Goal: Transaction & Acquisition: Purchase product/service

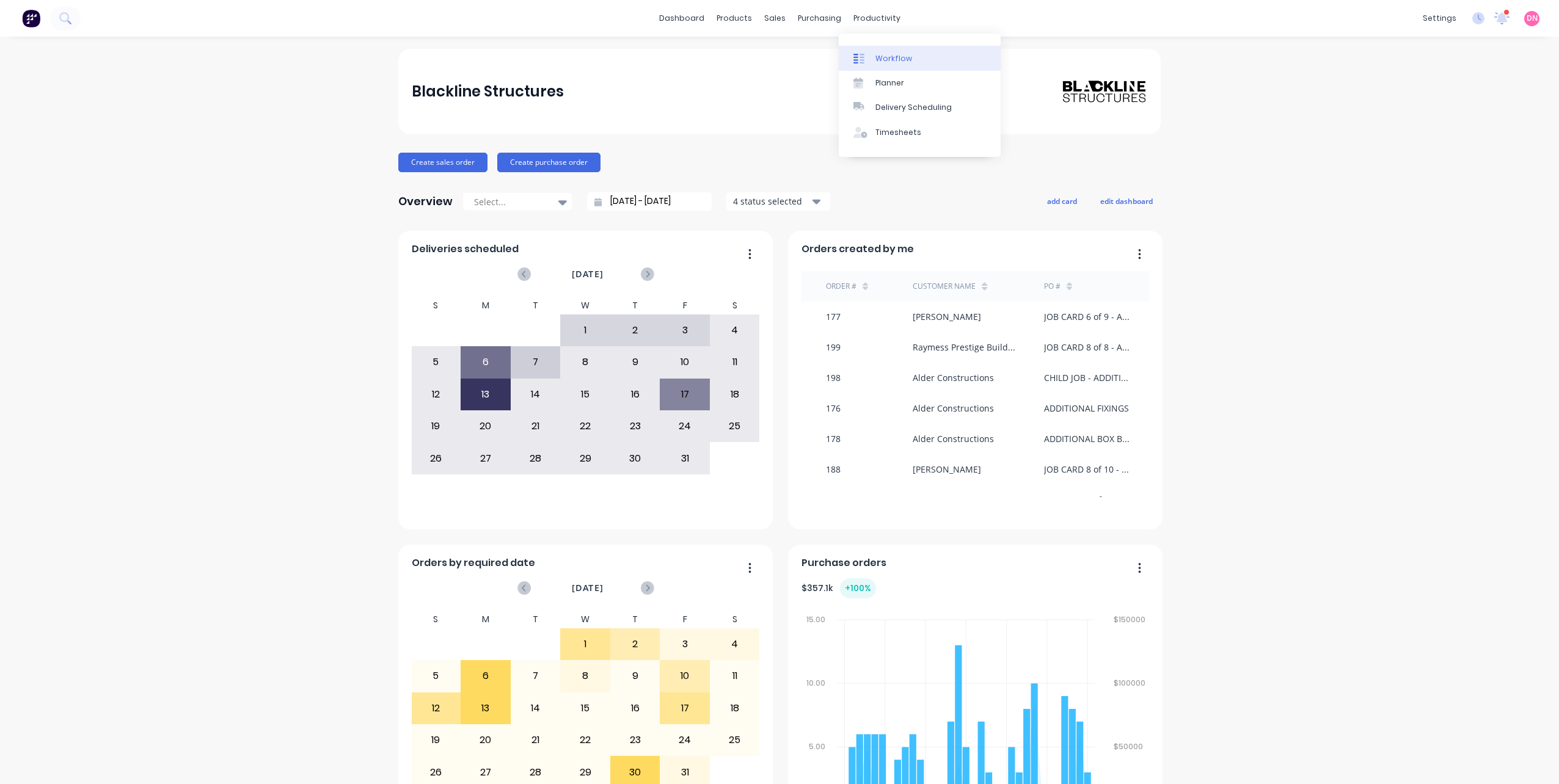
click at [867, 57] on div at bounding box center [862, 58] width 18 height 11
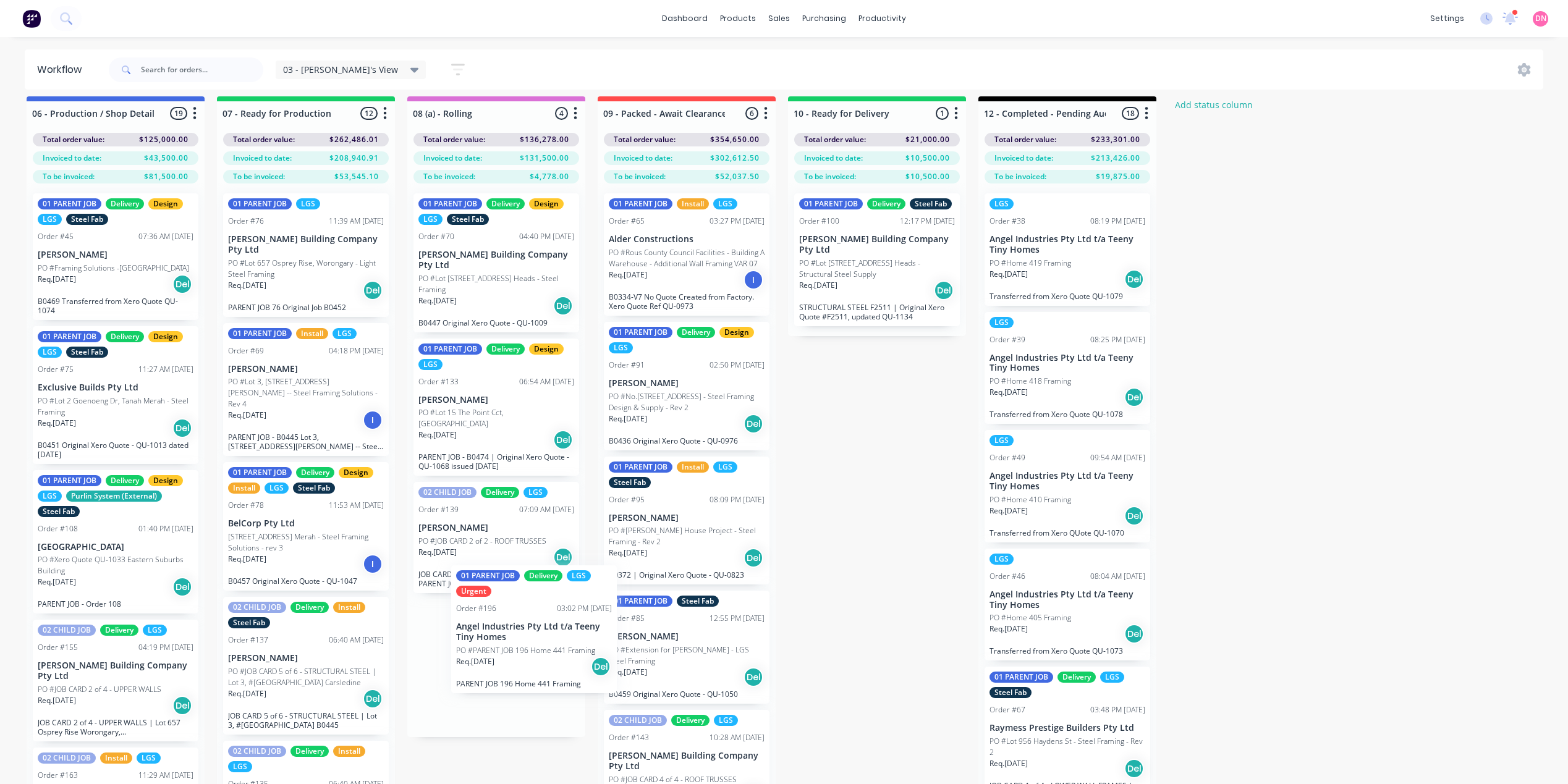
scroll to position [13, 0]
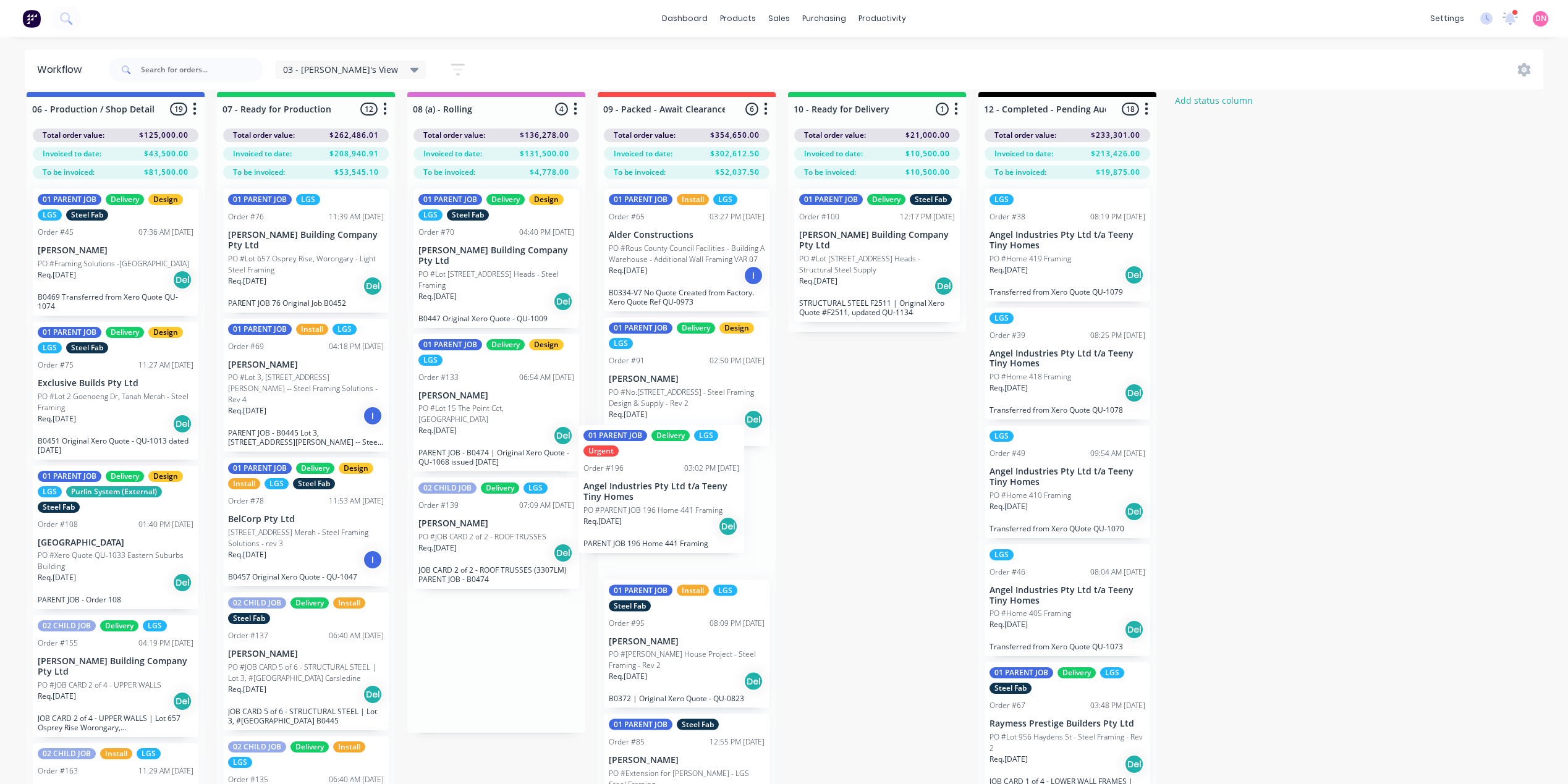
drag, startPoint x: 519, startPoint y: 643, endPoint x: 696, endPoint y: 473, distance: 245.4
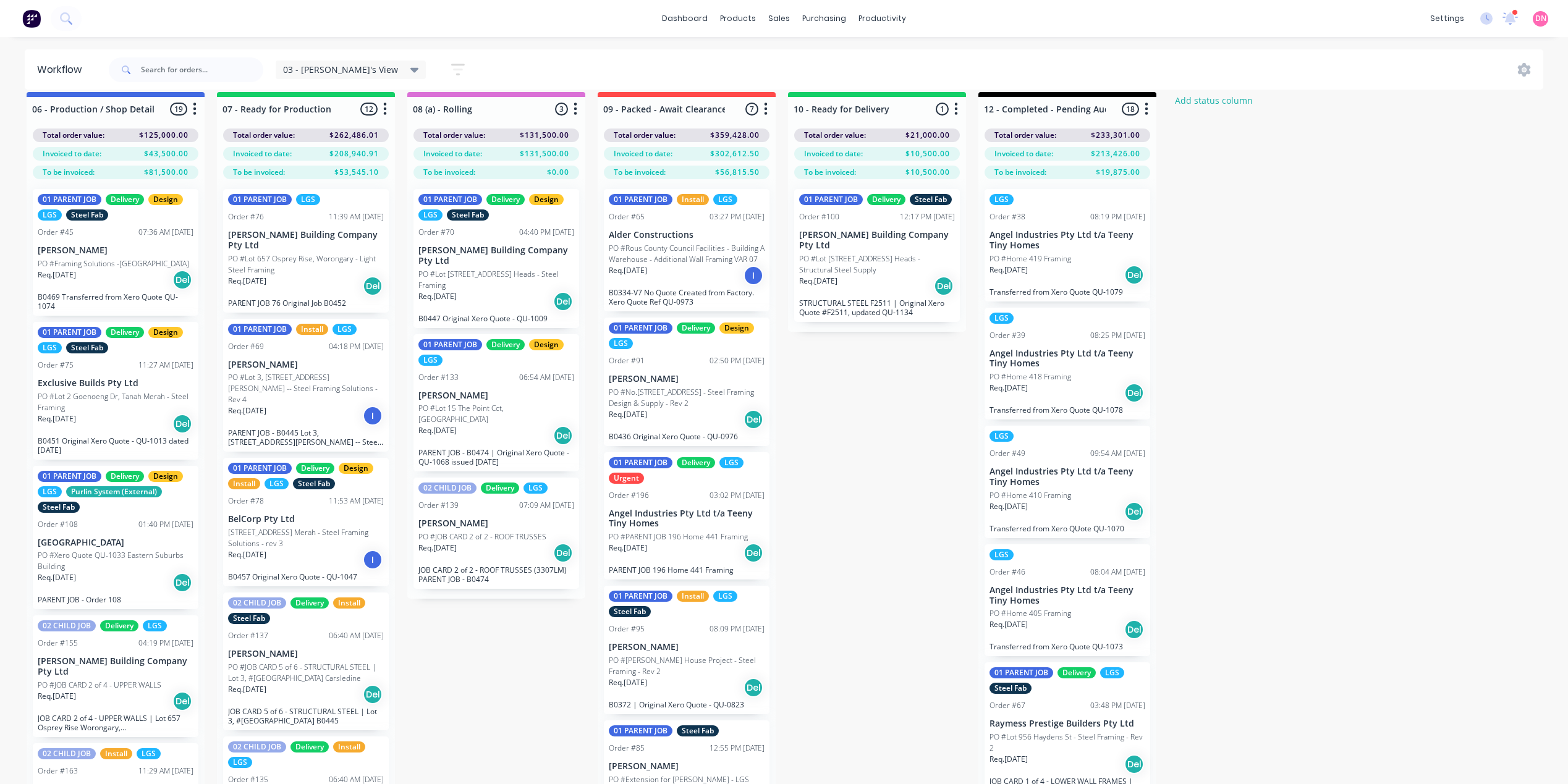
click at [736, 484] on div "01 PARENT JOB Delivery LGS Urgent" at bounding box center [686, 470] width 156 height 27
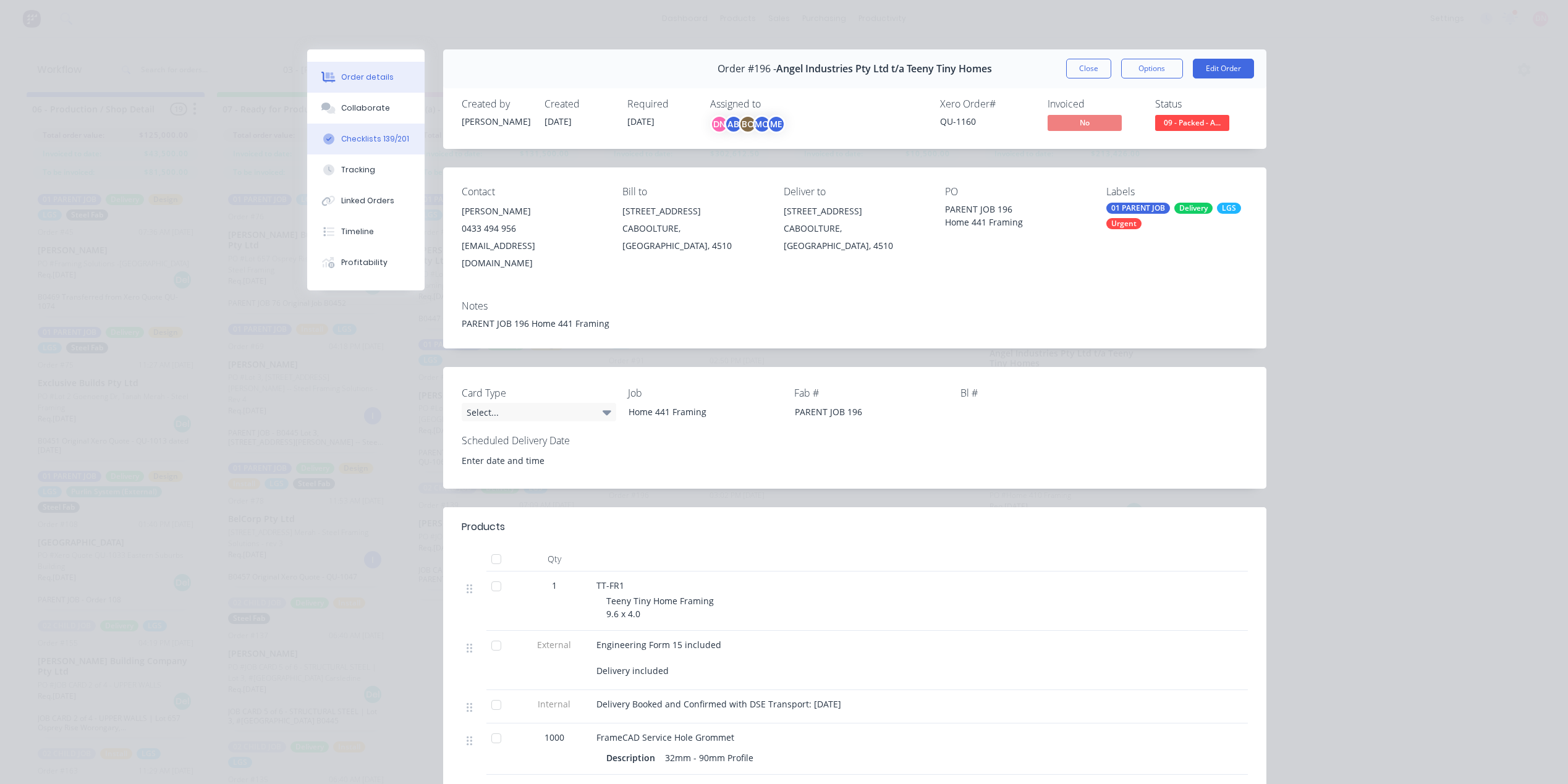
click at [398, 141] on div "Checklists 139/201" at bounding box center [375, 139] width 68 height 11
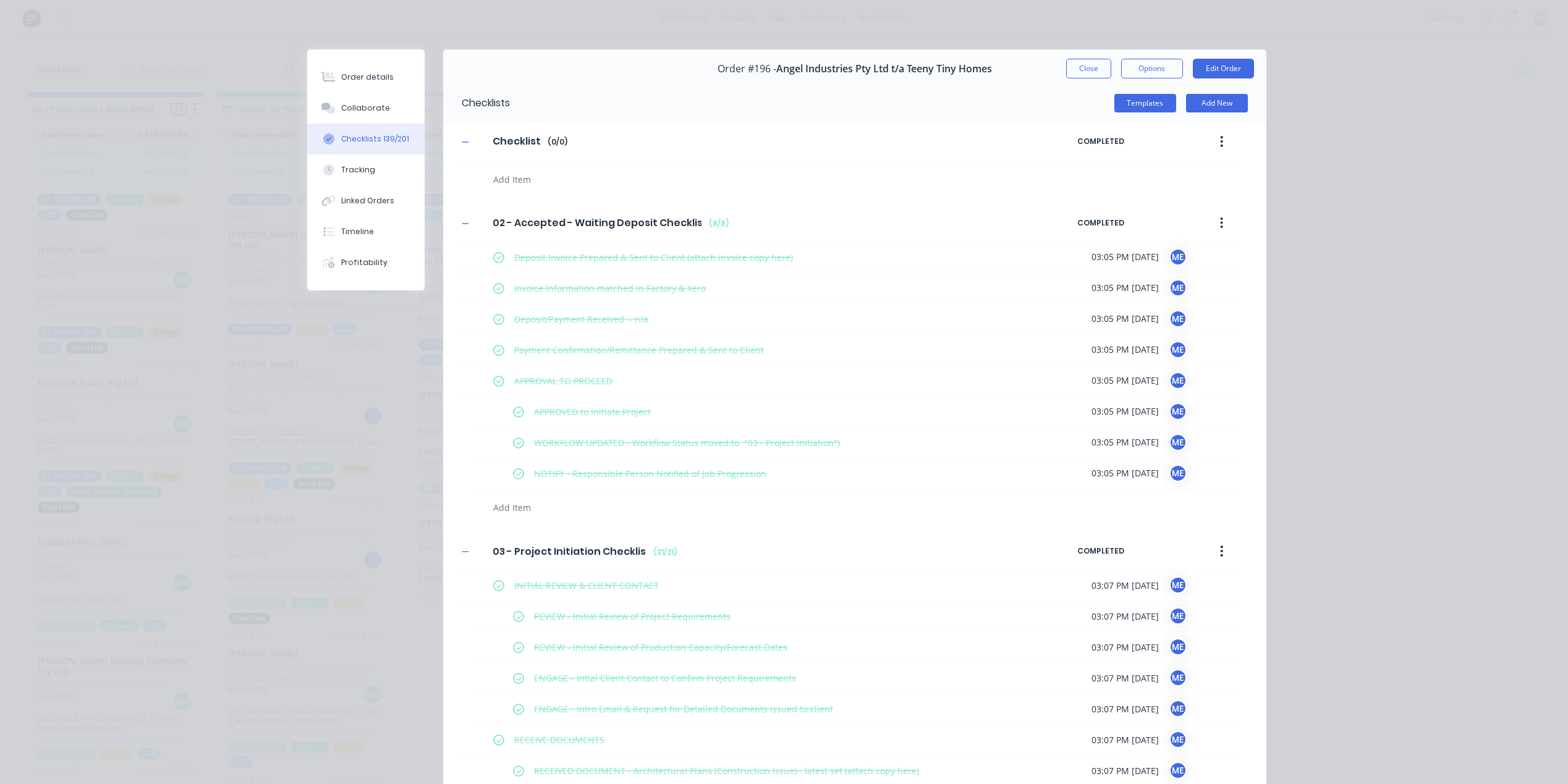
click at [1227, 139] on button "button" at bounding box center [1221, 141] width 29 height 22
click at [1194, 195] on div "Delete" at bounding box center [1178, 198] width 95 height 18
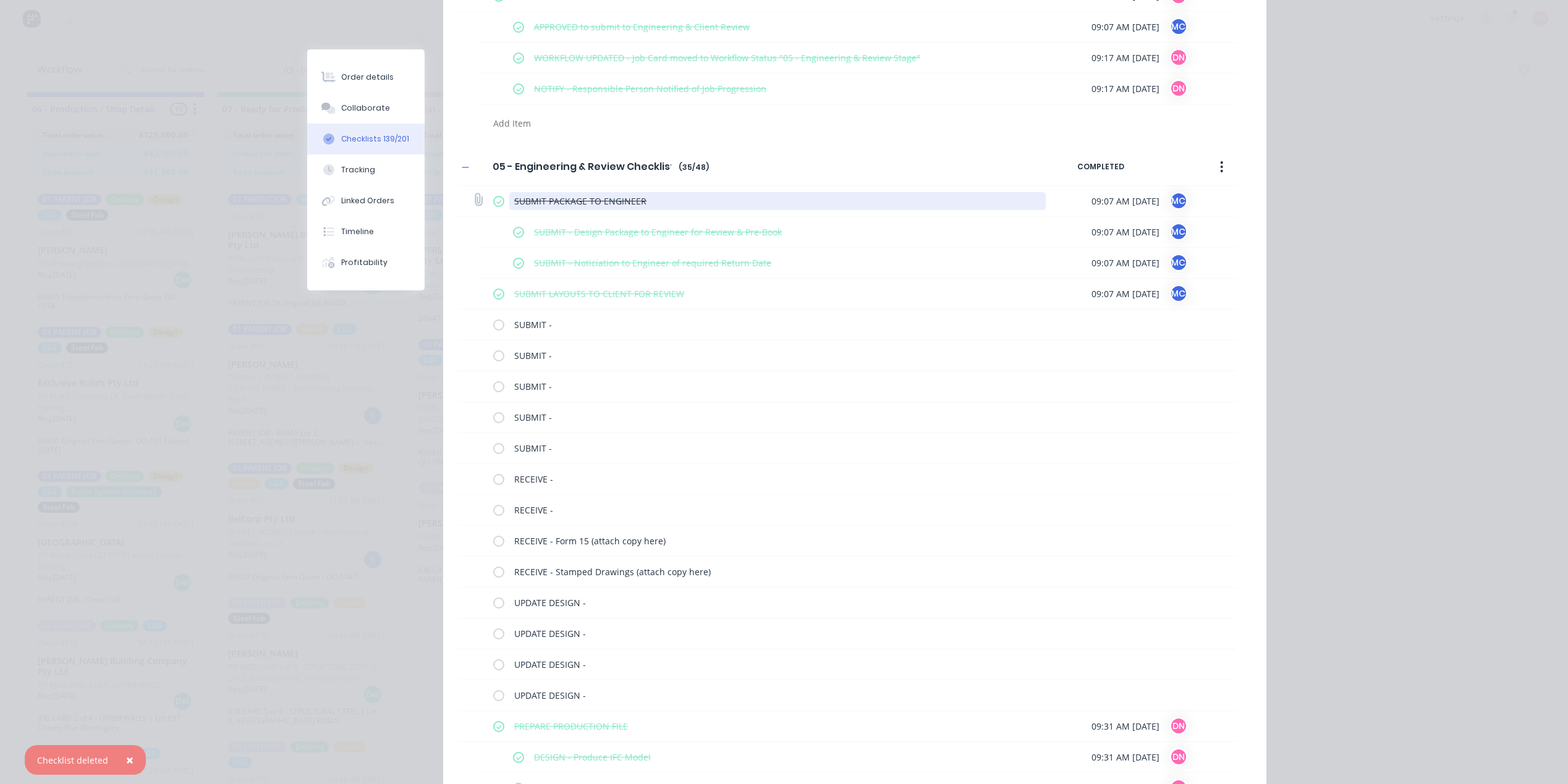
scroll to position [2101, 0]
click at [494, 301] on label at bounding box center [499, 296] width 11 height 13
click at [0, 0] on input "checkbox" at bounding box center [0, 0] width 0 height 0
click at [494, 301] on label at bounding box center [499, 296] width 11 height 13
click at [0, 0] on input "checkbox" at bounding box center [0, 0] width 0 height 0
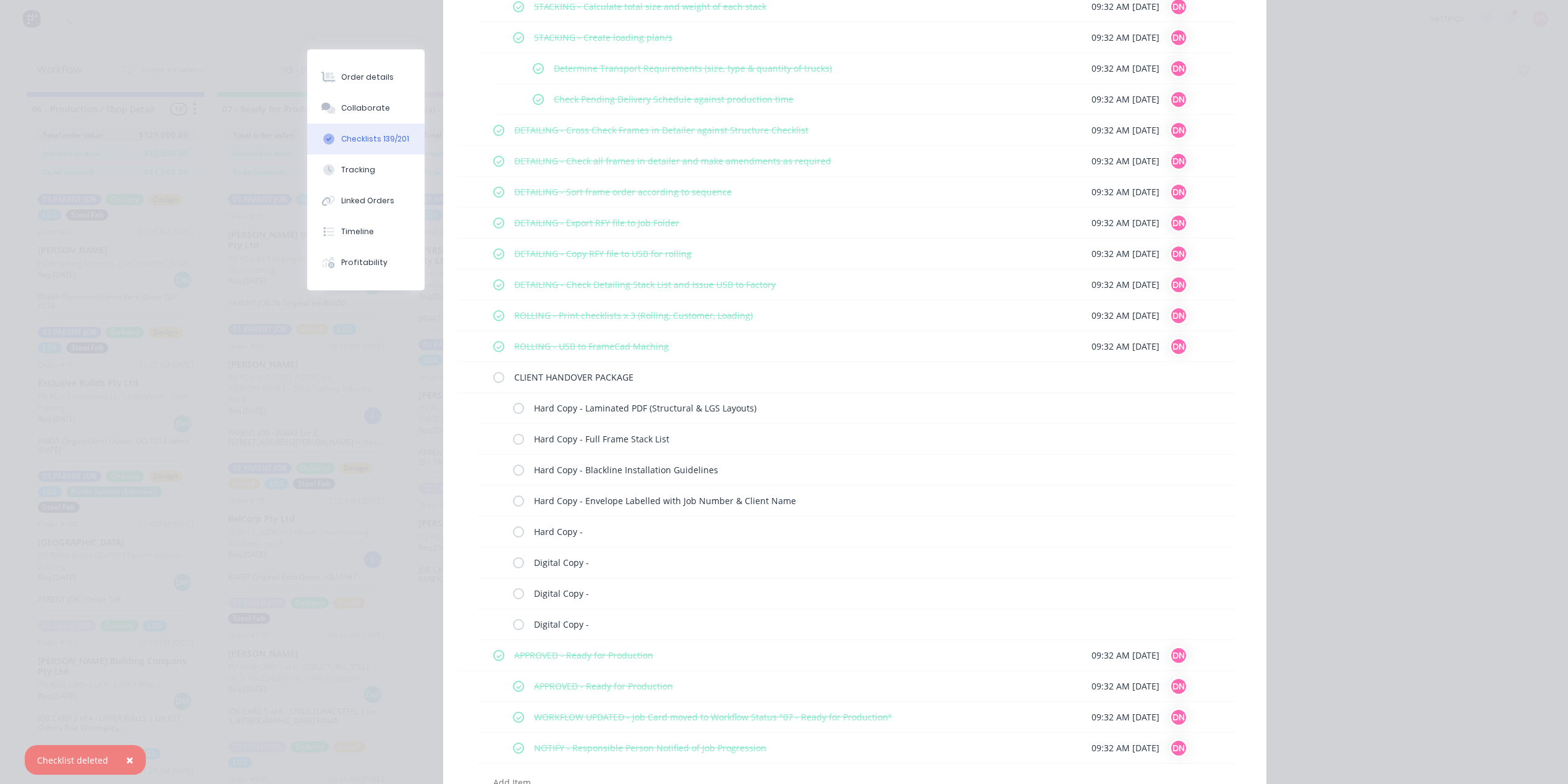
scroll to position [4388, 0]
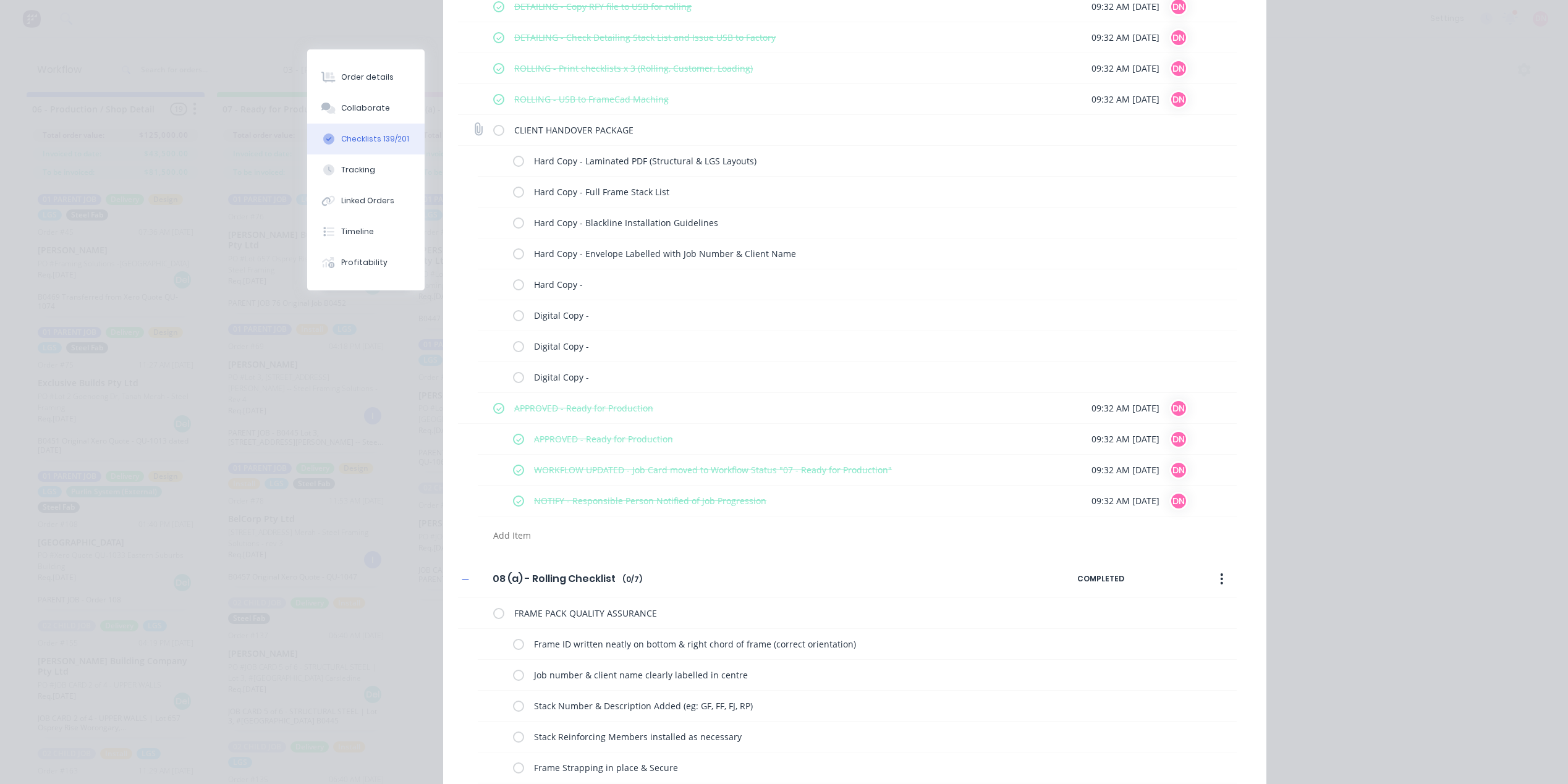
click at [493, 131] on label at bounding box center [499, 130] width 11 height 13
click at [0, 0] on input "checkbox" at bounding box center [0, 0] width 0 height 0
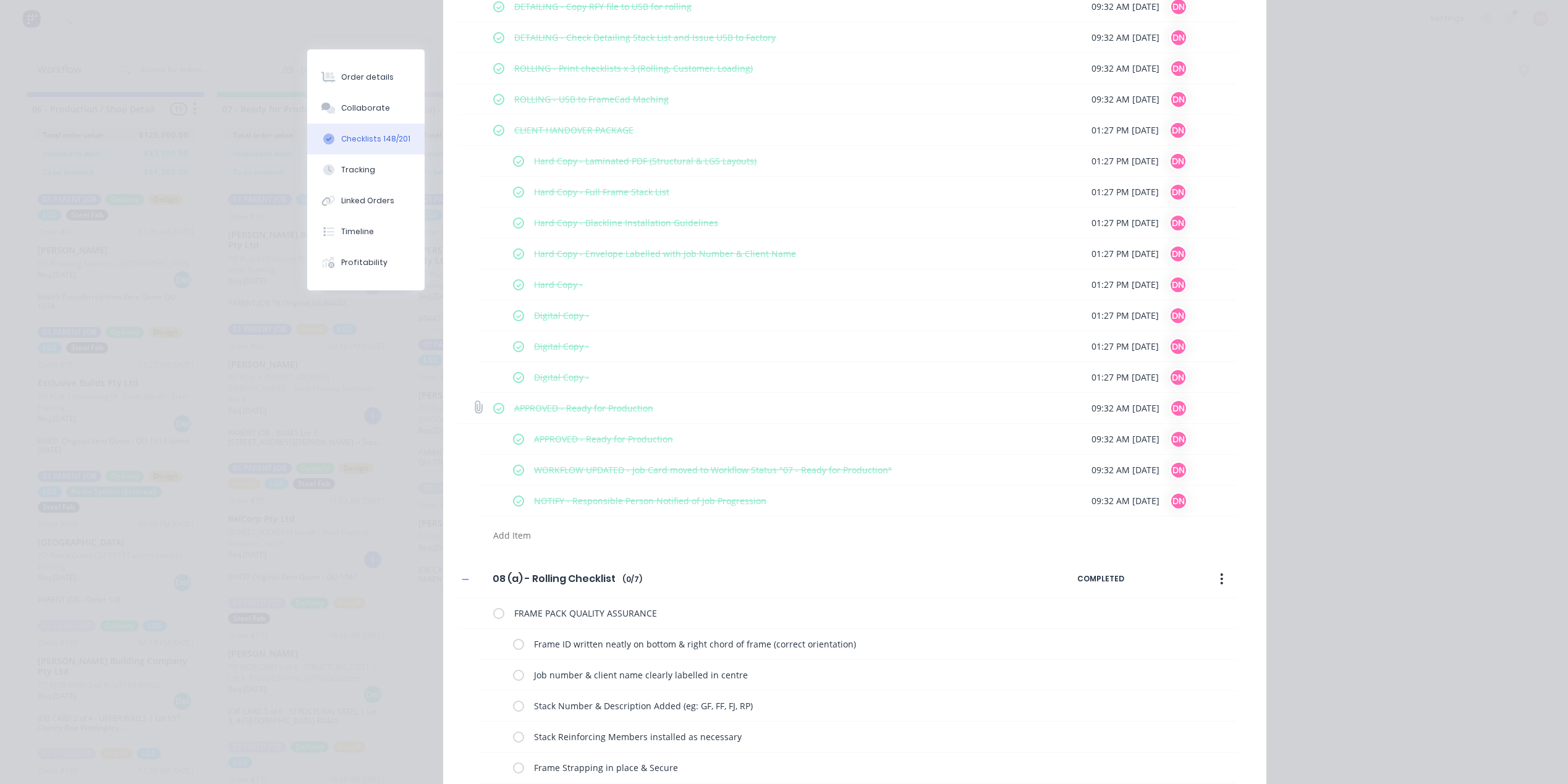
scroll to position [4759, 0]
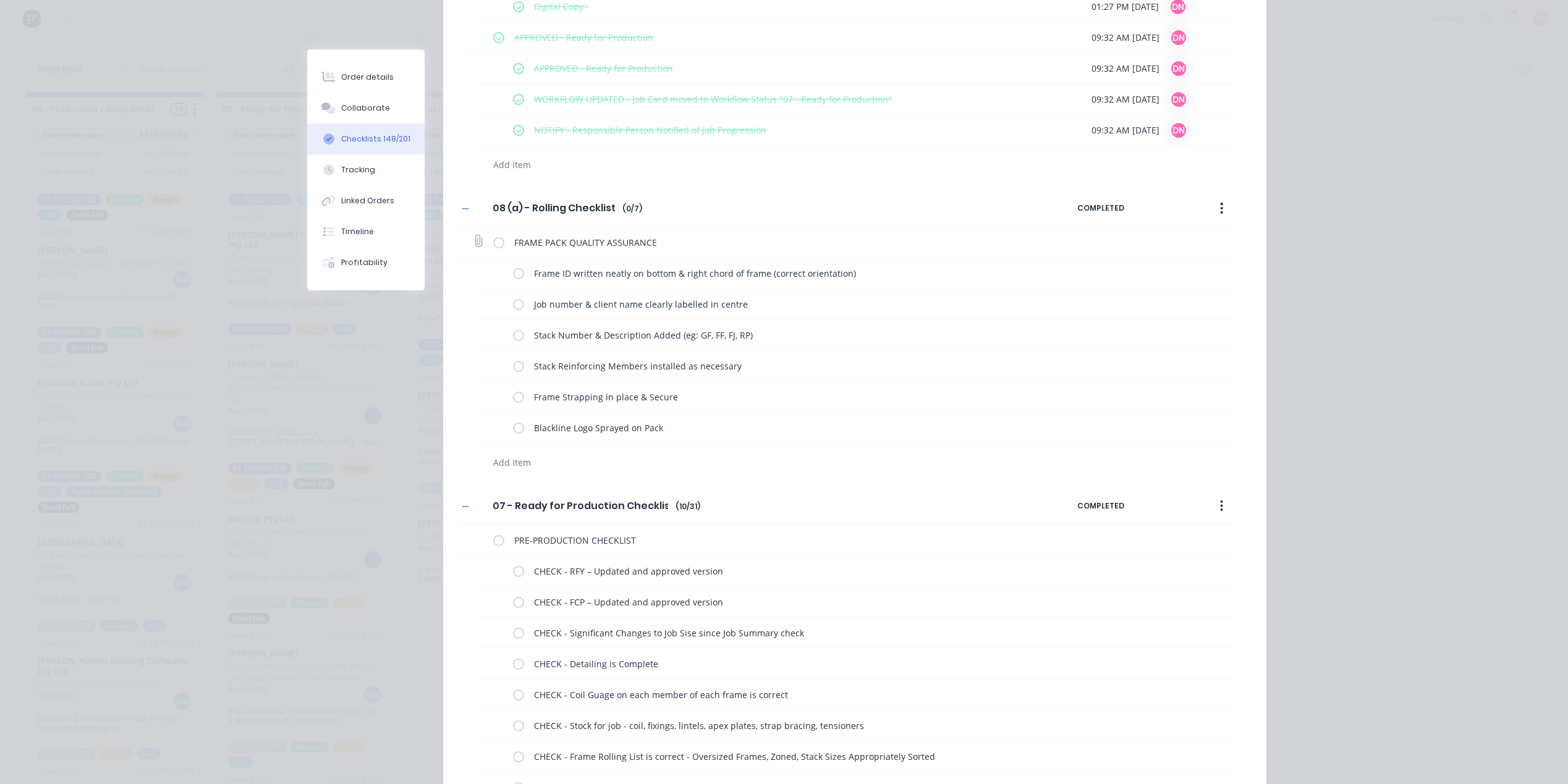
click at [497, 246] on label at bounding box center [499, 242] width 11 height 13
click at [0, 0] on input "checkbox" at bounding box center [0, 0] width 0 height 0
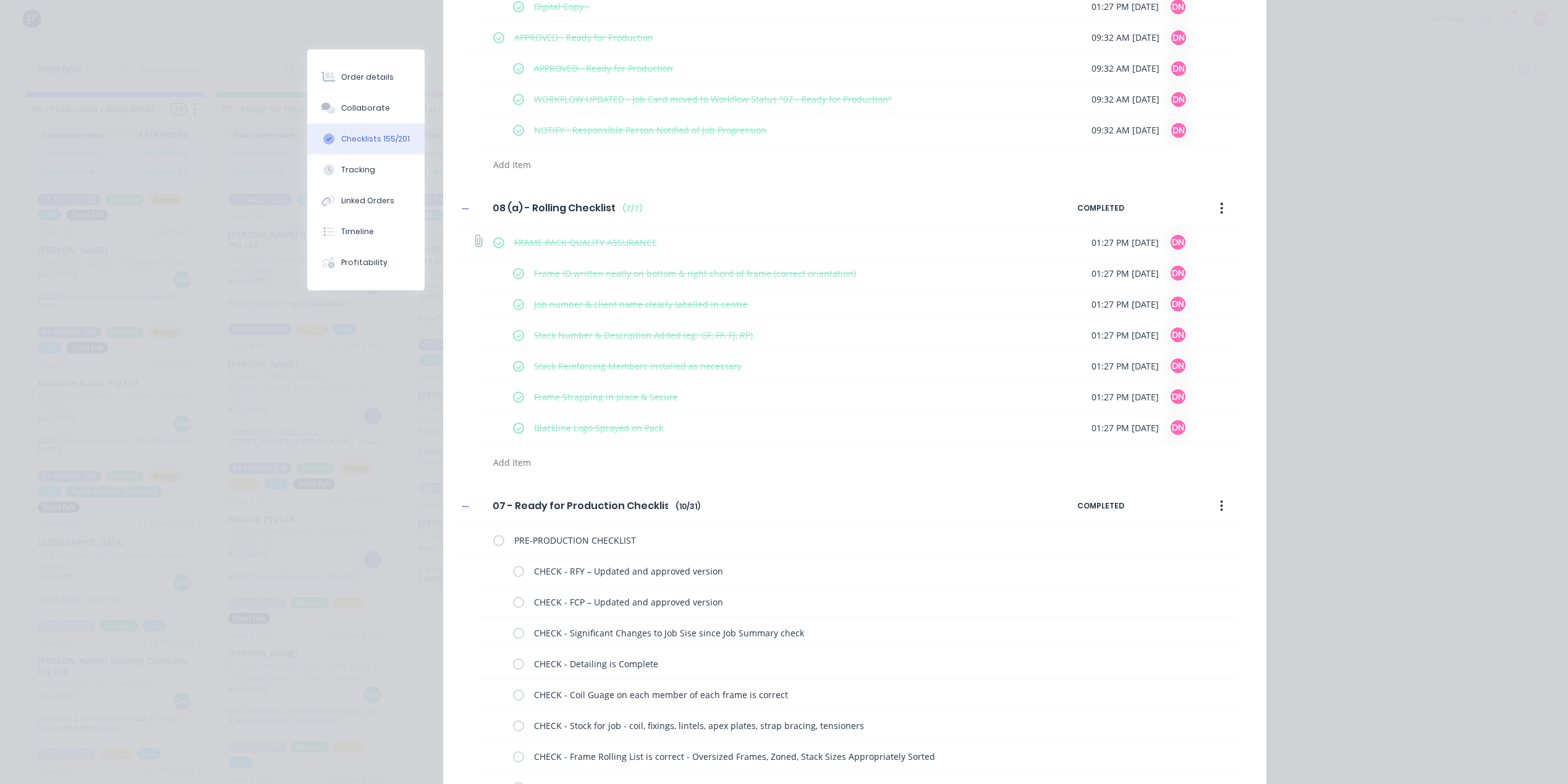
click at [497, 246] on label at bounding box center [499, 242] width 11 height 13
click at [0, 0] on input "checkbox" at bounding box center [0, 0] width 0 height 0
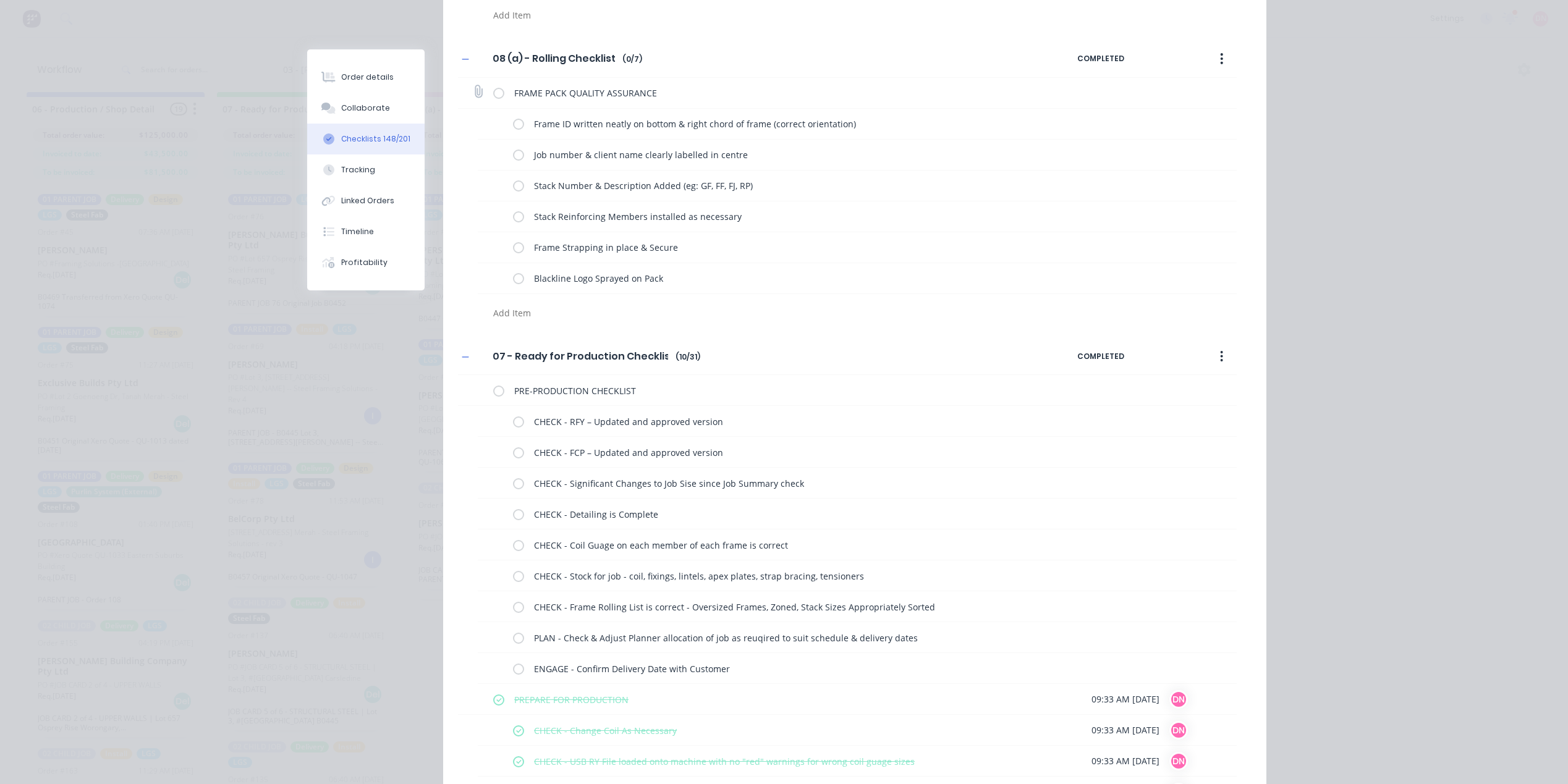
scroll to position [5068, 0]
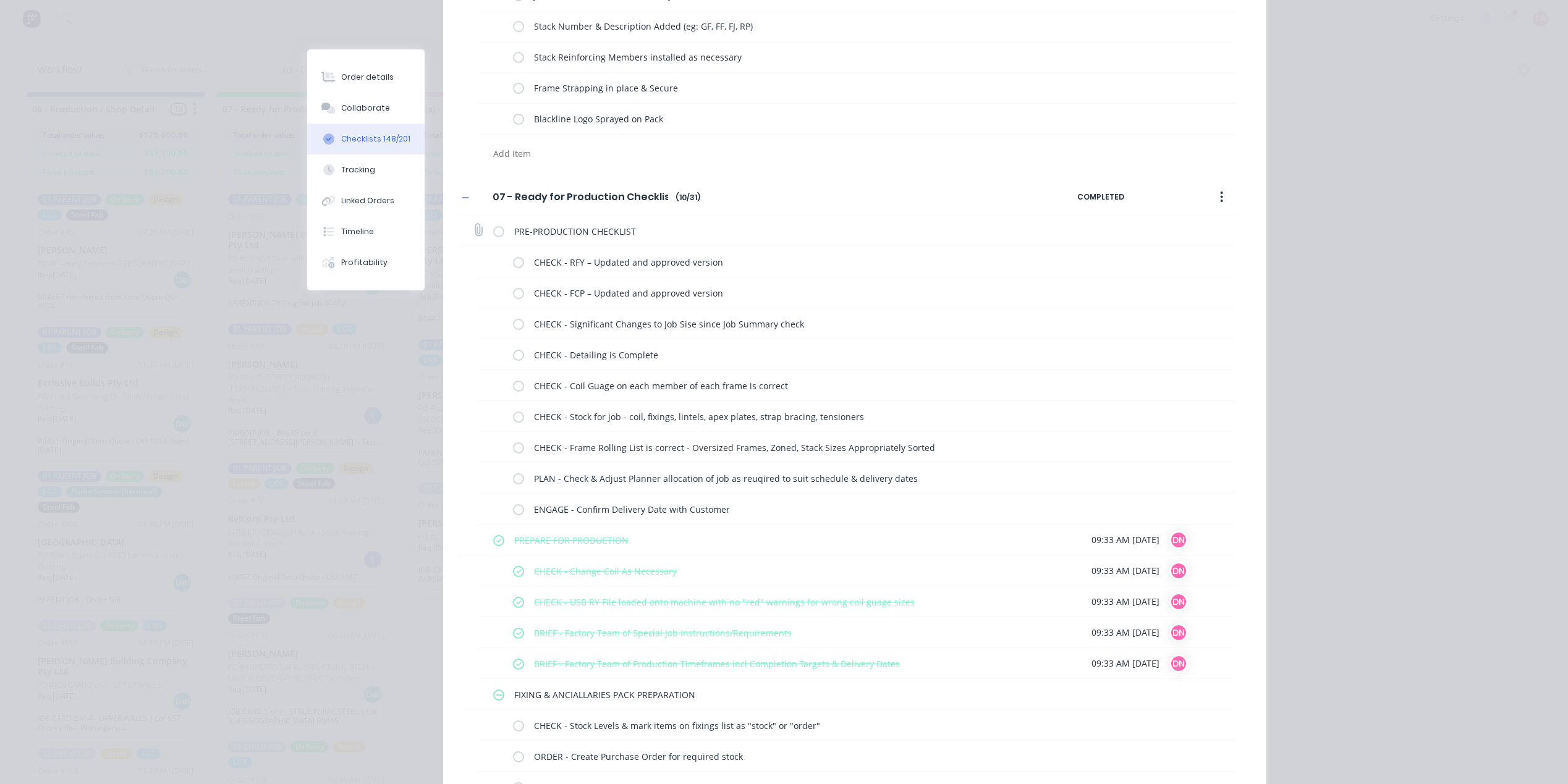
click at [498, 236] on label at bounding box center [499, 231] width 11 height 13
click at [0, 0] on input "checkbox" at bounding box center [0, 0] width 0 height 0
type textarea "x"
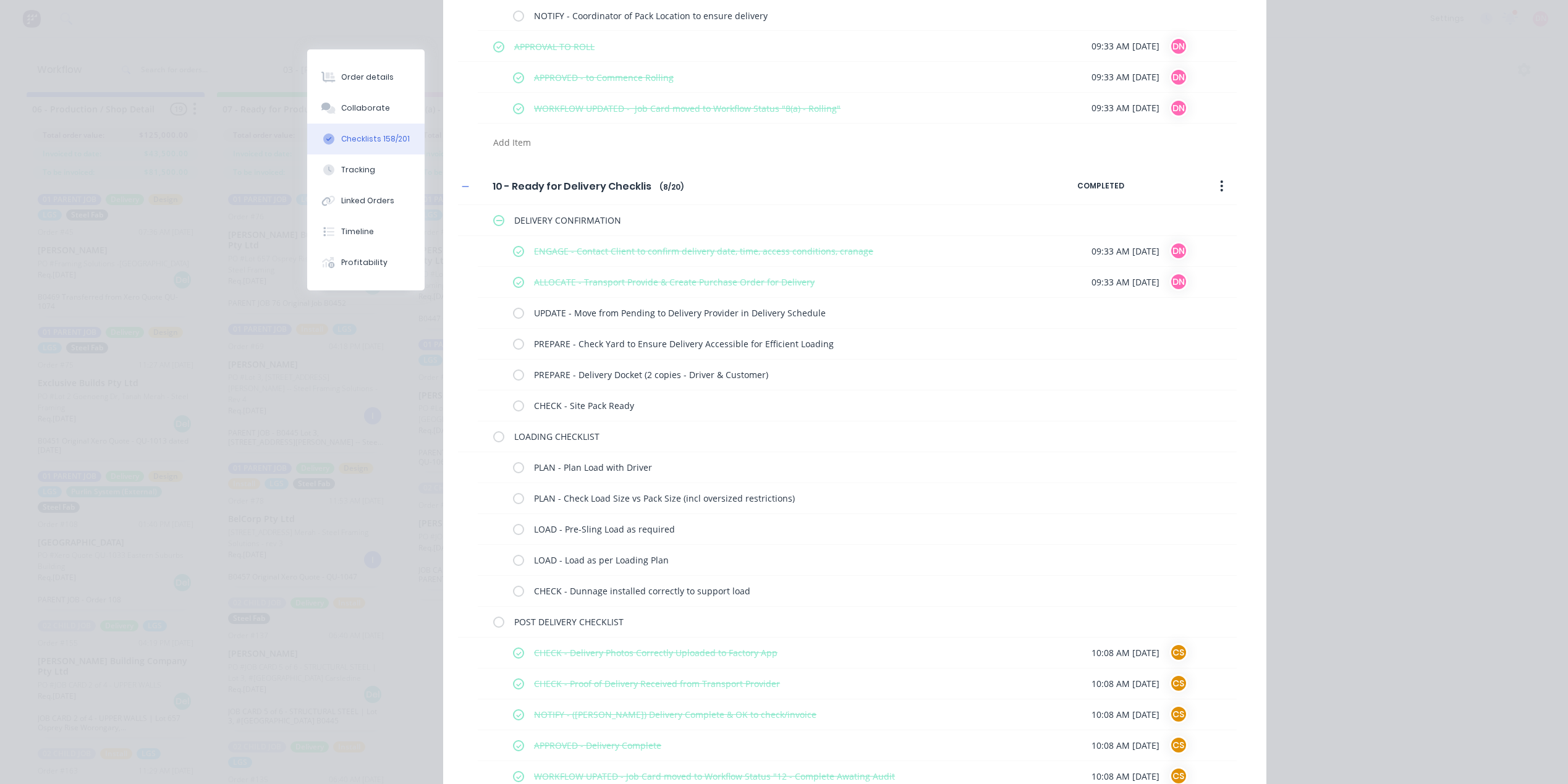
scroll to position [6242, 0]
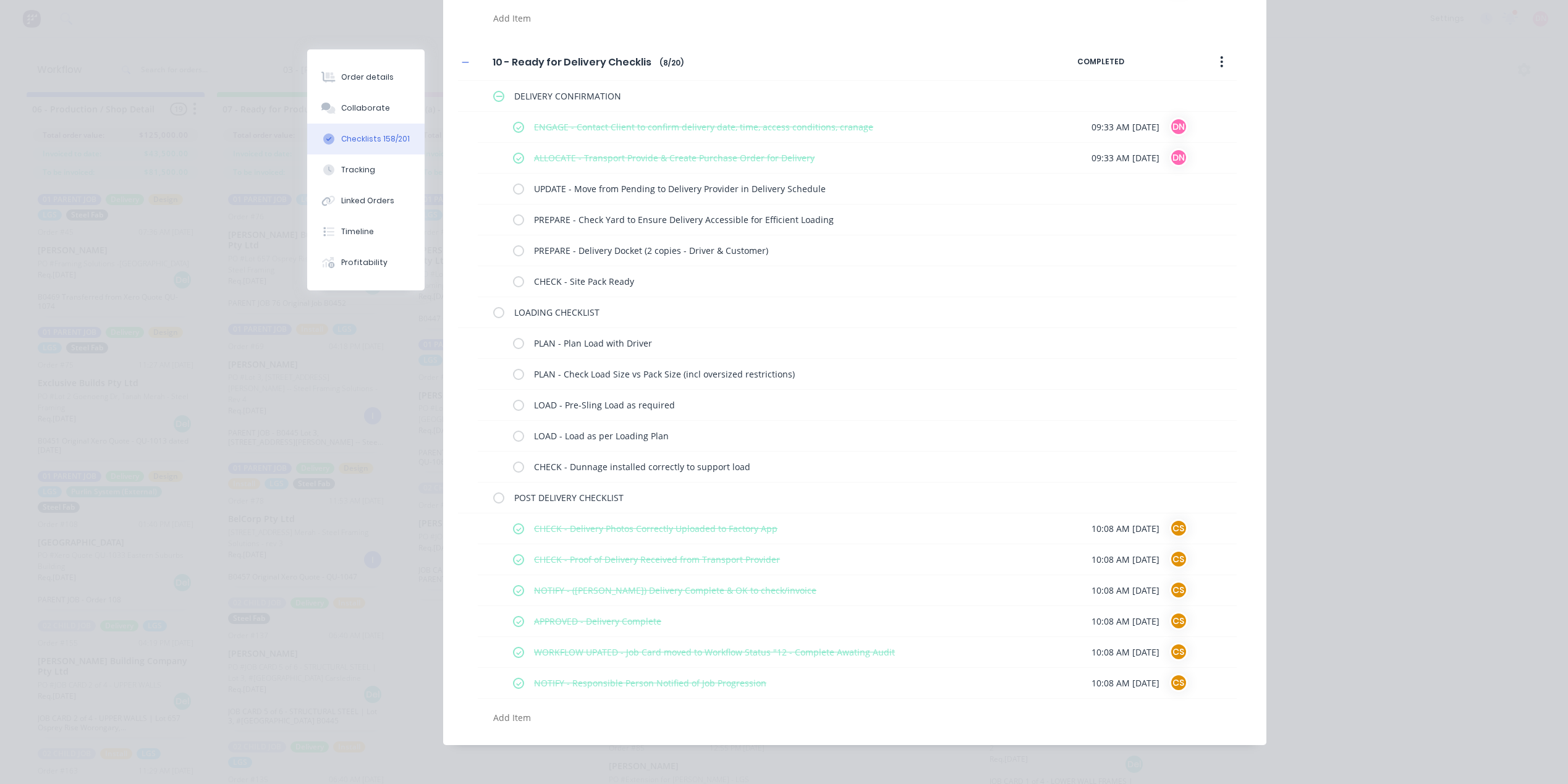
click at [1311, 177] on div "Order details Collaborate Checklists 158/201 Tracking Linked Orders Timeline Pr…" at bounding box center [784, 392] width 1568 height 784
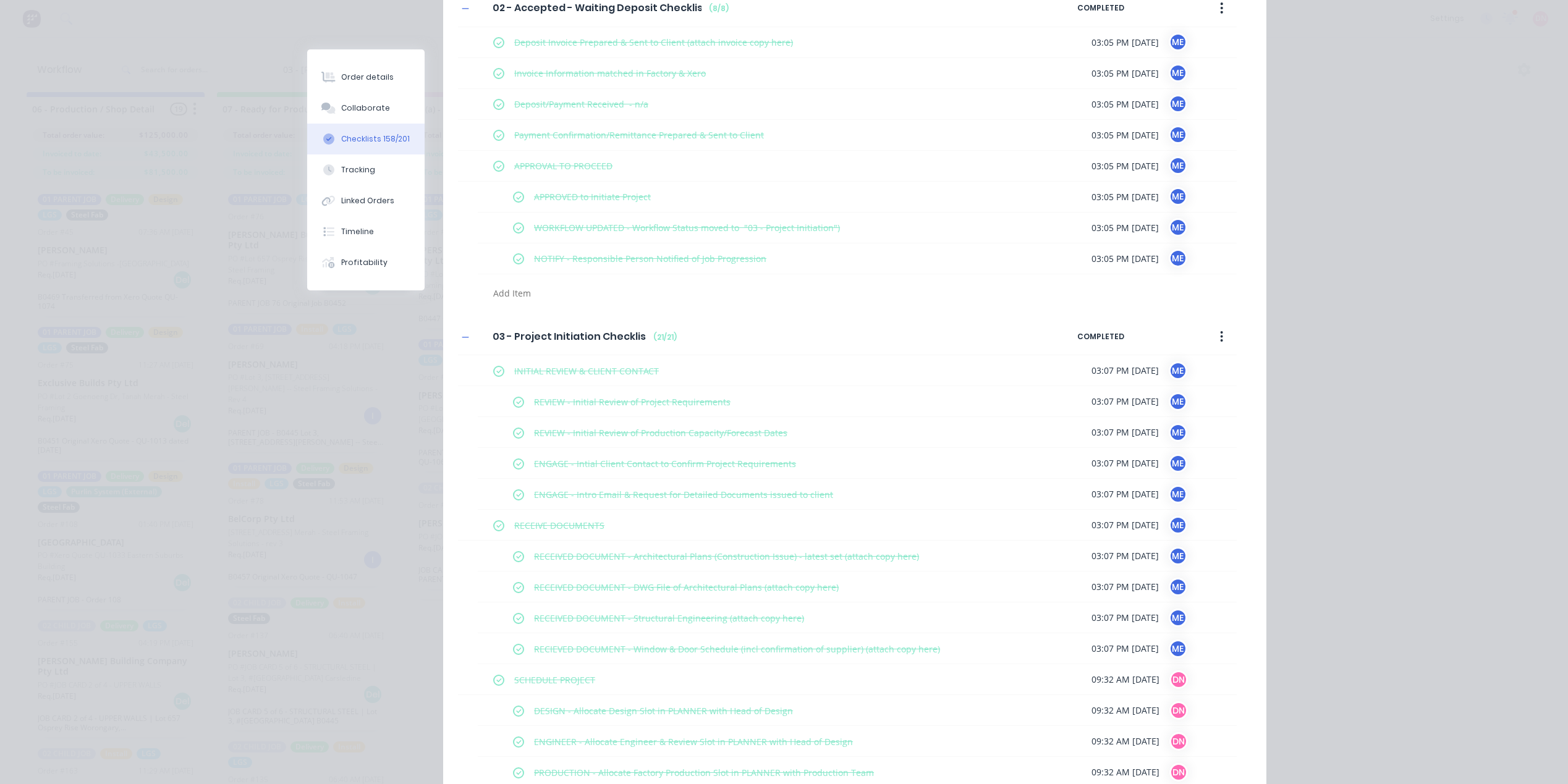
scroll to position [0, 0]
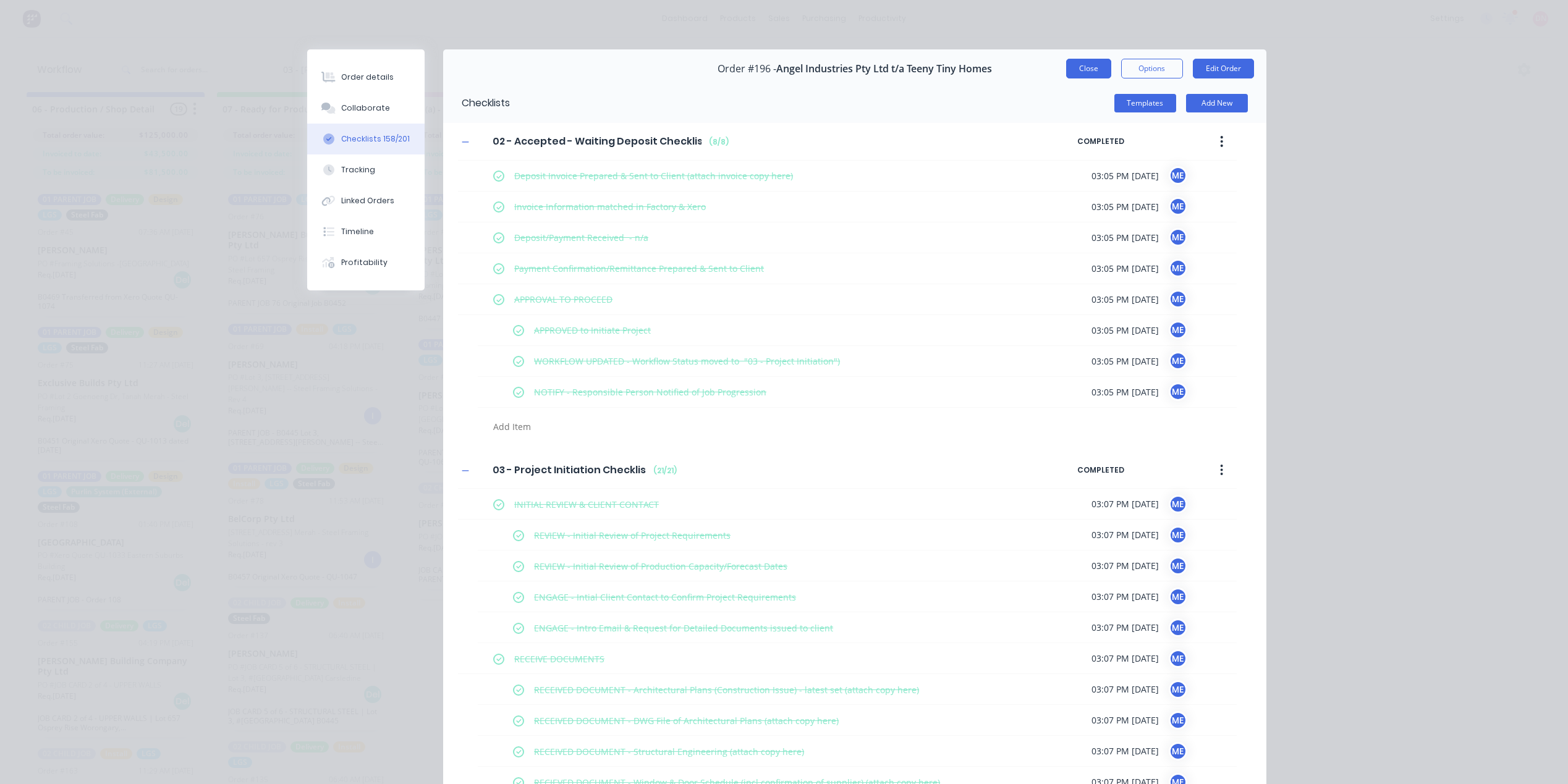
click at [1078, 70] on button "Close" at bounding box center [1088, 68] width 45 height 20
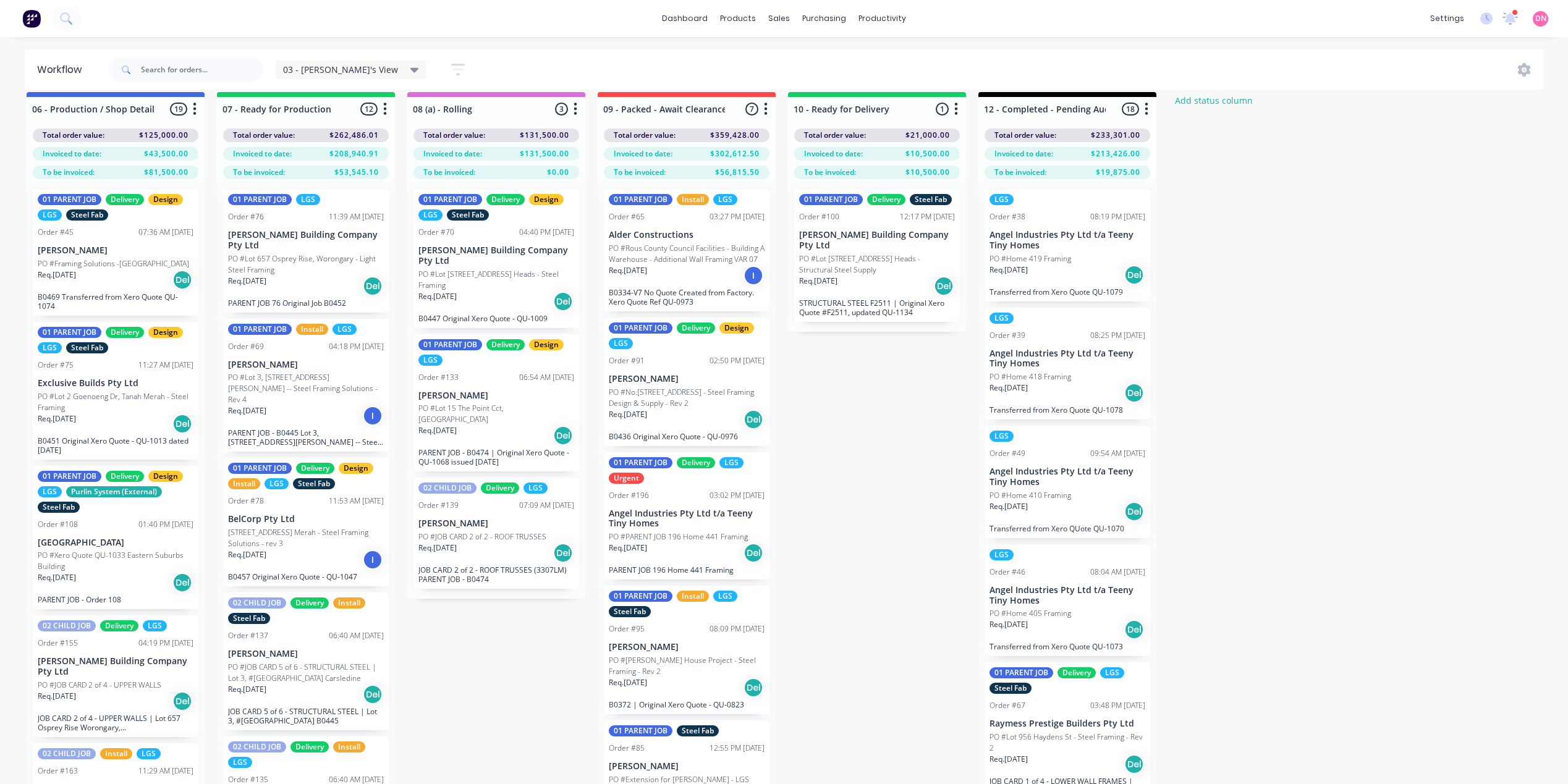
click at [357, 71] on div "03 - [PERSON_NAME]'s View" at bounding box center [350, 70] width 136 height 11
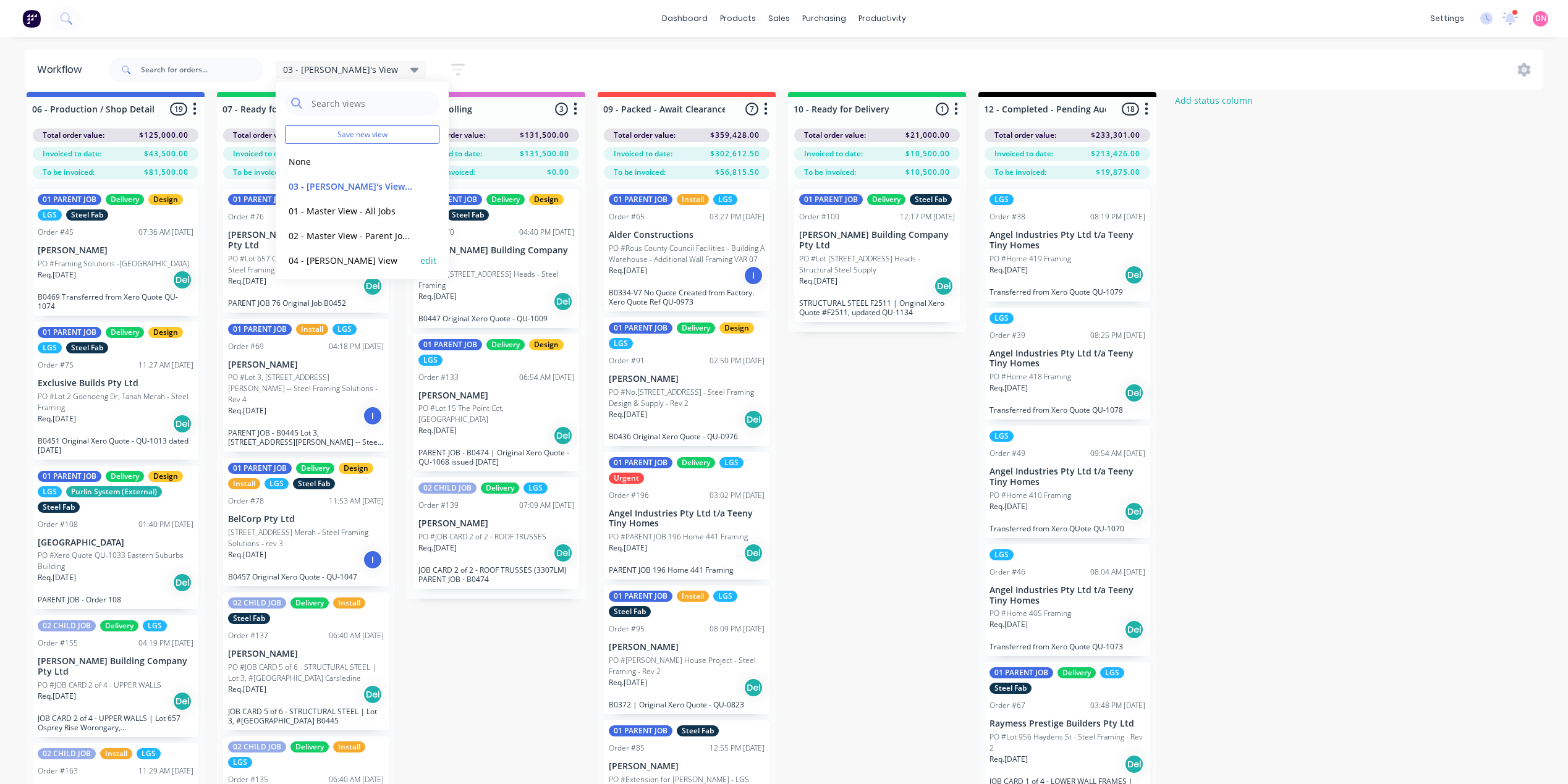
click at [420, 259] on button "edit" at bounding box center [428, 260] width 16 height 13
click at [453, 70] on icon "button" at bounding box center [457, 69] width 10 height 2
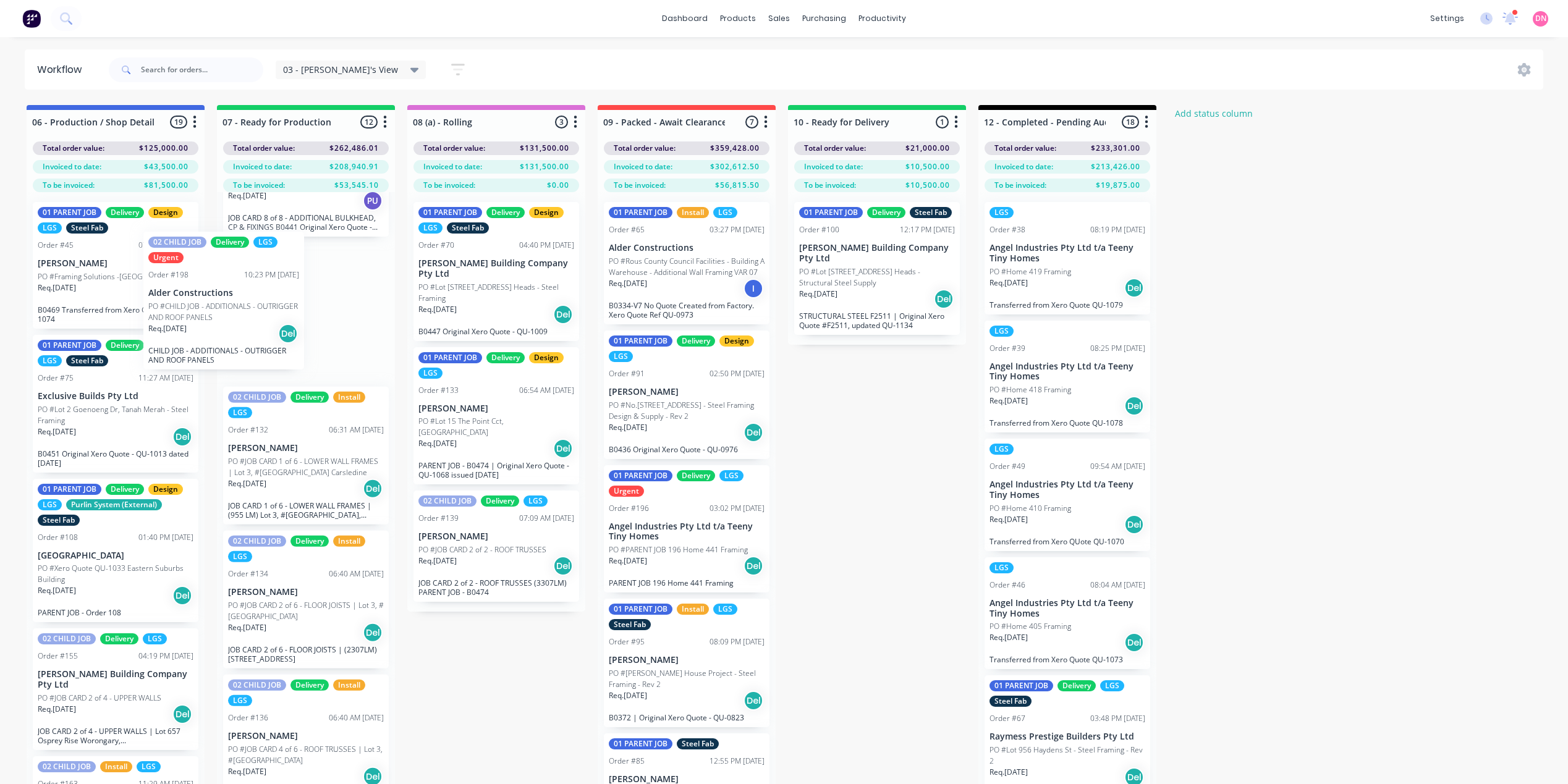
scroll to position [921, 0]
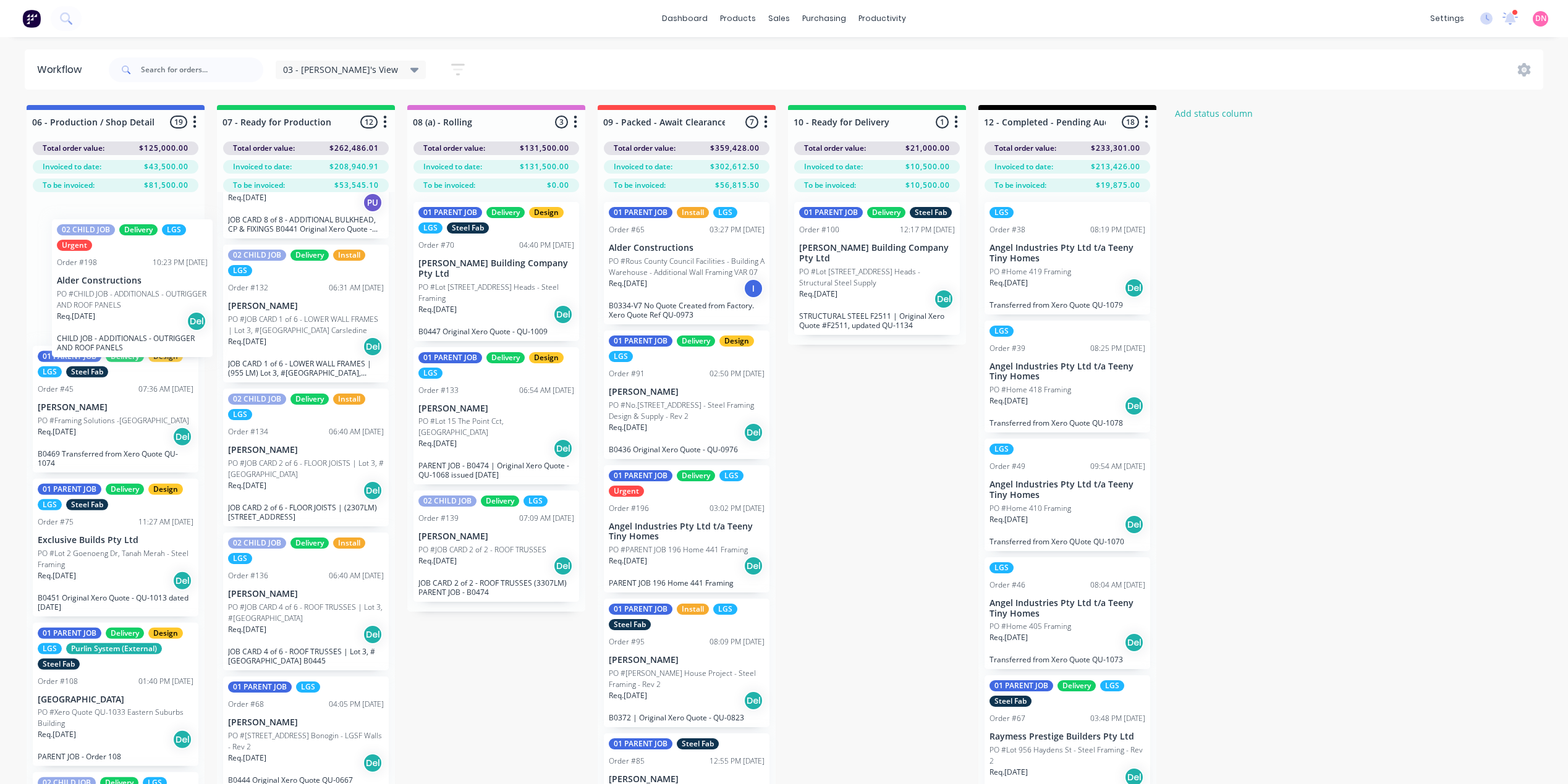
drag, startPoint x: 333, startPoint y: 313, endPoint x: 158, endPoint y: 307, distance: 175.1
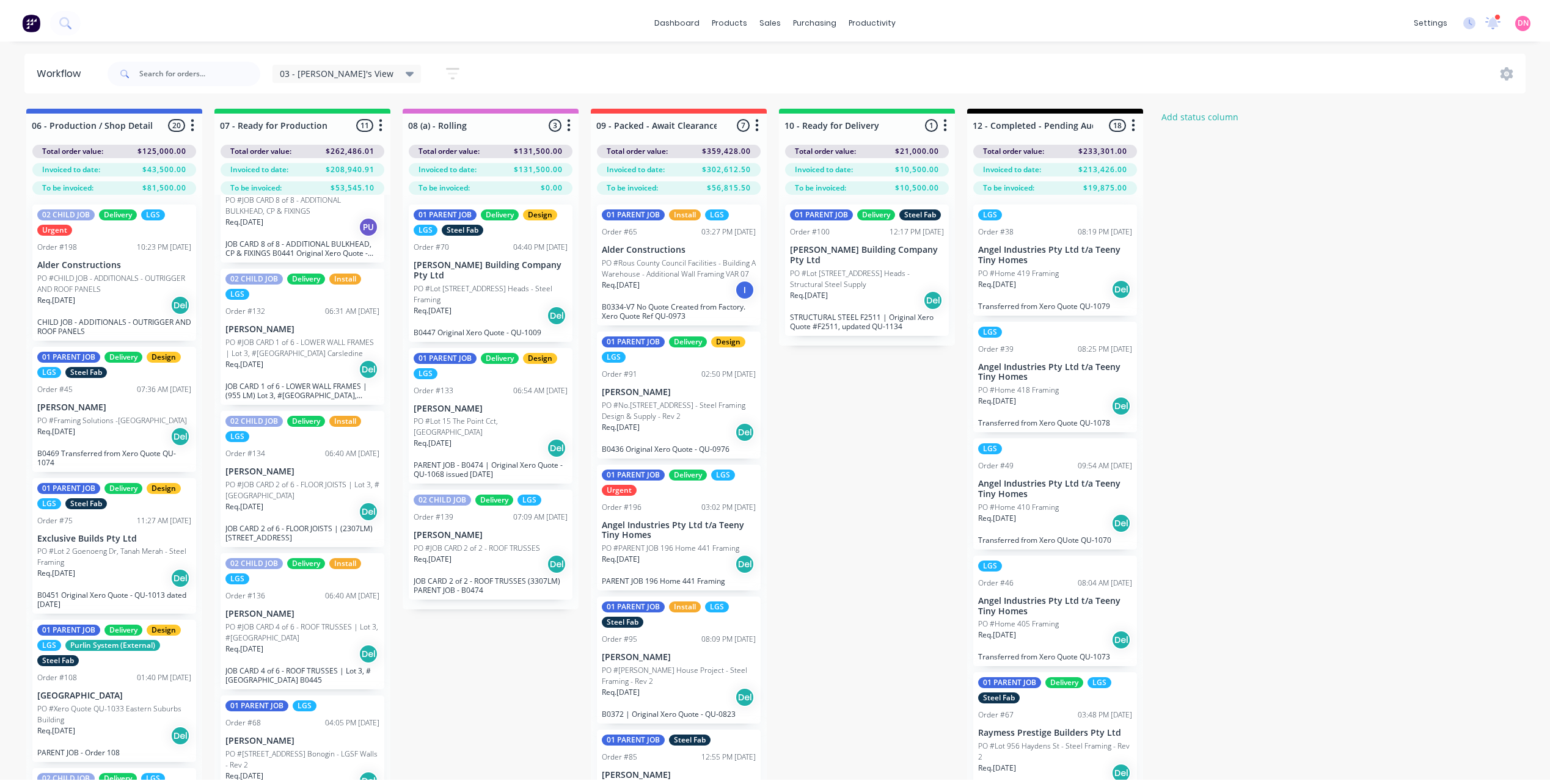
scroll to position [862, 0]
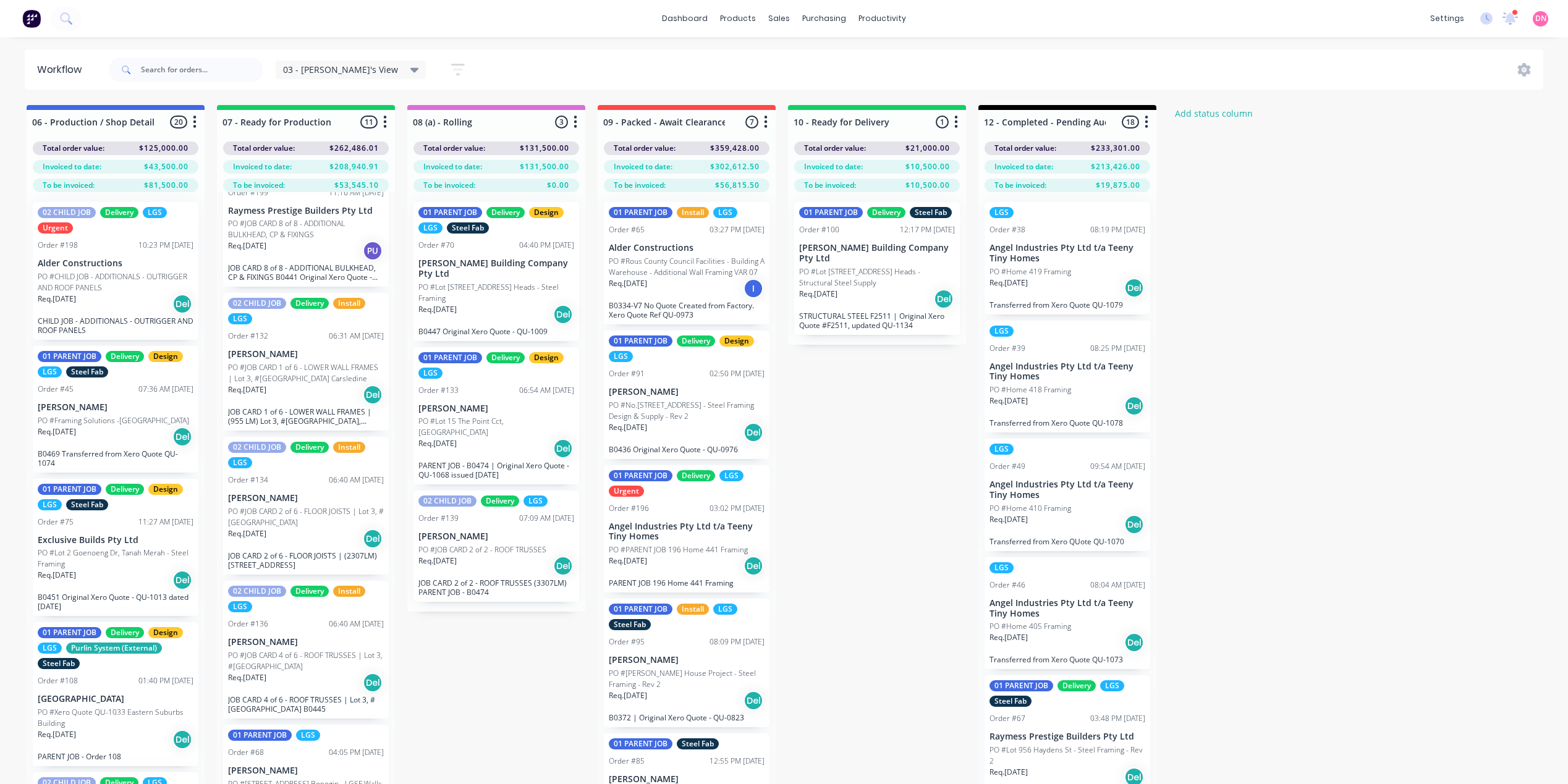
click at [147, 284] on p "PO #CHILD JOB - ADDITIONALS - OUTRIGGER AND ROOF PANELS" at bounding box center [115, 282] width 156 height 22
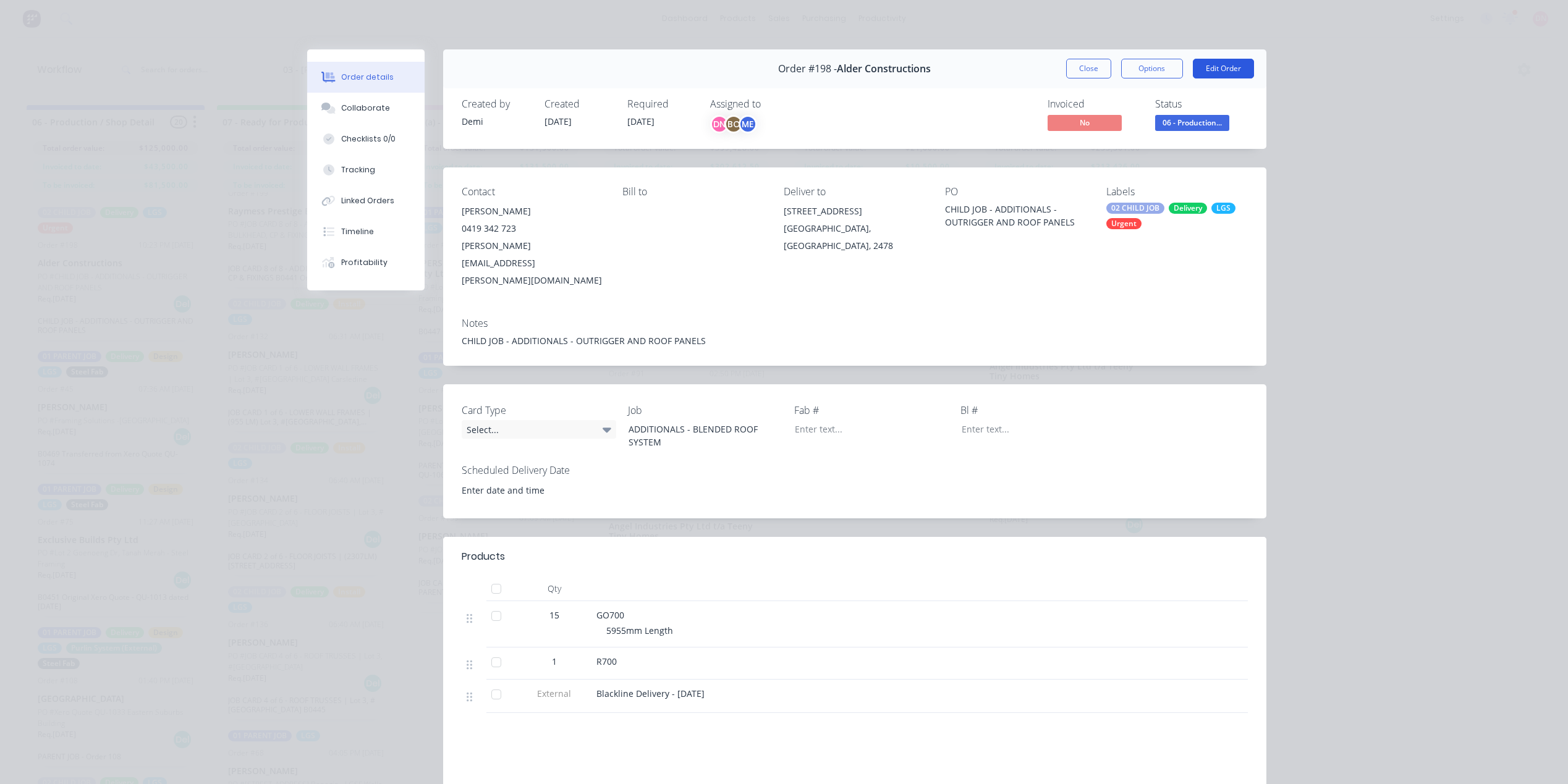
click at [1199, 67] on button "Edit Order" at bounding box center [1224, 68] width 61 height 20
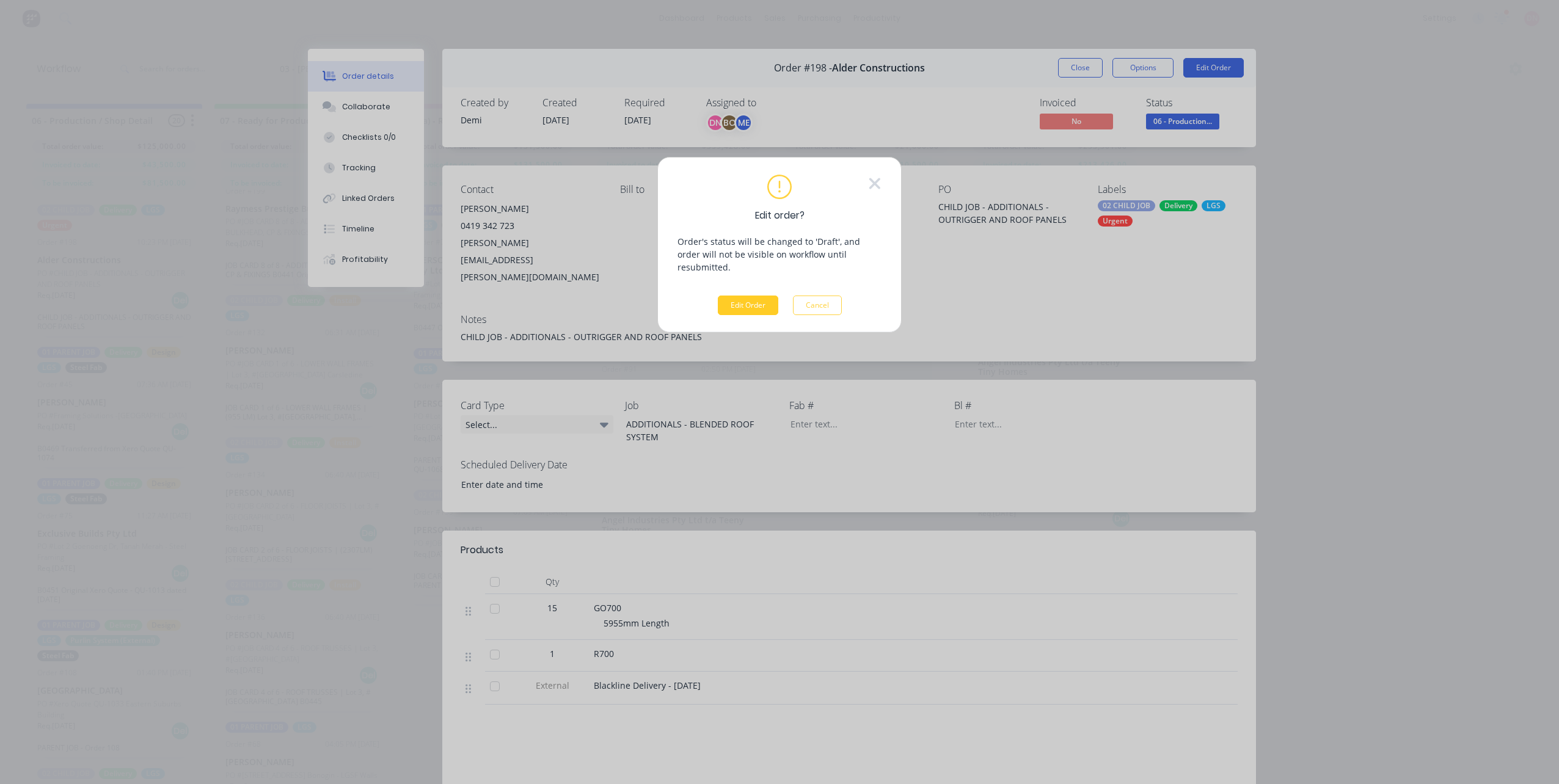
click at [752, 296] on button "Edit Order" at bounding box center [748, 305] width 61 height 20
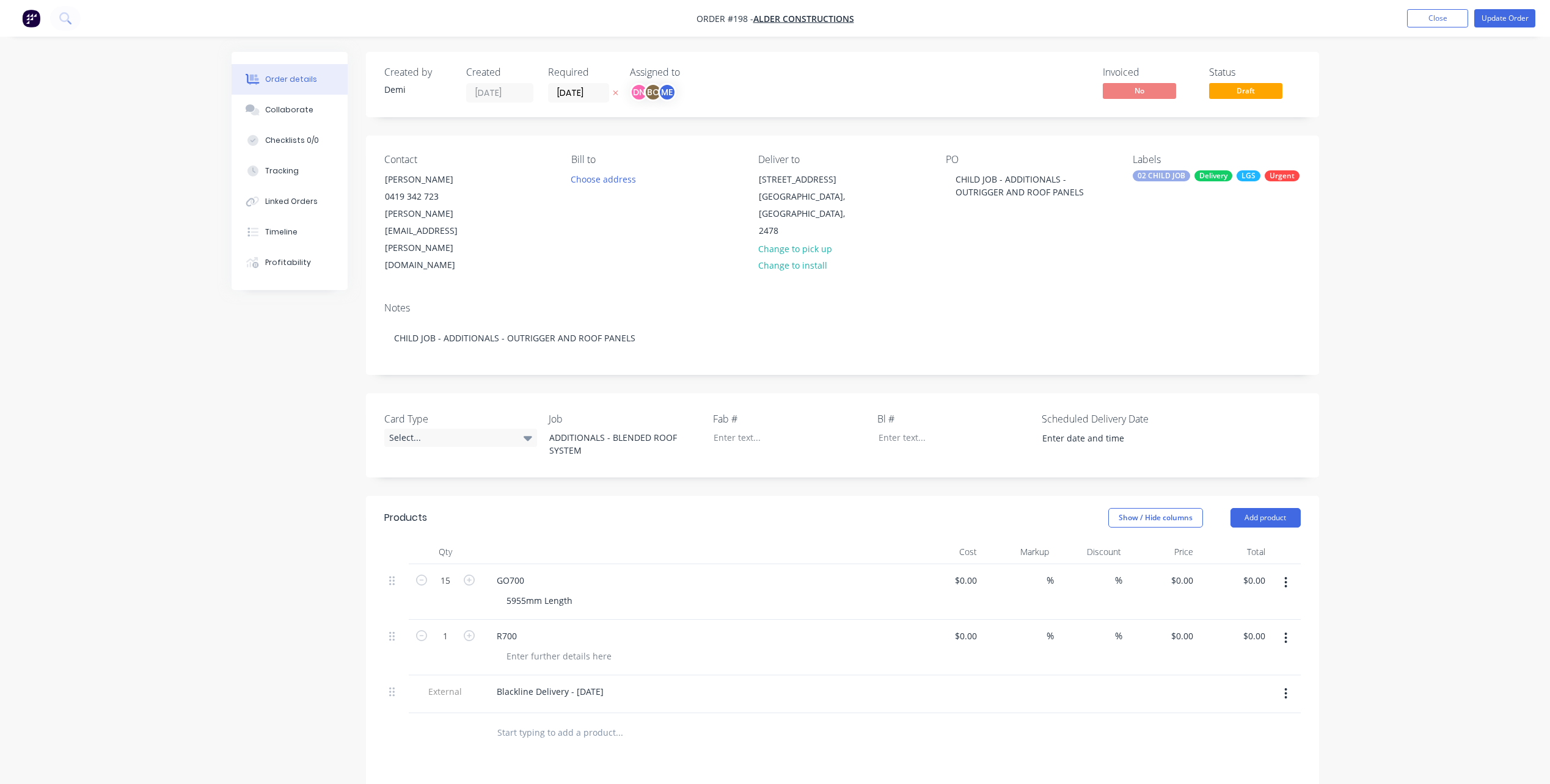
click at [539, 721] on input "text" at bounding box center [619, 733] width 245 height 24
click at [1283, 683] on button "button" at bounding box center [1286, 694] width 29 height 22
click at [1254, 741] on div "Delete" at bounding box center [1243, 750] width 94 height 17
click at [591, 683] on input "text" at bounding box center [619, 695] width 245 height 24
click at [1290, 508] on button "Add product" at bounding box center [1265, 518] width 70 height 20
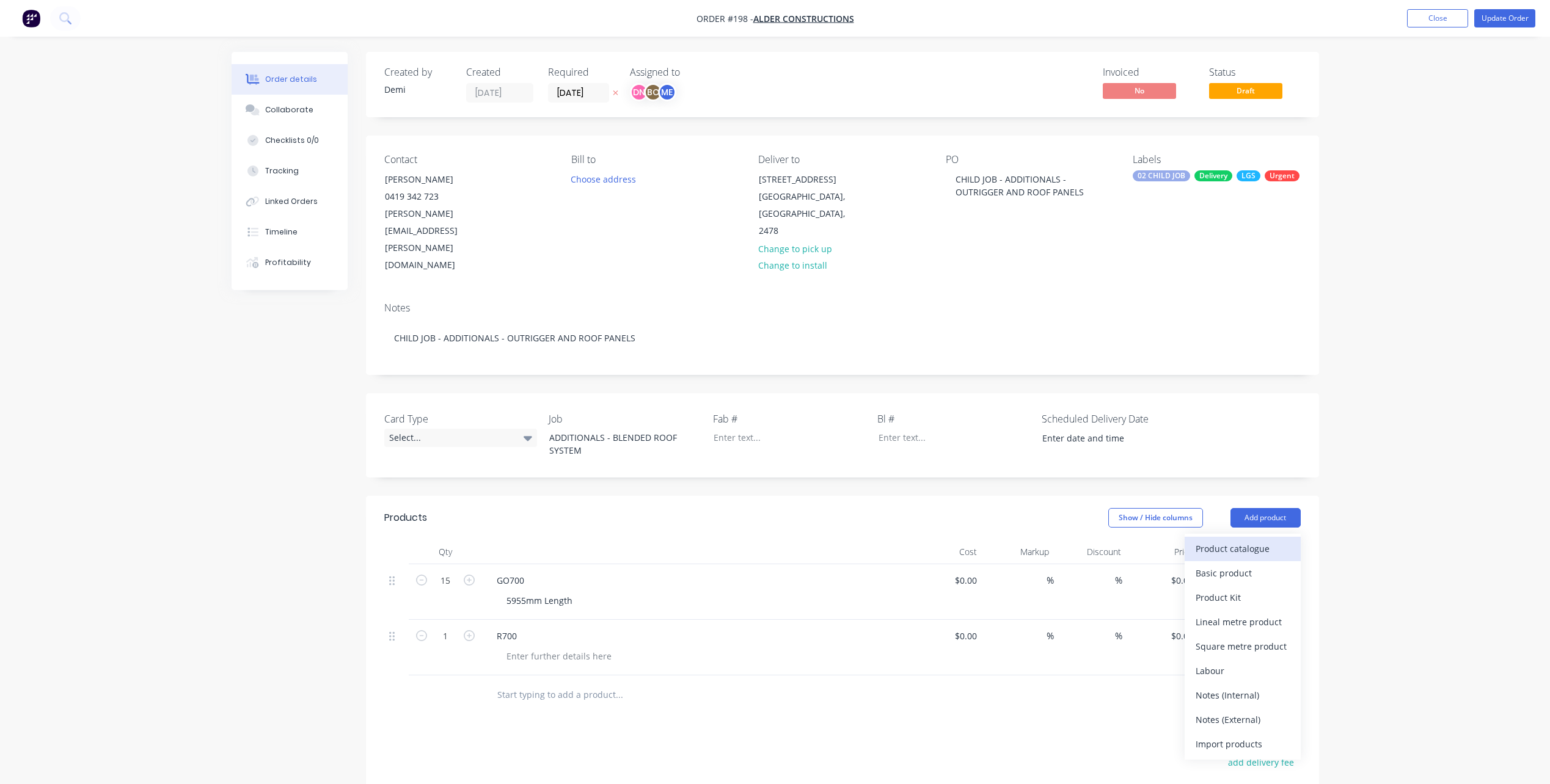
click at [1283, 540] on div "Product catalogue" at bounding box center [1243, 548] width 94 height 17
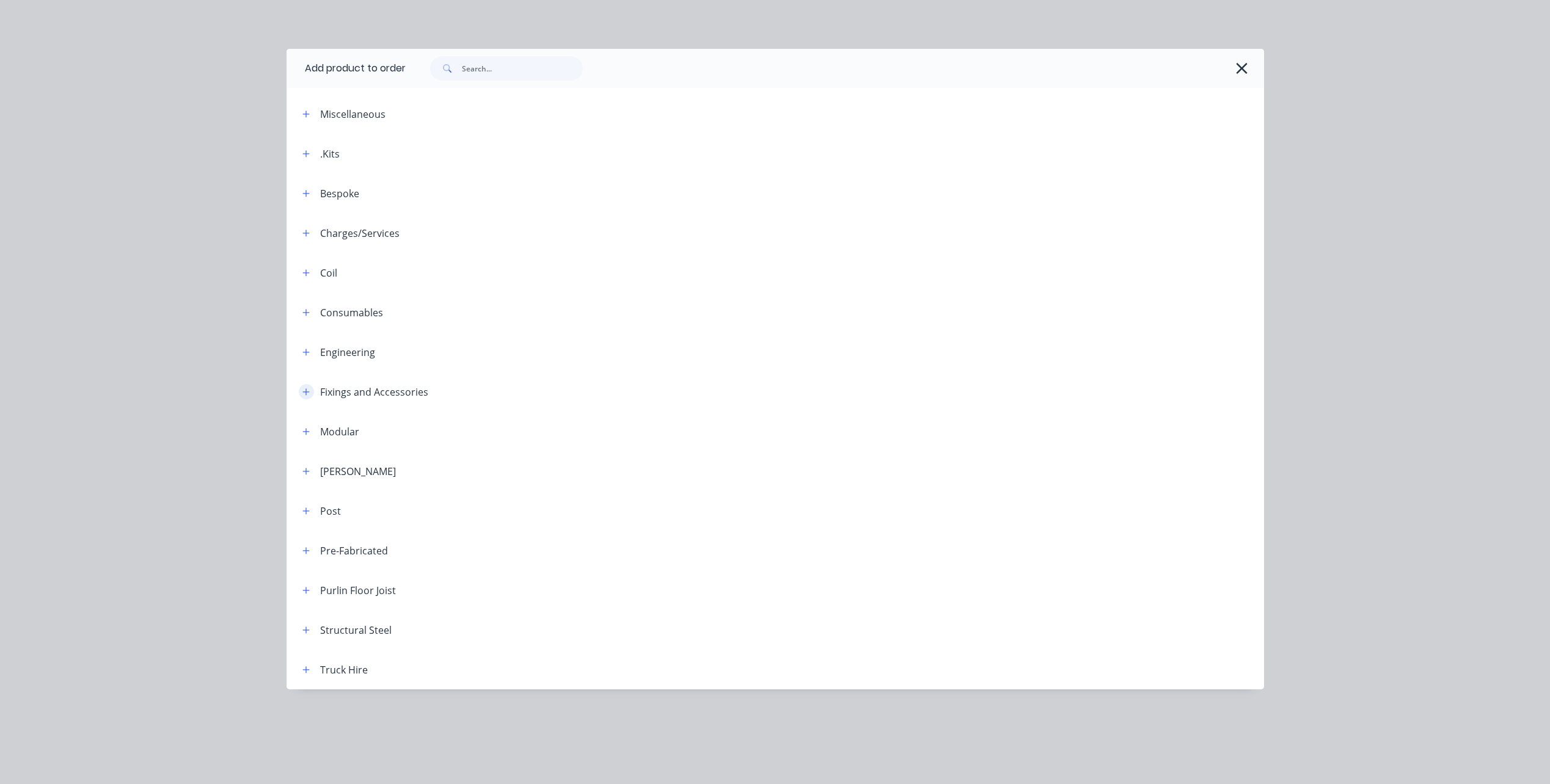
click at [304, 391] on icon "button" at bounding box center [306, 392] width 8 height 8
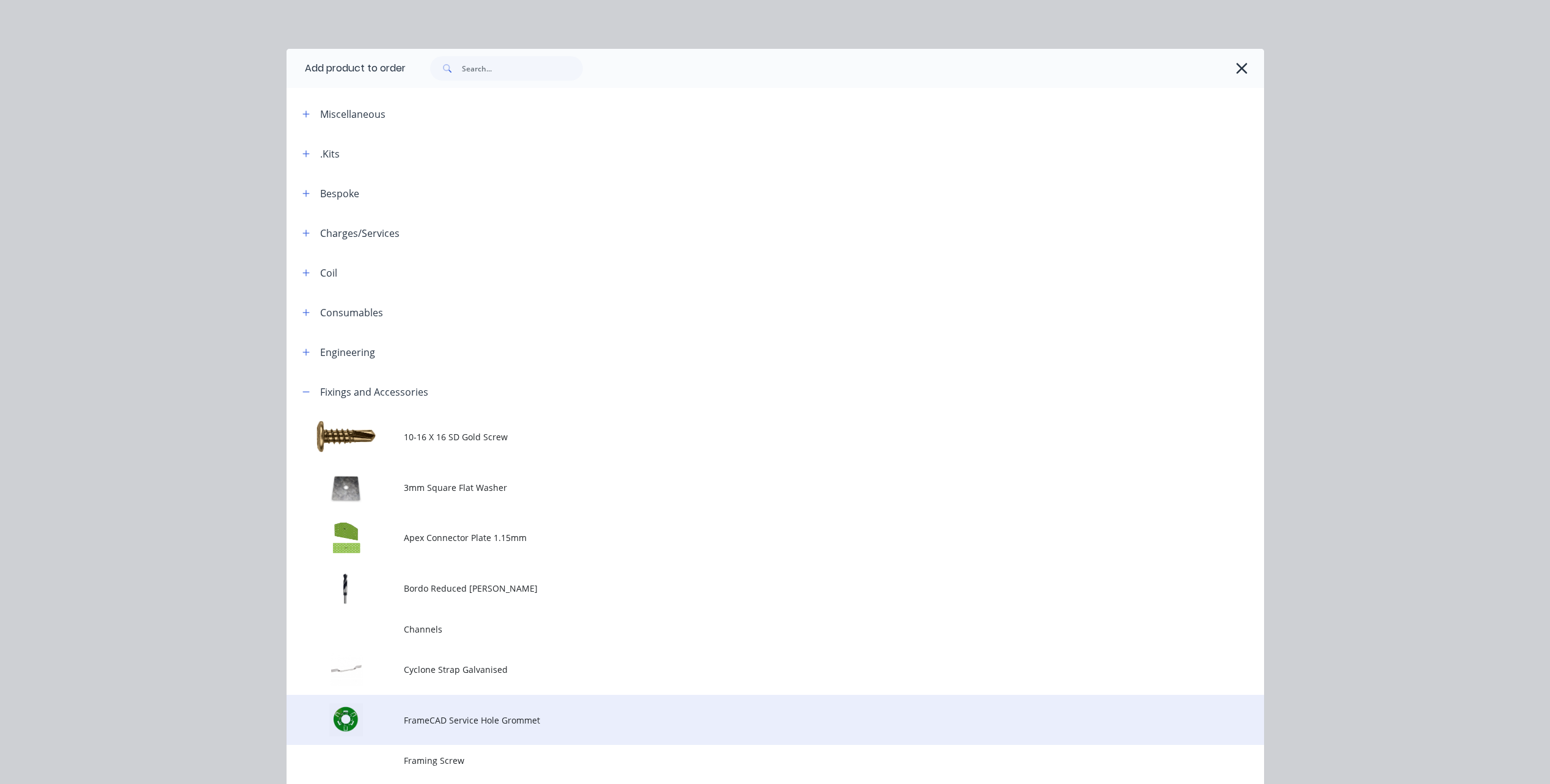
click at [513, 709] on td "FrameCAD Service Hole Grommet" at bounding box center [834, 720] width 860 height 51
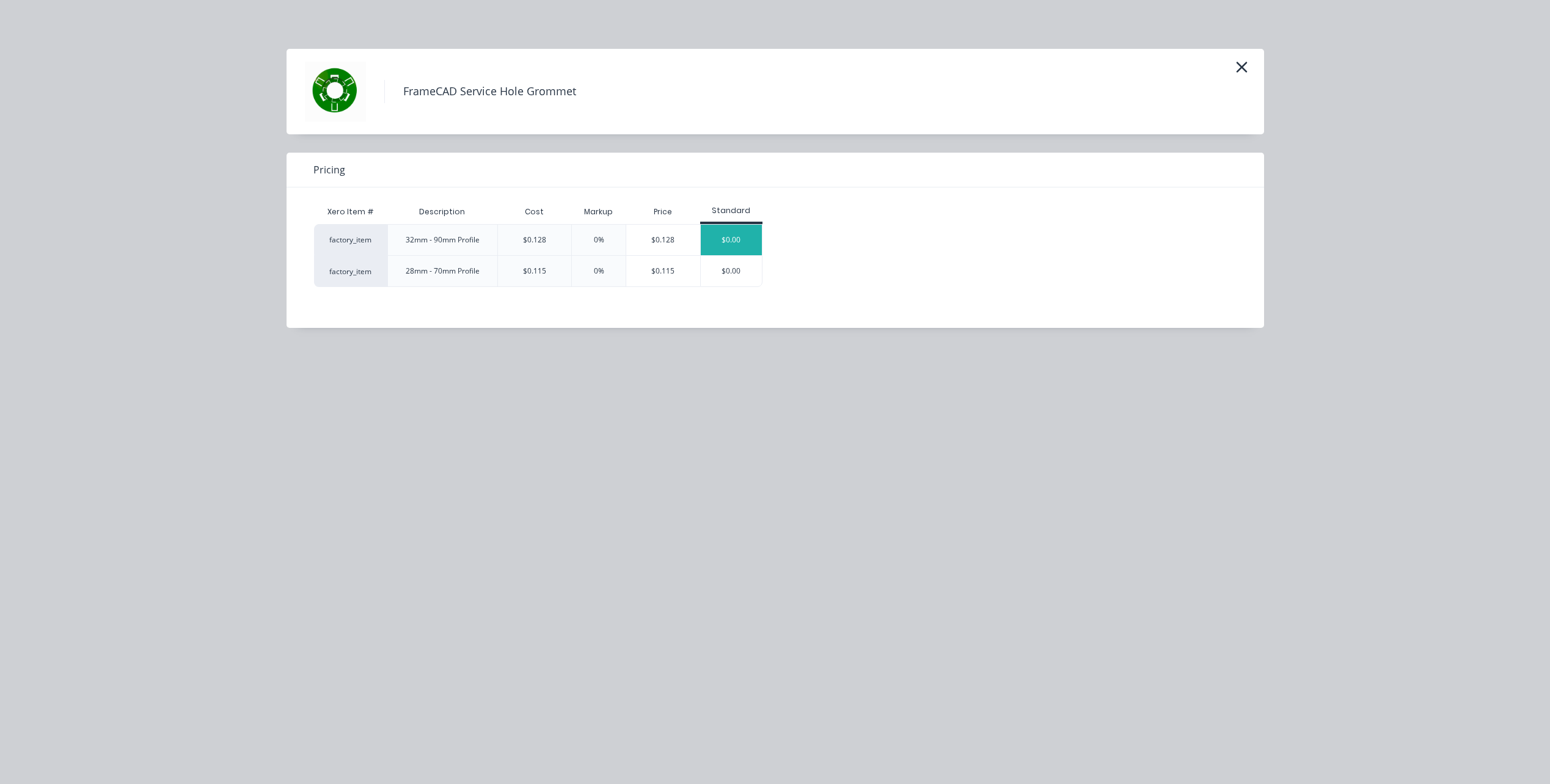
click at [712, 239] on div "$0.00" at bounding box center [731, 240] width 61 height 30
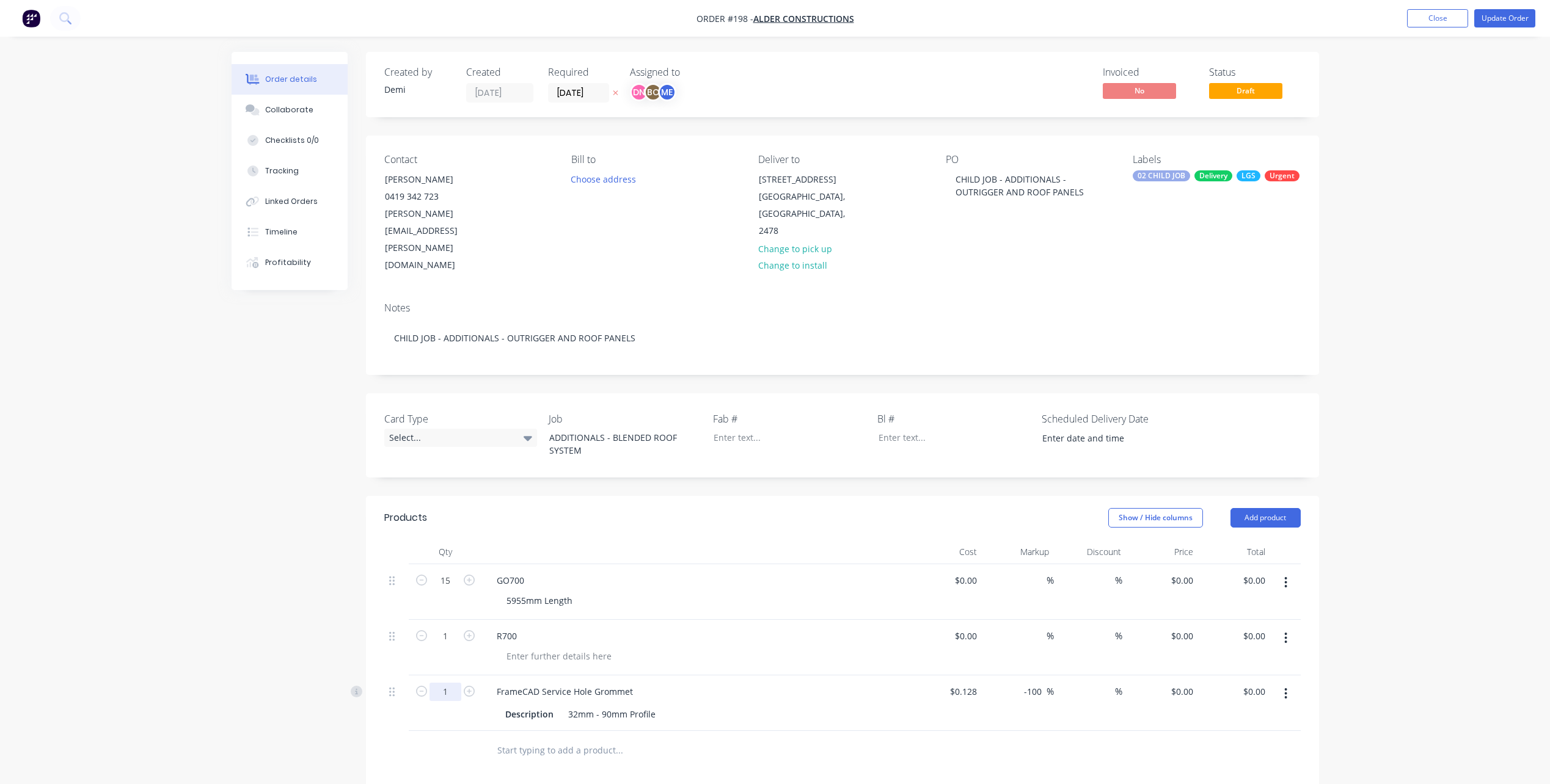
click at [454, 683] on input "1" at bounding box center [445, 692] width 32 height 18
type input "500"
click at [1082, 675] on div "%" at bounding box center [1090, 703] width 72 height 55
click at [1484, 14] on button "Update Order" at bounding box center [1504, 18] width 61 height 18
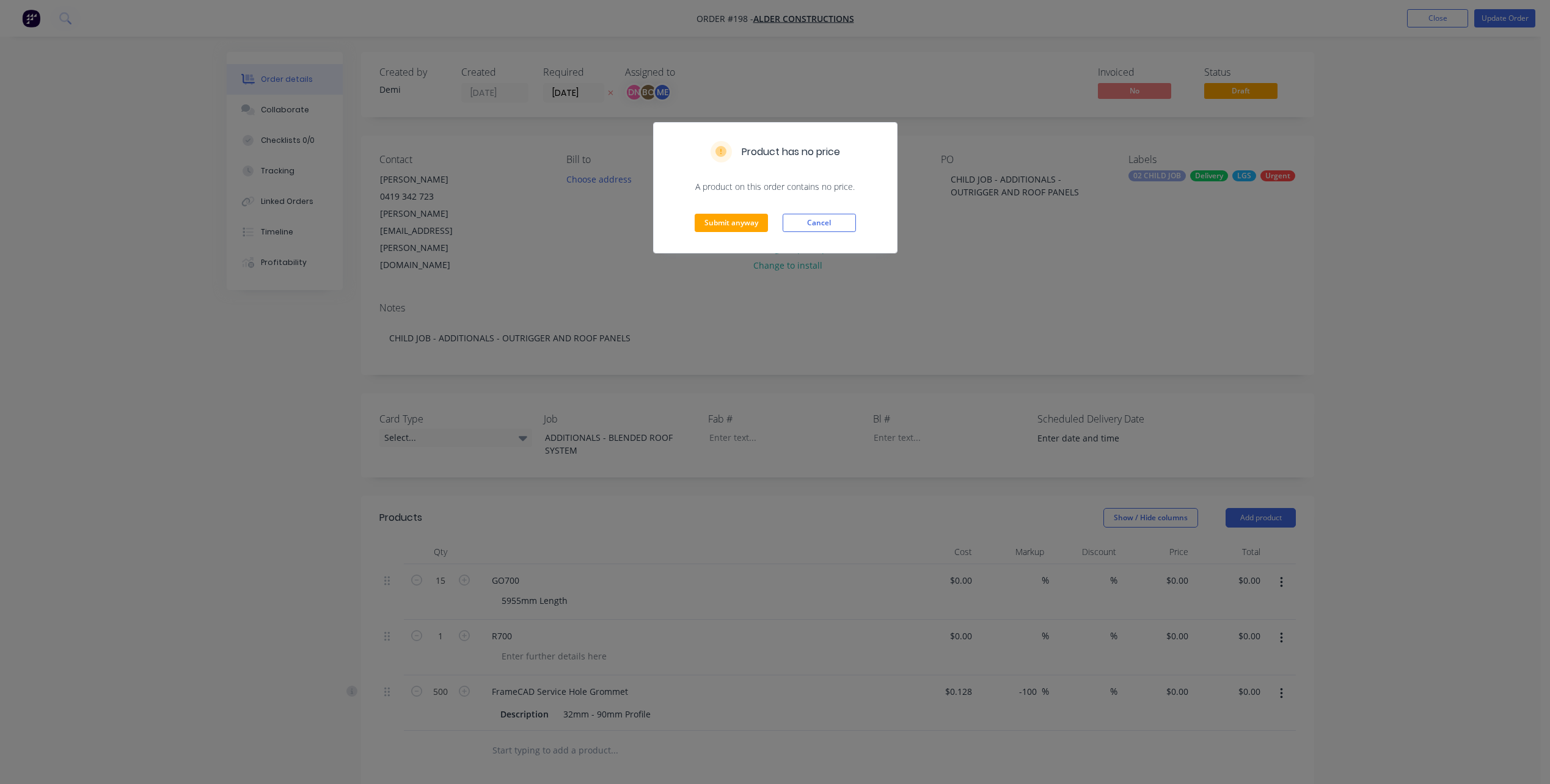
click at [719, 232] on div "Submit anyway Cancel" at bounding box center [775, 223] width 243 height 60
click at [721, 230] on button "Submit anyway" at bounding box center [731, 223] width 73 height 18
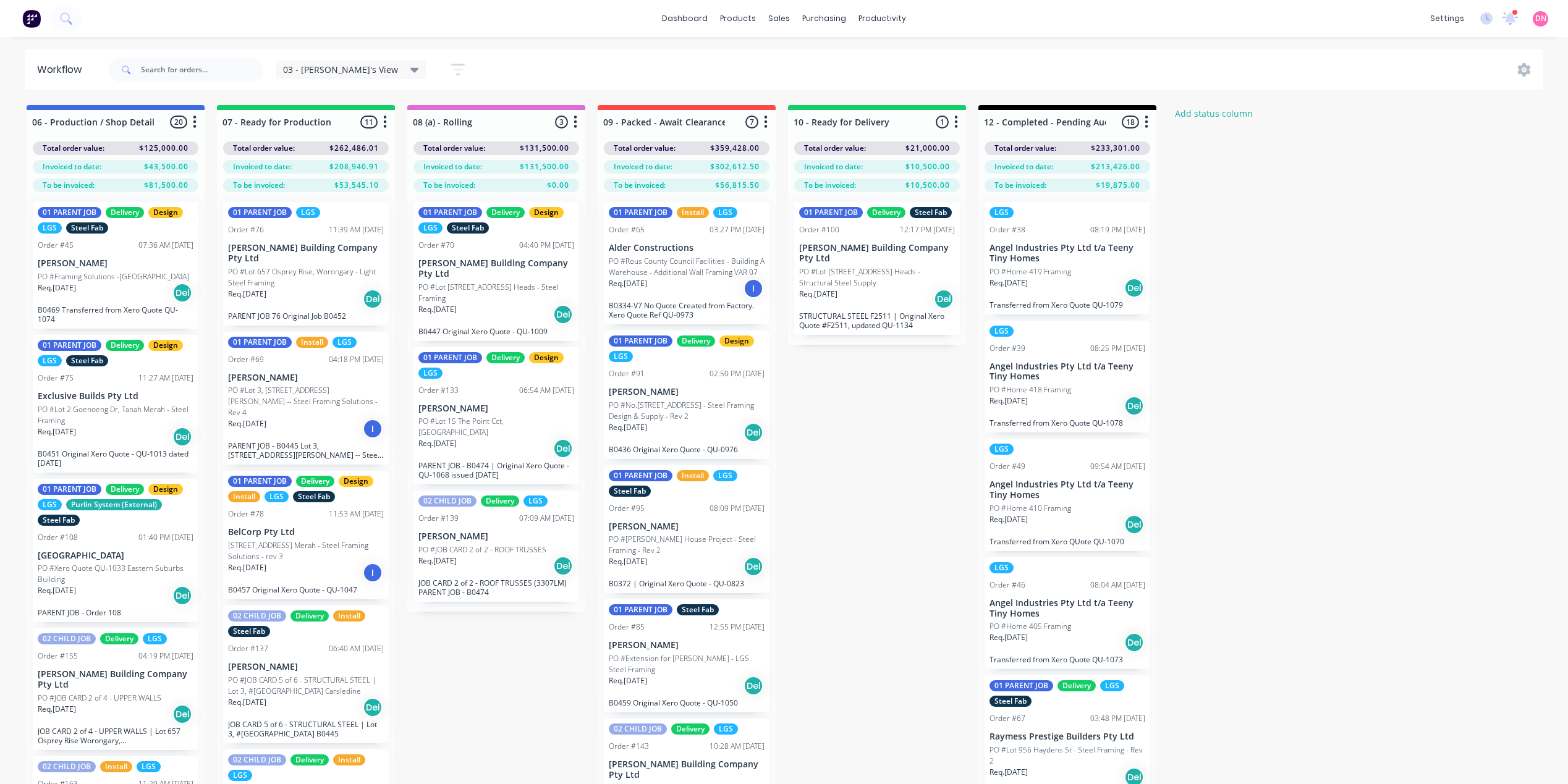
click at [1110, 611] on p "Angel Industries Pty Ltd t/a Teeny Tiny Homes" at bounding box center [1067, 608] width 156 height 21
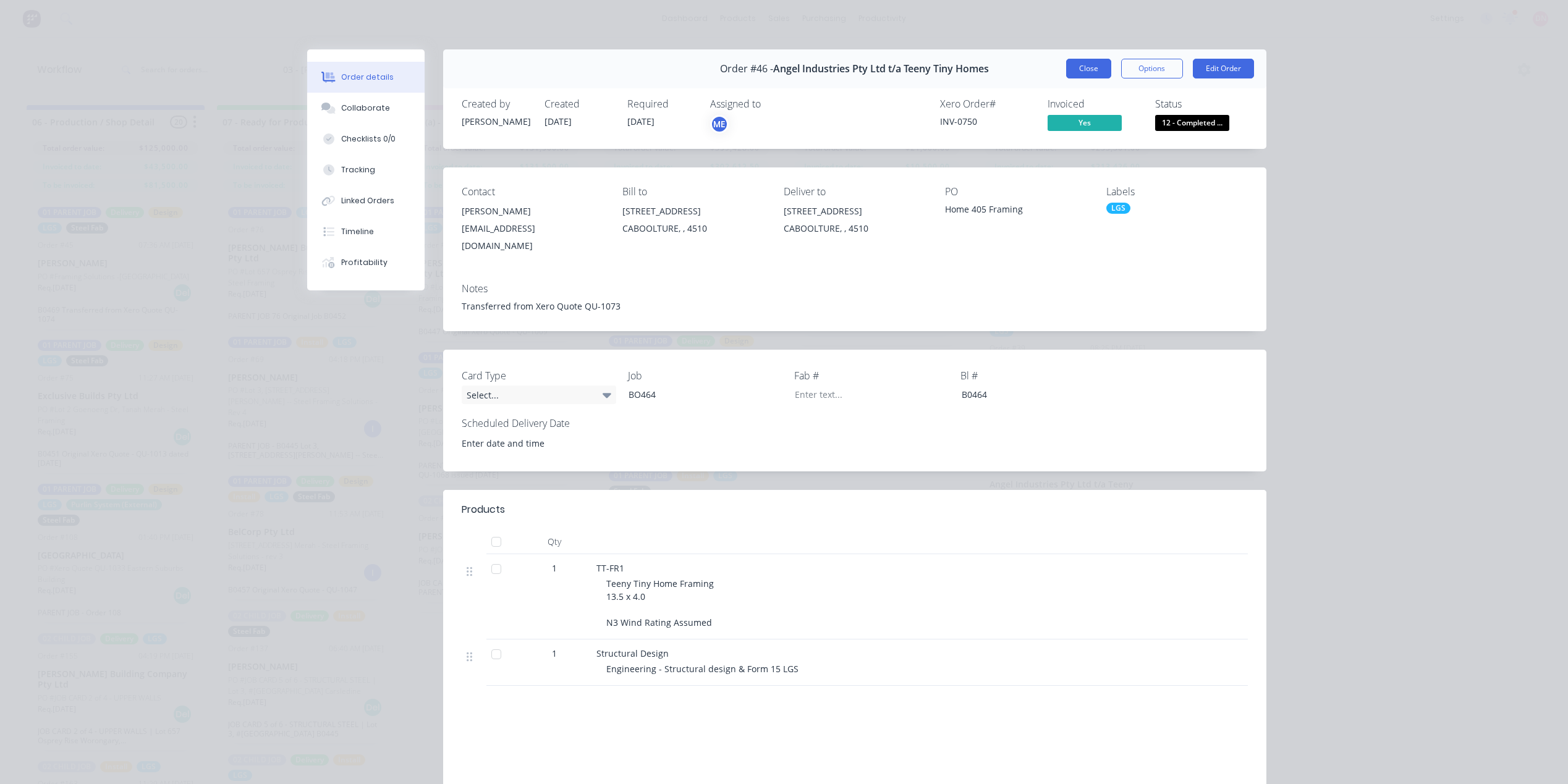
click at [1098, 74] on button "Close" at bounding box center [1088, 68] width 45 height 20
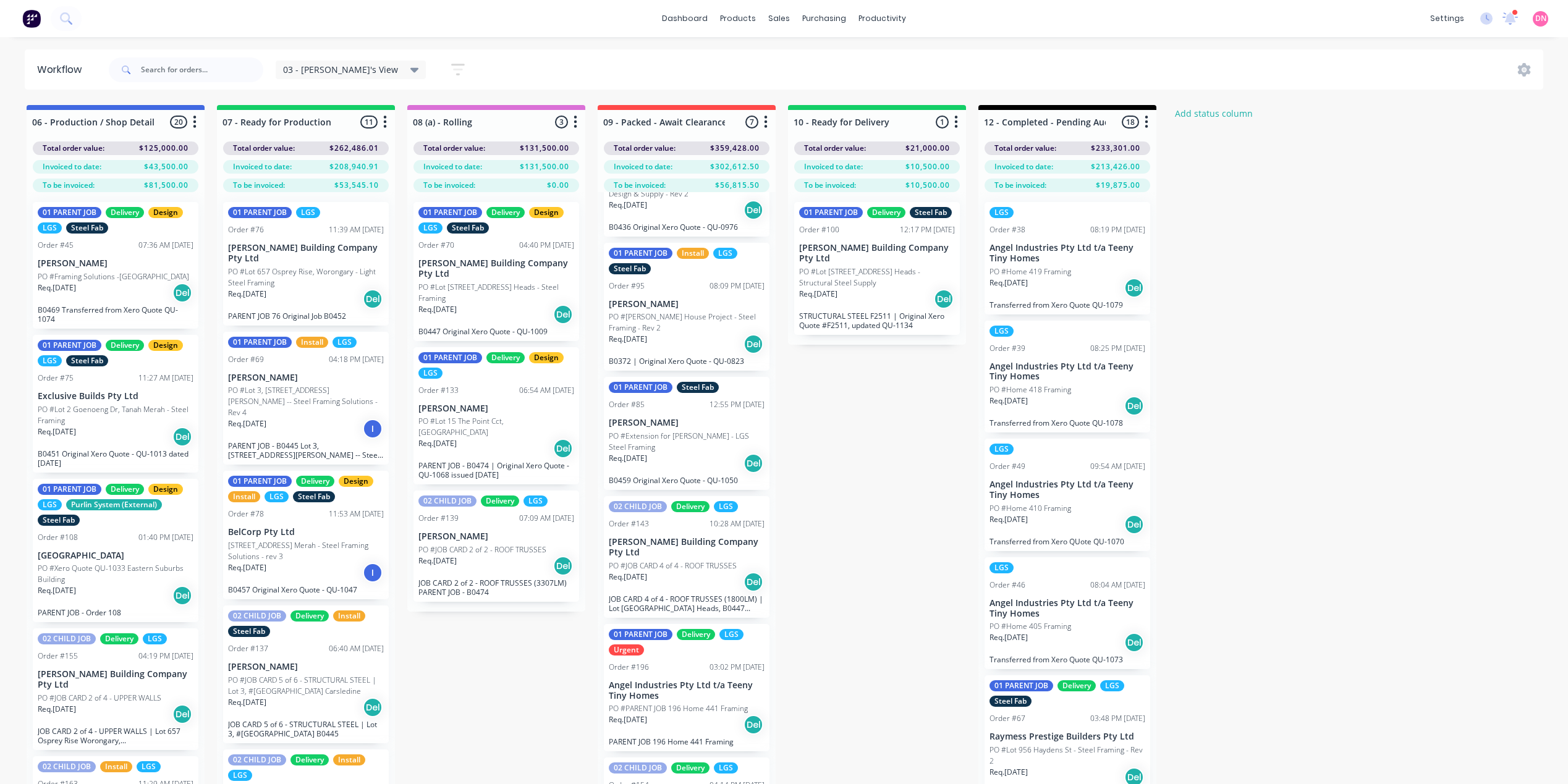
scroll to position [285, 0]
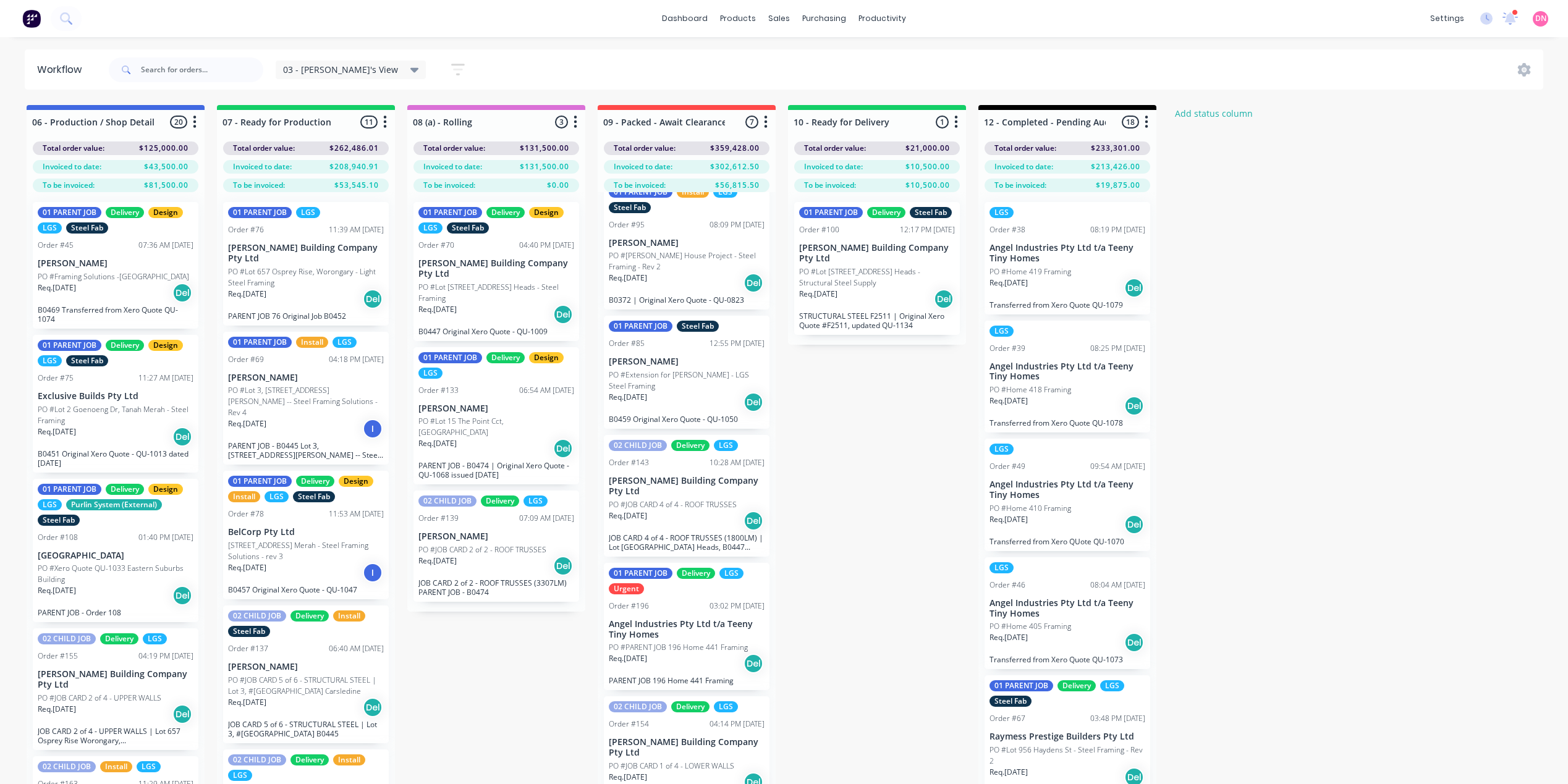
click at [699, 640] on p "Angel Industries Pty Ltd t/a Teeny Tiny Homes" at bounding box center [686, 630] width 156 height 21
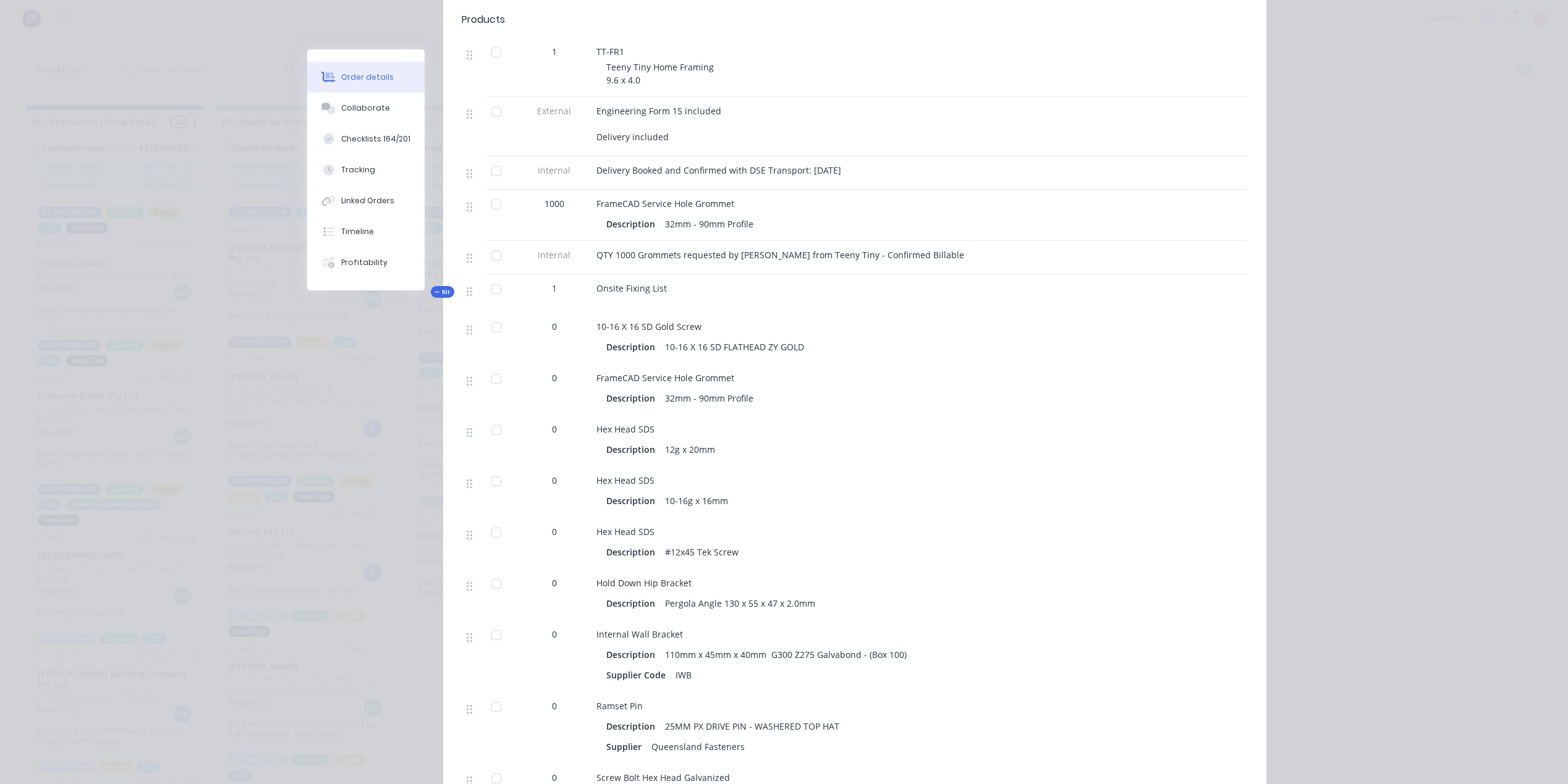
scroll to position [556, 0]
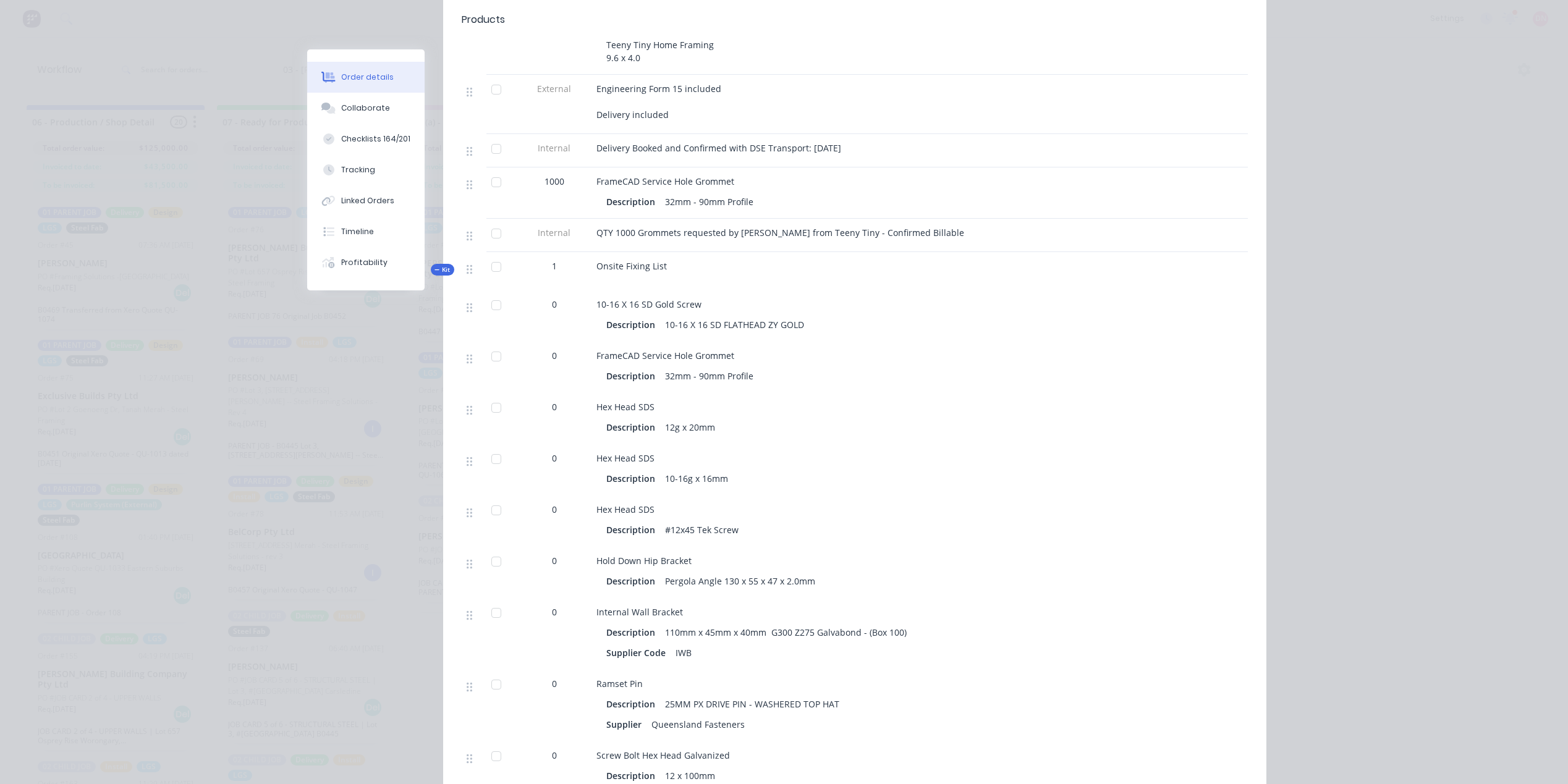
click at [552, 298] on span "0" at bounding box center [554, 304] width 5 height 13
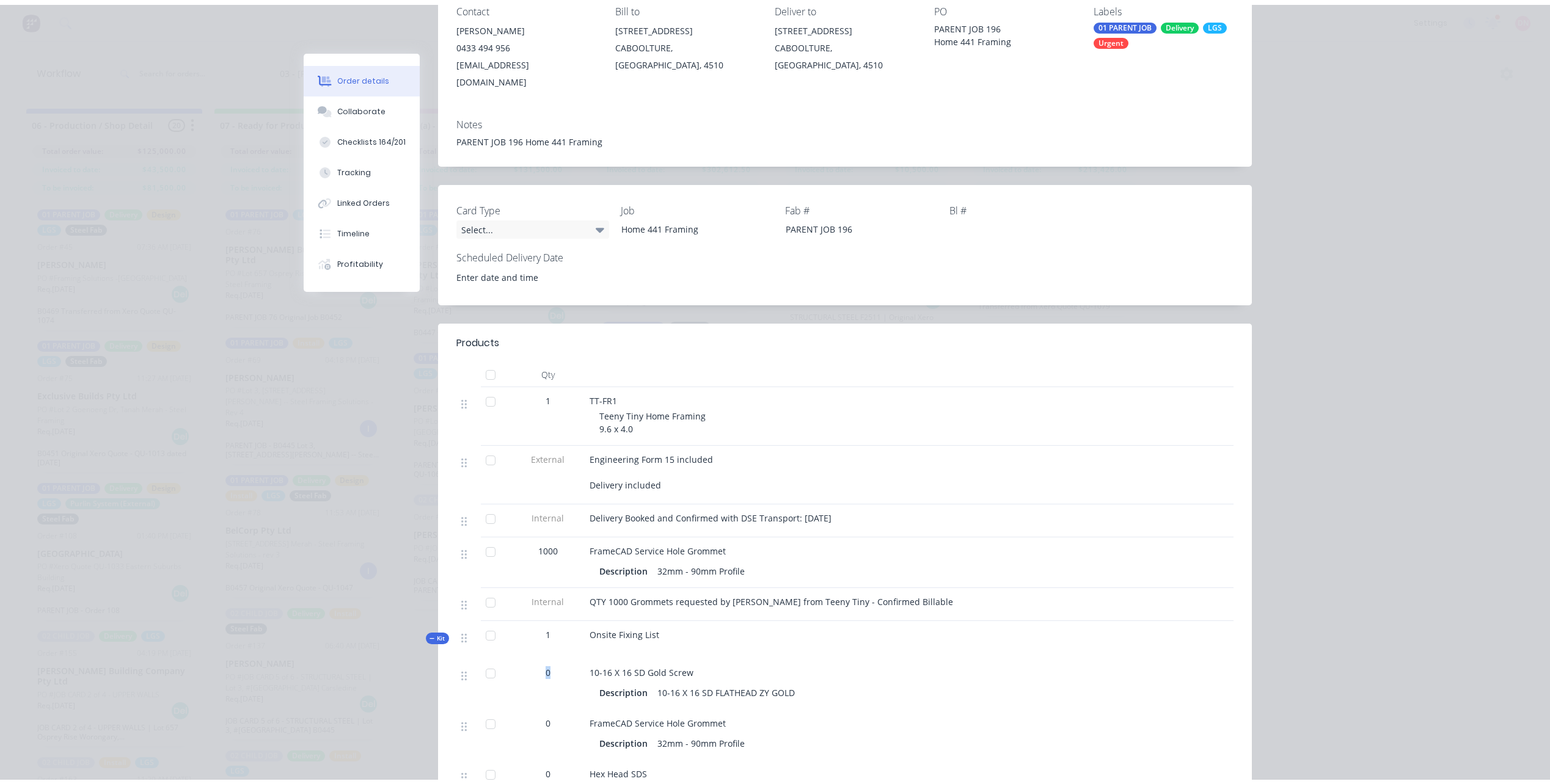
scroll to position [0, 0]
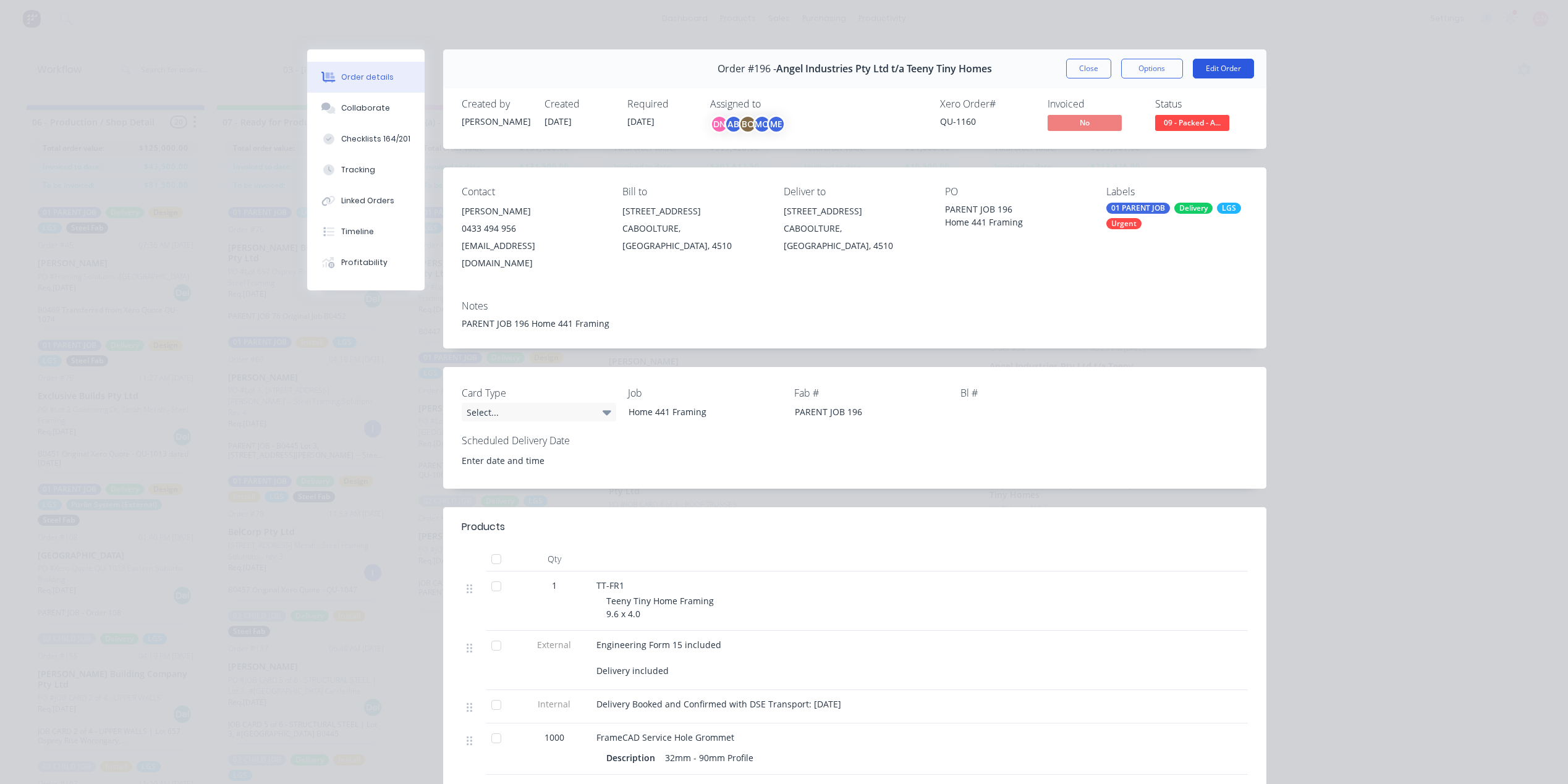
click at [1203, 65] on button "Edit Order" at bounding box center [1224, 68] width 61 height 20
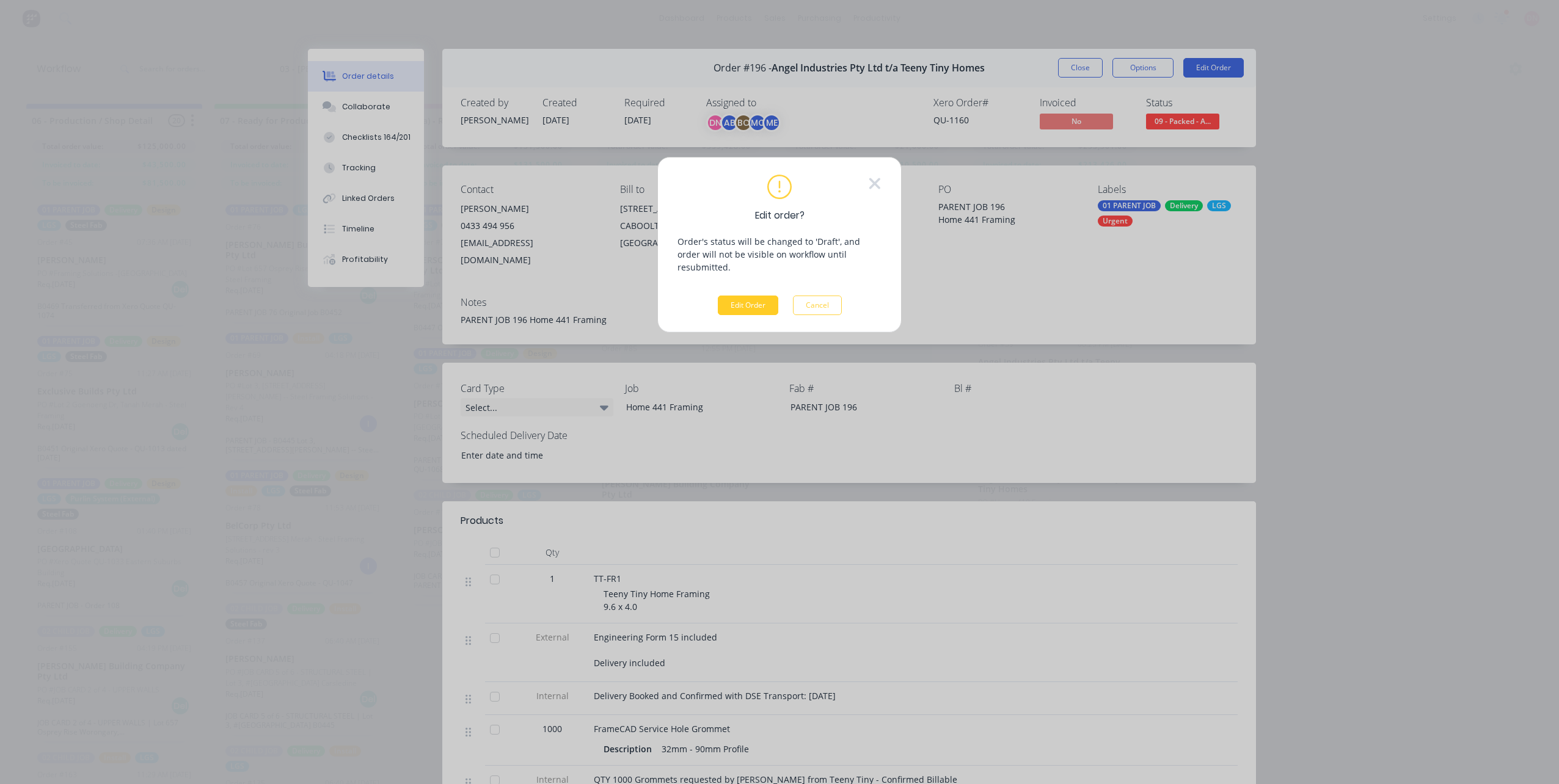
click at [759, 296] on button "Edit Order" at bounding box center [748, 305] width 61 height 20
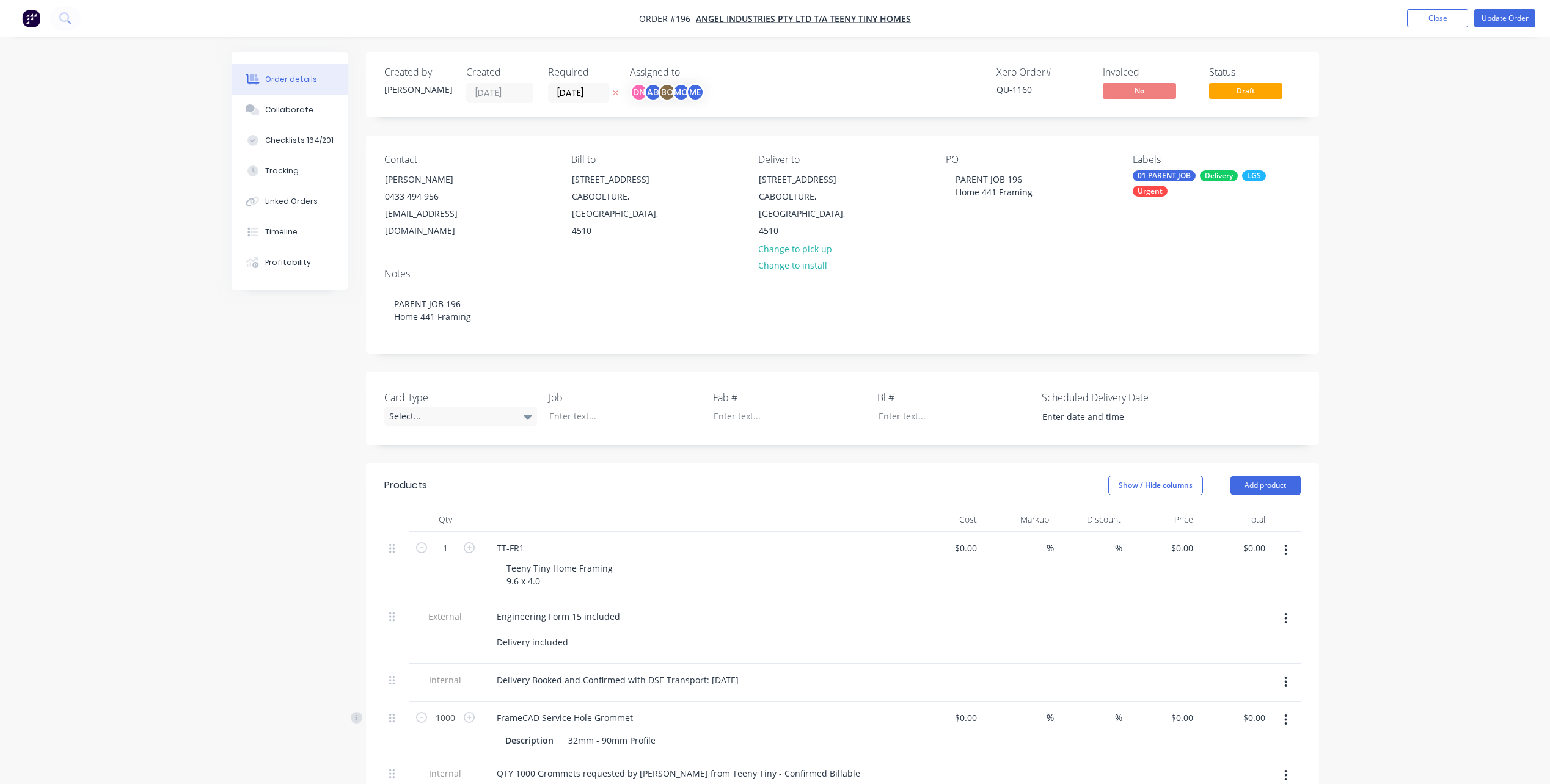
type input "$3,000.00"
type input "55"
type input "$4,650.00"
type input "$0.128"
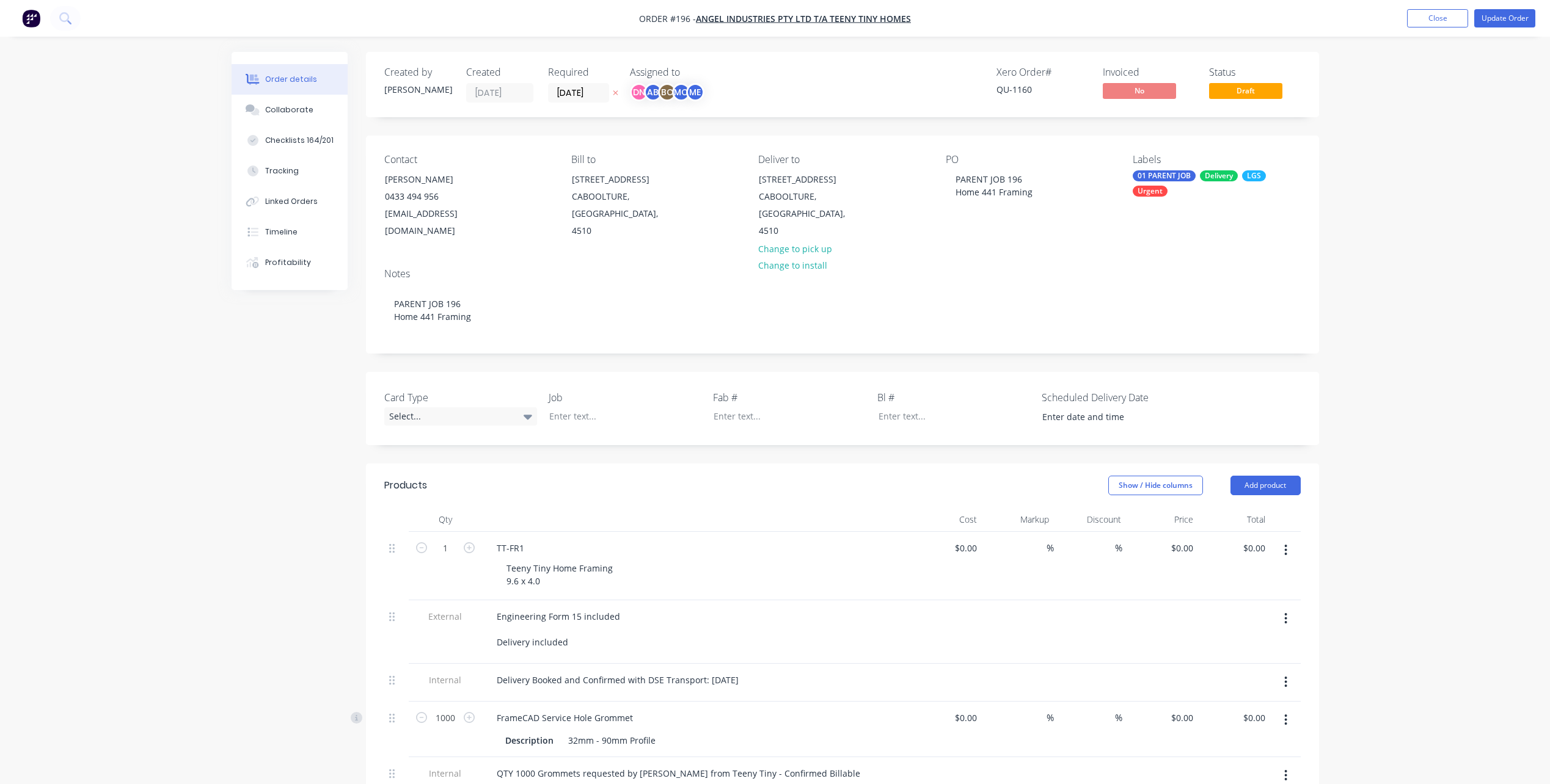
type input "$0.128"
type input "$128.00"
type input "$0.0143"
type input "-100"
type input "$0.128"
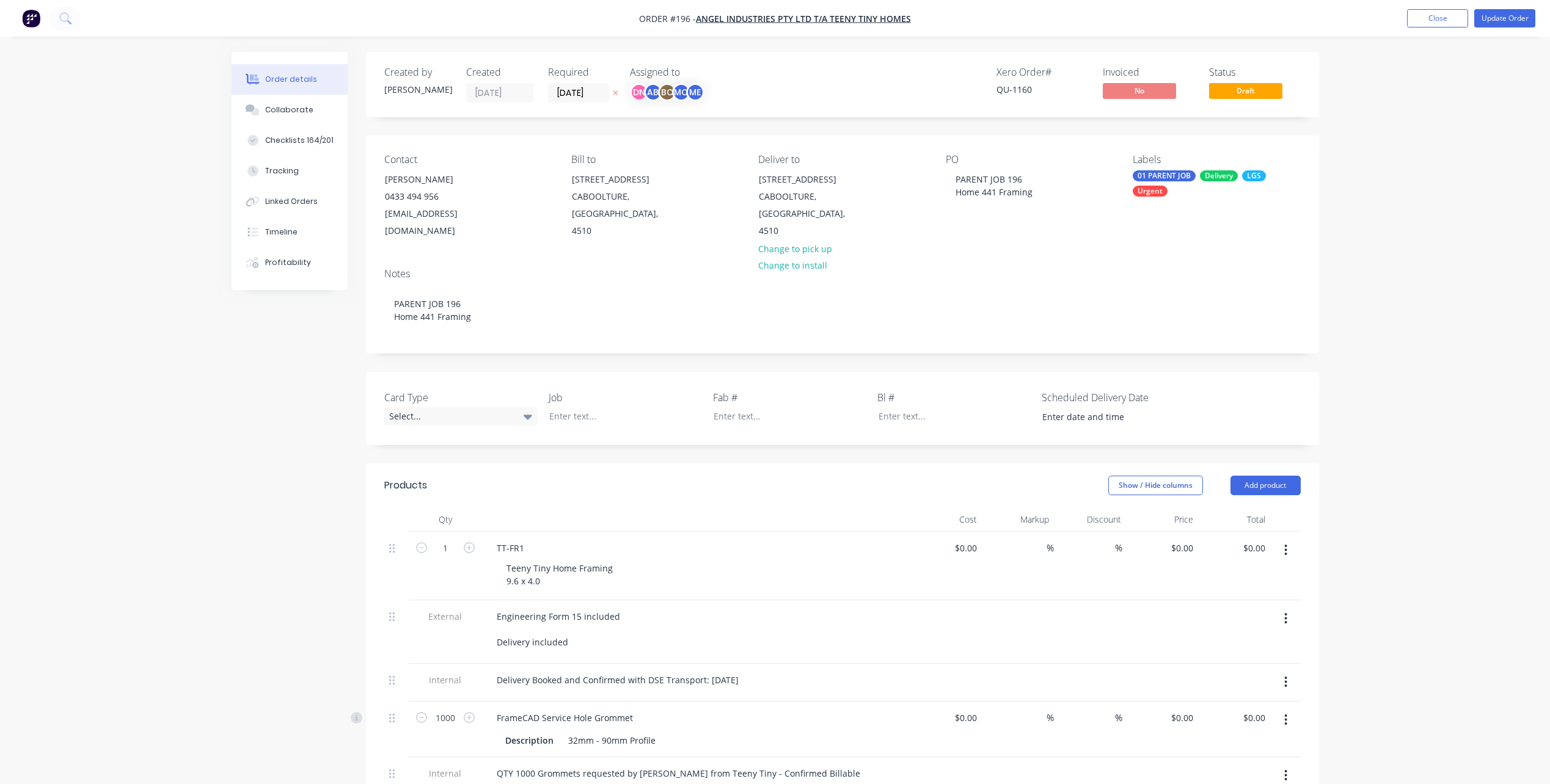
type input "-100"
type input "$0.0377"
type input "-100"
type input "$0.022"
type input "-100"
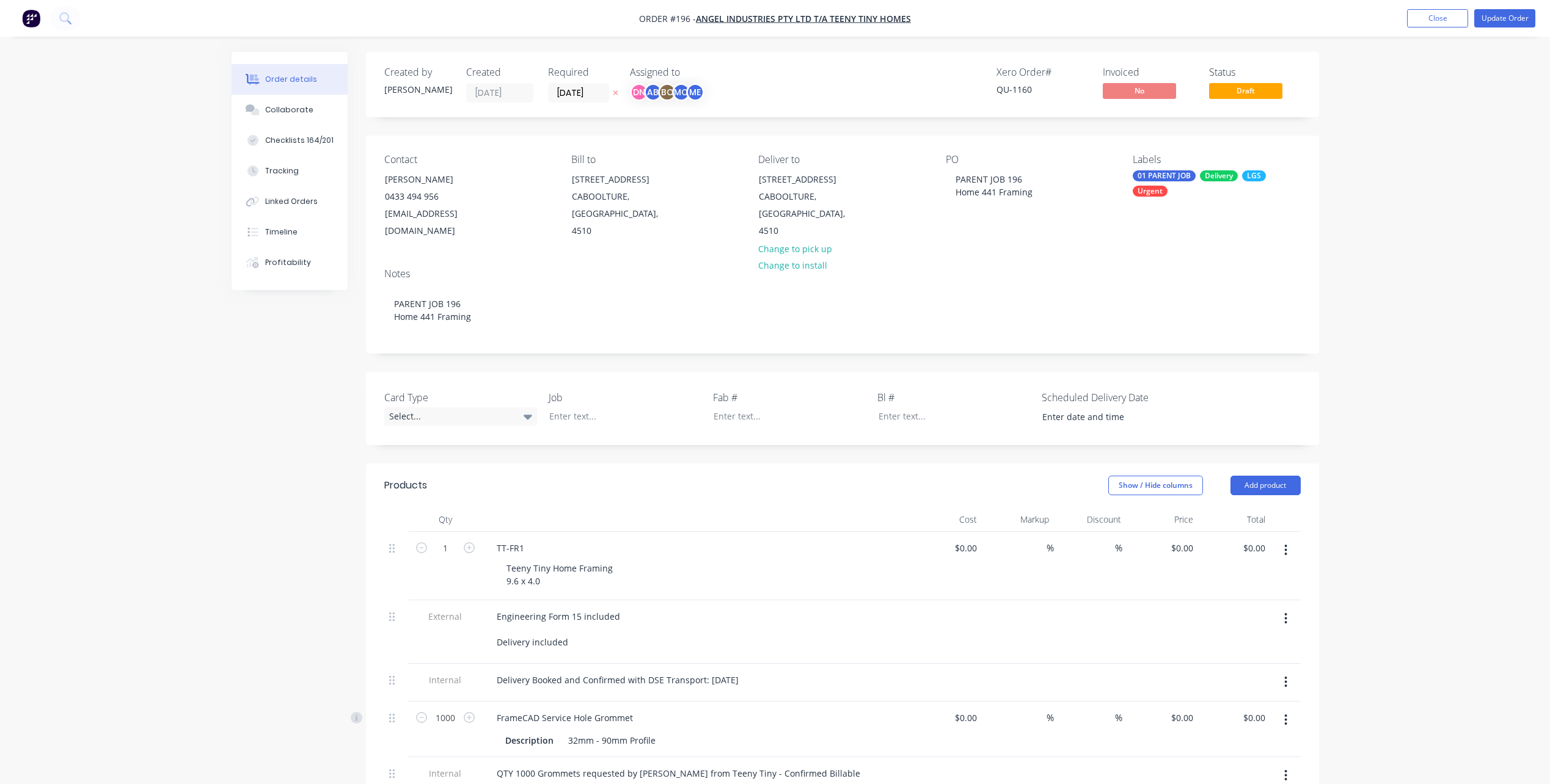
type input "$0.078"
type input "-100"
type input "$1.382"
type input "-100"
type input "$0.443"
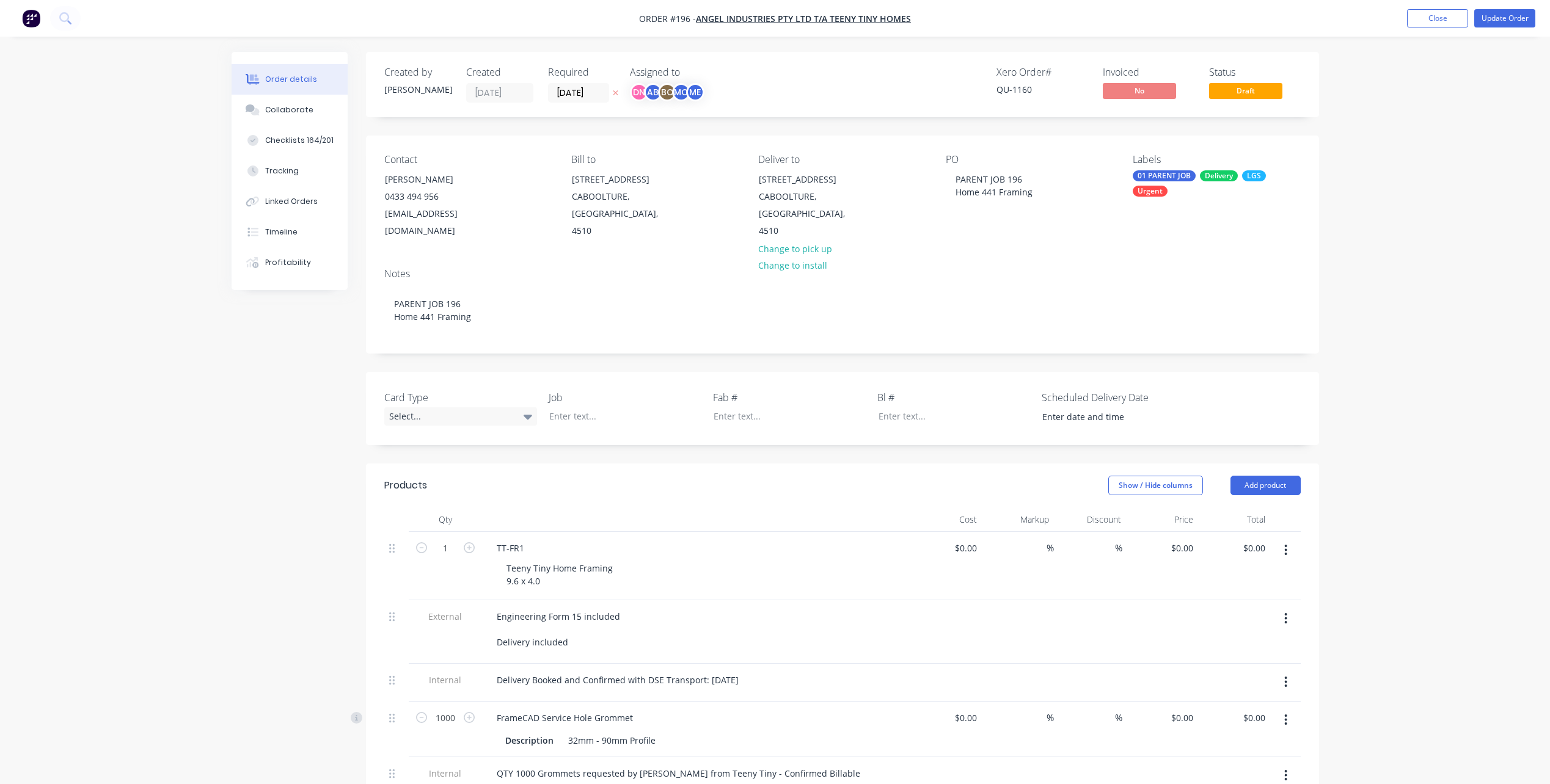
type input "-100"
type input "$0.2046"
type input "-100"
type input "$1.08"
type input "-100"
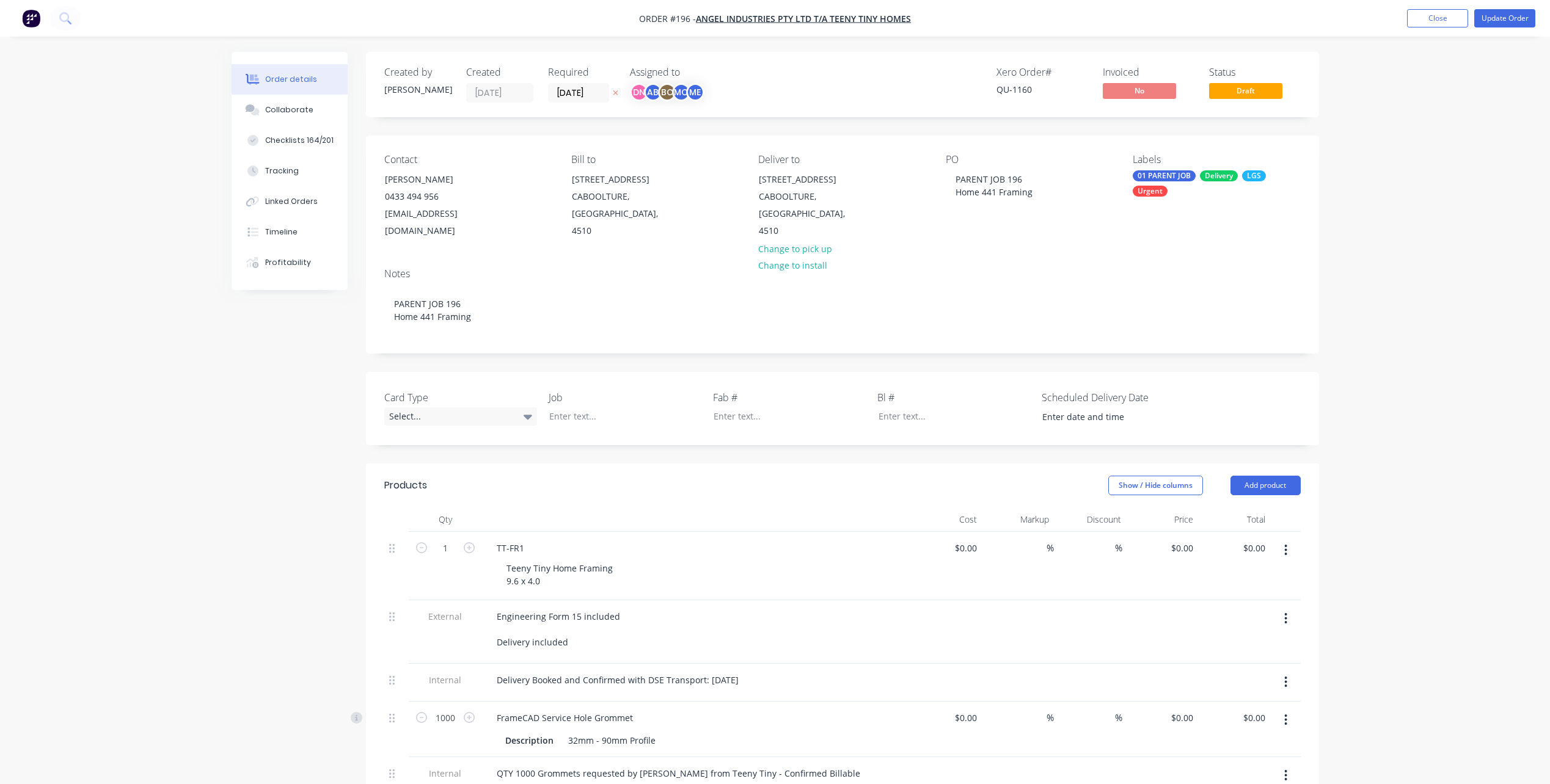
type input "$0.055"
type input "-100"
type input "$0.0143"
type input "-100"
type input "$16.50"
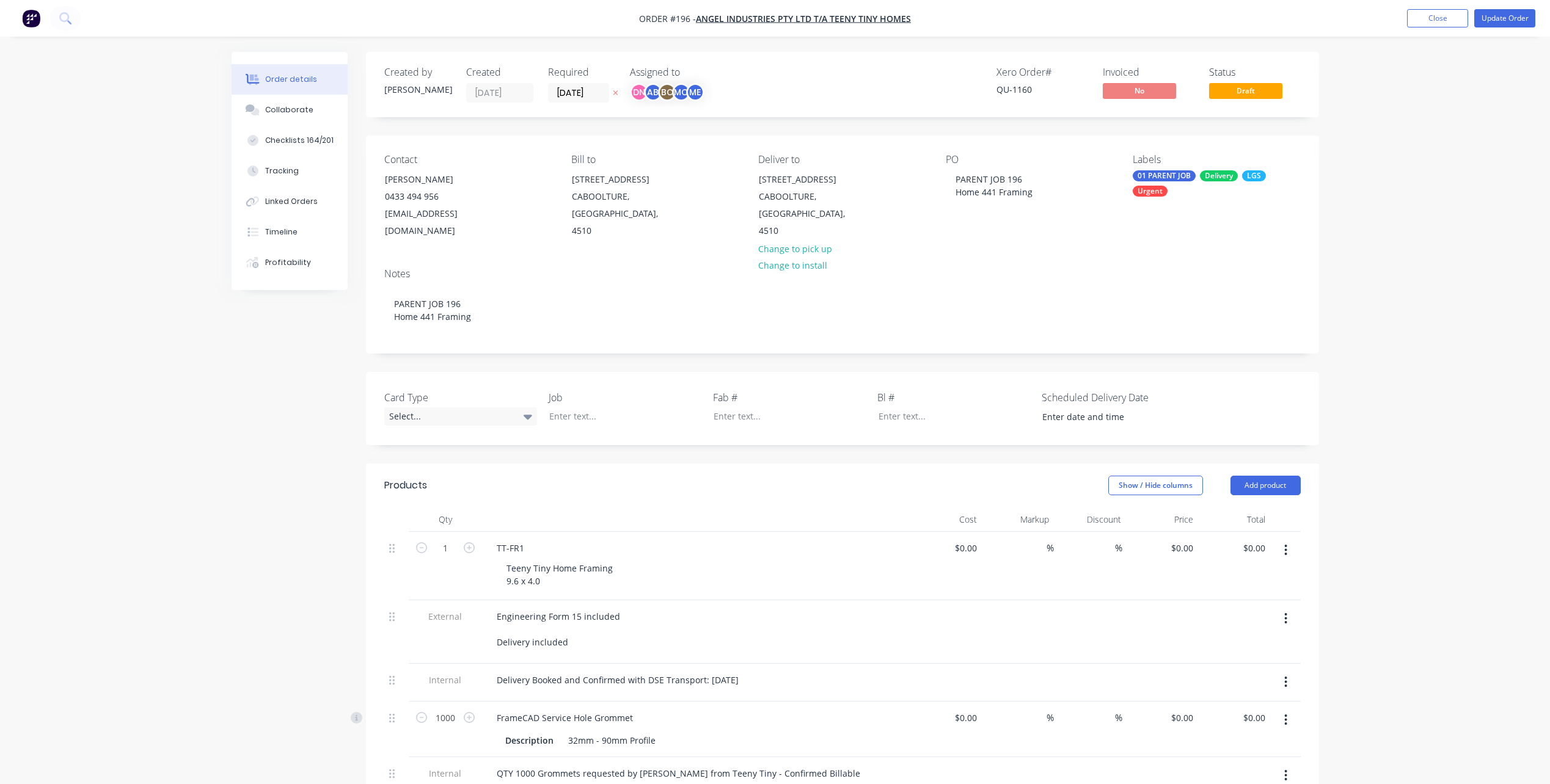
type input "-100"
type input "$415.20"
type input "44.51"
type input "$600.00"
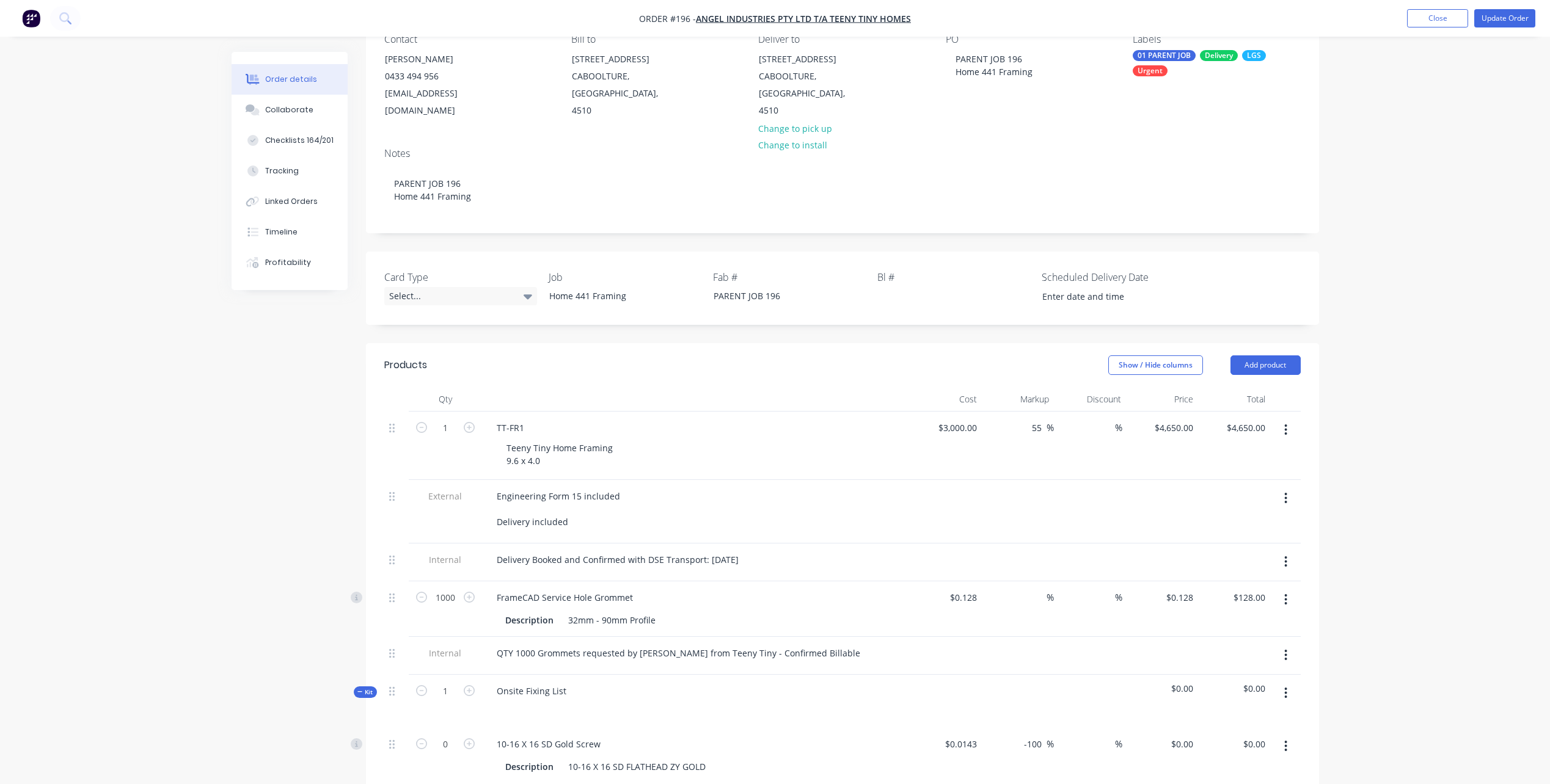
scroll to position [122, 0]
click at [691, 673] on div "Onsite Fixing List" at bounding box center [695, 700] width 428 height 53
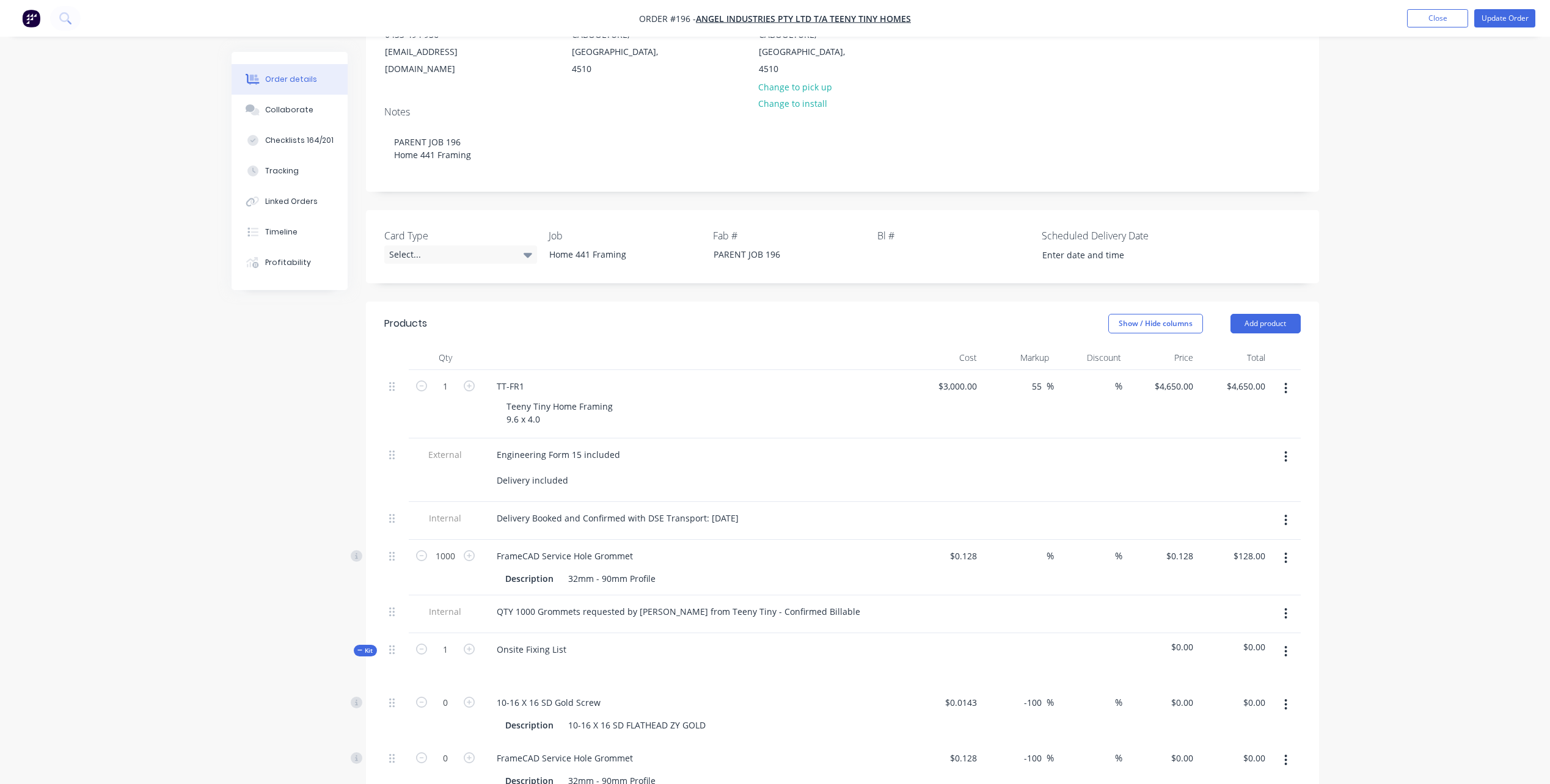
scroll to position [245, 0]
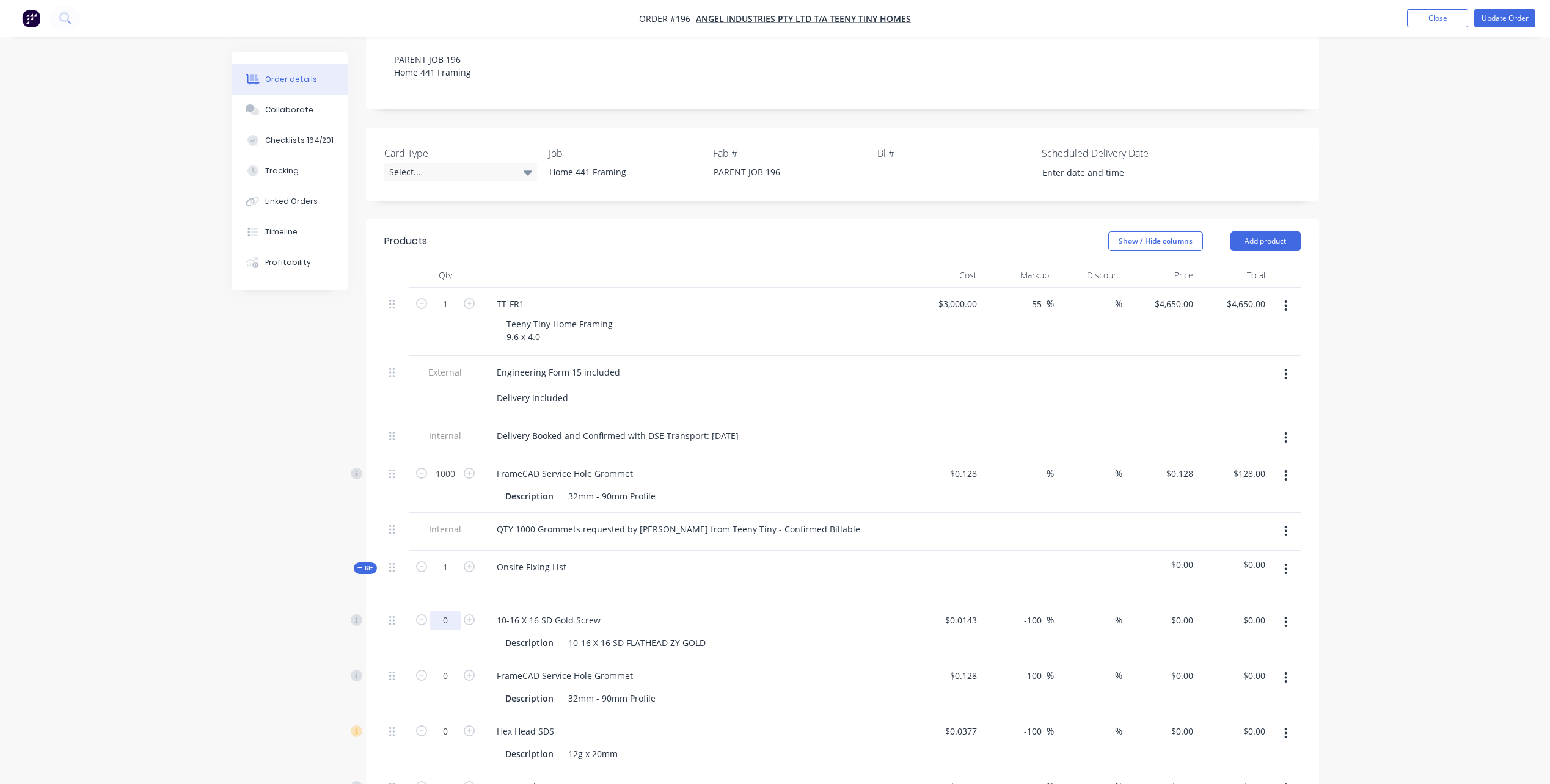
click at [450, 612] on input "0" at bounding box center [445, 621] width 32 height 18
type input "140"
click at [663, 583] on div "Onsite Fixing List" at bounding box center [695, 577] width 428 height 53
type input "100"
click at [661, 667] on div "FrameCAD Service Hole Grommet" at bounding box center [696, 675] width 418 height 17
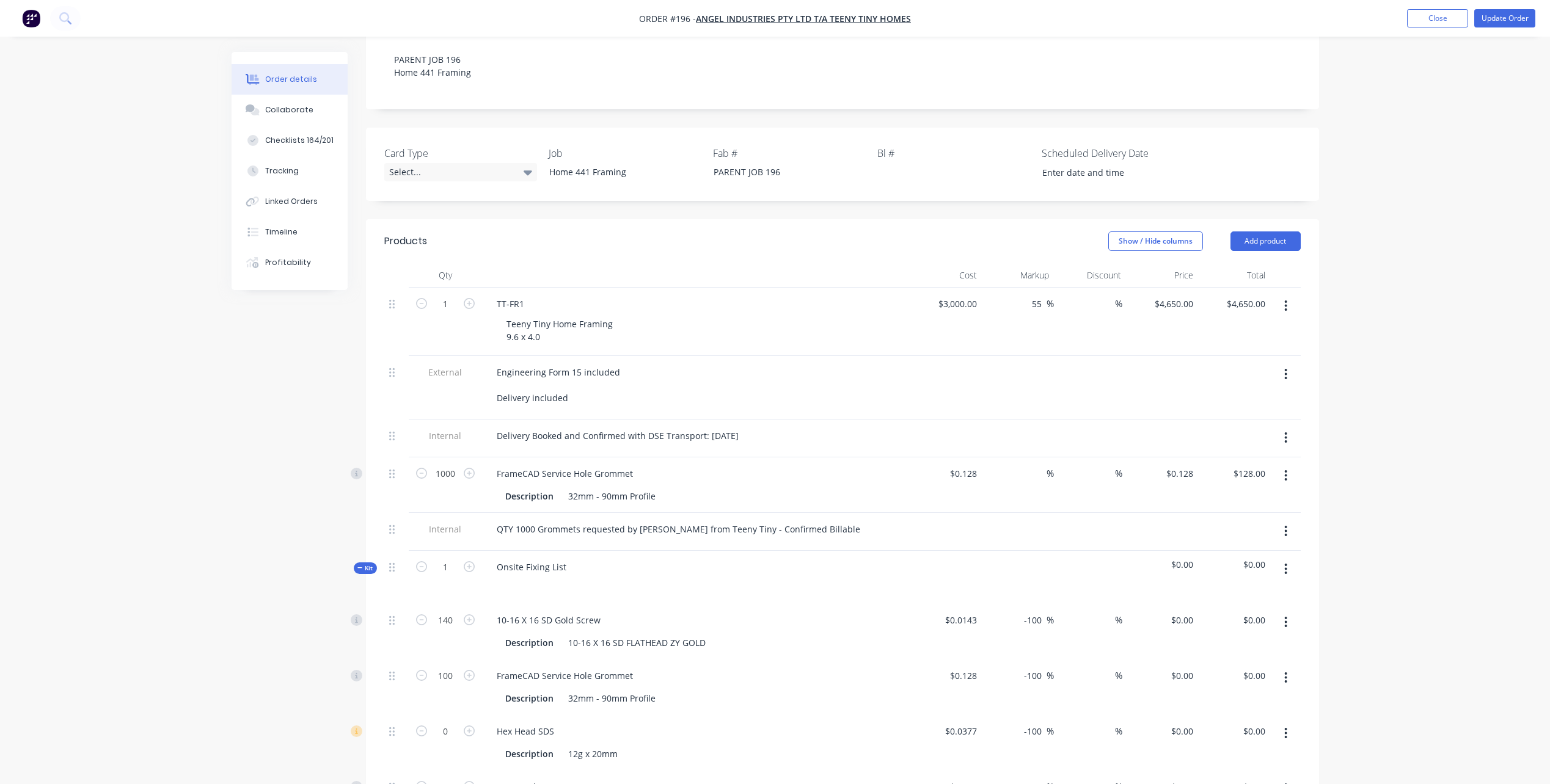
click at [1284, 672] on icon "button" at bounding box center [1286, 678] width 3 height 14
click at [1241, 750] on div "Delete" at bounding box center [1243, 758] width 94 height 17
type input "460"
click at [1280, 722] on button "button" at bounding box center [1286, 733] width 29 height 22
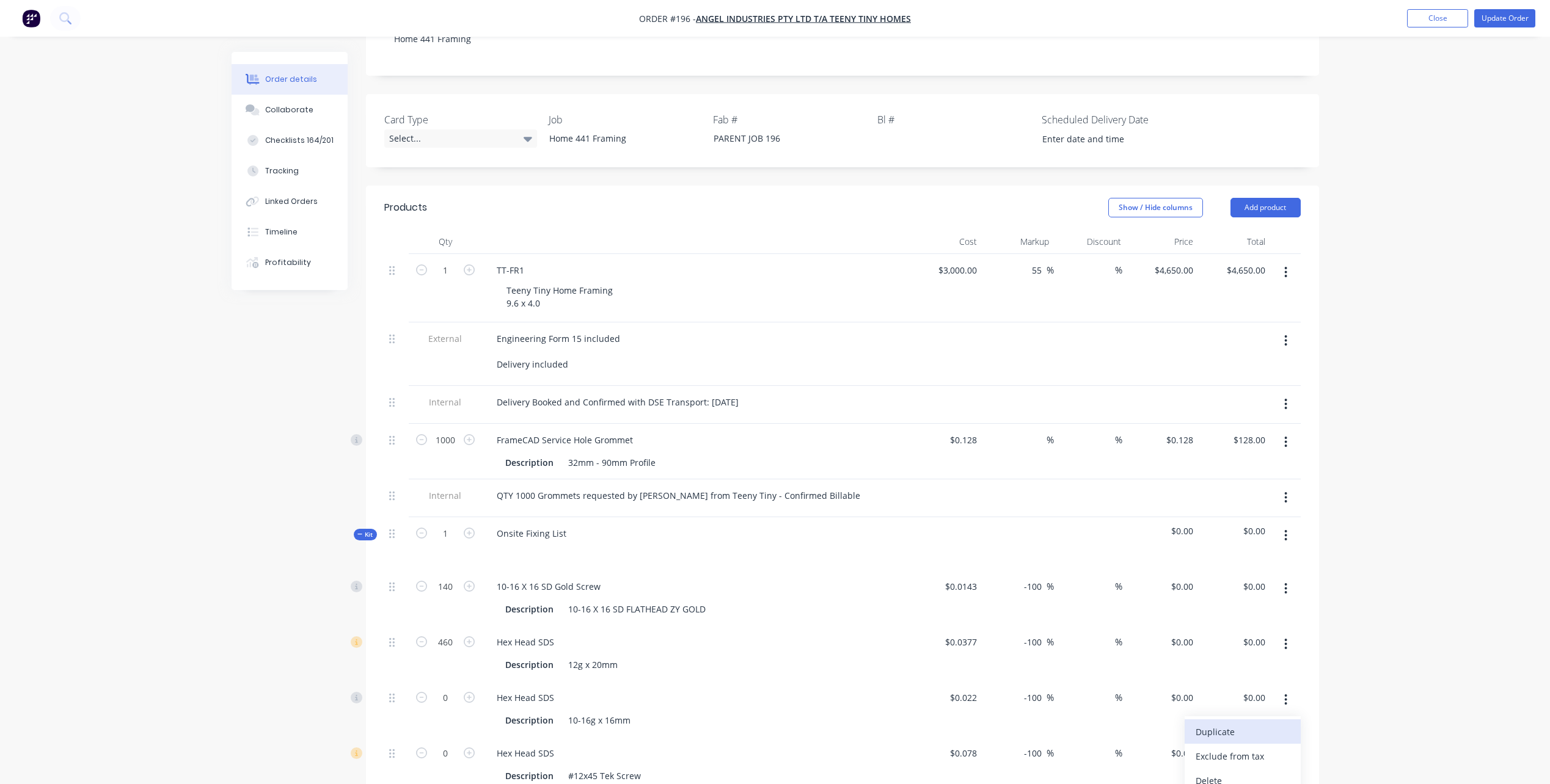
scroll to position [305, 0]
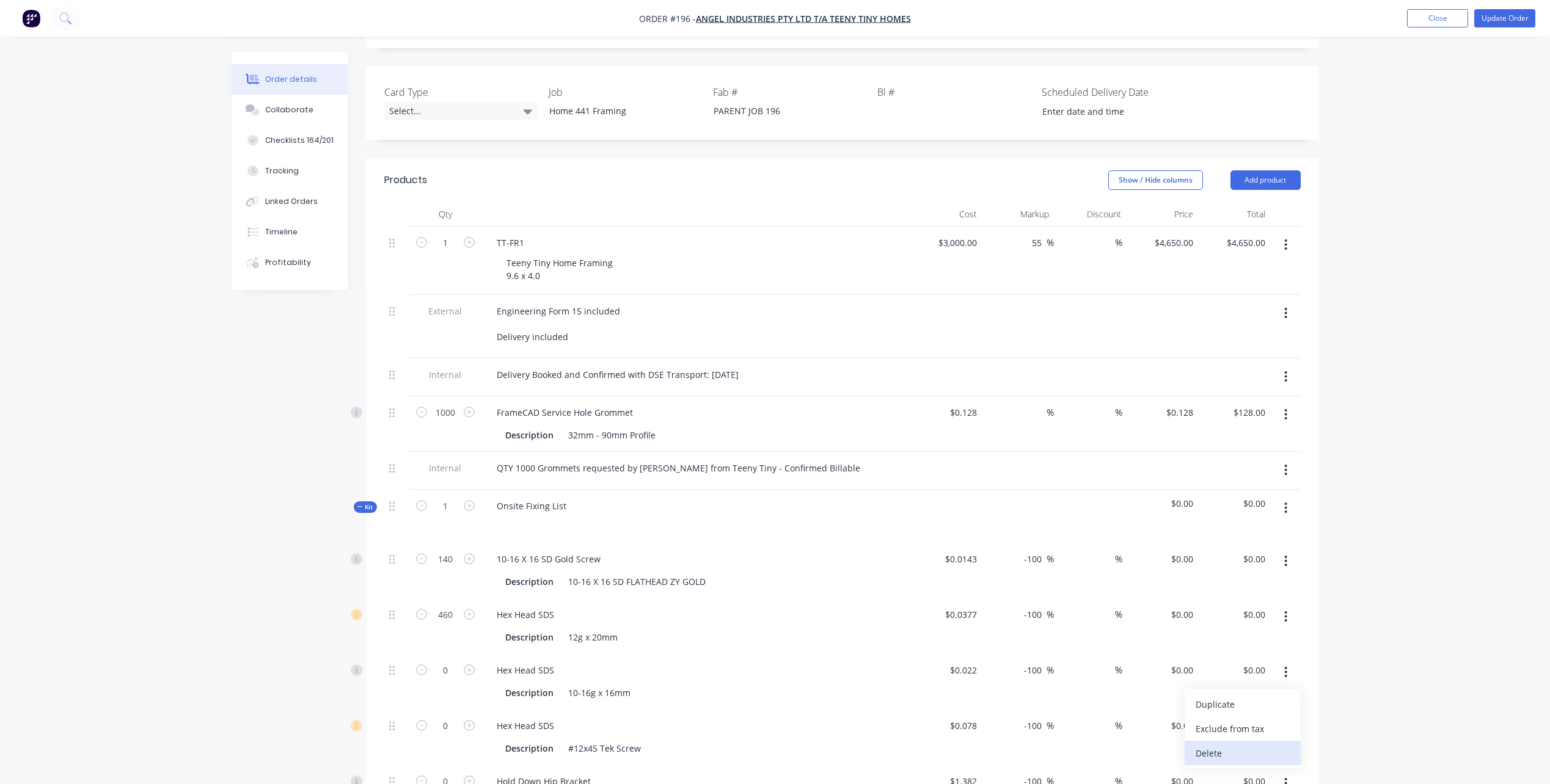
click at [1257, 744] on div "Delete" at bounding box center [1243, 753] width 94 height 17
click at [453, 662] on input "0" at bounding box center [445, 671] width 32 height 18
type input "240"
click at [701, 662] on div "Hex Head SDS" at bounding box center [696, 670] width 418 height 17
click at [1280, 717] on button "button" at bounding box center [1286, 728] width 29 height 22
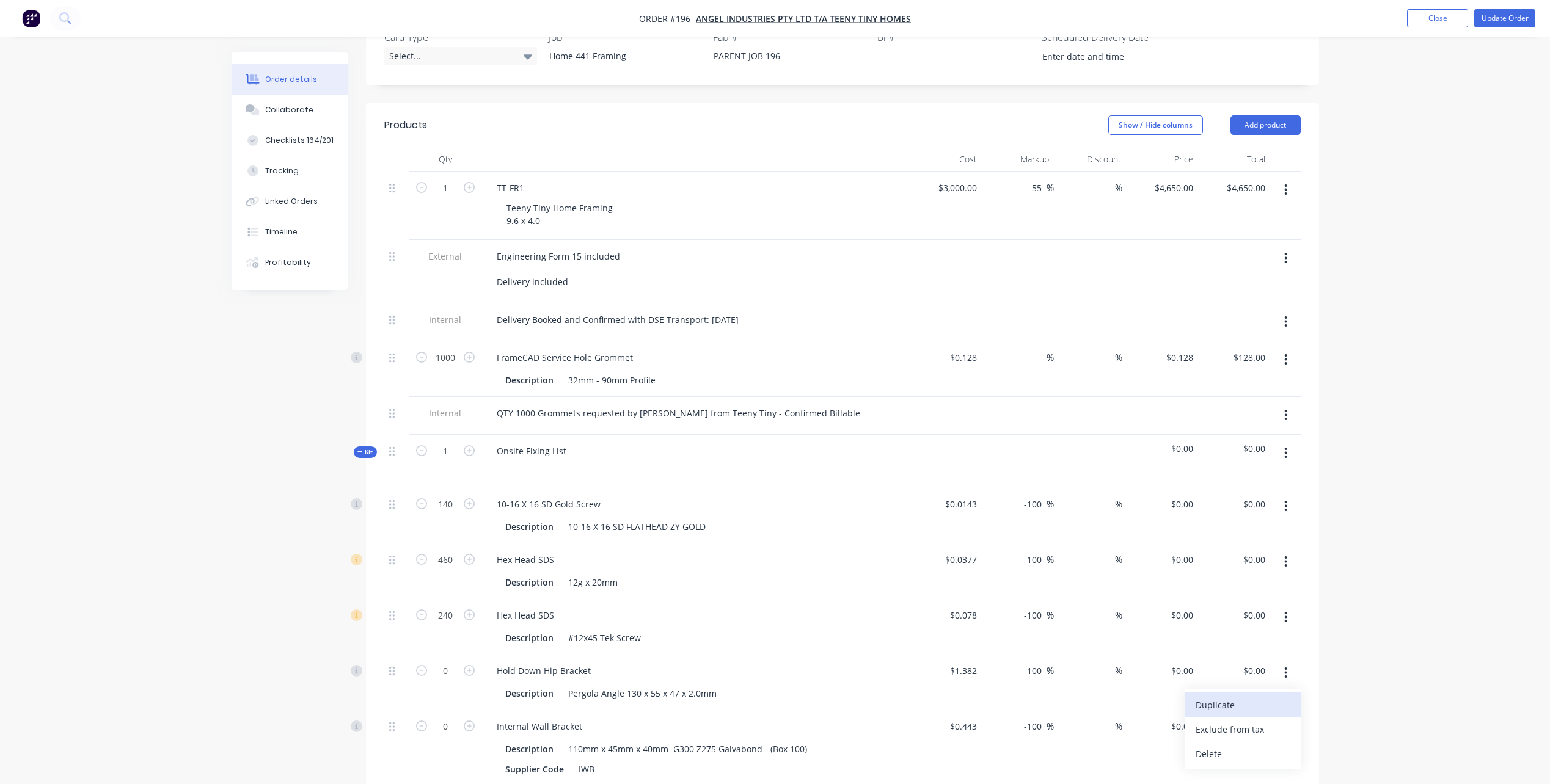
scroll to position [428, 0]
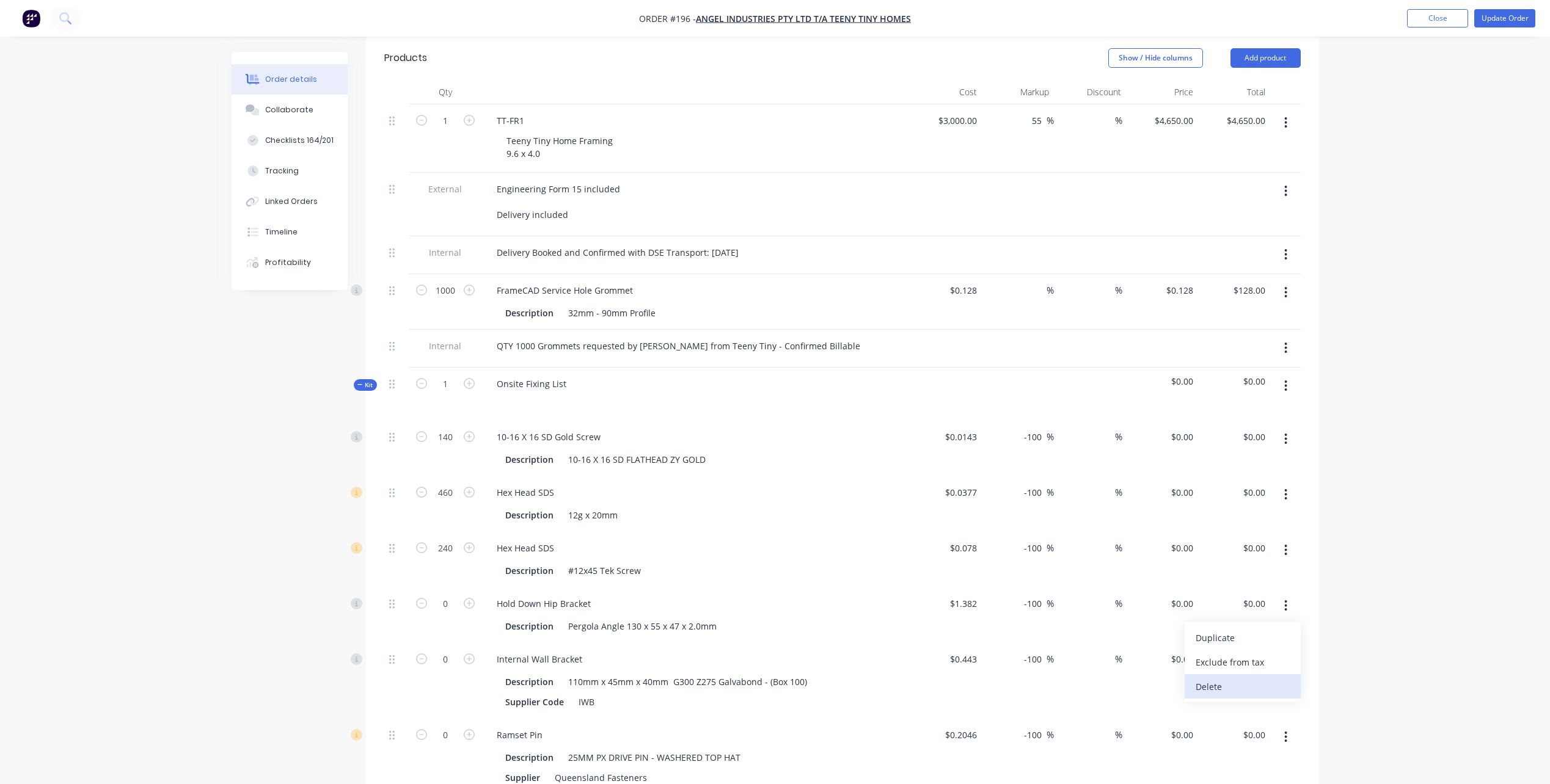
click at [1253, 678] on div "Delete" at bounding box center [1243, 686] width 94 height 17
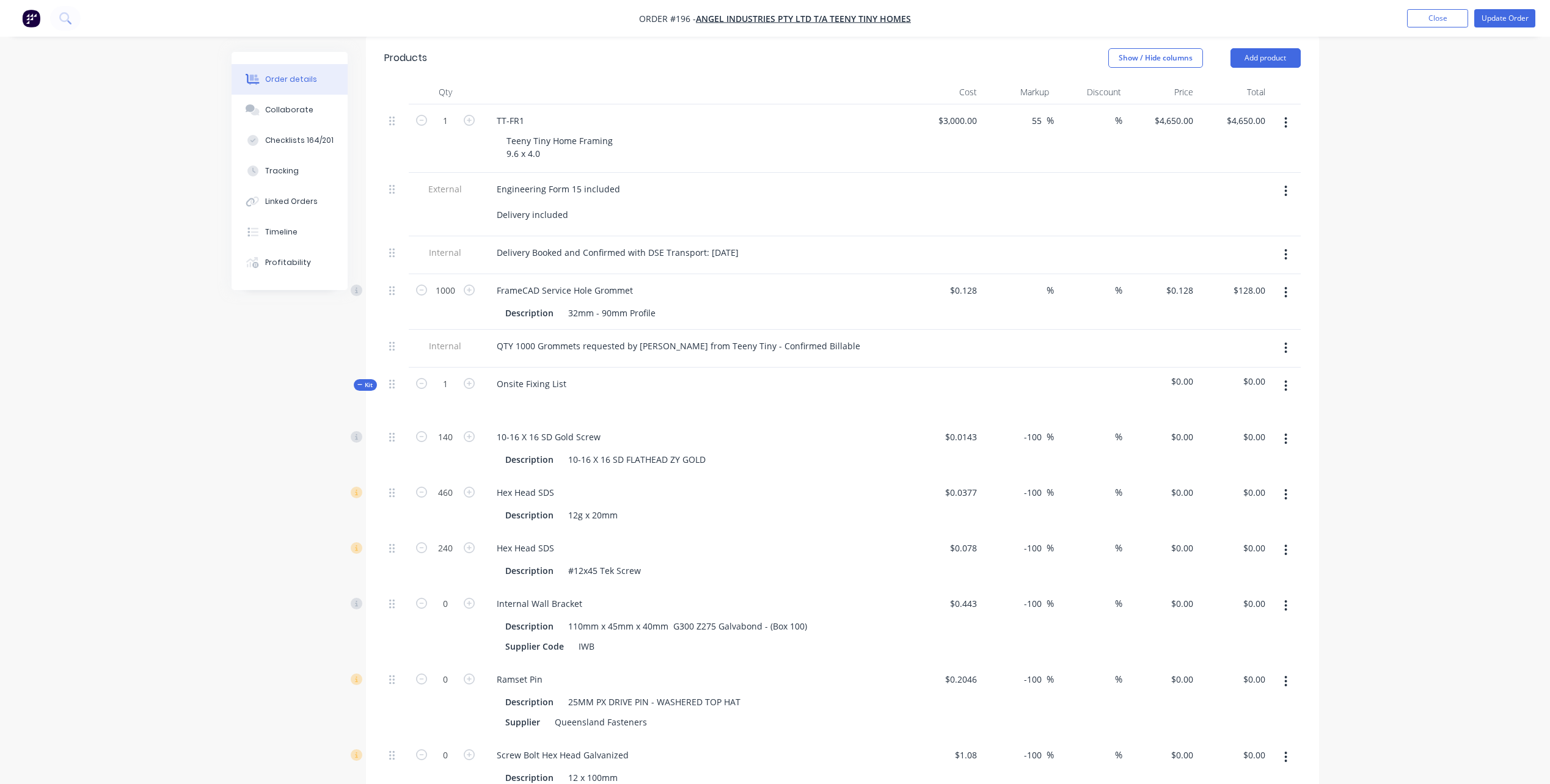
click at [1286, 600] on icon "button" at bounding box center [1286, 605] width 2 height 11
click at [1248, 678] on div "Delete" at bounding box center [1243, 686] width 94 height 17
click at [1286, 599] on icon "button" at bounding box center [1286, 606] width 3 height 14
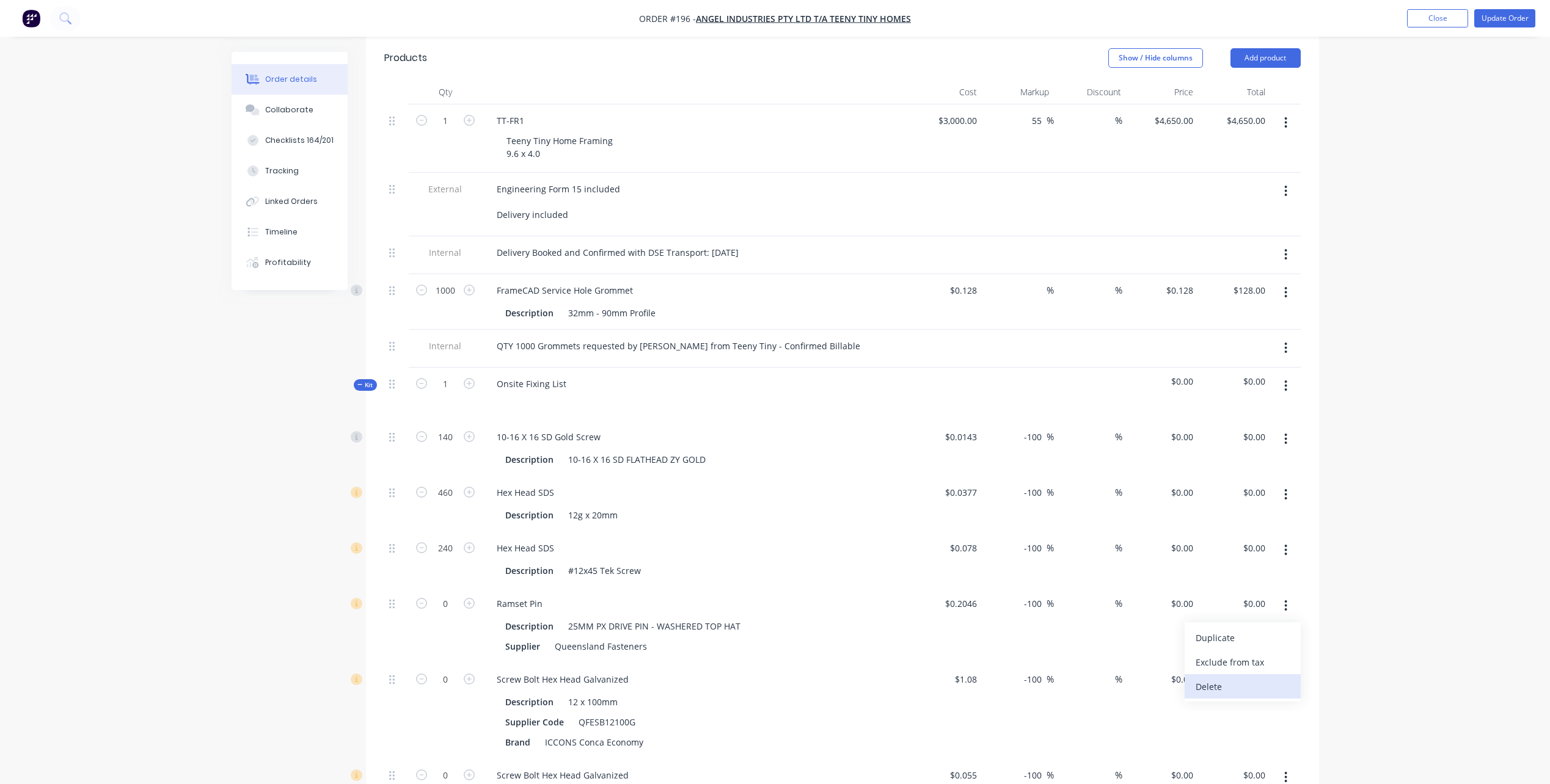
click at [1267, 678] on div "Delete" at bounding box center [1243, 686] width 94 height 17
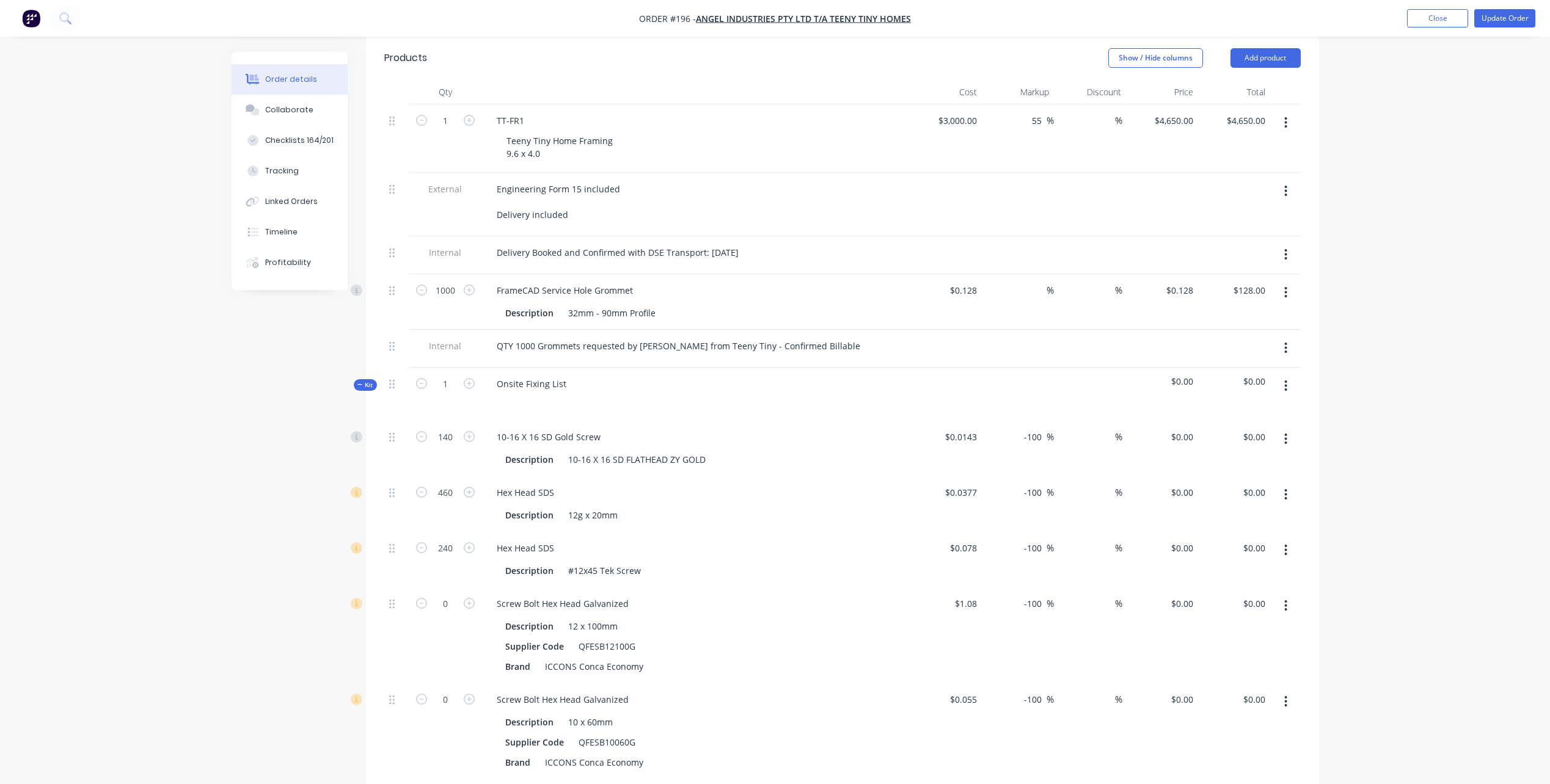
click at [1283, 595] on button "button" at bounding box center [1286, 605] width 29 height 22
click at [1270, 678] on div "Delete" at bounding box center [1243, 686] width 94 height 17
click at [1289, 596] on button "button" at bounding box center [1286, 605] width 29 height 22
click at [1279, 678] on div "Delete" at bounding box center [1243, 686] width 94 height 17
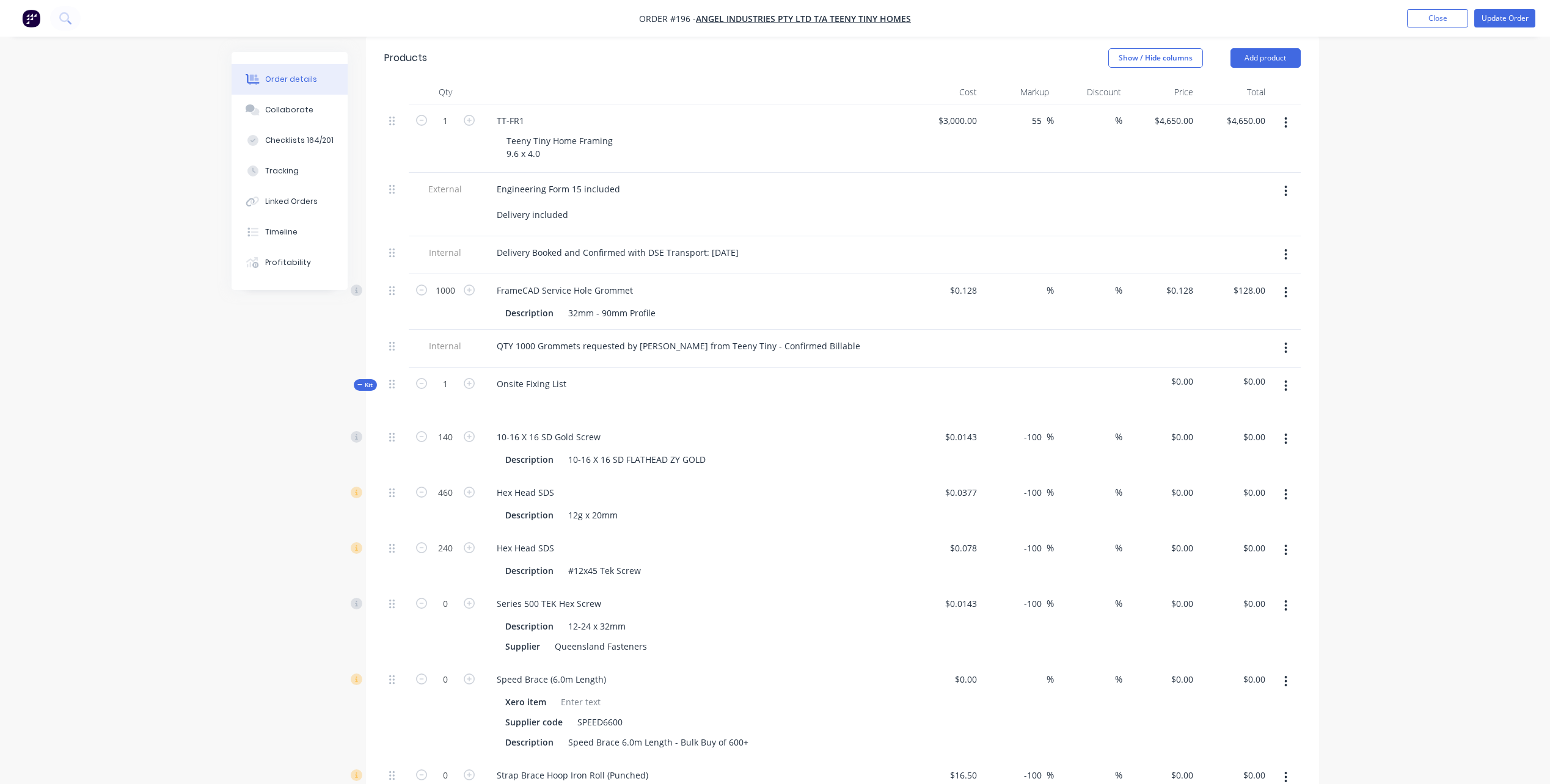
click at [1279, 595] on button "button" at bounding box center [1286, 605] width 29 height 22
click at [1270, 678] on div "Delete" at bounding box center [1243, 686] width 94 height 17
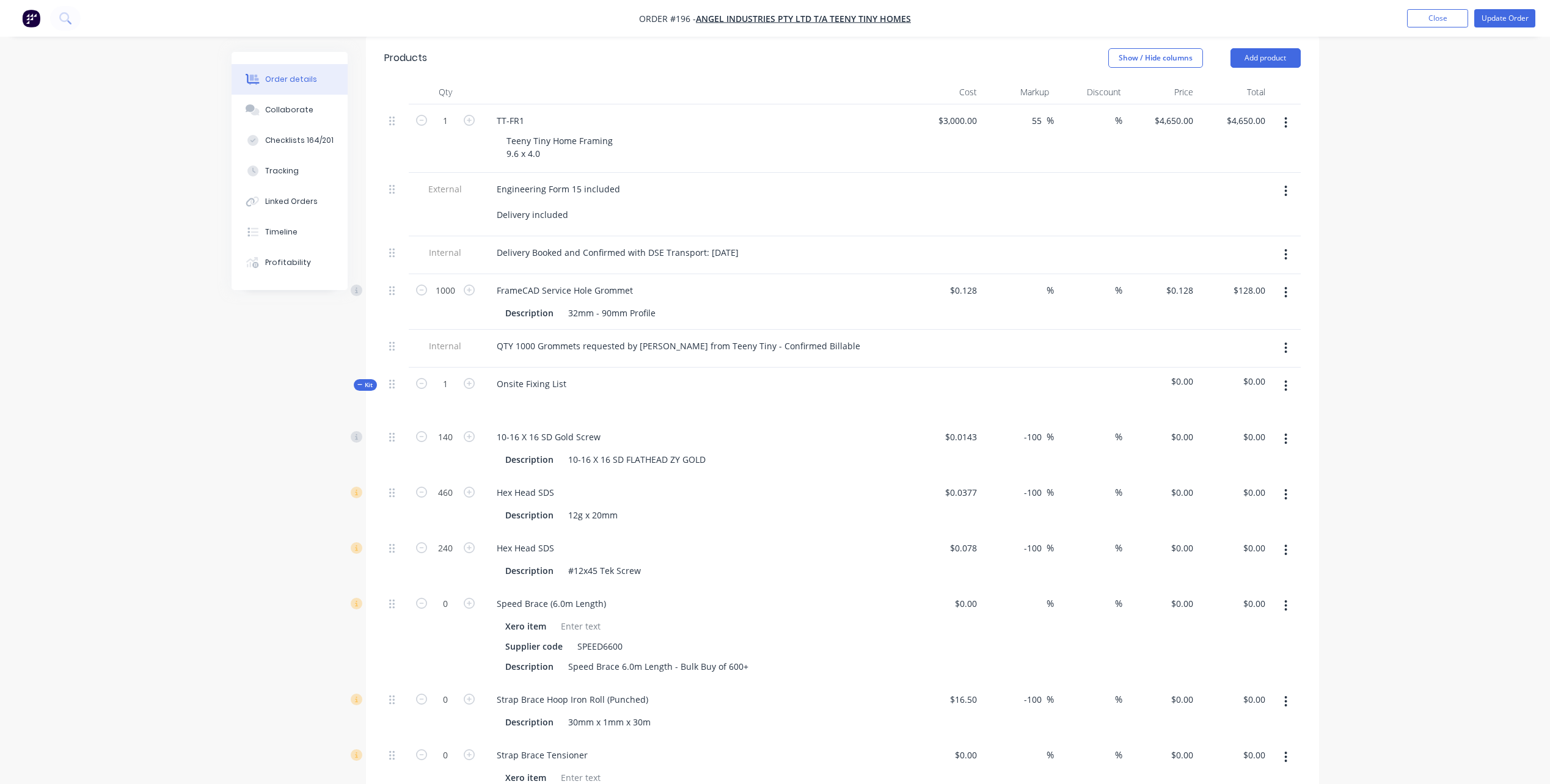
click at [1284, 599] on icon "button" at bounding box center [1286, 606] width 3 height 14
click at [1260, 678] on div "Delete" at bounding box center [1243, 686] width 94 height 17
click at [1286, 599] on icon "button" at bounding box center [1286, 606] width 3 height 14
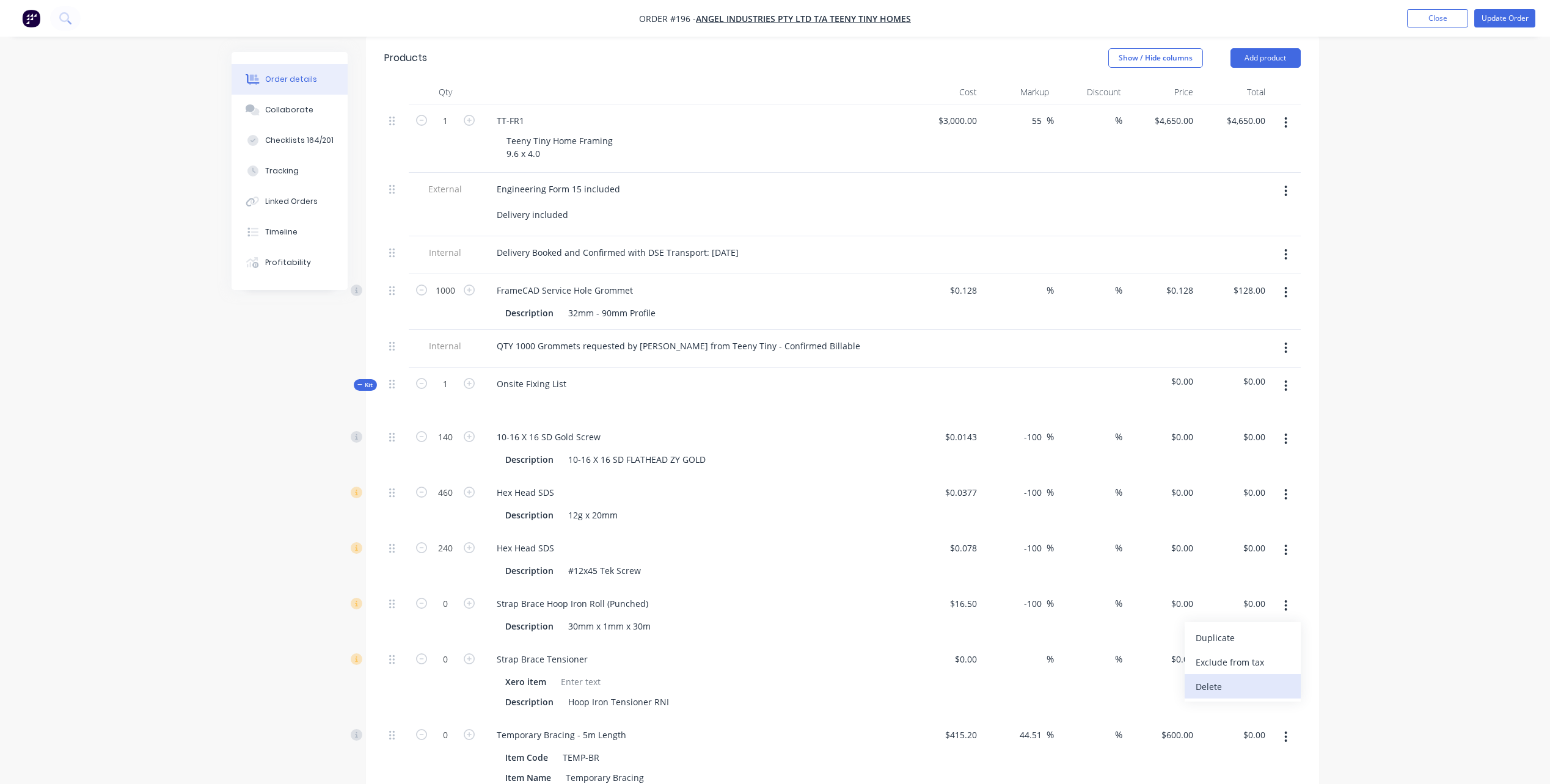
click at [1266, 678] on div "Delete" at bounding box center [1243, 686] width 94 height 17
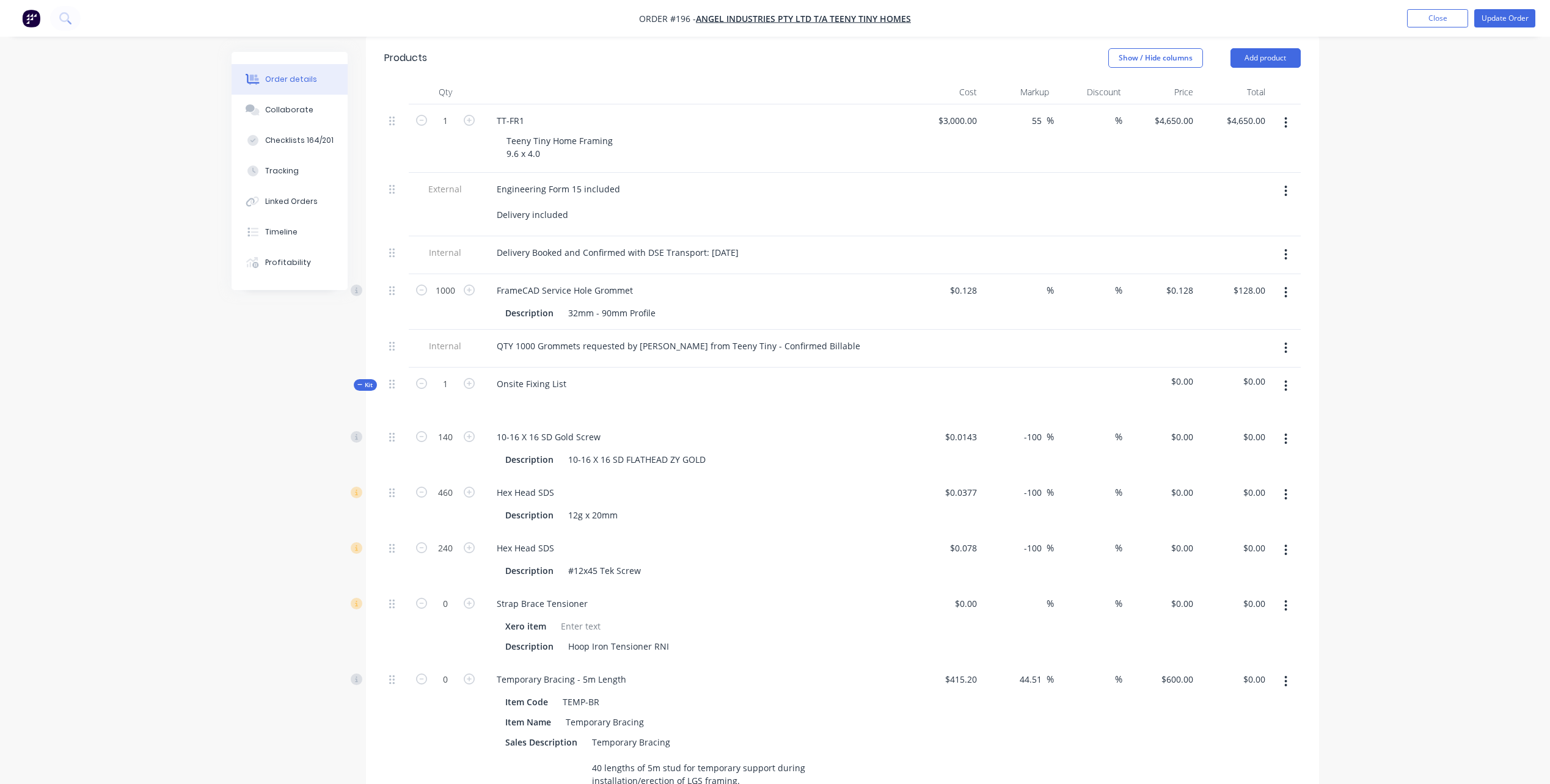
click at [1286, 599] on icon "button" at bounding box center [1286, 606] width 3 height 14
click at [1268, 678] on div "Delete" at bounding box center [1243, 686] width 94 height 17
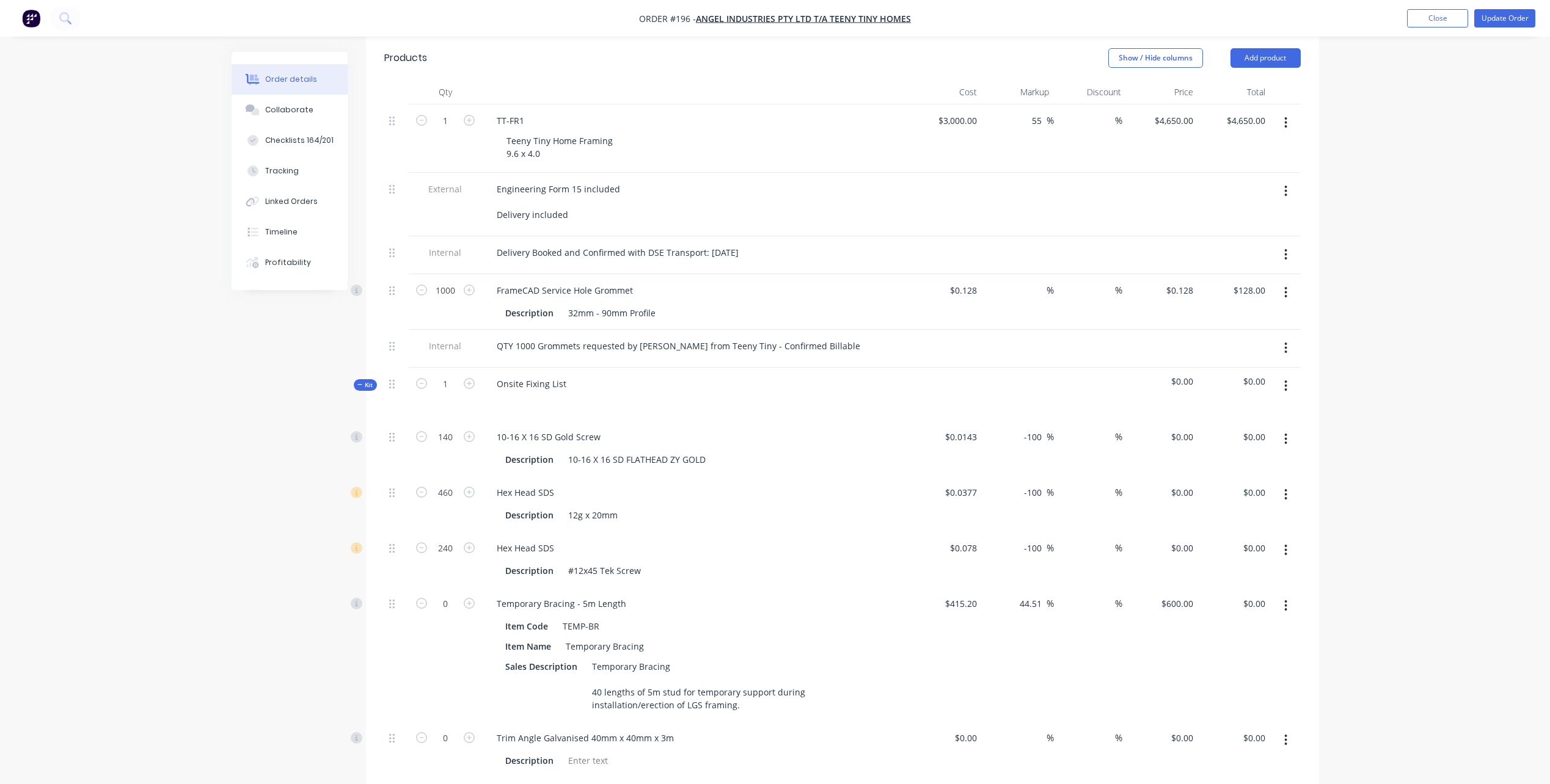
click at [1283, 595] on button "button" at bounding box center [1286, 605] width 29 height 22
click at [1268, 678] on div "Delete" at bounding box center [1243, 686] width 94 height 17
click at [1284, 599] on icon "button" at bounding box center [1286, 606] width 3 height 14
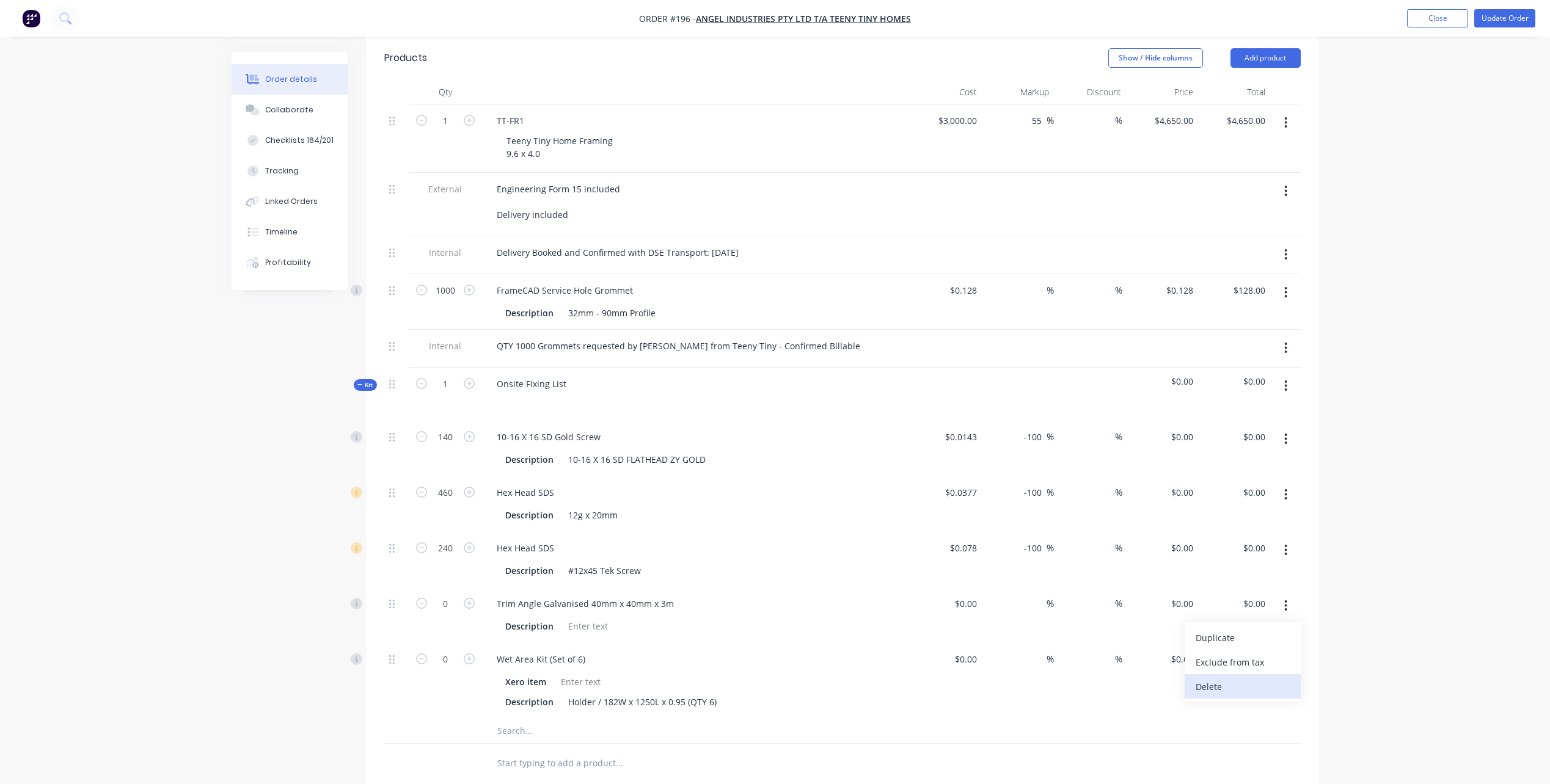
click at [1277, 678] on div "Delete" at bounding box center [1243, 686] width 94 height 17
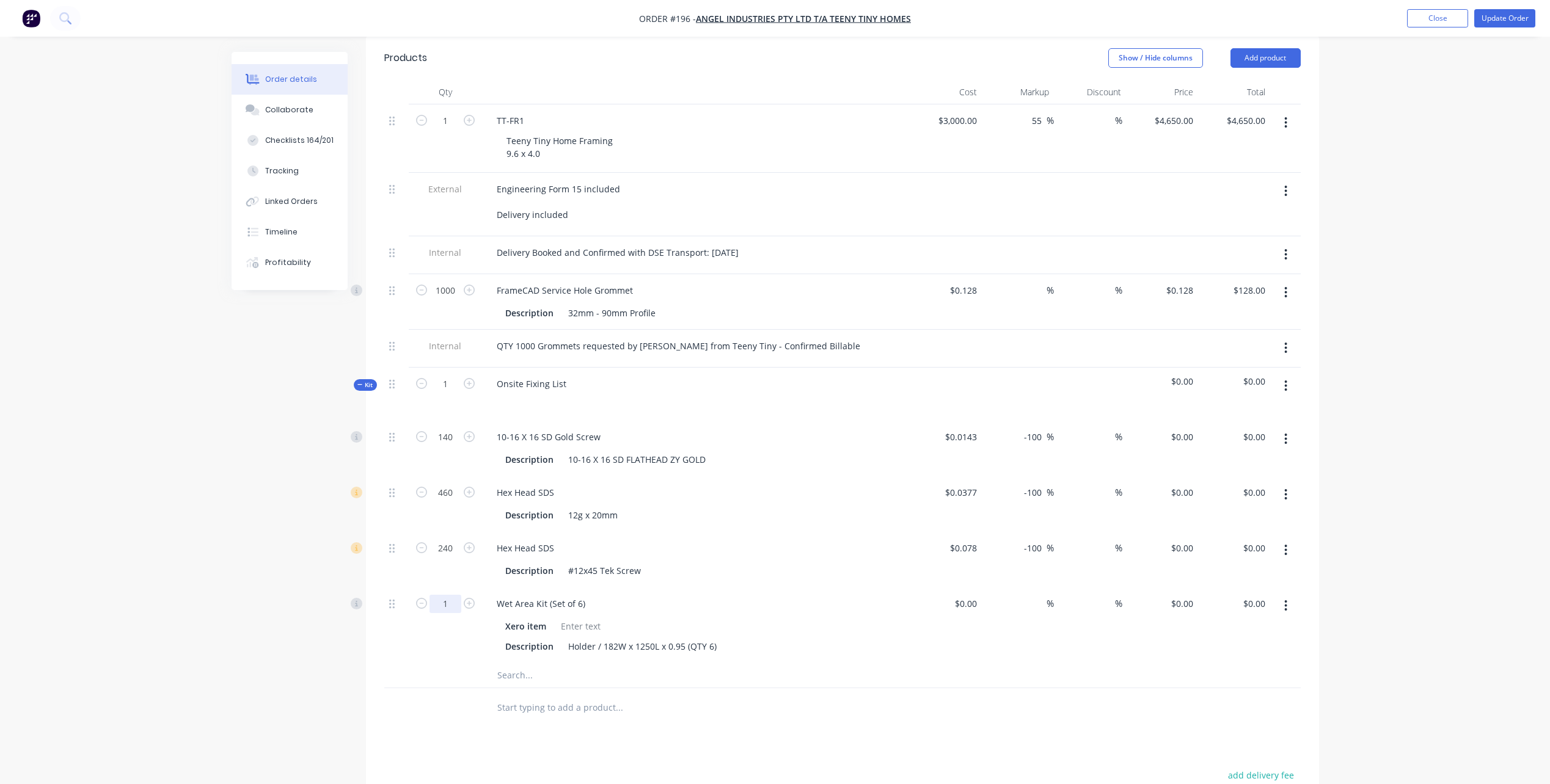
type input "1"
click at [756, 663] on div at bounding box center [670, 675] width 366 height 24
click at [1282, 595] on button "button" at bounding box center [1286, 605] width 29 height 22
click at [1100, 619] on div "%" at bounding box center [1090, 625] width 72 height 76
click at [1283, 375] on button "button" at bounding box center [1286, 386] width 29 height 22
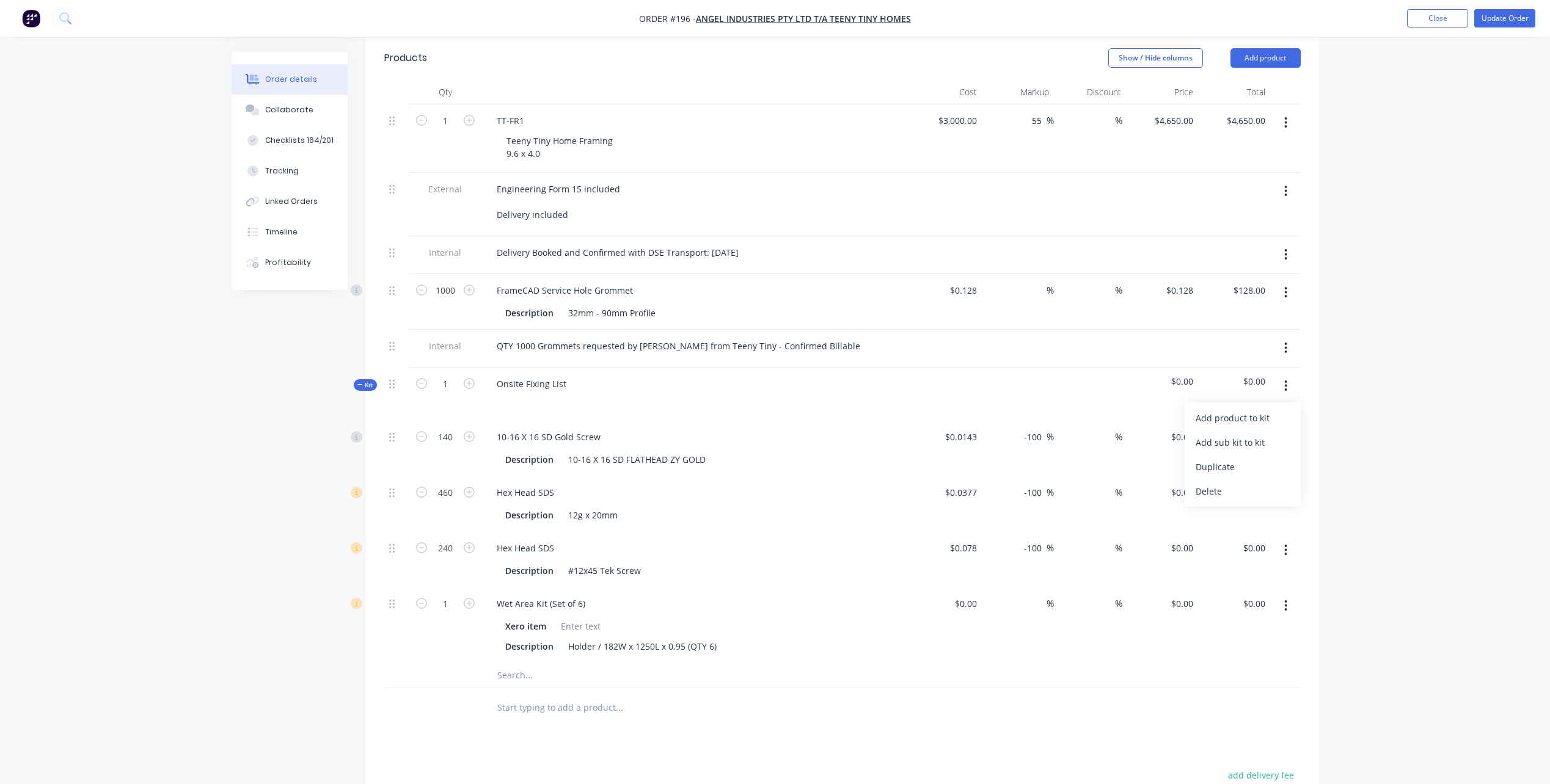
click at [1299, 375] on button "button" at bounding box center [1286, 386] width 29 height 22
click at [1285, 381] on icon "button" at bounding box center [1286, 386] width 2 height 11
click at [1277, 409] on div "Add product to kit" at bounding box center [1243, 418] width 94 height 17
click at [1264, 458] on div "Product catalogue" at bounding box center [1243, 466] width 94 height 17
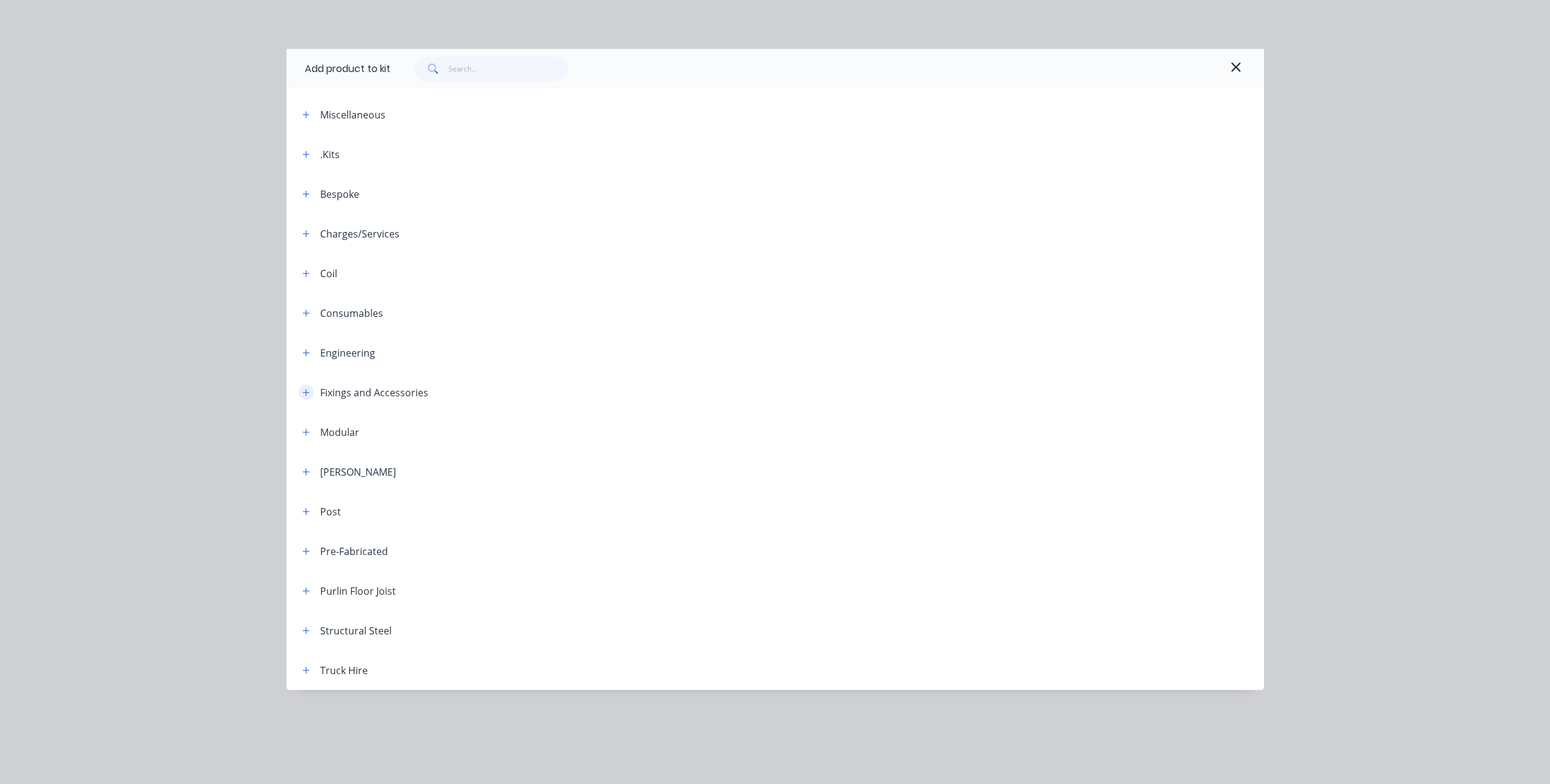
click at [306, 397] on button "button" at bounding box center [306, 393] width 15 height 15
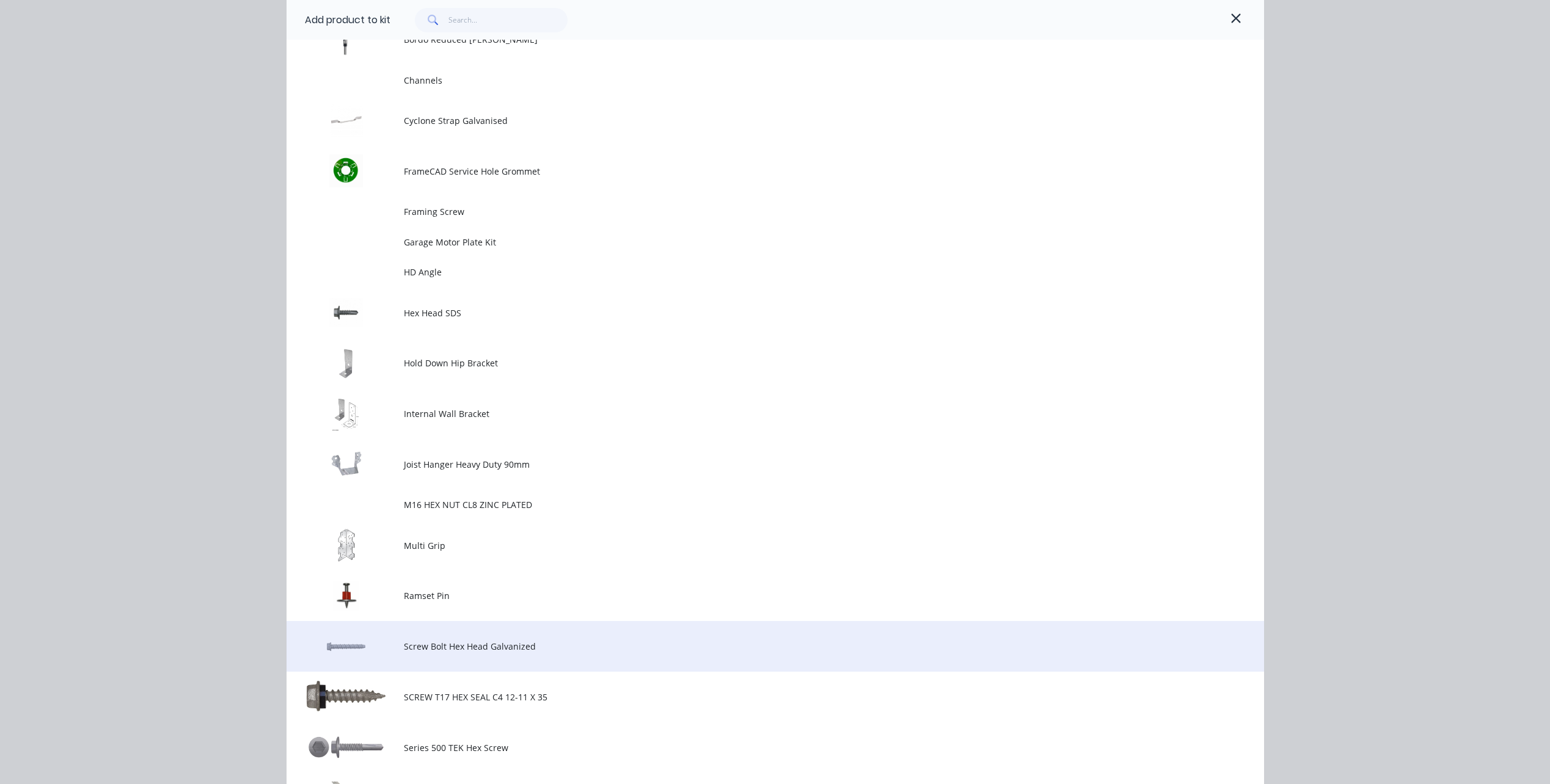
scroll to position [794, 0]
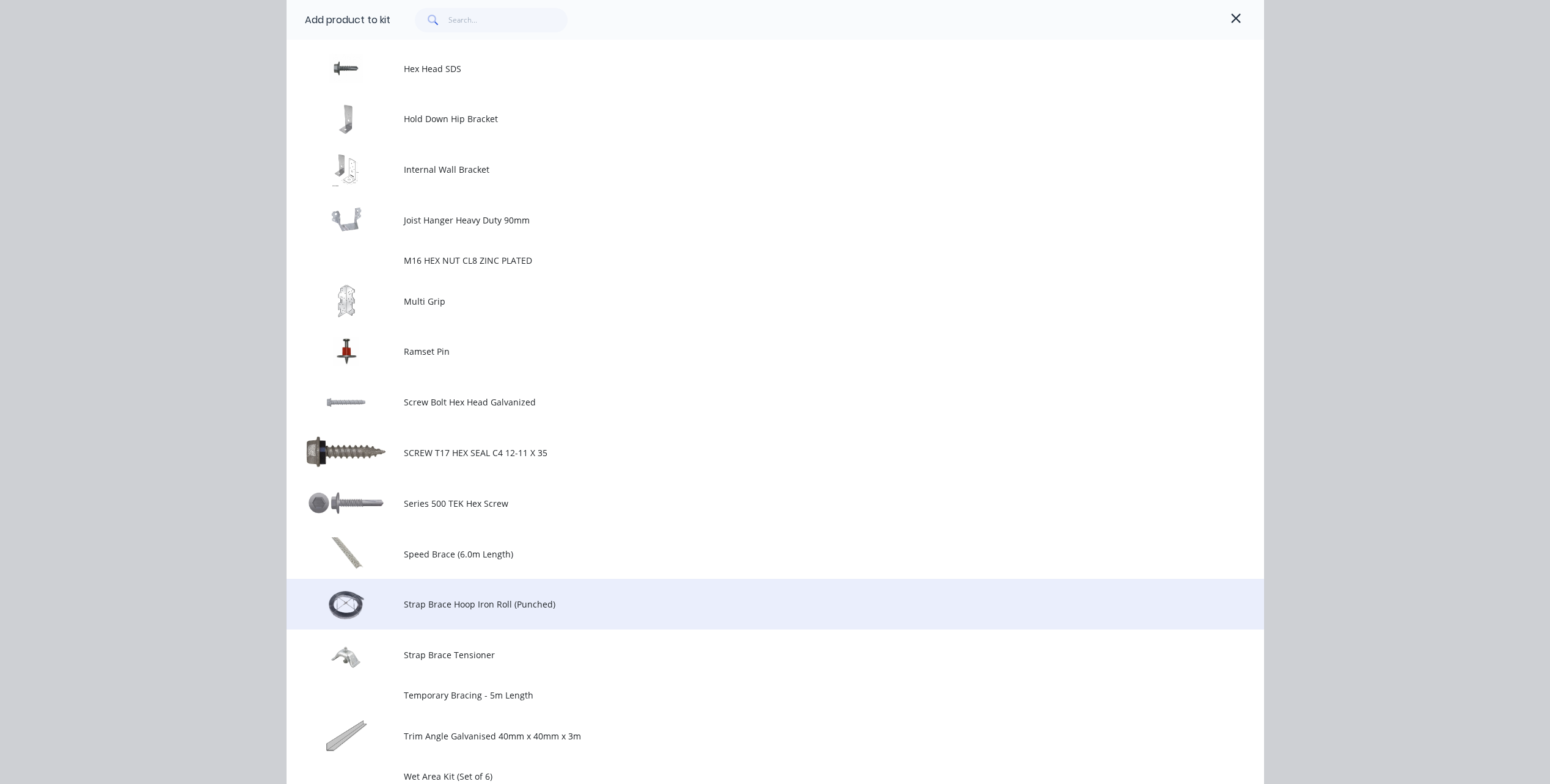
click at [482, 598] on span "Strap Brace Hoop Iron Roll (Punched)" at bounding box center [747, 604] width 688 height 13
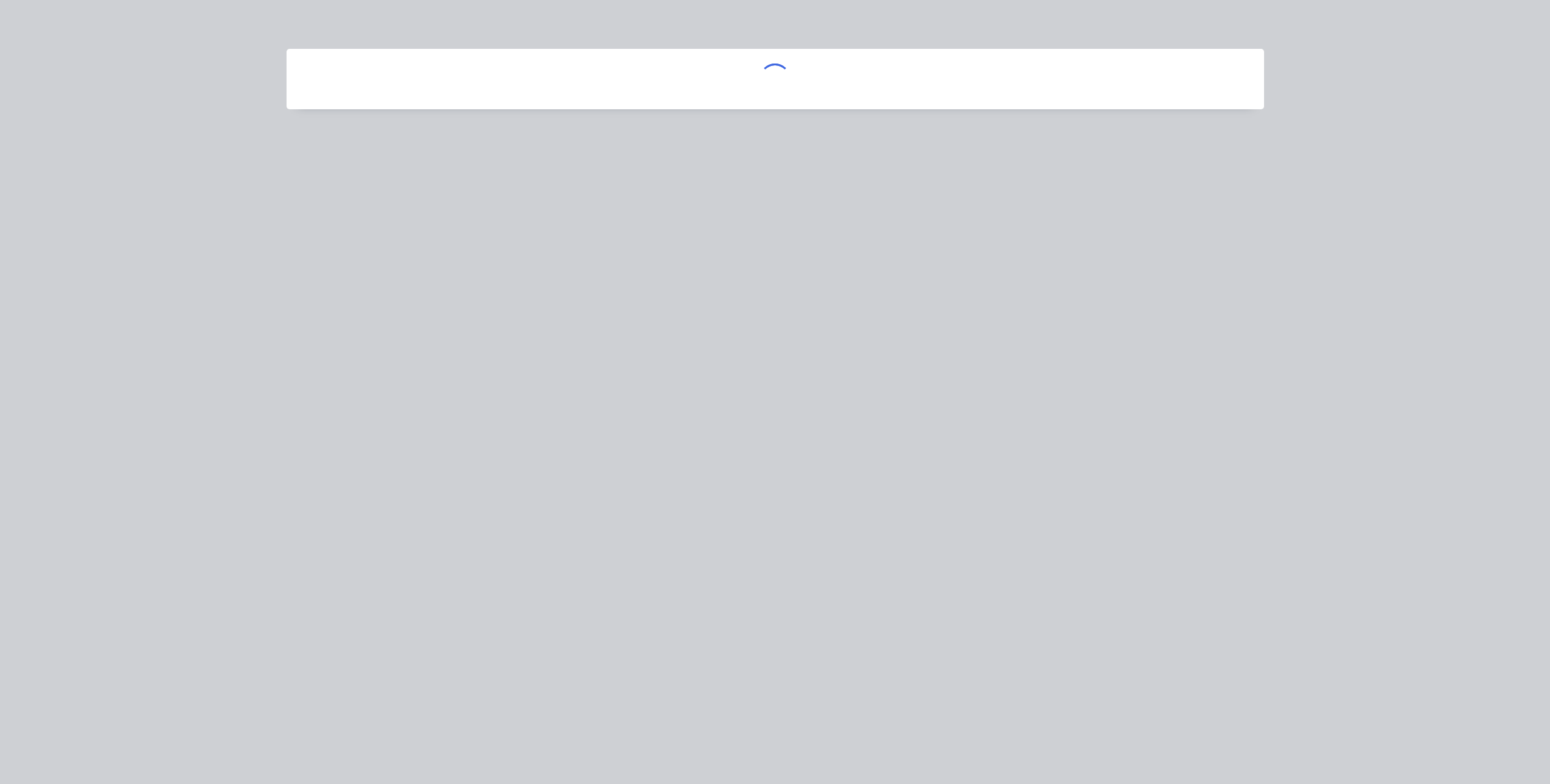
scroll to position [0, 0]
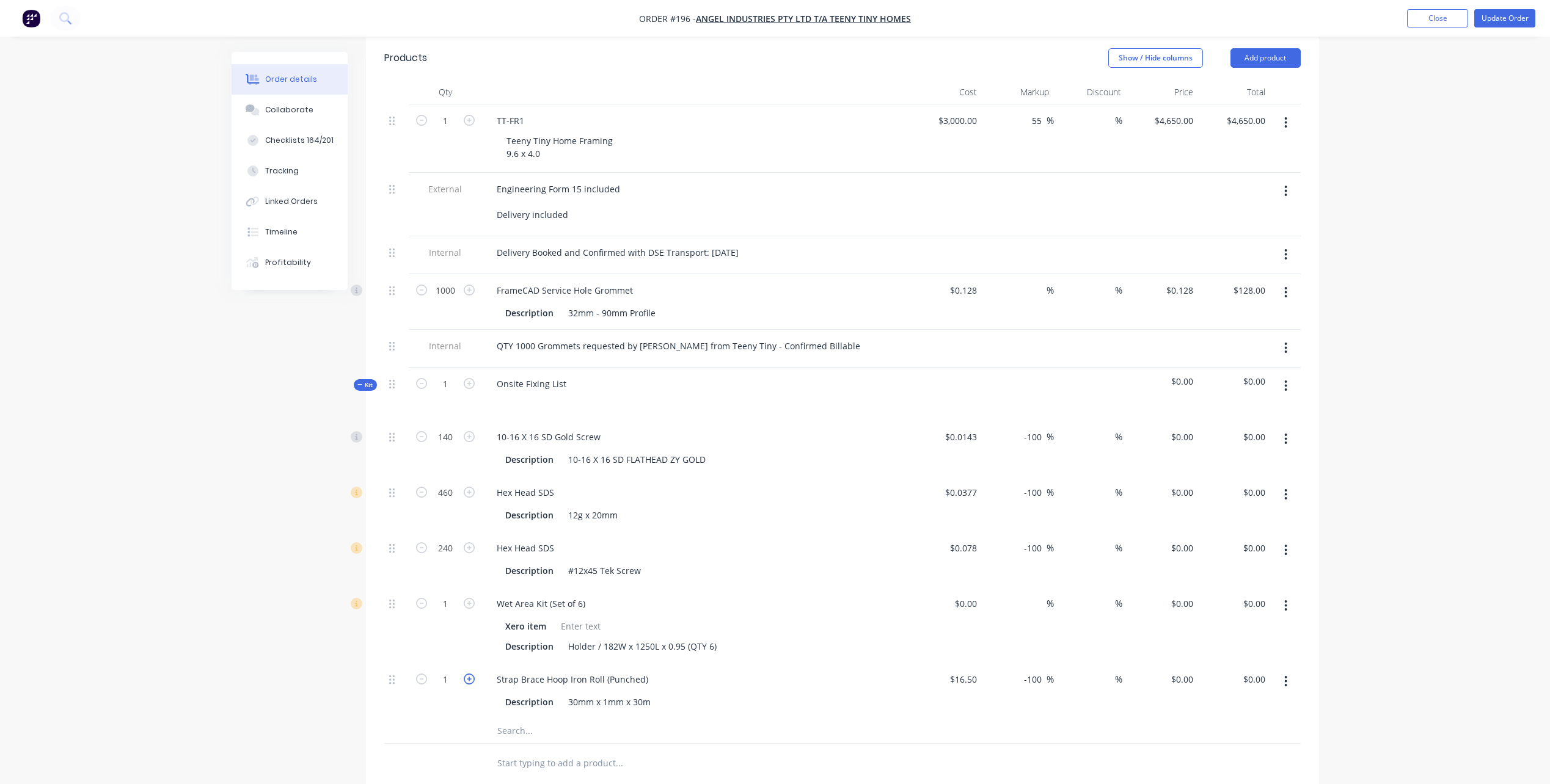
click at [473, 674] on icon "button" at bounding box center [469, 679] width 11 height 11
type input "2"
click at [1284, 341] on icon "button" at bounding box center [1286, 348] width 3 height 14
click at [1354, 373] on div "Order details Collaborate Checklists 164/201 Tracking Linked Orders Timeline Pr…" at bounding box center [775, 334] width 1550 height 1523
click at [1290, 375] on button "button" at bounding box center [1286, 386] width 29 height 22
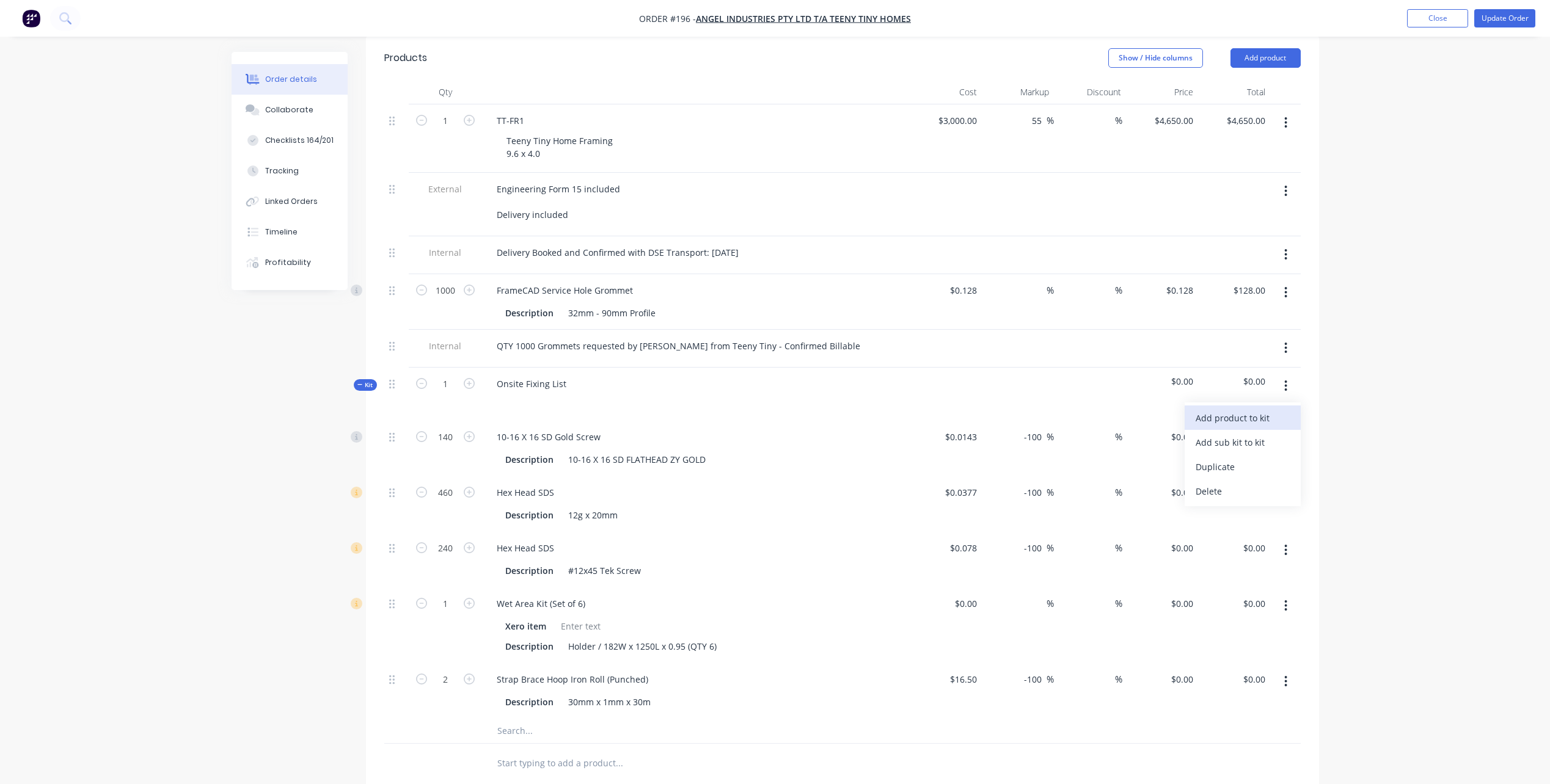
click at [1274, 409] on div "Add product to kit" at bounding box center [1243, 418] width 94 height 17
click at [1262, 458] on div "Product catalogue" at bounding box center [1243, 466] width 94 height 17
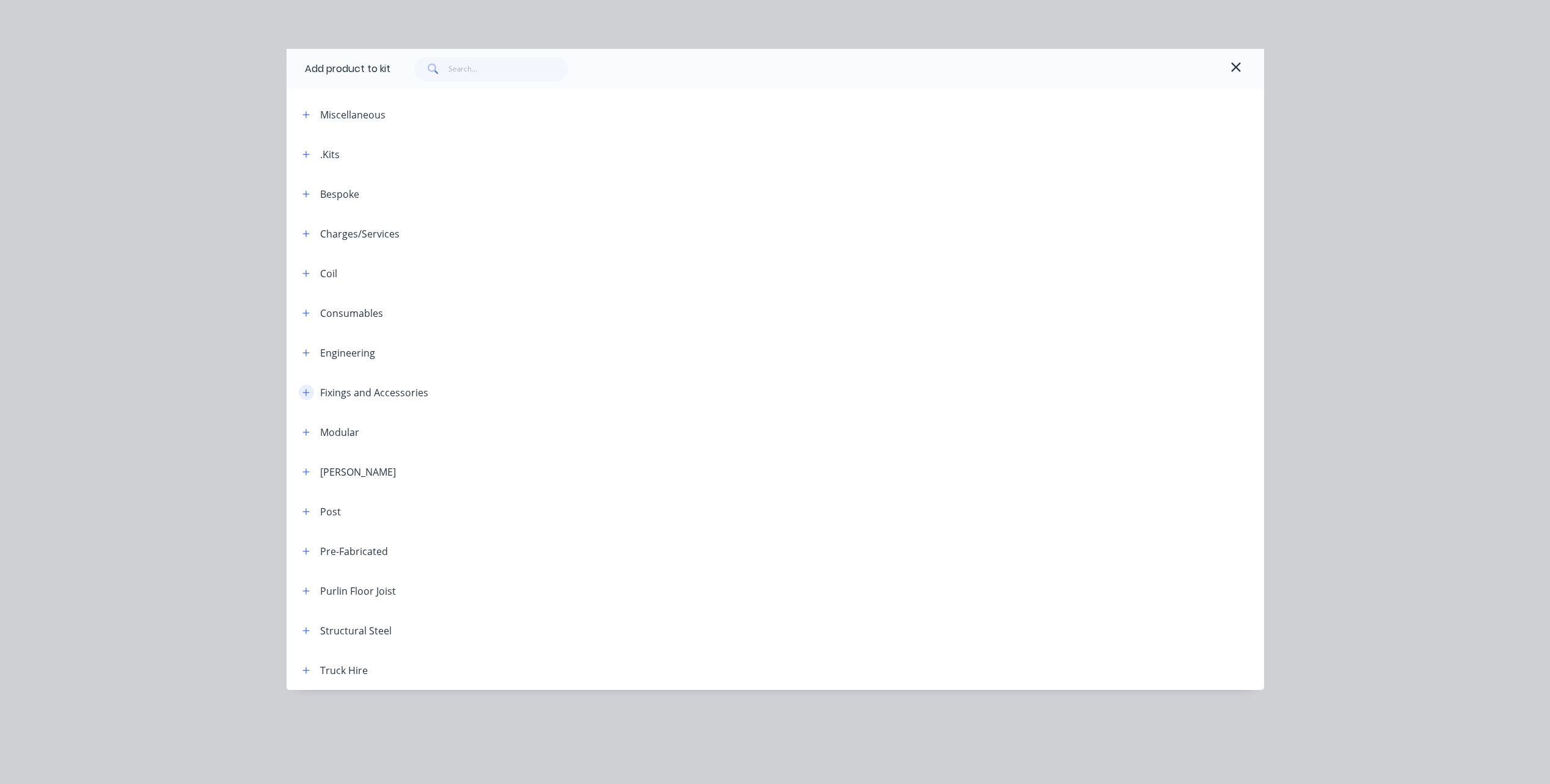
click at [307, 399] on button "button" at bounding box center [306, 393] width 15 height 15
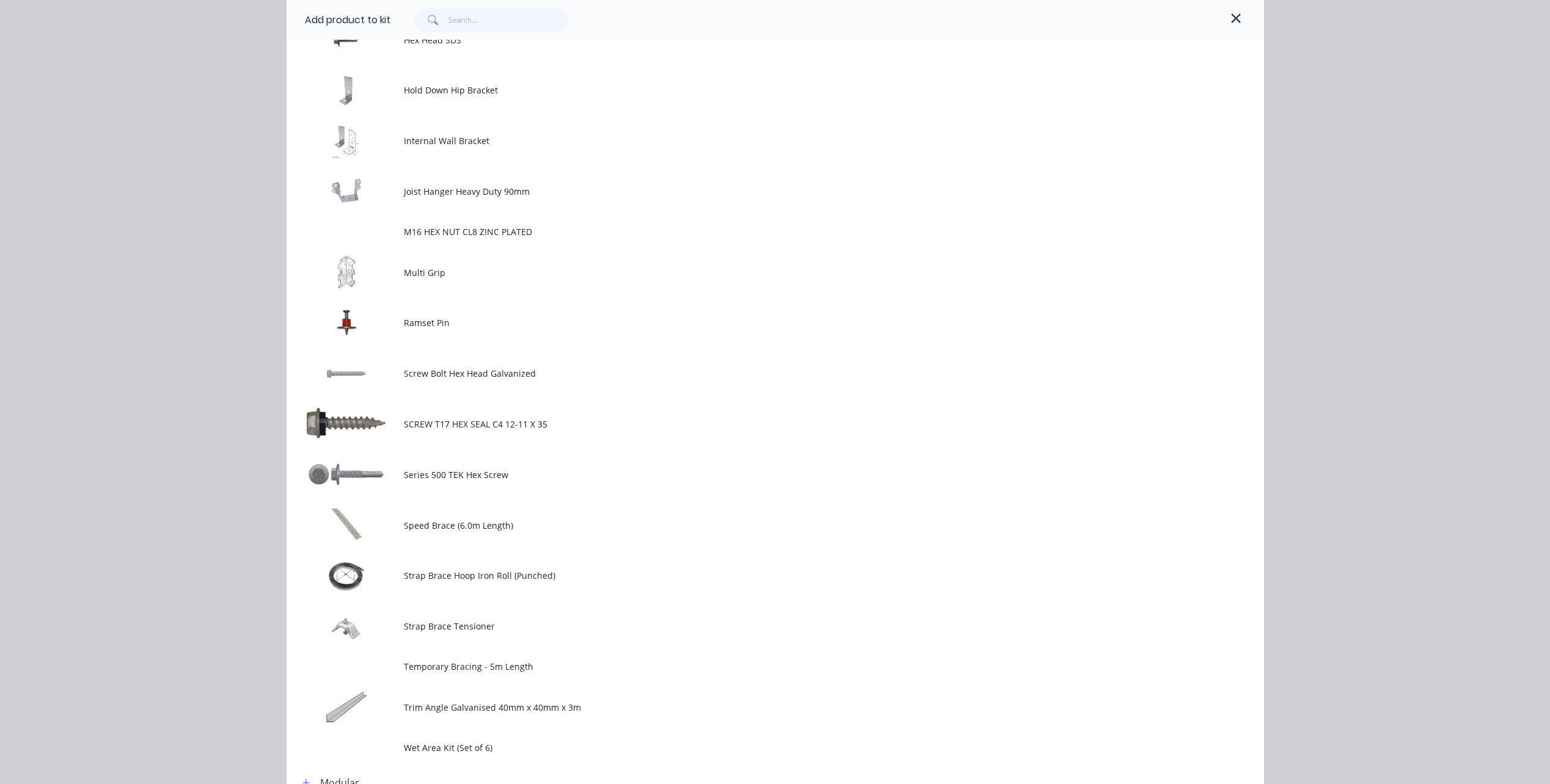
scroll to position [916, 0]
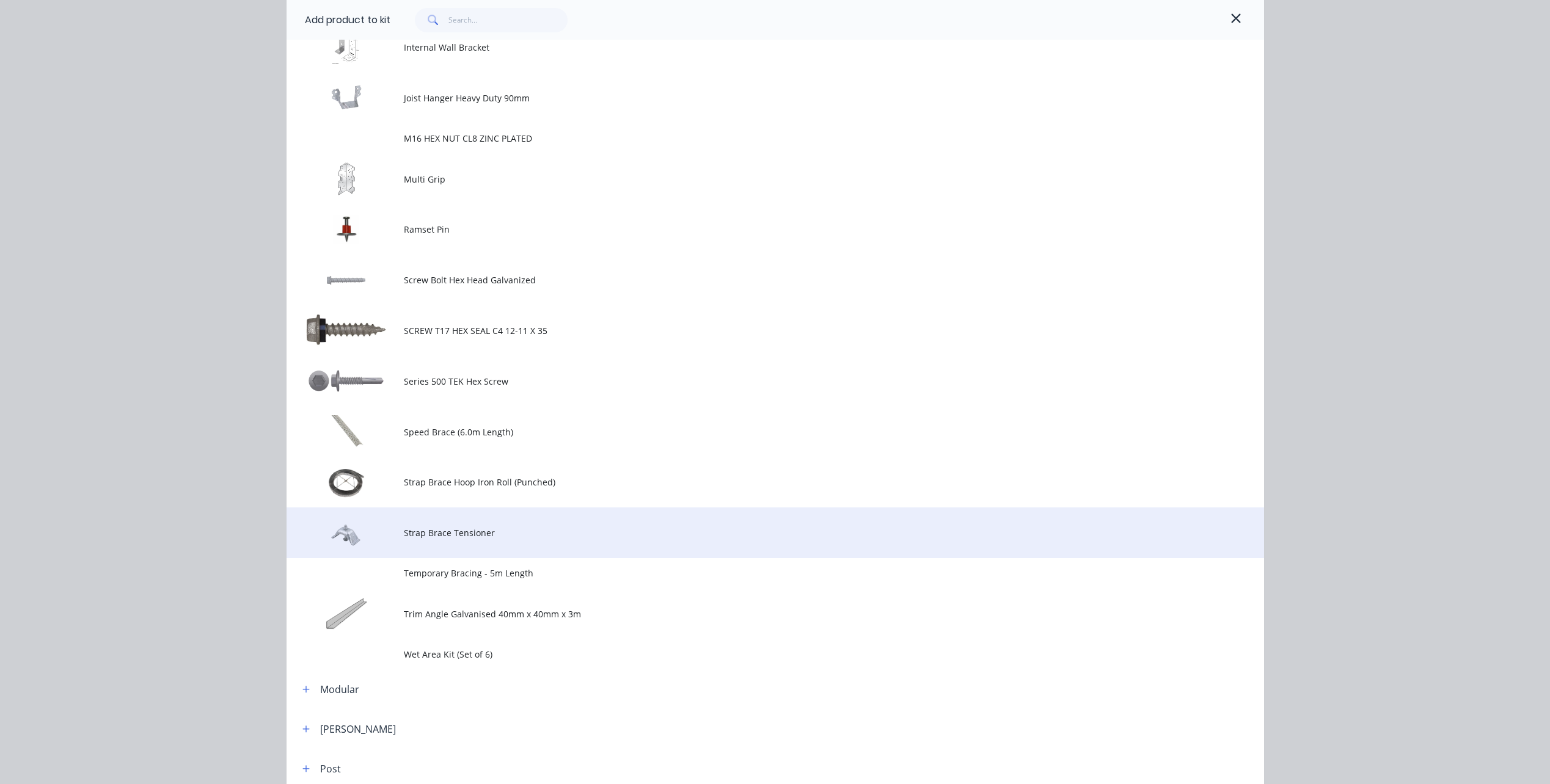
click at [470, 552] on td "Strap Brace Tensioner" at bounding box center [834, 533] width 860 height 51
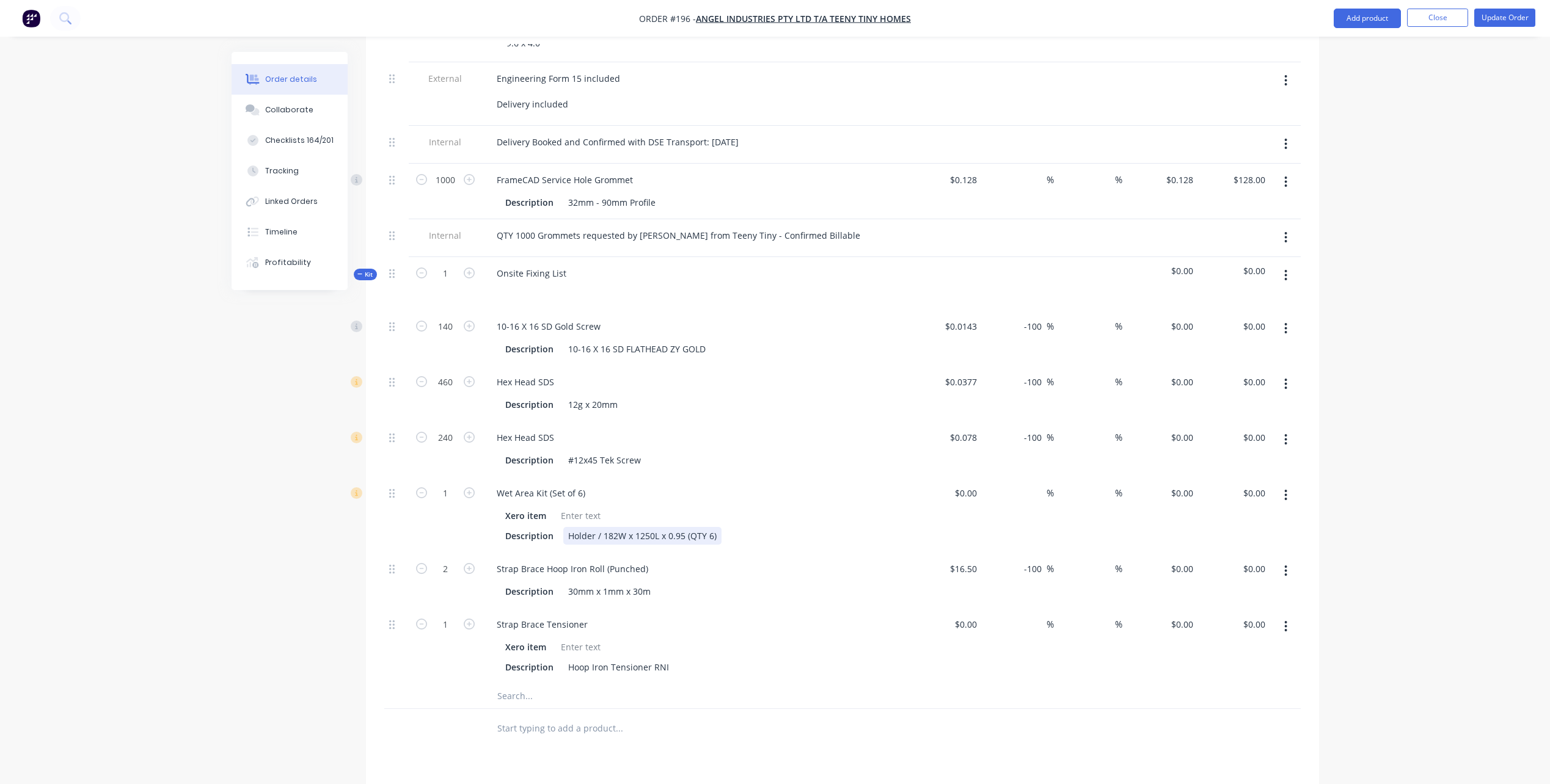
scroll to position [672, 0]
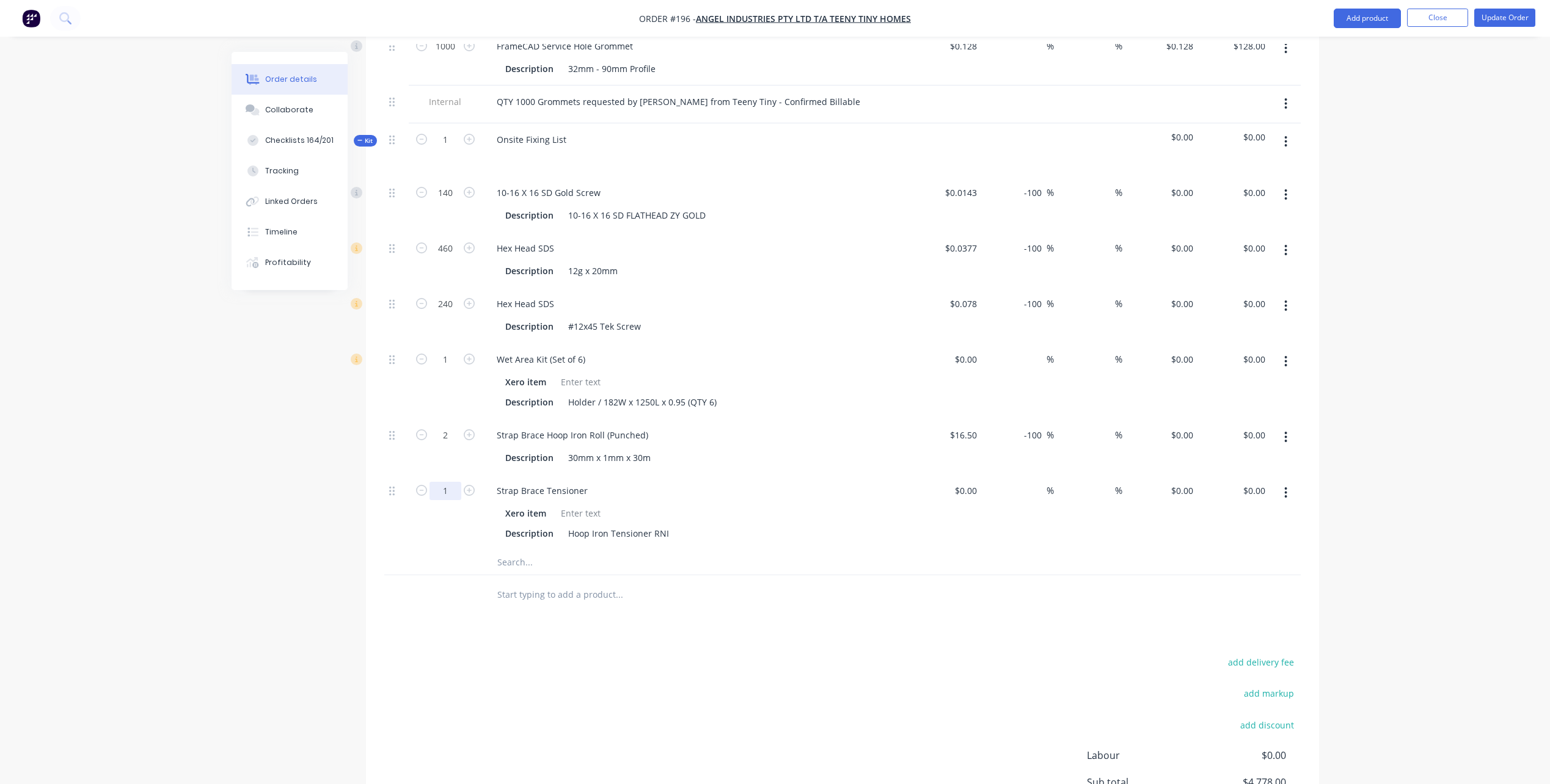
click at [451, 482] on input "1" at bounding box center [445, 491] width 32 height 18
type input "10"
click at [625, 527] on div "Strap Brace Tensioner Xero item Description Hoop Iron Tensioner RNI" at bounding box center [695, 513] width 428 height 76
click at [1282, 131] on button "button" at bounding box center [1286, 141] width 29 height 22
click at [1261, 165] on div "Add product to kit" at bounding box center [1243, 173] width 94 height 17
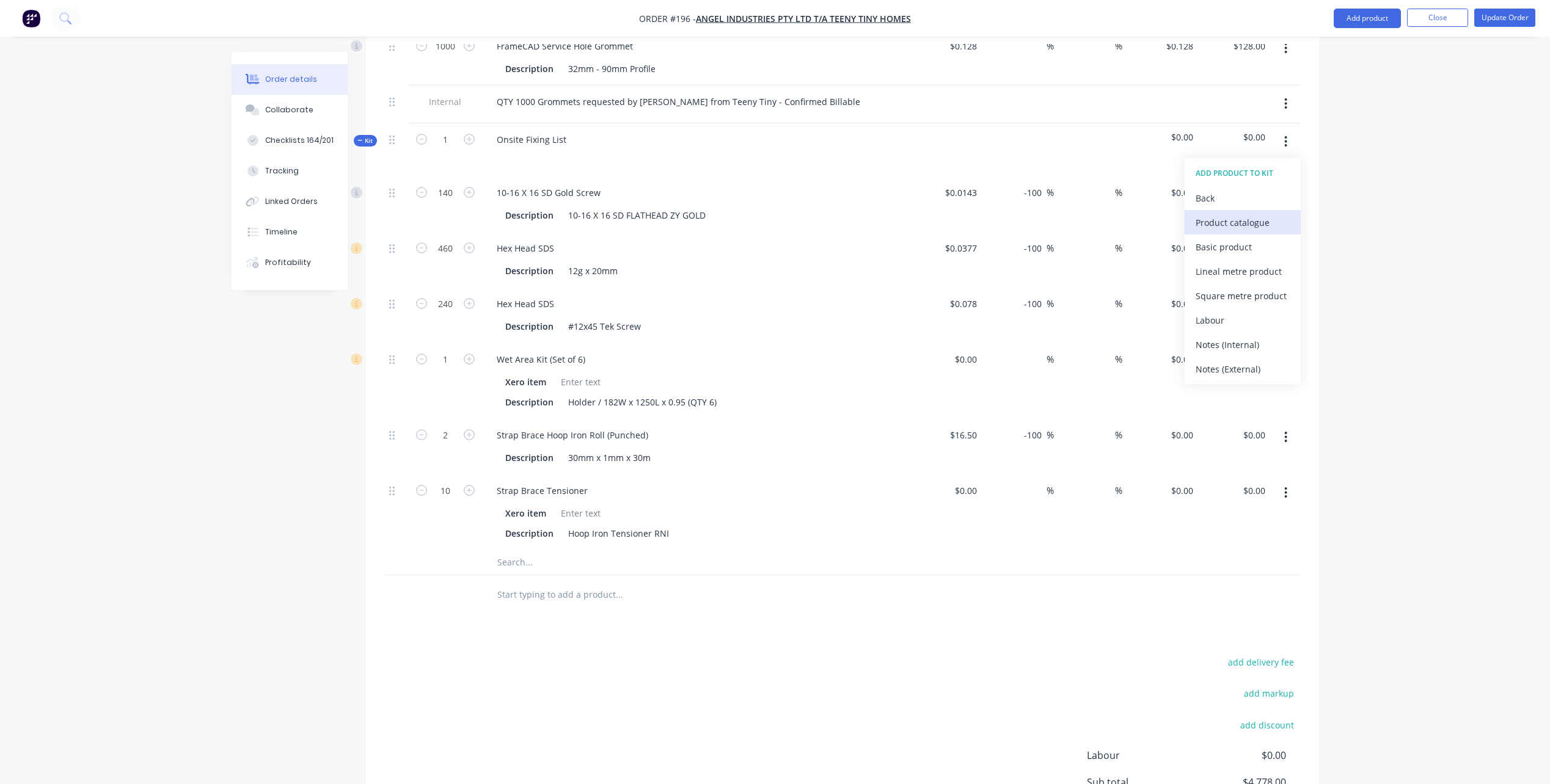
click at [1264, 213] on div "Product catalogue" at bounding box center [1243, 222] width 94 height 17
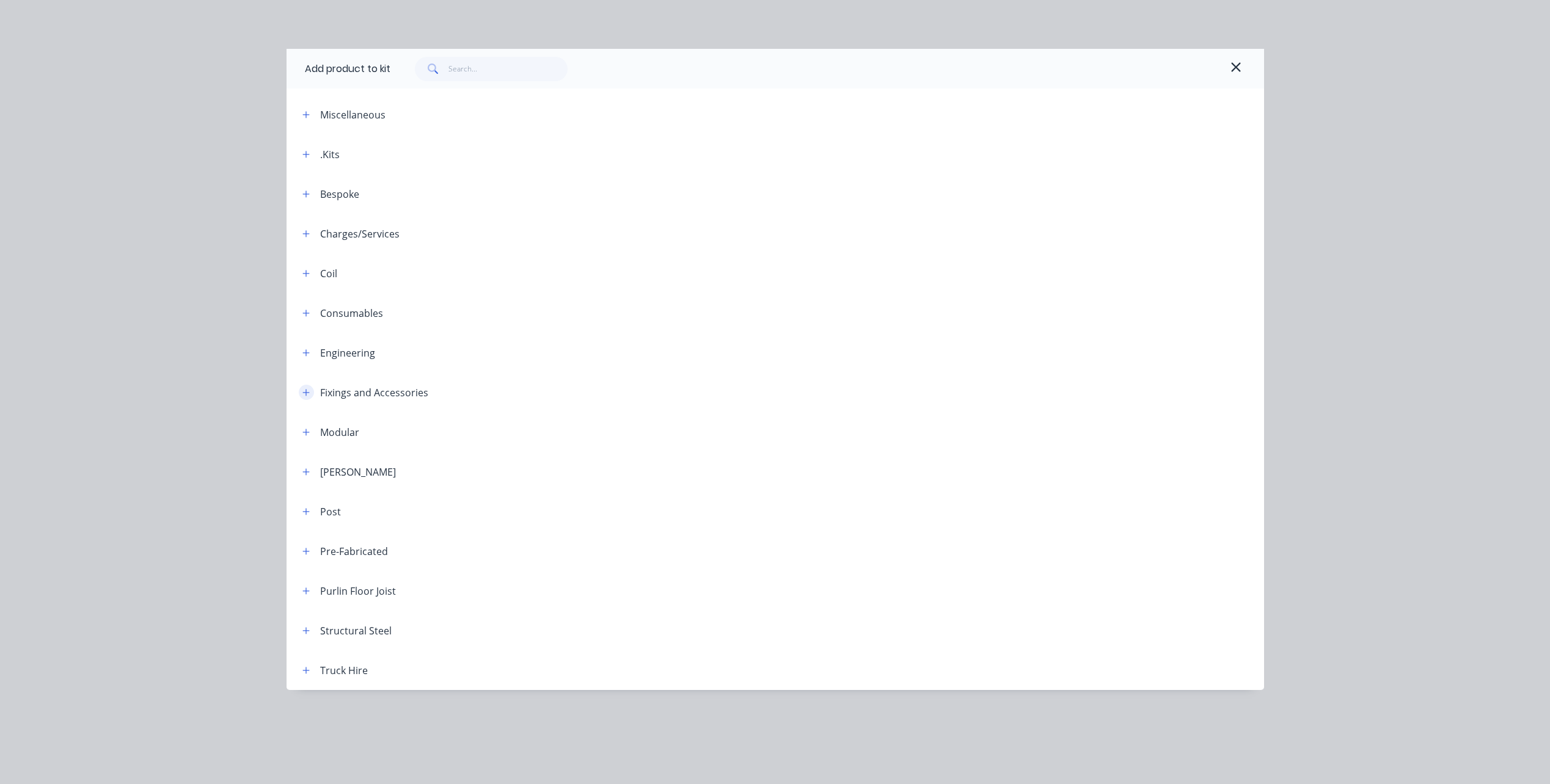
click at [312, 397] on button "button" at bounding box center [306, 393] width 15 height 15
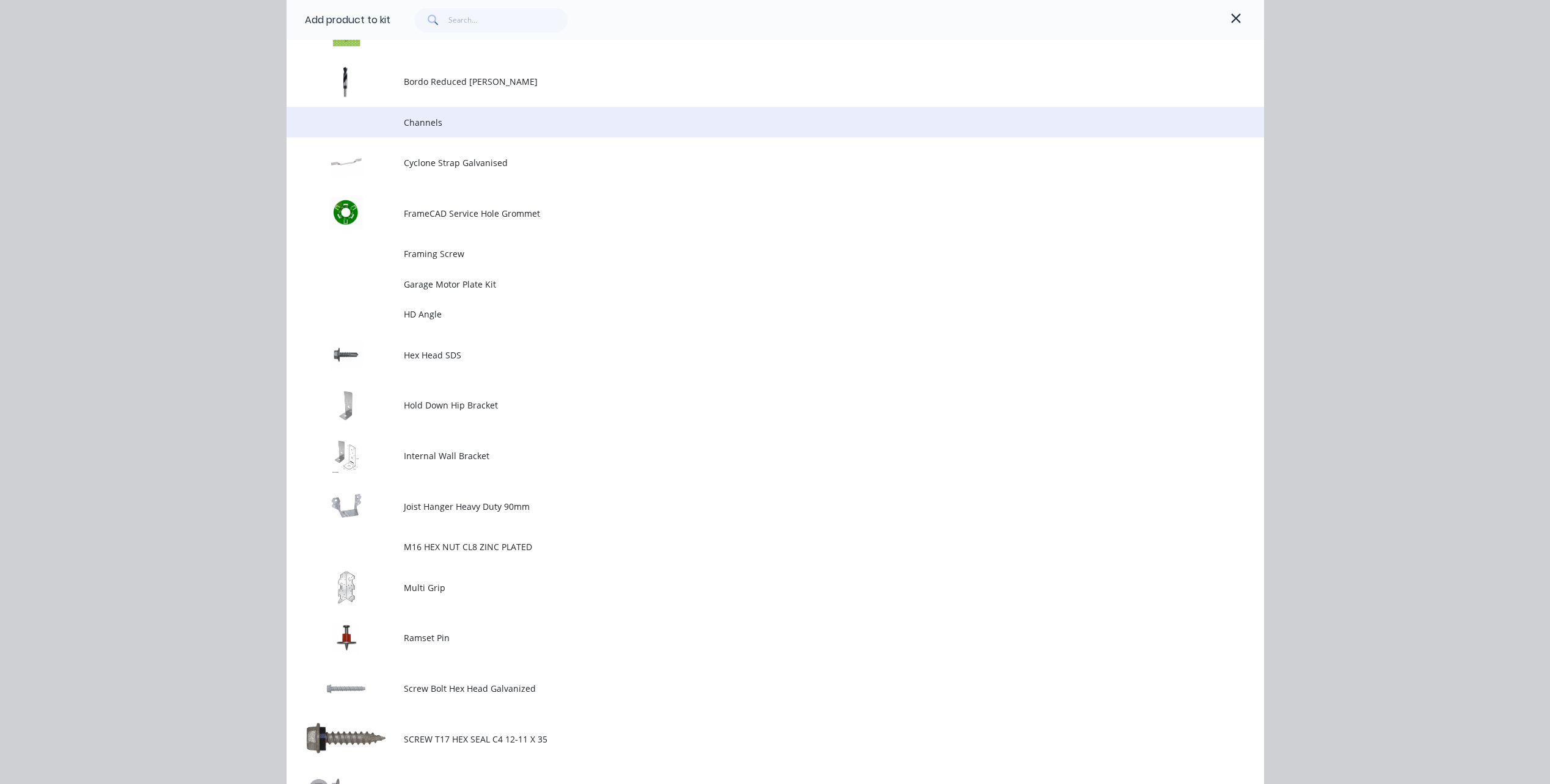
scroll to position [550, 0]
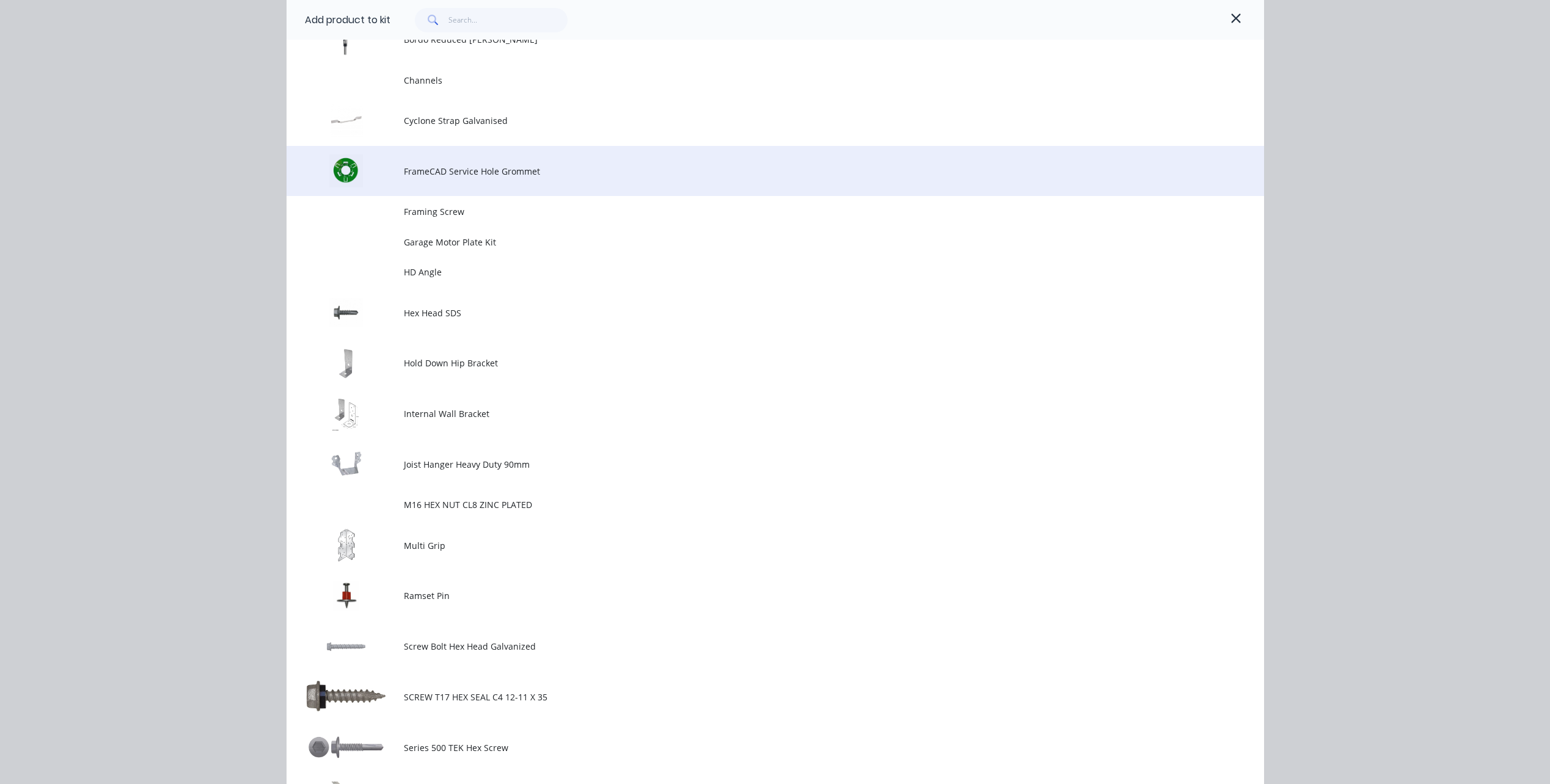
click at [458, 182] on td "FrameCAD Service Hole Grommet" at bounding box center [834, 171] width 860 height 51
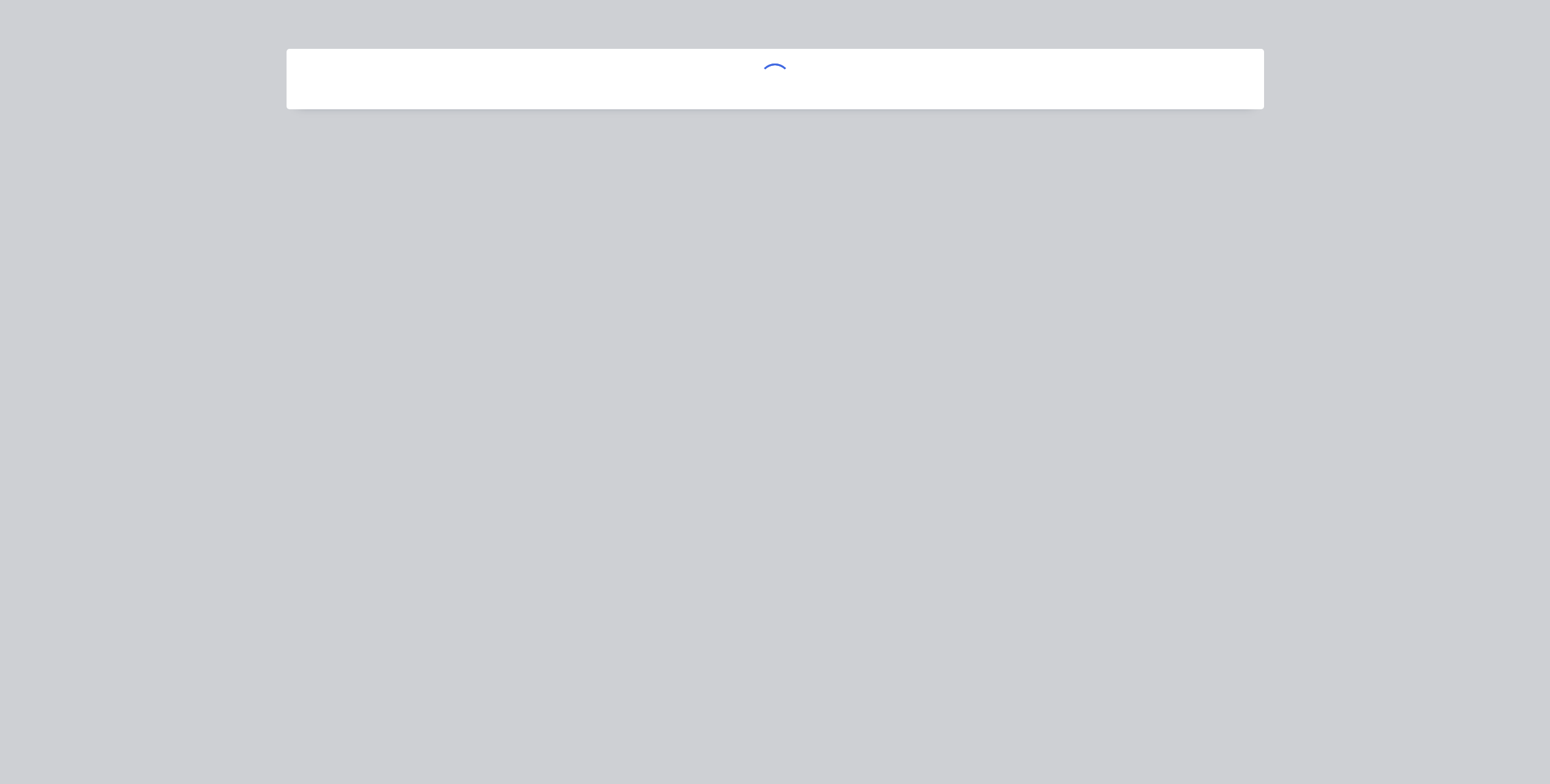
scroll to position [0, 0]
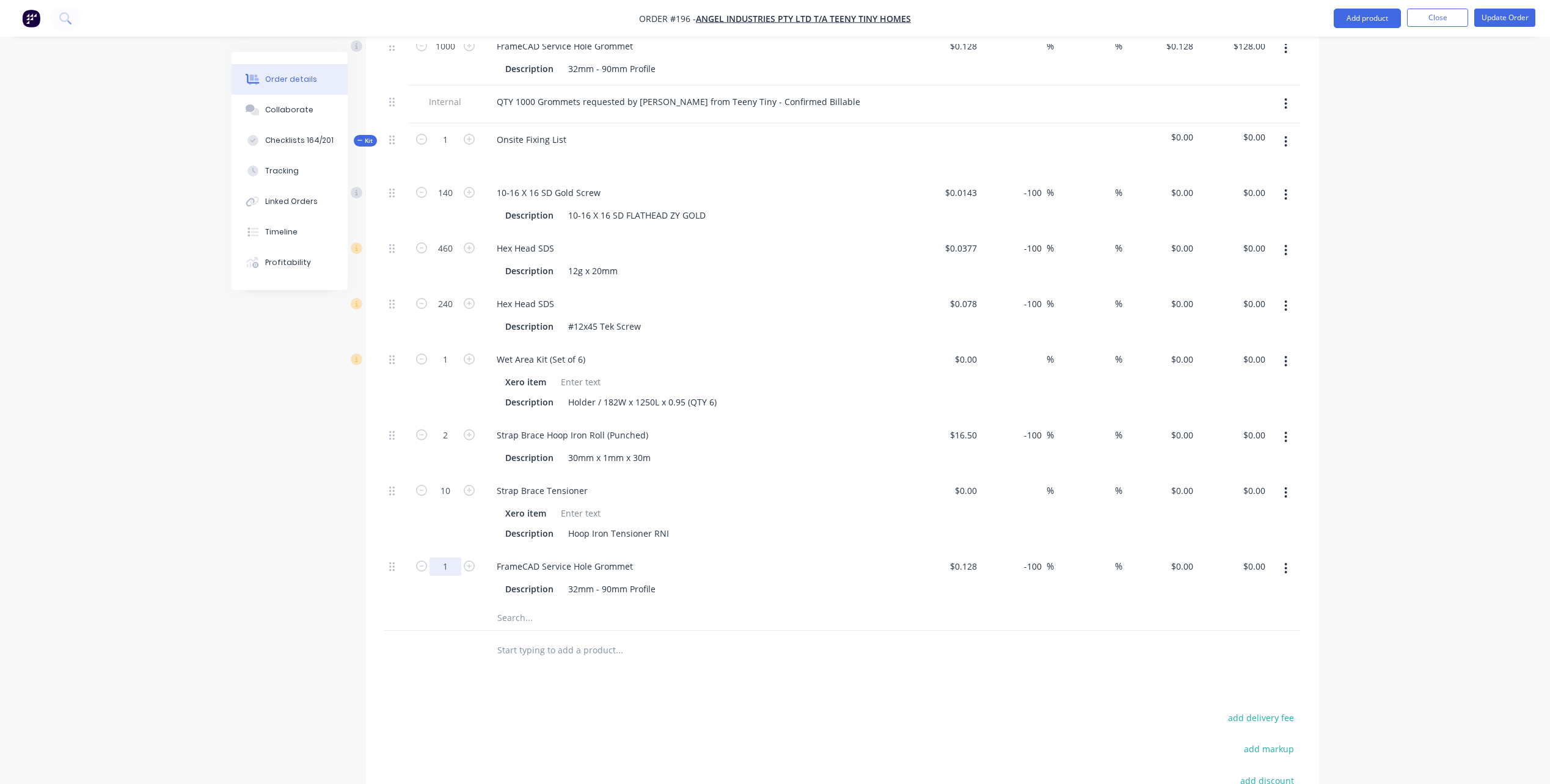
click at [448, 558] on input "1" at bounding box center [445, 567] width 32 height 18
type input "100"
click at [698, 606] on input "text" at bounding box center [619, 618] width 245 height 24
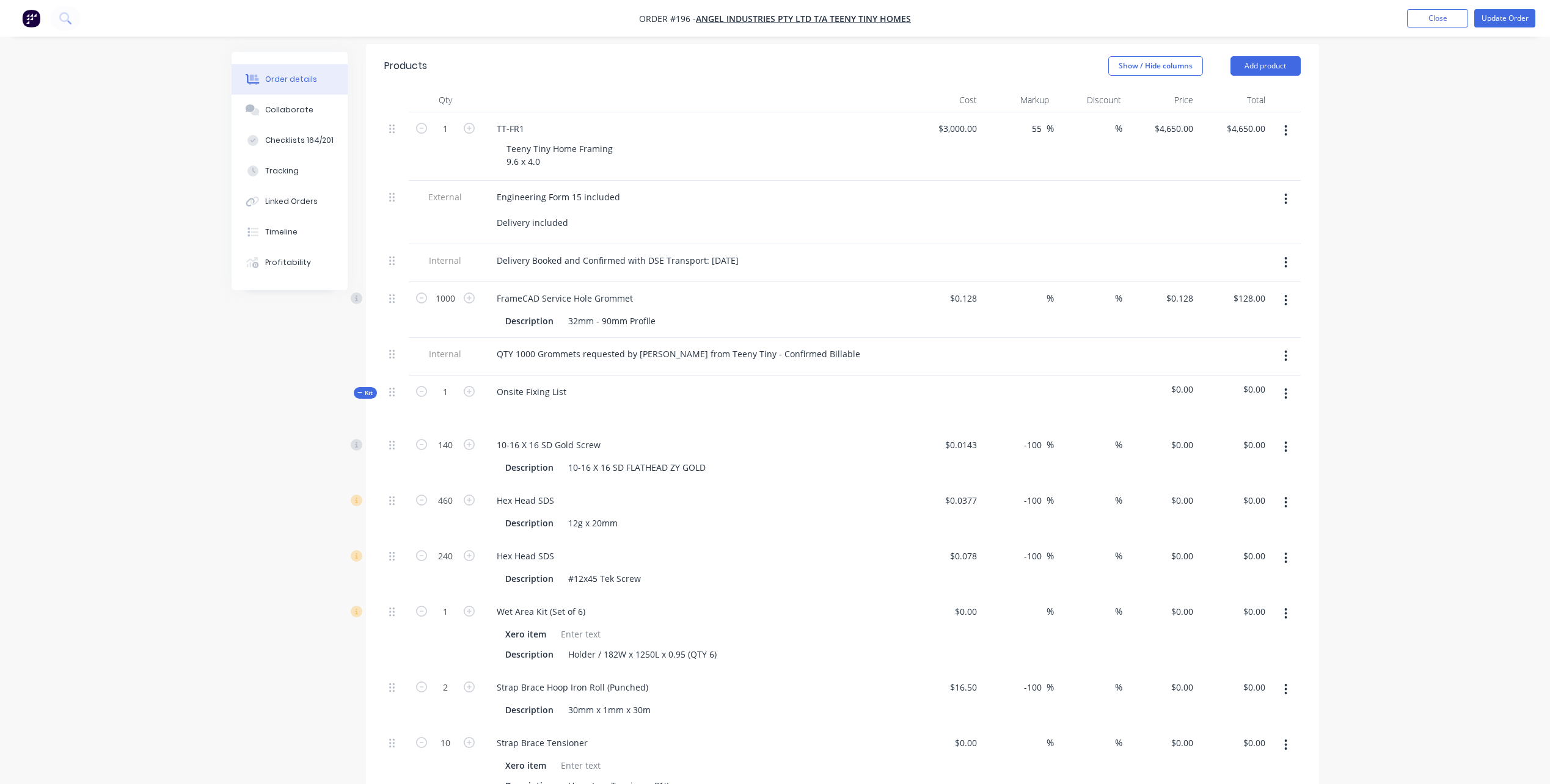
scroll to position [366, 0]
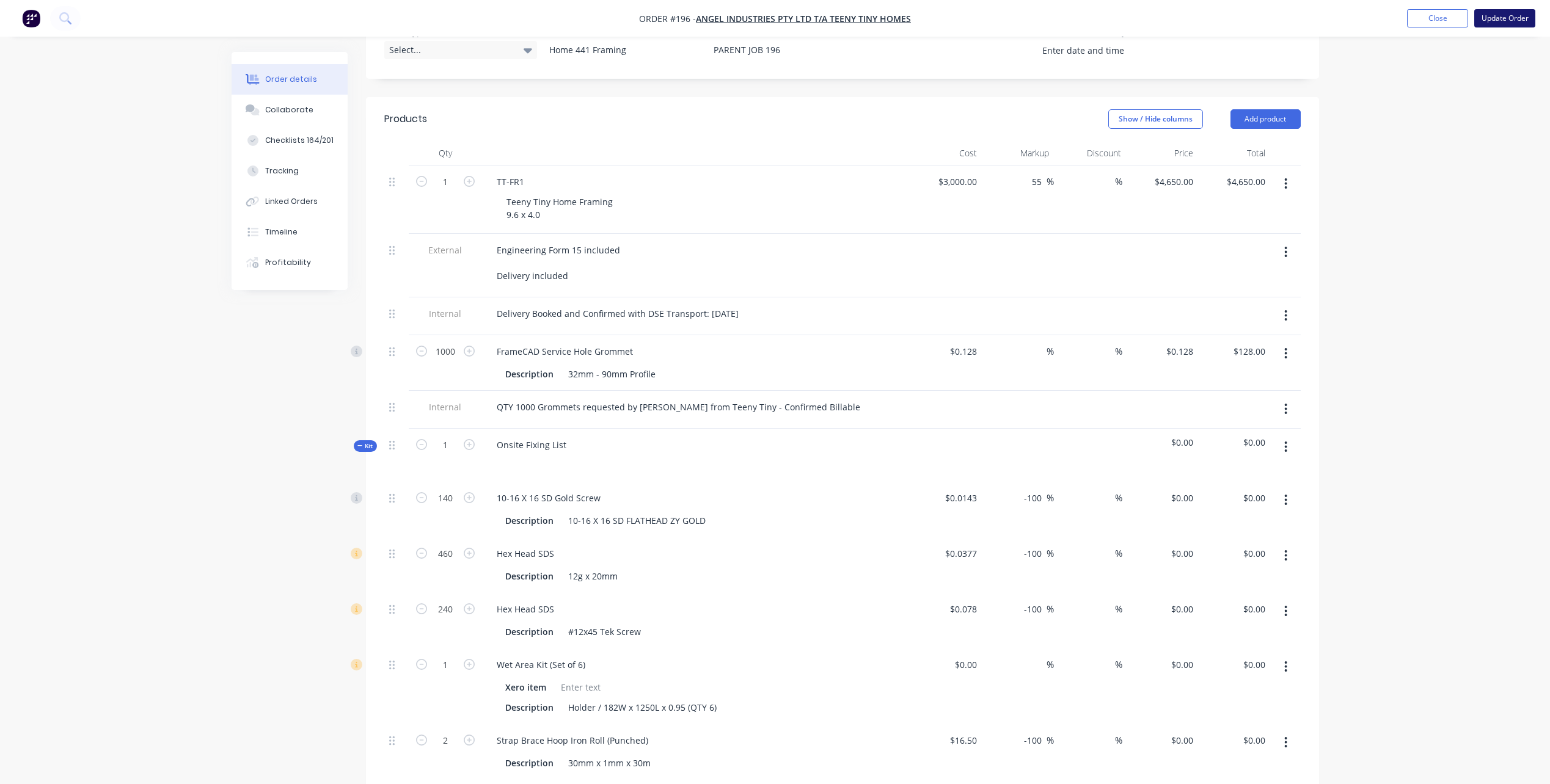
click at [1522, 20] on button "Update Order" at bounding box center [1504, 18] width 61 height 18
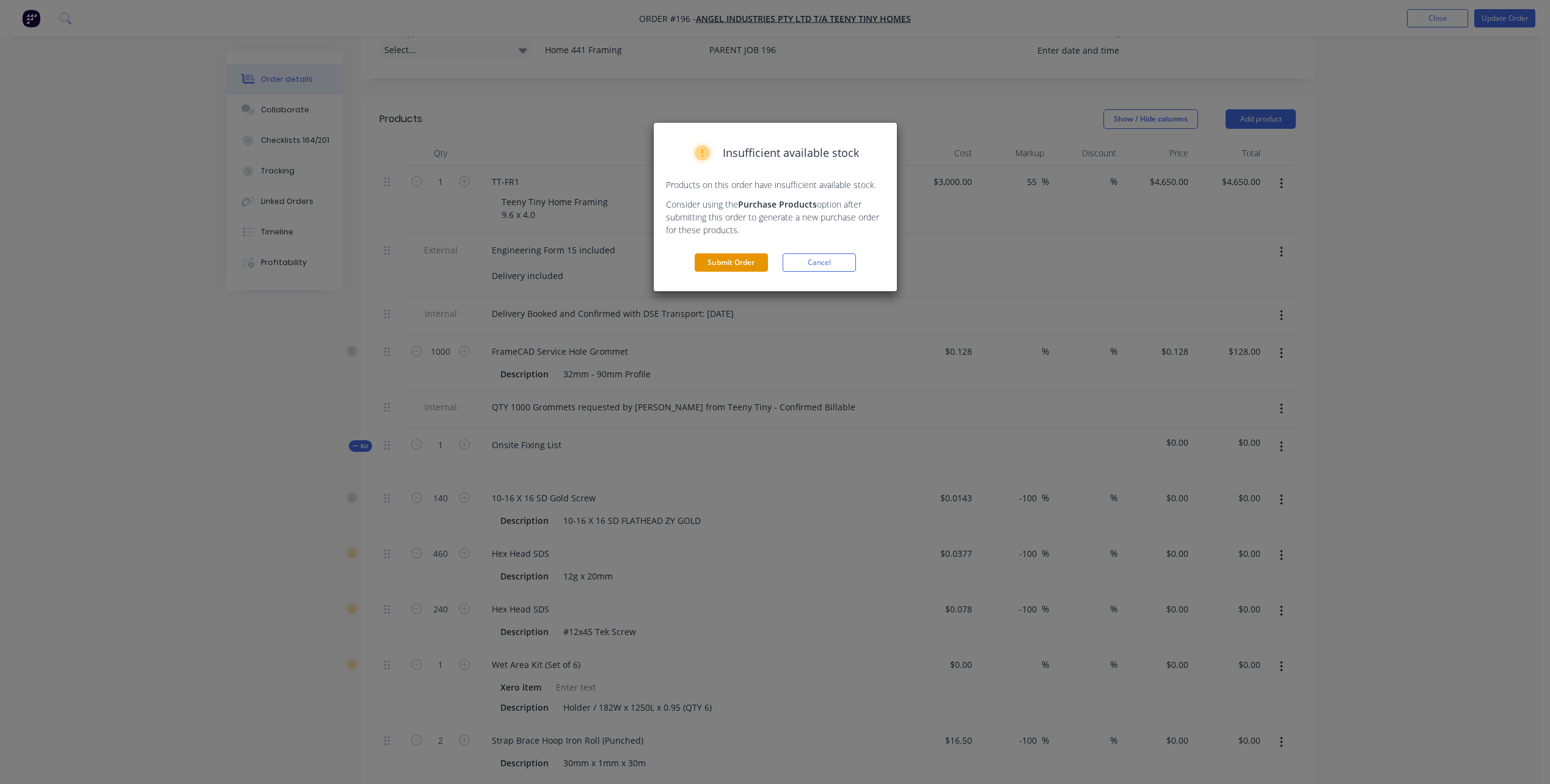
click at [719, 265] on button "Submit Order" at bounding box center [731, 263] width 73 height 18
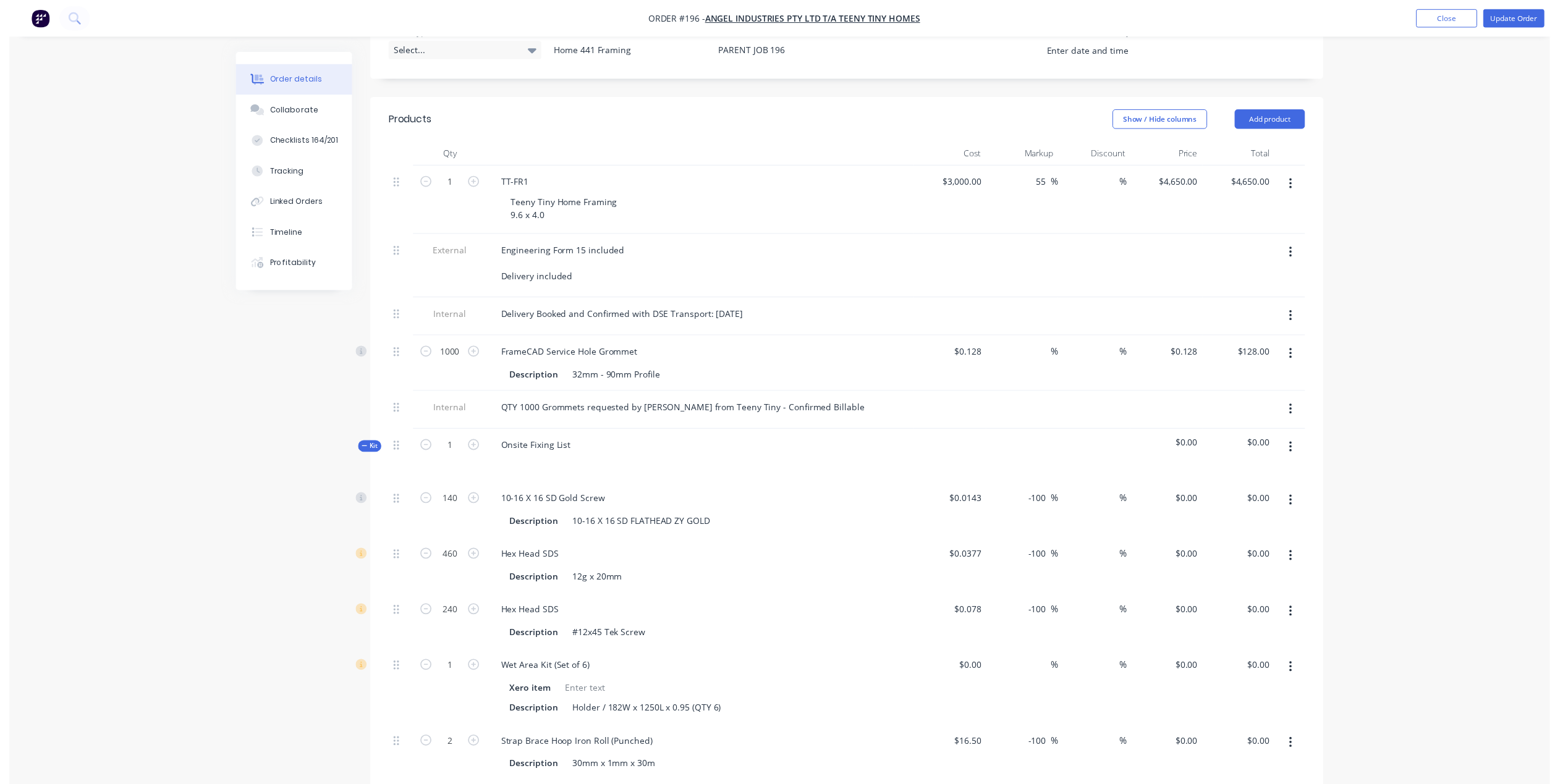
scroll to position [0, 0]
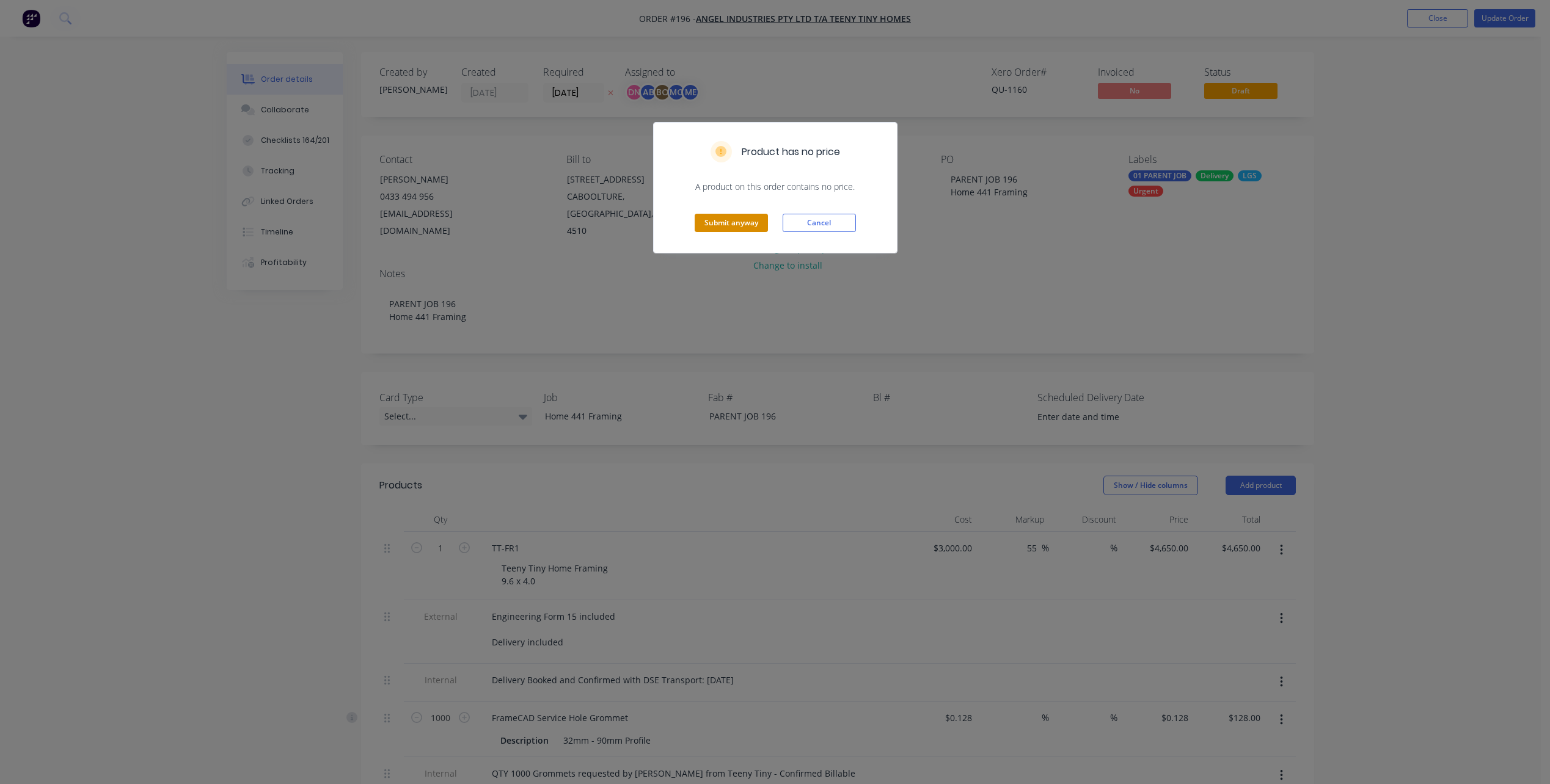
click at [742, 227] on button "Submit anyway" at bounding box center [731, 223] width 73 height 18
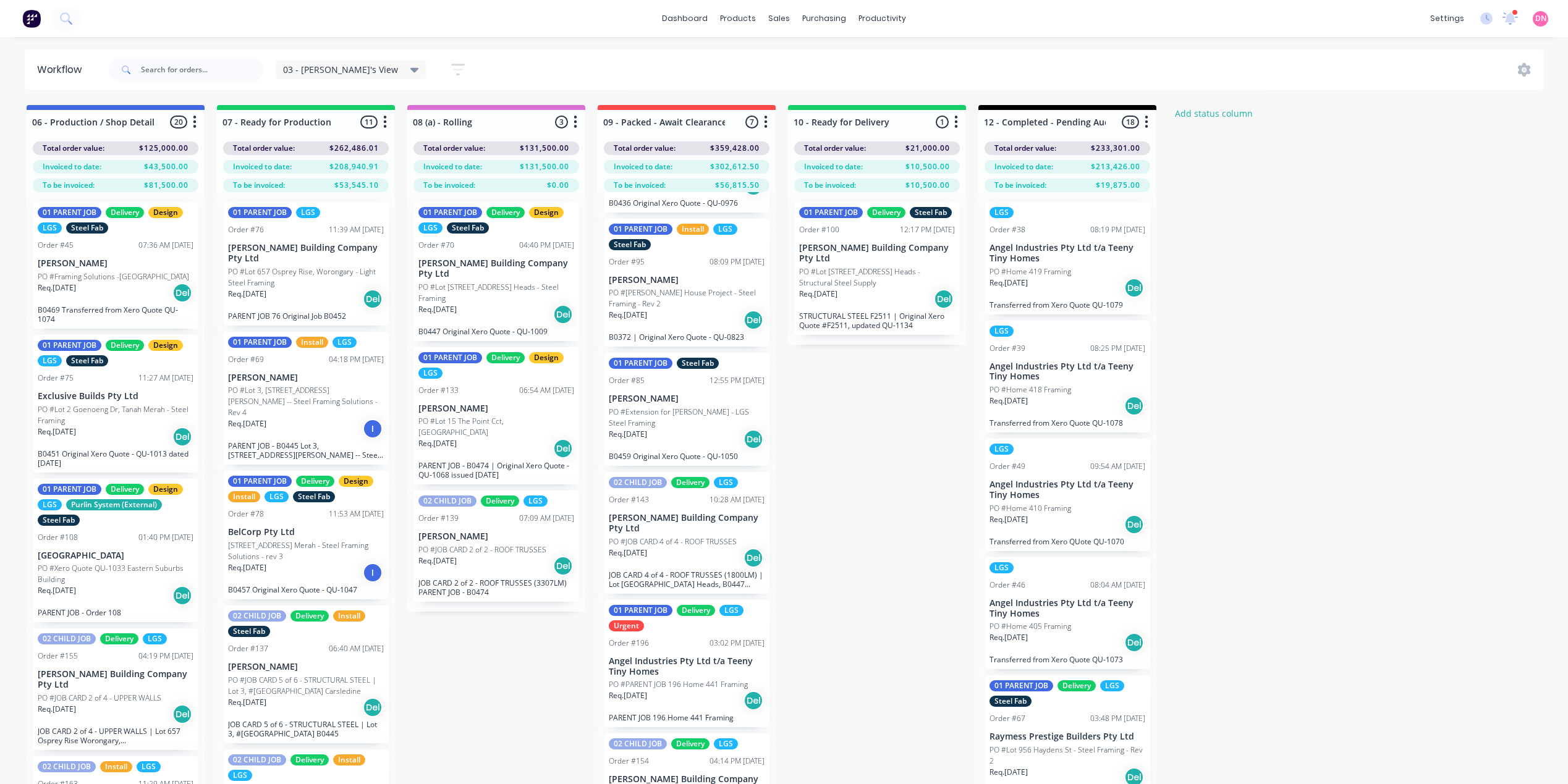
scroll to position [247, 0]
click at [692, 727] on div "01 PARENT JOB Delivery LGS Urgent Order #196 03:02 PM [DATE] Angel Industries P…" at bounding box center [686, 663] width 165 height 128
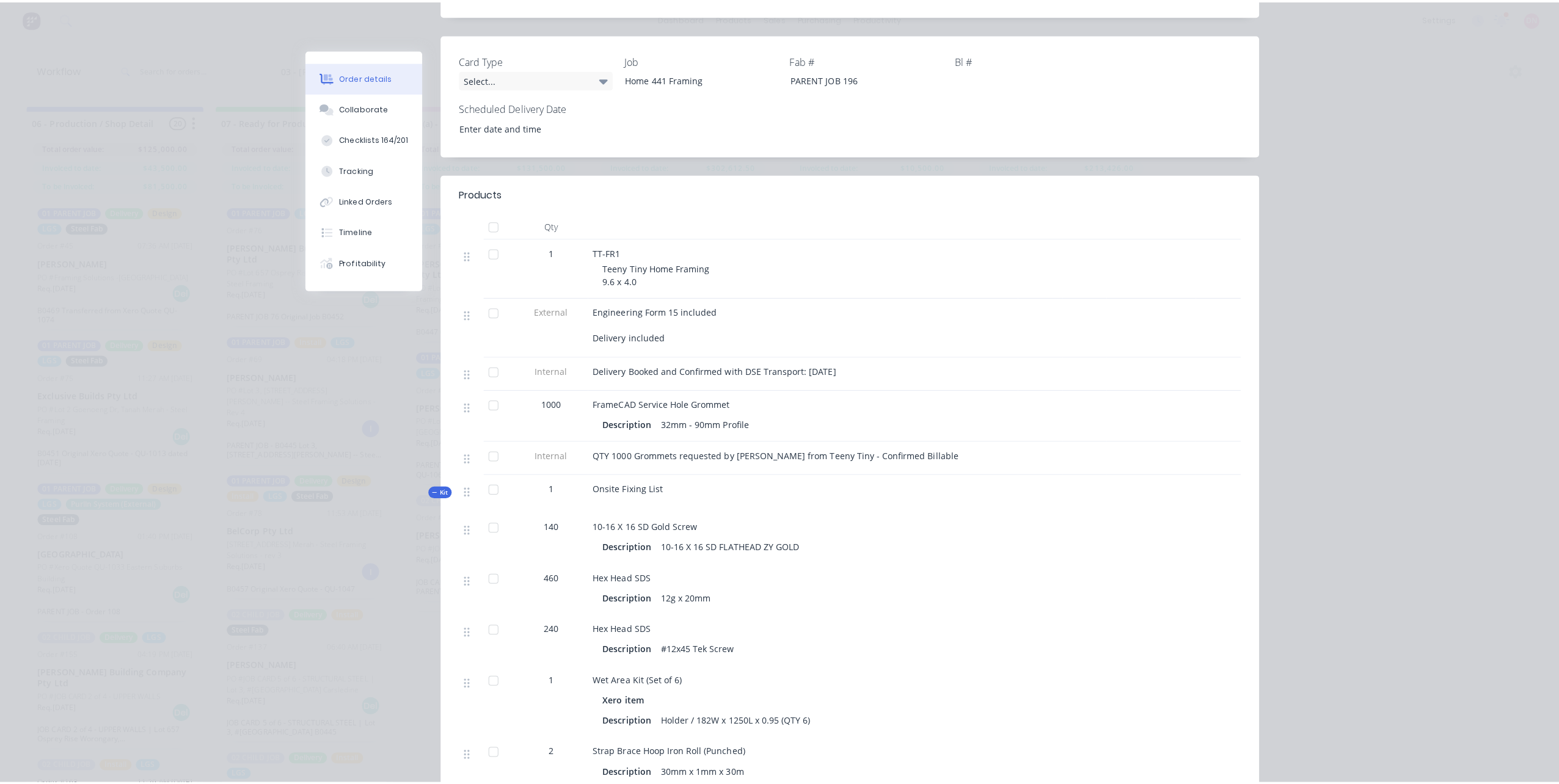
scroll to position [0, 0]
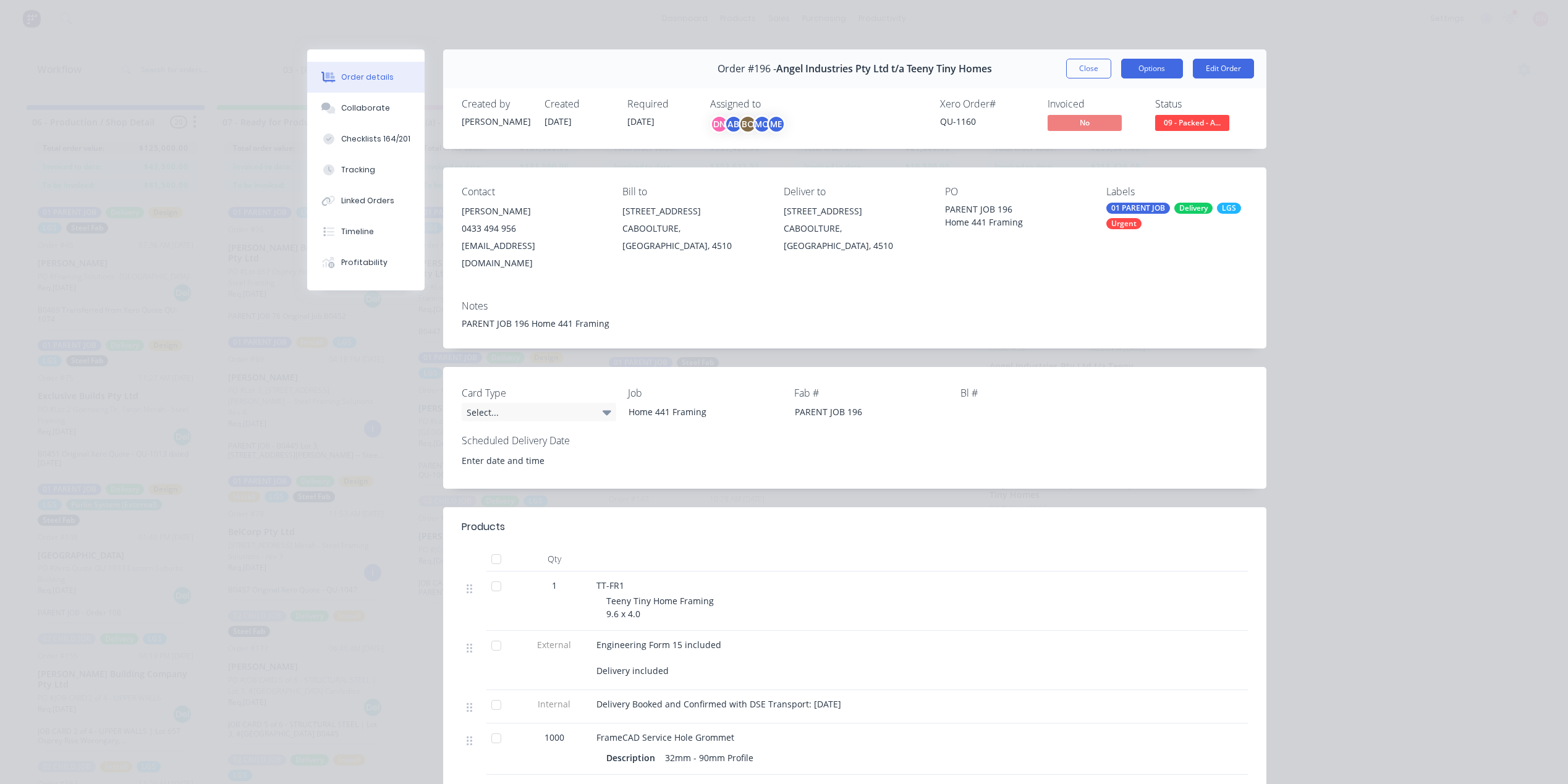
click at [1154, 65] on button "Options" at bounding box center [1152, 68] width 61 height 20
click at [1139, 141] on div "Delivery Docket" at bounding box center [1118, 149] width 108 height 18
click at [1139, 141] on div "Standard" at bounding box center [1118, 149] width 108 height 18
click at [374, 192] on button "Linked Orders" at bounding box center [366, 201] width 118 height 31
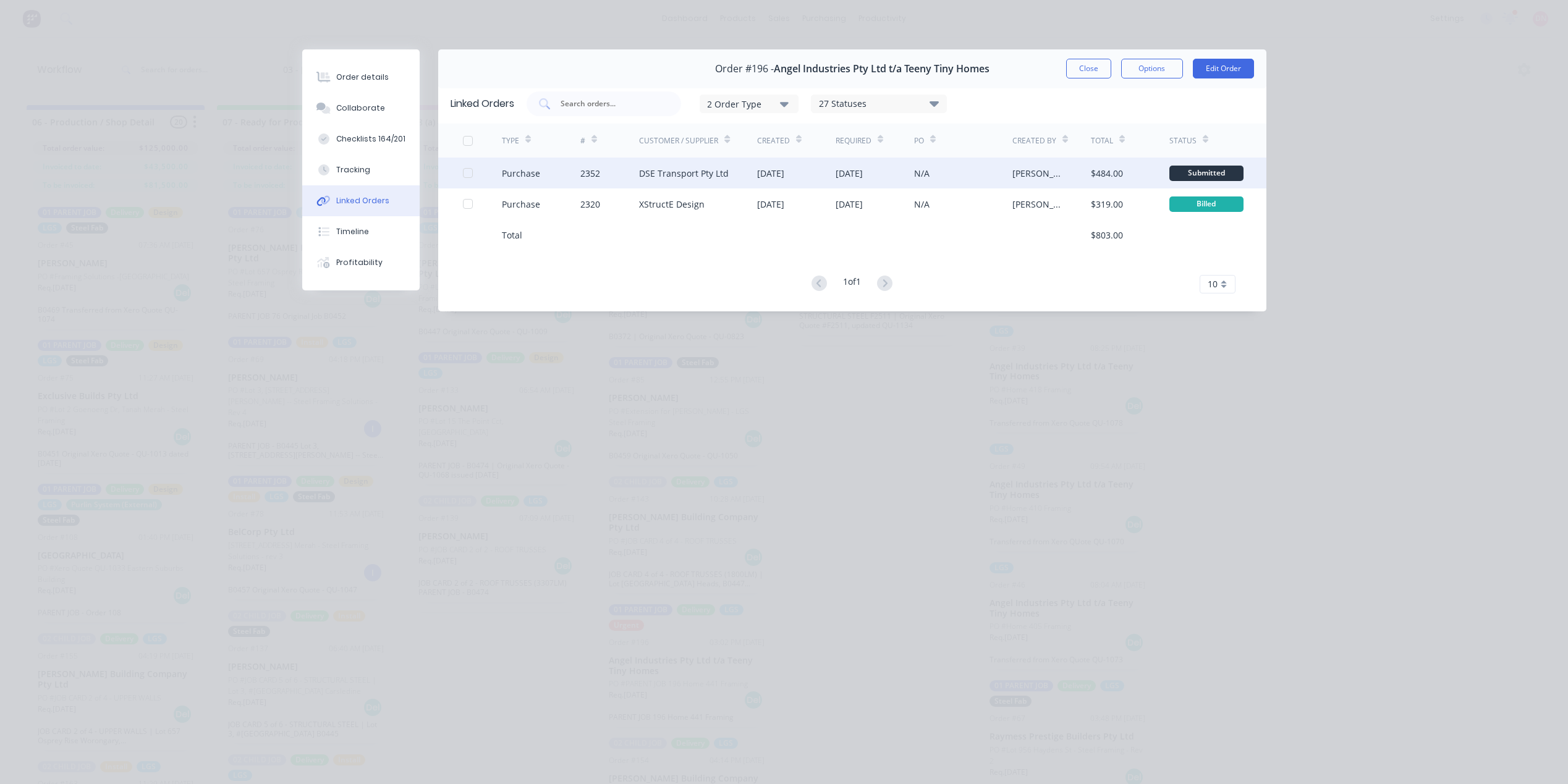
click at [628, 175] on div "2352" at bounding box center [610, 173] width 58 height 31
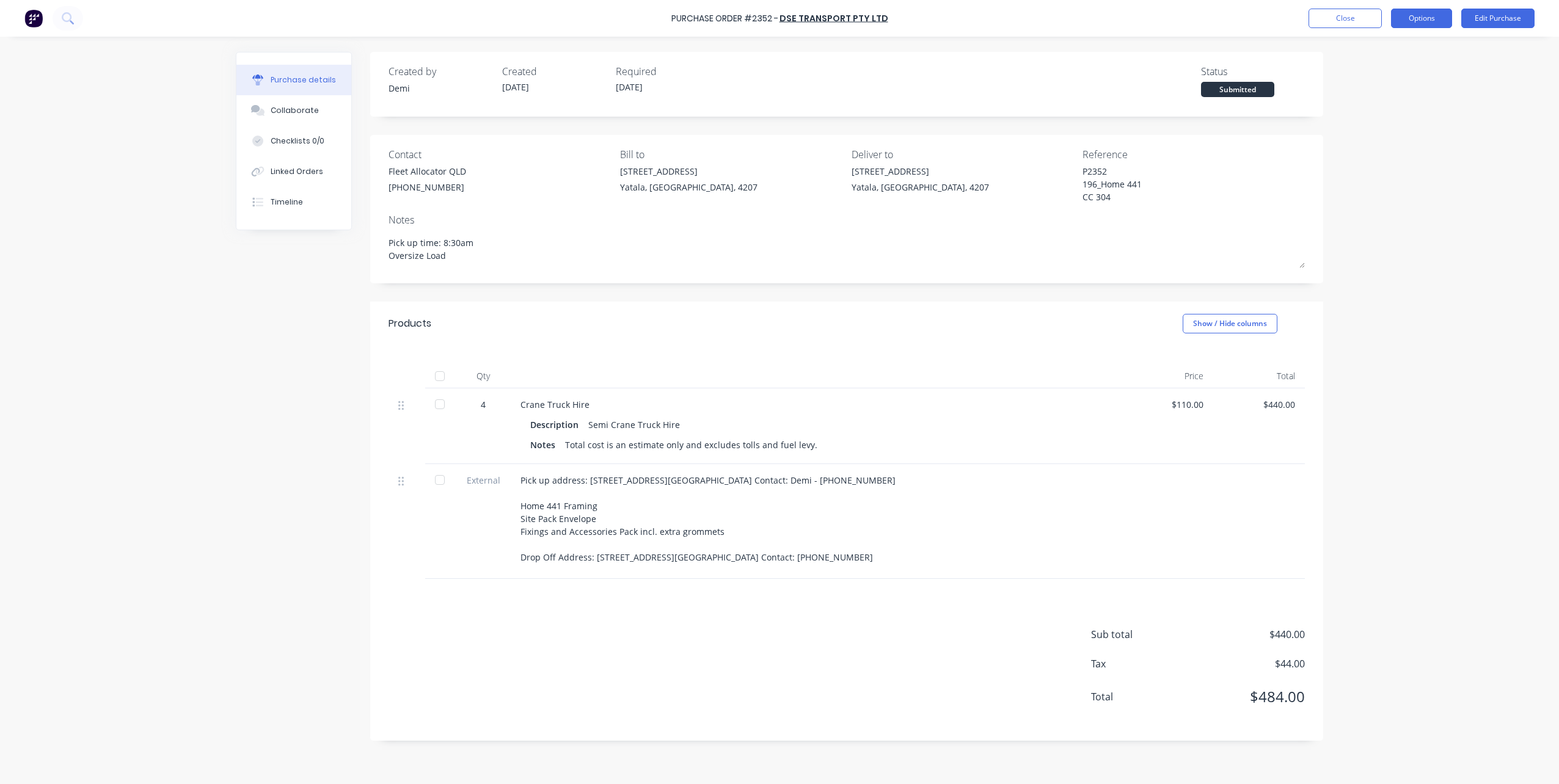
click at [1431, 16] on button "Options" at bounding box center [1421, 18] width 61 height 20
click at [1421, 44] on div "Print / Email" at bounding box center [1394, 49] width 94 height 17
click at [1409, 95] on div "Without pricing" at bounding box center [1394, 98] width 94 height 17
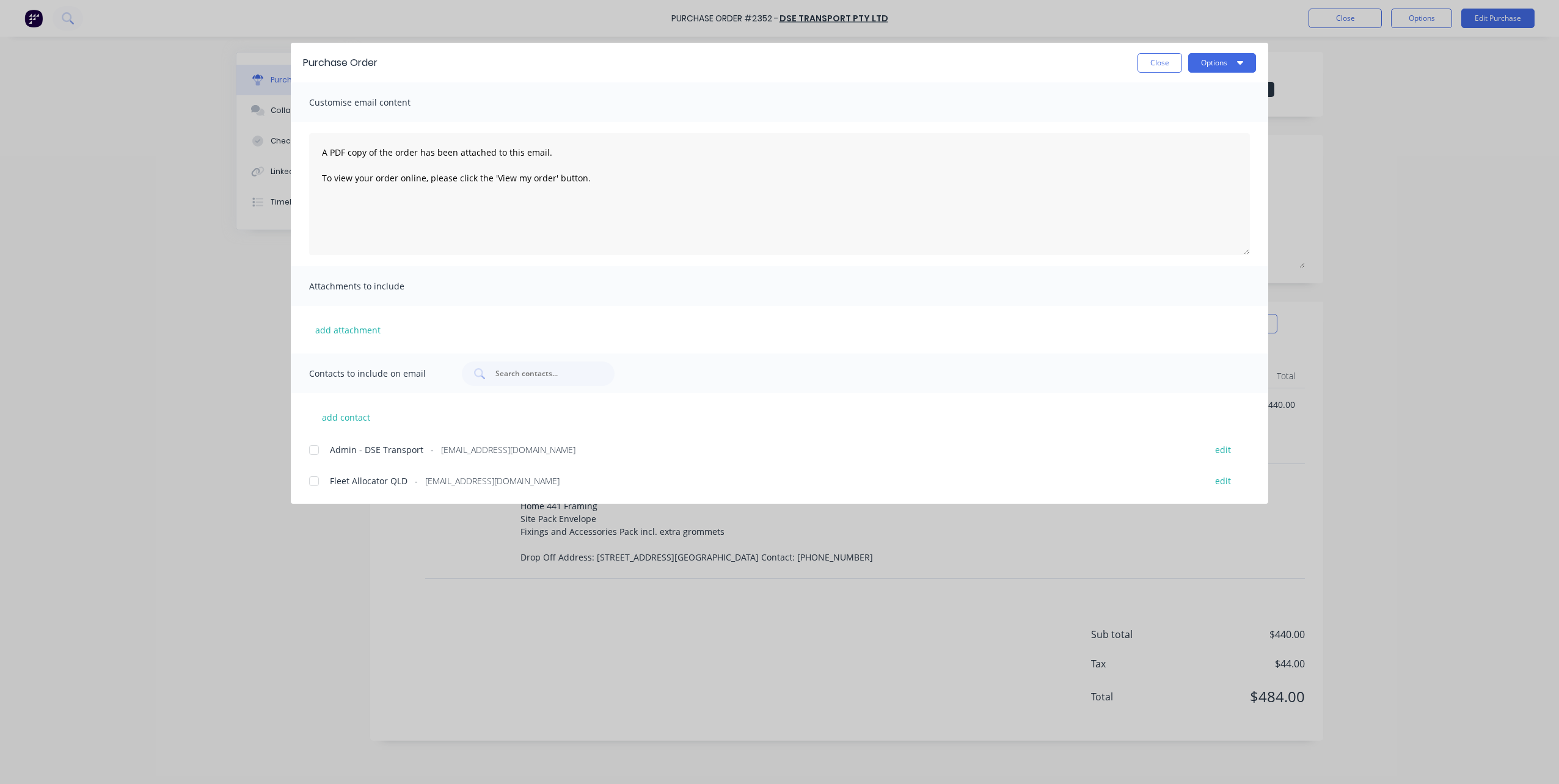
click at [305, 479] on div at bounding box center [314, 482] width 24 height 24
click at [1206, 63] on button "Options" at bounding box center [1222, 63] width 68 height 20
click at [1205, 116] on div "Print" at bounding box center [1198, 118] width 94 height 17
click at [1140, 65] on button "Close" at bounding box center [1159, 63] width 45 height 20
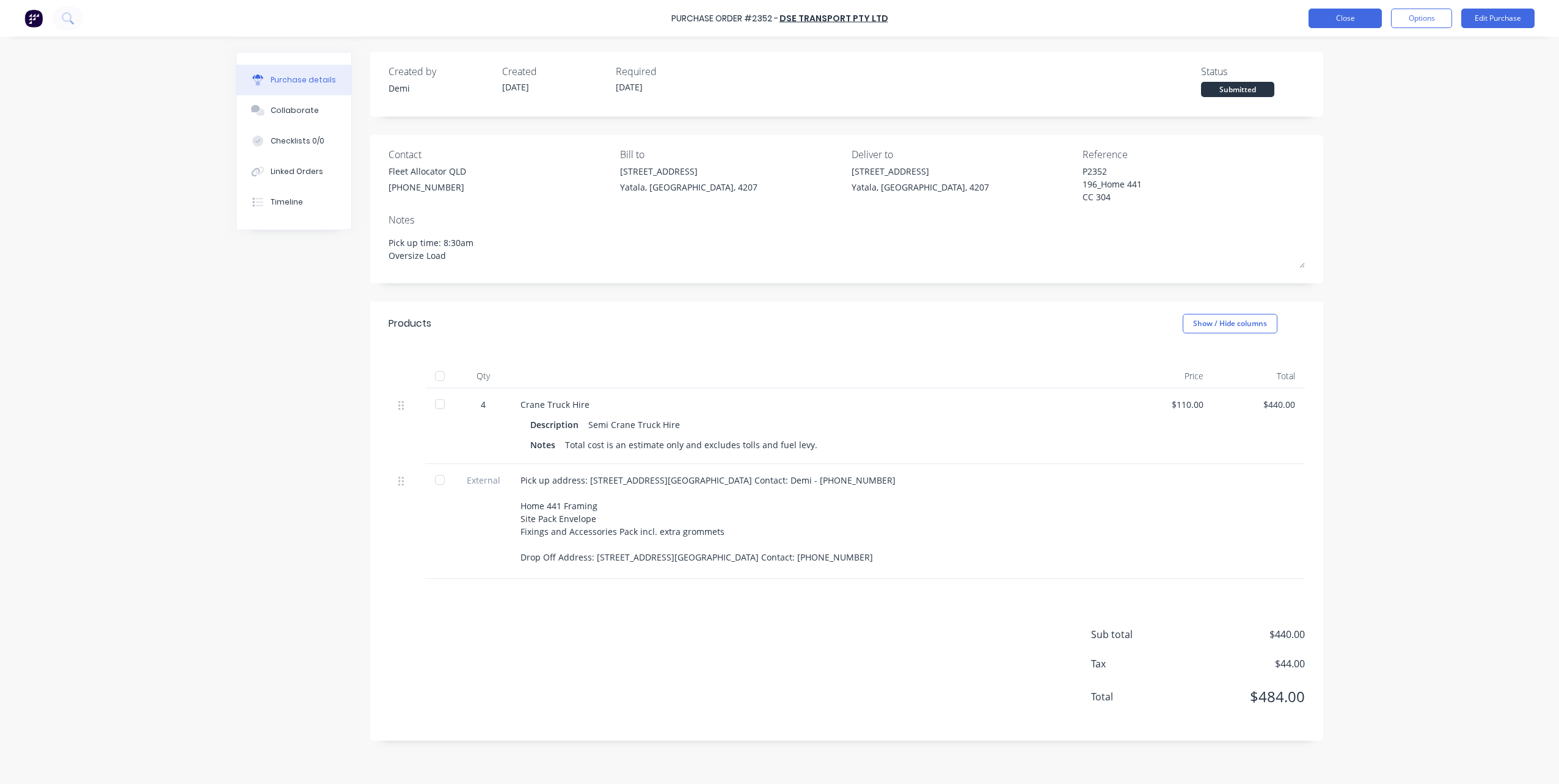
click at [1361, 21] on button "Close" at bounding box center [1345, 18] width 73 height 20
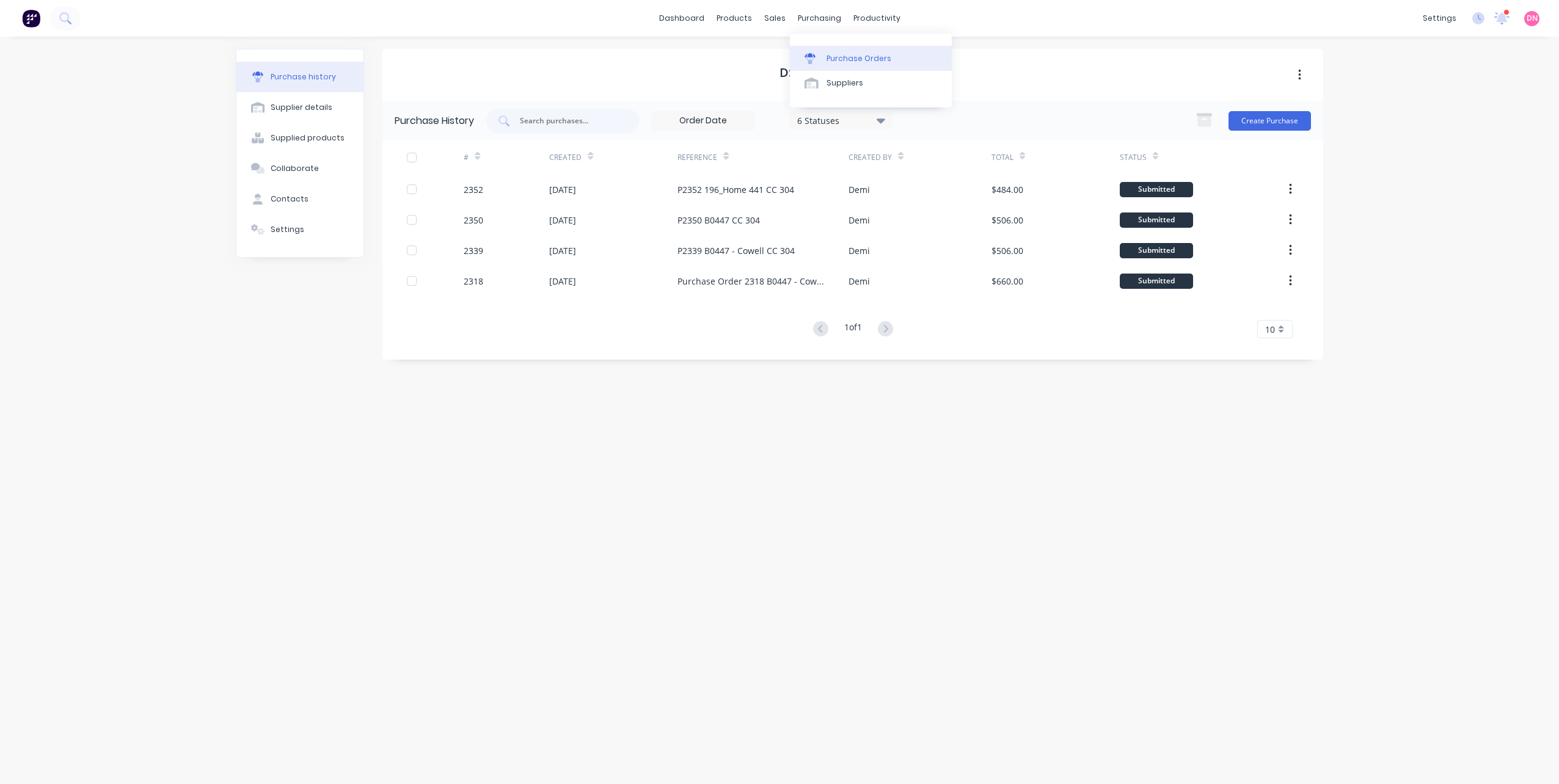
click at [830, 49] on link "Purchase Orders" at bounding box center [871, 58] width 162 height 24
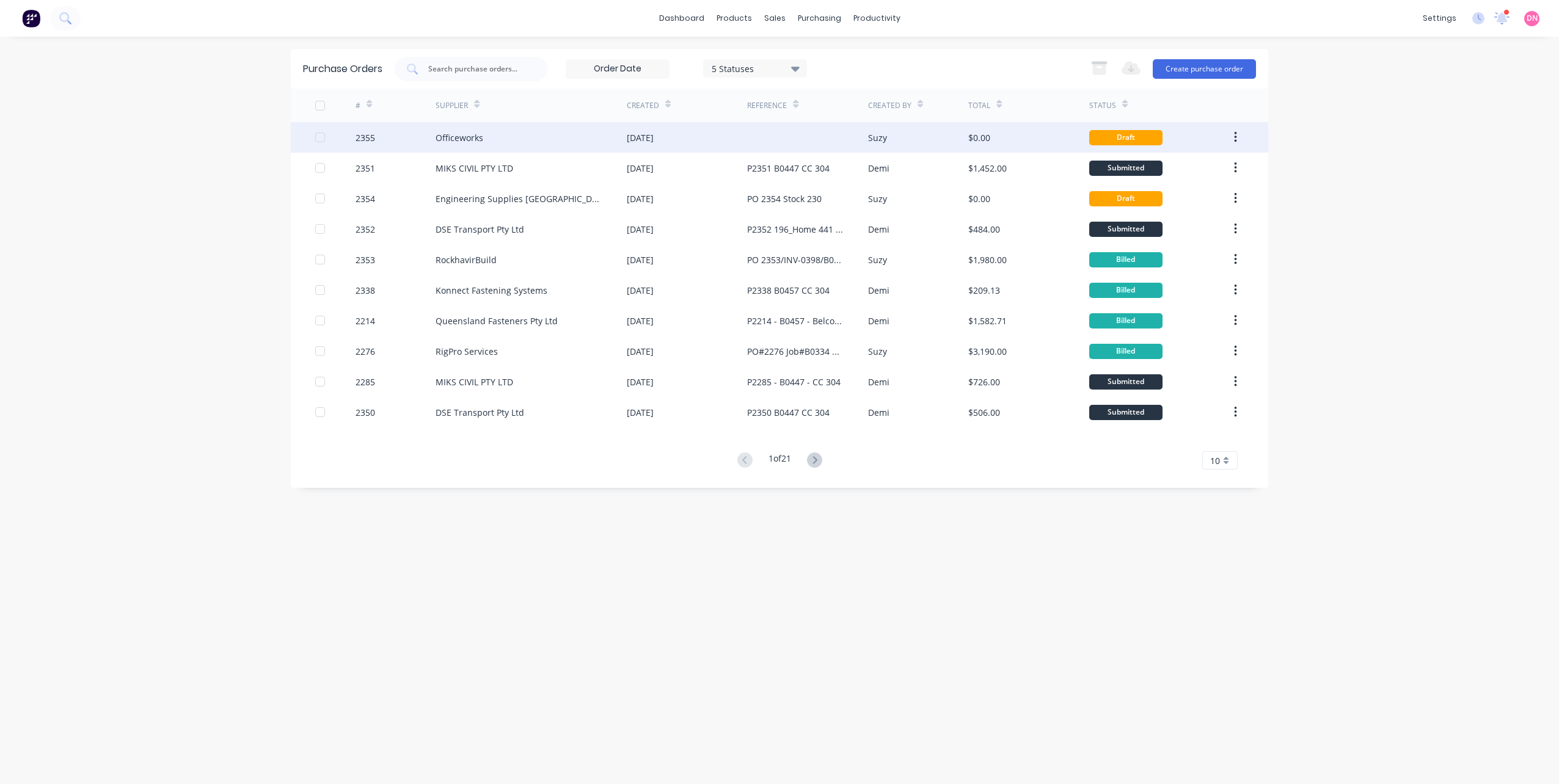
click at [836, 141] on div at bounding box center [807, 138] width 120 height 30
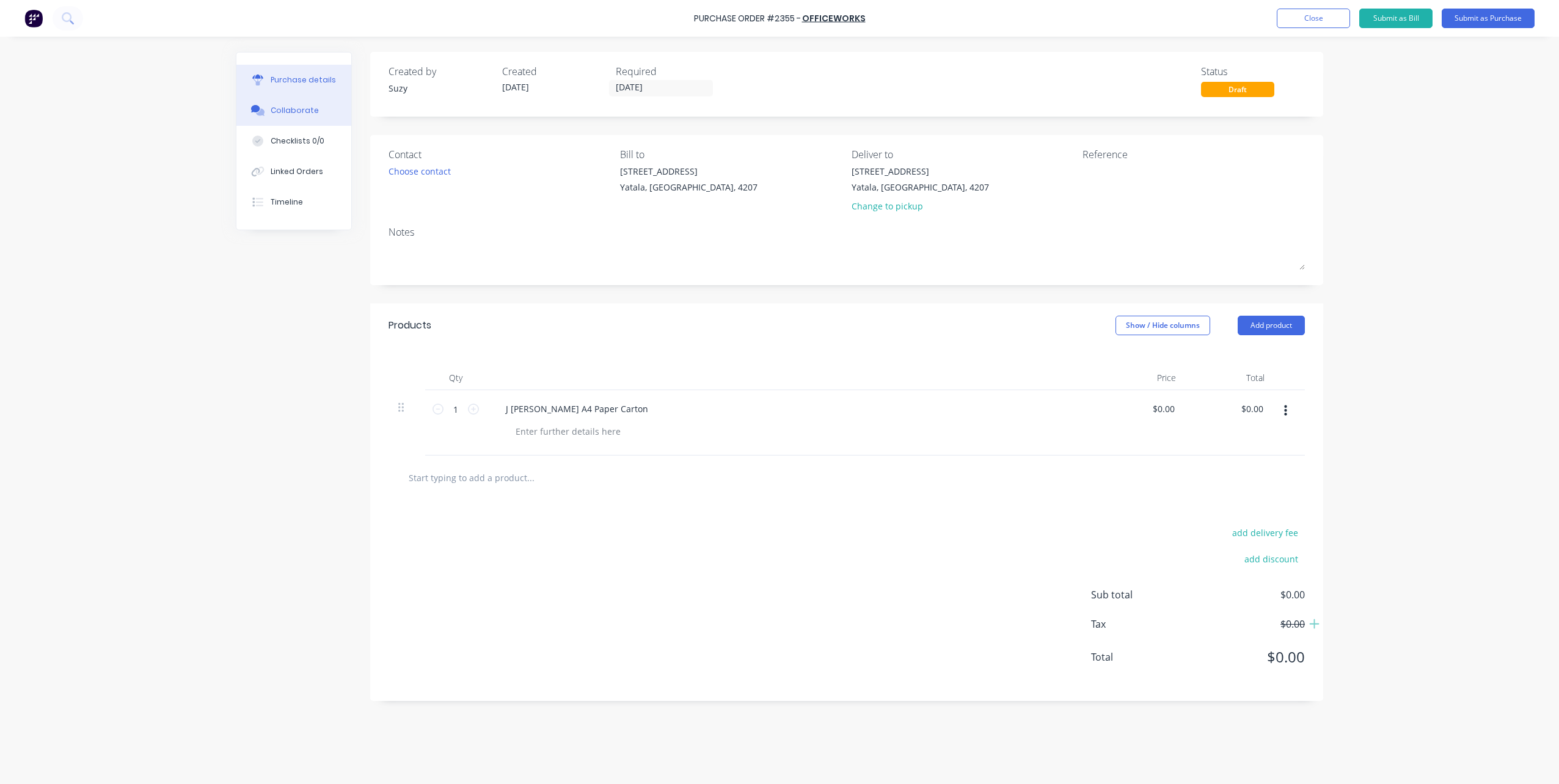
click at [285, 111] on div "Collaborate" at bounding box center [295, 110] width 49 height 11
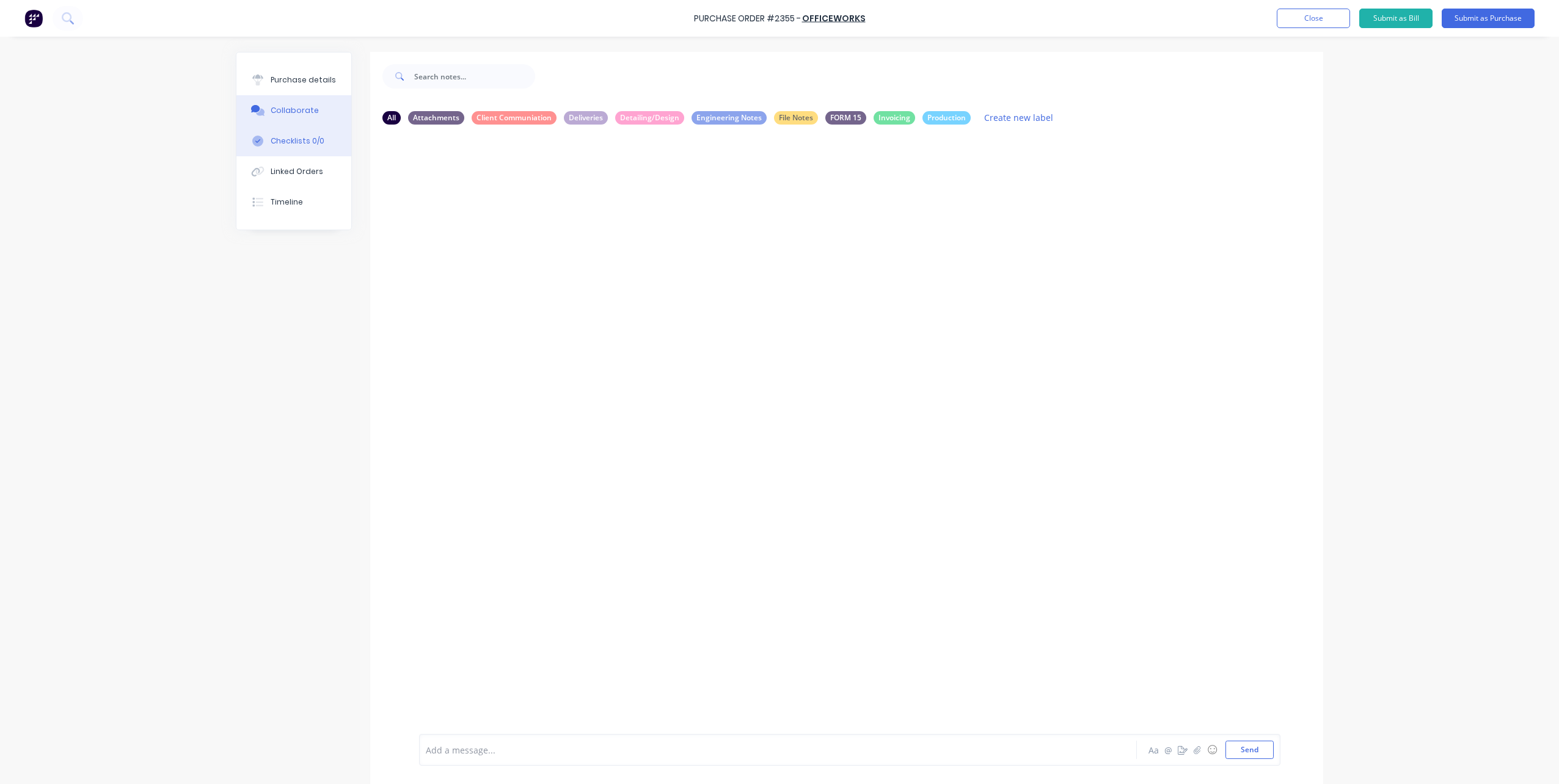
click at [286, 138] on div "Checklists 0/0" at bounding box center [297, 141] width 54 height 11
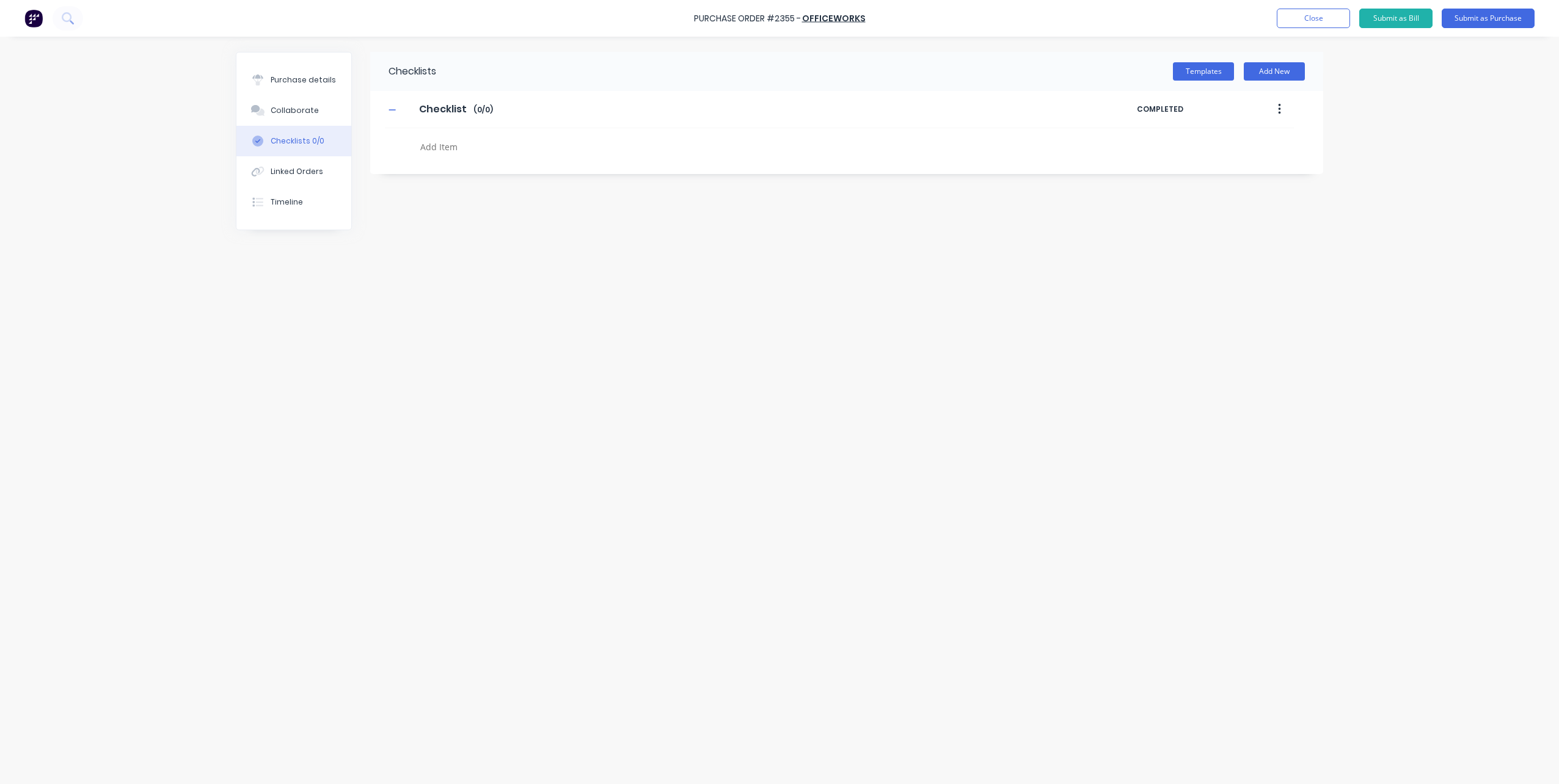
click at [292, 156] on button "Checklists 0/0" at bounding box center [293, 141] width 115 height 30
type textarea "x"
click at [294, 117] on button "Collaborate" at bounding box center [293, 110] width 115 height 30
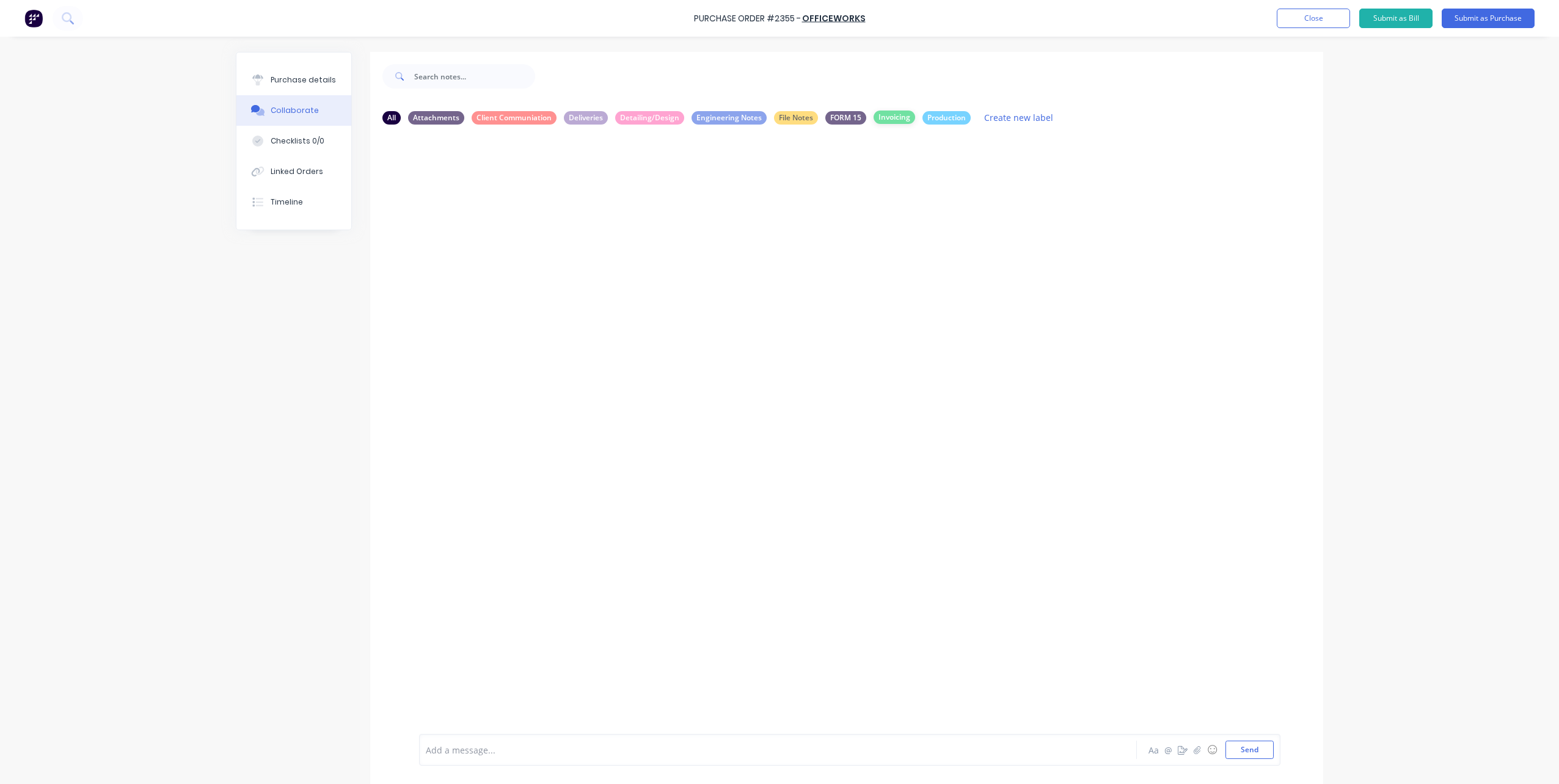
click at [898, 118] on div "Invoicing" at bounding box center [894, 118] width 42 height 14
click at [1258, 750] on button "Send" at bounding box center [1250, 750] width 49 height 18
click at [322, 79] on div "Purchase details" at bounding box center [303, 80] width 65 height 11
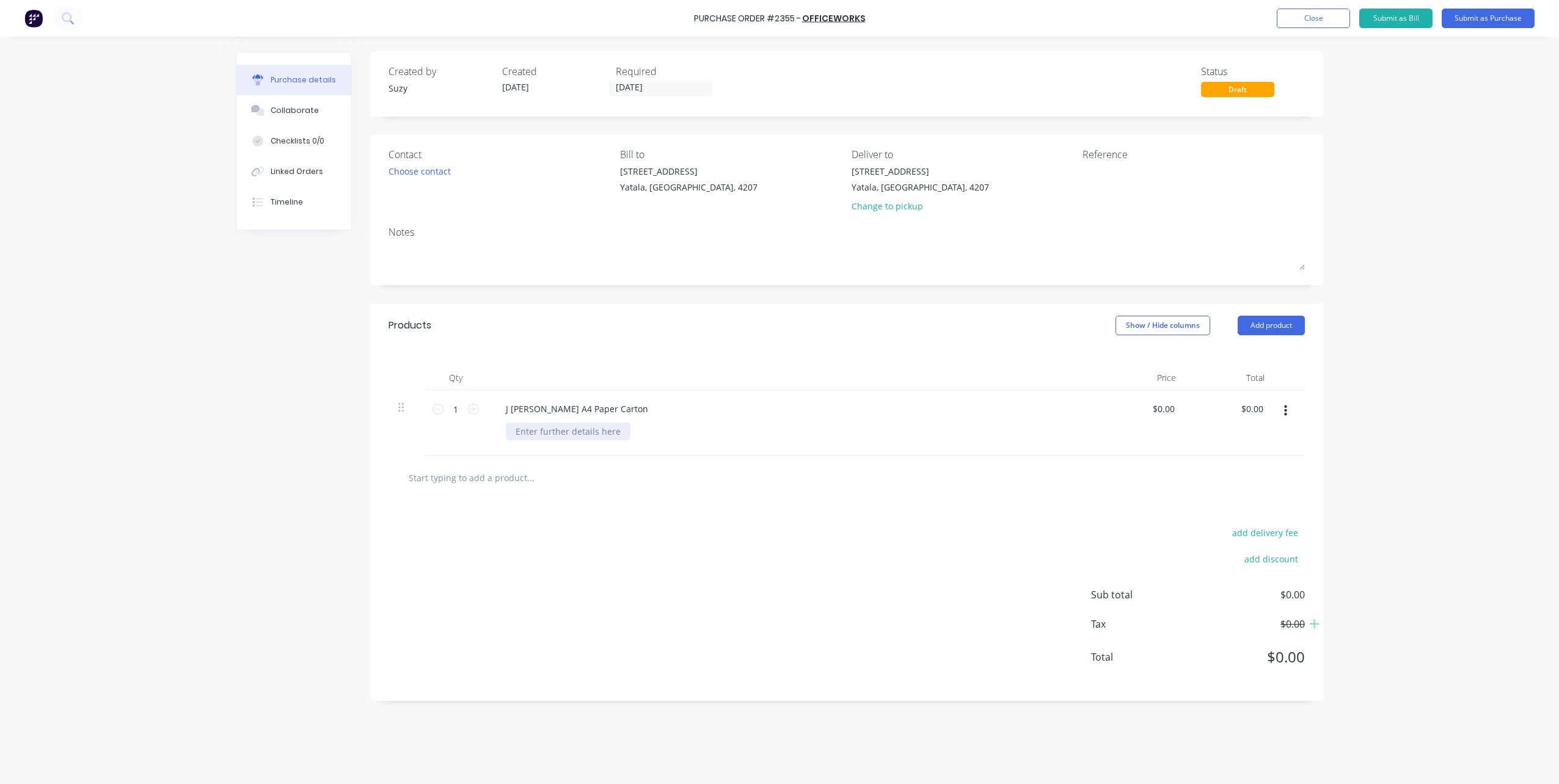
click at [604, 435] on div at bounding box center [568, 431] width 125 height 17
paste div
click at [1173, 408] on input "0.00" at bounding box center [1165, 409] width 24 height 17
type input "$0.00"
click at [1258, 412] on input "0.00" at bounding box center [1251, 409] width 28 height 17
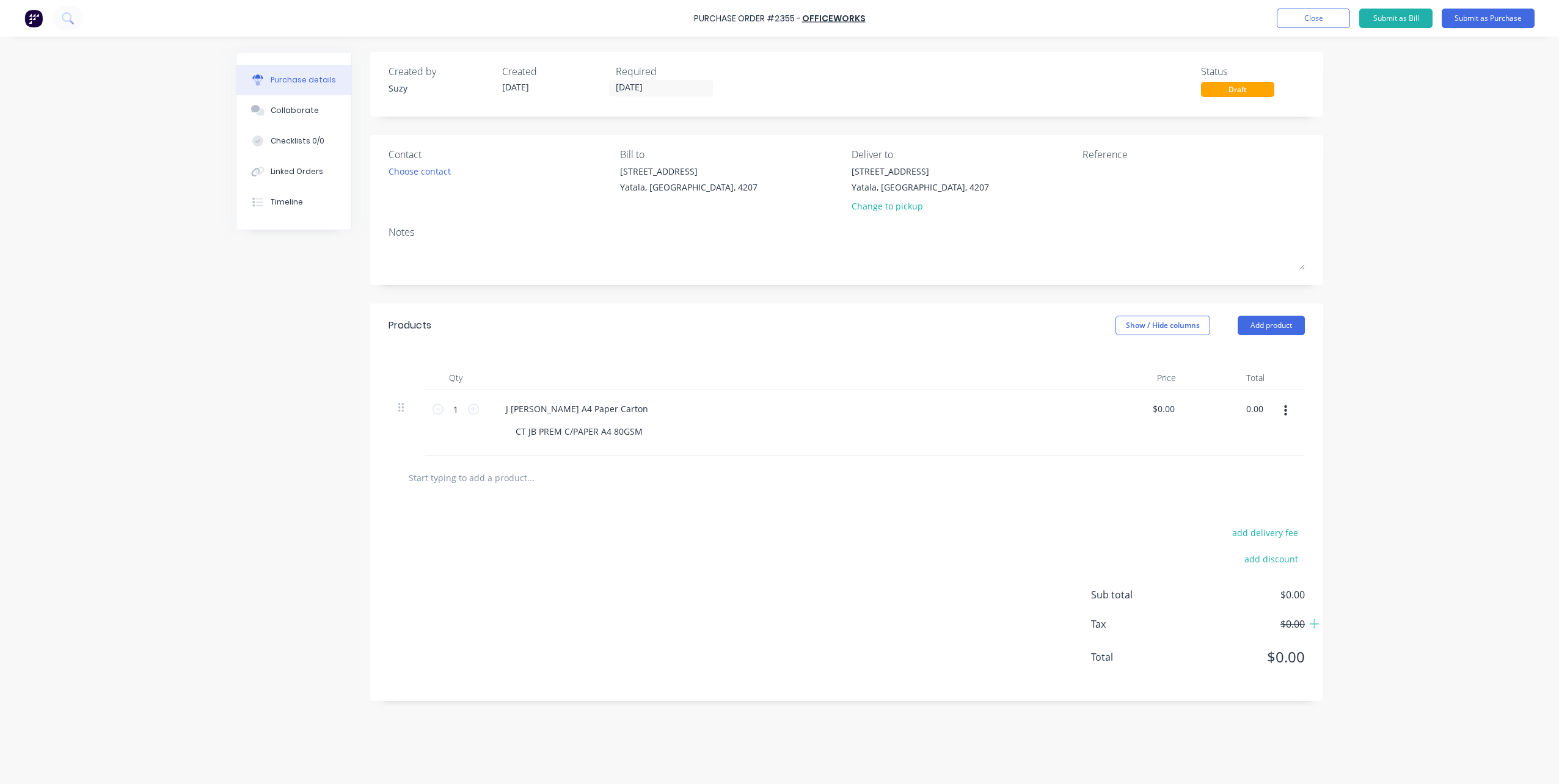
drag, startPoint x: 1264, startPoint y: 412, endPoint x: 1229, endPoint y: 416, distance: 35.2
click at [1229, 416] on div "0.00 0.00" at bounding box center [1230, 423] width 89 height 65
type input "34.20"
type input "$34.20"
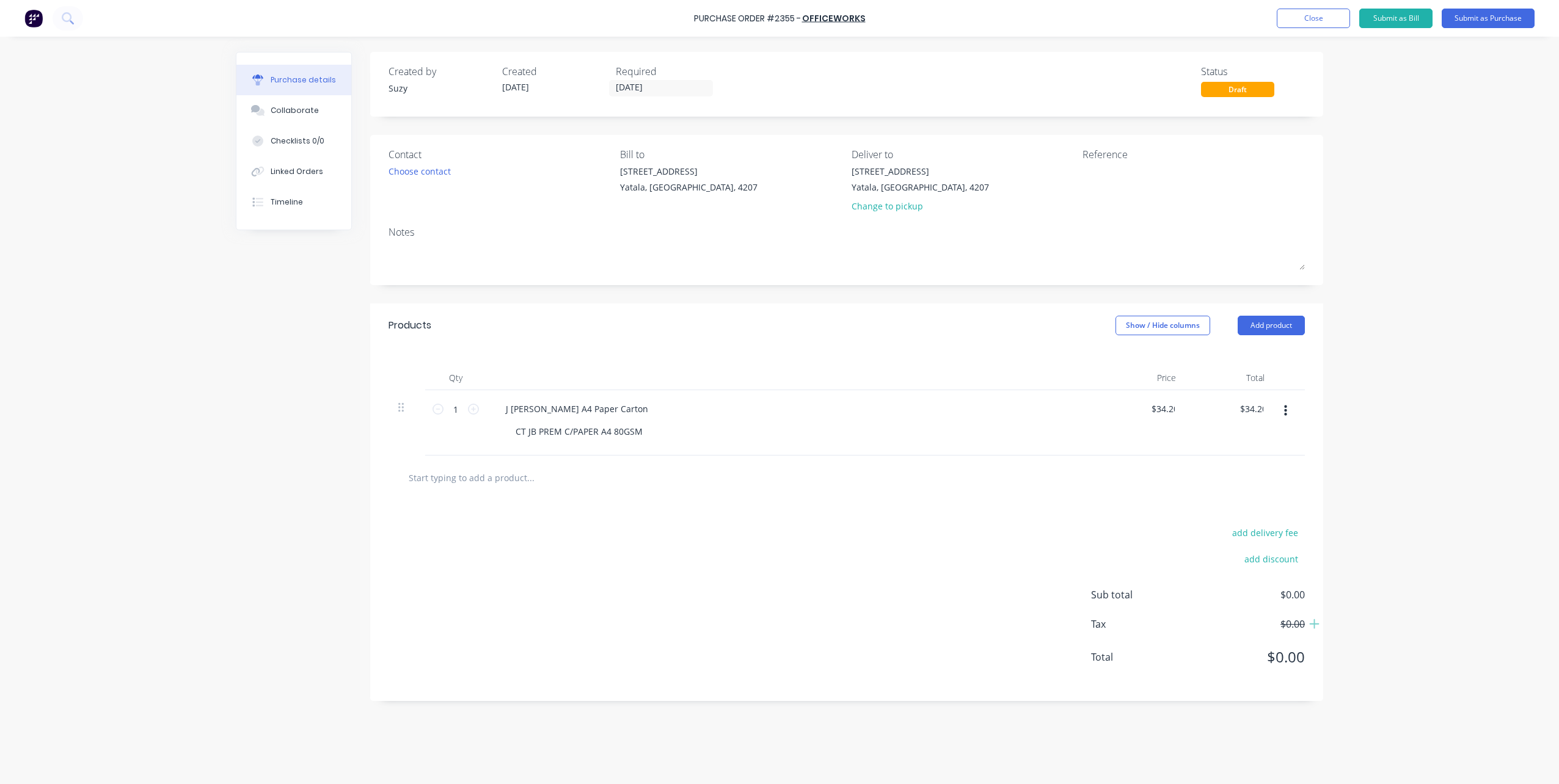
click at [1245, 446] on div "$34.20 34.20" at bounding box center [1230, 423] width 89 height 65
click at [1283, 400] on button "button" at bounding box center [1285, 411] width 29 height 22
click at [1168, 488] on div at bounding box center [846, 478] width 897 height 24
click at [1168, 404] on input "34.20" at bounding box center [1162, 409] width 28 height 17
click at [1157, 406] on input "34.20" at bounding box center [1162, 409] width 28 height 17
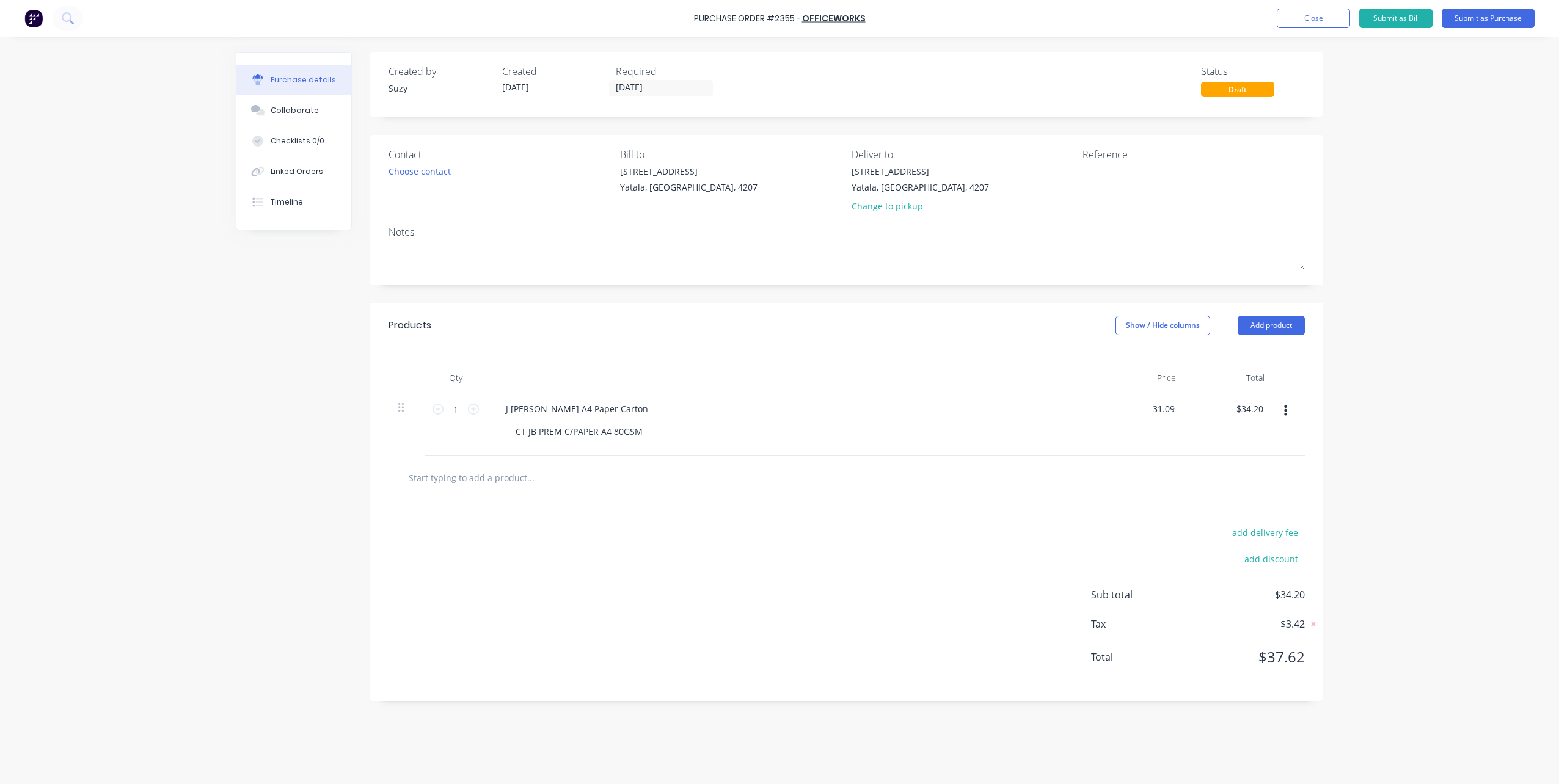
type input "$31.09"
click at [1220, 542] on div "add delivery fee add discount" at bounding box center [1197, 553] width 213 height 57
click at [1285, 412] on icon "button" at bounding box center [1285, 411] width 3 height 11
click at [1276, 438] on button "Save to catalogue" at bounding box center [1248, 444] width 104 height 24
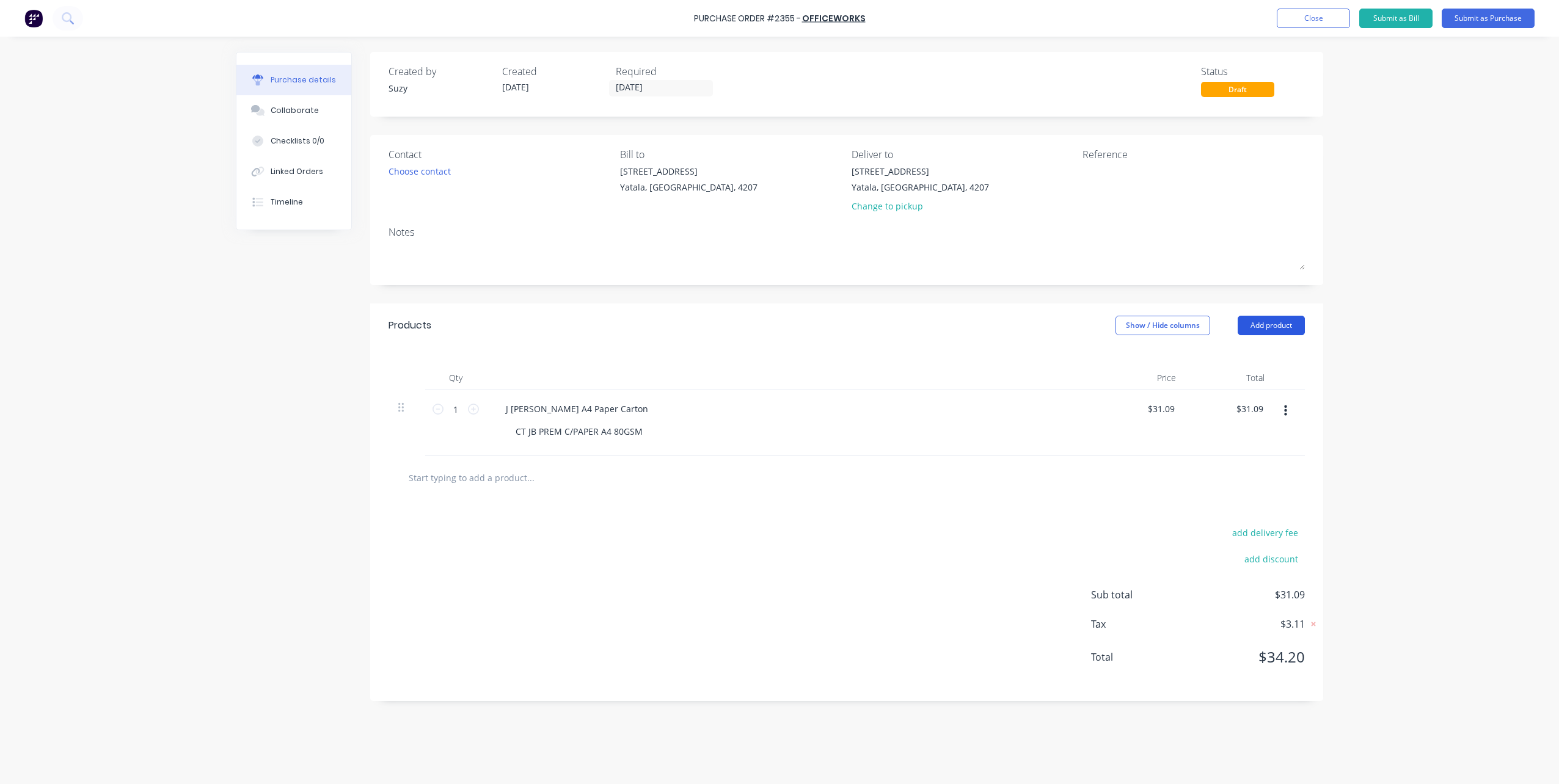
click at [1279, 331] on button "Add product" at bounding box center [1271, 326] width 67 height 20
click at [1264, 362] on div "Product catalogue" at bounding box center [1247, 356] width 94 height 17
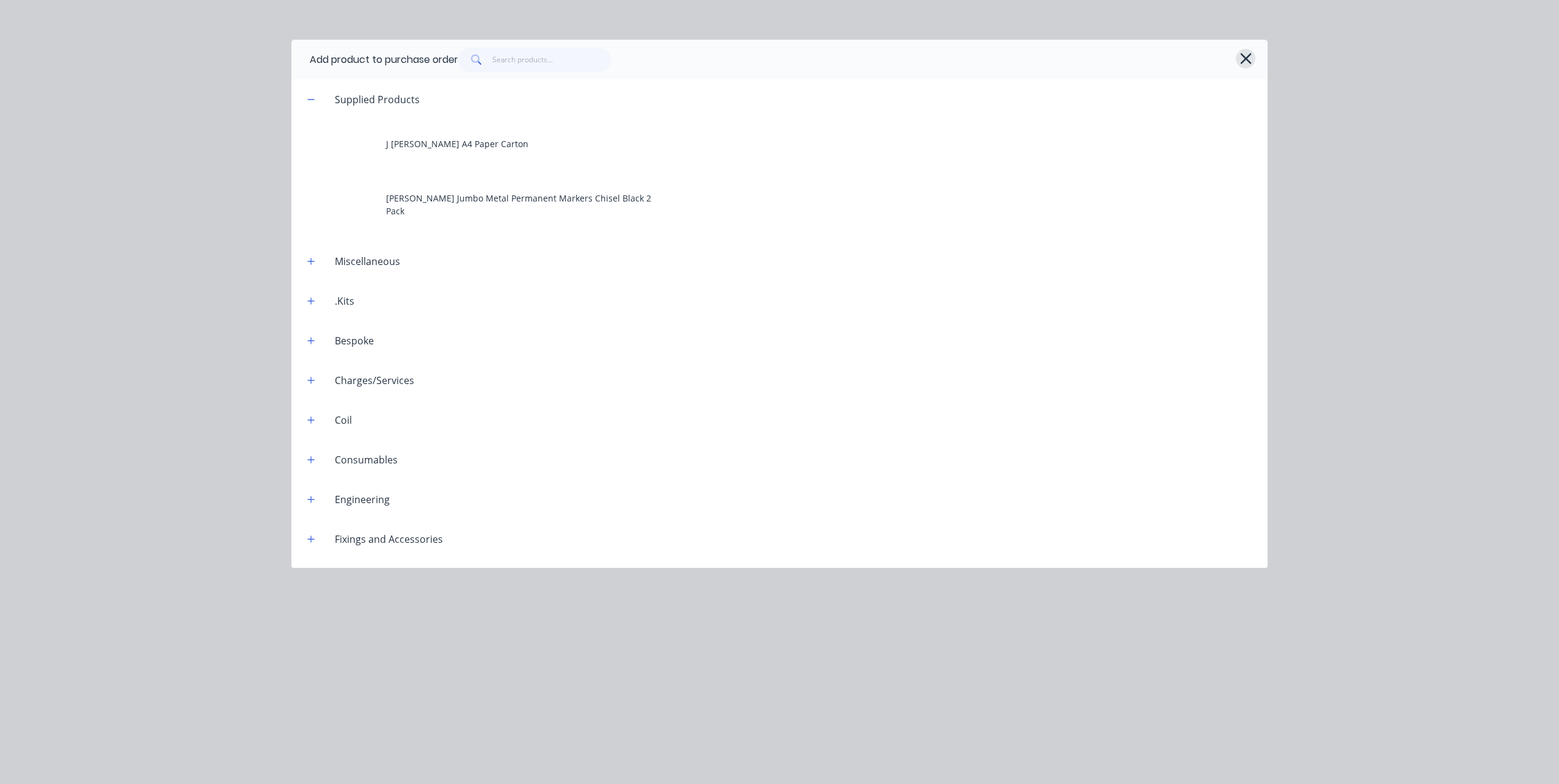
click at [1248, 63] on icon "button" at bounding box center [1245, 58] width 13 height 17
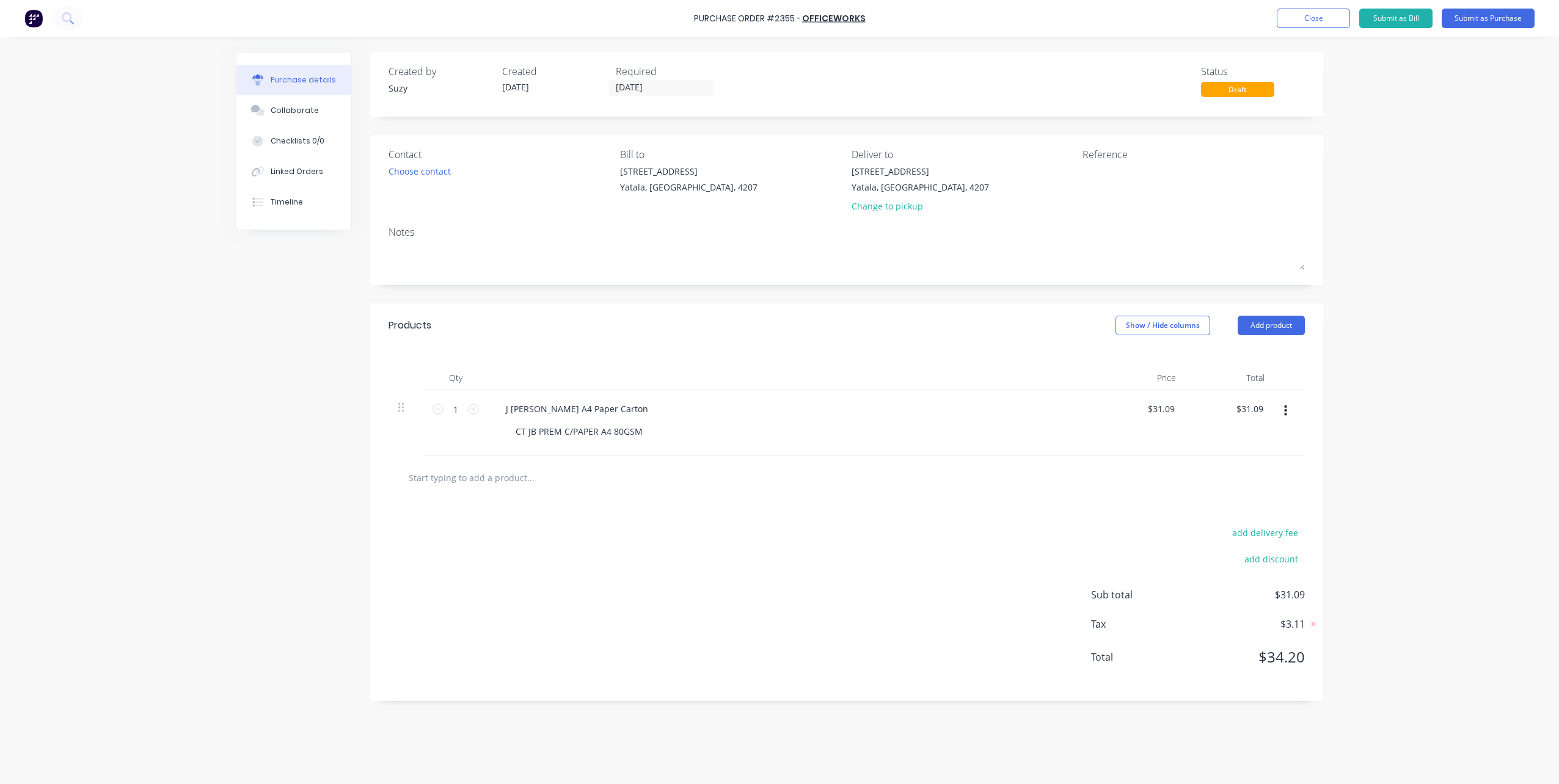
click at [510, 476] on input "text" at bounding box center [530, 478] width 245 height 24
click at [507, 477] on input "text" at bounding box center [530, 478] width 245 height 24
paste input "CT JB PREM C/PAPER A4 80GSM"
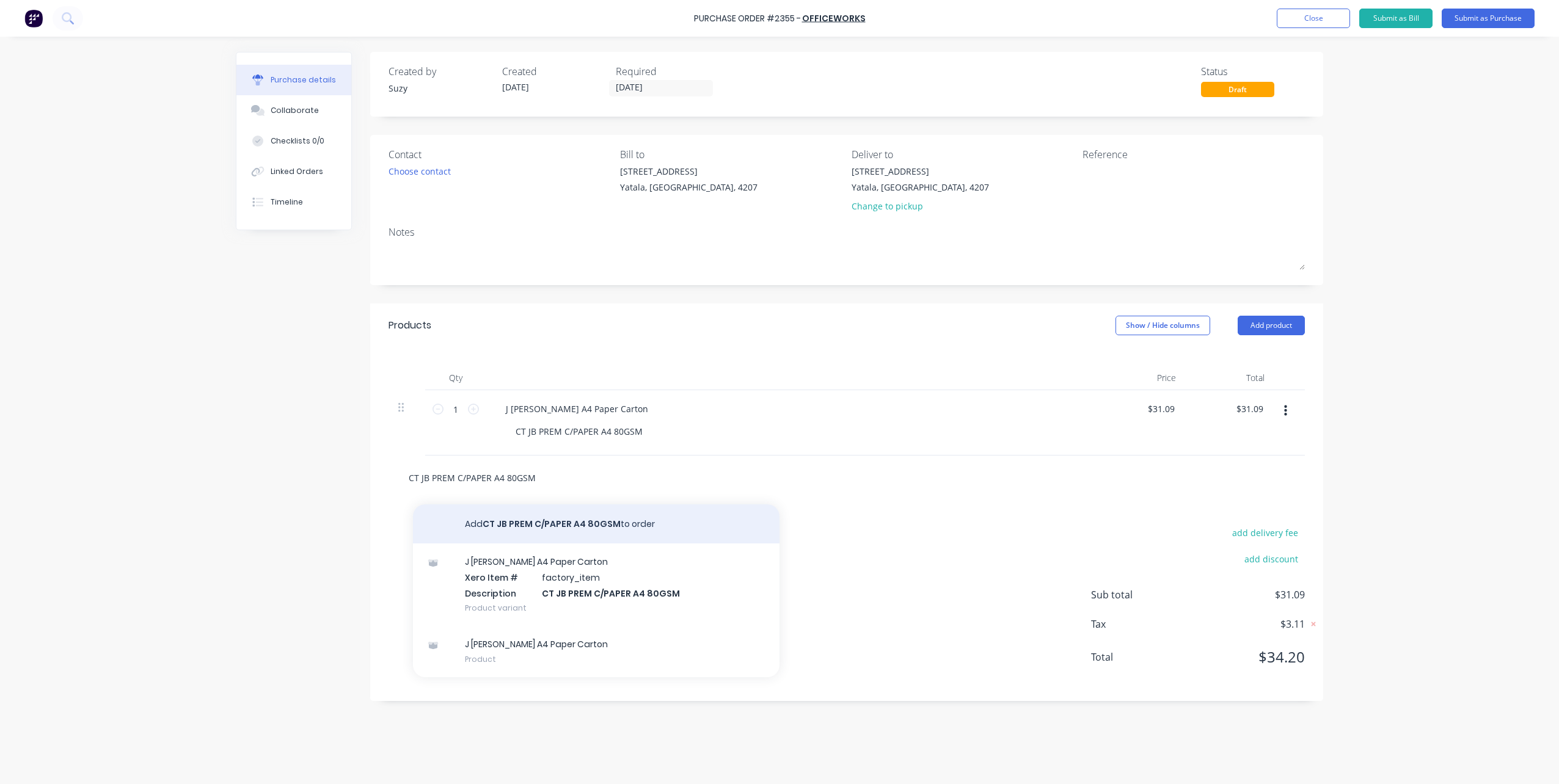
type input "CT JB PREM C/PAPER A4 80GSM"
click at [545, 518] on button "Add CT JB PREM C/PAPER A4 80GSM to order" at bounding box center [596, 523] width 366 height 39
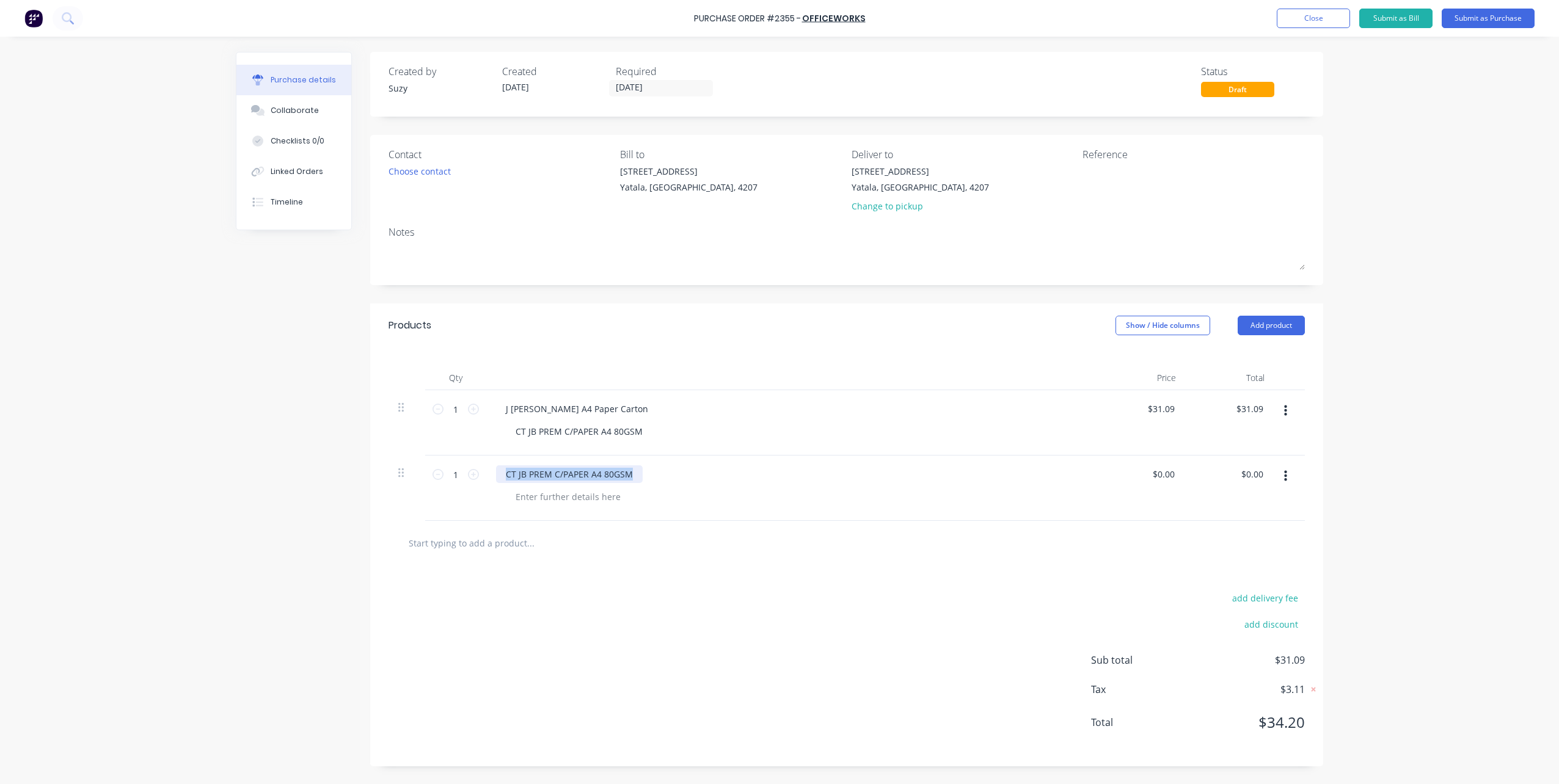
drag, startPoint x: 505, startPoint y: 476, endPoint x: 659, endPoint y: 485, distance: 154.3
click at [659, 485] on div "CT JB PREM C/PAPER A4 80GSM" at bounding box center [792, 488] width 611 height 65
copy div "CT JB PREM C/PAPER A4 80GSM"
click at [606, 497] on div at bounding box center [568, 496] width 125 height 17
paste div
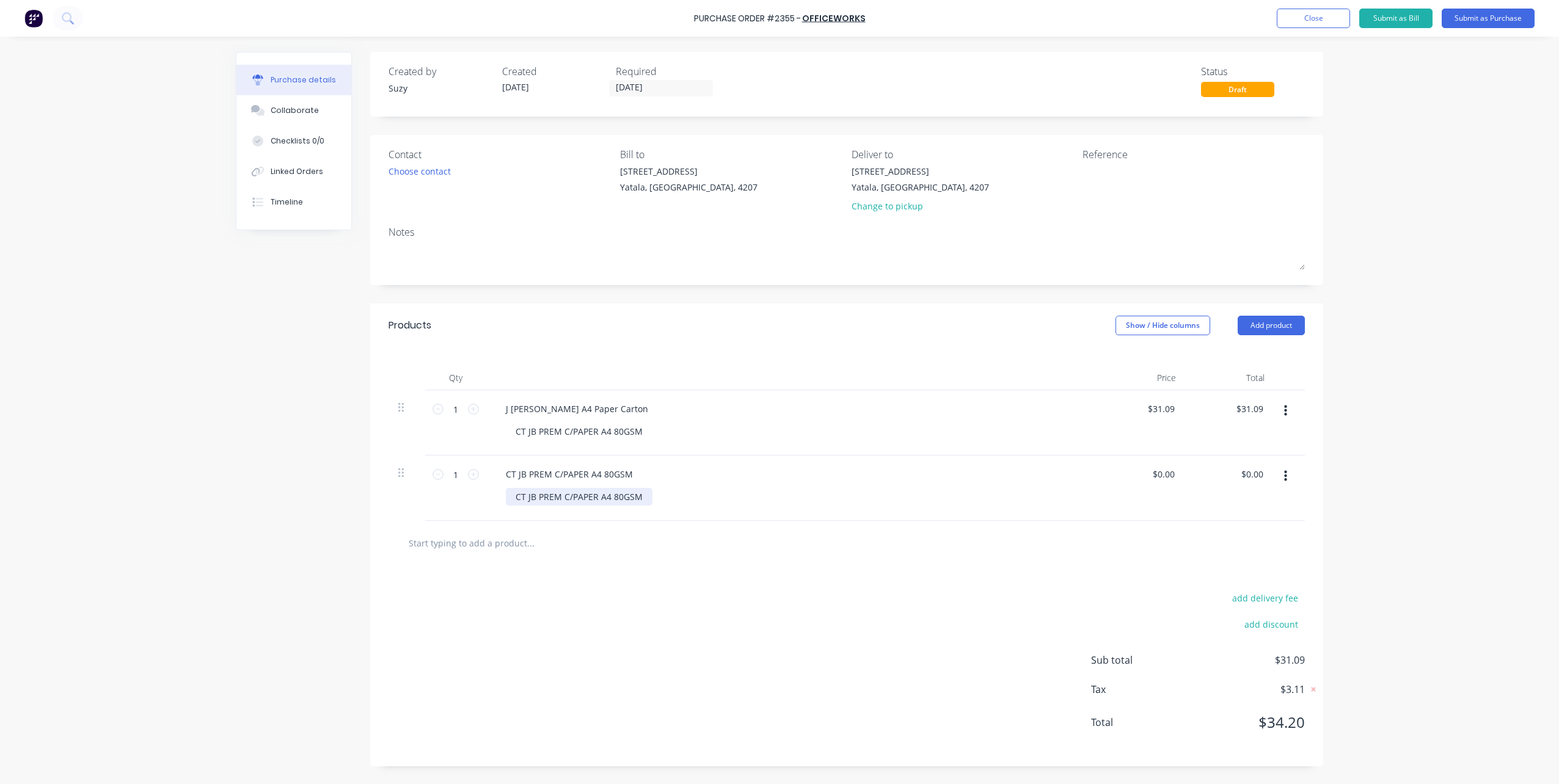
click at [535, 497] on div "CT JB PREM C/PAPER A4 80GSM" at bounding box center [579, 496] width 147 height 17
drag, startPoint x: 516, startPoint y: 500, endPoint x: 688, endPoint y: 497, distance: 172.0
click at [688, 497] on div "CT JB PREM C/PAPER A4 80GSM" at bounding box center [796, 496] width 581 height 17
drag, startPoint x: 505, startPoint y: 477, endPoint x: 640, endPoint y: 476, distance: 135.0
click at [640, 476] on div "CT JB PREM C/PAPER A4 80GSM" at bounding box center [792, 474] width 591 height 17
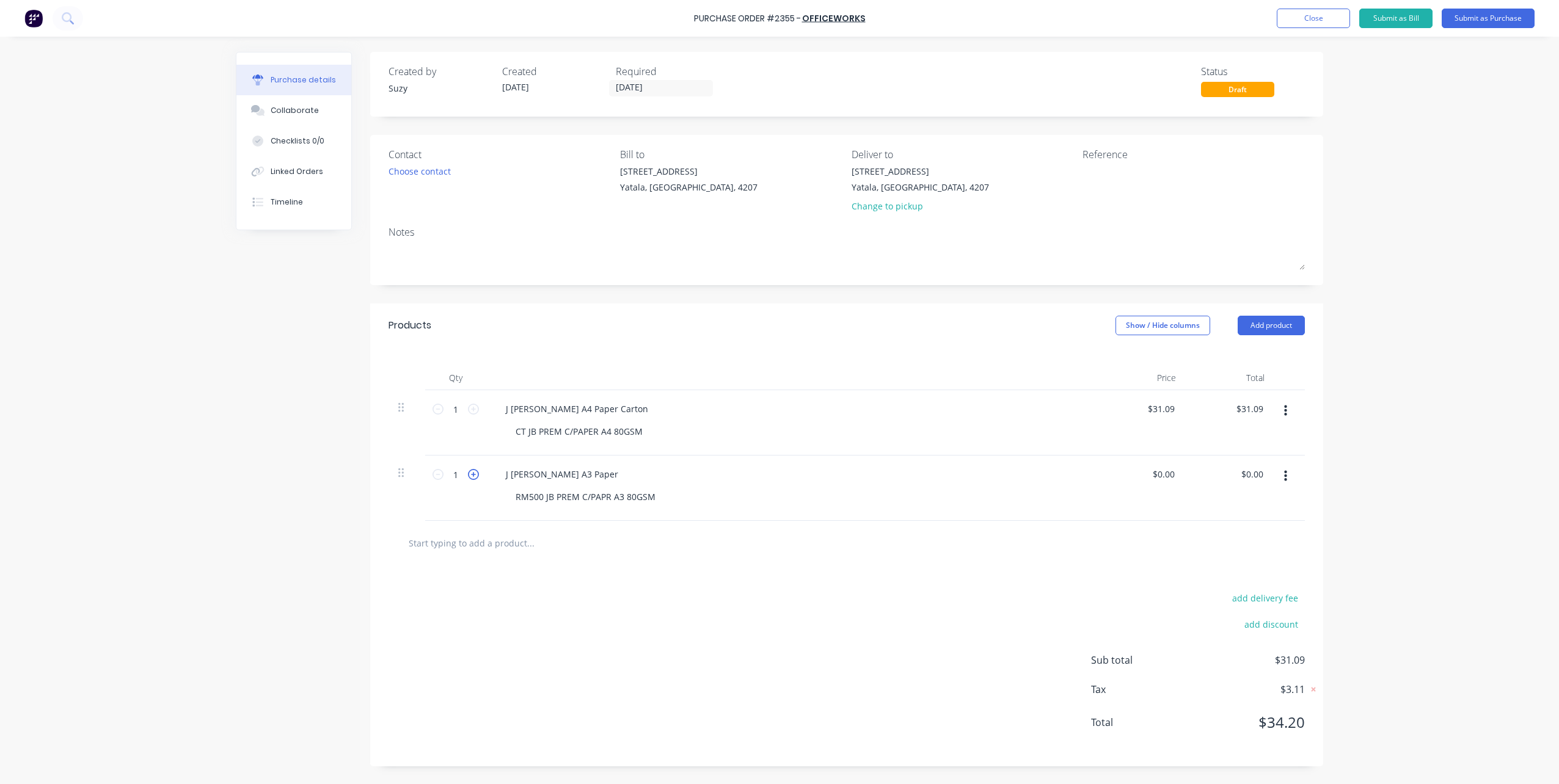
click at [470, 473] on icon at bounding box center [473, 475] width 11 height 11
type input "2"
click at [1170, 473] on input "0.00" at bounding box center [1165, 474] width 24 height 17
type input "$16.82"
type input "$33.64"
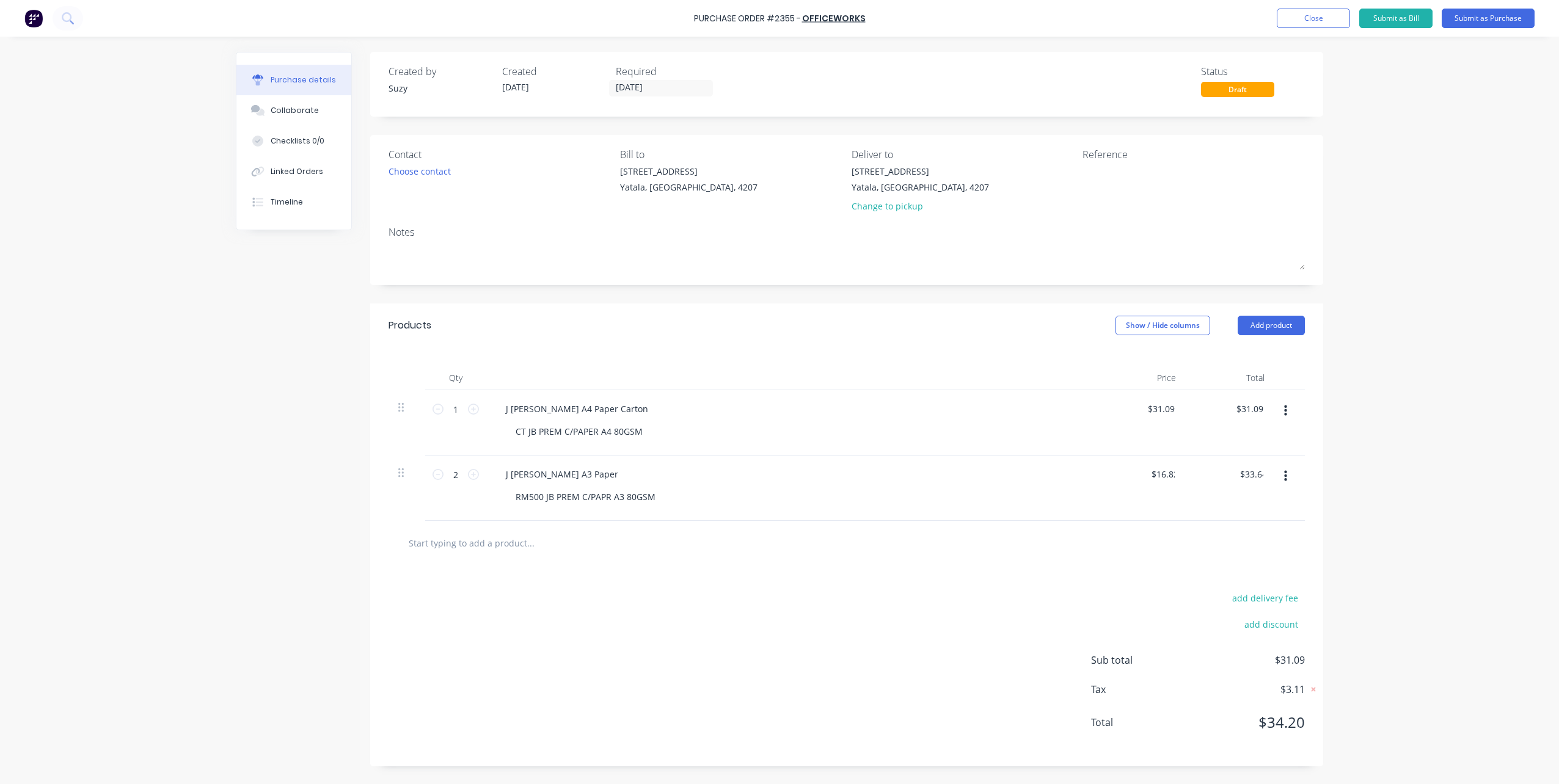
click at [1219, 499] on div "$33.64 $0.00" at bounding box center [1230, 488] width 89 height 65
click at [1270, 326] on button "Add product" at bounding box center [1271, 326] width 67 height 20
click at [685, 550] on div at bounding box center [581, 543] width 366 height 24
drag, startPoint x: 473, startPoint y: 555, endPoint x: 474, endPoint y: 548, distance: 7.1
click at [473, 555] on input "text" at bounding box center [530, 543] width 245 height 24
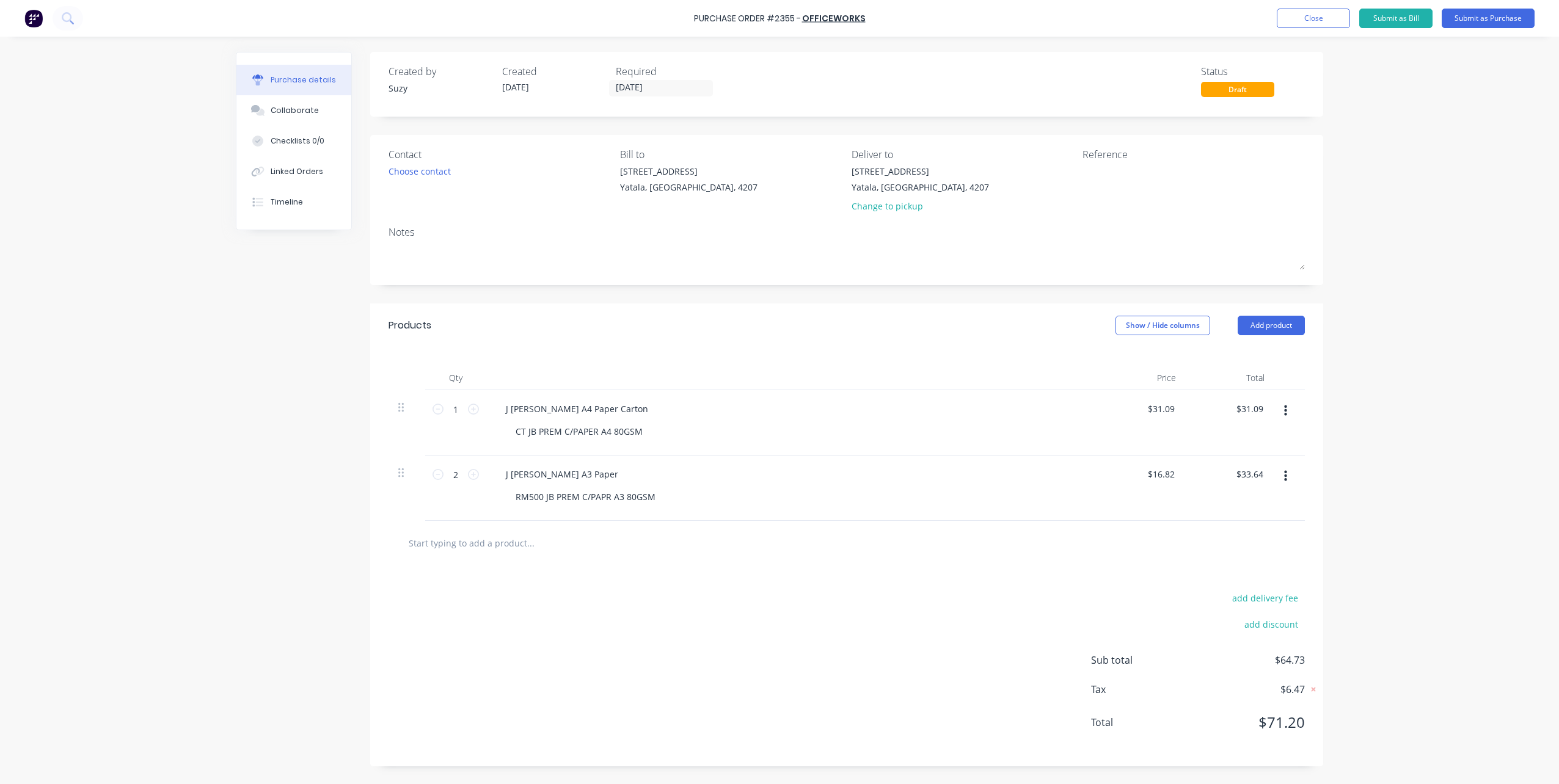
paste input "PK100 JBURROWS A3 80MIC POUCH"
type input "PK100 JBURROWS A3 80MIC POUCH"
click at [569, 585] on div "add delivery fee add discount Sub total $64.73 Tax $6.47 Total $71.20" at bounding box center [846, 666] width 953 height 201
click at [552, 546] on input "PK100 JBURROWS A3 80MIC POUCH" at bounding box center [530, 543] width 245 height 24
click at [558, 589] on button "Add PK100 JBURROWS A3 80MIC POUCH to order" at bounding box center [596, 589] width 366 height 39
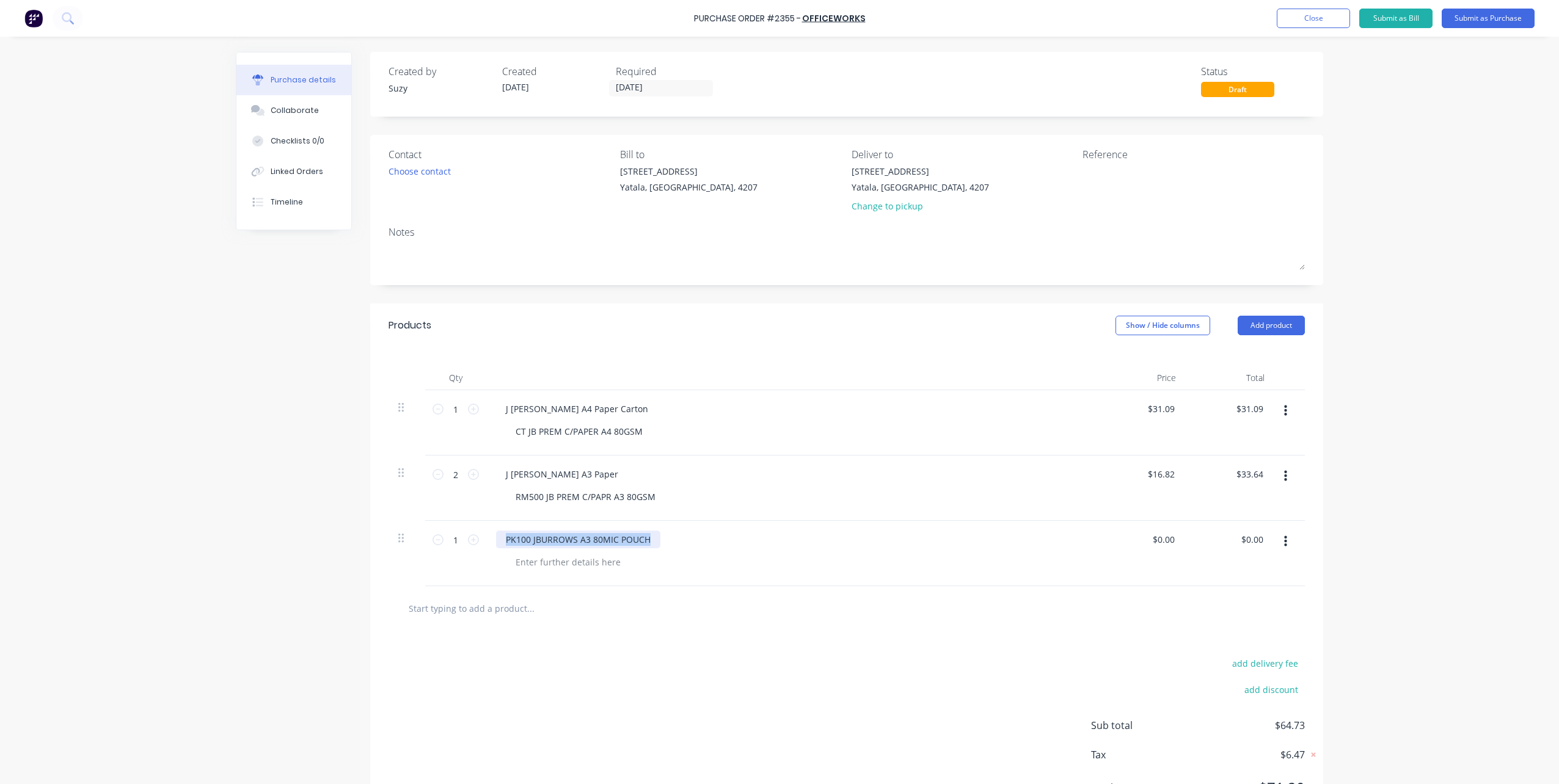
drag, startPoint x: 501, startPoint y: 538, endPoint x: 706, endPoint y: 539, distance: 205.0
click at [706, 539] on div "PK100 JBURROWS A3 80MIC POUCH" at bounding box center [792, 539] width 591 height 17
copy div "PK100 JBURROWS A3 80MIC POUCH"
click at [584, 561] on div at bounding box center [568, 561] width 125 height 17
paste div
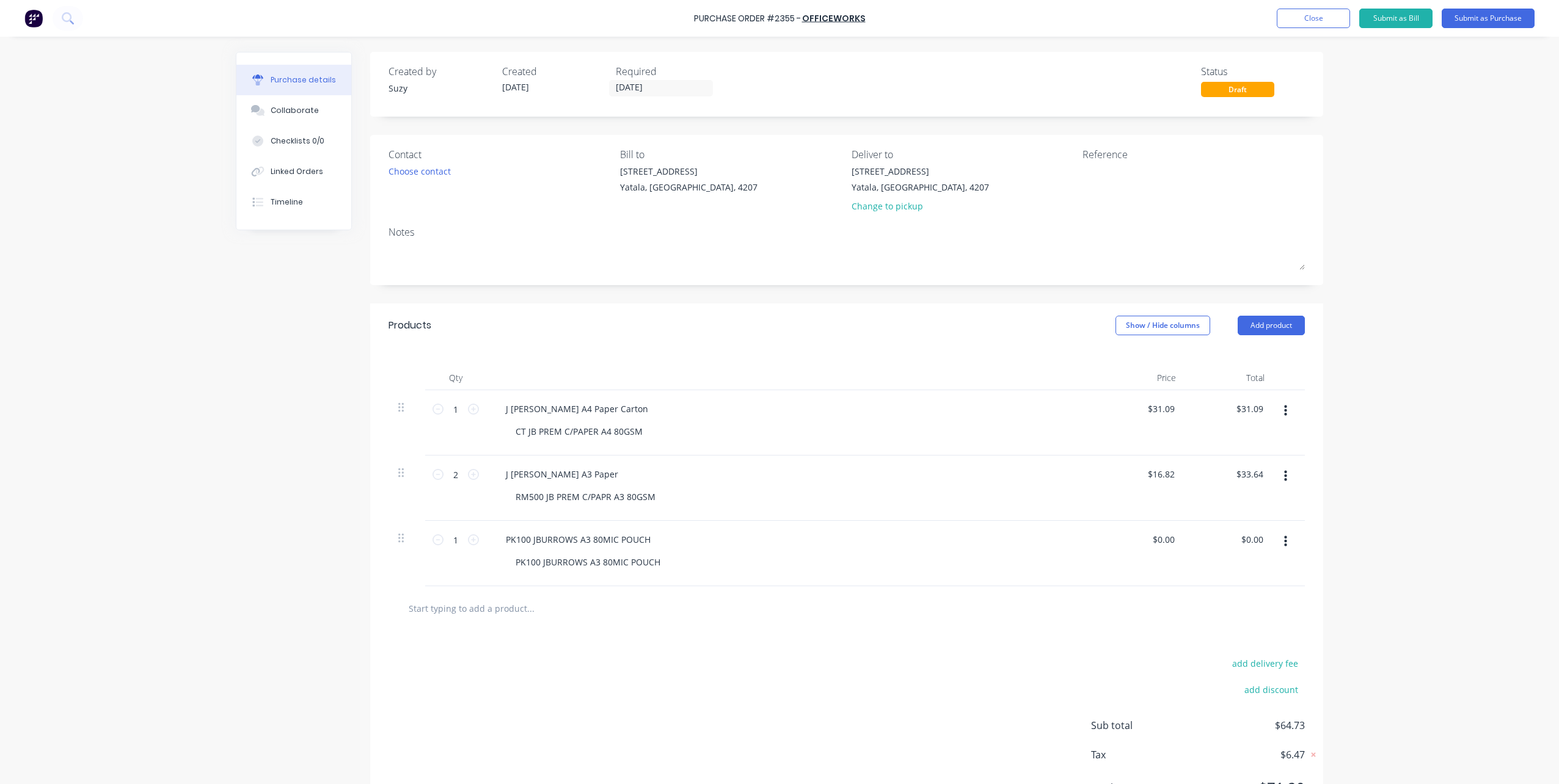
click at [1285, 476] on button "button" at bounding box center [1285, 476] width 29 height 22
click at [1276, 511] on button "Save to catalogue" at bounding box center [1248, 509] width 104 height 24
click at [554, 536] on div "PK100 JBURROWS A3 80MIC POUCH" at bounding box center [578, 539] width 164 height 17
drag, startPoint x: 498, startPoint y: 539, endPoint x: 704, endPoint y: 530, distance: 206.2
click at [704, 530] on div "PK100 JBURROWS A3 80MIC POUCH PK100 JBURROWS A3 80MIC POUCH" at bounding box center [792, 554] width 611 height 65
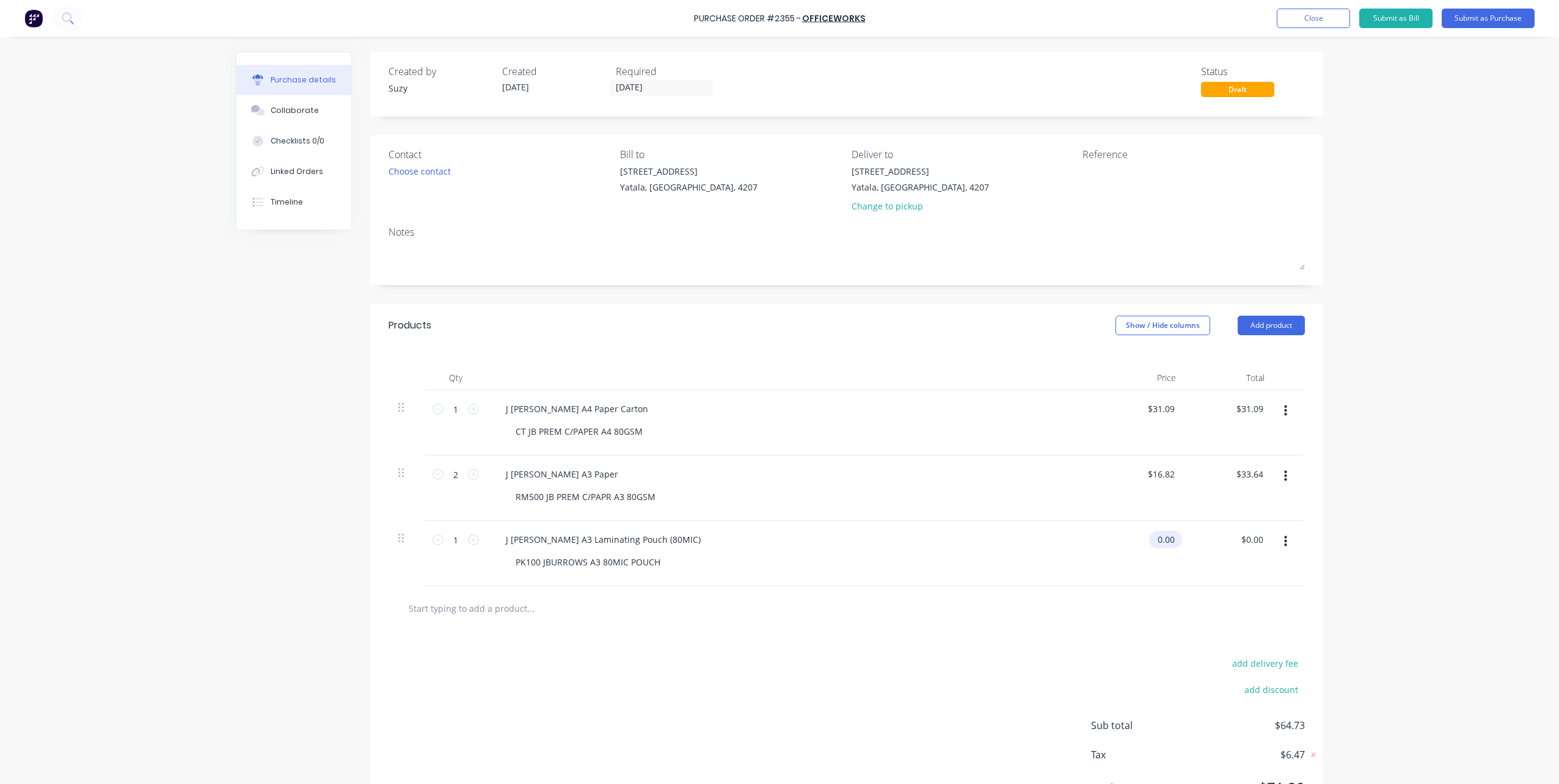
click at [1157, 536] on input "0.00" at bounding box center [1162, 539] width 28 height 17
click at [1191, 555] on div "$0.00 $0.00" at bounding box center [1230, 554] width 89 height 65
type input "$40.89"
drag, startPoint x: 1170, startPoint y: 541, endPoint x: 1162, endPoint y: 542, distance: 8.1
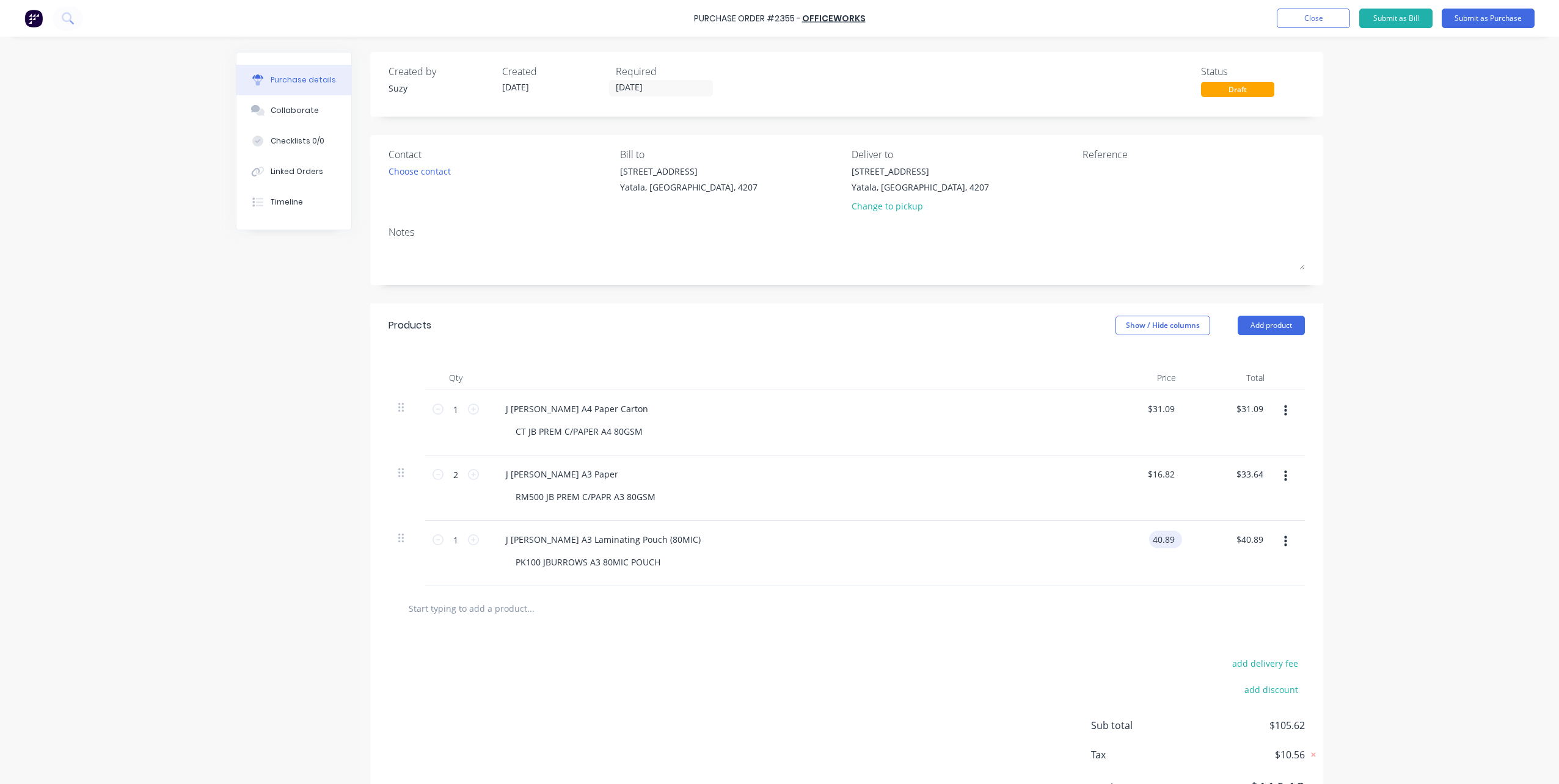
click at [1162, 542] on input "40.89" at bounding box center [1162, 539] width 28 height 17
click at [1254, 590] on div at bounding box center [846, 609] width 916 height 45
type input "$40.90"
click at [1283, 541] on button "button" at bounding box center [1285, 542] width 29 height 22
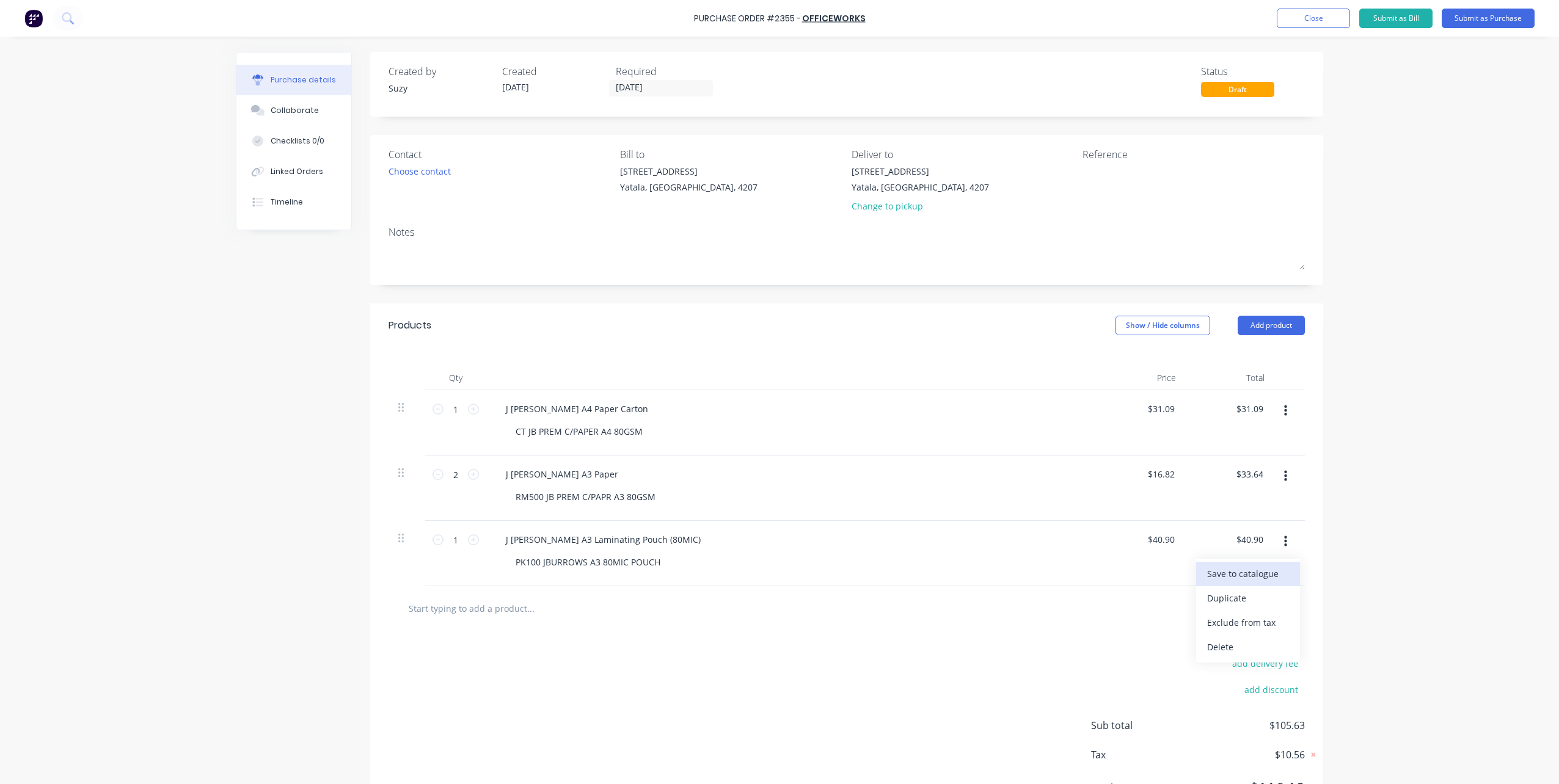
click at [1273, 578] on button "Save to catalogue" at bounding box center [1248, 574] width 104 height 24
click at [513, 610] on input "text" at bounding box center [530, 609] width 245 height 24
paste input "PK100 JB A4 80MIC POUCHES"
type input "PK100 JB A4 80MIC POUCHES"
click at [587, 649] on div "add delivery fee add discount Sub total $105.63 Tax $10.56 Total $116.19" at bounding box center [846, 732] width 953 height 201
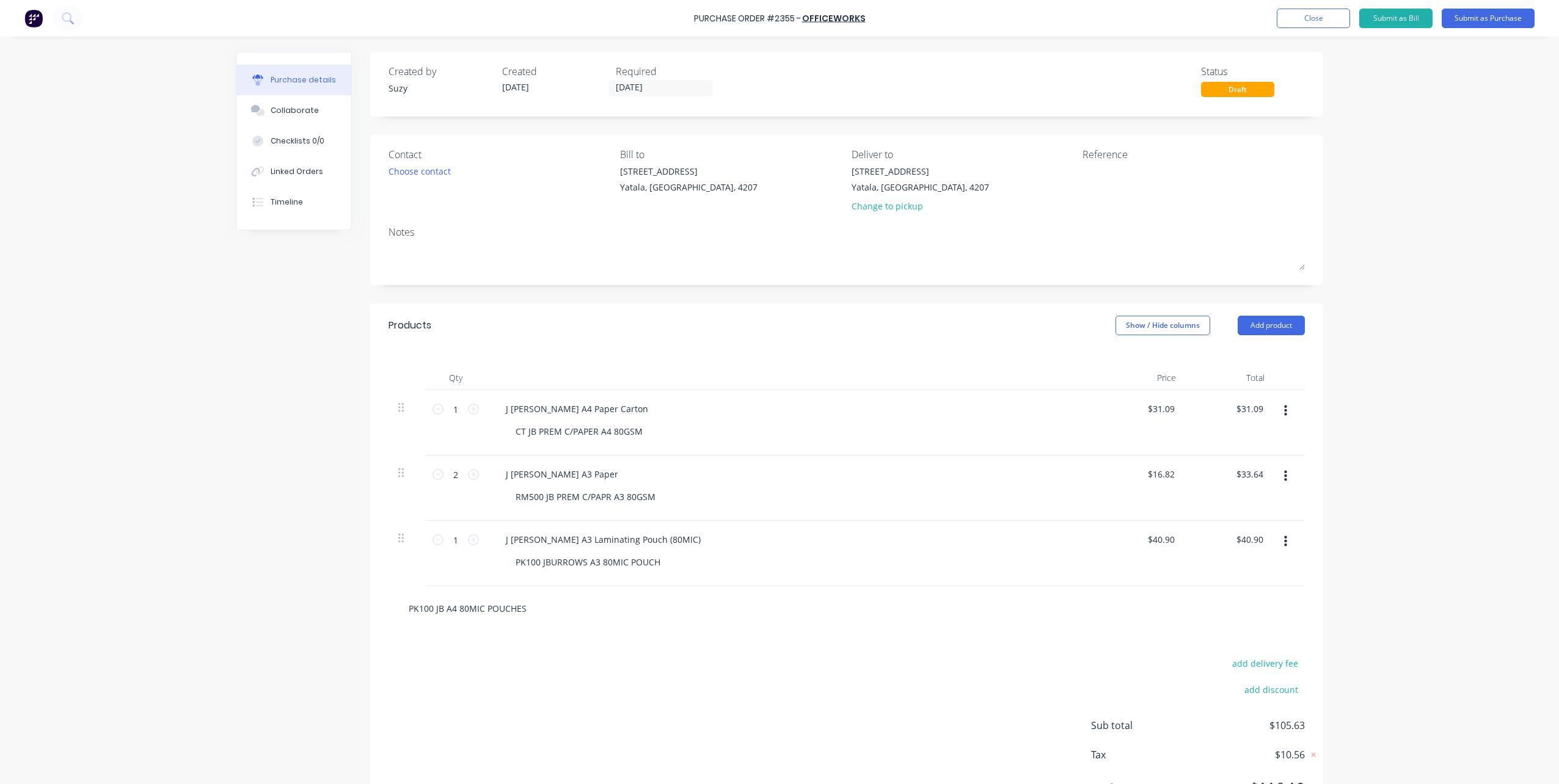
click at [505, 612] on input "PK100 JB A4 80MIC POUCHES" at bounding box center [530, 609] width 245 height 24
click at [533, 656] on button "Add PK100 JB A4 80MIC POUCHES to order" at bounding box center [596, 654] width 366 height 39
drag, startPoint x: 501, startPoint y: 606, endPoint x: 625, endPoint y: 607, distance: 124.0
click at [625, 607] on div "PK100 JB A4 80MIC POUCHES" at bounding box center [564, 605] width 138 height 17
copy div "PK100 JB A4 80MIC POUCHES"
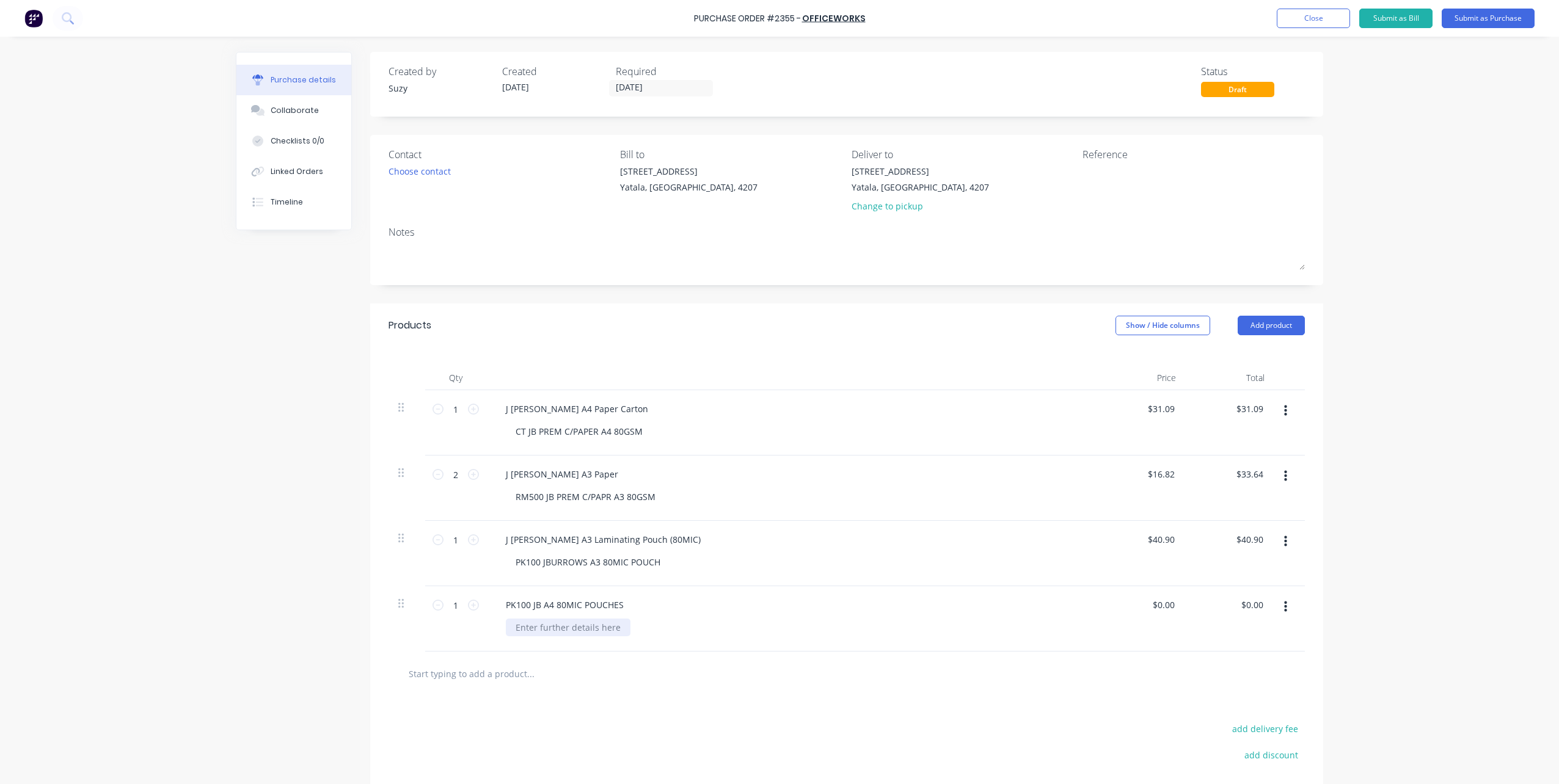
click at [590, 628] on div at bounding box center [568, 628] width 125 height 17
paste div
drag, startPoint x: 503, startPoint y: 606, endPoint x: 646, endPoint y: 609, distance: 143.0
click at [646, 609] on div "PK100 JB A4 80MIC POUCHES" at bounding box center [792, 605] width 591 height 17
drag, startPoint x: 501, startPoint y: 537, endPoint x: 675, endPoint y: 563, distance: 175.9
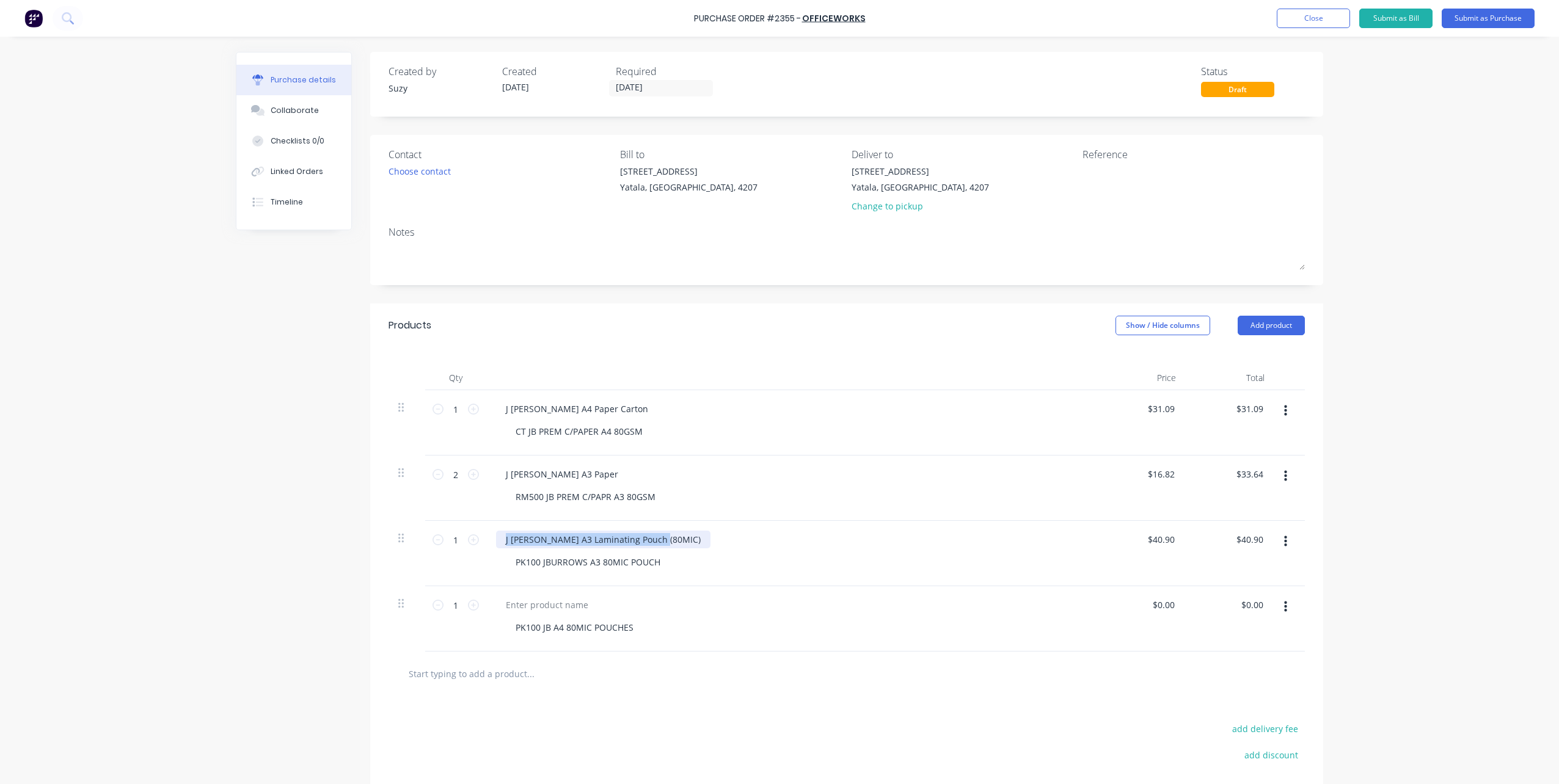
click at [681, 556] on div "J [PERSON_NAME] A3 Laminating Pouch (80MIC) PK100 JBURROWS A3 80MIC POUCH" at bounding box center [792, 554] width 611 height 65
copy div "J [PERSON_NAME] A3 Laminating Pouch (80MIC)"
click at [572, 609] on div at bounding box center [547, 605] width 102 height 17
click at [547, 605] on div "J [PERSON_NAME] A3 Laminating Pouch (80MIC)" at bounding box center [603, 605] width 214 height 17
click at [1165, 601] on input "0.00" at bounding box center [1162, 605] width 28 height 17
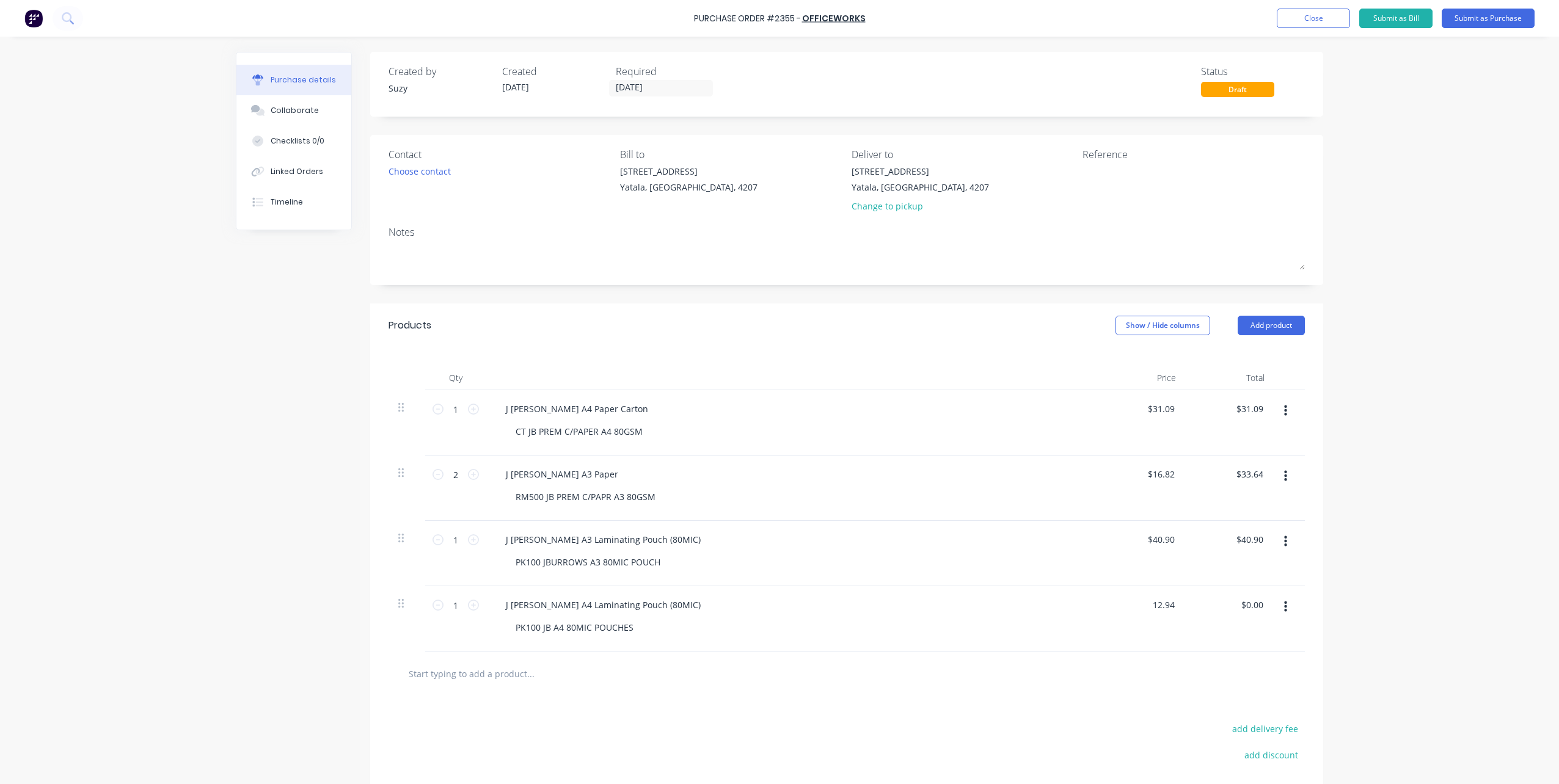
type input "$12.94"
click at [1284, 632] on div at bounding box center [1289, 619] width 30 height 65
click at [1293, 327] on button "Add product" at bounding box center [1271, 326] width 67 height 20
click at [1255, 355] on div "Product catalogue" at bounding box center [1247, 356] width 94 height 17
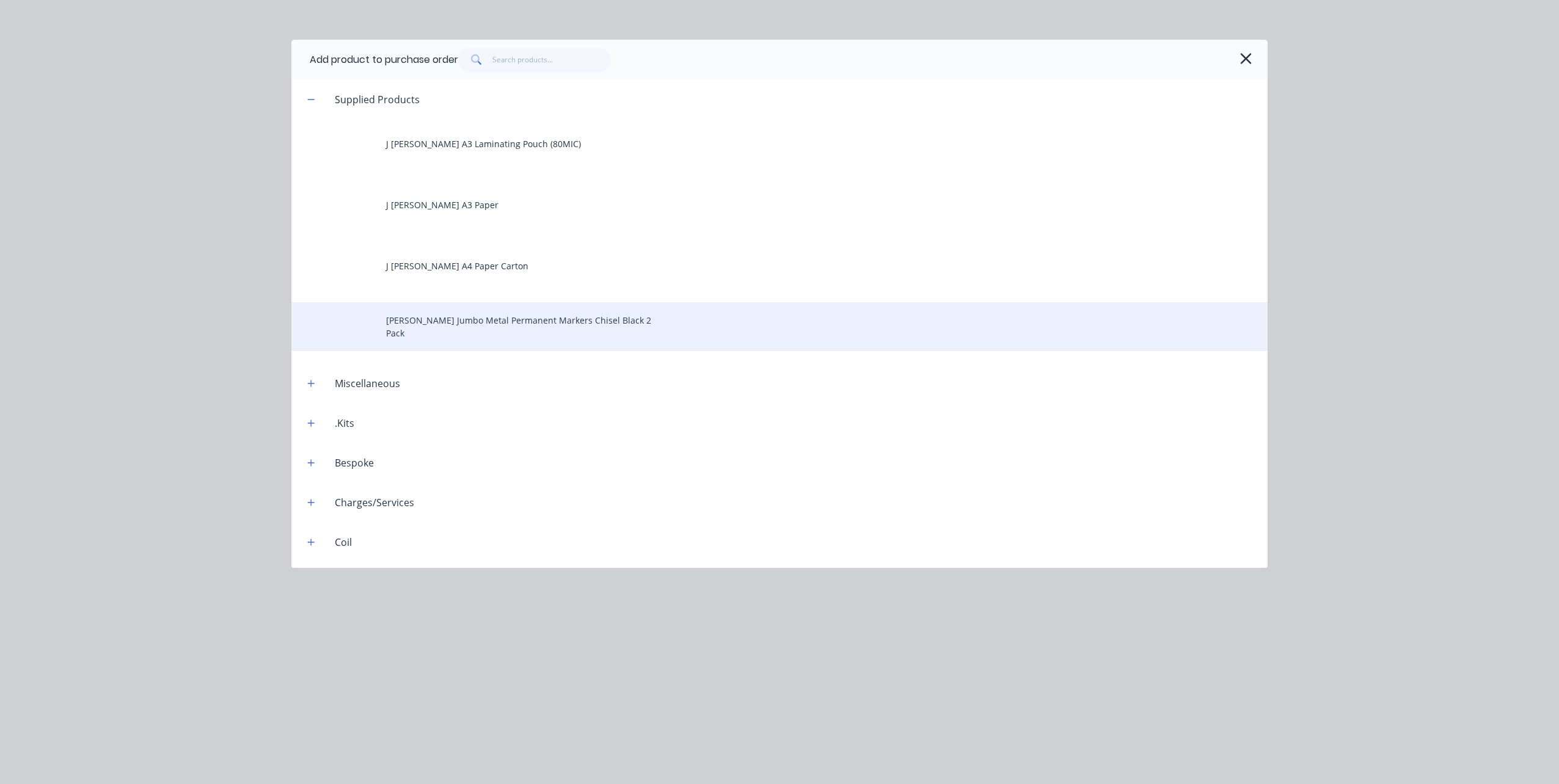
click at [553, 316] on div "[PERSON_NAME] Jumbo Metal Permanent Markers Chisel Black 2 Pack" at bounding box center [780, 327] width 976 height 49
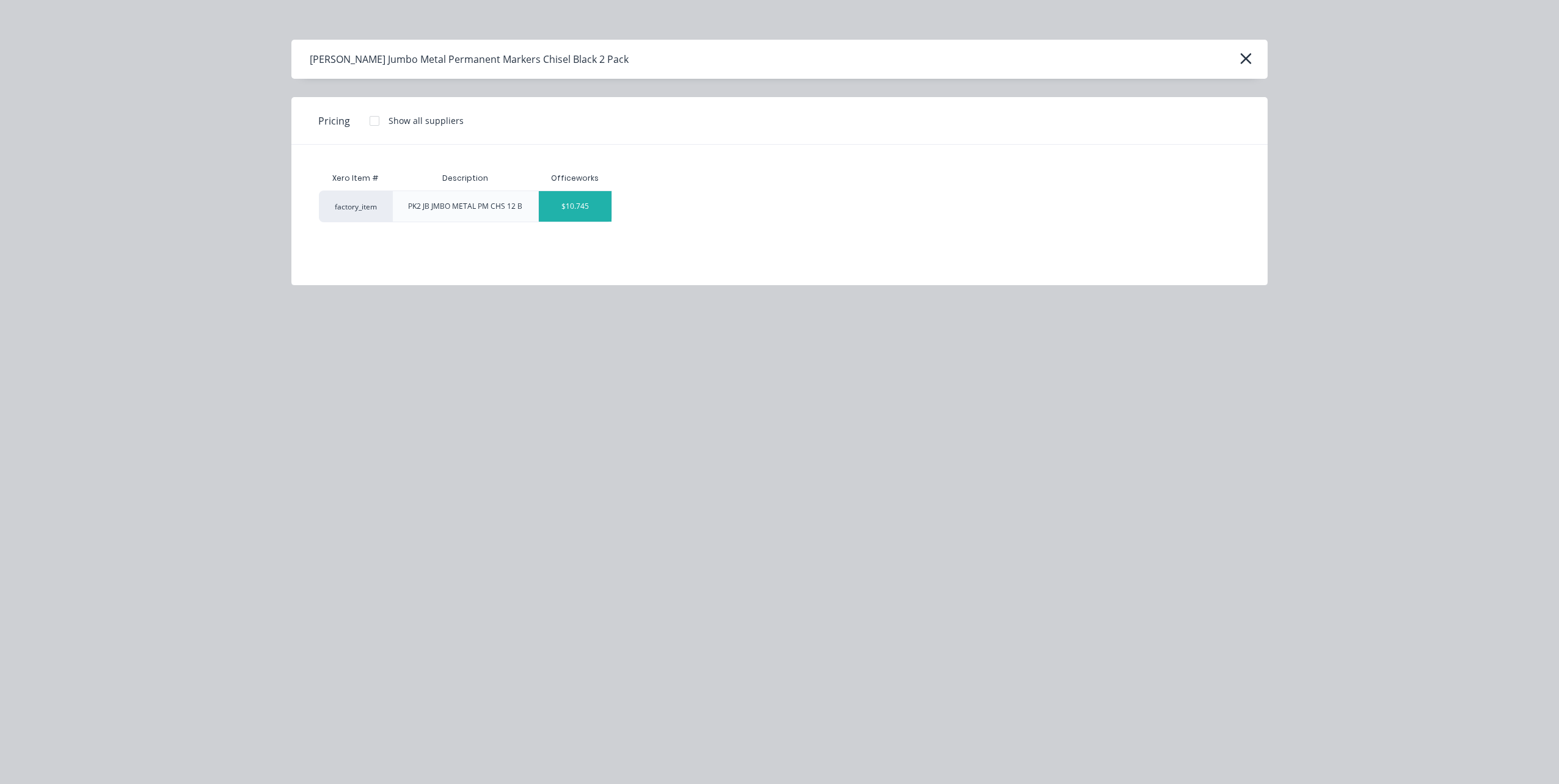
click at [566, 210] on div "$10.745" at bounding box center [575, 207] width 73 height 30
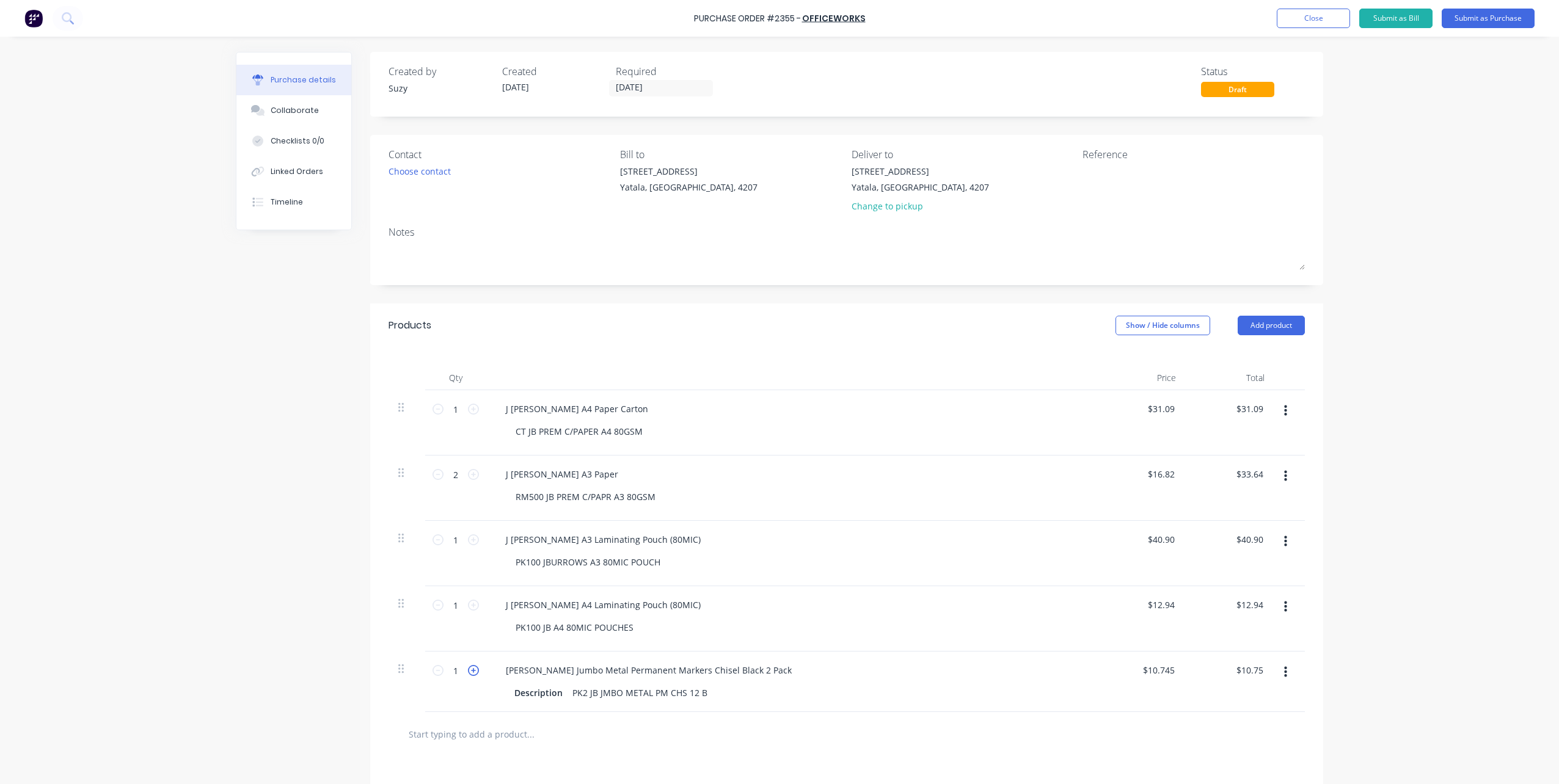
click at [468, 672] on icon at bounding box center [473, 671] width 11 height 11
type input "2"
type input "$21.49"
click at [1246, 330] on button "Add product" at bounding box center [1271, 326] width 67 height 20
click at [1244, 382] on div "Basic product" at bounding box center [1247, 381] width 94 height 17
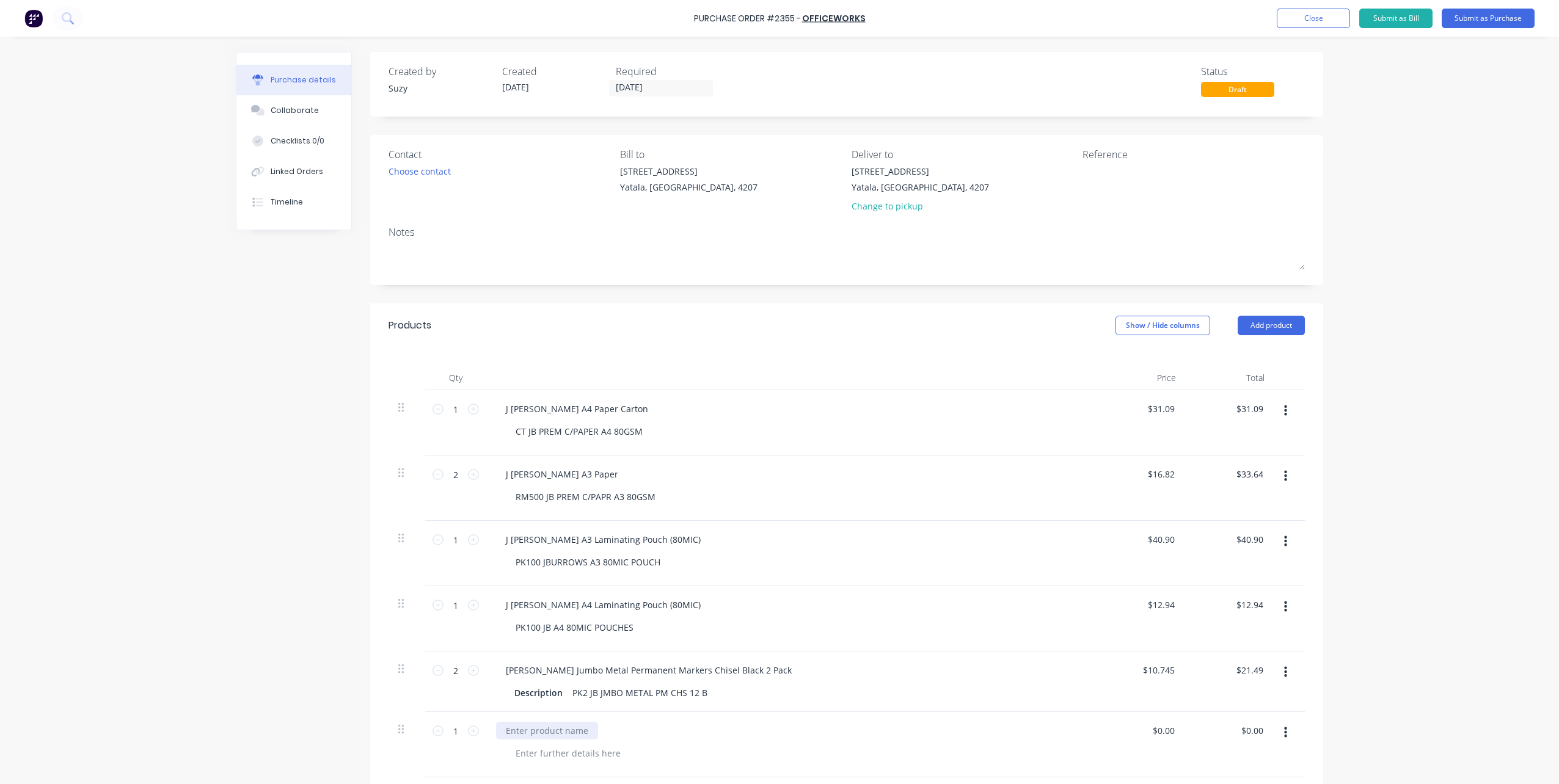
click at [549, 724] on div at bounding box center [547, 730] width 102 height 17
paste div
click at [1032, 748] on div at bounding box center [796, 753] width 581 height 17
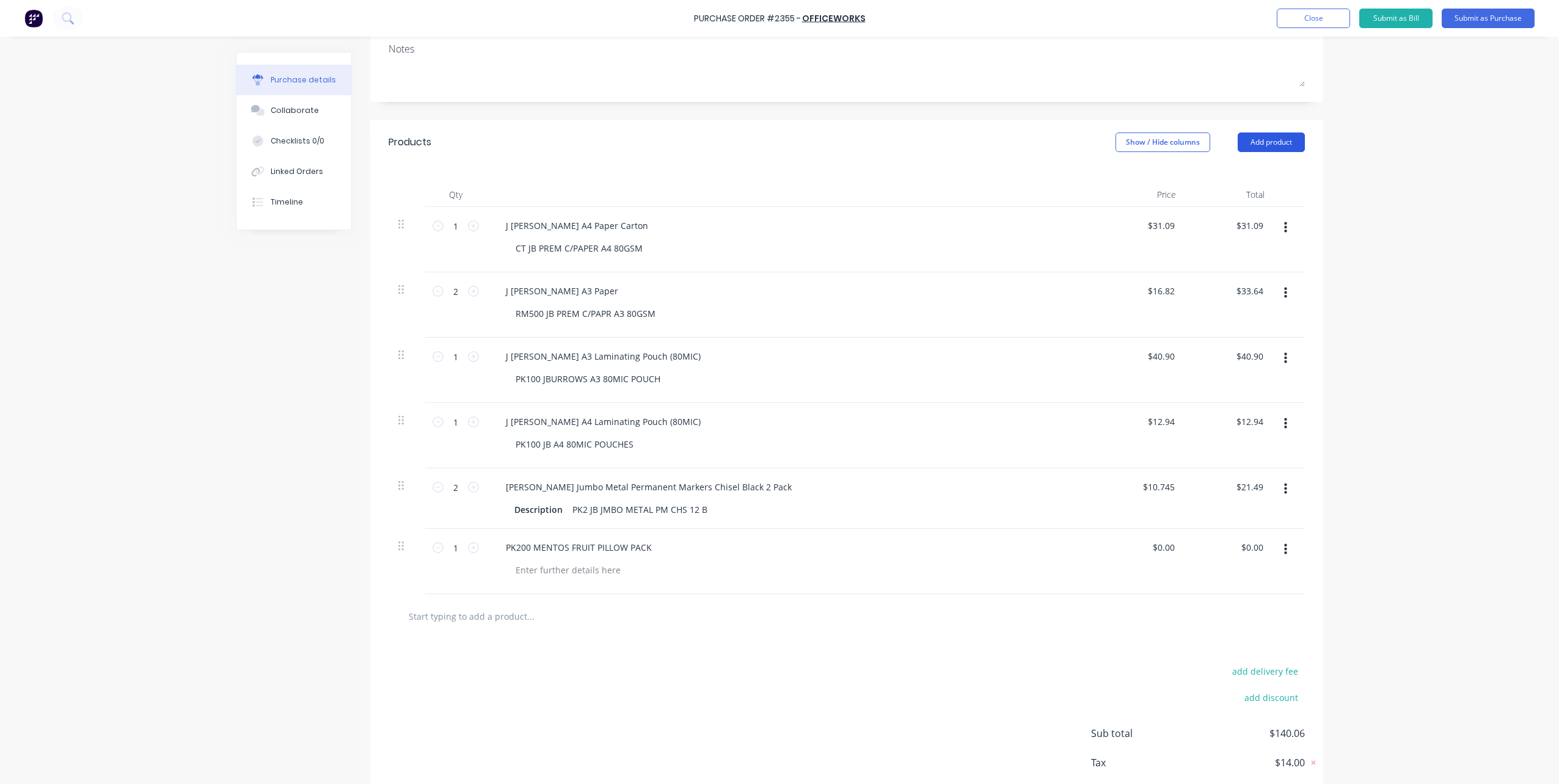
click at [1258, 144] on button "Add product" at bounding box center [1271, 142] width 67 height 20
click at [1248, 196] on div "Basic product" at bounding box center [1247, 198] width 94 height 17
click at [558, 615] on div at bounding box center [547, 612] width 102 height 17
paste div
click at [1265, 134] on button "Add product" at bounding box center [1271, 142] width 67 height 20
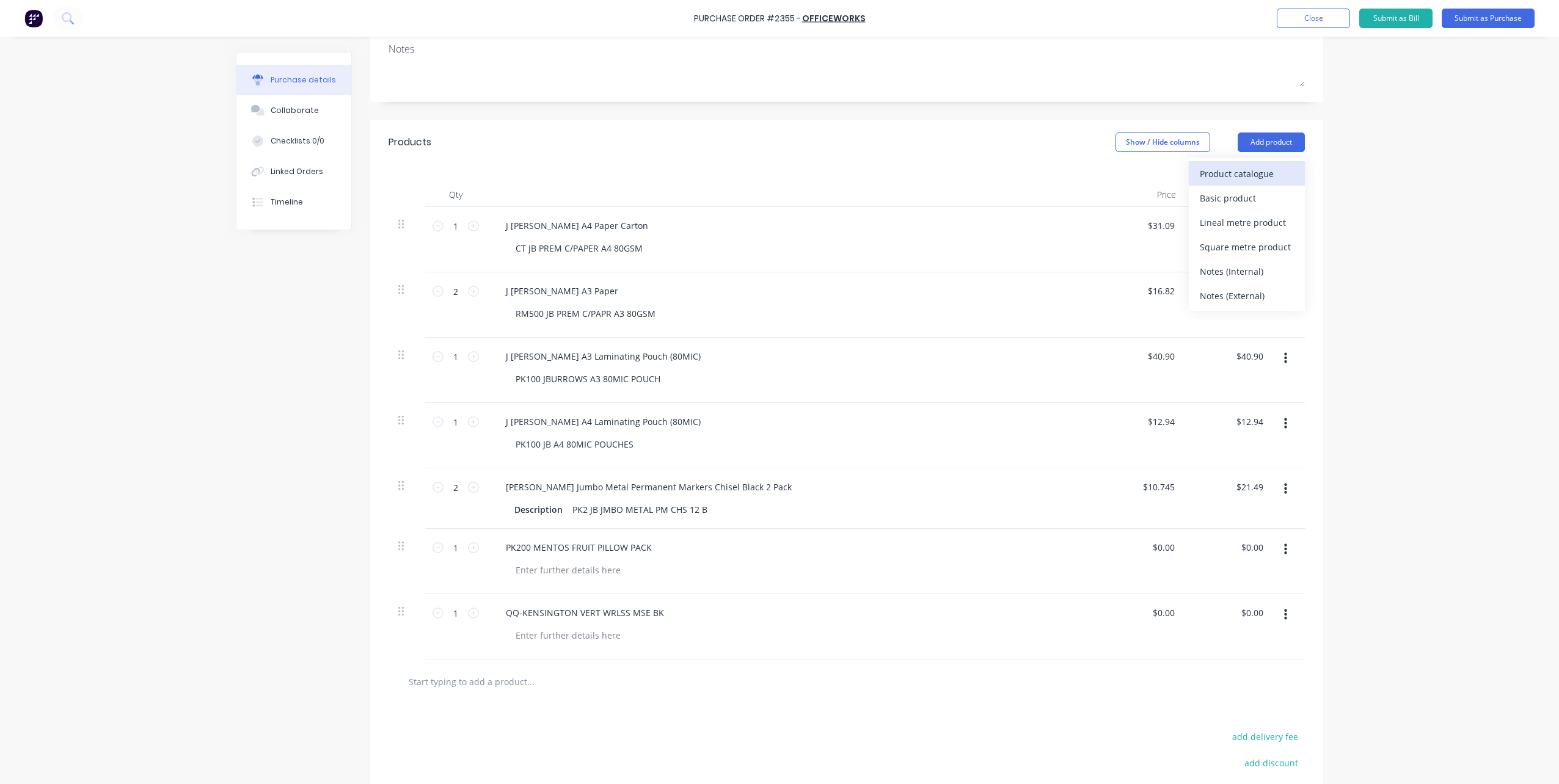
click at [1216, 177] on div "Product catalogue" at bounding box center [1247, 173] width 94 height 17
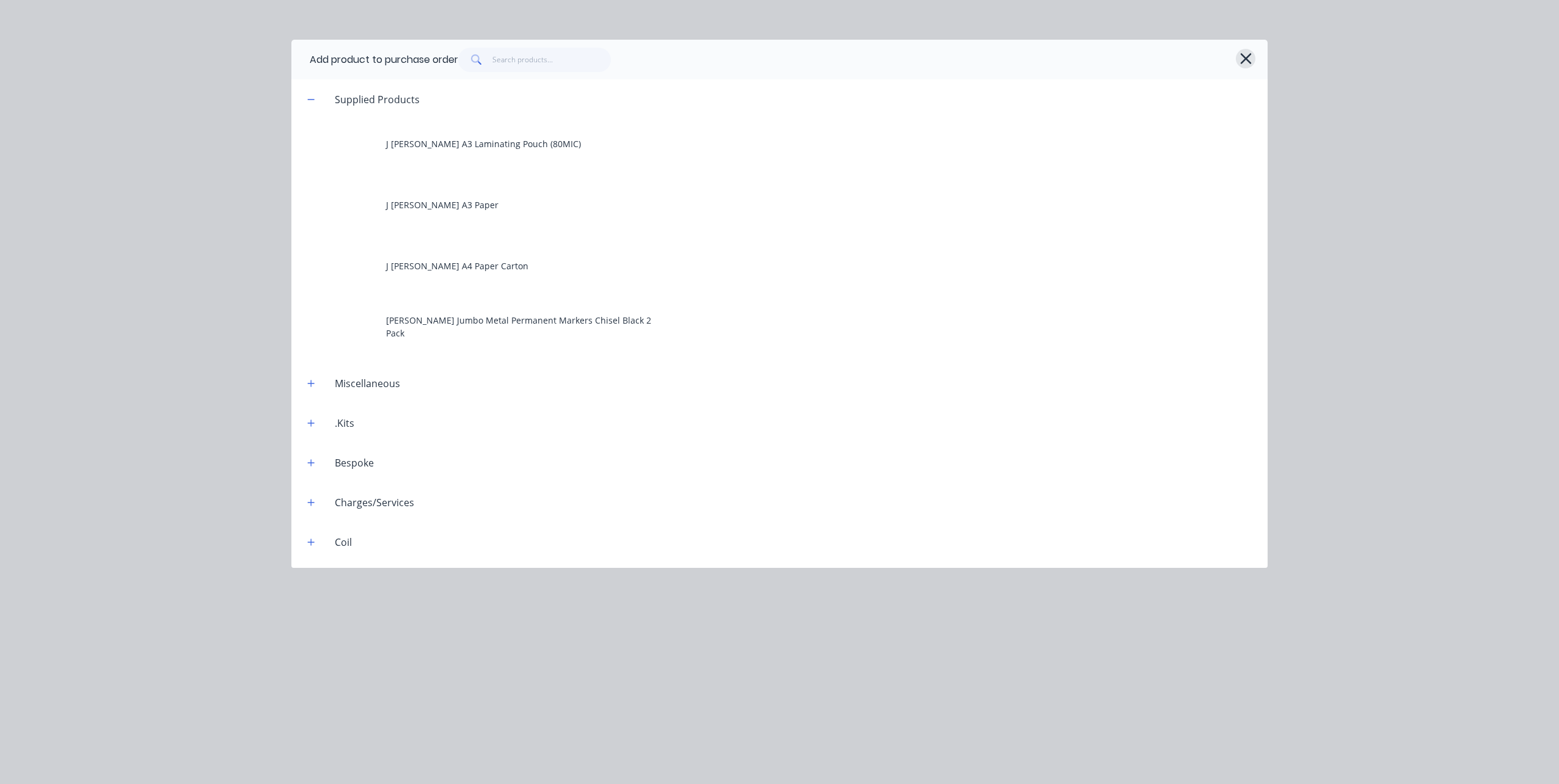
click at [1242, 65] on icon "button" at bounding box center [1245, 58] width 13 height 17
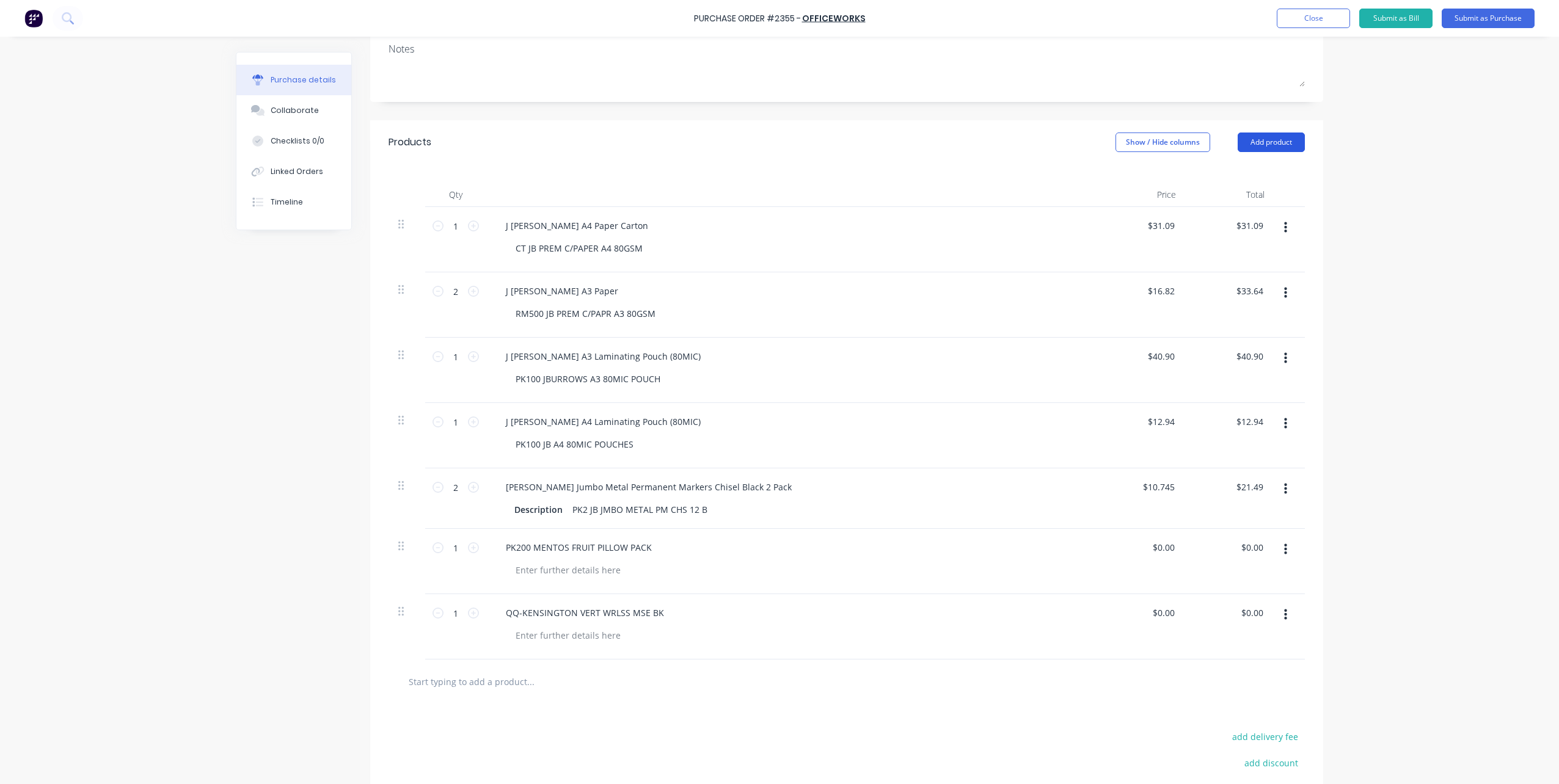
click at [1263, 141] on button "Add product" at bounding box center [1271, 142] width 67 height 20
click at [1252, 194] on div "Basic product" at bounding box center [1247, 198] width 94 height 17
drag, startPoint x: 509, startPoint y: 666, endPoint x: 510, endPoint y: 674, distance: 8.1
click at [509, 669] on div at bounding box center [792, 692] width 611 height 65
drag, startPoint x: 510, startPoint y: 674, endPoint x: 523, endPoint y: 684, distance: 16.4
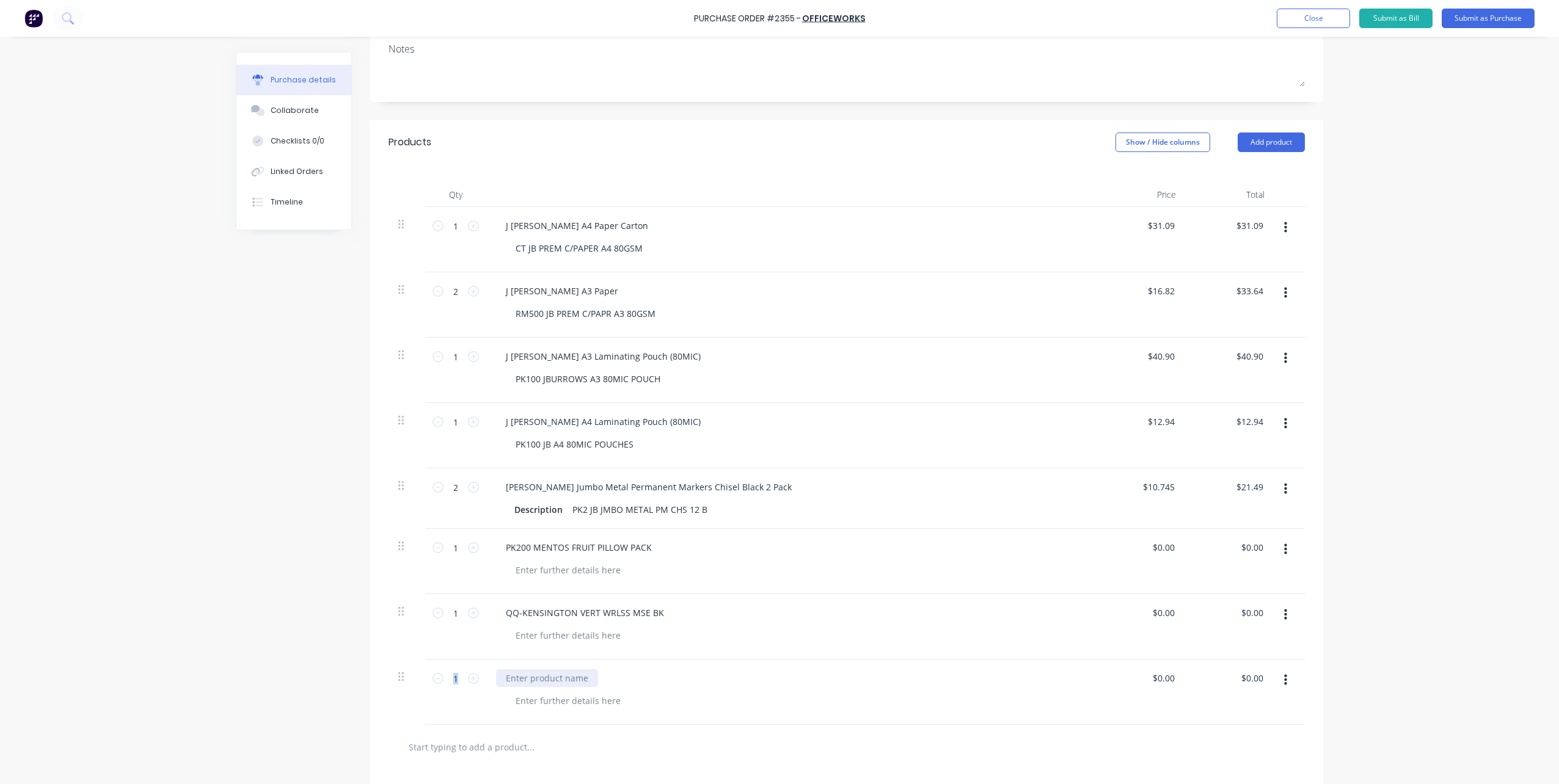
click at [510, 674] on div at bounding box center [547, 678] width 102 height 17
click at [525, 684] on div at bounding box center [547, 678] width 102 height 17
paste div
click at [468, 675] on icon at bounding box center [473, 678] width 11 height 11
type input "2"
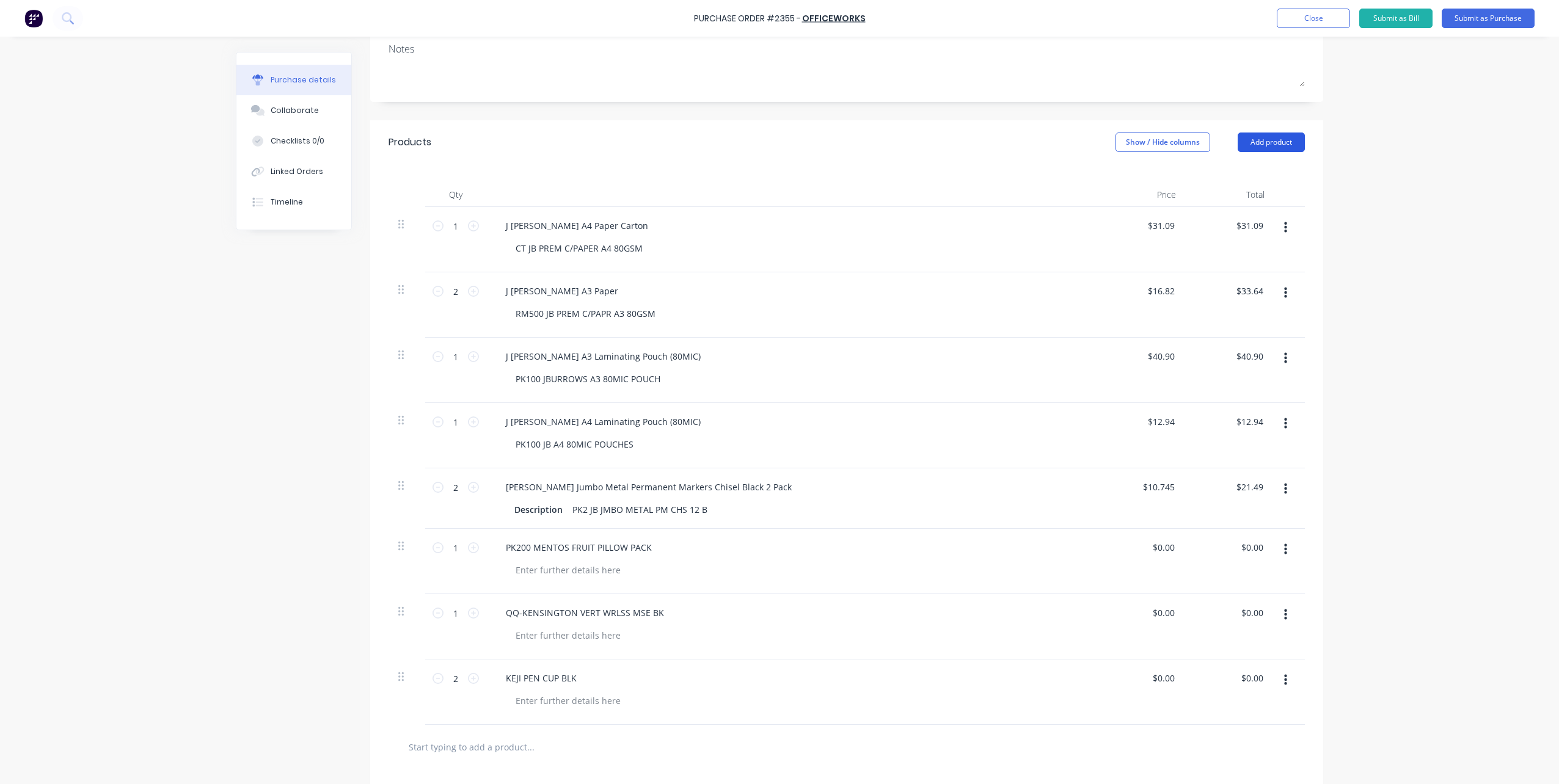
click at [1242, 142] on button "Add product" at bounding box center [1271, 142] width 67 height 20
click at [1231, 201] on div "Basic product" at bounding box center [1247, 198] width 94 height 17
click at [571, 749] on div at bounding box center [547, 743] width 102 height 17
paste div
click at [1239, 141] on button "Add product" at bounding box center [1271, 142] width 67 height 20
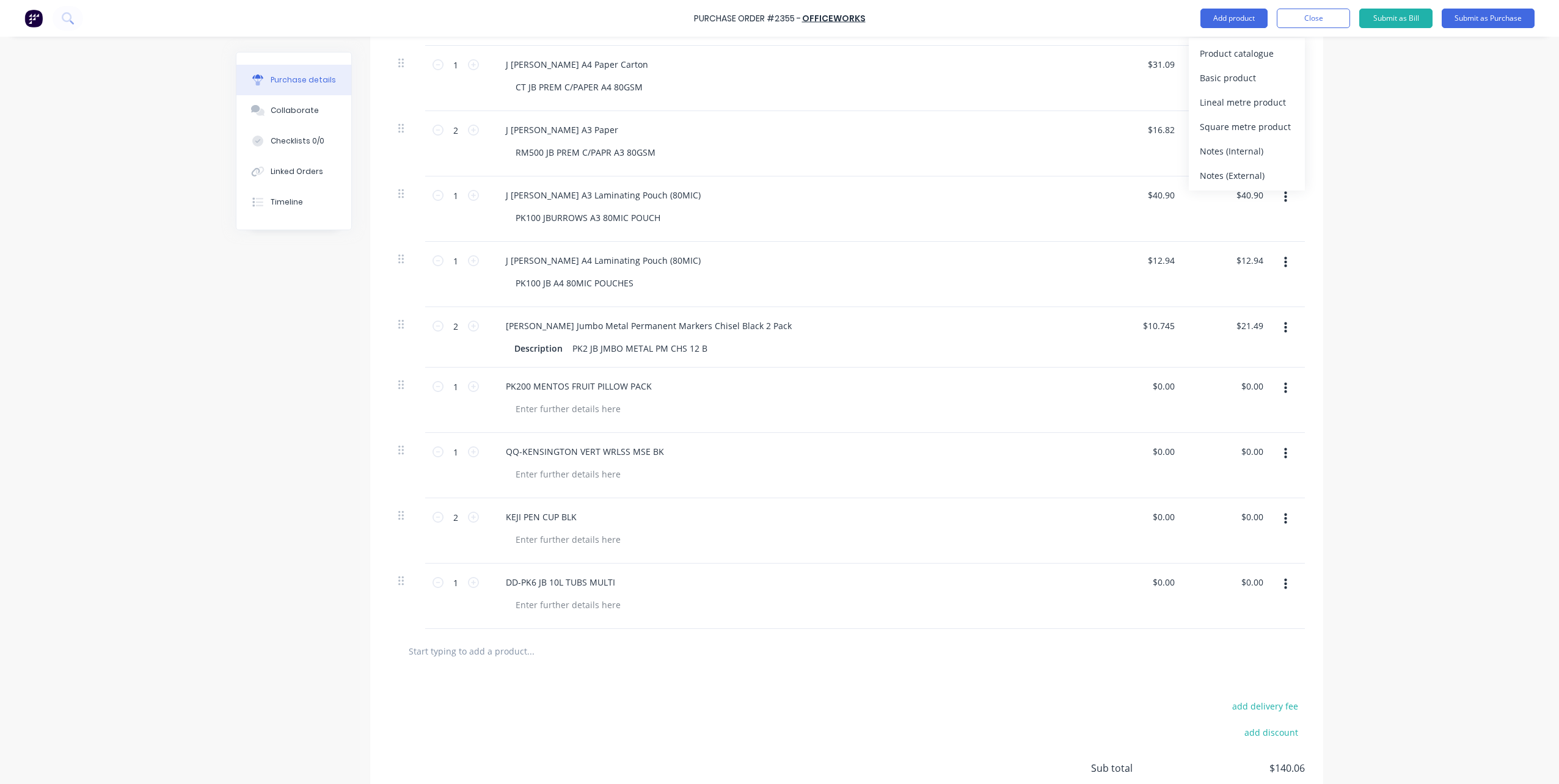
scroll to position [366, 0]
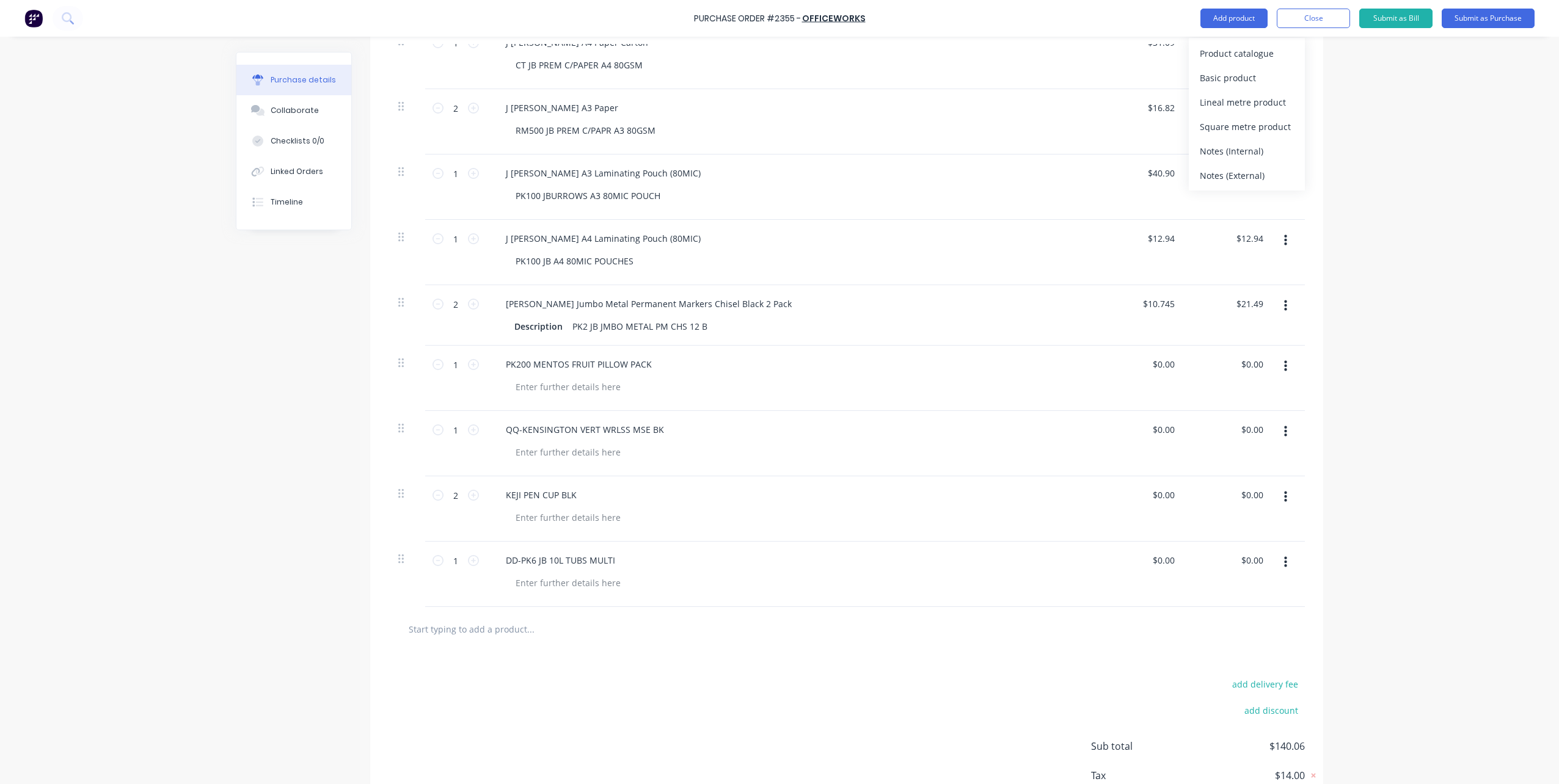
click at [498, 626] on input "text" at bounding box center [530, 629] width 245 height 24
paste input "MONT BLK SPR BLACK"
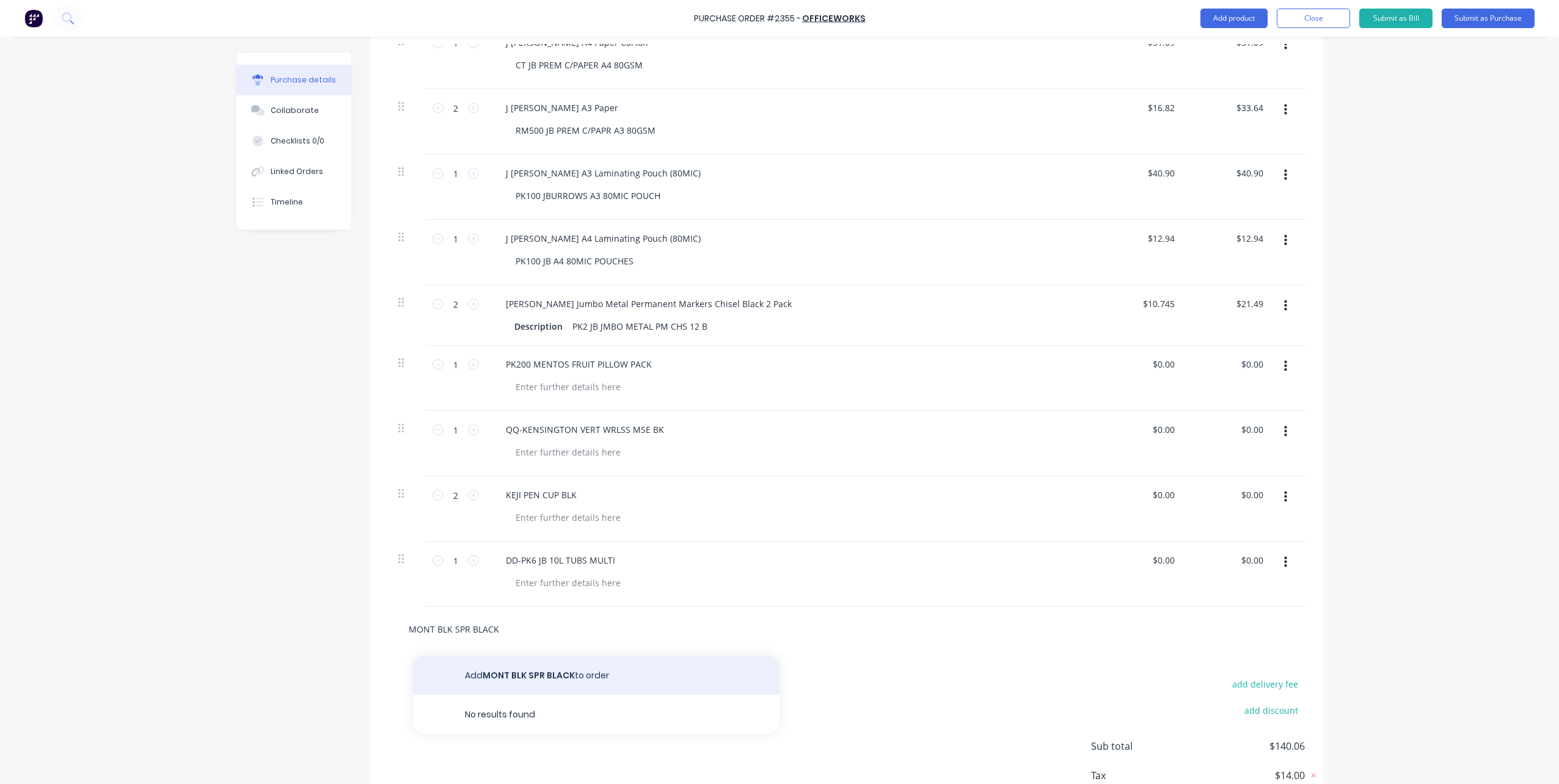
type input "MONT BLK SPR BLACK"
click at [587, 667] on button "Add MONT BLK SPR BLACK to order" at bounding box center [596, 675] width 366 height 39
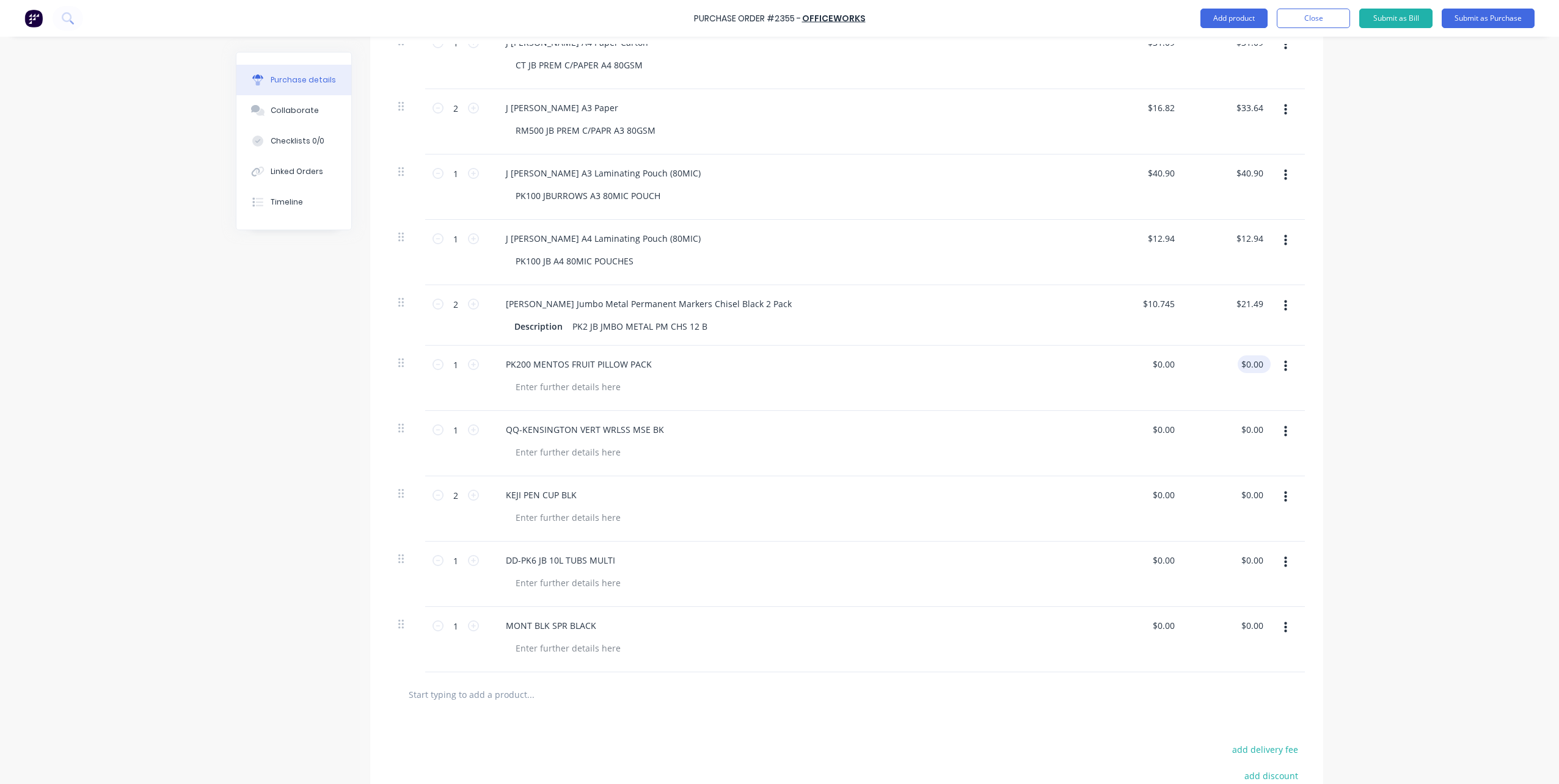
click at [1242, 362] on input "$0.00" at bounding box center [1251, 364] width 28 height 17
type input "$0.00"
click at [498, 695] on input "text" at bounding box center [530, 694] width 245 height 24
paste input "RM500 JB 100% PPR A3"
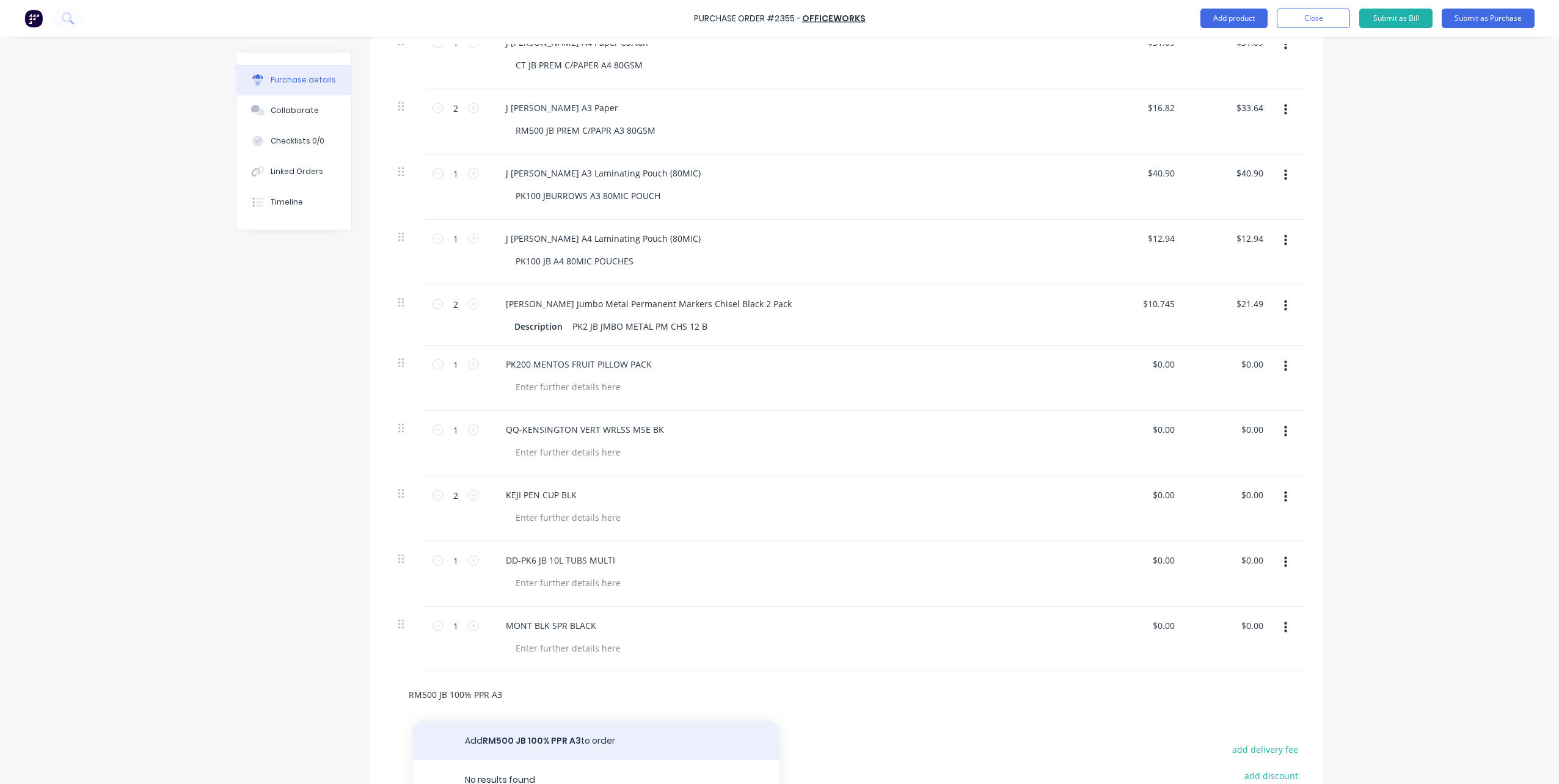
type input "RM500 JB 100% PPR A3"
click at [543, 732] on button "Add RM500 JB 100% PPR A3 to order" at bounding box center [596, 741] width 366 height 39
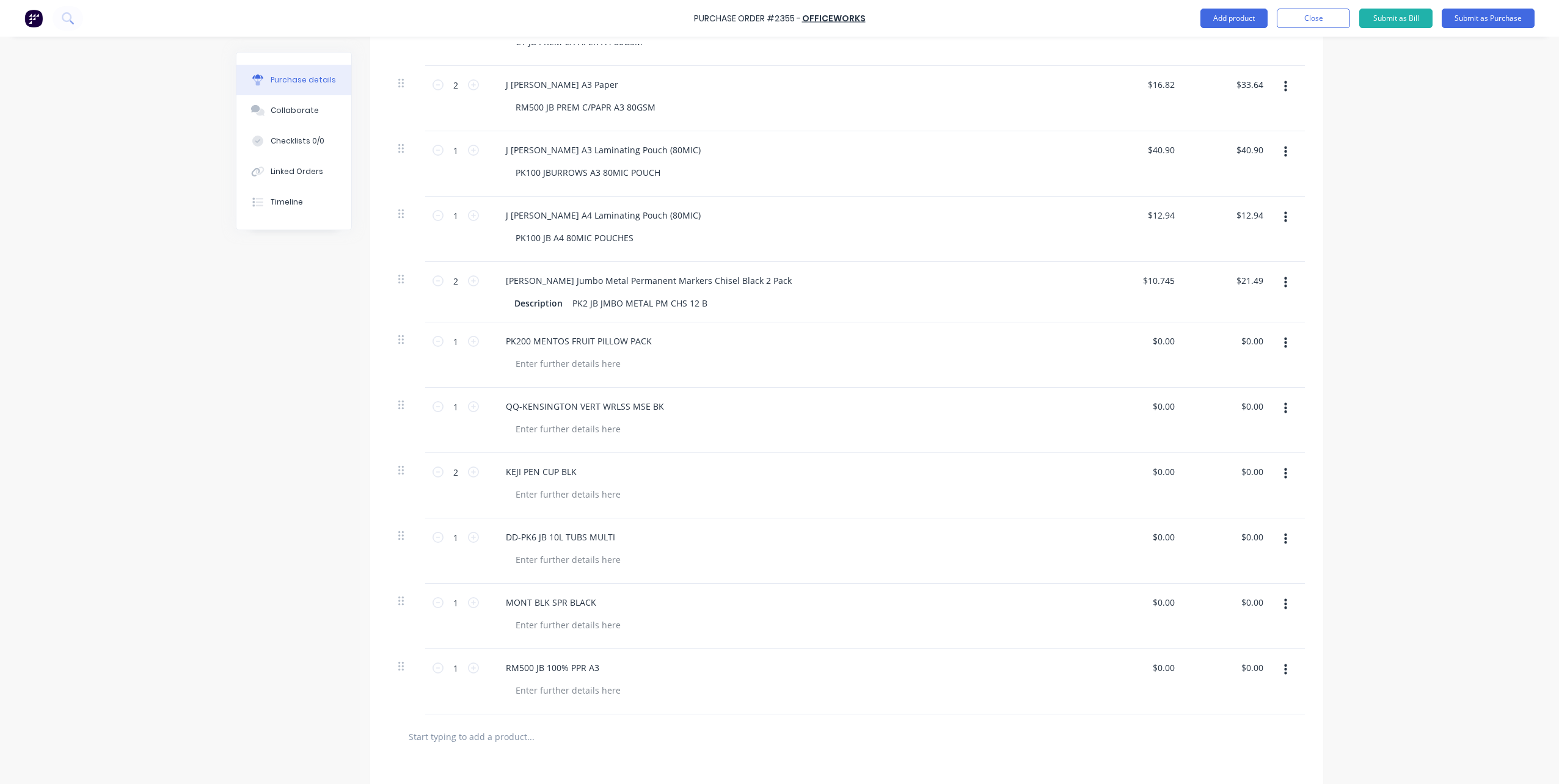
scroll to position [428, 0]
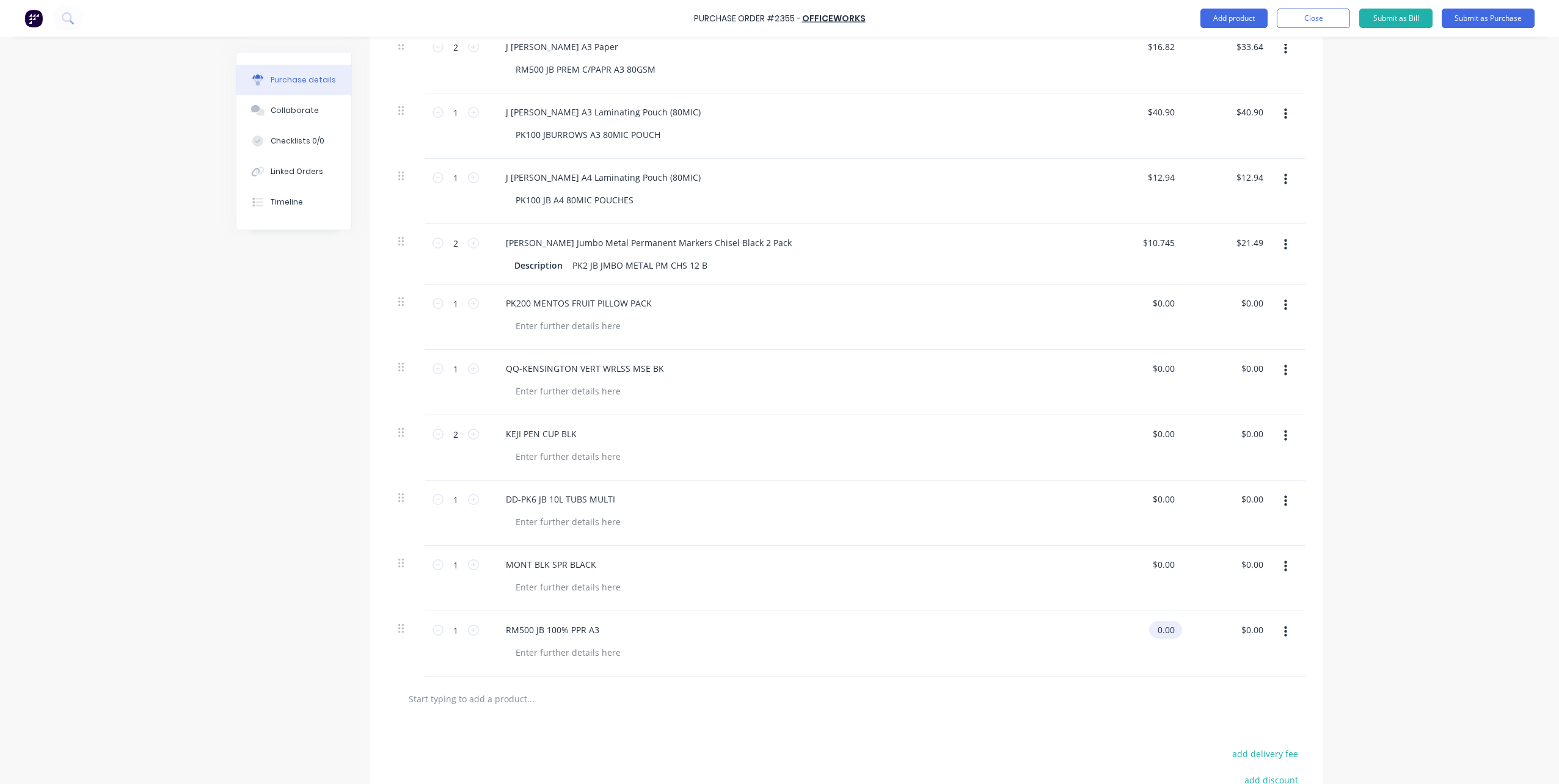
click at [1159, 634] on input "0.00" at bounding box center [1162, 630] width 28 height 17
drag, startPoint x: 1168, startPoint y: 631, endPoint x: 1075, endPoint y: 643, distance: 93.8
click at [1075, 643] on div "1 1 RM500 JB 100% PPR A3 0.00 0.00 $0.00 $0.00" at bounding box center [846, 644] width 916 height 65
type input "$64.62"
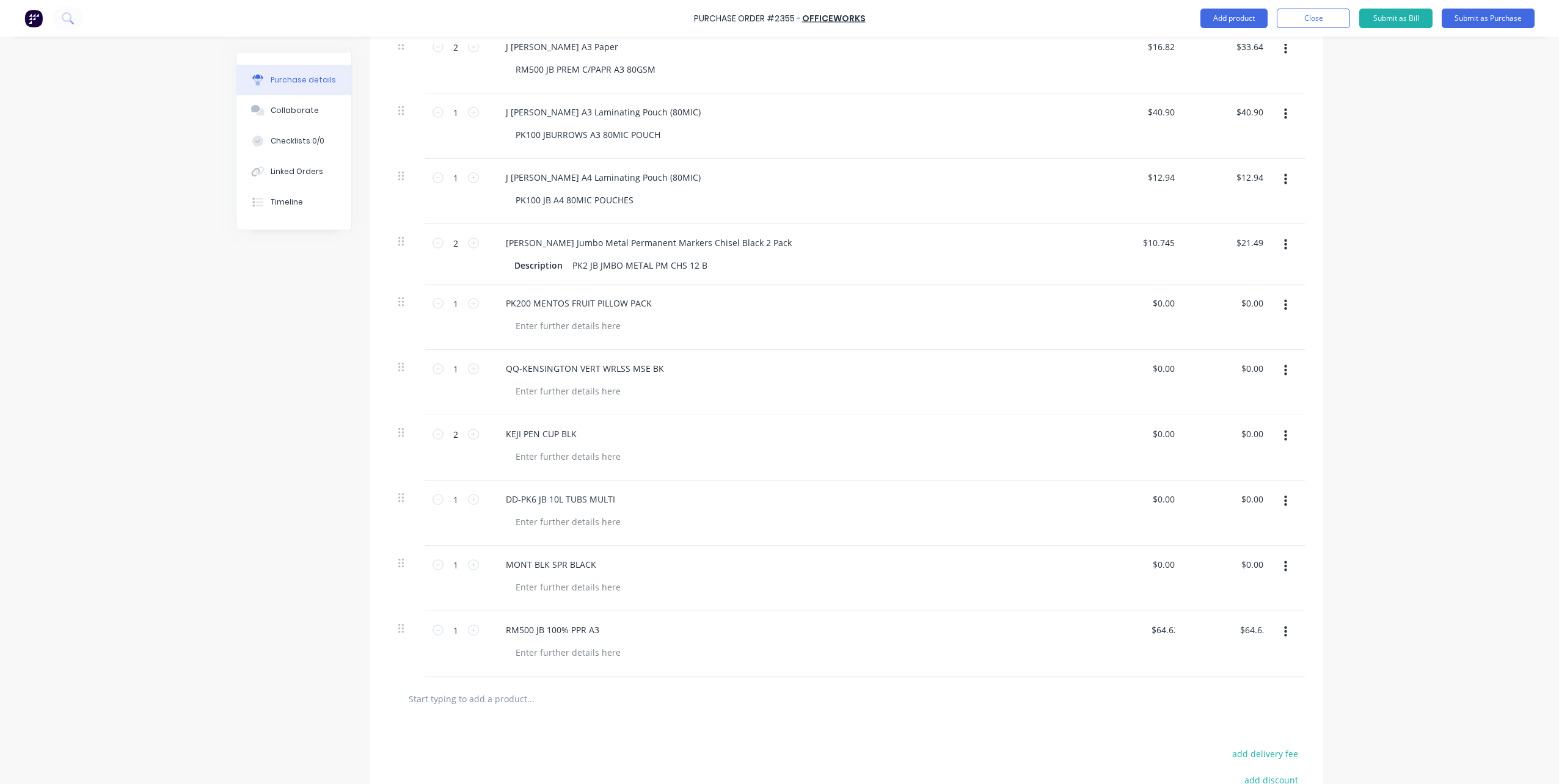
drag, startPoint x: 1075, startPoint y: 643, endPoint x: 1080, endPoint y: 627, distance: 16.8
click at [1080, 627] on div "RM500 JB 100% PPR A3" at bounding box center [792, 644] width 611 height 65
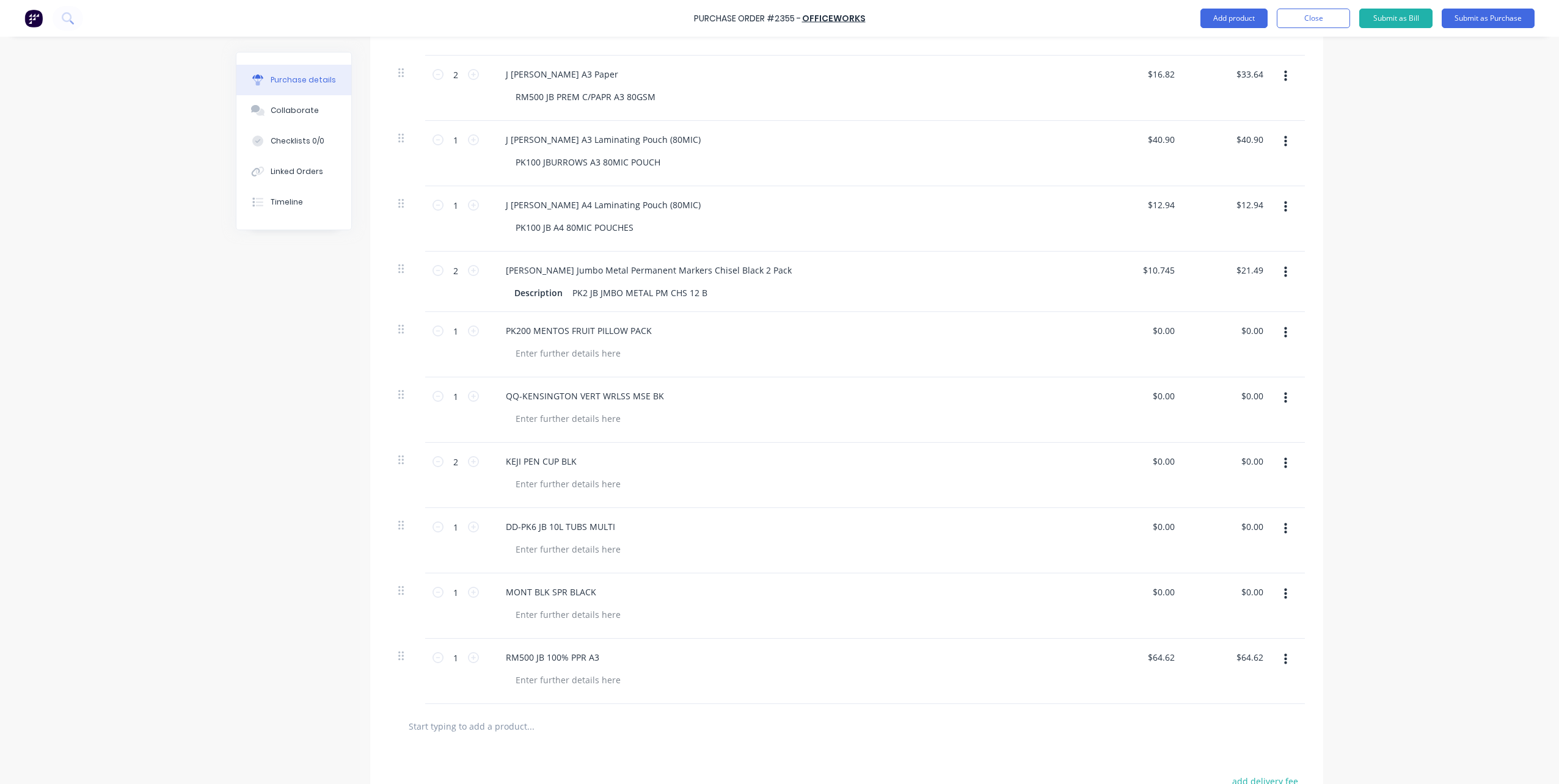
scroll to position [394, 0]
click at [1169, 276] on input "10.75" at bounding box center [1159, 275] width 38 height 17
click at [1137, 282] on div "10.745 10.745" at bounding box center [1141, 288] width 89 height 61
type input "$10.75"
type input "$21.50"
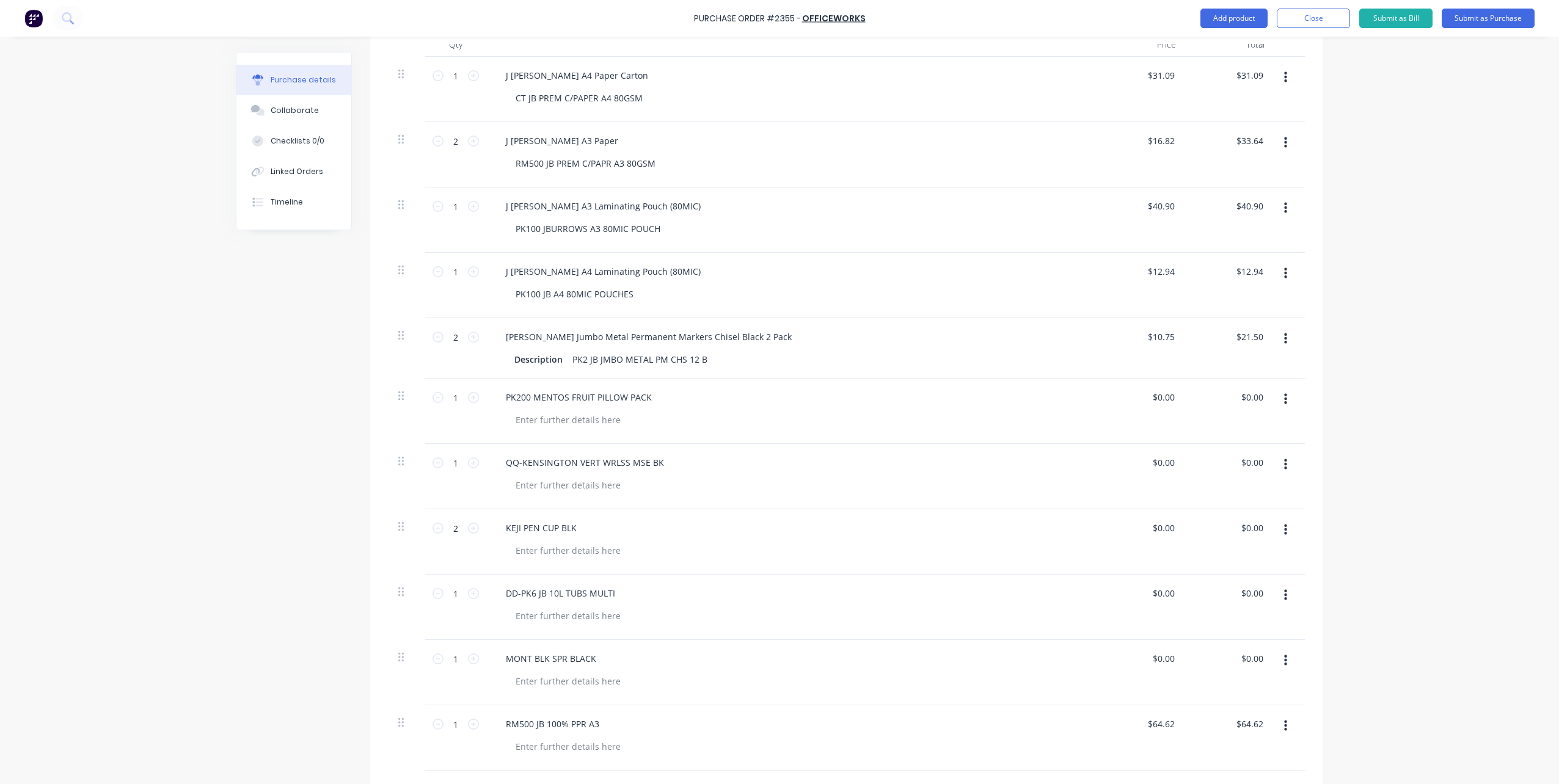
scroll to position [89, 0]
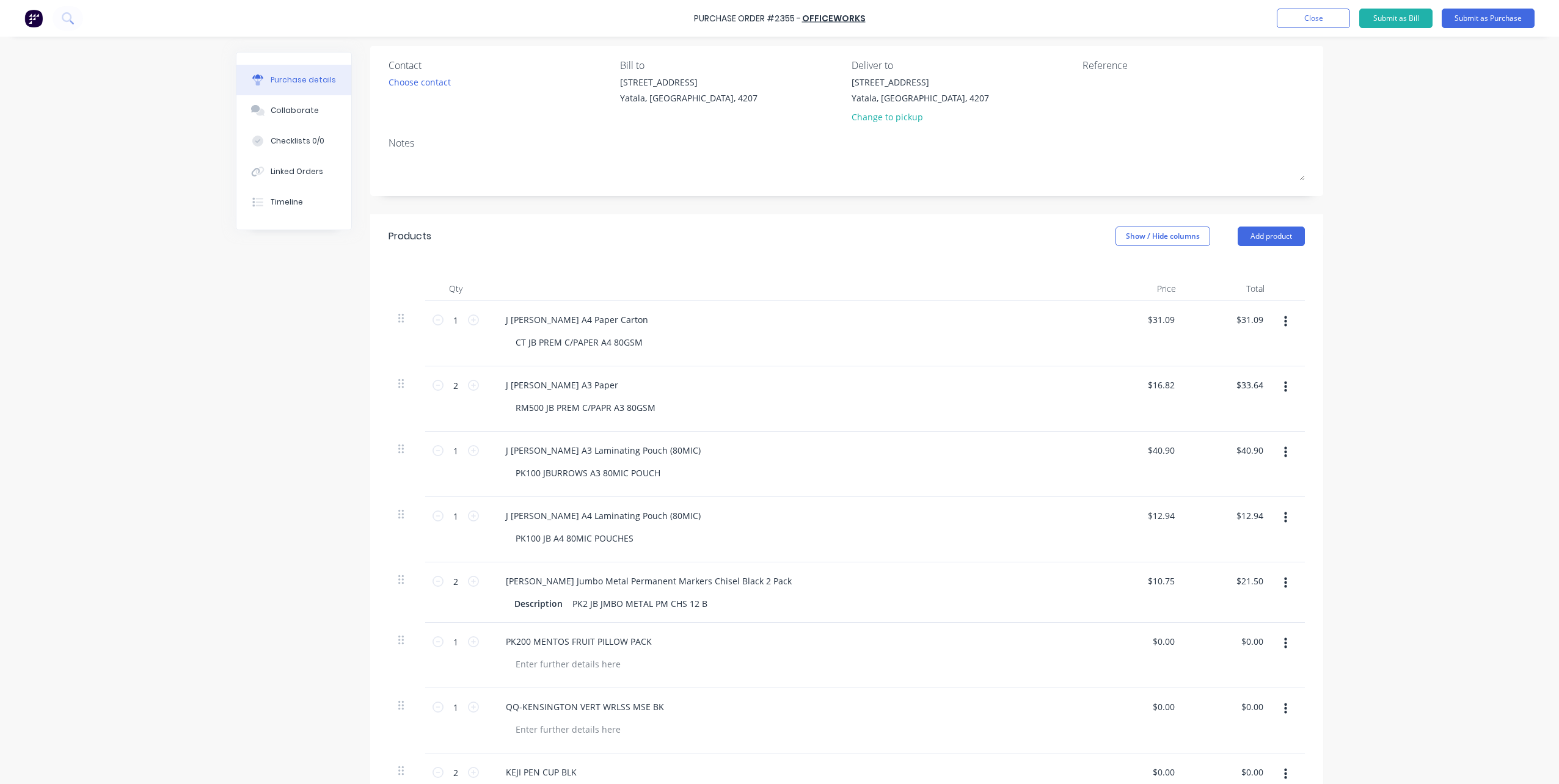
click at [843, 660] on div at bounding box center [796, 664] width 581 height 17
click at [468, 381] on icon at bounding box center [473, 385] width 11 height 11
type input "3"
type input "$50.46"
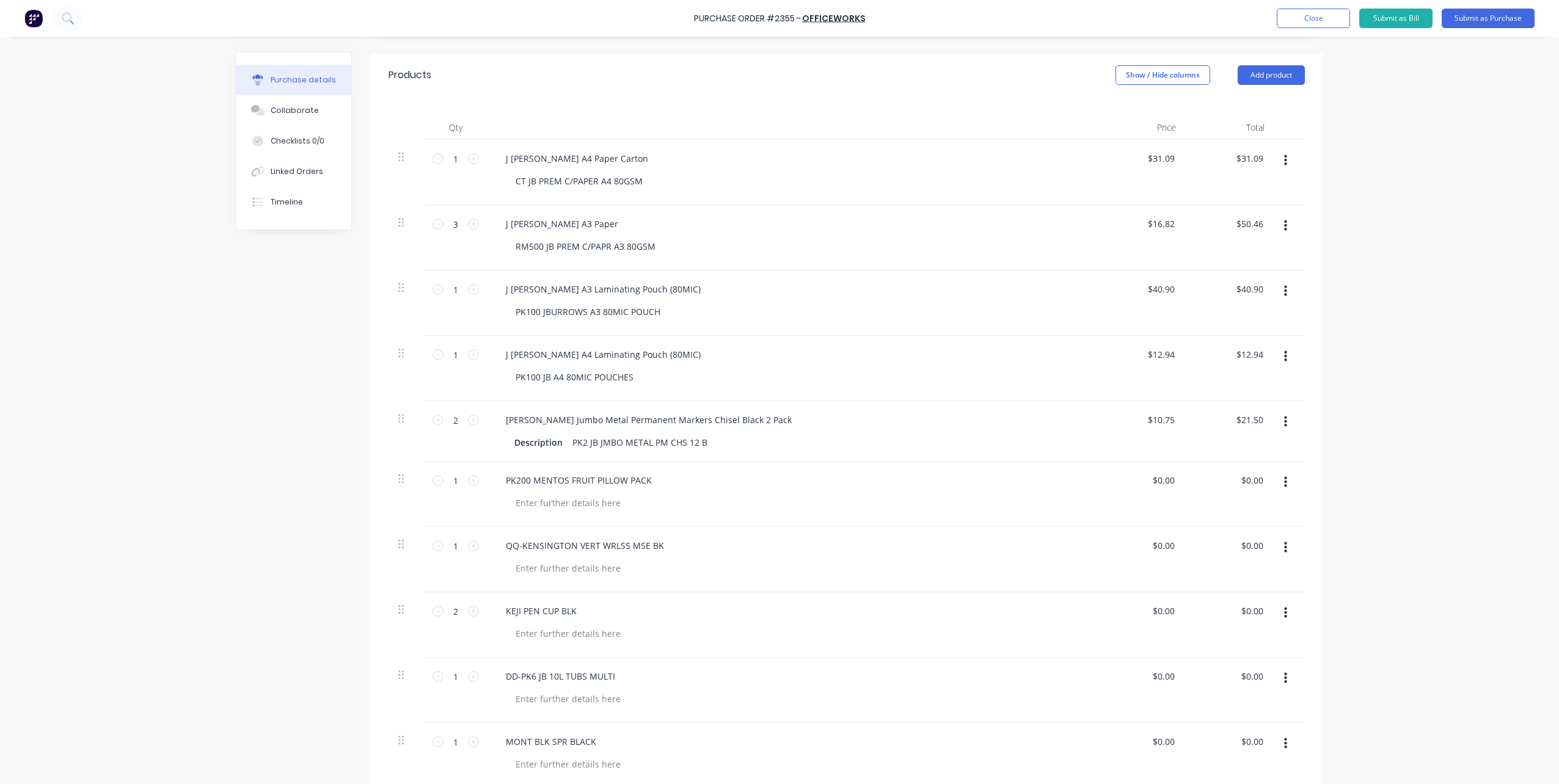
scroll to position [456, 0]
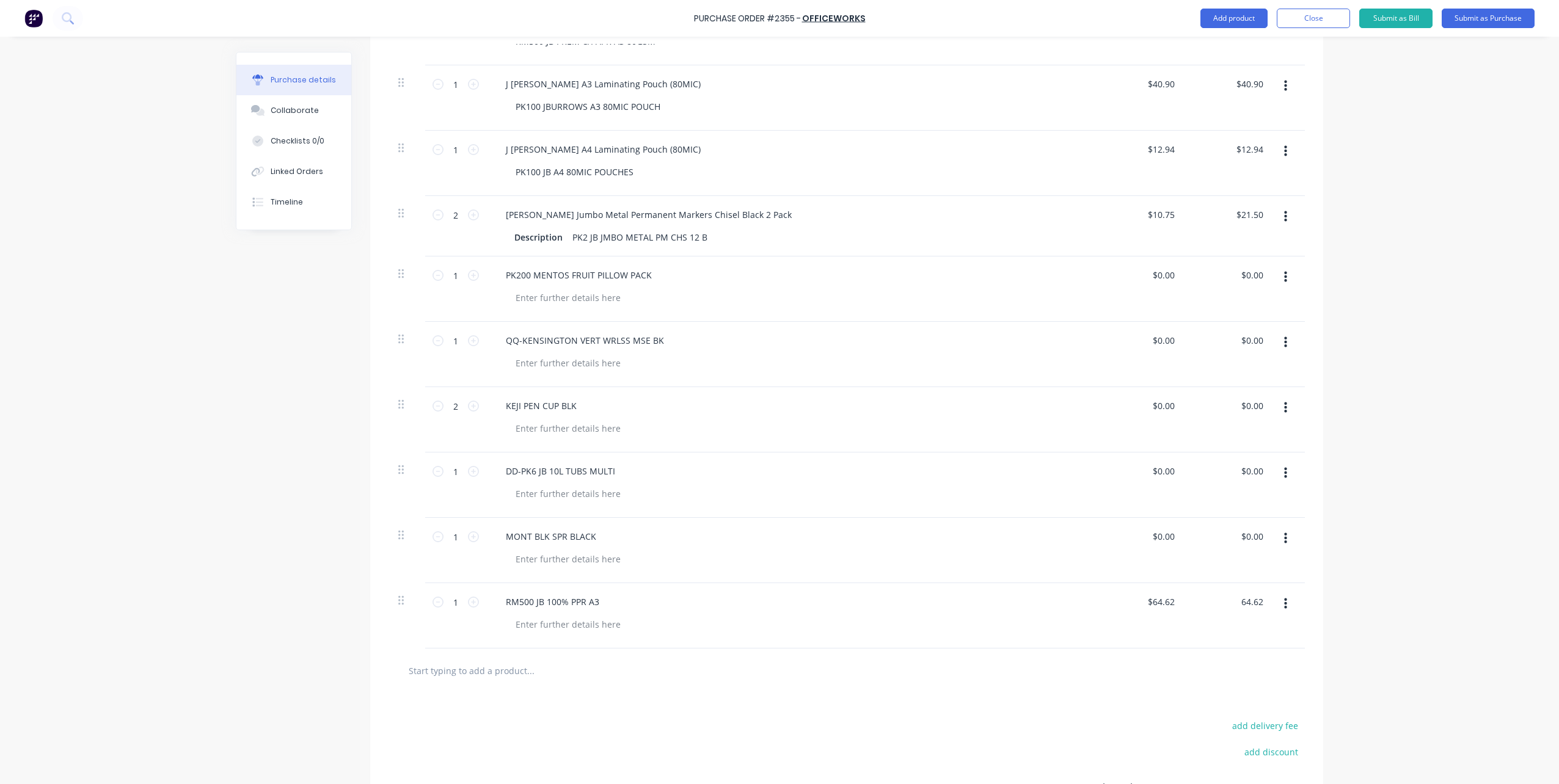
drag, startPoint x: 1259, startPoint y: 602, endPoint x: 1190, endPoint y: 600, distance: 69.0
click at [1190, 600] on div "64.62 64.62" at bounding box center [1230, 616] width 89 height 65
type input "59.3"
type input "$59.30"
click at [1194, 607] on div "$59.30 59.3" at bounding box center [1230, 616] width 89 height 65
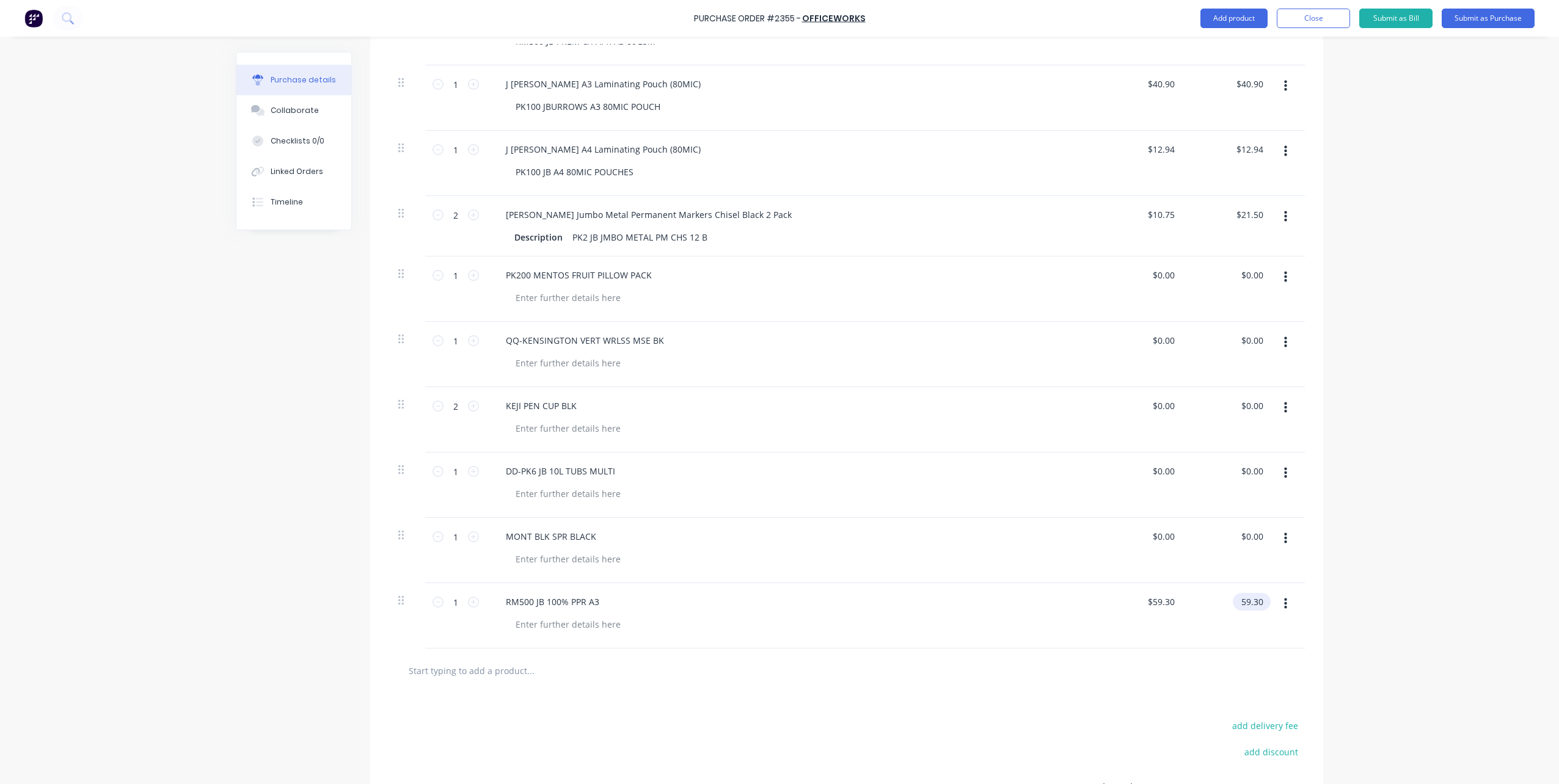
click at [1243, 603] on input "59.30" at bounding box center [1249, 602] width 33 height 17
click at [1243, 603] on input "59.30" at bounding box center [1251, 602] width 28 height 17
type input "69.3"
type input "$69.30"
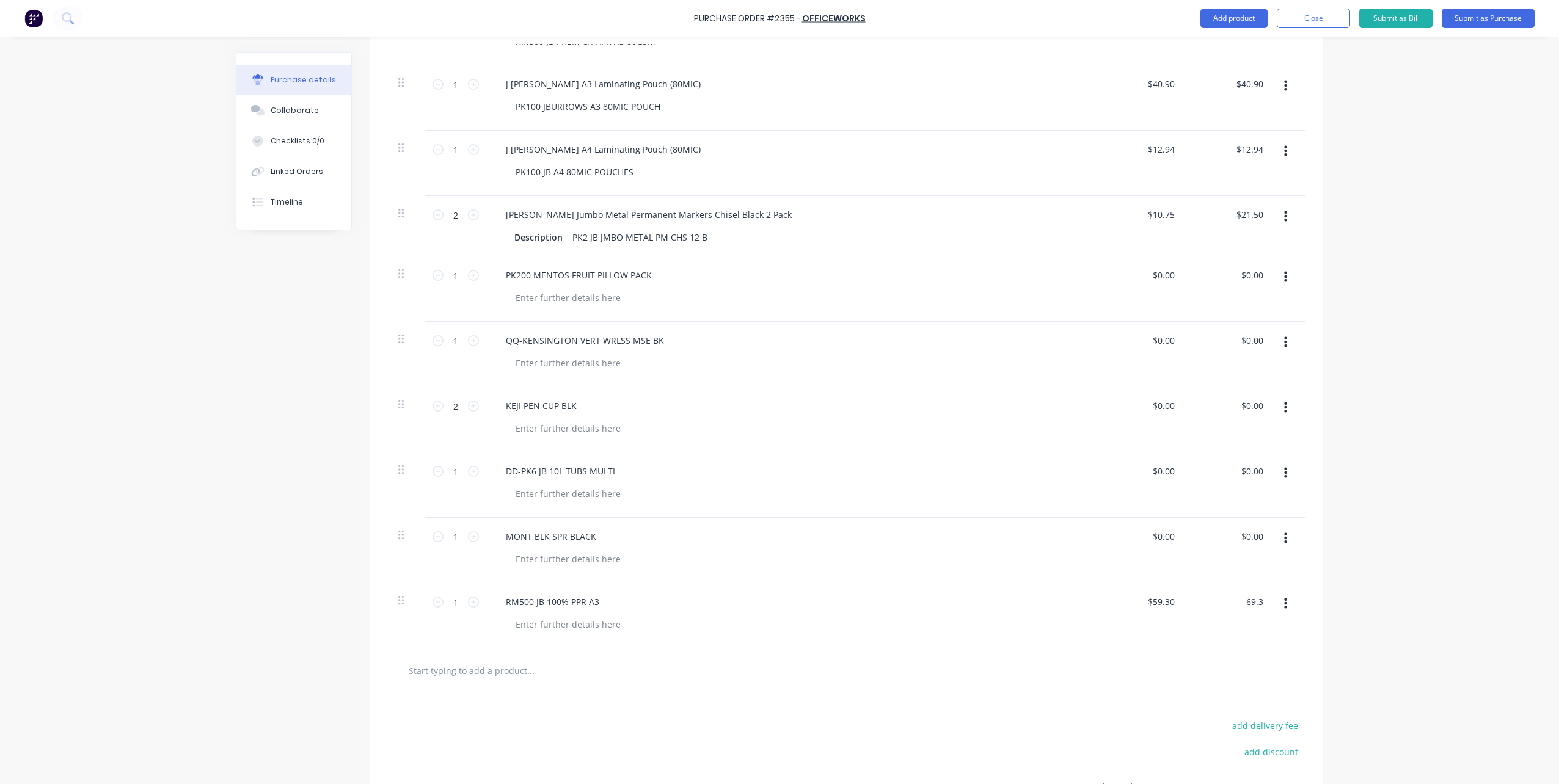
type input "$69.30"
click at [1339, 592] on div "Purchase Order #2355 - Officeworks Add product Close Submit as Bill Submit as P…" at bounding box center [780, 392] width 1559 height 784
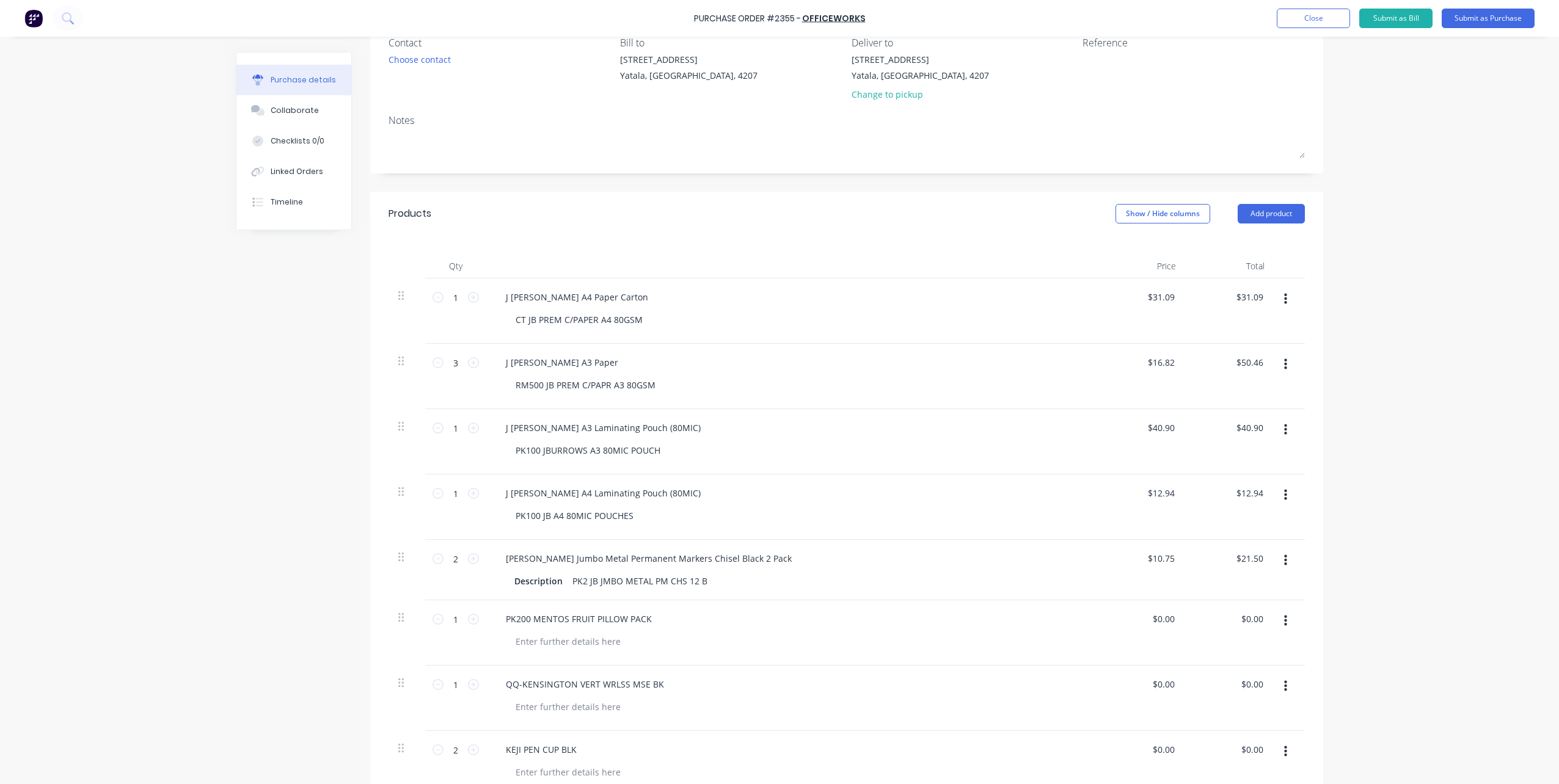
scroll to position [0, 0]
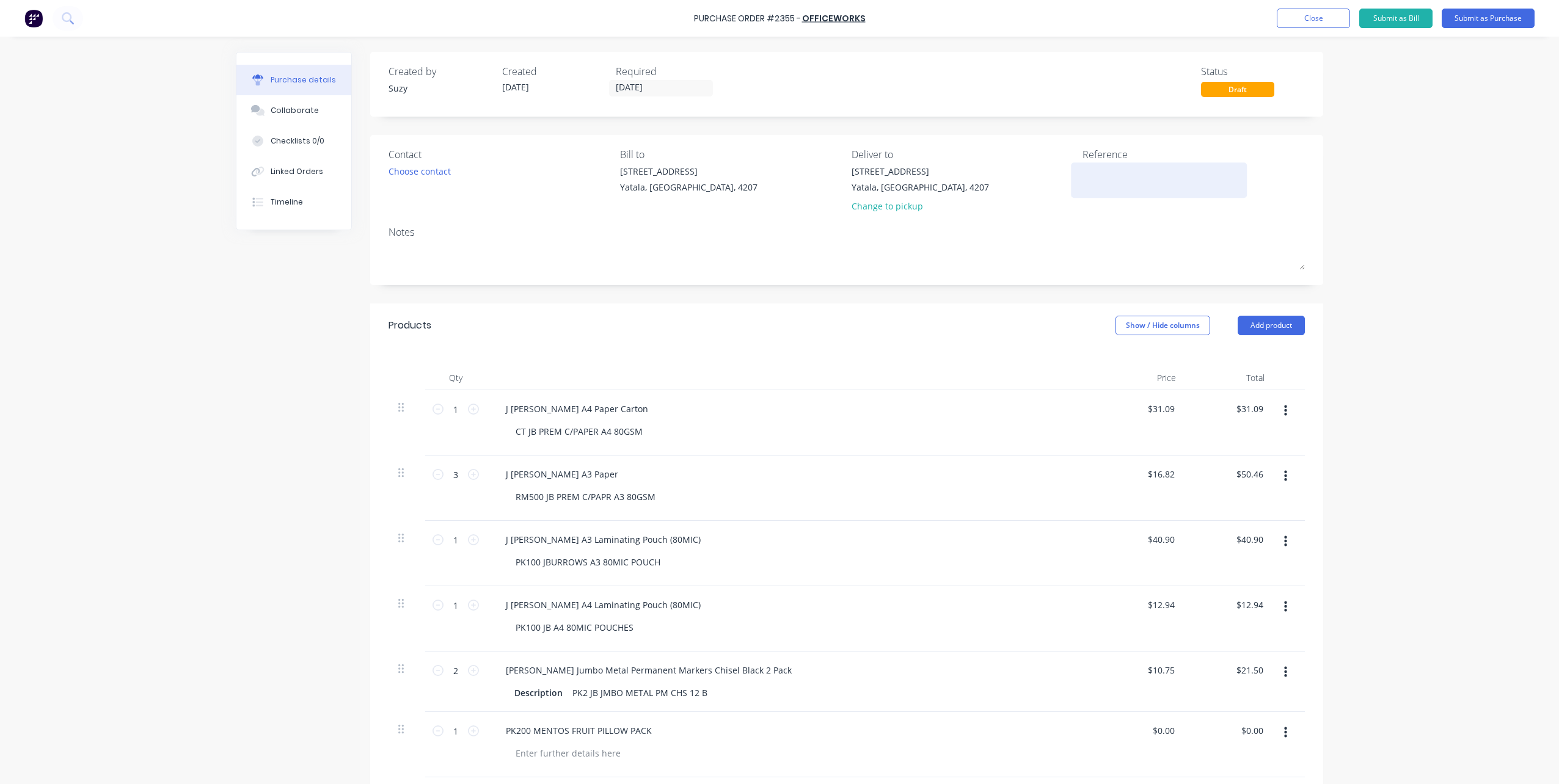
click at [1113, 188] on textarea at bounding box center [1159, 179] width 153 height 27
type textarea "P2355 CC"
type textarea "x"
type textarea "P2355 CC"
click at [394, 167] on div "Choose contact" at bounding box center [419, 171] width 62 height 13
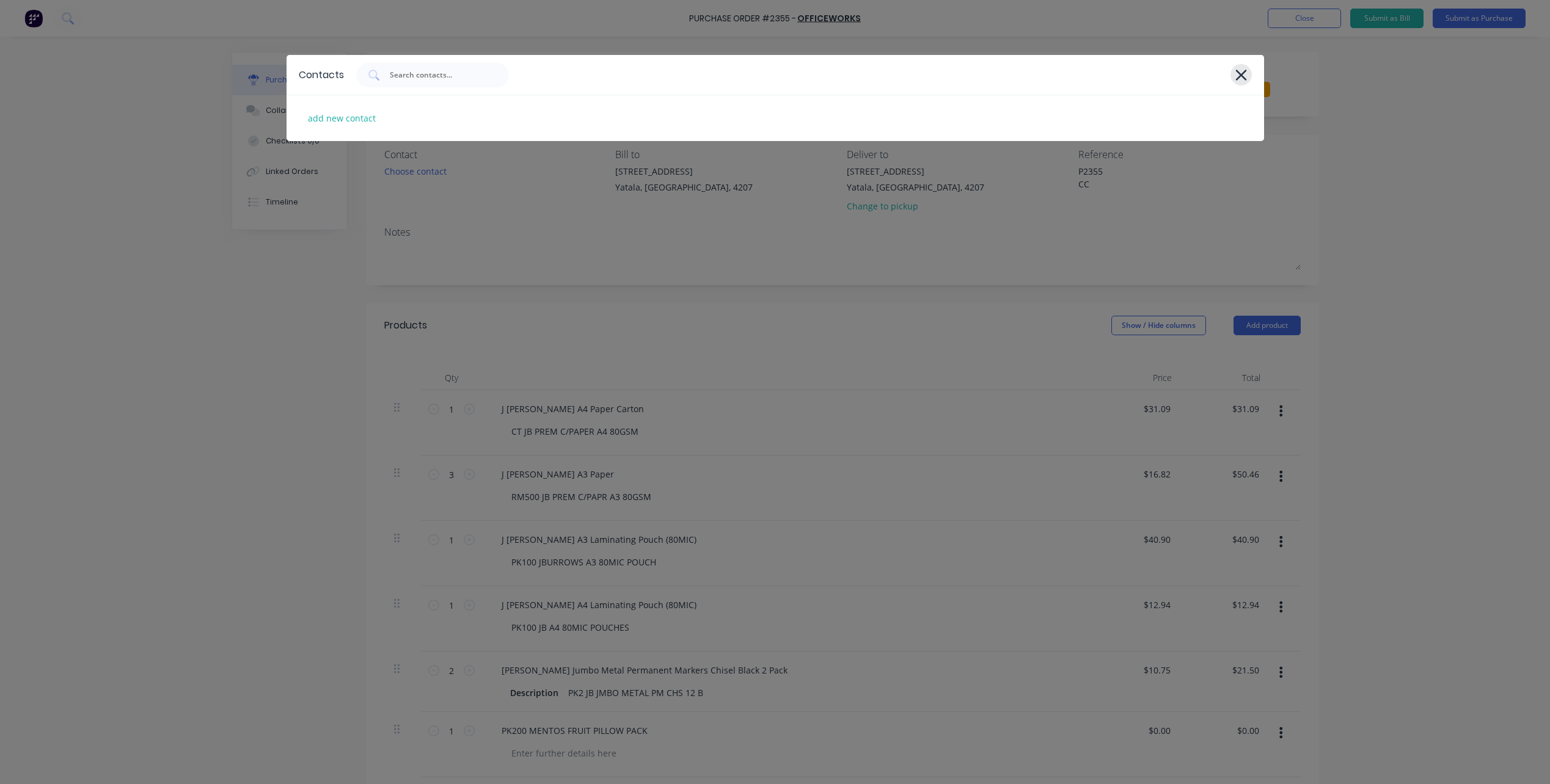
click at [1246, 80] on icon at bounding box center [1241, 75] width 13 height 17
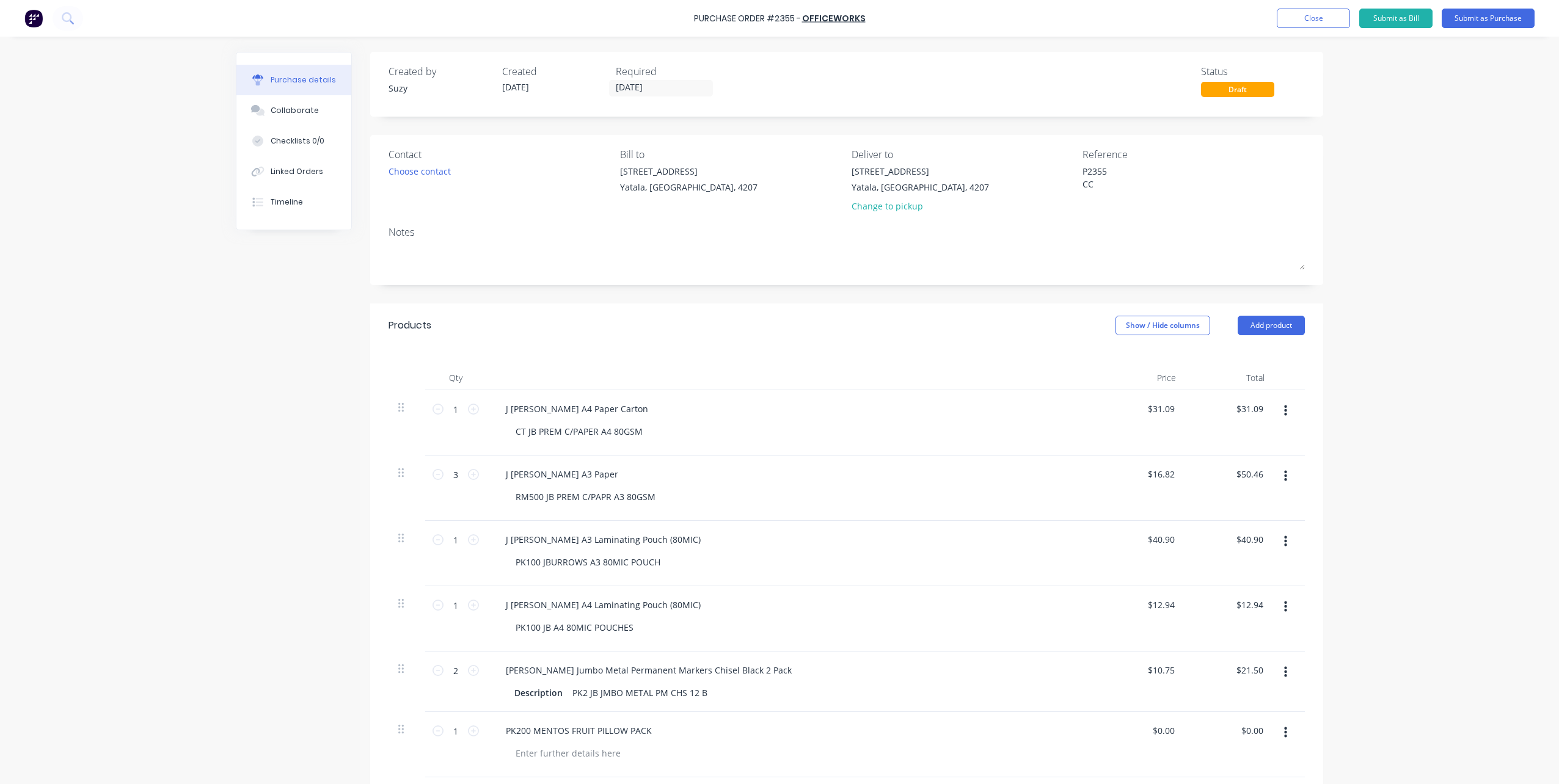
click at [482, 226] on div "Notes" at bounding box center [846, 232] width 916 height 14
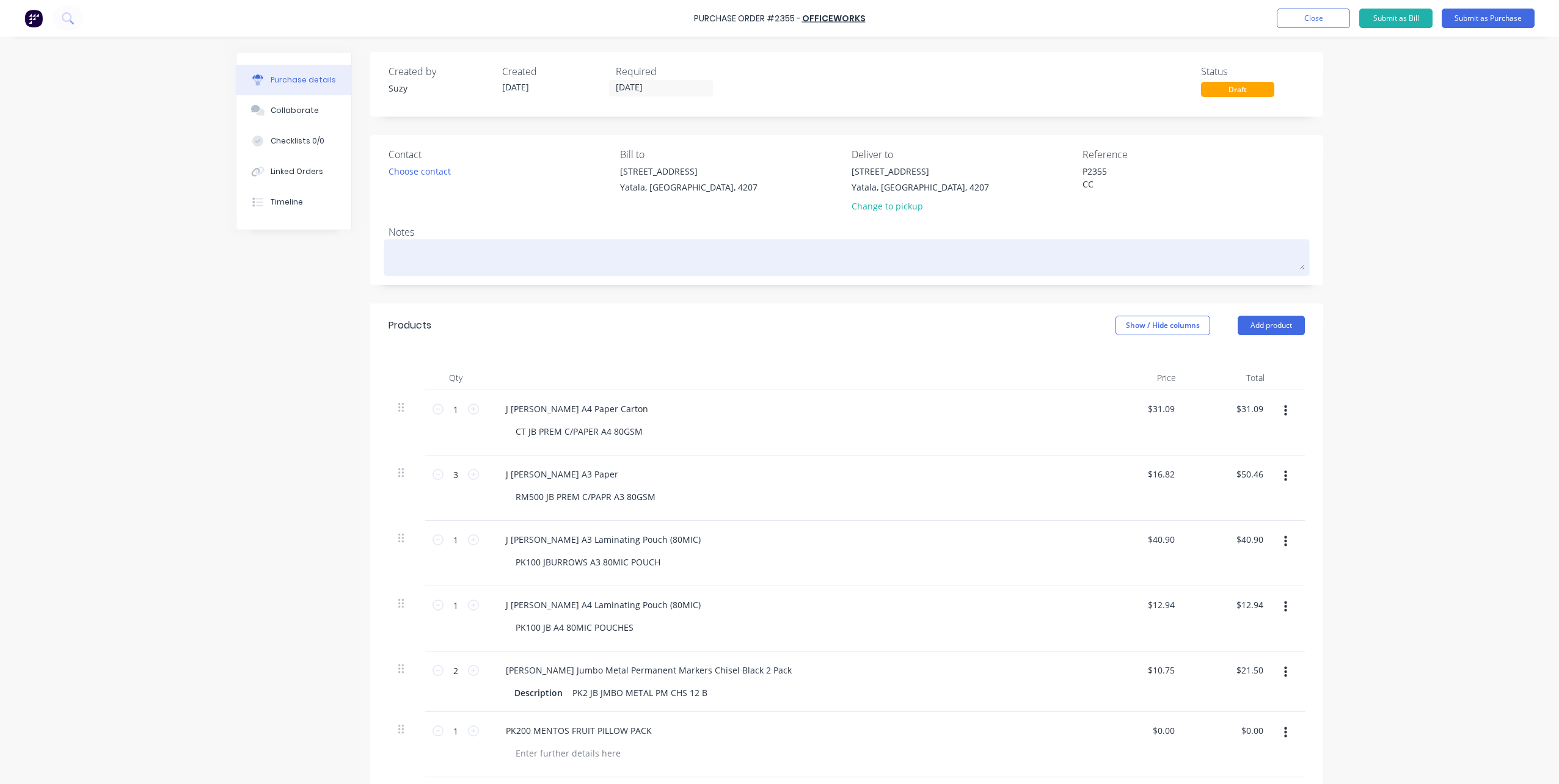
click at [403, 245] on textarea at bounding box center [846, 256] width 916 height 27
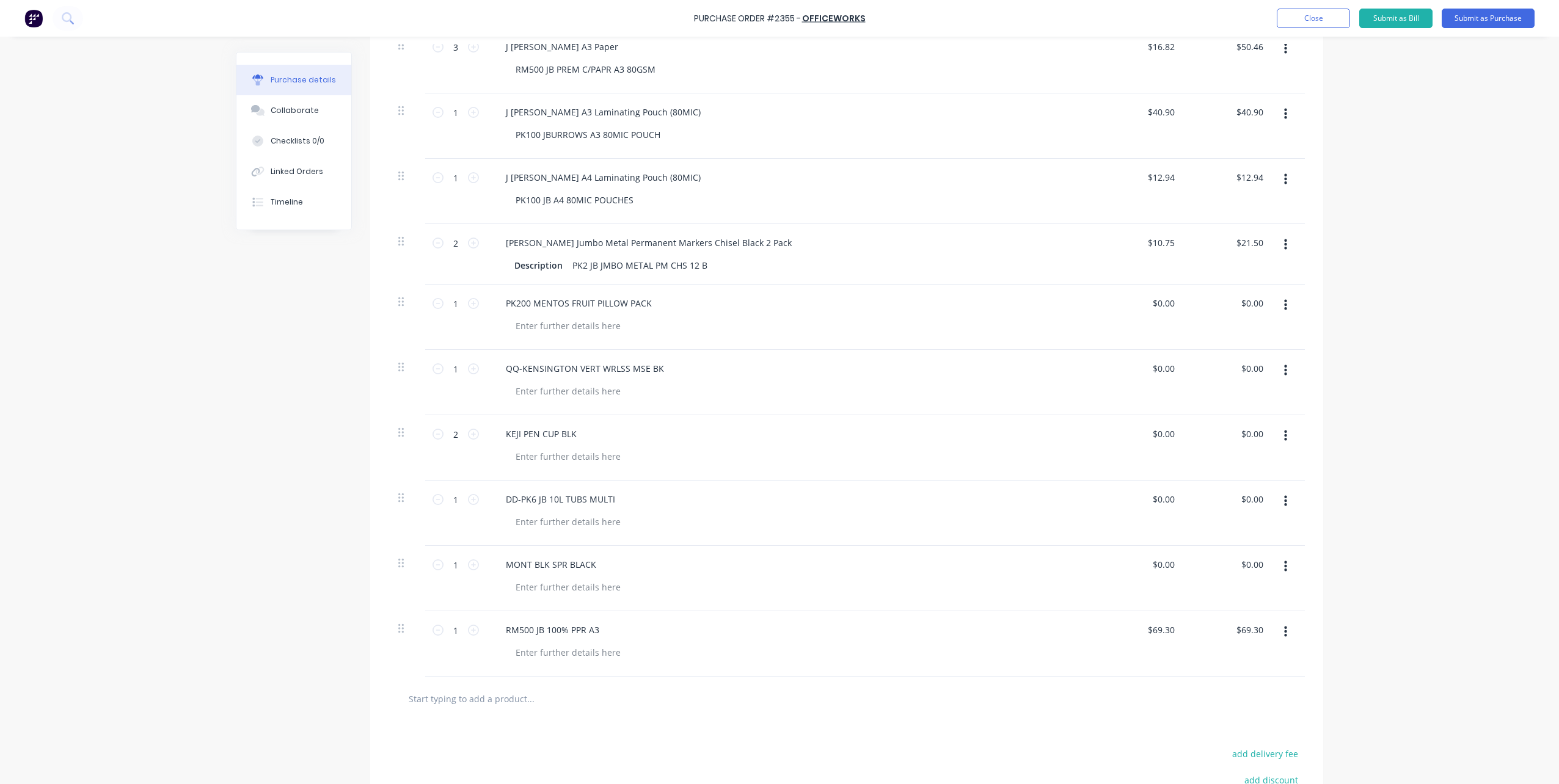
scroll to position [61, 0]
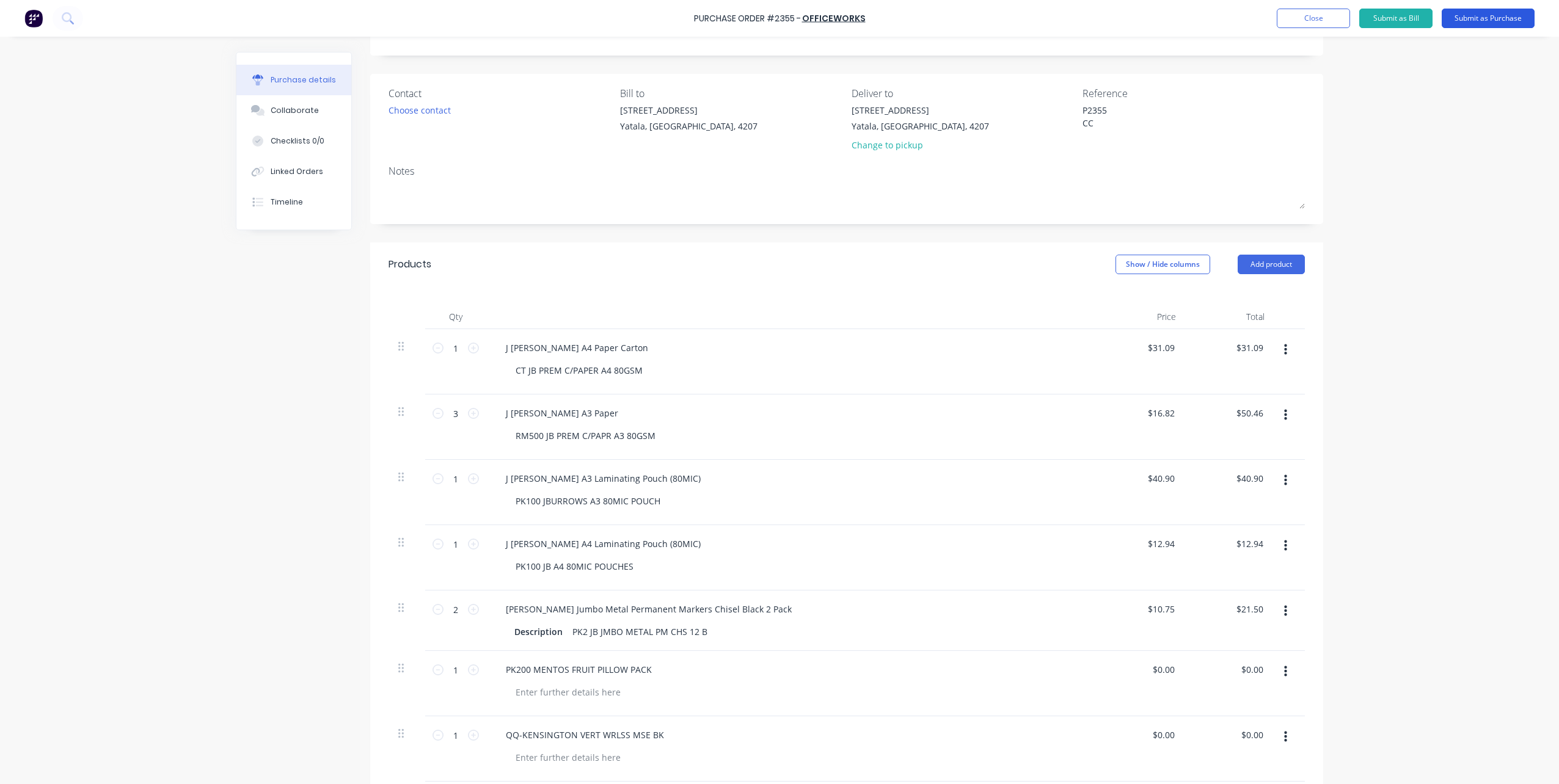
click at [1464, 19] on button "Submit as Purchase" at bounding box center [1488, 18] width 93 height 20
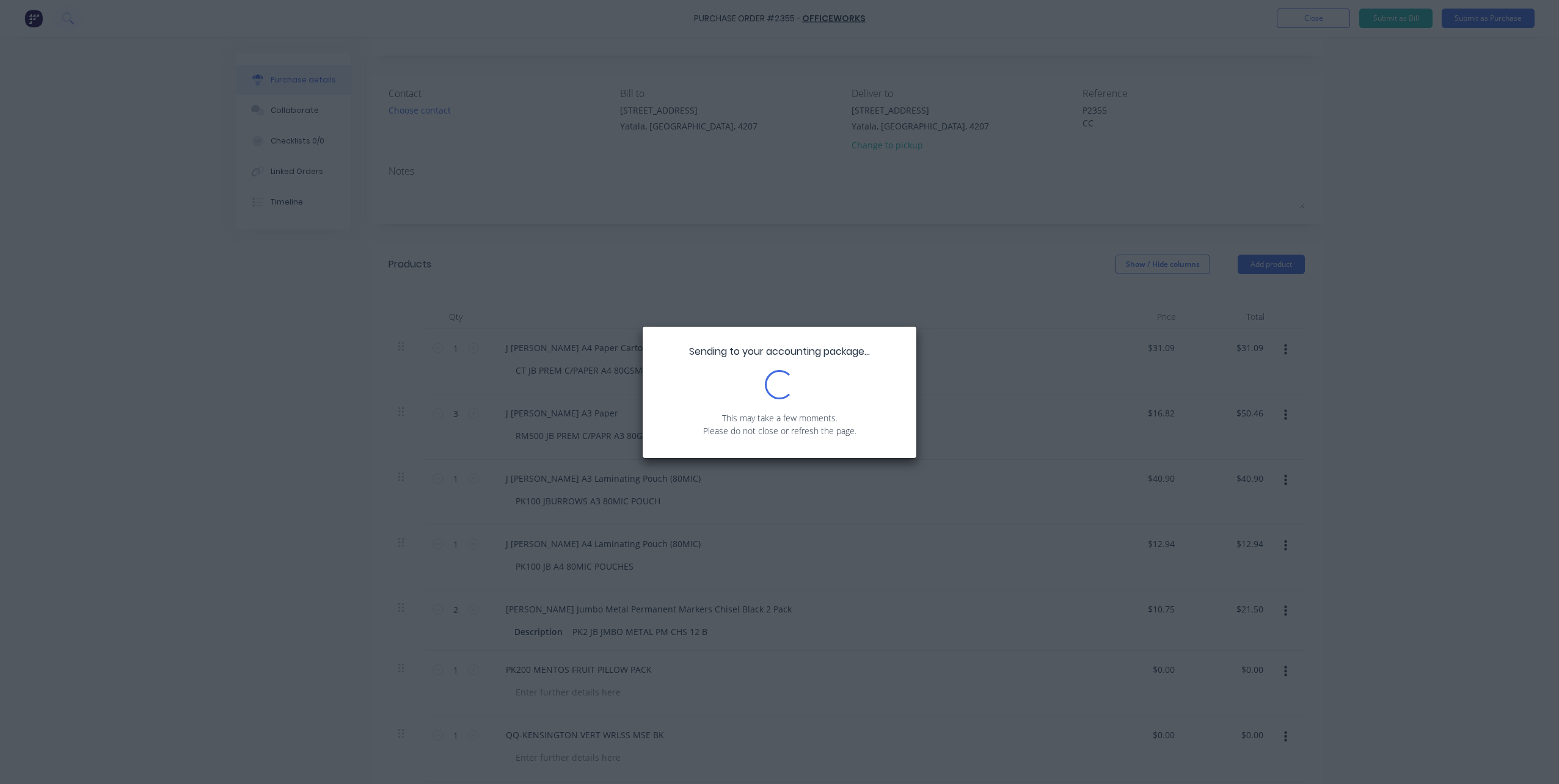
scroll to position [0, 0]
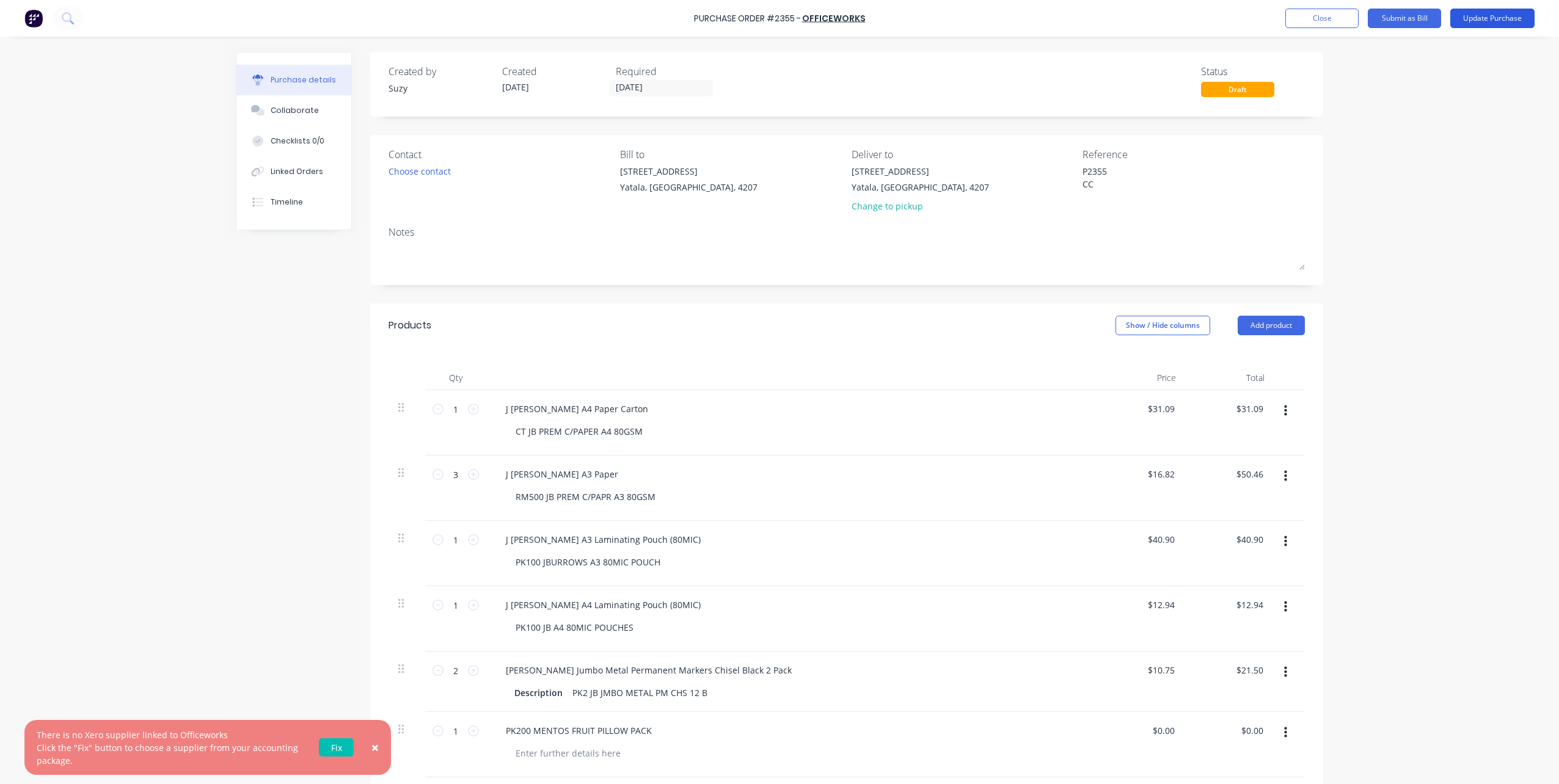
click at [1469, 21] on button "Update Purchase" at bounding box center [1492, 18] width 84 height 20
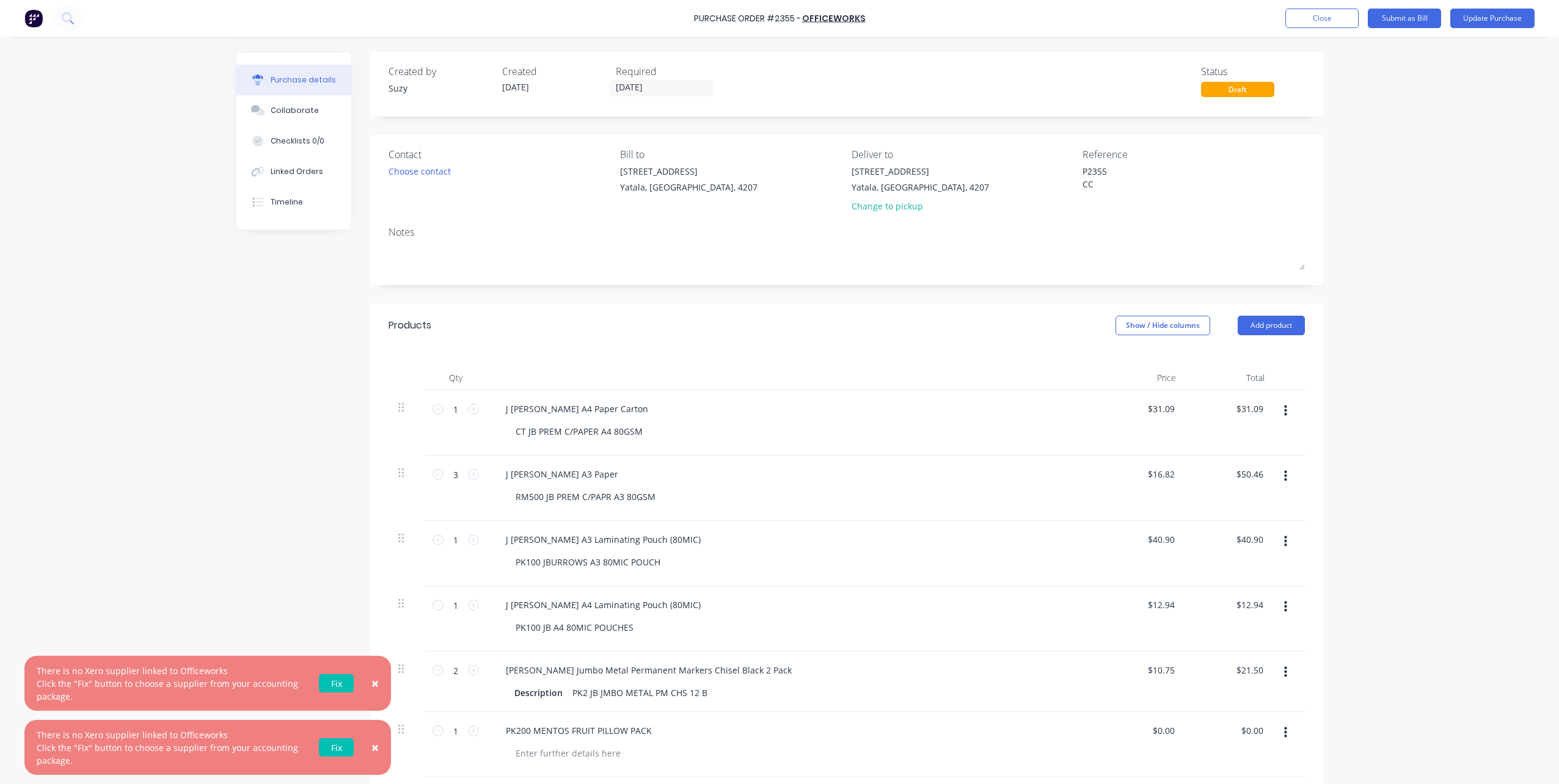
type textarea "x"
click at [328, 684] on link "Fix" at bounding box center [337, 684] width 35 height 18
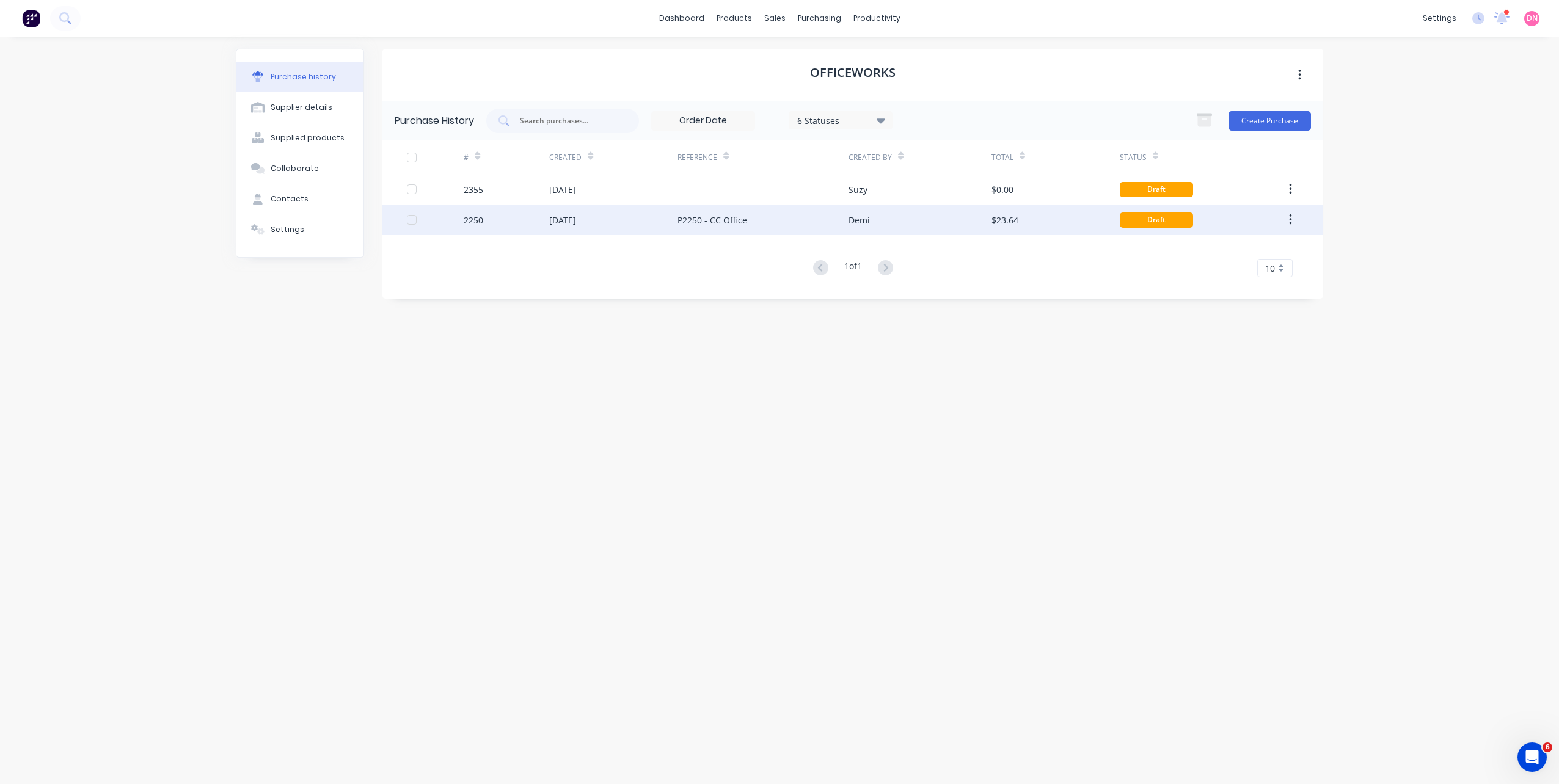
click at [724, 222] on div "P2250 - CC Office" at bounding box center [713, 220] width 70 height 13
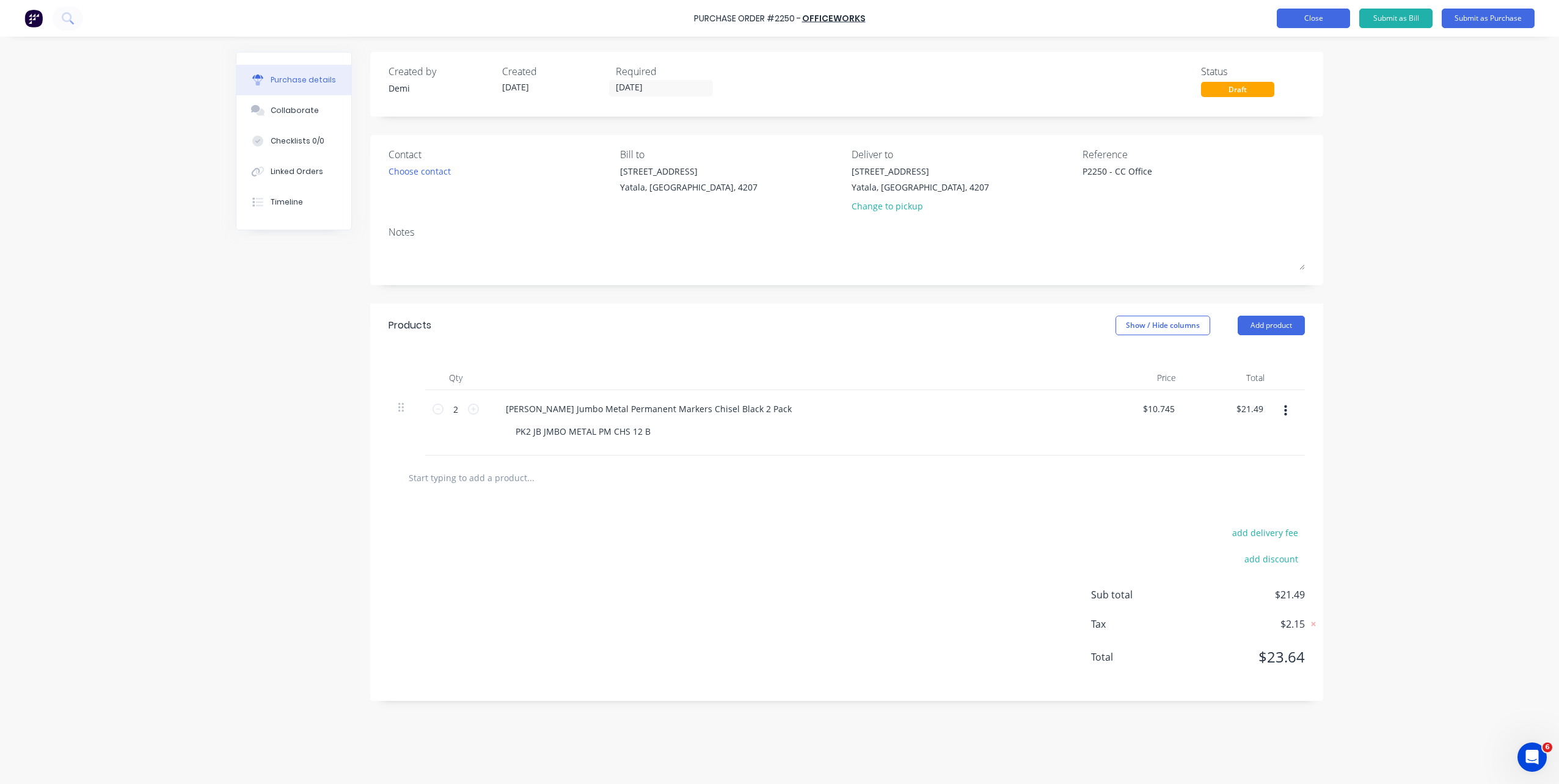
type textarea "x"
click at [1304, 17] on button "Close" at bounding box center [1313, 18] width 73 height 20
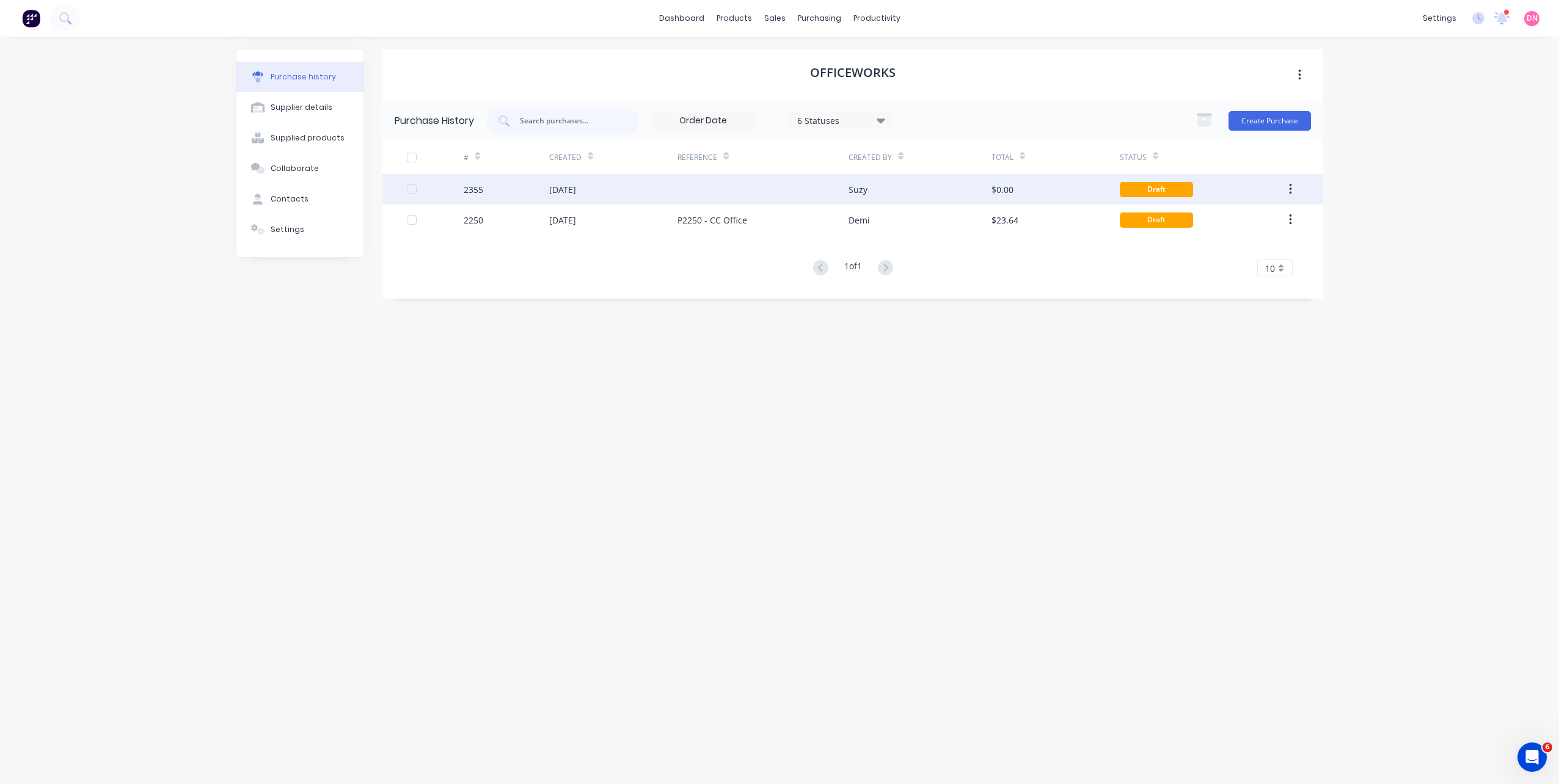
click at [636, 192] on div "[DATE]" at bounding box center [613, 189] width 128 height 30
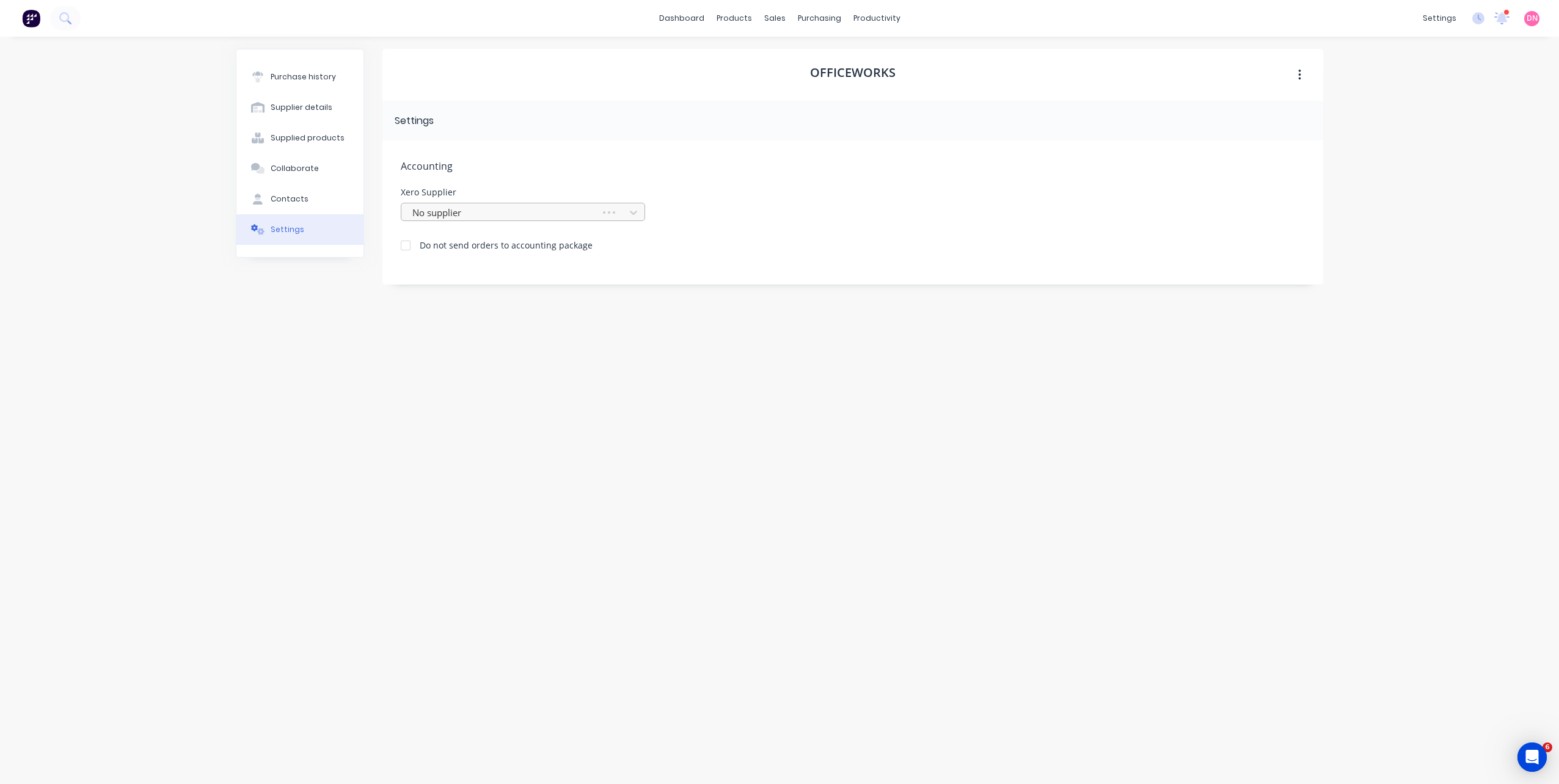
click at [510, 214] on div at bounding box center [502, 213] width 183 height 15
type input "off"
click at [500, 282] on div "Officeworks" at bounding box center [523, 285] width 245 height 23
click at [299, 87] on button "Purchase history" at bounding box center [299, 77] width 127 height 30
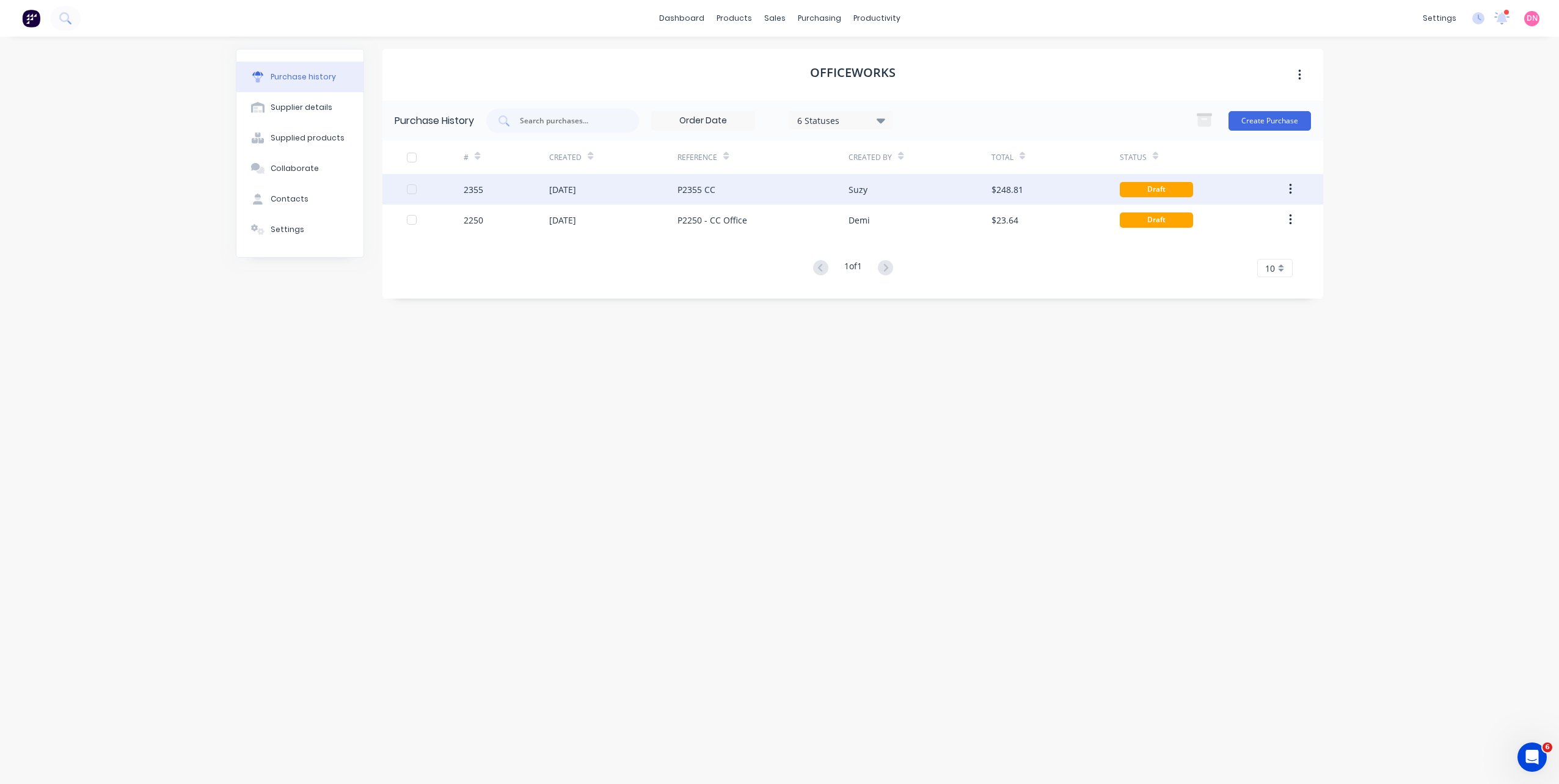
click at [657, 186] on div "[DATE]" at bounding box center [613, 189] width 128 height 30
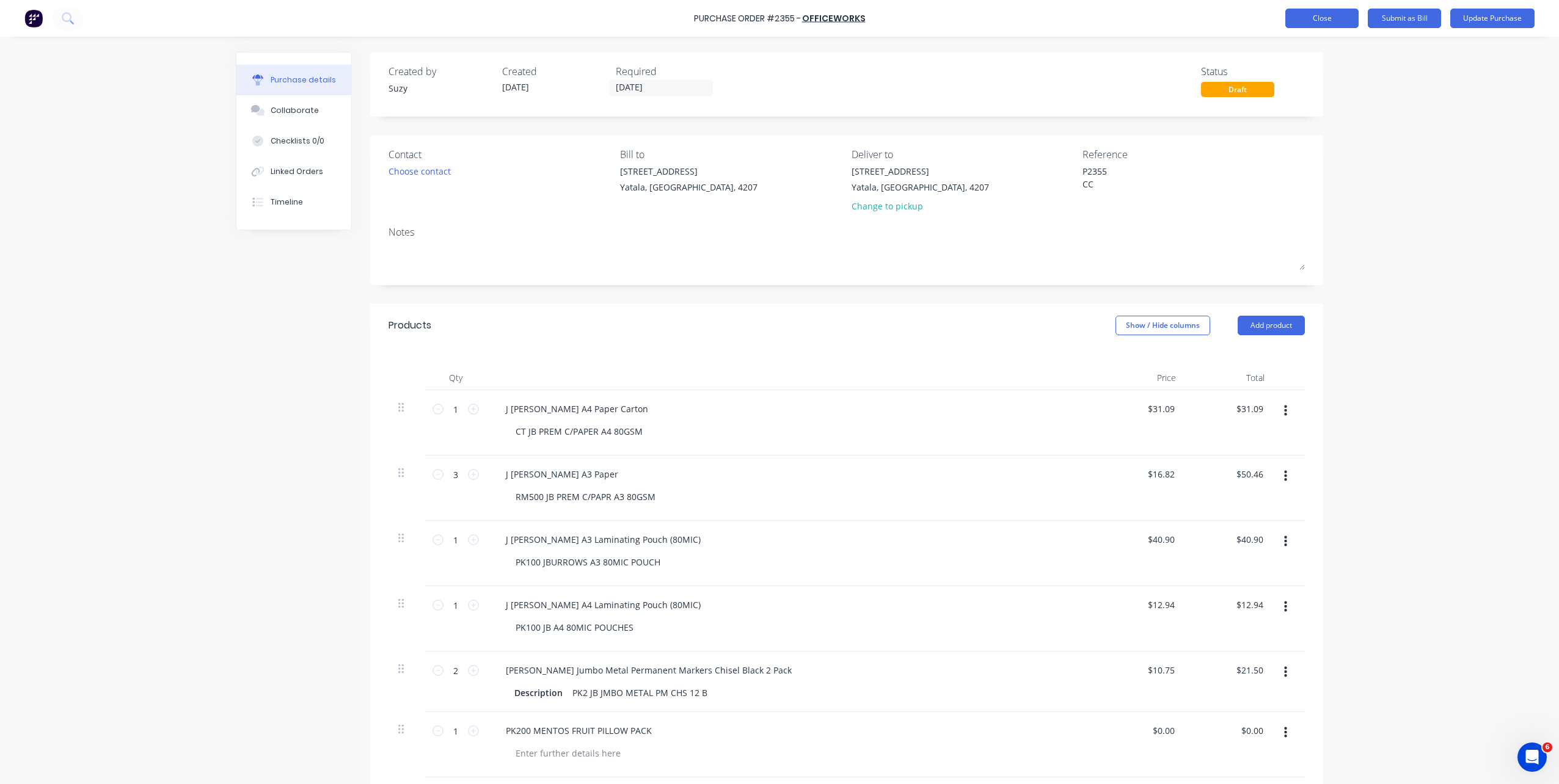
click at [1342, 18] on button "Close" at bounding box center [1322, 18] width 73 height 20
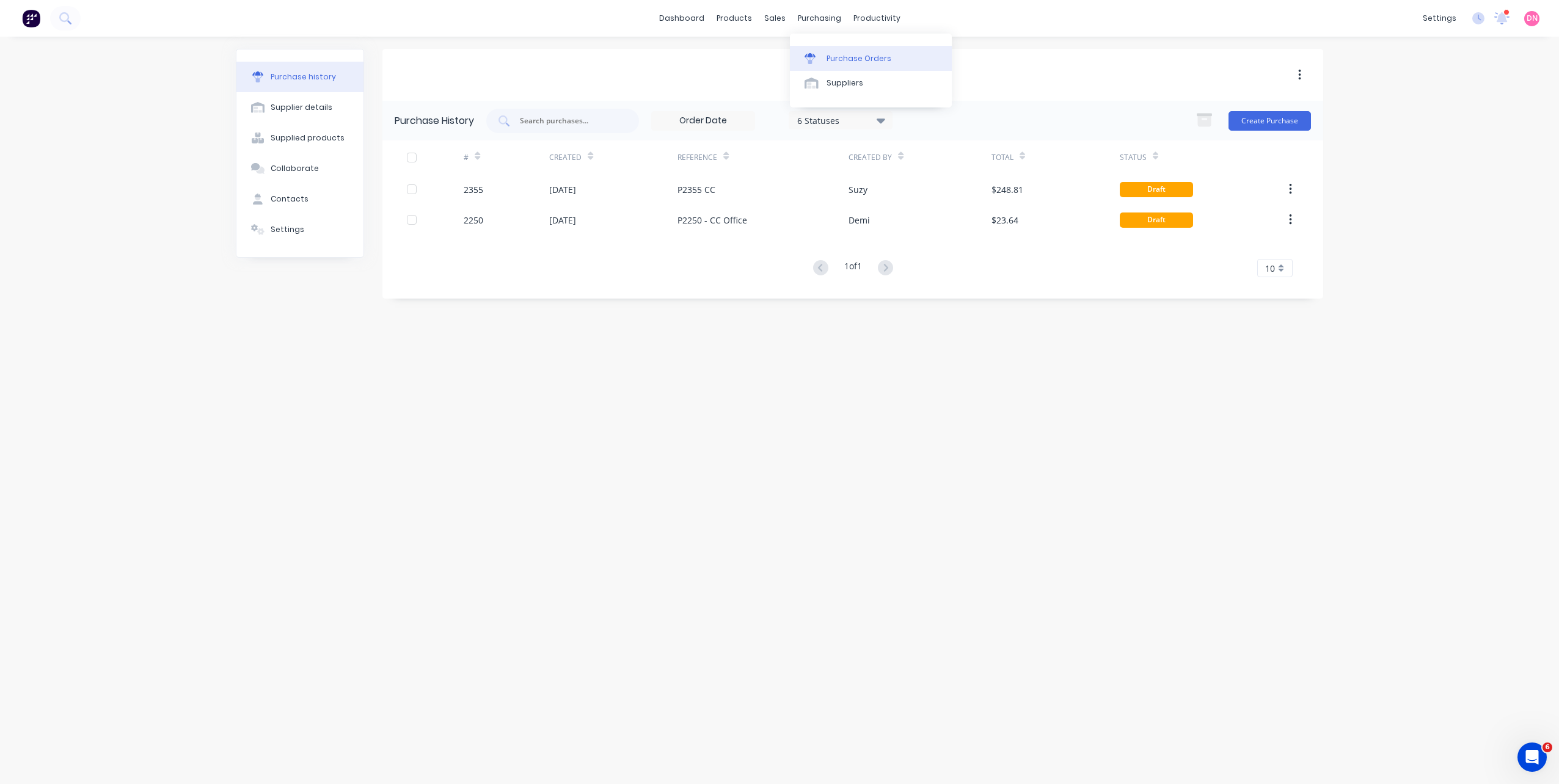
click at [823, 49] on link "Purchase Orders" at bounding box center [871, 58] width 162 height 24
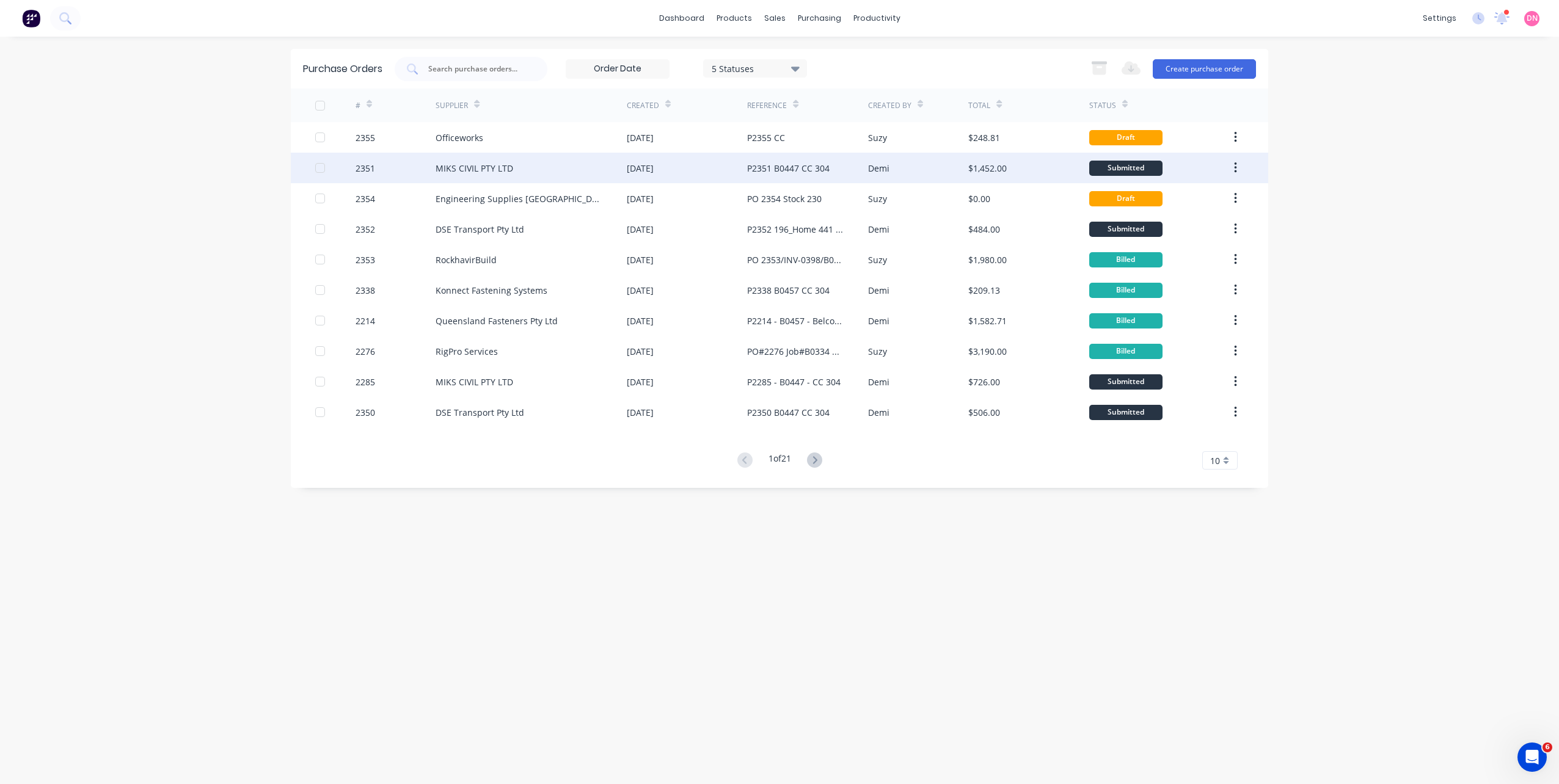
click at [817, 169] on div "P2351 B0447 CC 304" at bounding box center [788, 168] width 83 height 13
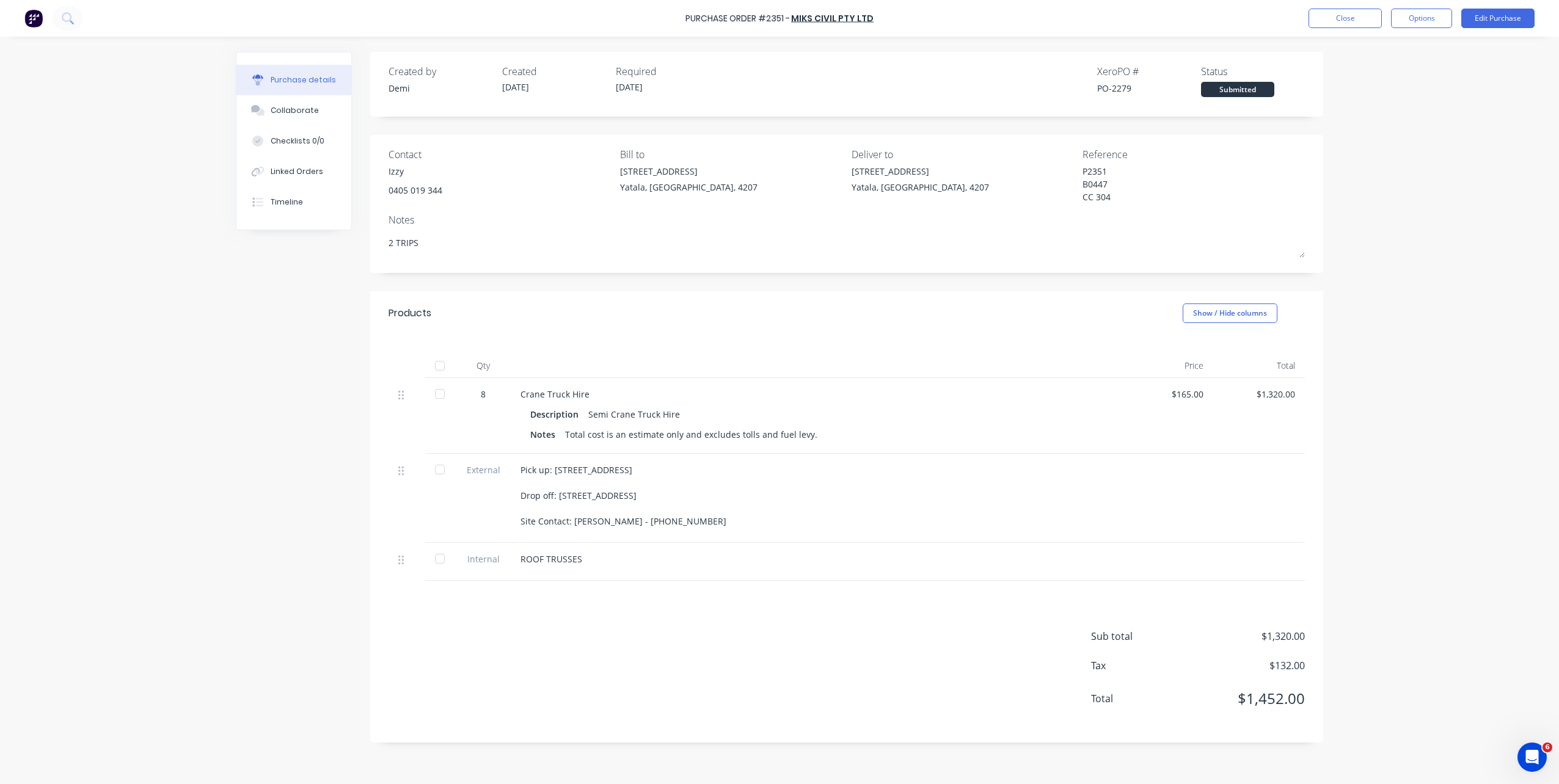
click at [659, 501] on div "Pick up: 33 Computer Road, Yatala QLD 4207 Drop off: Lot 1002 Cowell Drive, Bur…" at bounding box center [816, 495] width 591 height 64
click at [1448, 17] on button "Options" at bounding box center [1421, 18] width 61 height 20
click at [1317, 14] on button "Close" at bounding box center [1345, 18] width 73 height 20
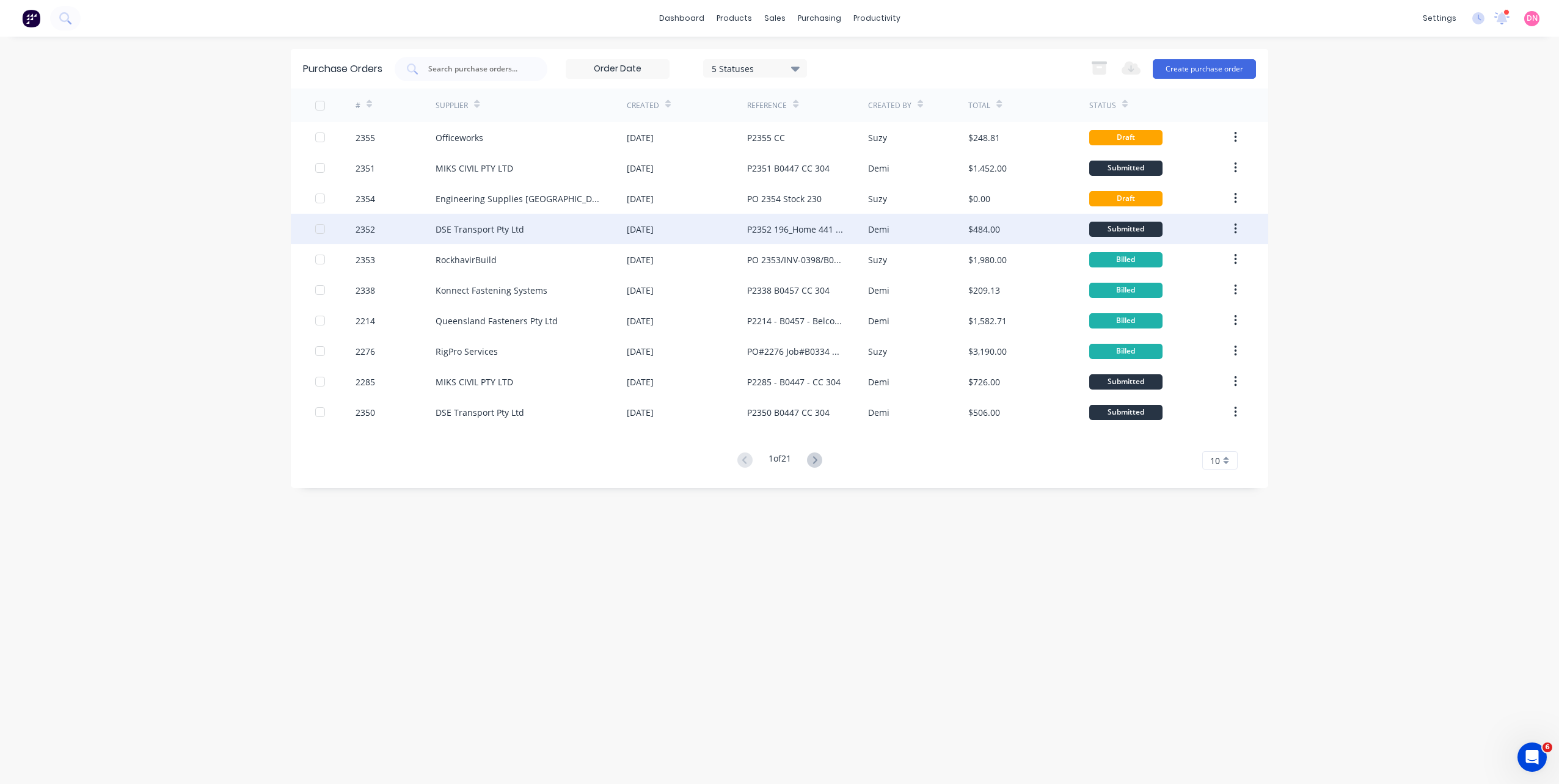
click at [1043, 223] on div "$484.00" at bounding box center [1028, 229] width 120 height 30
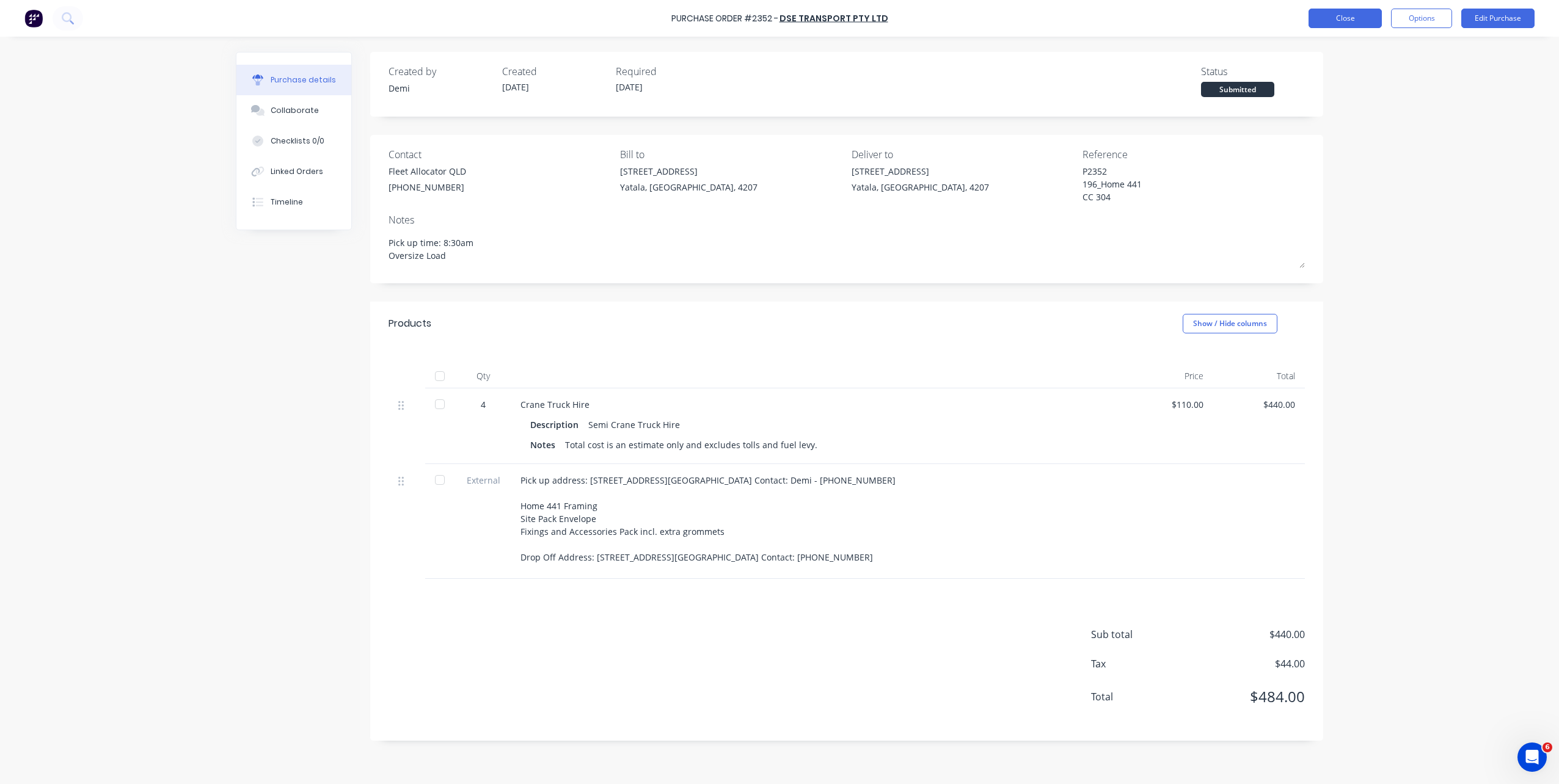
click at [1342, 11] on button "Close" at bounding box center [1345, 18] width 73 height 20
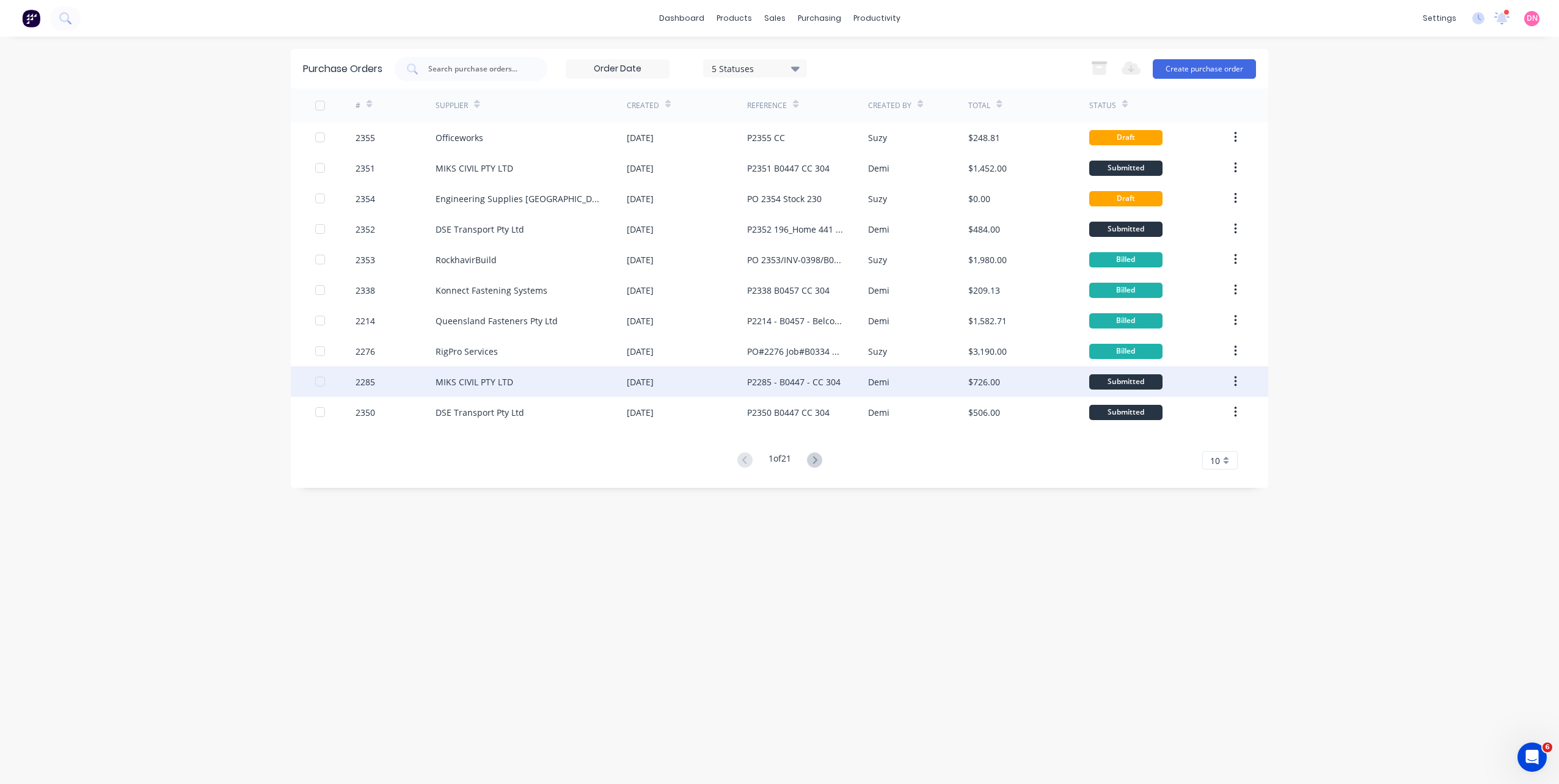
click at [1055, 390] on div "$726.00" at bounding box center [1028, 381] width 120 height 30
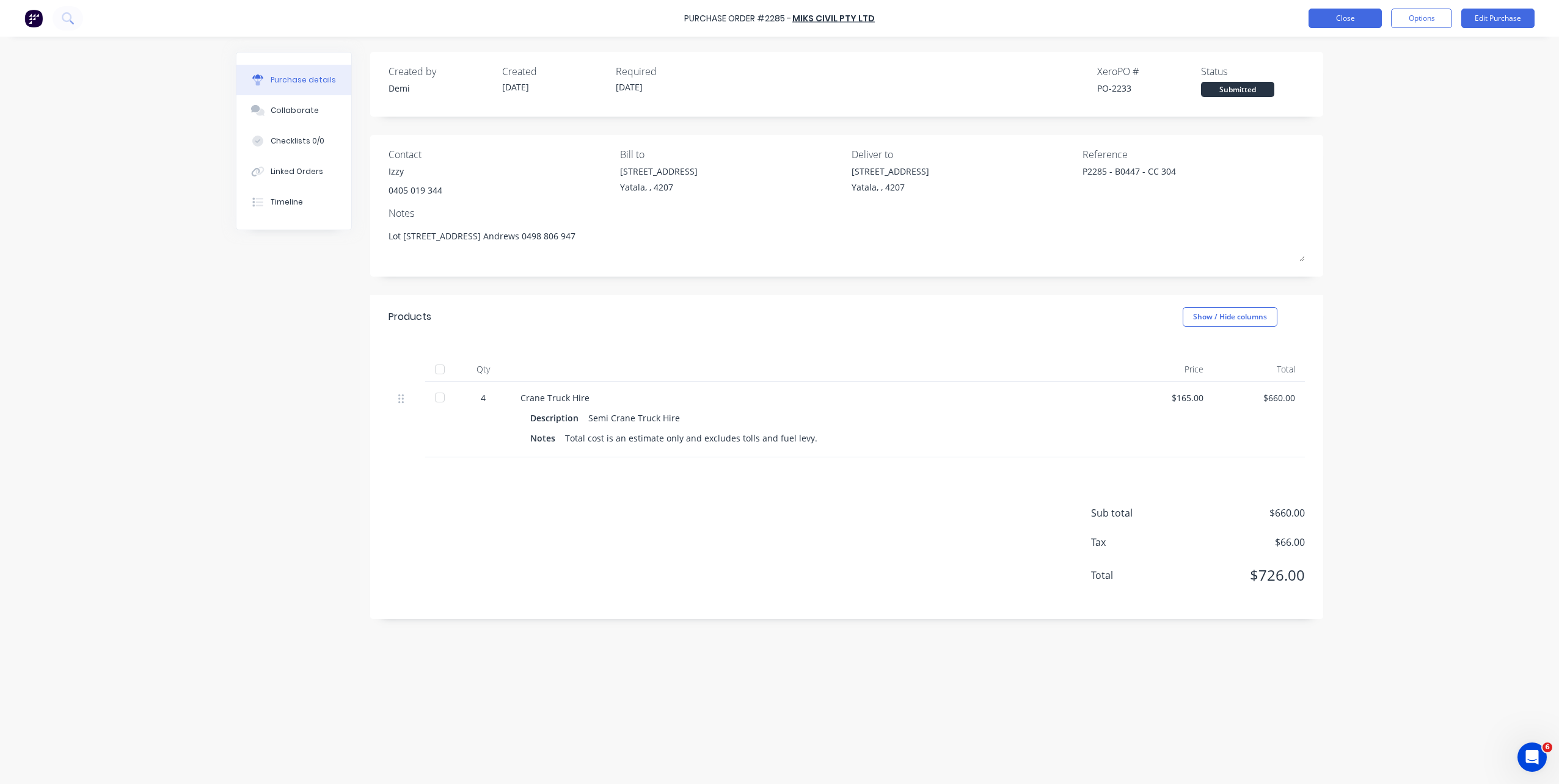
click at [1336, 24] on button "Close" at bounding box center [1345, 18] width 73 height 20
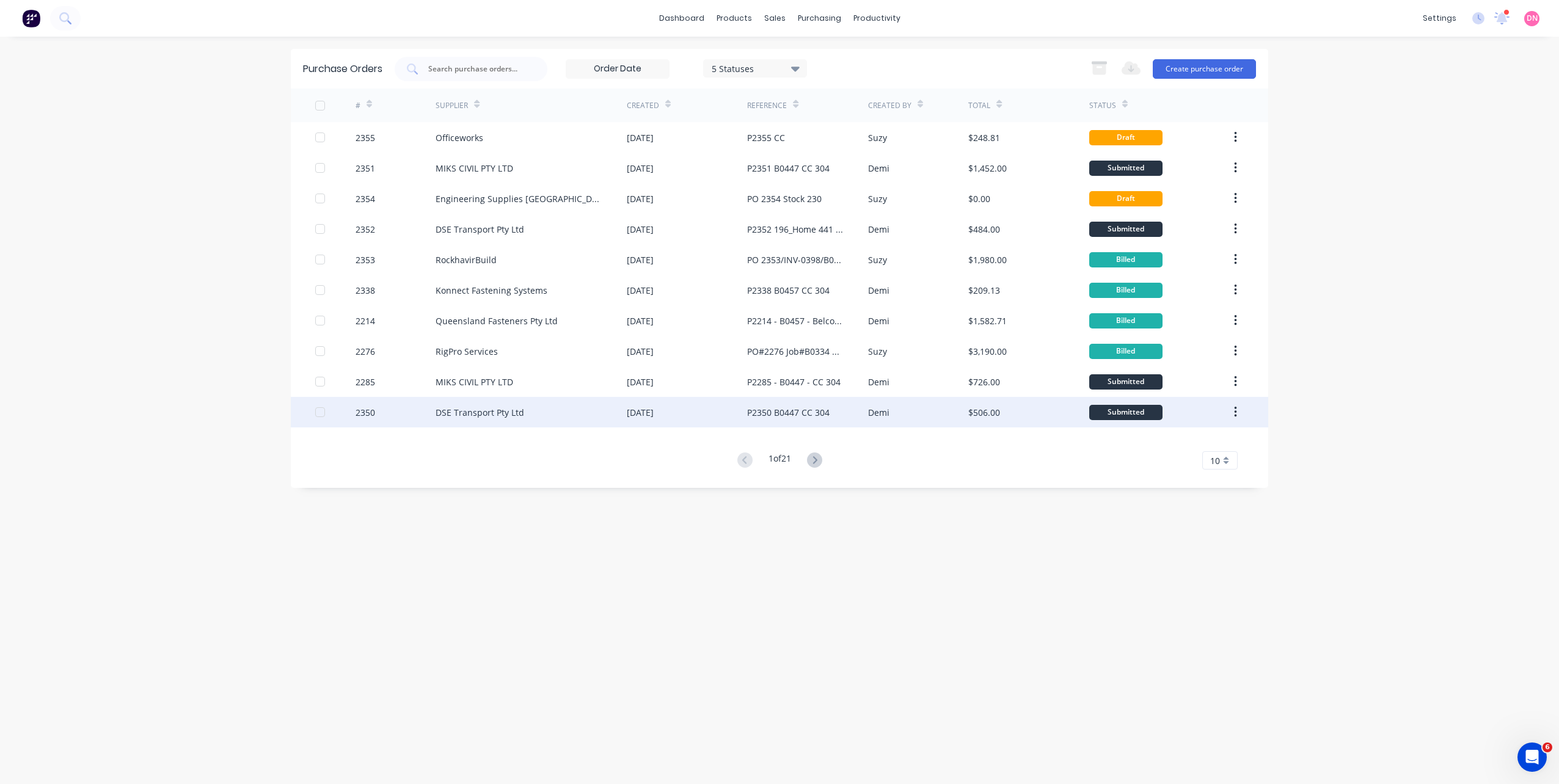
click at [925, 420] on div "Demi" at bounding box center [919, 413] width 101 height 30
type textarea "x"
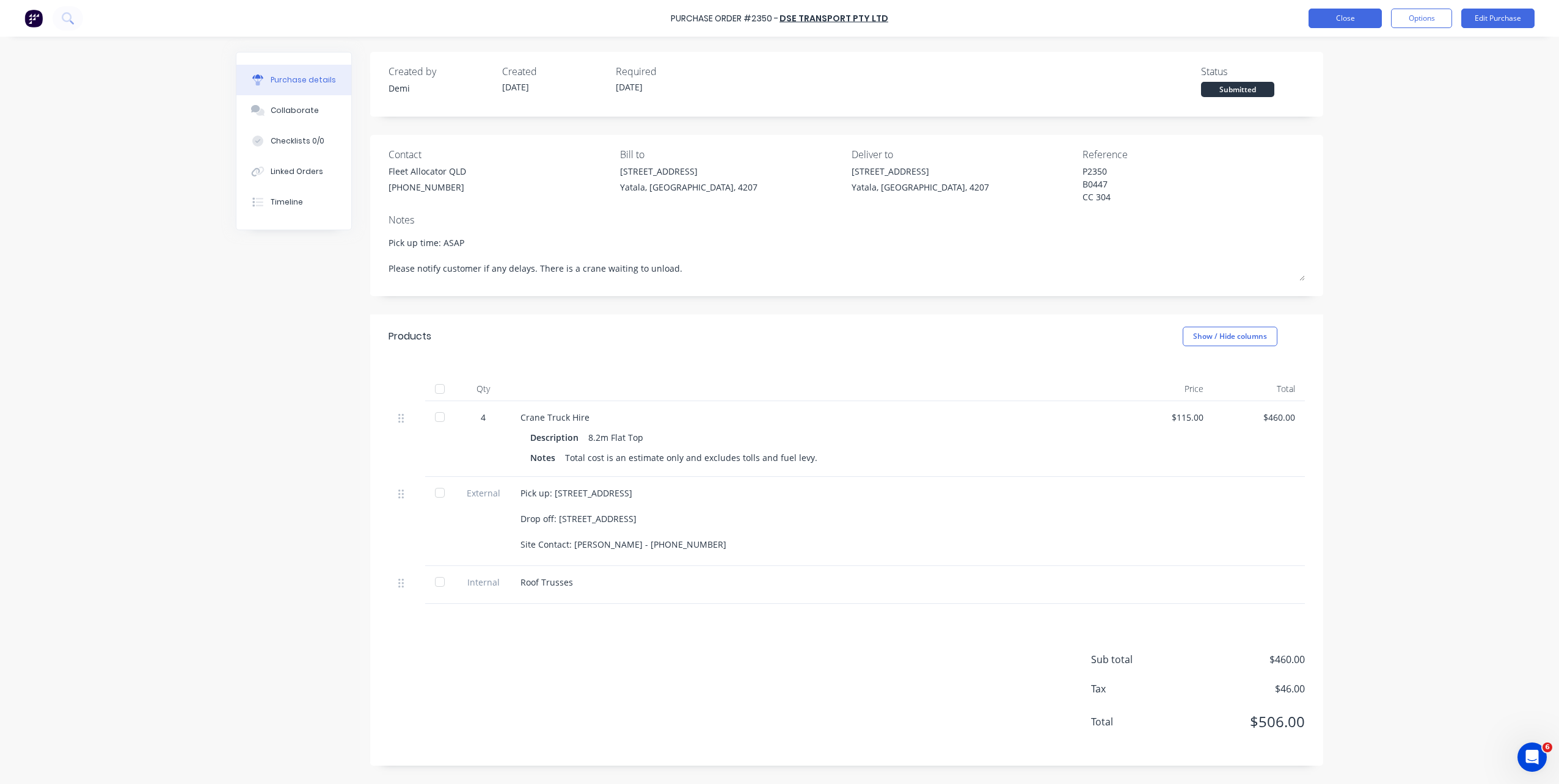
click at [1367, 24] on button "Close" at bounding box center [1345, 18] width 73 height 20
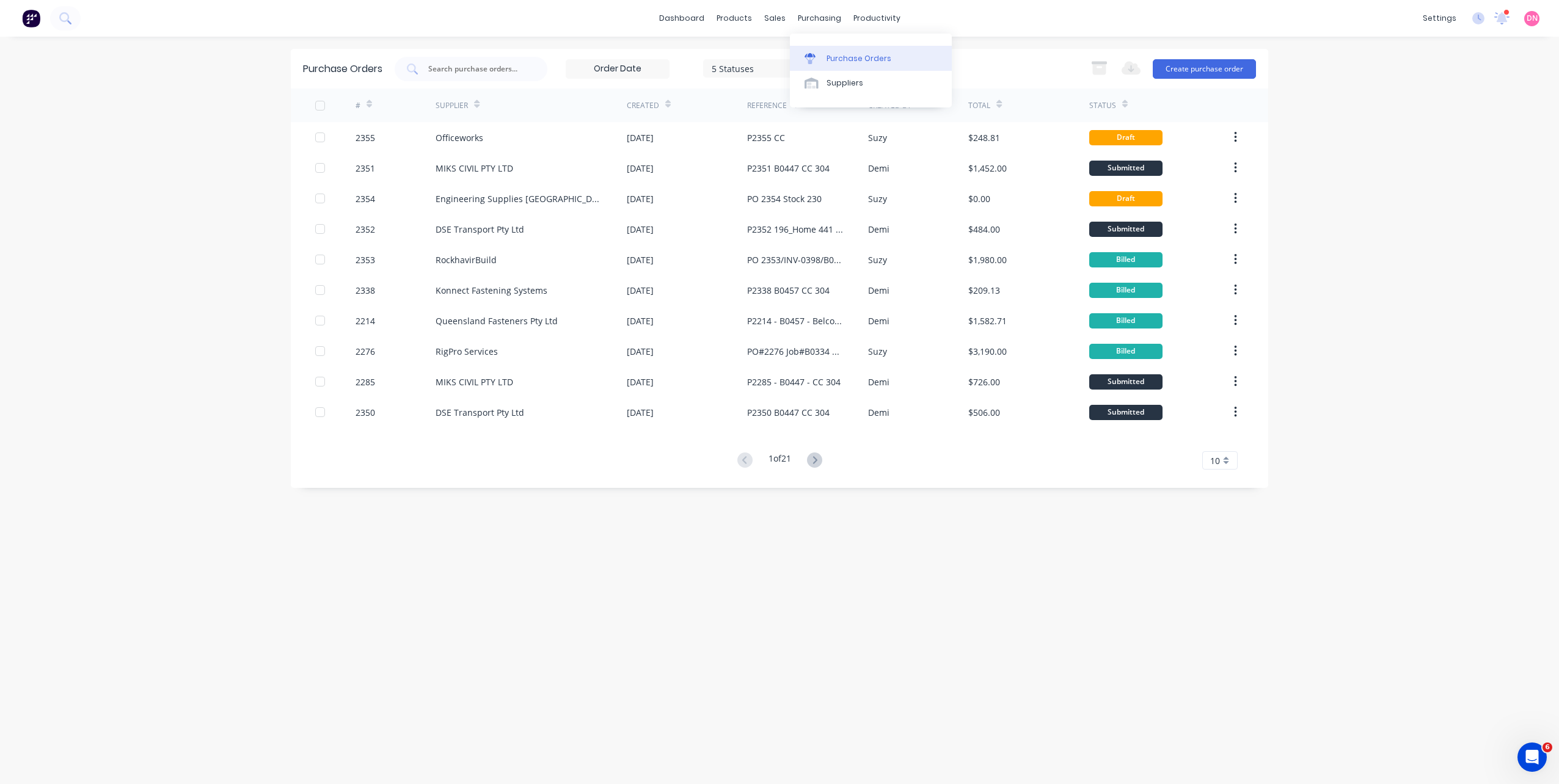
click at [832, 58] on div "Purchase Orders" at bounding box center [859, 58] width 65 height 11
click at [875, 61] on div "Purchase Orders" at bounding box center [859, 58] width 65 height 11
click at [1172, 68] on button "Create purchase order" at bounding box center [1204, 69] width 103 height 20
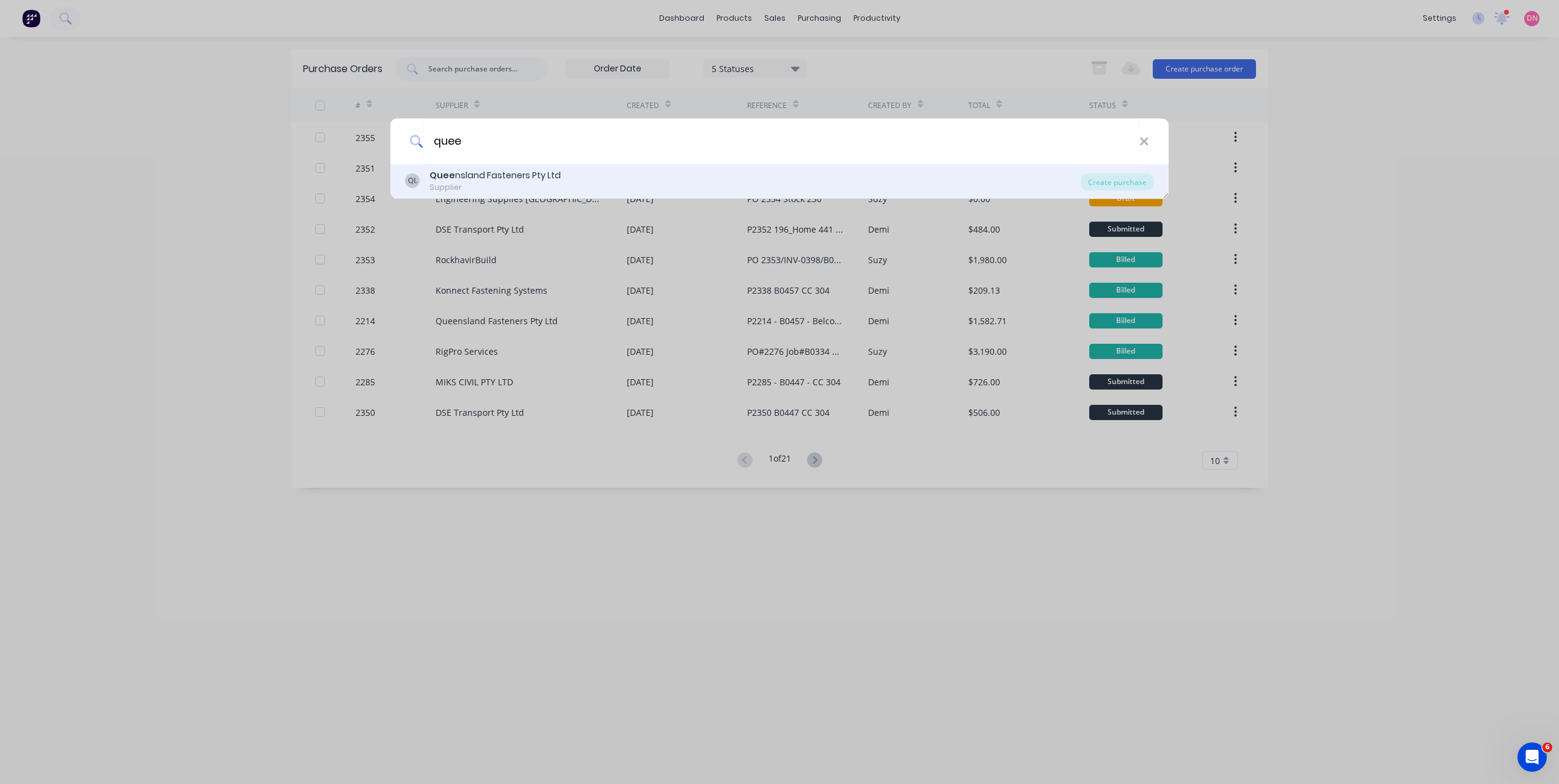
type input "quee"
click at [751, 176] on div "QL Quee nsland Fasteners Pty Ltd Supplier" at bounding box center [742, 181] width 675 height 24
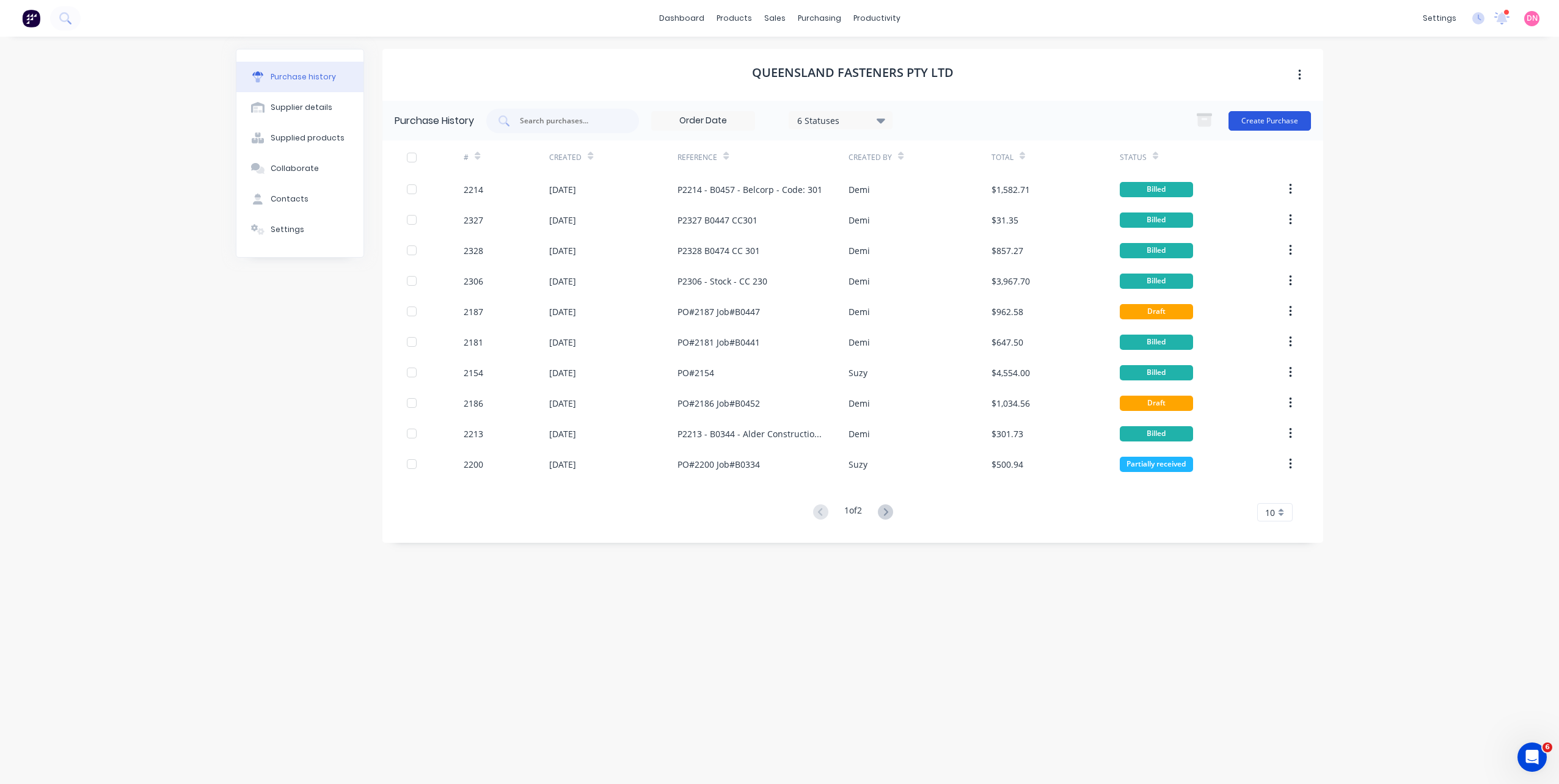
click at [1276, 114] on button "Create Purchase" at bounding box center [1270, 121] width 83 height 20
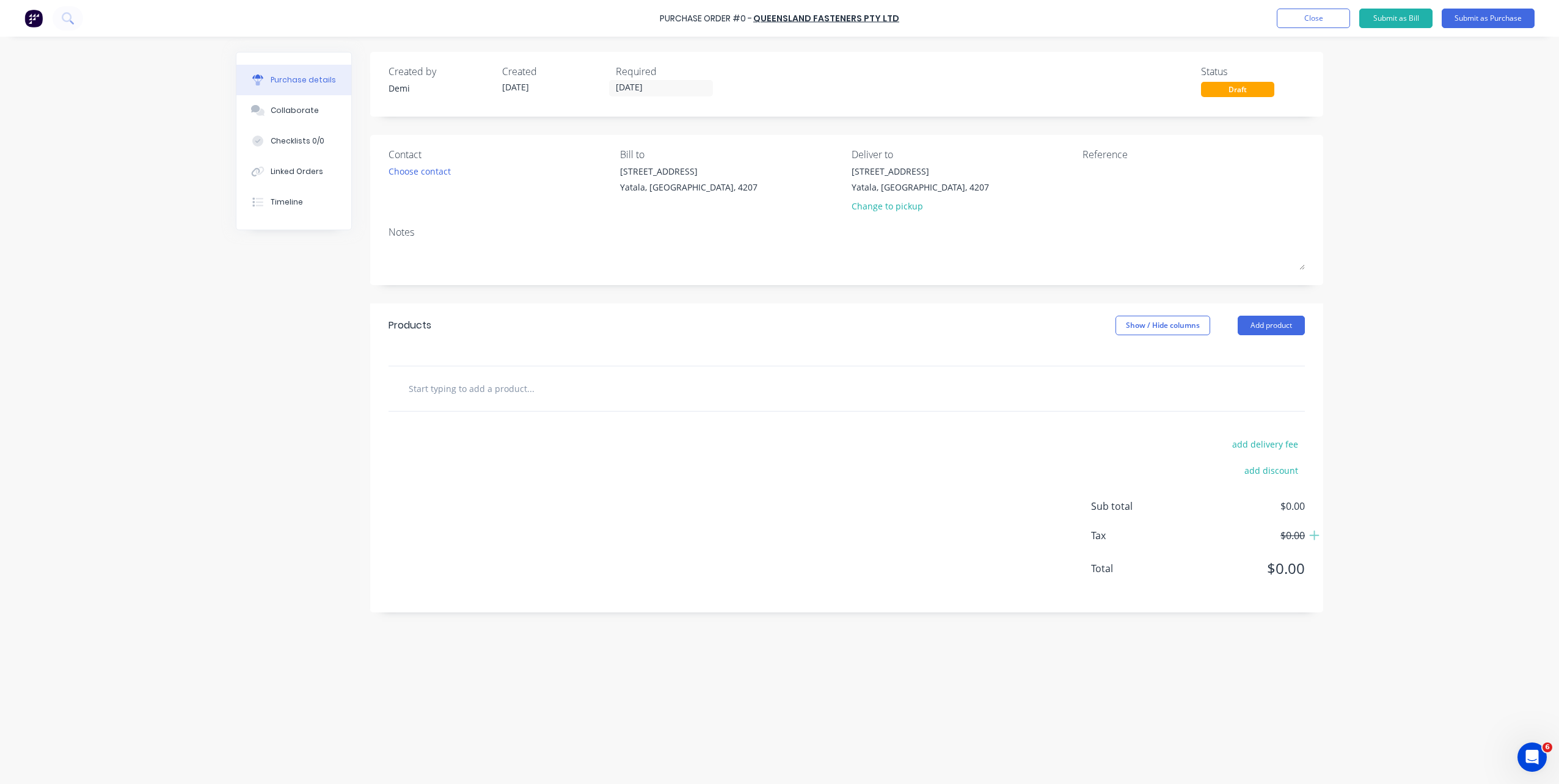
click at [507, 390] on input "text" at bounding box center [530, 388] width 245 height 24
click at [1261, 330] on button "Add product" at bounding box center [1271, 326] width 67 height 20
click at [1261, 357] on div "Product catalogue" at bounding box center [1247, 356] width 94 height 17
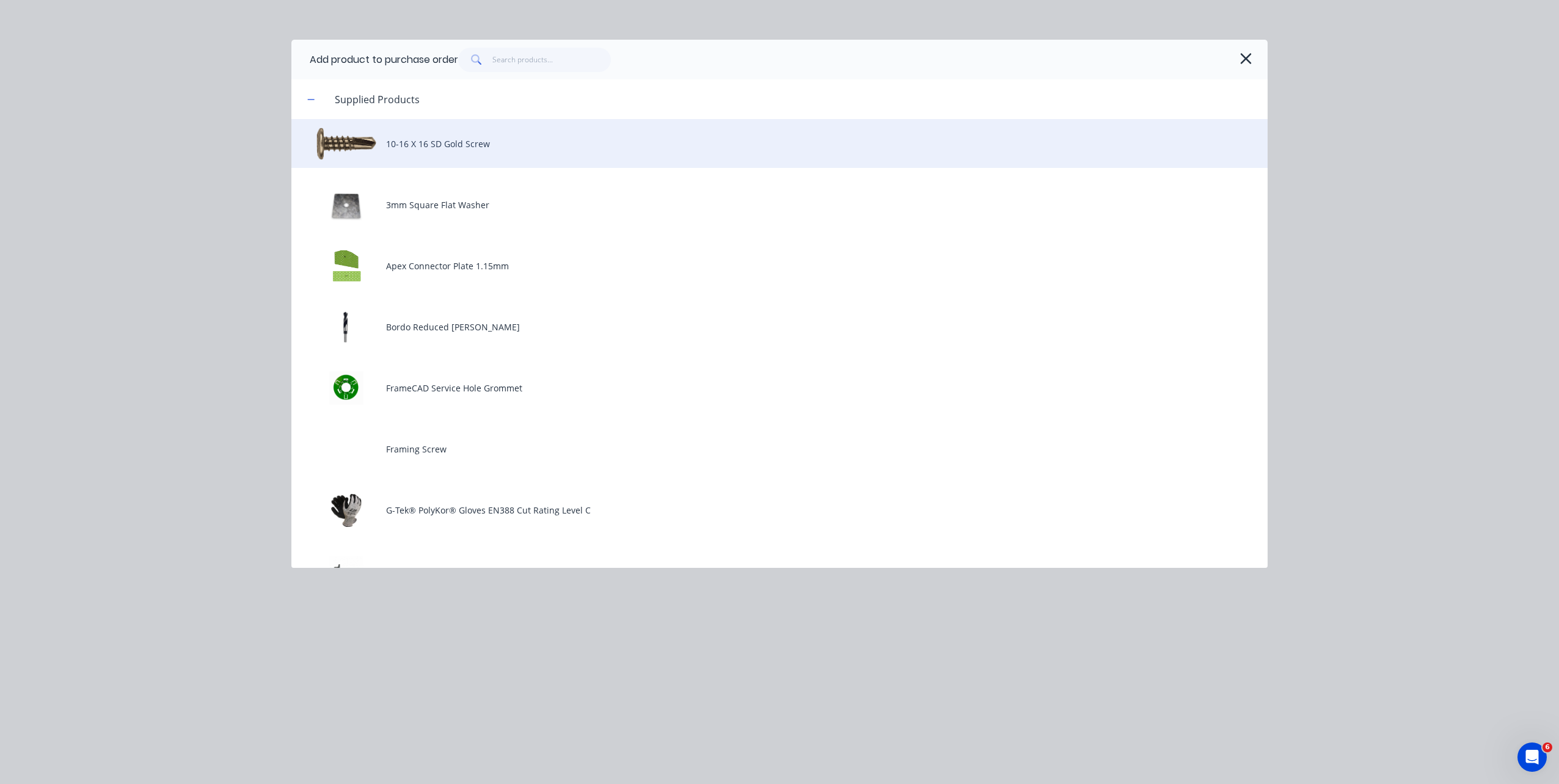
click at [444, 167] on div "10-16 X 16 SD Gold Screw" at bounding box center [780, 144] width 976 height 49
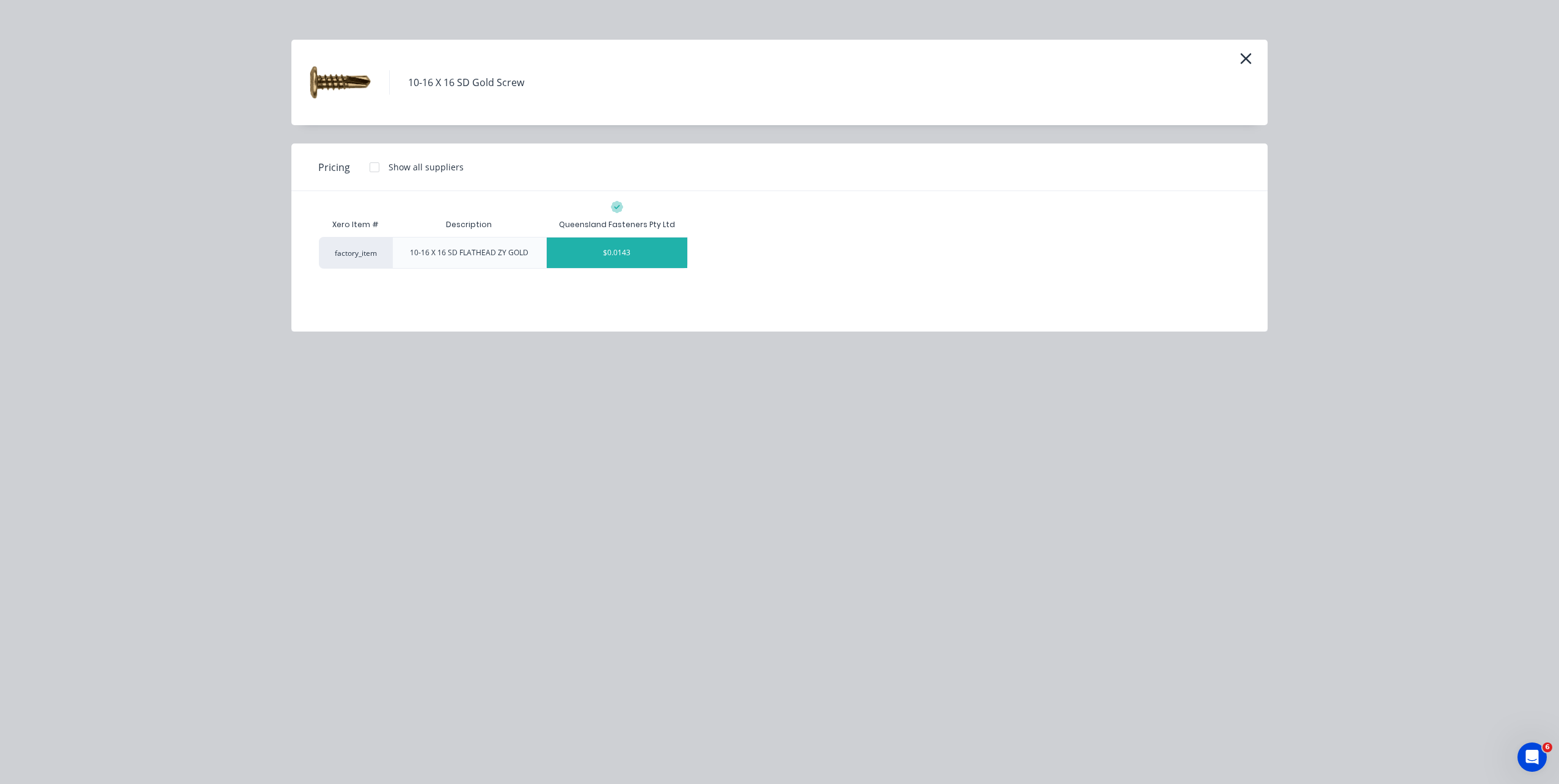
click at [665, 259] on div "$0.0143" at bounding box center [617, 253] width 141 height 30
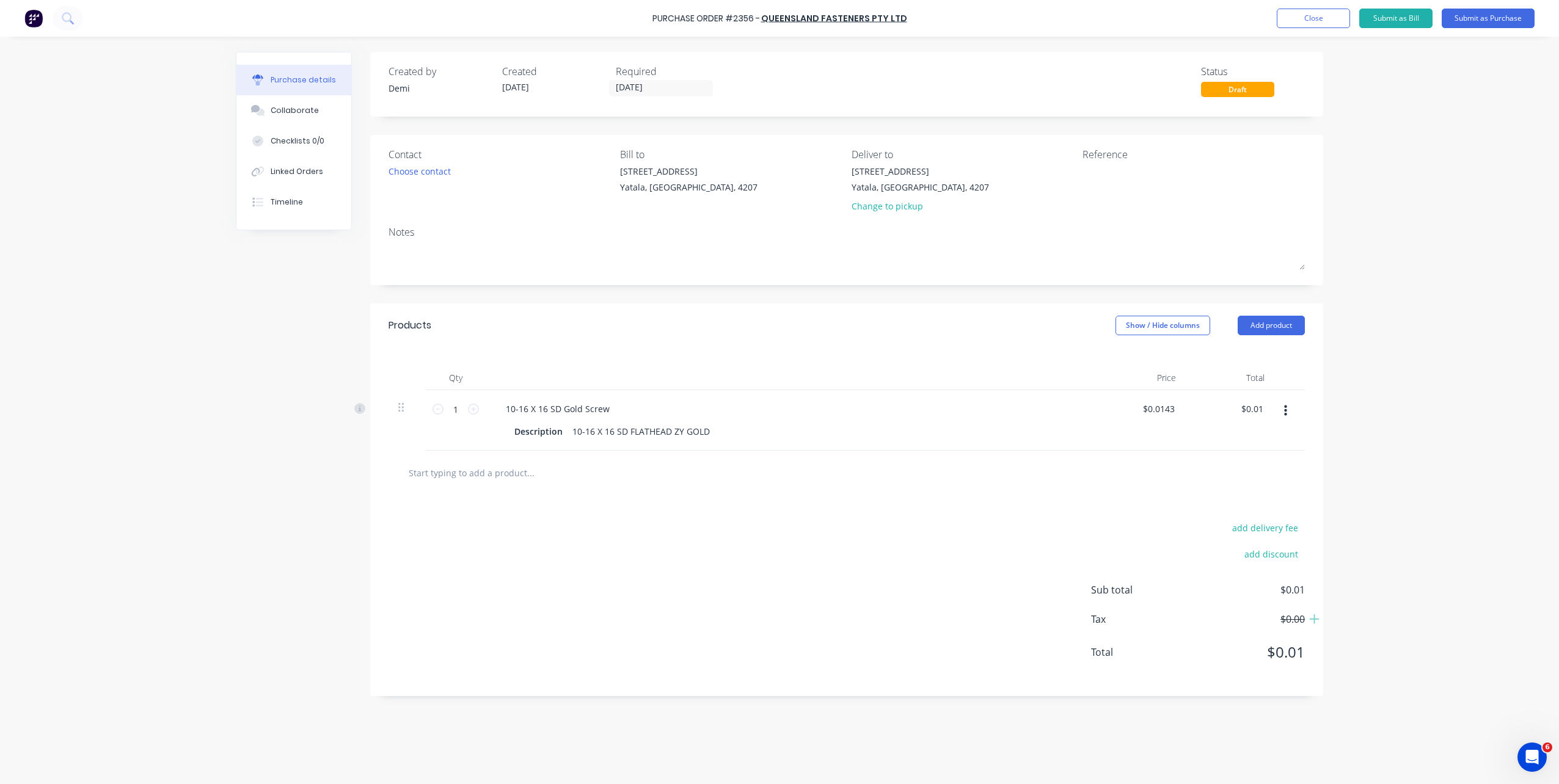
click at [1255, 322] on button "Add product" at bounding box center [1271, 326] width 67 height 20
click at [1248, 361] on div "Product catalogue" at bounding box center [1247, 356] width 94 height 17
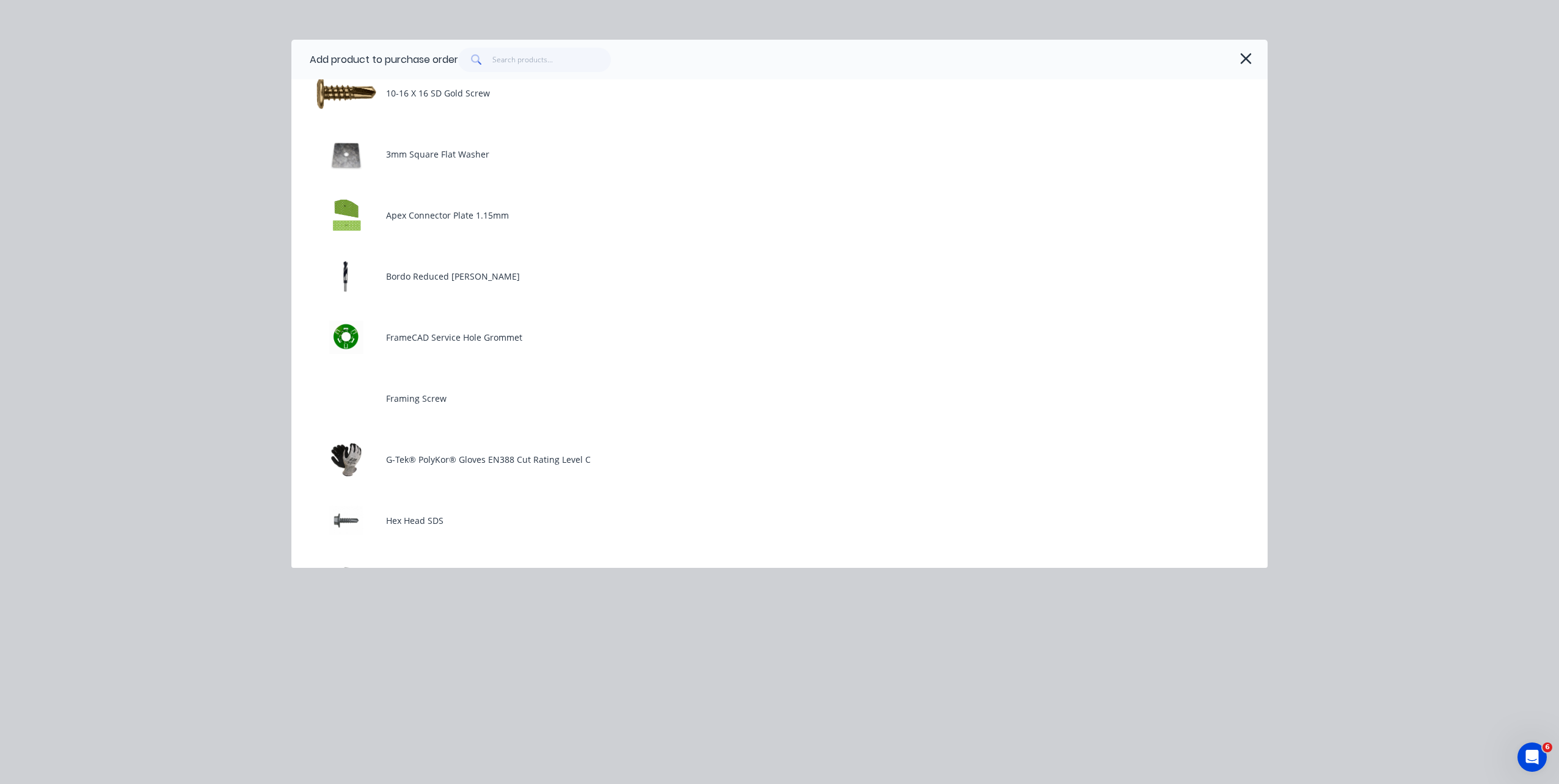
scroll to position [122, 0]
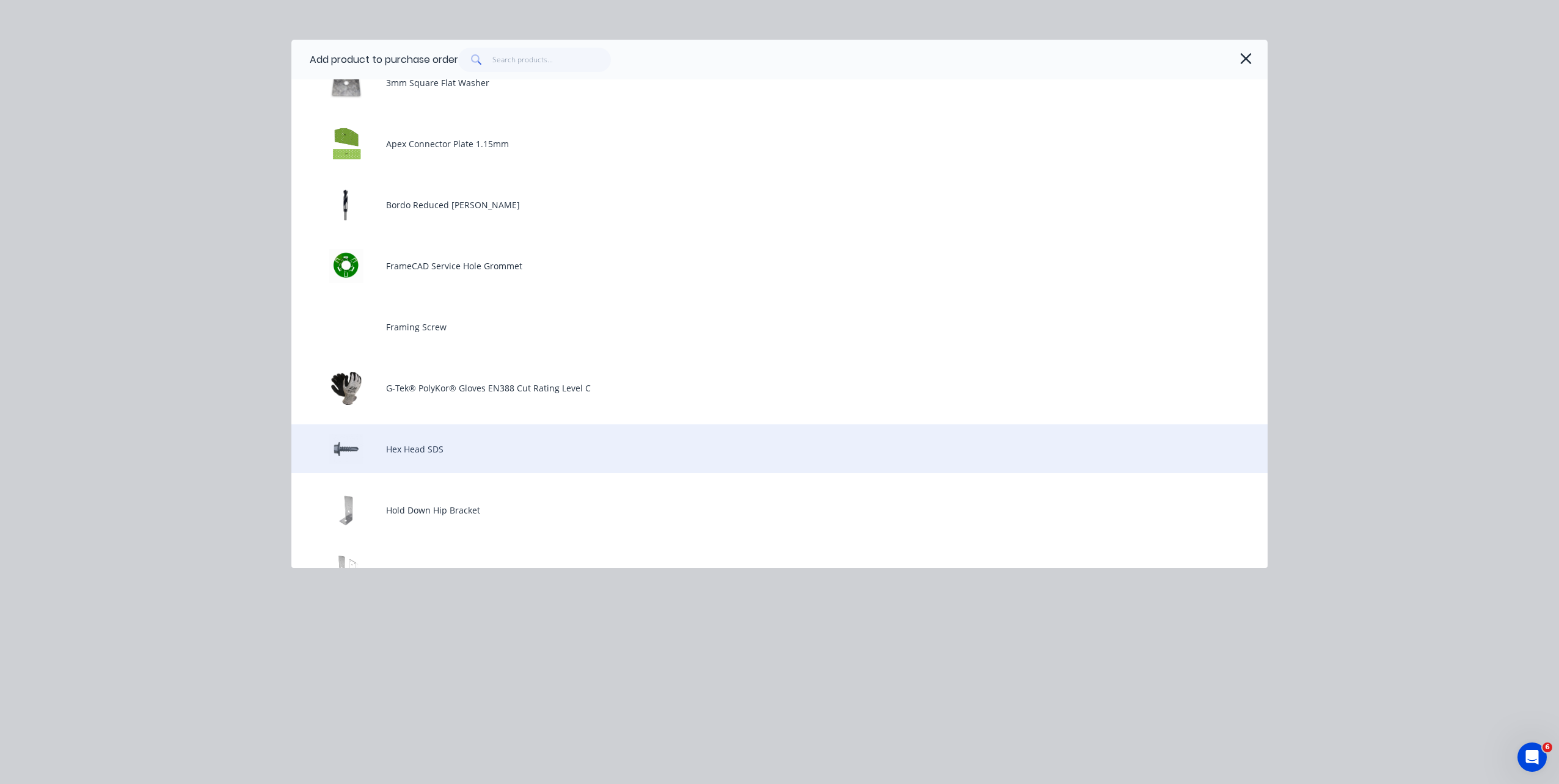
click at [492, 441] on div "Hex Head SDS" at bounding box center [780, 449] width 976 height 49
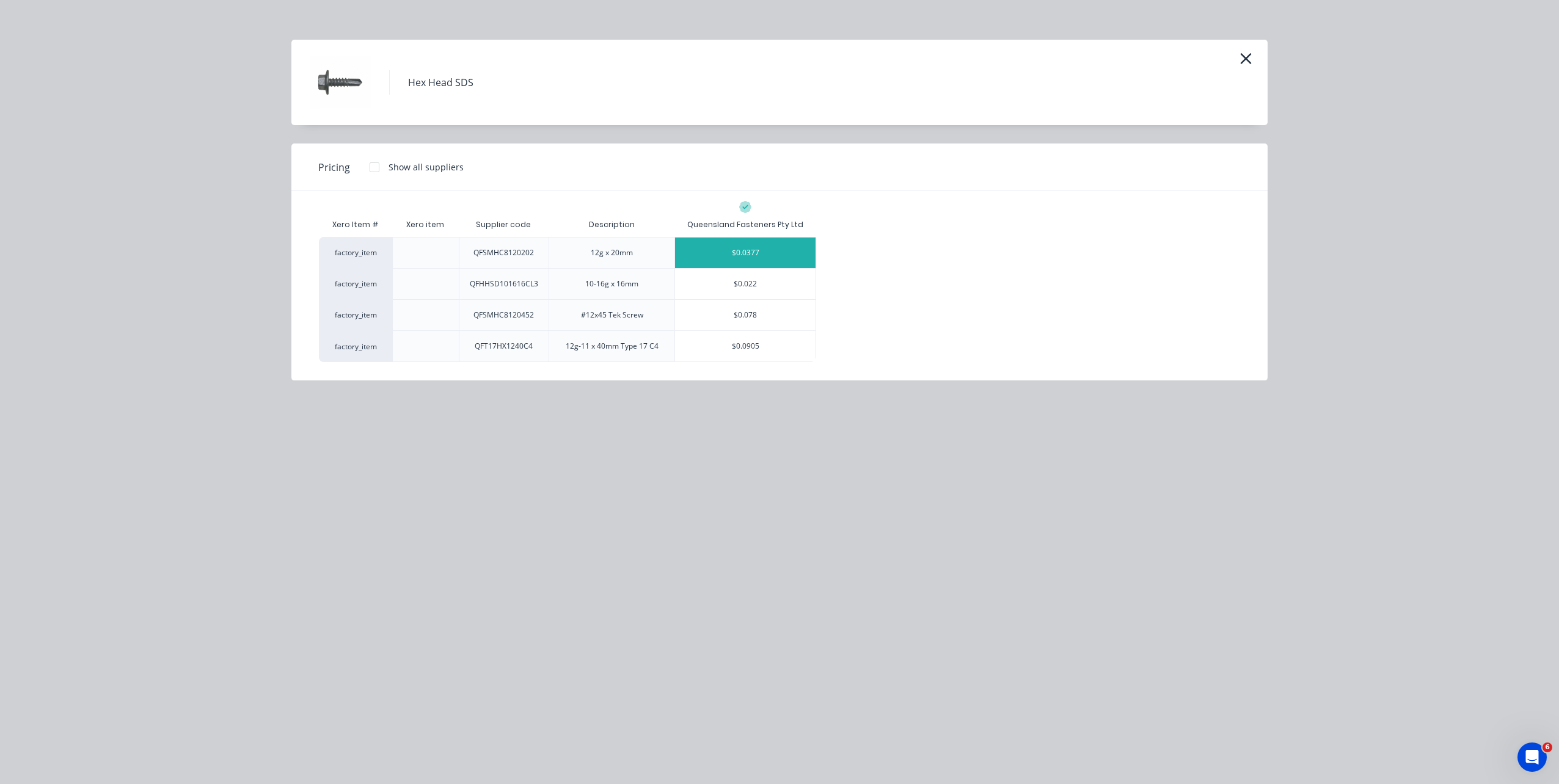
click at [786, 252] on div "$0.0377" at bounding box center [745, 253] width 141 height 30
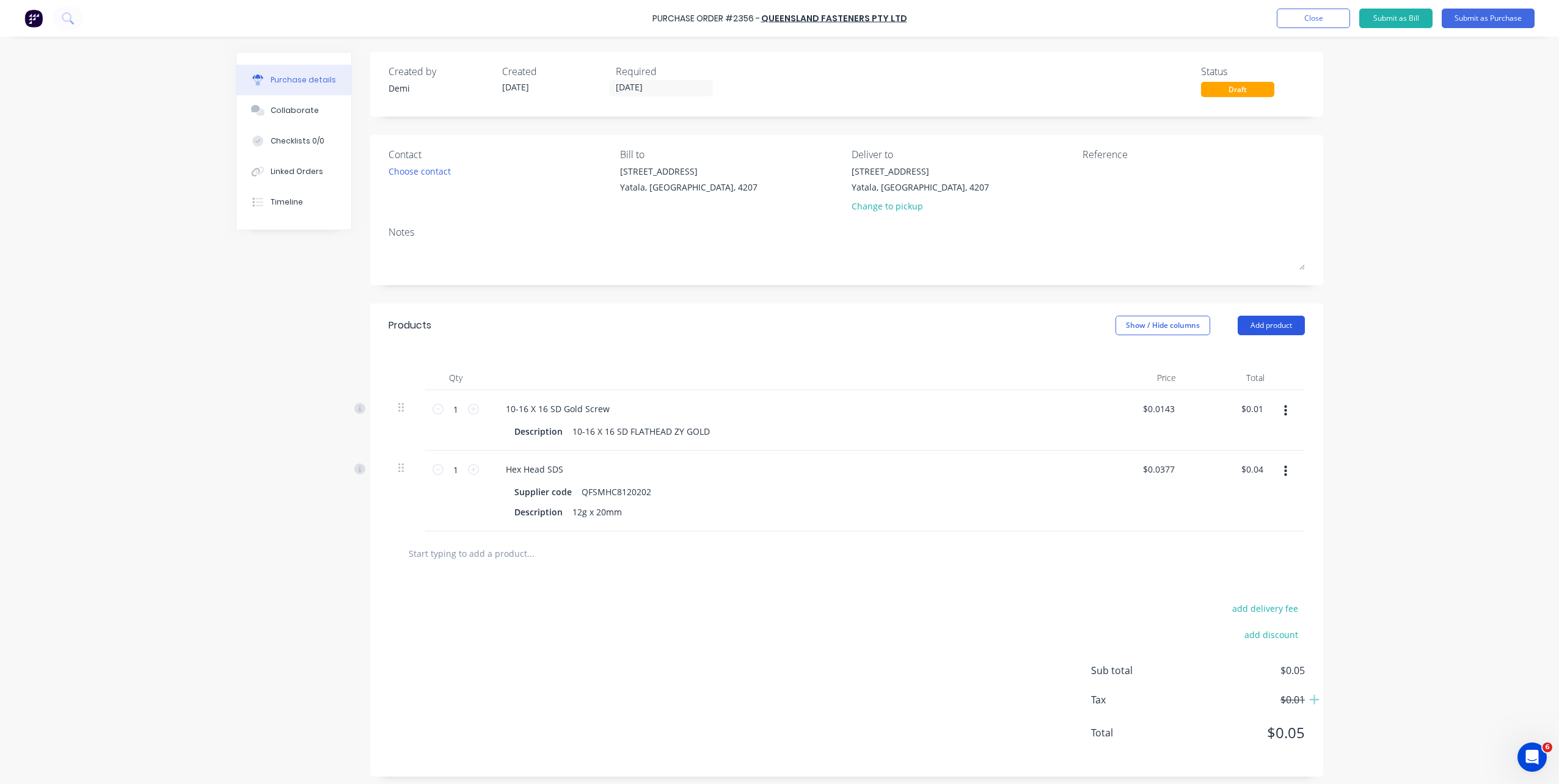
click at [1254, 320] on button "Add product" at bounding box center [1271, 326] width 67 height 20
click at [1246, 357] on div "Product catalogue" at bounding box center [1247, 356] width 94 height 17
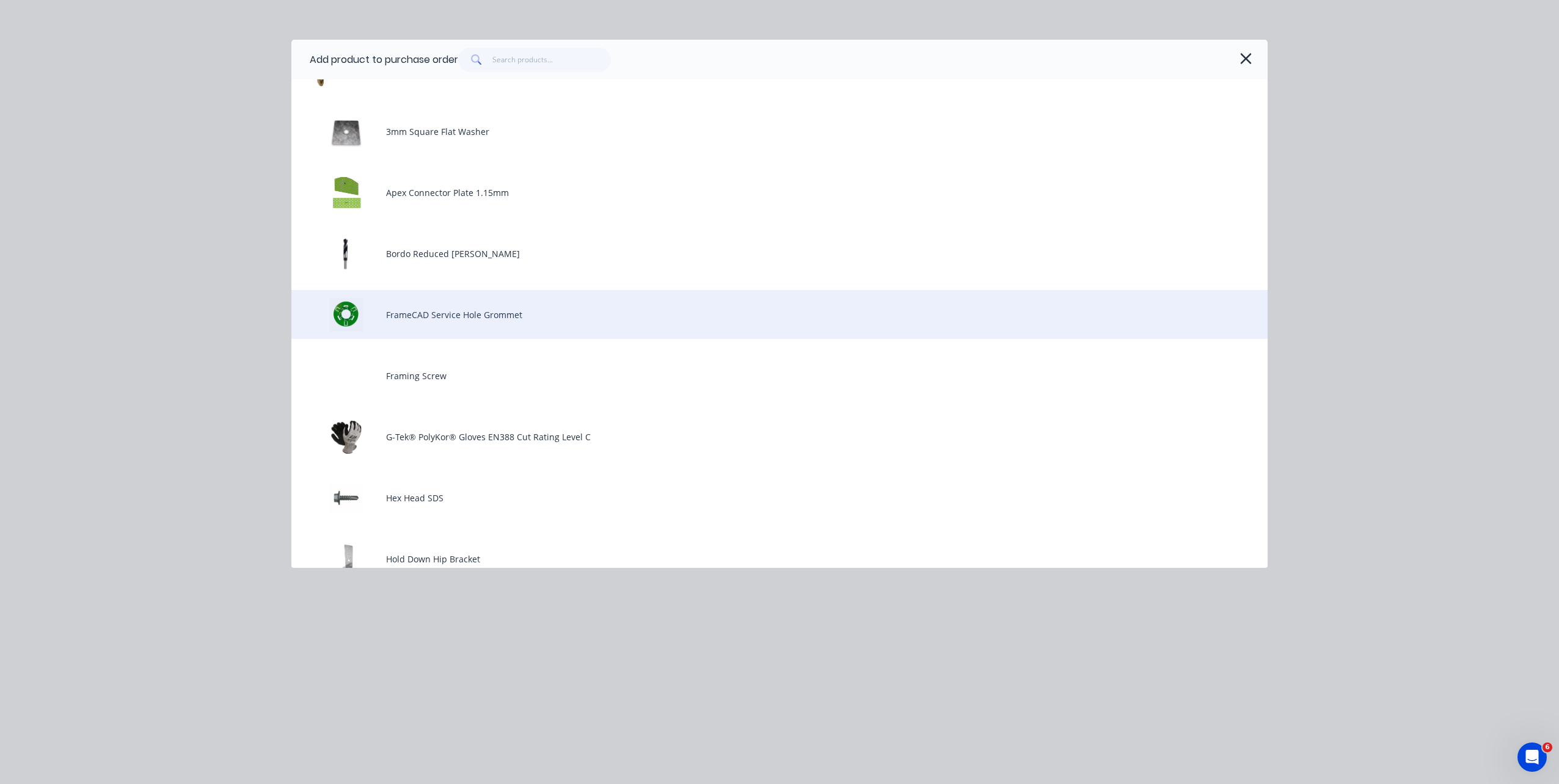
scroll to position [245, 0]
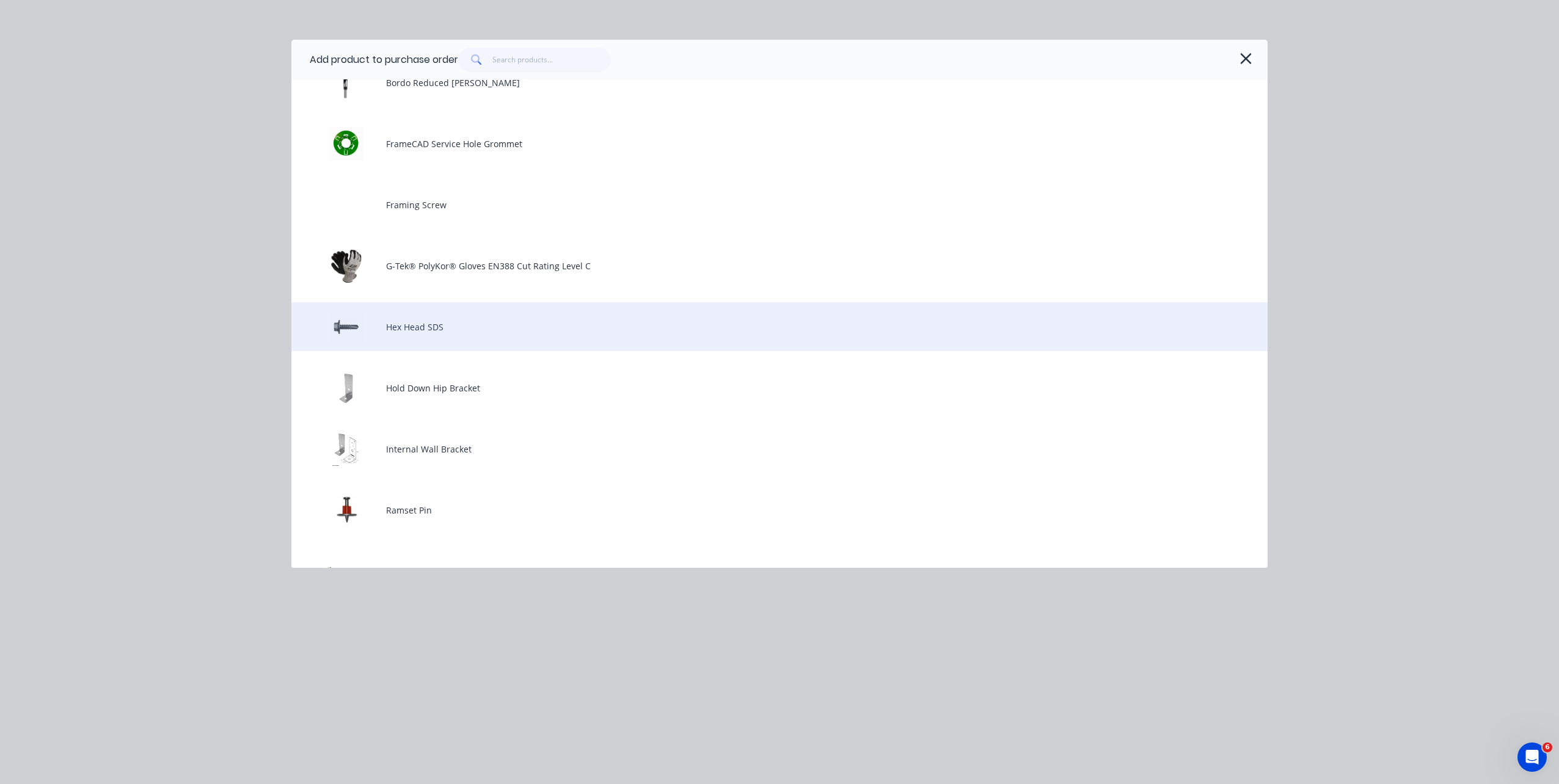
click at [587, 347] on div "Hex Head SDS" at bounding box center [780, 327] width 976 height 49
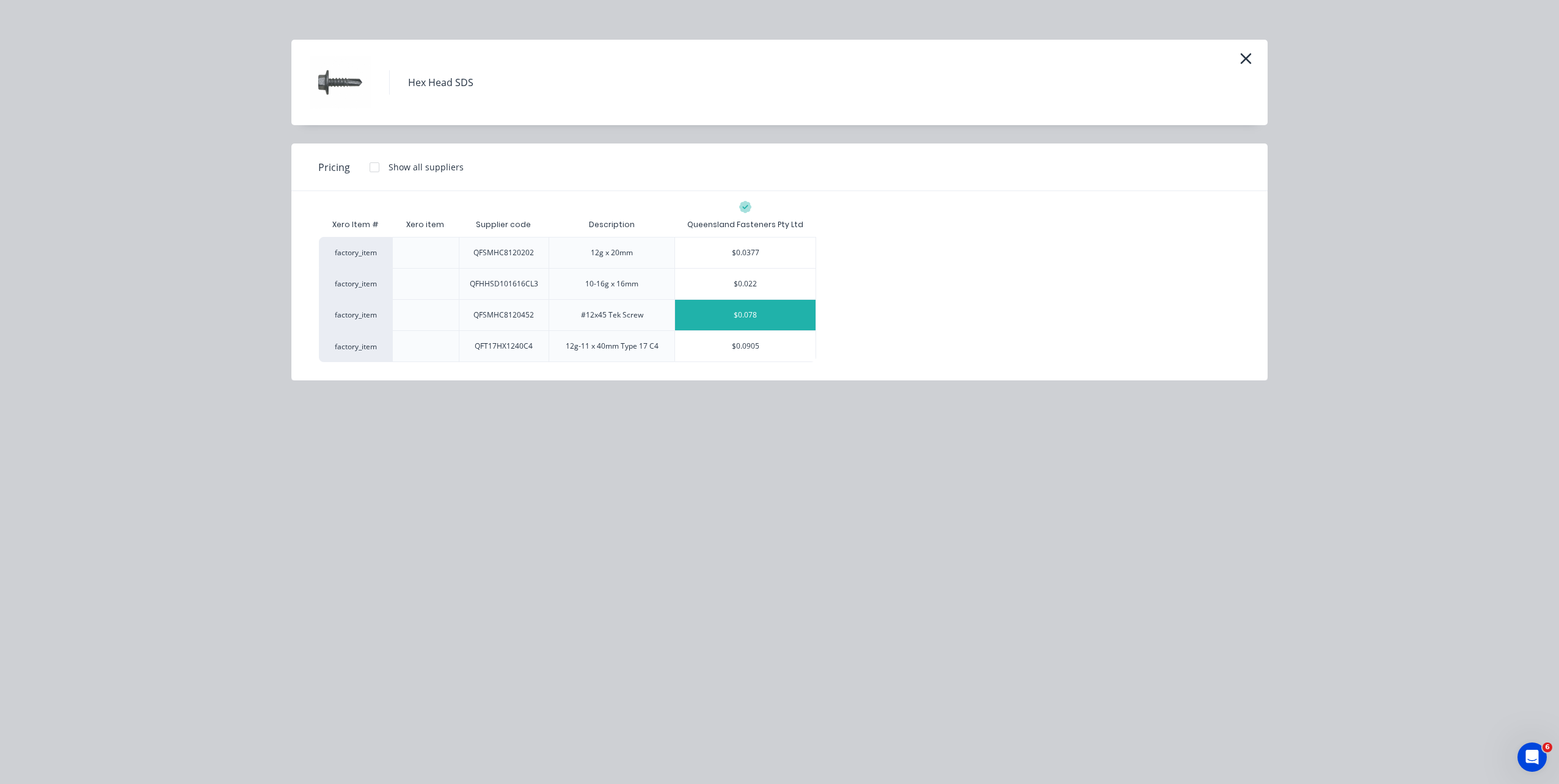
click at [776, 308] on div "$0.078" at bounding box center [745, 315] width 141 height 30
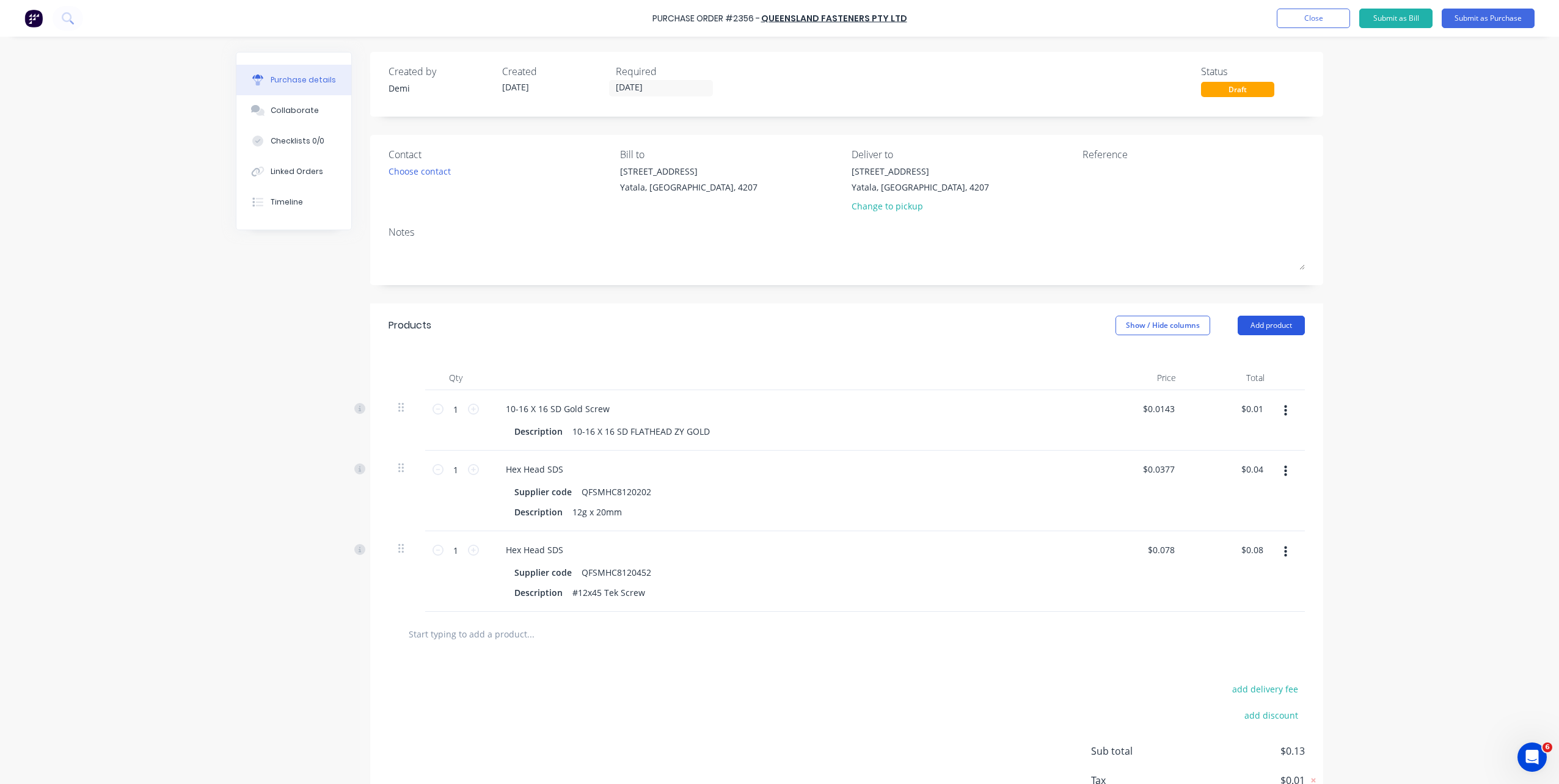
click at [1267, 318] on button "Add product" at bounding box center [1271, 326] width 67 height 20
click at [1233, 358] on div "Product catalogue" at bounding box center [1247, 356] width 94 height 17
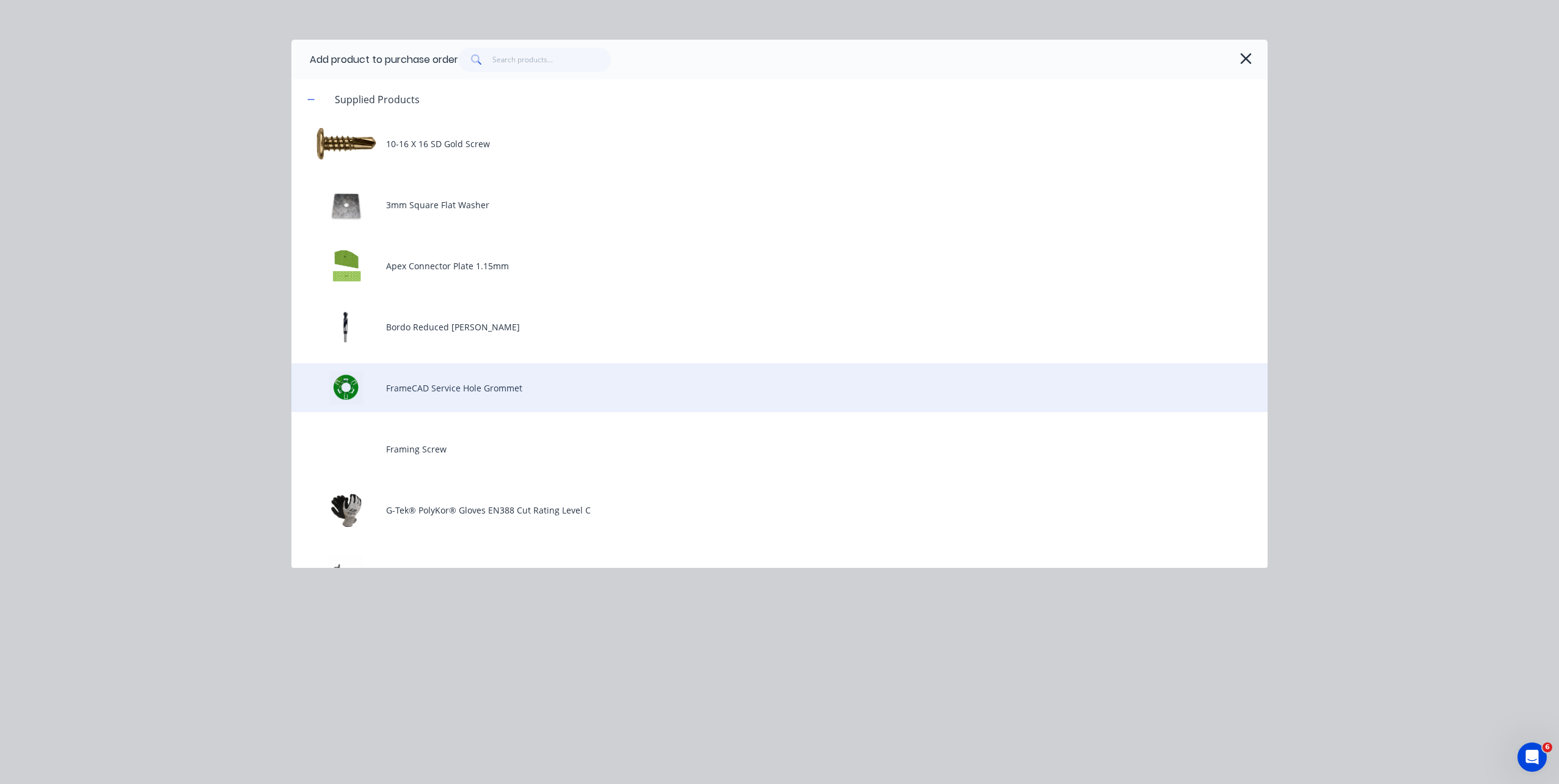
click at [555, 381] on div "FrameCAD Service Hole Grommet" at bounding box center [780, 387] width 976 height 49
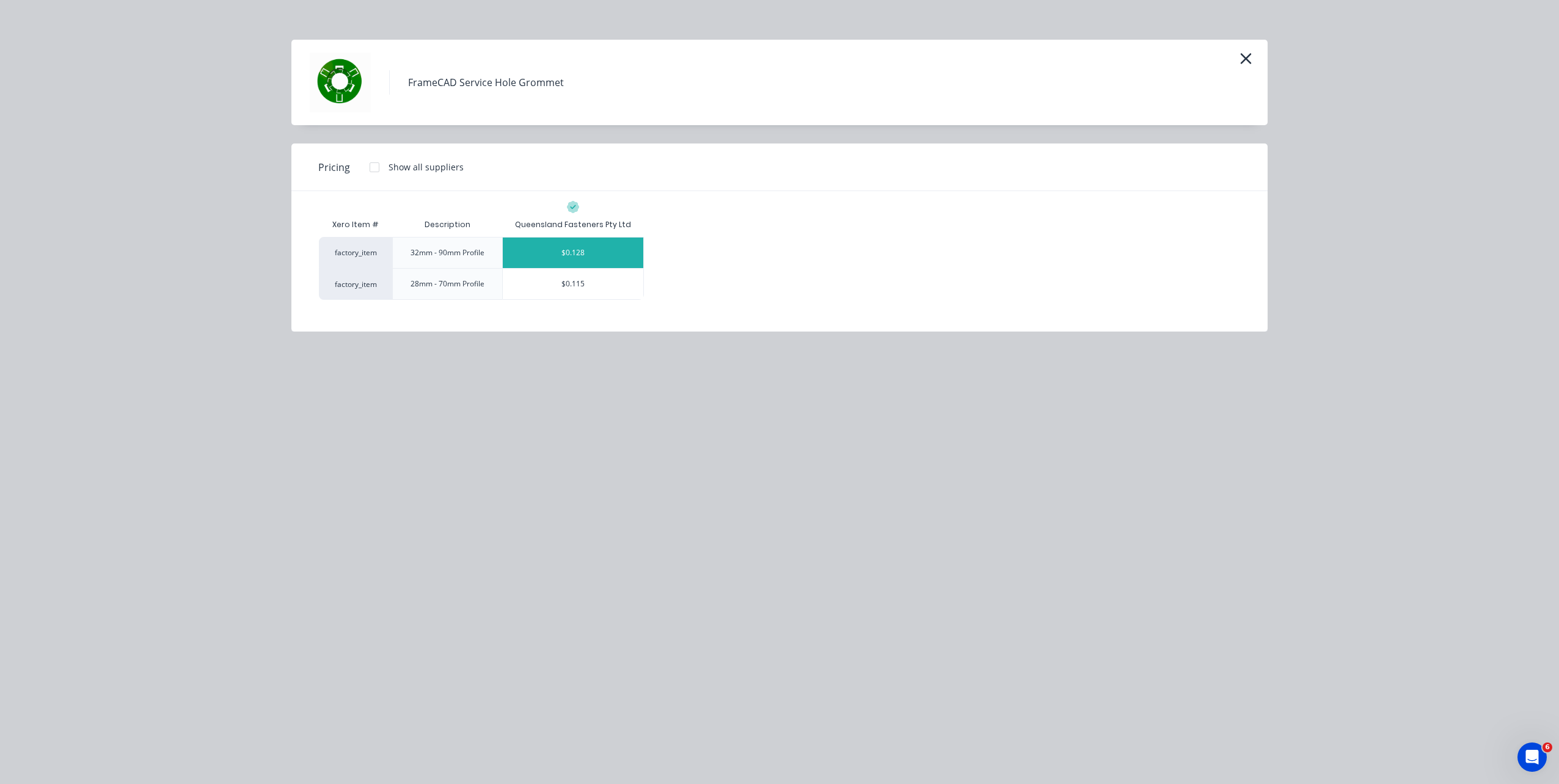
click at [589, 254] on div "$0.128" at bounding box center [573, 253] width 141 height 30
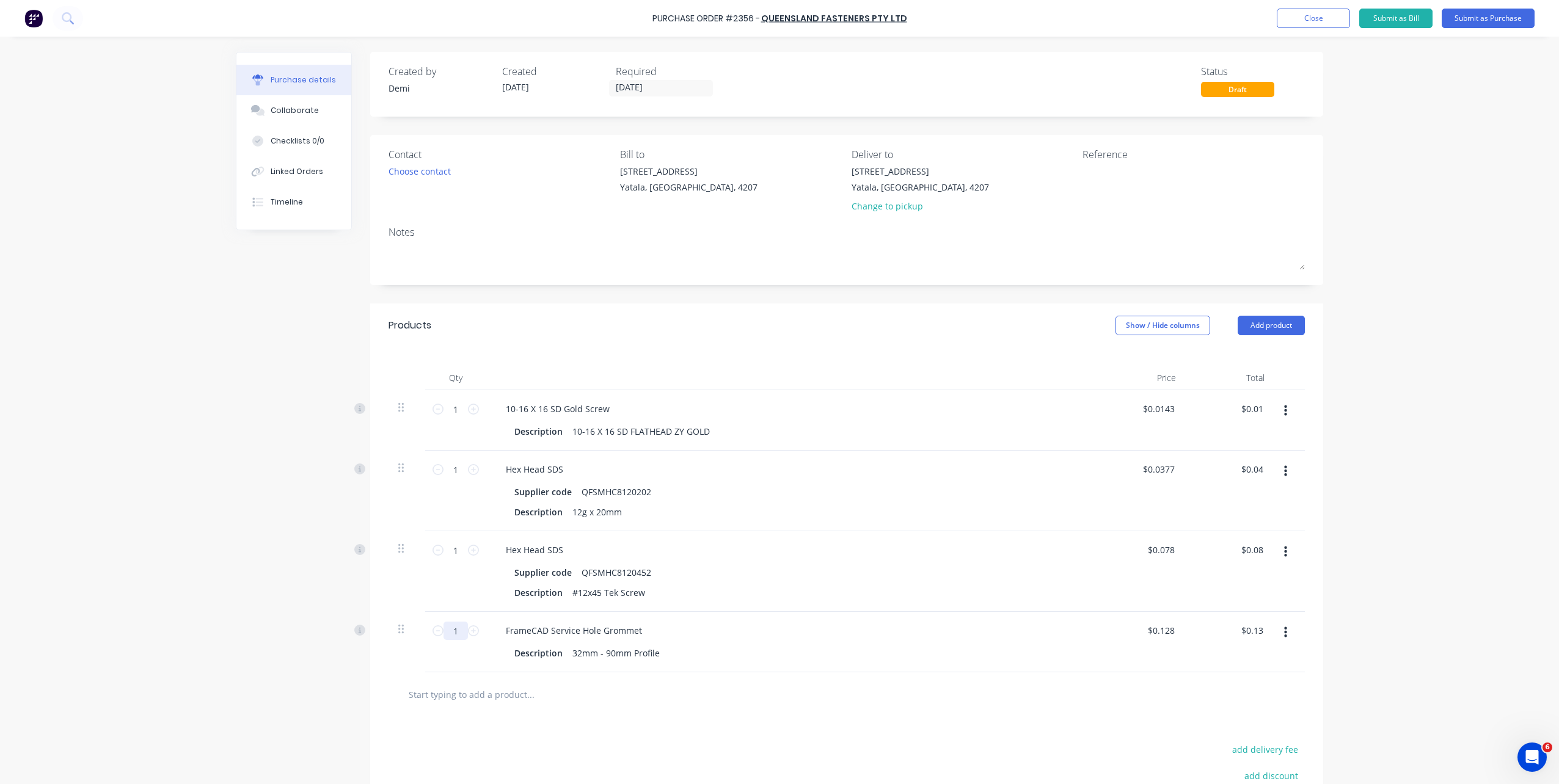
drag, startPoint x: 460, startPoint y: 631, endPoint x: 439, endPoint y: 630, distance: 21.0
click at [444, 630] on input "1" at bounding box center [456, 631] width 24 height 18
type input "11"
type input "$1.41"
type input "1"
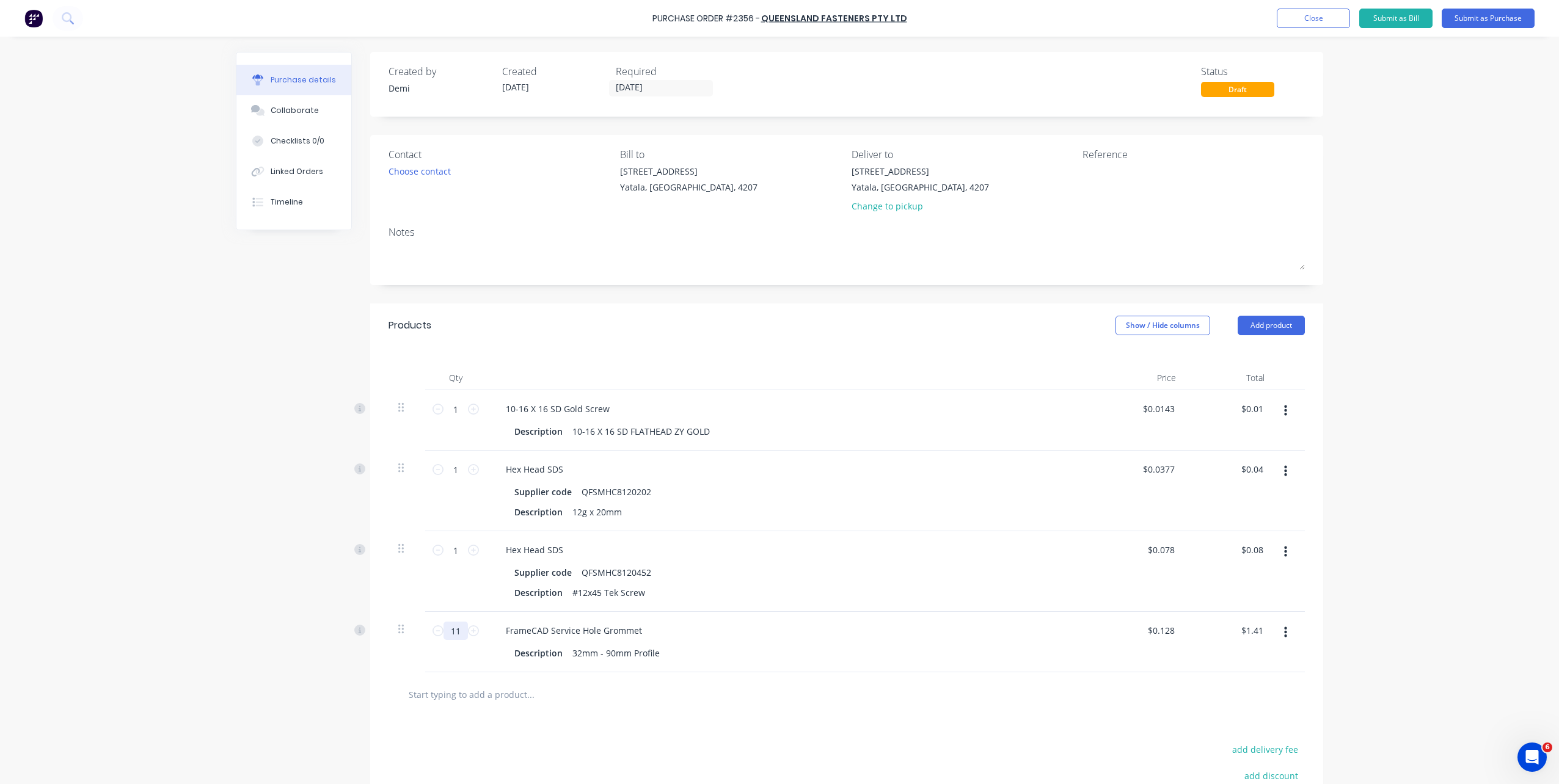
type input "$0.13"
type input "10"
type input "$1.28"
type input "100"
type input "$12.80"
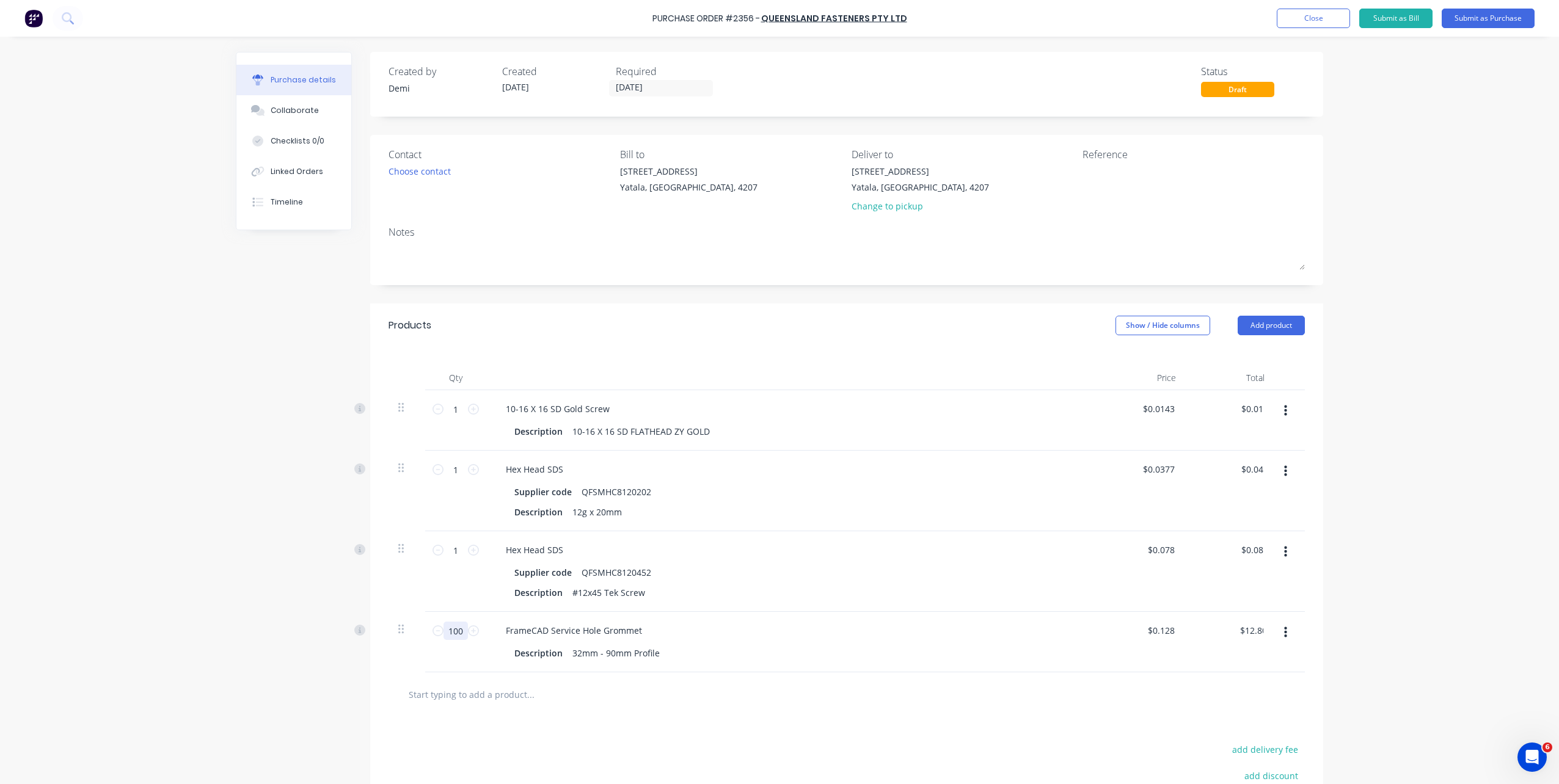
type input "1000"
type input "$128.00"
type input "100"
type input "$12.80"
type input "10"
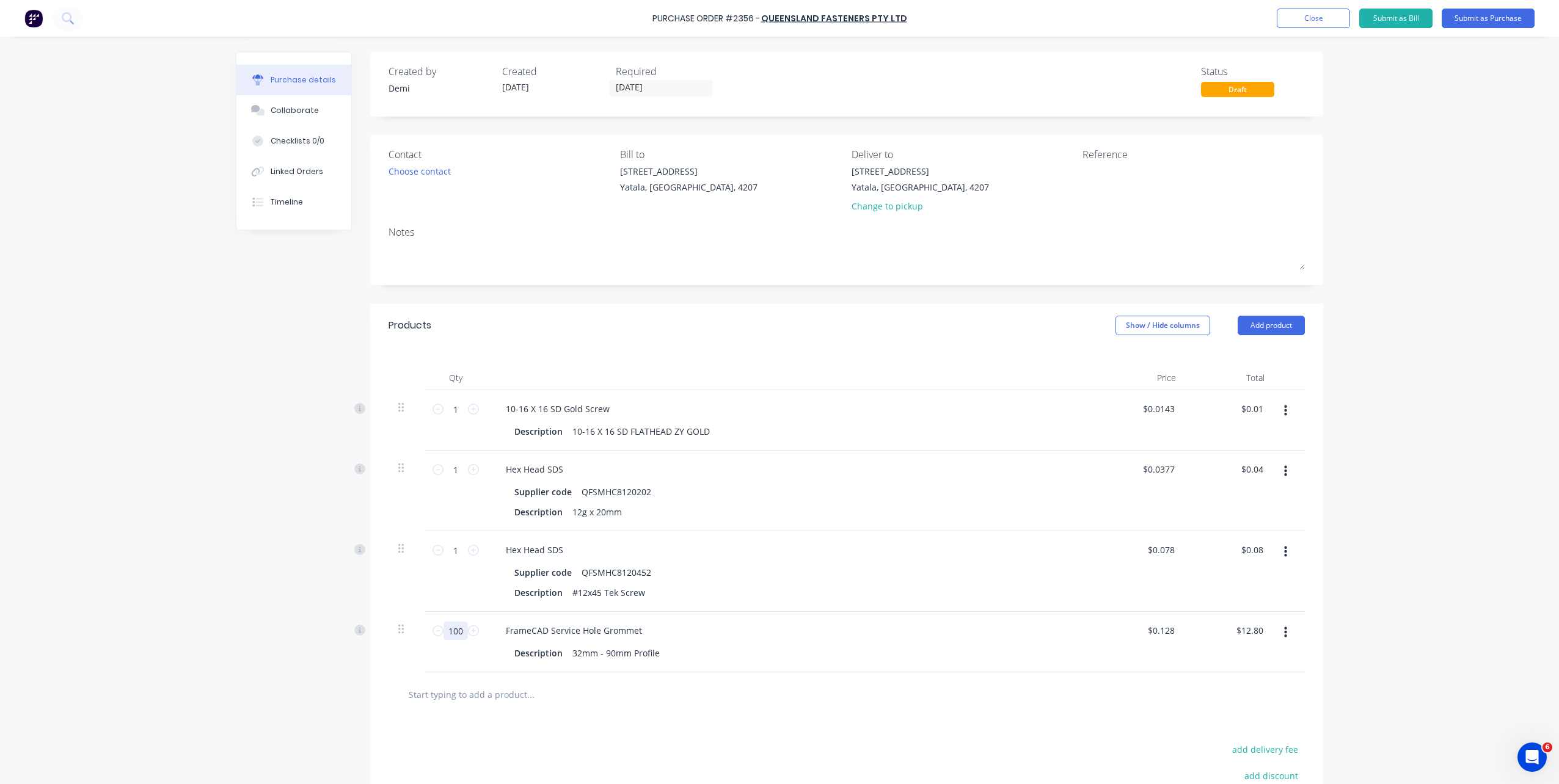
type input "$1.28"
type input "1"
type input "$0.13"
type input "11"
type input "$1.41"
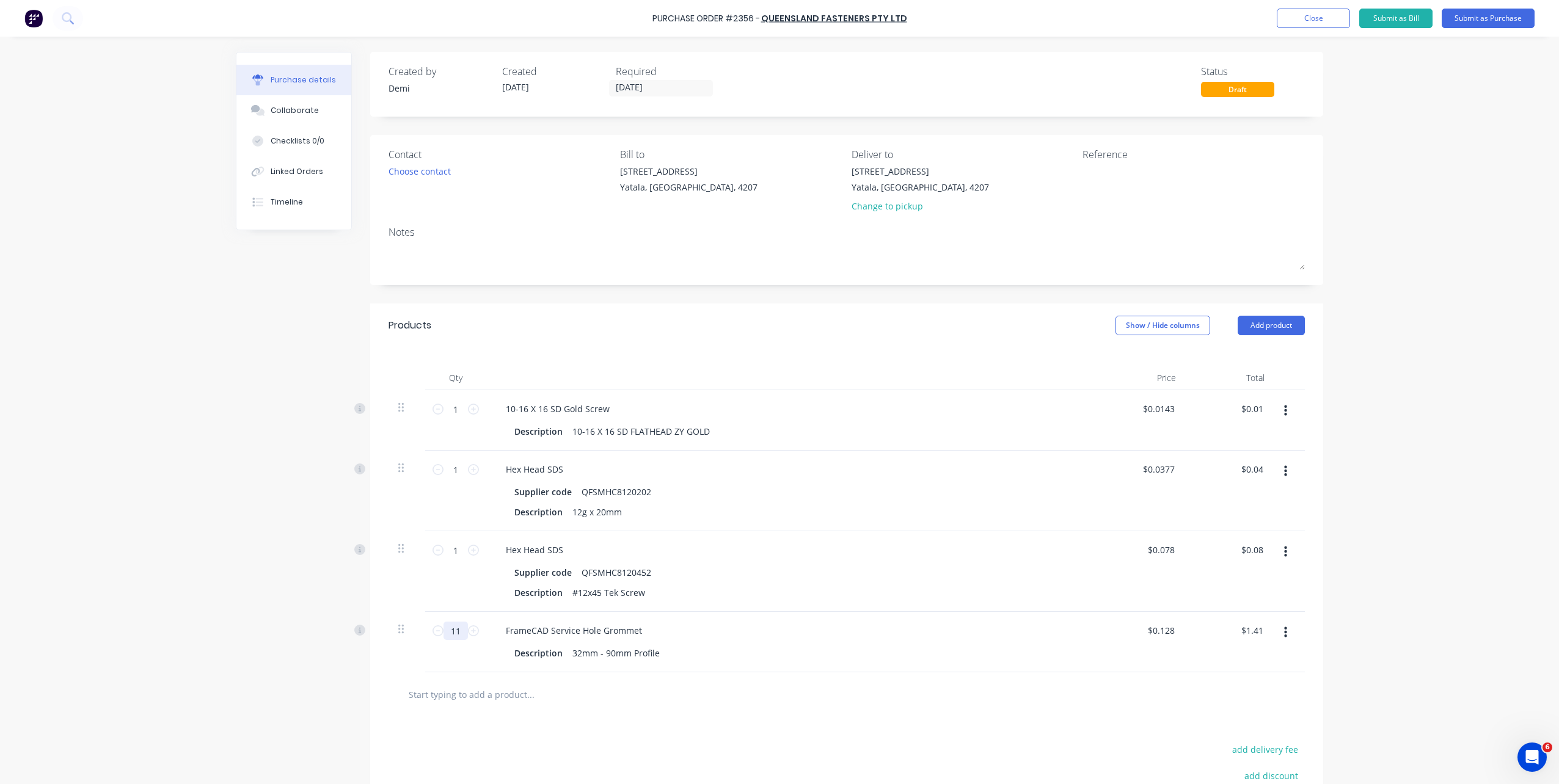
type input "110"
type input "$14.08"
type input "1100"
type input "$140.80"
type input "1100"
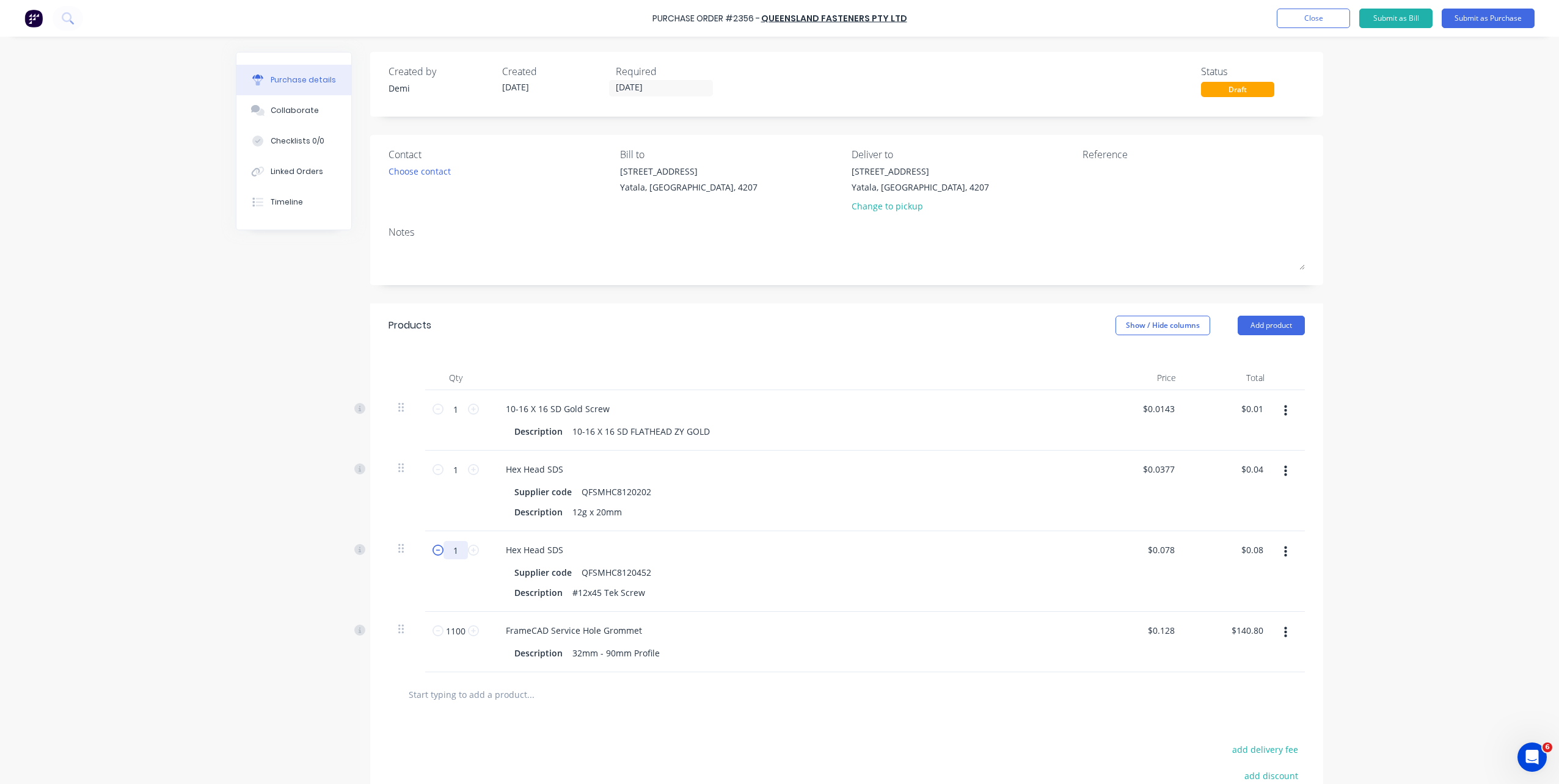
drag, startPoint x: 457, startPoint y: 551, endPoint x: 434, endPoint y: 551, distance: 23.0
click at [435, 551] on div "1 1" at bounding box center [455, 550] width 42 height 18
type input "4"
type input "$0.31"
type input "46"
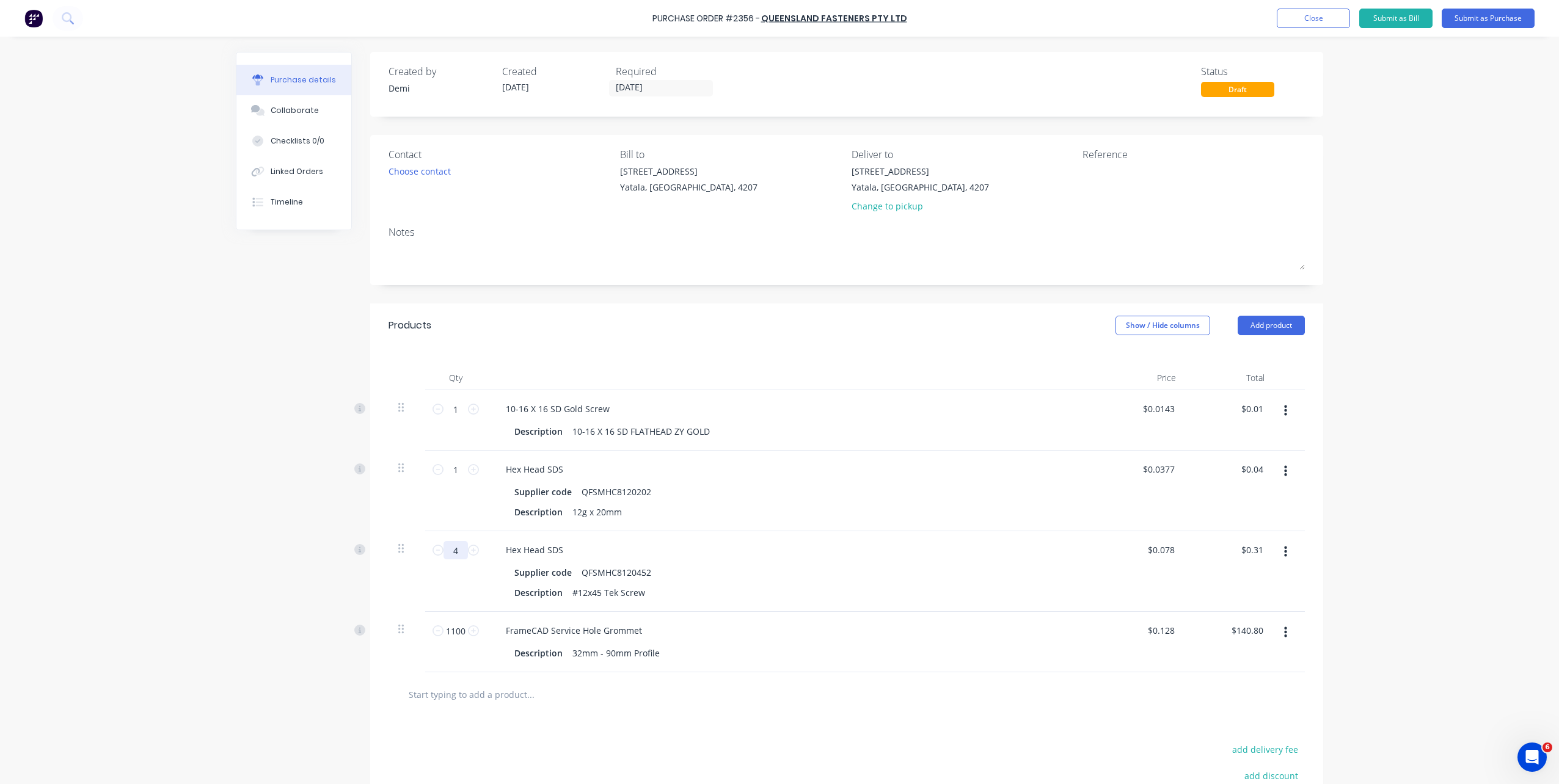
type input "$3.59"
type input "466"
type input "$36.35"
type input "46"
type input "$3.59"
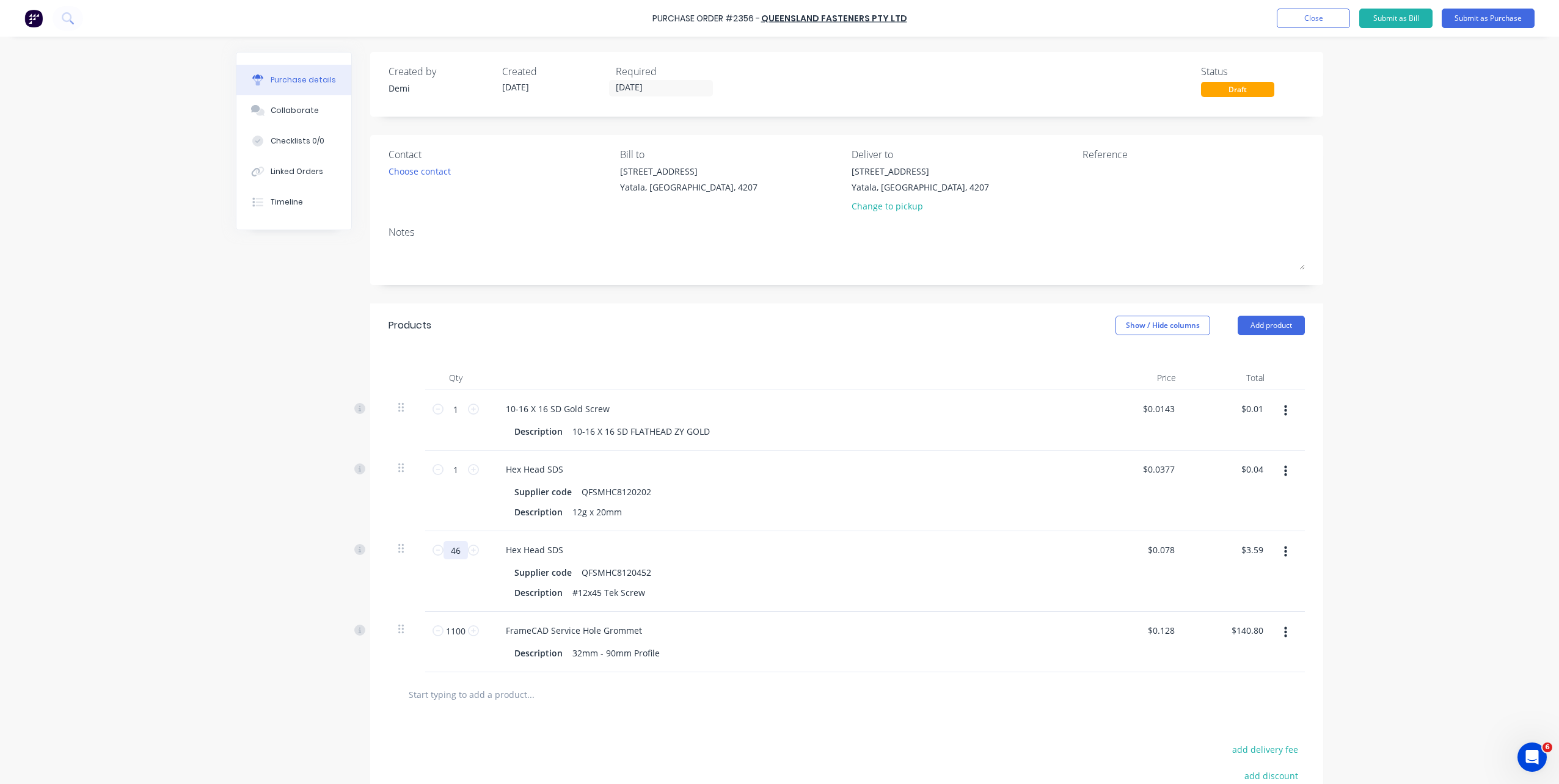
type input "460"
type input "$35.88"
type input "460"
drag, startPoint x: 452, startPoint y: 466, endPoint x: 423, endPoint y: 474, distance: 30.1
click at [425, 474] on div "1 1" at bounding box center [456, 491] width 61 height 81
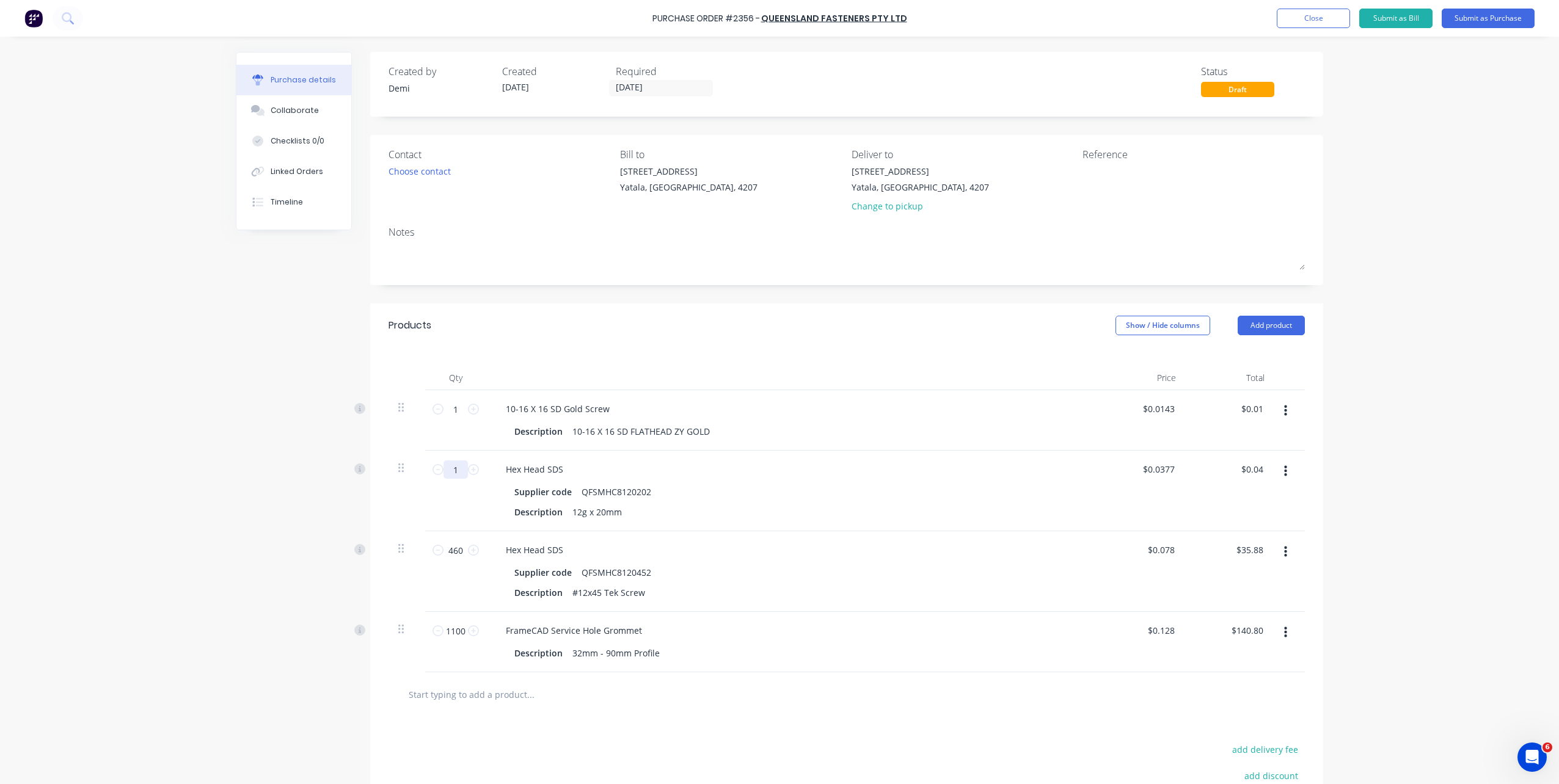
type input "4"
type input "$0.15"
type input "46"
type input "$1.73"
type input "460"
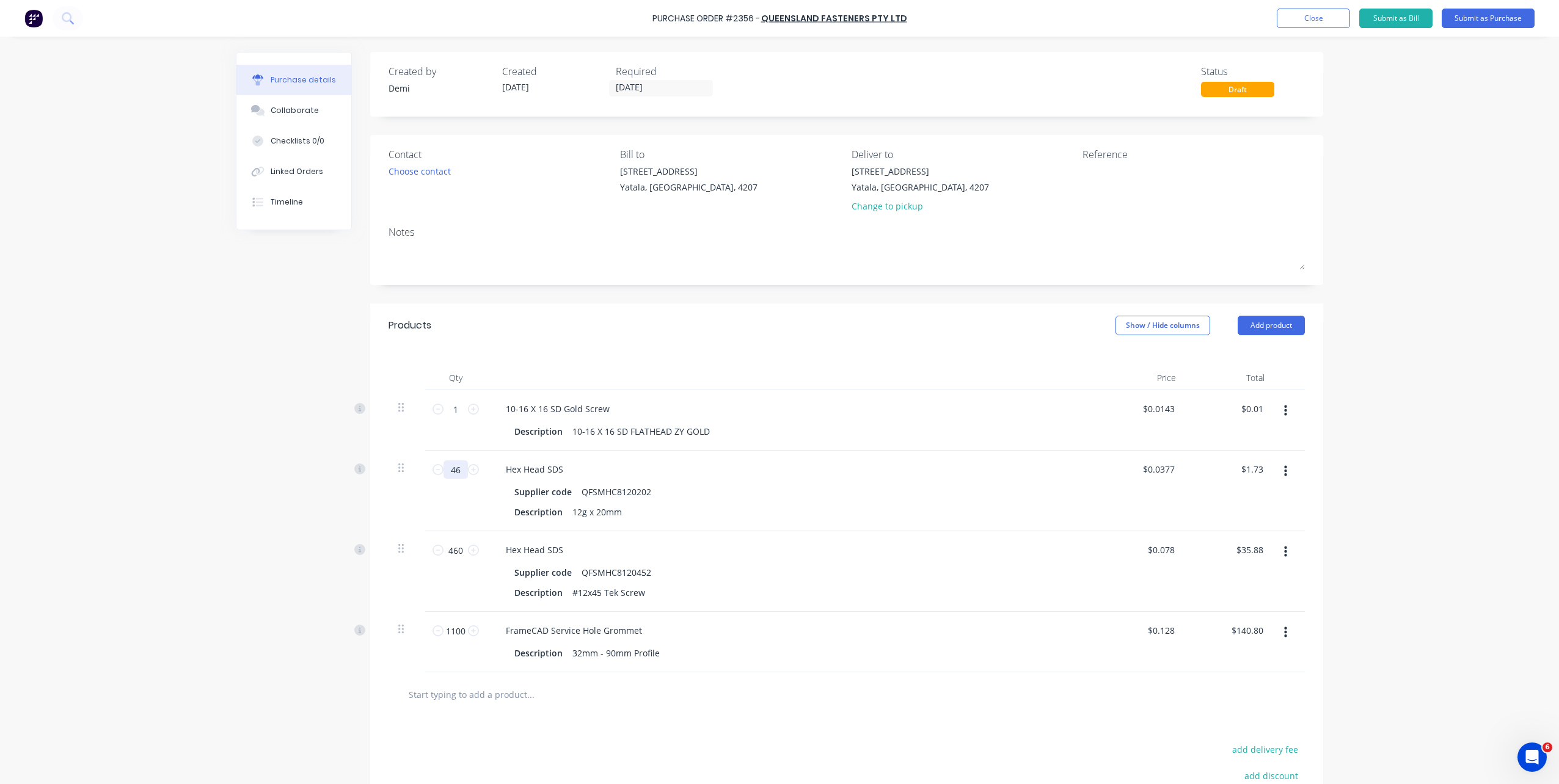
type input "$17.34"
type input "460"
drag, startPoint x: 457, startPoint y: 552, endPoint x: 421, endPoint y: 563, distance: 37.6
click at [425, 563] on div "460 460" at bounding box center [456, 572] width 61 height 81
type input "2"
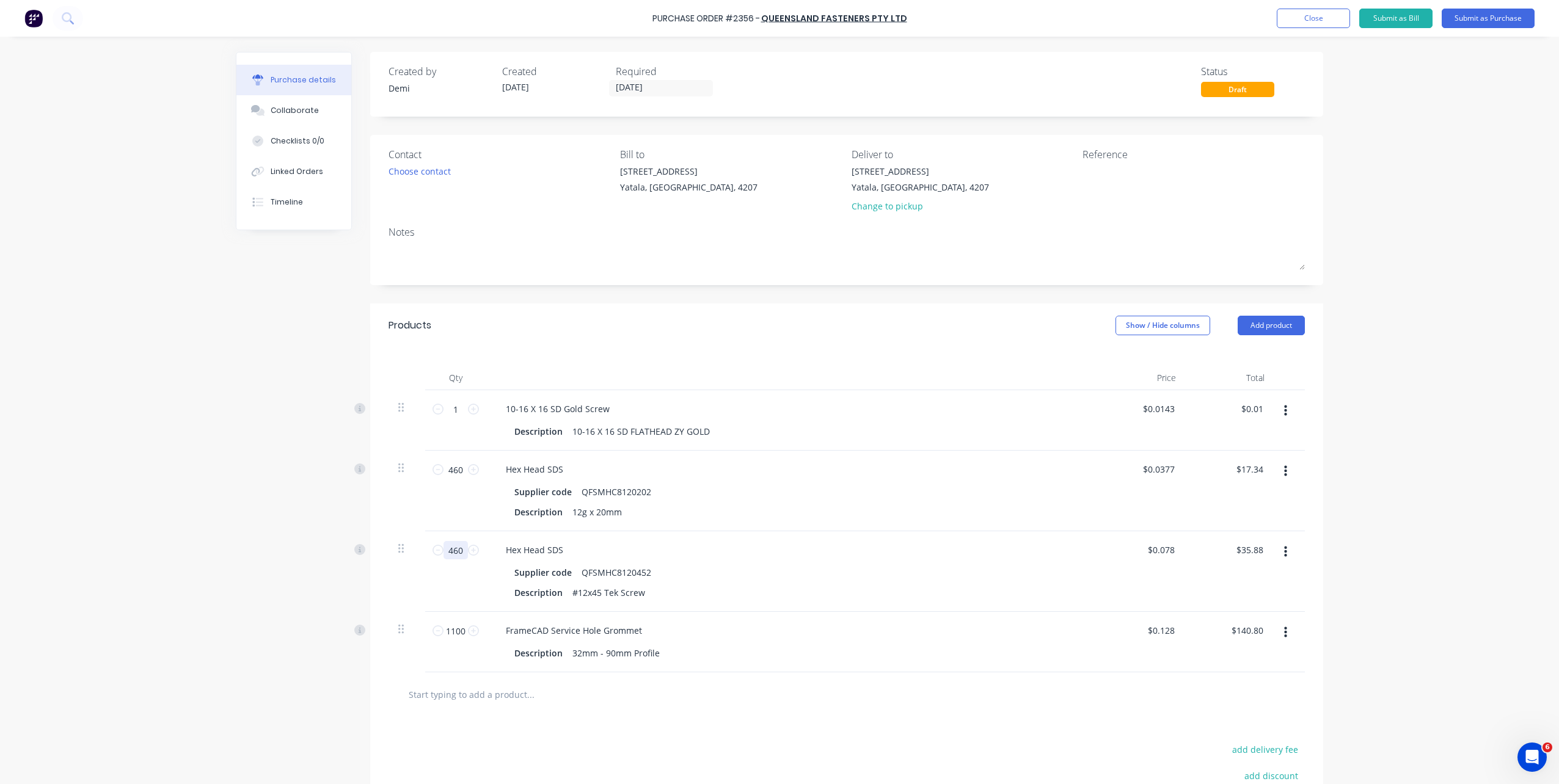
type input "$0.16"
type input "24"
type input "$1.87"
type input "240"
type input "$18.72"
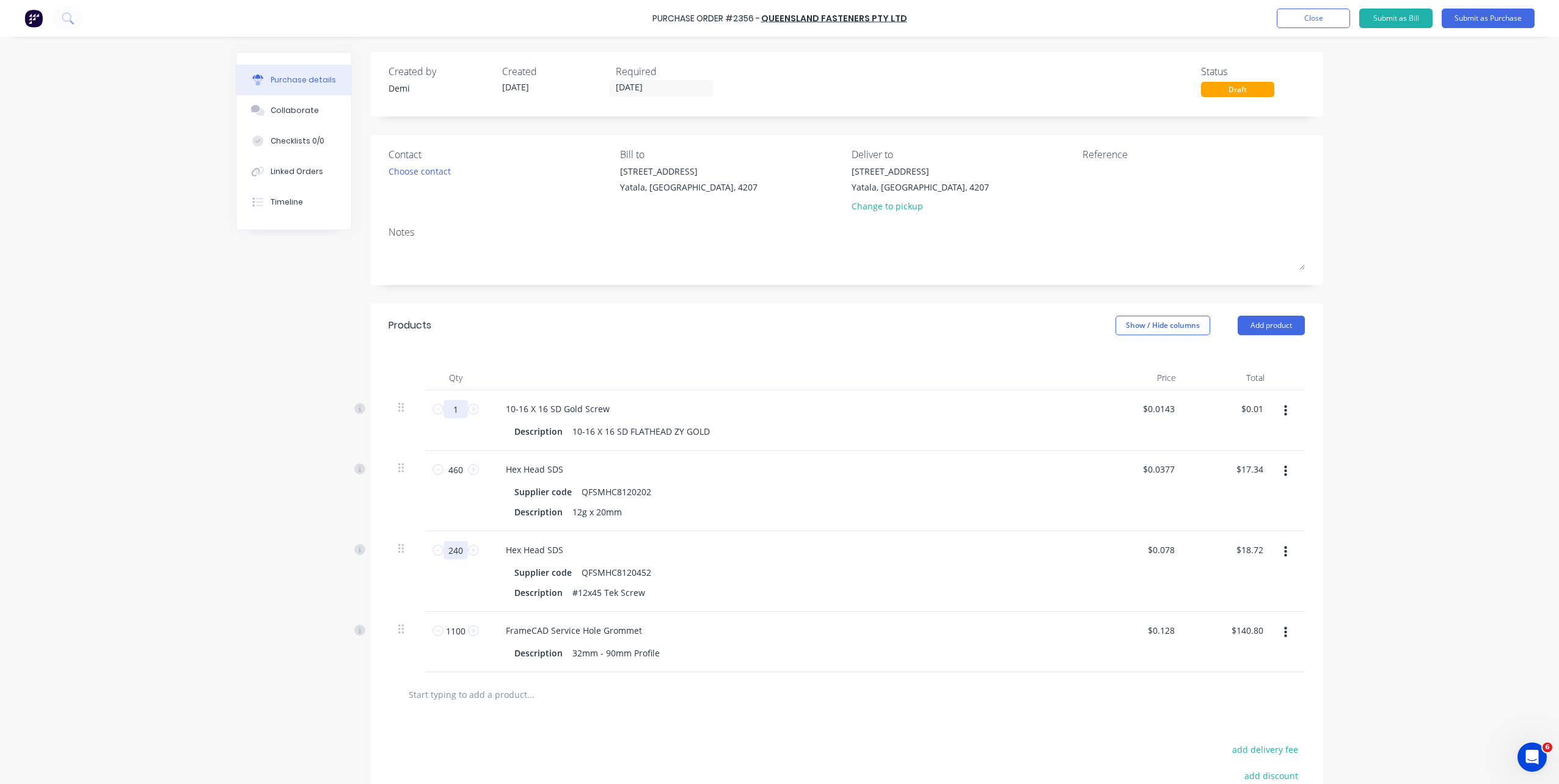
type input "240"
drag, startPoint x: 454, startPoint y: 406, endPoint x: 437, endPoint y: 412, distance: 18.0
click at [437, 412] on div "1 1" at bounding box center [455, 409] width 42 height 18
type input "14"
type input "$0.20"
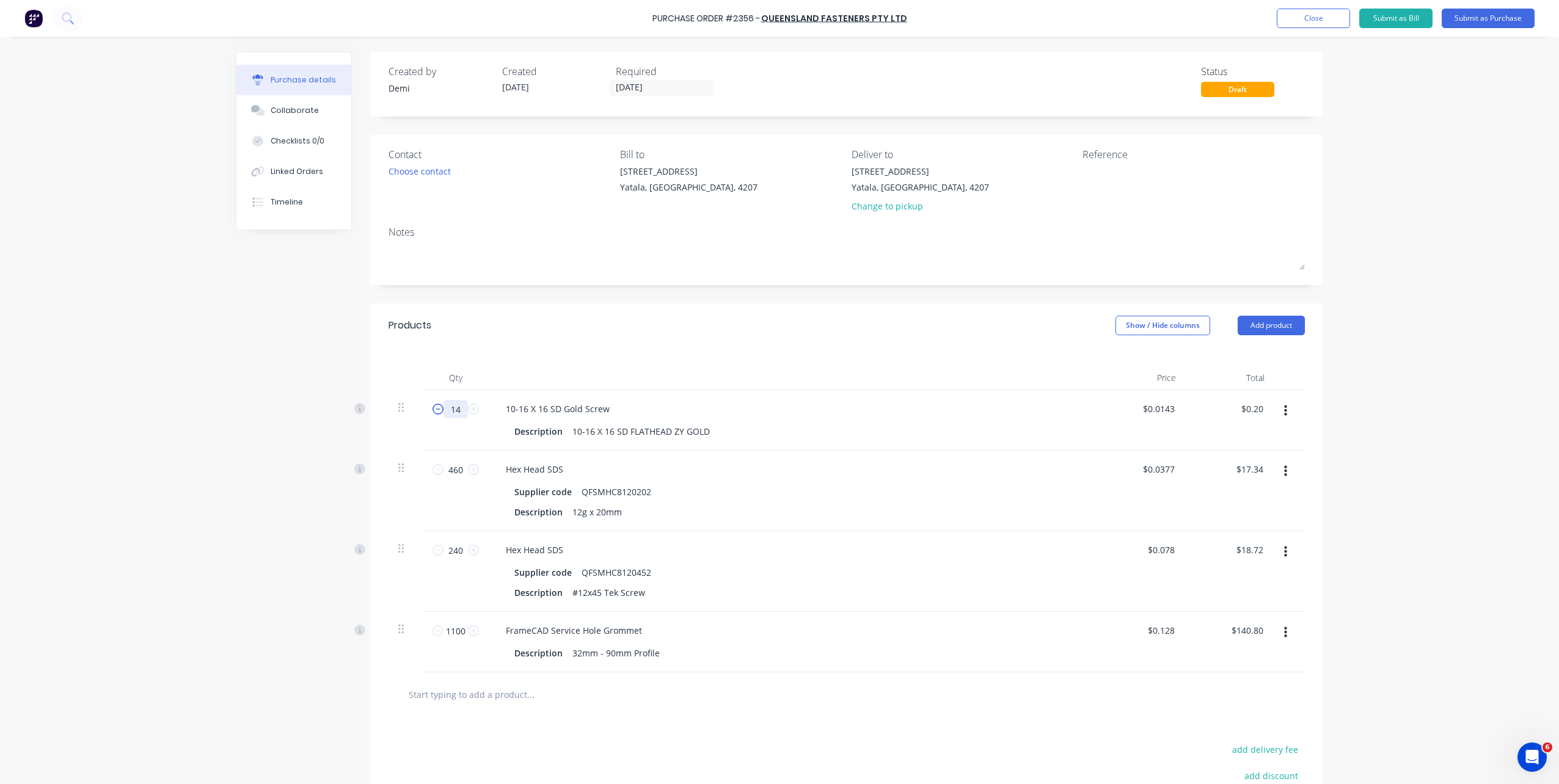
type input "1"
type input "$0.01"
type input "15"
type input "$0.21"
type input "150"
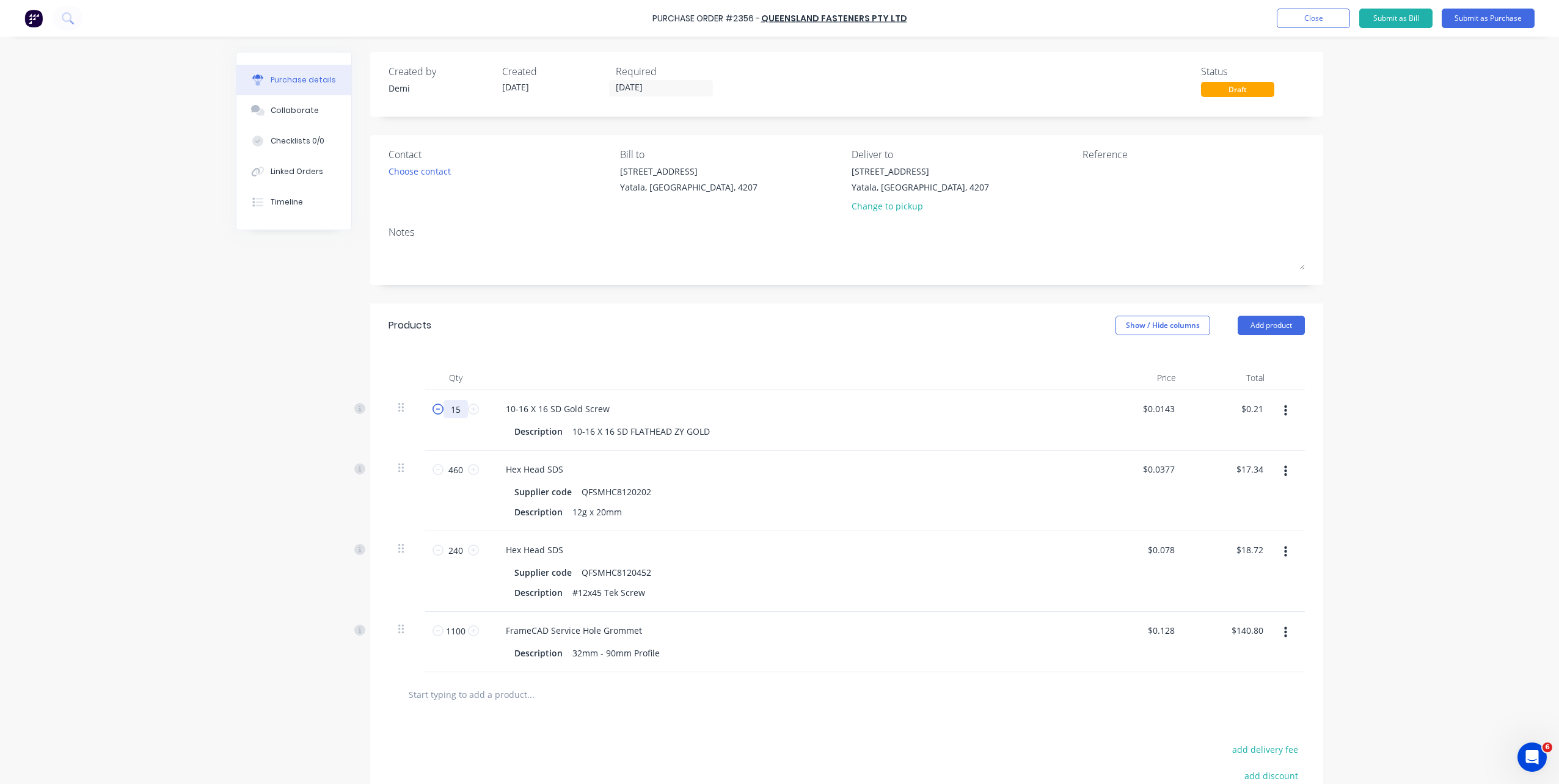
type input "$2.15"
type input "150"
click at [793, 391] on div "10-16 X 16 SD Gold Screw Description 10-16 X 16 SD FLATHEAD ZY GOLD" at bounding box center [792, 421] width 611 height 61
click at [435, 170] on div "Choose contact" at bounding box center [419, 171] width 62 height 13
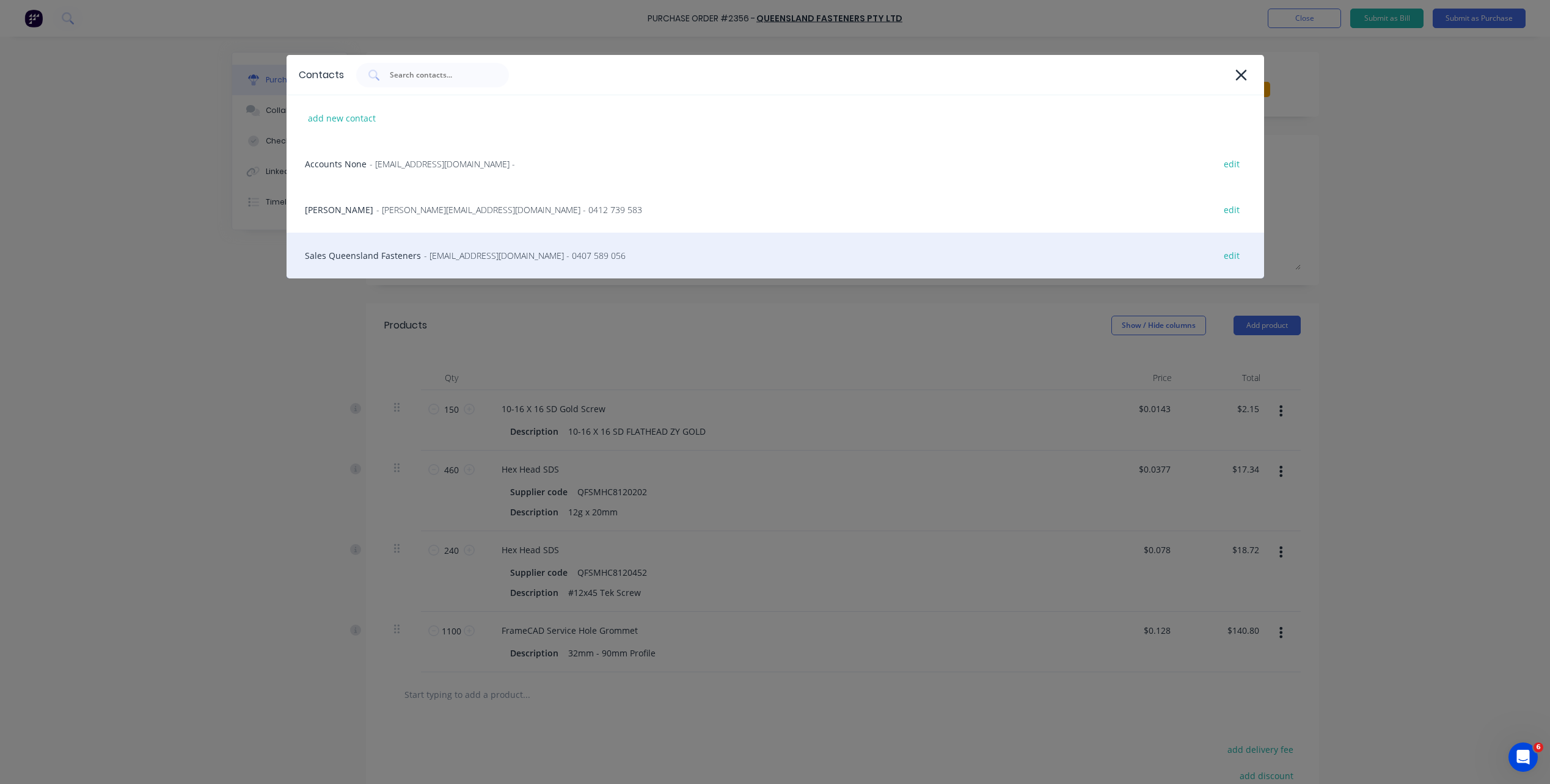
click at [455, 250] on span "- sales@queenslandfasteners.com - 0407 589 056" at bounding box center [524, 255] width 201 height 13
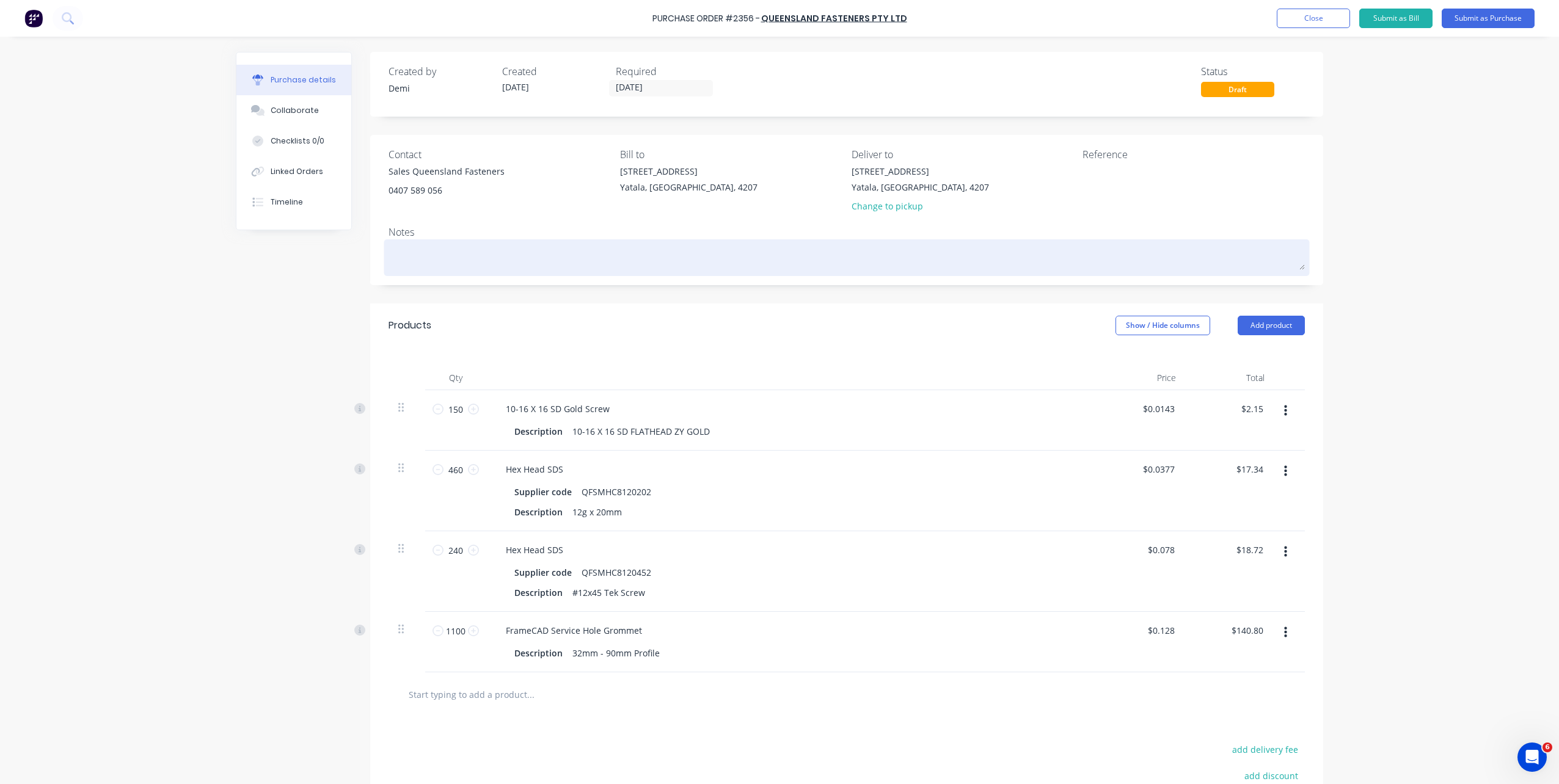
click at [456, 248] on textarea at bounding box center [846, 256] width 916 height 27
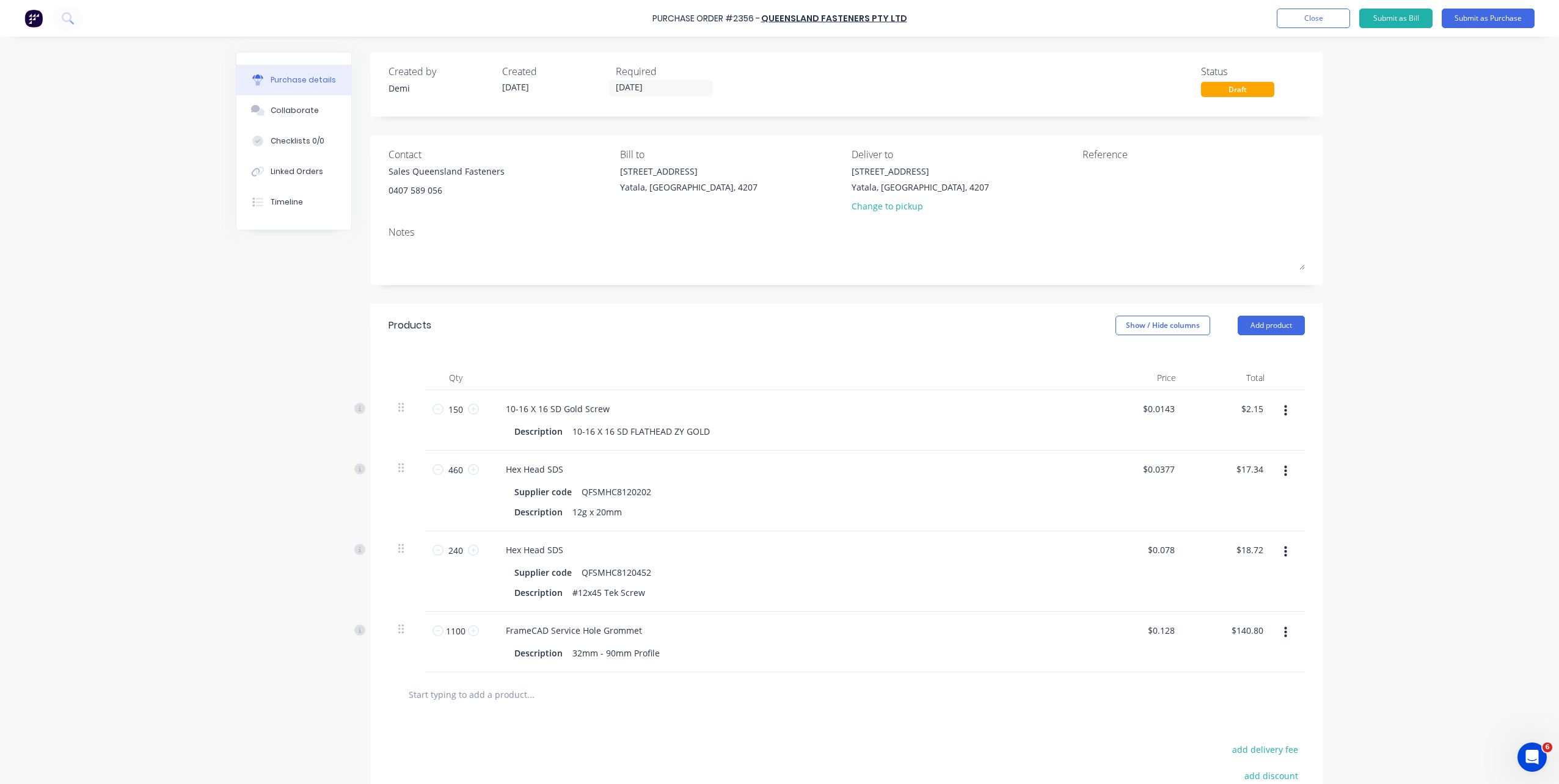
type textarea "x"
type textarea "P"
type textarea "x"
type textarea "Pl"
type textarea "x"
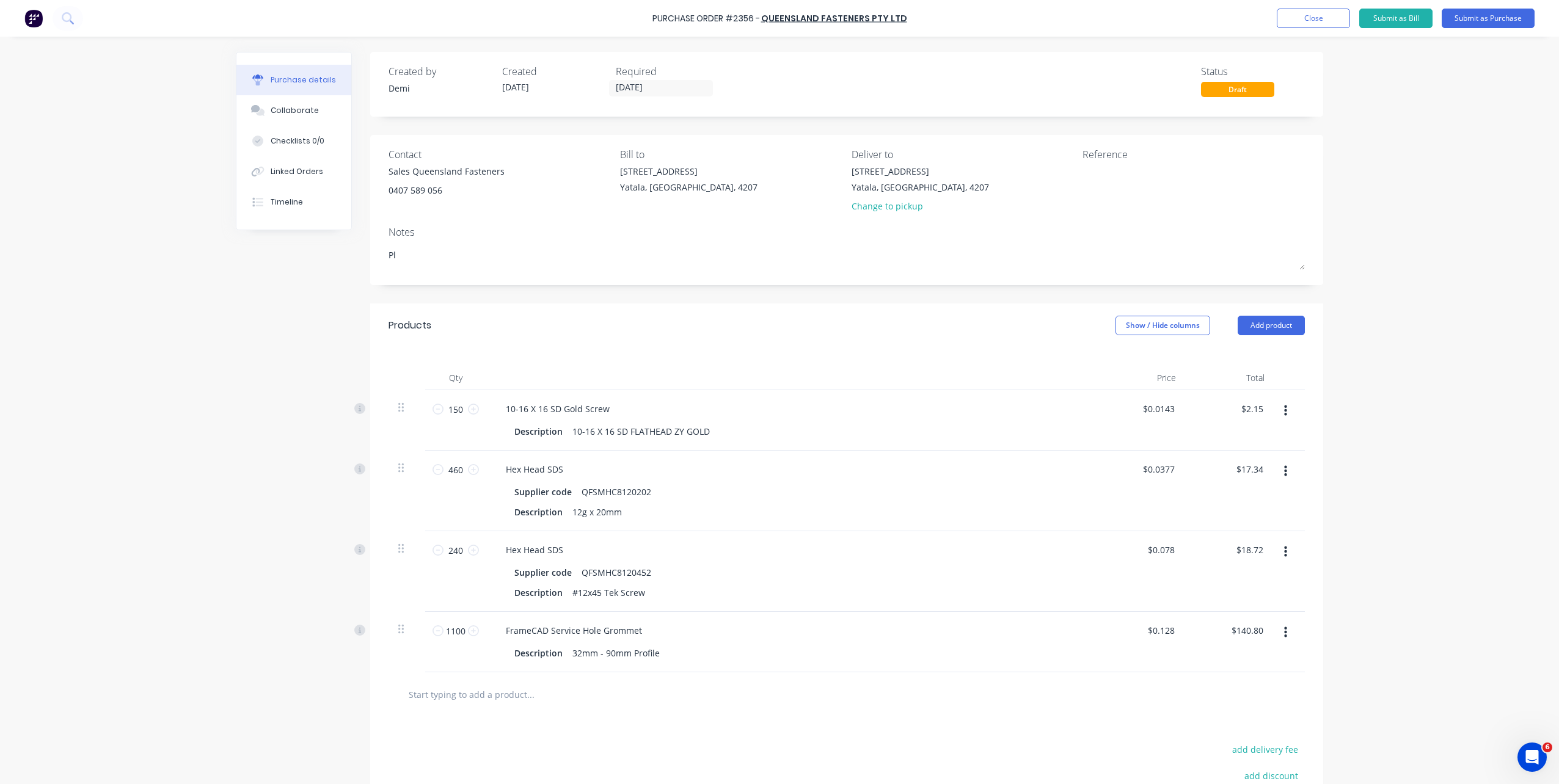
type textarea "Ple"
type textarea "x"
type textarea "Plea"
type textarea "x"
type textarea "Pleas"
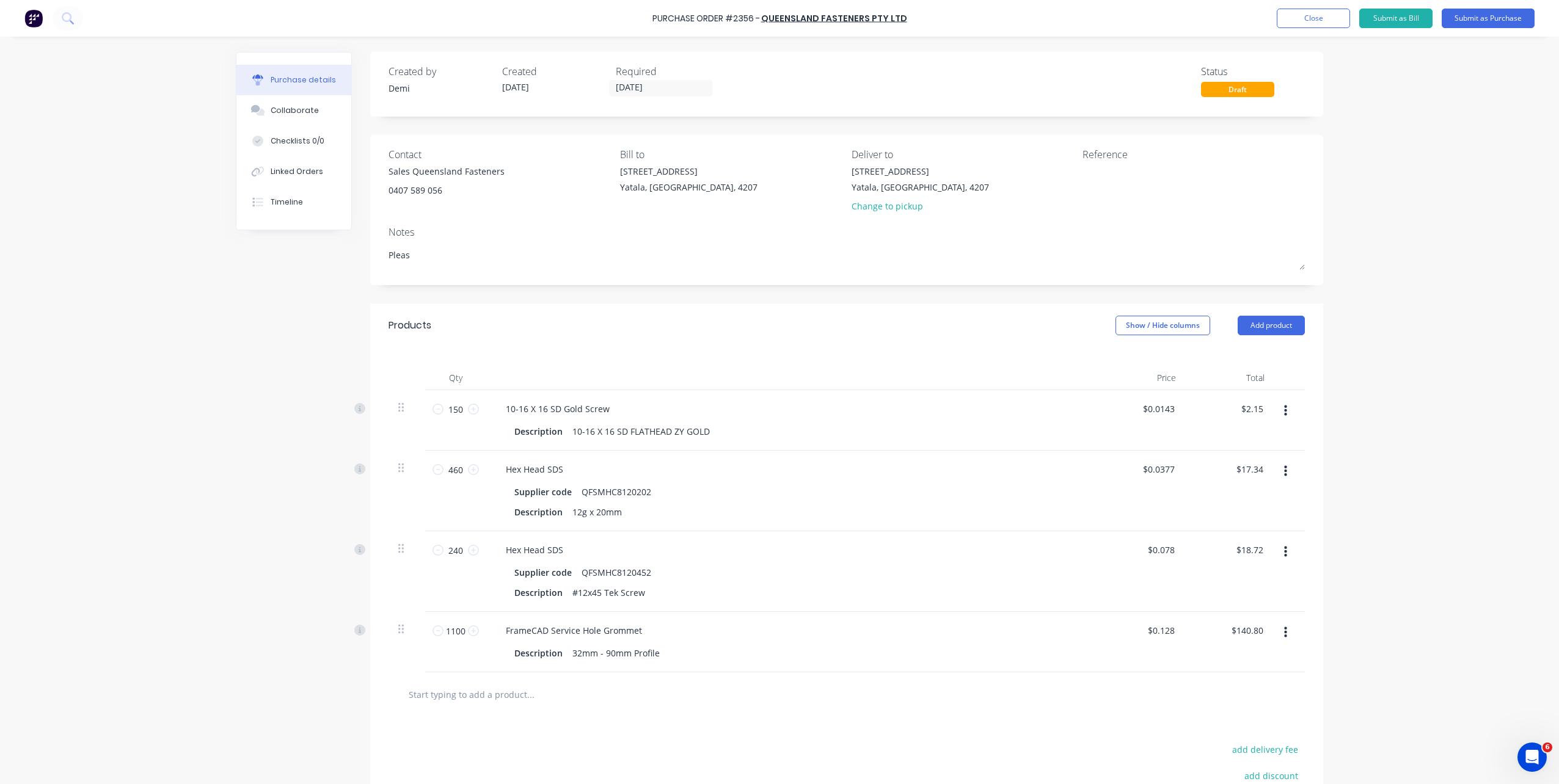
type textarea "x"
type textarea "Please"
type textarea "x"
type textarea "Please"
type textarea "x"
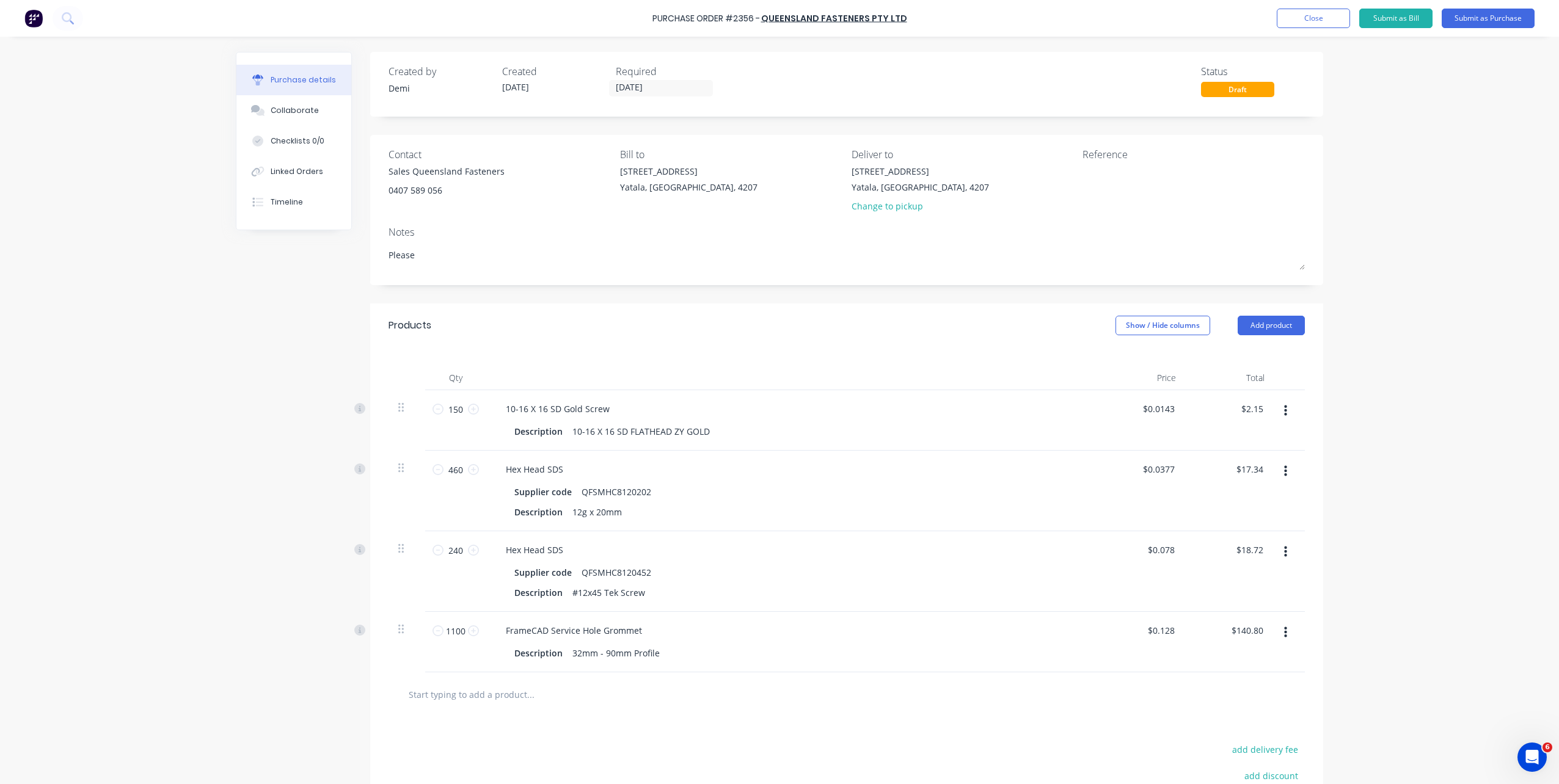
type textarea "Please d"
type textarea "x"
type textarea "Please de"
type textarea "x"
type textarea "Please del"
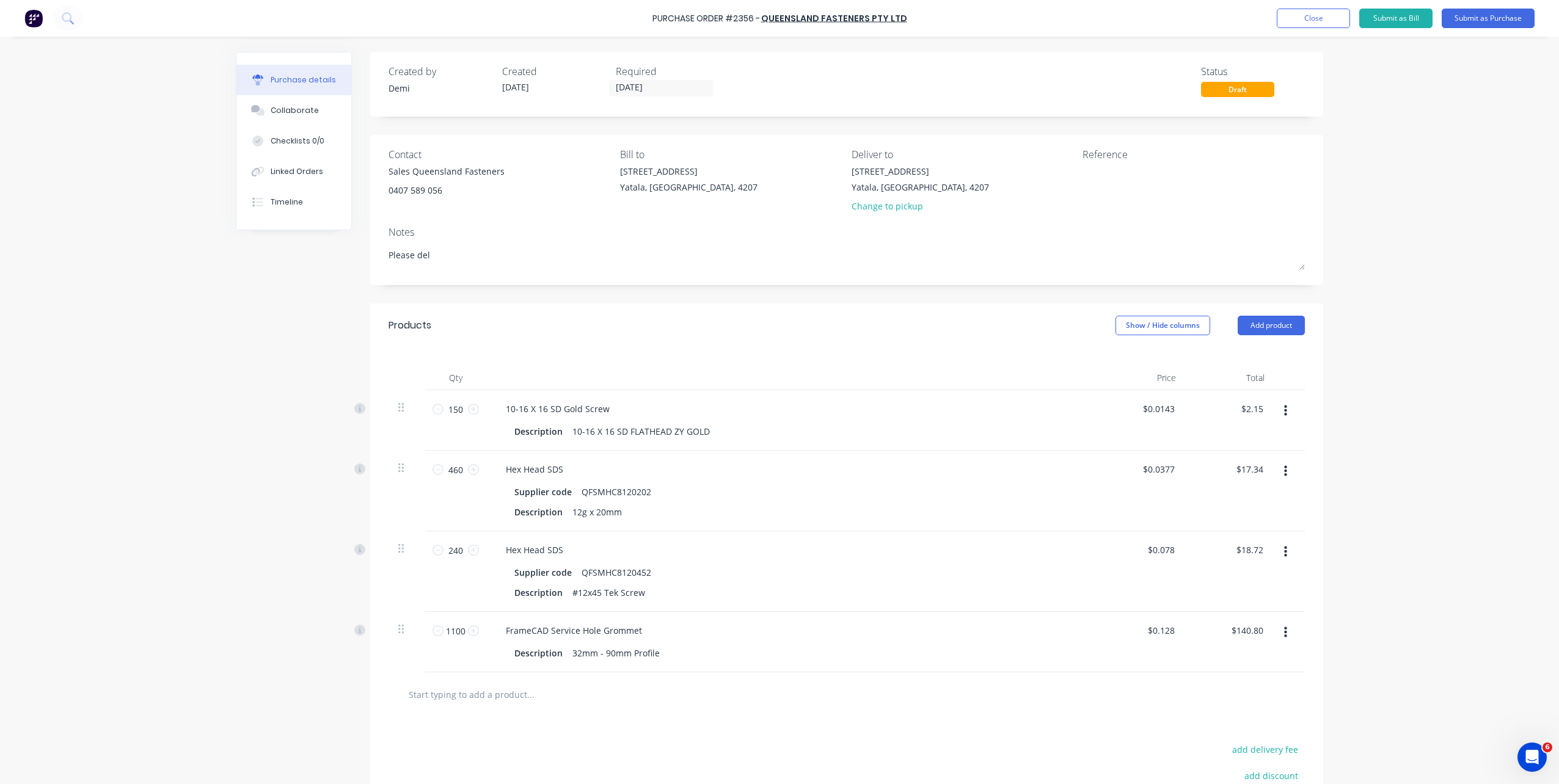
type textarea "x"
type textarea "Please deli"
type textarea "x"
type textarea "Please deliv"
type textarea "x"
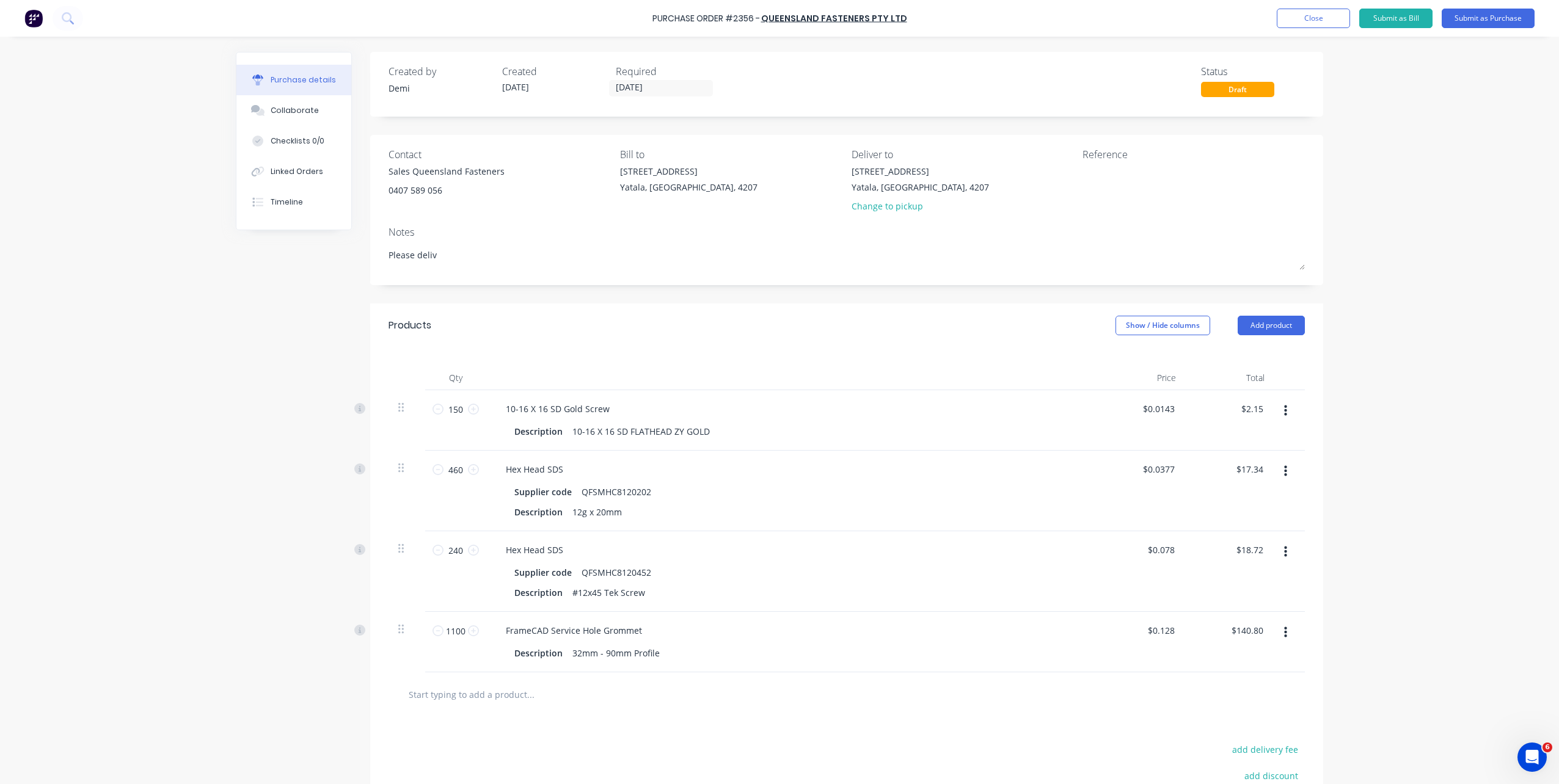
type textarea "Please delive"
type textarea "x"
type textarea "Please deliver"
type textarea "x"
type textarea "Please delivery"
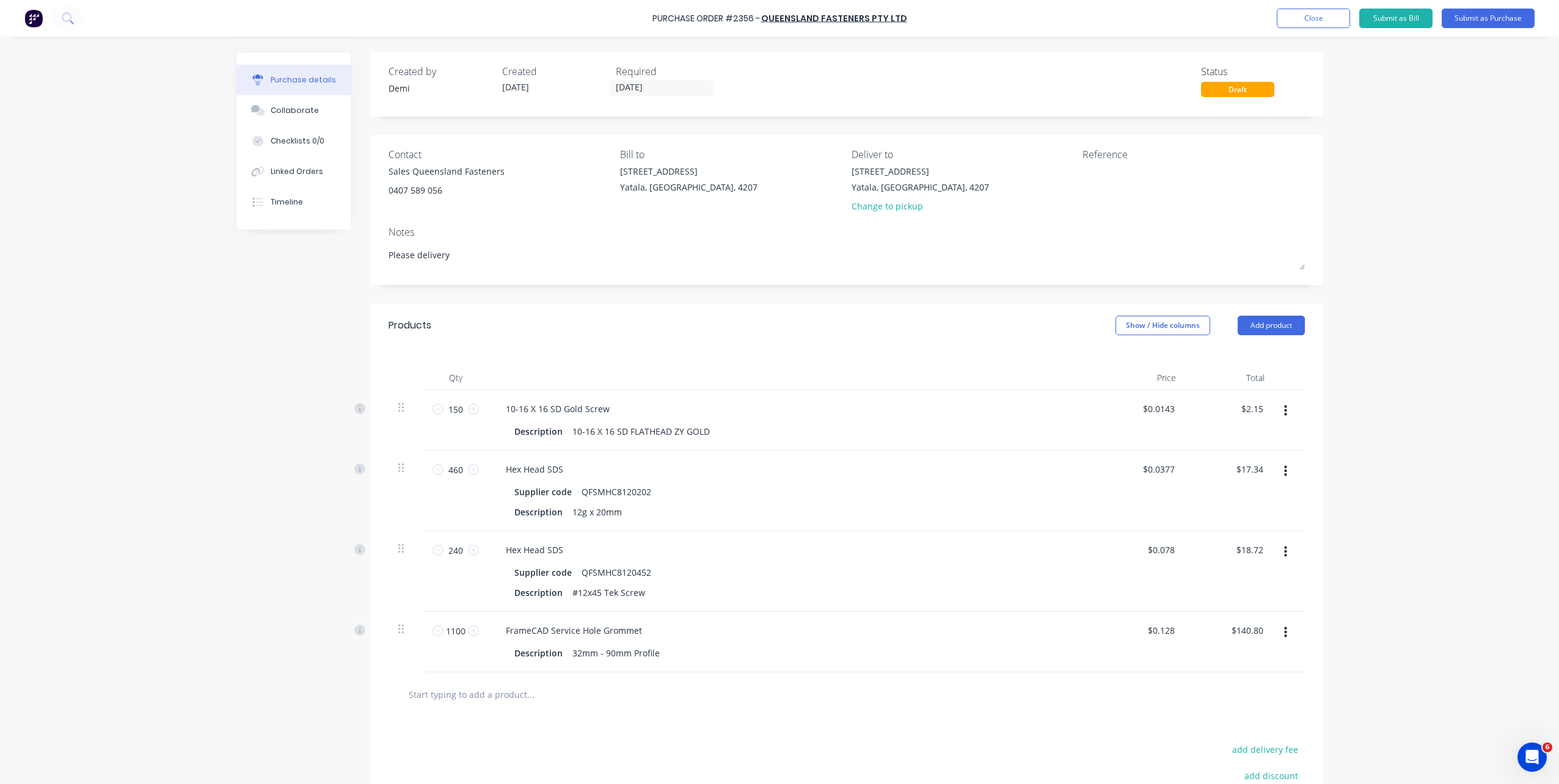
type textarea "x"
type textarea "Please delivery"
type textarea "x"
type textarea "Please delivery b"
type textarea "x"
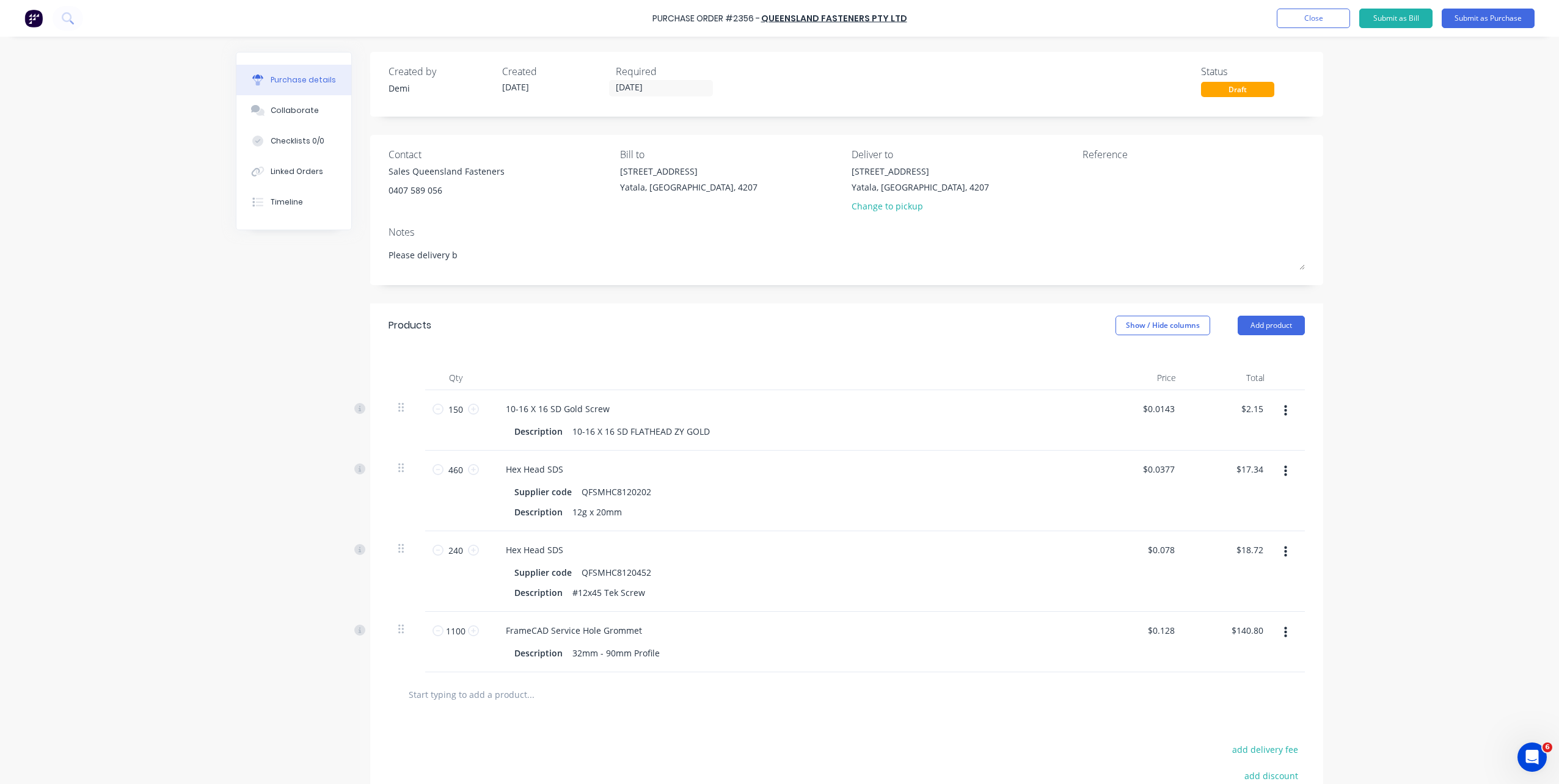
type textarea "Please delivery be"
type textarea "x"
type textarea "Please delivery bef"
type textarea "x"
type textarea "Please delivery befo"
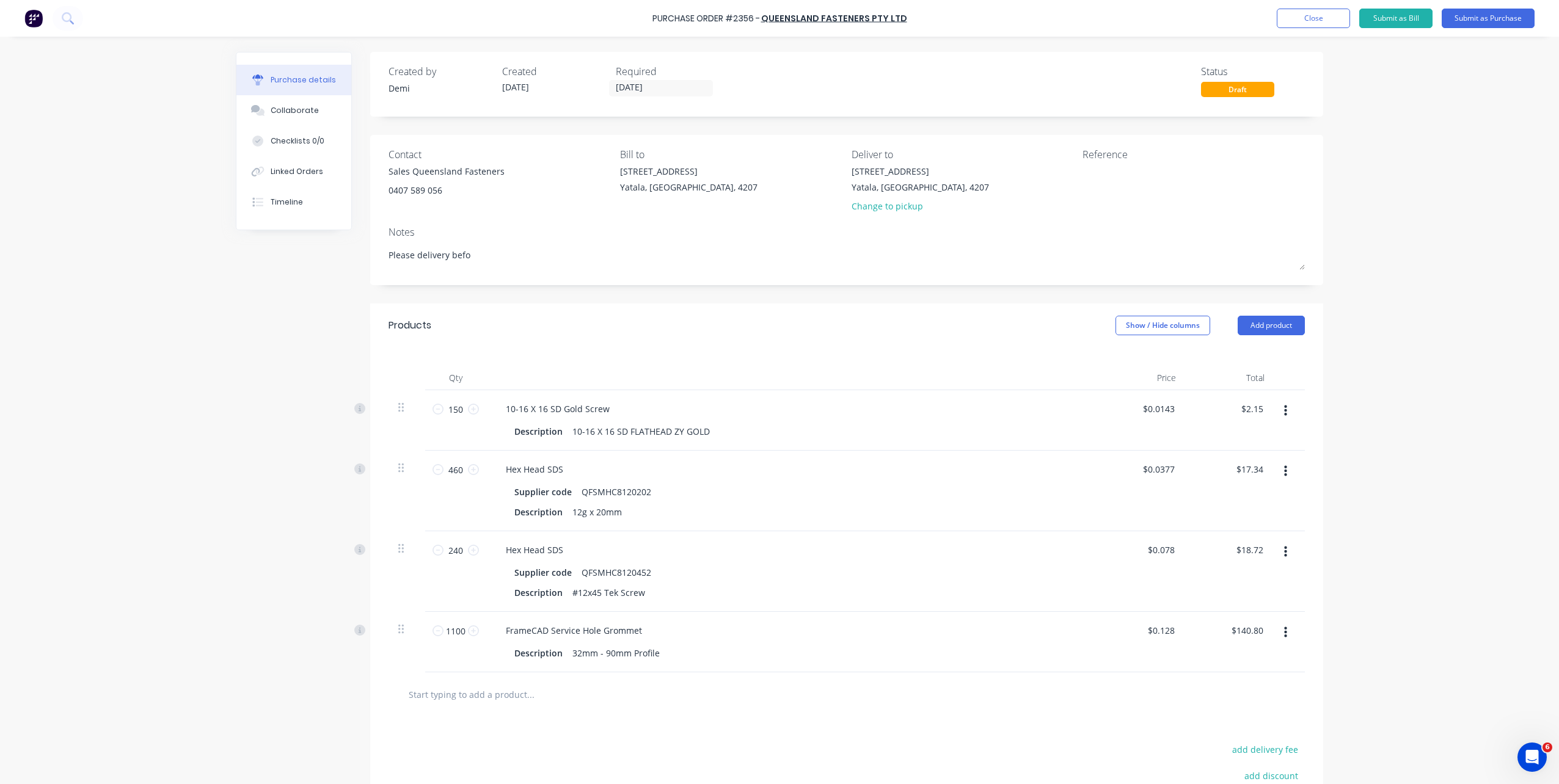
type textarea "x"
type textarea "Please delivery befor"
type textarea "x"
type textarea "Please delivery before"
type textarea "x"
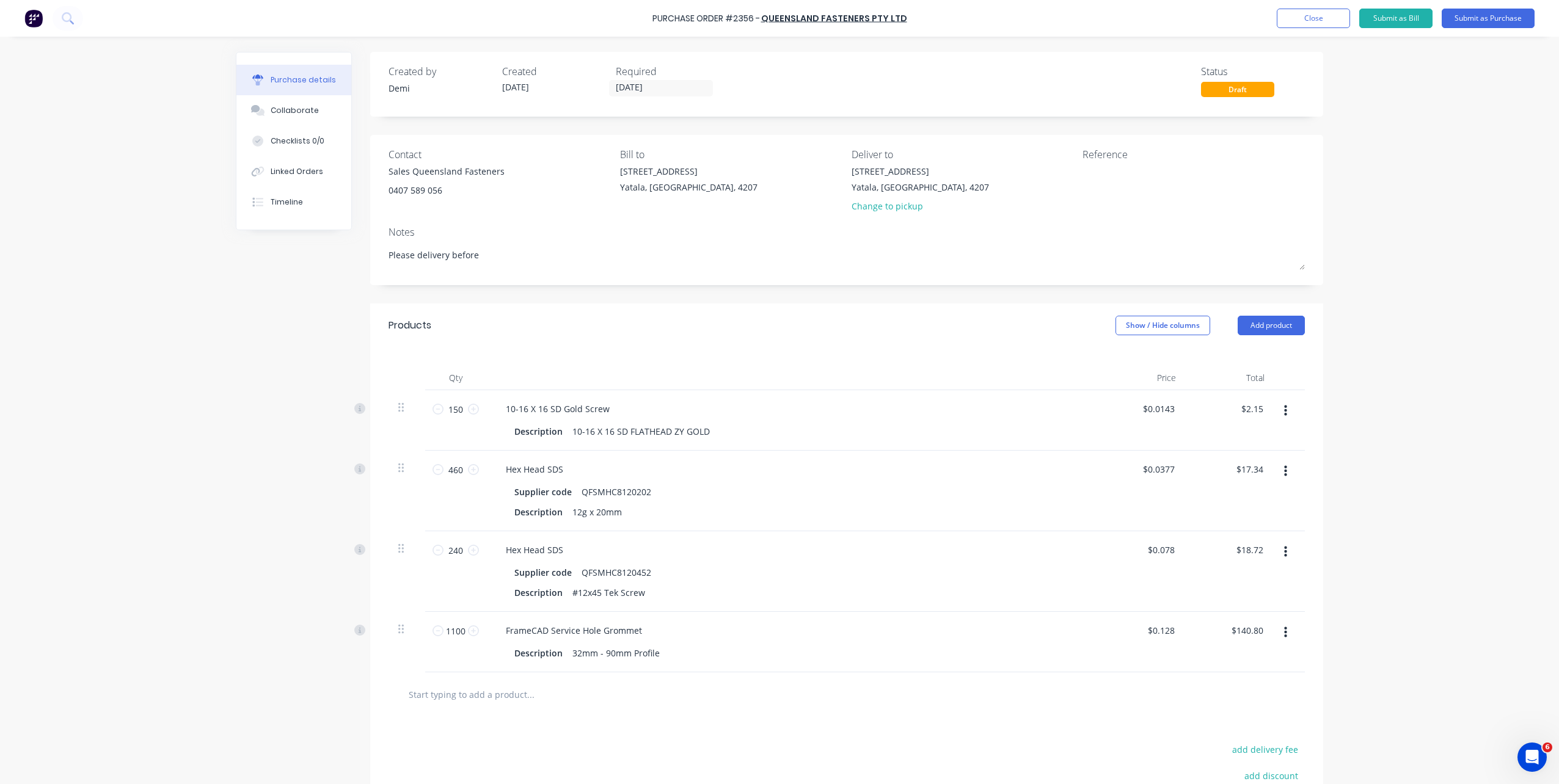
type textarea "Please delivery before"
type textarea "x"
type textarea "Please delivery before 8"
type textarea "x"
type textarea "Please delivery before 8:"
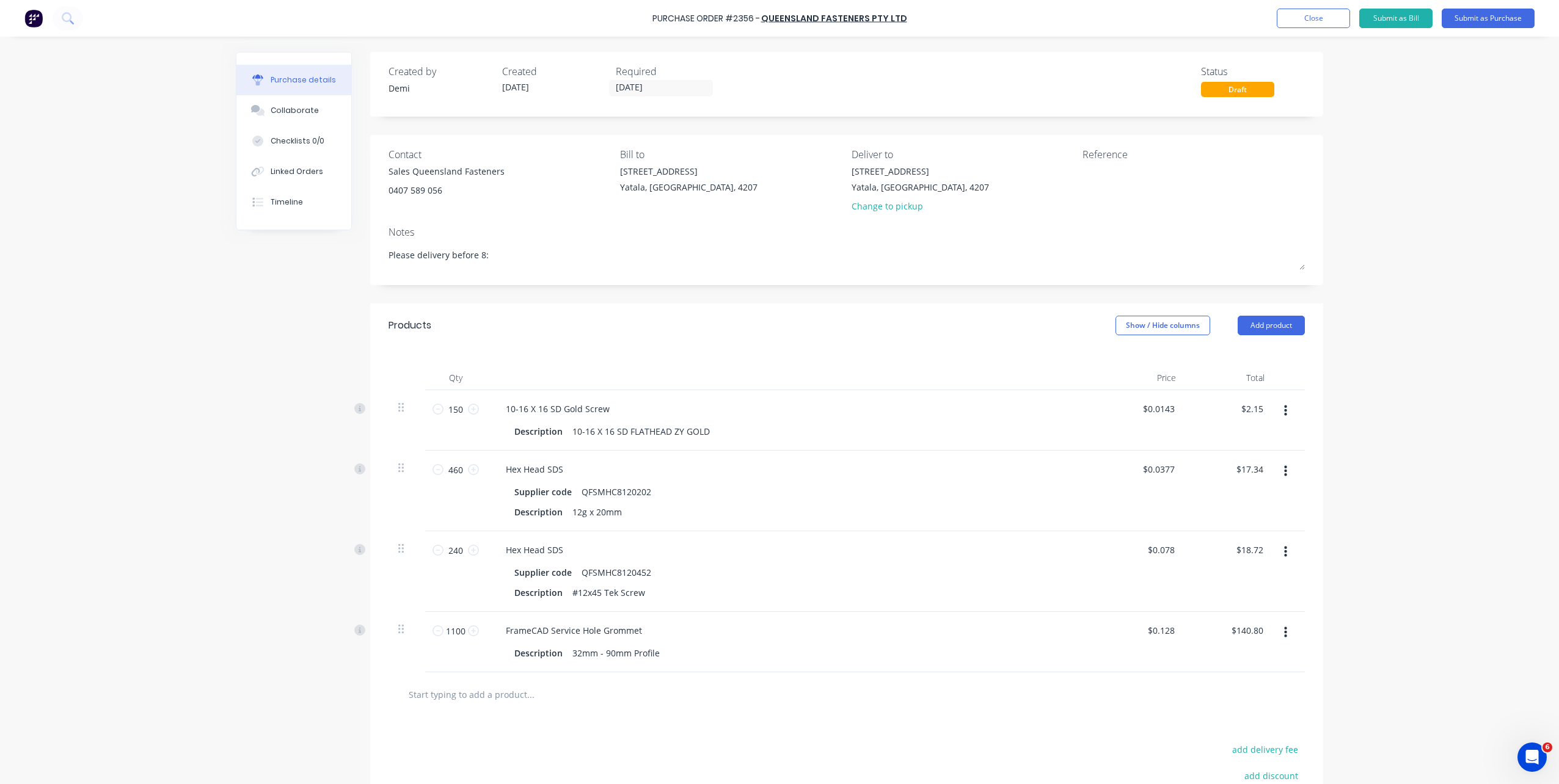
type textarea "x"
type textarea "Please delivery before 8:30"
type textarea "x"
type textarea "Please delivery before 8:30"
type textarea "x"
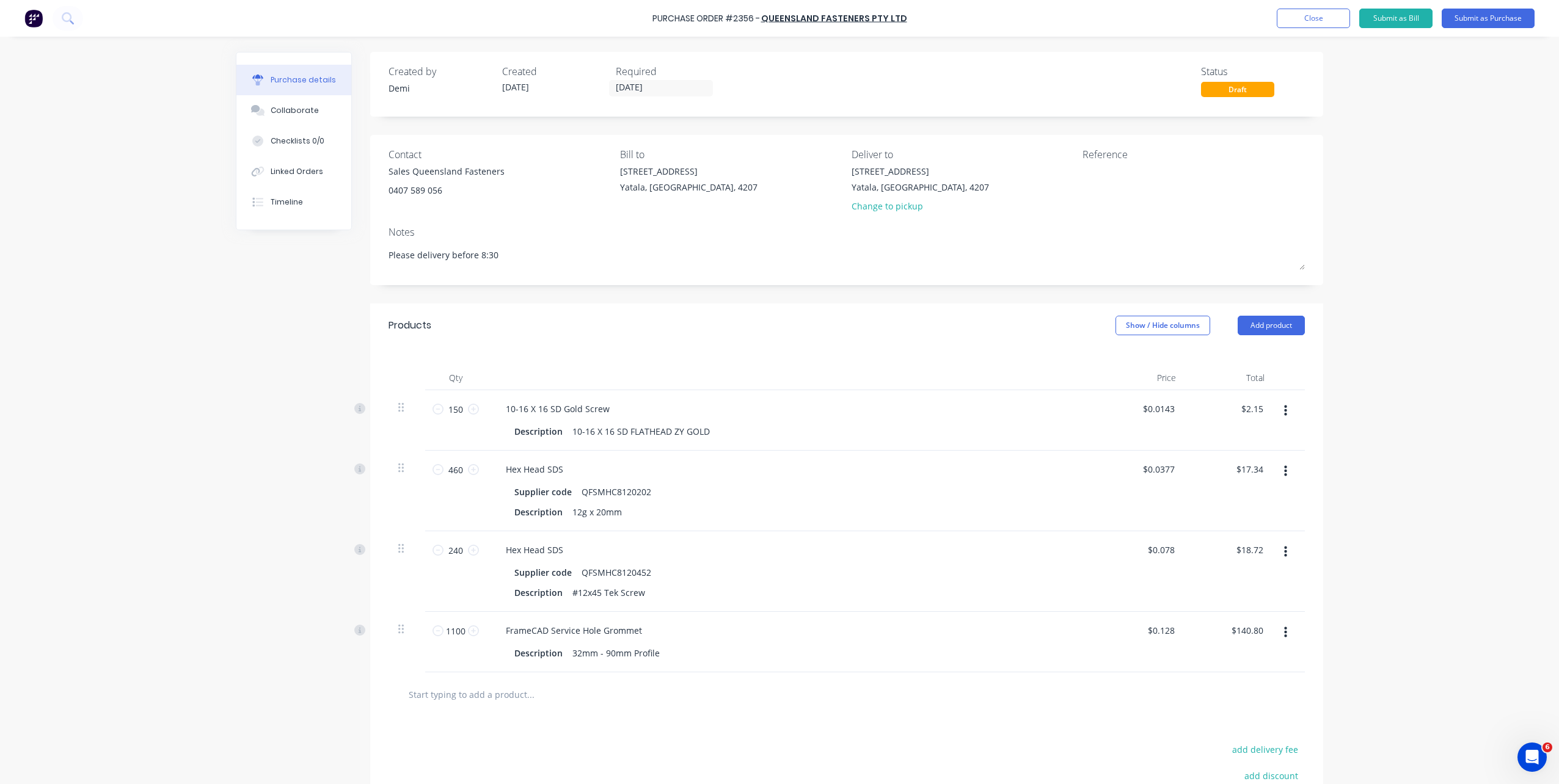
type textarea "Please delivery before 8:30 s"
type textarea "x"
type textarea "Please delivery before 8:30 sh"
type textarea "x"
type textarea "Please delivery before 8:30 sha"
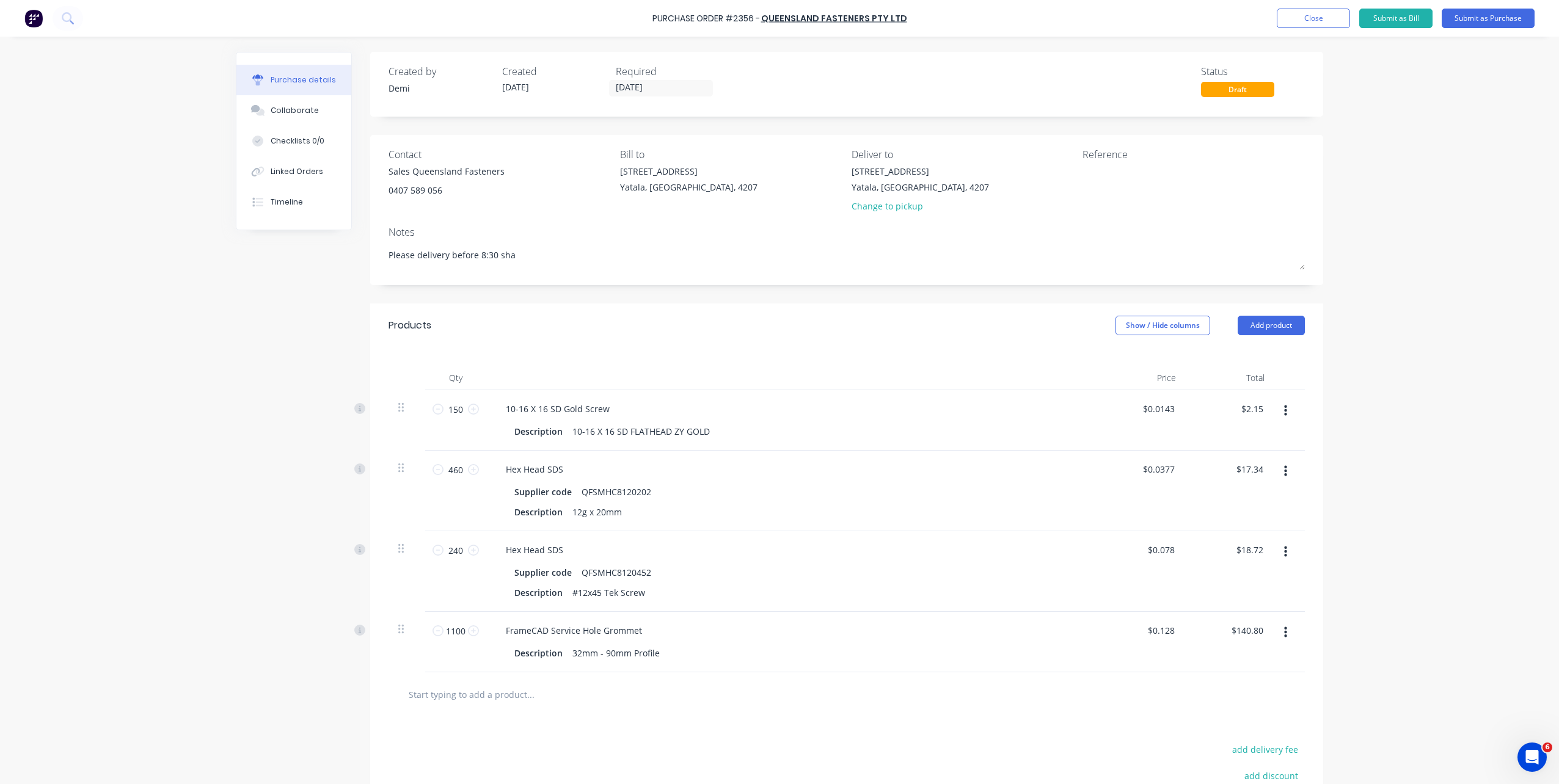
type textarea "x"
type textarea "Please delivery before 8:30 shar"
type textarea "x"
type textarea "Please delivery before 8:30 sharp"
type textarea "x"
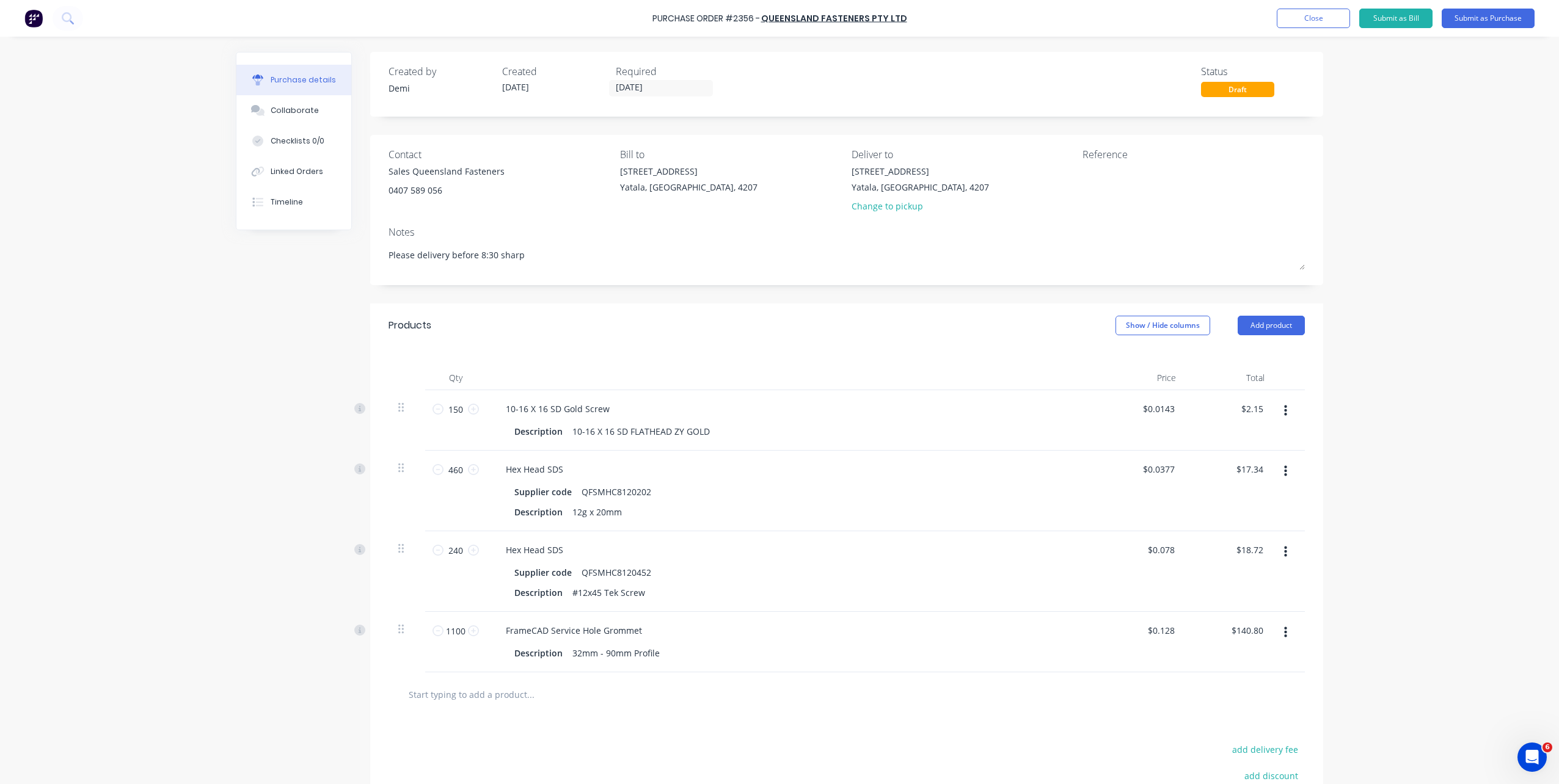
type textarea "Please delivery before 8:30 sharp"
type textarea "x"
type textarea "Please delivery before 8:30 sharp"
type textarea "x"
type textarea "Please delivery before 8:30 sharp."
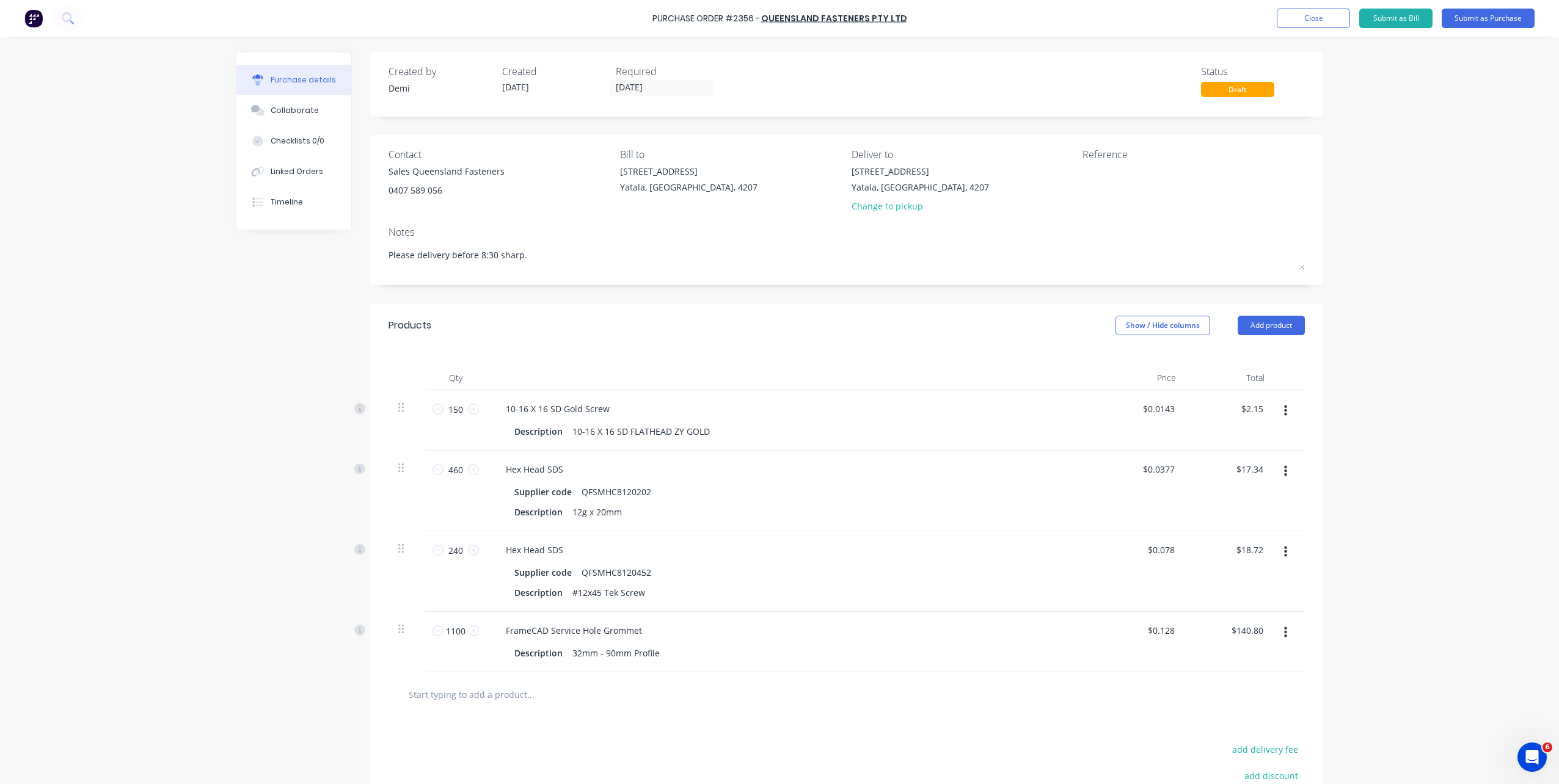
type textarea "x"
type textarea "Please delivery before 8:30 sharp."
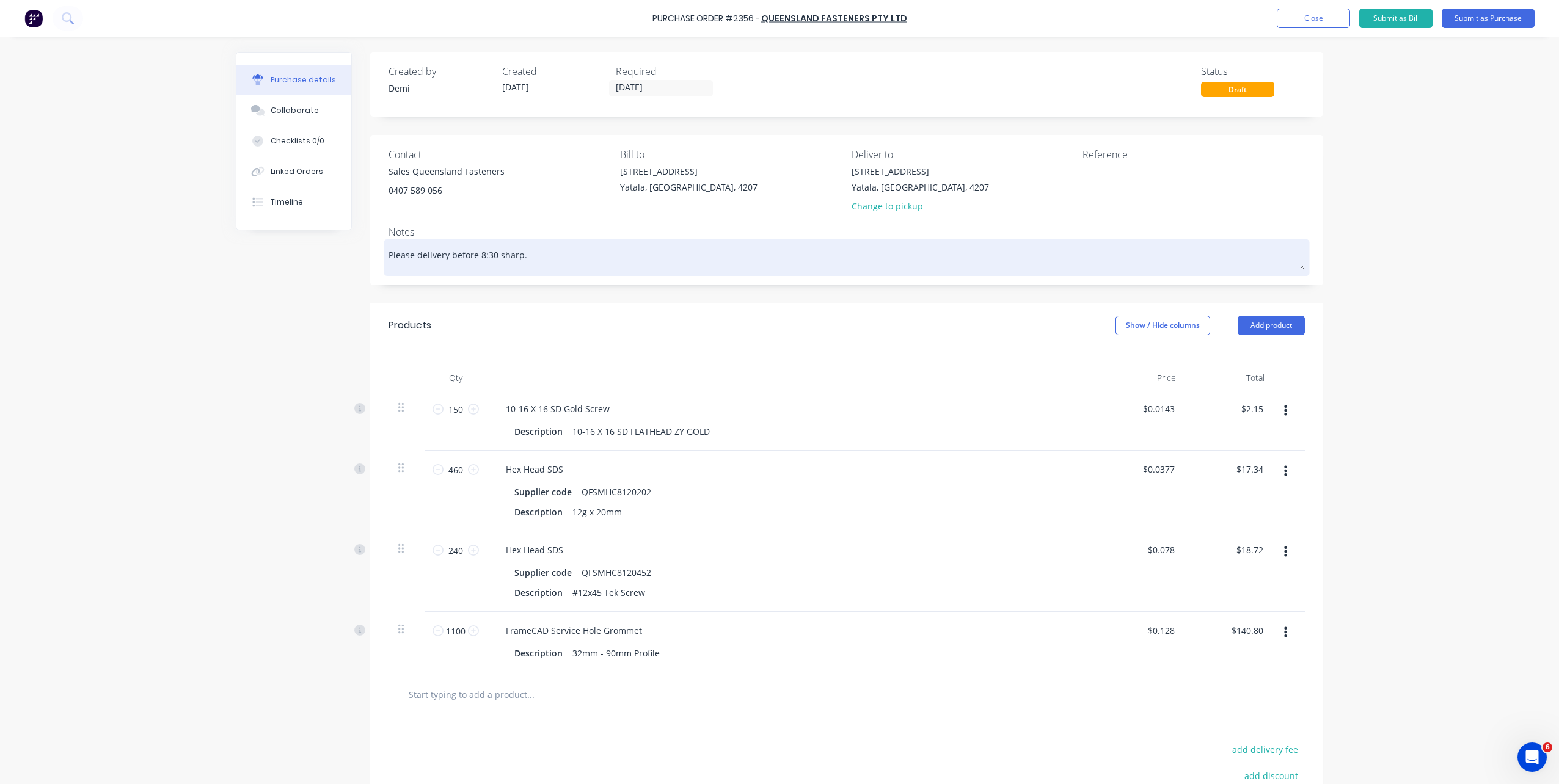
click at [444, 258] on textarea "Please delivery before 8:30 sharp." at bounding box center [846, 256] width 916 height 27
type textarea "x"
type textarea "Please deliver before 8:30 sharp."
type textarea "x"
type textarea "Please deliver before 8:30 sharp."
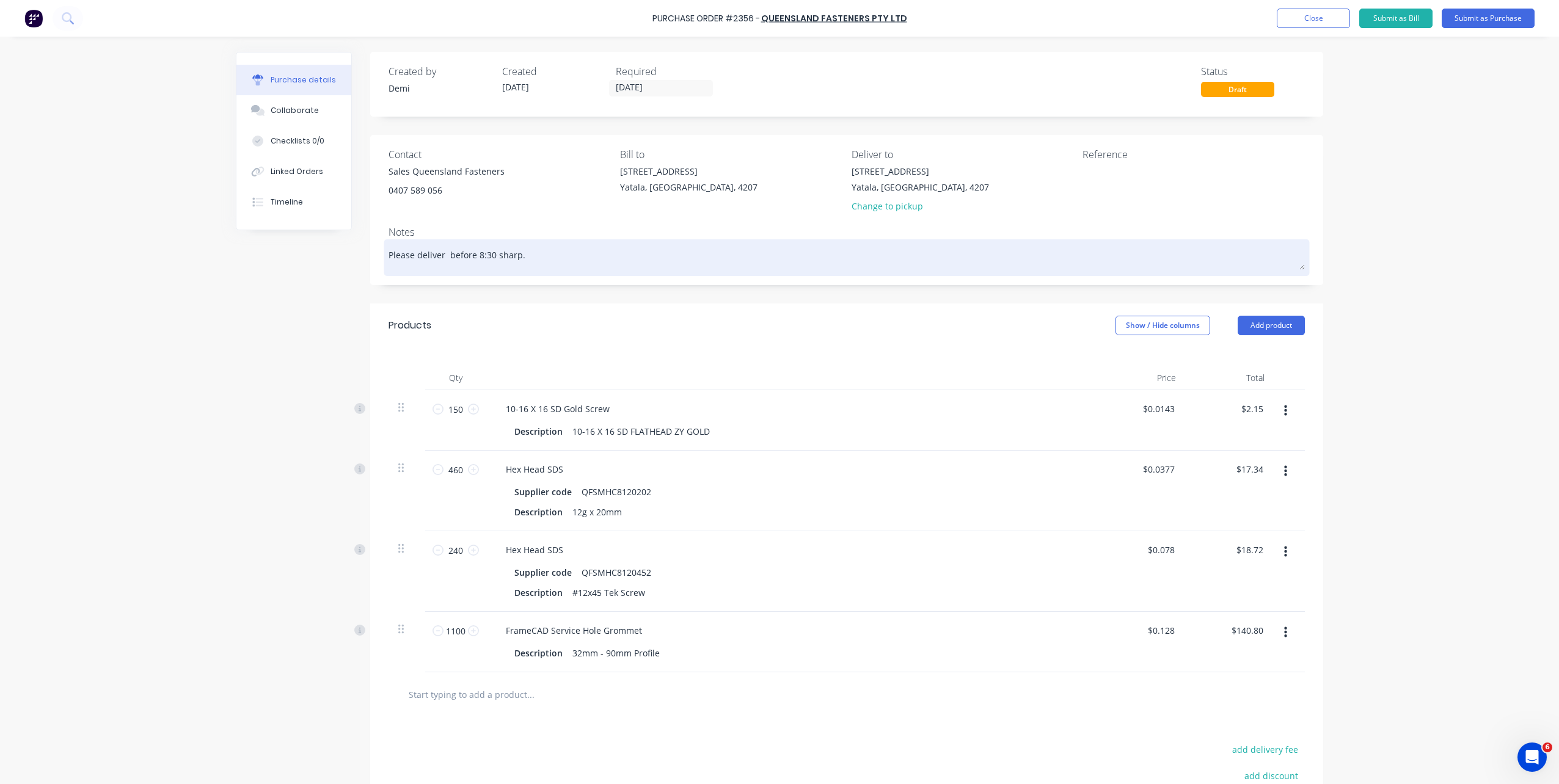
type textarea "x"
type textarea "Please deliver t before 8:30 sharp."
type textarea "x"
type textarea "Please deliver tp before 8:30 sharp."
type textarea "x"
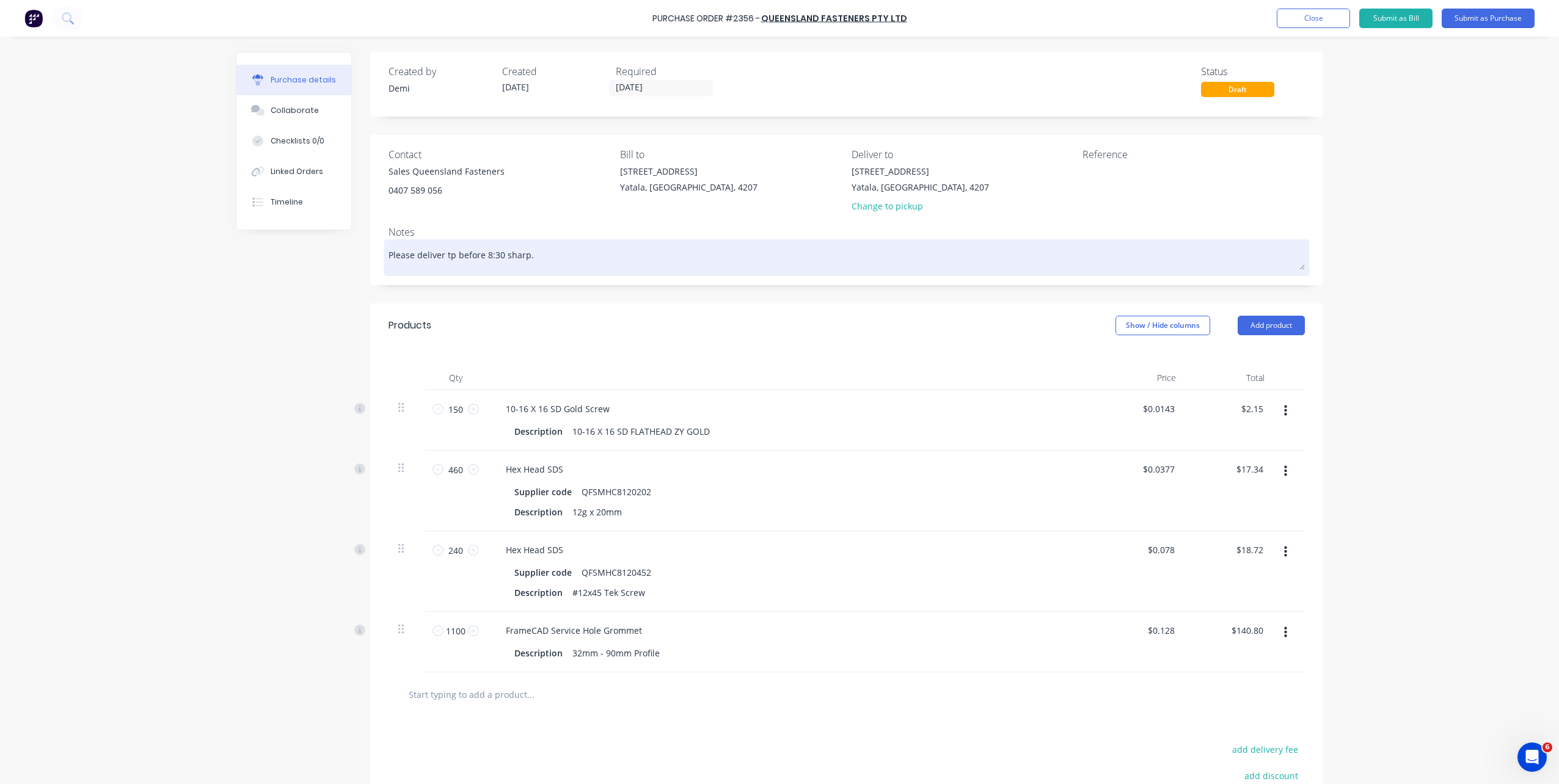
type textarea "Please deliver tp before 8:30 sharp."
type textarea "x"
type textarea "Please deliver tp B before 8:30 sharp."
type textarea "x"
type textarea "Please deliver tp Bl before 8:30 sharp."
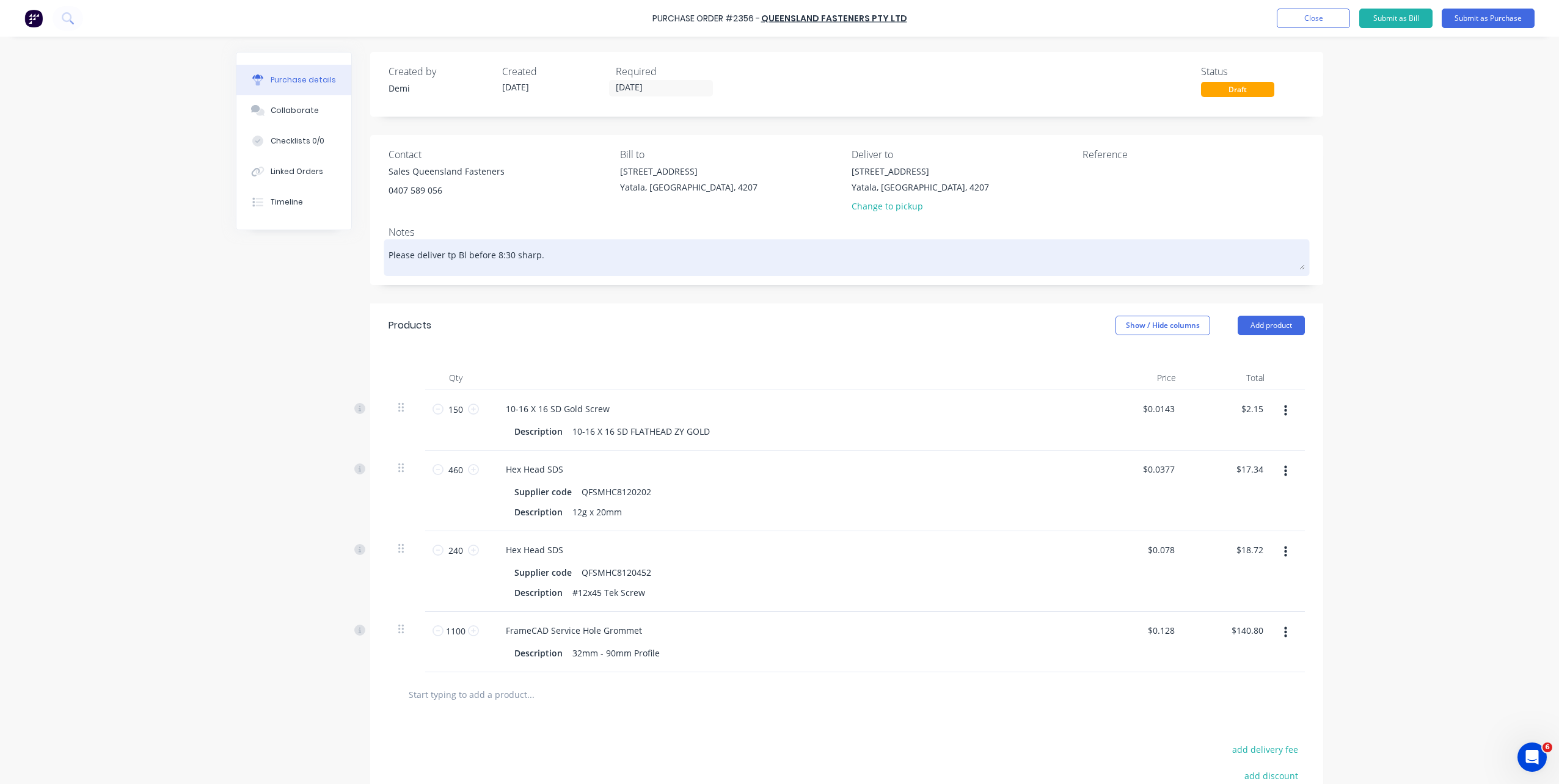
type textarea "x"
type textarea "Please deliver tp Bla before 8:30 sharp."
type textarea "x"
type textarea "Please deliver tp Blac before 8:30 sharp."
type textarea "x"
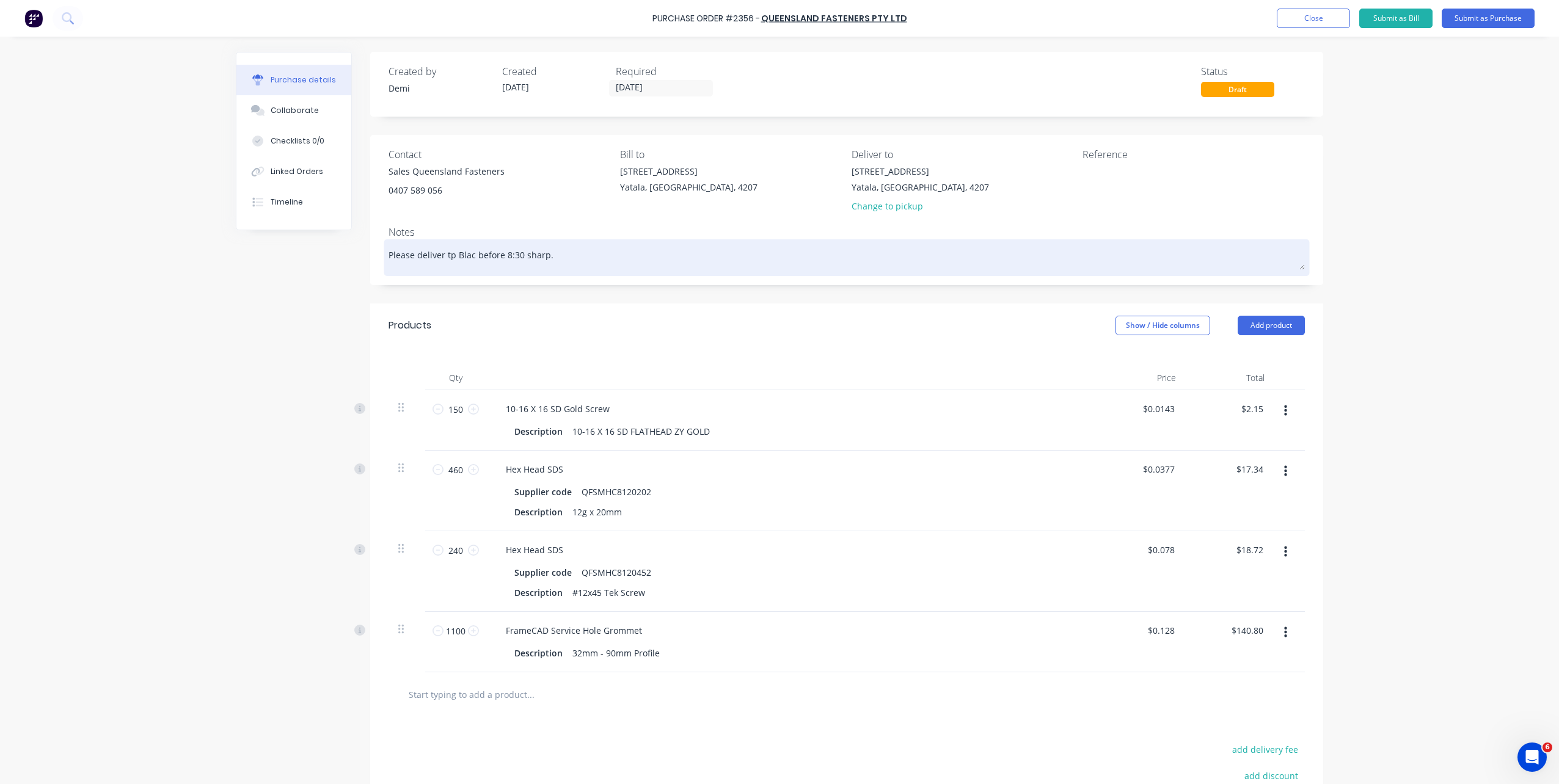
type textarea "Please deliver tp Black before 8:30 sharp."
type textarea "x"
type textarea "Please deliver tp Blackl before 8:30 sharp."
type textarea "x"
type textarea "Please deliver tp Blackli before 8:30 sharp."
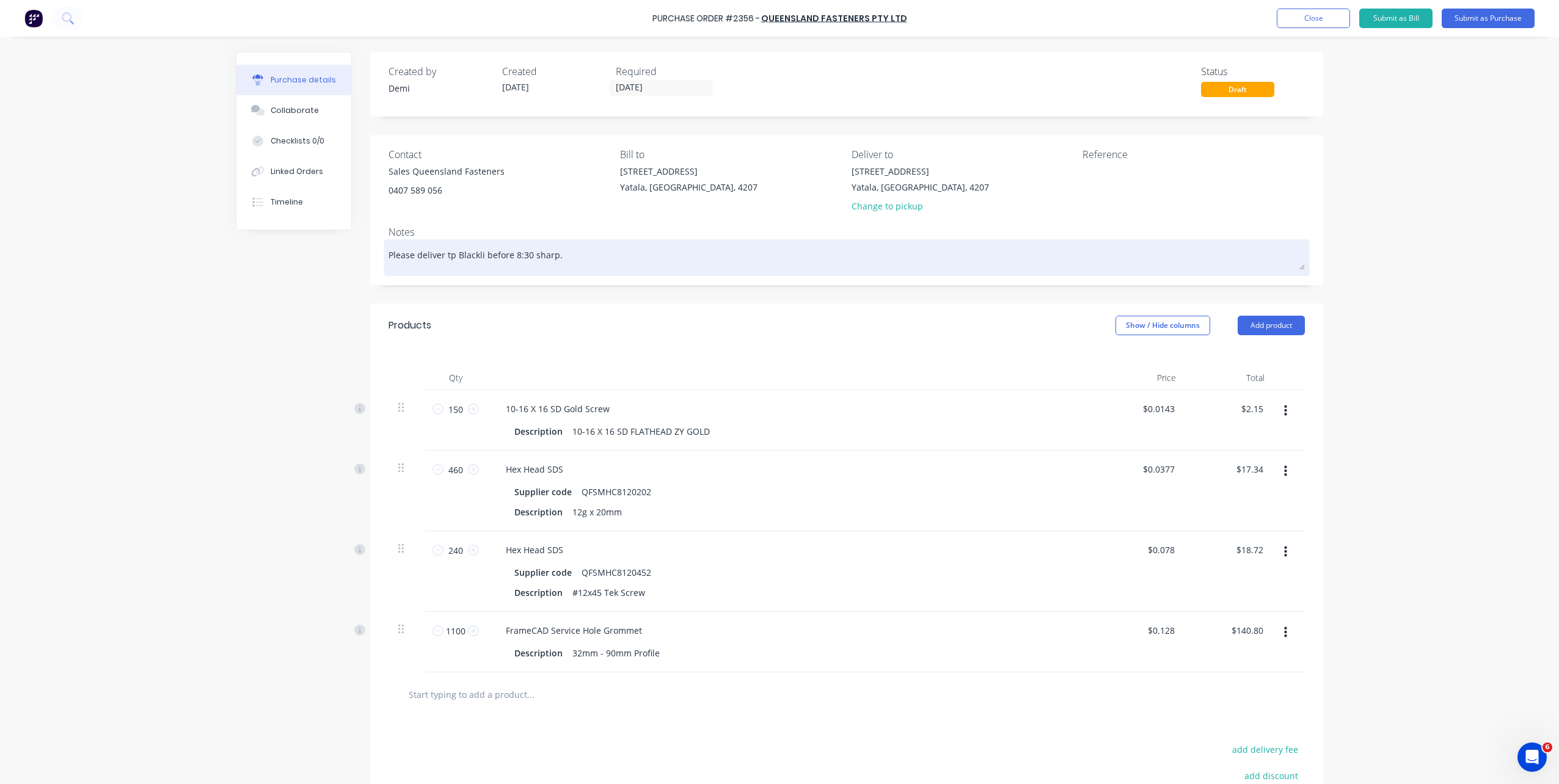
type textarea "x"
type textarea "Please deliver tp Blacklin before 8:30 sharp."
type textarea "x"
type textarea "Please deliver tp Blackline before 8:30 sharp."
type textarea "x"
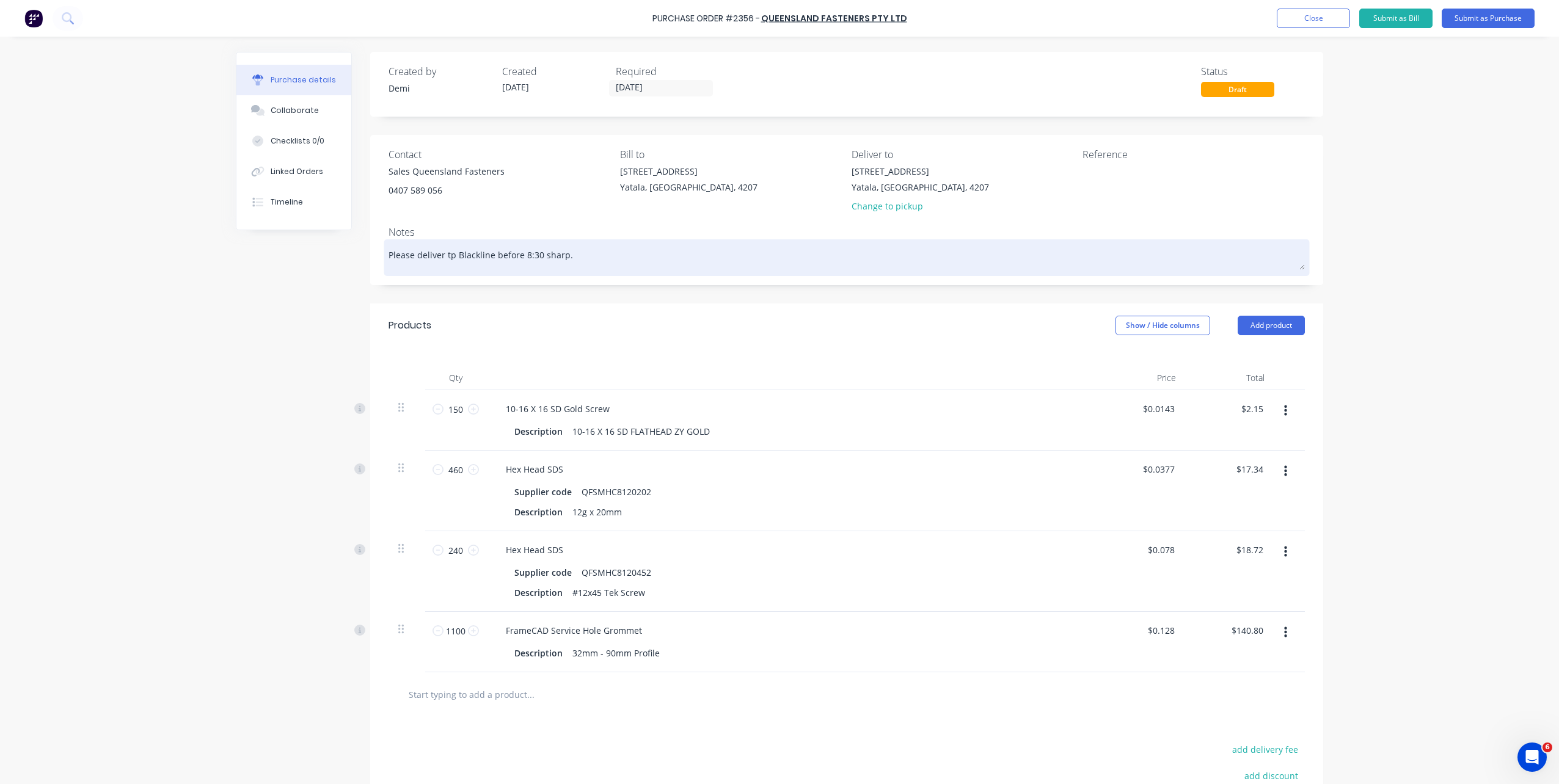
type textarea "Please deliver tp Blackline before 8:30 sharp."
type textarea "x"
type textarea "Please deliver tp Blackline S before 8:30 sharp."
type textarea "x"
type textarea "Please deliver tp Blackline St before 8:30 sharp."
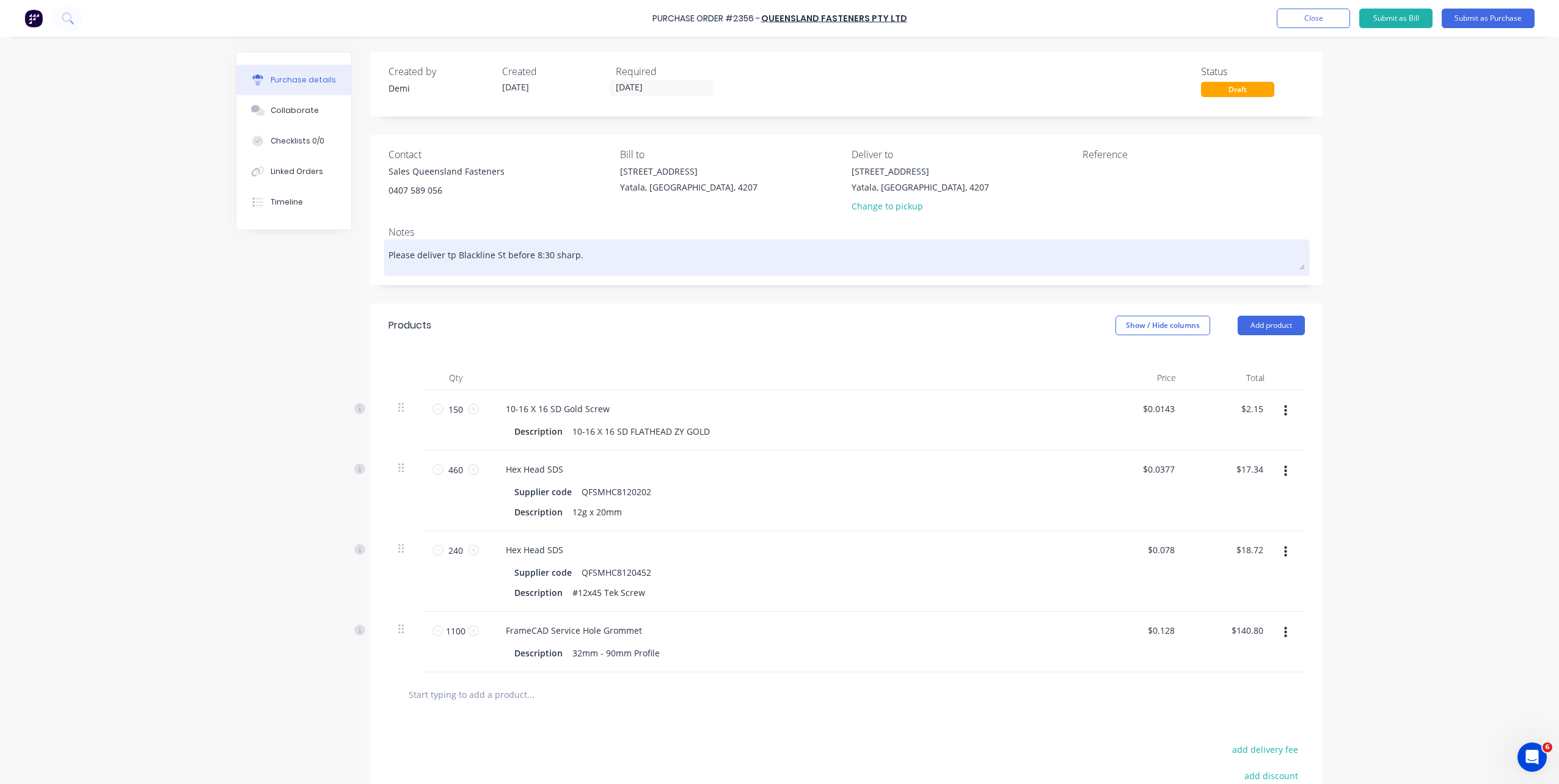
type textarea "x"
type textarea "Please deliver tp Blackline Str before 8:30 sharp."
type textarea "x"
type textarea "Please deliver tp Blackline Stru before 8:30 sharp."
type textarea "x"
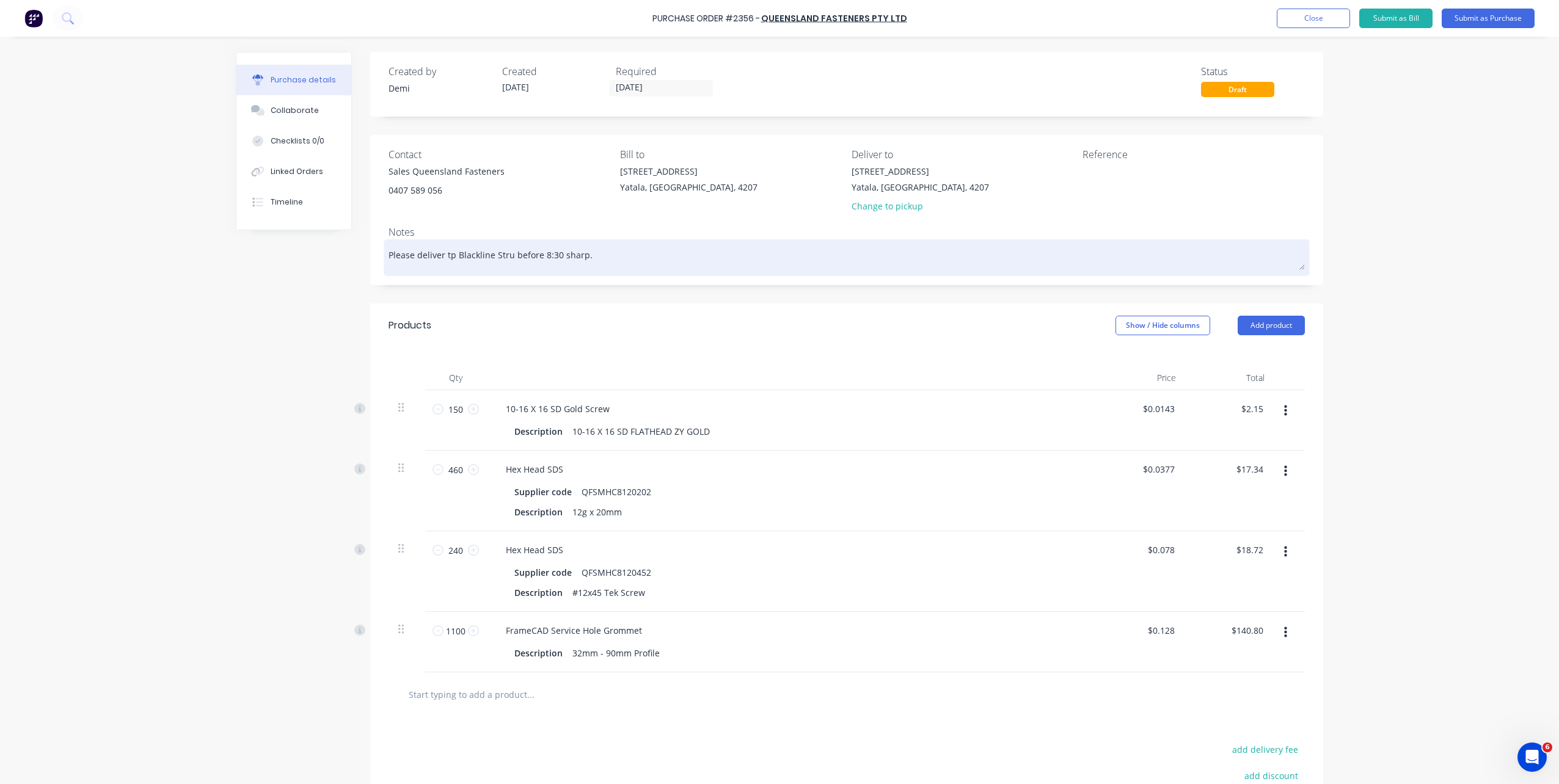
type textarea "Please deliver tp Blackline Struc before 8:30 sharp."
type textarea "x"
type textarea "Please deliver tp Blackline Struct before 8:30 sharp."
type textarea "x"
type textarea "Please deliver tp Blackline Structu before 8:30 sharp."
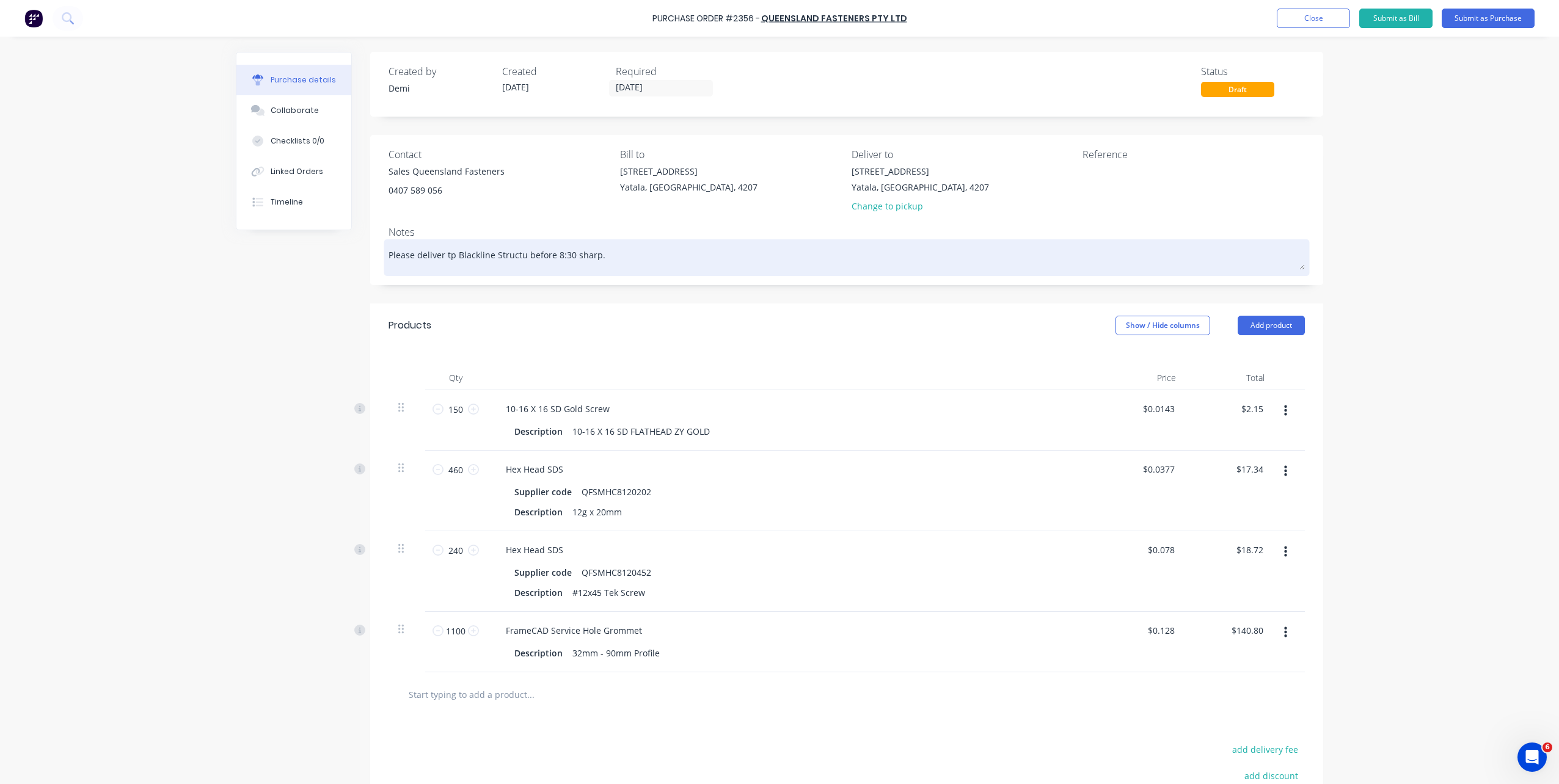
type textarea "x"
type textarea "Please deliver tp Blackline Structur before 8:30 sharp."
type textarea "x"
type textarea "Please deliver tp Blackline Structure before 8:30 sharp."
type textarea "x"
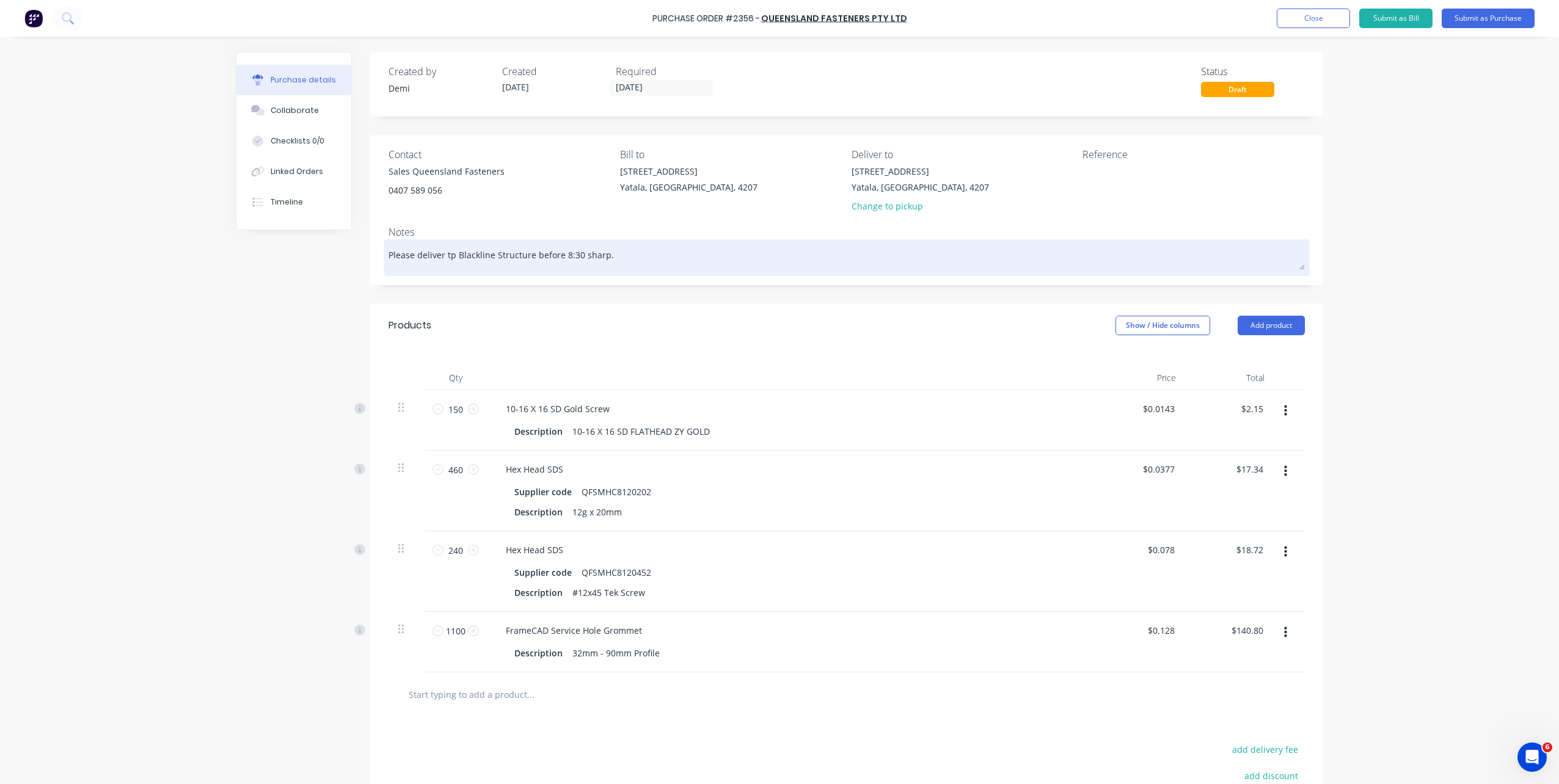
type textarea "Please deliver tp Blackline Structures before 8:30 sharp."
click at [447, 256] on textarea "Please deliver tp Blackline Structures before 8:30 sharp." at bounding box center [846, 256] width 916 height 27
type textarea "x"
type textarea "Please deliver t Blackline Structures before 8:30 sharp."
type textarea "x"
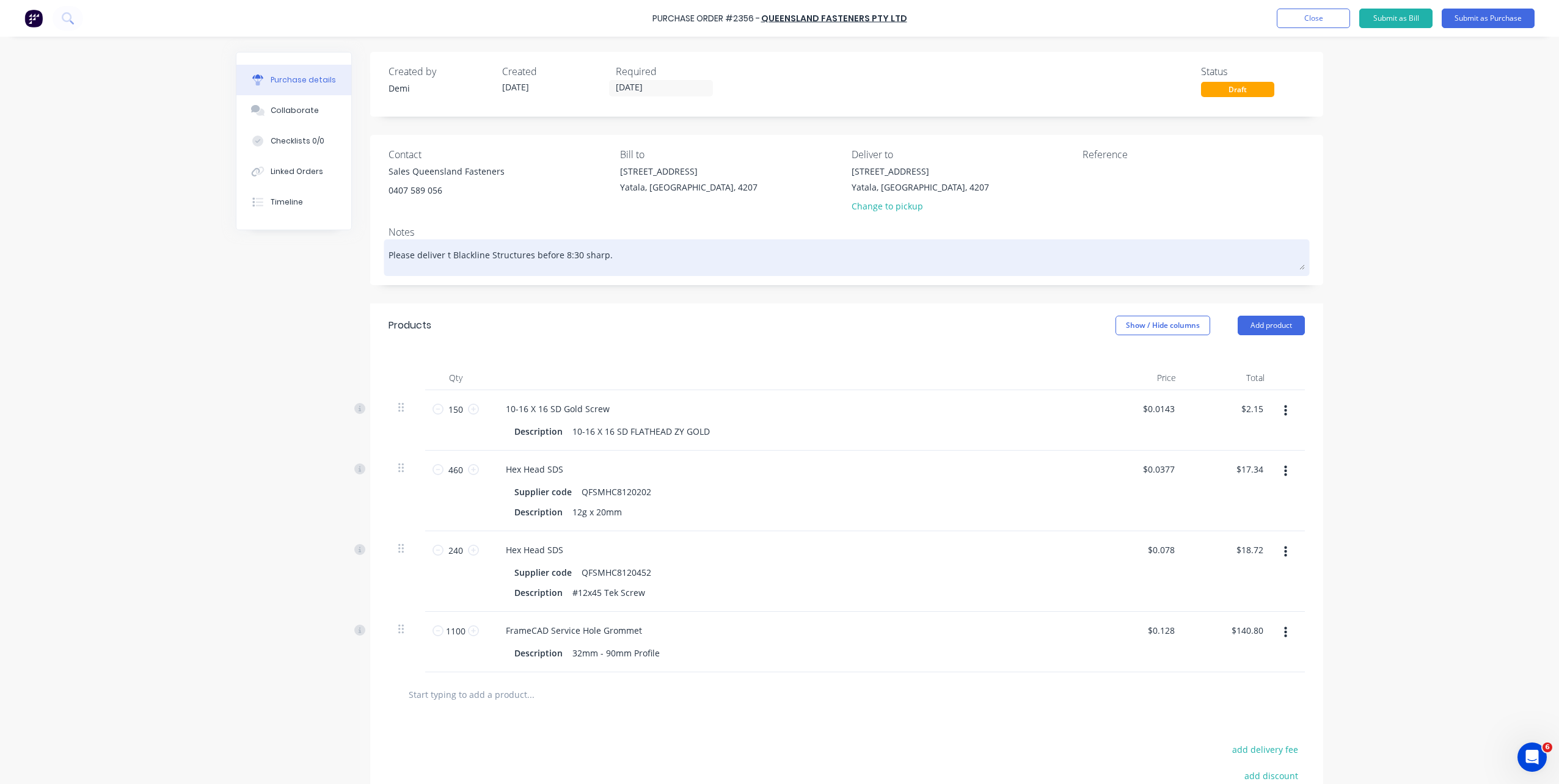
type textarea "Please deliver to Blackline Structures before 8:30 sharp."
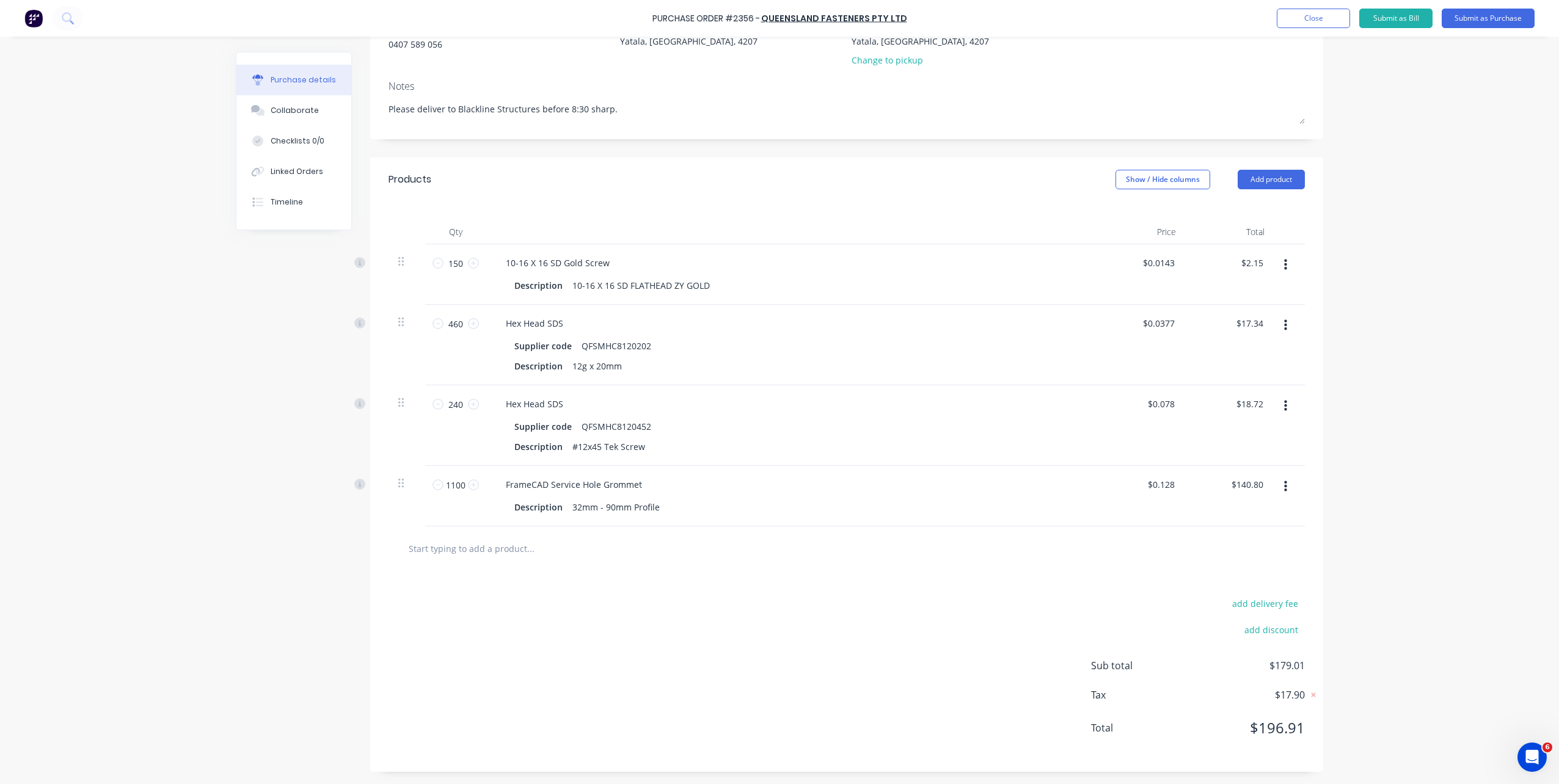
scroll to position [0, 0]
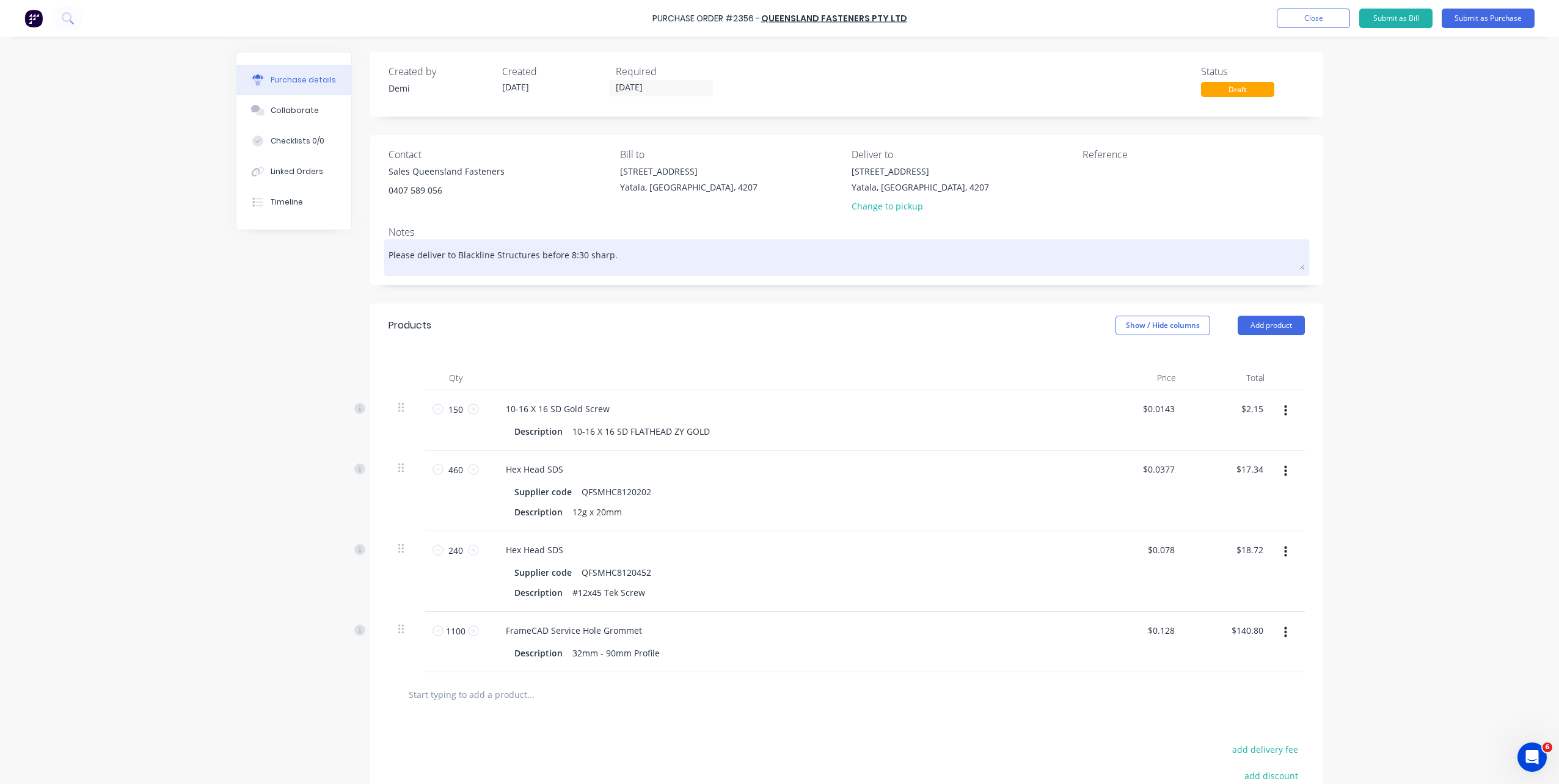
type textarea "x"
click at [625, 254] on textarea "Please deliver to Blackline Structures before 8:30 sharp." at bounding box center [846, 256] width 916 height 27
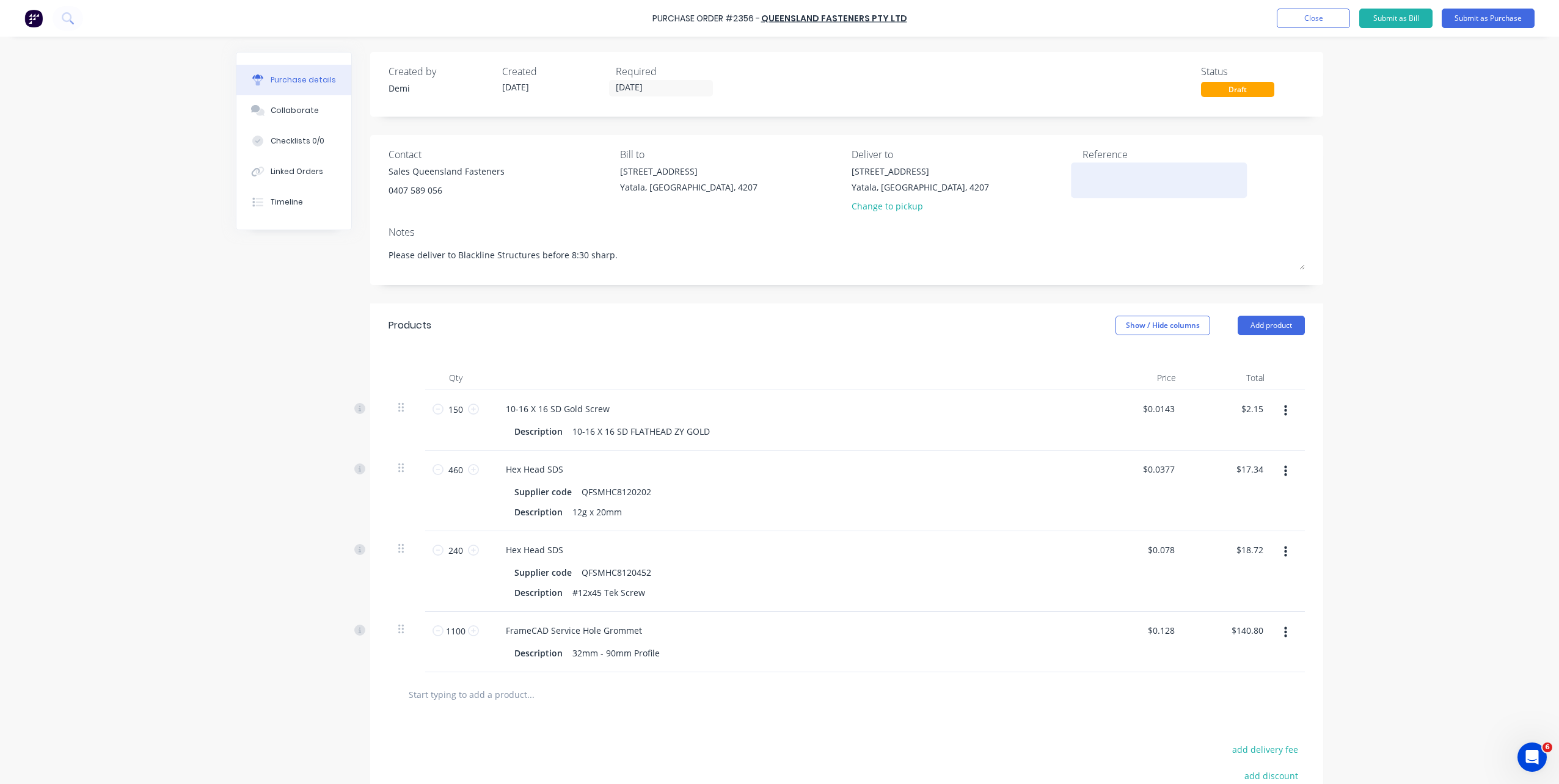
type textarea "Please deliver to Blackline Structures before 8:30 sharp."
type textarea "x"
type textarea "Please deliver to Blackline Structures before 8:30 sharp."
click at [1108, 172] on textarea at bounding box center [1159, 179] width 153 height 27
type textarea "P2351 B0447 CC 304"
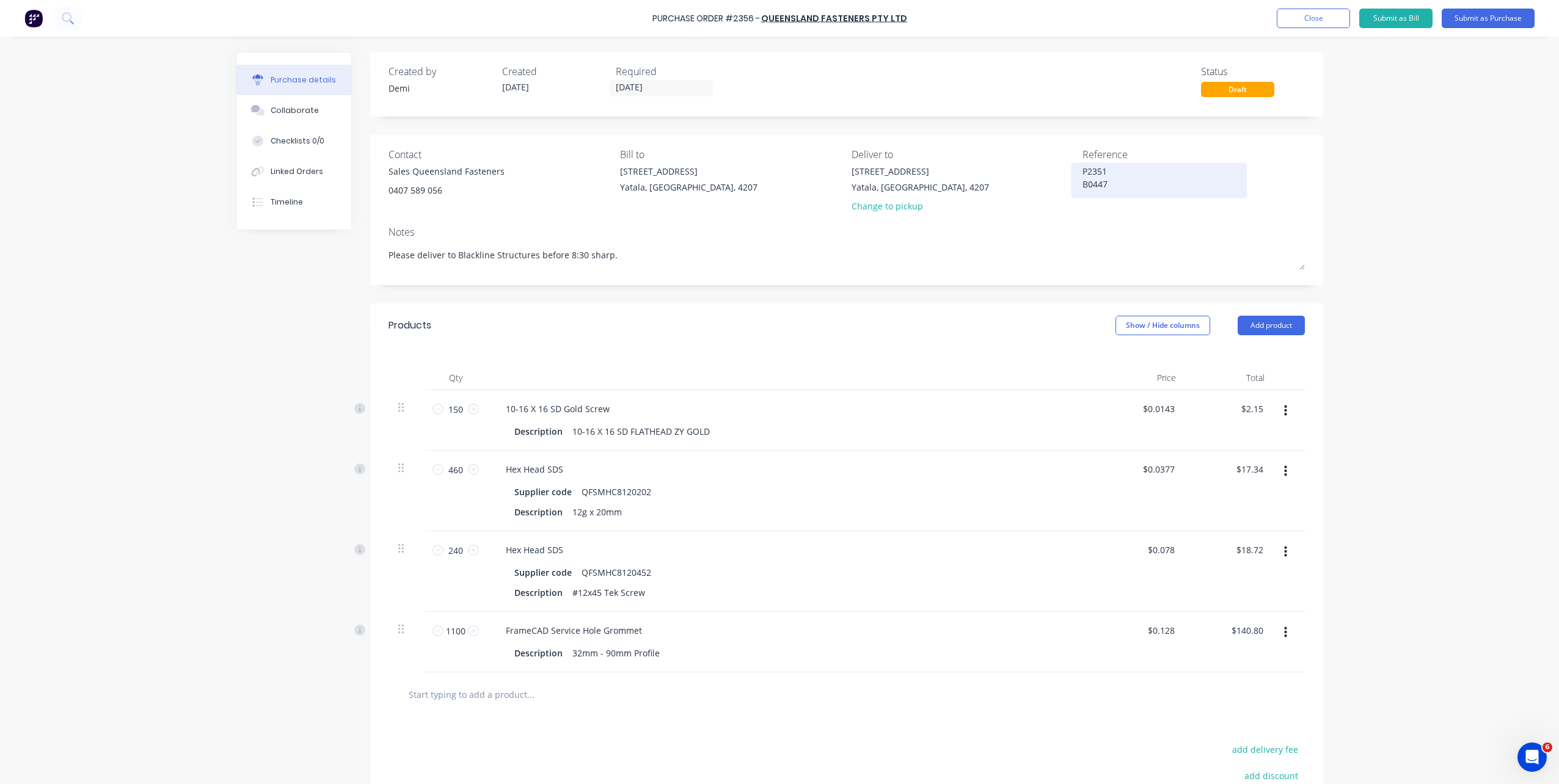
type input "onsi"
drag, startPoint x: 1118, startPoint y: 171, endPoint x: 975, endPoint y: 170, distance: 143.0
click at [975, 170] on div "Contact Sales Queensland Fasteners 0407 589 056 Bill to 33 Computer Road Yatala…" at bounding box center [846, 183] width 916 height 71
type textarea "x"
type textarea "P B0447 CC 304"
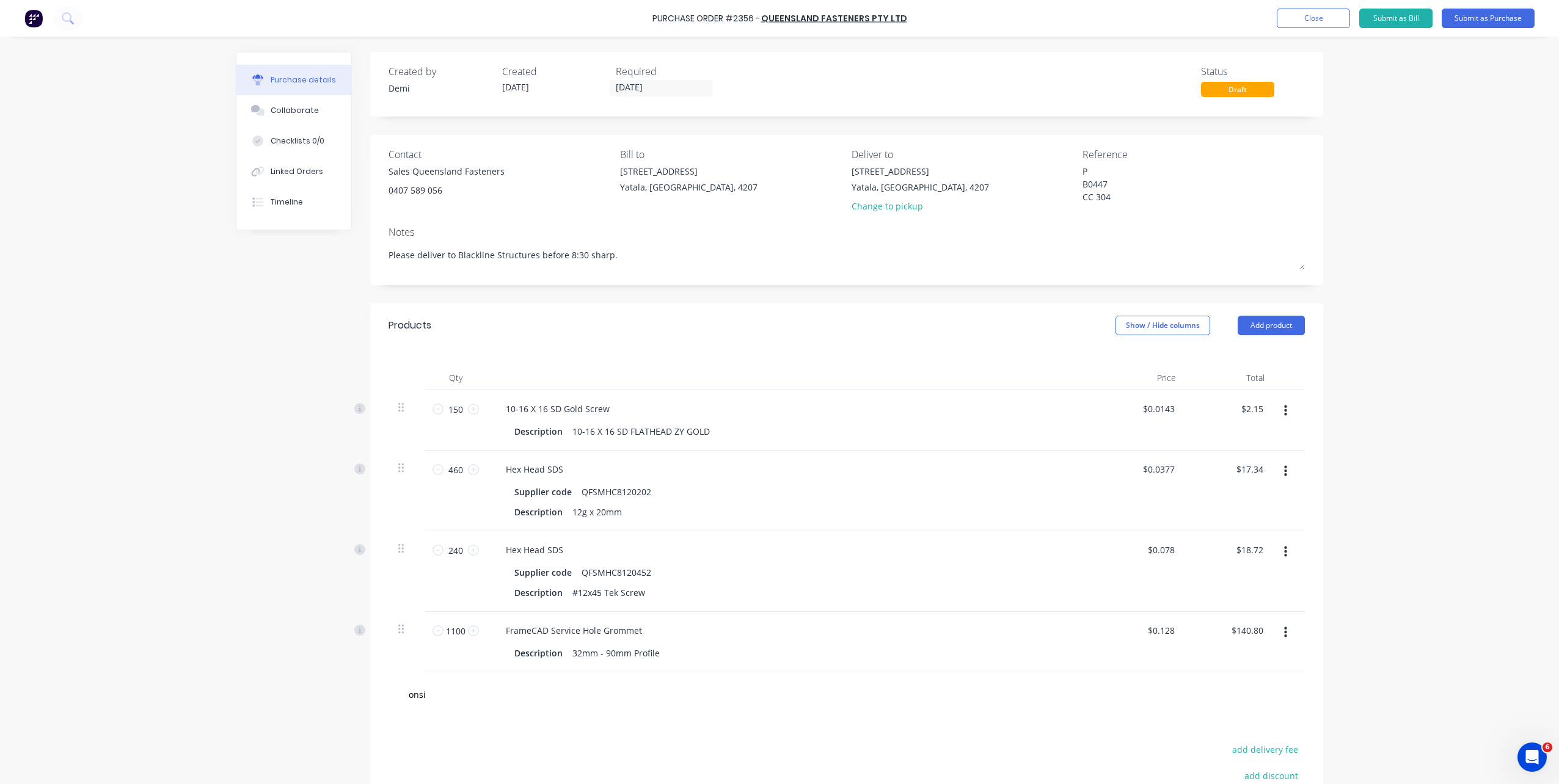
type textarea "x"
type textarea "P2 B0447 CC 304"
type textarea "x"
type textarea "P25 B0447 CC 304"
type textarea "x"
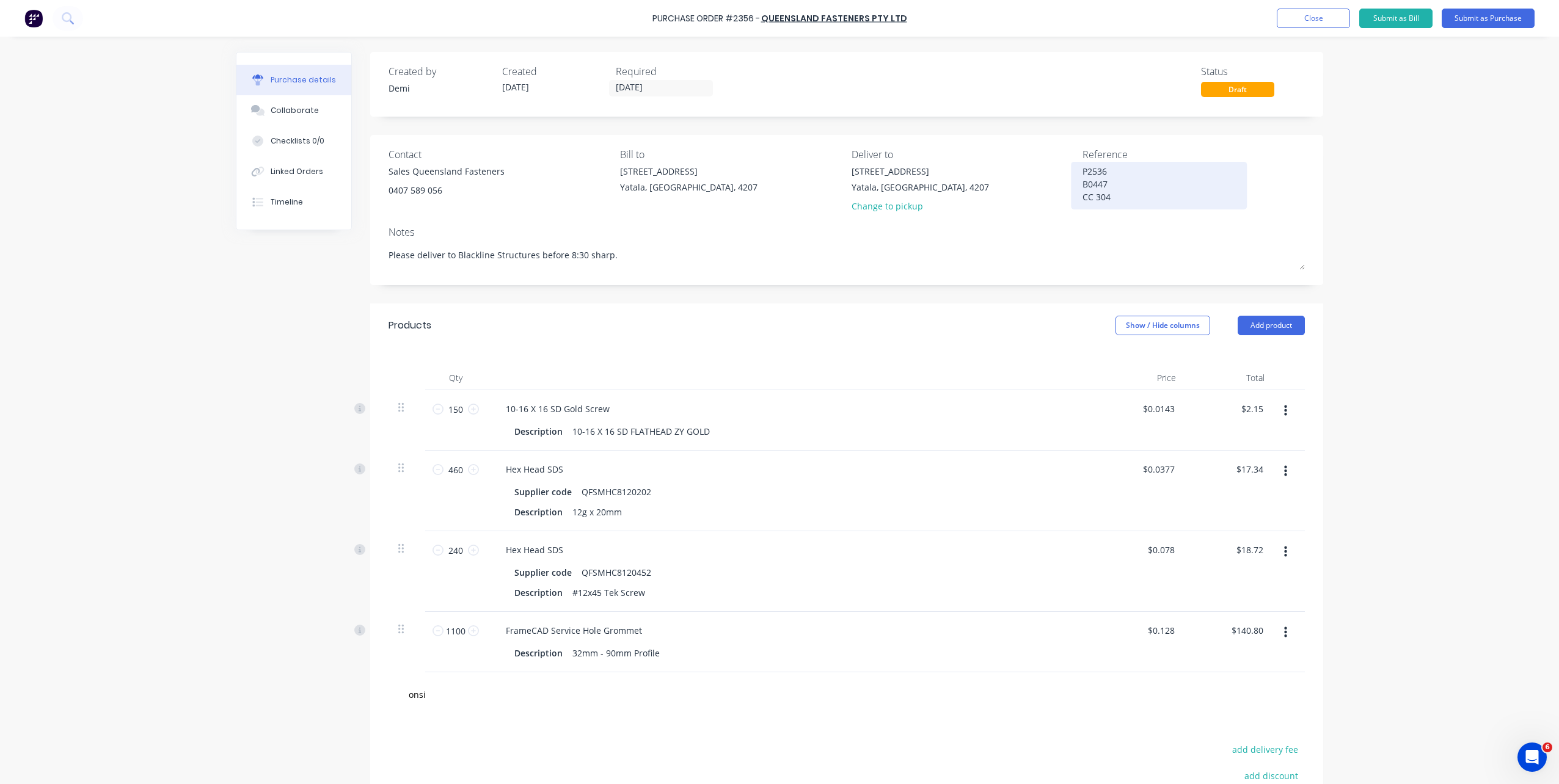
click at [1116, 187] on textarea "P2536 B0447 CC 304" at bounding box center [1159, 184] width 153 height 39
drag, startPoint x: 1114, startPoint y: 182, endPoint x: 1086, endPoint y: 188, distance: 28.6
click at [1086, 188] on textarea "P2536 B0447 CC 304" at bounding box center [1159, 184] width 153 height 39
click at [304, 172] on div "Linked Orders" at bounding box center [296, 172] width 52 height 11
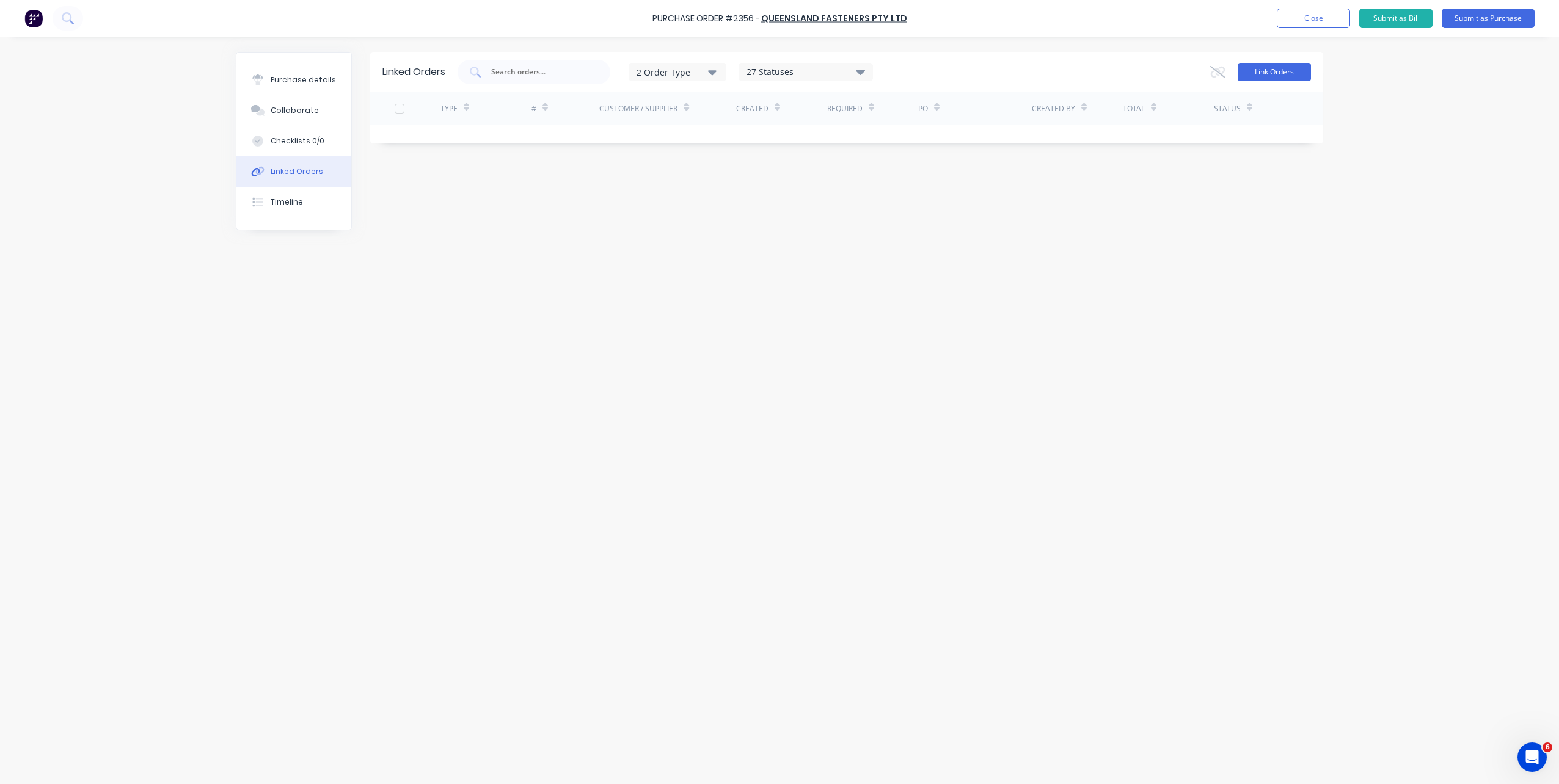
click at [1264, 73] on button "Link Orders" at bounding box center [1274, 72] width 73 height 18
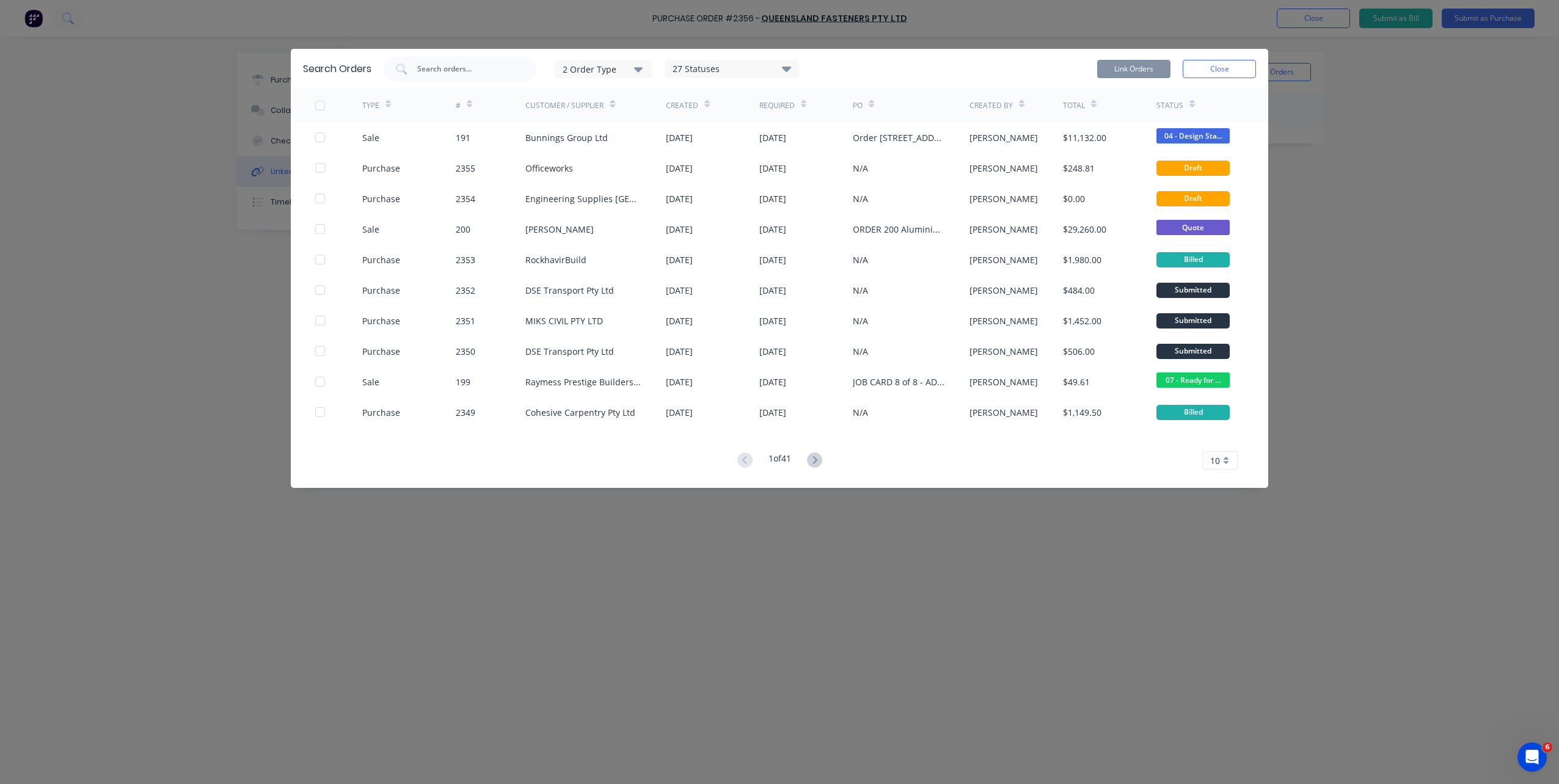
click at [590, 71] on div "2 Order Type" at bounding box center [604, 68] width 82 height 13
click at [657, 101] on div "button" at bounding box center [656, 99] width 24 height 24
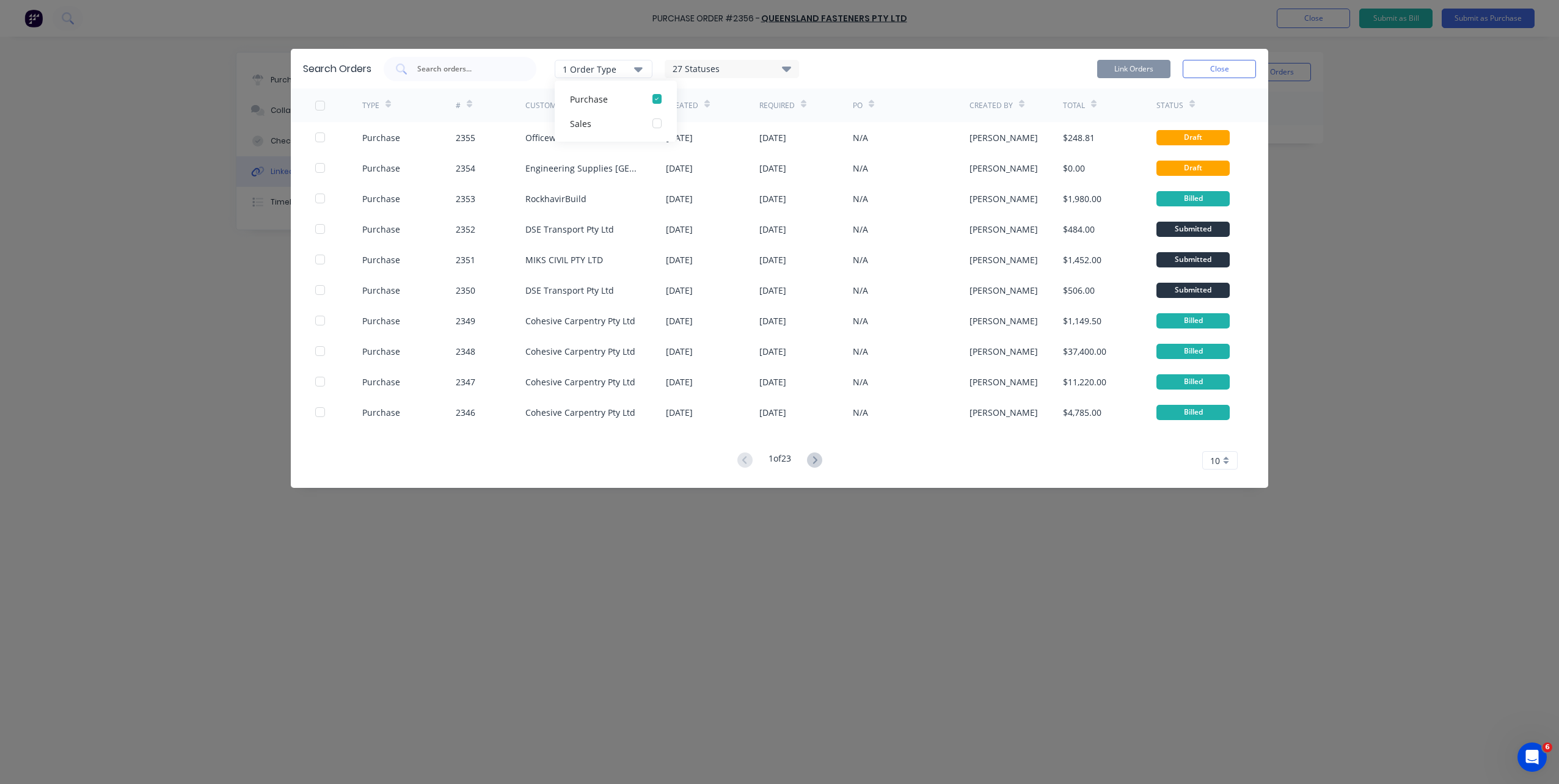
click at [657, 101] on div "button" at bounding box center [656, 99] width 24 height 24
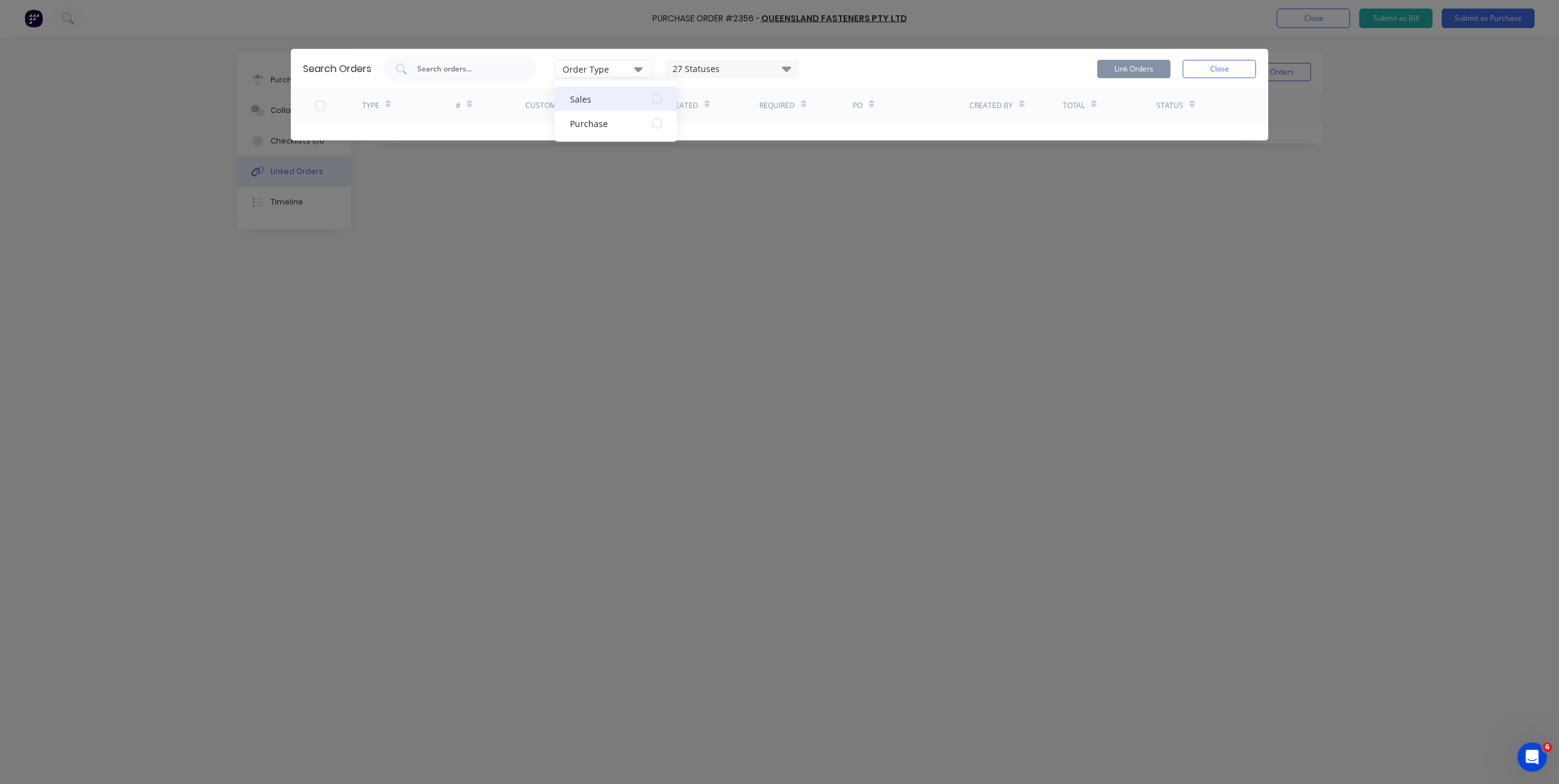
click at [656, 92] on div "button" at bounding box center [656, 99] width 24 height 24
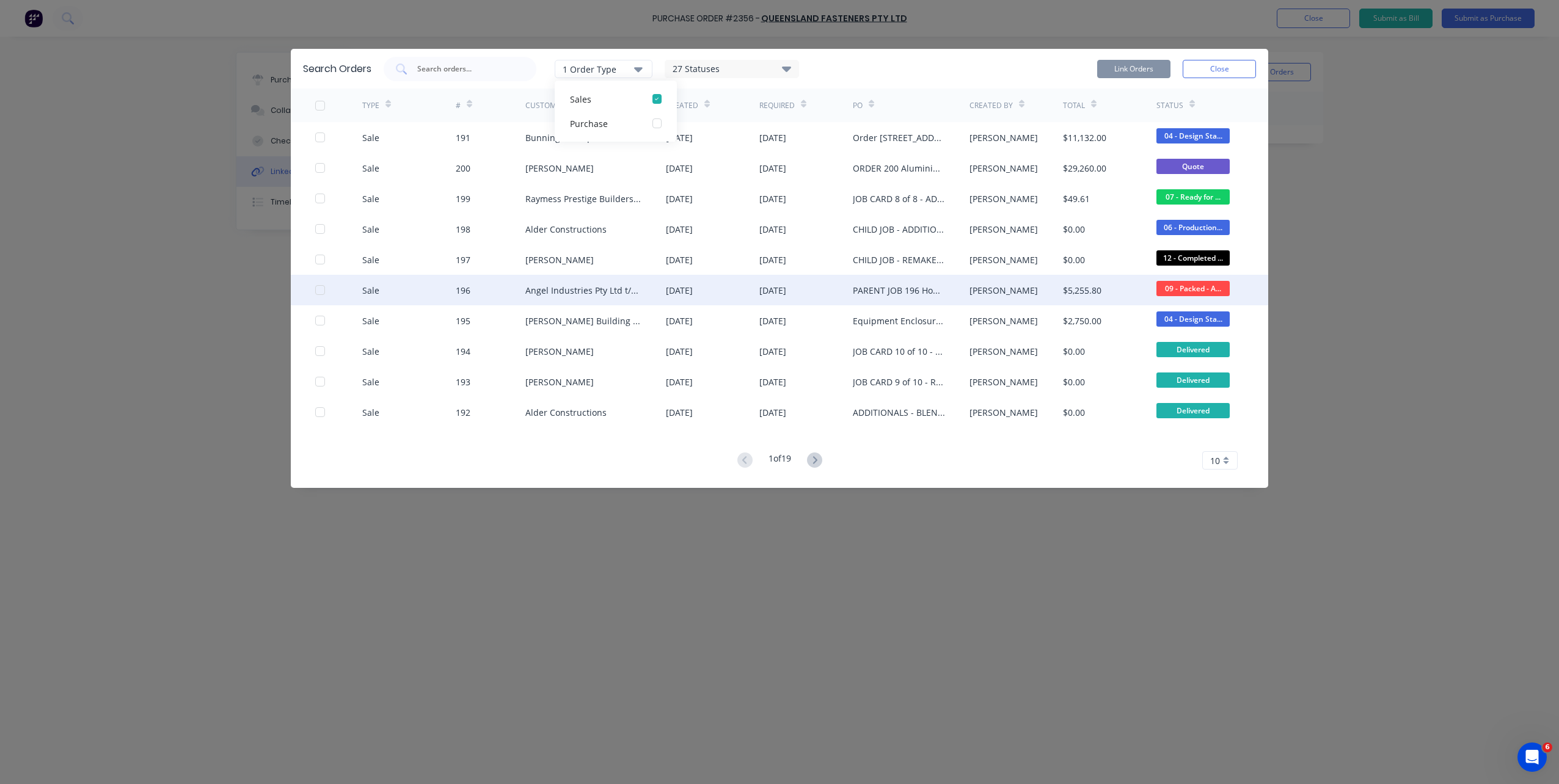
drag, startPoint x: 322, startPoint y: 295, endPoint x: 330, endPoint y: 292, distance: 8.5
click at [323, 292] on div at bounding box center [320, 290] width 24 height 24
click at [1110, 64] on button "Link Orders" at bounding box center [1134, 69] width 73 height 18
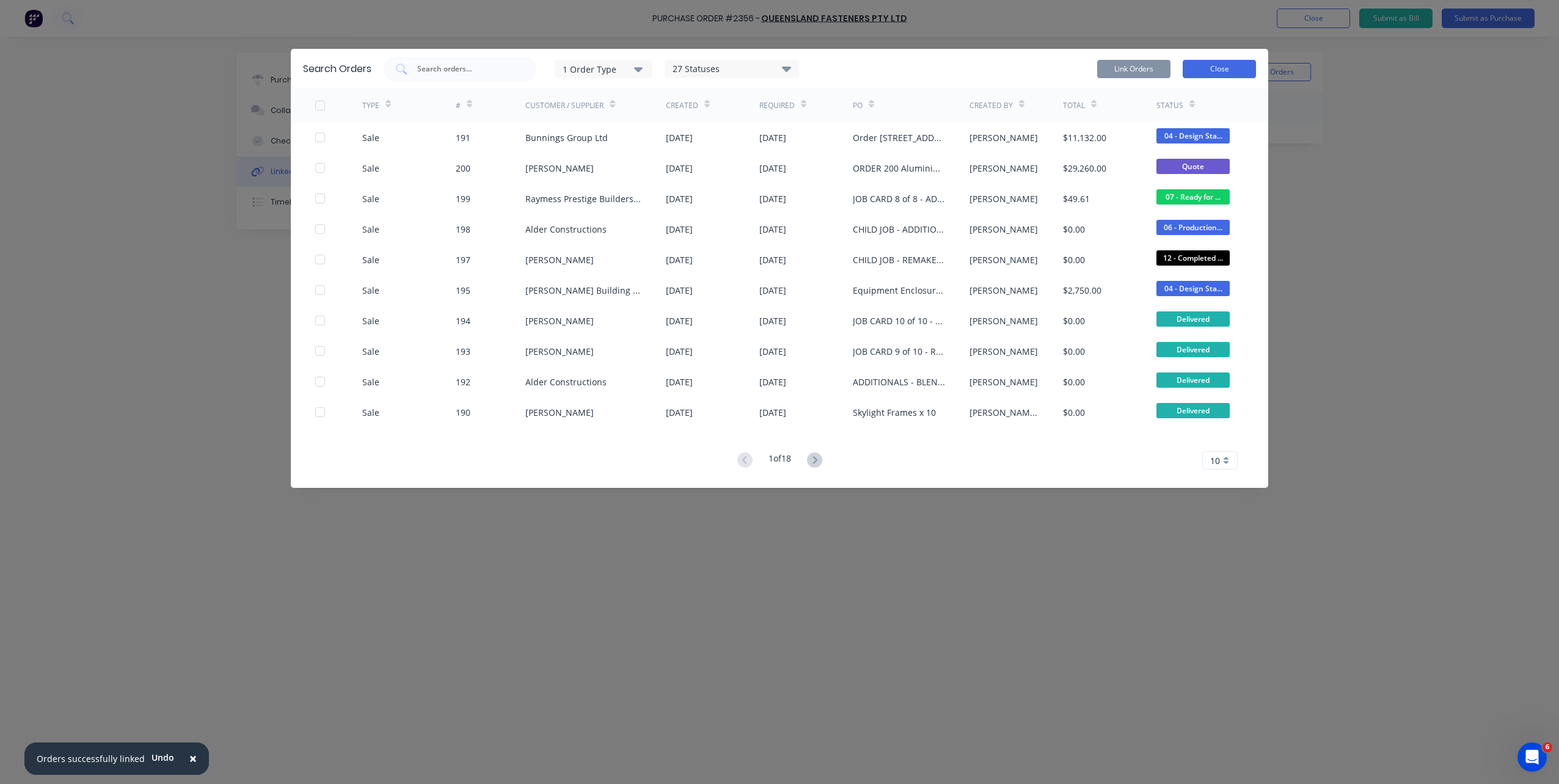
click at [1214, 69] on button "Close" at bounding box center [1219, 69] width 73 height 18
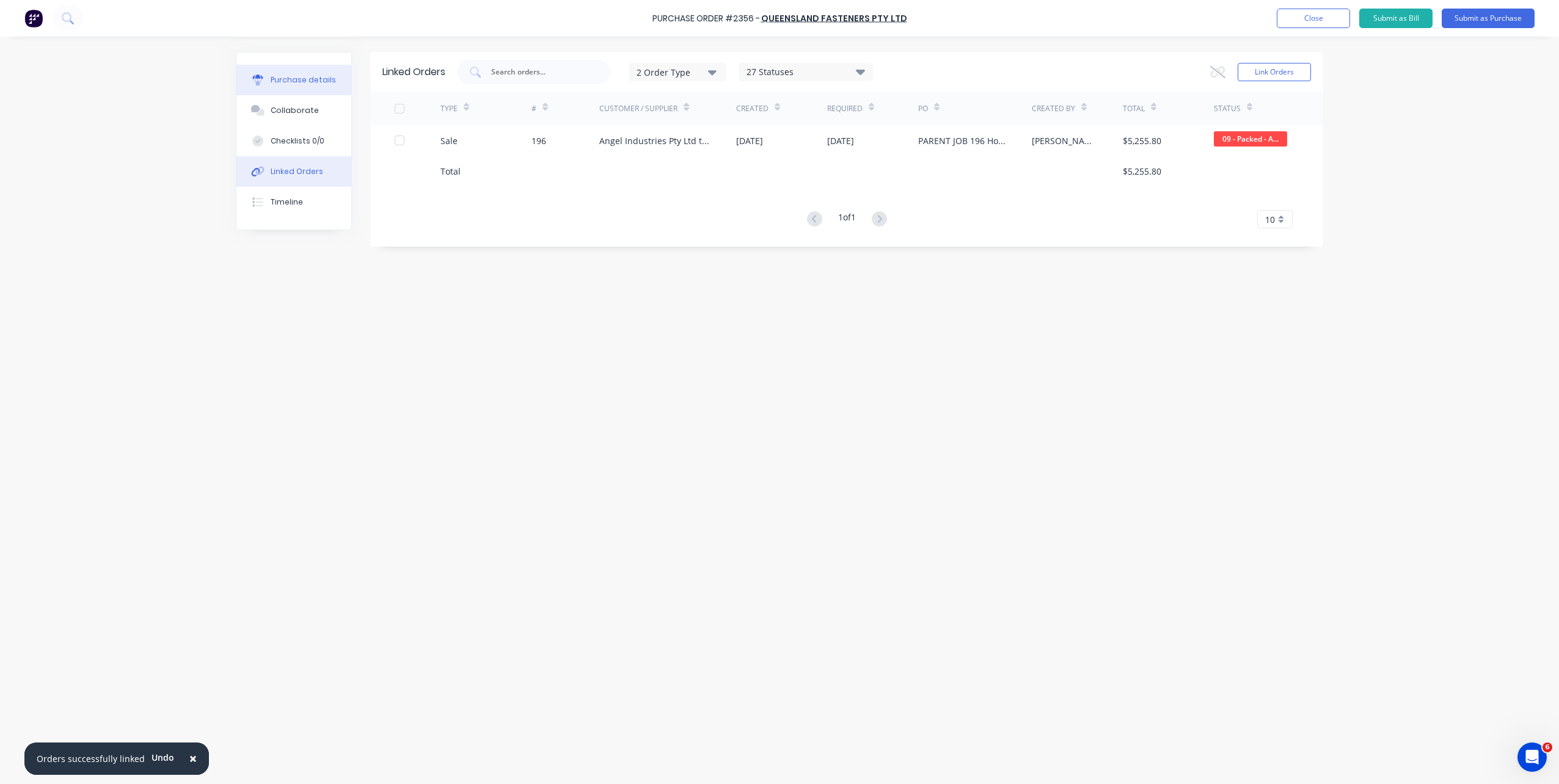
click at [295, 77] on div "Purchase details" at bounding box center [303, 80] width 65 height 11
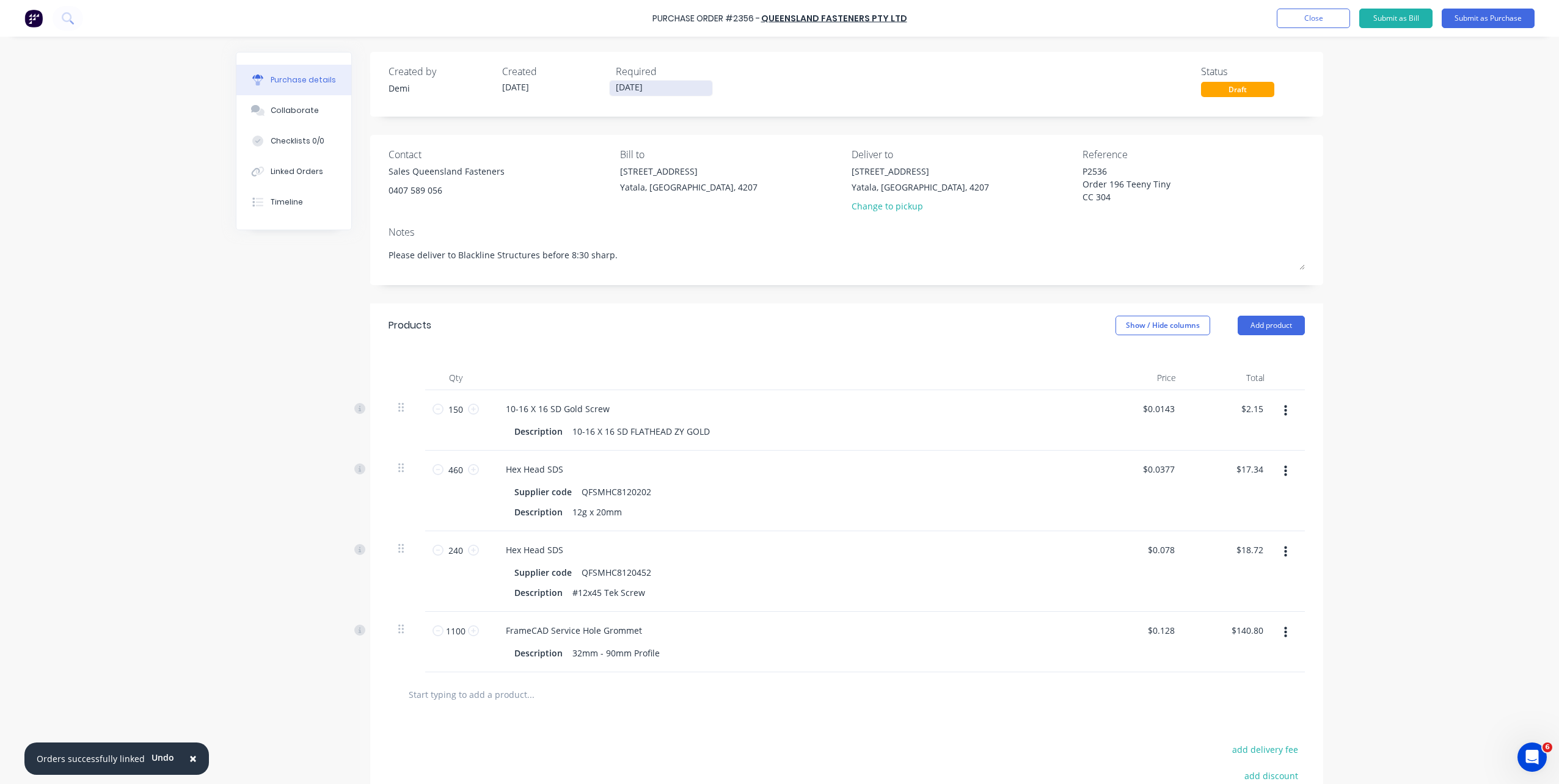
click at [674, 93] on input "[DATE]" at bounding box center [660, 88] width 103 height 15
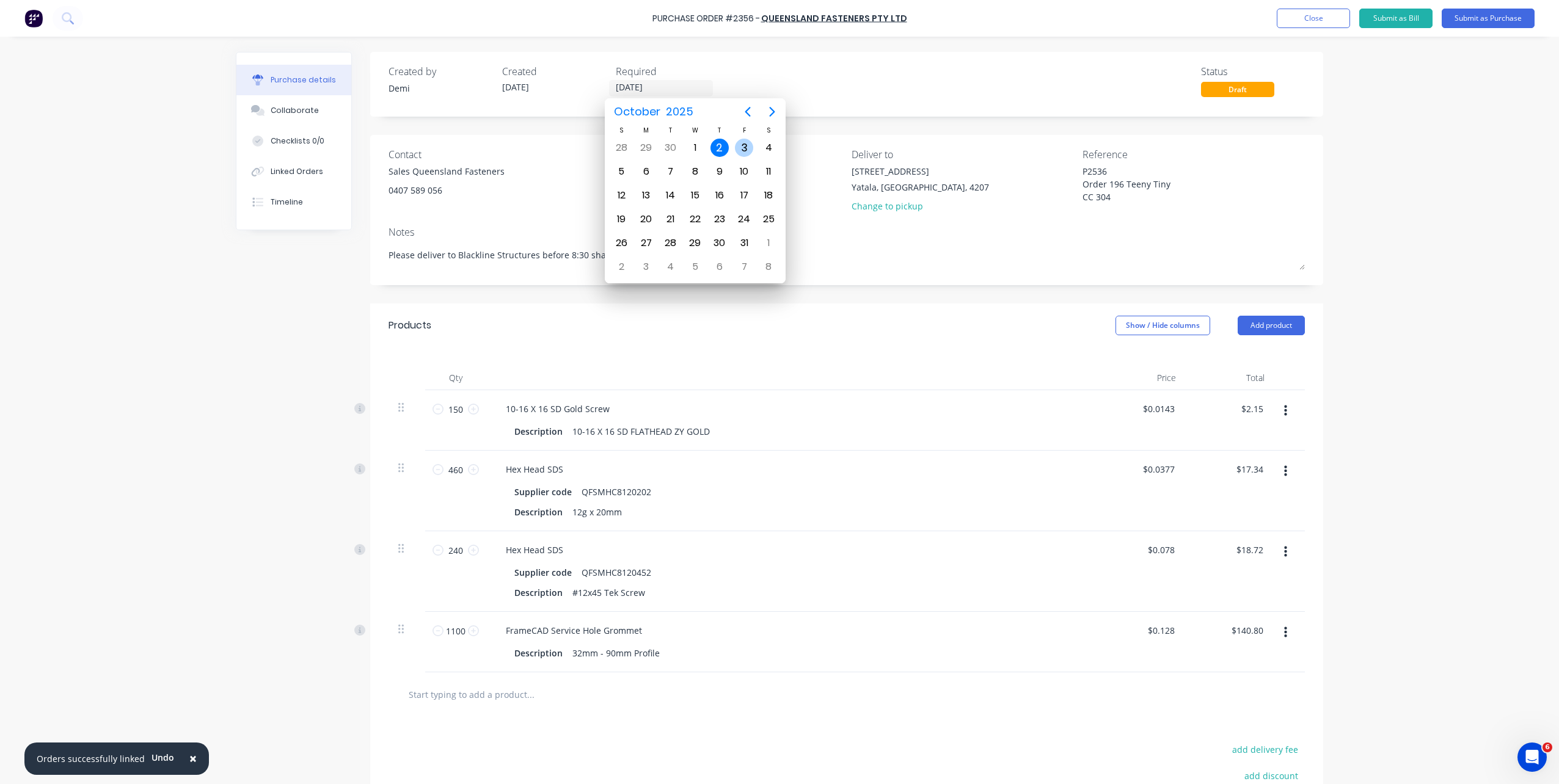
click at [735, 145] on div "3" at bounding box center [744, 148] width 18 height 18
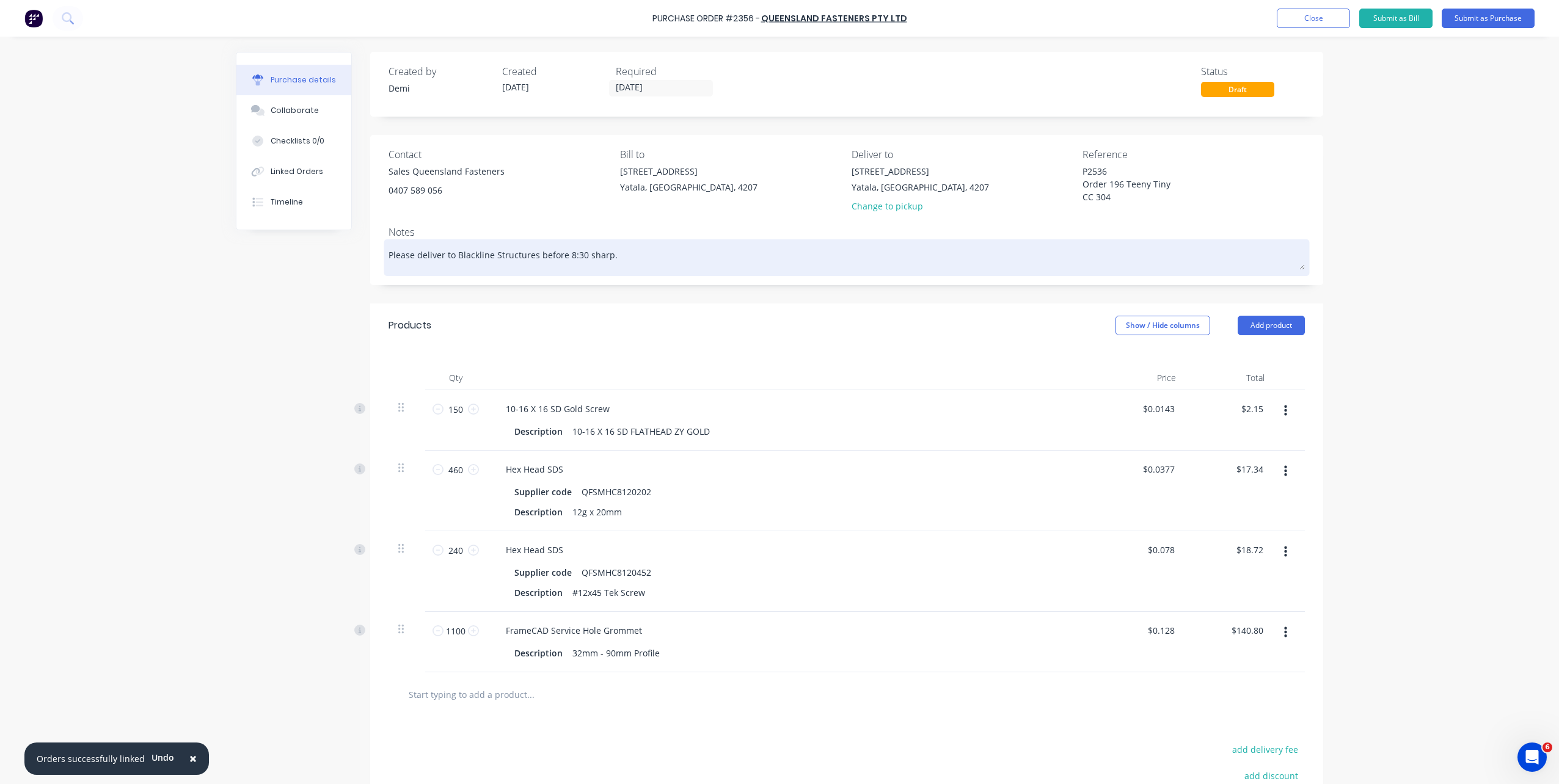
click at [617, 254] on textarea "Please deliver to Blackline Structures before 8:30 sharp." at bounding box center [846, 256] width 916 height 27
click at [577, 254] on textarea "Please deliver to Blackline Structures before 8:30 sharp." at bounding box center [846, 256] width 916 height 27
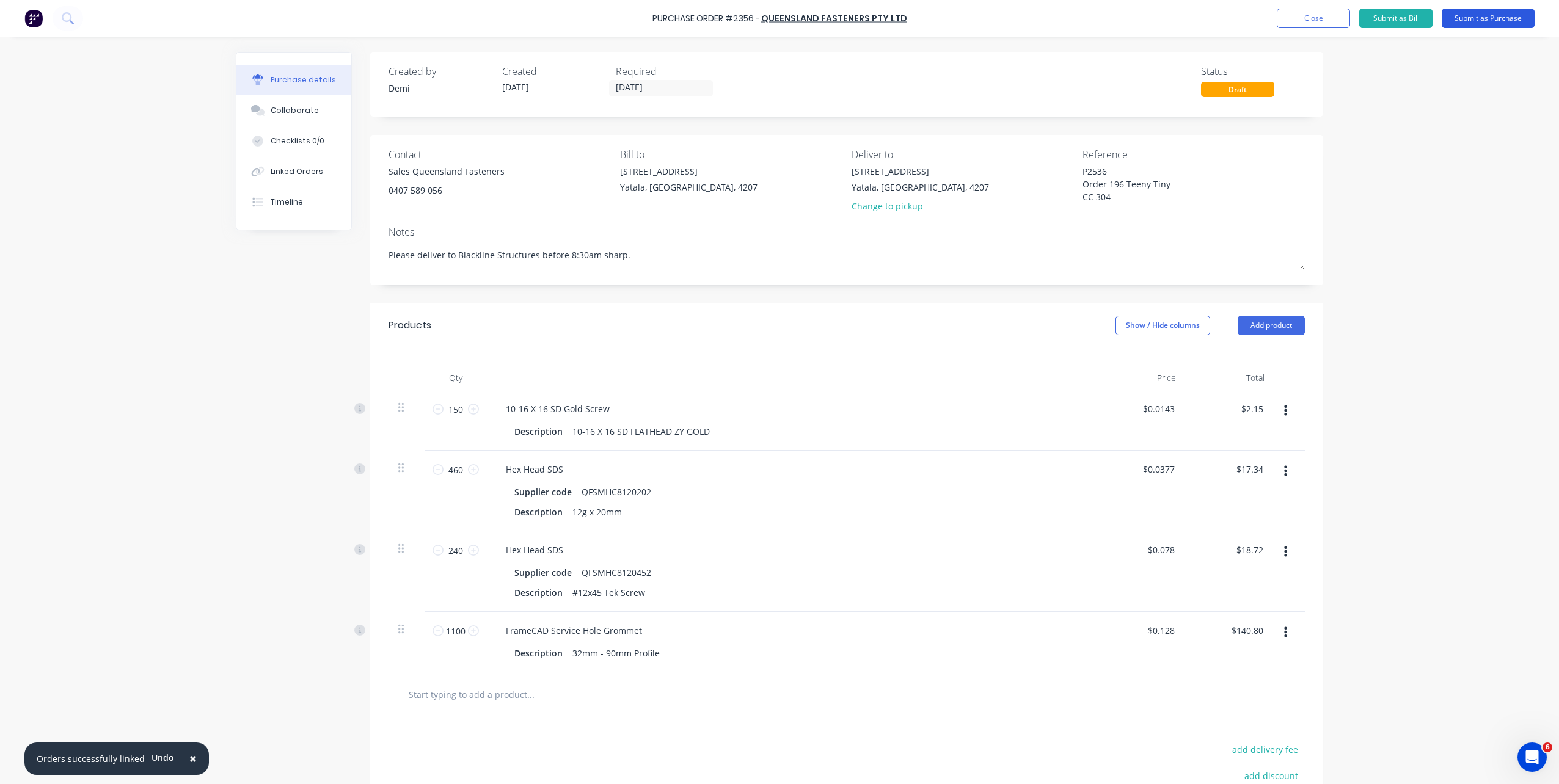
click at [1471, 20] on button "Submit as Purchase" at bounding box center [1488, 18] width 93 height 20
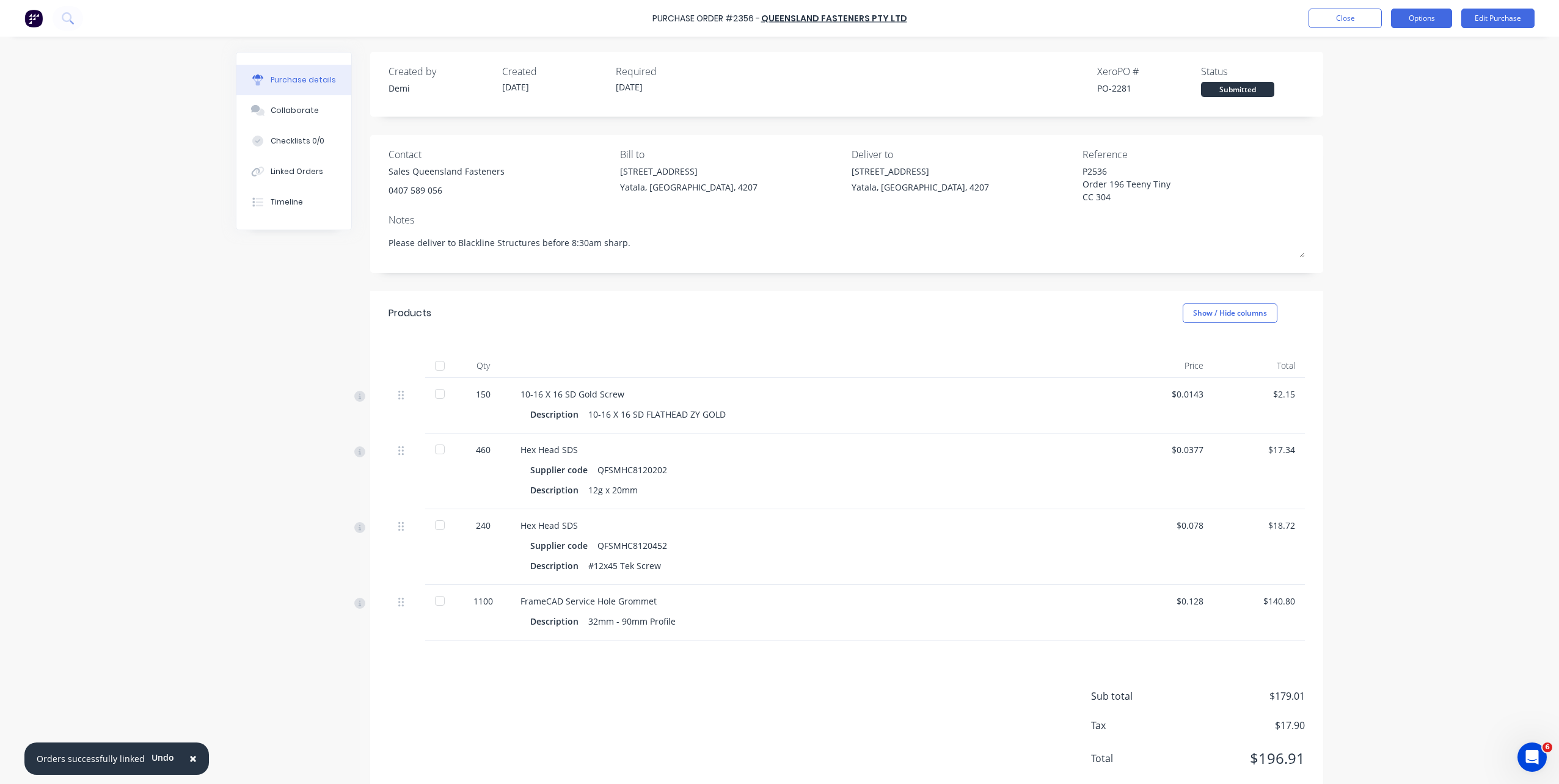
click at [1433, 11] on button "Options" at bounding box center [1421, 18] width 61 height 20
click at [1415, 54] on div "Print / Email" at bounding box center [1394, 49] width 94 height 17
click at [1414, 75] on div "With pricing" at bounding box center [1394, 74] width 94 height 17
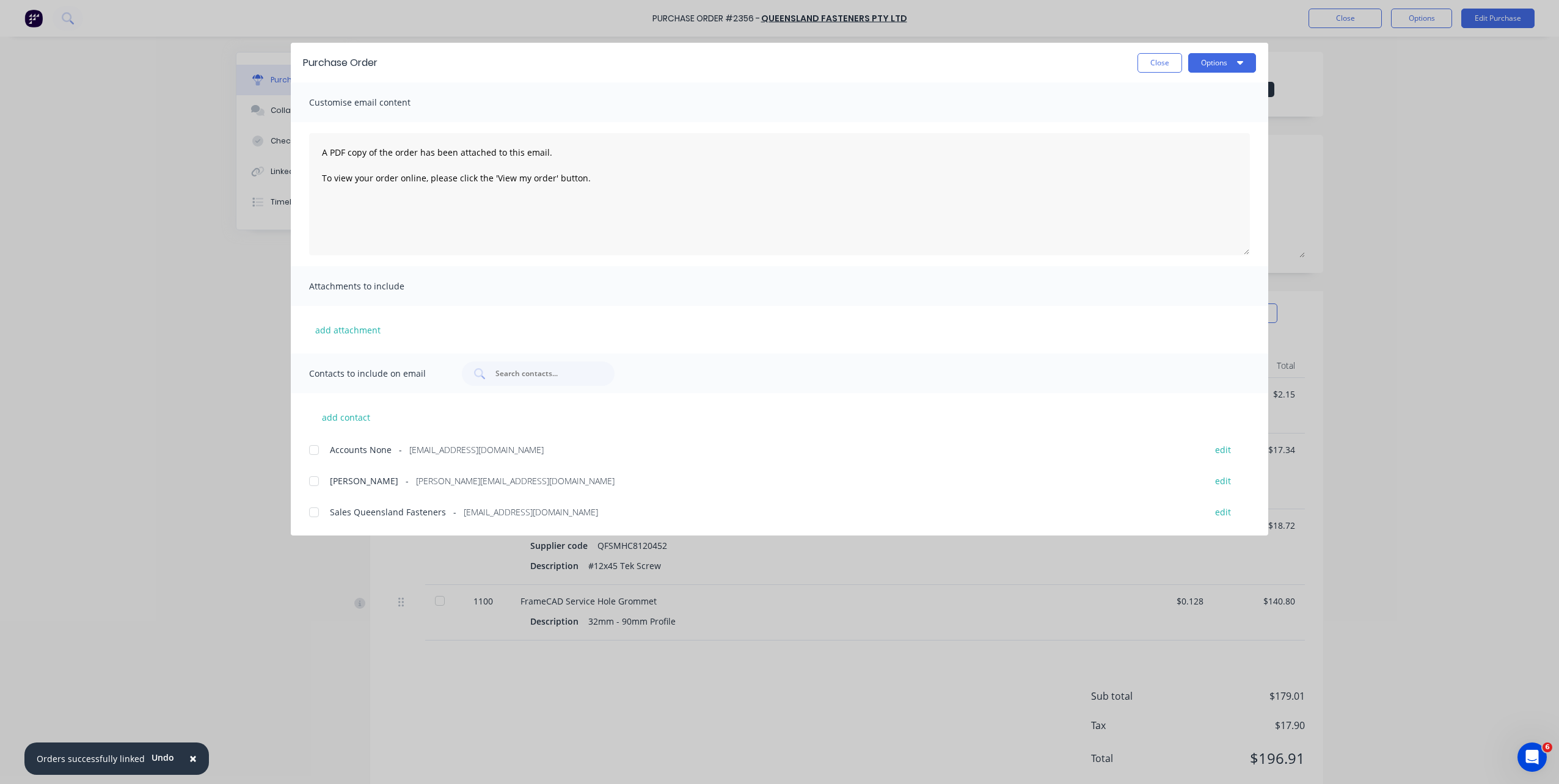
click at [311, 516] on div at bounding box center [314, 513] width 24 height 24
click at [1213, 55] on button "Options" at bounding box center [1222, 63] width 68 height 20
click at [1216, 120] on div "Print" at bounding box center [1198, 118] width 94 height 17
click at [1198, 56] on button "Options" at bounding box center [1222, 63] width 68 height 20
click at [1216, 134] on div "Email" at bounding box center [1198, 142] width 94 height 17
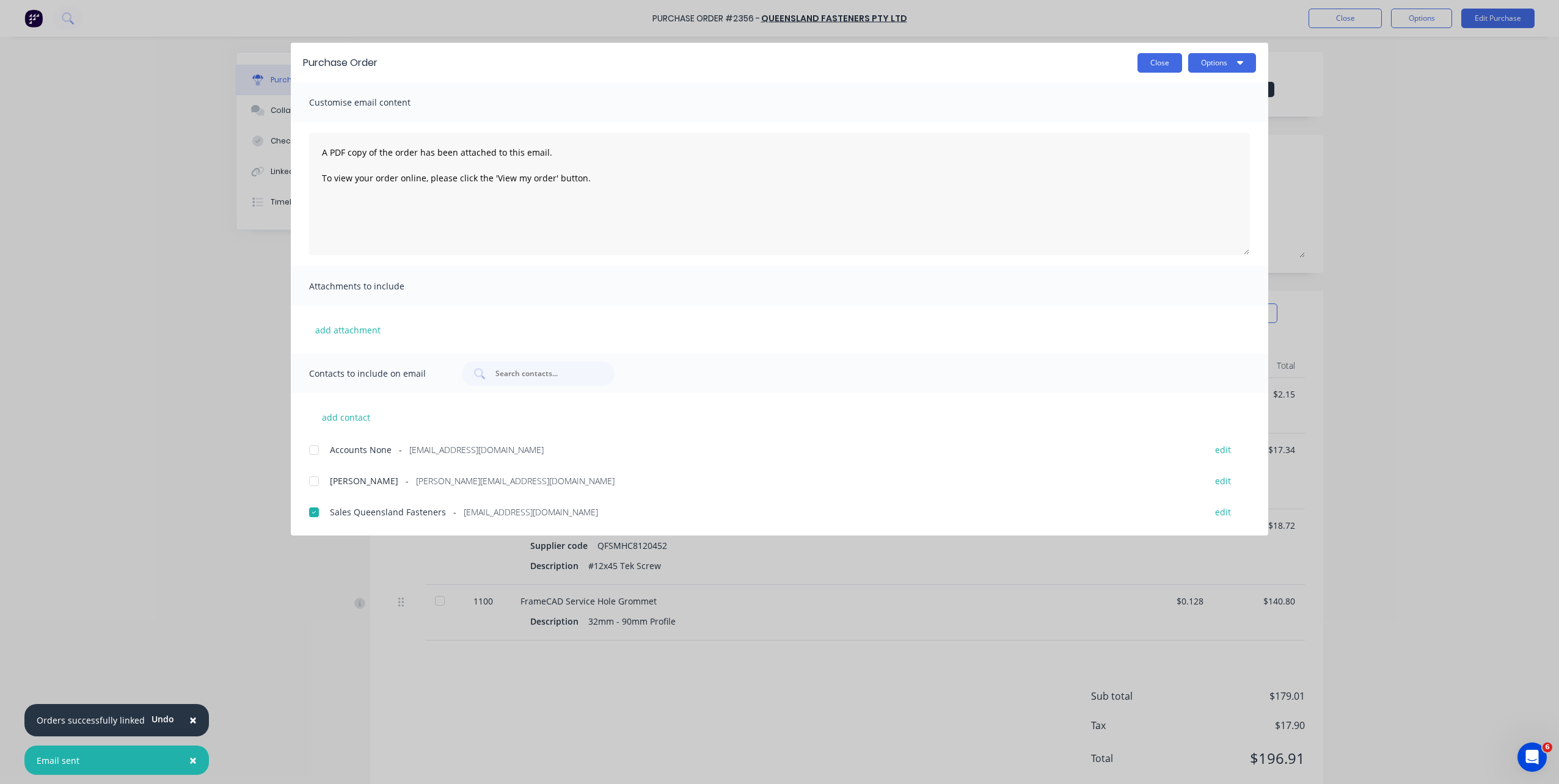
click at [1172, 63] on button "Close" at bounding box center [1159, 63] width 45 height 20
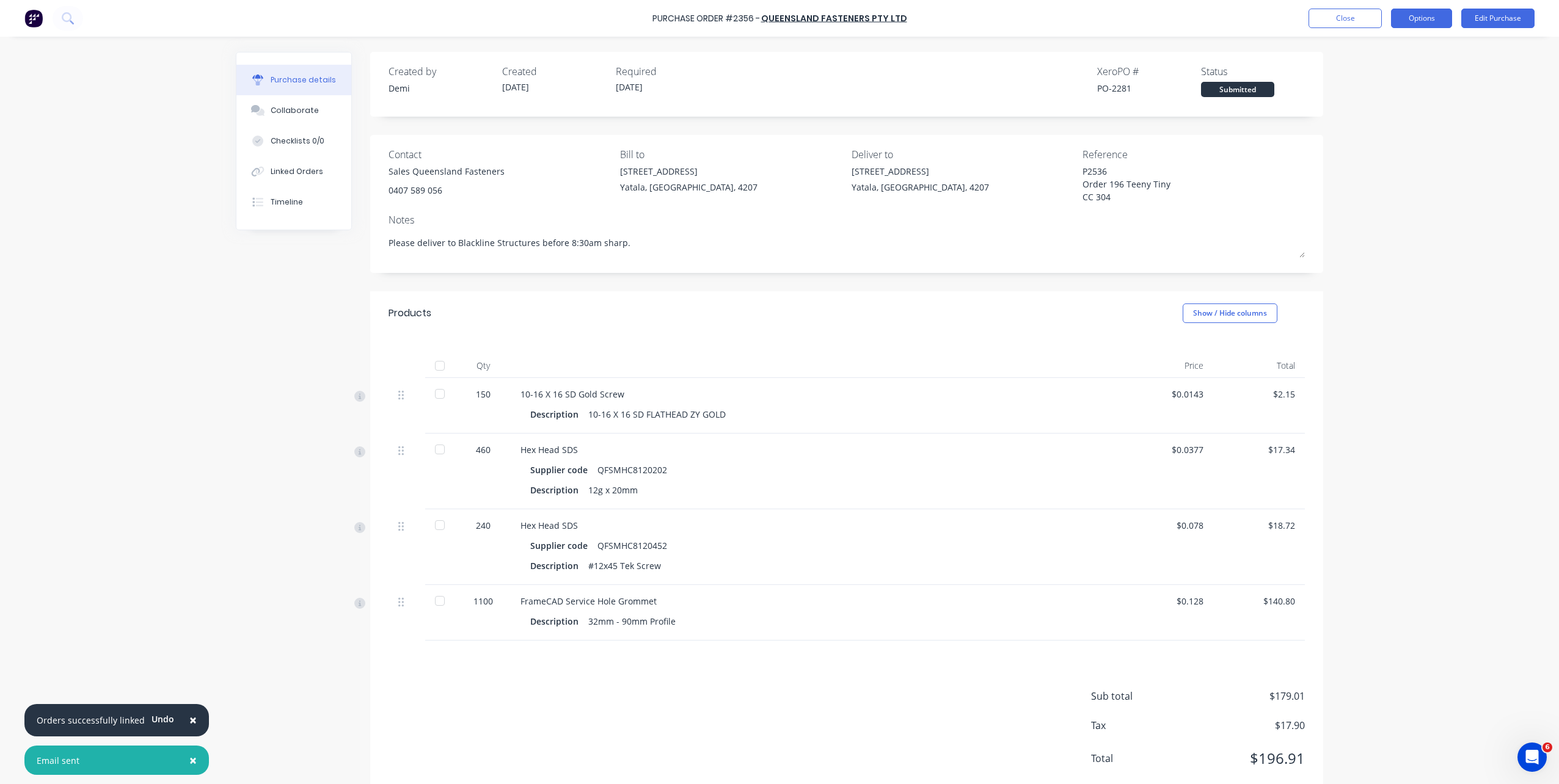
click at [1392, 16] on button "Options" at bounding box center [1421, 18] width 61 height 20
click at [1387, 49] on div "Print / Email" at bounding box center [1394, 49] width 94 height 17
click at [1390, 93] on div "Without pricing" at bounding box center [1394, 98] width 94 height 17
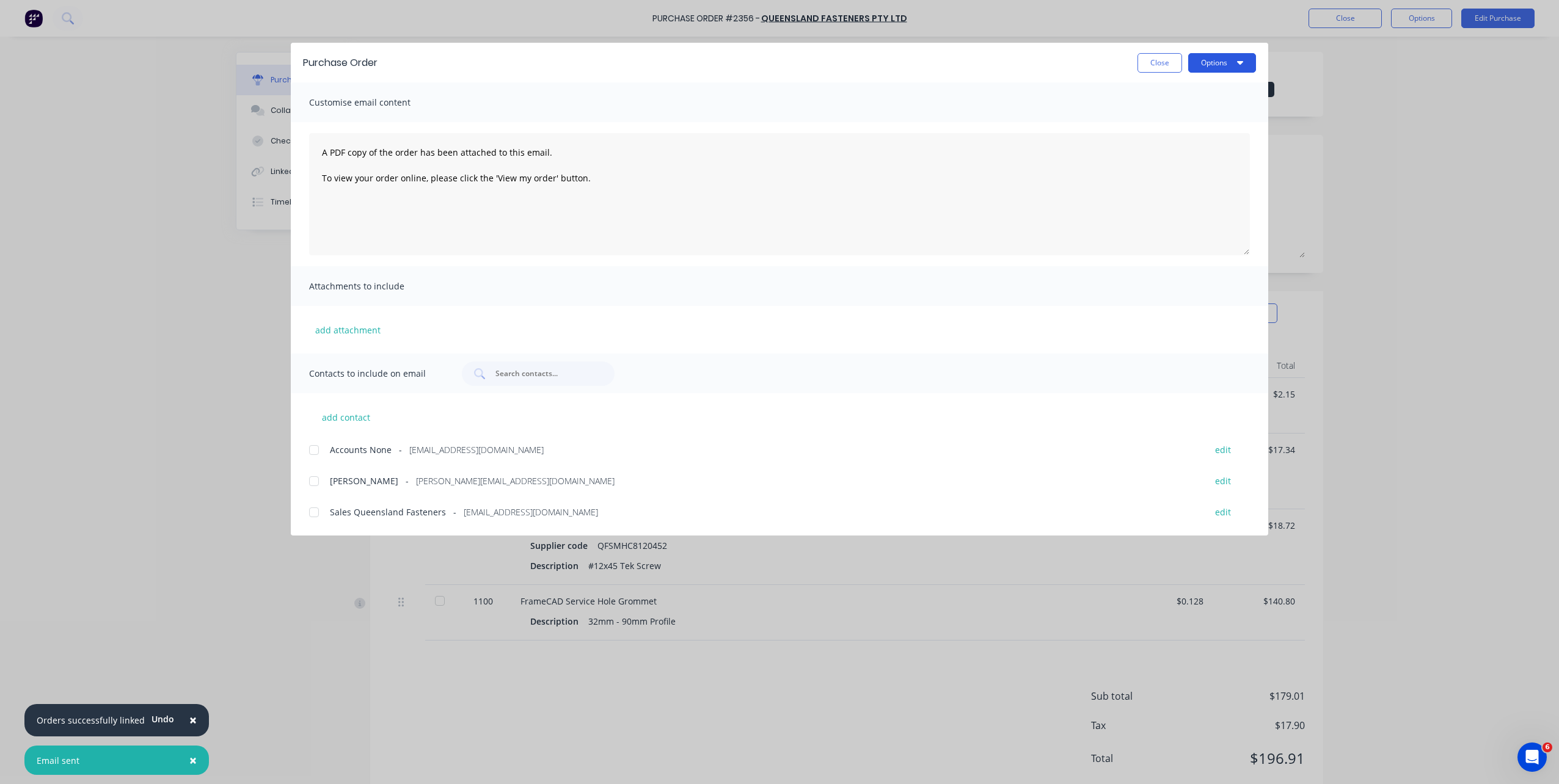
click at [1200, 62] on button "Options" at bounding box center [1222, 63] width 68 height 20
click at [1196, 123] on div "Print" at bounding box center [1198, 118] width 94 height 17
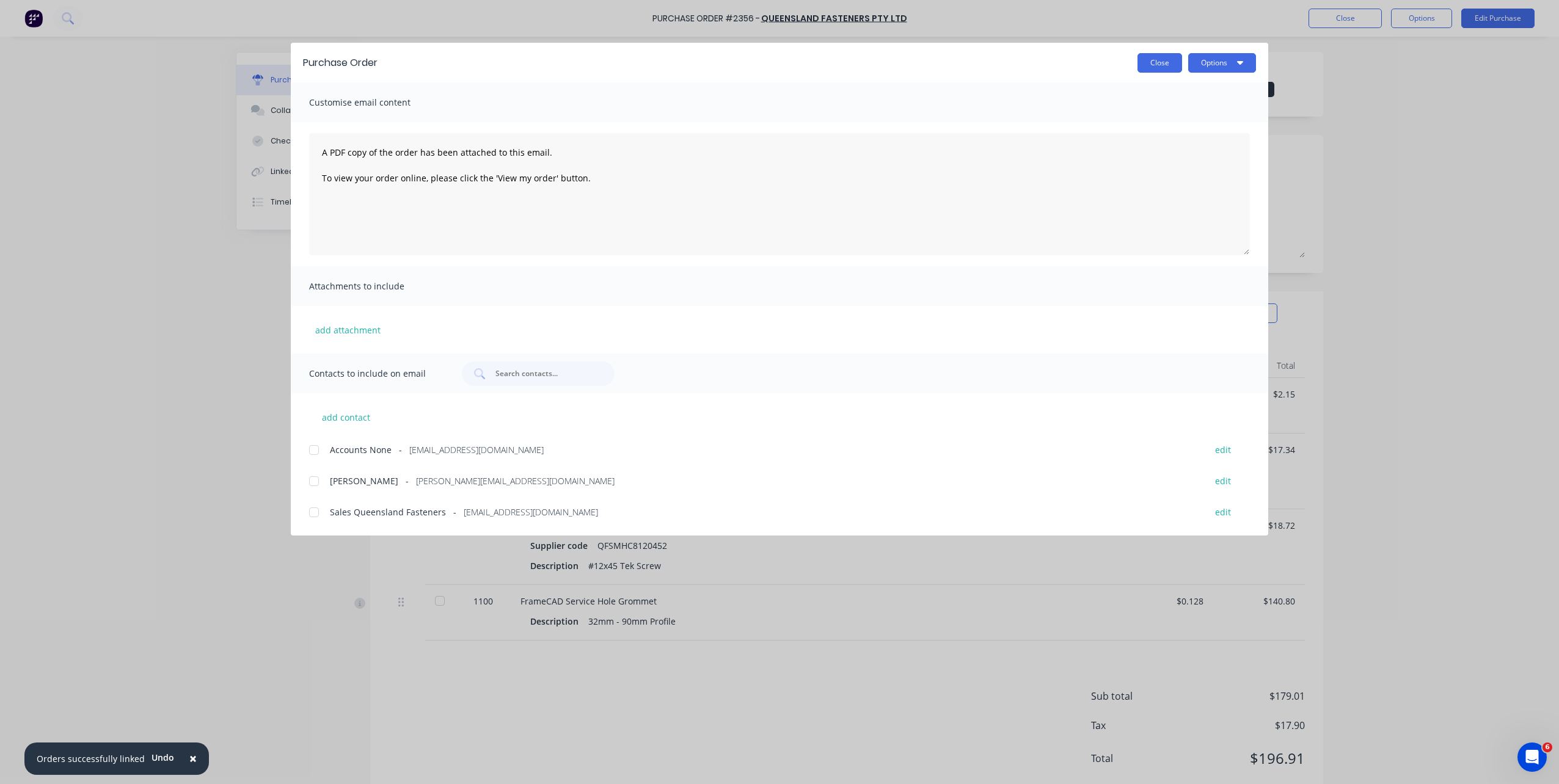
click at [1159, 64] on button "Close" at bounding box center [1159, 63] width 45 height 20
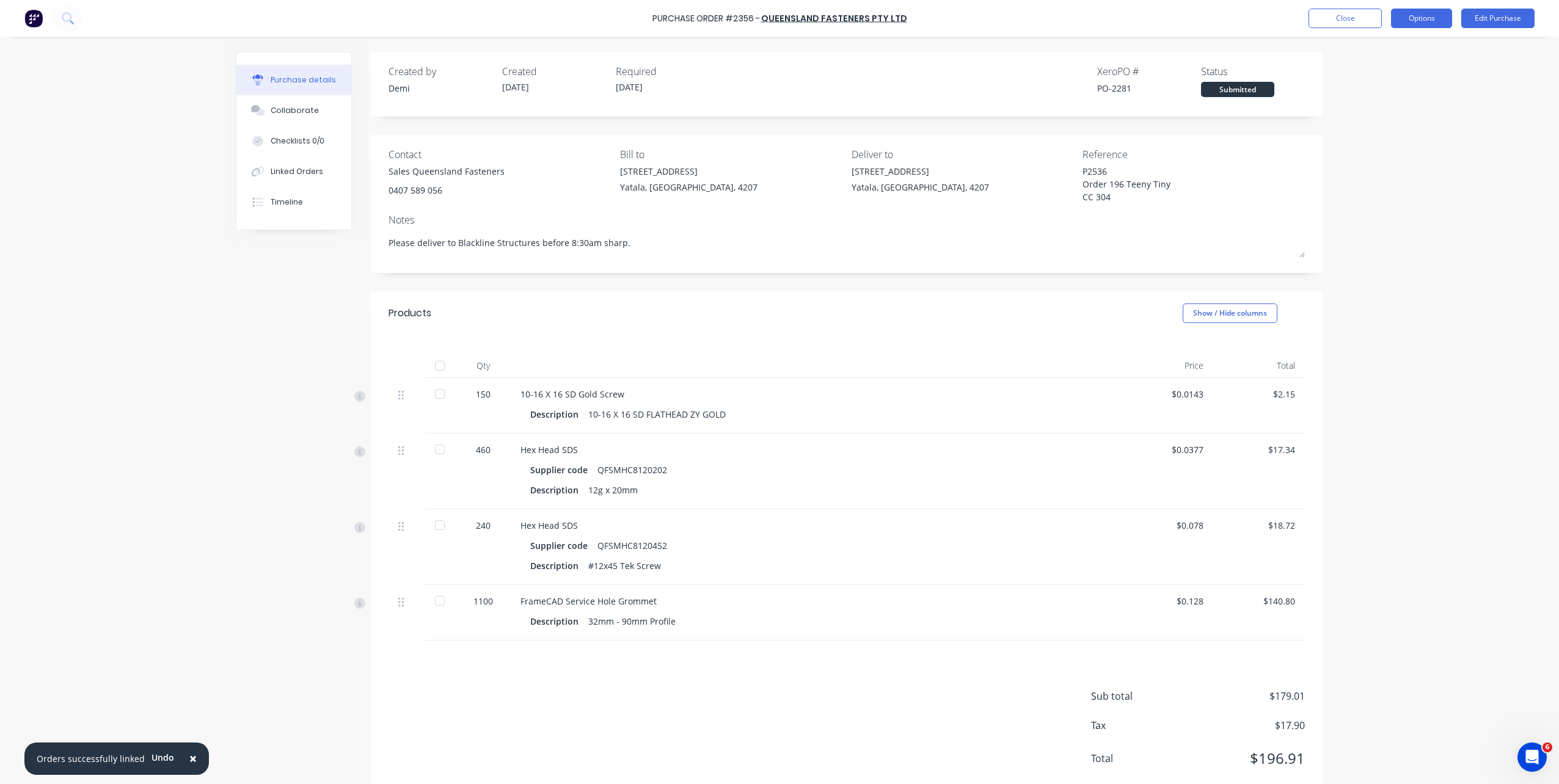
click at [1427, 19] on button "Options" at bounding box center [1421, 18] width 61 height 20
click at [1360, 24] on button "Close" at bounding box center [1345, 18] width 73 height 20
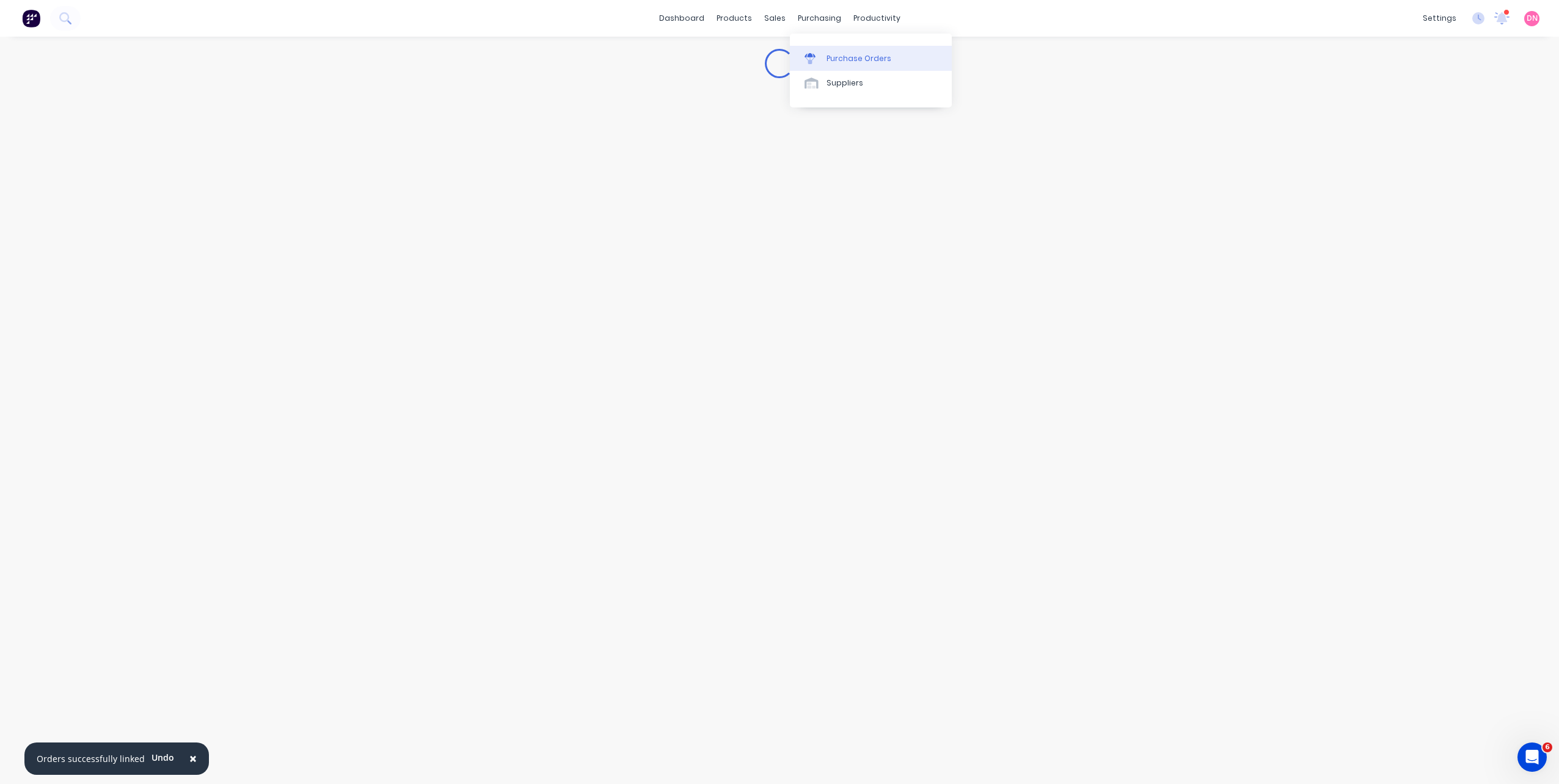
click at [821, 64] on div at bounding box center [814, 58] width 18 height 11
click at [1175, 65] on button "Create purchase order" at bounding box center [1204, 69] width 103 height 20
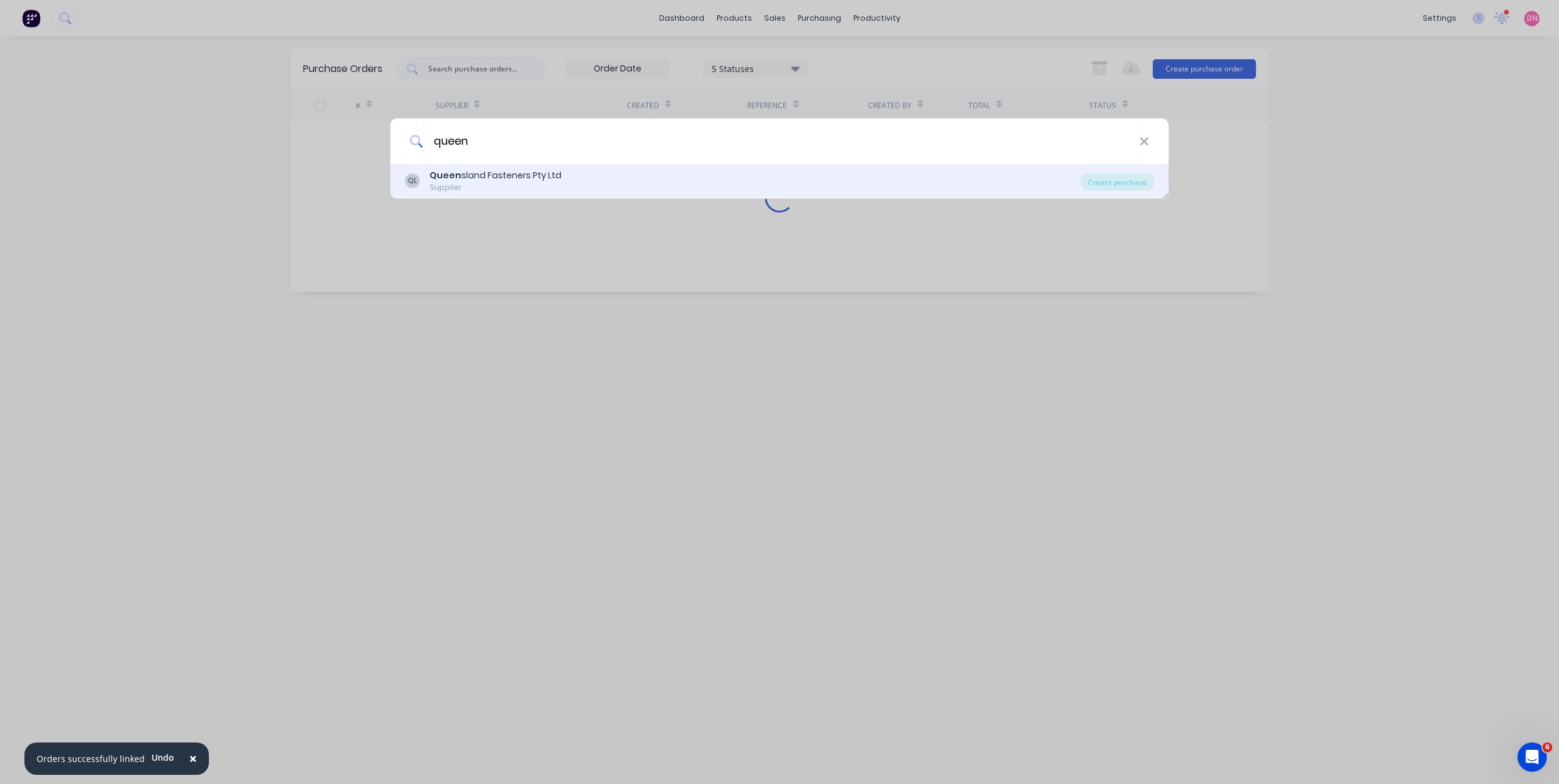
click at [746, 176] on div "QL Queen sland Fasteners Pty Ltd Supplier" at bounding box center [742, 181] width 675 height 24
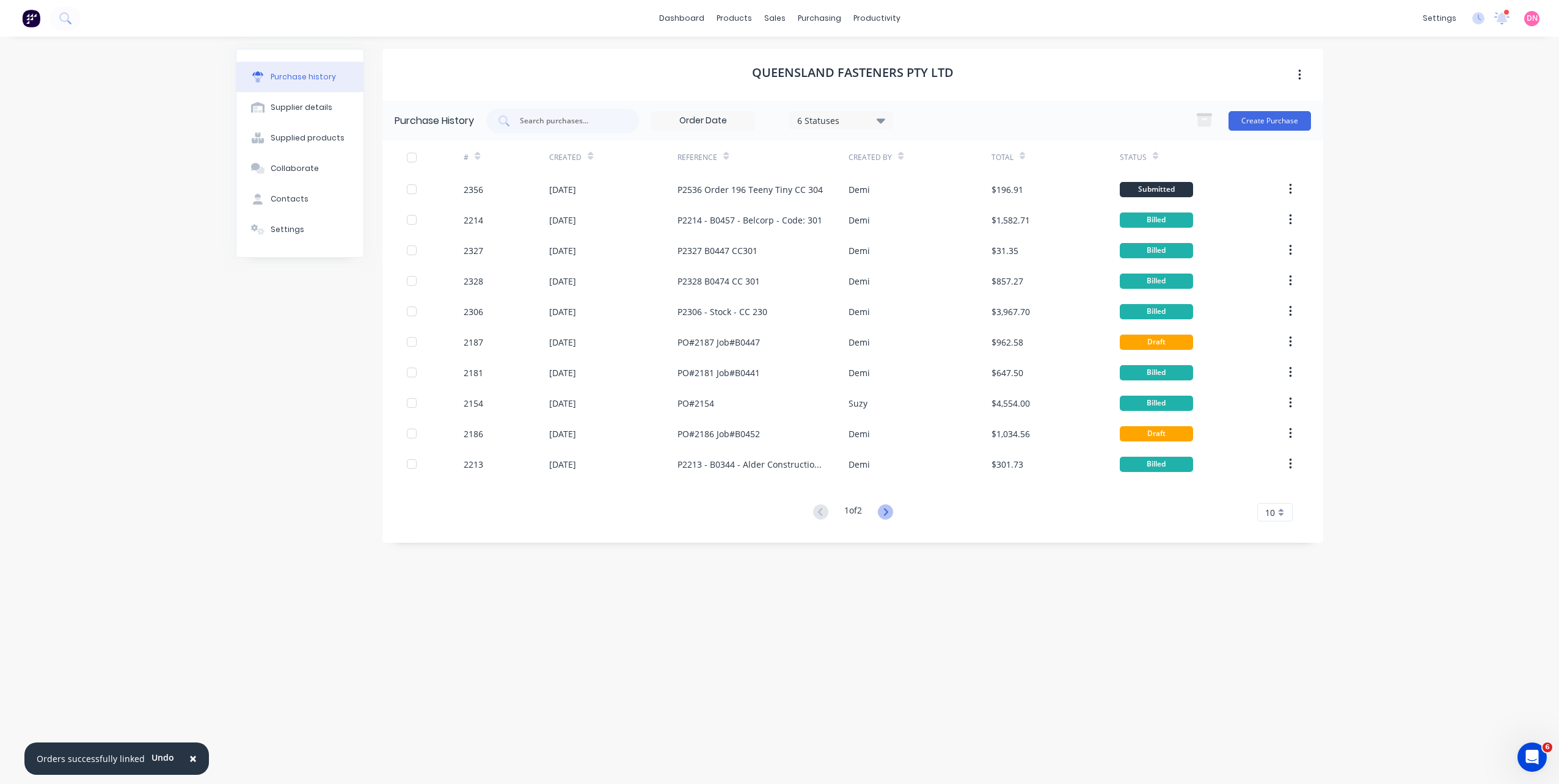
click at [881, 514] on icon at bounding box center [885, 512] width 15 height 15
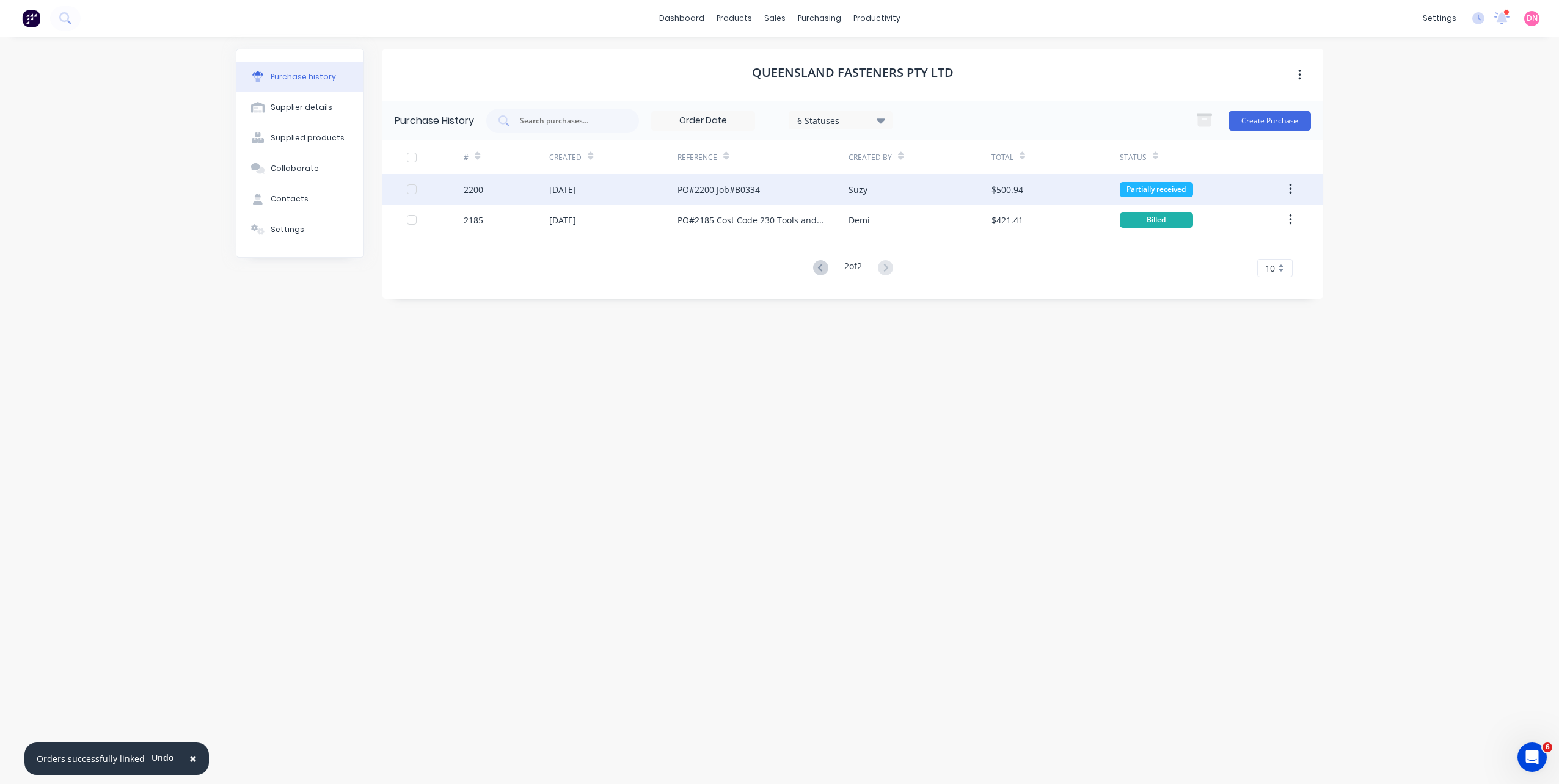
click at [868, 198] on div "Suzy" at bounding box center [919, 189] width 142 height 30
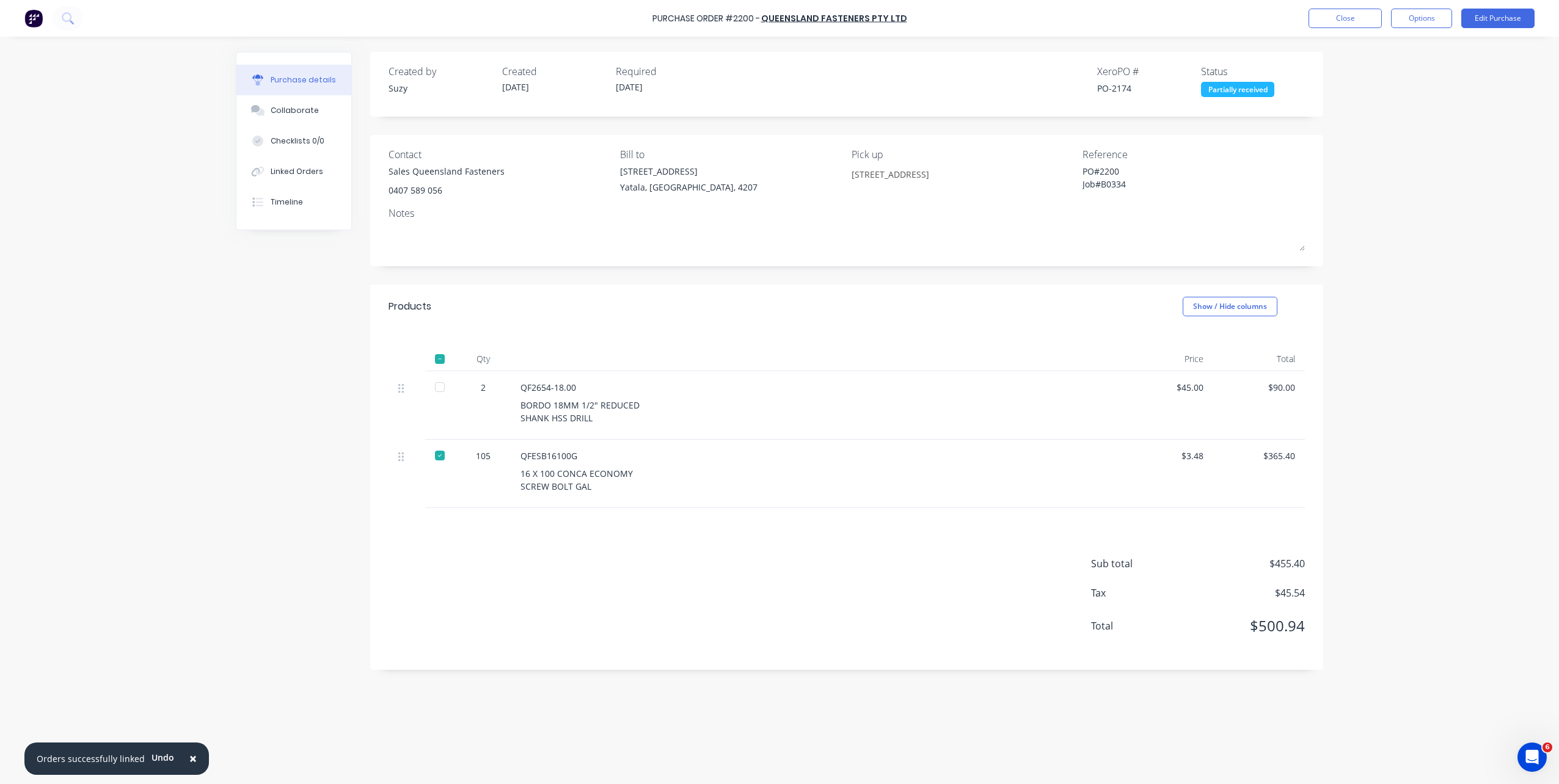
click at [437, 384] on div at bounding box center [440, 387] width 24 height 24
click at [1411, 27] on button "Options" at bounding box center [1421, 18] width 61 height 20
click at [1401, 74] on div "Convert to Bill" at bounding box center [1394, 74] width 94 height 17
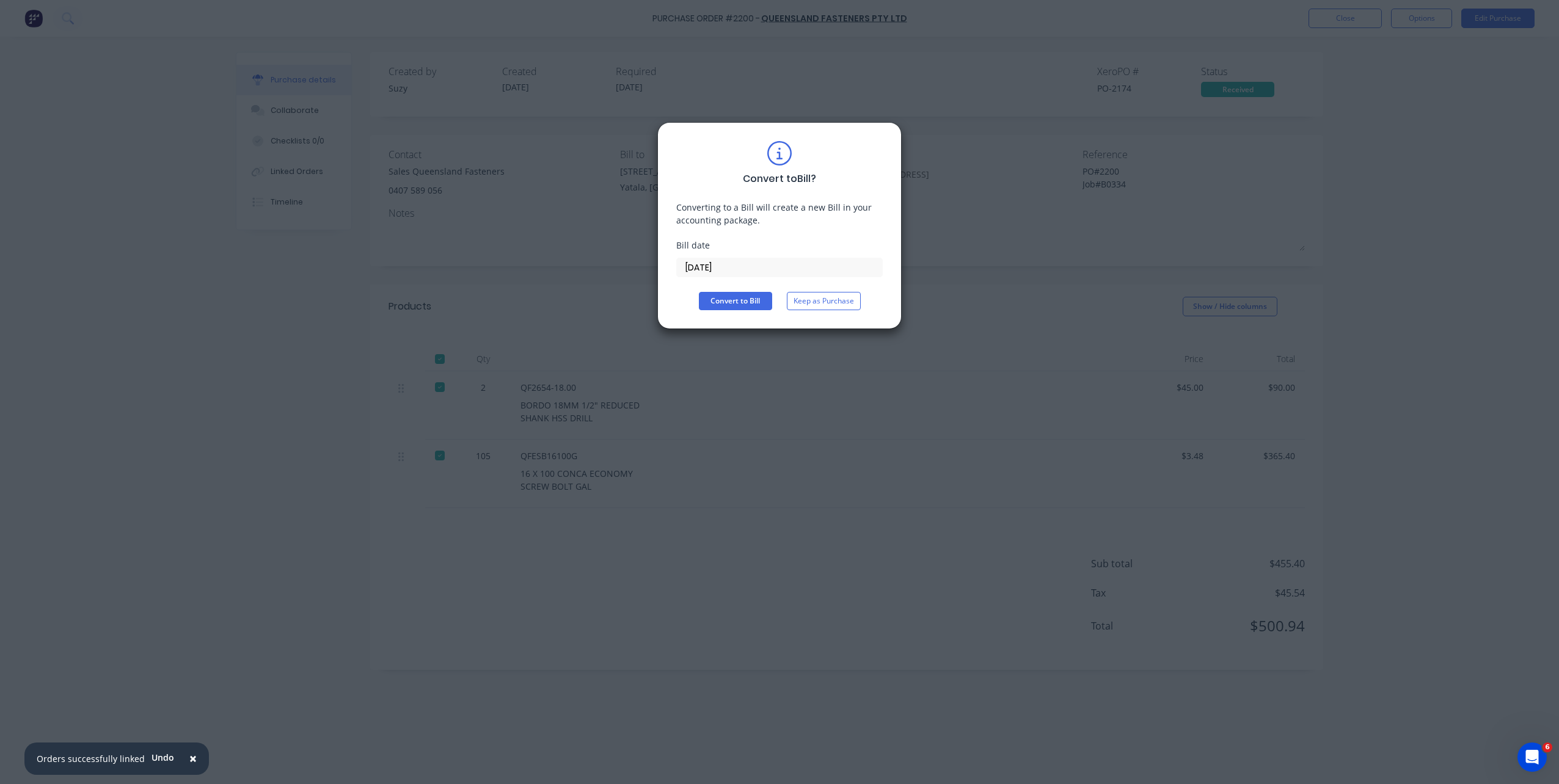
click at [734, 272] on input "[DATE]" at bounding box center [780, 267] width 205 height 18
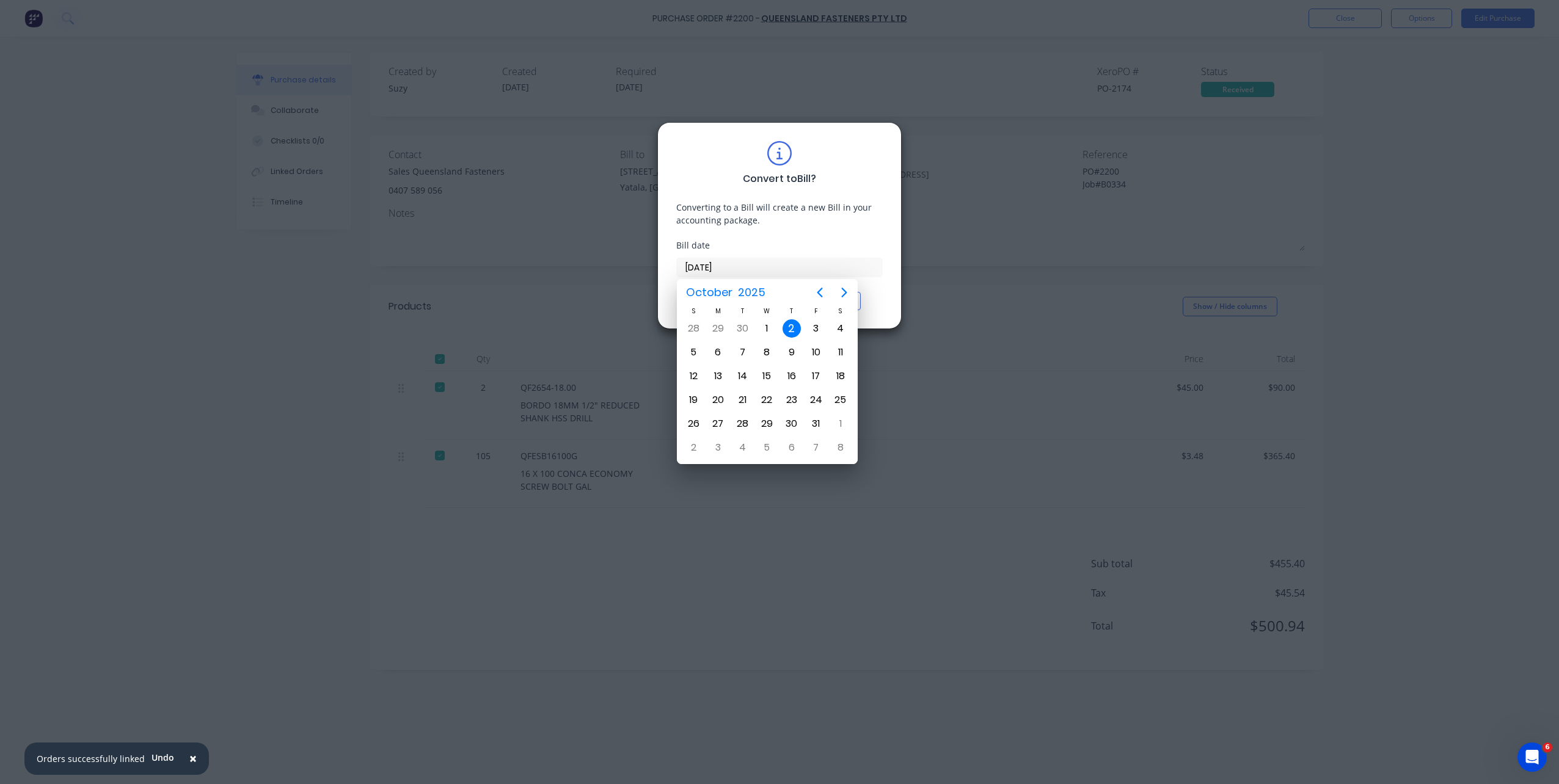
click at [772, 242] on div "Bill date" at bounding box center [780, 245] width 207 height 13
click at [867, 264] on input "[DATE]" at bounding box center [780, 267] width 205 height 18
drag, startPoint x: 914, startPoint y: 347, endPoint x: 929, endPoint y: 363, distance: 21.9
click at [929, 361] on div "Convert to Bill ? Converting to a Bill will create a new Bill in your accountin…" at bounding box center [780, 392] width 1559 height 784
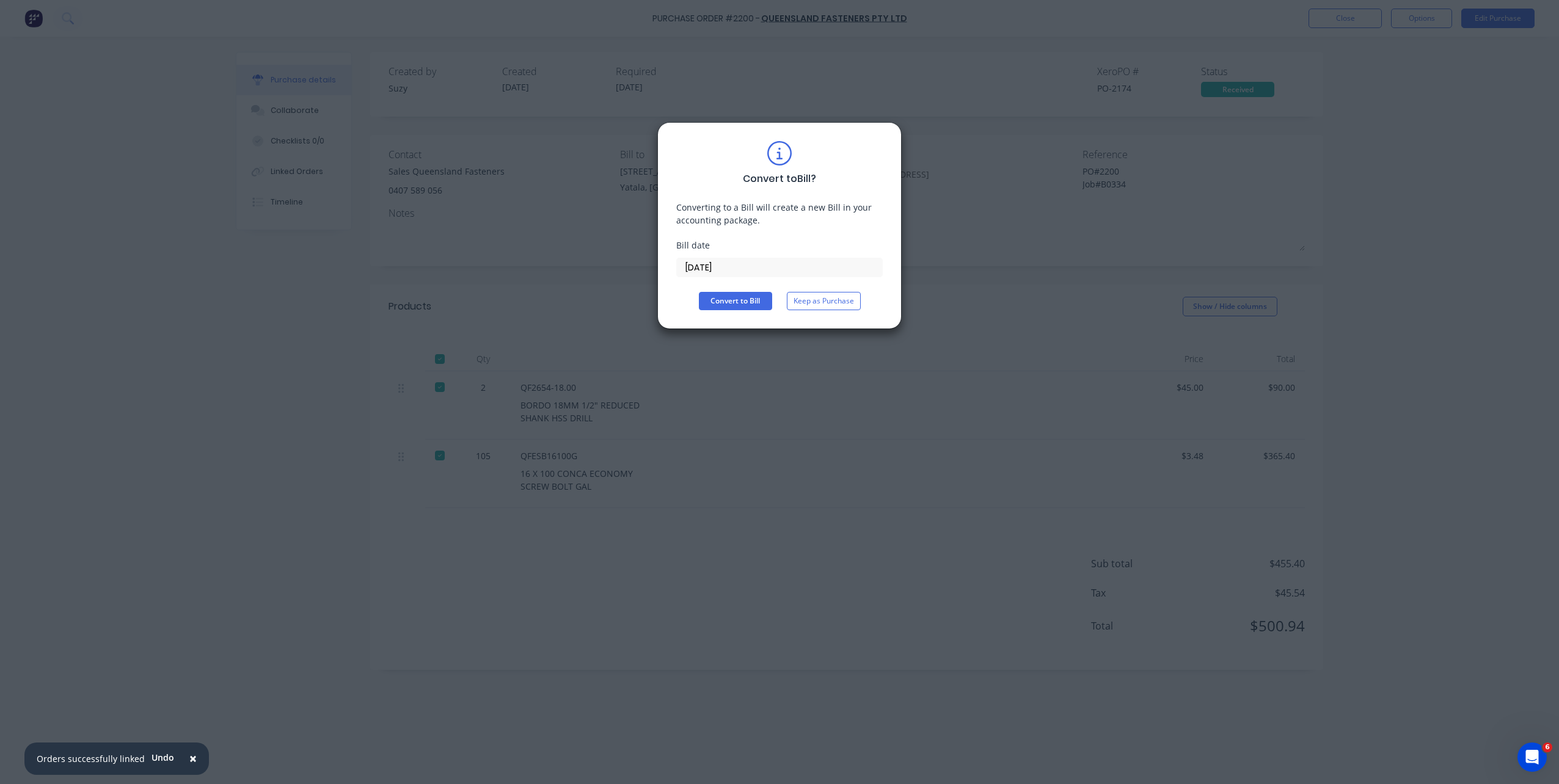
click at [992, 277] on div "Convert to Bill ? Converting to a Bill will create a new Bill in your accountin…" at bounding box center [780, 392] width 1559 height 784
click at [824, 304] on button "Keep as Purchase" at bounding box center [824, 301] width 74 height 18
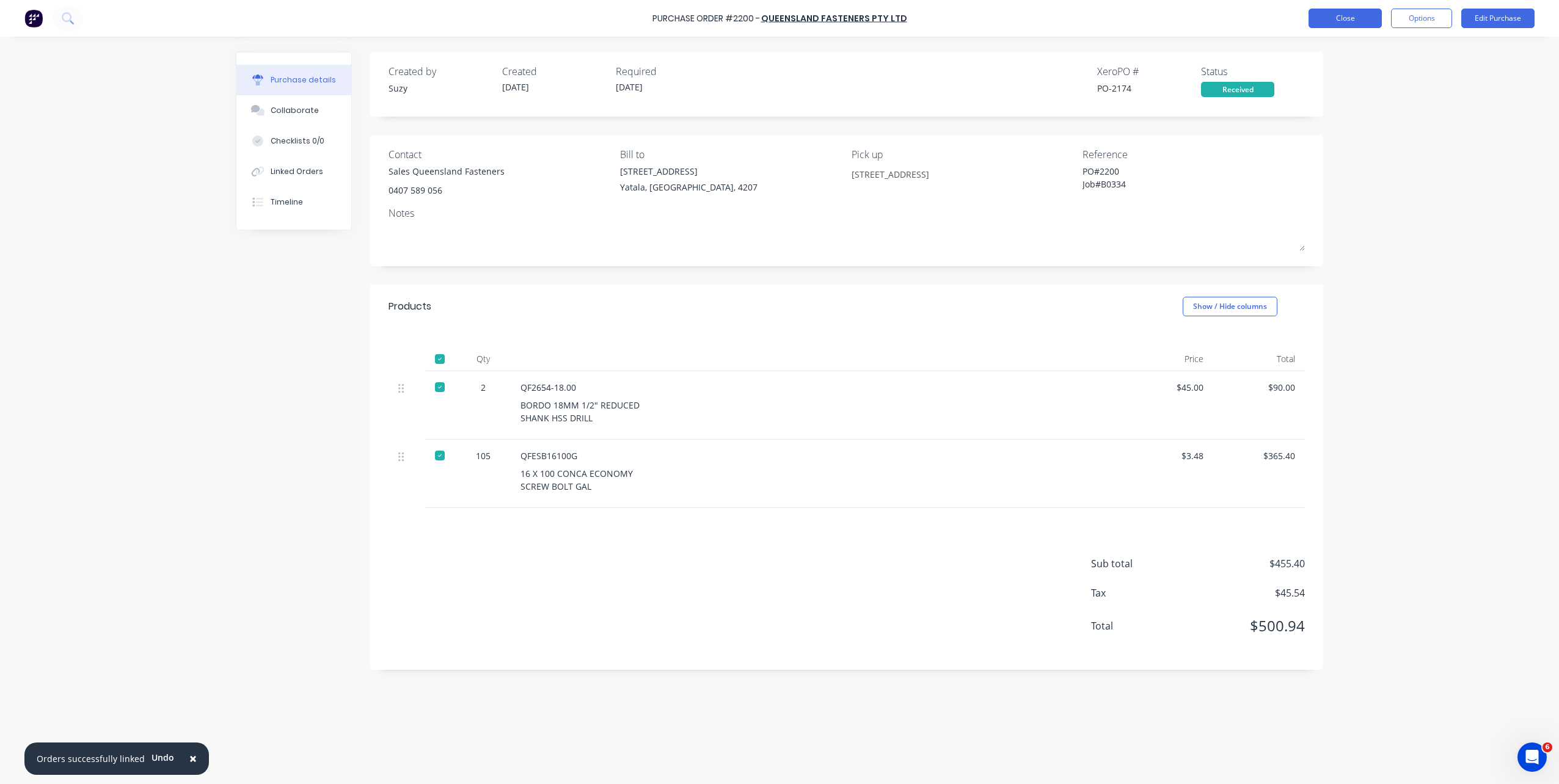
click at [1355, 22] on button "Close" at bounding box center [1345, 18] width 73 height 20
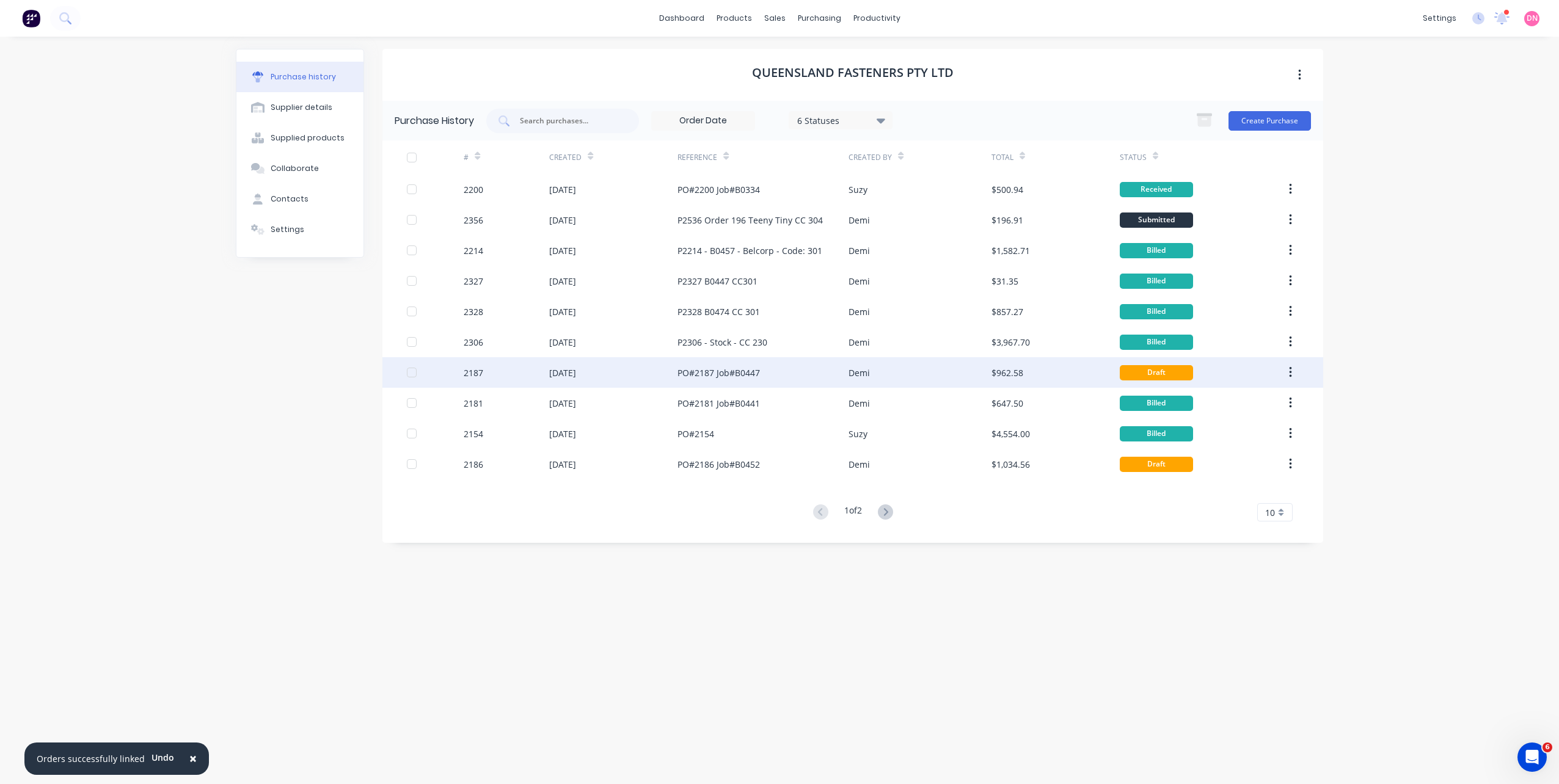
click at [988, 378] on div "Demi" at bounding box center [919, 372] width 142 height 30
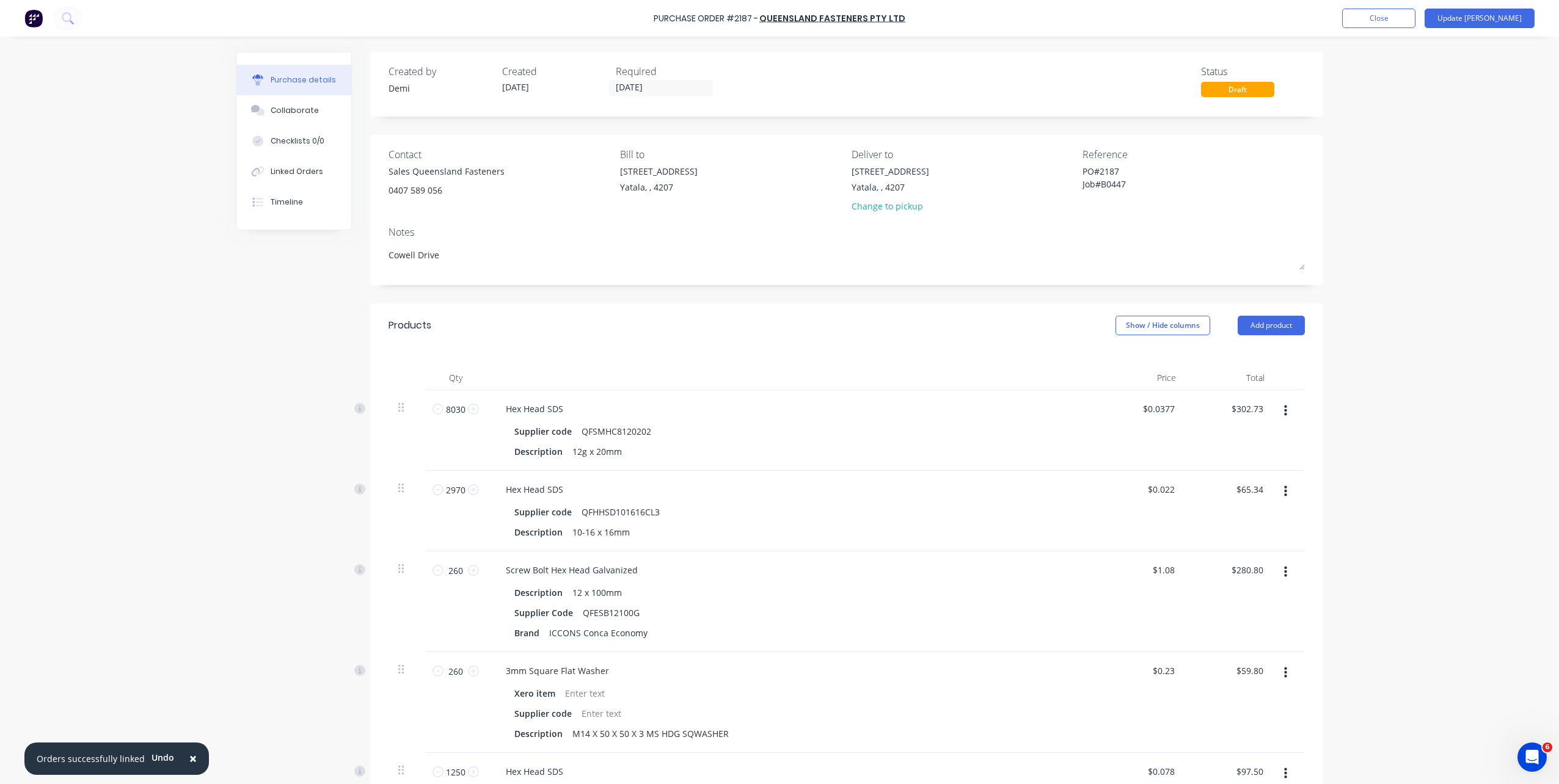
click at [1261, 102] on div "Created by Demi Created 25/08/25 Required 28/08/25 Status Draft" at bounding box center [846, 84] width 953 height 65
click at [1255, 90] on div "Draft" at bounding box center [1238, 90] width 73 height 15
click at [1415, 15] on button "Close" at bounding box center [1379, 18] width 73 height 20
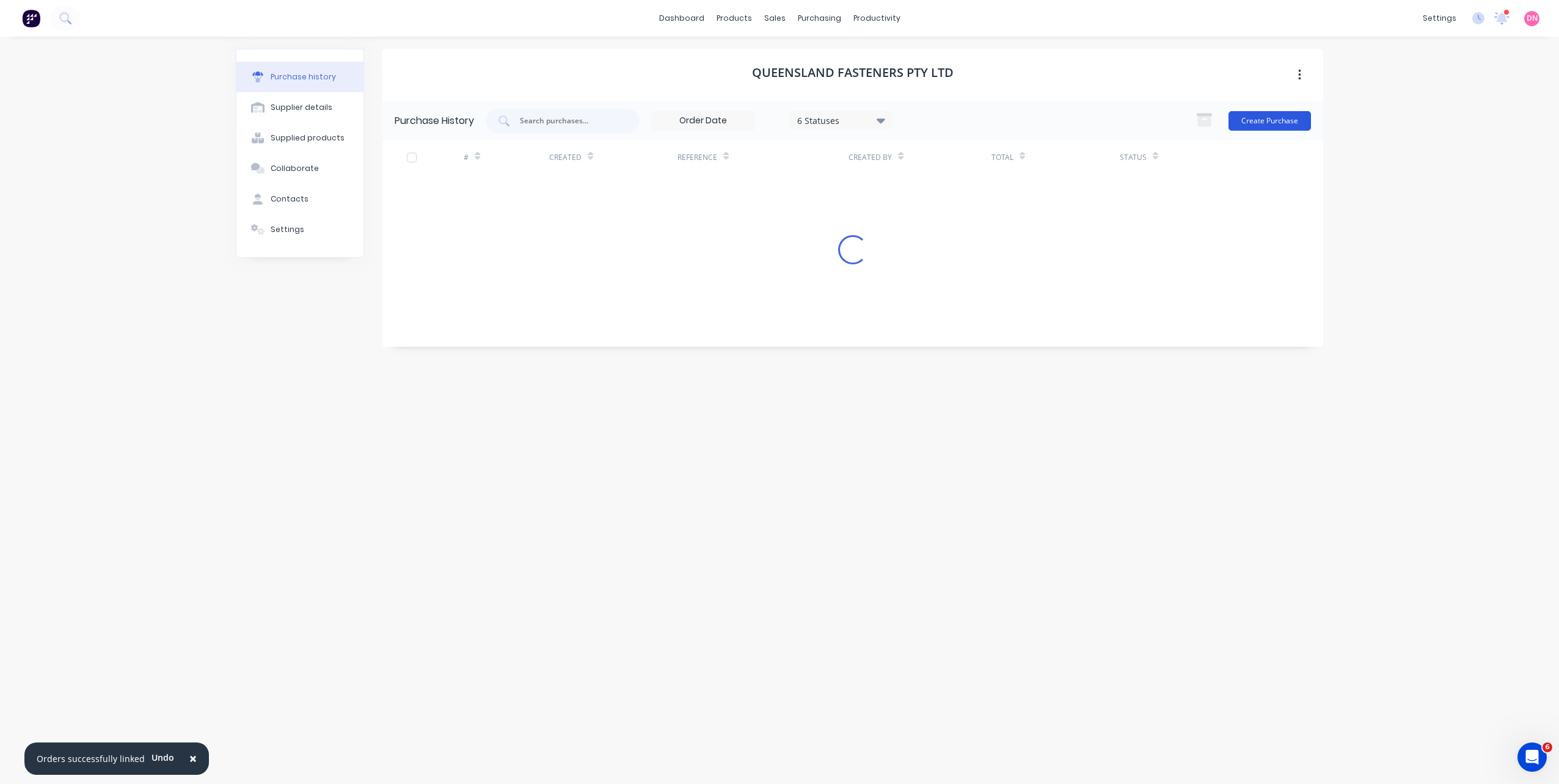
click at [1266, 123] on button "Create Purchase" at bounding box center [1270, 121] width 83 height 20
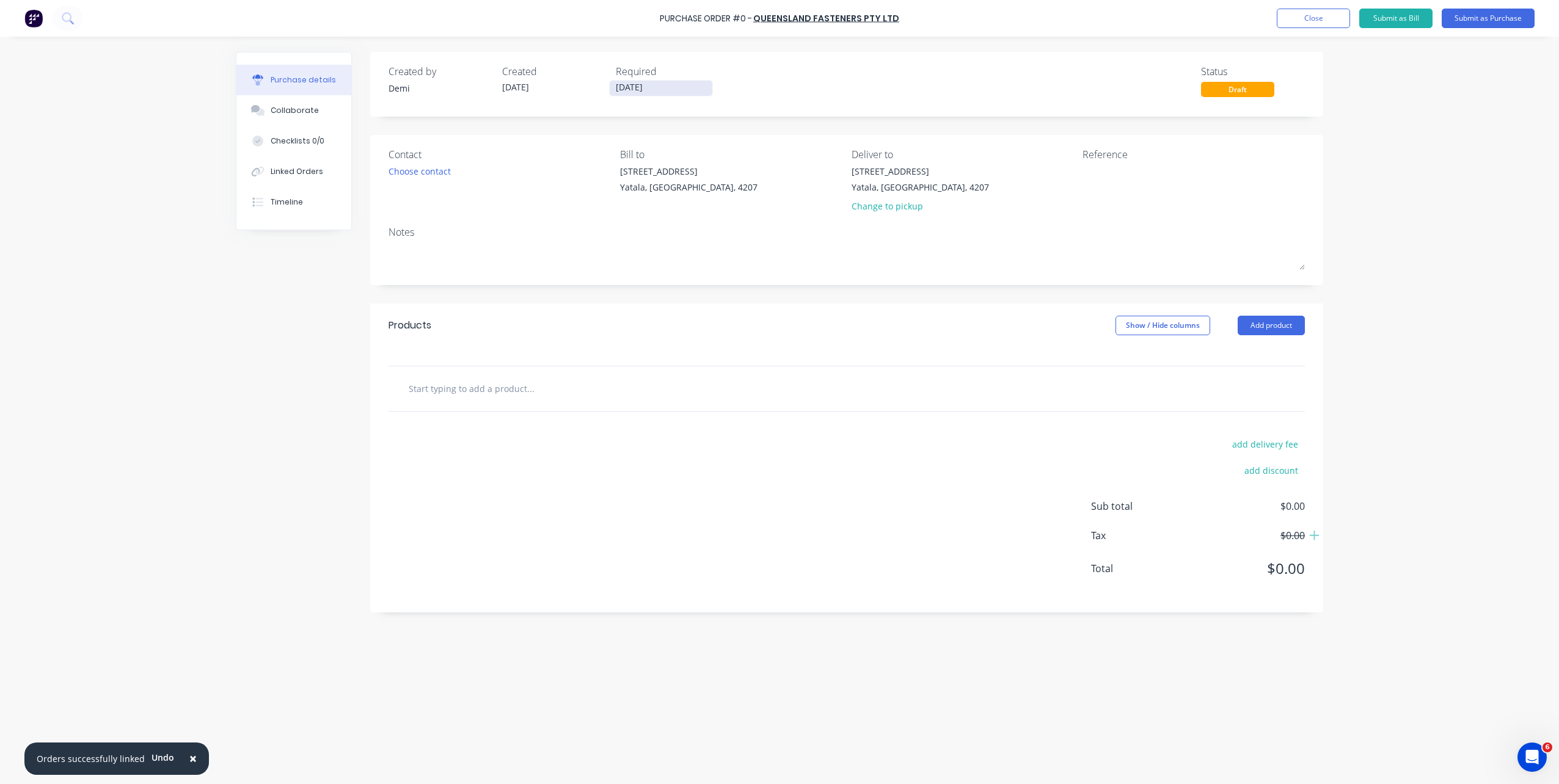
click at [642, 95] on label "[DATE]" at bounding box center [661, 88] width 104 height 17
click at [642, 95] on input "[DATE]" at bounding box center [660, 88] width 103 height 15
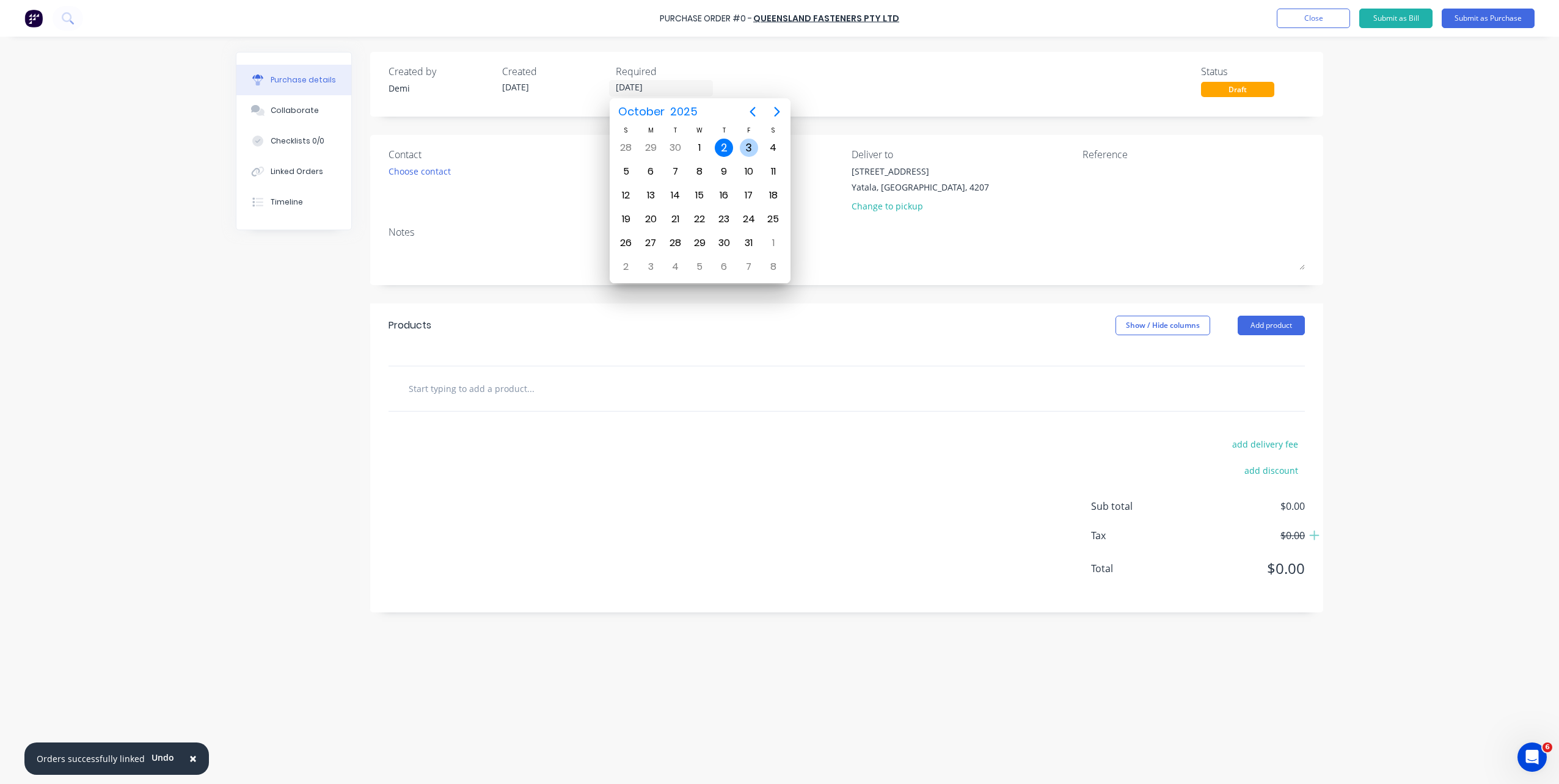
click at [754, 144] on div "3" at bounding box center [749, 148] width 18 height 18
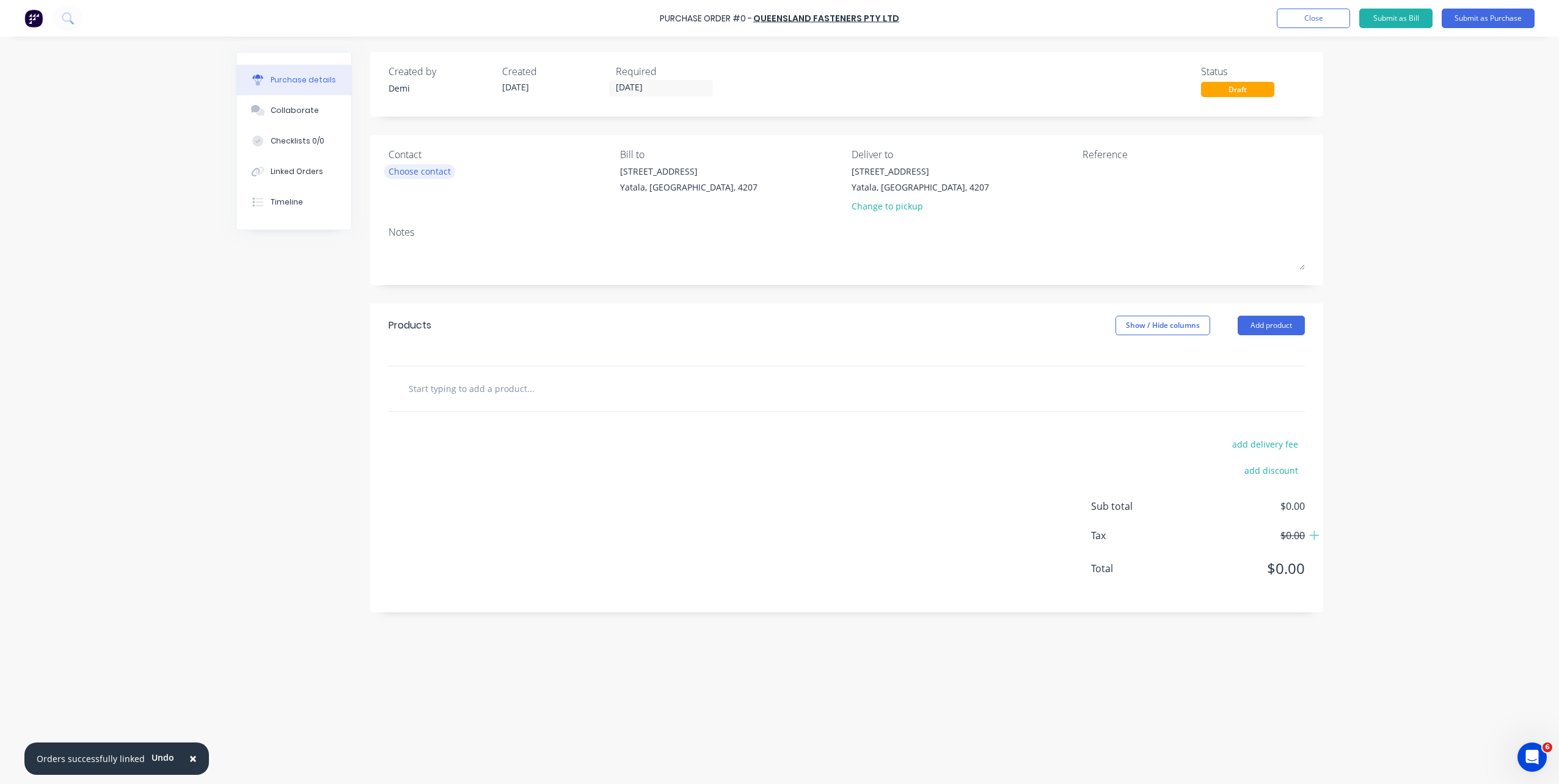
click at [422, 176] on div "Choose contact" at bounding box center [419, 171] width 62 height 13
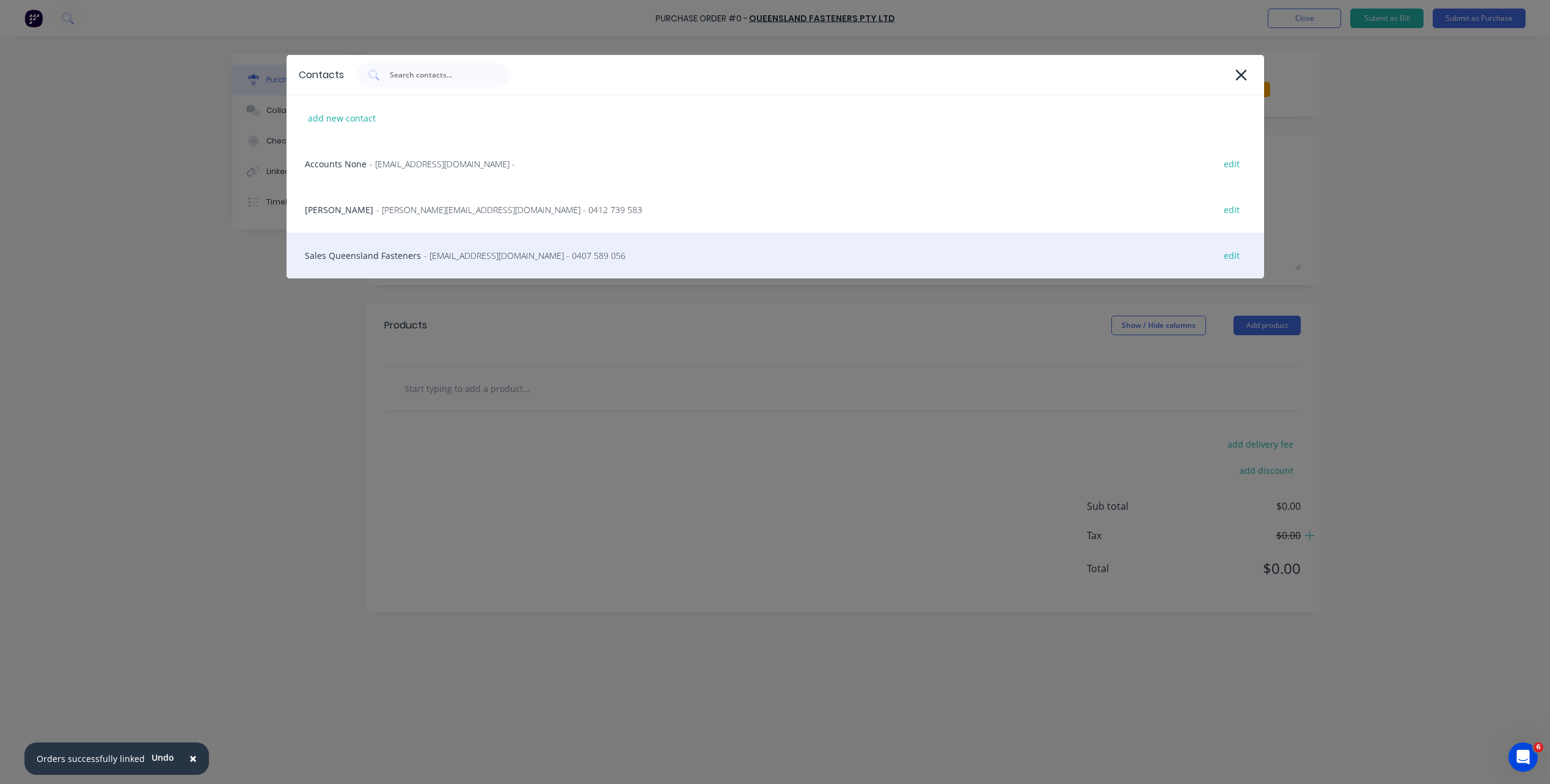
click at [459, 254] on span "- sales@queenslandfasteners.com - 0407 589 056" at bounding box center [524, 255] width 201 height 13
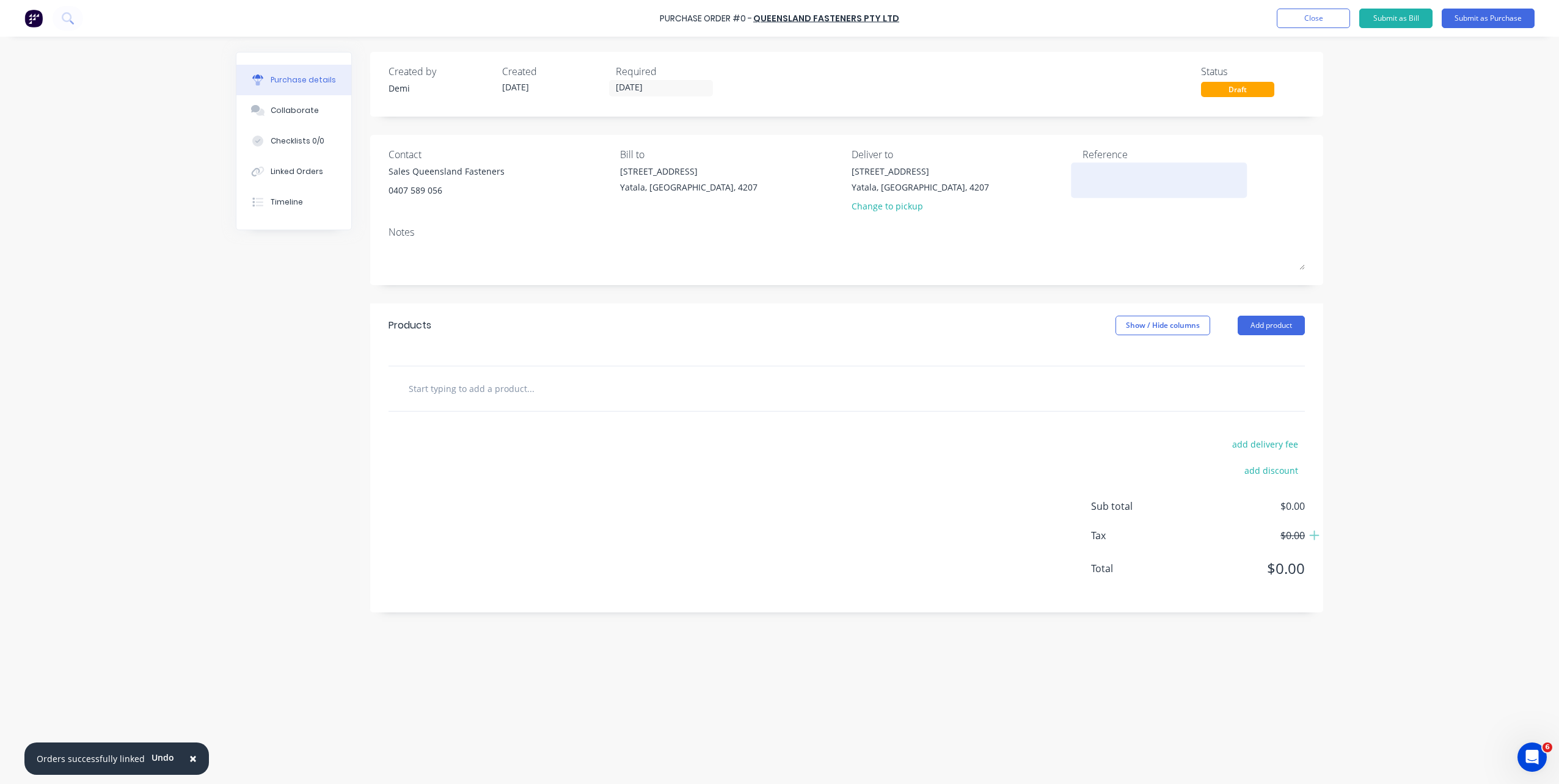
click at [1119, 179] on textarea at bounding box center [1159, 179] width 153 height 27
click at [1260, 325] on button "Add product" at bounding box center [1271, 326] width 67 height 20
click at [1266, 363] on div "Product catalogue" at bounding box center [1247, 356] width 94 height 17
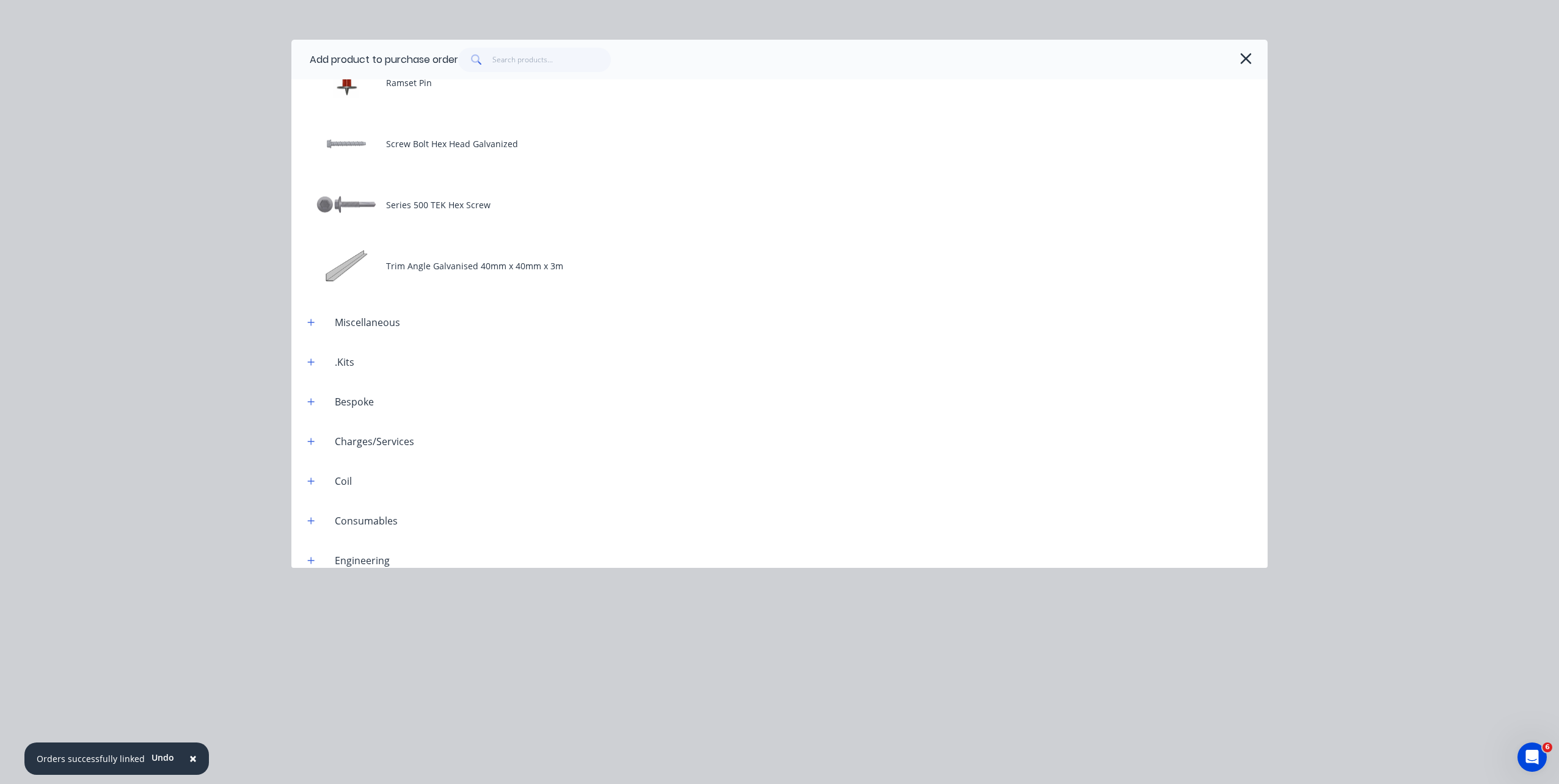
scroll to position [855, 0]
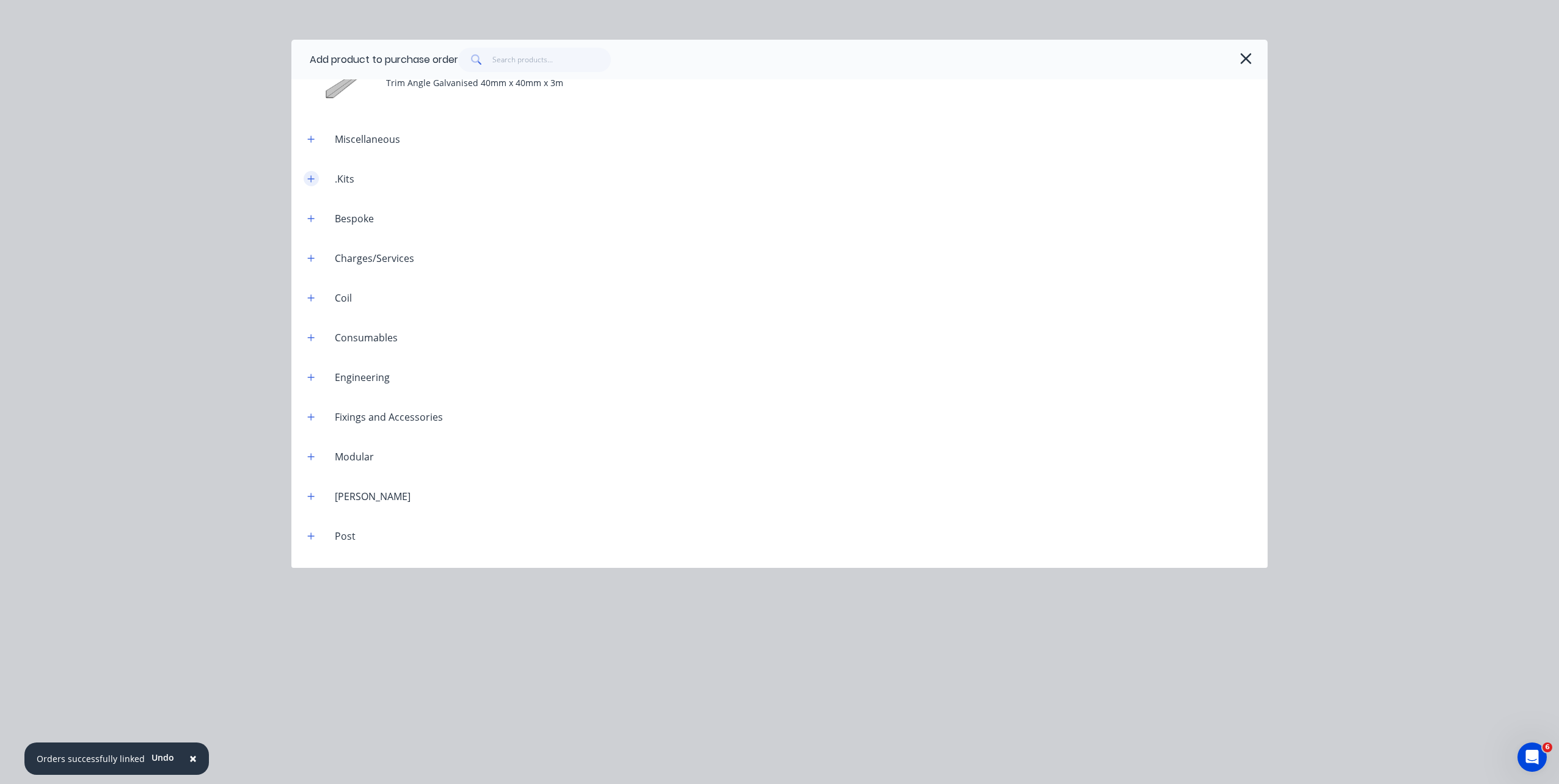
click at [311, 179] on icon "button" at bounding box center [311, 179] width 7 height 7
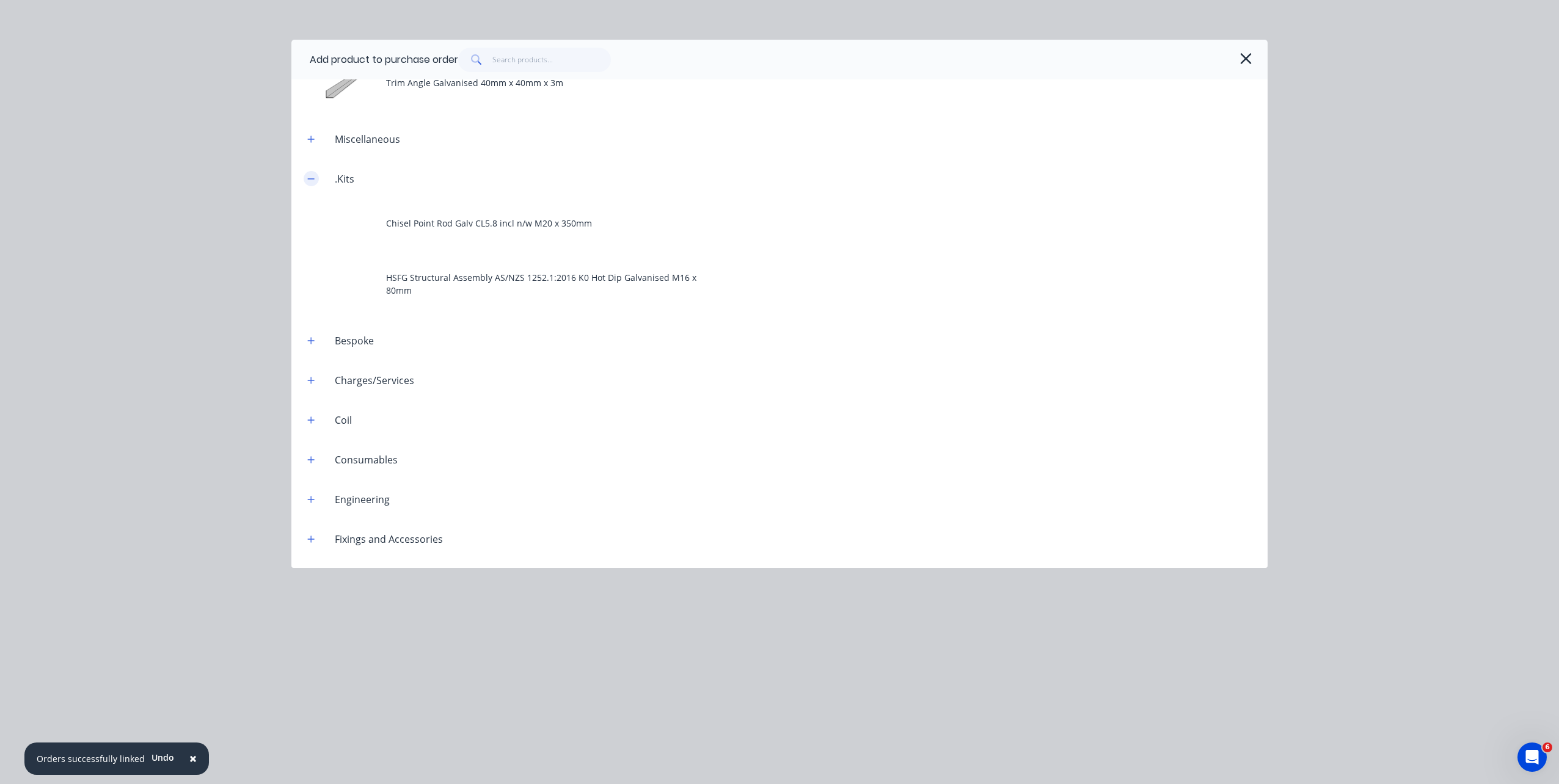
click at [311, 178] on icon "button" at bounding box center [311, 179] width 8 height 8
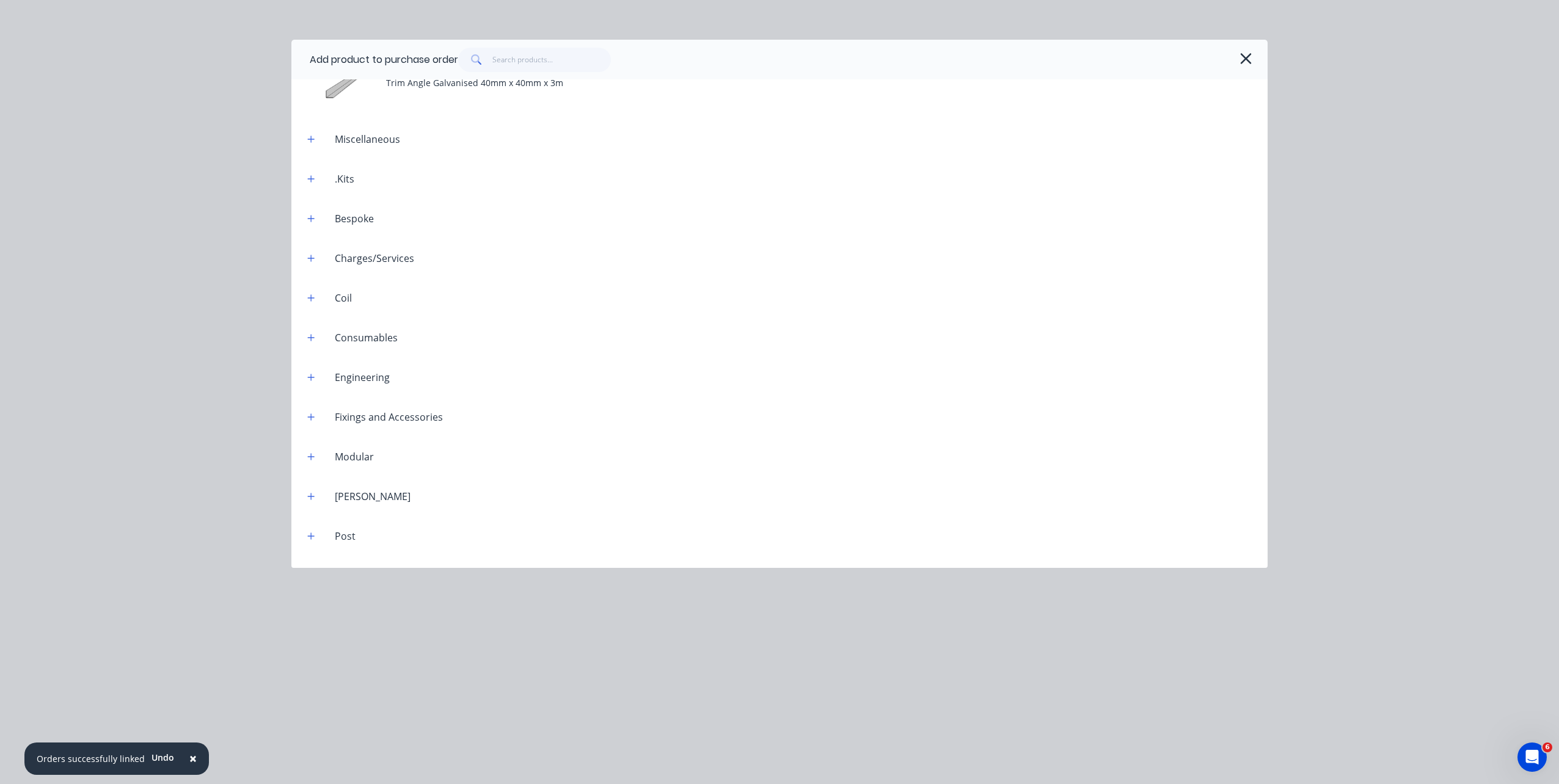
click at [341, 179] on div ".Kits" at bounding box center [344, 179] width 39 height 14
click at [315, 180] on button "button" at bounding box center [311, 179] width 15 height 15
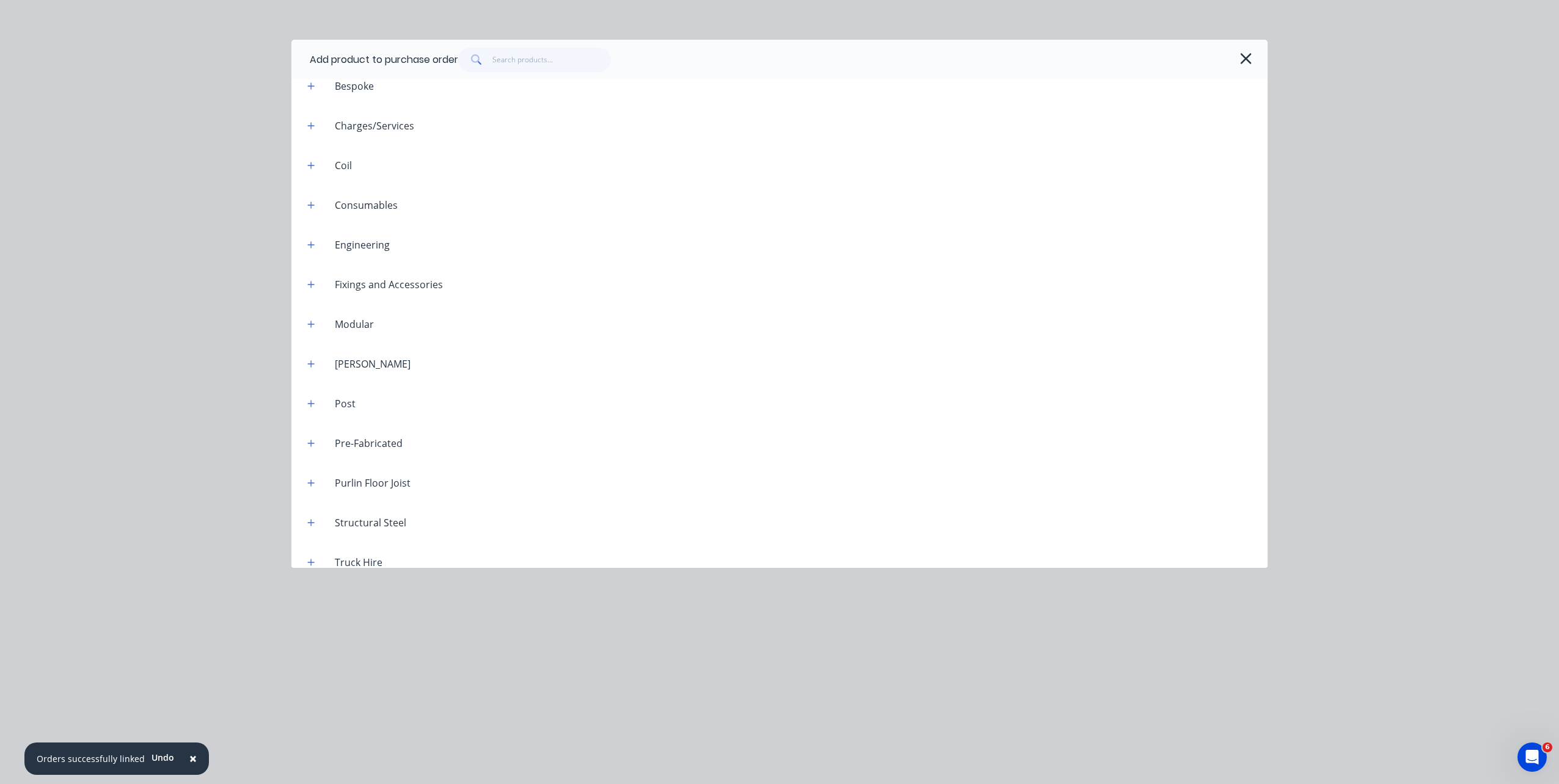
scroll to position [1124, 0]
click at [311, 191] on icon "button" at bounding box center [311, 191] width 7 height 7
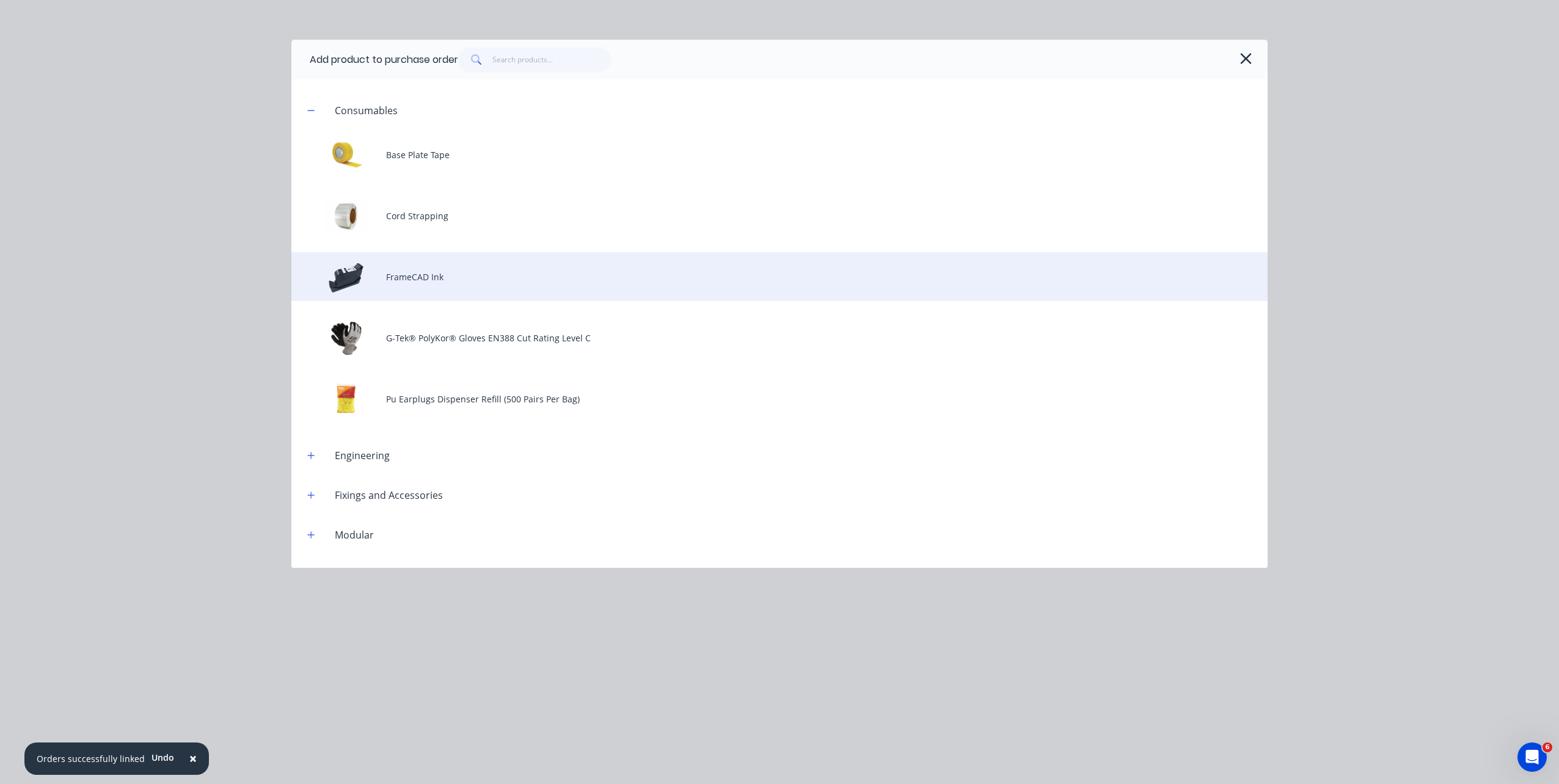
scroll to position [1307, 0]
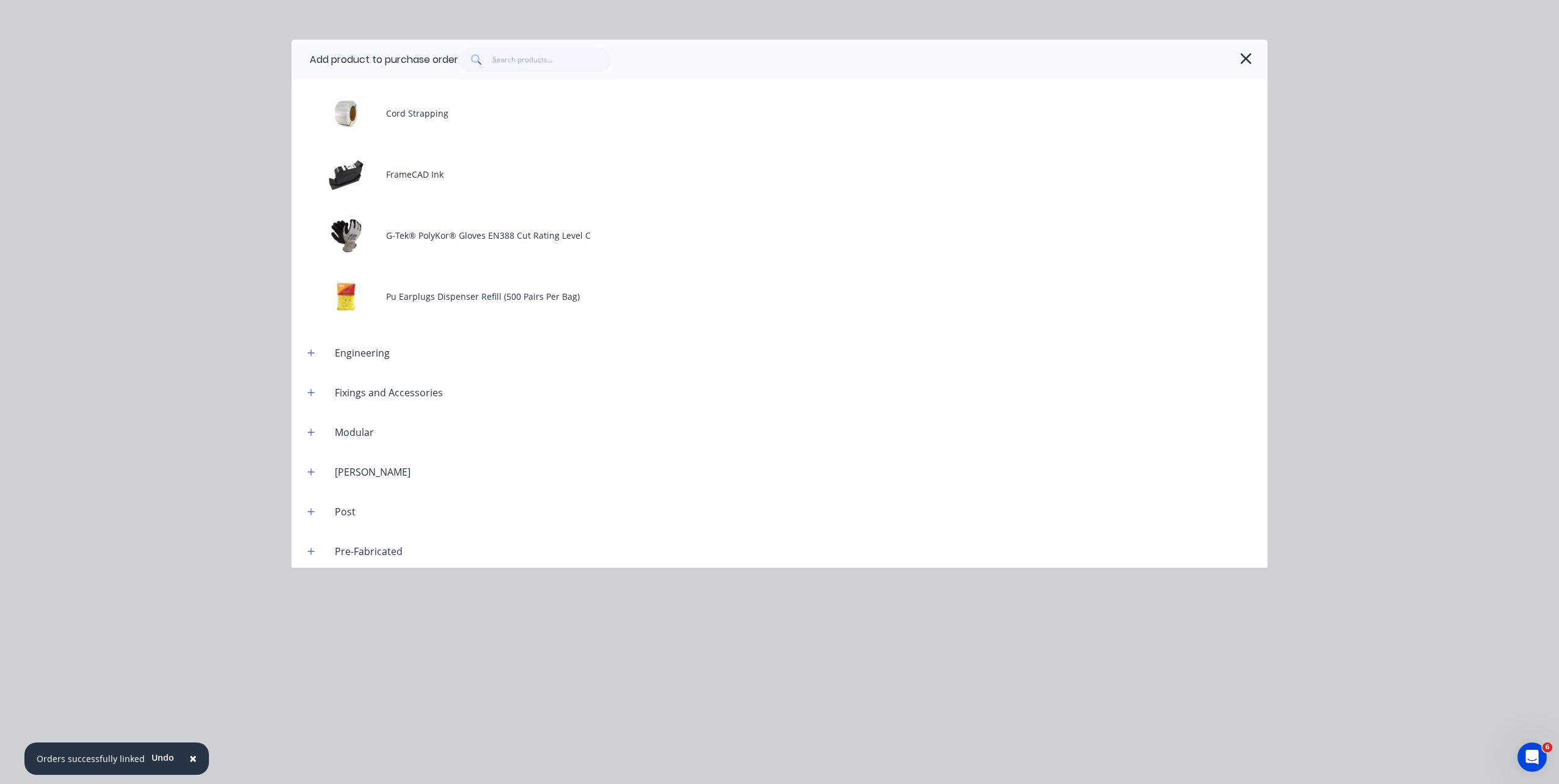
click at [311, 400] on header "Fixings and Accessories" at bounding box center [780, 392] width 976 height 40
click at [311, 390] on icon "button" at bounding box center [311, 392] width 7 height 7
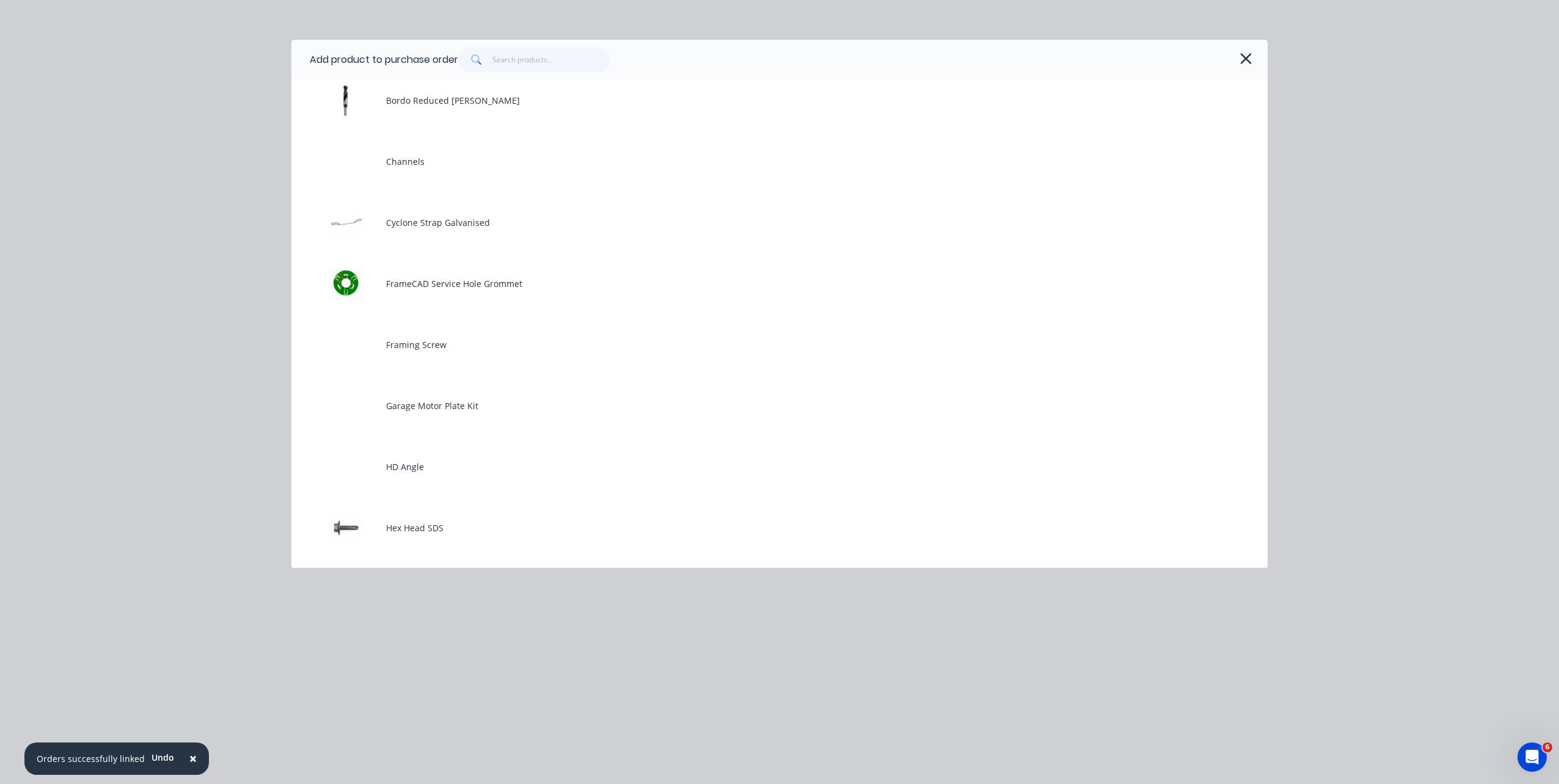
scroll to position [1857, 0]
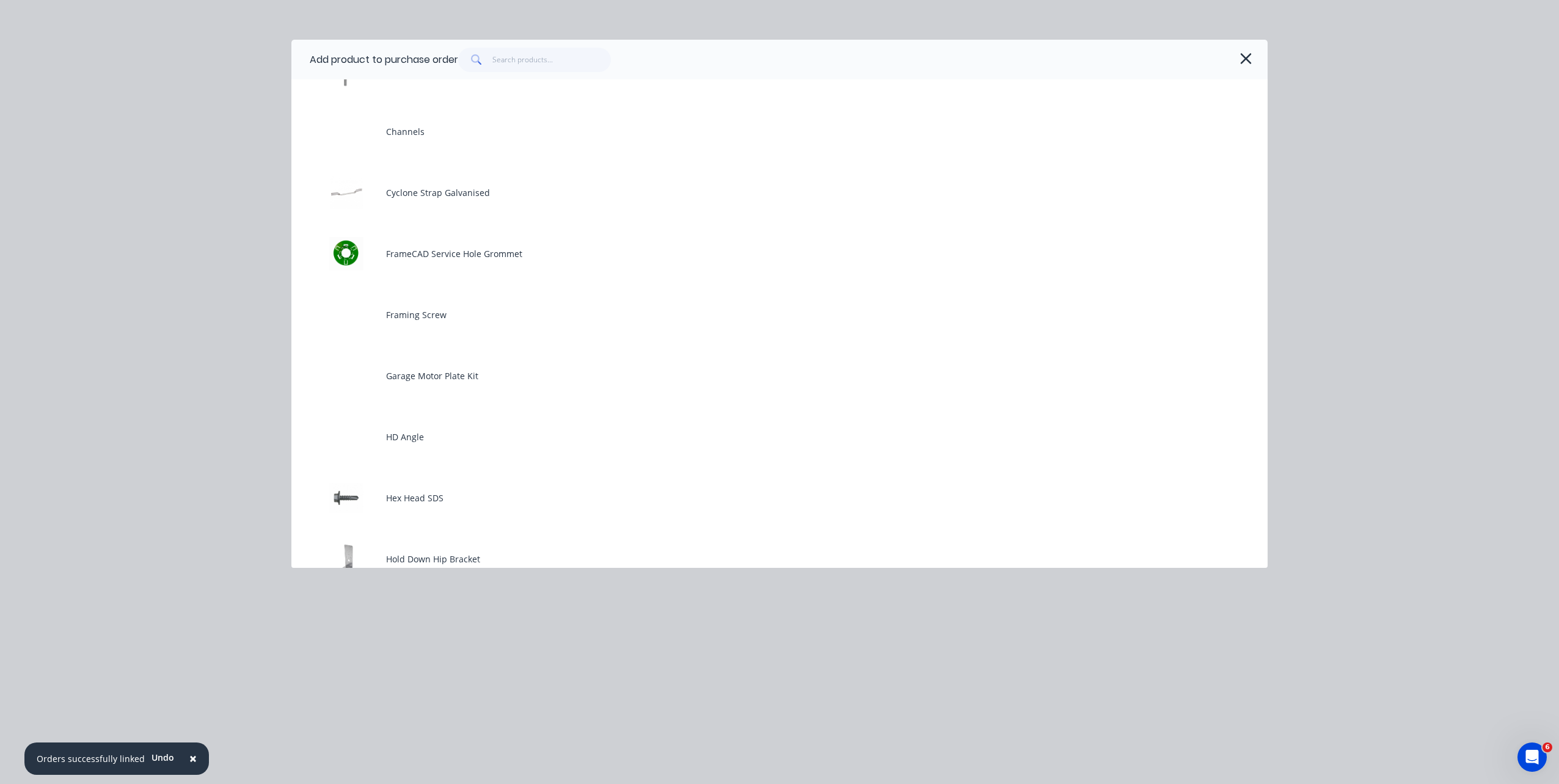
click at [489, 260] on div "FrameCAD Service Hole Grommet" at bounding box center [780, 254] width 976 height 49
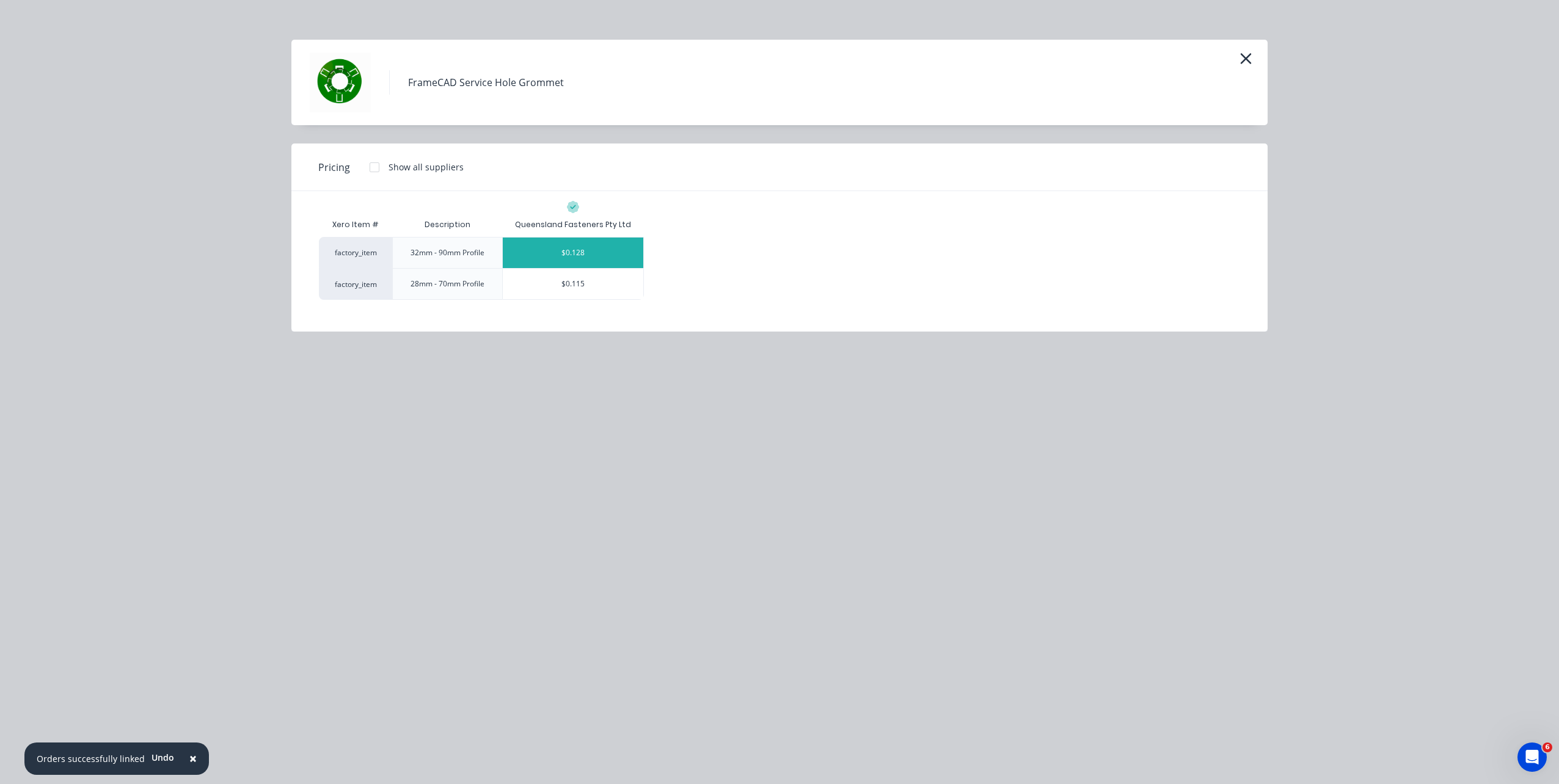
click at [516, 260] on div "$0.128" at bounding box center [573, 253] width 141 height 30
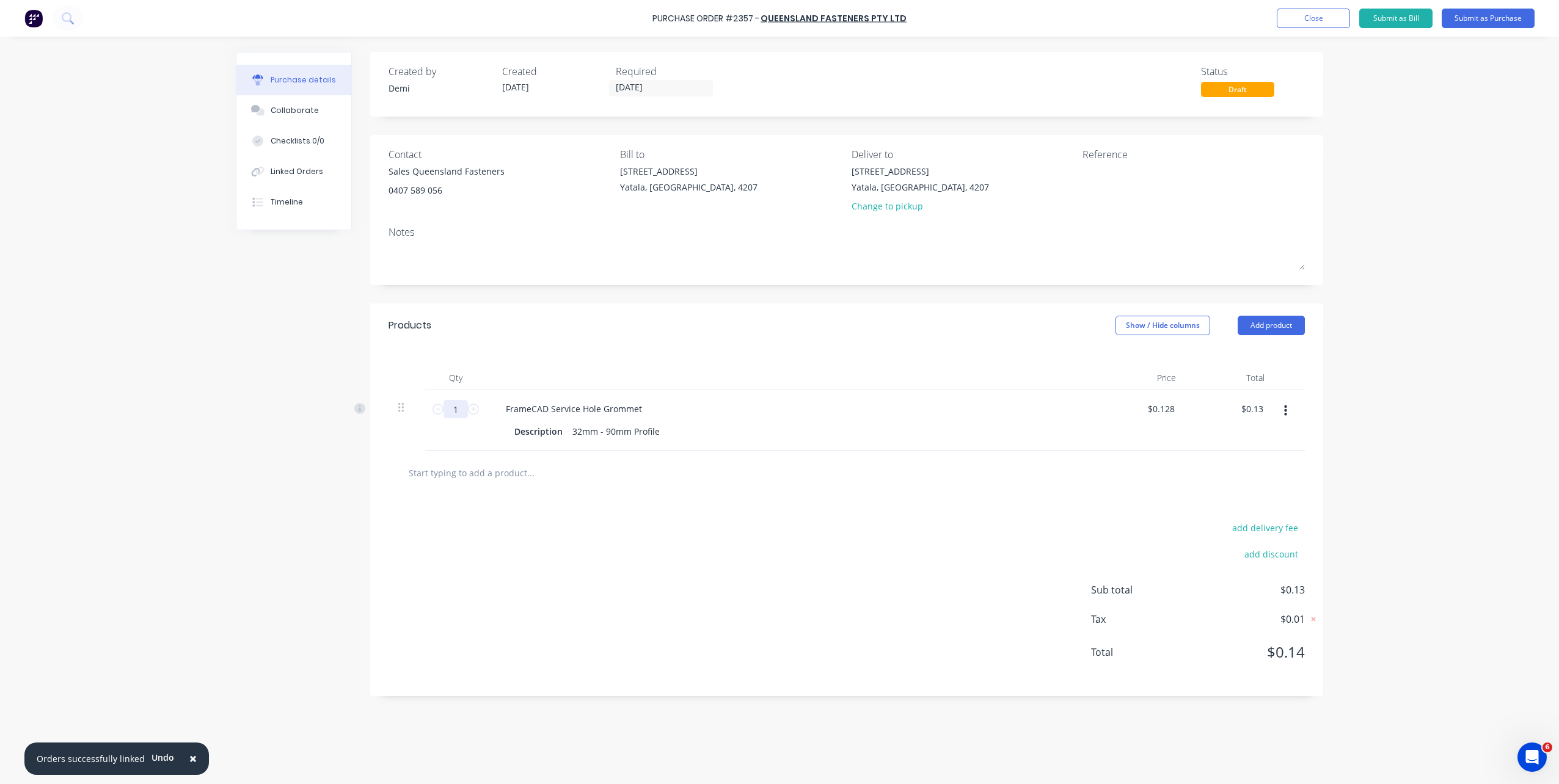
click at [425, 416] on div "1 1 FrameCAD Service Hole Grommet Description 32mm - 90mm Profile $0.128 $0.128…" at bounding box center [846, 421] width 916 height 61
click at [780, 495] on div "add delivery fee add discount Sub total $64.00 Tax $6.40 Total $70.40" at bounding box center [846, 596] width 953 height 201
click at [1091, 191] on textarea at bounding box center [1159, 179] width 153 height 27
click at [1124, 176] on textarea "P2357 B0334" at bounding box center [1159, 179] width 153 height 27
click at [1122, 180] on textarea "P2357 B0334" at bounding box center [1159, 179] width 153 height 27
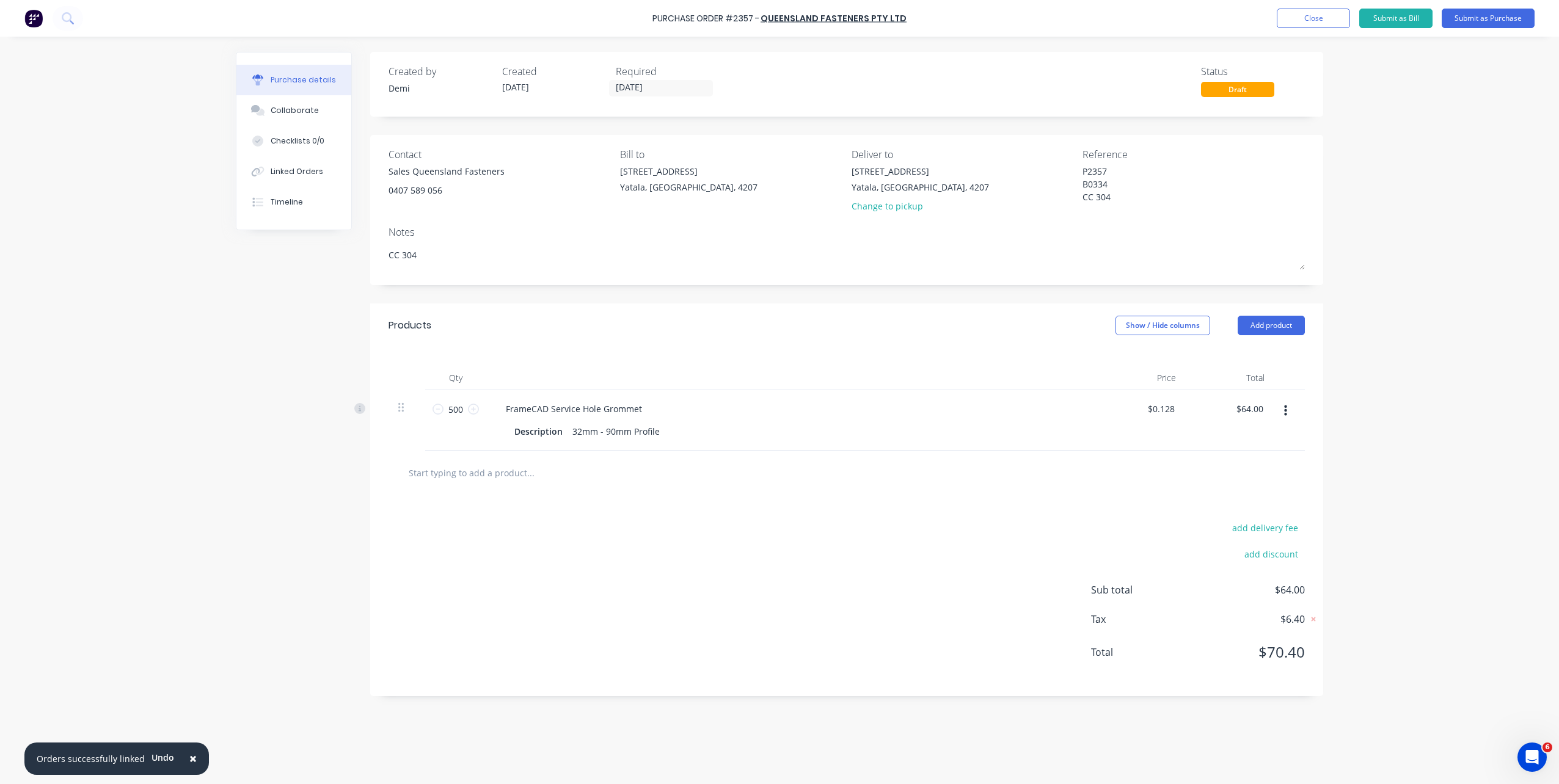
drag, startPoint x: 443, startPoint y: 254, endPoint x: 241, endPoint y: 276, distance: 203.2
click at [241, 276] on div "Created by Demi Created 02/10/25 Required 03/10/25 Status Draft Contact Sales Q…" at bounding box center [779, 407] width 1087 height 711
click at [287, 163] on button "Linked Orders" at bounding box center [293, 172] width 115 height 30
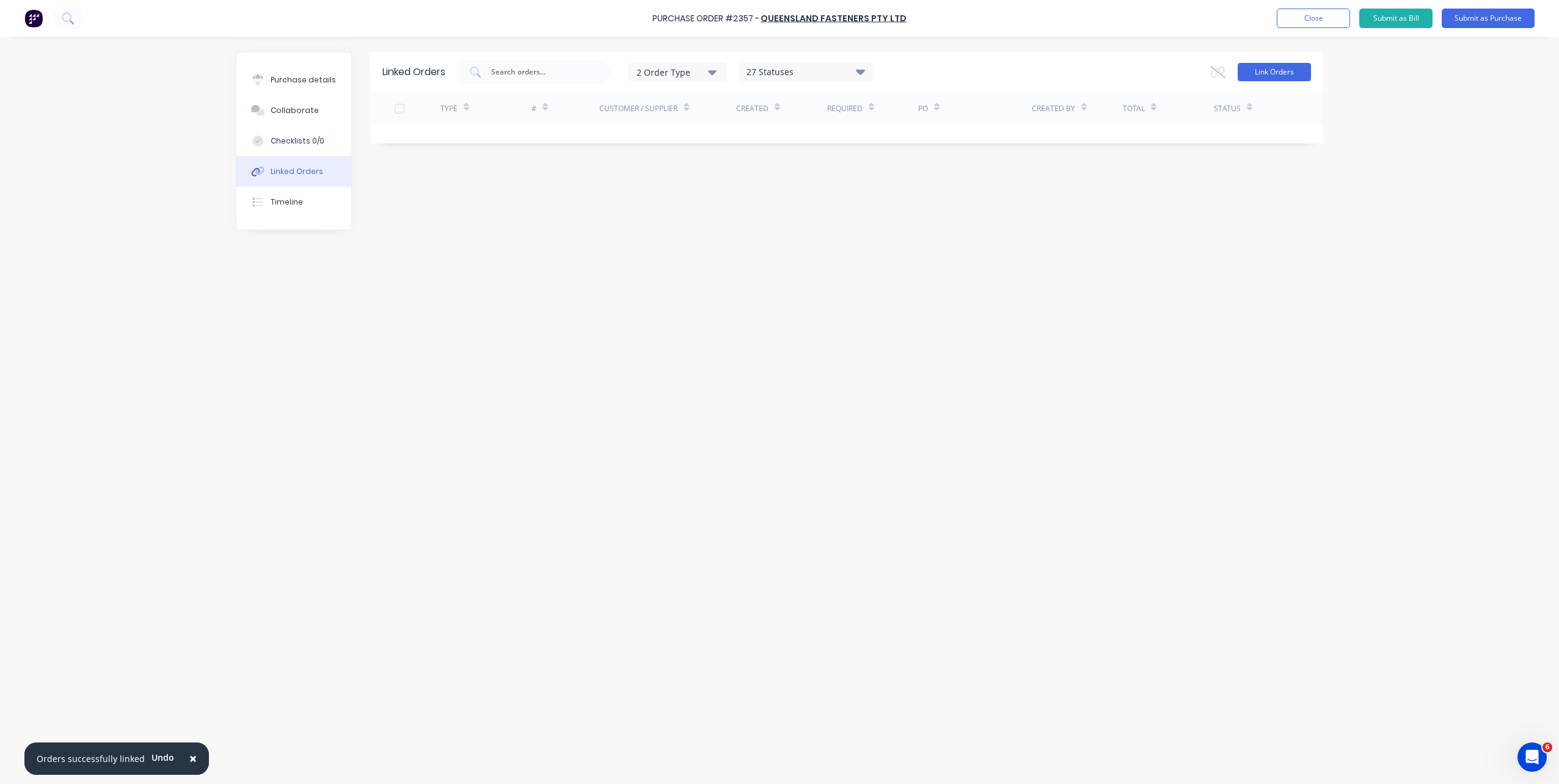
click at [1278, 71] on button "Link Orders" at bounding box center [1274, 72] width 73 height 18
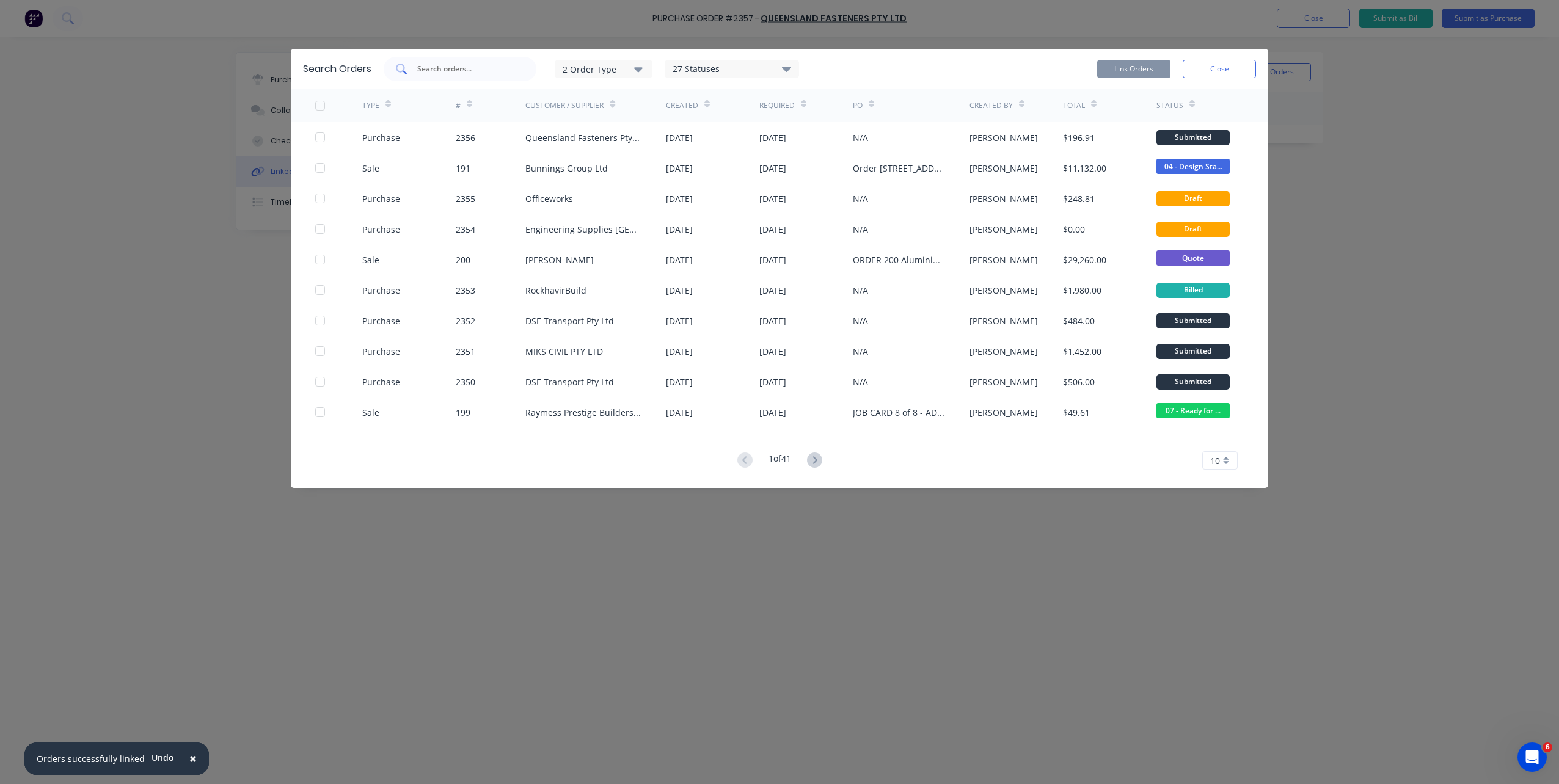
click at [470, 73] on input "text" at bounding box center [466, 69] width 101 height 12
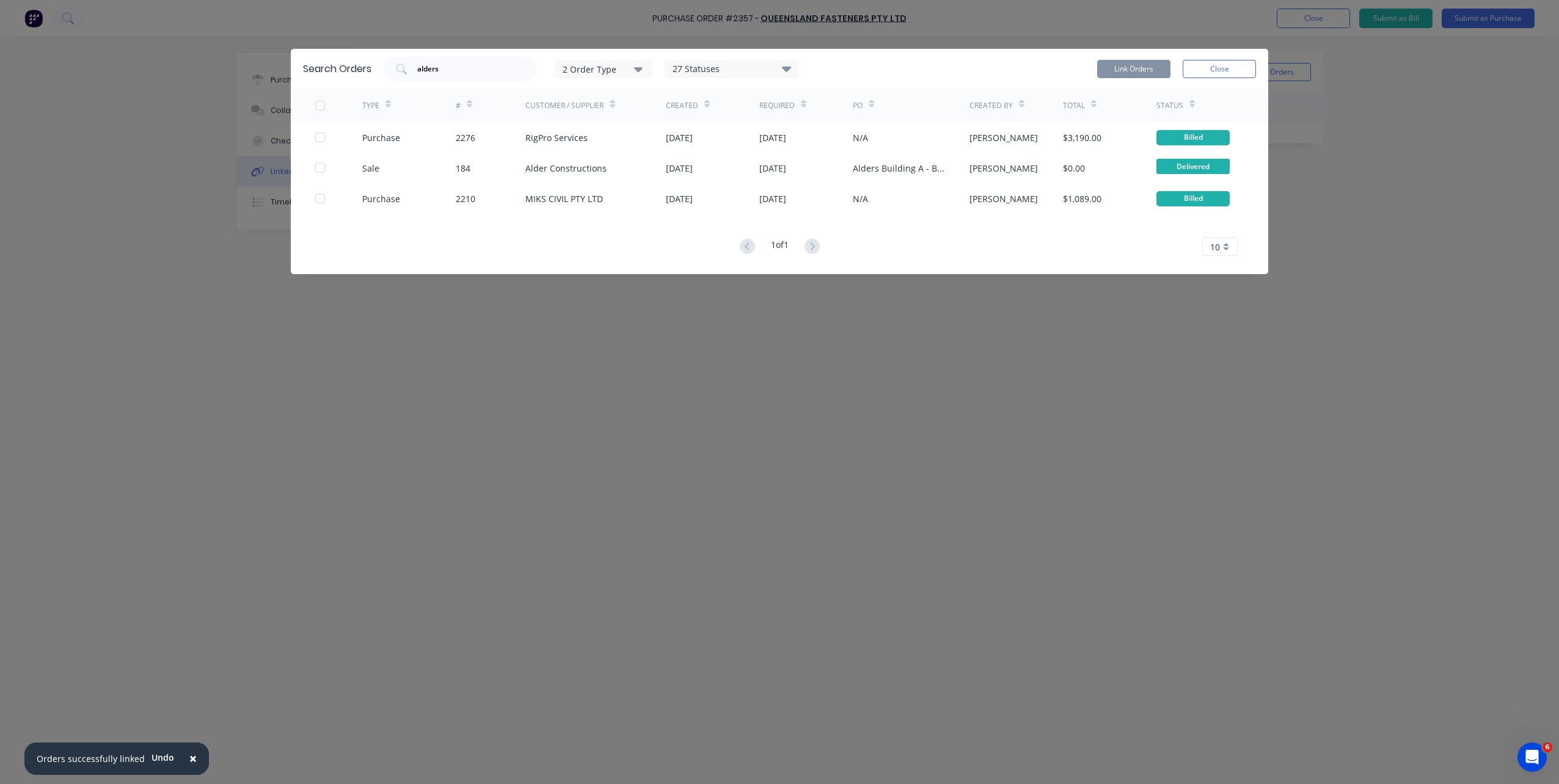
click at [640, 75] on icon "button" at bounding box center [638, 69] width 8 height 14
drag, startPoint x: 618, startPoint y: 254, endPoint x: 634, endPoint y: 250, distance: 16.5
click at [621, 254] on div "1 of 1 10 5 10 15 20 25 30 35" at bounding box center [780, 247] width 977 height 17
click at [1206, 70] on button "Close" at bounding box center [1219, 69] width 73 height 18
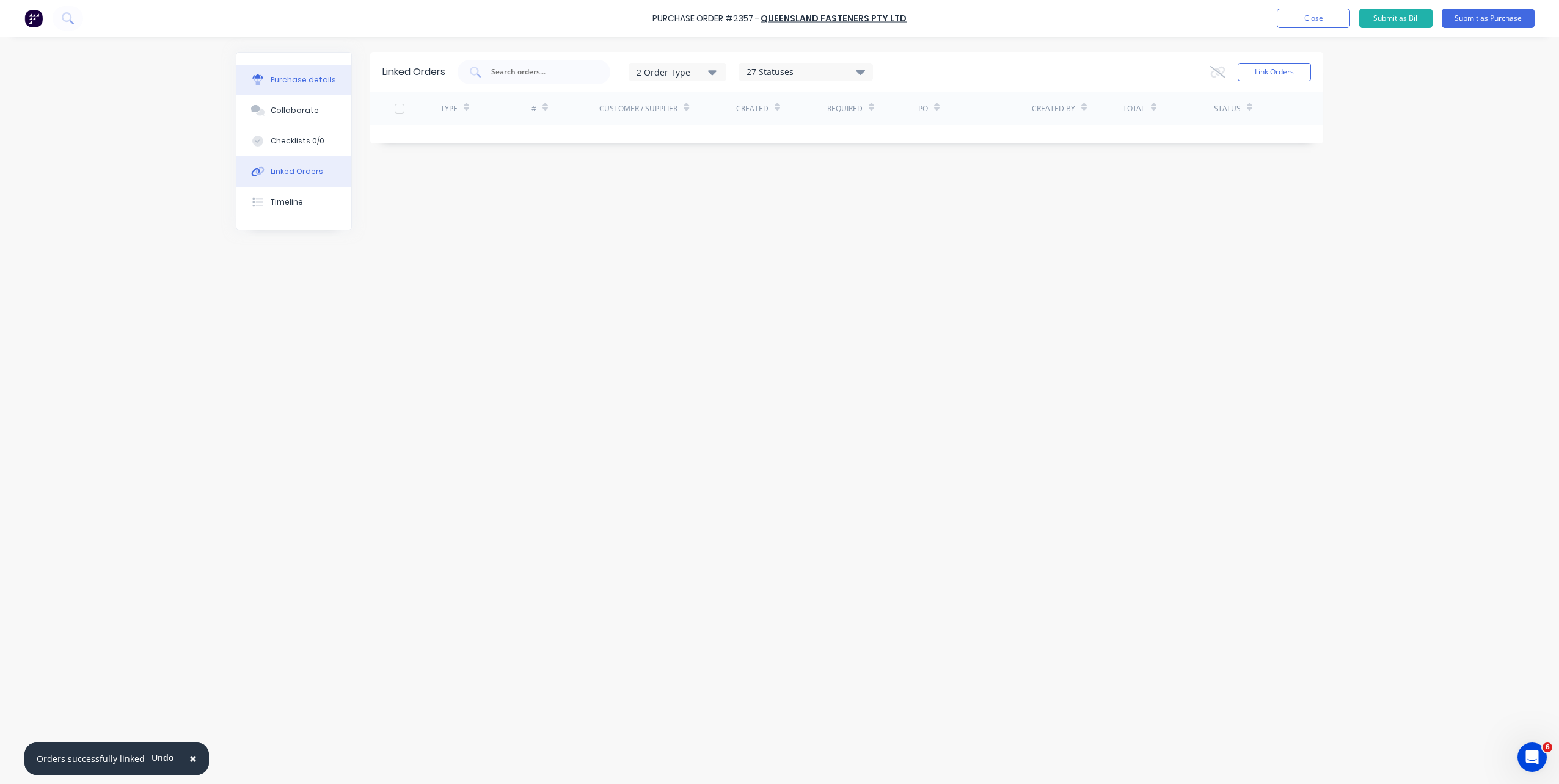
click at [326, 83] on div "Purchase details" at bounding box center [303, 80] width 65 height 11
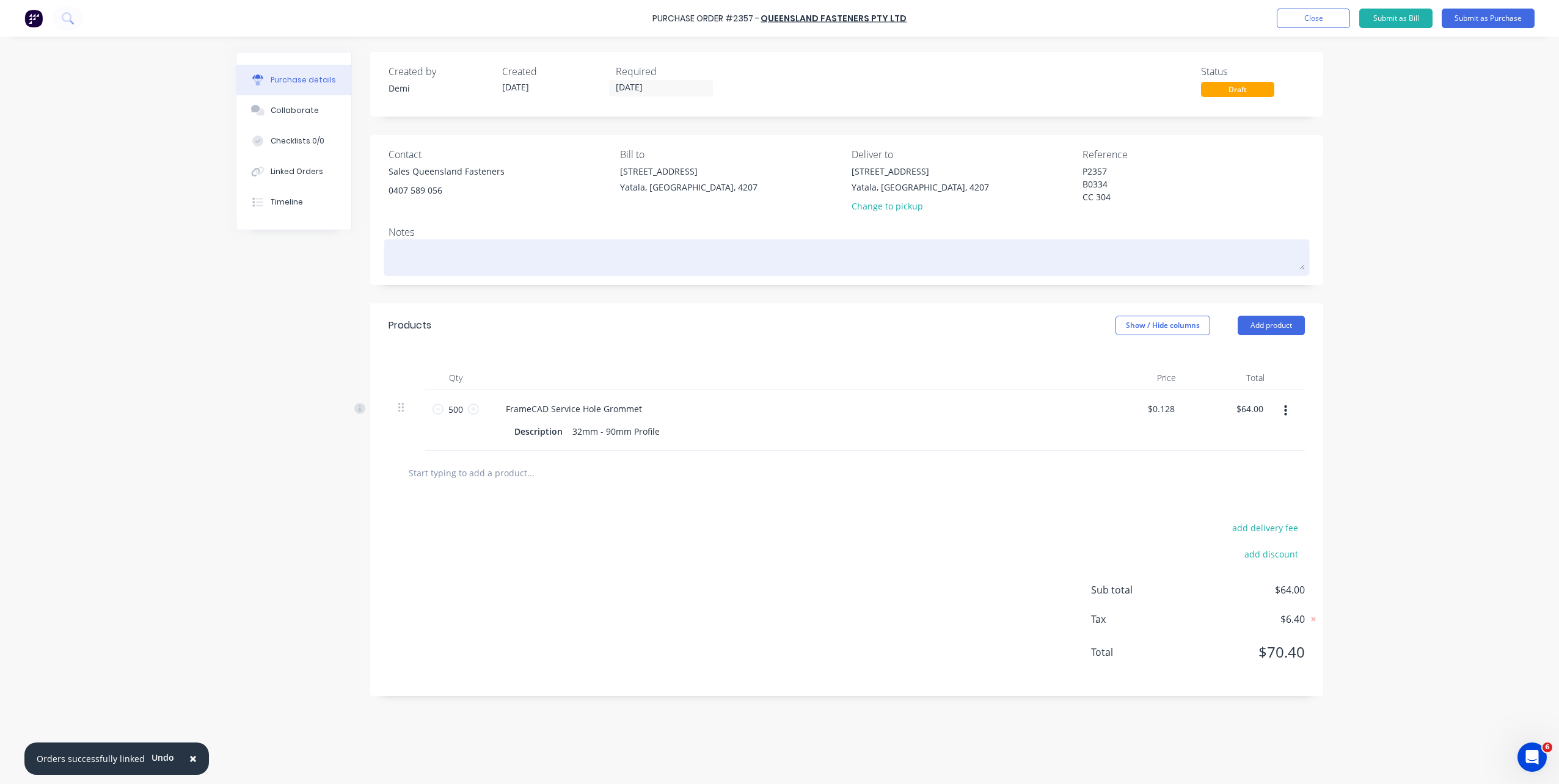
click at [479, 249] on textarea at bounding box center [846, 256] width 916 height 27
click at [391, 257] on textarea "ALDER CONSTRCUTIONS" at bounding box center [846, 256] width 916 height 27
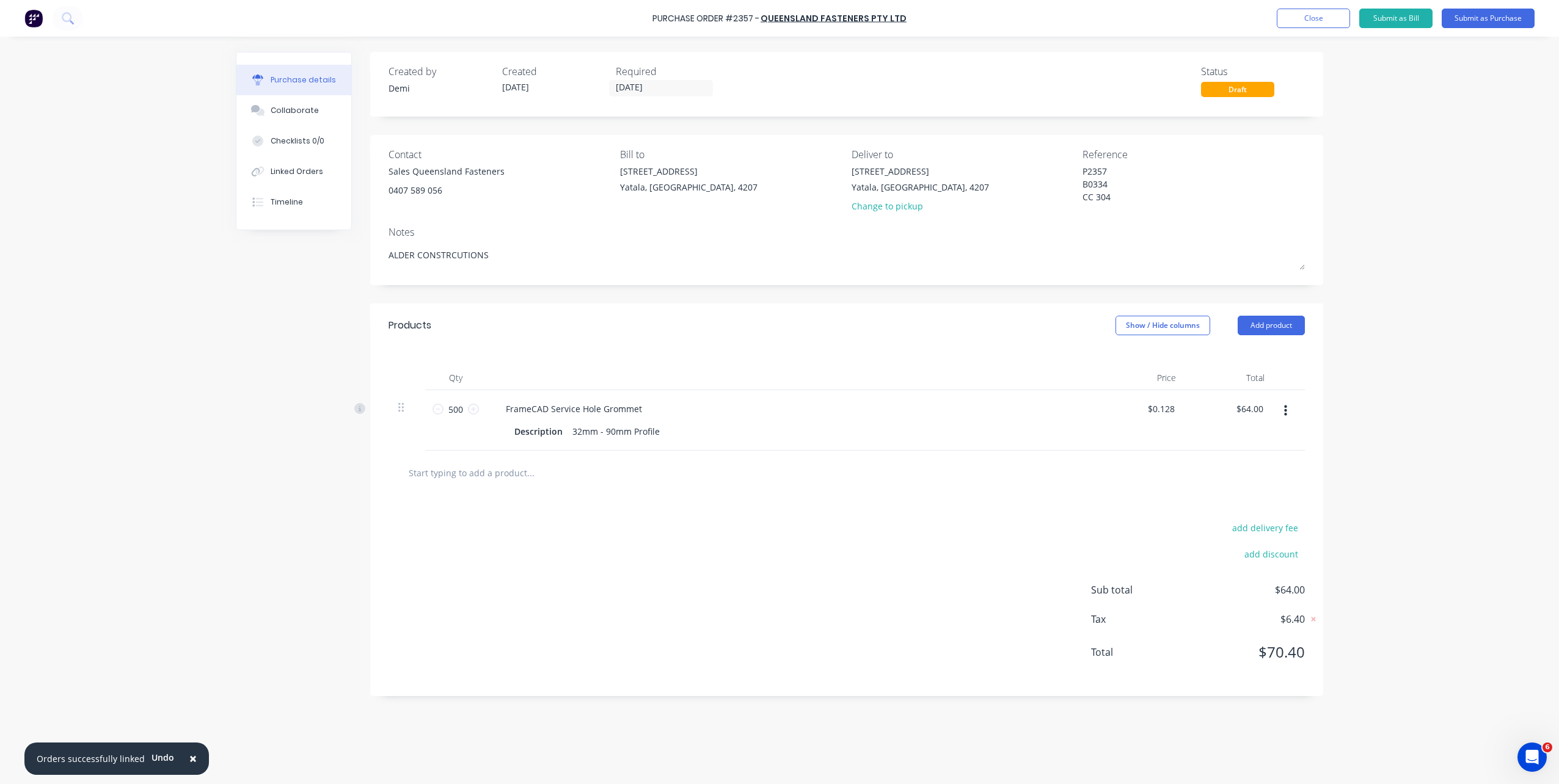
drag, startPoint x: 530, startPoint y: 263, endPoint x: 198, endPoint y: 258, distance: 332.0
click at [198, 258] on div "× Orders successfully linked Undo Purchase Order #2357 - Queensland Fasteners P…" at bounding box center [780, 392] width 1559 height 784
drag, startPoint x: 541, startPoint y: 258, endPoint x: 286, endPoint y: 251, distance: 255.1
click at [286, 251] on div "Created by Demi Created 02/10/25 Required 03/10/25 Status Draft Contact Sales Q…" at bounding box center [779, 407] width 1087 height 711
click at [1286, 329] on button "Add product" at bounding box center [1271, 326] width 67 height 20
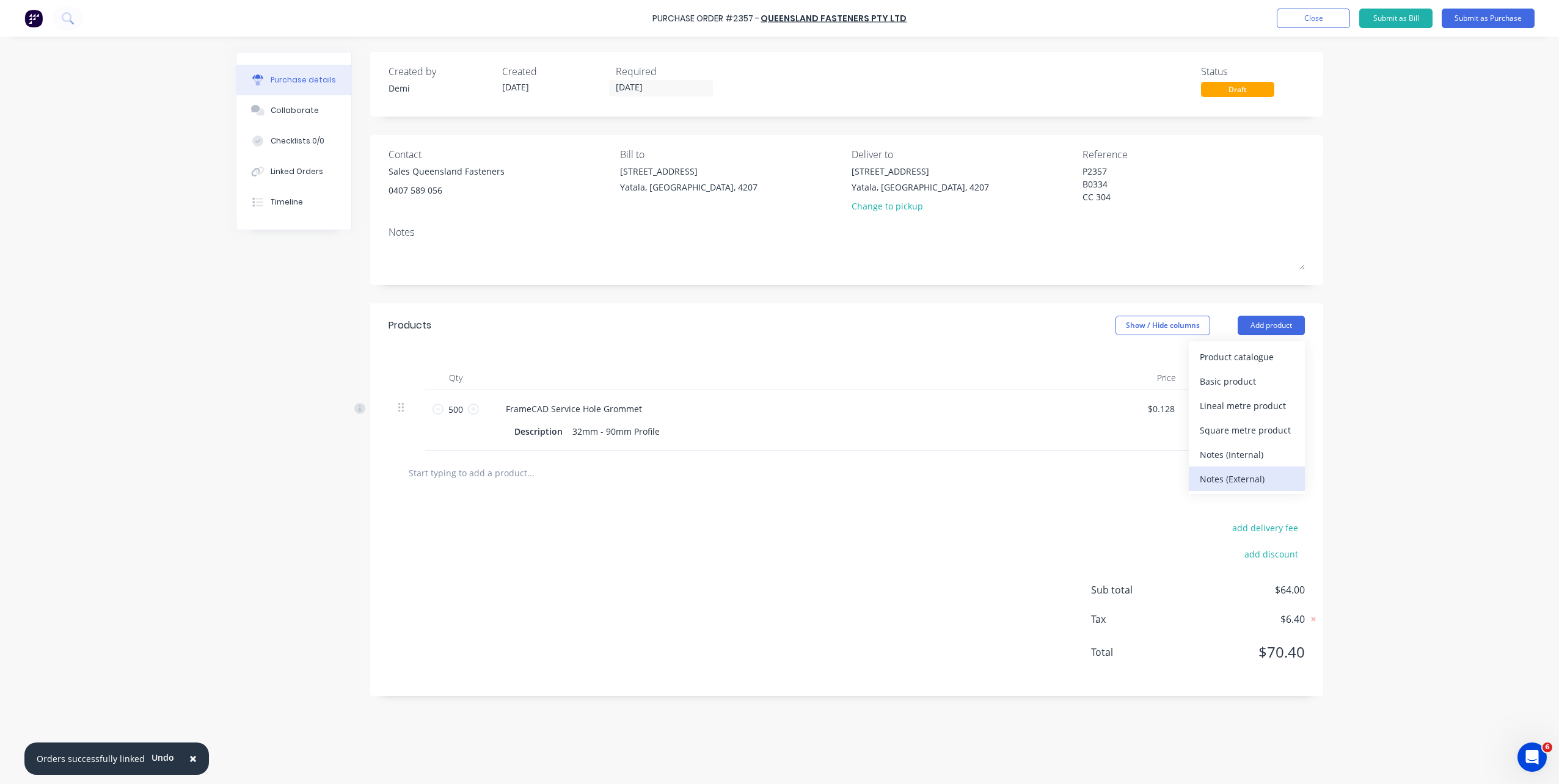
click at [1282, 478] on div "Notes (External)" at bounding box center [1247, 479] width 94 height 17
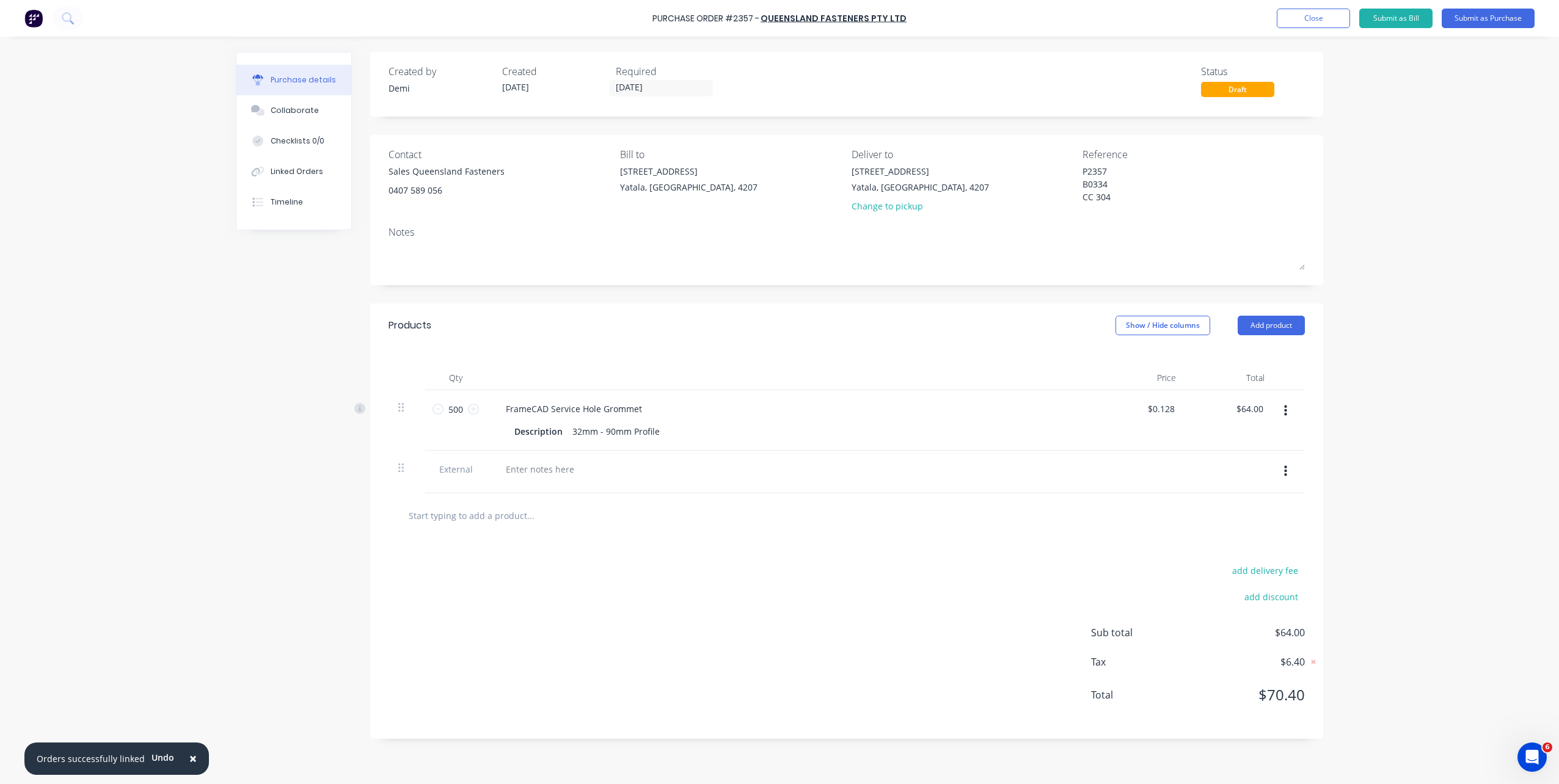
click at [532, 479] on div at bounding box center [792, 472] width 611 height 43
click at [533, 473] on div at bounding box center [540, 469] width 88 height 17
paste div
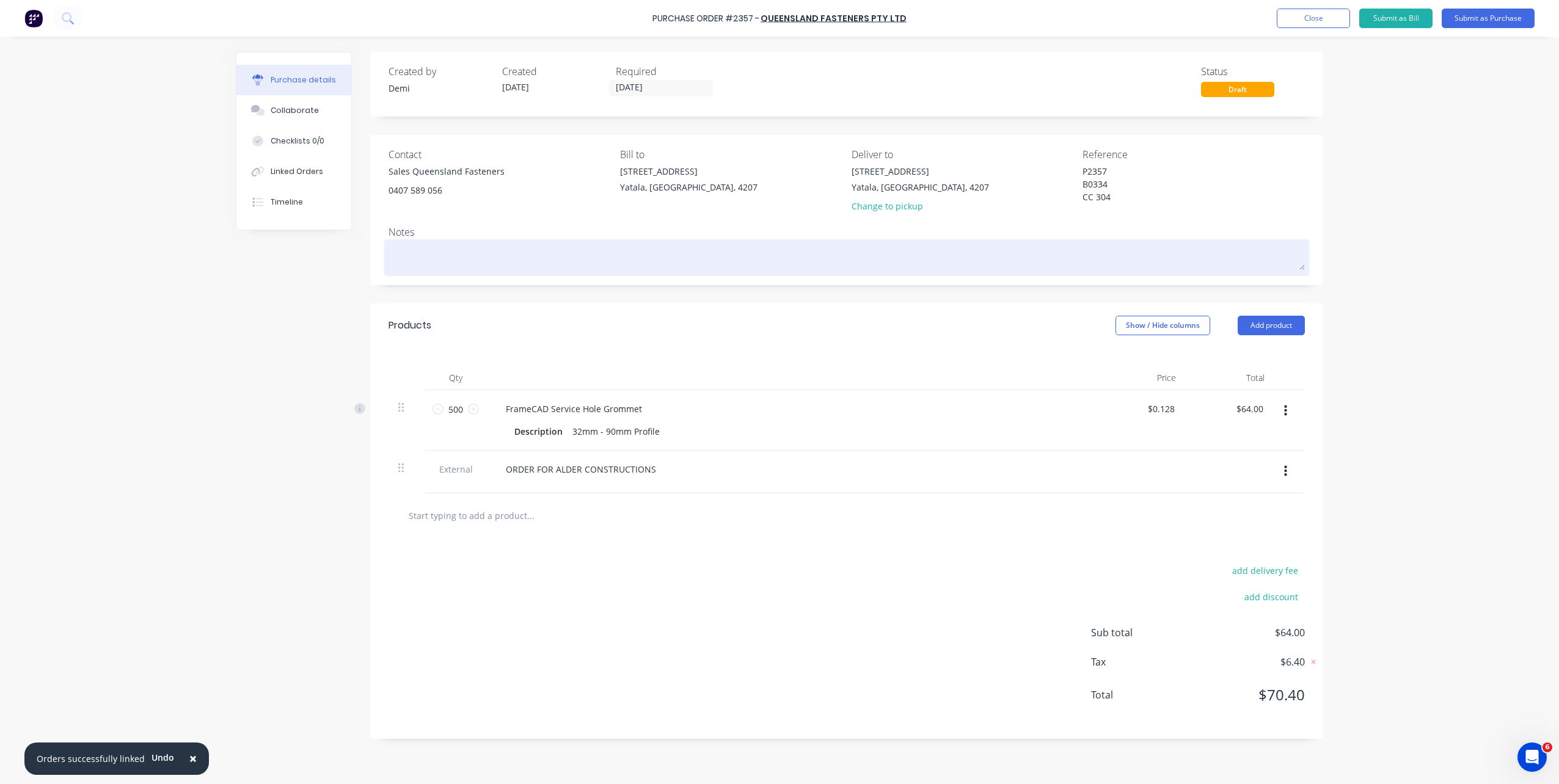
click at [448, 251] on textarea at bounding box center [846, 256] width 916 height 27
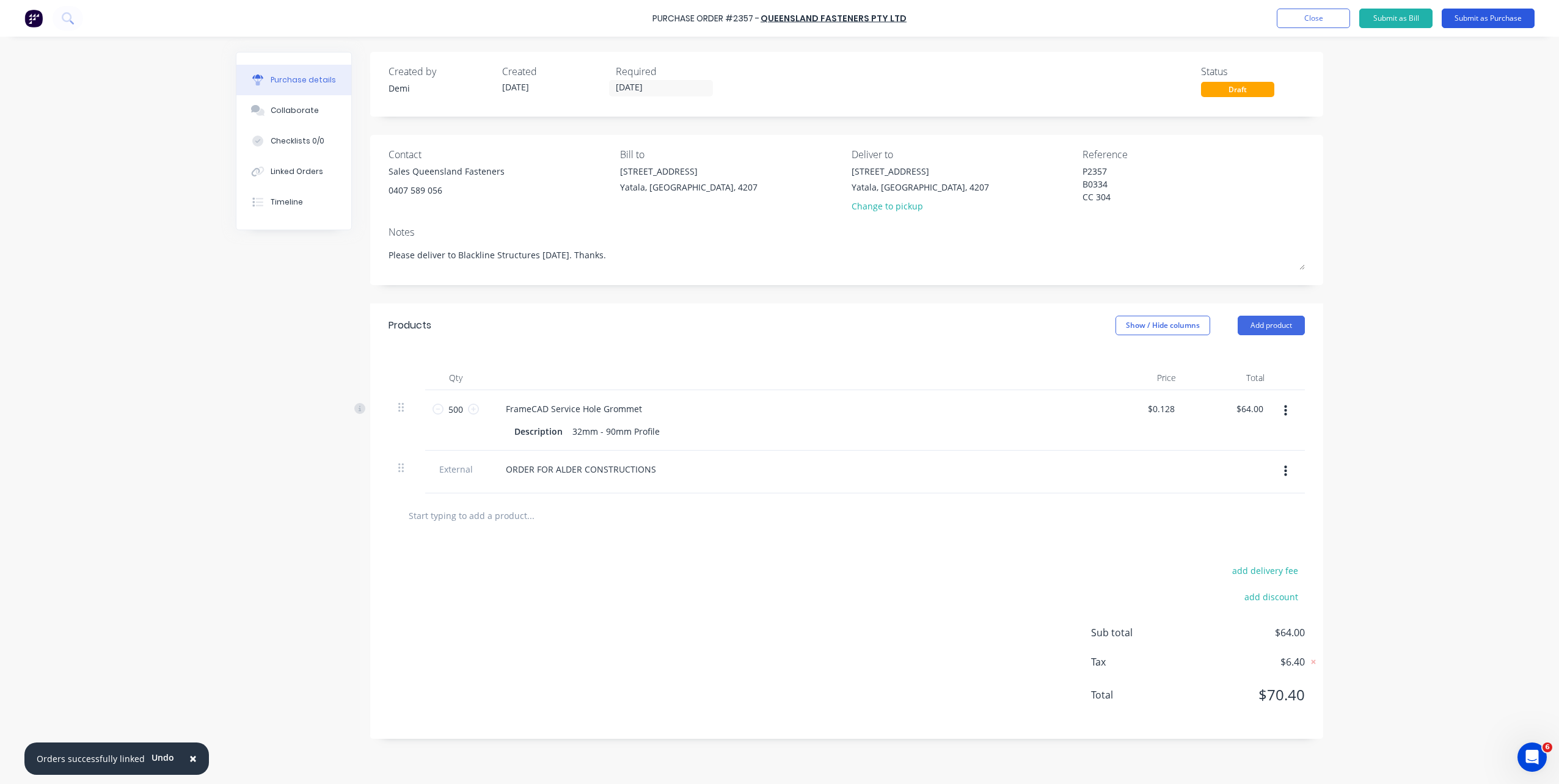
click at [1471, 14] on button "Submit as Purchase" at bounding box center [1488, 18] width 93 height 20
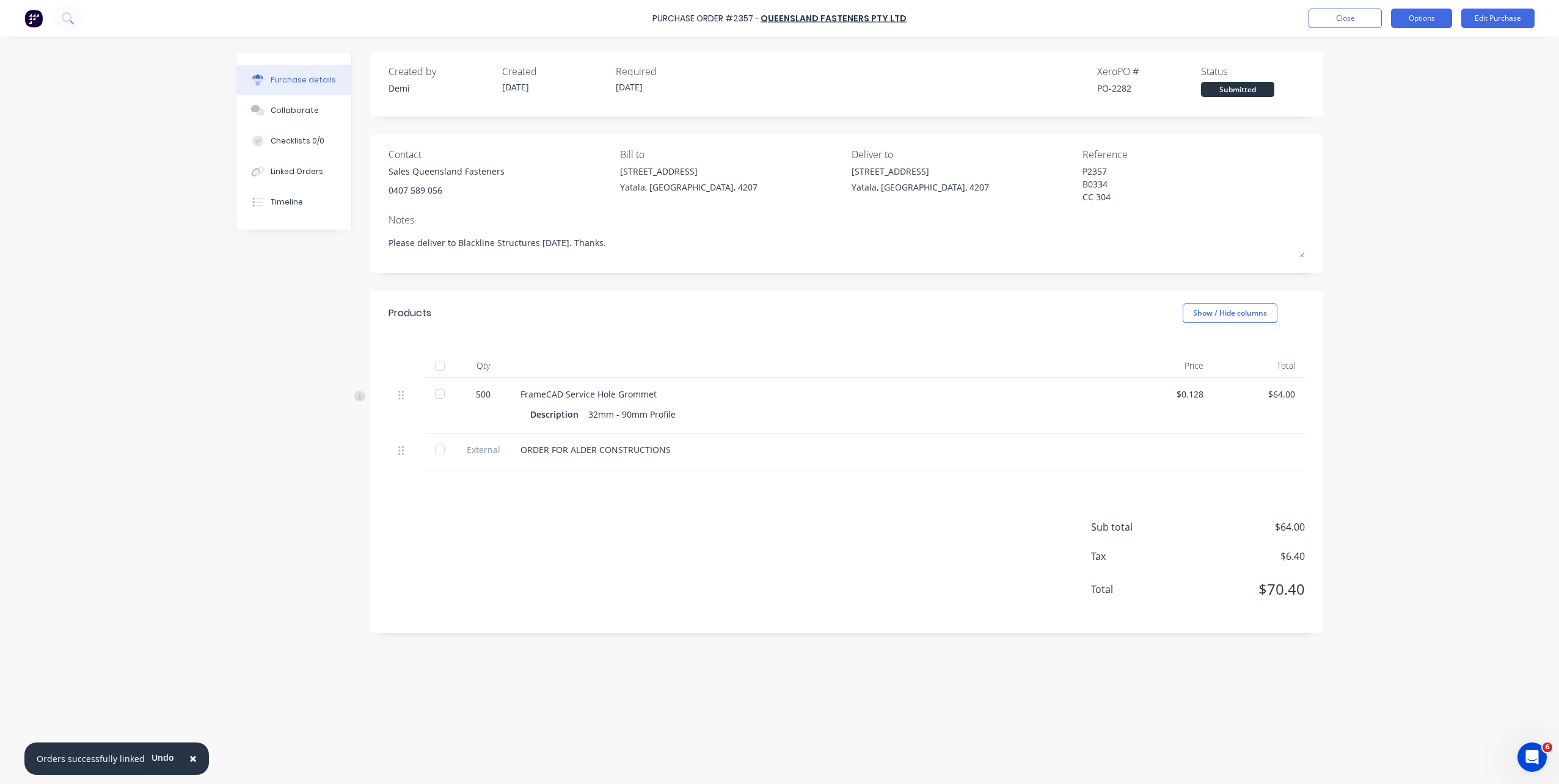
click at [1423, 14] on button "Options" at bounding box center [1421, 18] width 61 height 20
click at [1420, 41] on div "Print / Email" at bounding box center [1394, 49] width 94 height 17
click at [1410, 83] on button "With pricing" at bounding box center [1393, 74] width 116 height 24
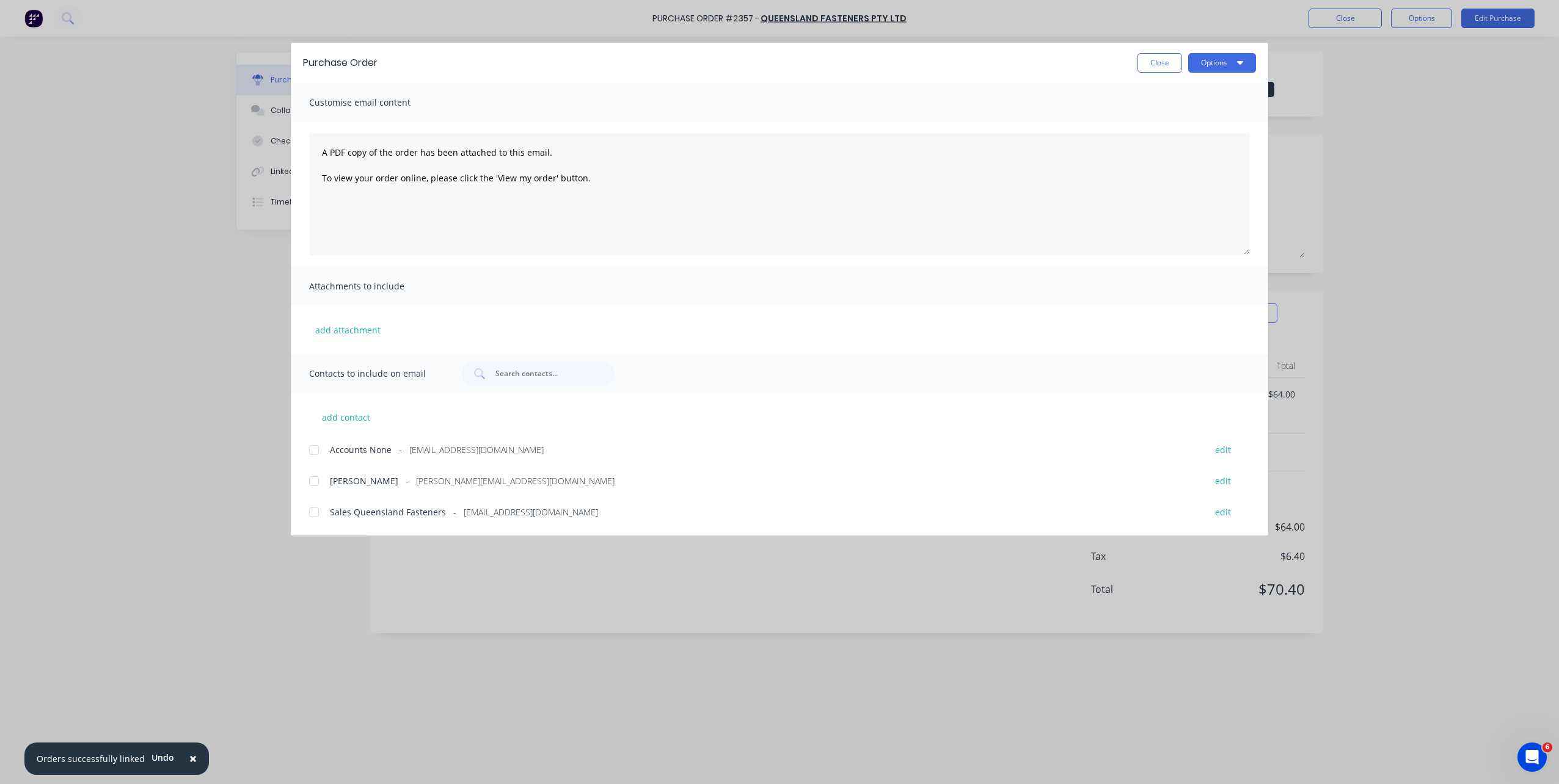
click at [315, 512] on div at bounding box center [314, 513] width 24 height 24
click at [1233, 66] on button "Options" at bounding box center [1222, 63] width 68 height 20
click at [1208, 136] on div "Email" at bounding box center [1198, 142] width 94 height 17
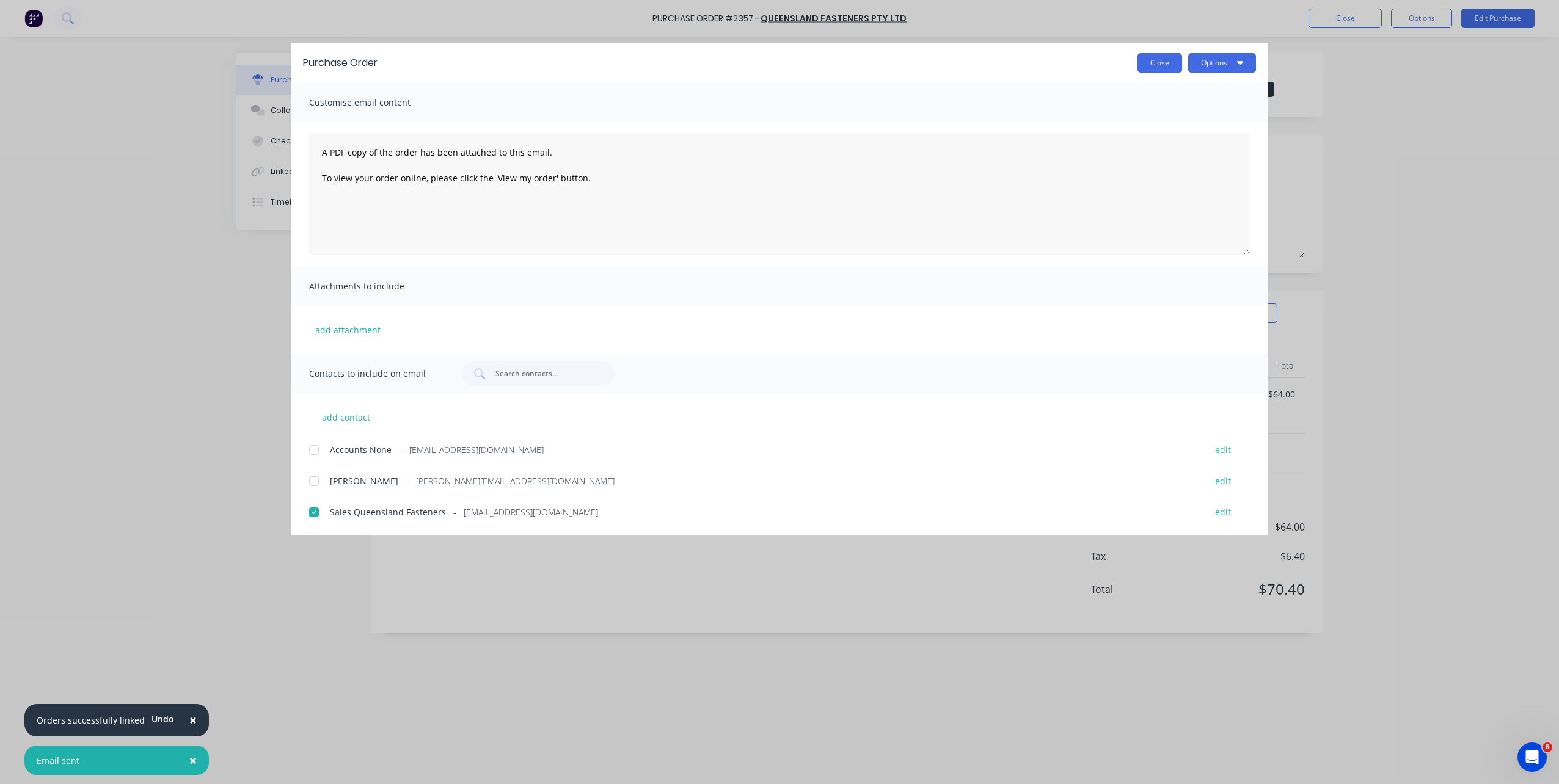
click at [1171, 60] on button "Close" at bounding box center [1159, 63] width 45 height 20
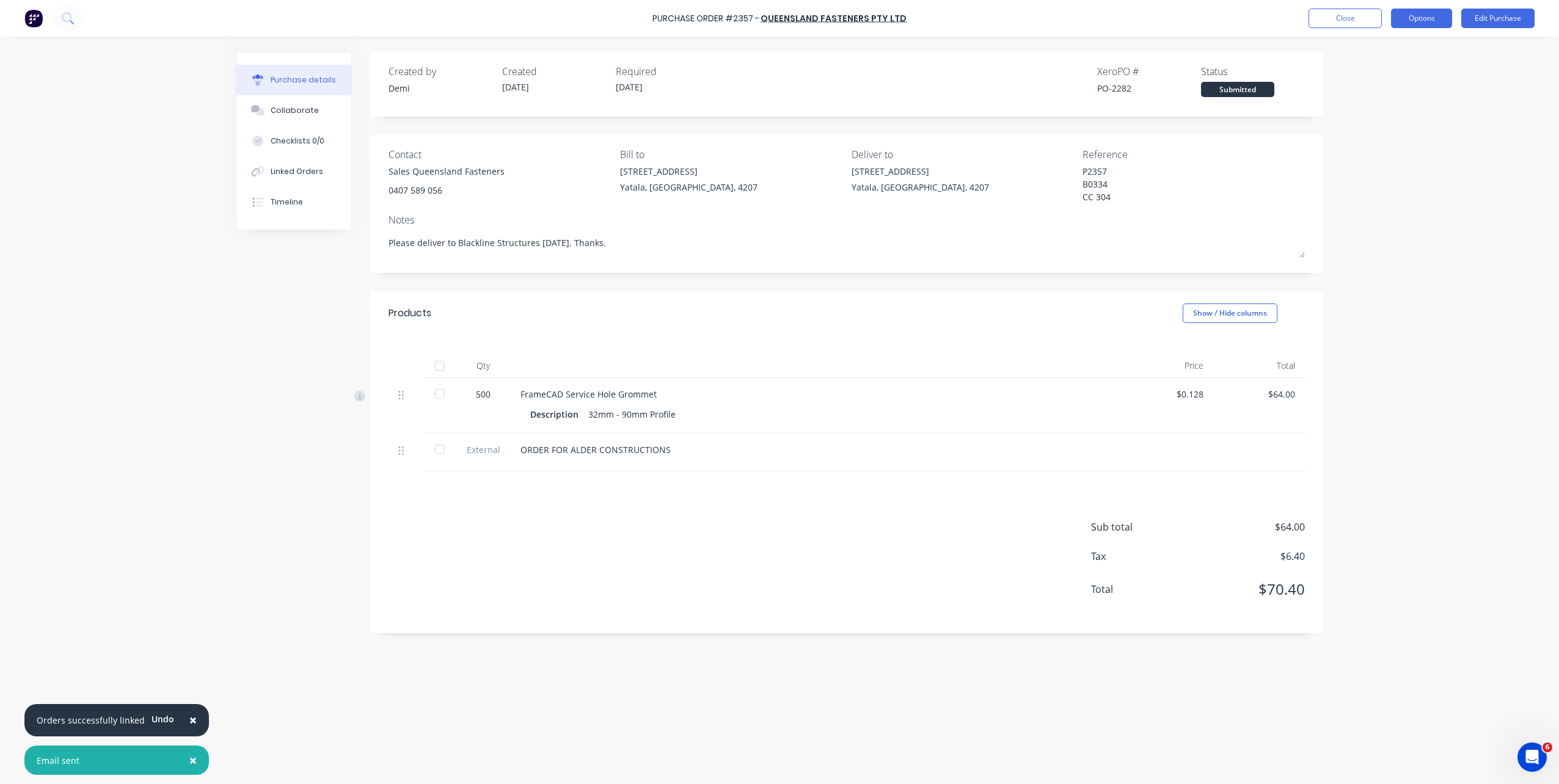
click at [1397, 24] on button "Options" at bounding box center [1421, 18] width 61 height 20
click at [1402, 54] on div "Print / Email" at bounding box center [1394, 49] width 94 height 17
click at [1402, 102] on div "Without pricing" at bounding box center [1394, 98] width 94 height 17
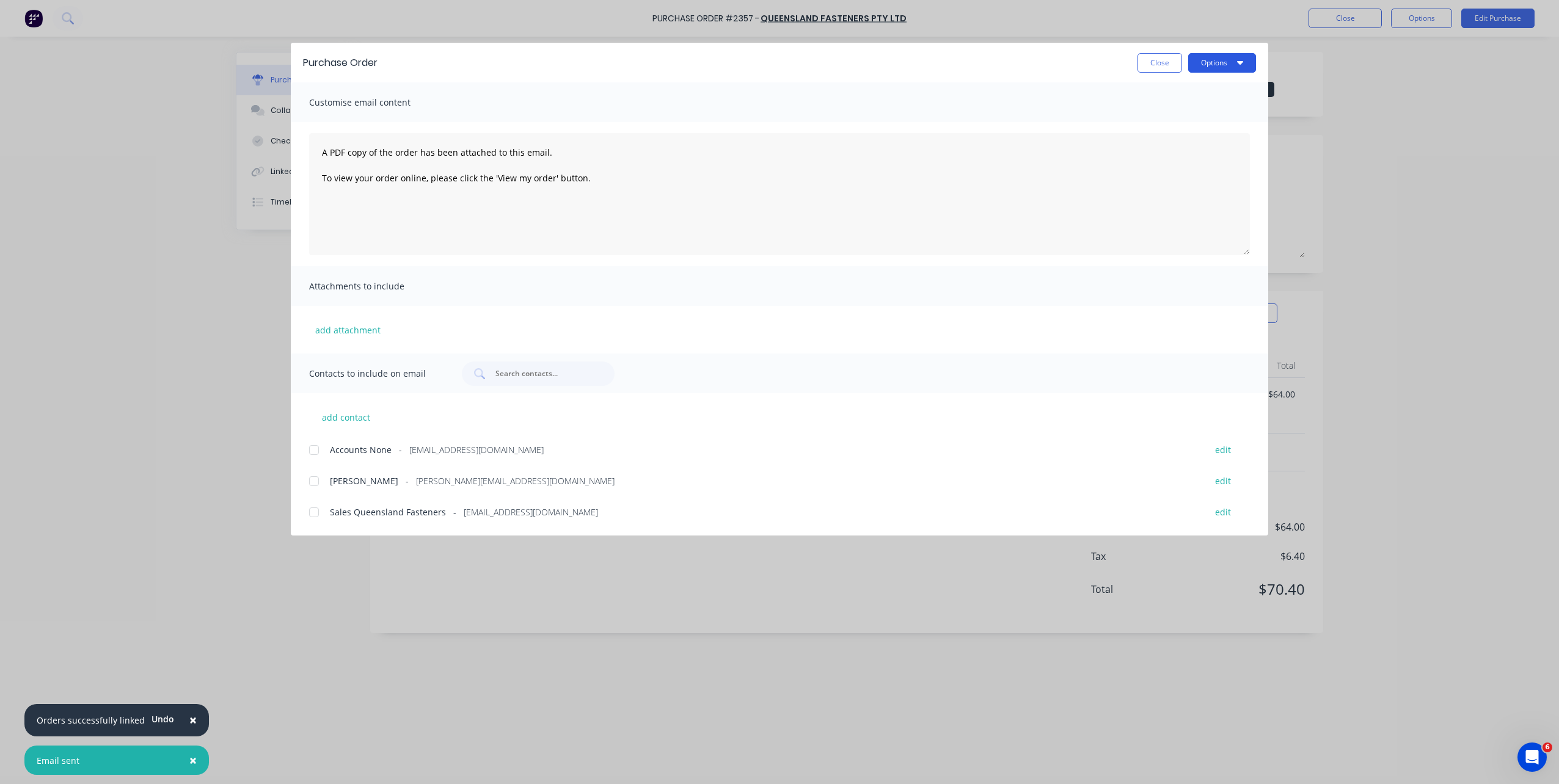
click at [1244, 63] on button "Options" at bounding box center [1222, 63] width 68 height 20
click at [1216, 119] on div "Print" at bounding box center [1198, 118] width 94 height 17
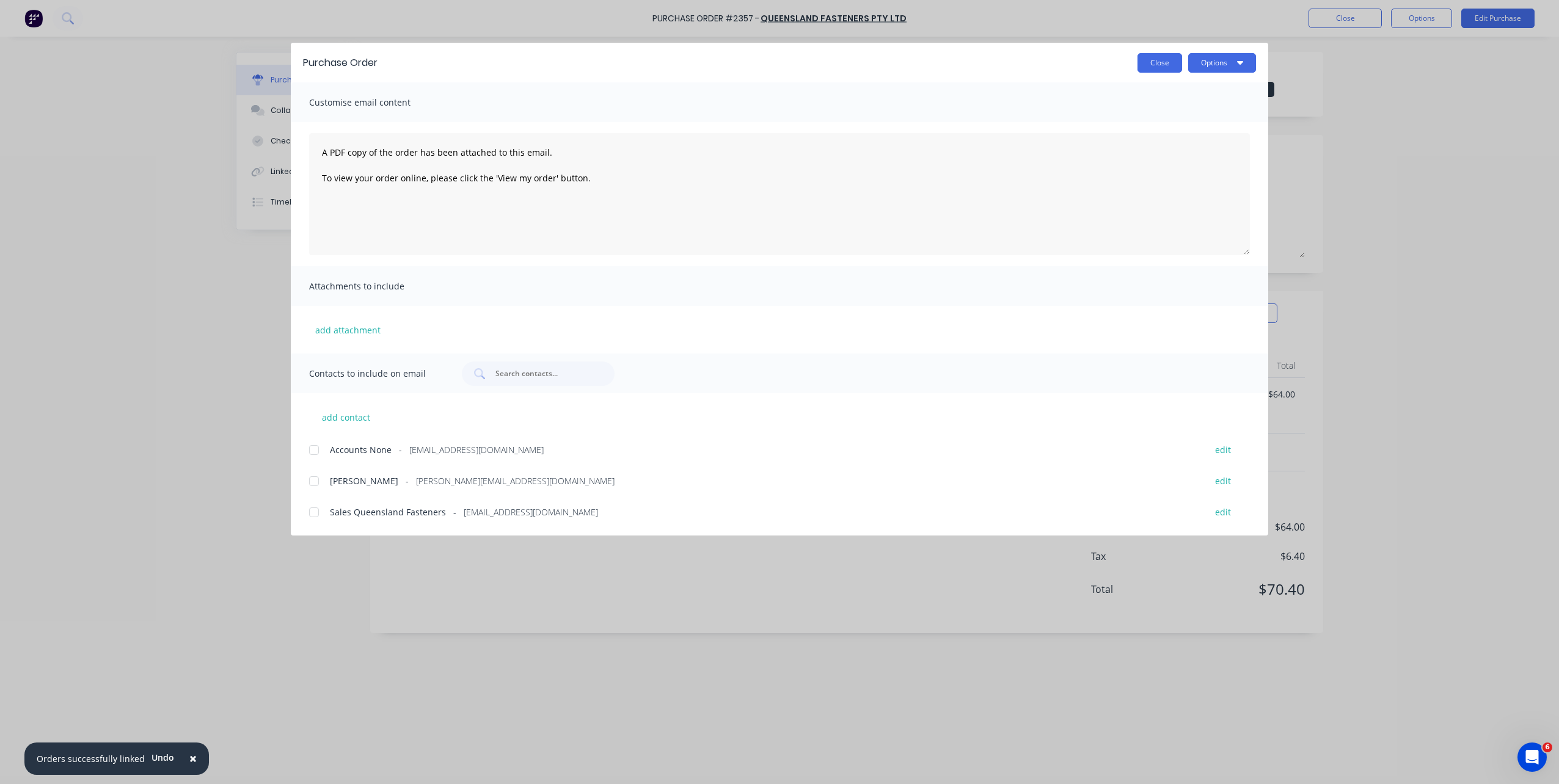
click at [1151, 70] on button "Close" at bounding box center [1159, 63] width 45 height 20
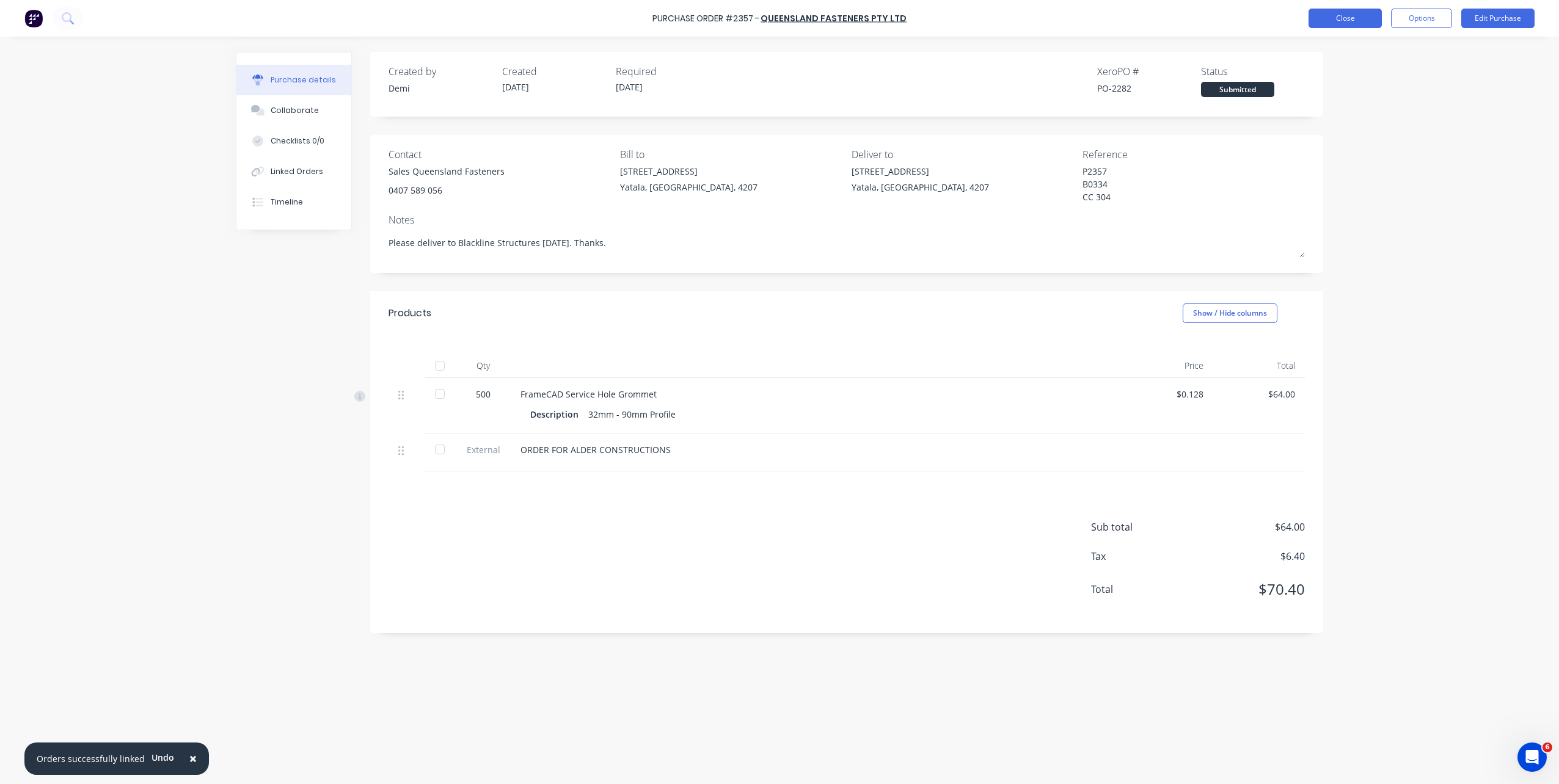
click at [1342, 19] on button "Close" at bounding box center [1345, 18] width 73 height 20
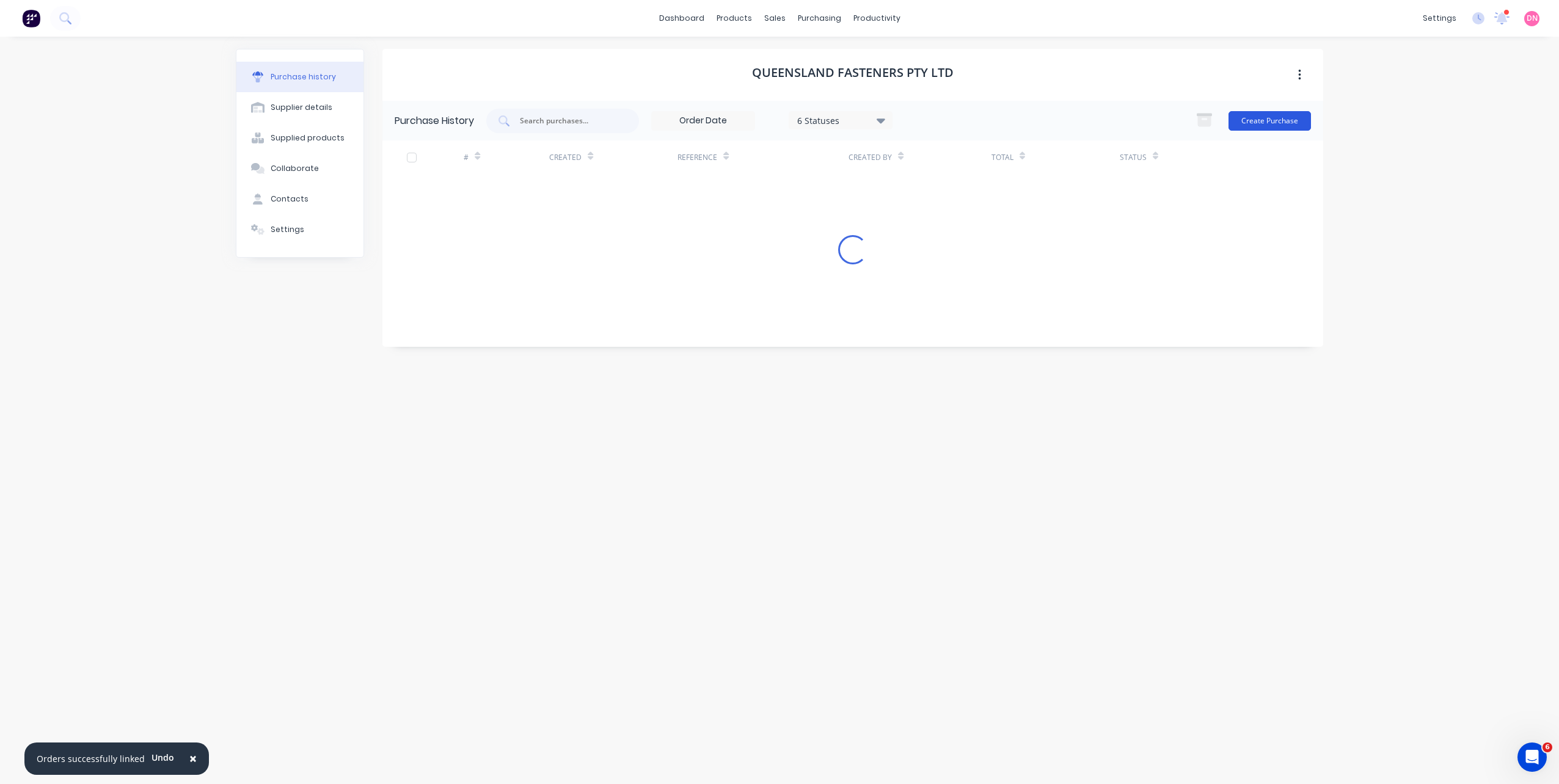
click at [1295, 115] on button "Create Purchase" at bounding box center [1270, 121] width 83 height 20
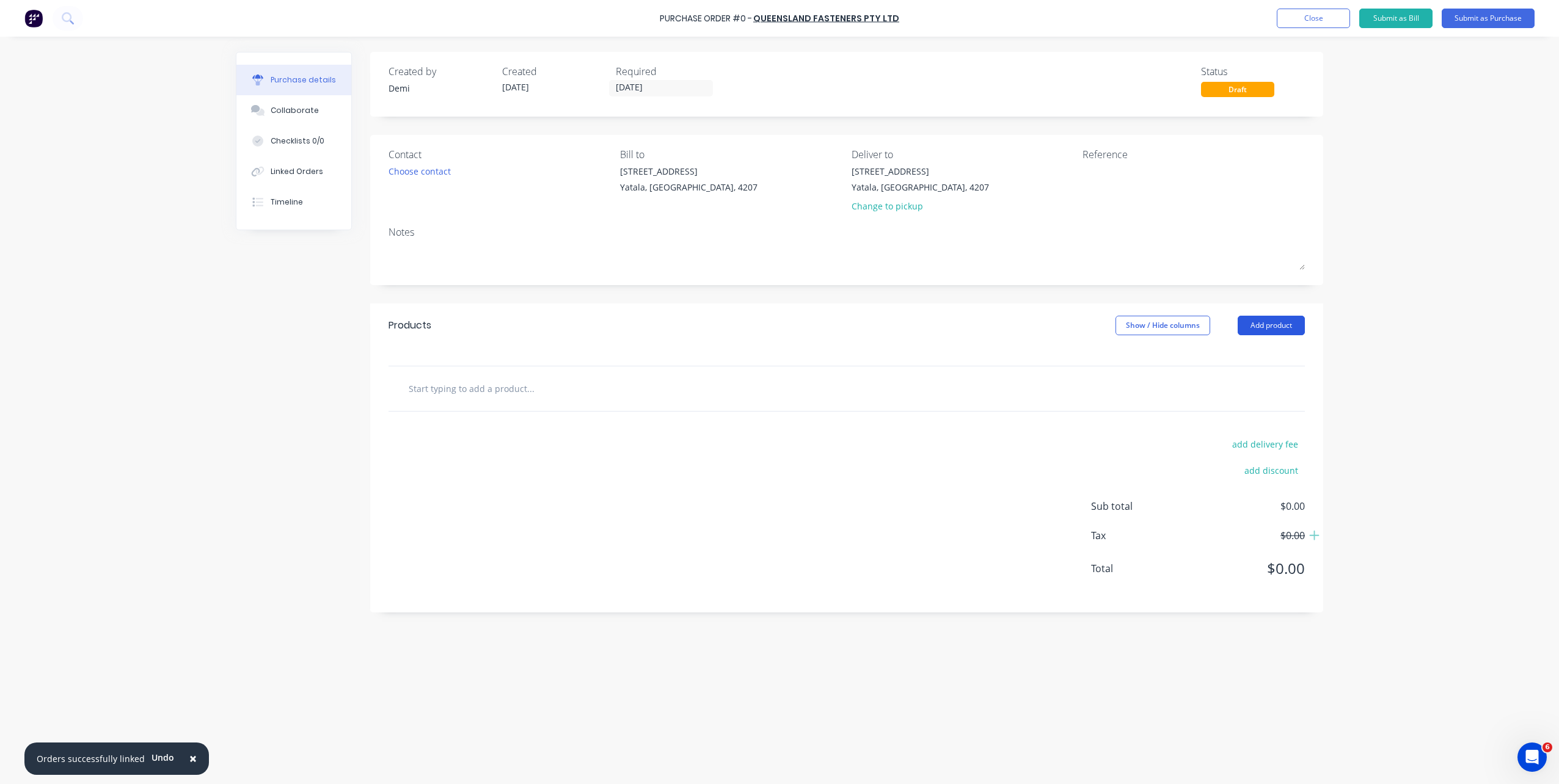
click at [1256, 326] on button "Add product" at bounding box center [1271, 326] width 67 height 20
click at [1260, 360] on div "Product catalogue" at bounding box center [1247, 356] width 94 height 17
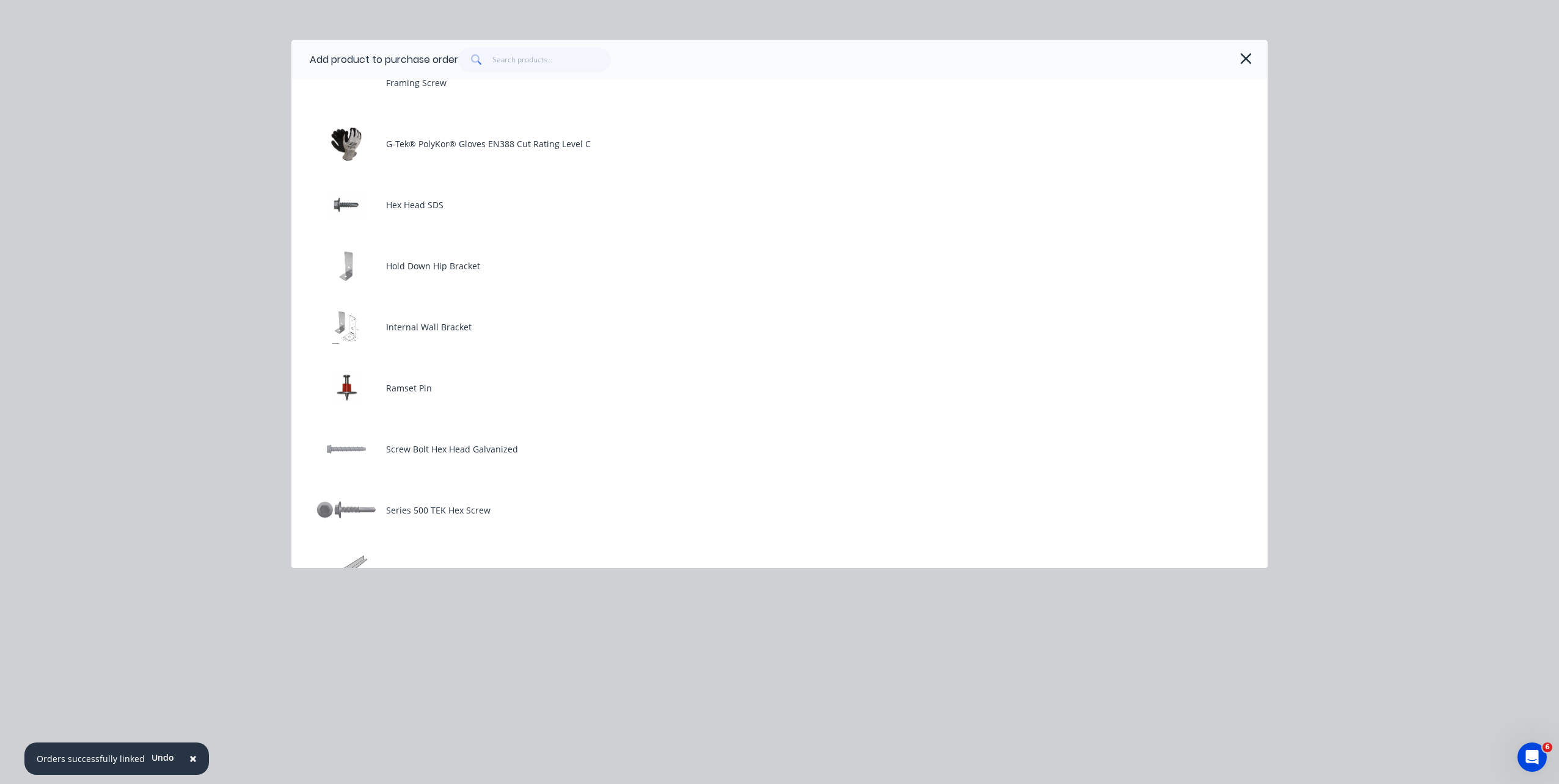
scroll to position [794, 0]
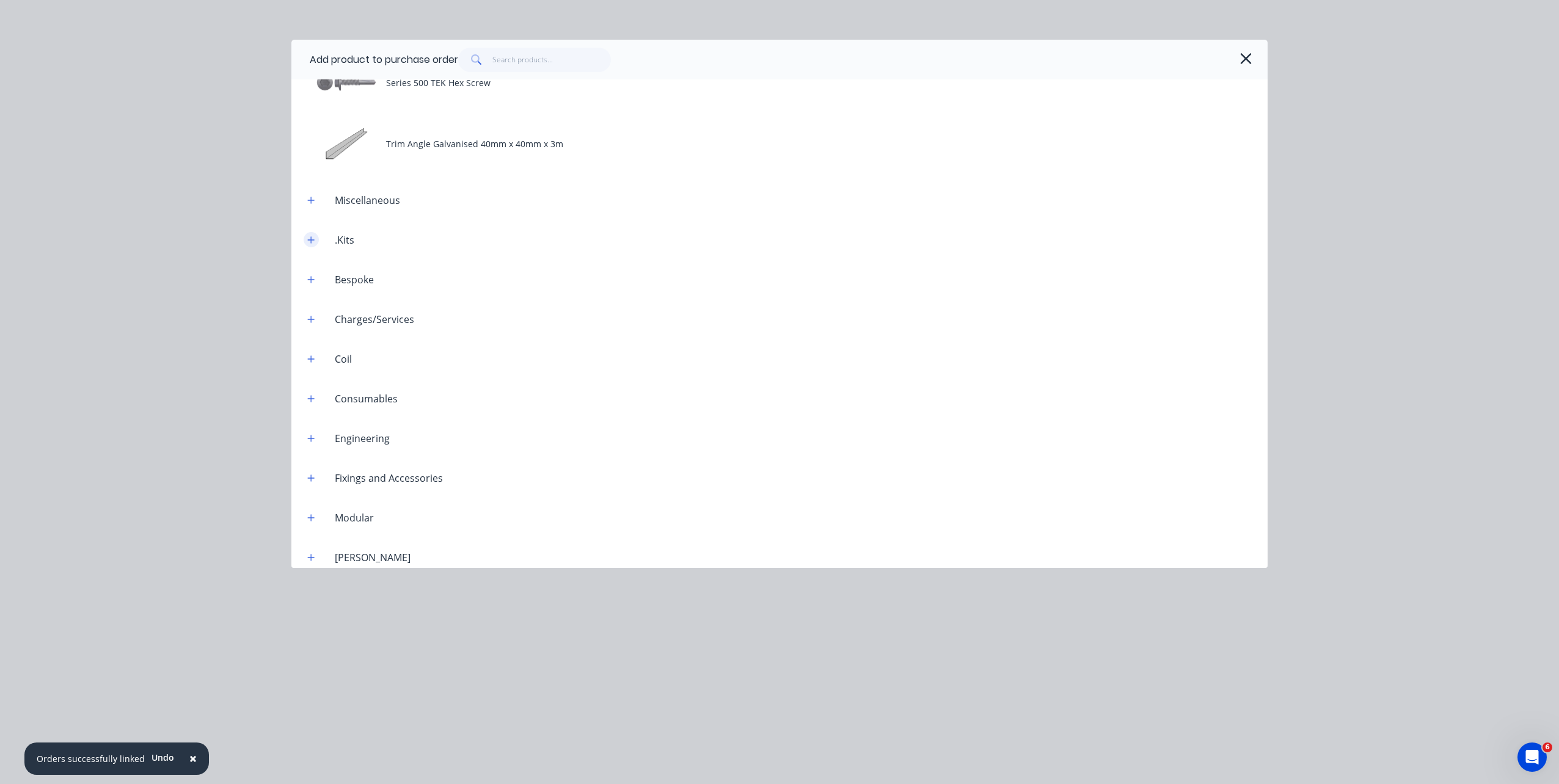
click at [313, 242] on icon "button" at bounding box center [311, 239] width 8 height 8
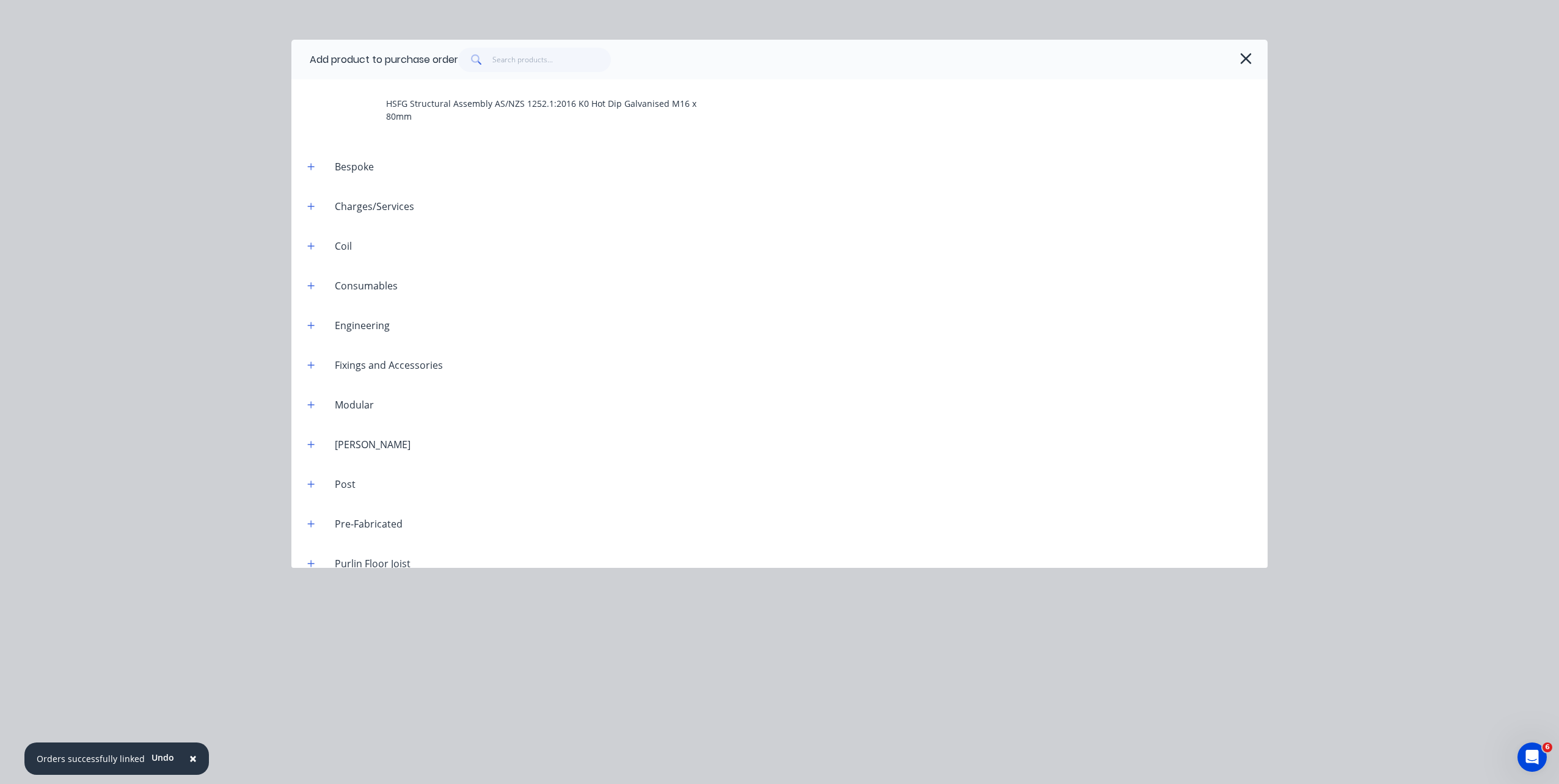
scroll to position [1038, 0]
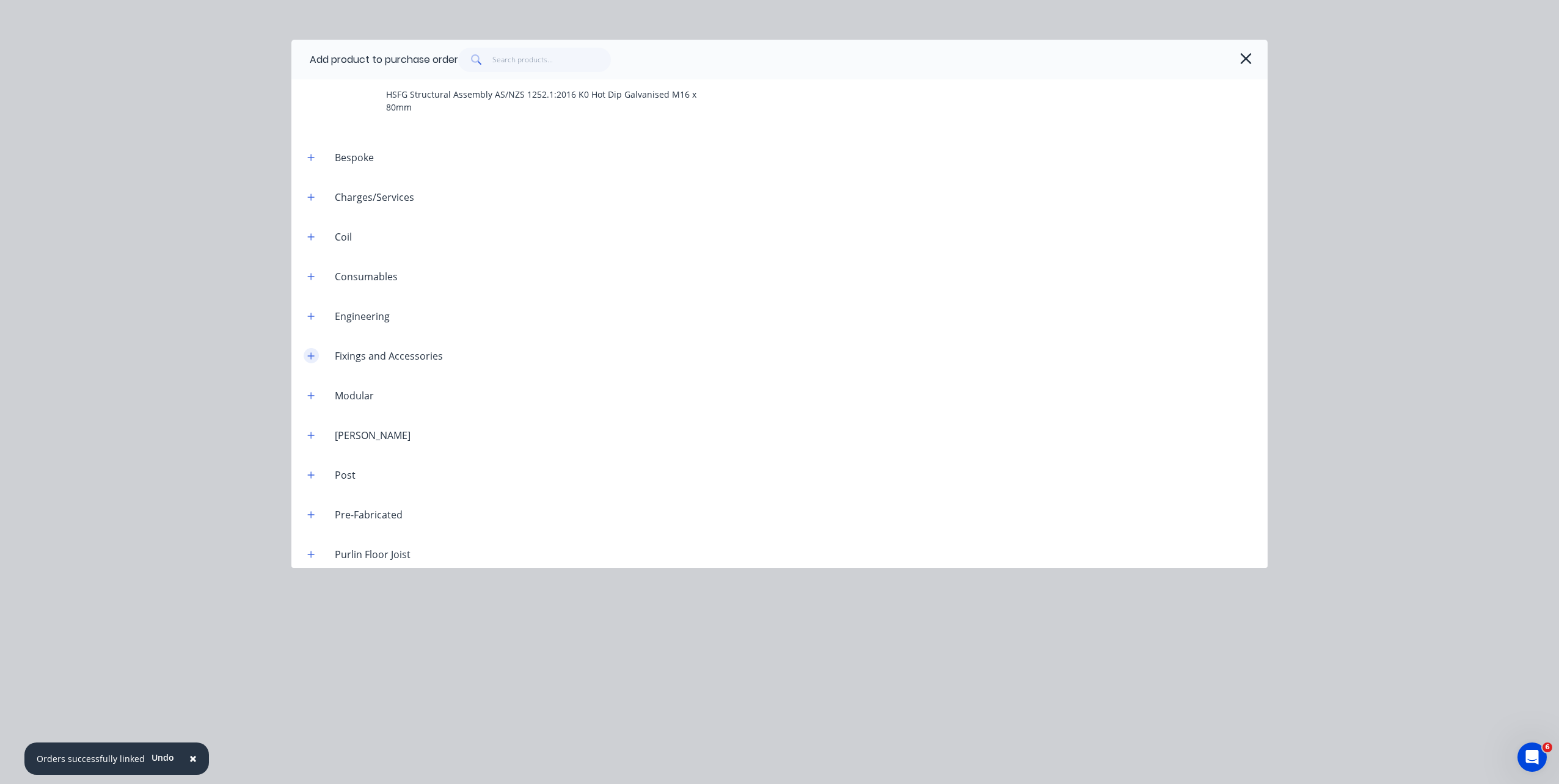
click at [315, 351] on button "button" at bounding box center [311, 356] width 15 height 15
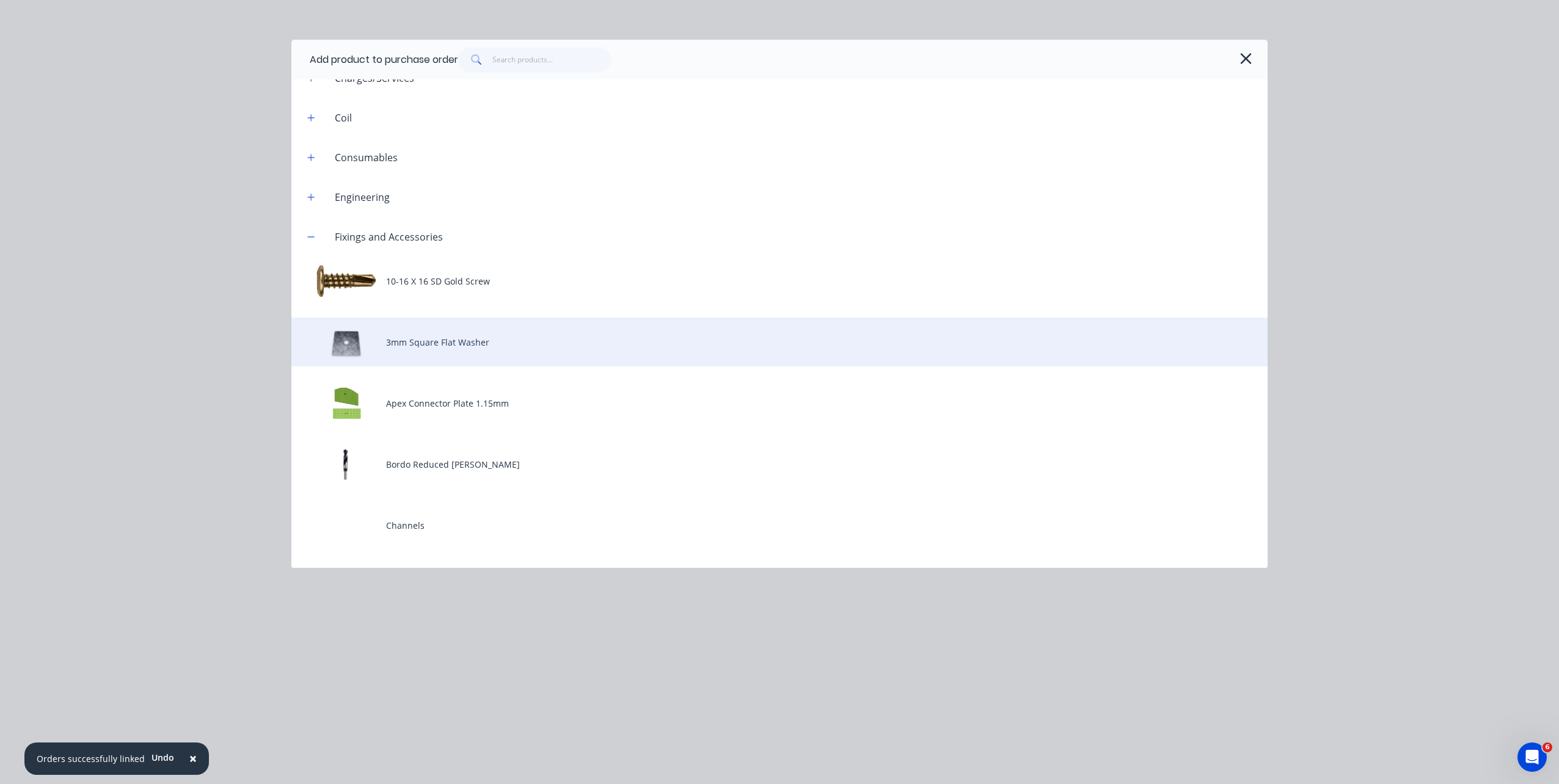
scroll to position [1161, 0]
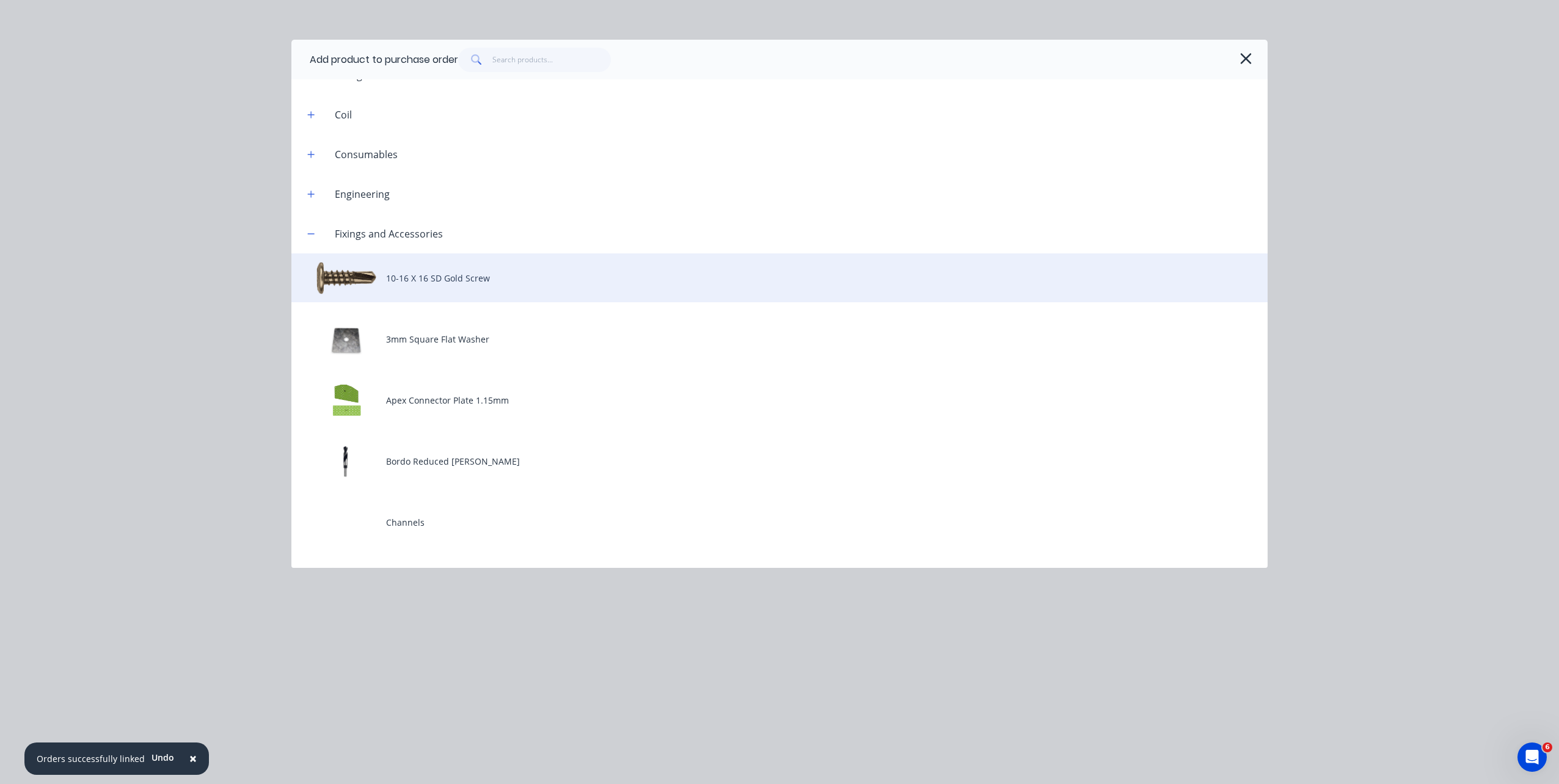
click at [466, 284] on div "10-16 X 16 SD Gold Screw" at bounding box center [780, 278] width 976 height 49
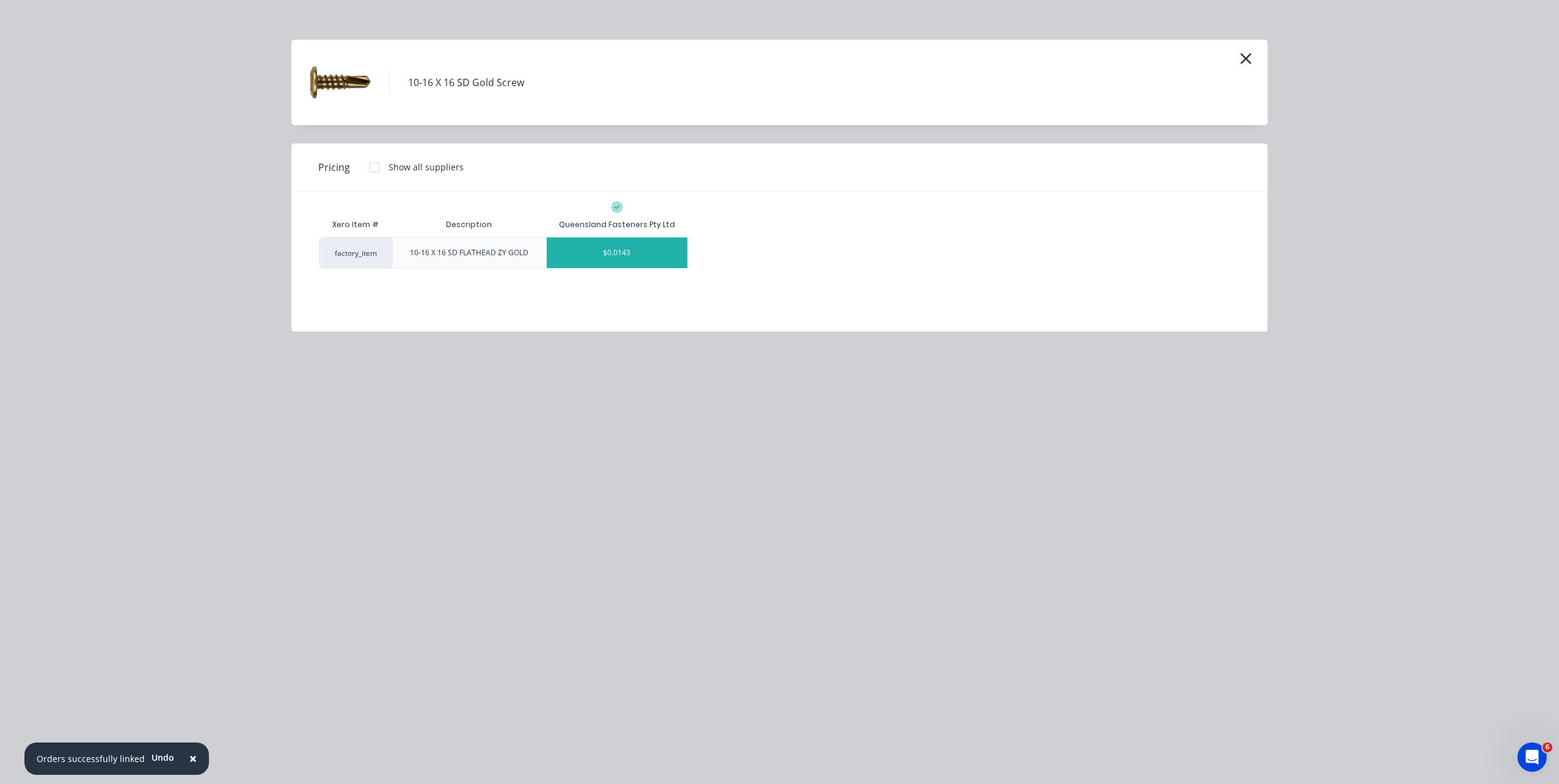
click at [634, 251] on div "$0.0143" at bounding box center [617, 253] width 141 height 30
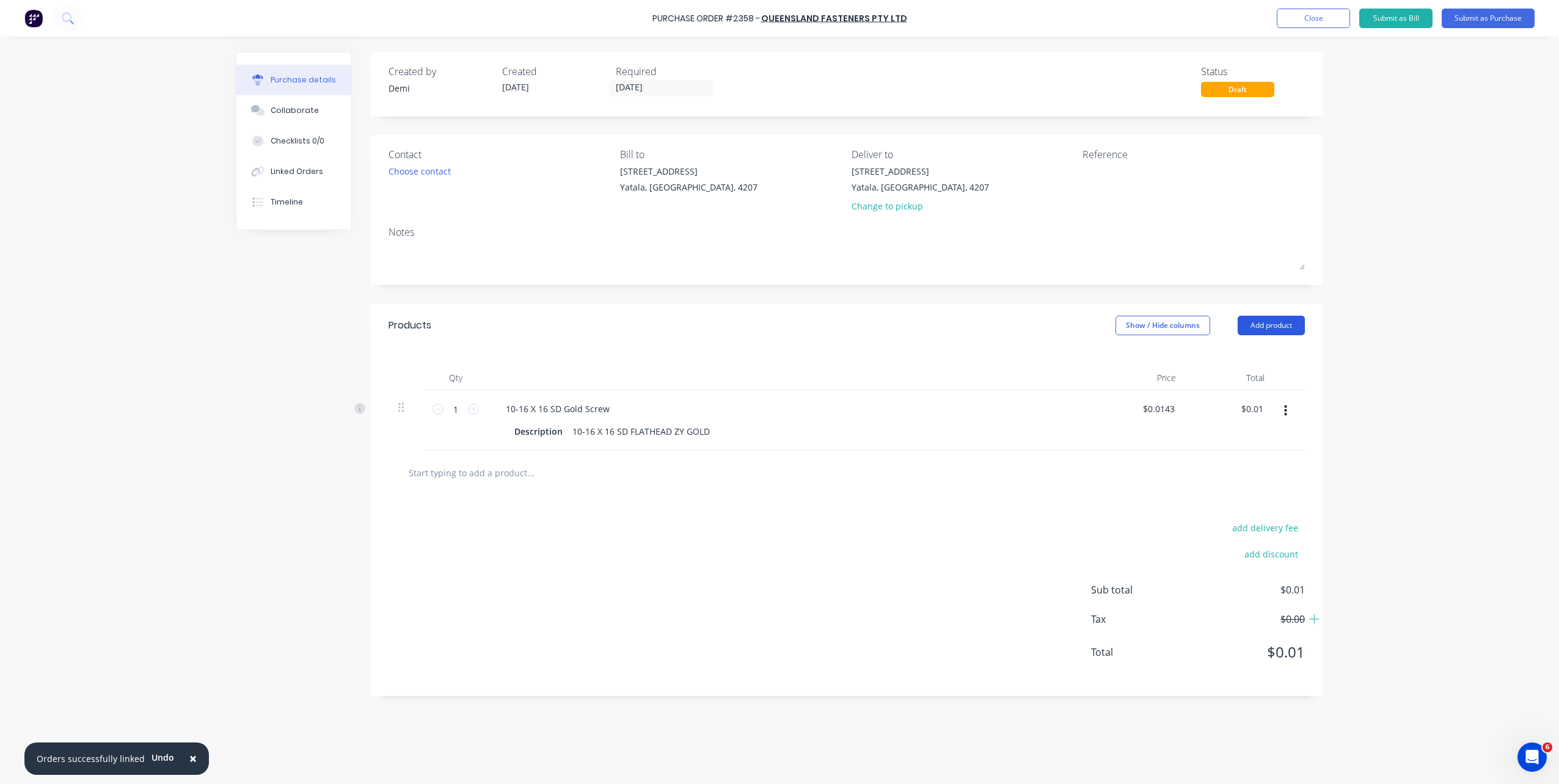
click at [1263, 321] on button "Add product" at bounding box center [1271, 326] width 67 height 20
click at [1263, 363] on div "Product catalogue" at bounding box center [1247, 356] width 94 height 17
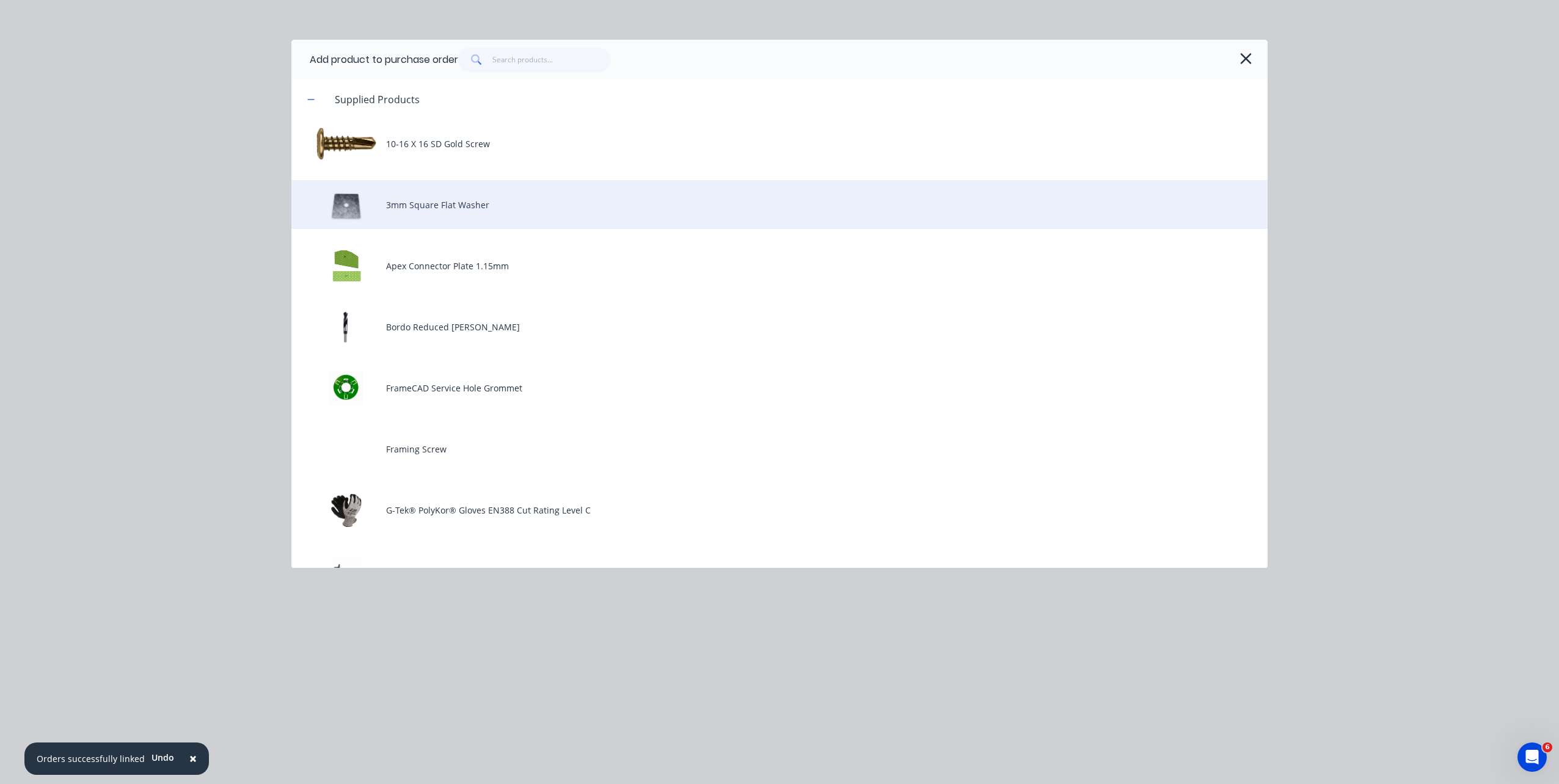
click at [803, 182] on div "3mm Square Flat Washer" at bounding box center [780, 204] width 976 height 49
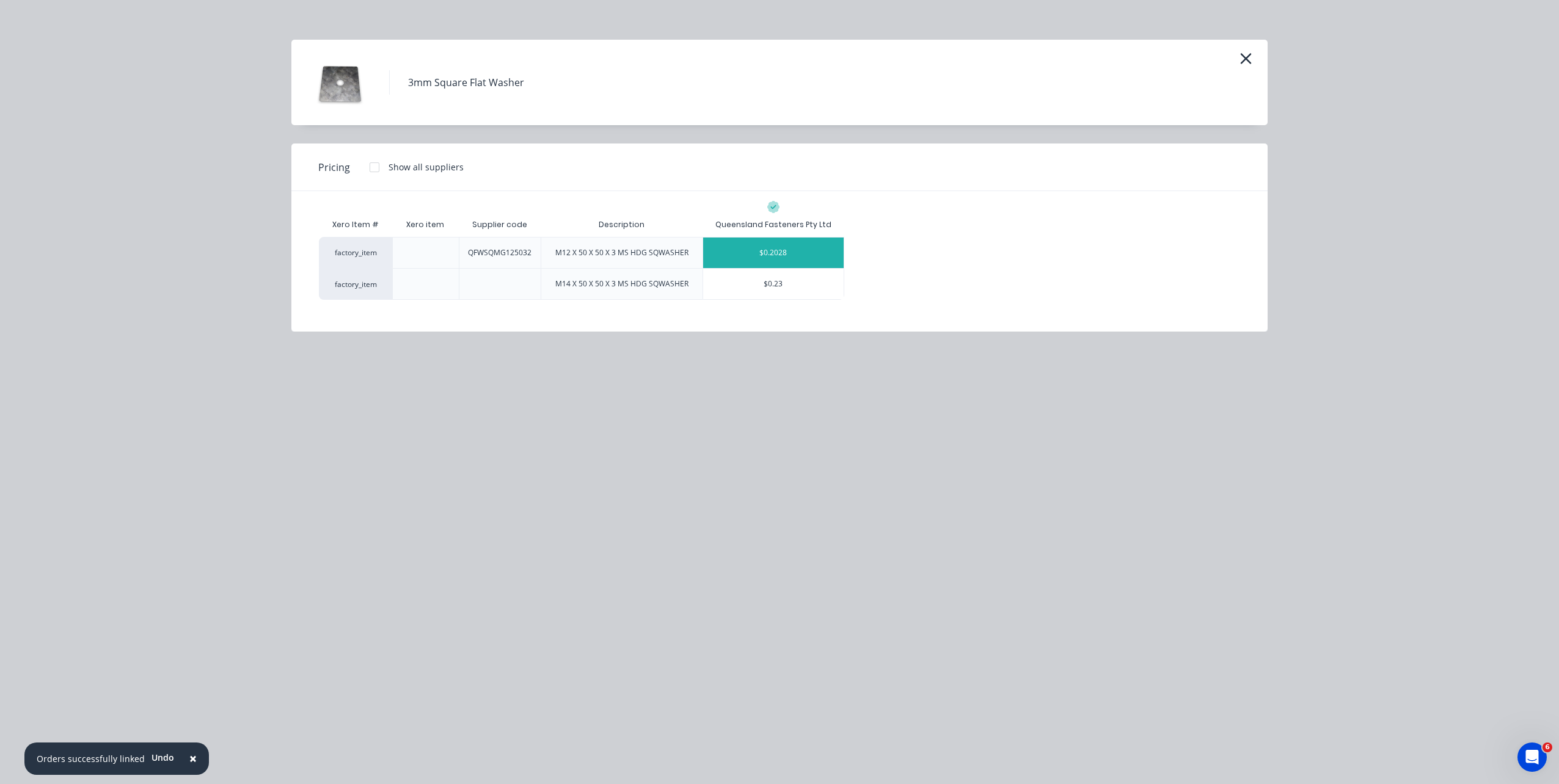
click at [789, 253] on div "$0.2028" at bounding box center [773, 253] width 141 height 30
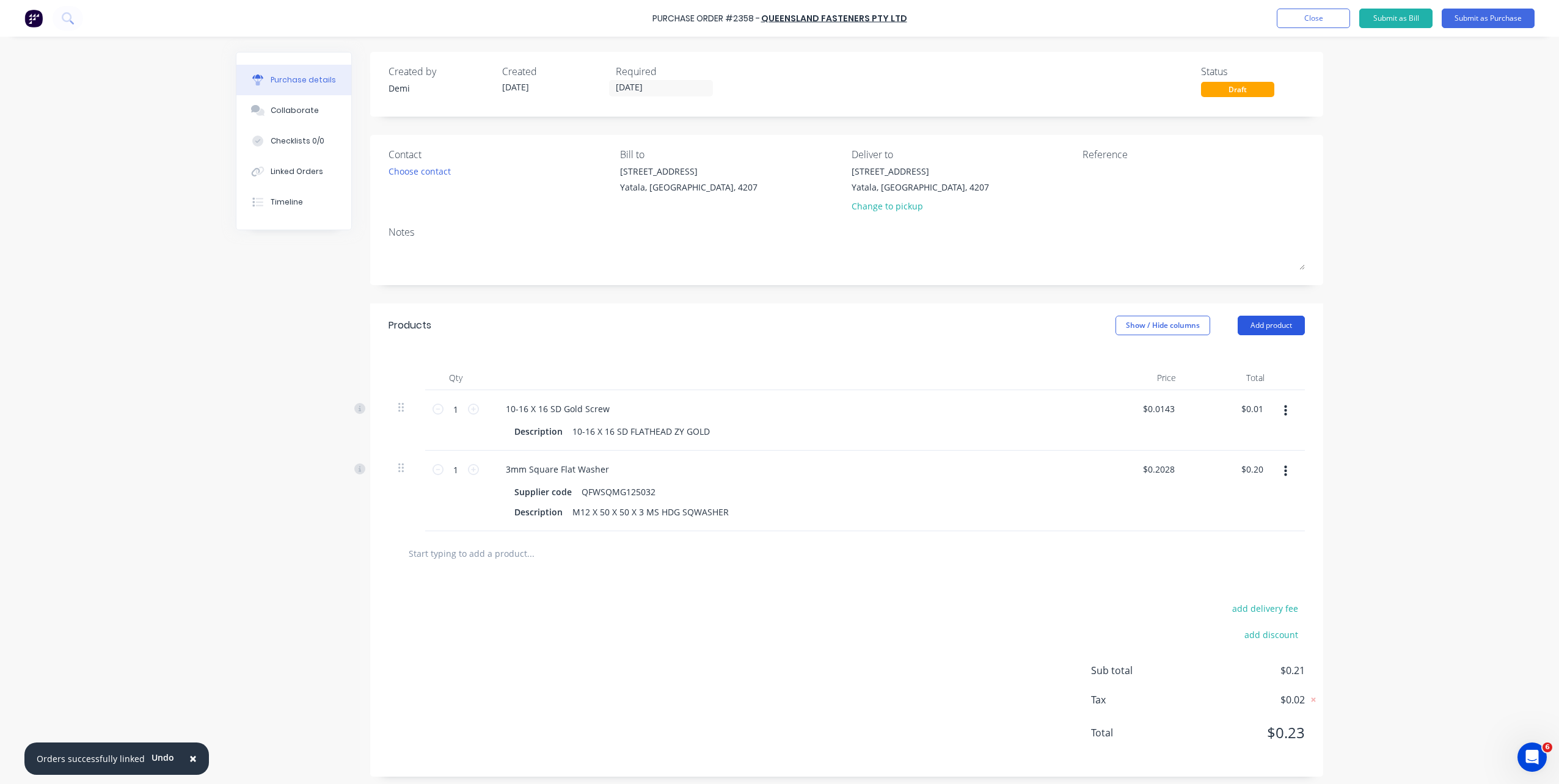
click at [1248, 319] on button "Add product" at bounding box center [1271, 326] width 67 height 20
click at [1274, 353] on div "Product catalogue" at bounding box center [1247, 356] width 94 height 17
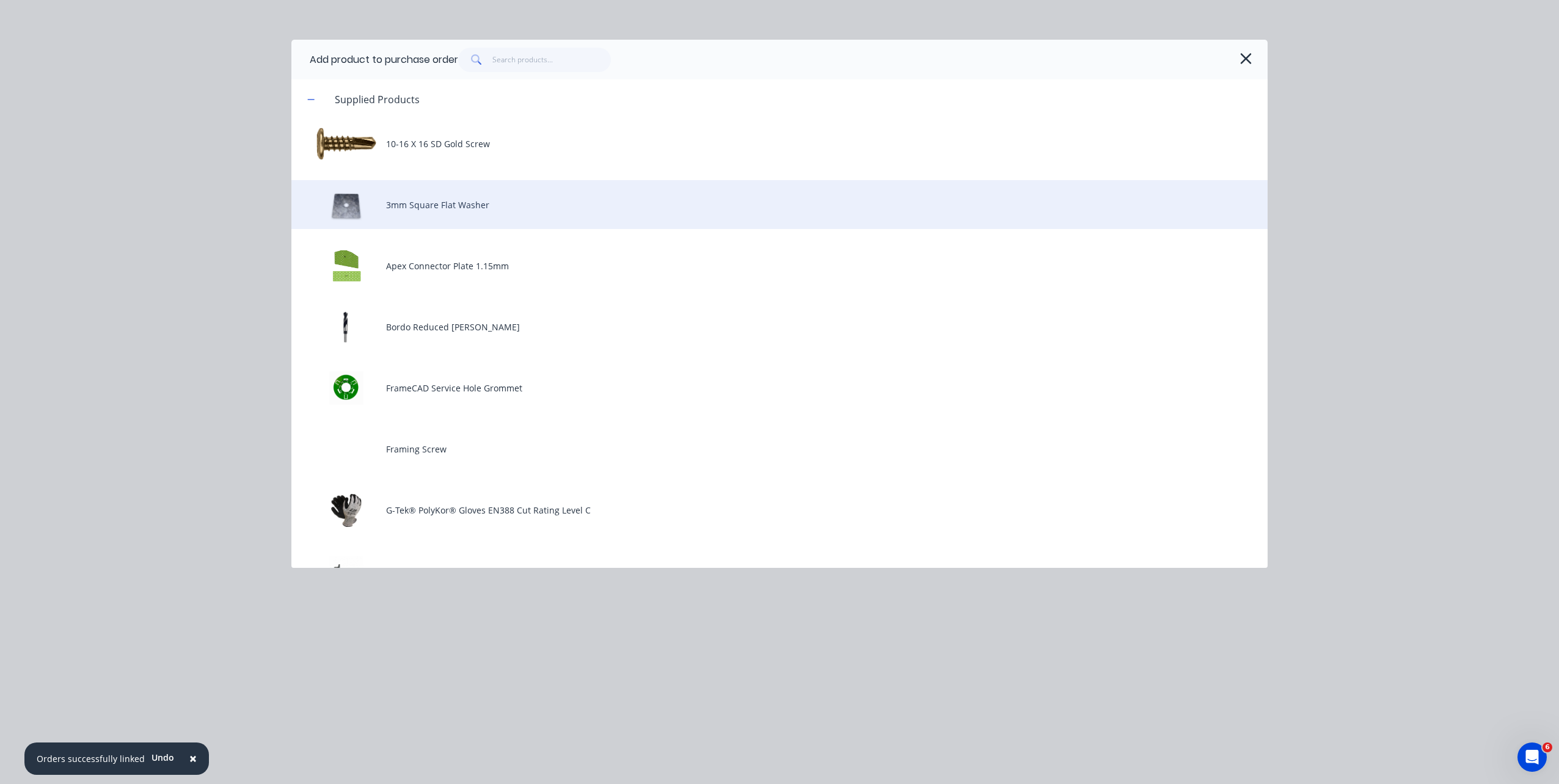
click at [682, 219] on div "3mm Square Flat Washer" at bounding box center [780, 204] width 976 height 49
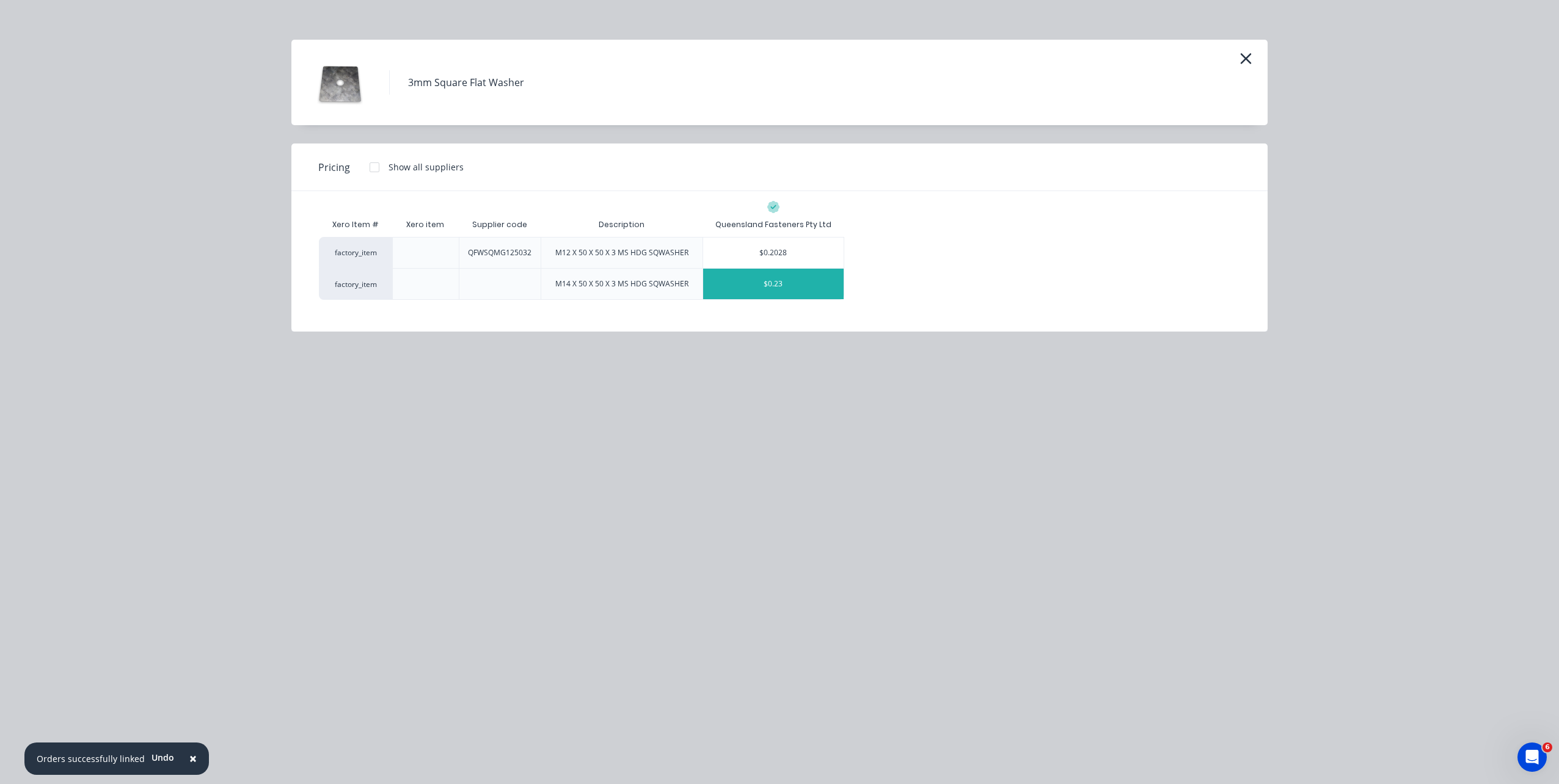
click at [787, 295] on div "$0.23" at bounding box center [773, 284] width 141 height 30
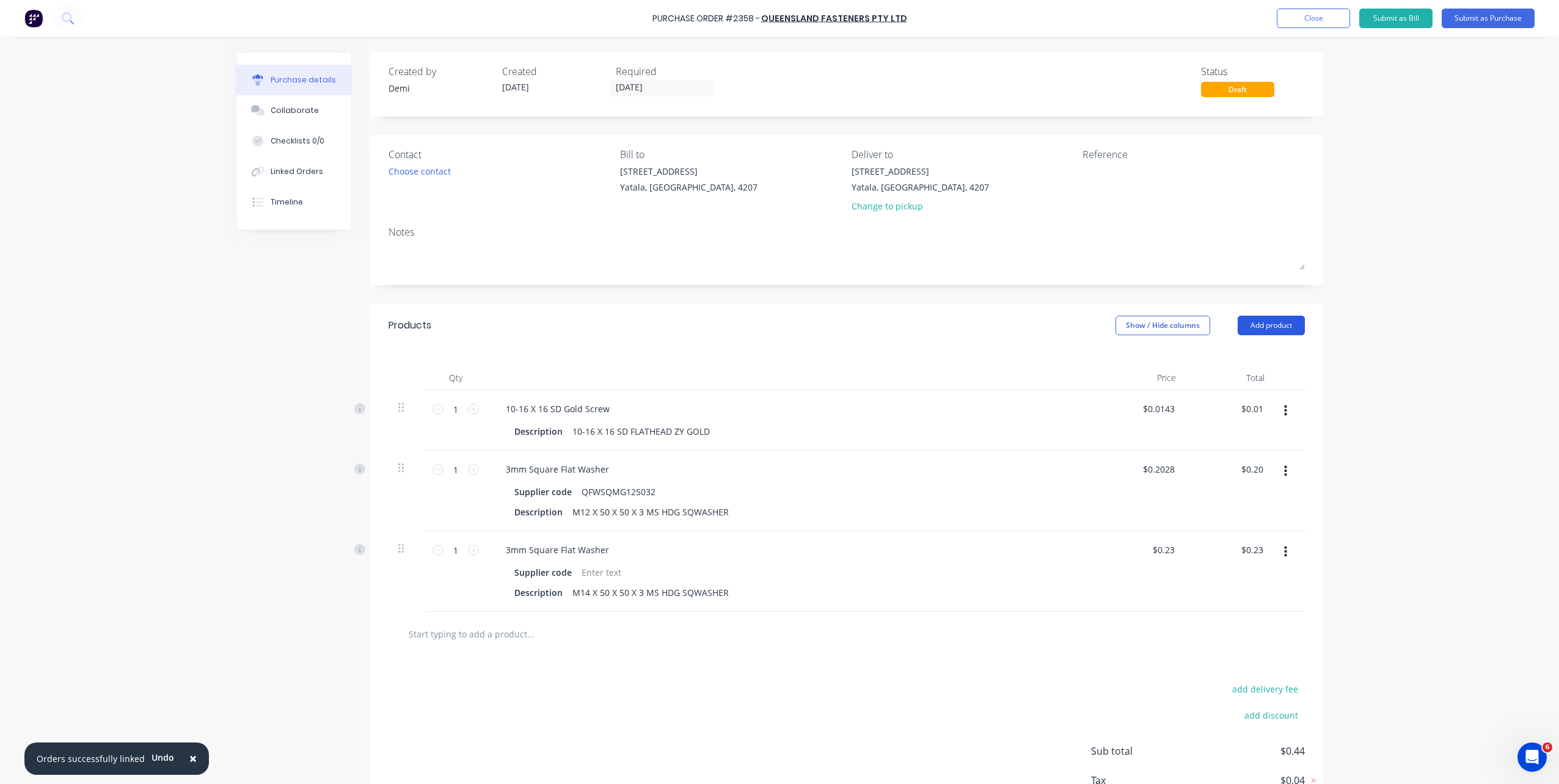
click at [1241, 330] on button "Add product" at bounding box center [1271, 326] width 67 height 20
click at [1241, 352] on div "Product catalogue" at bounding box center [1247, 356] width 94 height 17
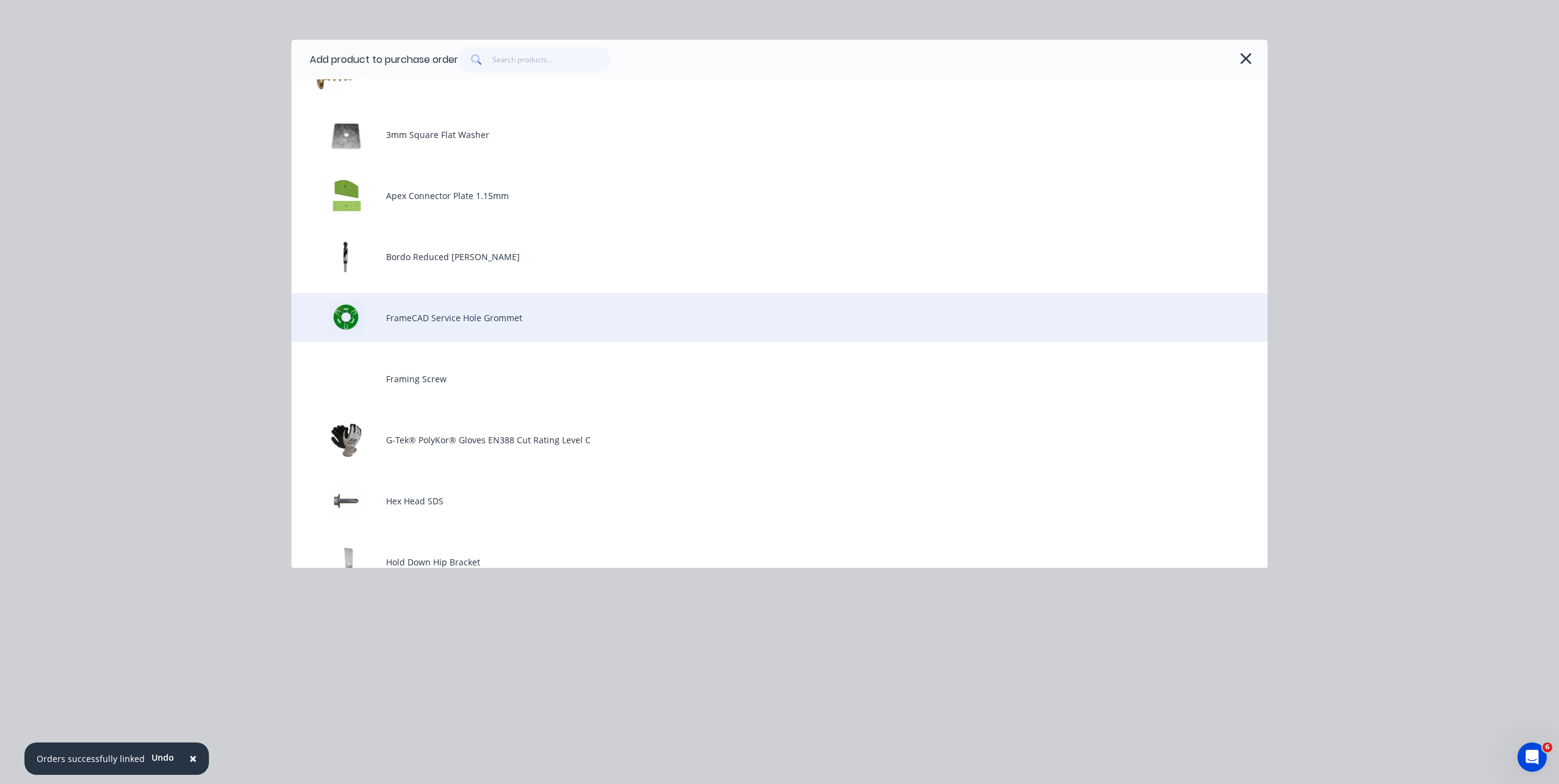
scroll to position [245, 0]
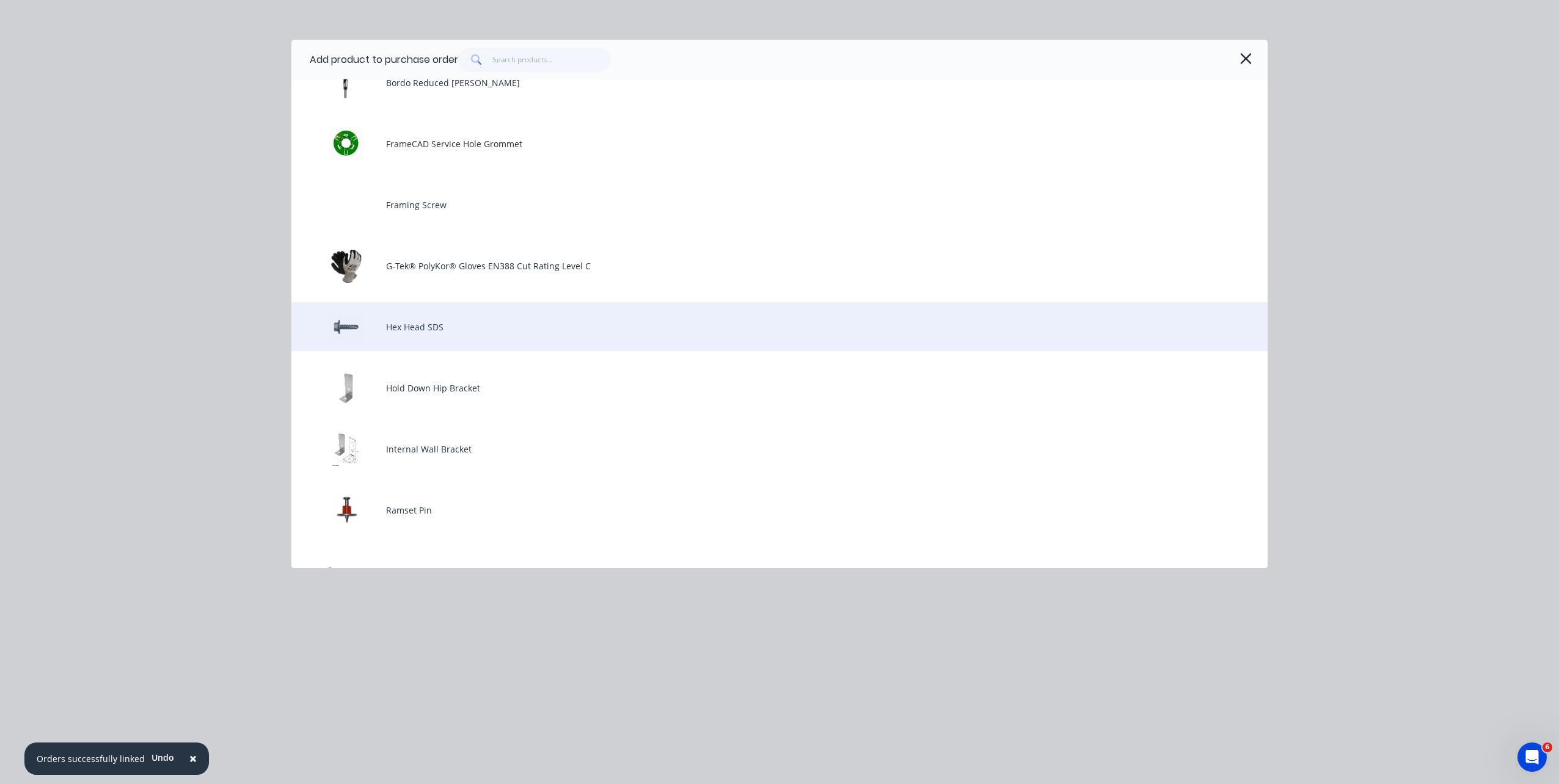
click at [800, 333] on div "Hex Head SDS" at bounding box center [780, 327] width 976 height 49
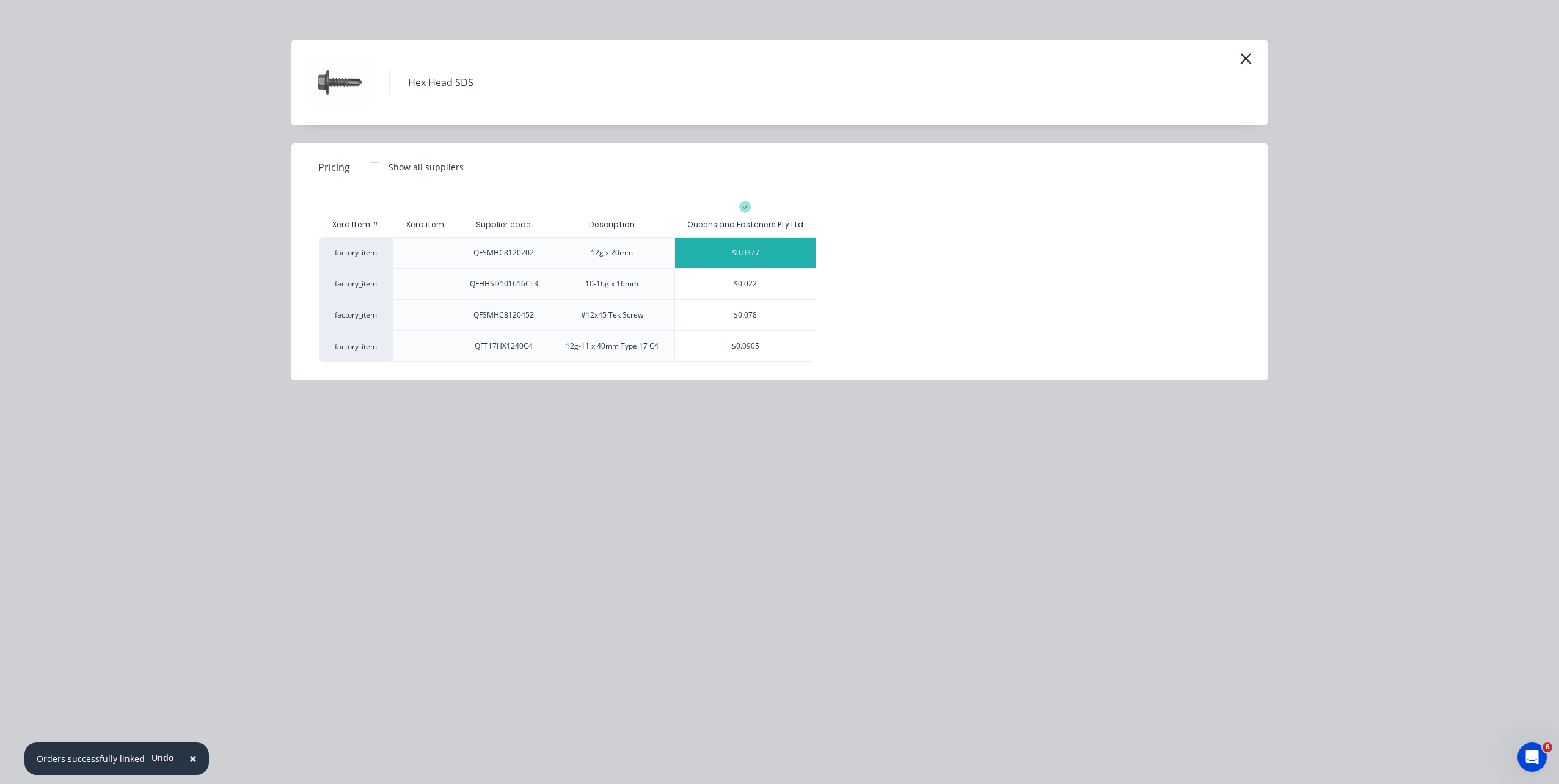
click at [793, 258] on div "$0.0377" at bounding box center [745, 253] width 141 height 30
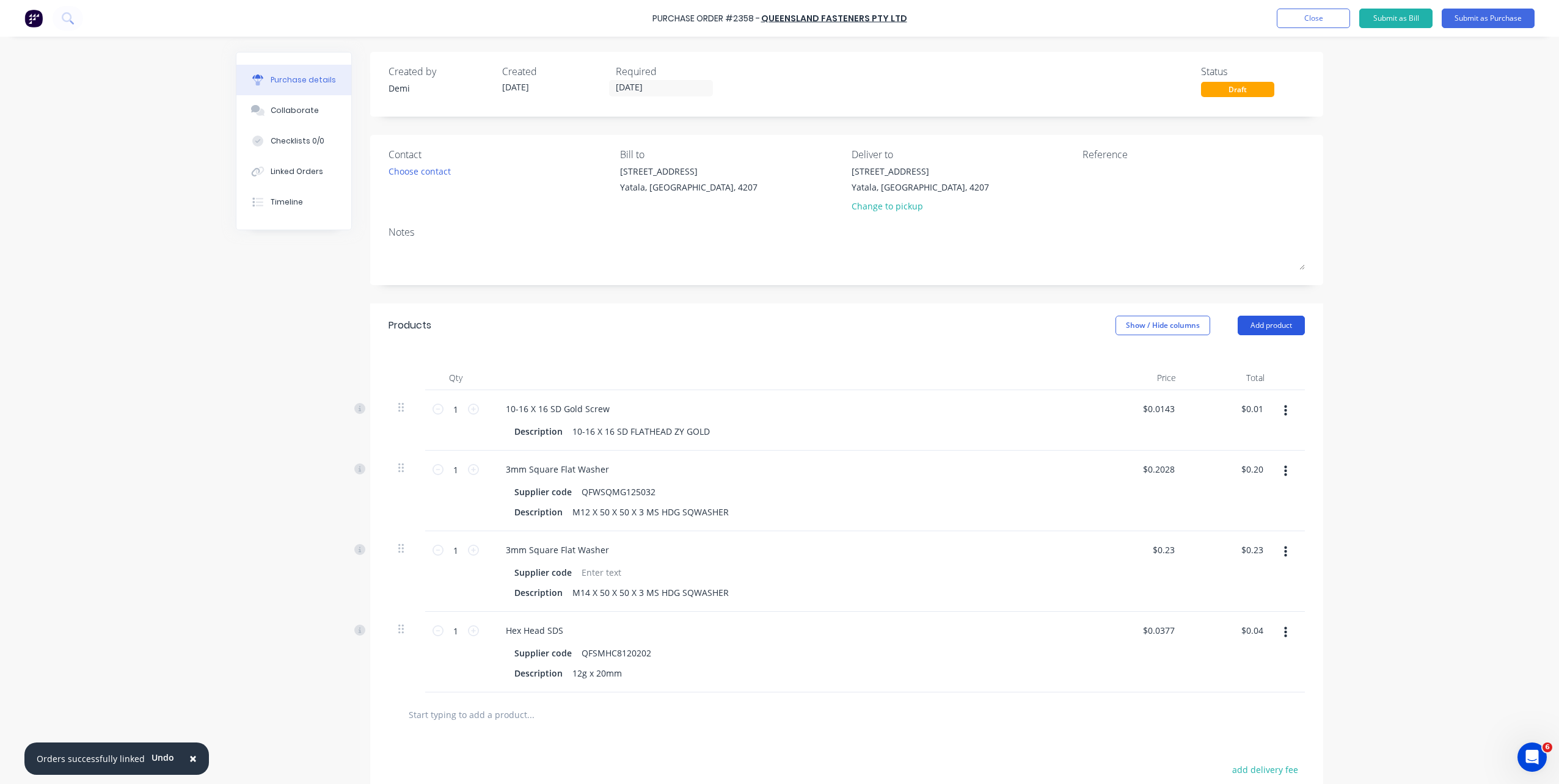
click at [1248, 327] on button "Add product" at bounding box center [1271, 326] width 67 height 20
click at [1247, 365] on div "Product catalogue" at bounding box center [1247, 356] width 94 height 17
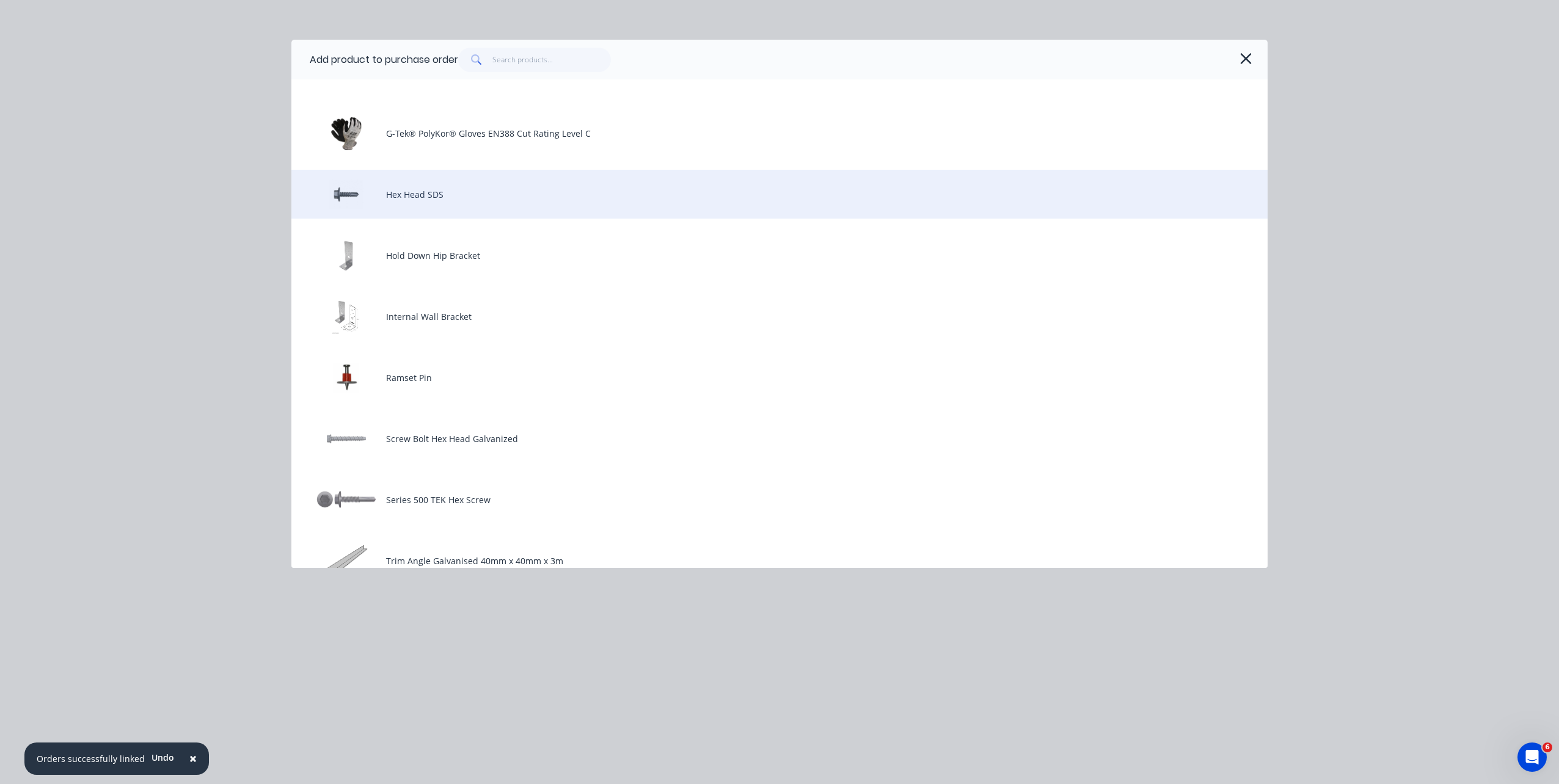
scroll to position [488, 0]
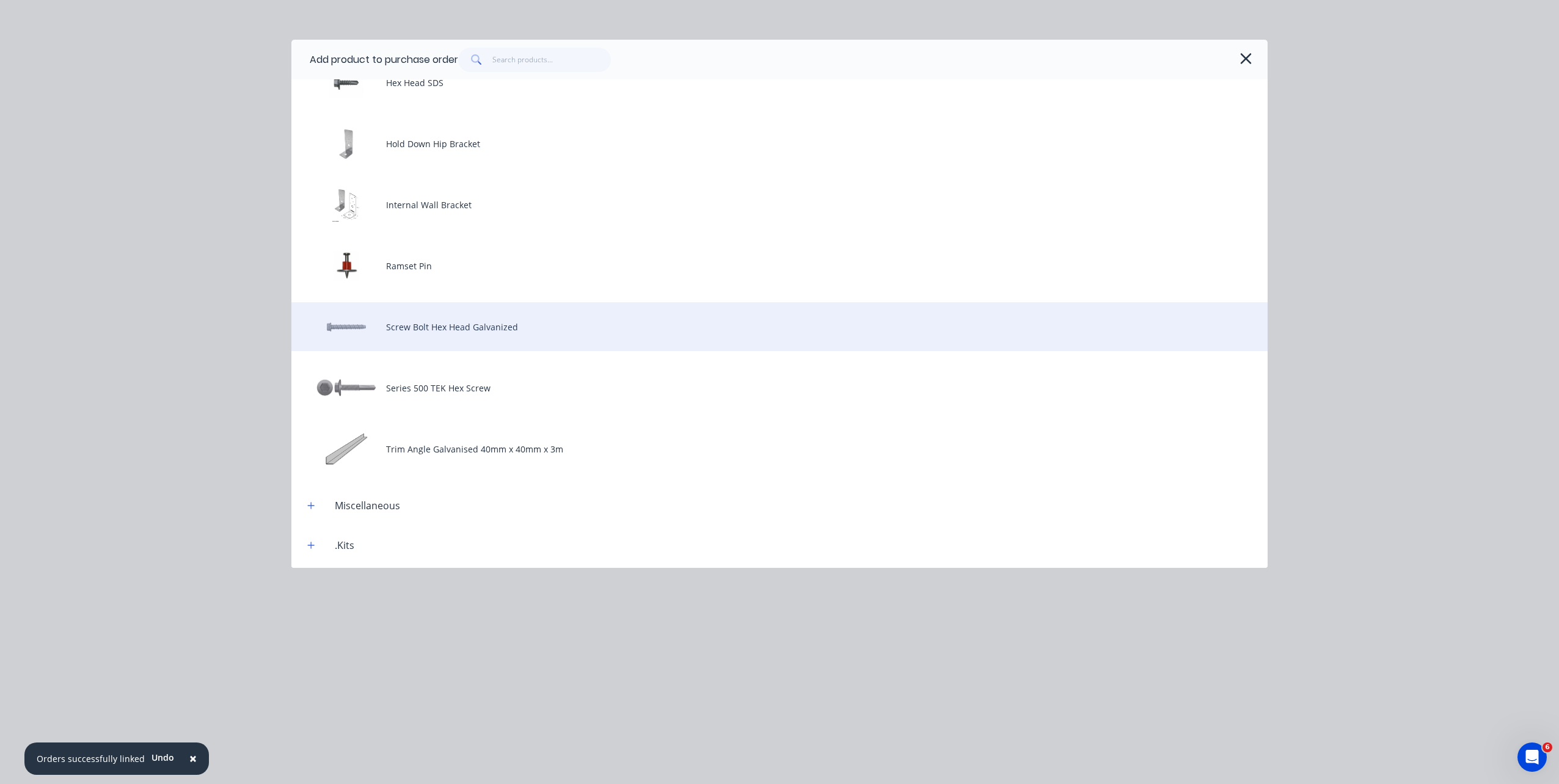
click at [691, 320] on div "Screw Bolt Hex Head Galvanized" at bounding box center [780, 327] width 976 height 49
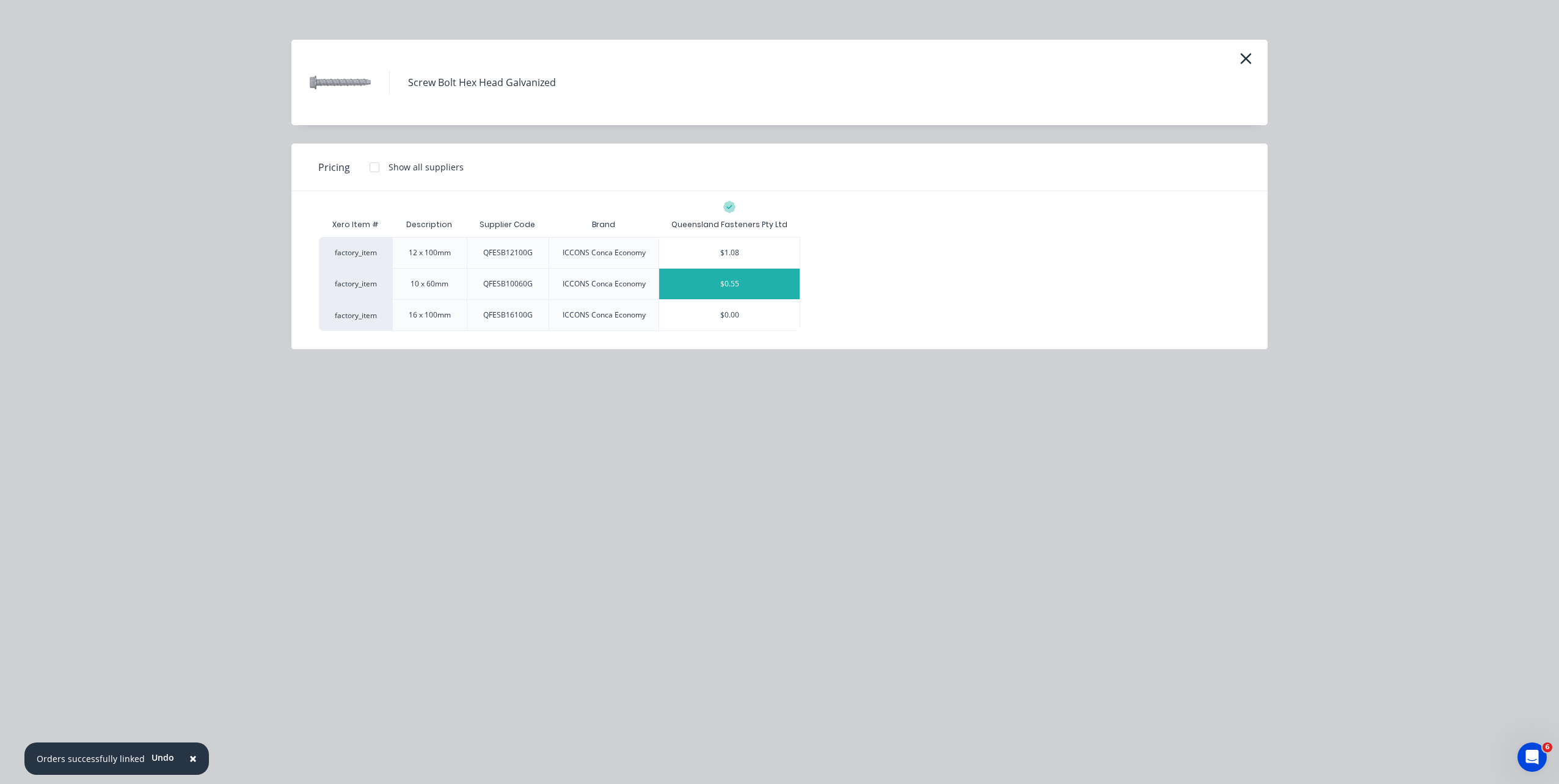
click at [750, 289] on div "$0.55" at bounding box center [729, 284] width 141 height 30
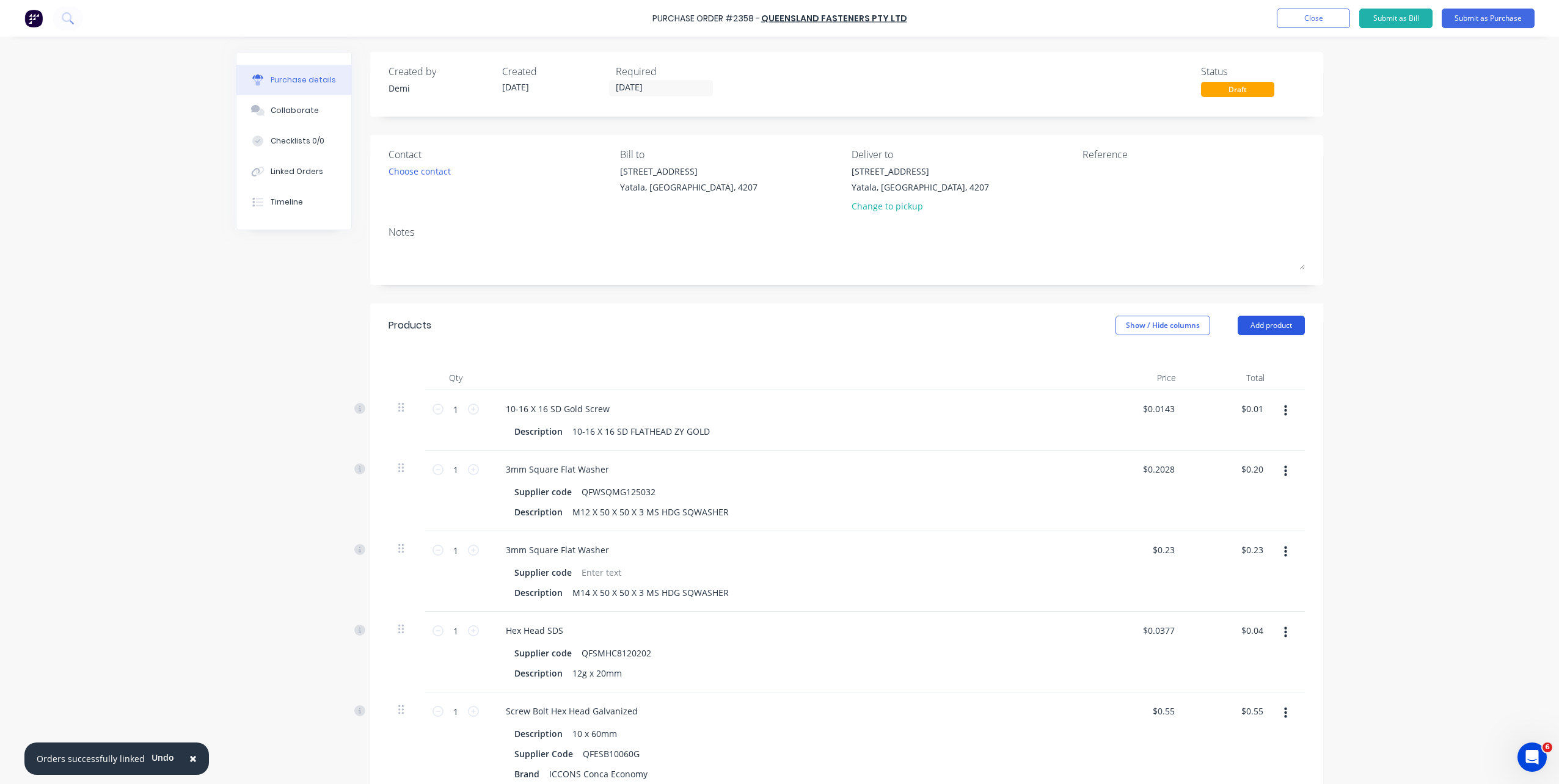
click at [1253, 326] on button "Add product" at bounding box center [1271, 326] width 67 height 20
click at [1245, 348] on div "Product catalogue" at bounding box center [1247, 356] width 94 height 17
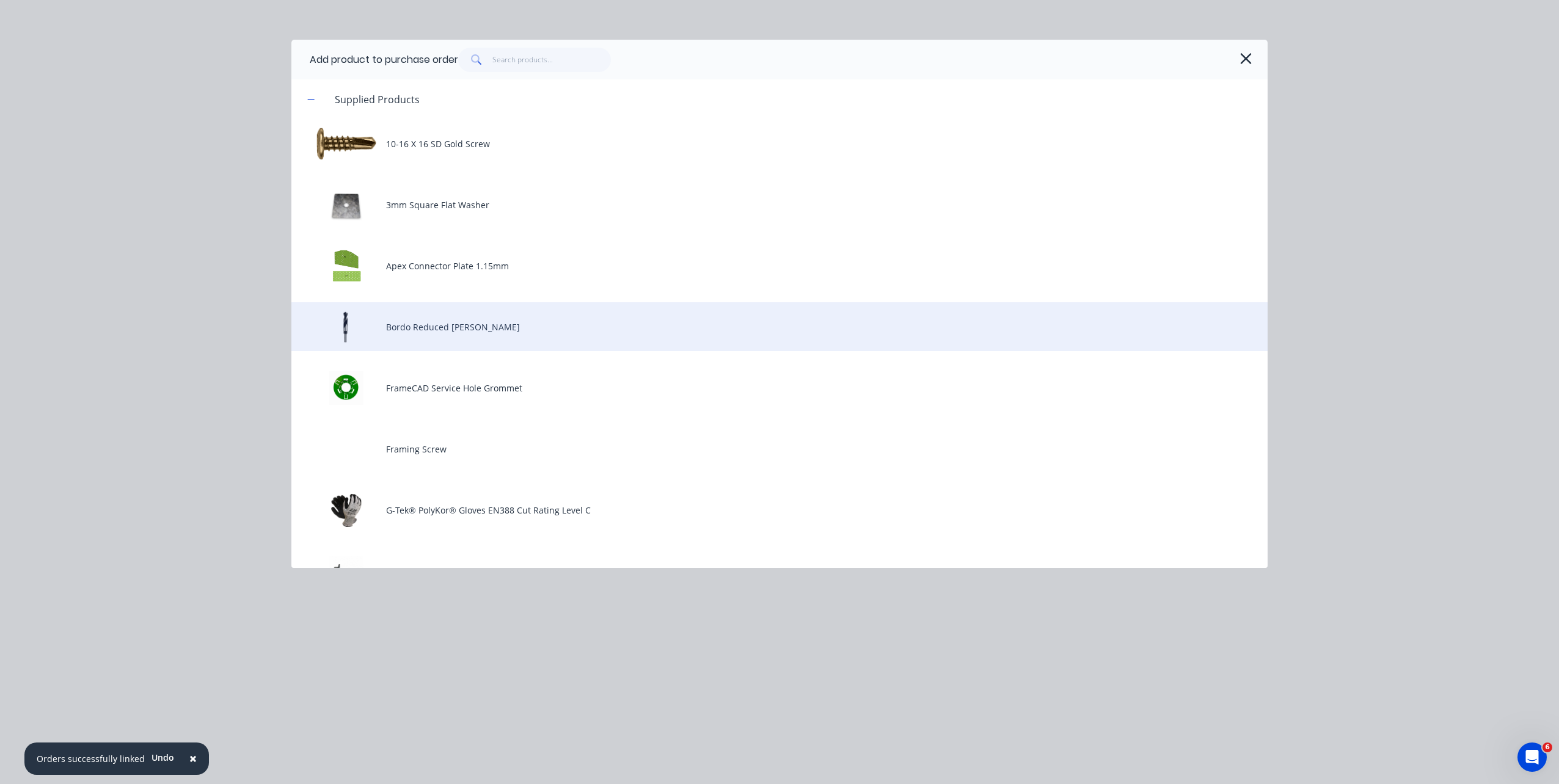
scroll to position [305, 0]
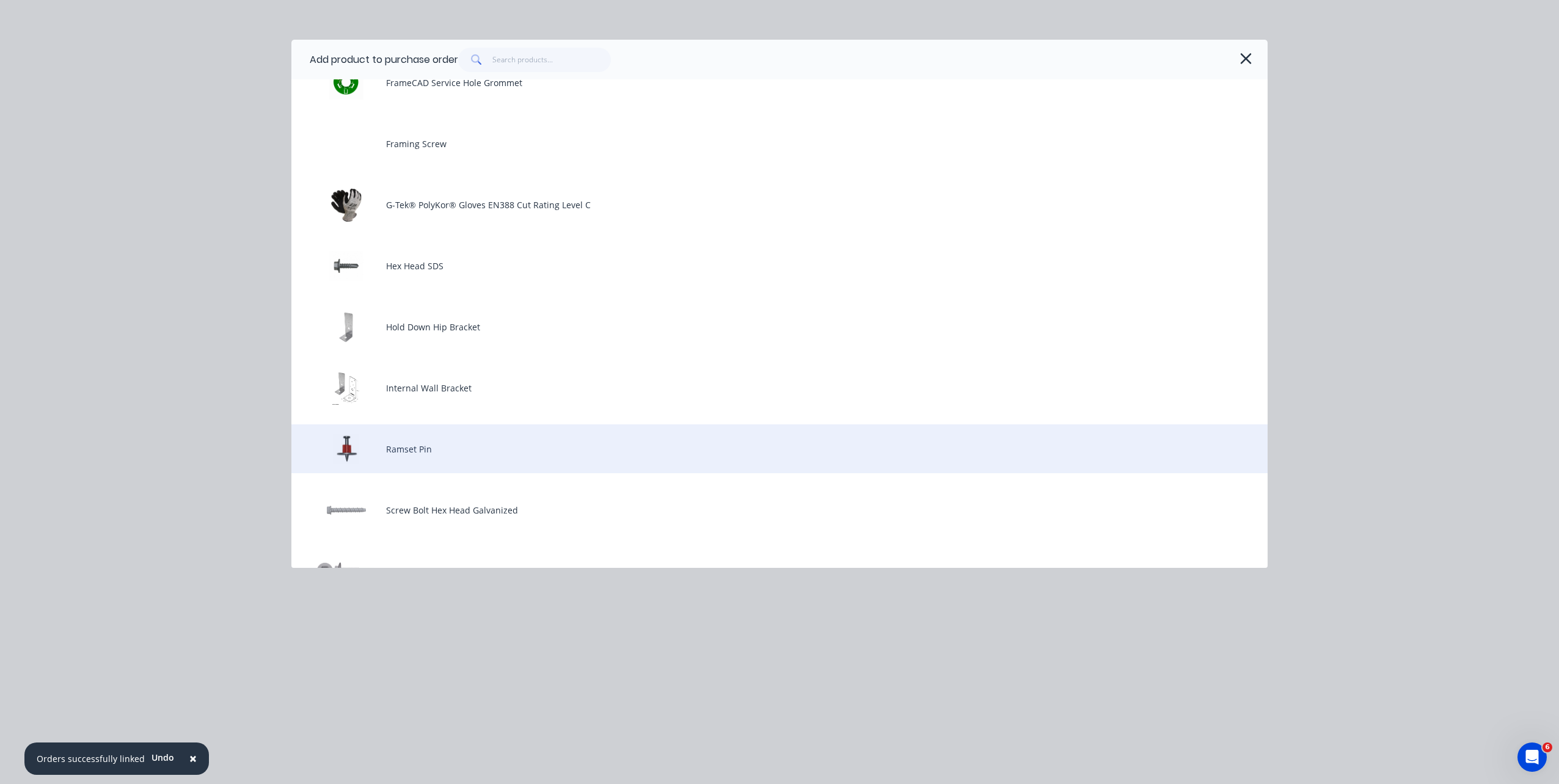
click at [707, 435] on div "Ramset Pin" at bounding box center [780, 449] width 976 height 49
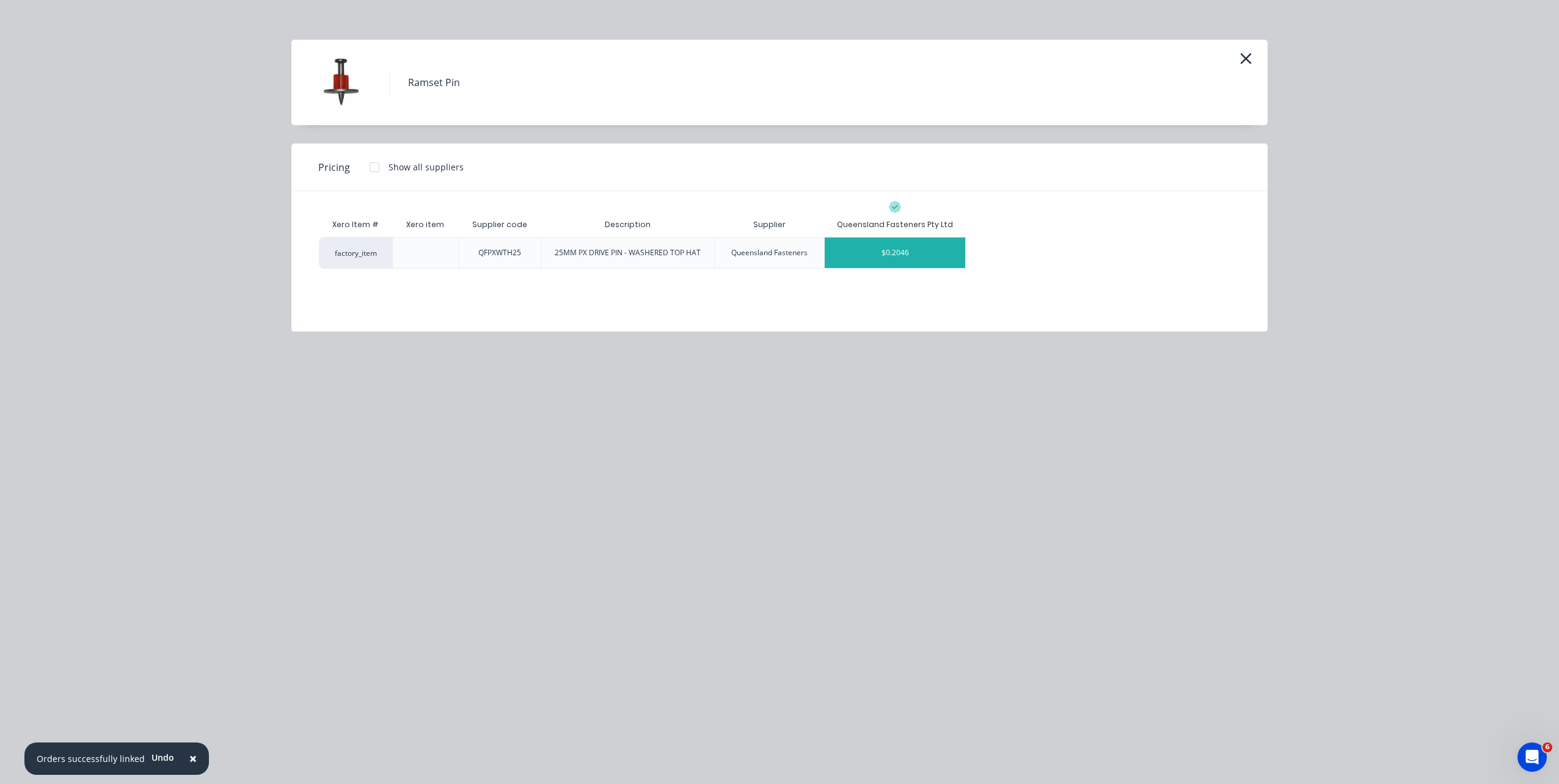
click at [881, 255] on div "$0.2046" at bounding box center [894, 253] width 141 height 30
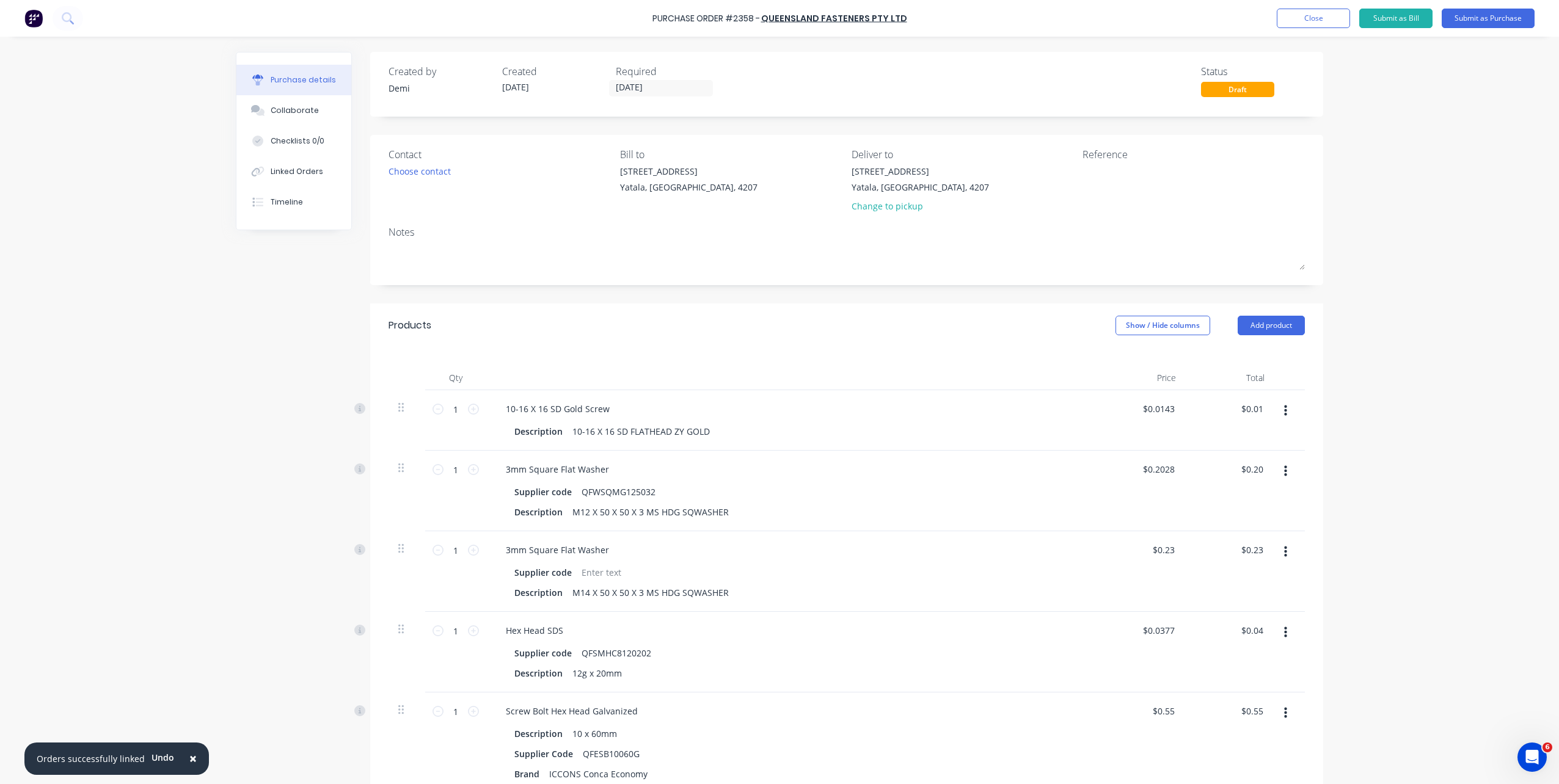
click at [1279, 315] on div "Products Show / Hide columns Add product" at bounding box center [846, 326] width 953 height 44
click at [1248, 329] on button "Add product" at bounding box center [1271, 326] width 67 height 20
click at [1230, 356] on div "Product catalogue" at bounding box center [1247, 356] width 94 height 17
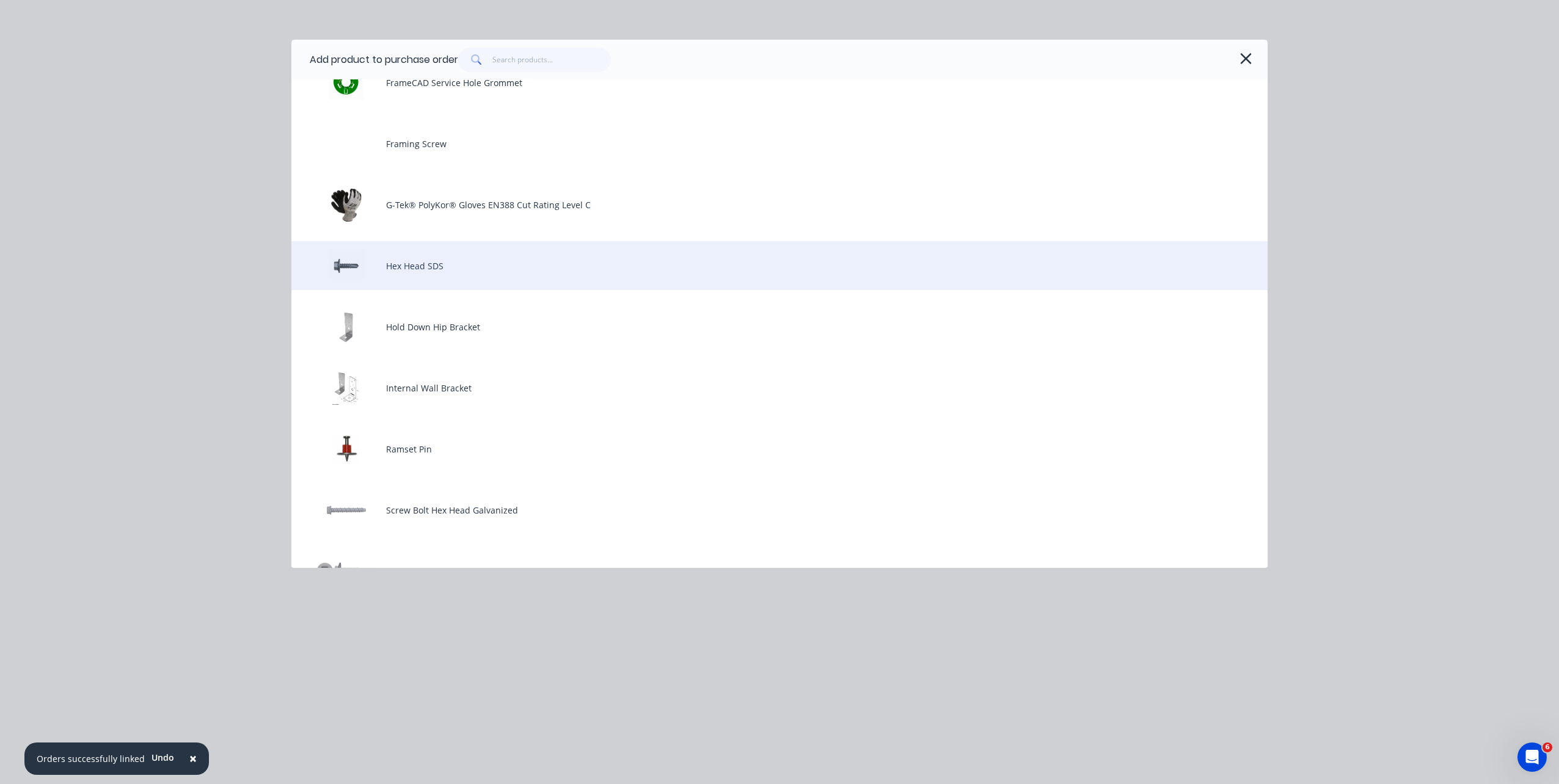
click at [551, 267] on div "Hex Head SDS" at bounding box center [780, 266] width 976 height 49
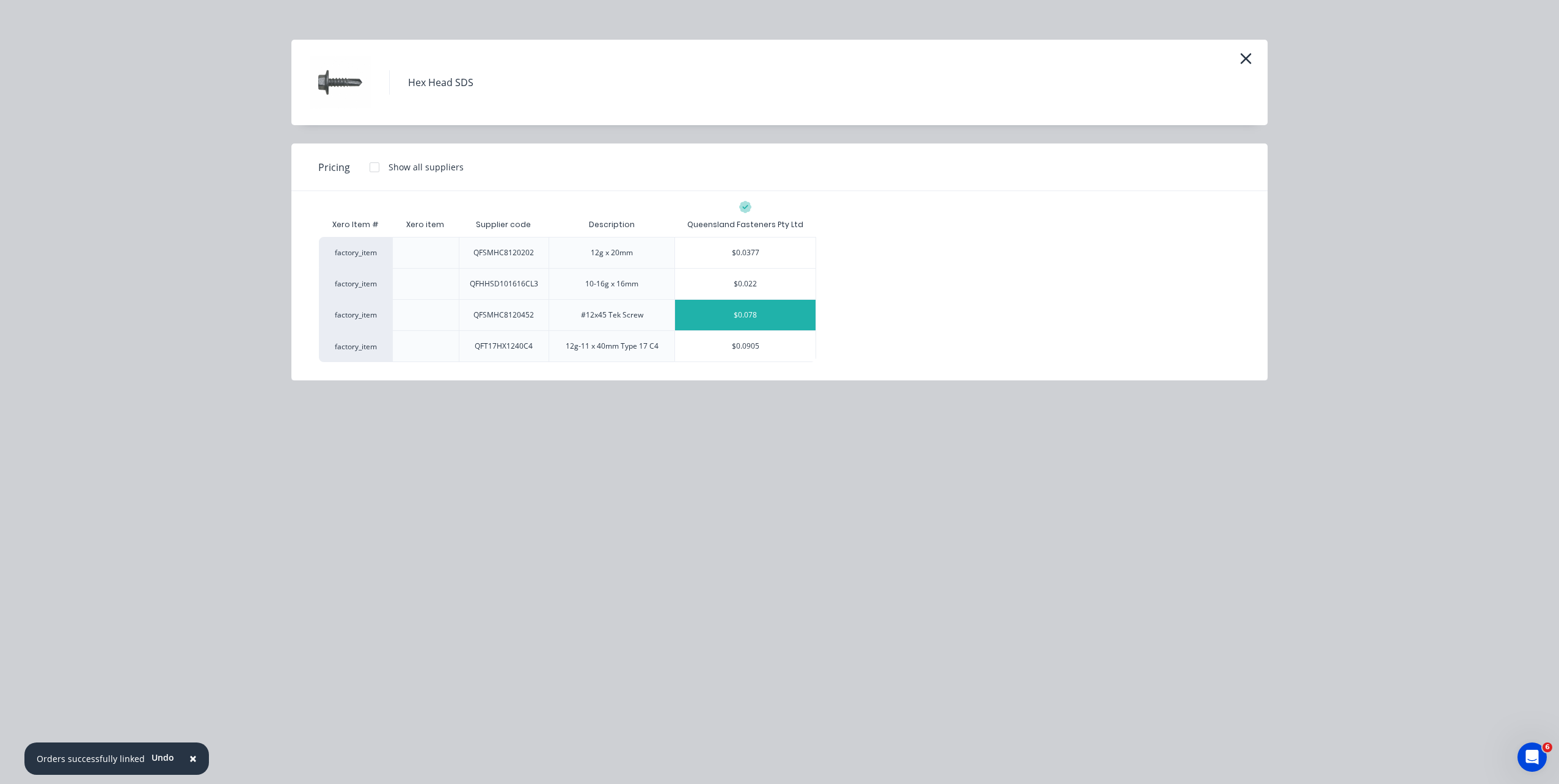
click at [725, 311] on div "$0.078" at bounding box center [745, 315] width 141 height 30
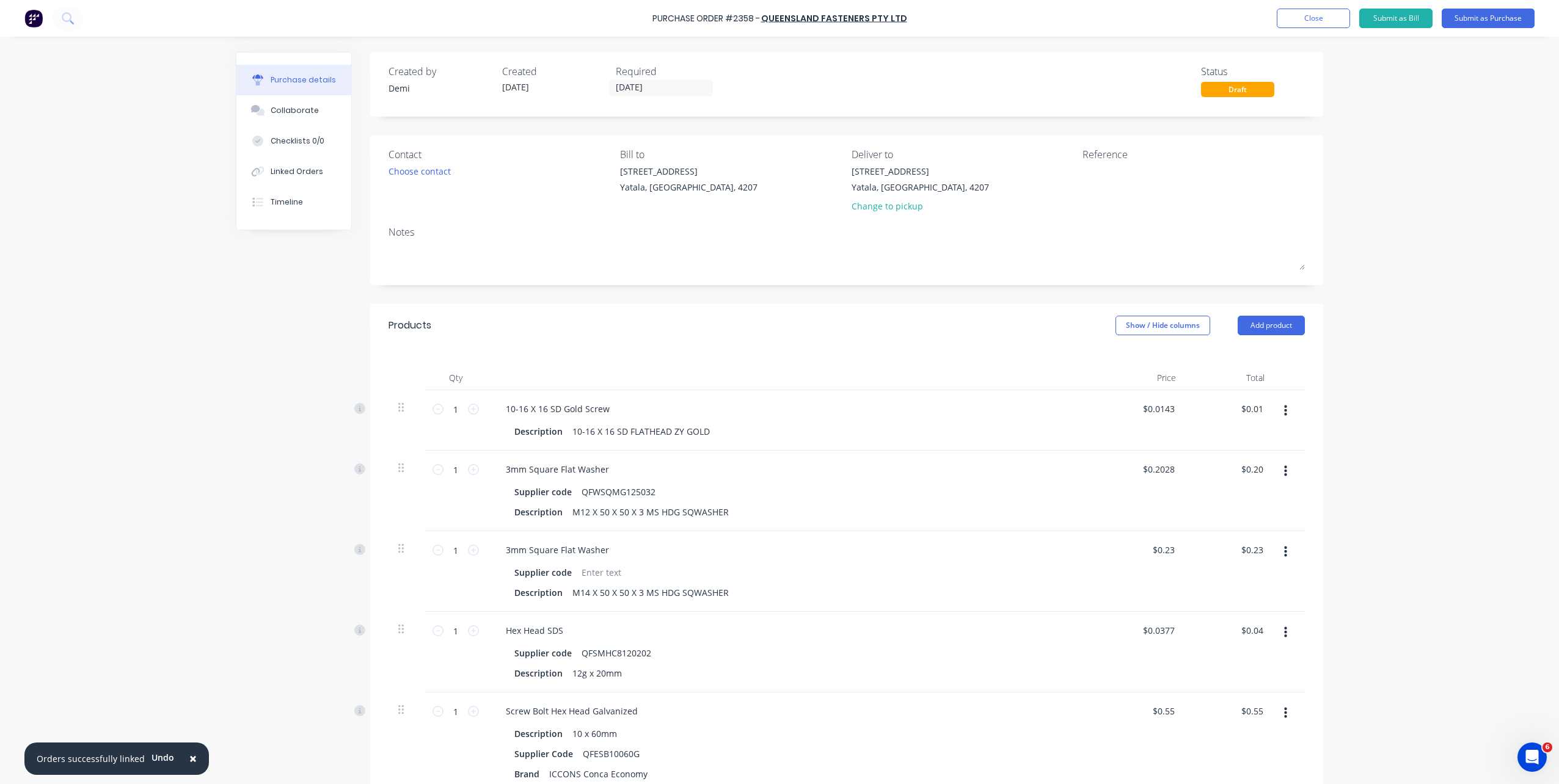
click at [1227, 330] on div "Show / Hide columns" at bounding box center [1176, 326] width 122 height 20
click at [1238, 327] on button "Add product" at bounding box center [1271, 326] width 67 height 20
click at [1238, 351] on div "Product catalogue" at bounding box center [1247, 356] width 94 height 17
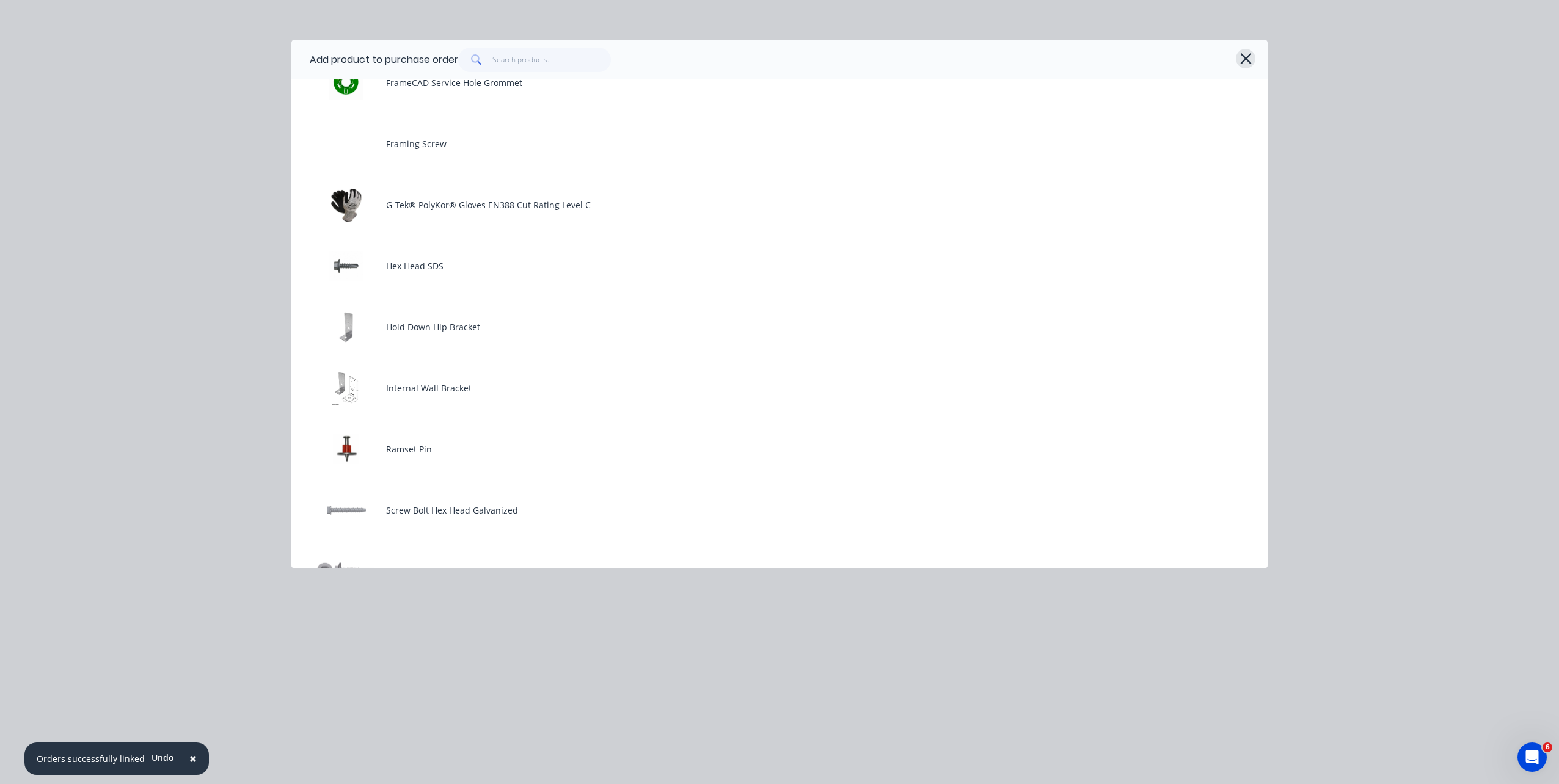
click at [1248, 67] on button "button" at bounding box center [1246, 58] width 20 height 20
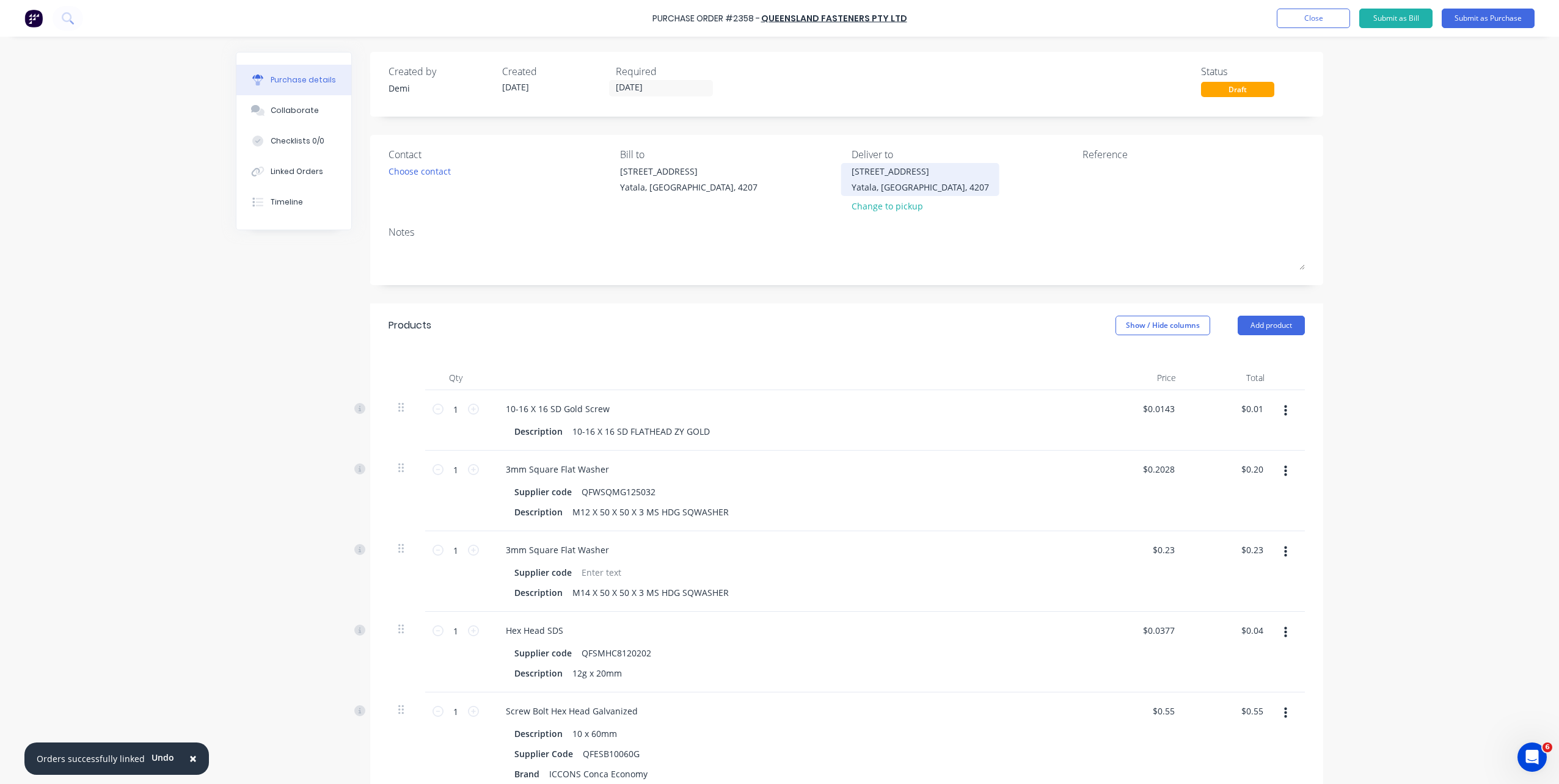
click at [920, 188] on div "Yatala, Queensland, 4207" at bounding box center [920, 187] width 138 height 13
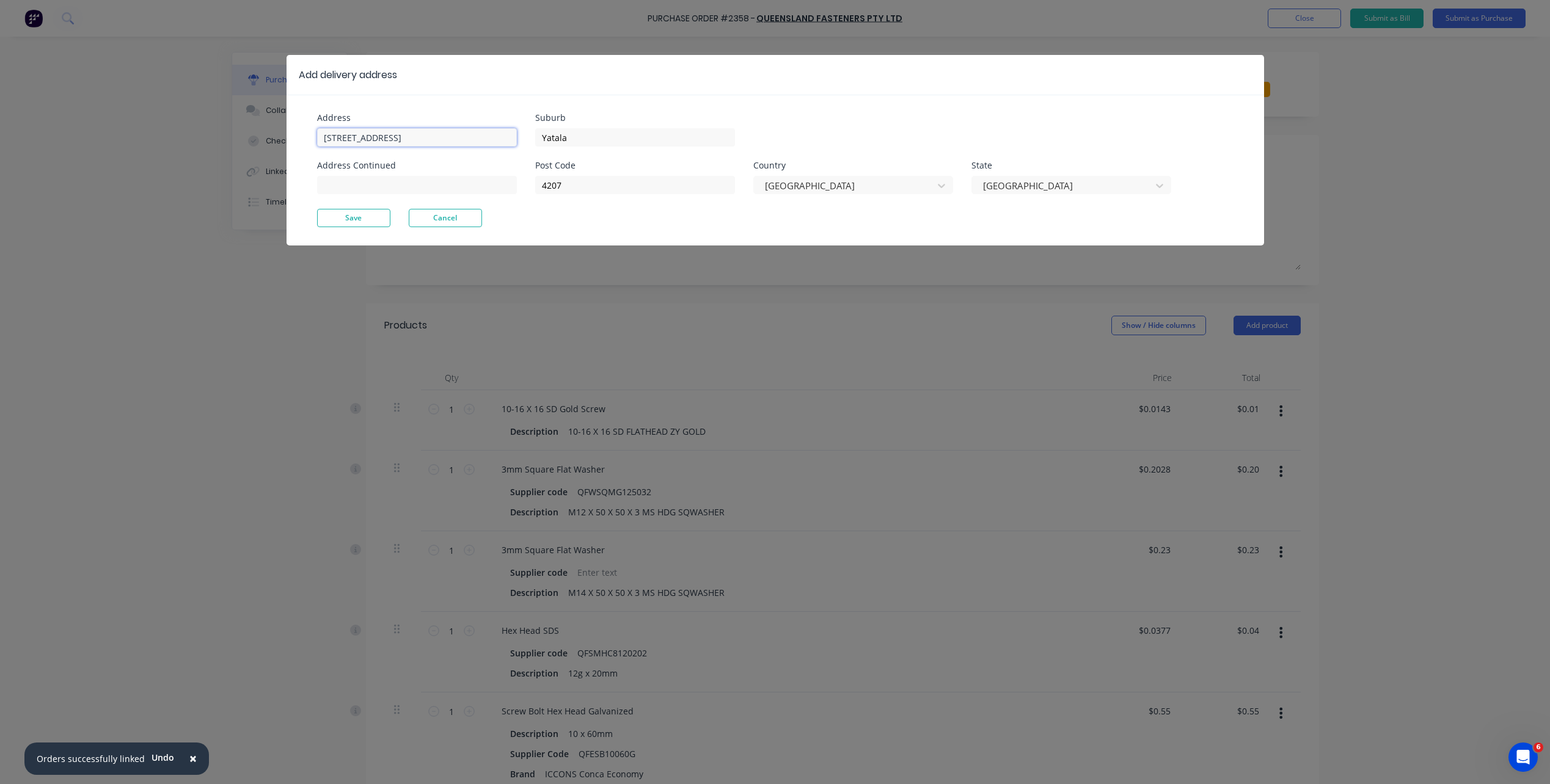
drag, startPoint x: 448, startPoint y: 139, endPoint x: 248, endPoint y: 123, distance: 200.6
click at [248, 123] on div "Add delivery address Address 33 Computer Road Address Continued Suburb Yatala P…" at bounding box center [775, 392] width 1550 height 784
paste input "110 Chesterfield Dr, Bonogin, Queensland 4213"
drag, startPoint x: 402, startPoint y: 138, endPoint x: 541, endPoint y: 132, distance: 139.1
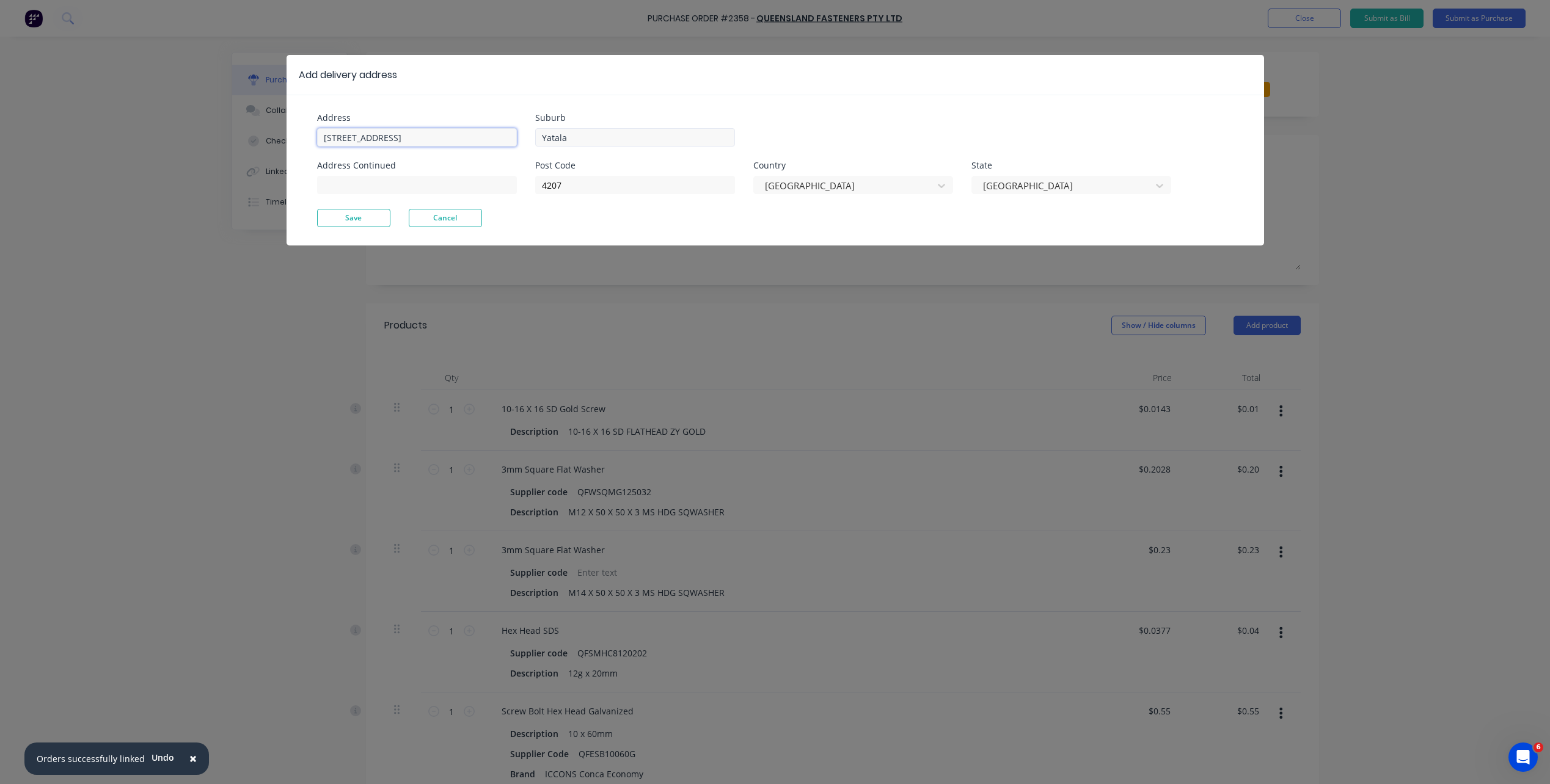
click at [541, 132] on div "Address 110 Chesterfield Dr, Bonogin, Queensland 4213 Address Continued Suburb …" at bounding box center [546, 161] width 458 height 95
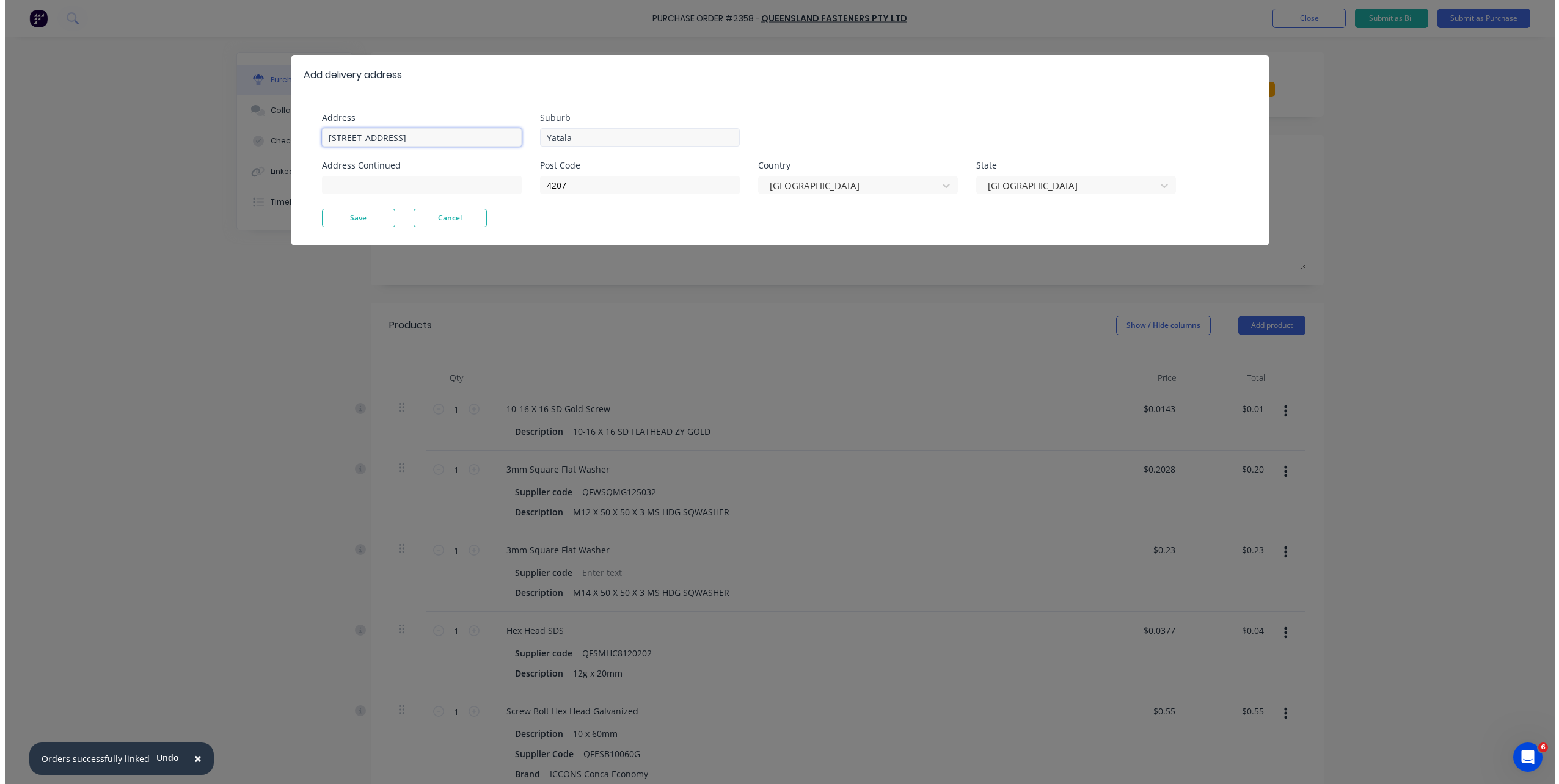
scroll to position [0, 0]
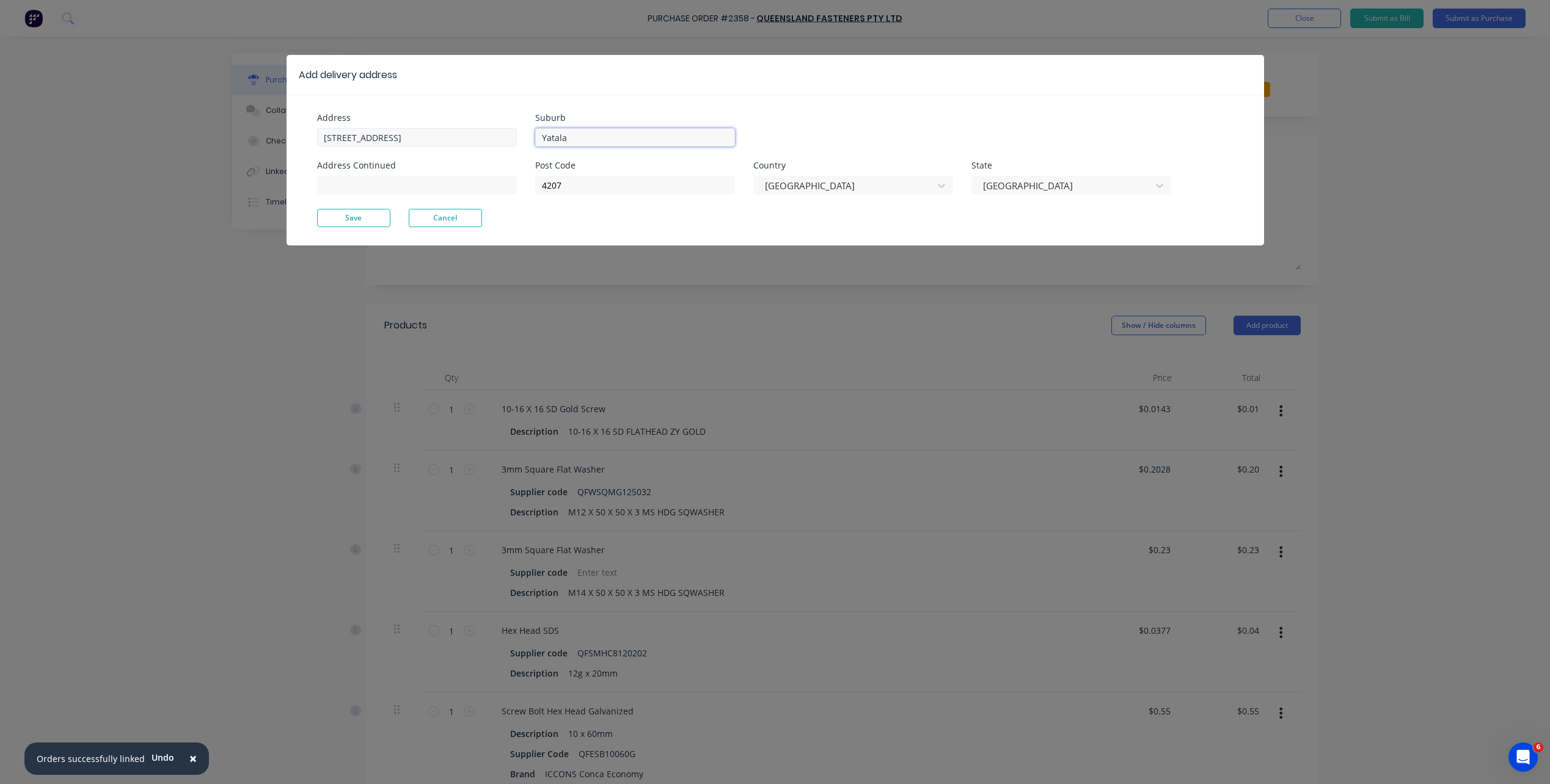
drag, startPoint x: 583, startPoint y: 132, endPoint x: 508, endPoint y: 137, distance: 75.2
click at [508, 137] on div "Address 110 Chesterfield Dr, Address Continued Suburb Yatala Post Code 4207 Cou…" at bounding box center [546, 161] width 458 height 95
paste input "Bonogin, Queensland 4213"
drag, startPoint x: 603, startPoint y: 182, endPoint x: 466, endPoint y: 175, distance: 137.2
click at [466, 175] on div "Address 110 Chesterfield Dr, Address Continued Suburb Bonogin, Queensland 4213 …" at bounding box center [546, 161] width 458 height 95
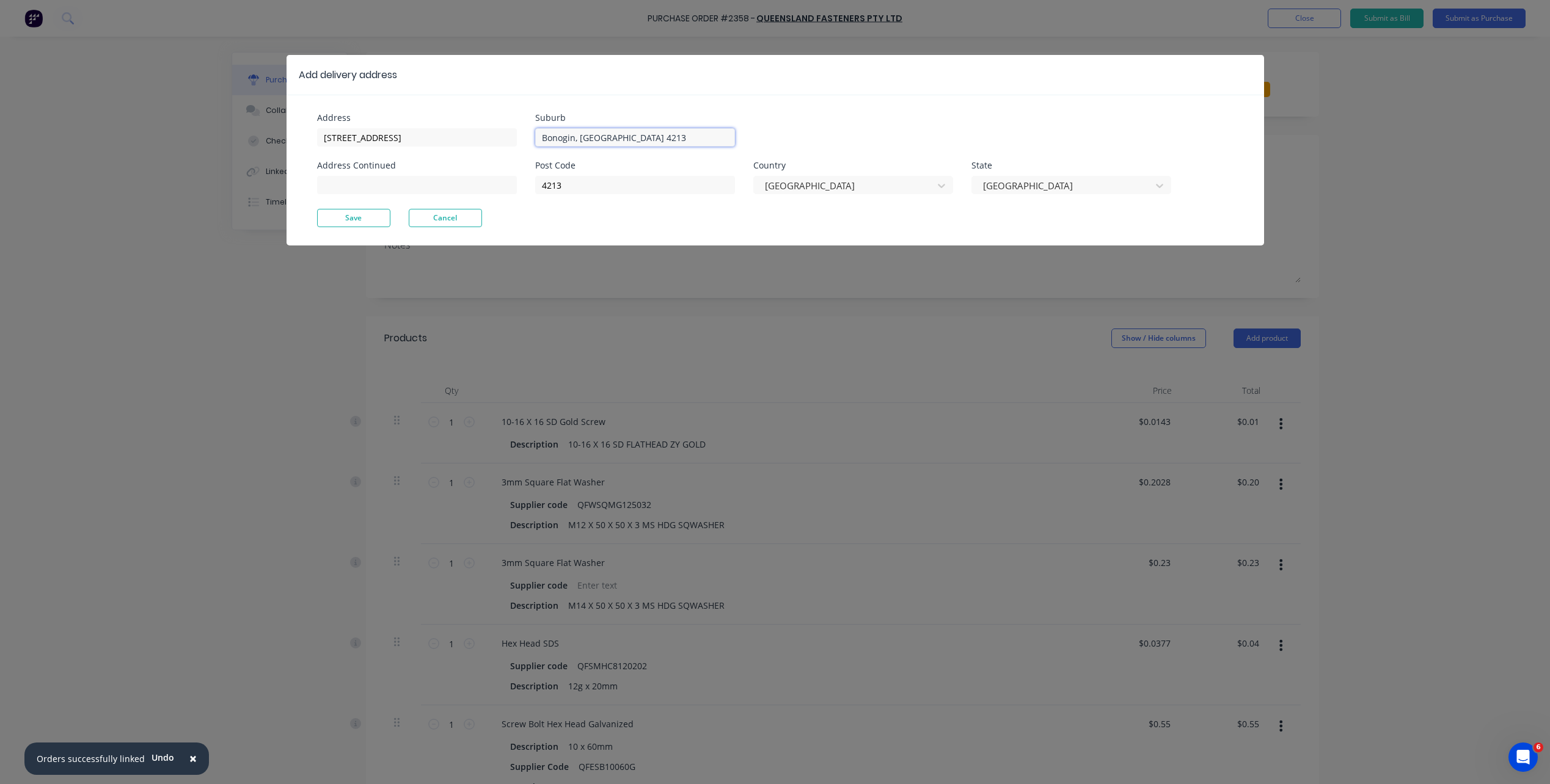
drag, startPoint x: 583, startPoint y: 136, endPoint x: 698, endPoint y: 137, distance: 115.0
click at [698, 137] on input "Bonogin, Queensland 4213" at bounding box center [634, 138] width 200 height 18
click at [437, 145] on input "110 Chesterfield Dr," at bounding box center [416, 138] width 200 height 18
click at [379, 216] on button "Save" at bounding box center [353, 218] width 73 height 18
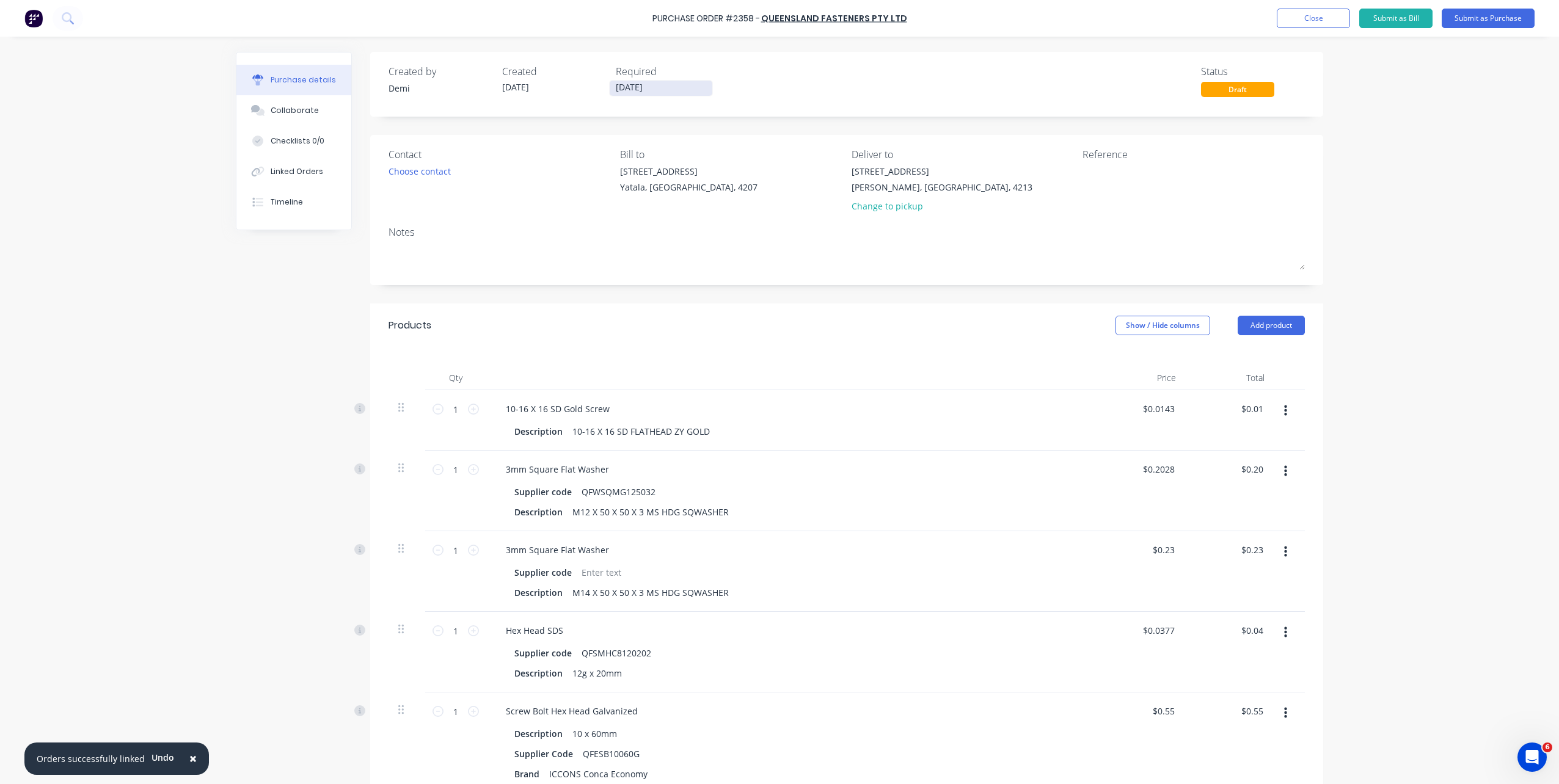
click at [631, 90] on input "[DATE]" at bounding box center [660, 88] width 103 height 15
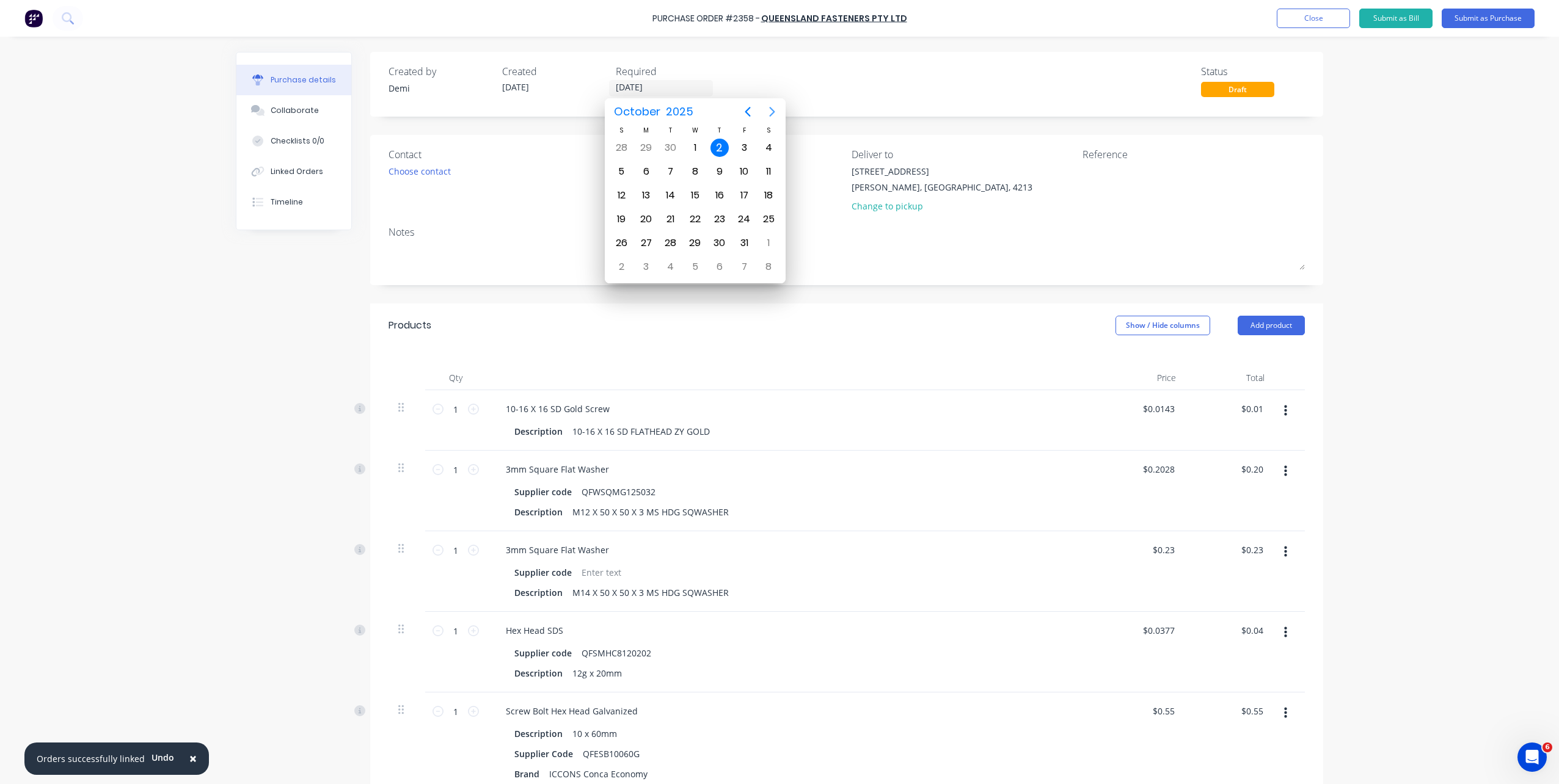
click at [774, 114] on icon "Next page" at bounding box center [772, 111] width 14 height 14
click at [647, 174] on div "3" at bounding box center [647, 172] width 18 height 18
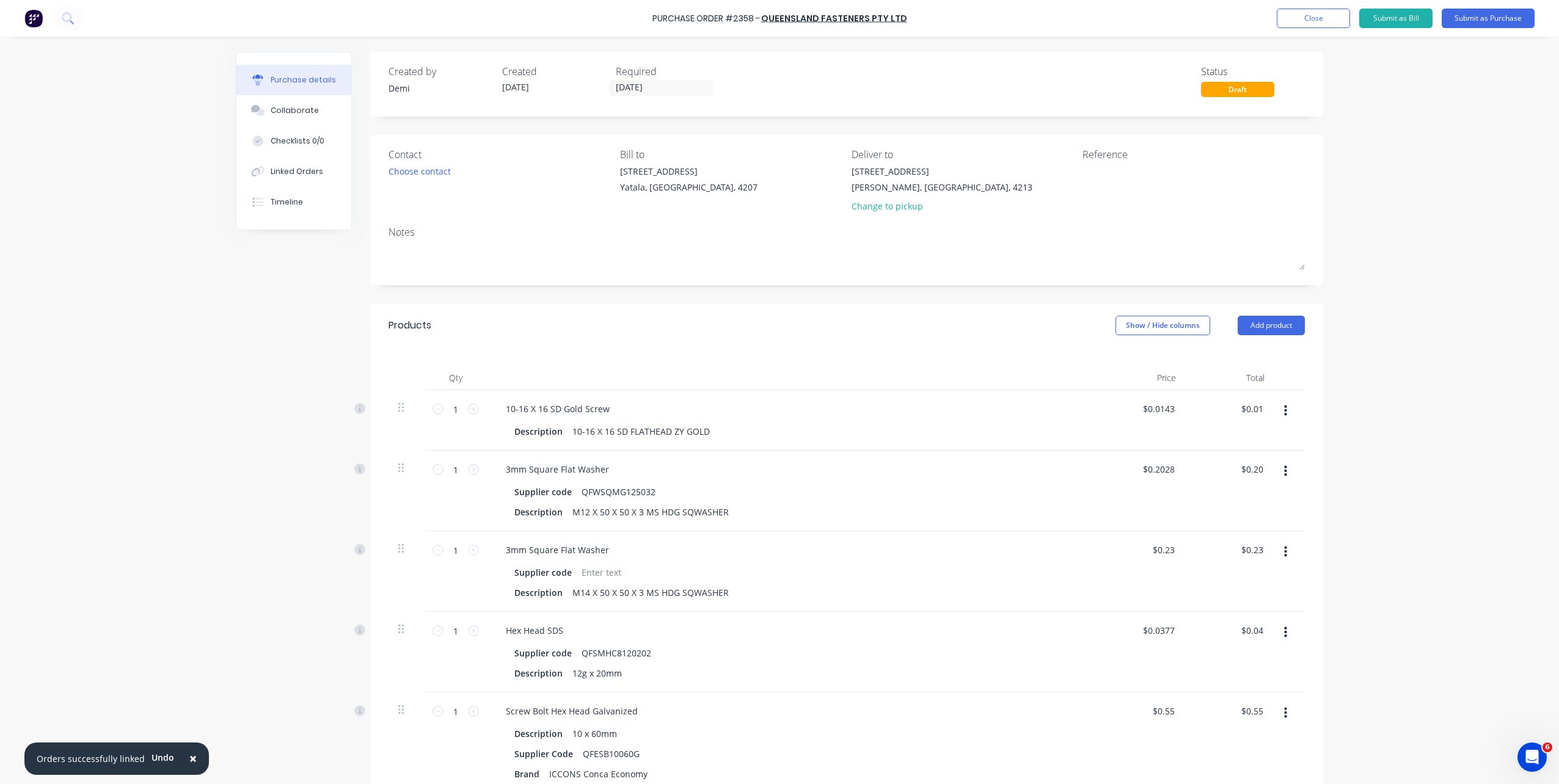
click at [858, 84] on div "Created by Demi Created 02/10/25 Required 03/11/25 Status Draft" at bounding box center [846, 80] width 916 height 33
click at [402, 167] on div "Choose contact" at bounding box center [419, 171] width 62 height 13
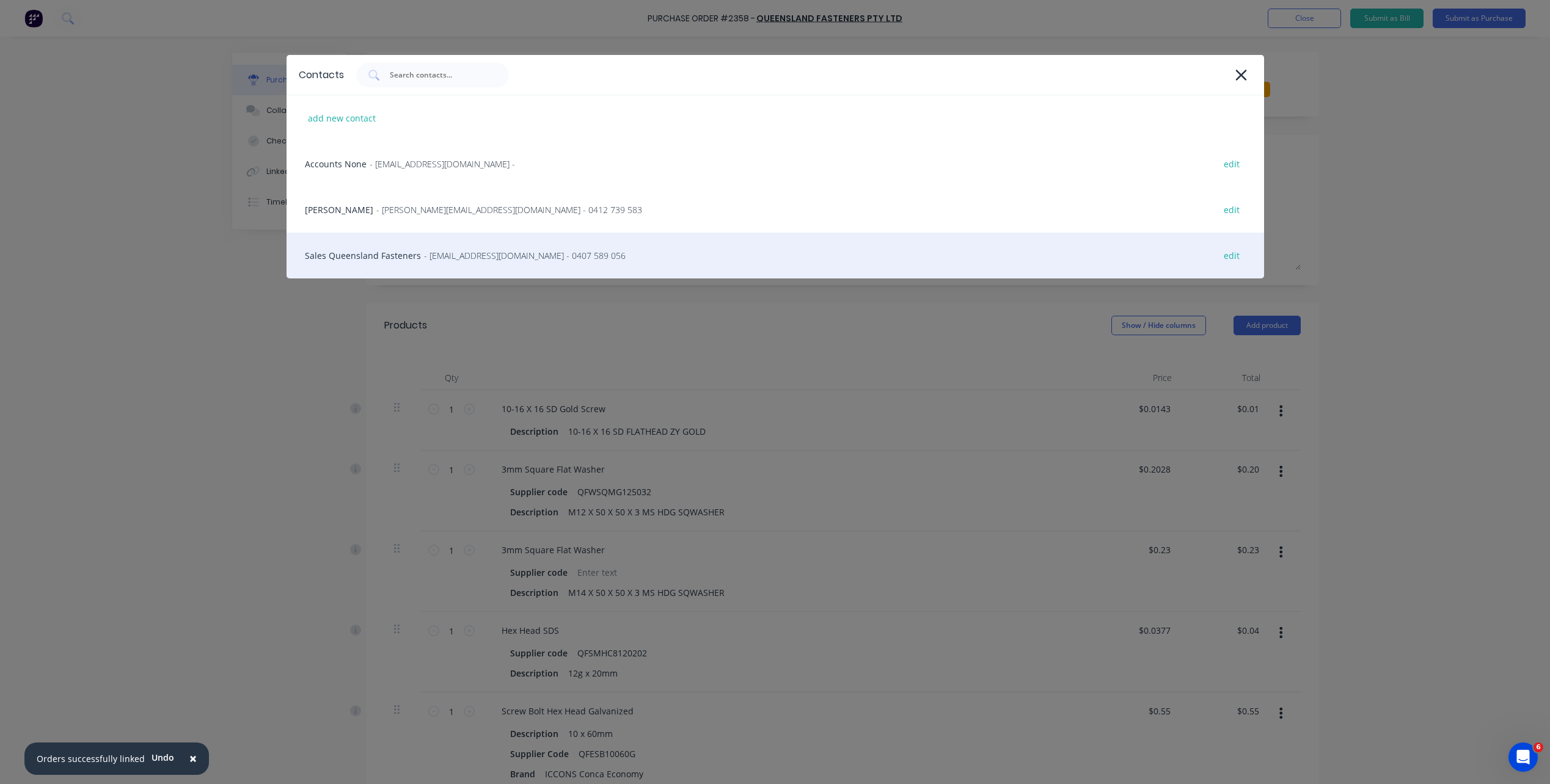
click at [410, 242] on div "Sales Queensland Fasteners - sales@queenslandfasteners.com - 0407 589 056 edit" at bounding box center [775, 255] width 977 height 46
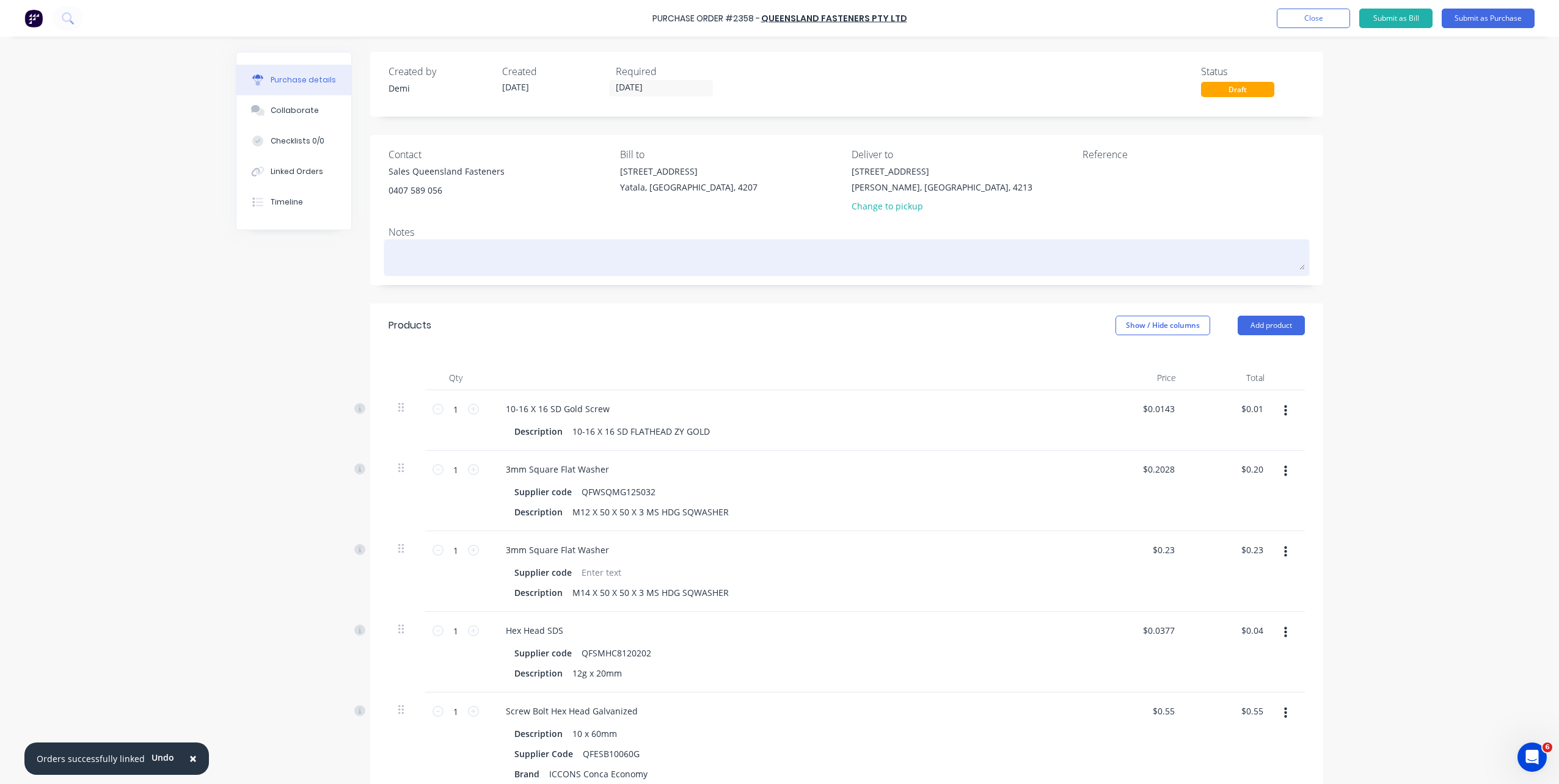
click at [447, 261] on textarea at bounding box center [846, 256] width 916 height 27
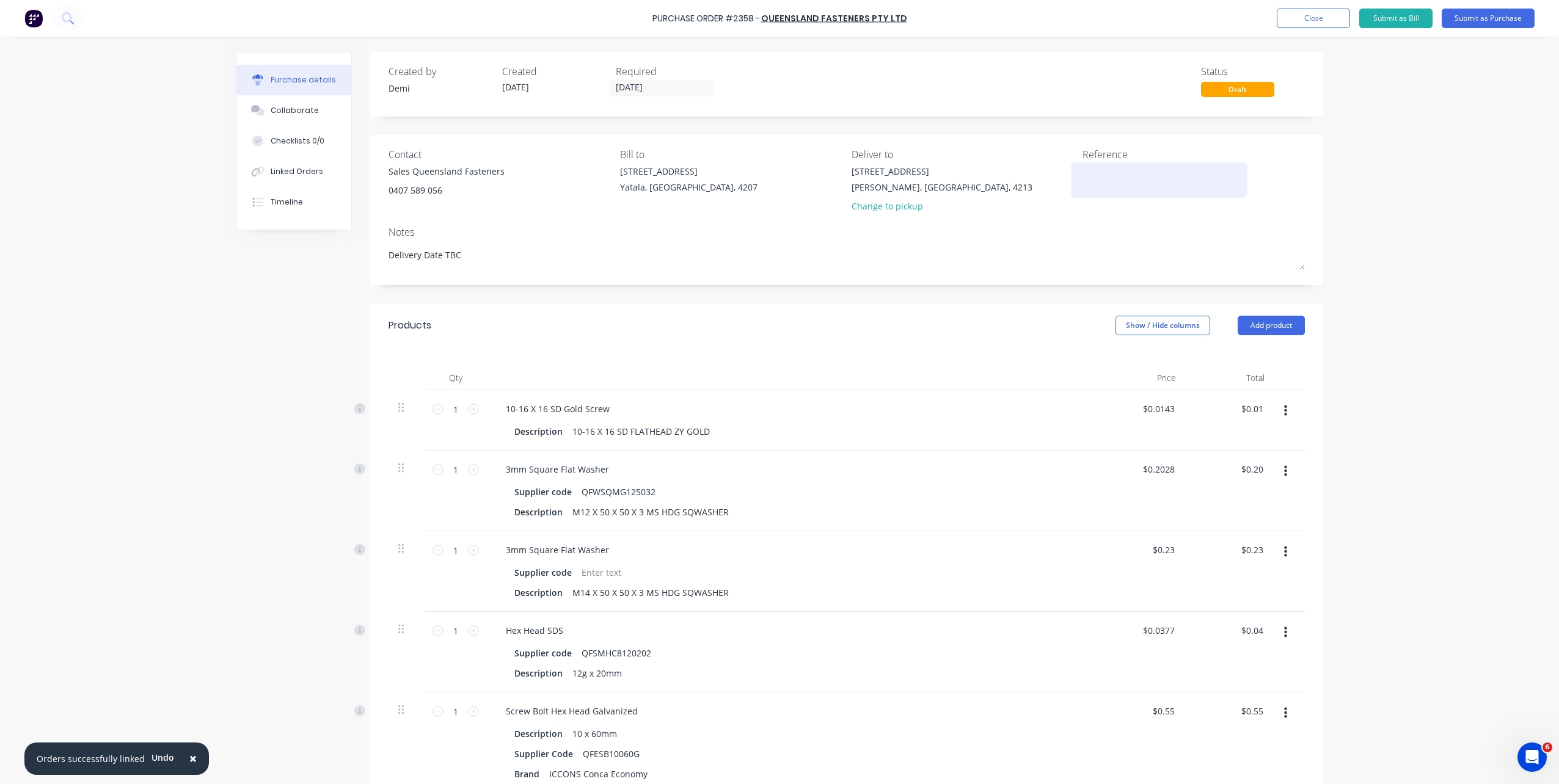
click at [1112, 166] on textarea at bounding box center [1159, 179] width 153 height 27
click at [1052, 173] on div "Contact Sales Queensland Fasteners 0407 589 056 Bill to 33 Computer Road Yatala…" at bounding box center [846, 183] width 916 height 71
click at [1115, 169] on textarea "P2358" at bounding box center [1159, 179] width 153 height 27
click at [1141, 179] on textarea "P2358 B0444" at bounding box center [1159, 179] width 153 height 27
drag, startPoint x: 458, startPoint y: 404, endPoint x: 432, endPoint y: 406, distance: 26.1
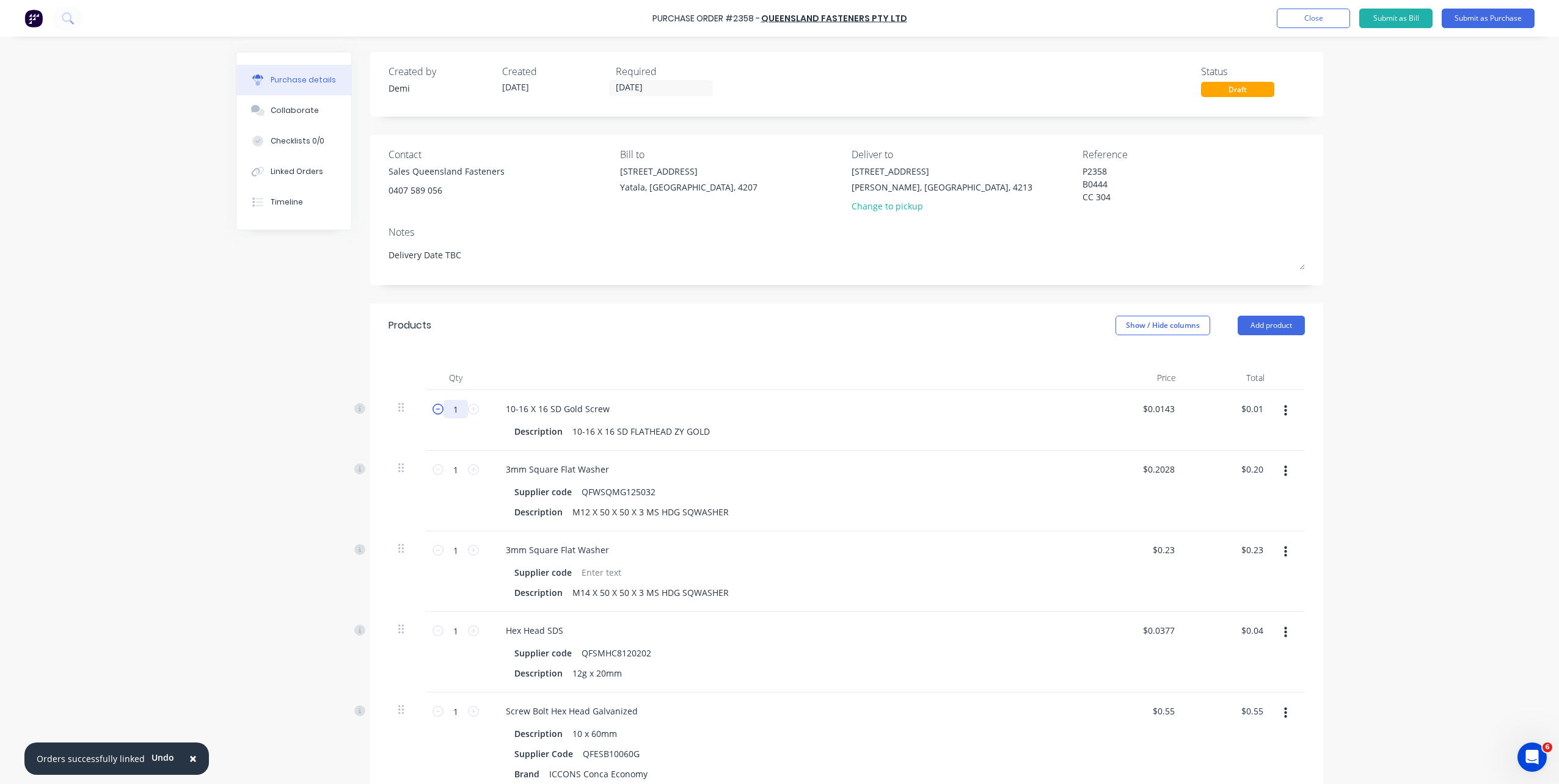
click at [435, 406] on div "1 1" at bounding box center [455, 409] width 42 height 18
drag, startPoint x: 451, startPoint y: 466, endPoint x: 422, endPoint y: 466, distance: 29.0
click at [425, 466] on div "1 1" at bounding box center [456, 491] width 61 height 81
drag, startPoint x: 452, startPoint y: 547, endPoint x: 416, endPoint y: 547, distance: 36.0
click at [416, 547] on div "1 1 3mm Square Flat Washer Supplier code Description M14 X 50 X 50 X 3 MS HDG S…" at bounding box center [846, 572] width 916 height 81
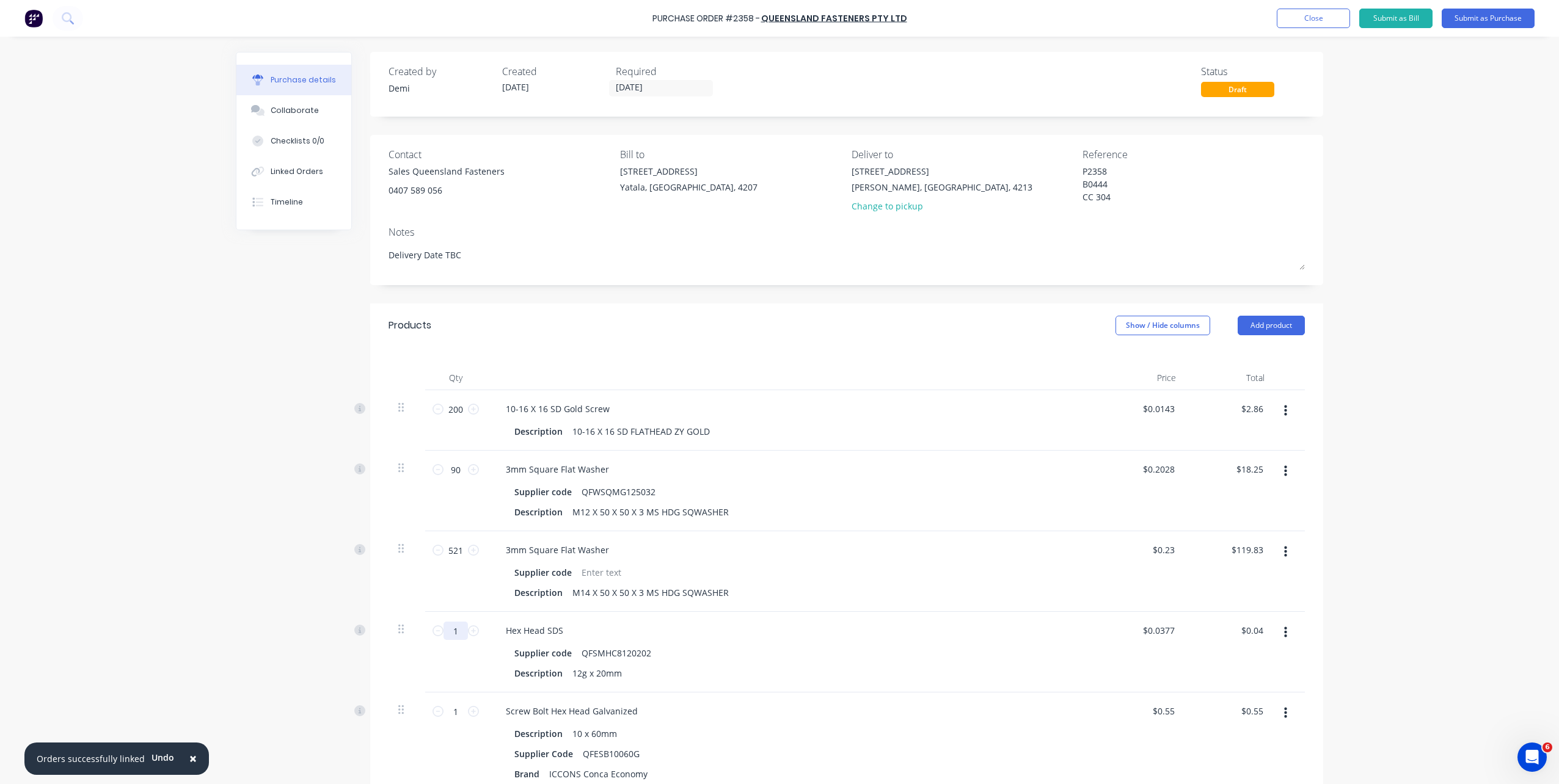
drag, startPoint x: 454, startPoint y: 634, endPoint x: 414, endPoint y: 634, distance: 40.0
click at [414, 634] on div "1 1 Hex Head SDS Supplier code QFSMHC8120202 Description 12g x 20mm $0.0377 $0.…" at bounding box center [846, 653] width 916 height 81
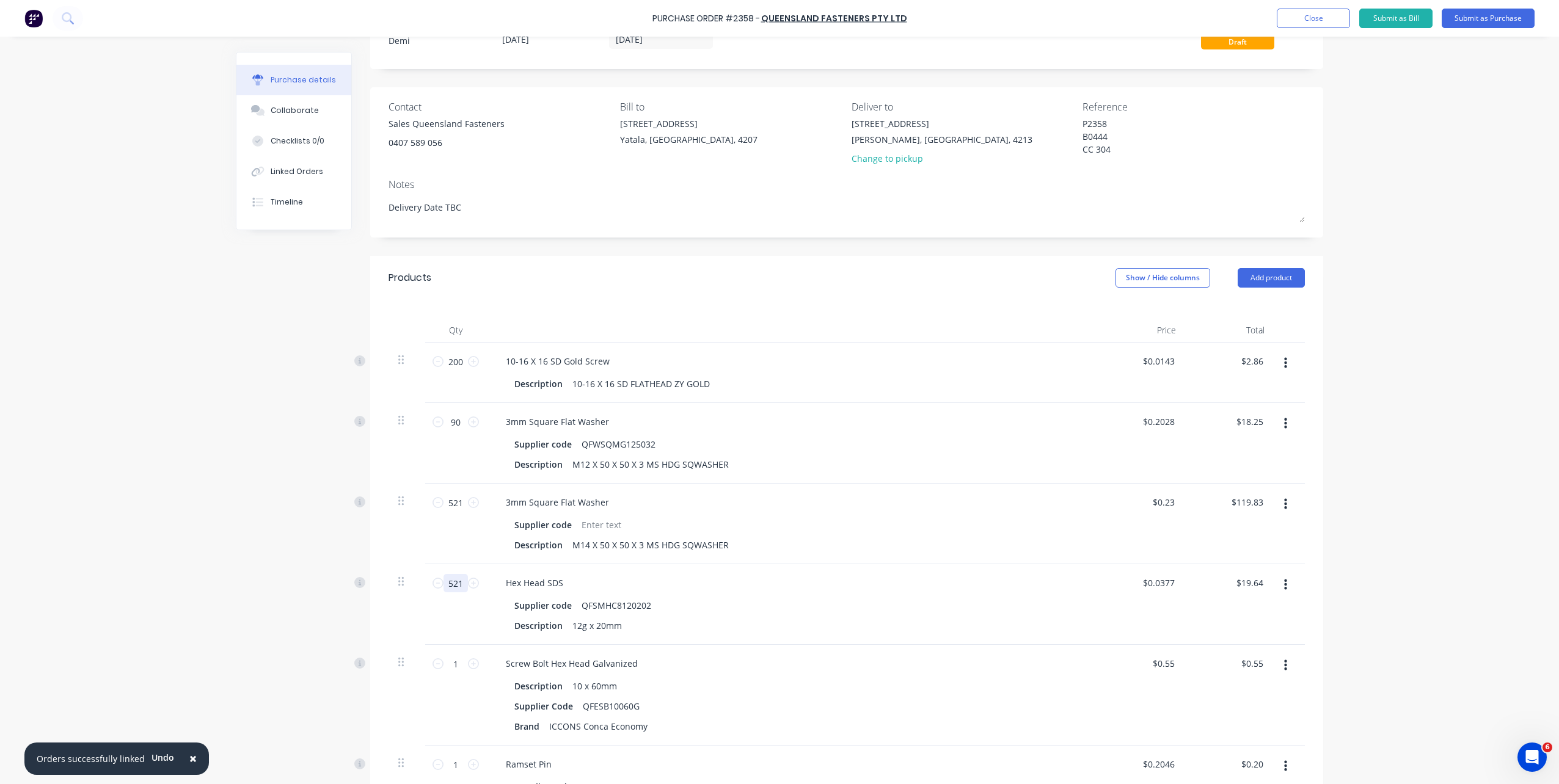
scroll to position [122, 0]
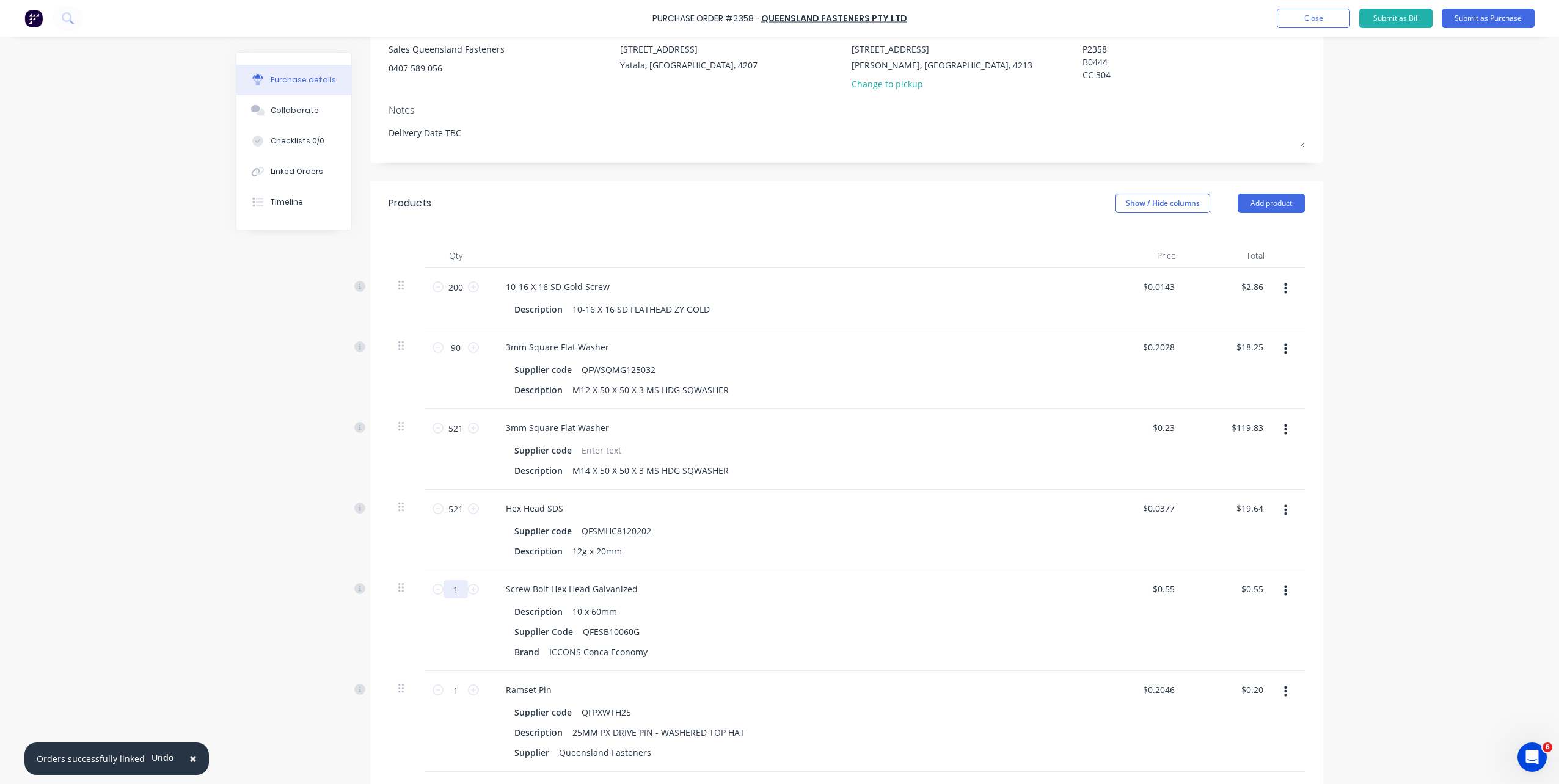
drag, startPoint x: 454, startPoint y: 590, endPoint x: 441, endPoint y: 590, distance: 13.0
click at [444, 590] on input "1" at bounding box center [456, 590] width 24 height 18
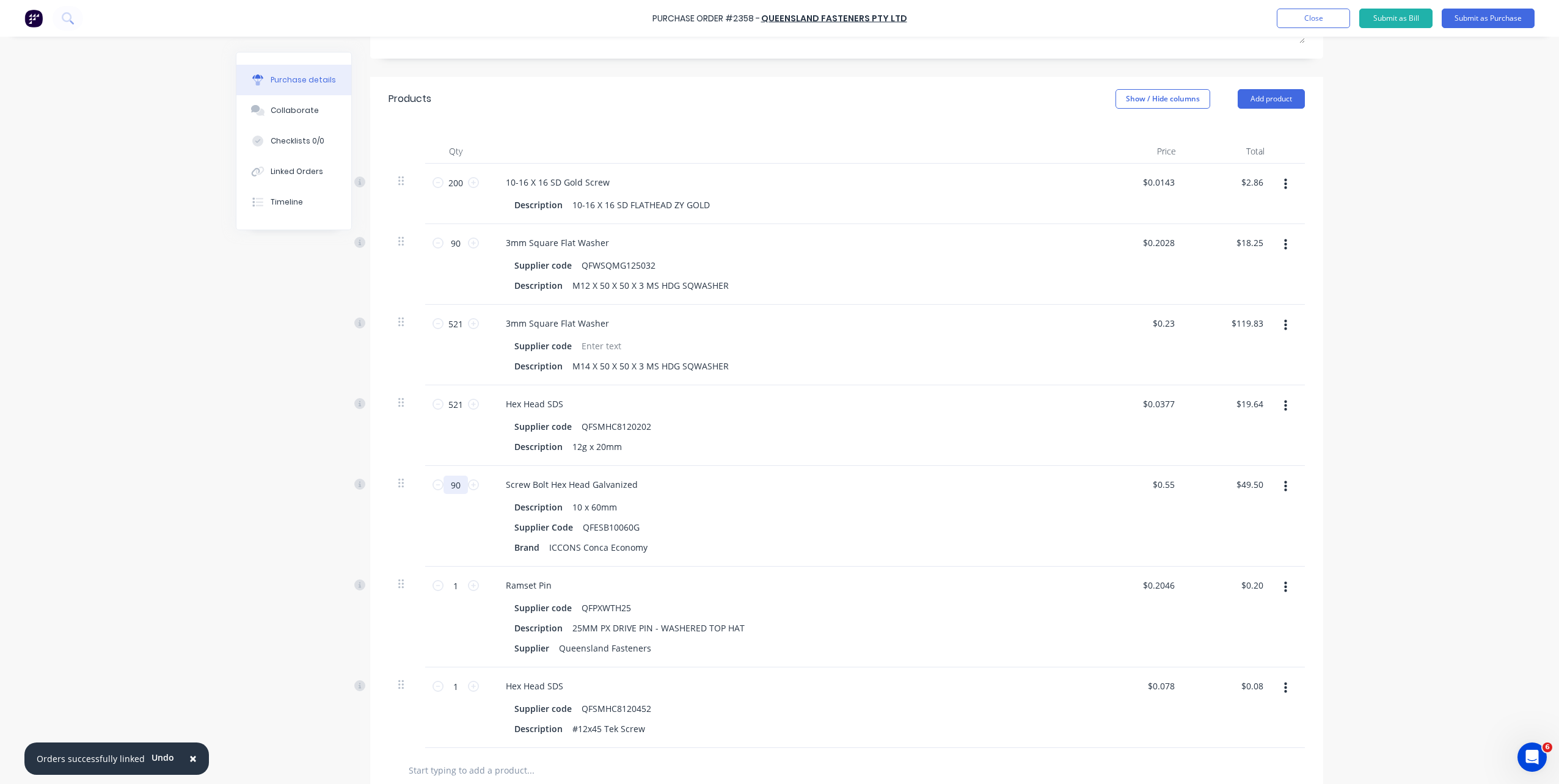
scroll to position [245, 0]
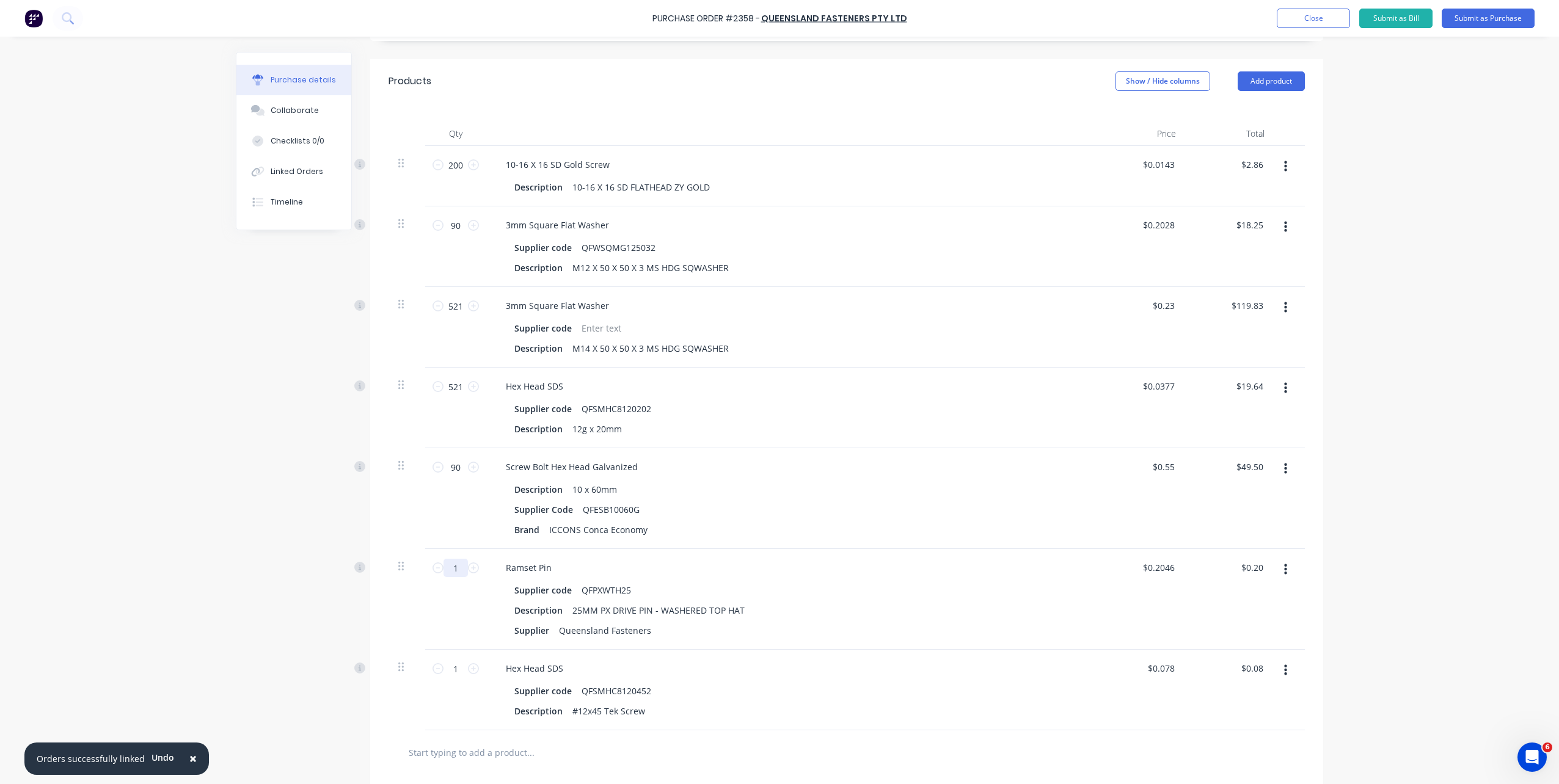
drag, startPoint x: 453, startPoint y: 571, endPoint x: 428, endPoint y: 574, distance: 25.2
click at [428, 574] on div "1 1" at bounding box center [456, 599] width 61 height 101
click at [612, 593] on div "QFPXWTH25" at bounding box center [606, 590] width 59 height 17
drag, startPoint x: 455, startPoint y: 569, endPoint x: 418, endPoint y: 569, distance: 37.0
click at [418, 569] on div "94 94 Ramset Pin Supplier code QFPXWTH25 Description 25MM PX DRIVE PIN - WASHER…" at bounding box center [846, 599] width 916 height 101
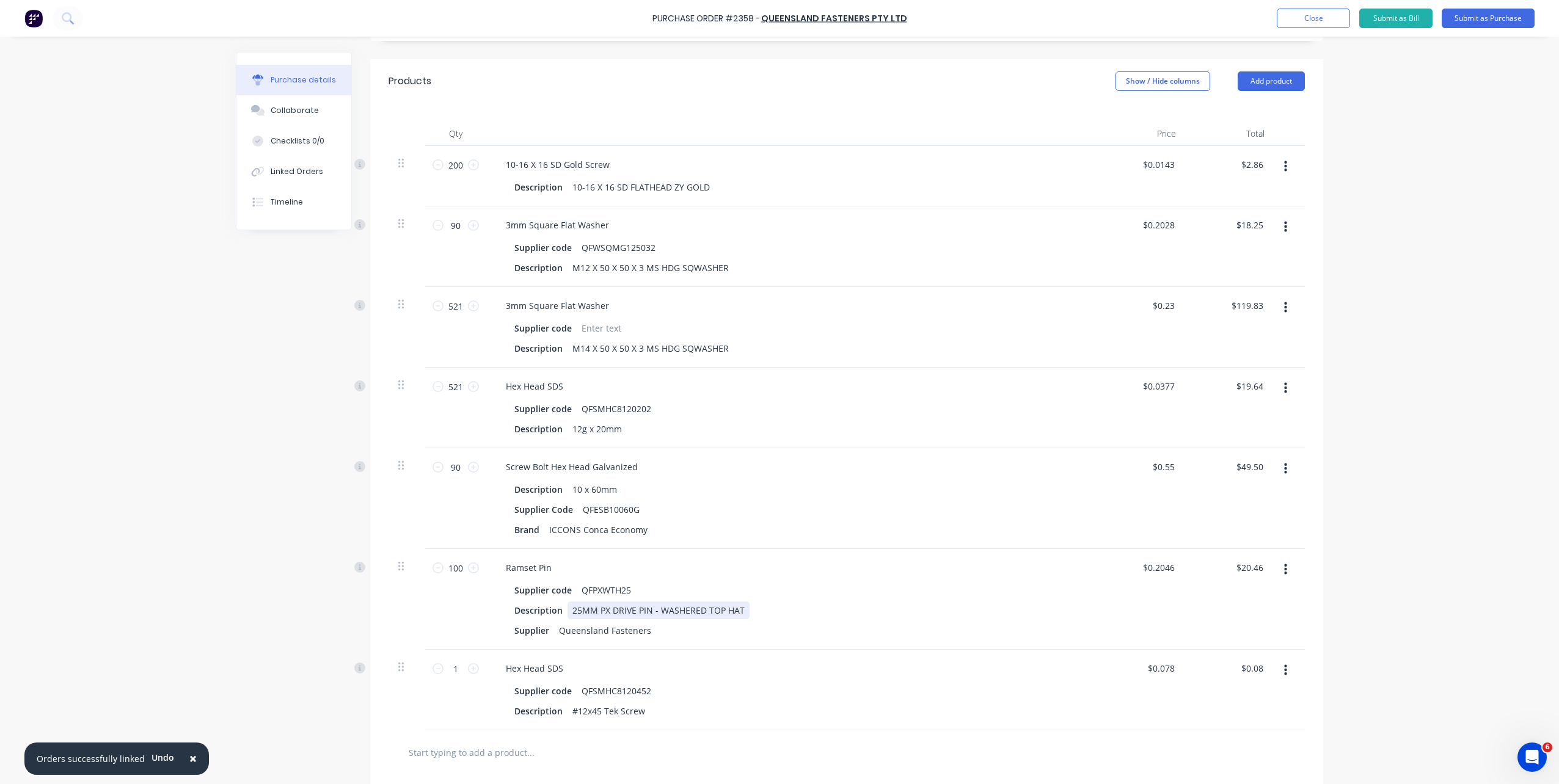
click at [636, 599] on div "Supplier code QFPXWTH25 Description 25MM PX DRIVE PIN - WASHERED TOP HAT Suppli…" at bounding box center [792, 610] width 591 height 58
click at [460, 573] on input "100" at bounding box center [456, 568] width 24 height 18
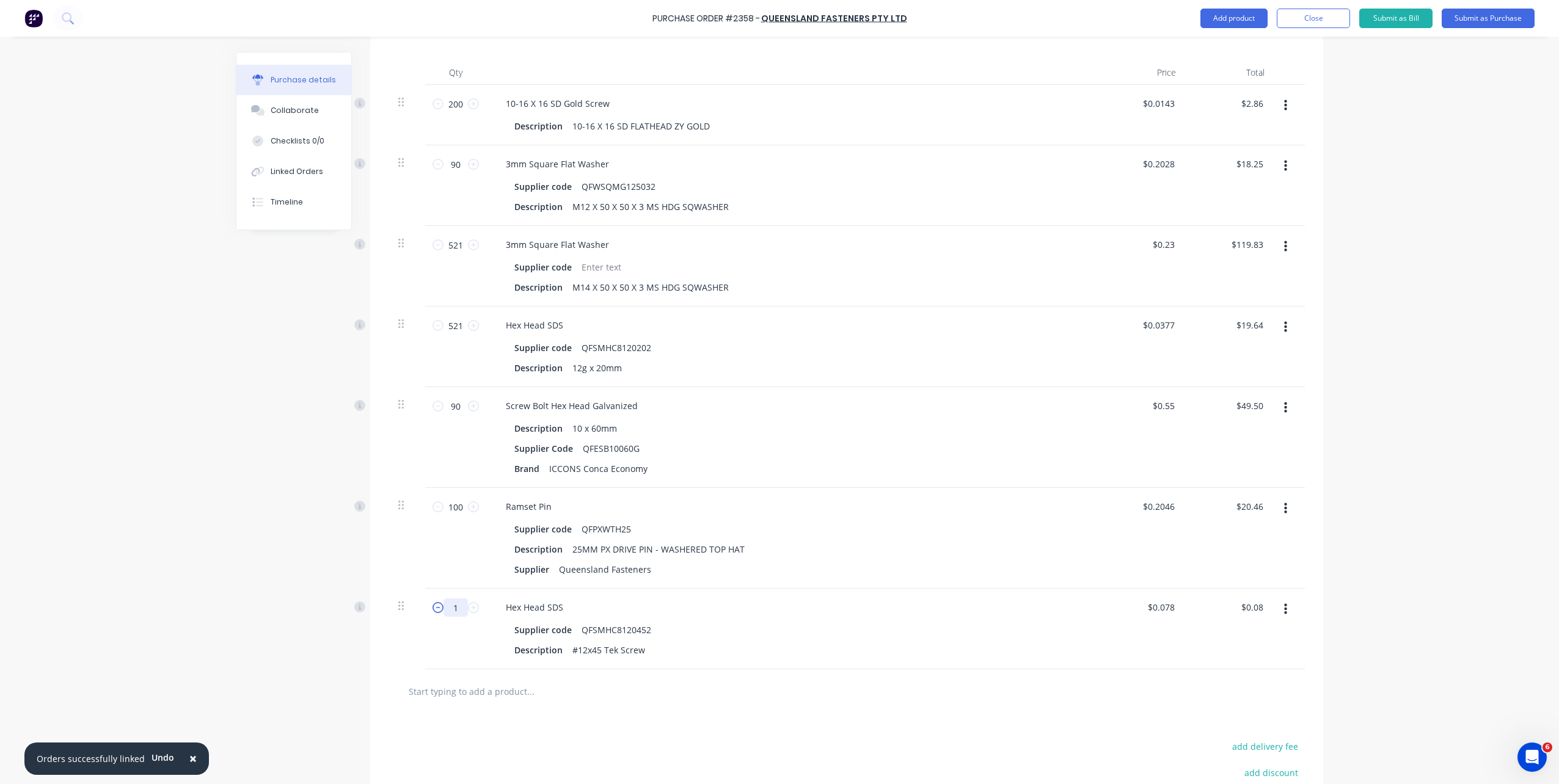
drag, startPoint x: 455, startPoint y: 608, endPoint x: 434, endPoint y: 606, distance: 21.1
click at [435, 606] on div "1 1" at bounding box center [455, 608] width 42 height 18
drag, startPoint x: 458, startPoint y: 606, endPoint x: 415, endPoint y: 606, distance: 43.0
click at [415, 606] on div "700 700 Hex Head SDS Supplier code QFSMHC8120452 Description #12x45 Tek Screw $…" at bounding box center [846, 629] width 916 height 81
click at [828, 609] on div "Hex Head SDS" at bounding box center [792, 607] width 591 height 17
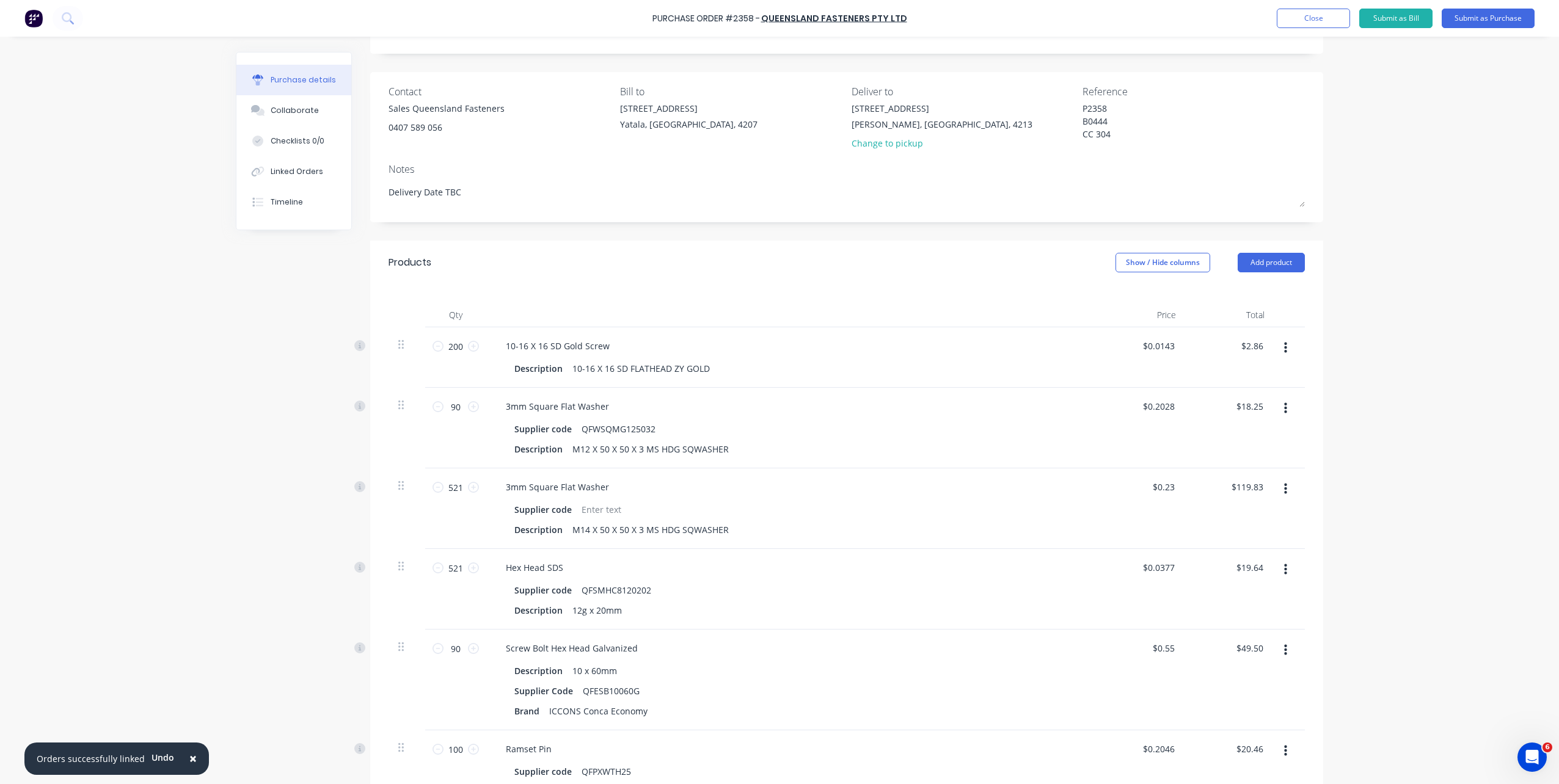
scroll to position [0, 0]
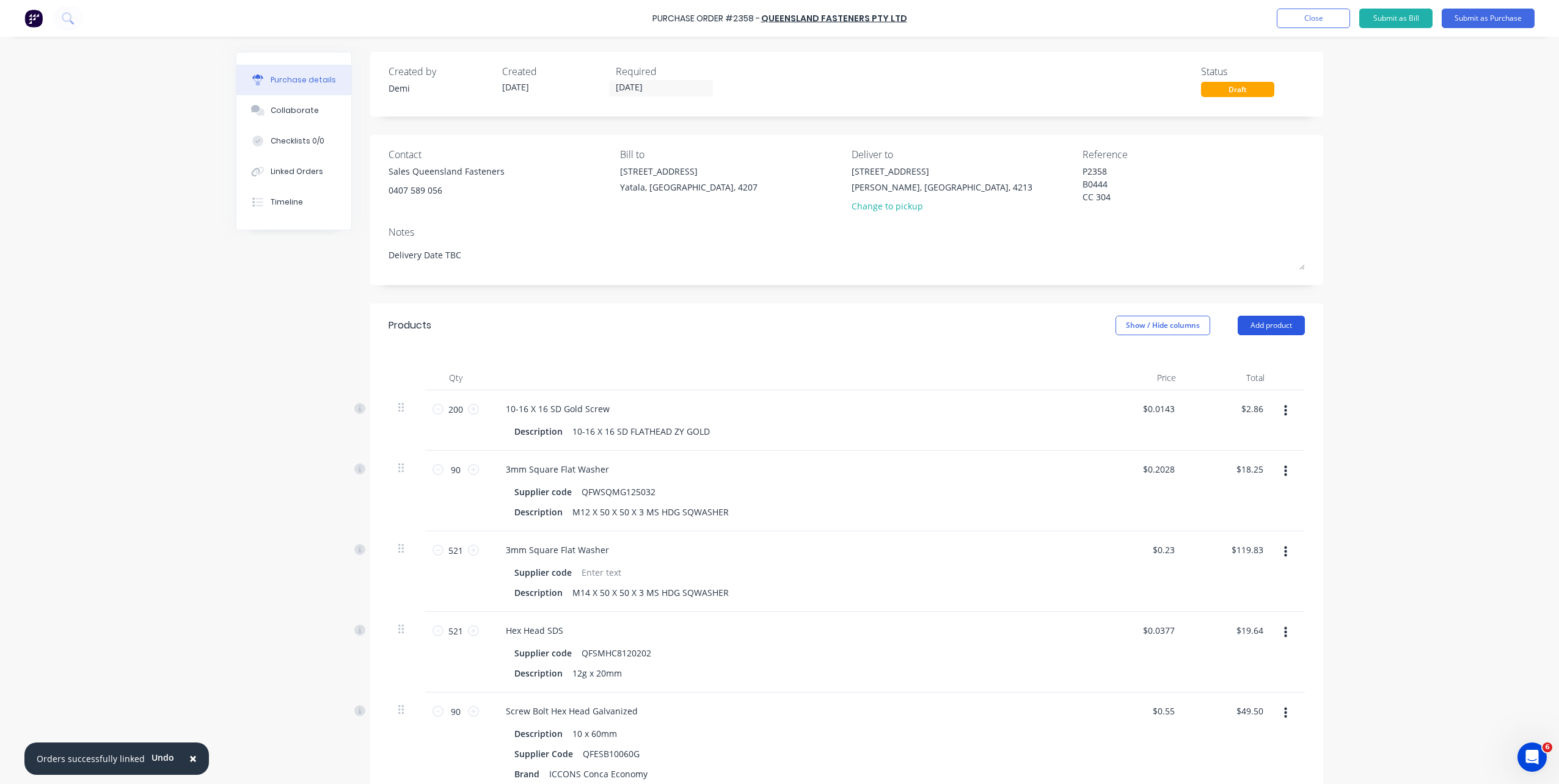
click at [1254, 327] on button "Add product" at bounding box center [1271, 326] width 67 height 20
click at [1244, 364] on div "Product catalogue" at bounding box center [1247, 356] width 94 height 17
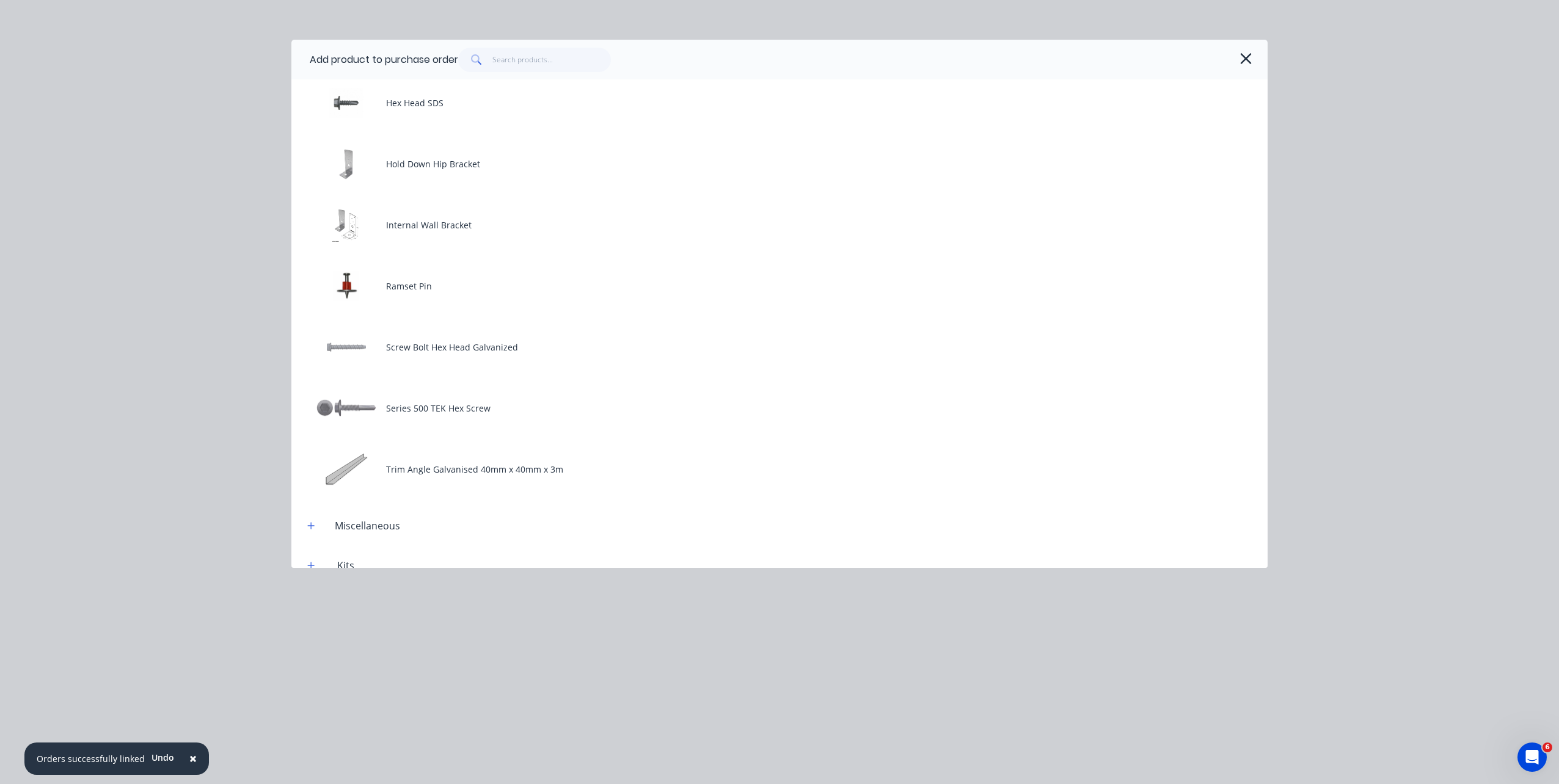
scroll to position [550, 0]
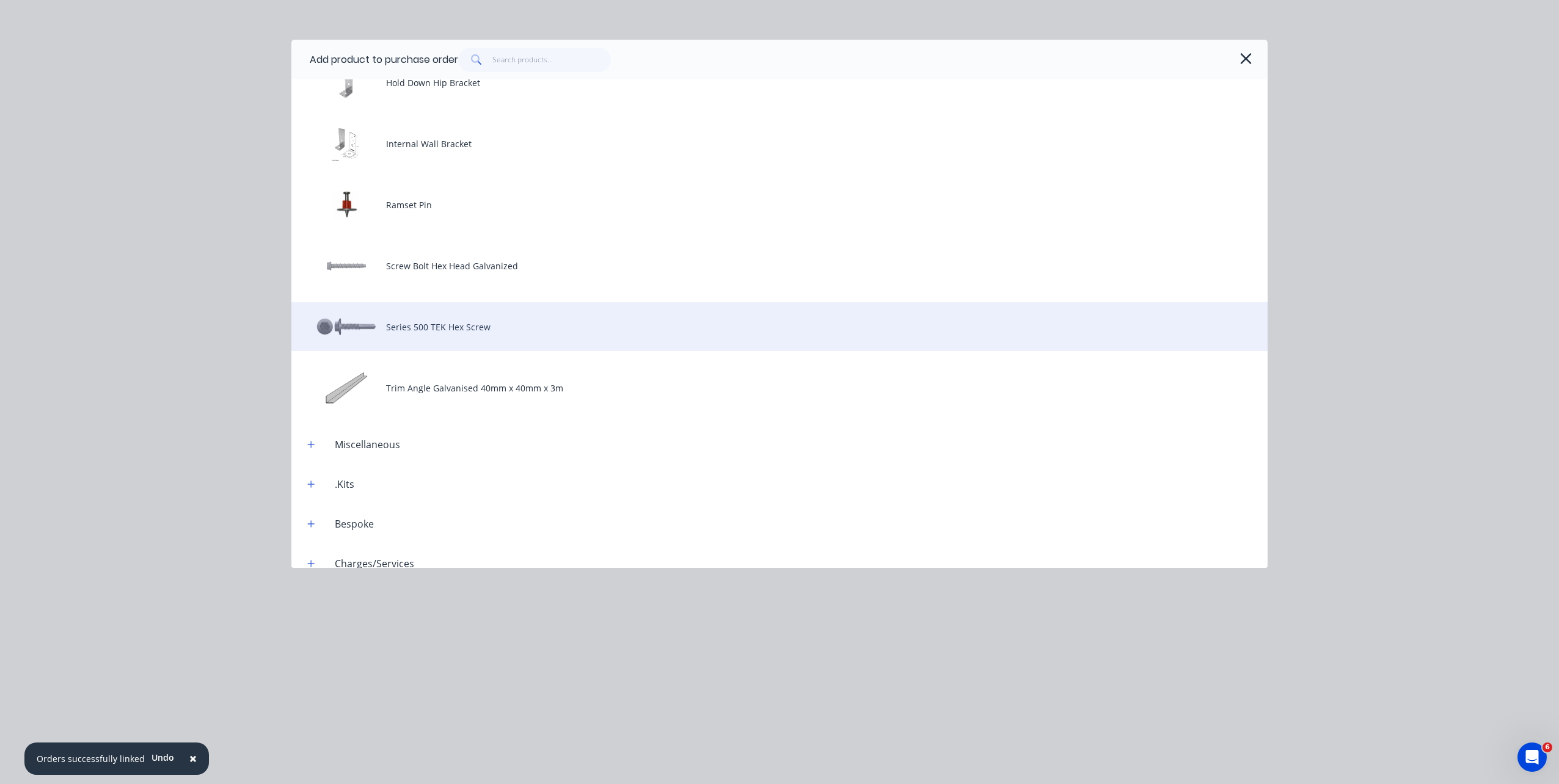
click at [684, 314] on div "Series 500 TEK Hex Screw" at bounding box center [780, 327] width 976 height 49
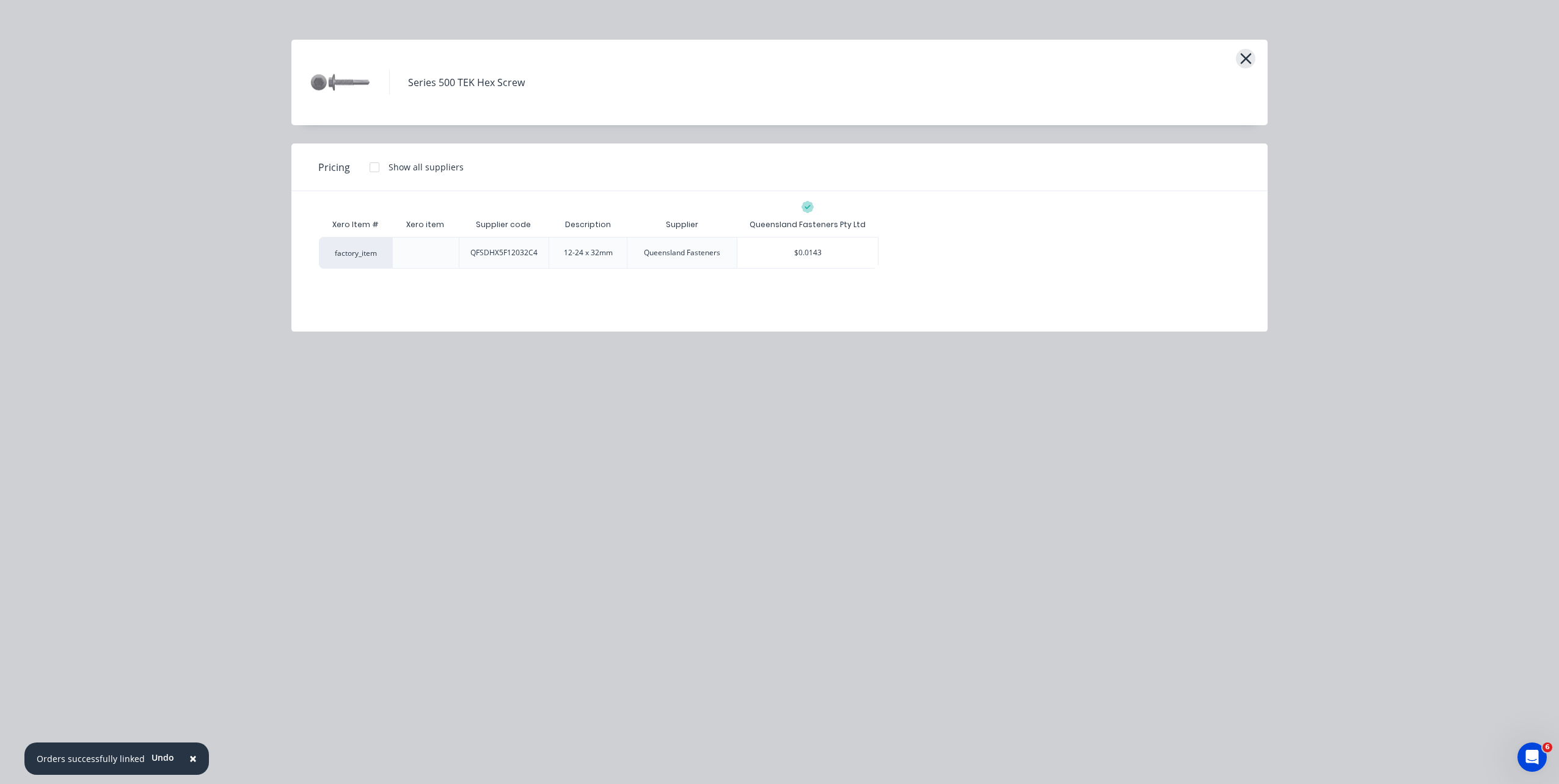
click at [1242, 52] on icon "button" at bounding box center [1245, 58] width 13 height 17
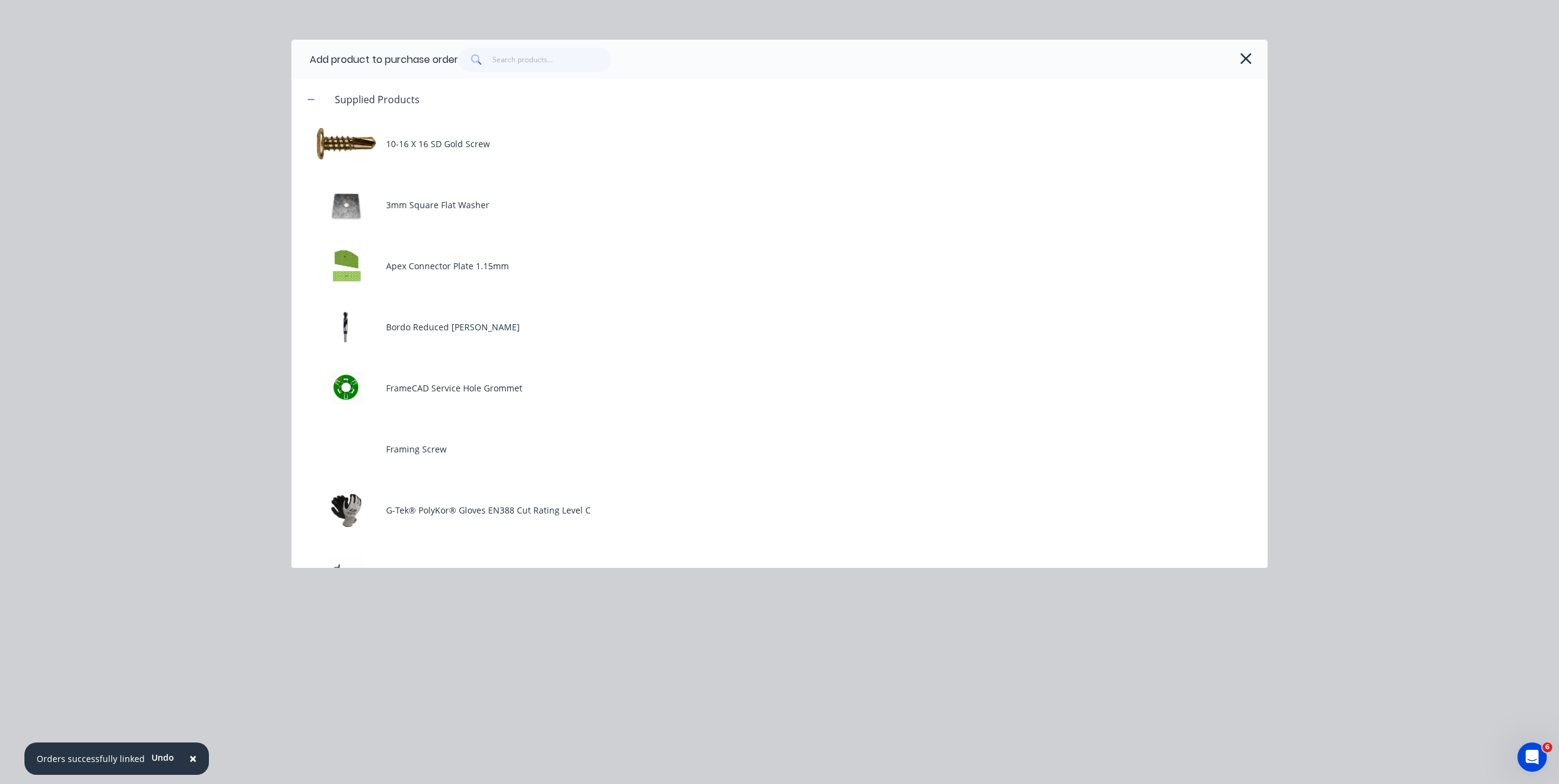
click at [1246, 71] on div at bounding box center [853, 60] width 791 height 24
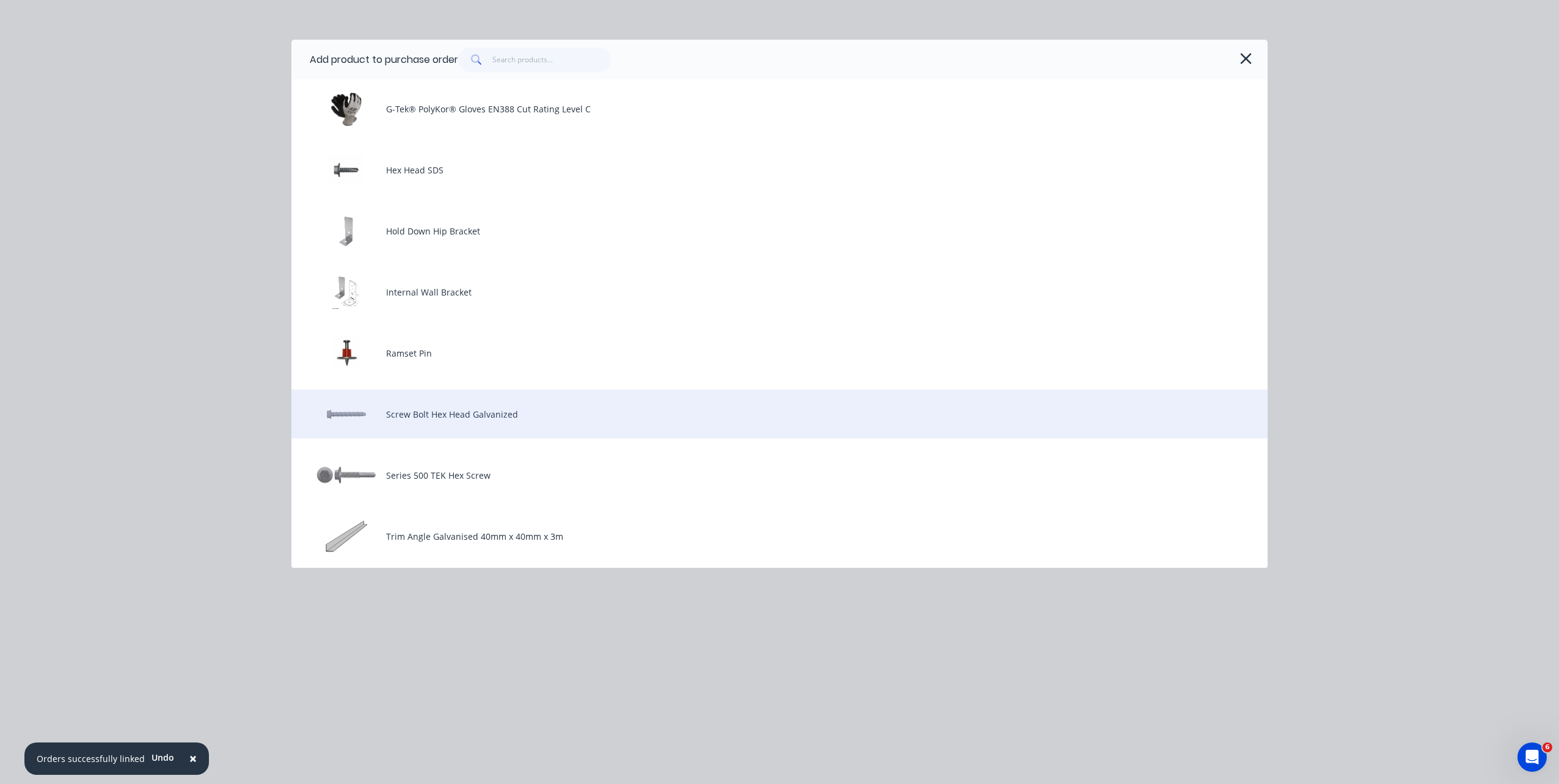
scroll to position [405, 0]
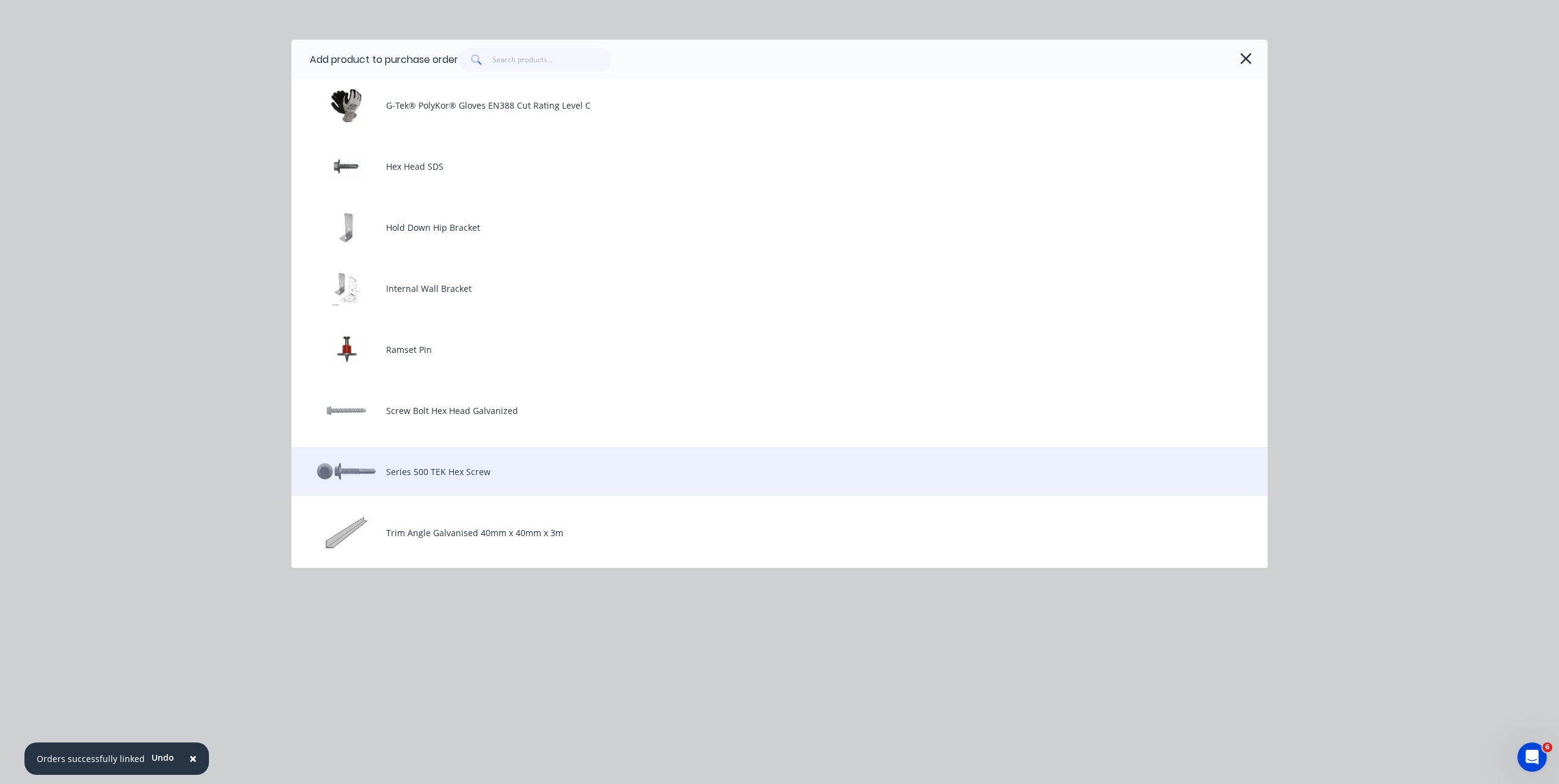
click at [858, 459] on div "Series 500 TEK Hex Screw" at bounding box center [780, 472] width 976 height 49
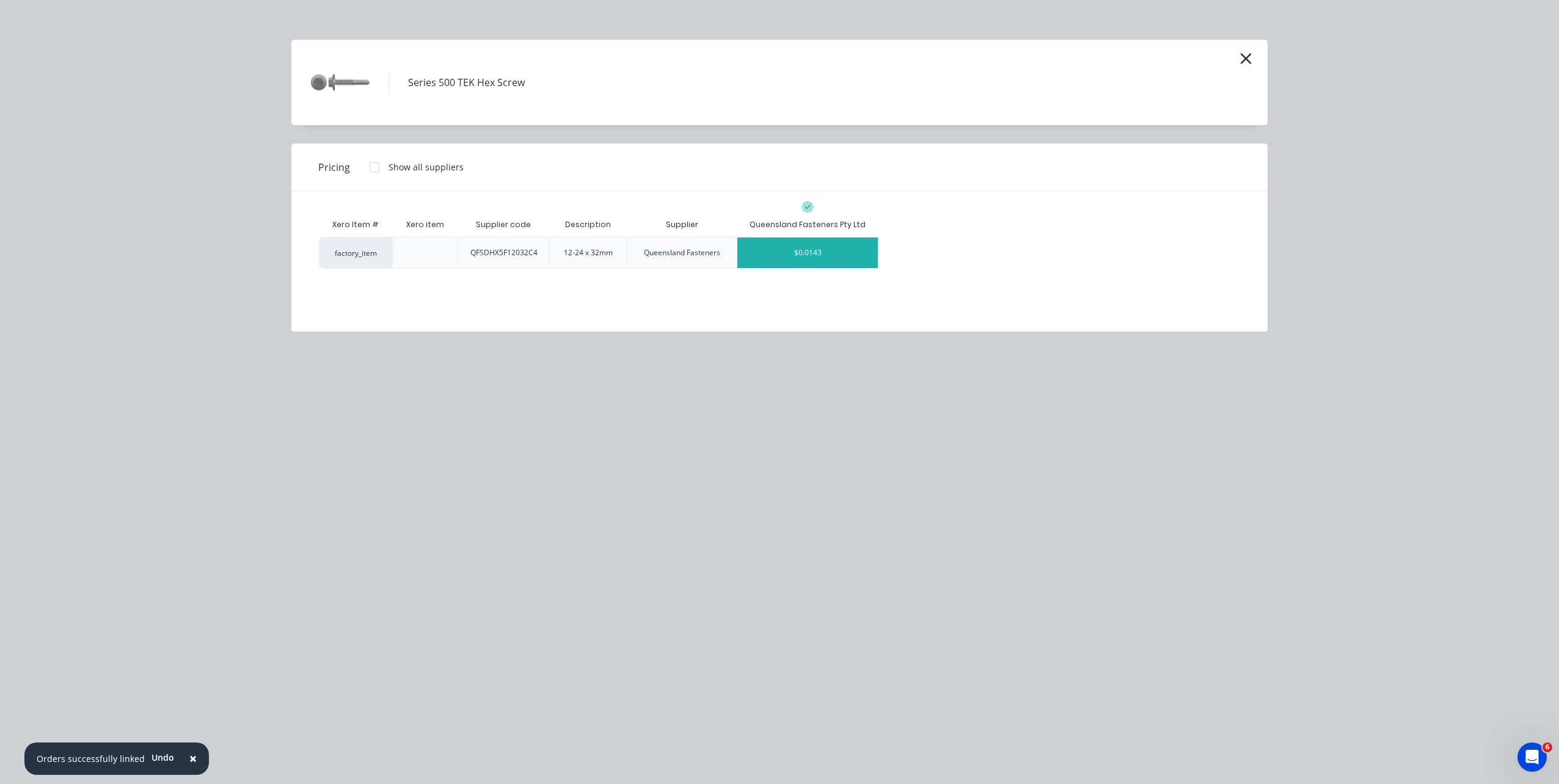
click at [834, 262] on div "$0.0143" at bounding box center [807, 253] width 141 height 30
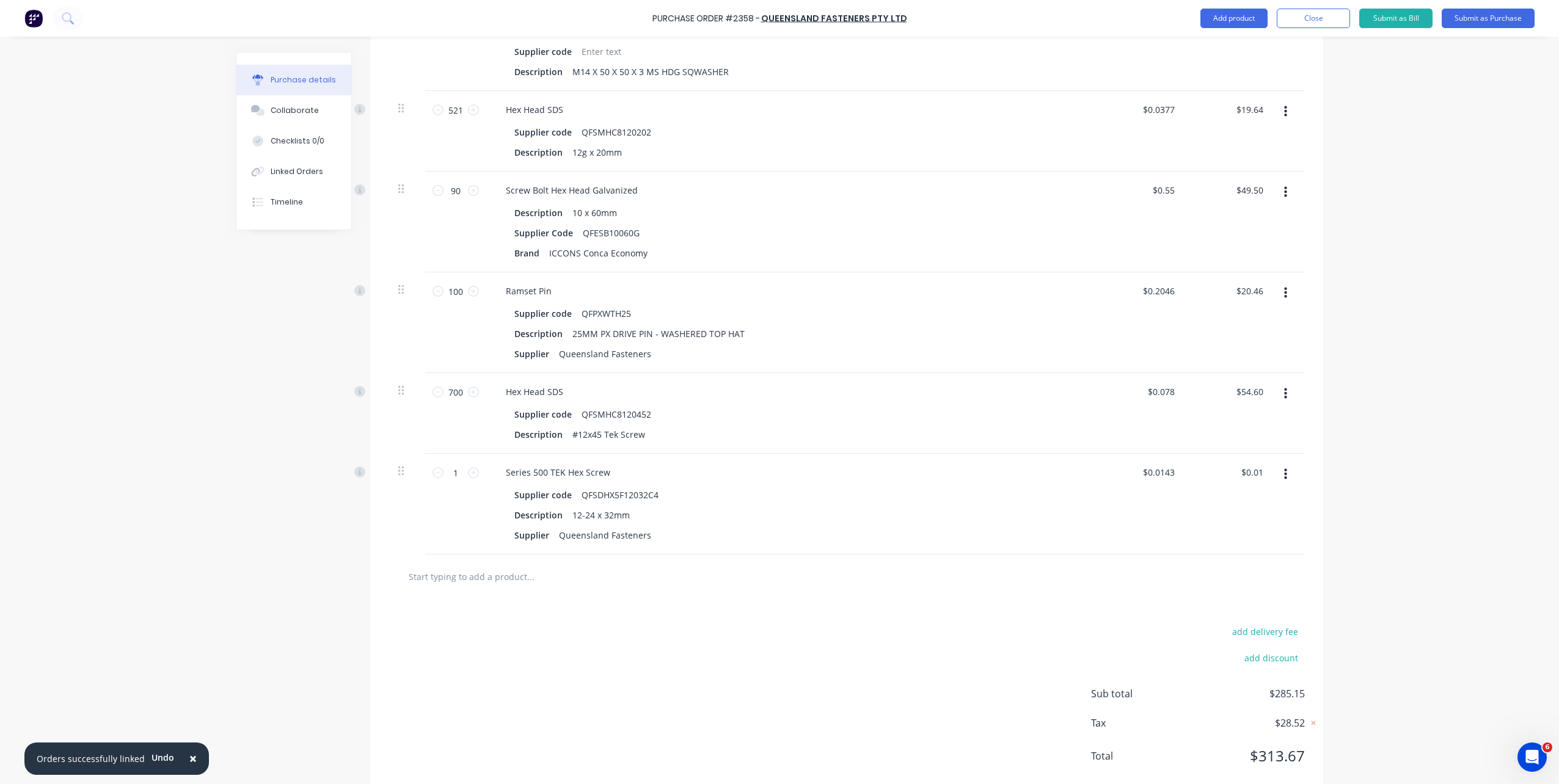
scroll to position [549, 0]
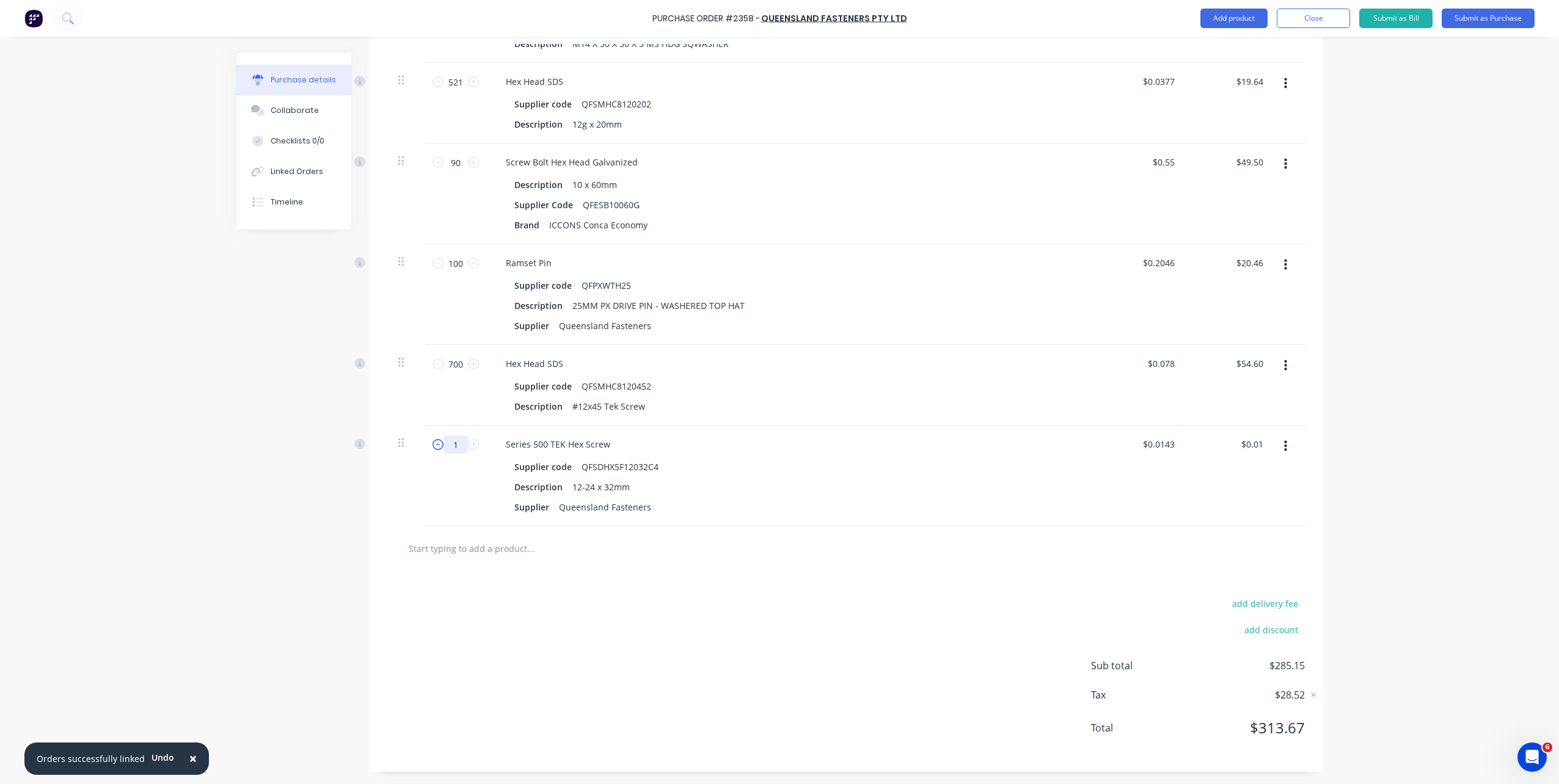
drag, startPoint x: 460, startPoint y: 448, endPoint x: 429, endPoint y: 448, distance: 31.0
click at [435, 448] on div "1 1" at bounding box center [455, 444] width 42 height 18
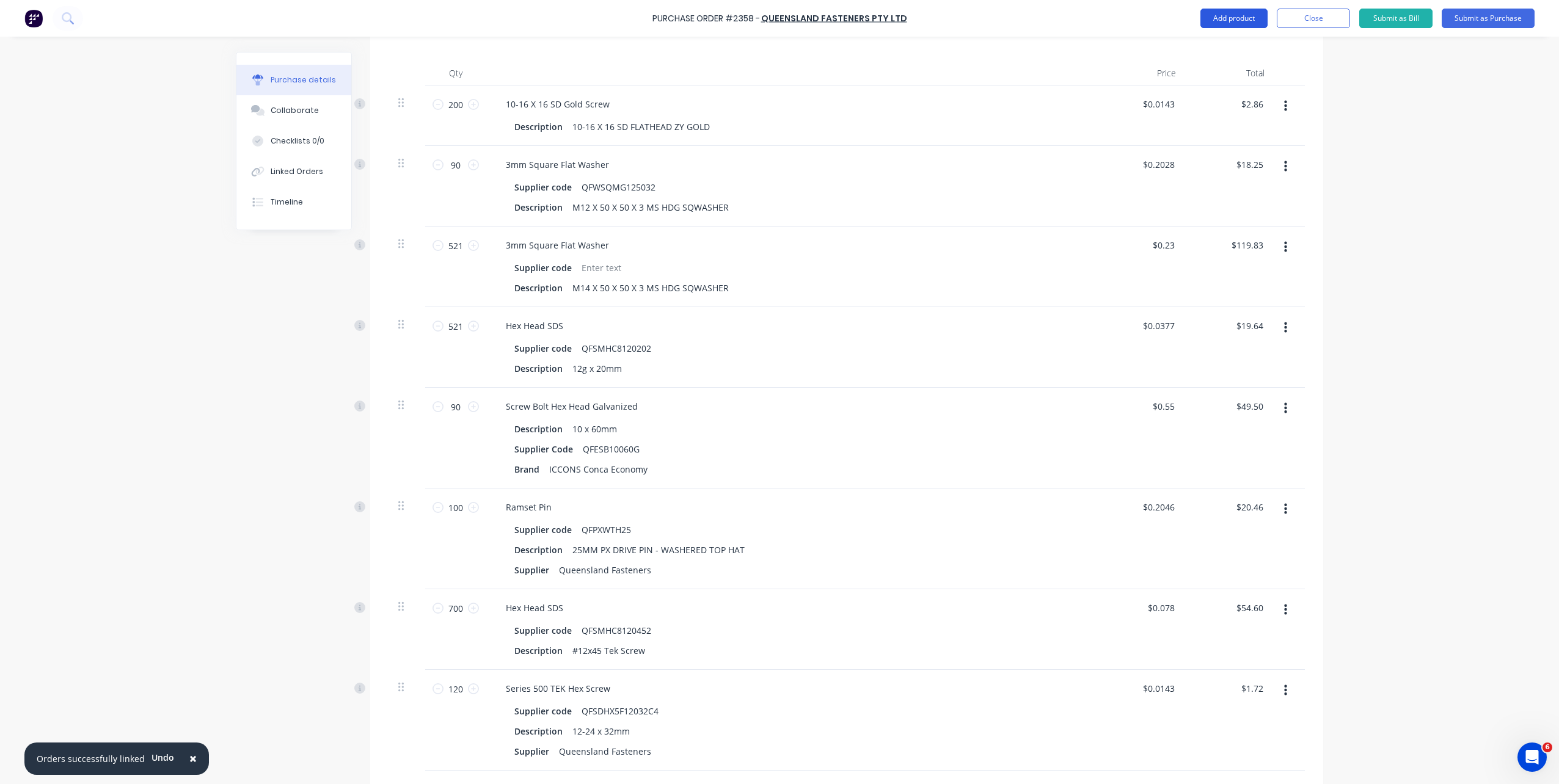
click at [1254, 24] on button "Add product" at bounding box center [1234, 18] width 67 height 20
click at [1225, 46] on div "Product catalogue" at bounding box center [1210, 49] width 94 height 17
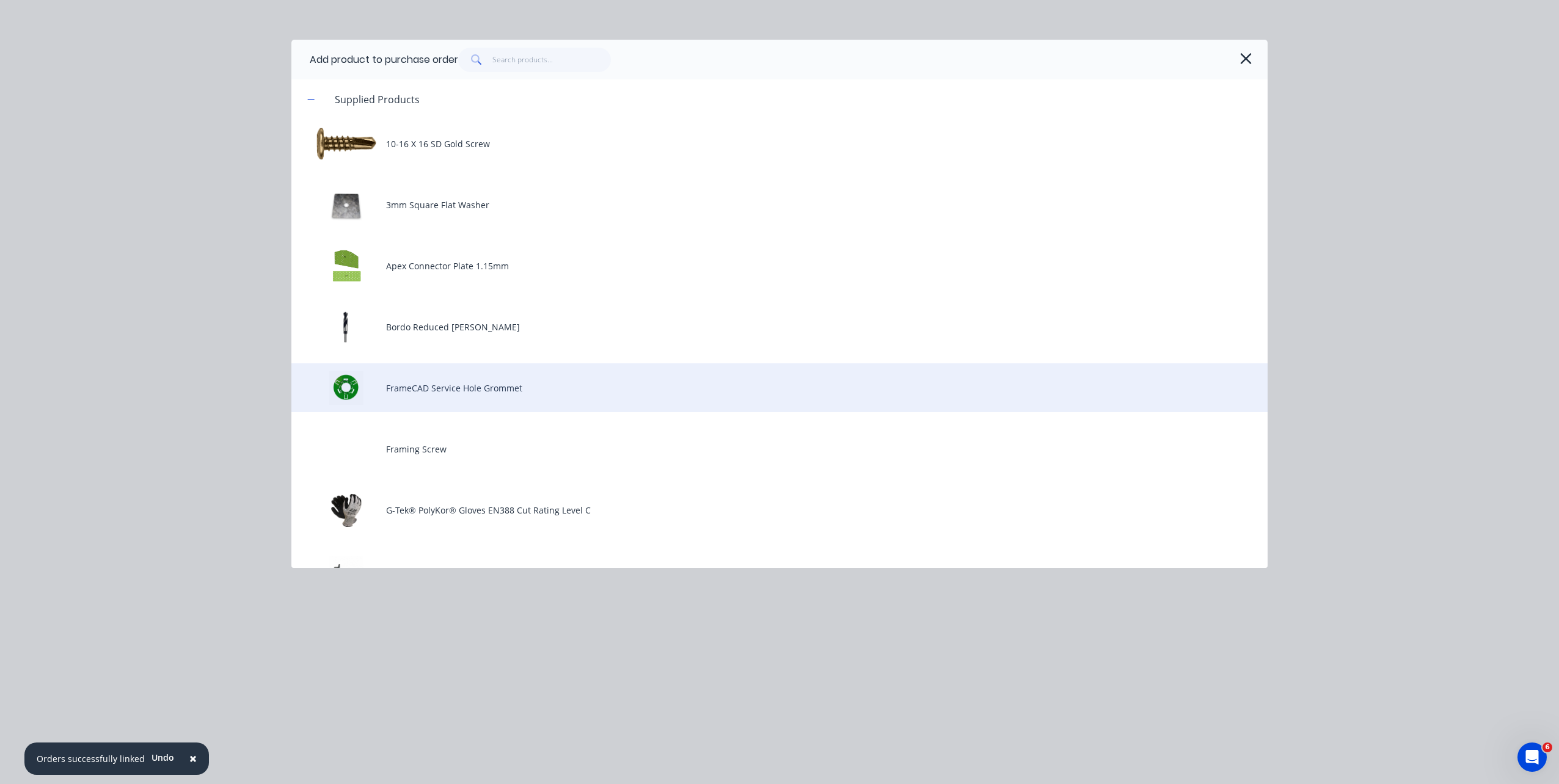
click at [523, 372] on div "FrameCAD Service Hole Grommet" at bounding box center [780, 387] width 976 height 49
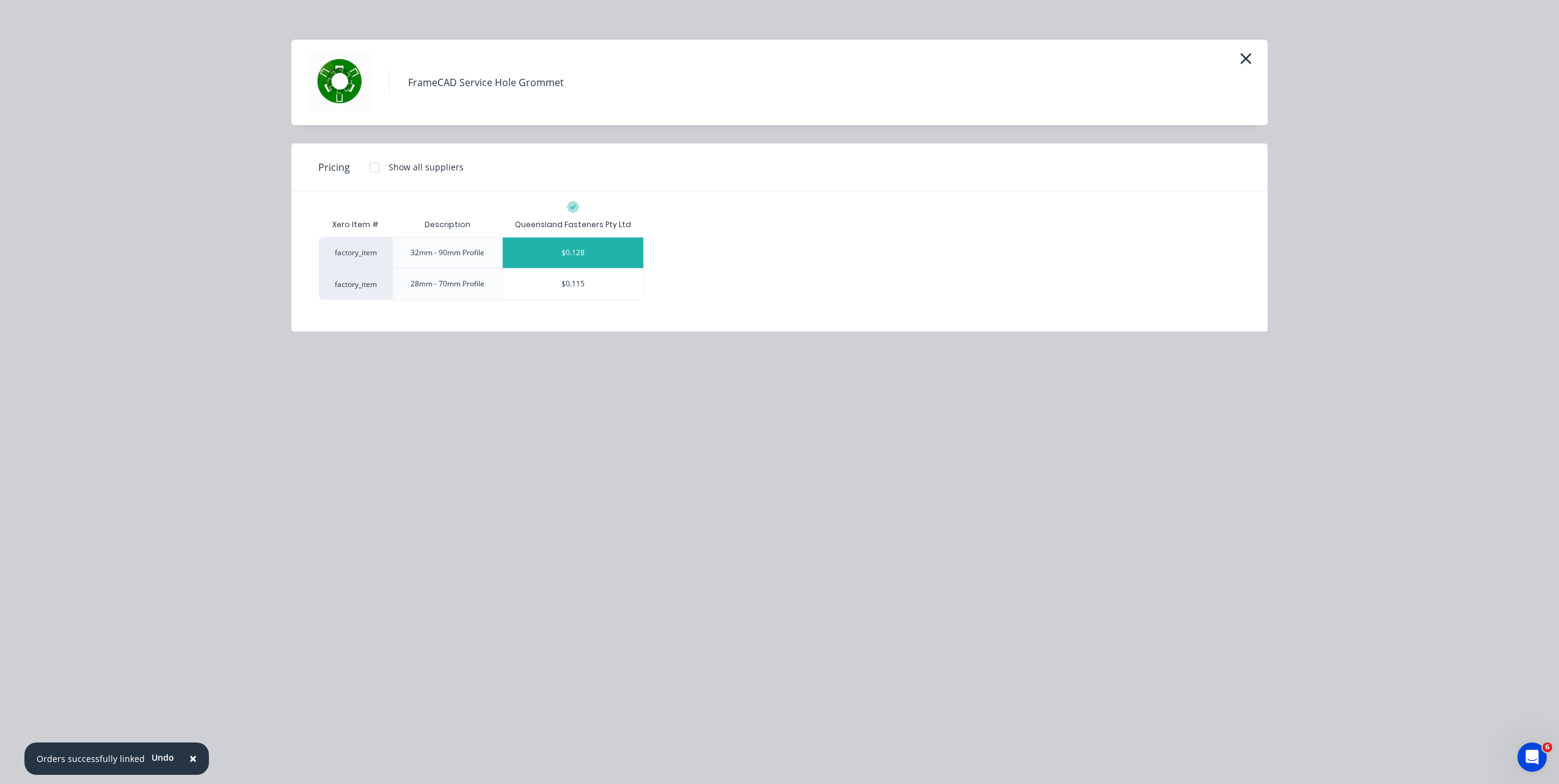
click at [575, 258] on div "$0.128" at bounding box center [573, 253] width 141 height 30
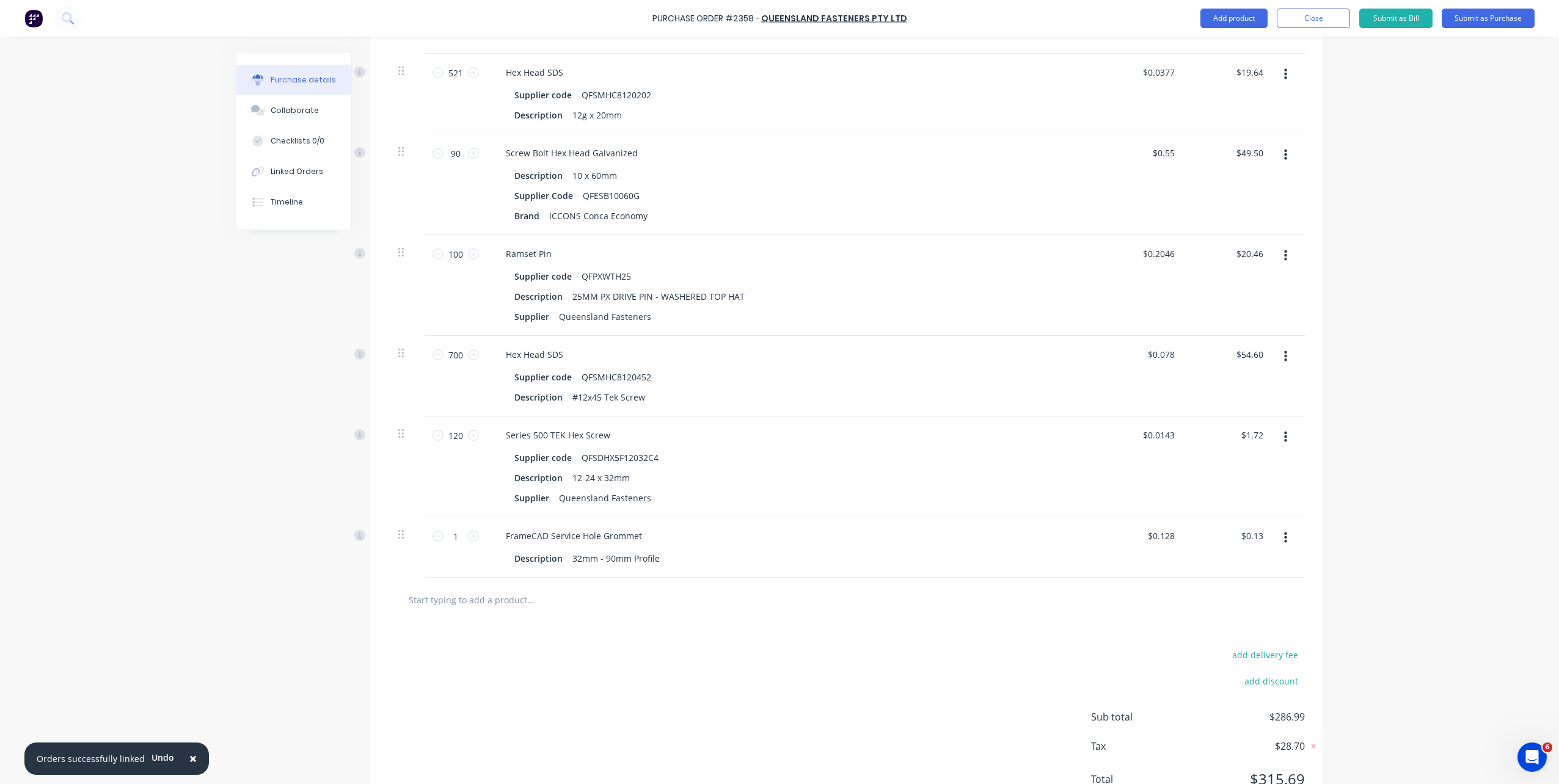
scroll to position [609, 0]
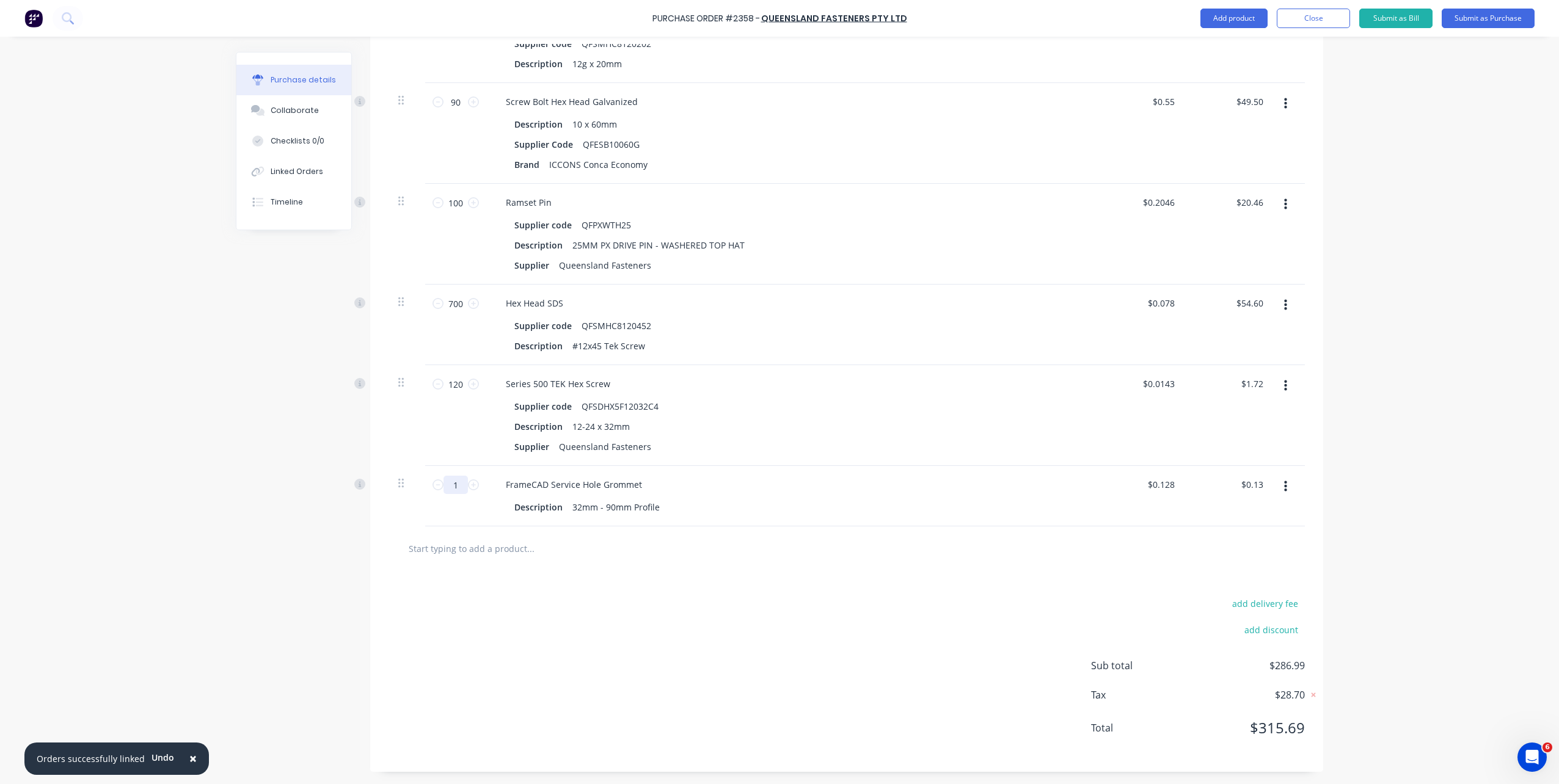
drag, startPoint x: 460, startPoint y: 485, endPoint x: 446, endPoint y: 484, distance: 14.0
click at [446, 484] on input "1" at bounding box center [456, 485] width 24 height 18
click at [1041, 538] on div at bounding box center [846, 548] width 897 height 24
click at [988, 477] on div "FrameCAD Service Hole Grommet" at bounding box center [792, 484] width 591 height 17
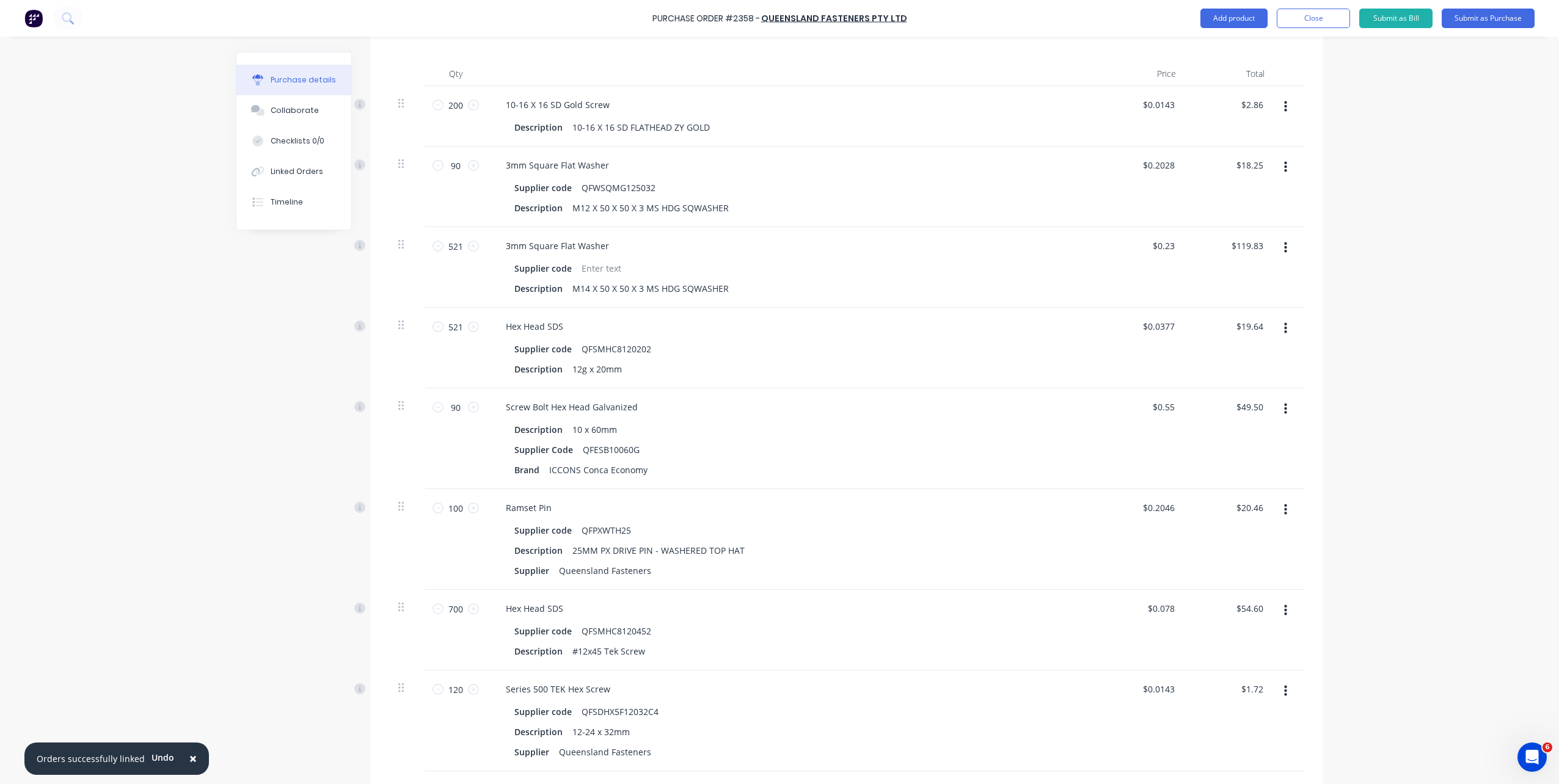
scroll to position [365, 0]
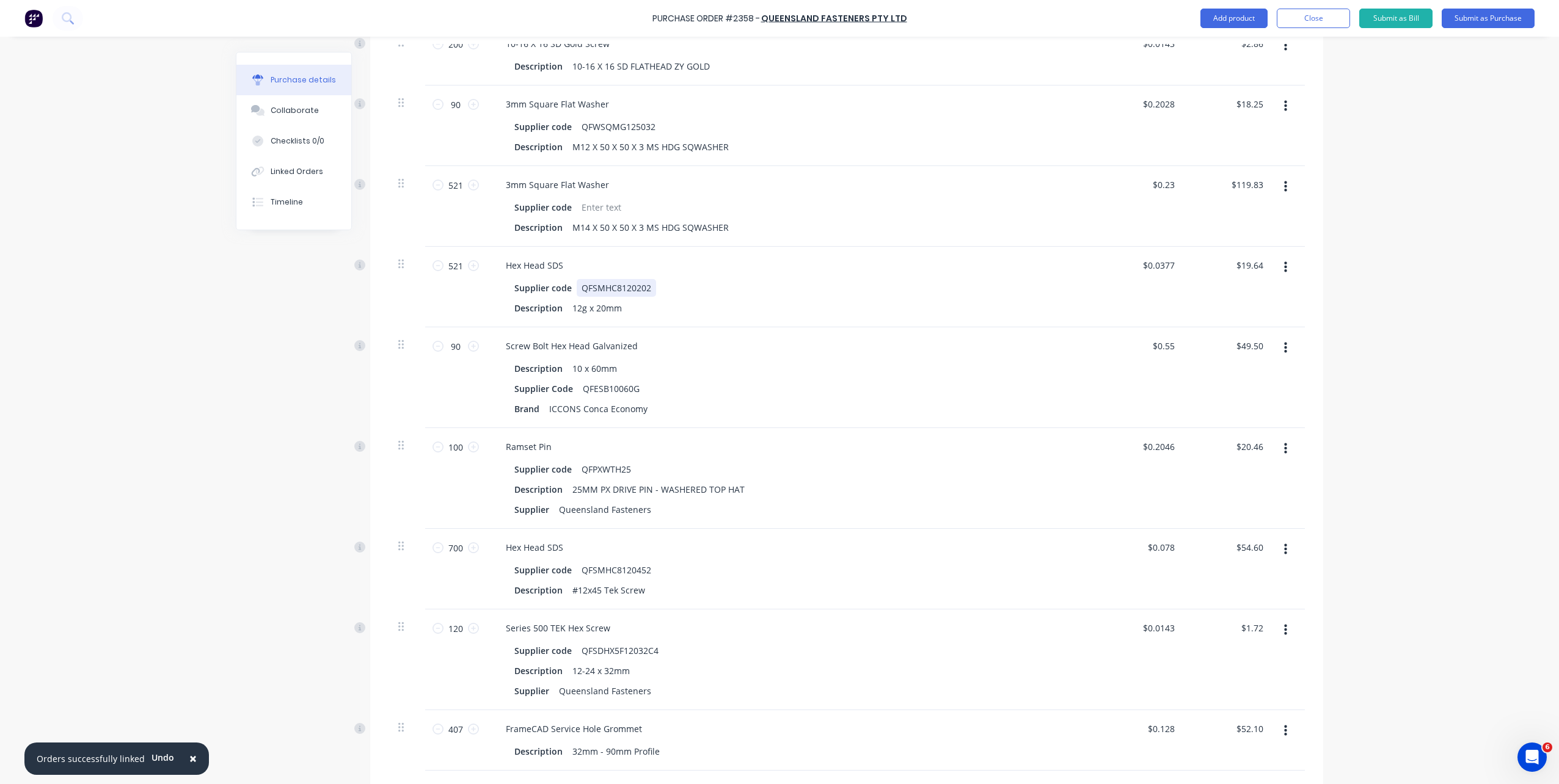
click at [1016, 289] on div "Supplier code QFSMHC8120202" at bounding box center [789, 287] width 560 height 17
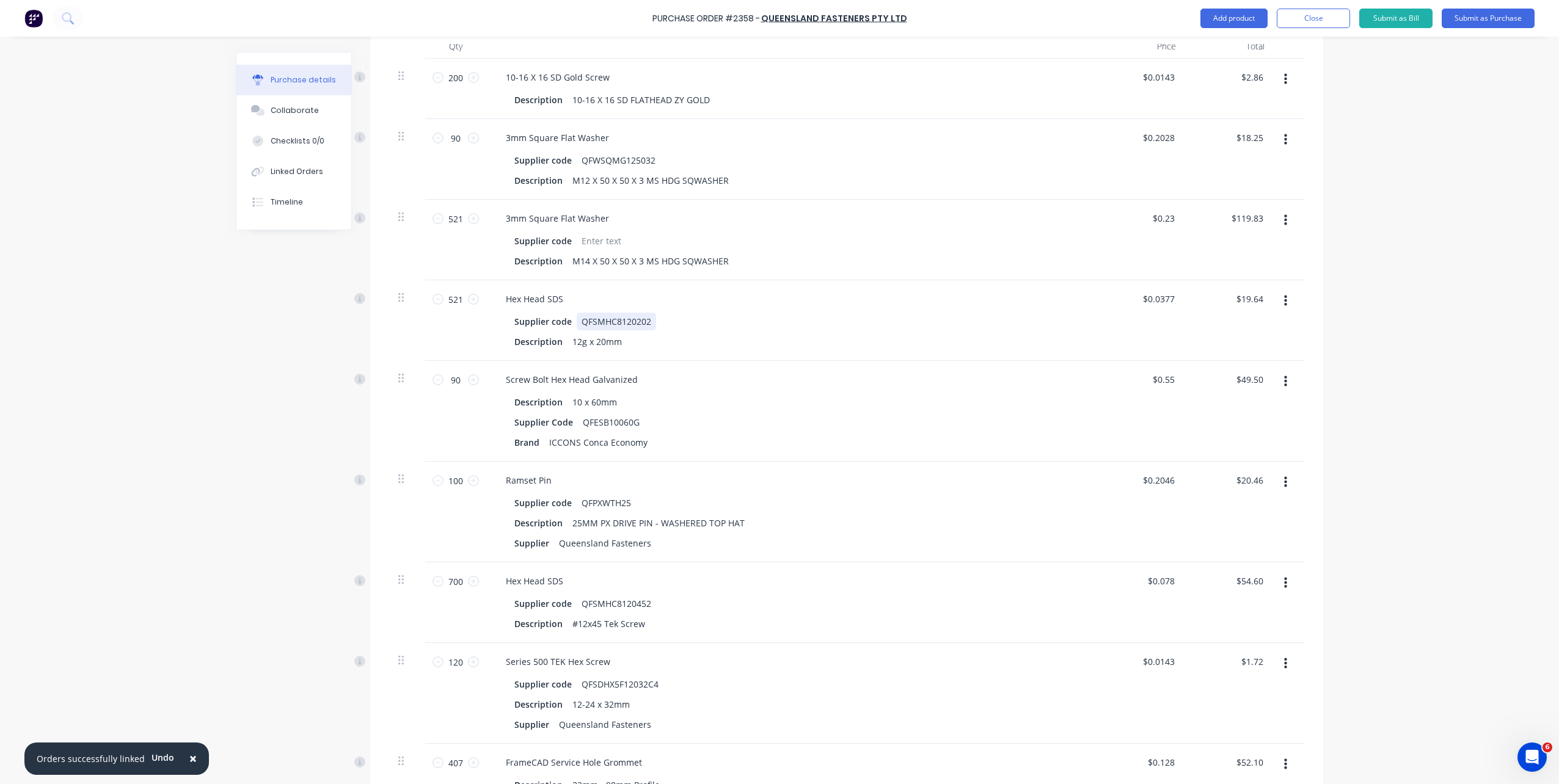
scroll to position [304, 0]
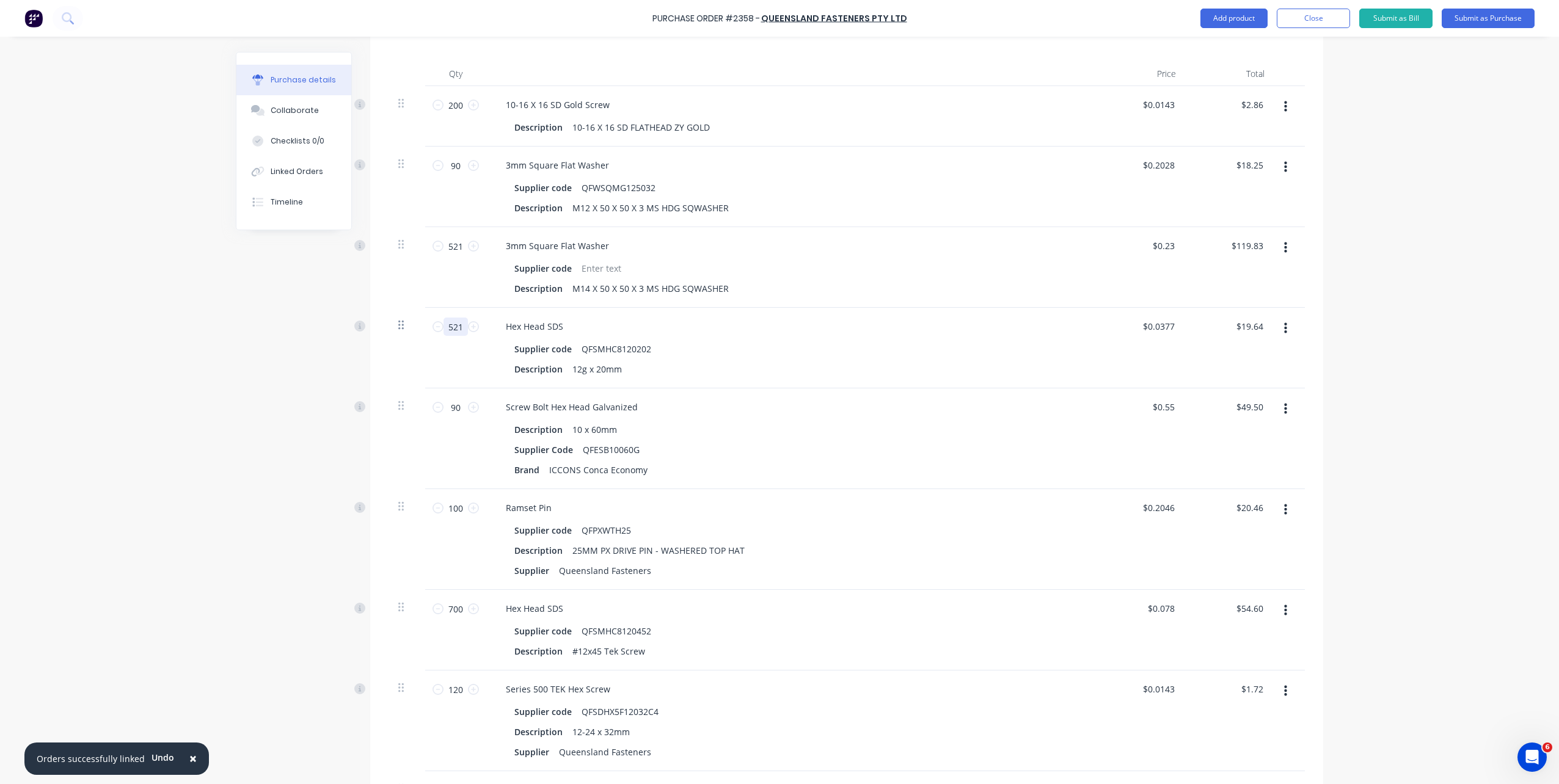
drag, startPoint x: 457, startPoint y: 330, endPoint x: 397, endPoint y: 327, distance: 60.1
click at [397, 327] on div "521 521 Hex Head SDS Supplier code QFSMHC8120202 Description 12g x 20mm $0.0377…" at bounding box center [846, 348] width 916 height 81
click at [719, 362] on div "Description 12g x 20mm" at bounding box center [789, 368] width 560 height 17
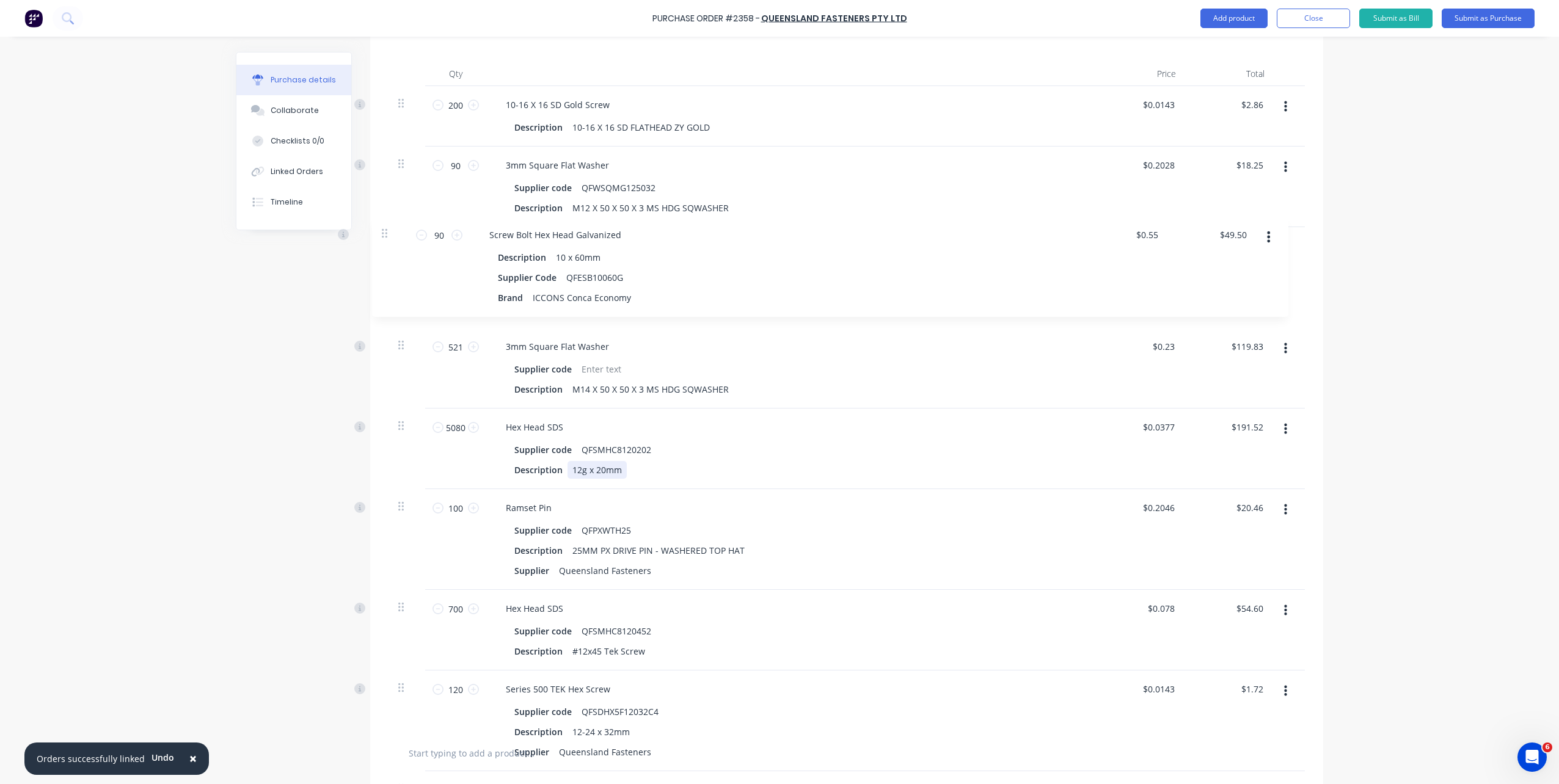
drag, startPoint x: 400, startPoint y: 406, endPoint x: 388, endPoint y: 230, distance: 176.4
click at [388, 230] on div "200 200 10-16 X 16 SD Gold Screw Description 10-16 X 16 SD FLATHEAD ZY GOLD $0.…" at bounding box center [846, 408] width 916 height 645
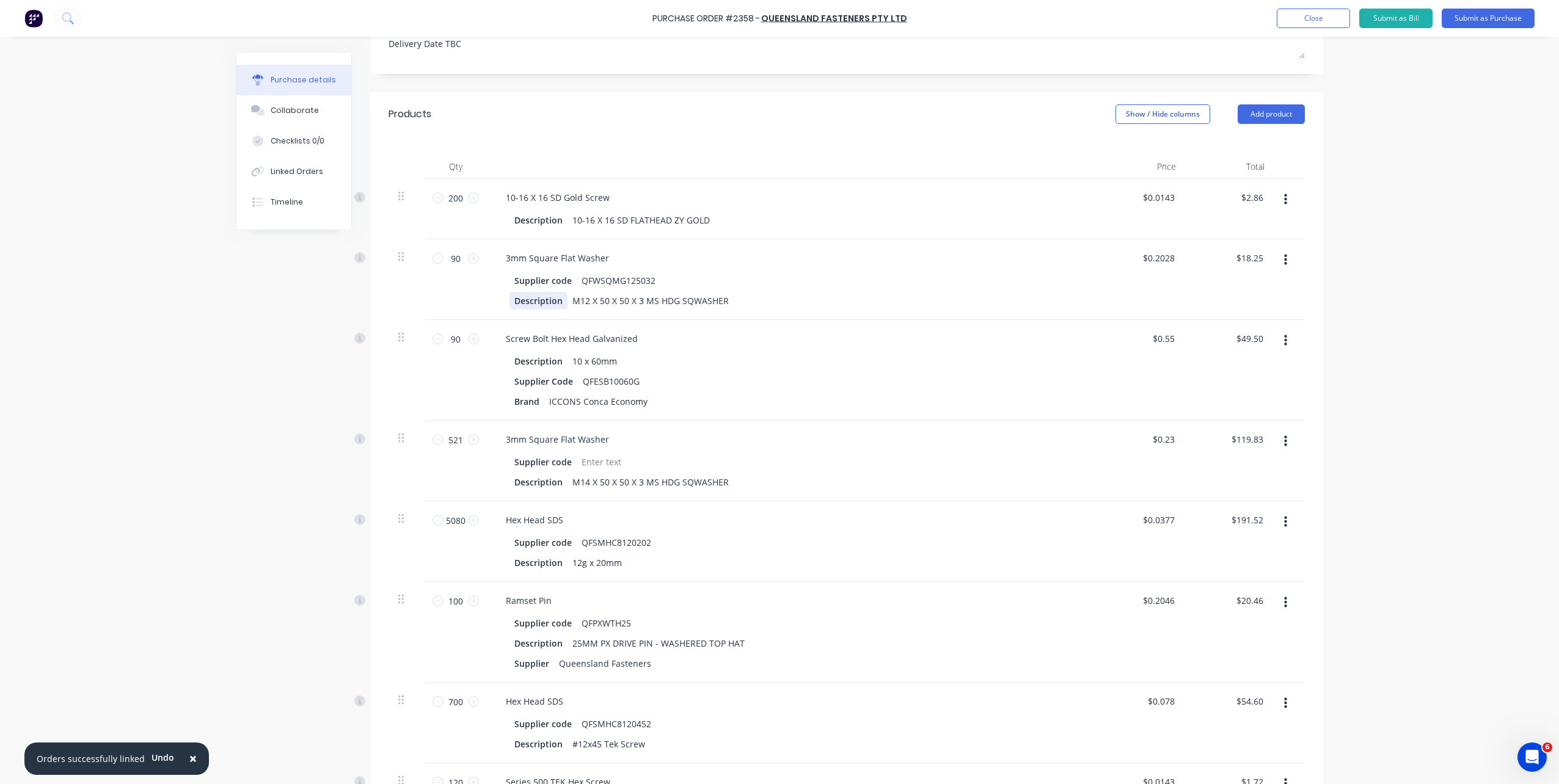
scroll to position [121, 0]
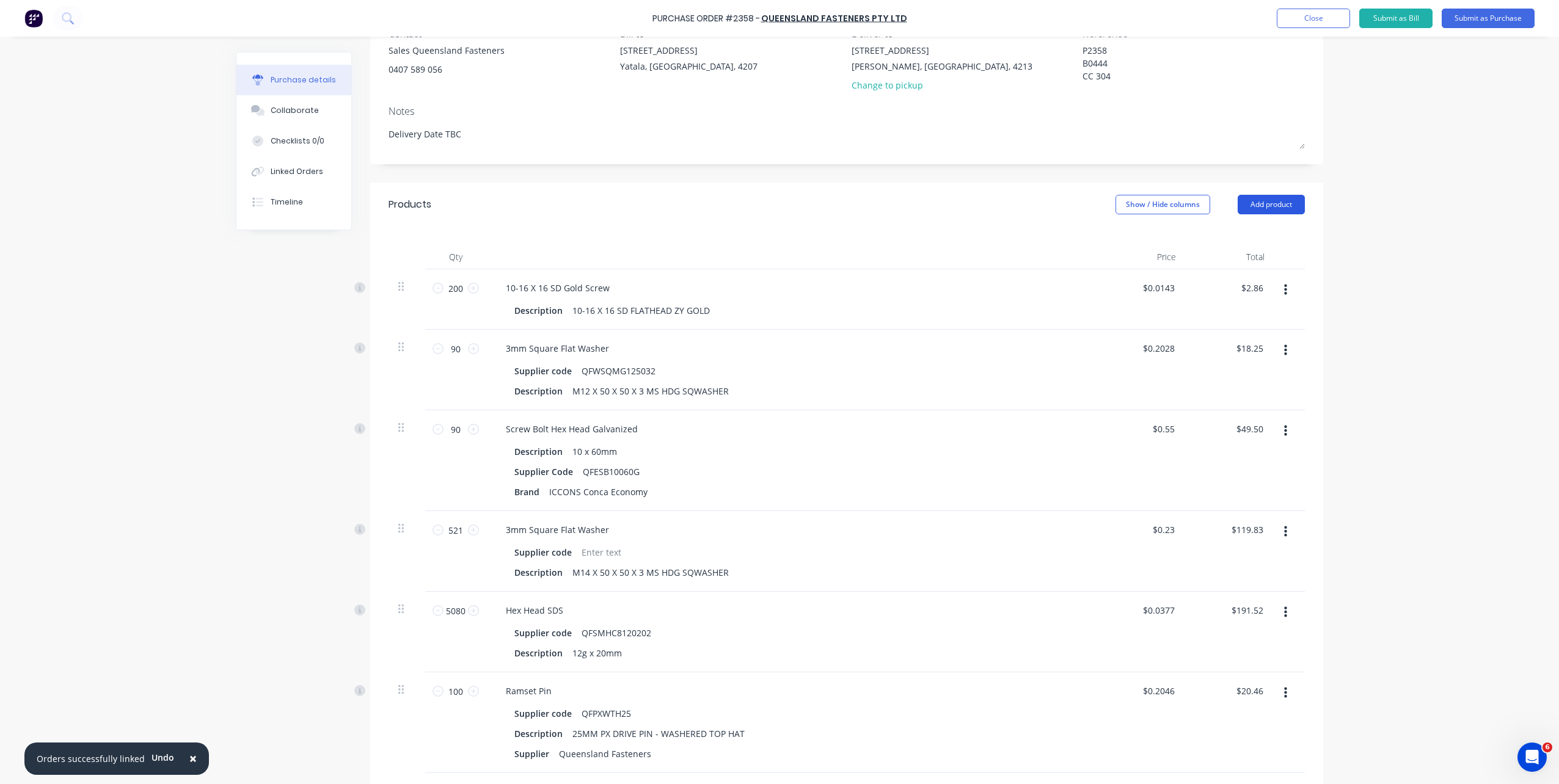
click at [1297, 203] on button "Add product" at bounding box center [1271, 204] width 67 height 20
click at [1269, 229] on div "Product catalogue" at bounding box center [1247, 236] width 94 height 17
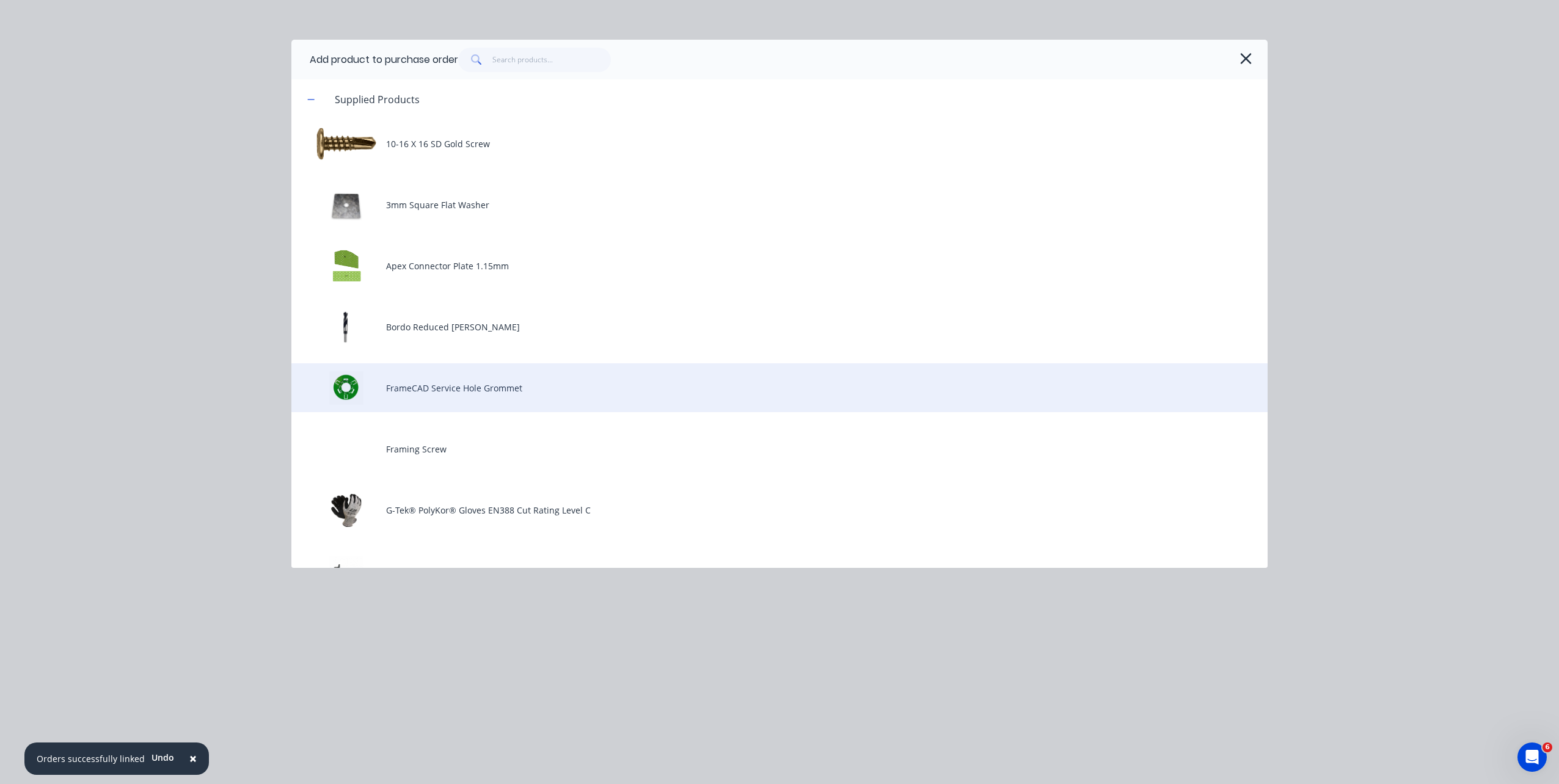
scroll to position [245, 0]
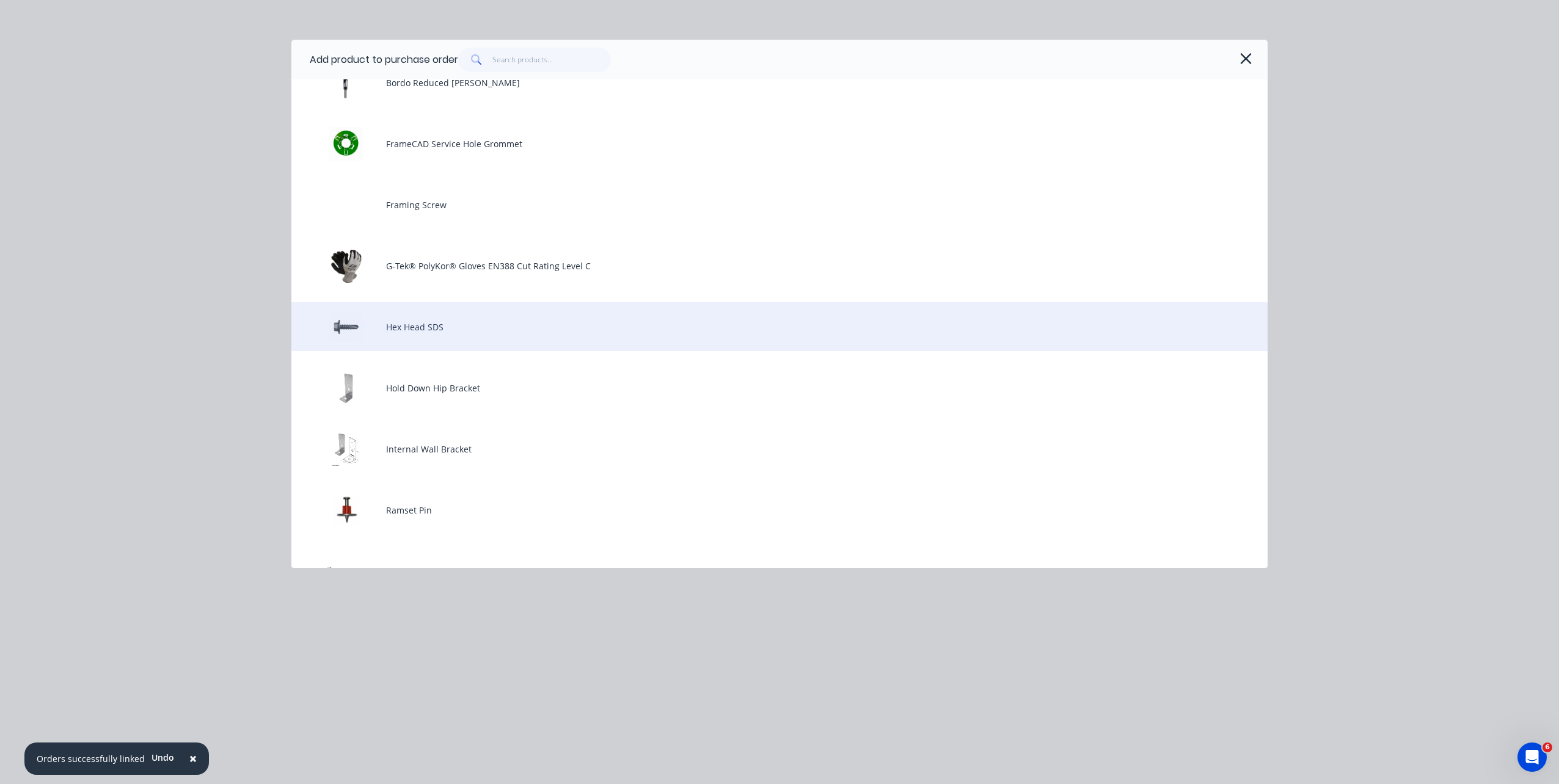
click at [541, 340] on div "Hex Head SDS" at bounding box center [780, 327] width 976 height 49
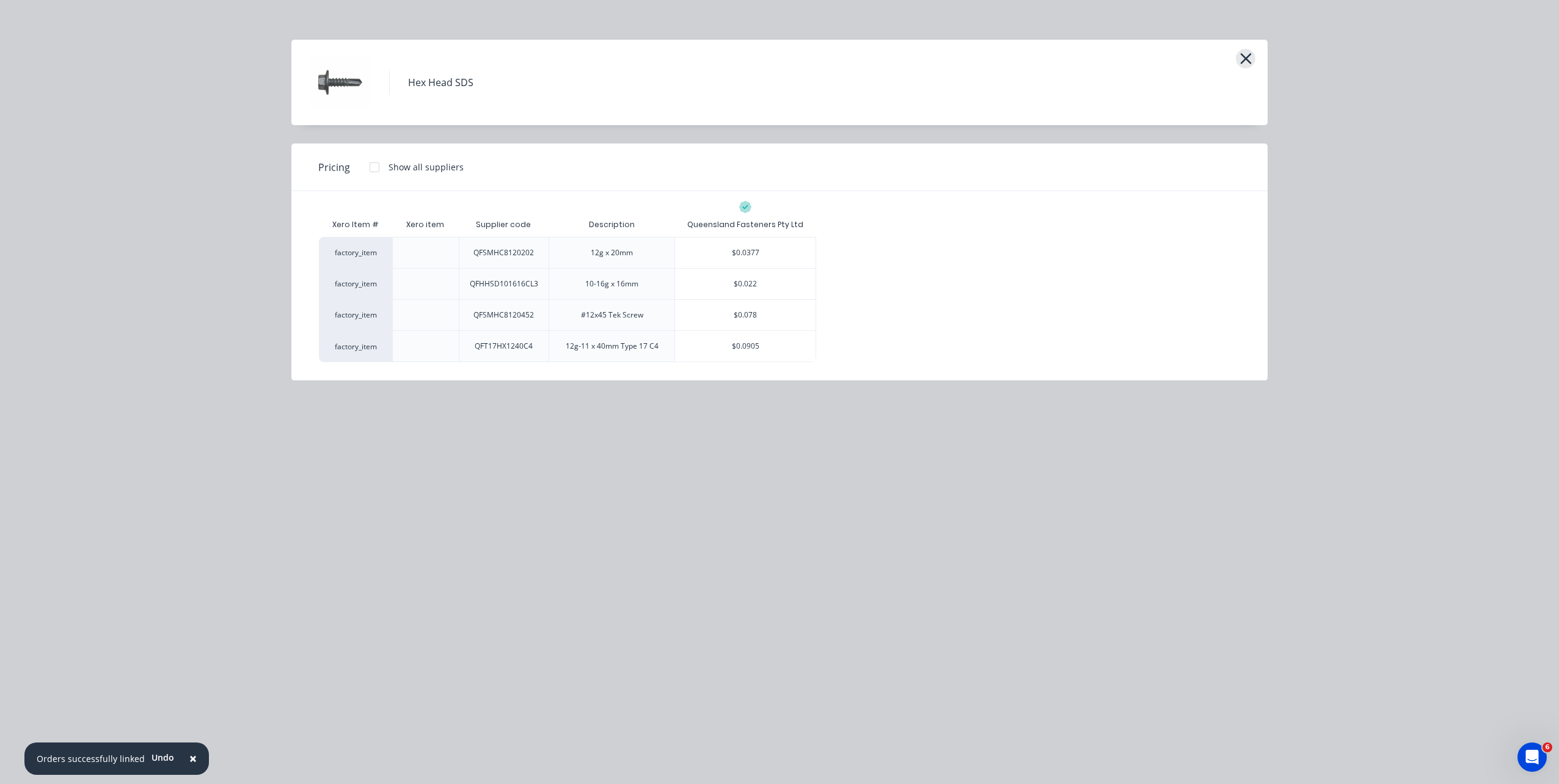
click at [1239, 61] on icon "button" at bounding box center [1245, 58] width 13 height 17
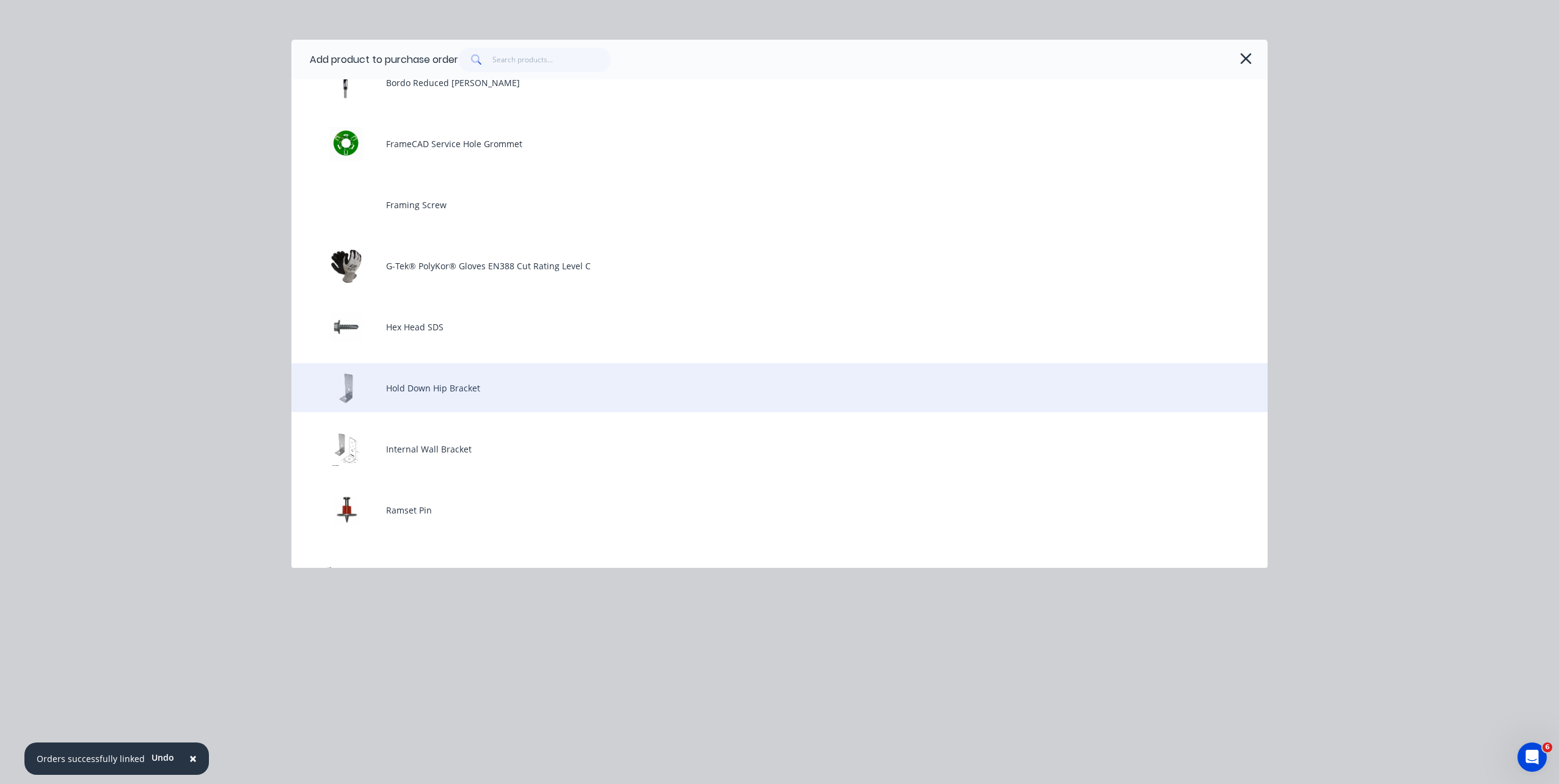
scroll to position [488, 0]
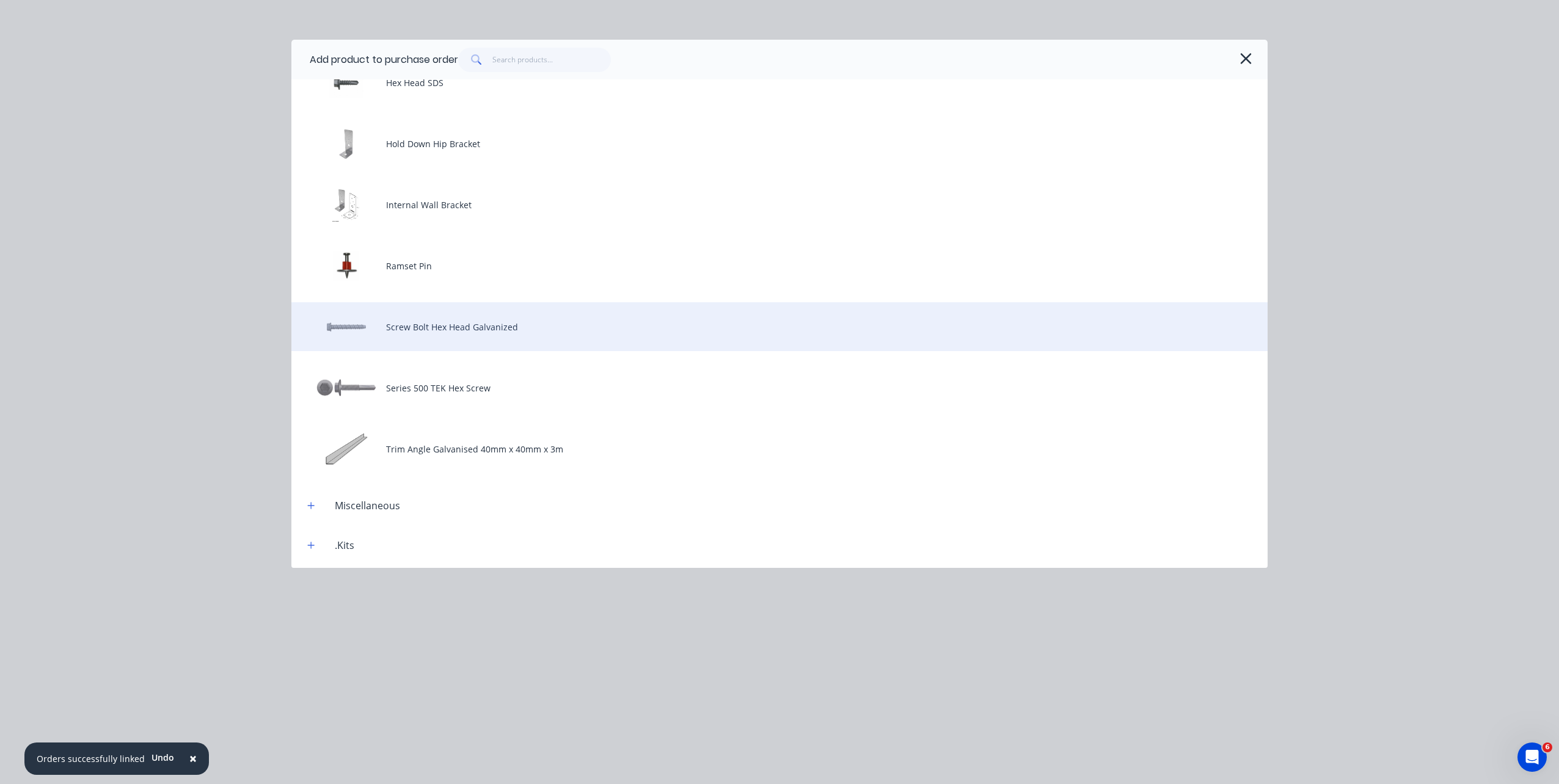
click at [522, 338] on div "Screw Bolt Hex Head Galvanized" at bounding box center [780, 327] width 976 height 49
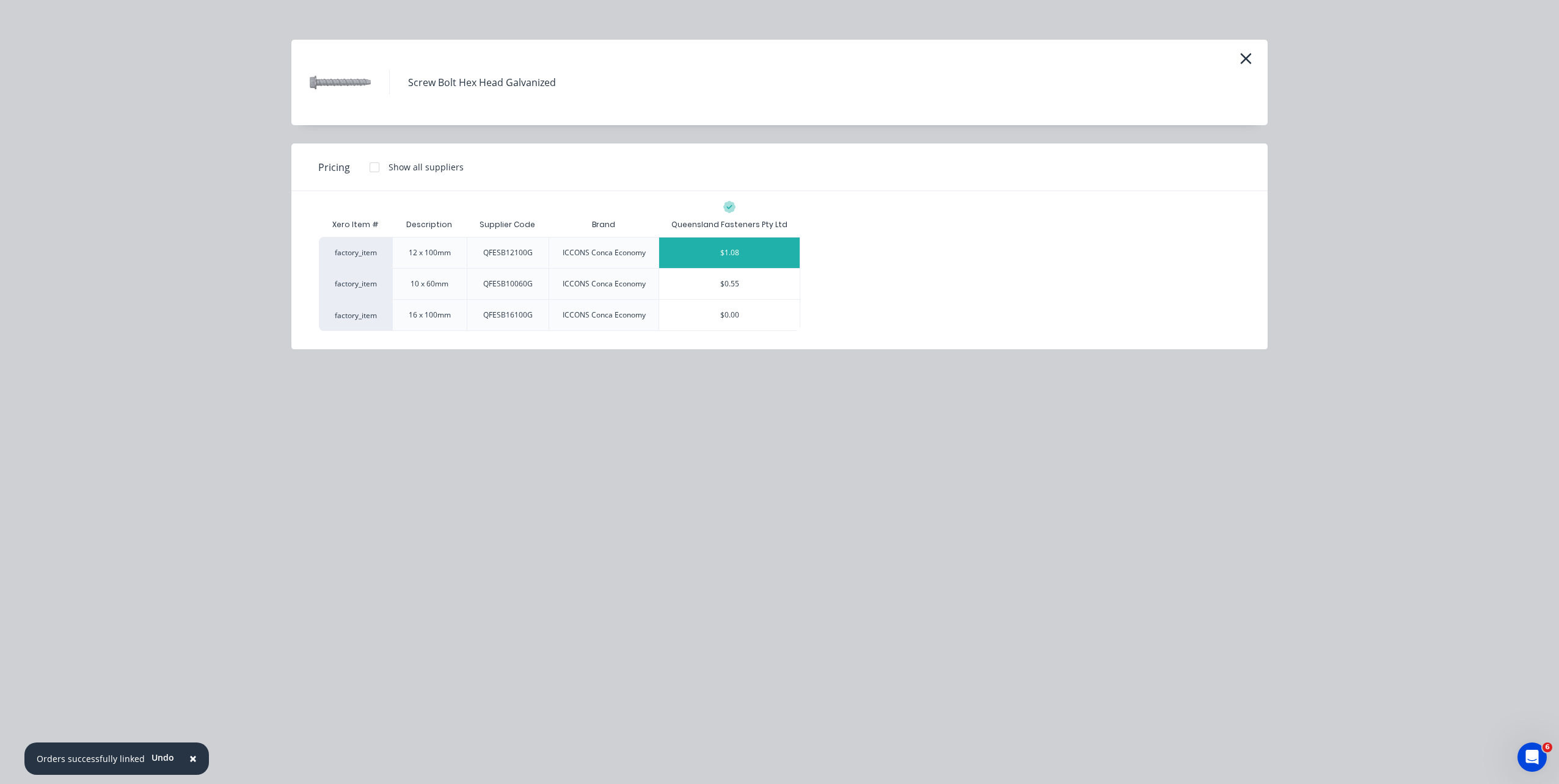
click at [773, 248] on div "$1.08" at bounding box center [729, 253] width 141 height 30
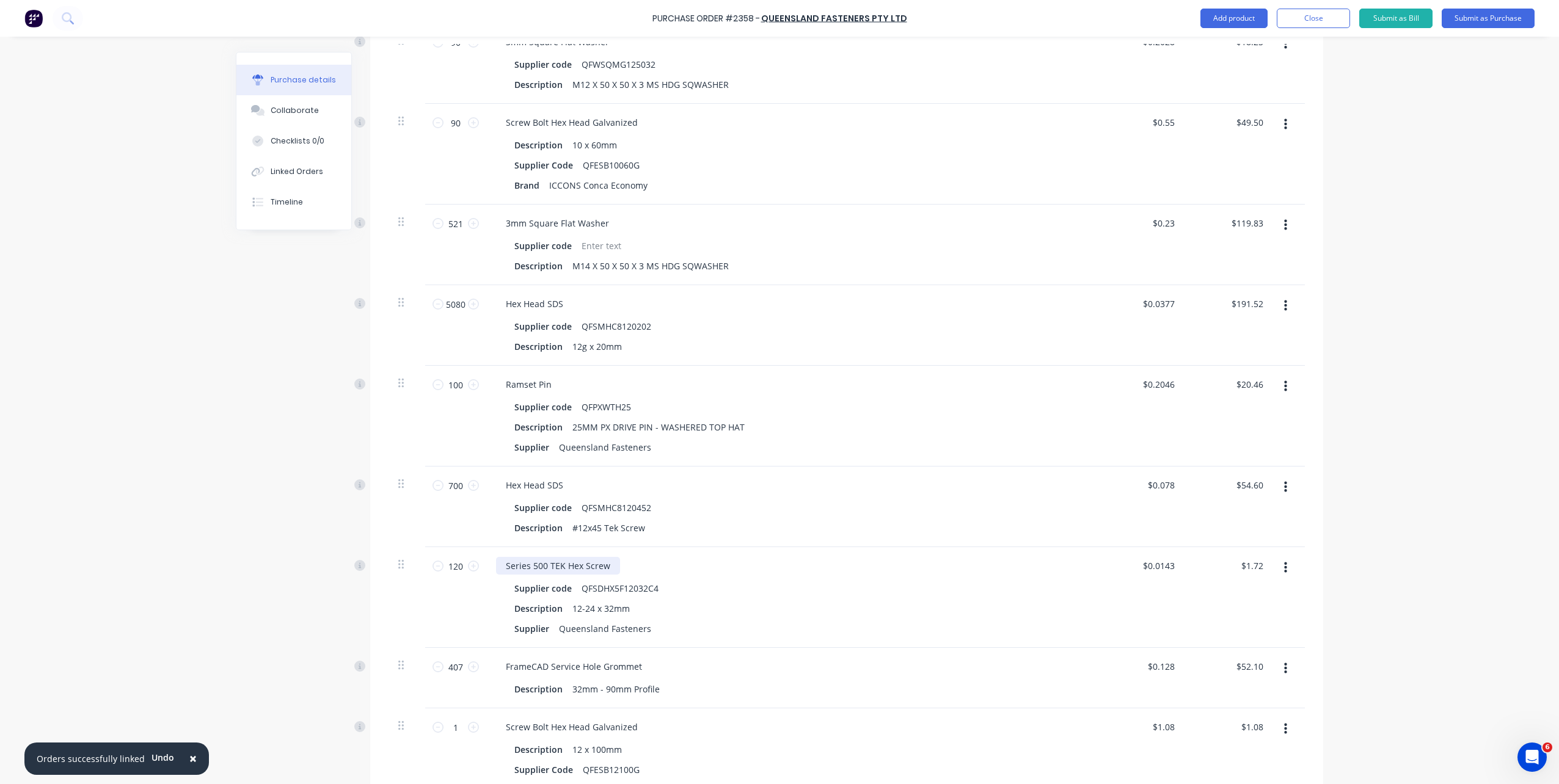
scroll to position [710, 0]
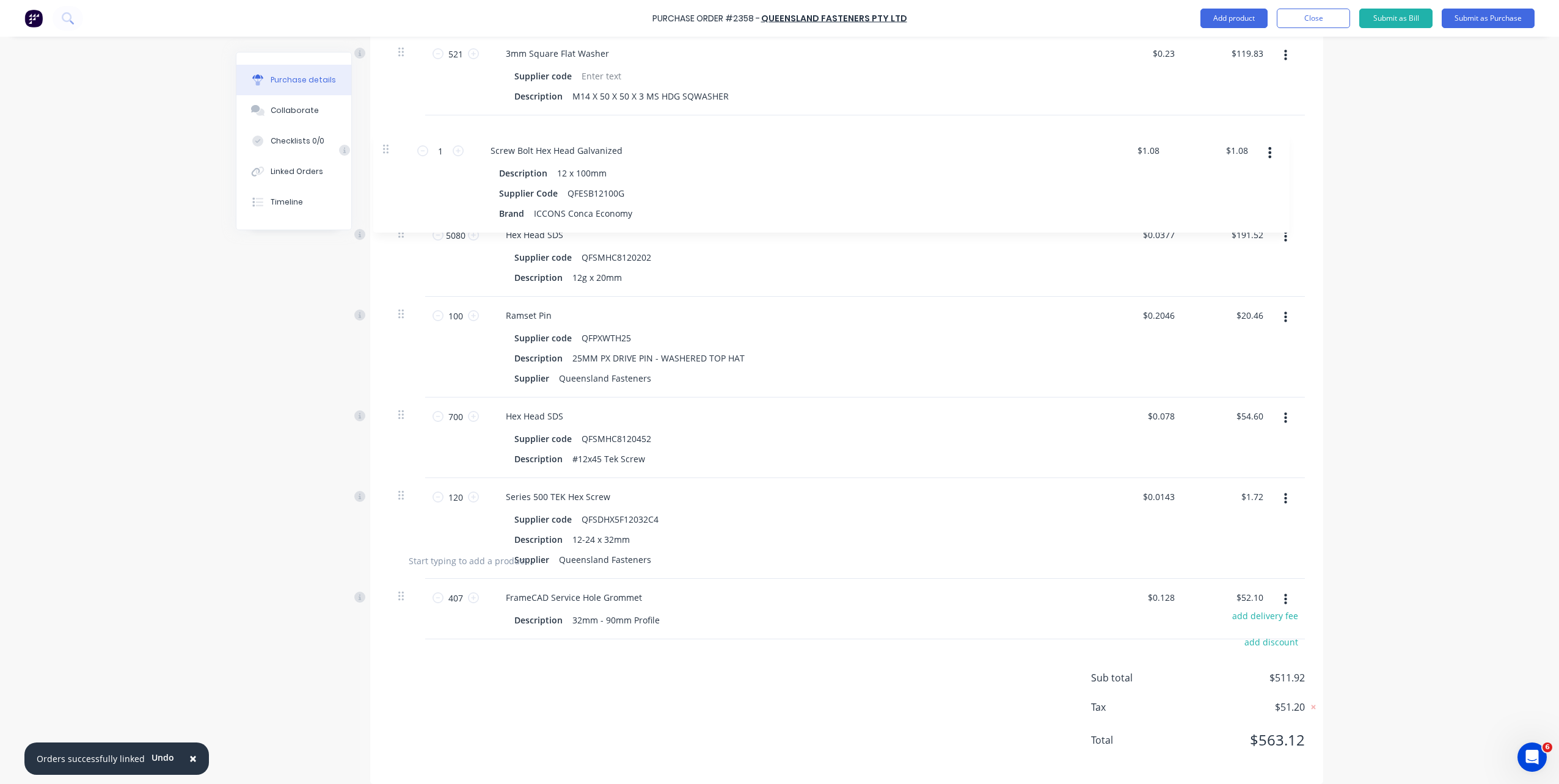
drag, startPoint x: 403, startPoint y: 441, endPoint x: 393, endPoint y: 144, distance: 297.2
click at [393, 144] on div "200 200 10-16 X 16 SD Gold Screw Description 10-16 X 16 SD FLATHEAD ZY GOLD $0.…" at bounding box center [846, 166] width 916 height 746
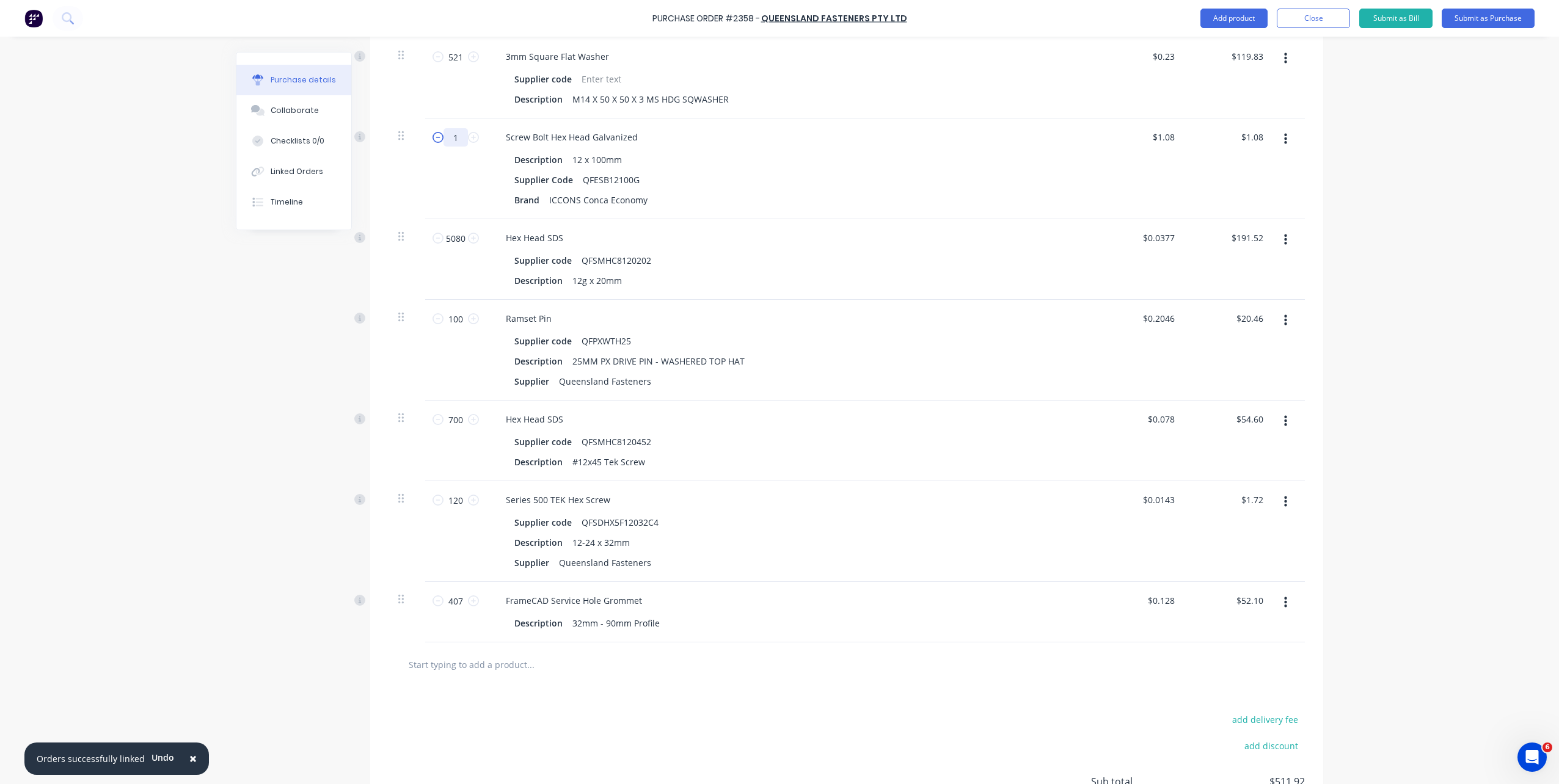
drag, startPoint x: 455, startPoint y: 137, endPoint x: 433, endPoint y: 138, distance: 22.0
click at [435, 138] on div "1 1" at bounding box center [455, 138] width 42 height 18
click at [987, 416] on div "Hex Head SDS" at bounding box center [792, 419] width 591 height 17
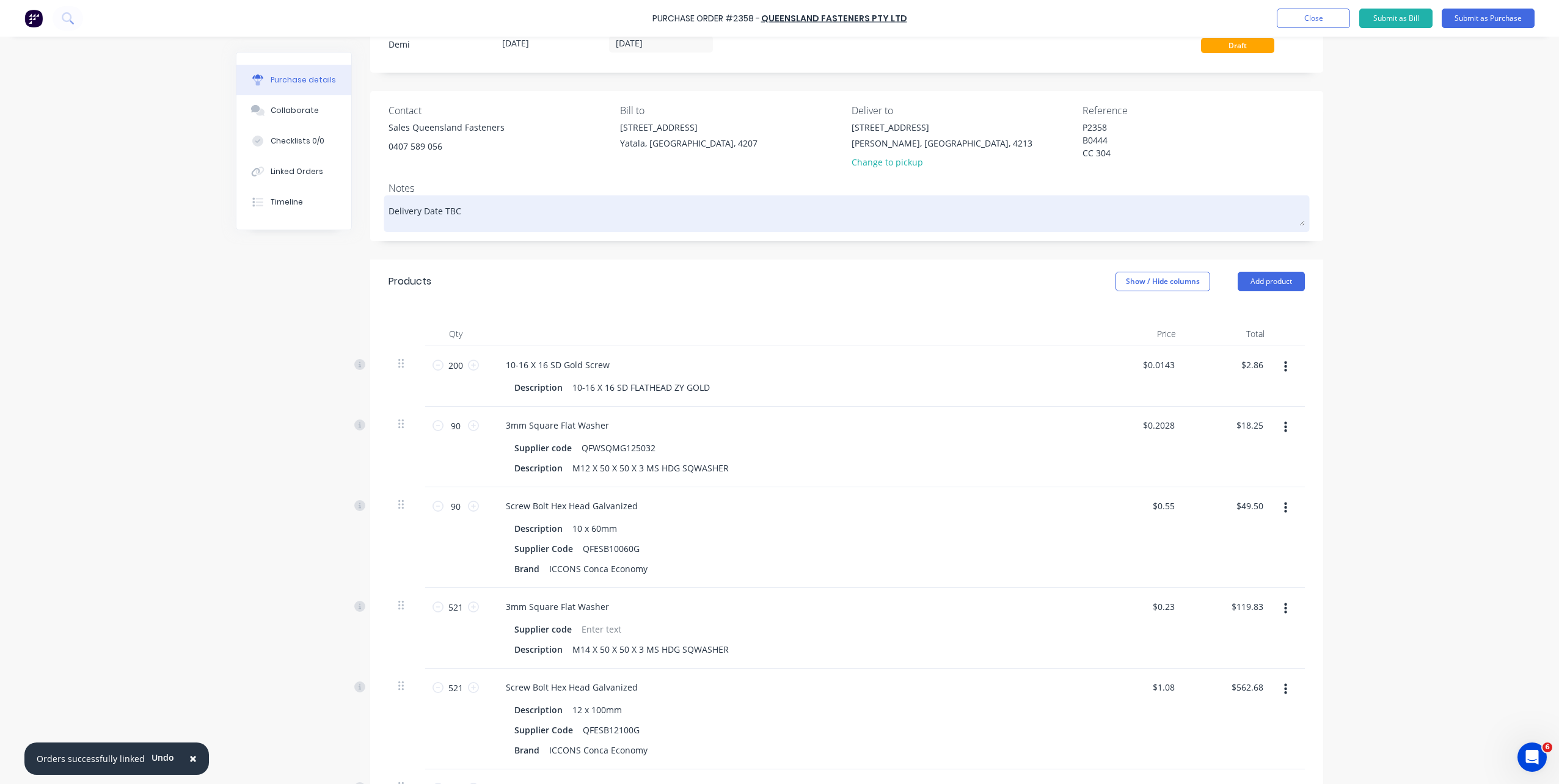
scroll to position [0, 0]
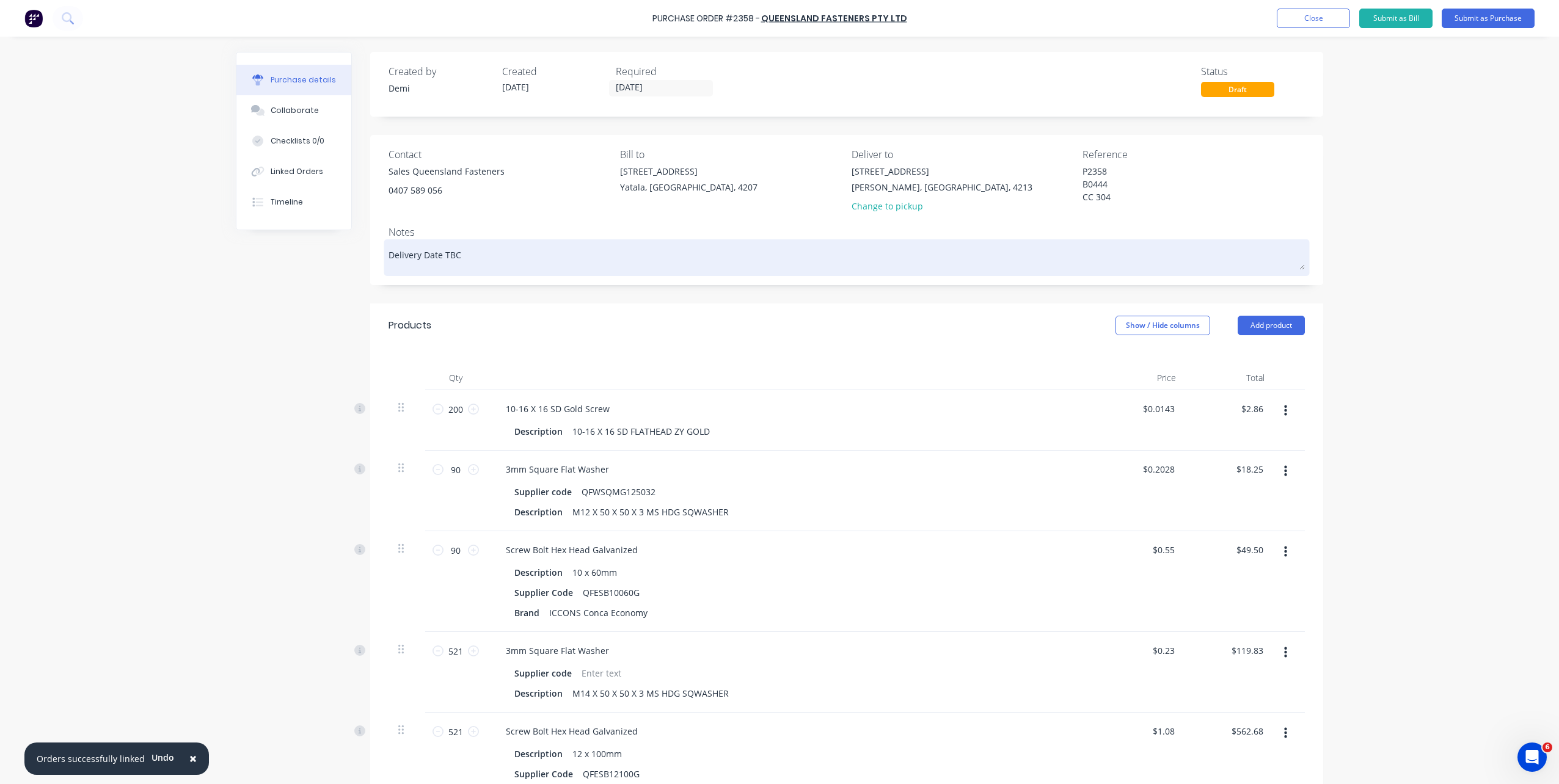
click at [552, 261] on textarea "Delivery Date TBC" at bounding box center [846, 256] width 916 height 27
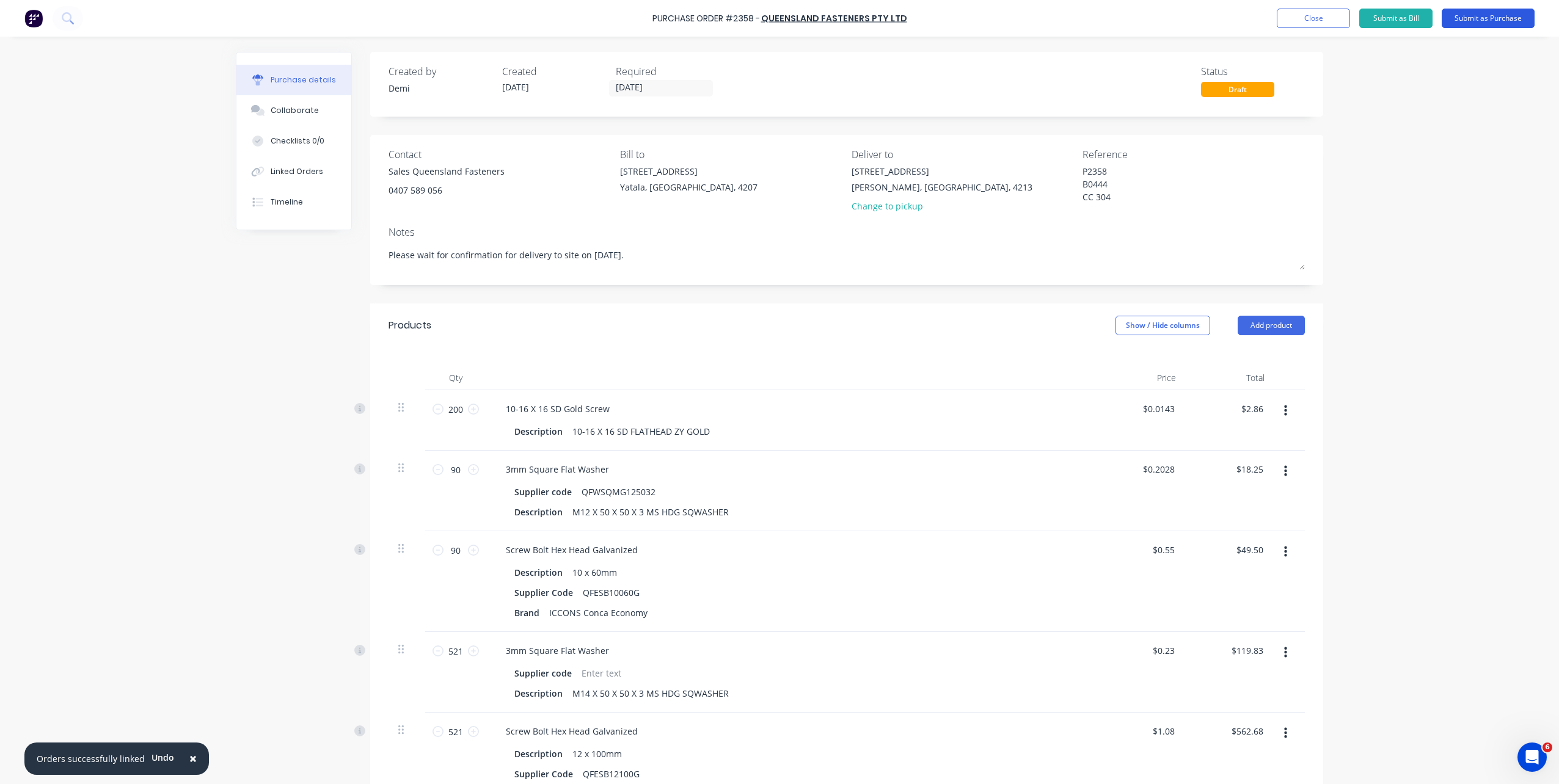
click at [1451, 17] on button "Submit as Purchase" at bounding box center [1488, 18] width 93 height 20
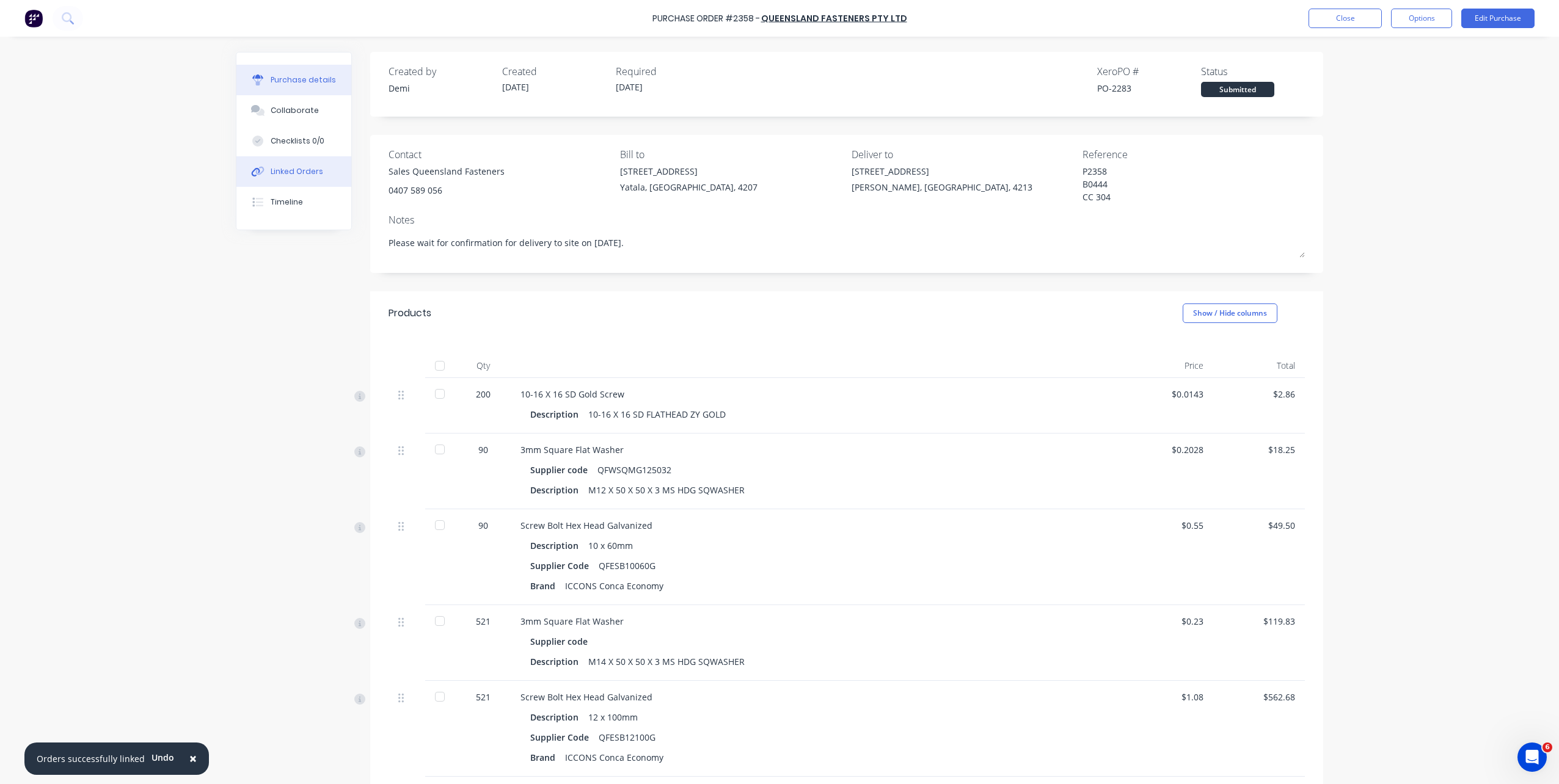
click at [307, 173] on div "Linked Orders" at bounding box center [296, 172] width 52 height 11
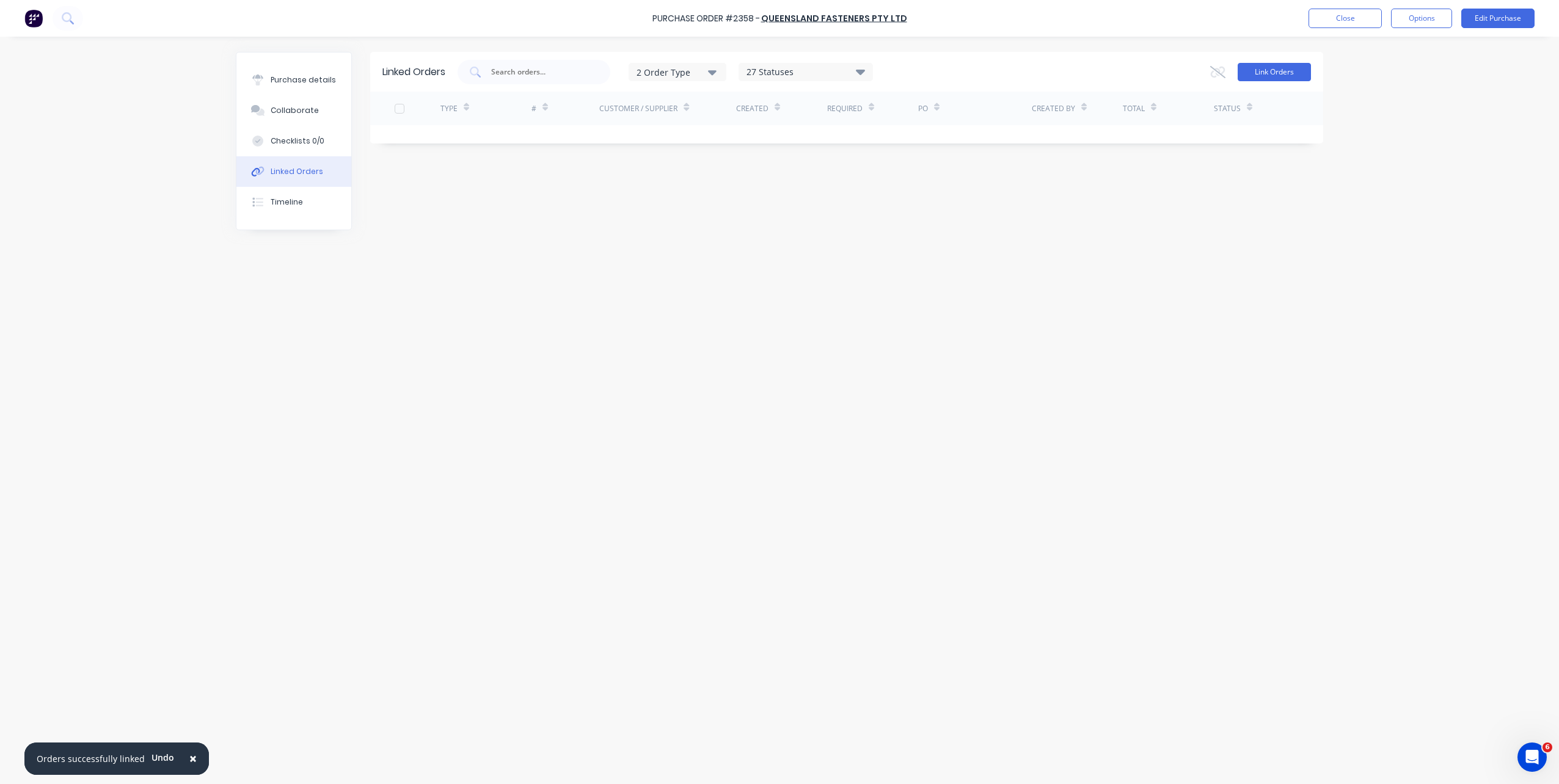
click at [1303, 71] on button "Link Orders" at bounding box center [1274, 72] width 73 height 18
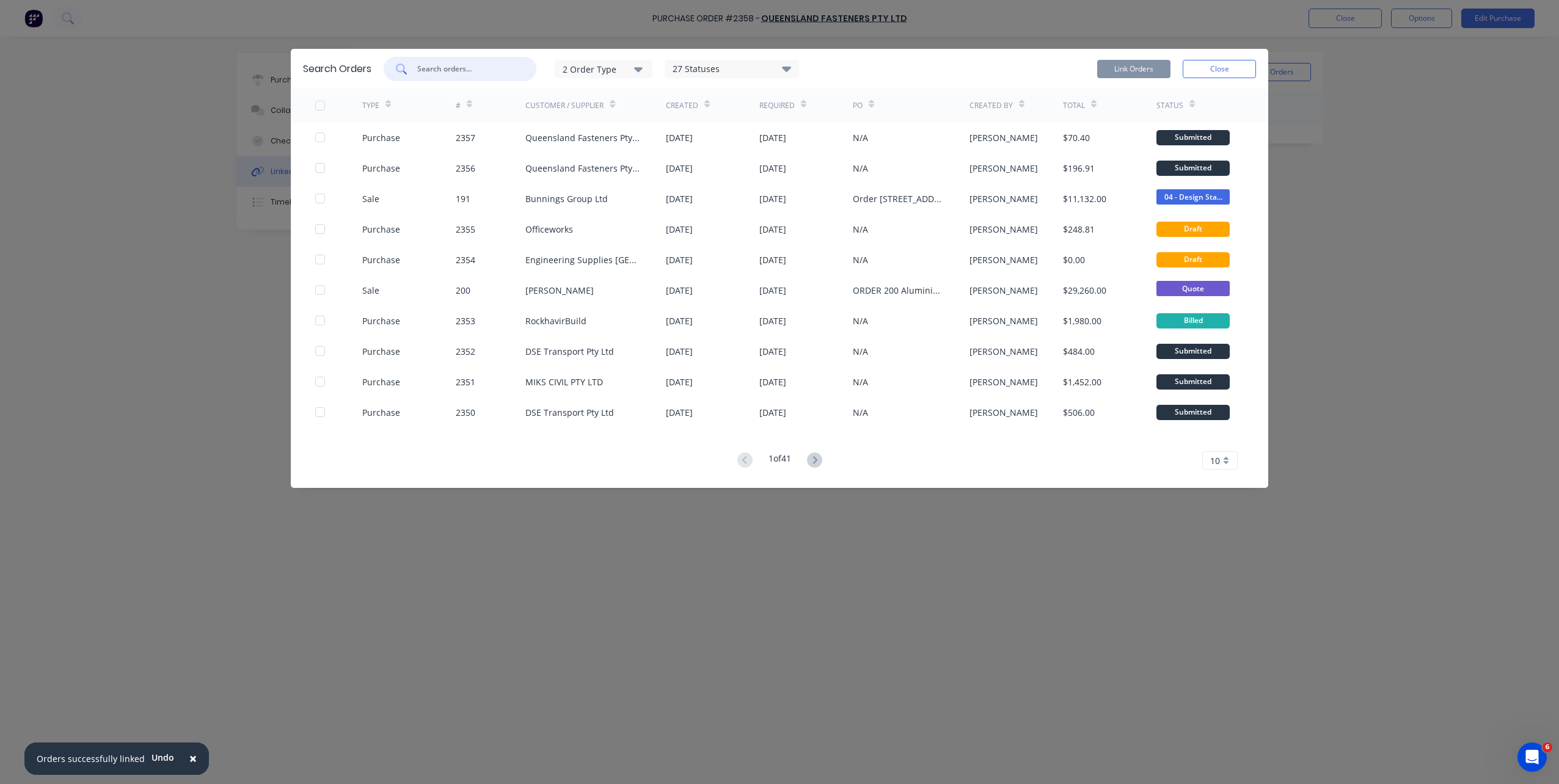
click at [491, 73] on input "text" at bounding box center [466, 69] width 101 height 12
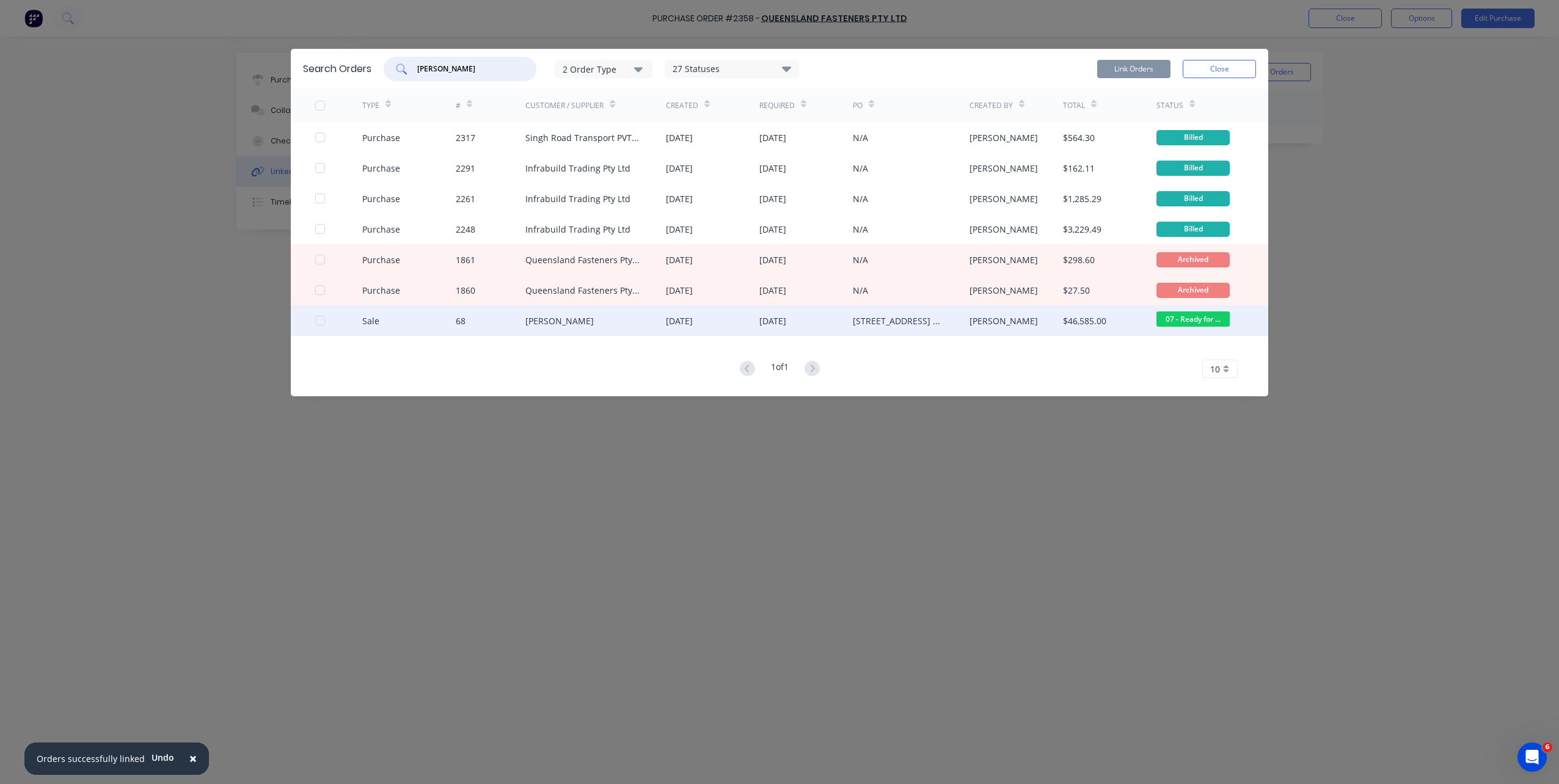
click at [327, 324] on div at bounding box center [339, 321] width 47 height 30
click at [321, 321] on div at bounding box center [320, 321] width 24 height 24
click at [1153, 70] on button "Link Orders" at bounding box center [1134, 69] width 73 height 18
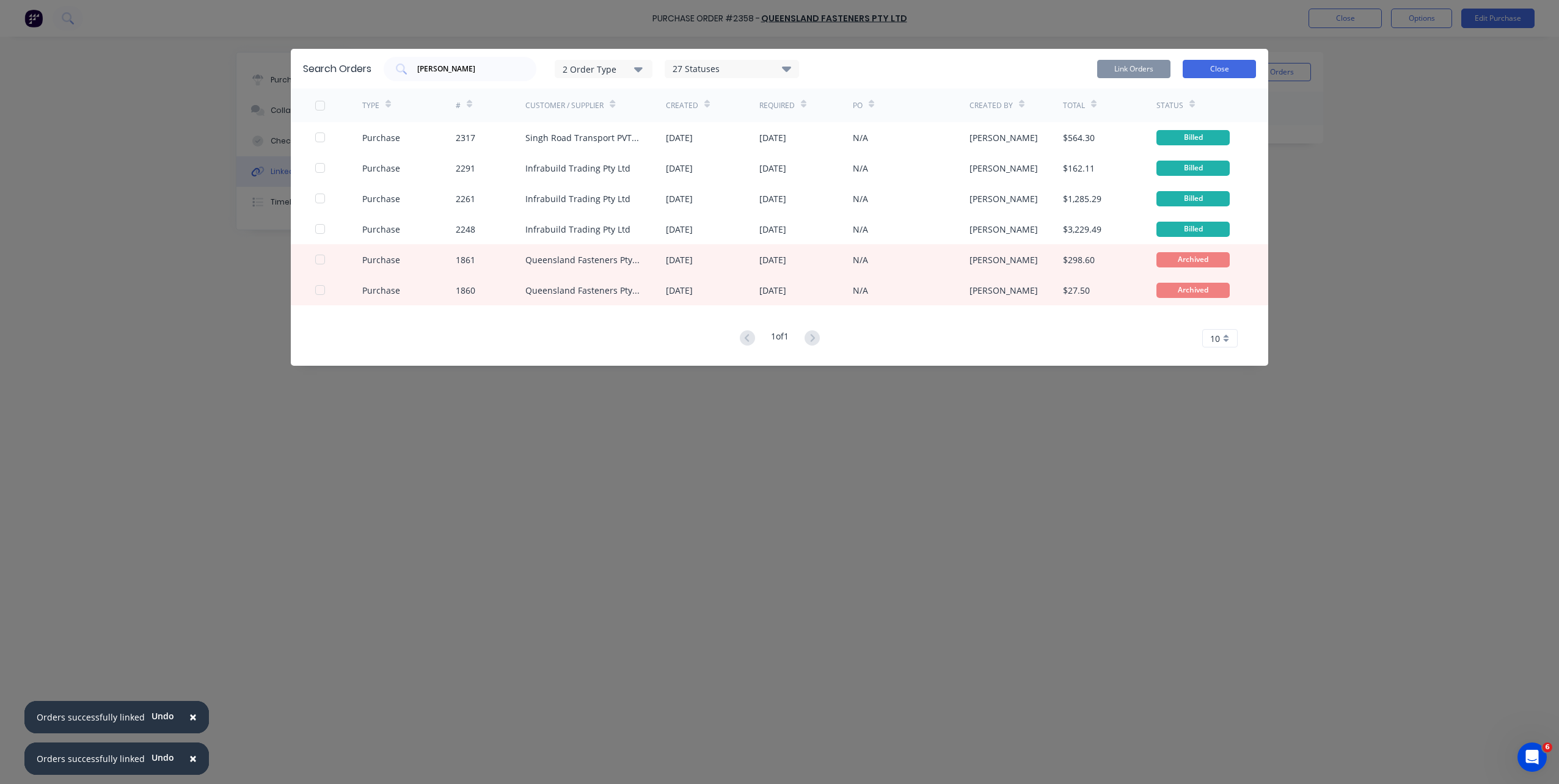
click at [1210, 67] on button "Close" at bounding box center [1219, 69] width 73 height 18
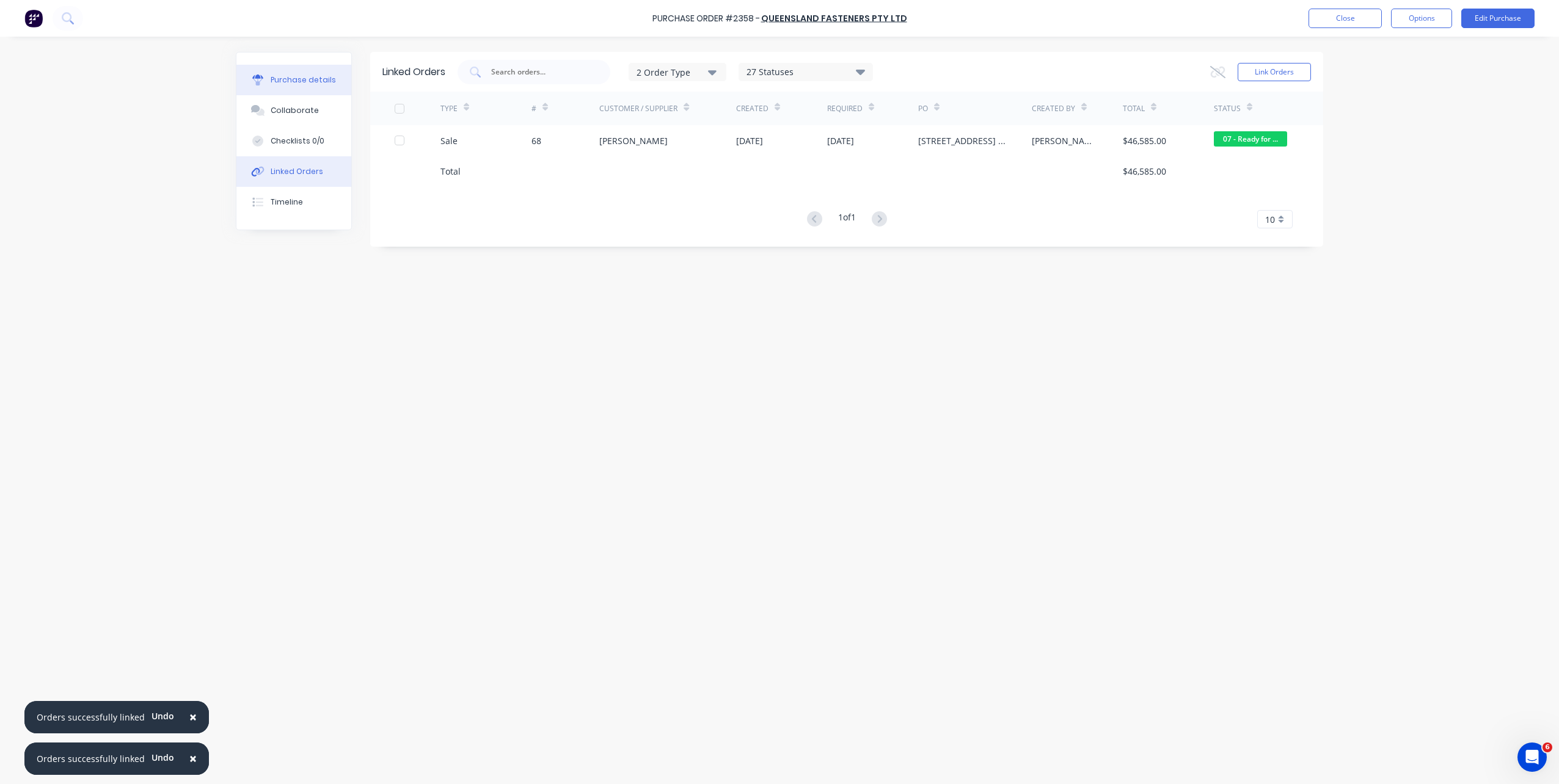
click at [320, 86] on button "Purchase details" at bounding box center [293, 80] width 115 height 30
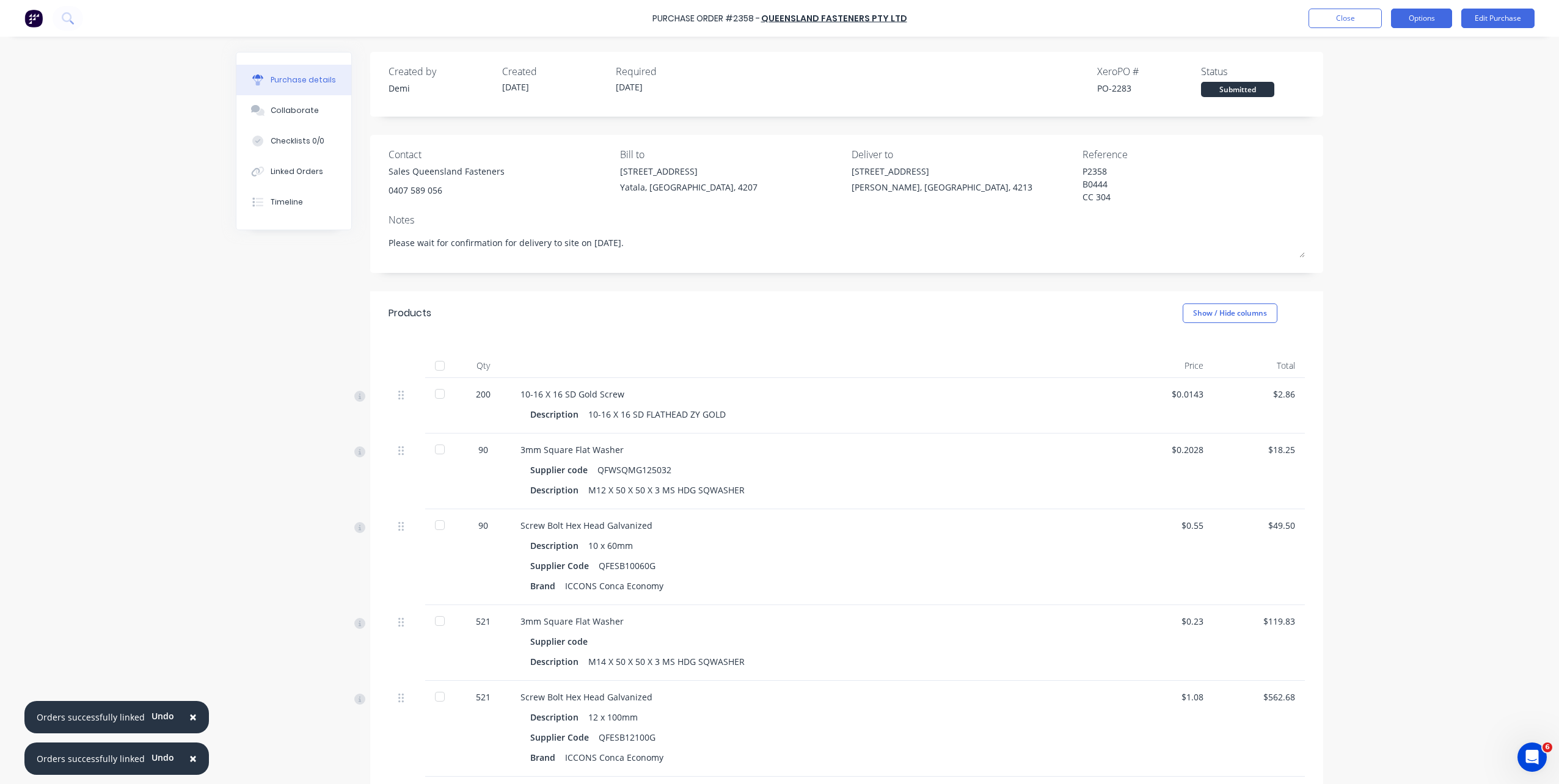
click at [1415, 27] on button "Options" at bounding box center [1421, 18] width 61 height 20
click at [1415, 45] on div "Print / Email" at bounding box center [1394, 49] width 94 height 17
click at [1414, 102] on div "Without pricing" at bounding box center [1394, 98] width 94 height 17
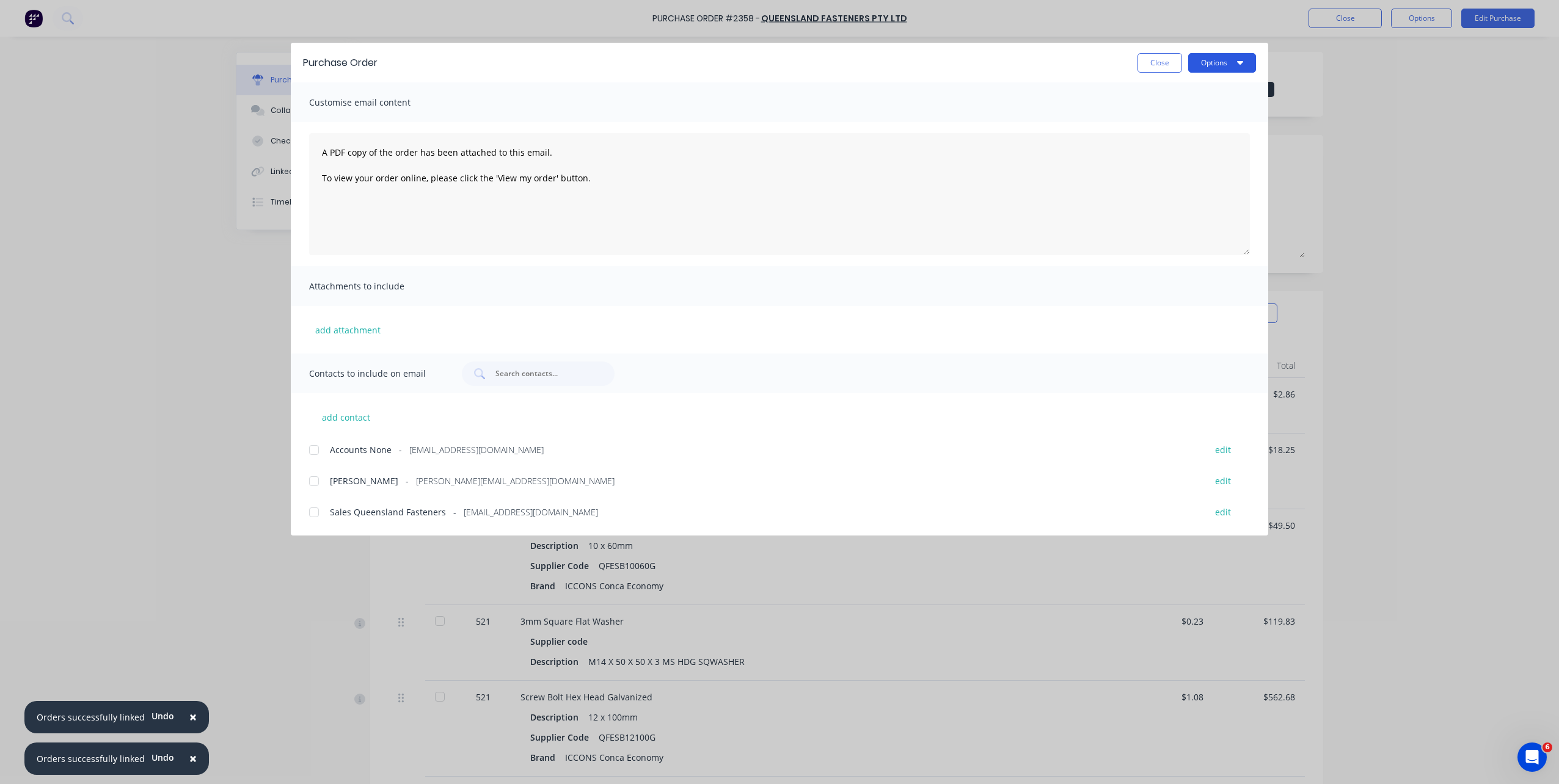
click at [1219, 68] on button "Options" at bounding box center [1222, 63] width 68 height 20
click at [1208, 111] on div "Print" at bounding box center [1198, 118] width 94 height 17
click at [1208, 61] on button "Options" at bounding box center [1222, 63] width 68 height 20
click at [1155, 66] on button "Close" at bounding box center [1159, 63] width 45 height 20
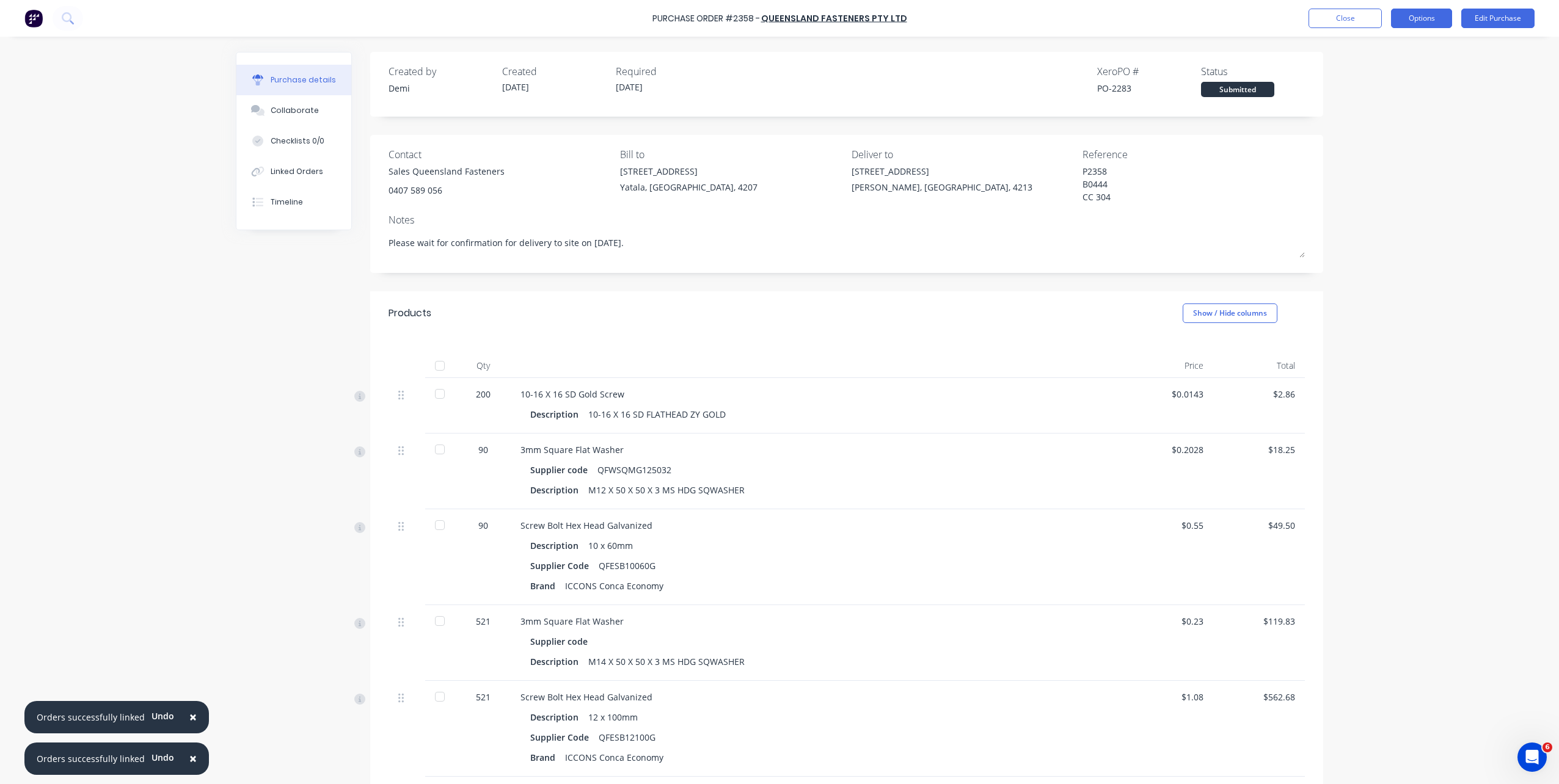
click at [1405, 23] on button "Options" at bounding box center [1421, 18] width 61 height 20
click at [1400, 55] on div "Print / Email" at bounding box center [1394, 49] width 94 height 17
click at [1399, 81] on div "With pricing" at bounding box center [1394, 74] width 94 height 17
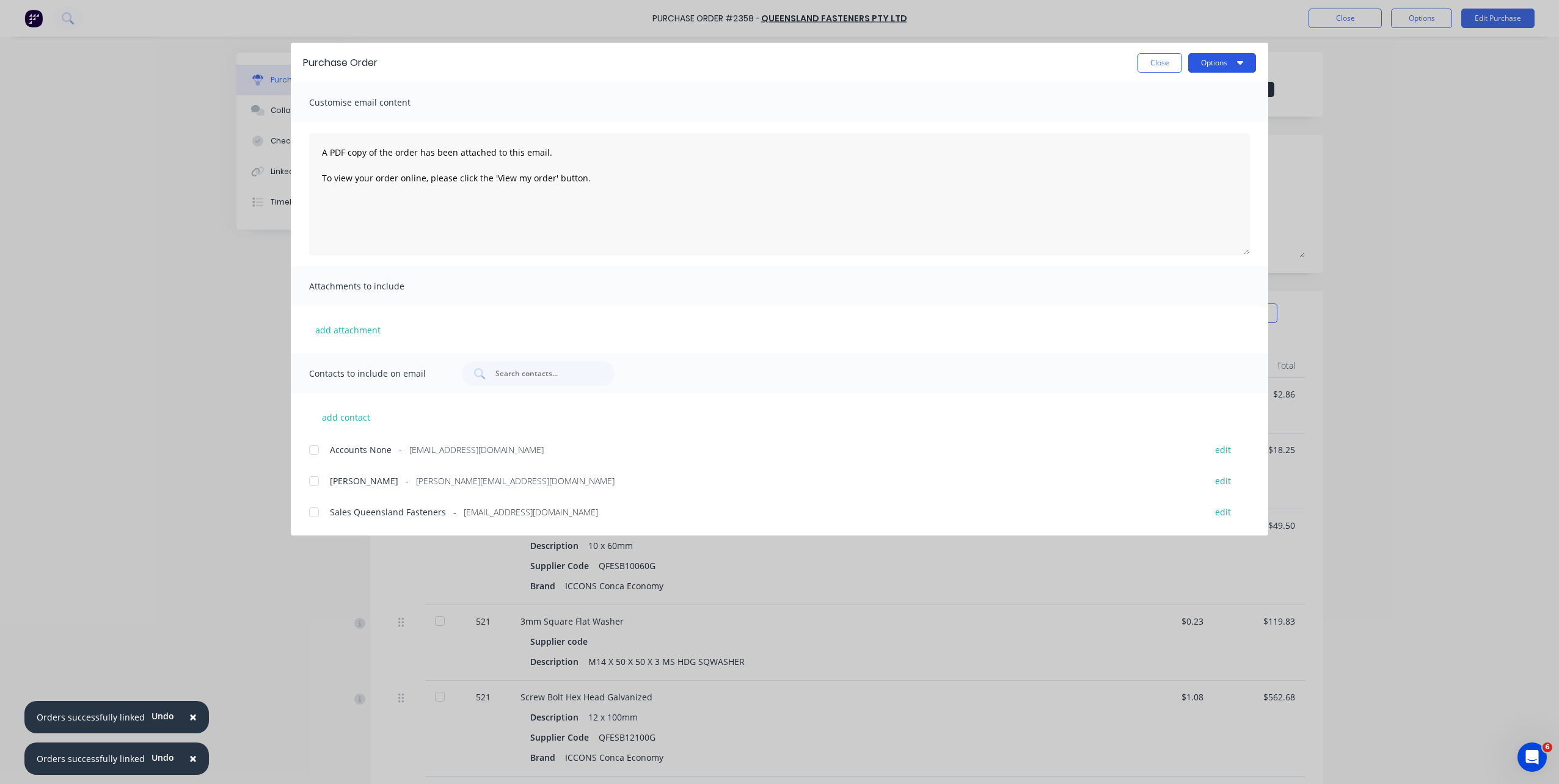
click at [1239, 69] on button "Options" at bounding box center [1222, 63] width 68 height 20
click at [312, 513] on div at bounding box center [314, 513] width 24 height 24
click at [1202, 62] on button "Options" at bounding box center [1222, 63] width 68 height 20
click at [1227, 135] on div "Email" at bounding box center [1198, 142] width 94 height 17
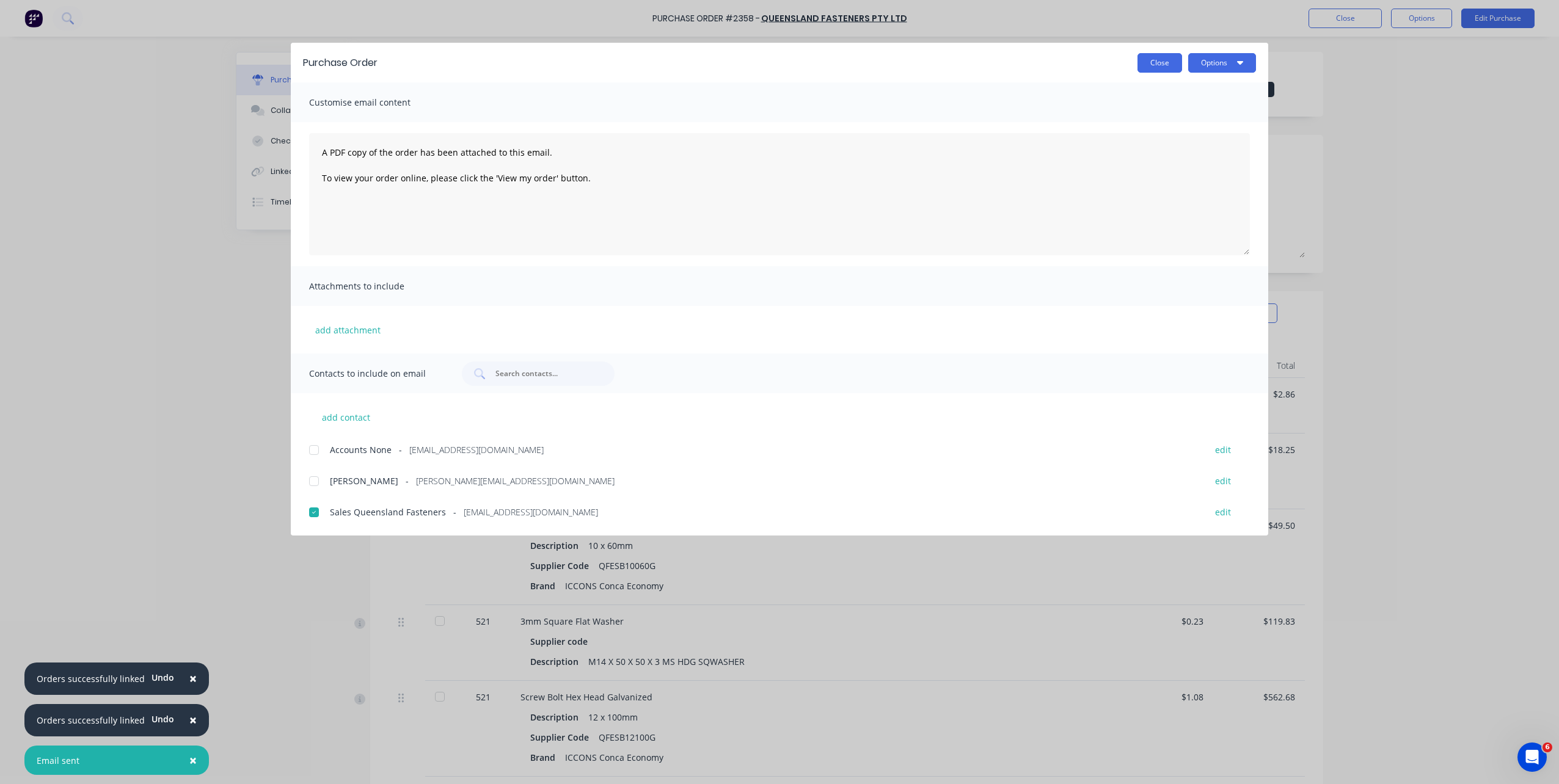
click at [1168, 64] on button "Close" at bounding box center [1159, 63] width 45 height 20
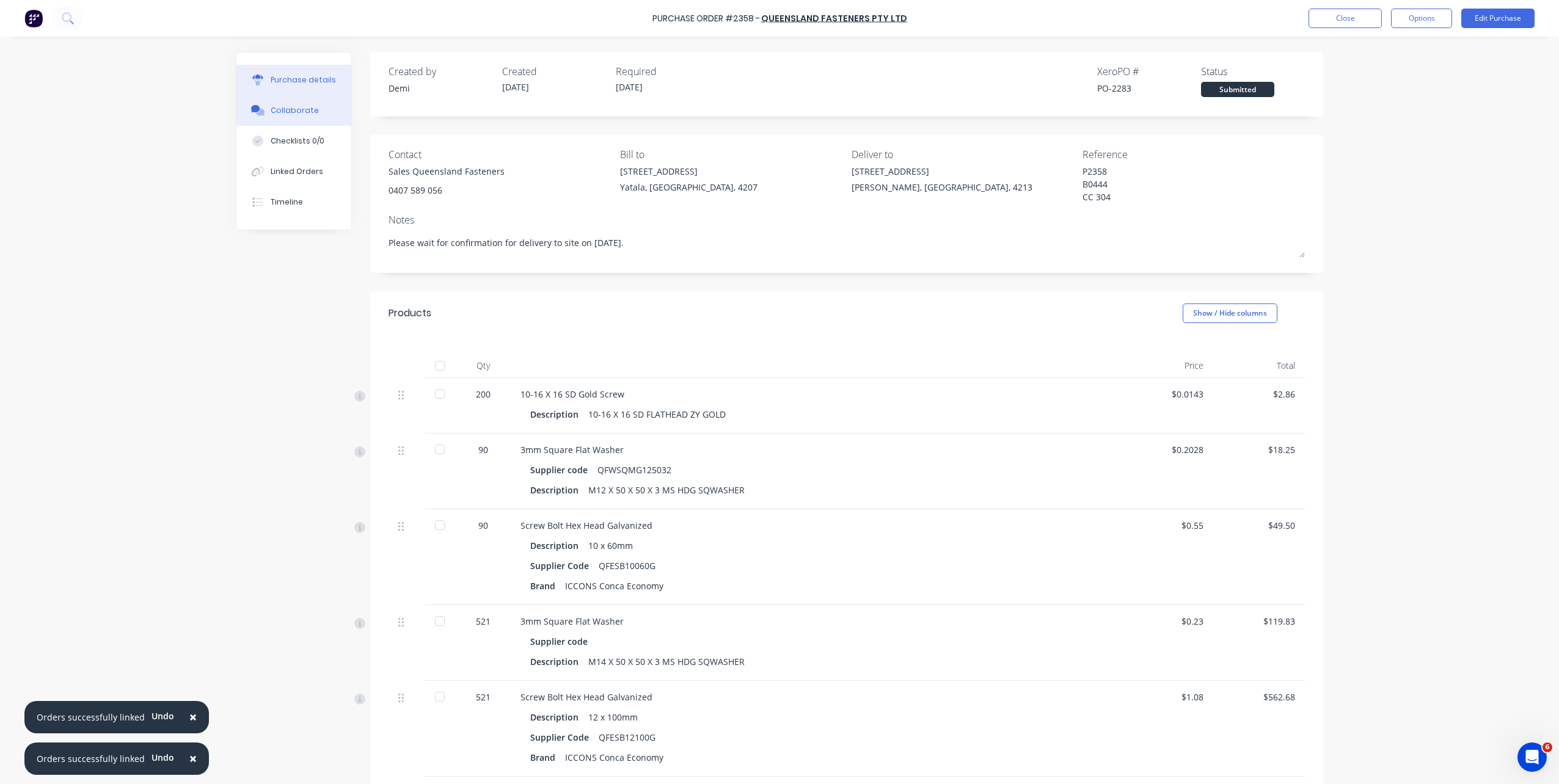
click at [294, 117] on button "Collaborate" at bounding box center [293, 110] width 115 height 30
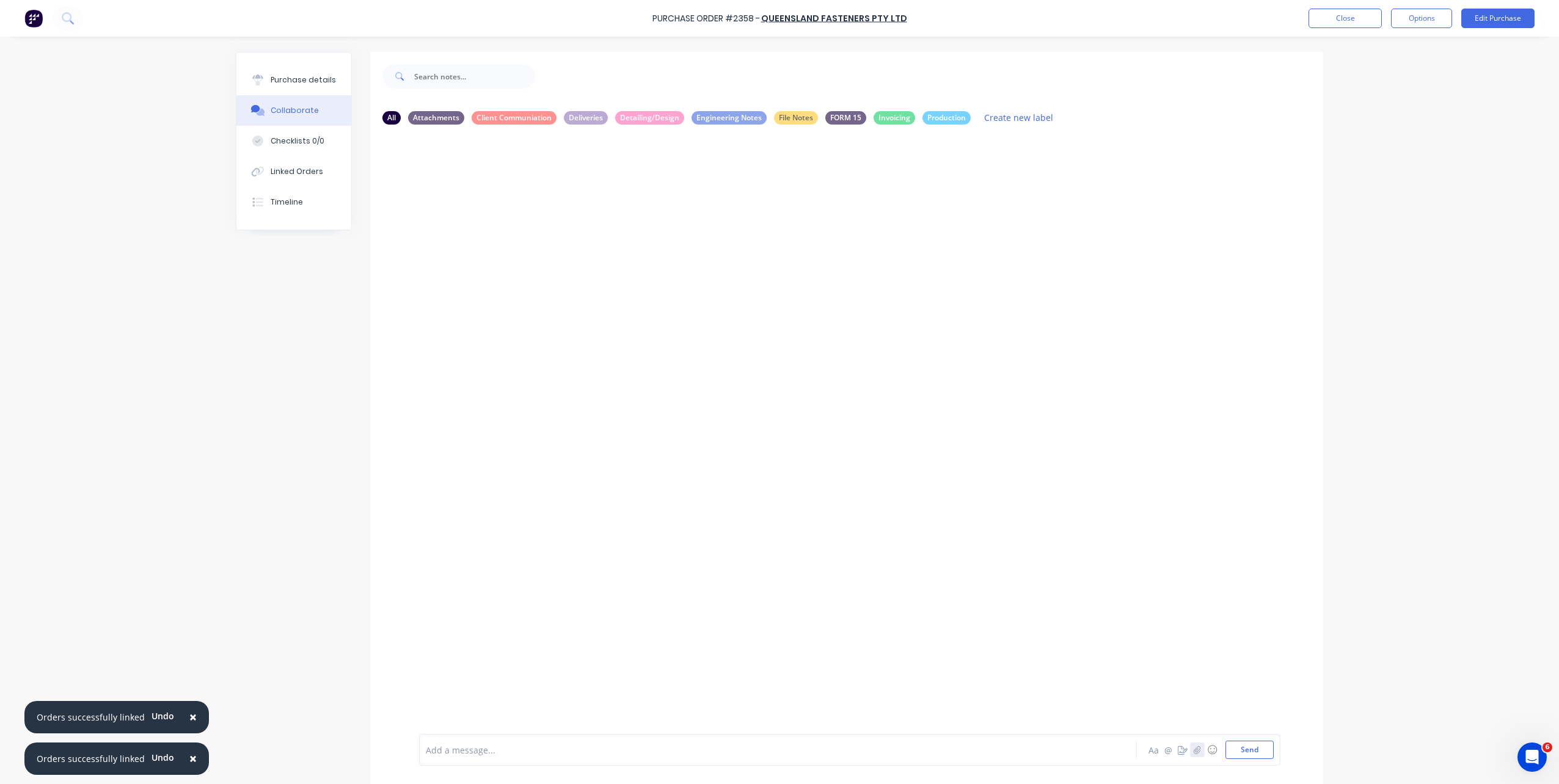
click at [1194, 748] on icon "button" at bounding box center [1197, 750] width 8 height 8
click at [1241, 748] on button "Send" at bounding box center [1250, 750] width 49 height 18
click at [1327, 24] on button "Close" at bounding box center [1345, 18] width 73 height 20
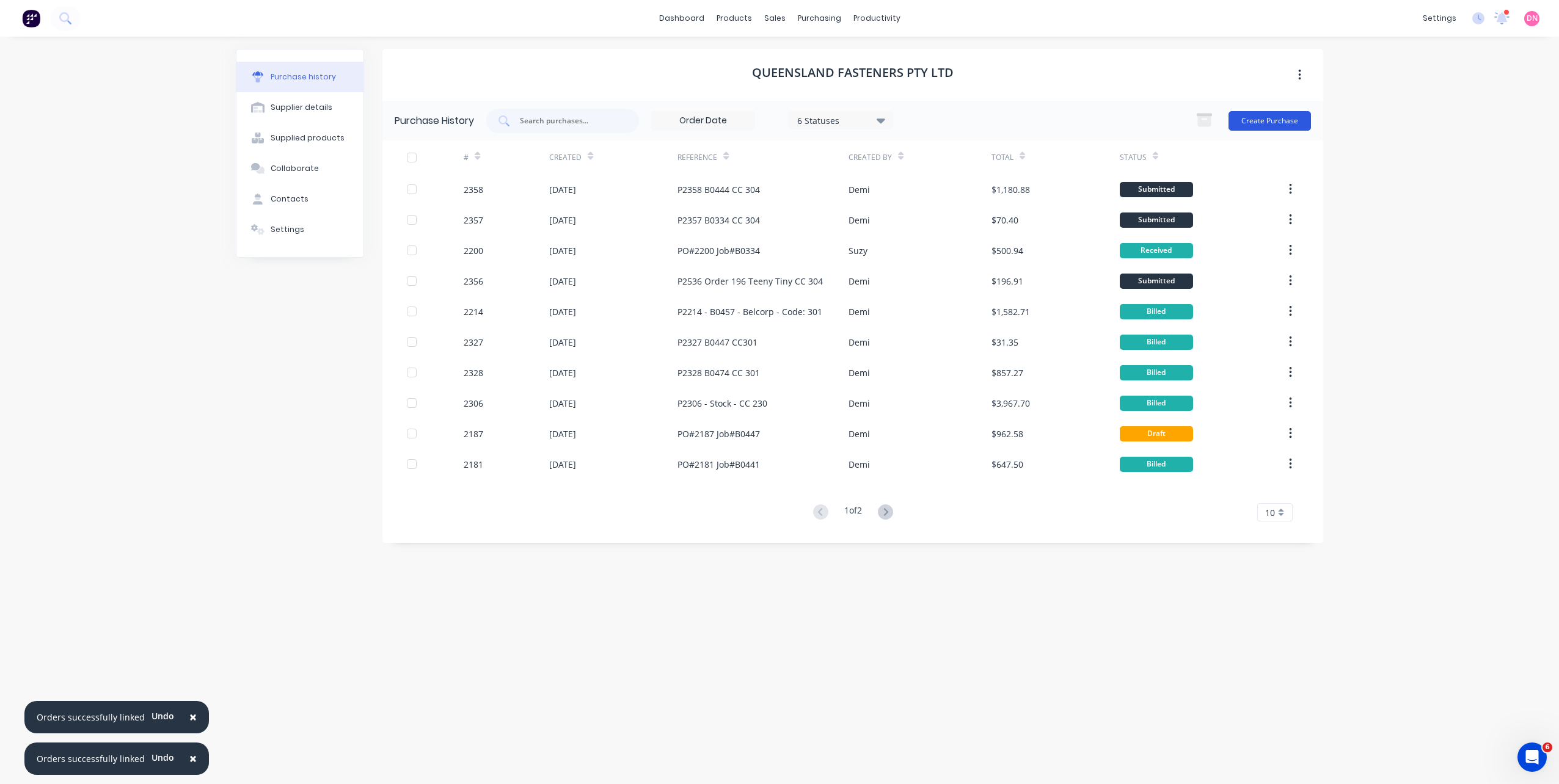
click at [1283, 122] on button "Create Purchase" at bounding box center [1270, 121] width 83 height 20
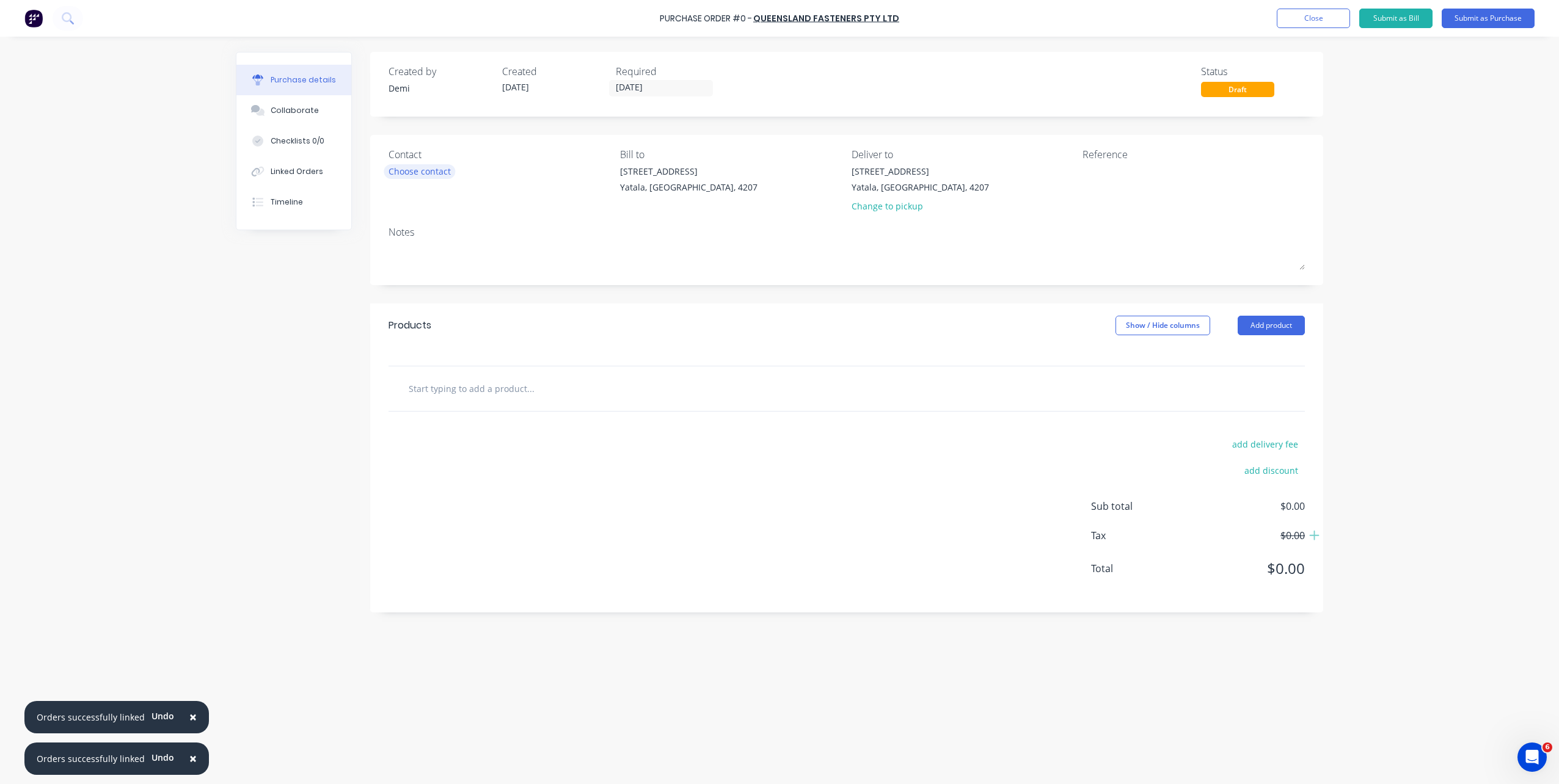
click at [429, 171] on div "Choose contact" at bounding box center [419, 171] width 62 height 13
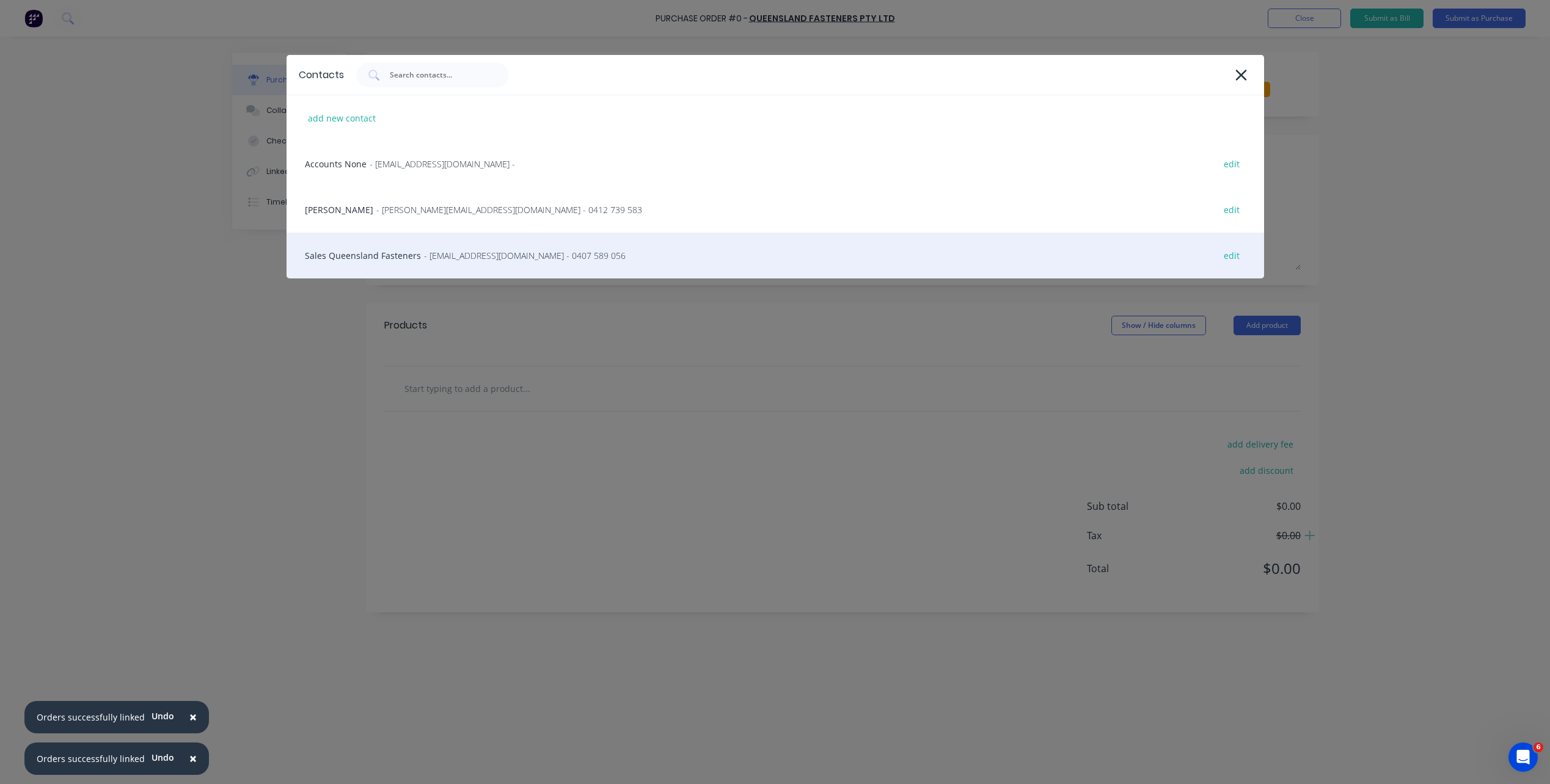
click at [451, 245] on div "Sales Queensland Fasteners - sales@queenslandfasteners.com - 0407 589 056 edit" at bounding box center [775, 255] width 977 height 46
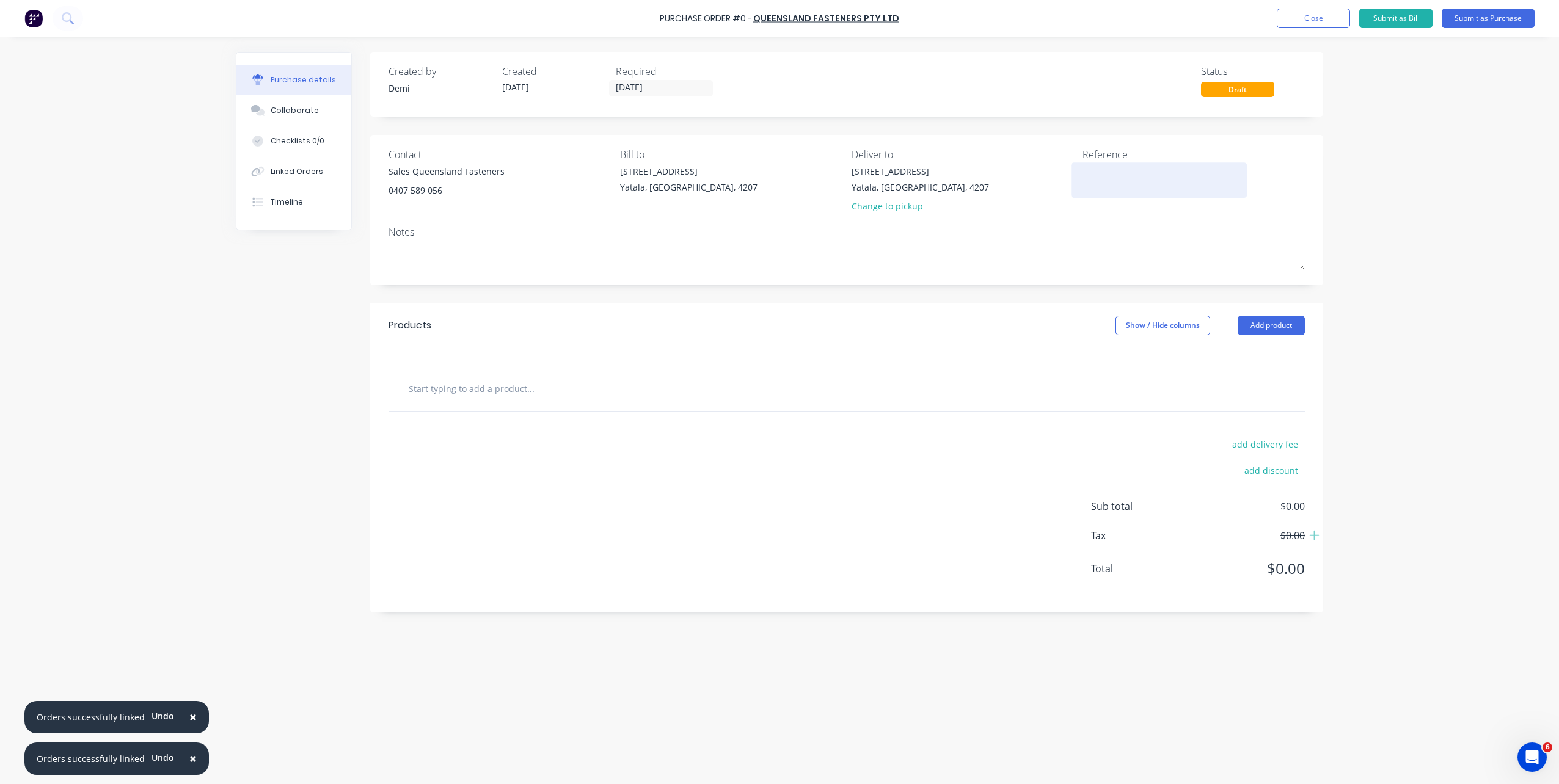
click at [1121, 170] on textarea at bounding box center [1159, 179] width 153 height 27
click at [1128, 170] on textarea at bounding box center [1159, 179] width 153 height 27
click at [1242, 380] on div at bounding box center [846, 388] width 897 height 24
click at [1230, 393] on div at bounding box center [846, 388] width 897 height 24
click at [1126, 175] on textarea "P" at bounding box center [1159, 179] width 153 height 27
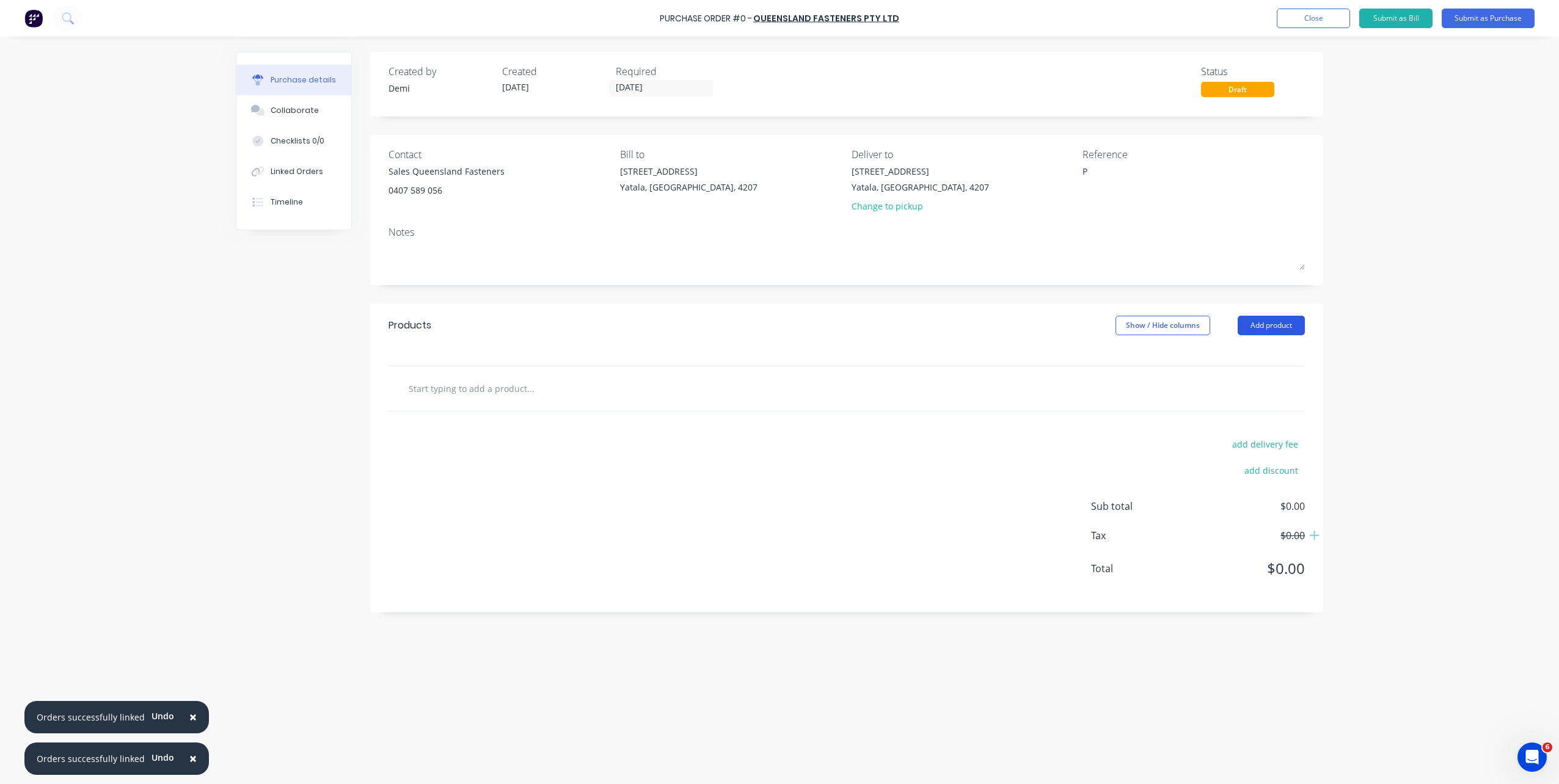
click at [1268, 335] on button "Add product" at bounding box center [1271, 326] width 67 height 20
click at [1280, 361] on div "Product catalogue" at bounding box center [1247, 356] width 94 height 17
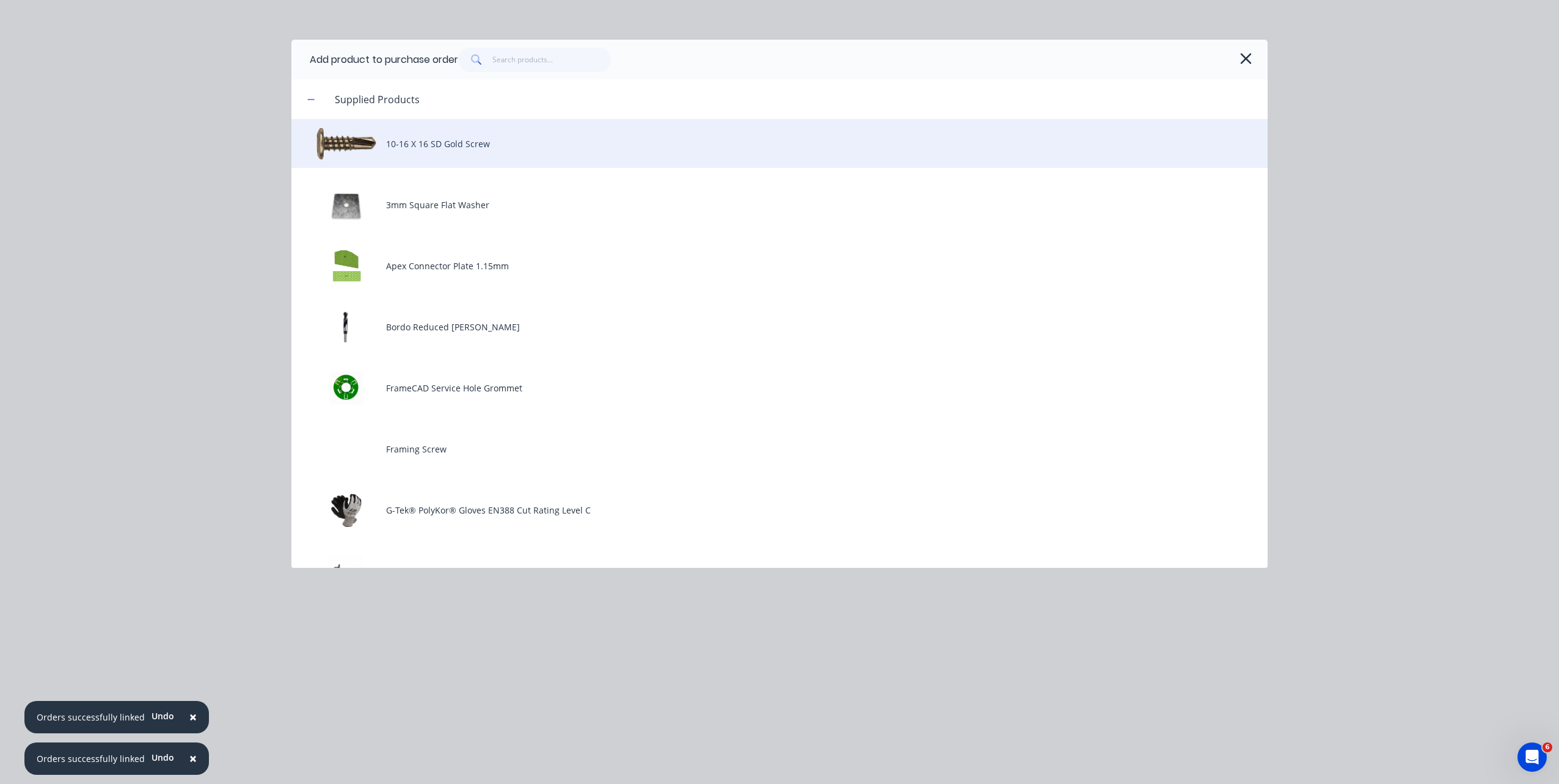
click at [524, 141] on div "10-16 X 16 SD Gold Screw" at bounding box center [780, 144] width 976 height 49
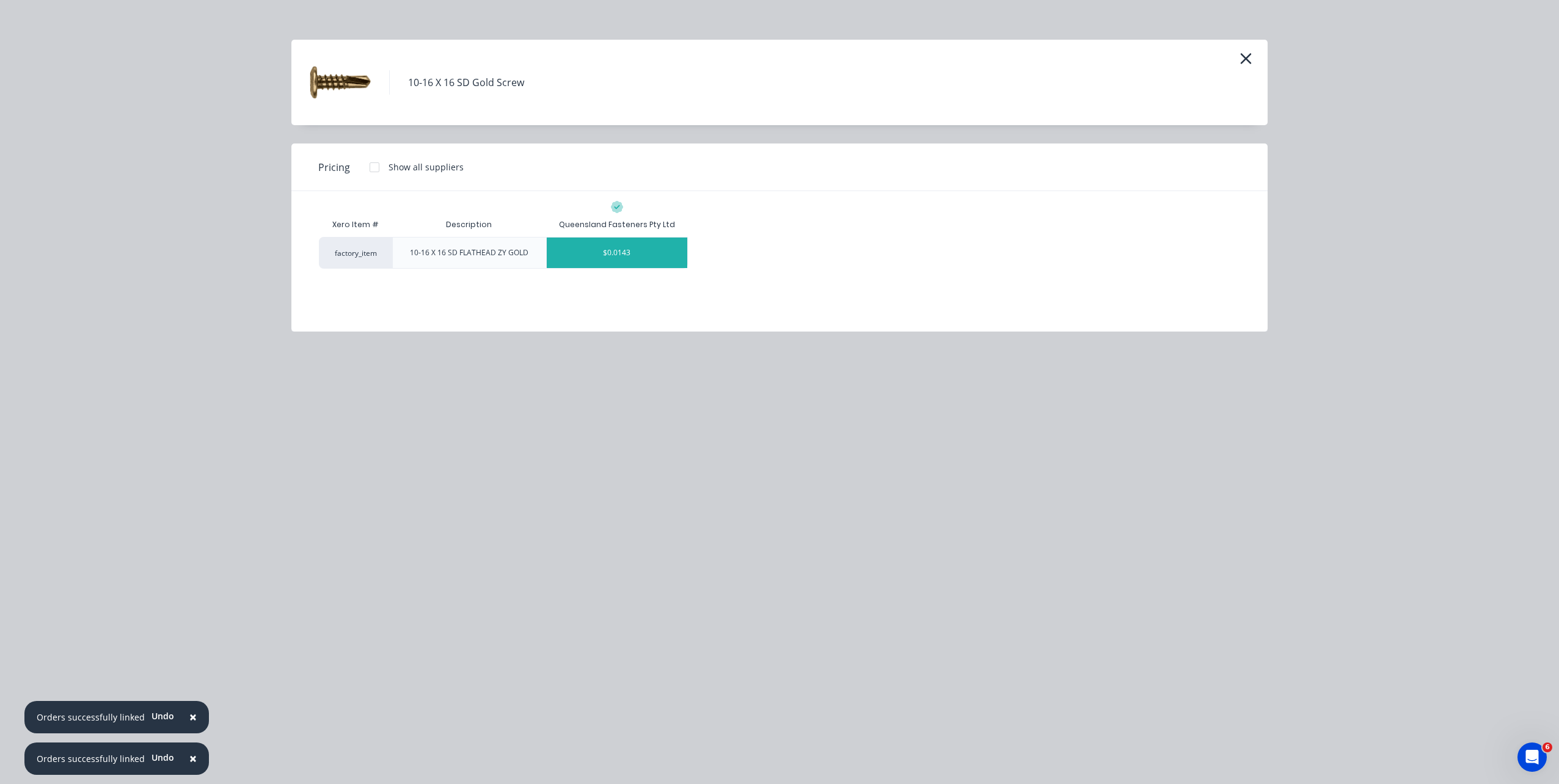
click at [557, 251] on div "$0.0143" at bounding box center [617, 253] width 141 height 30
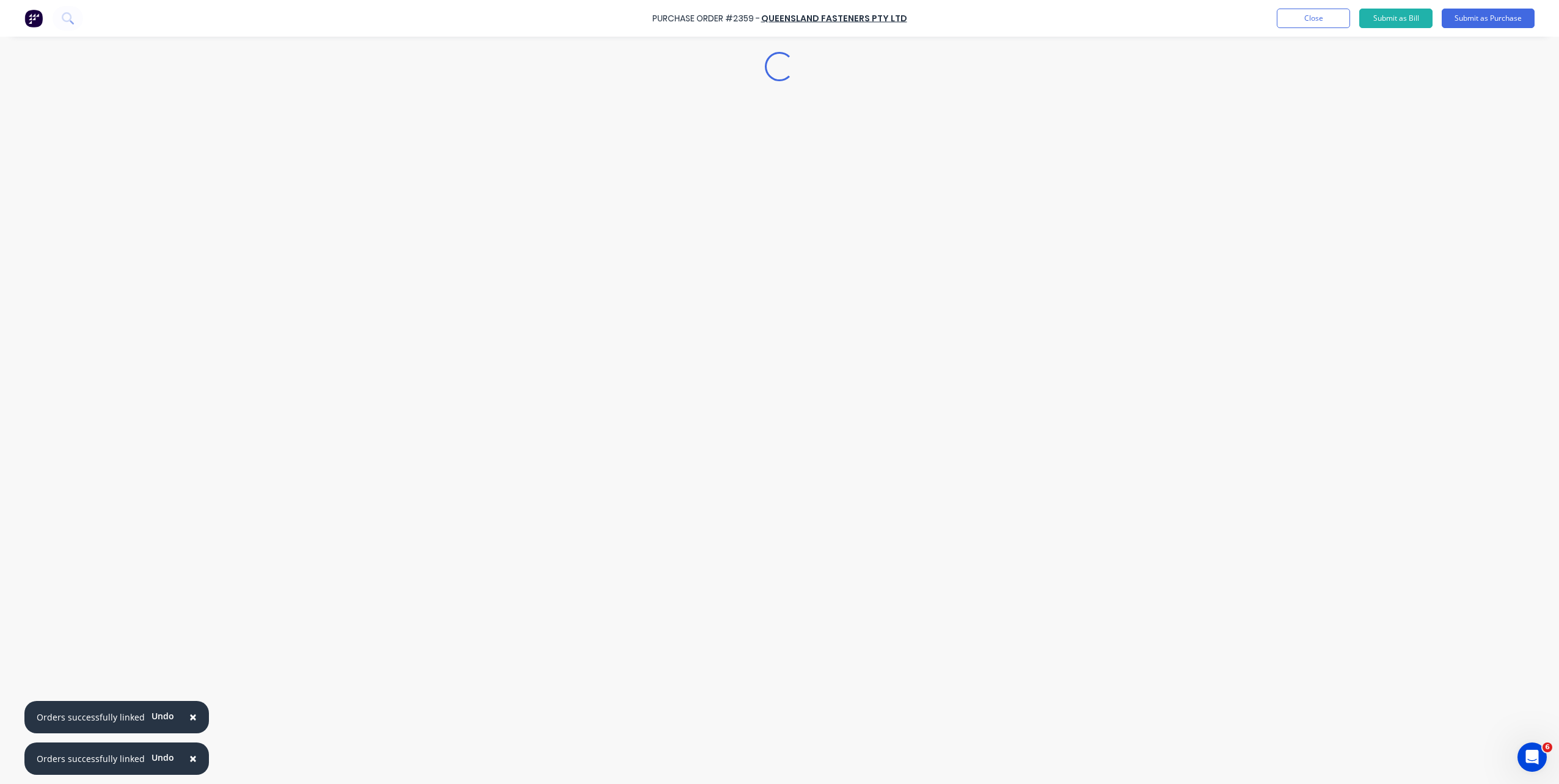
click at [1242, 324] on div "Loading..." at bounding box center [779, 374] width 1112 height 723
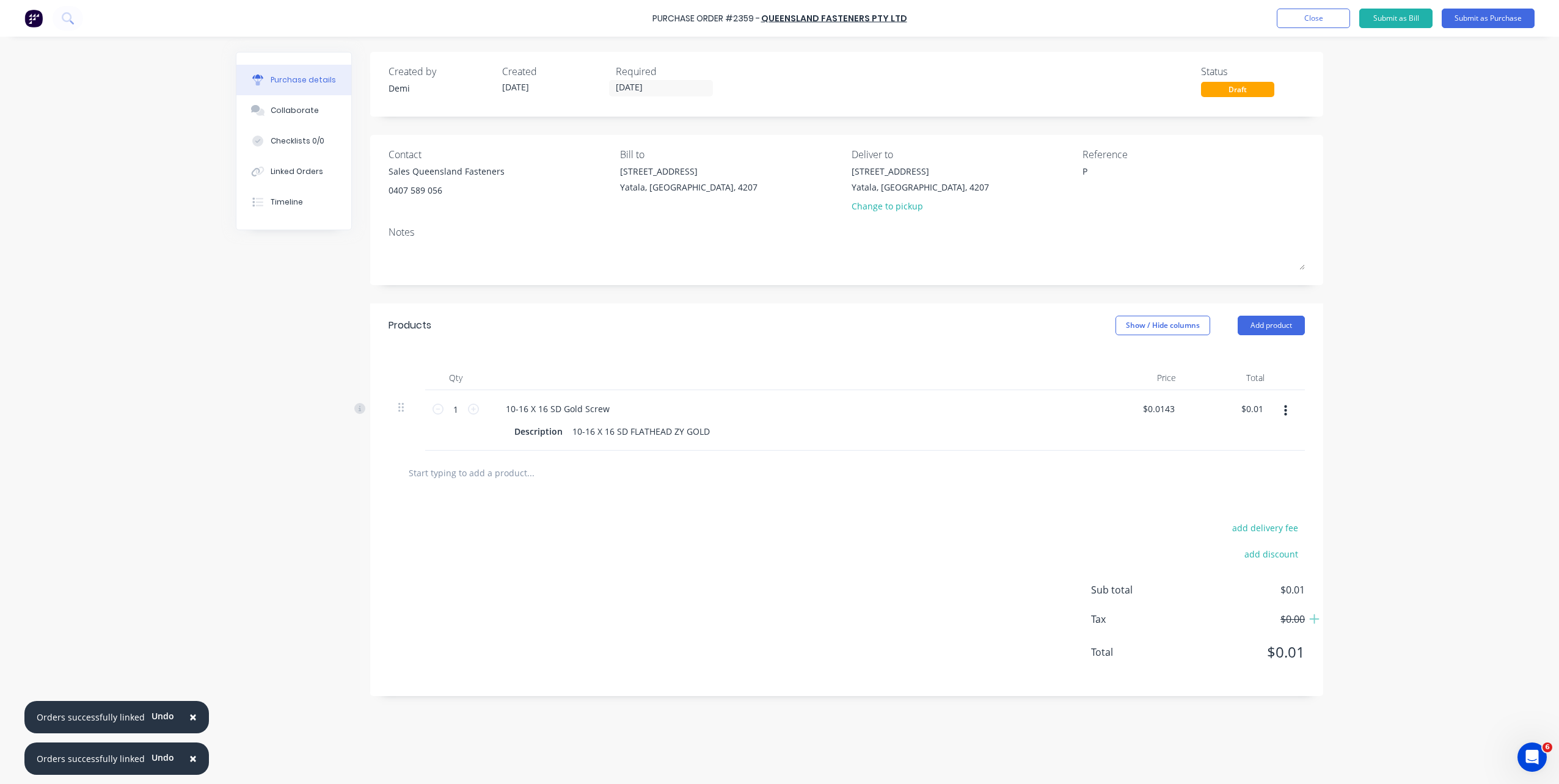
click at [1242, 324] on button "Add product" at bounding box center [1271, 326] width 67 height 20
click at [1227, 364] on div "Product catalogue" at bounding box center [1247, 356] width 94 height 17
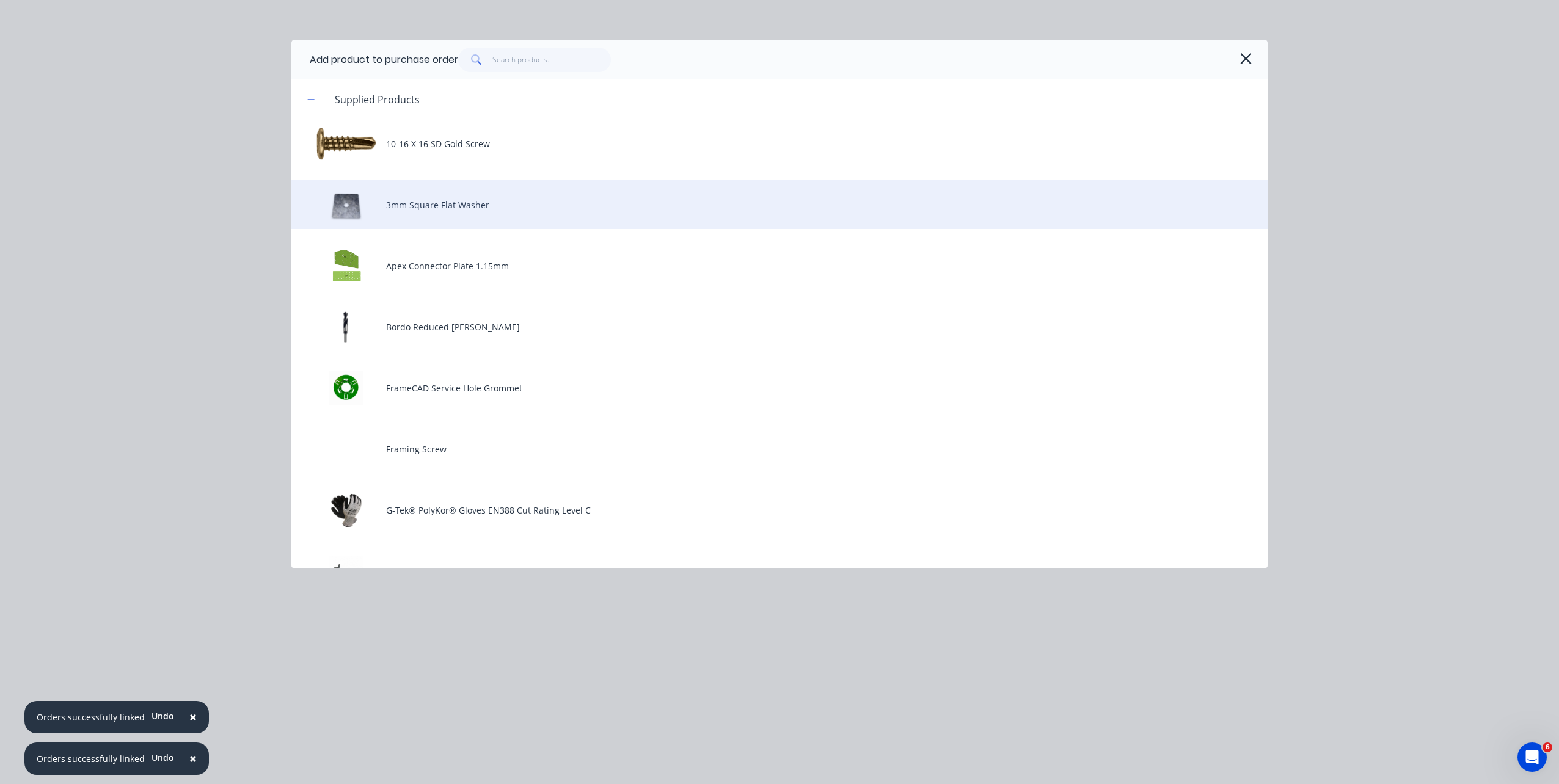
click at [470, 217] on div "3mm Square Flat Washer" at bounding box center [780, 204] width 976 height 49
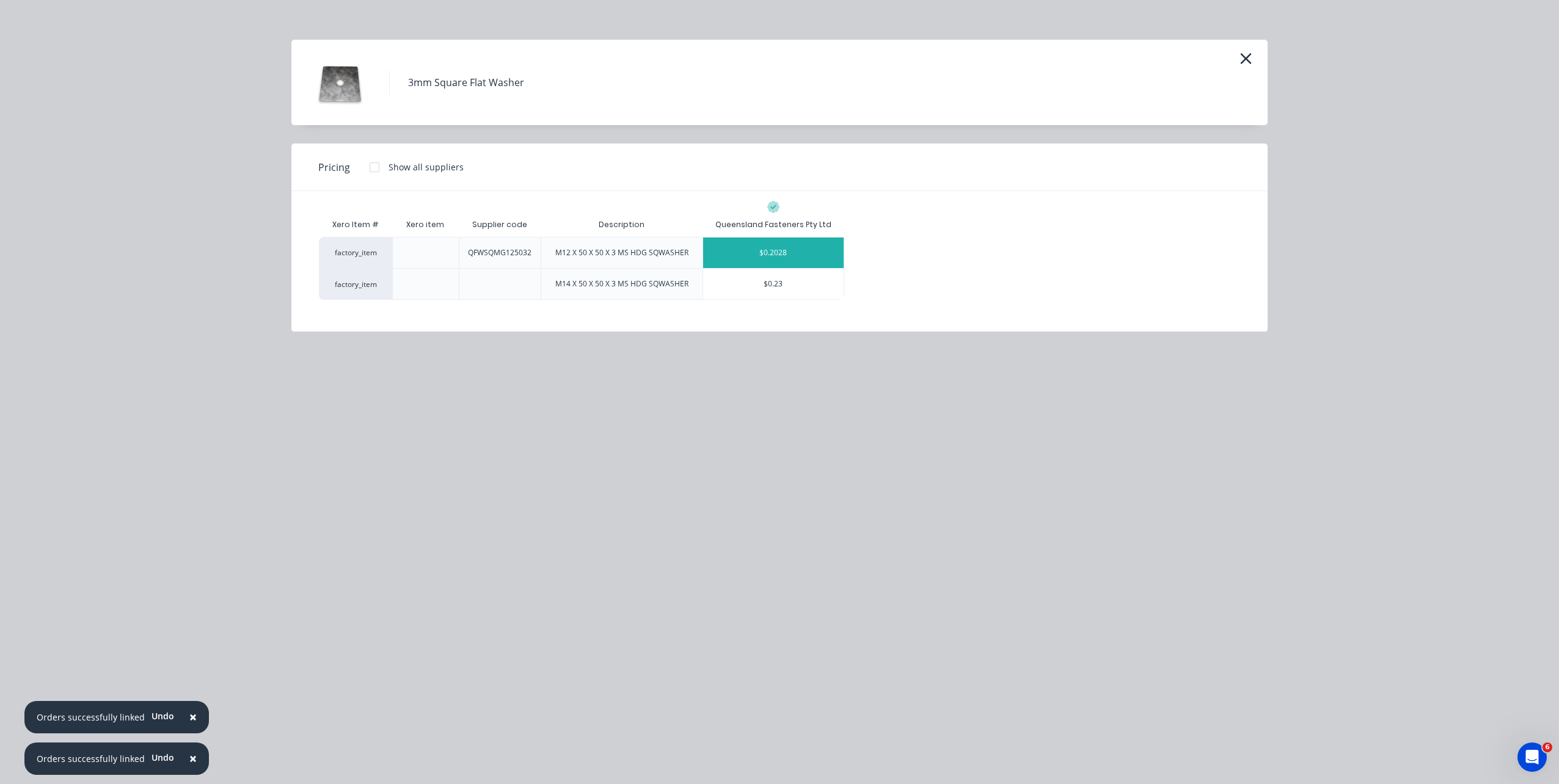
click at [739, 261] on div "$0.2028" at bounding box center [773, 253] width 141 height 30
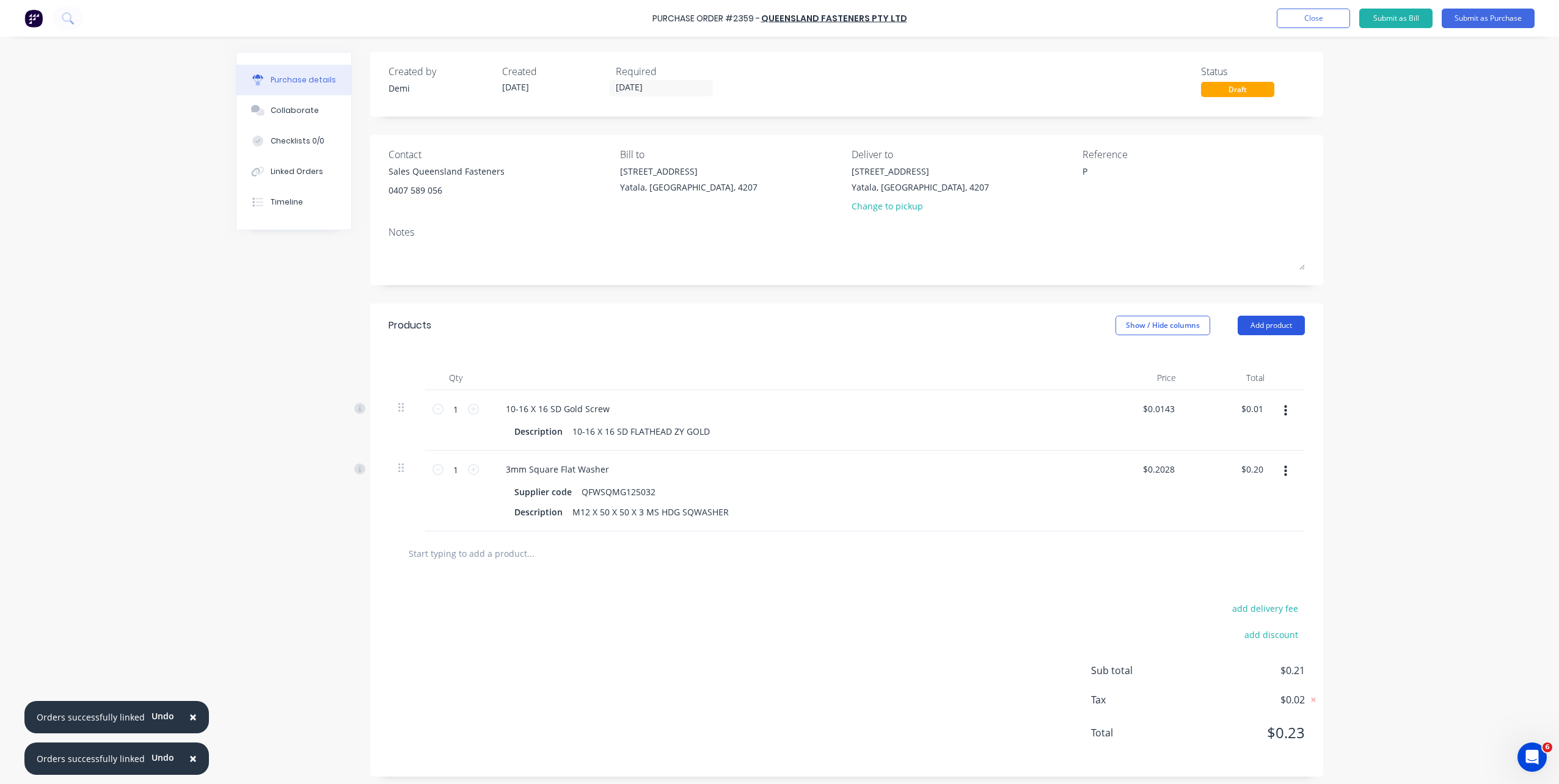
click at [1280, 332] on button "Add product" at bounding box center [1271, 326] width 67 height 20
click at [1256, 362] on div "Product catalogue" at bounding box center [1247, 356] width 94 height 17
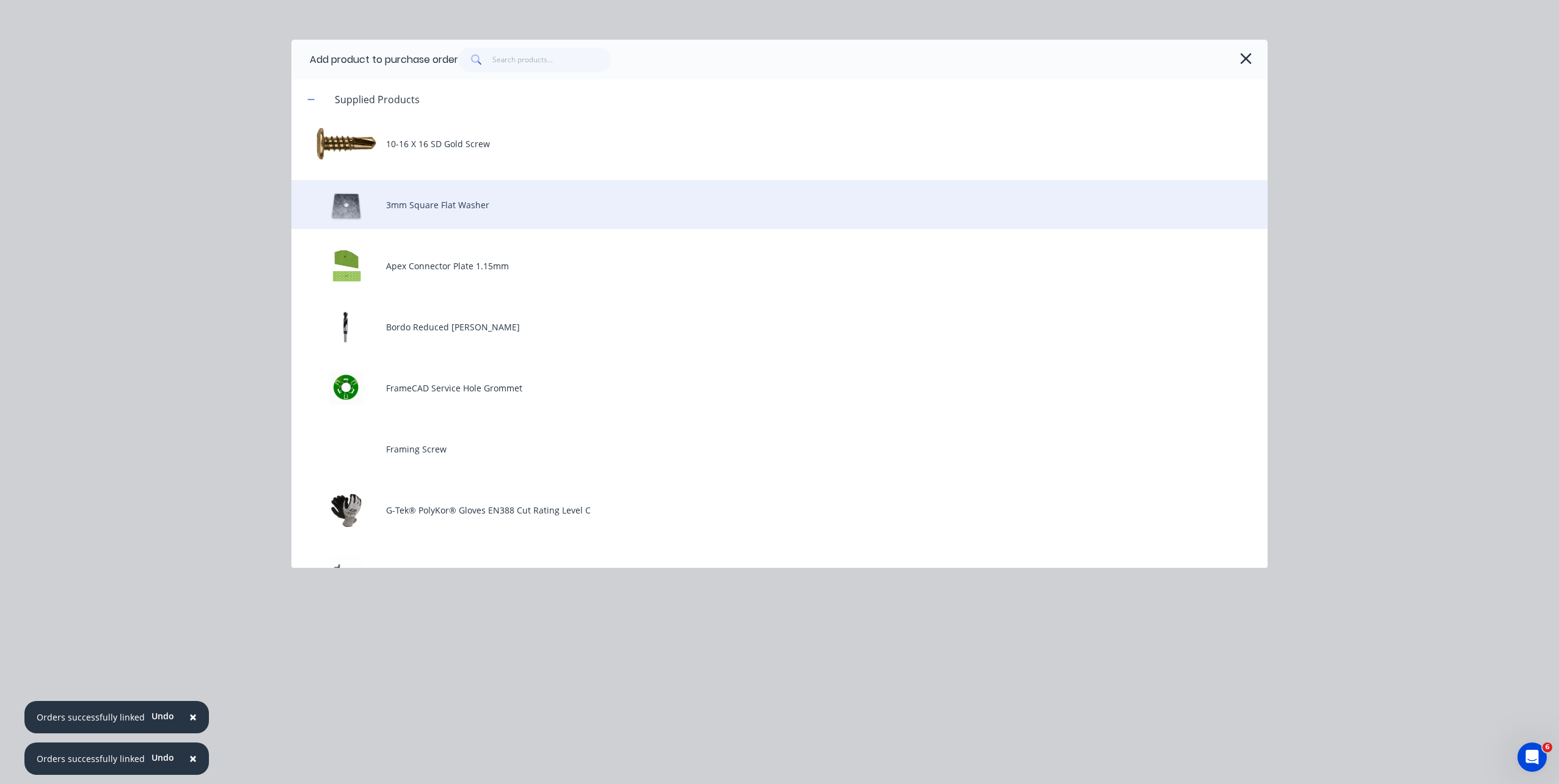
click at [484, 213] on div "3mm Square Flat Washer" at bounding box center [780, 204] width 976 height 49
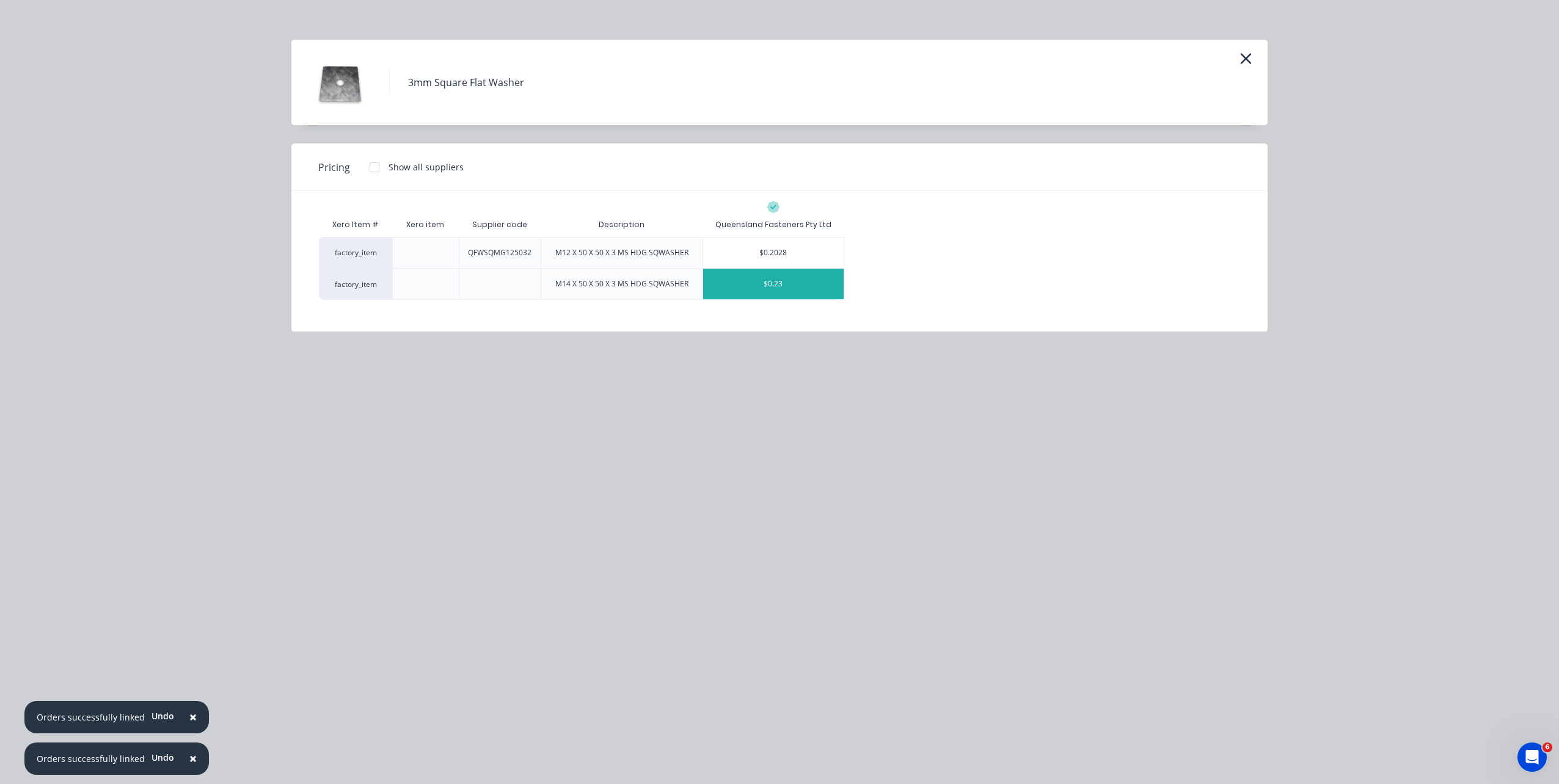
click at [765, 292] on div "$0.23" at bounding box center [773, 284] width 141 height 30
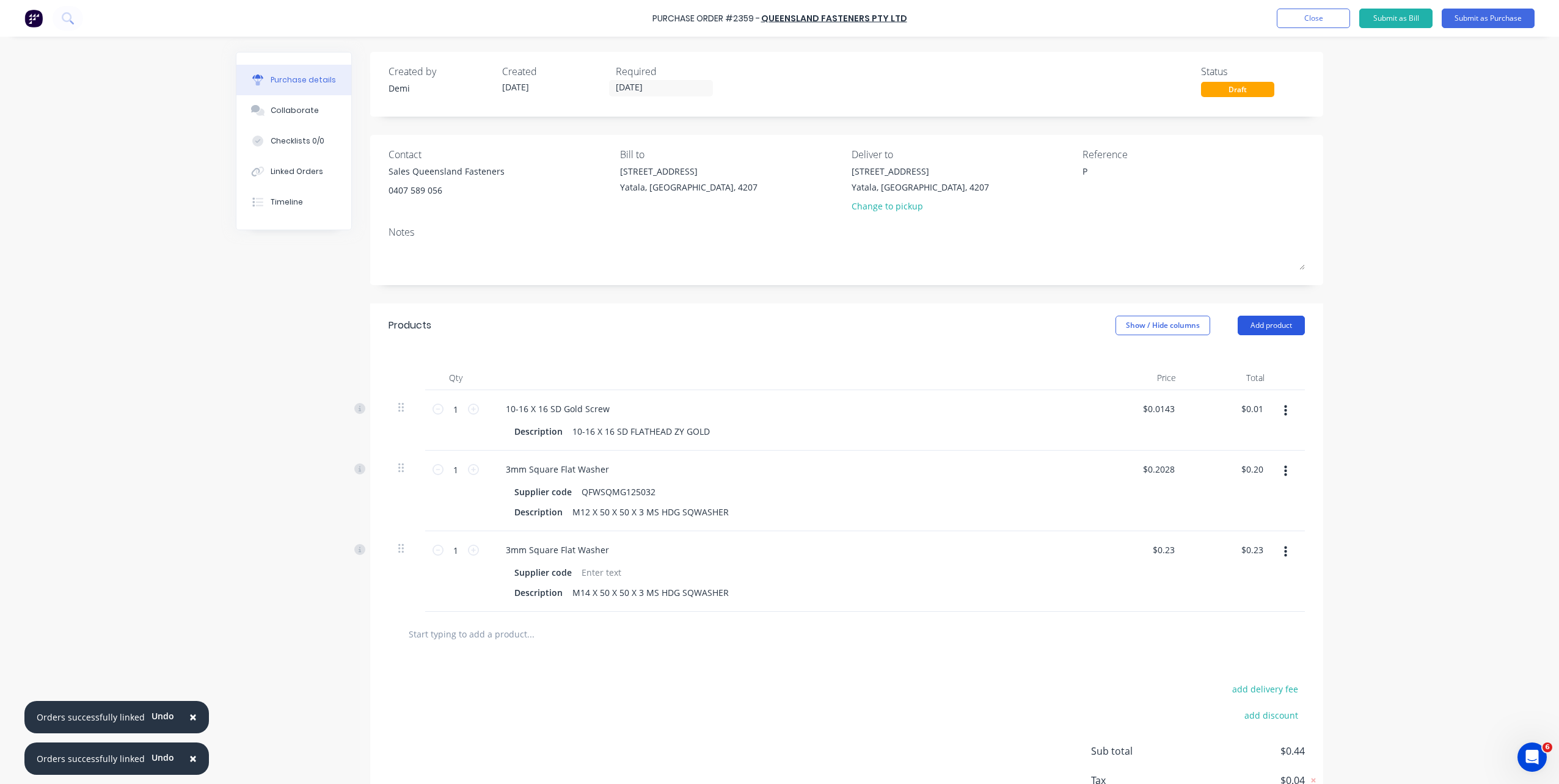
click at [1280, 323] on button "Add product" at bounding box center [1271, 326] width 67 height 20
click at [1272, 355] on div "Product catalogue" at bounding box center [1247, 356] width 94 height 17
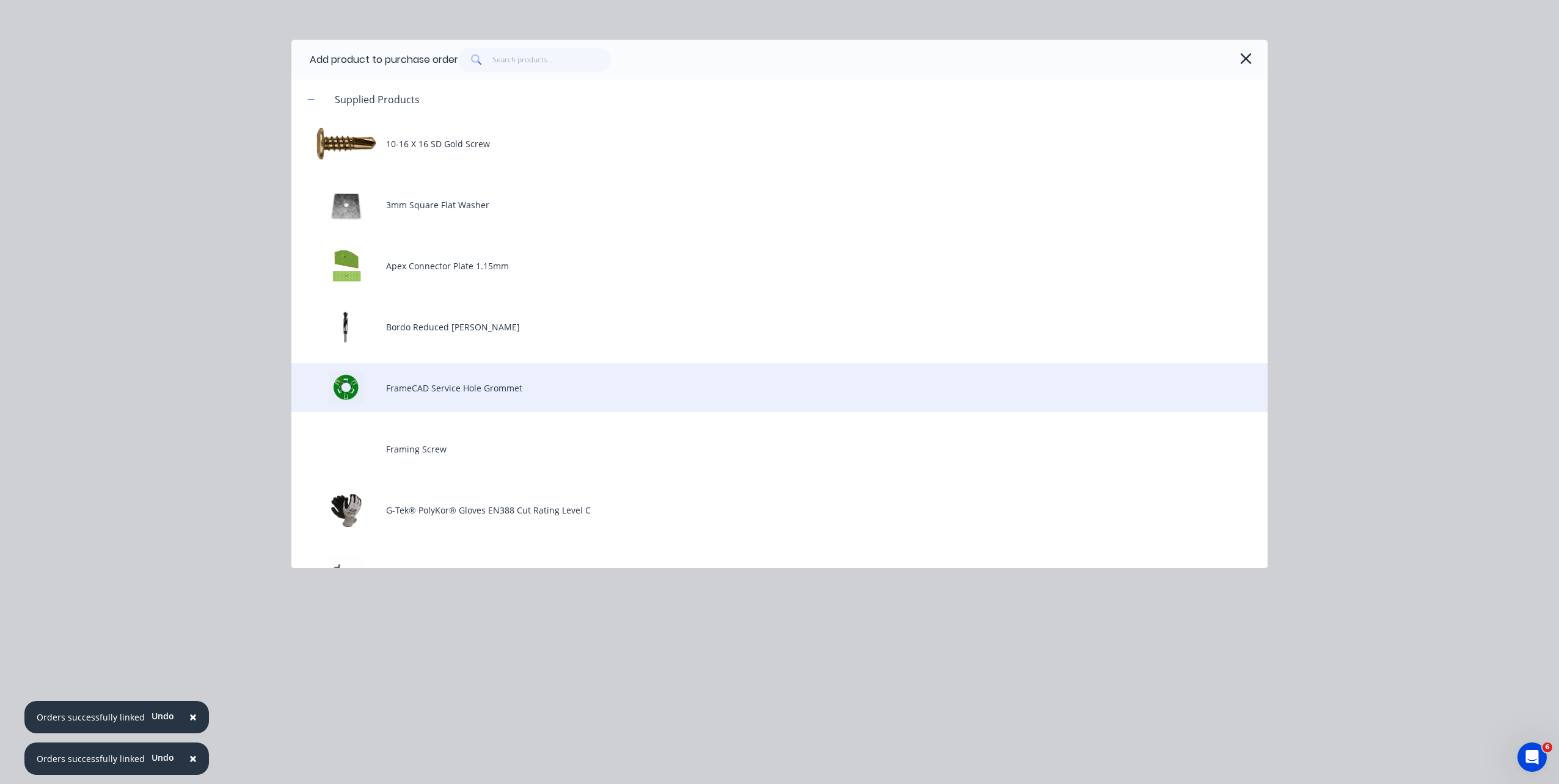
scroll to position [183, 0]
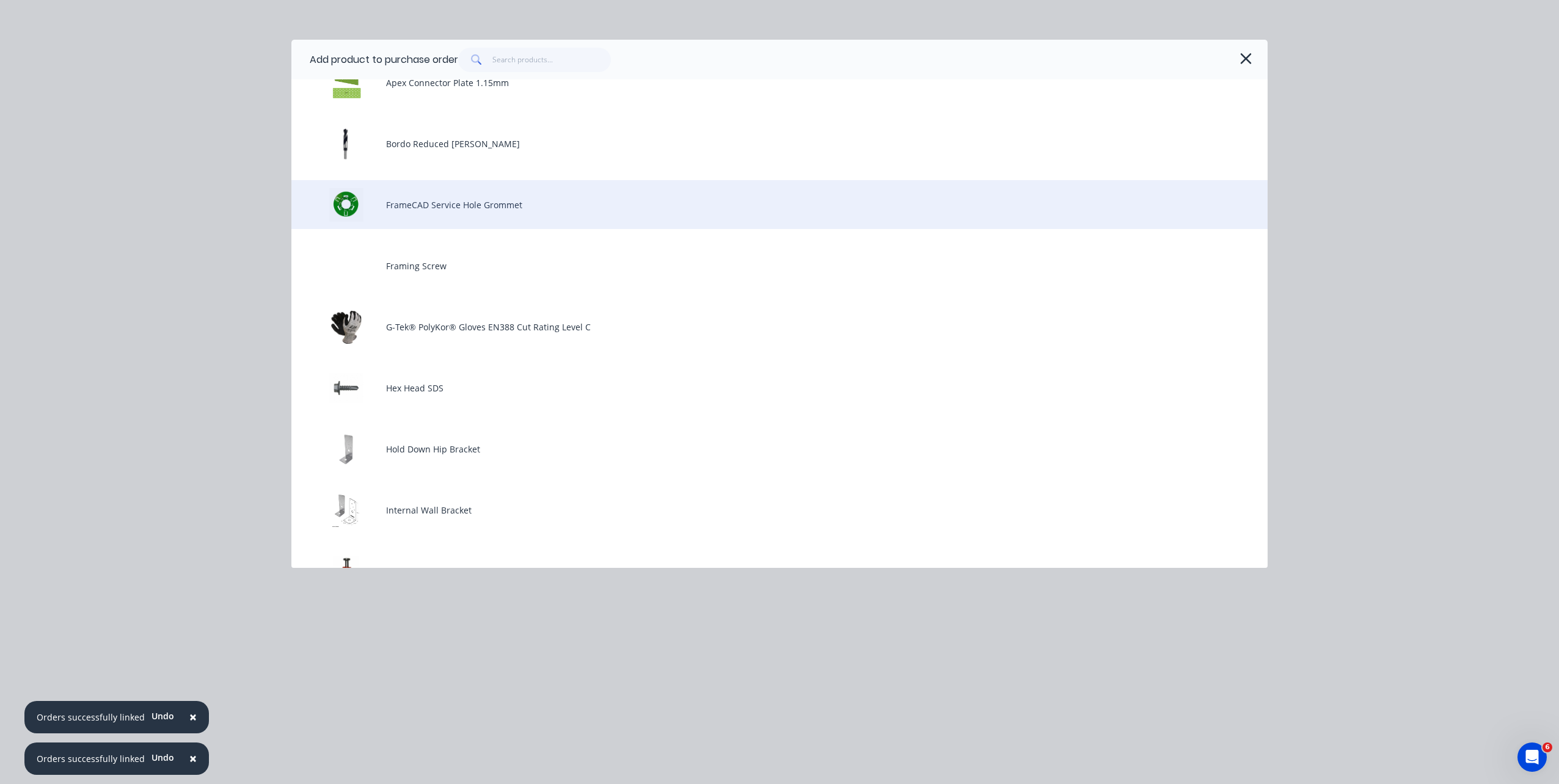
click at [517, 372] on div "Hex Head SDS" at bounding box center [780, 387] width 976 height 49
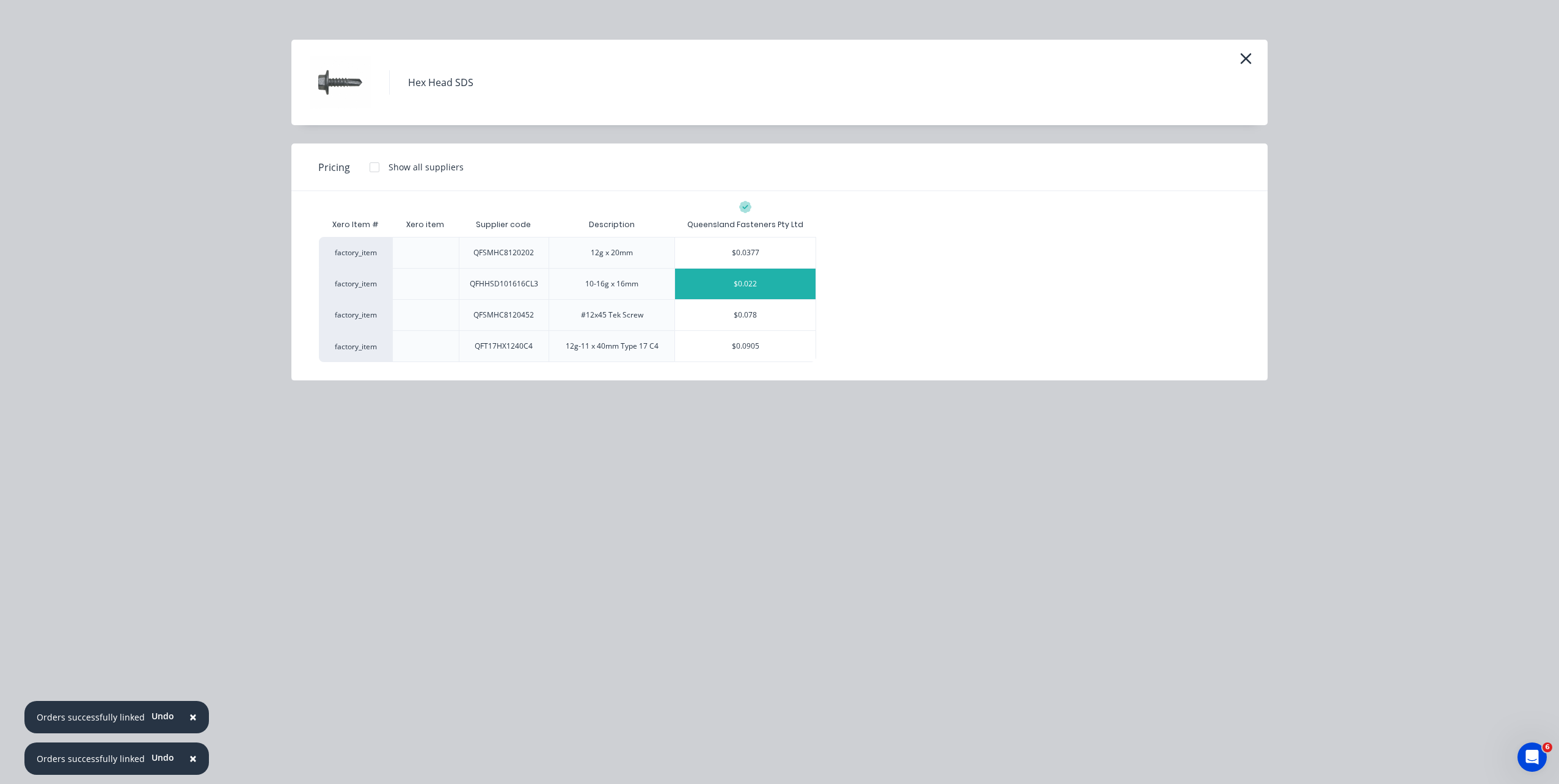
click at [723, 281] on div "$0.022" at bounding box center [745, 284] width 141 height 30
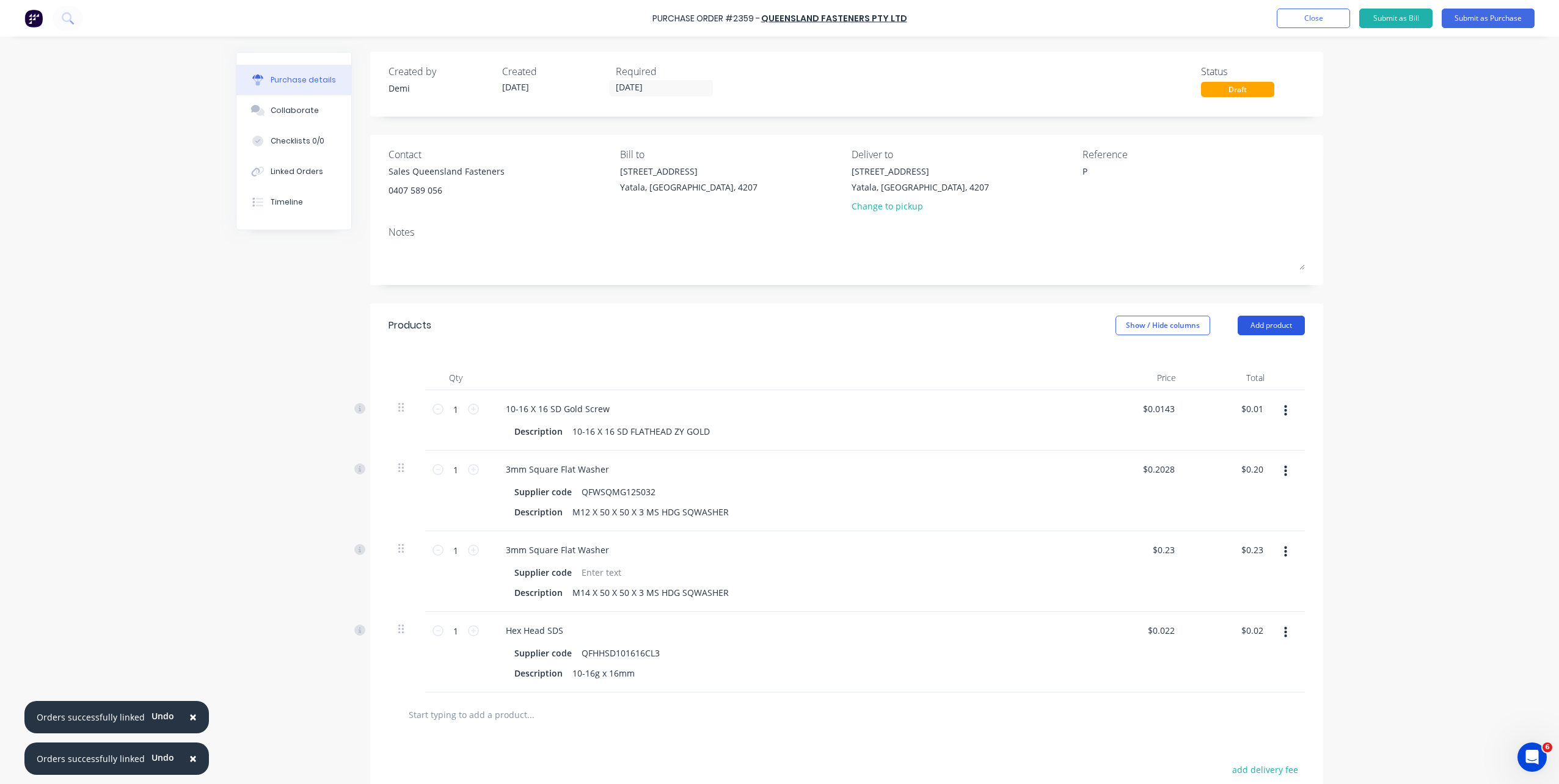
click at [1248, 332] on button "Add product" at bounding box center [1271, 326] width 67 height 20
click at [1250, 352] on div "Product catalogue" at bounding box center [1247, 356] width 94 height 17
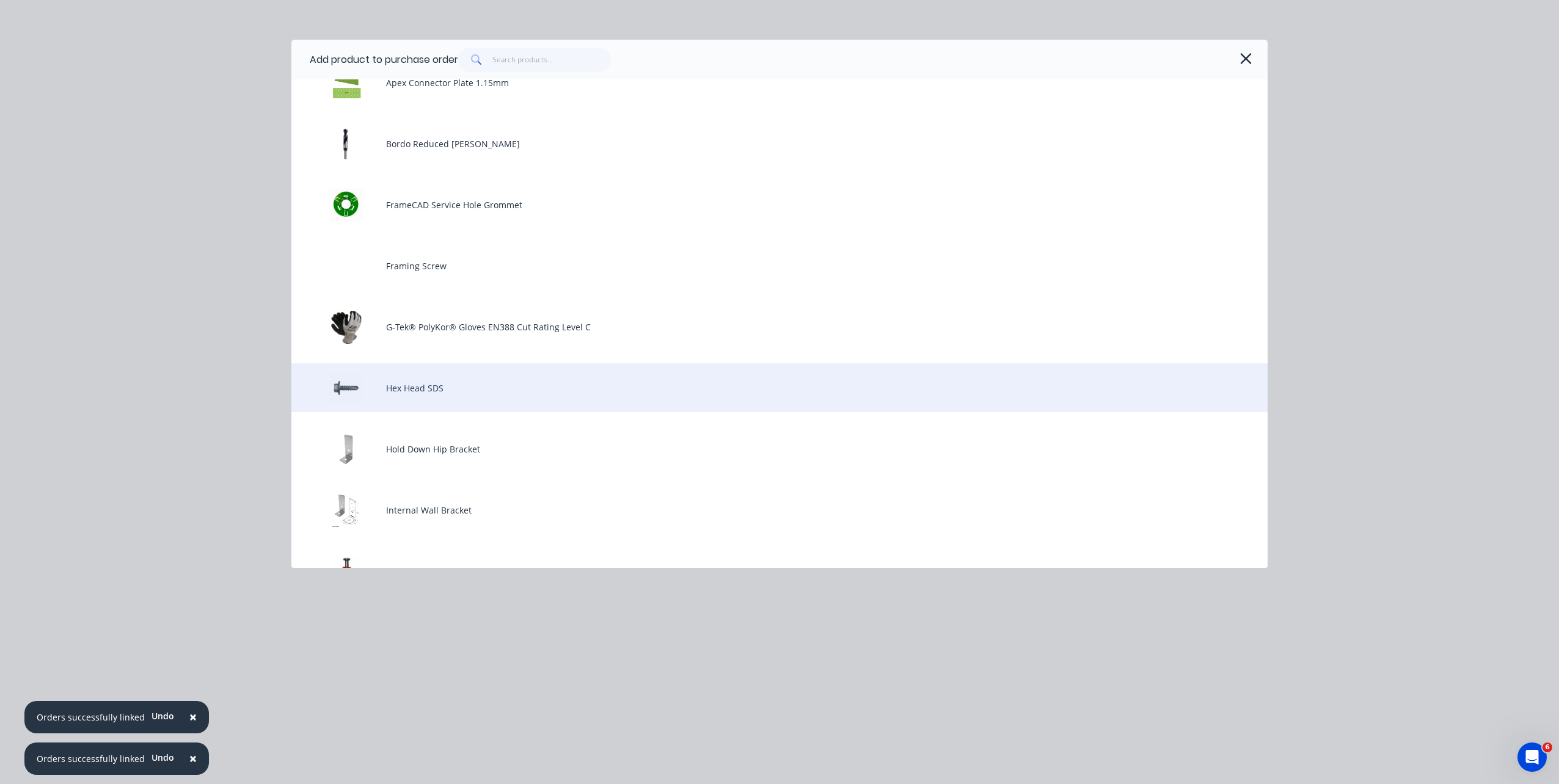
click at [560, 394] on div "Hex Head SDS" at bounding box center [780, 387] width 976 height 49
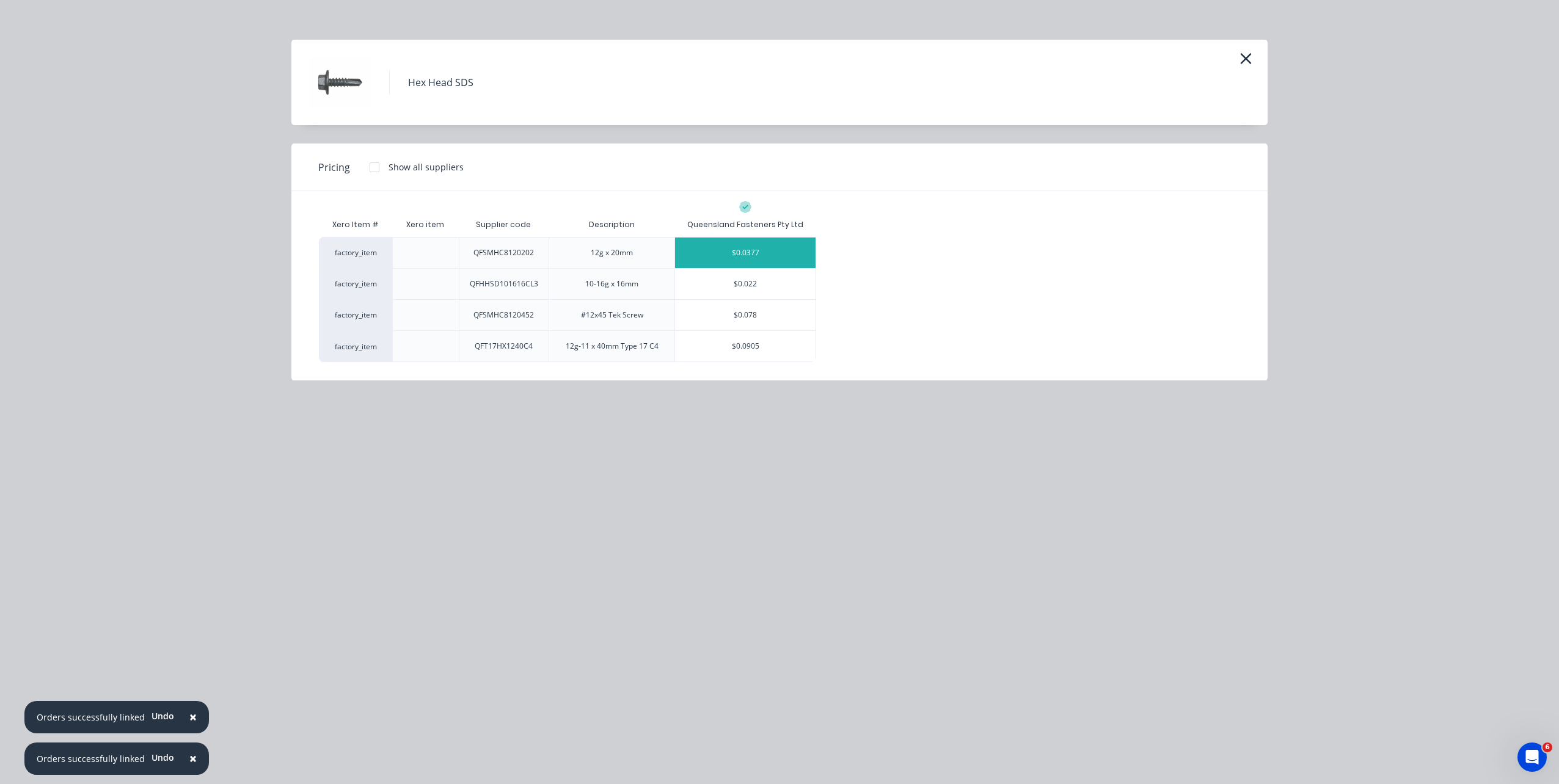
click at [753, 258] on div "$0.0377" at bounding box center [745, 253] width 141 height 30
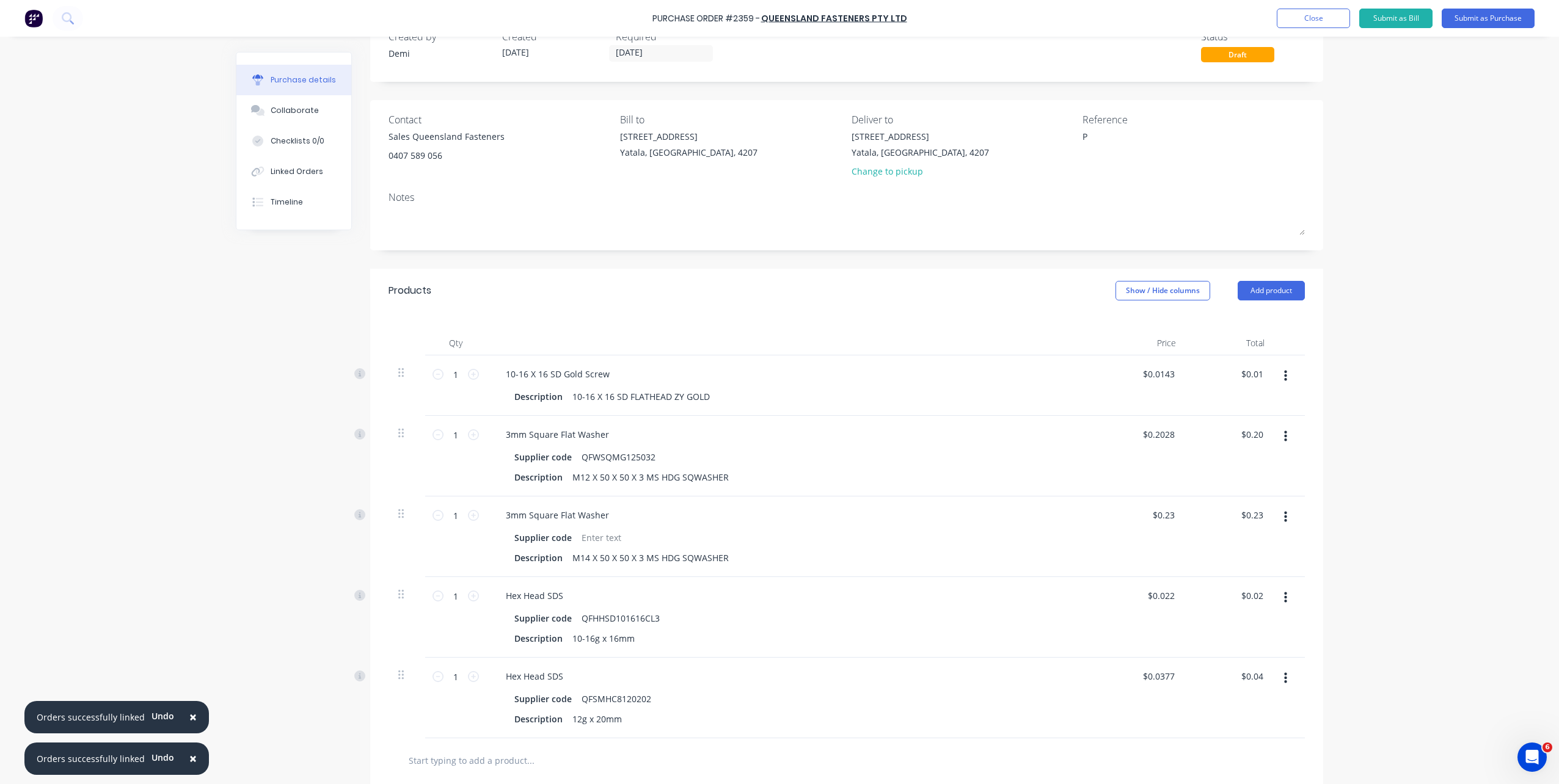
scroll to position [61, 0]
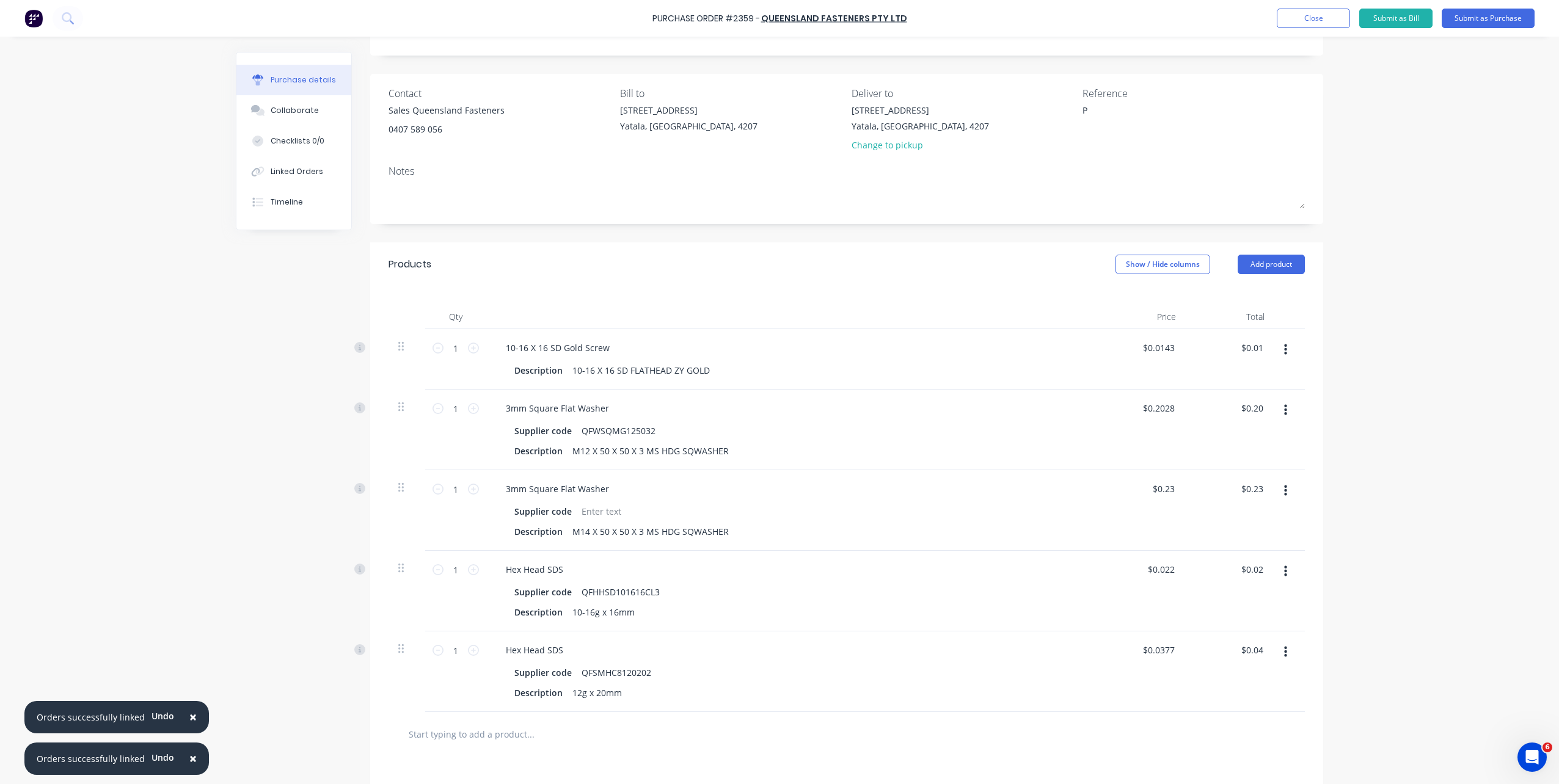
click at [1278, 349] on button "button" at bounding box center [1285, 349] width 29 height 22
click at [1268, 447] on button "Delete" at bounding box center [1248, 456] width 104 height 24
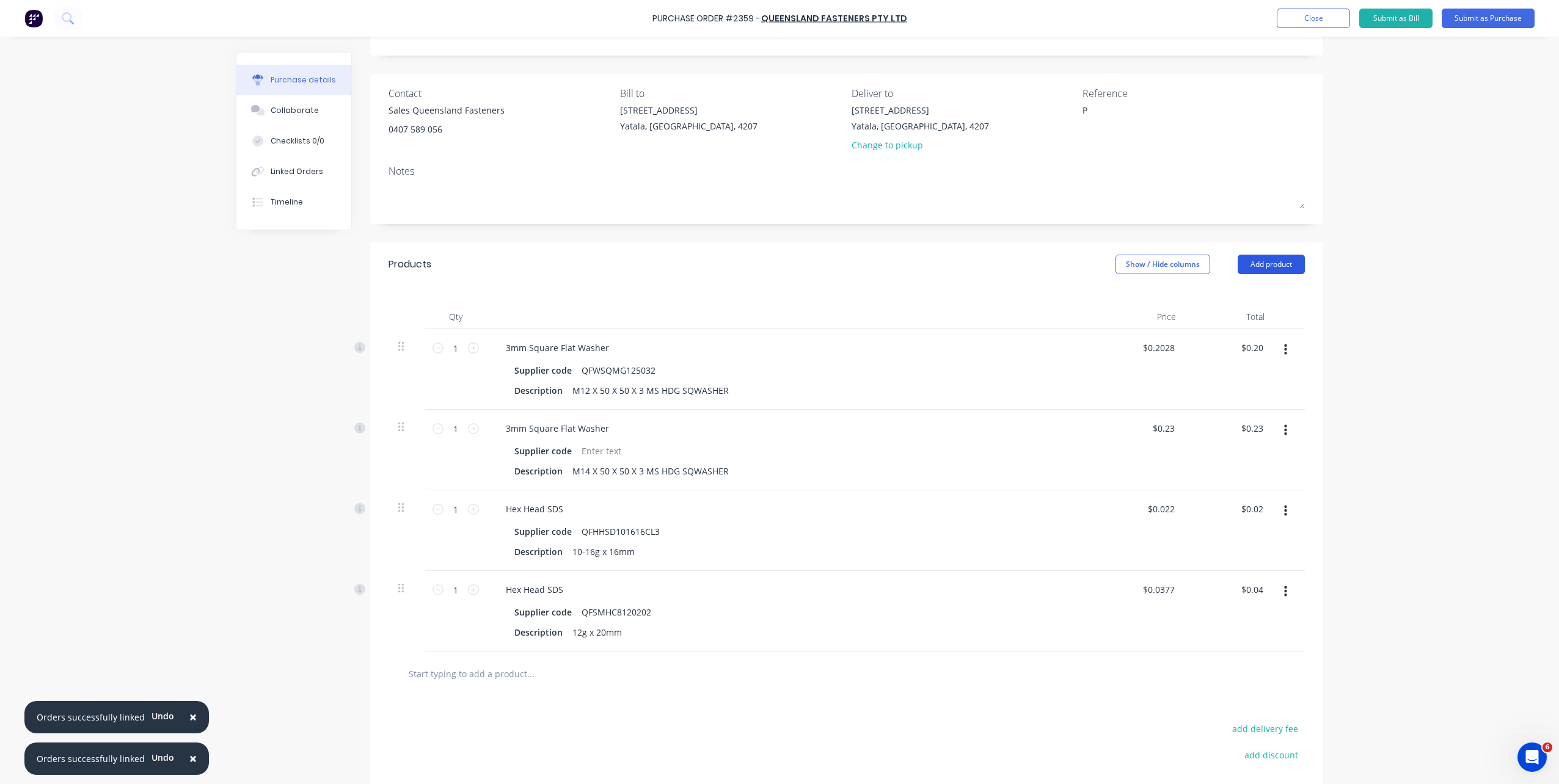
click at [1284, 264] on button "Add product" at bounding box center [1271, 264] width 67 height 20
click at [1274, 289] on div "Product catalogue" at bounding box center [1247, 296] width 94 height 17
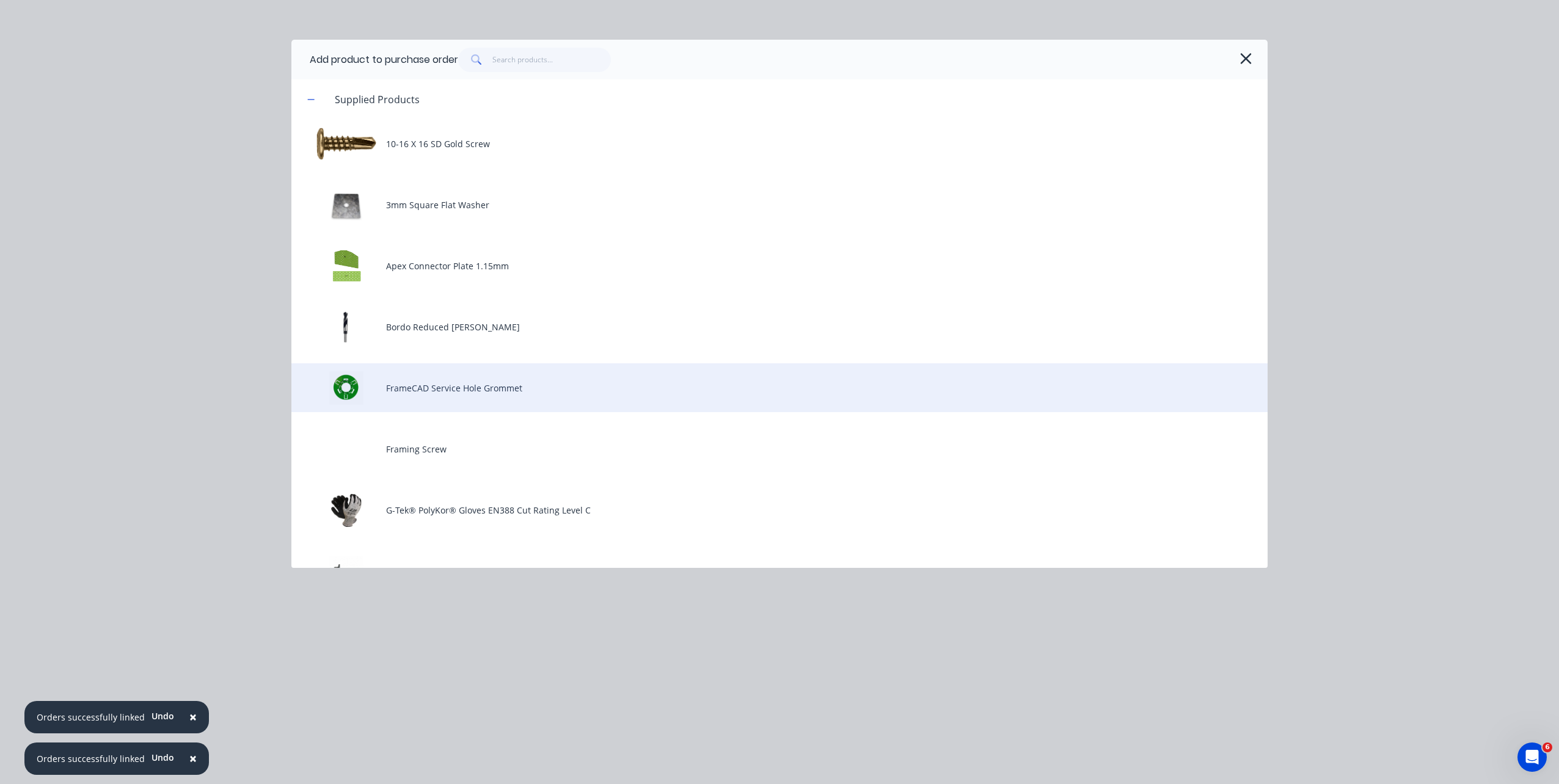
click at [910, 383] on div "FrameCAD Service Hole Grommet" at bounding box center [780, 387] width 976 height 49
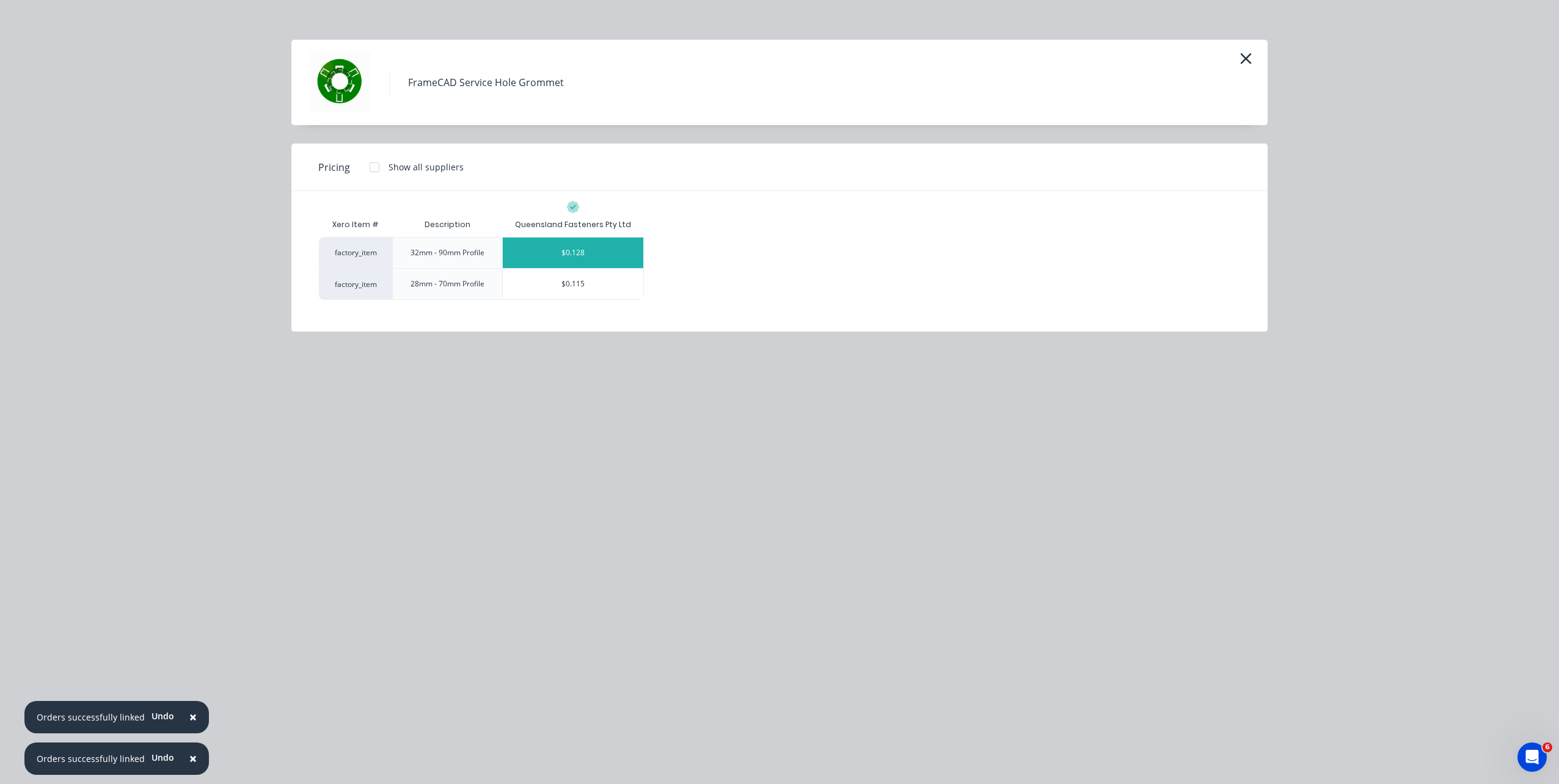
click at [599, 258] on div "$0.128" at bounding box center [573, 253] width 141 height 30
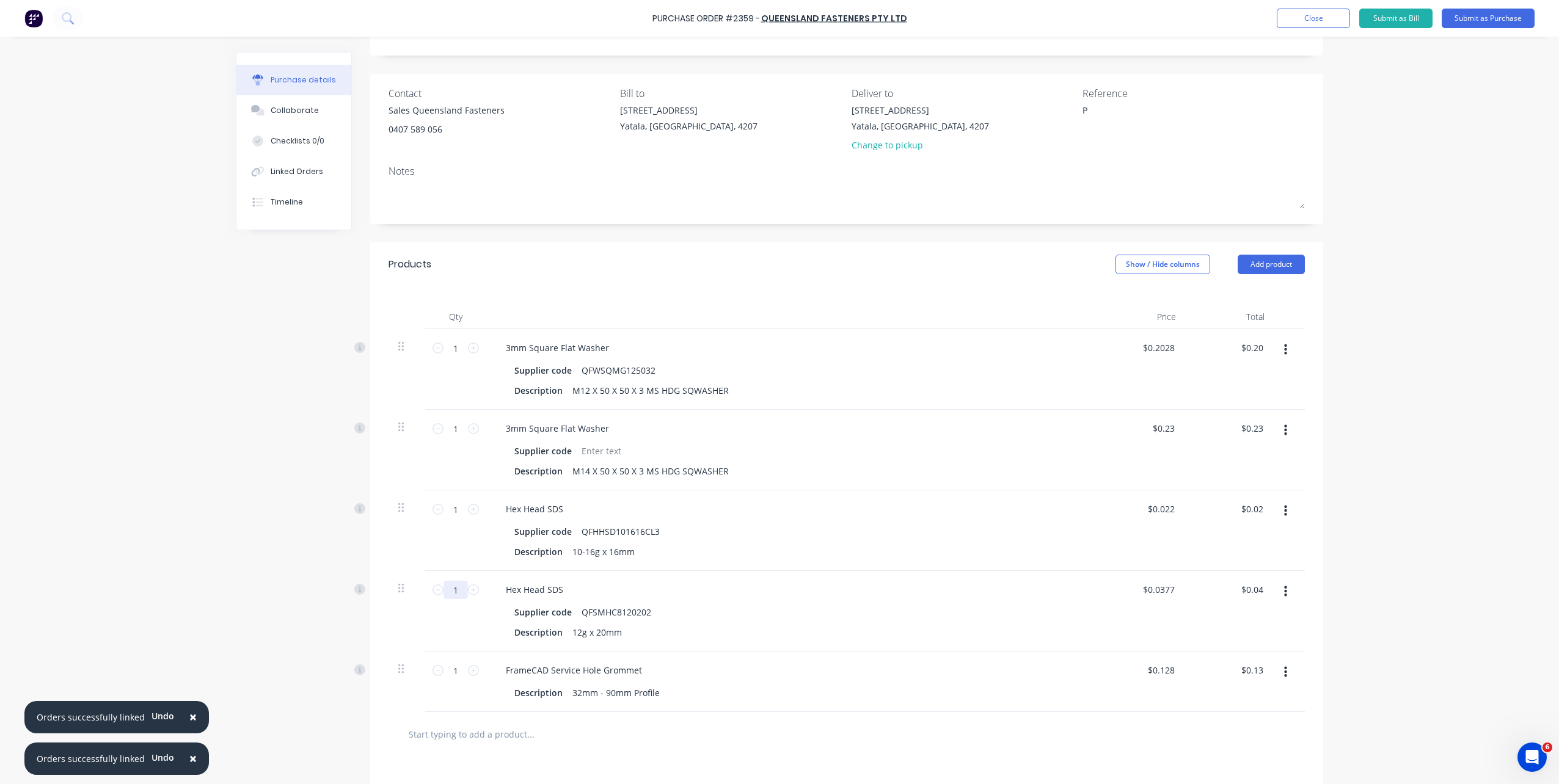
drag, startPoint x: 456, startPoint y: 588, endPoint x: 444, endPoint y: 590, distance: 12.2
click at [444, 590] on input "1" at bounding box center [456, 590] width 24 height 18
drag, startPoint x: 454, startPoint y: 510, endPoint x: 437, endPoint y: 510, distance: 17.0
click at [437, 510] on div "1 1" at bounding box center [455, 510] width 42 height 18
drag, startPoint x: 454, startPoint y: 672, endPoint x: 397, endPoint y: 664, distance: 57.6
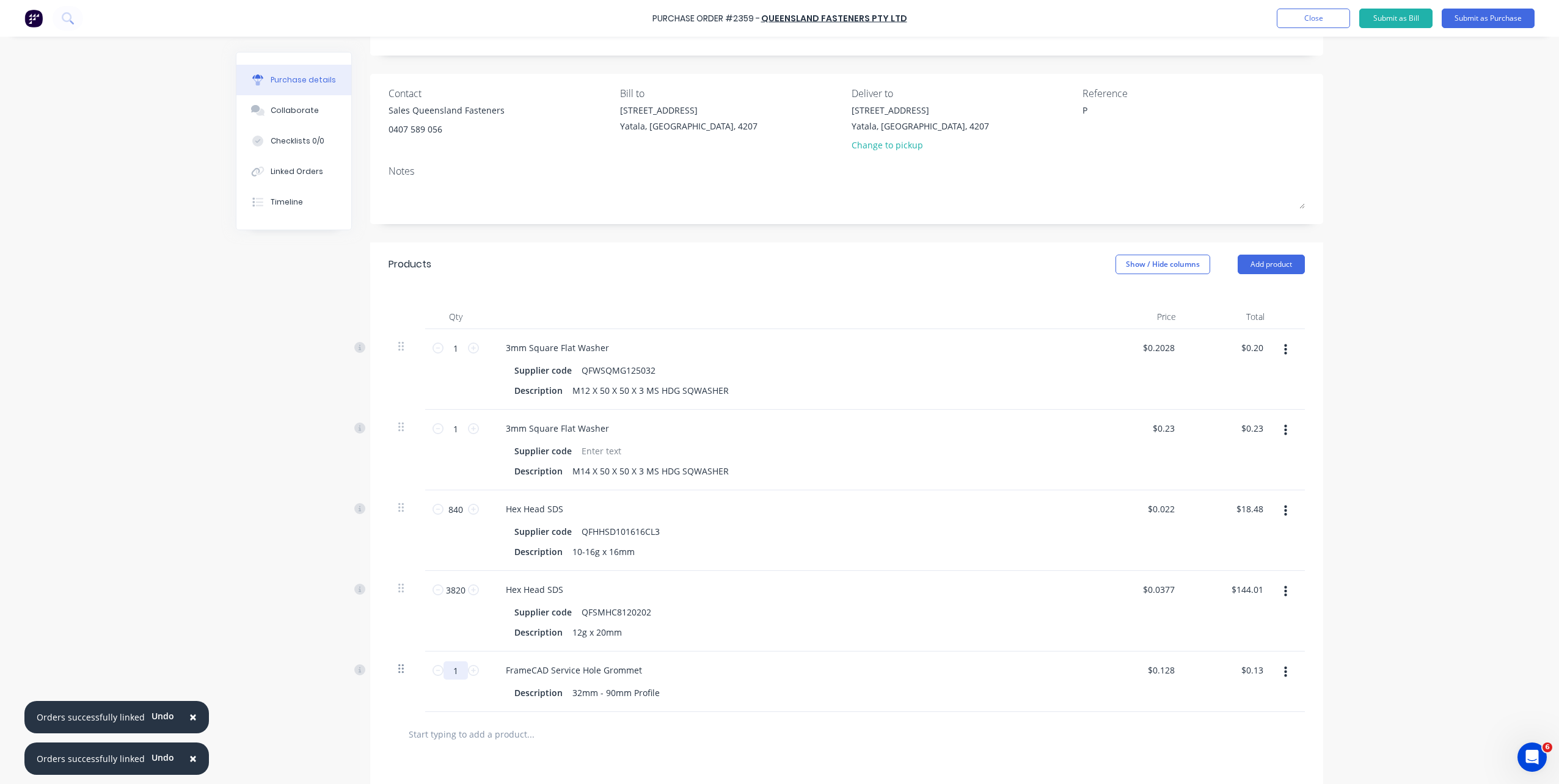
click at [397, 664] on div "1 1 FrameCAD Service Hole Grommet Description 32mm - 90mm Profile $0.128 $0.128…" at bounding box center [846, 682] width 916 height 61
drag, startPoint x: 452, startPoint y: 346, endPoint x: 433, endPoint y: 347, distance: 19.0
click at [435, 347] on div "1 1" at bounding box center [455, 348] width 42 height 18
drag, startPoint x: 457, startPoint y: 431, endPoint x: 438, endPoint y: 432, distance: 19.0
click at [438, 432] on div "1 1" at bounding box center [455, 428] width 42 height 18
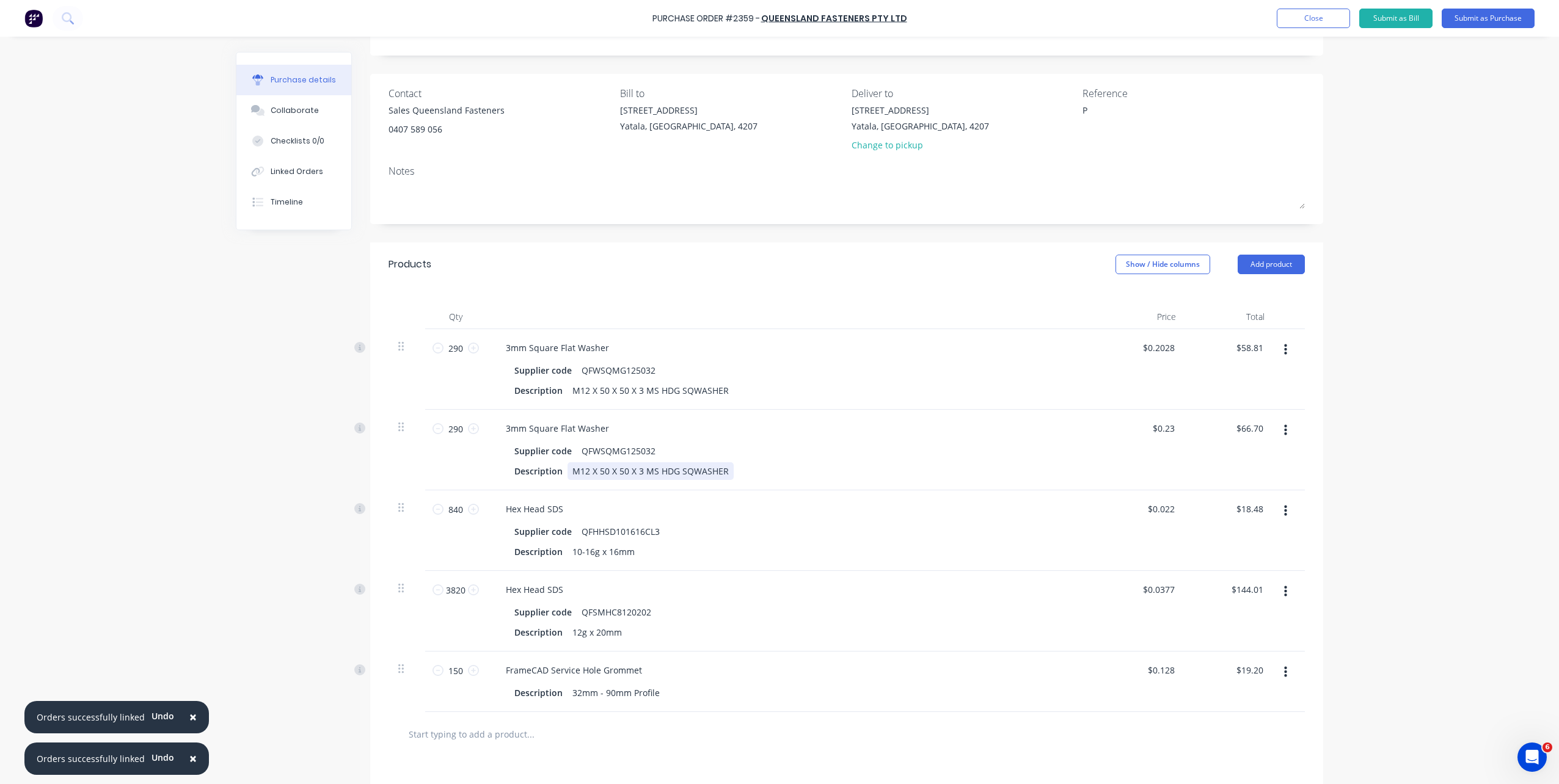
click at [856, 466] on div "Description M12 X 50 X 50 X 3 MS HDG SQWASHER" at bounding box center [789, 471] width 560 height 17
click at [1280, 267] on button "Add product" at bounding box center [1271, 264] width 67 height 20
click at [1266, 296] on div "Product catalogue" at bounding box center [1247, 296] width 94 height 17
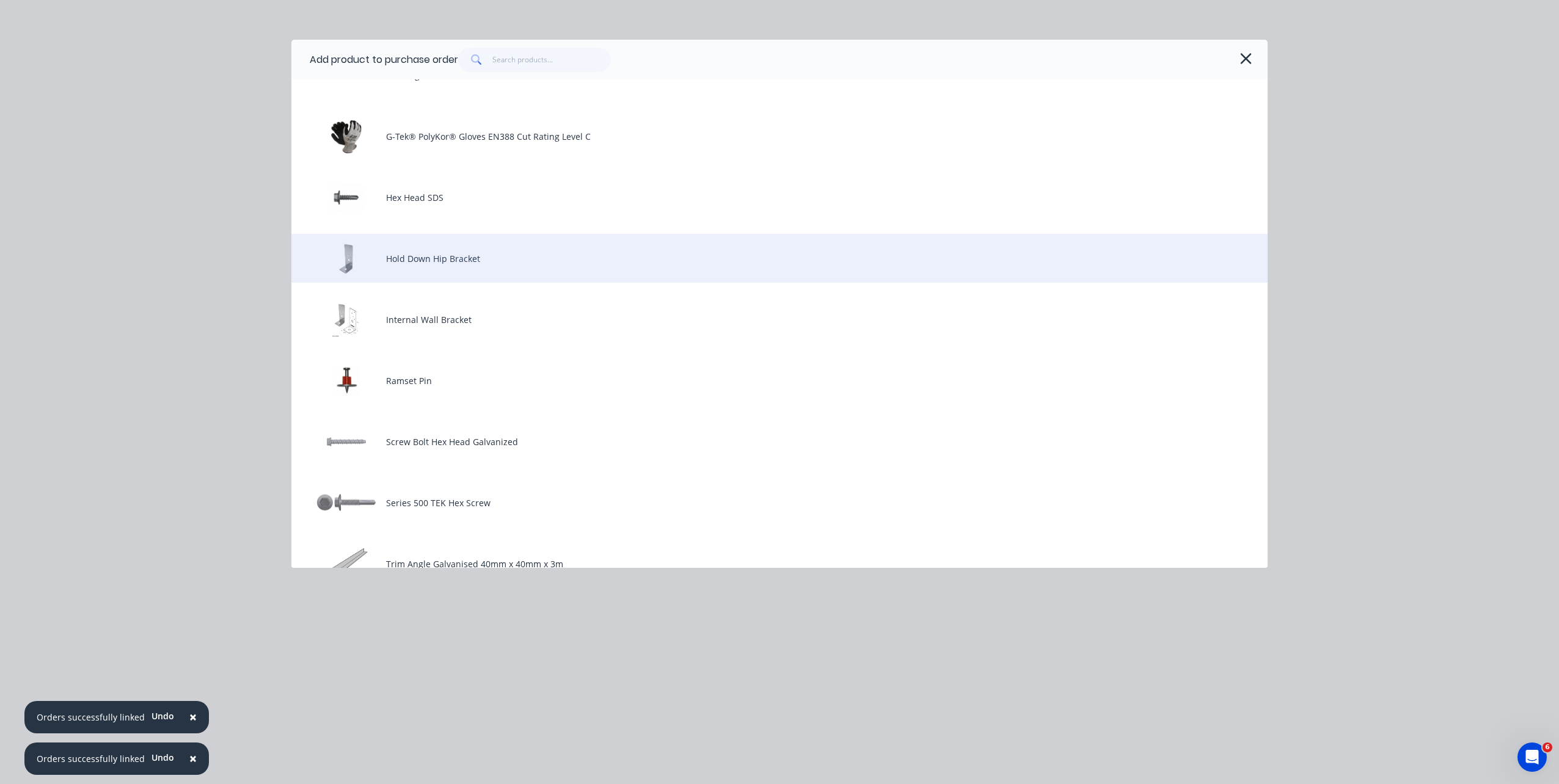
scroll to position [428, 0]
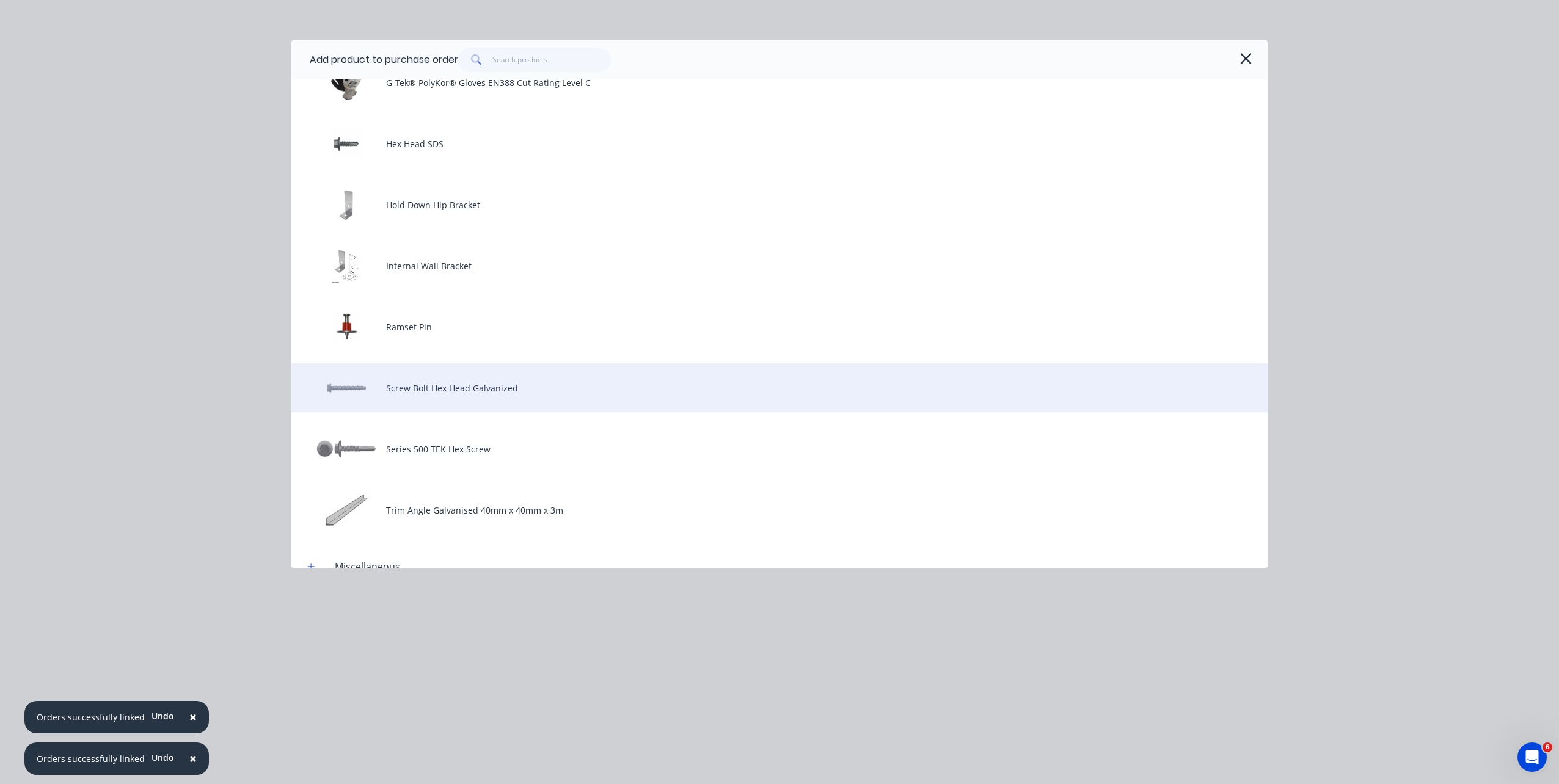
click at [713, 375] on div "Screw Bolt Hex Head Galvanized" at bounding box center [780, 387] width 976 height 49
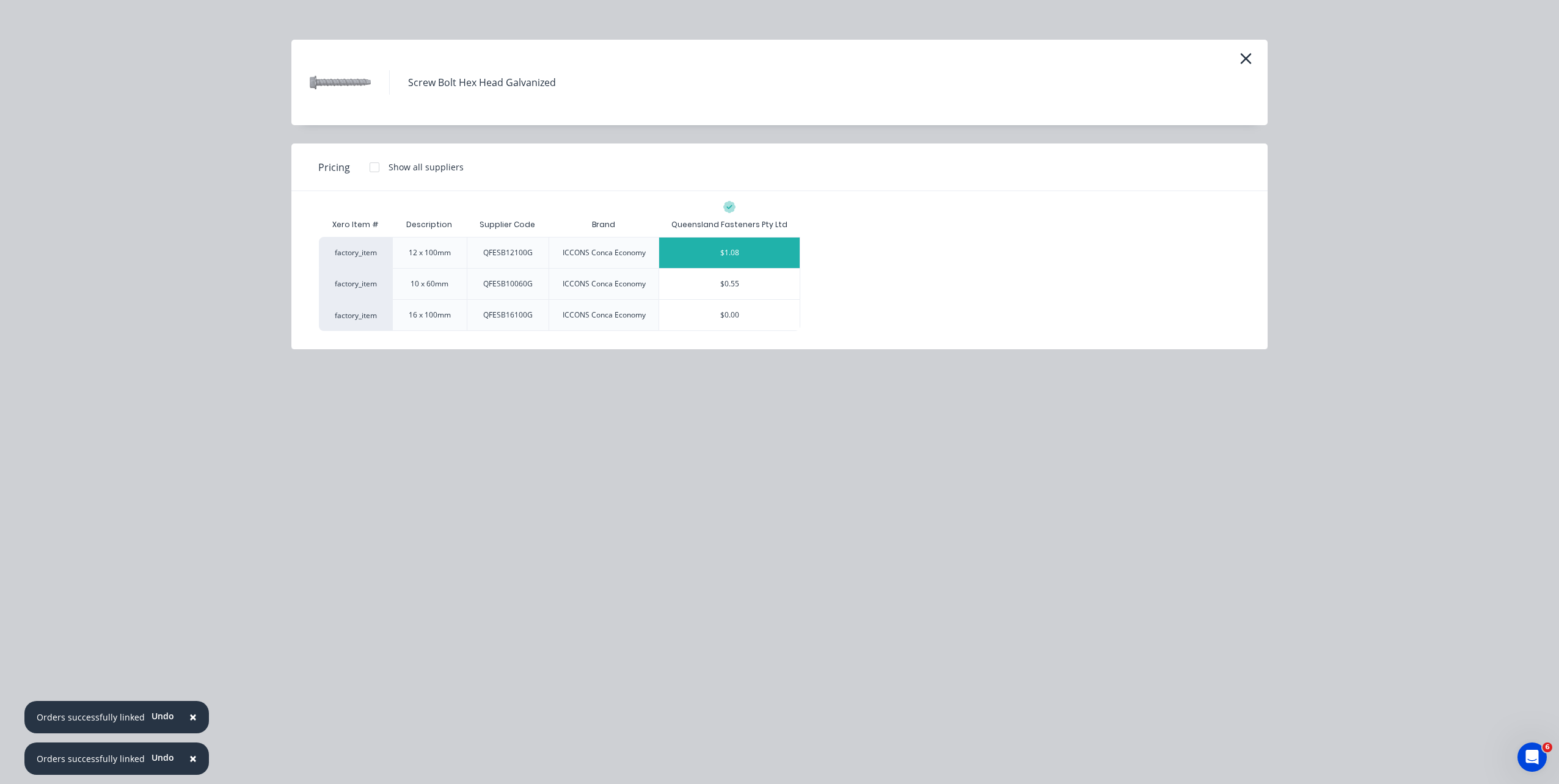
click at [758, 253] on div "$1.08" at bounding box center [729, 253] width 141 height 30
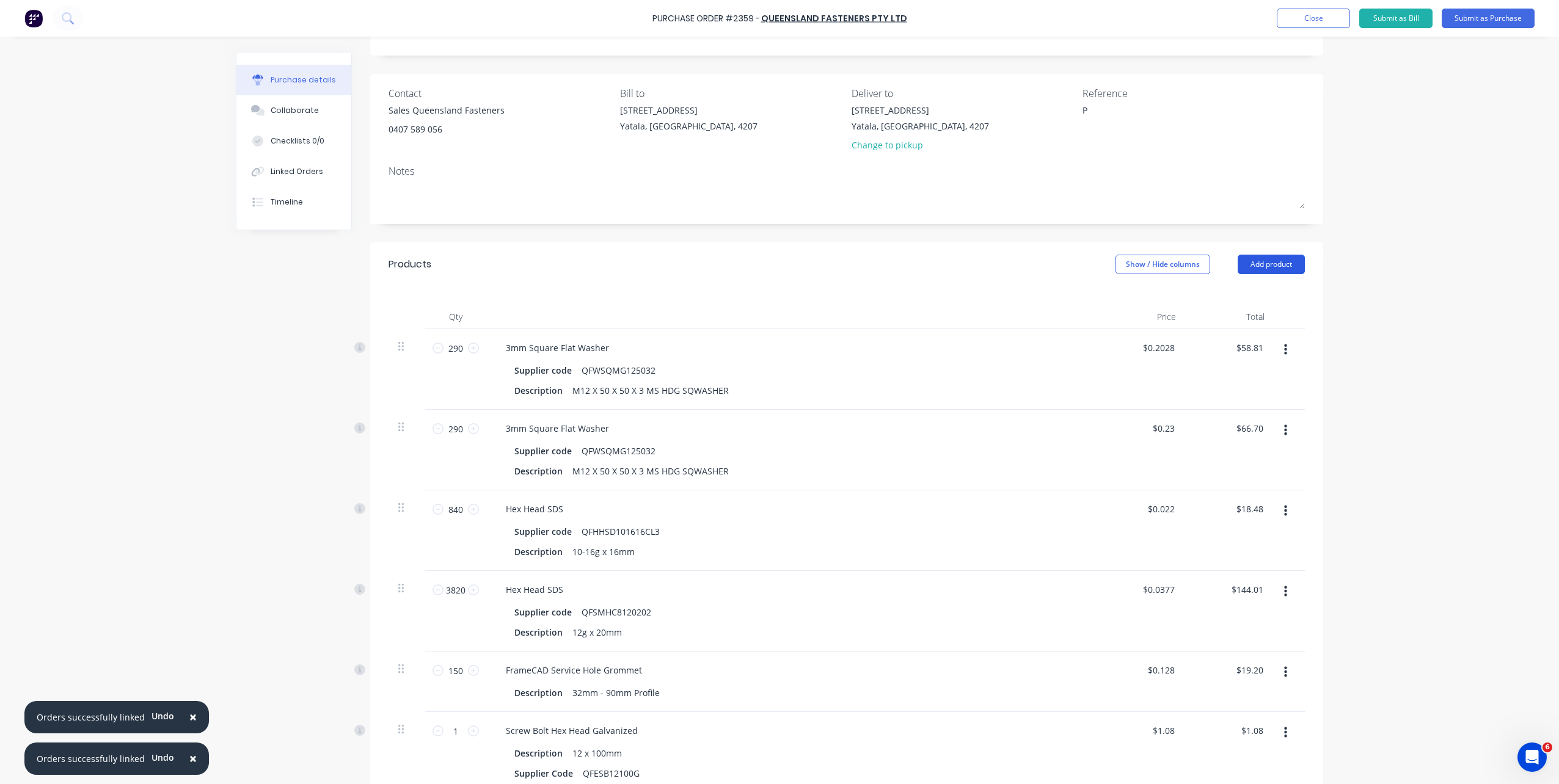
click at [1264, 265] on button "Add product" at bounding box center [1271, 264] width 67 height 20
click at [1256, 304] on div "Product catalogue" at bounding box center [1247, 296] width 94 height 17
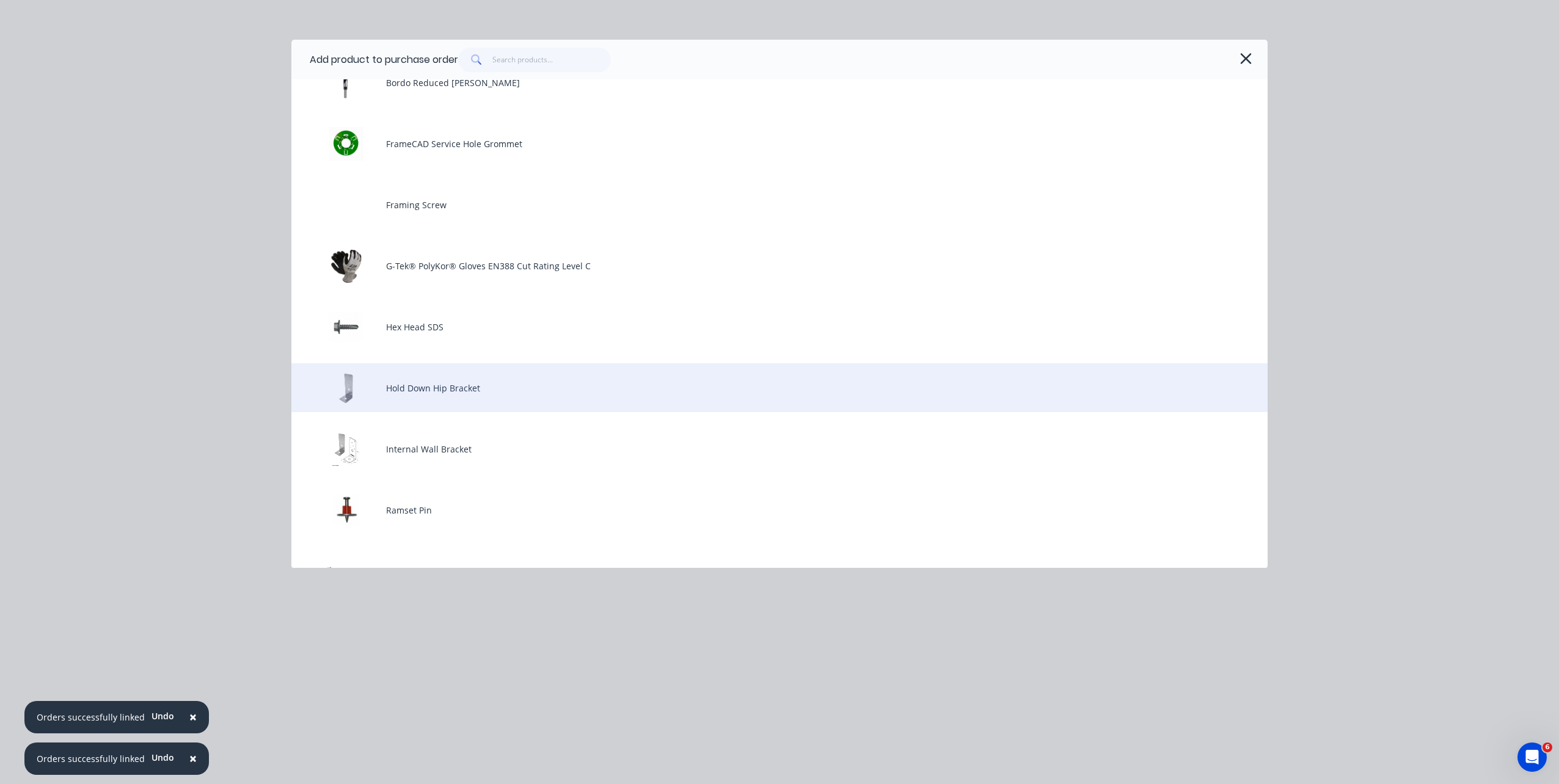
scroll to position [366, 0]
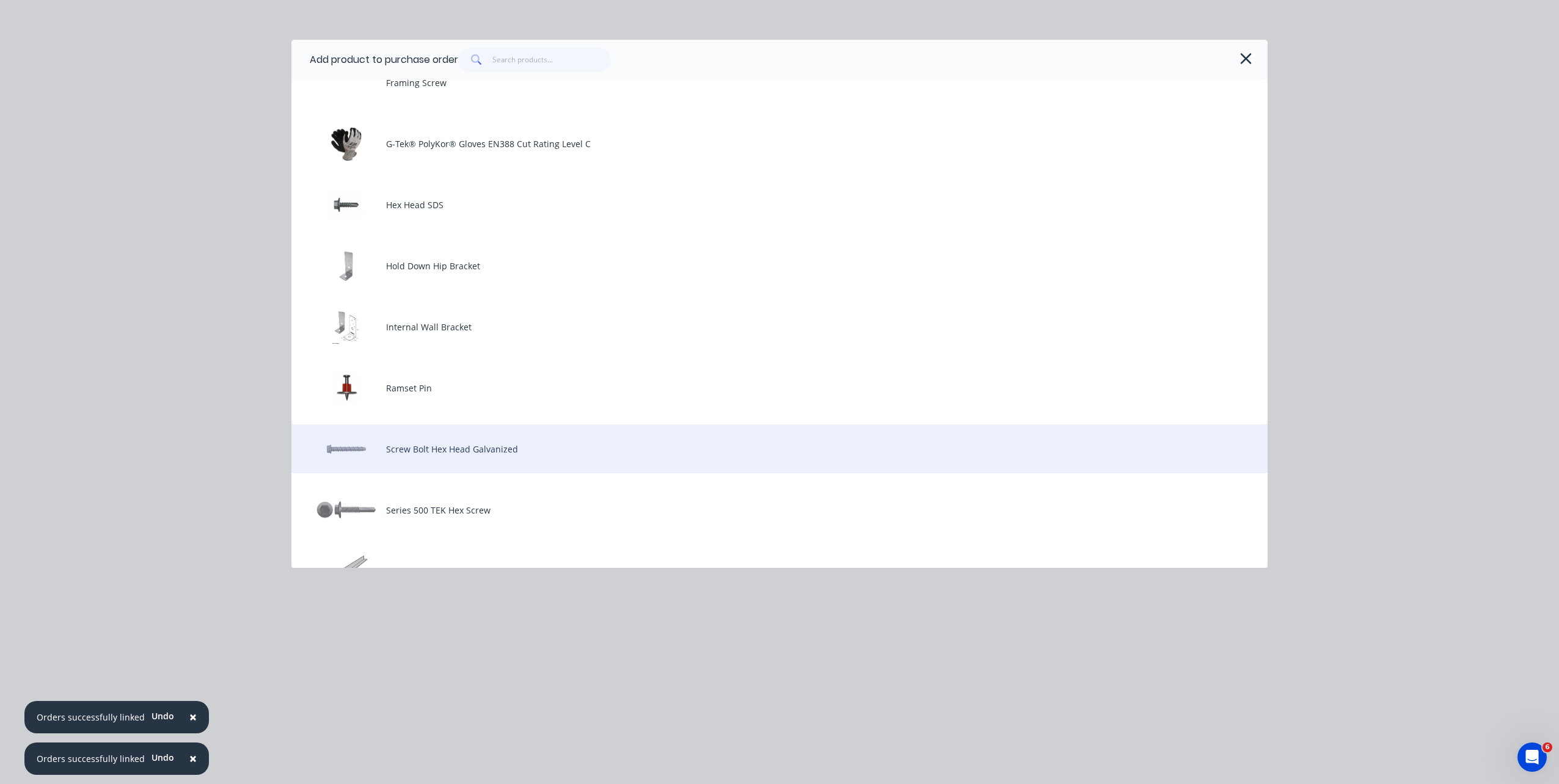
click at [810, 447] on div "Screw Bolt Hex Head Galvanized" at bounding box center [780, 449] width 976 height 49
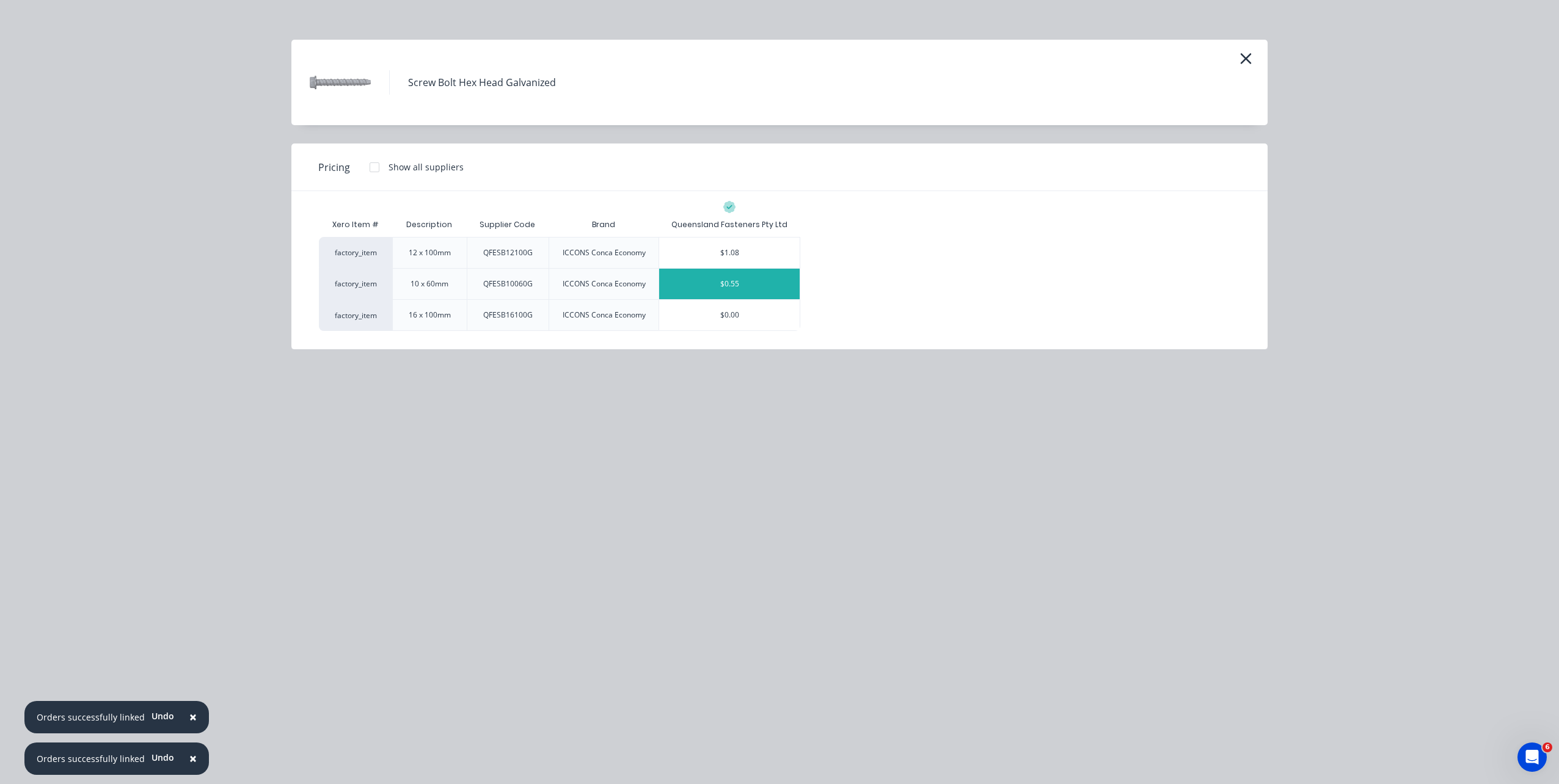
click at [761, 271] on div "$0.55" at bounding box center [729, 284] width 141 height 30
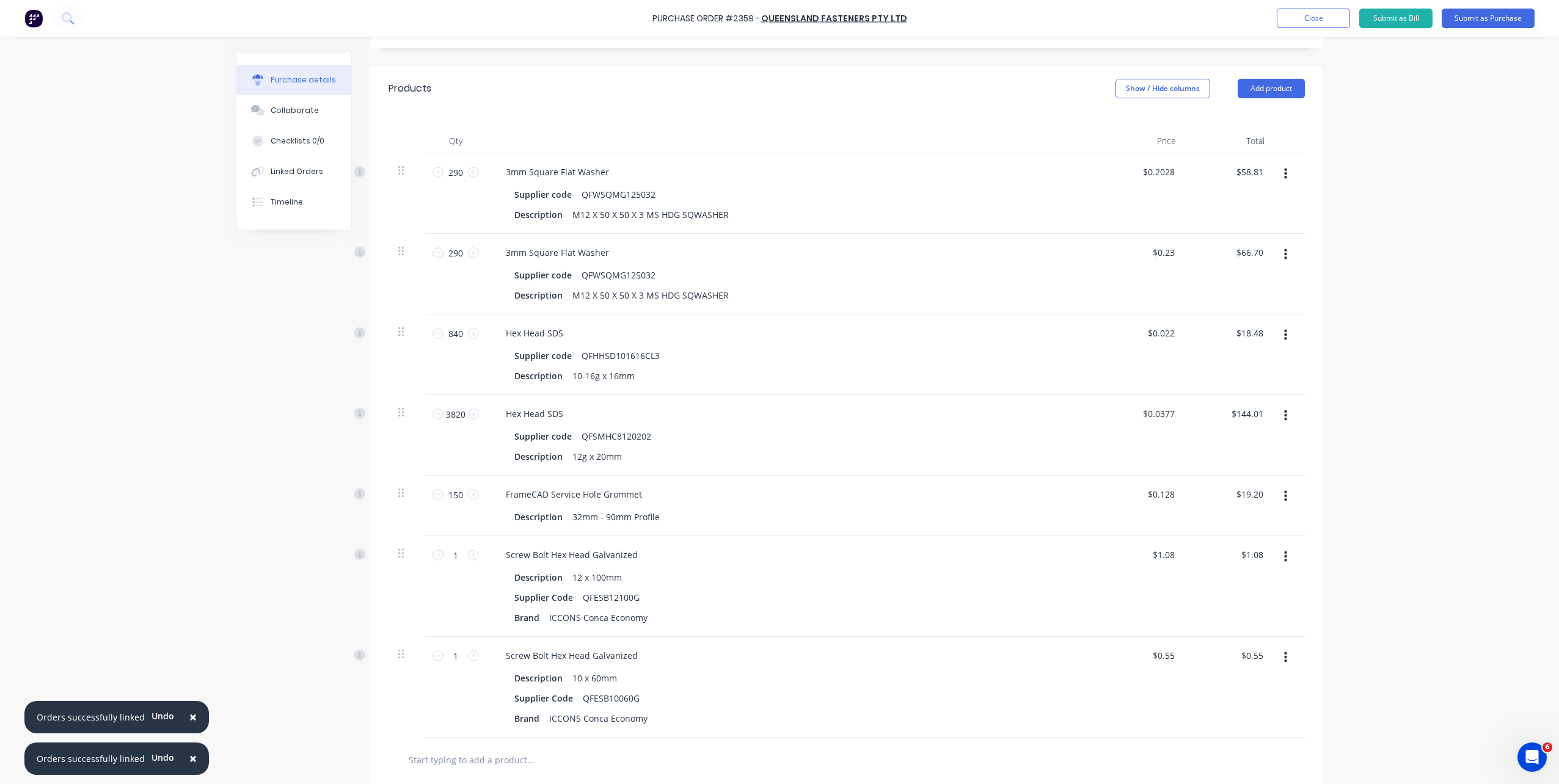
scroll to position [245, 0]
drag, startPoint x: 452, startPoint y: 542, endPoint x: 432, endPoint y: 542, distance: 20.0
click at [435, 542] on div "1 1" at bounding box center [455, 548] width 42 height 18
drag, startPoint x: 454, startPoint y: 651, endPoint x: 430, endPoint y: 647, distance: 24.3
click at [435, 647] on div "1 1" at bounding box center [455, 649] width 42 height 18
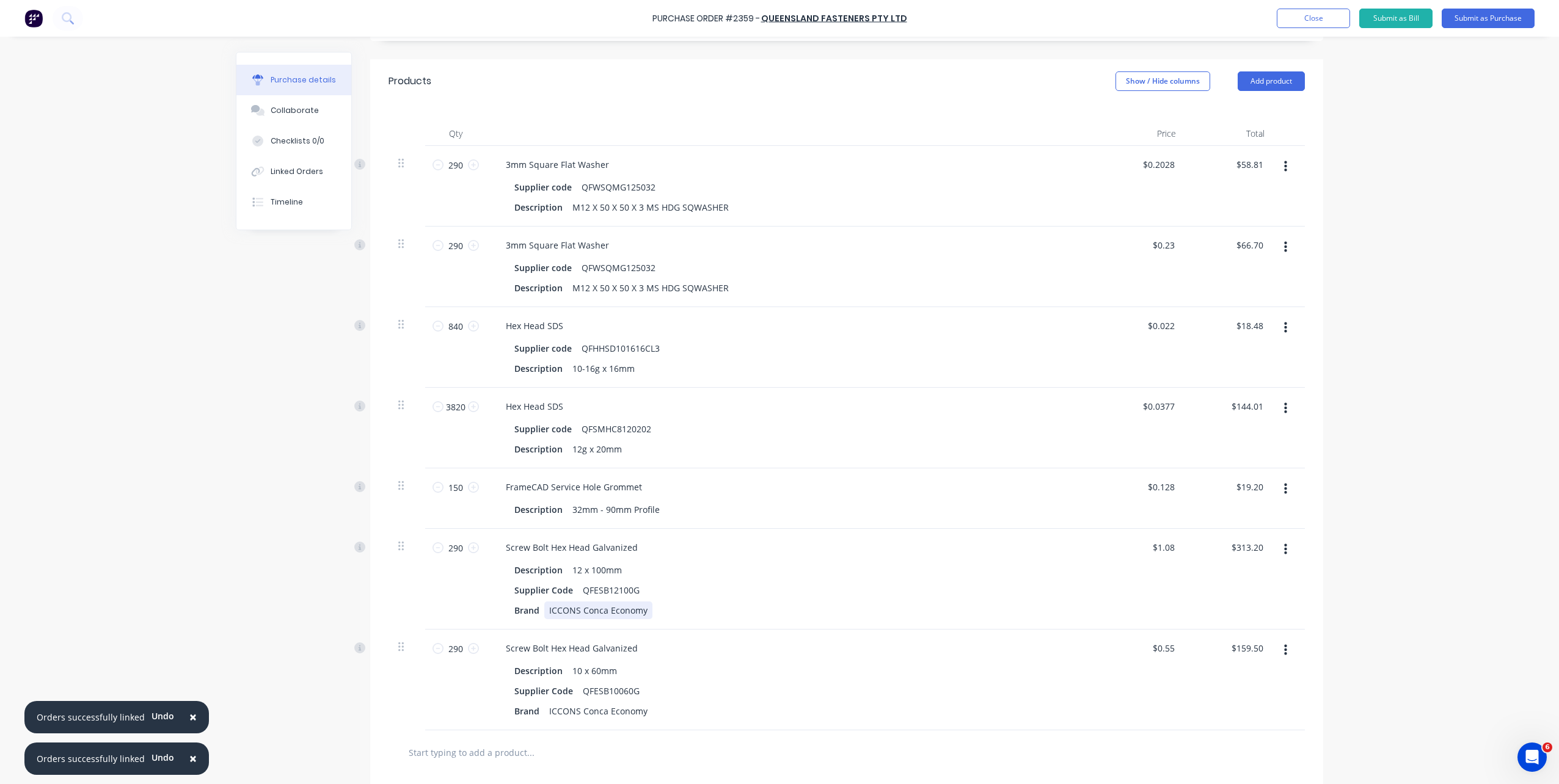
click at [731, 605] on div "Brand ICCONS Conca Economy" at bounding box center [789, 610] width 560 height 17
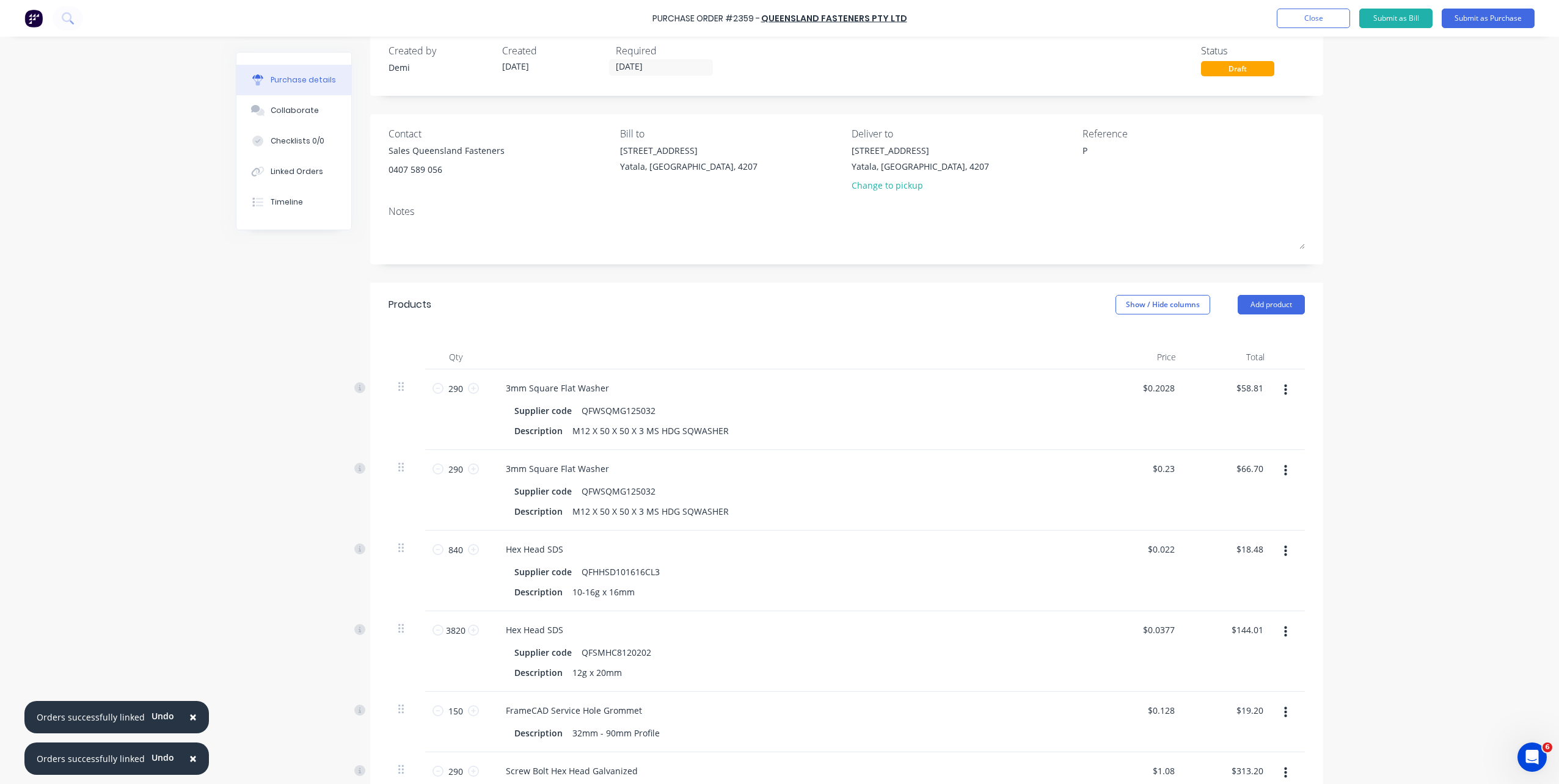
scroll to position [0, 0]
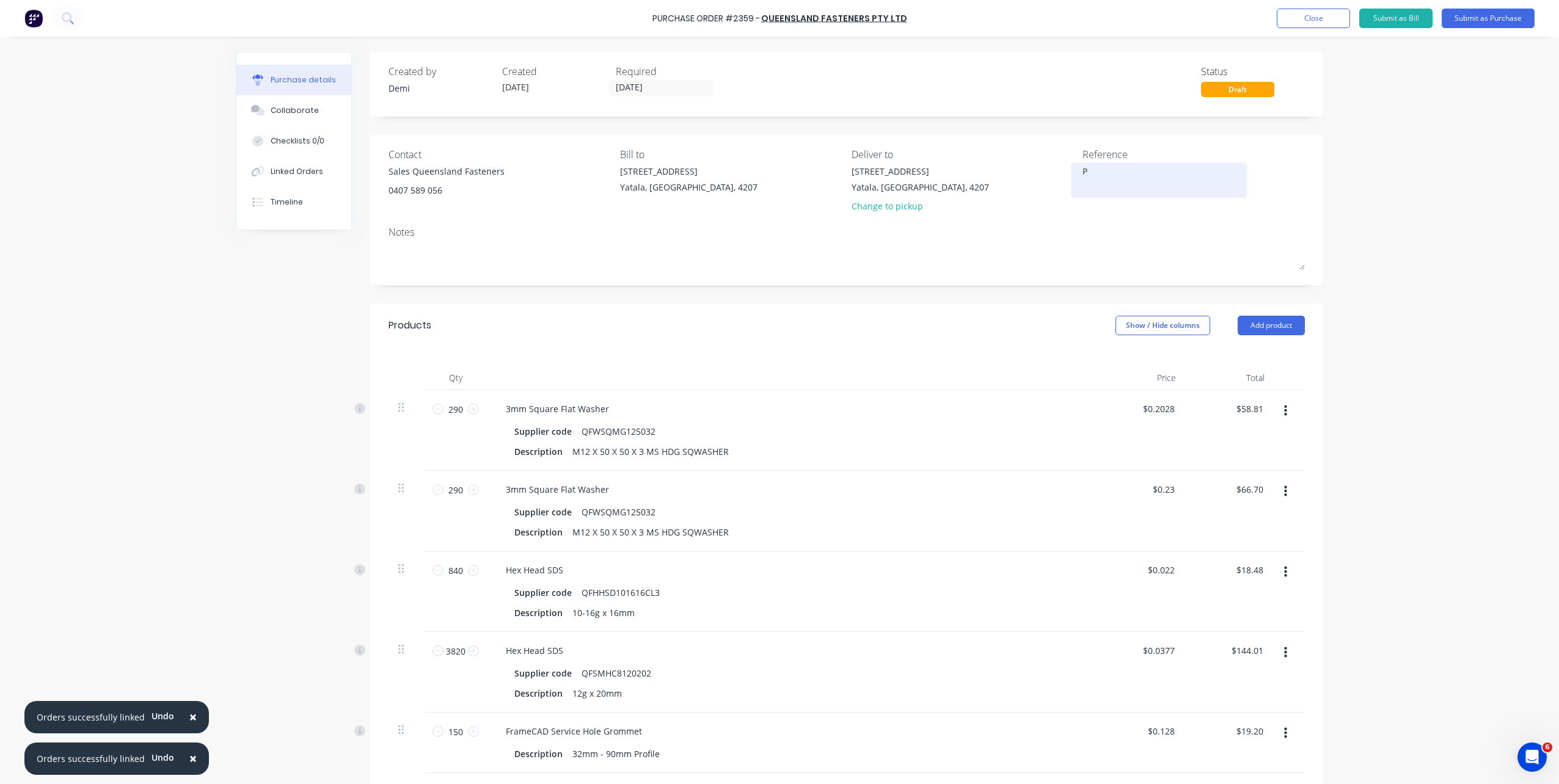
click at [1136, 175] on textarea "P" at bounding box center [1159, 179] width 153 height 27
click at [1021, 218] on div "Contact Sales Queensland Fasteners 0407 589 056 Bill to 33 Computer Road Yatala…" at bounding box center [846, 183] width 916 height 71
click at [1159, 182] on textarea "P2359" at bounding box center [1159, 179] width 153 height 27
click at [1188, 188] on textarea "P2359 B0451 - Exclusive Builds" at bounding box center [1159, 179] width 153 height 27
click at [688, 83] on input "[DATE]" at bounding box center [660, 88] width 103 height 15
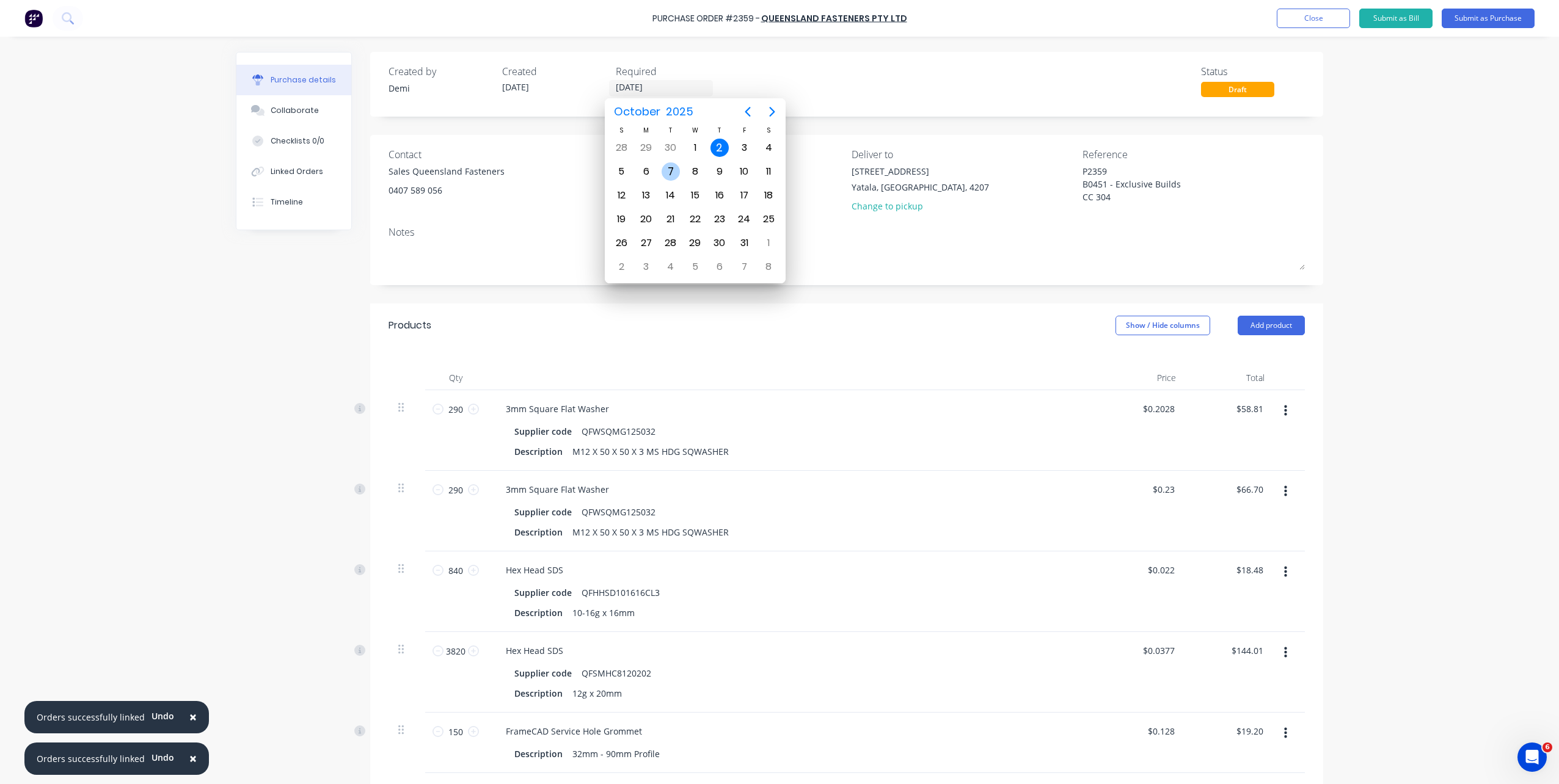
click at [669, 169] on div "7" at bounding box center [671, 172] width 18 height 18
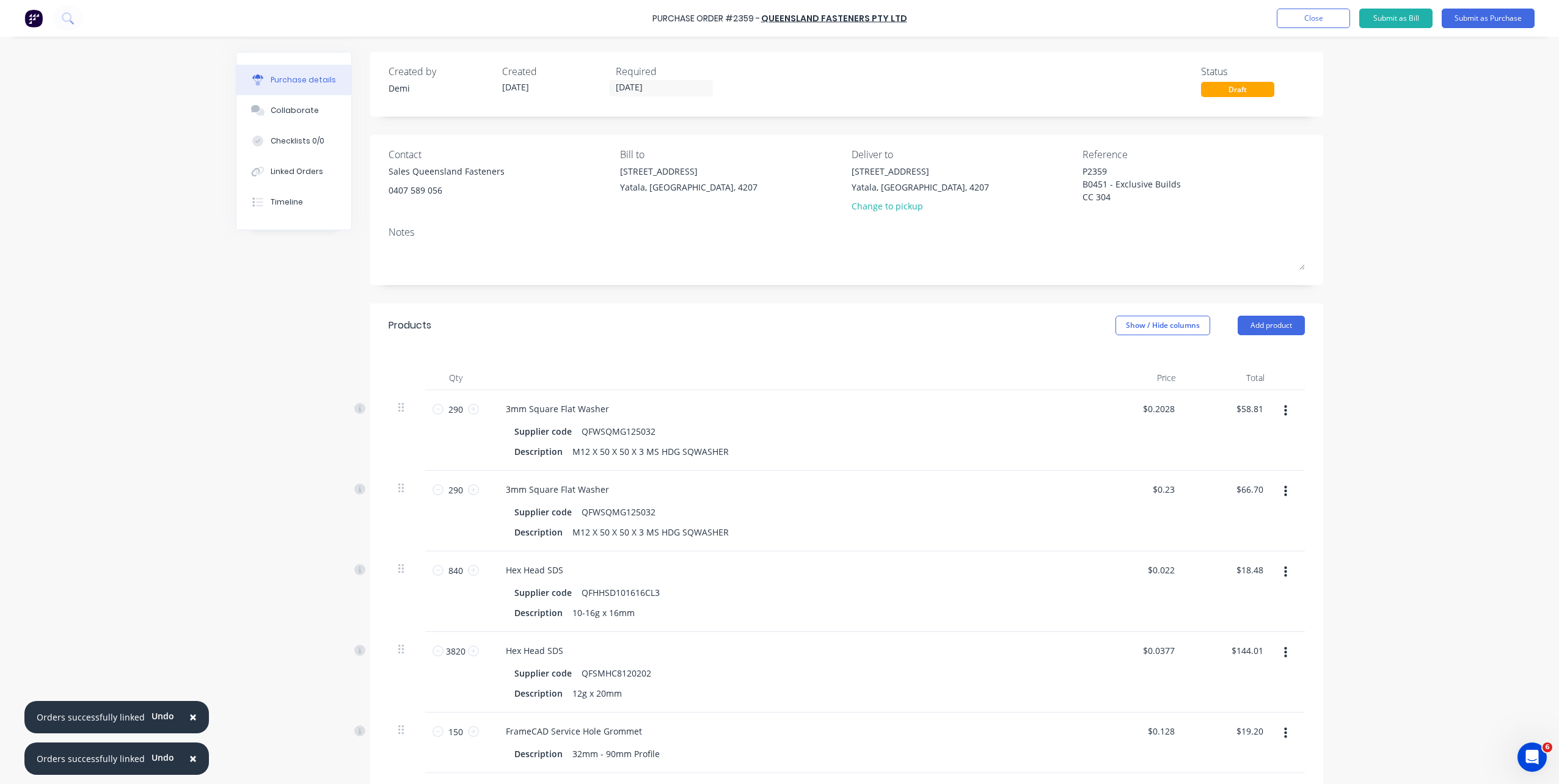
click at [692, 232] on div "Notes" at bounding box center [846, 232] width 916 height 14
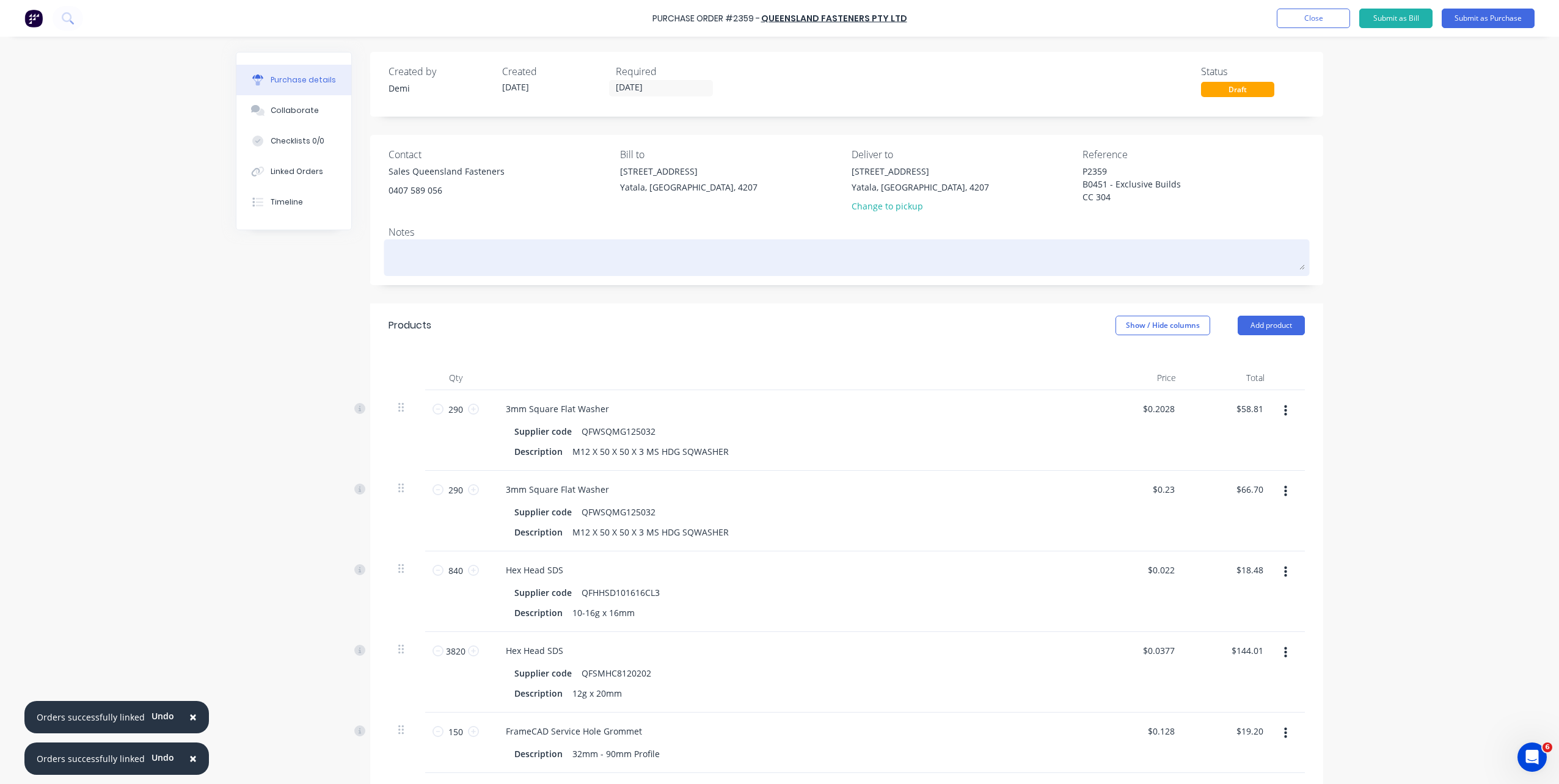
click at [664, 261] on textarea at bounding box center [846, 256] width 916 height 27
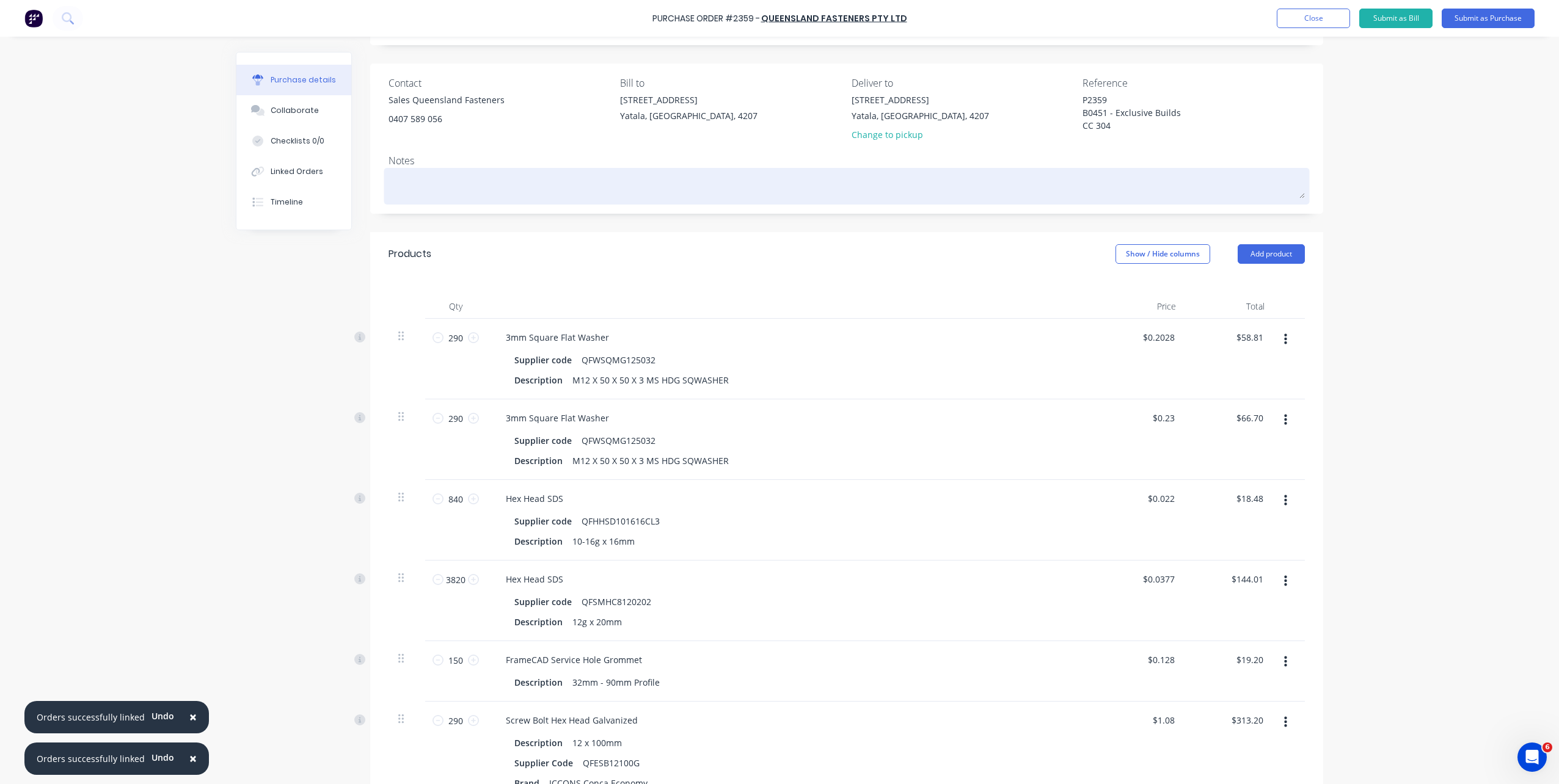
scroll to position [61, 0]
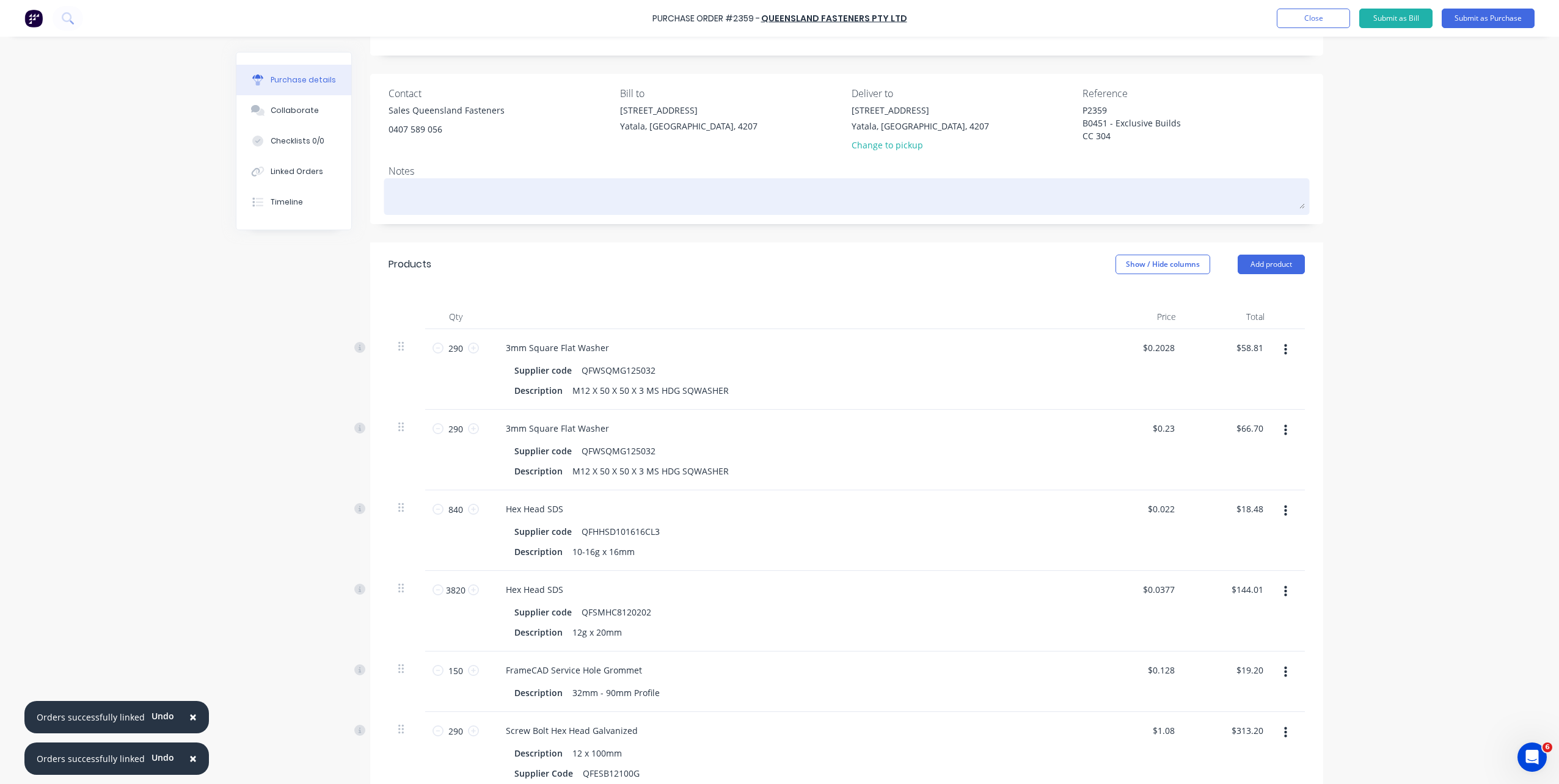
click at [692, 185] on textarea at bounding box center [846, 195] width 916 height 27
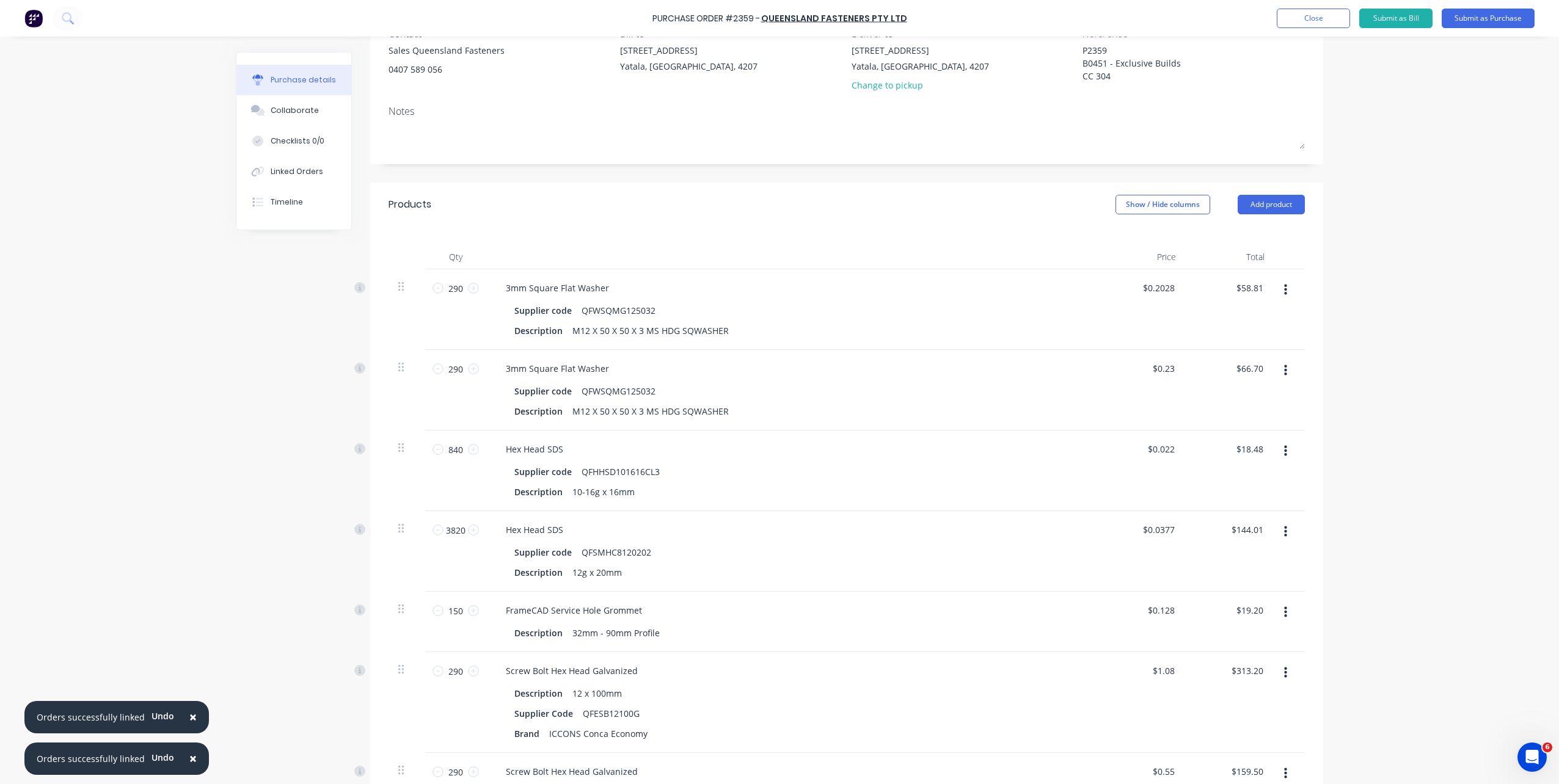
scroll to position [21, 0]
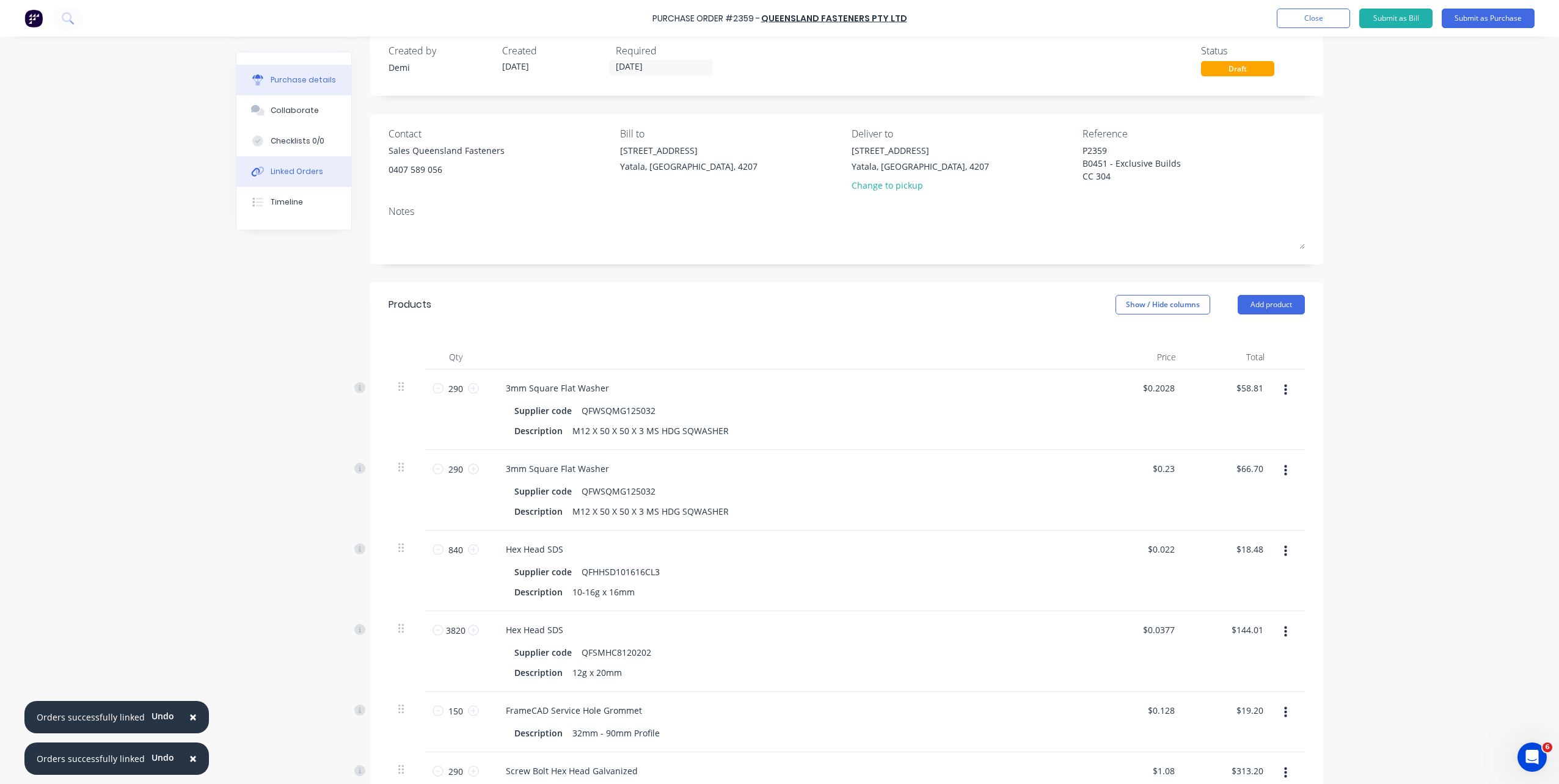
click at [278, 176] on div "Linked Orders" at bounding box center [296, 172] width 52 height 11
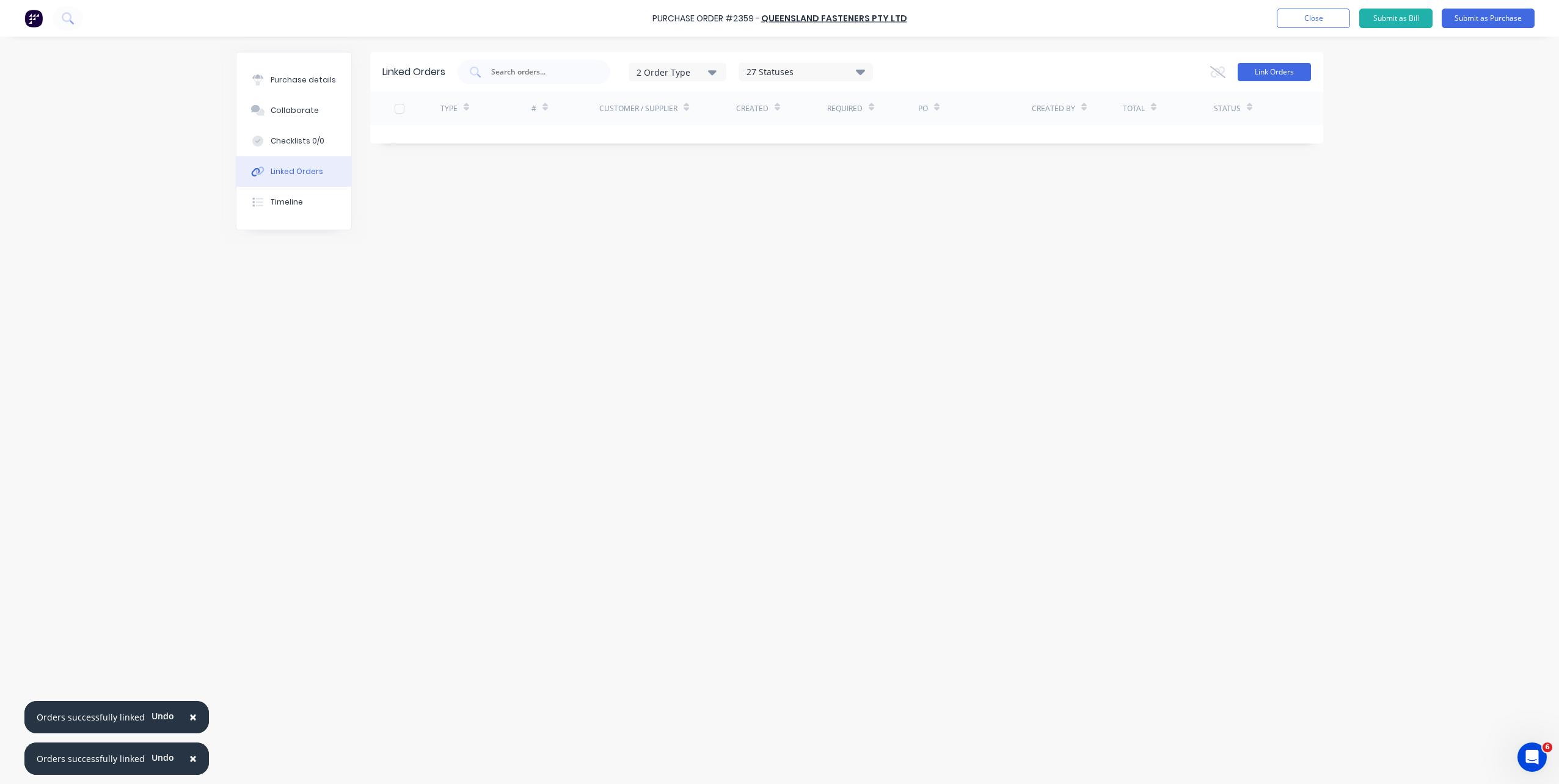
click at [1293, 76] on button "Link Orders" at bounding box center [1274, 72] width 73 height 18
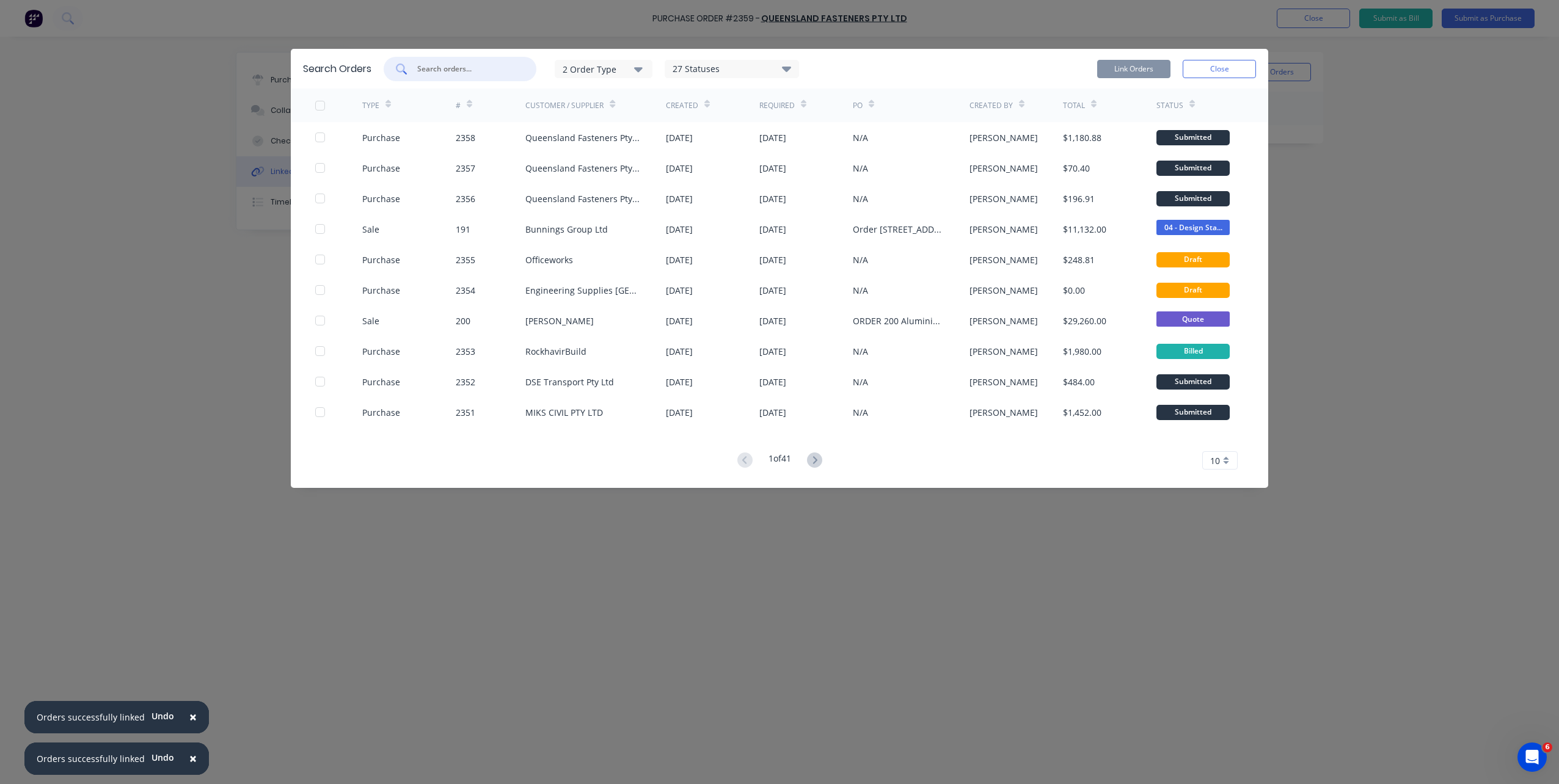
click at [479, 67] on input "text" at bounding box center [466, 69] width 101 height 12
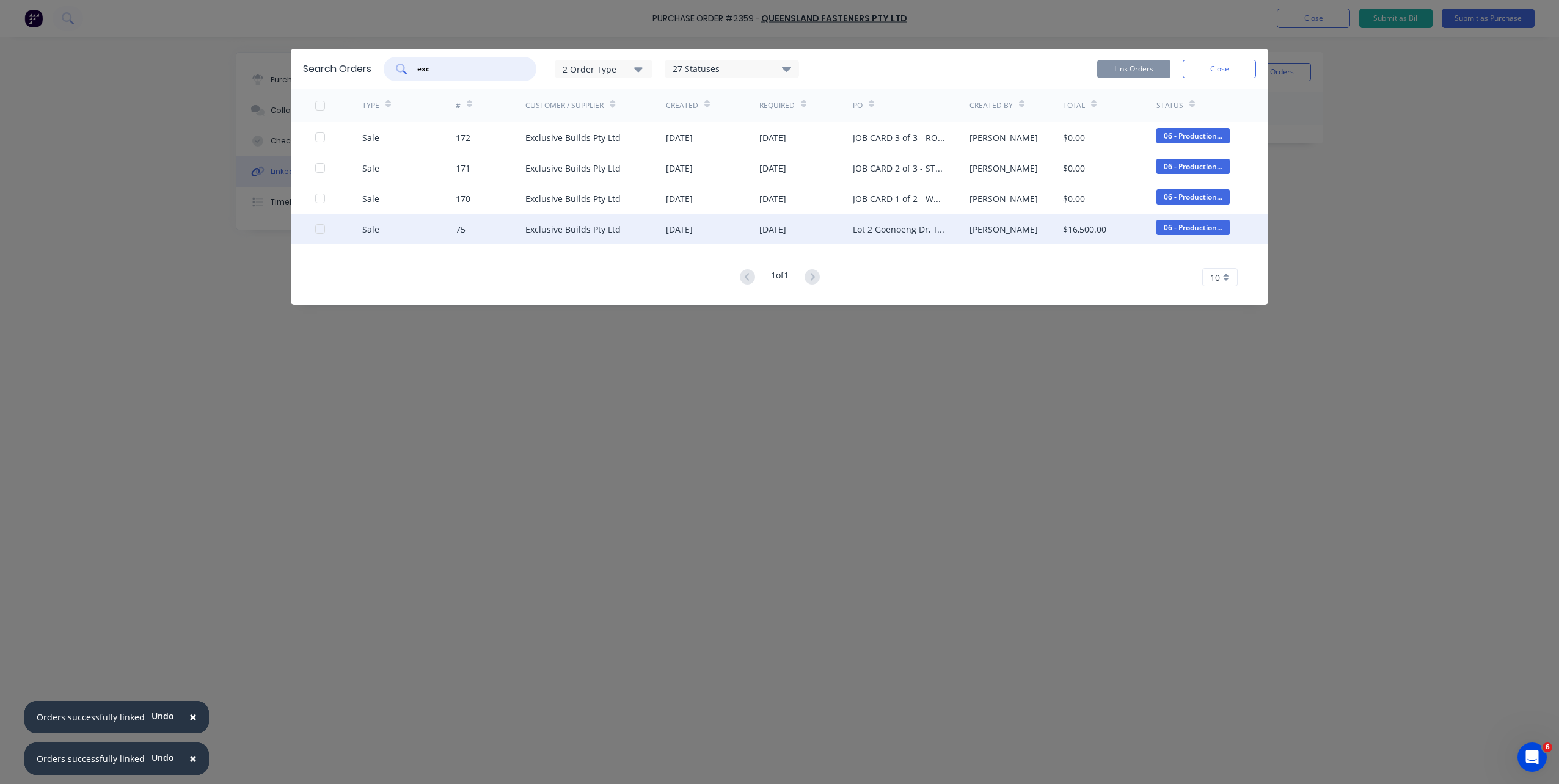
click at [308, 228] on div "Sale 75 Exclusive Builds Pty Ltd 05 Aug 2025 05 Aug 2025 Lot 2 Goenoeng Dr, Tan…" at bounding box center [780, 229] width 977 height 30
click at [318, 231] on div at bounding box center [320, 229] width 24 height 24
click at [1108, 68] on button "Link Orders" at bounding box center [1134, 69] width 73 height 18
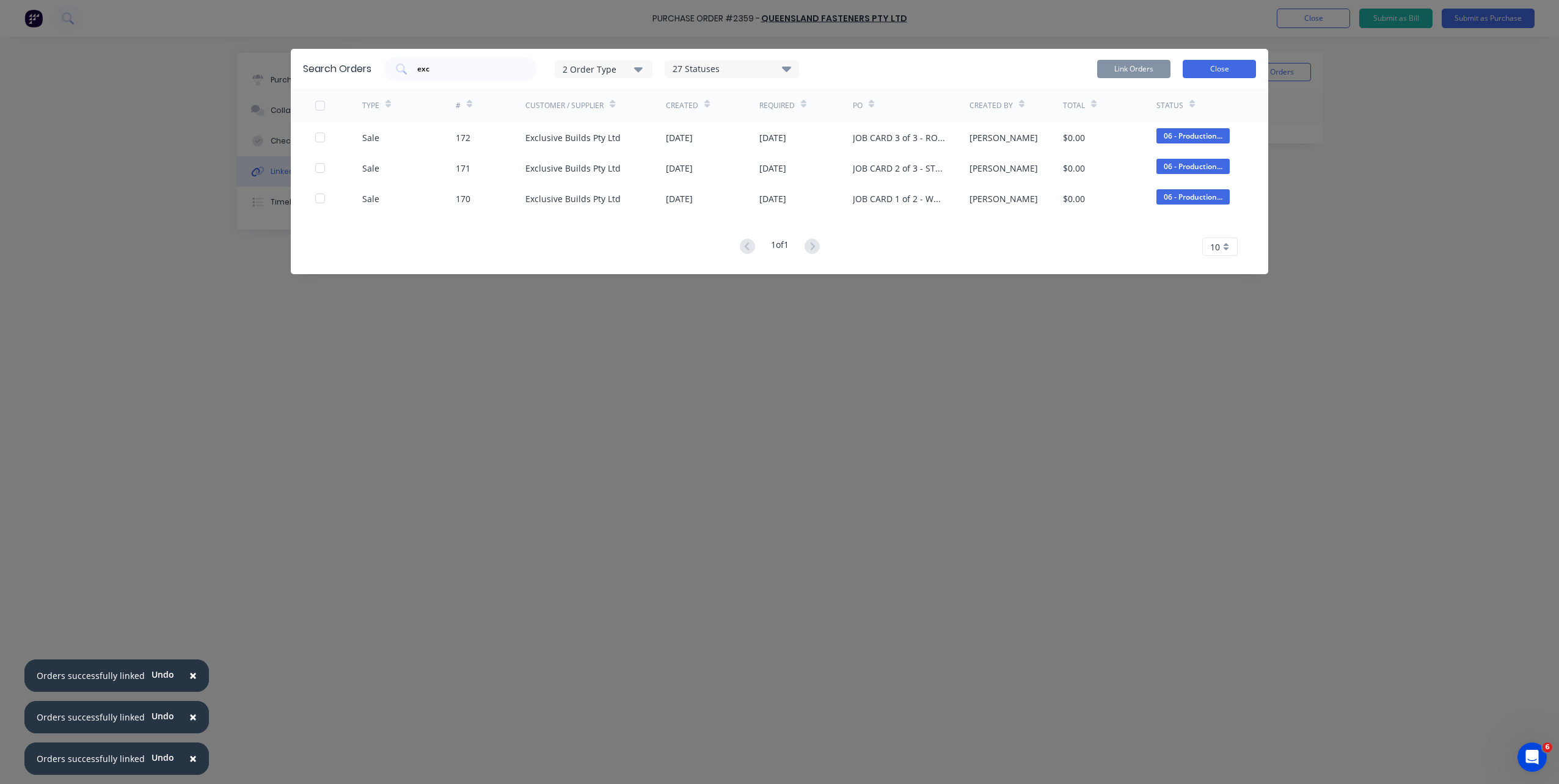
click at [1222, 70] on button "Close" at bounding box center [1219, 69] width 73 height 18
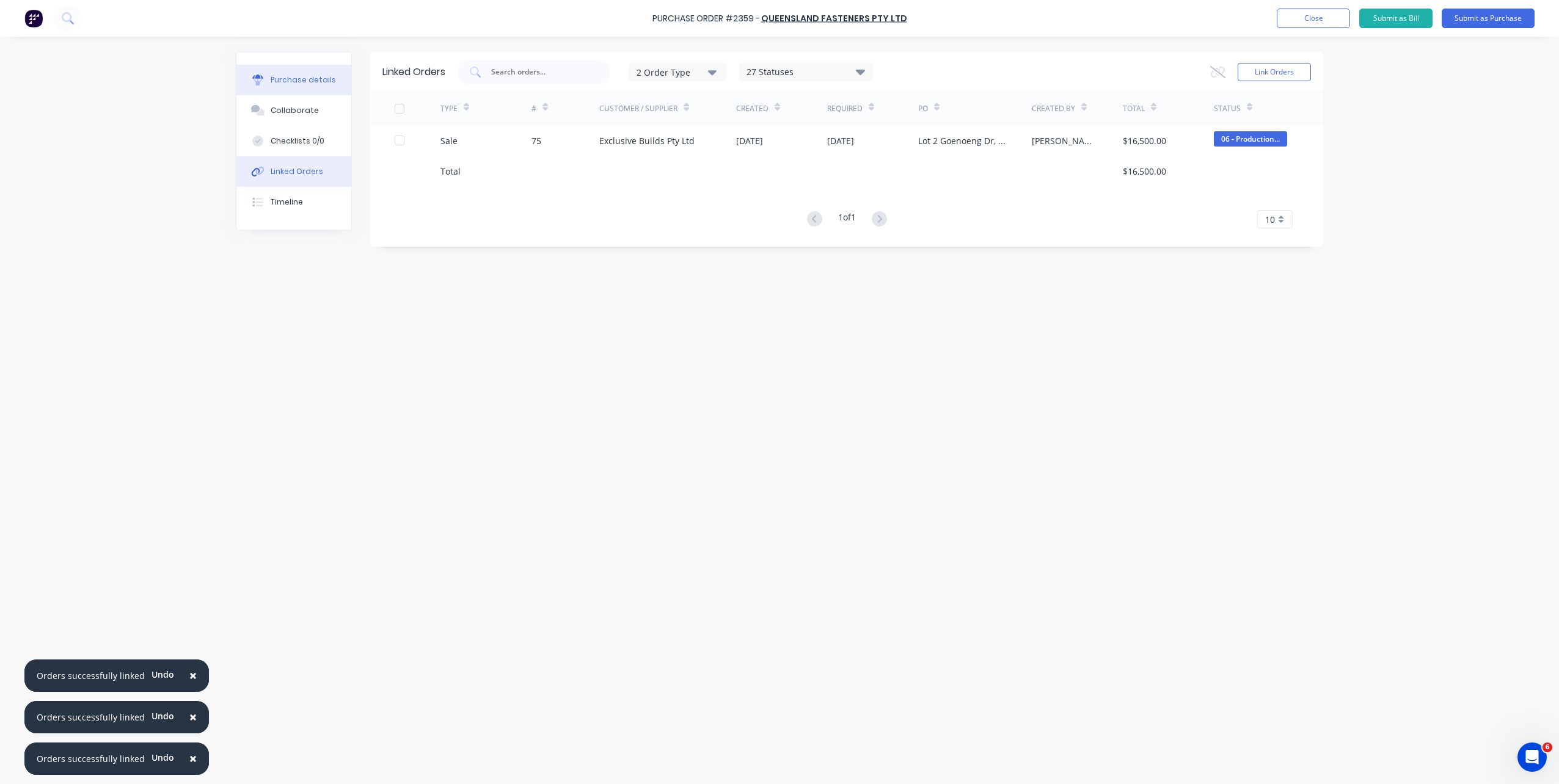
click at [298, 81] on div "Purchase details" at bounding box center [303, 80] width 65 height 11
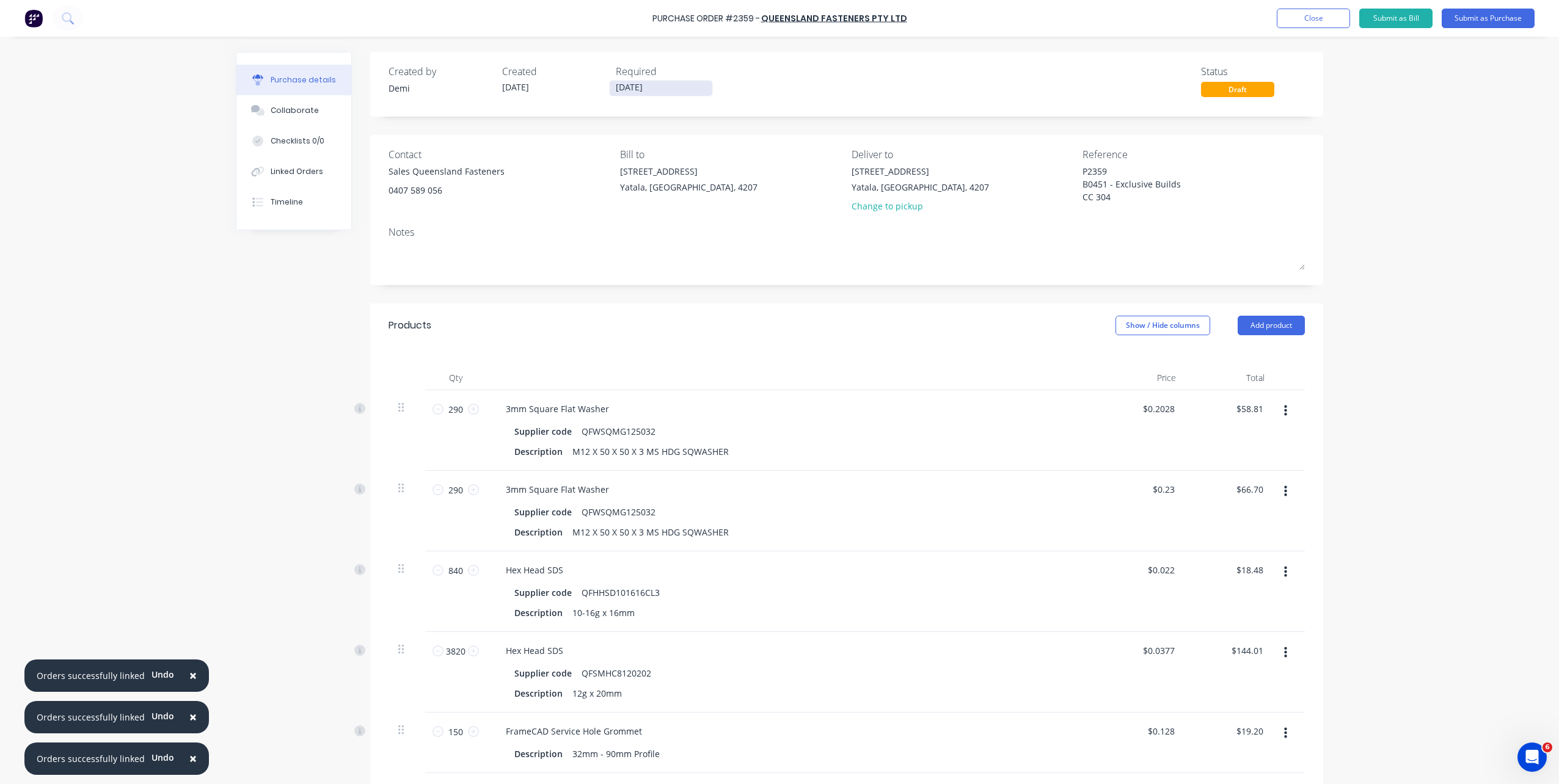
click at [640, 89] on input "07/10/25" at bounding box center [660, 88] width 103 height 15
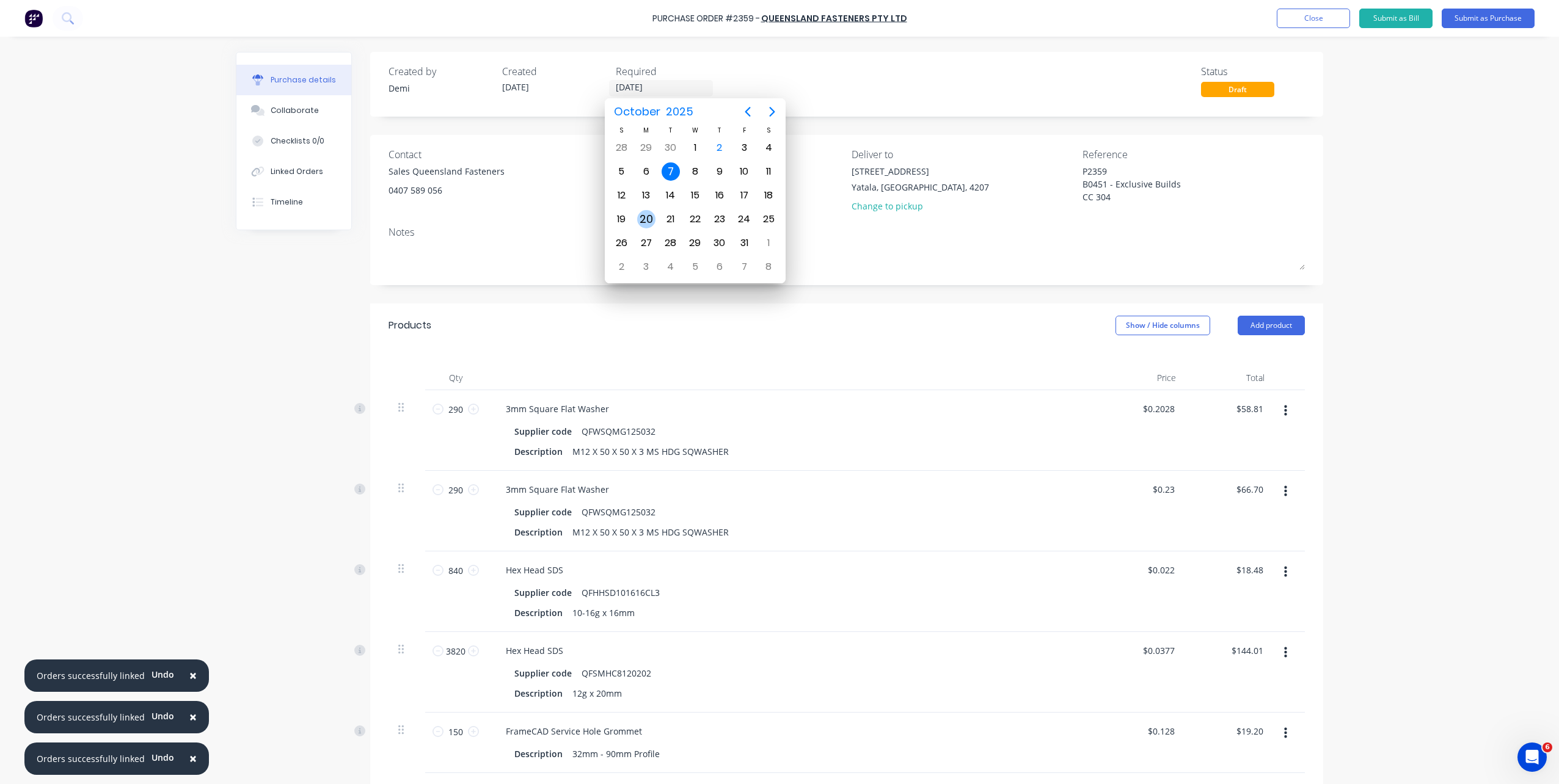
click at [652, 216] on div "20" at bounding box center [647, 220] width 18 height 18
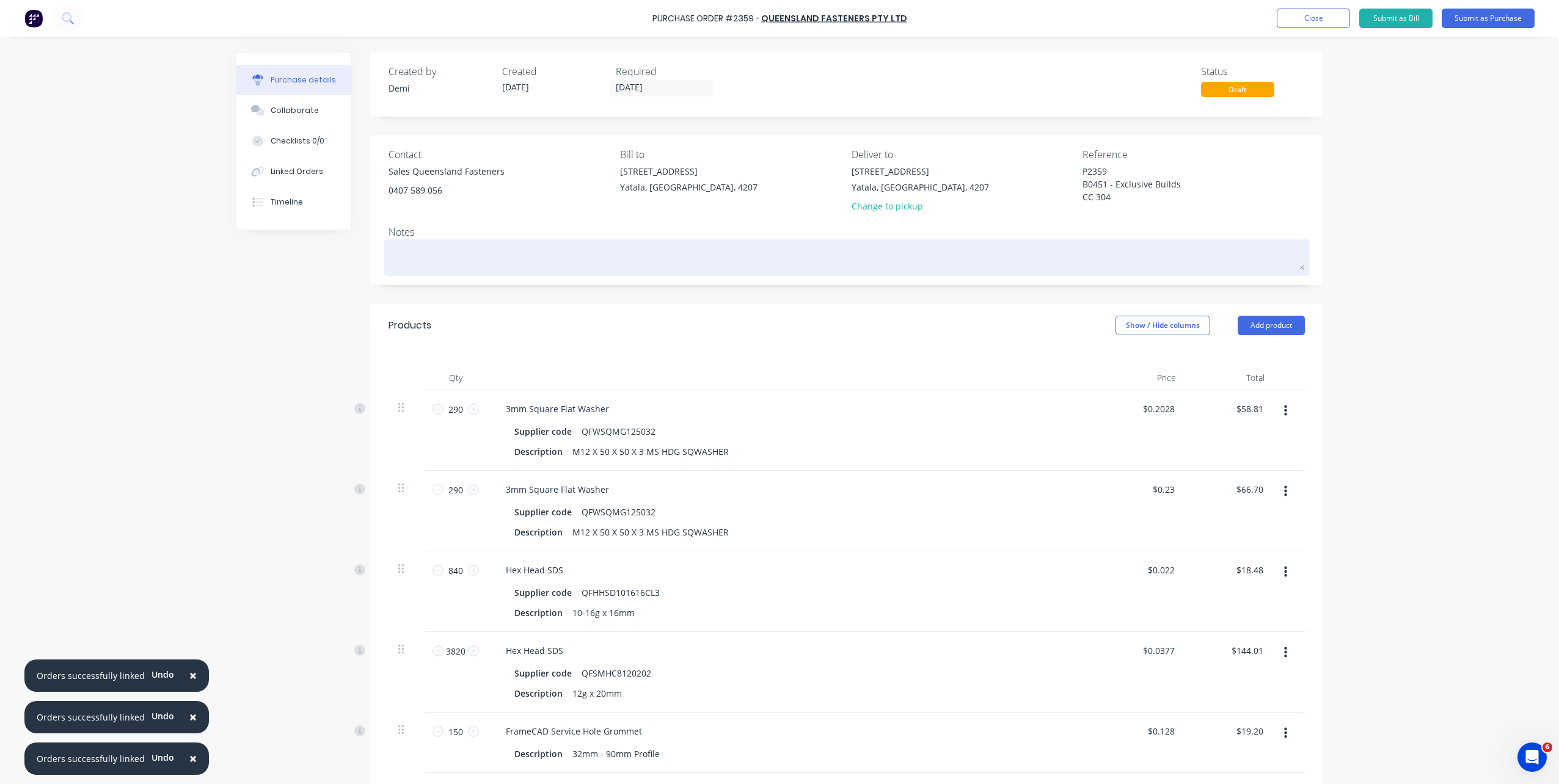
click at [830, 258] on textarea at bounding box center [846, 256] width 916 height 27
click at [530, 261] on textarea "Not Required Until 20/10/25" at bounding box center [846, 256] width 916 height 27
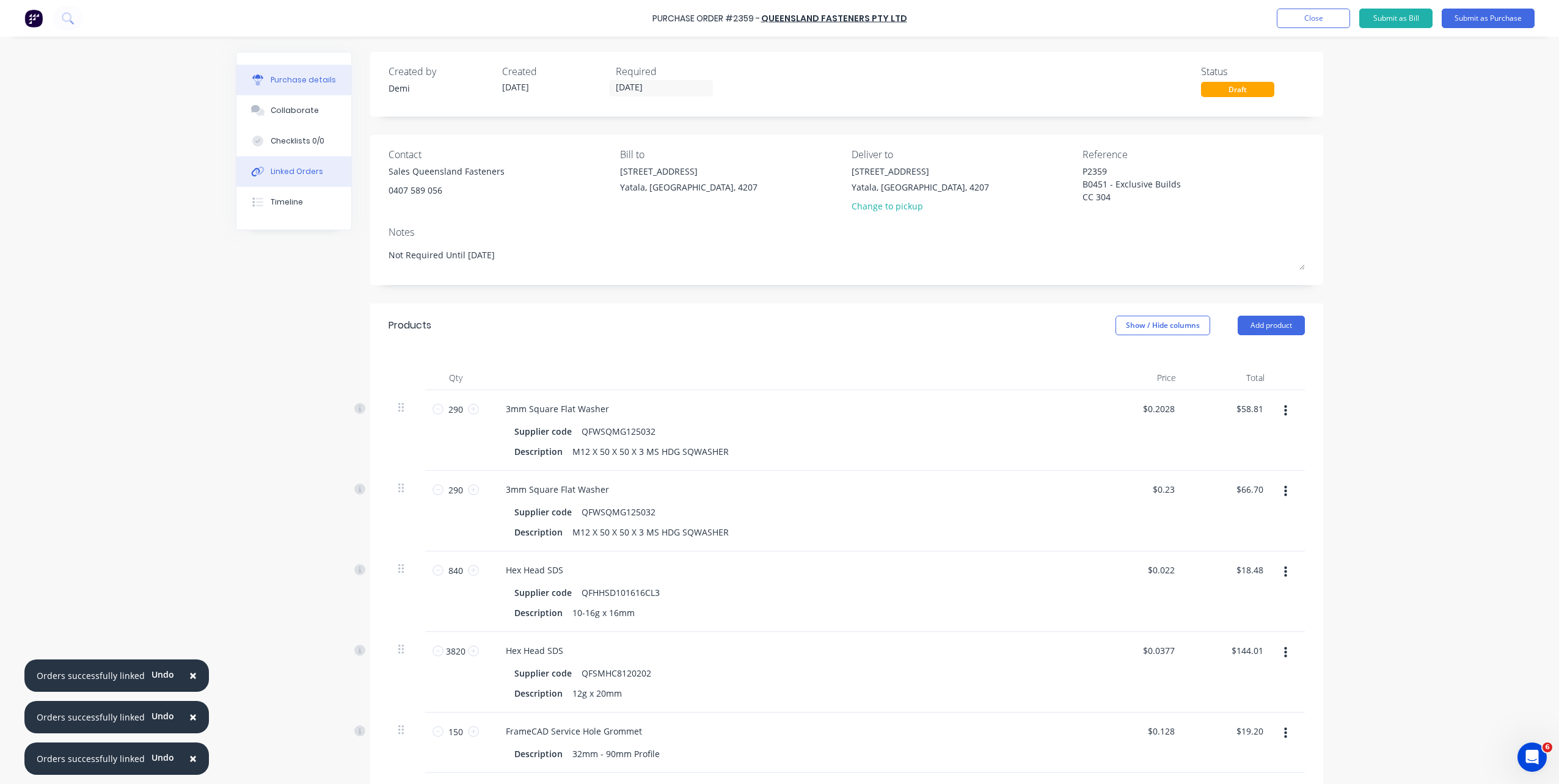
click at [289, 156] on button "Linked Orders" at bounding box center [293, 172] width 115 height 30
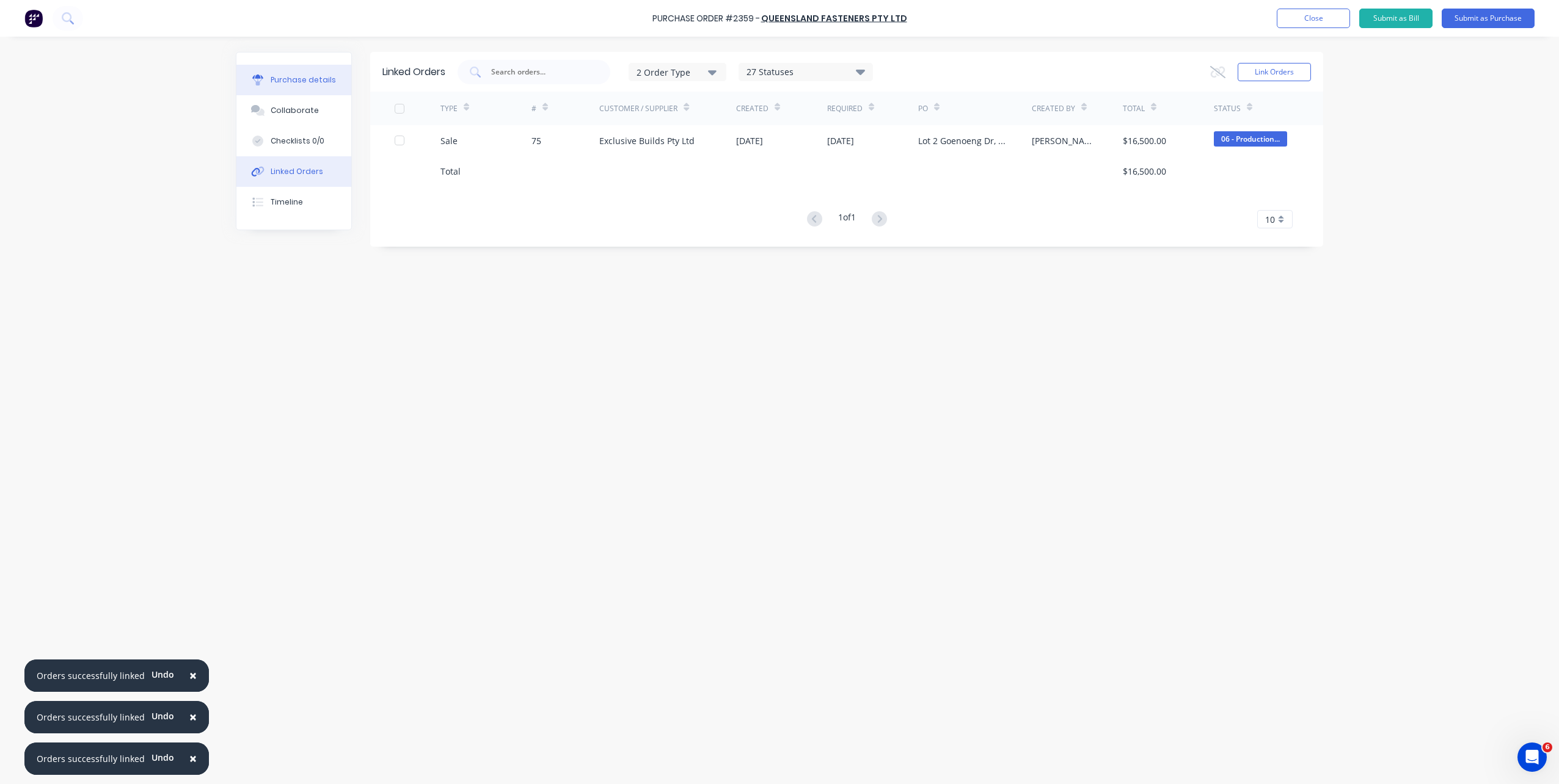
click at [302, 75] on div "Purchase details" at bounding box center [303, 80] width 65 height 11
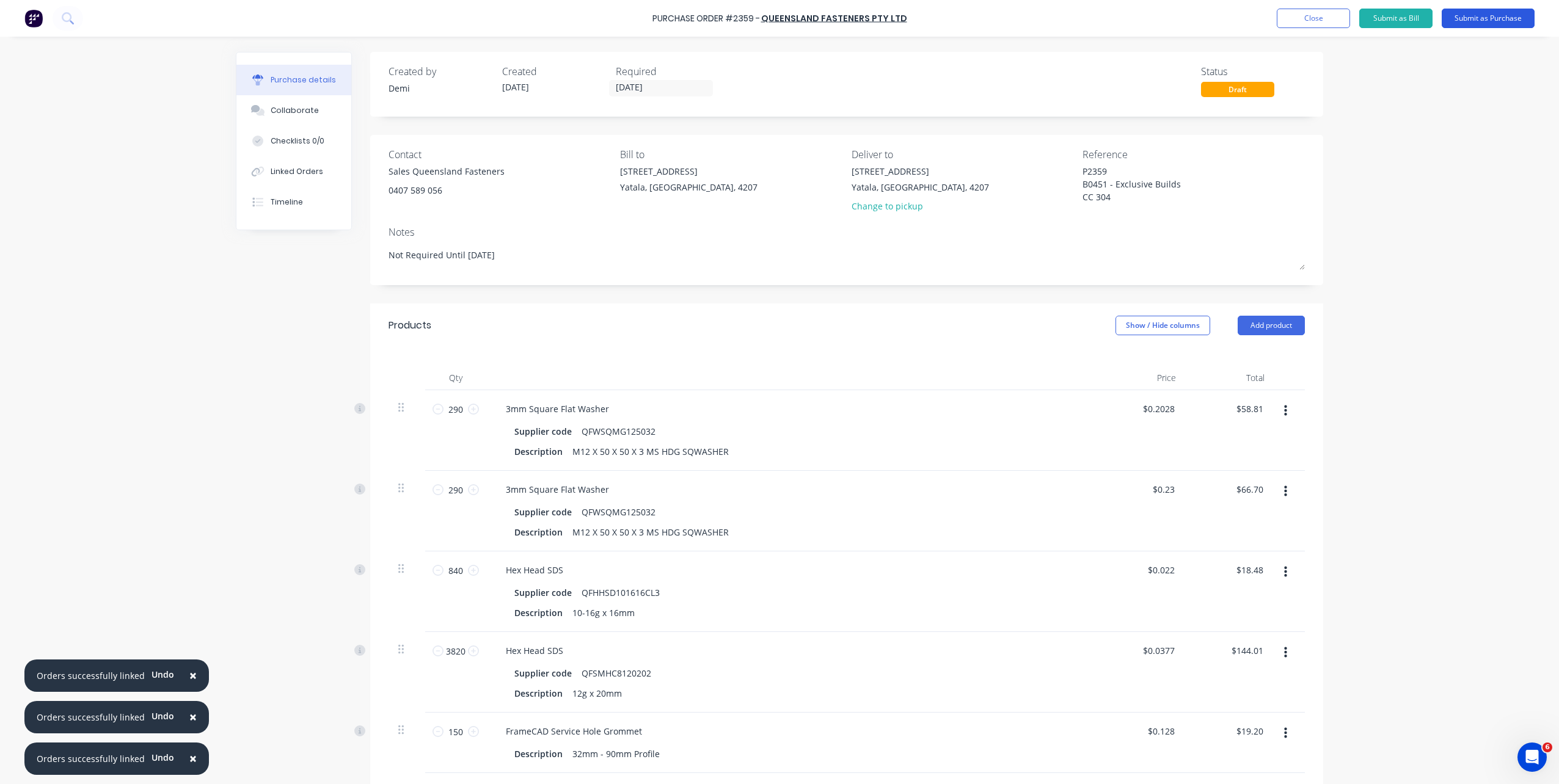
click at [1464, 12] on button "Submit as Purchase" at bounding box center [1488, 18] width 93 height 20
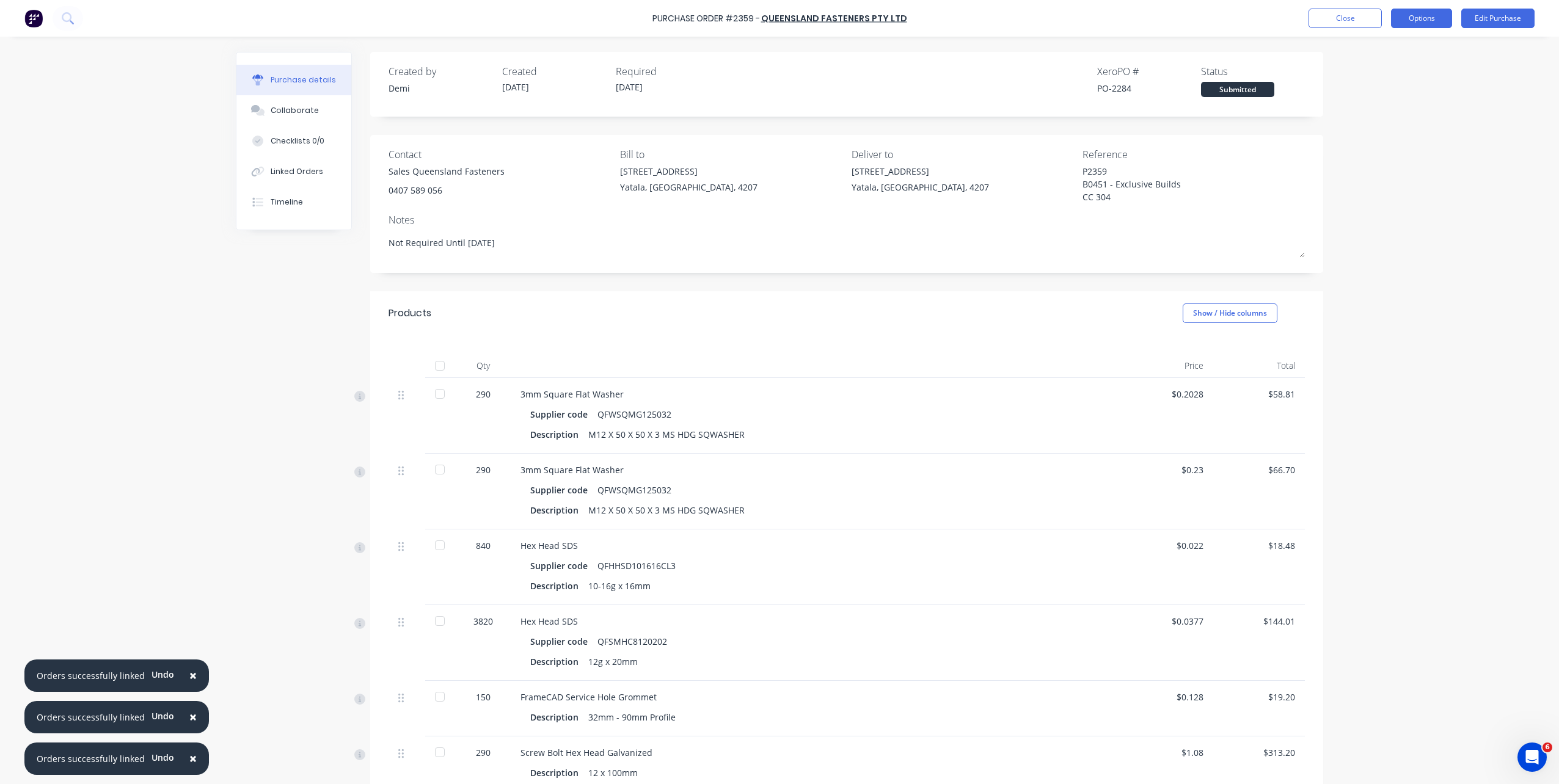
click at [1418, 21] on button "Options" at bounding box center [1421, 18] width 61 height 20
click at [1415, 52] on div "Print / Email" at bounding box center [1394, 49] width 94 height 17
click at [1411, 77] on div "With pricing" at bounding box center [1394, 74] width 94 height 17
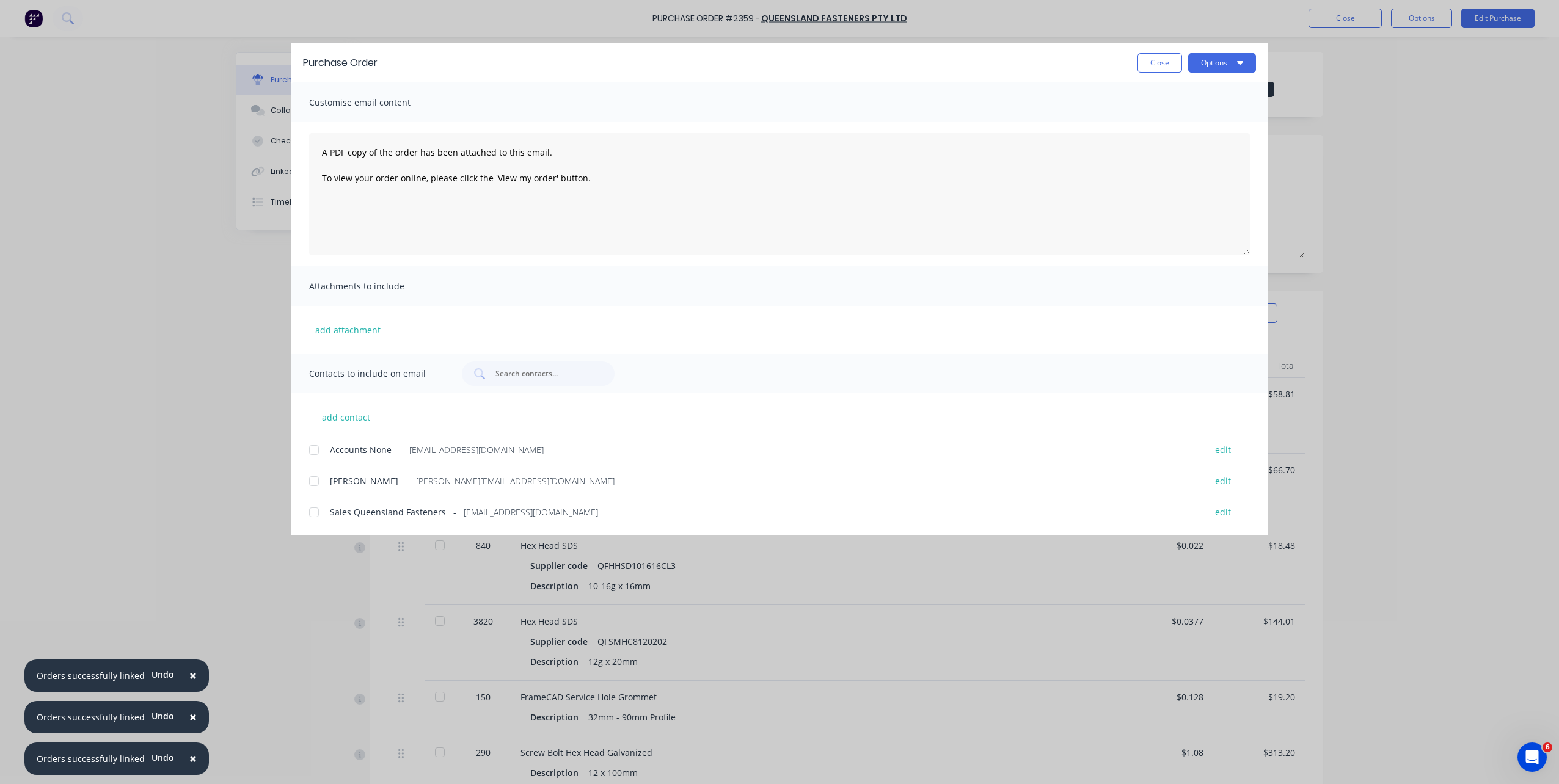
click at [307, 516] on div at bounding box center [314, 513] width 24 height 24
click at [1228, 67] on button "Options" at bounding box center [1222, 63] width 68 height 20
click at [1211, 131] on button "Email" at bounding box center [1197, 143] width 116 height 24
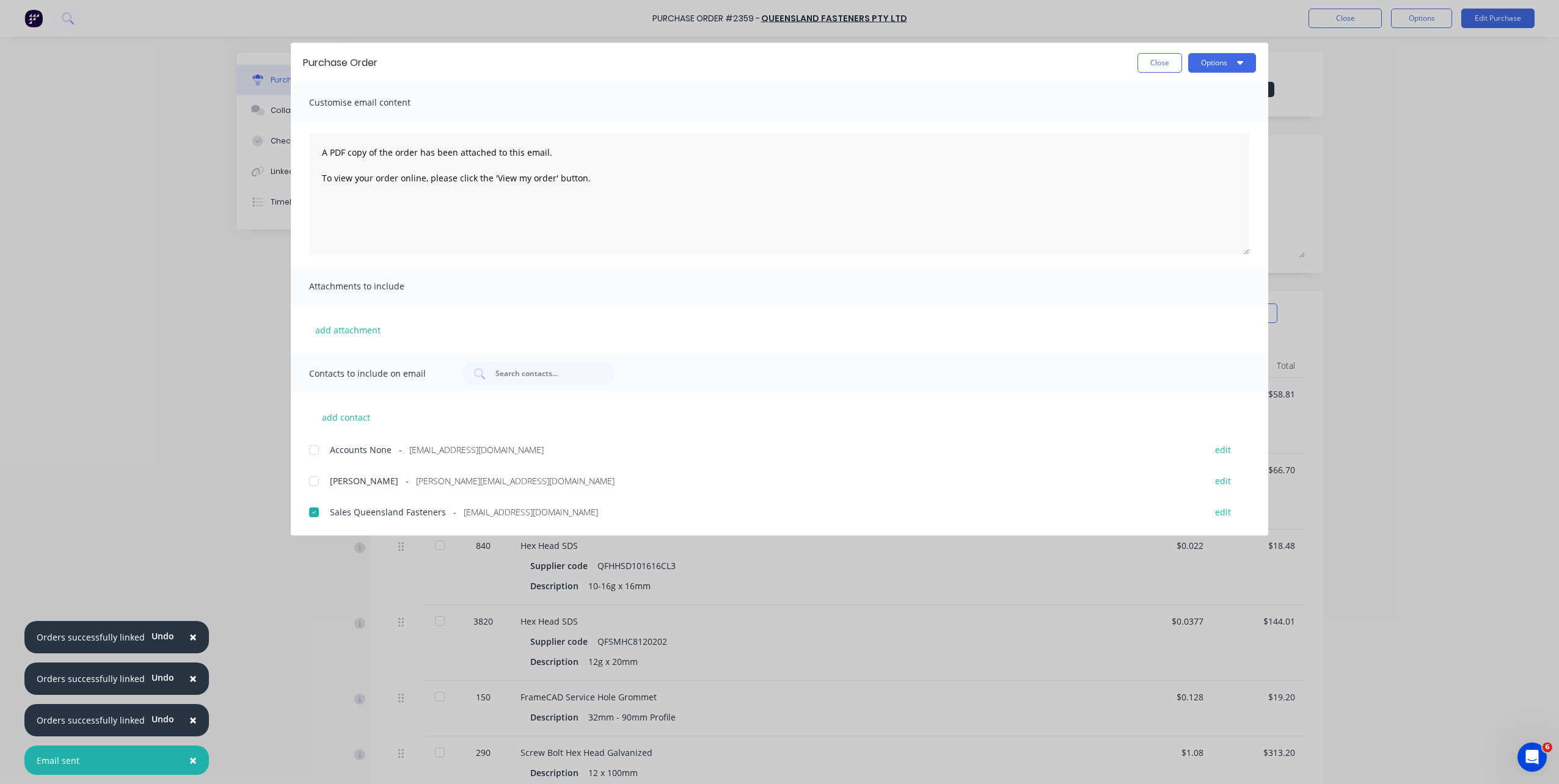
click at [1171, 62] on button "Close" at bounding box center [1159, 63] width 45 height 20
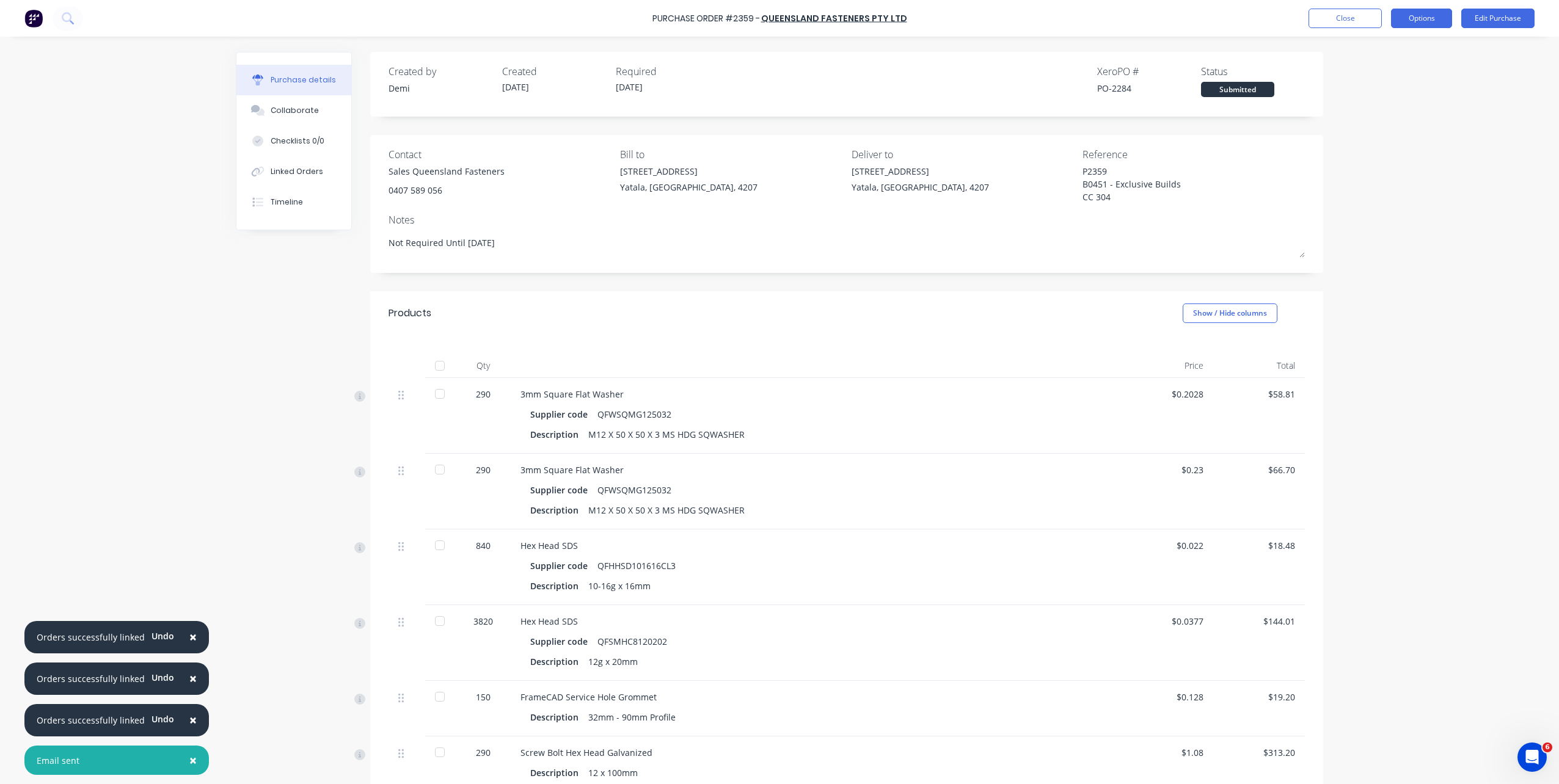
click at [1428, 21] on button "Options" at bounding box center [1421, 18] width 61 height 20
click at [1428, 56] on div "Print / Email" at bounding box center [1394, 49] width 94 height 17
click at [1424, 108] on button "Without pricing" at bounding box center [1393, 98] width 116 height 24
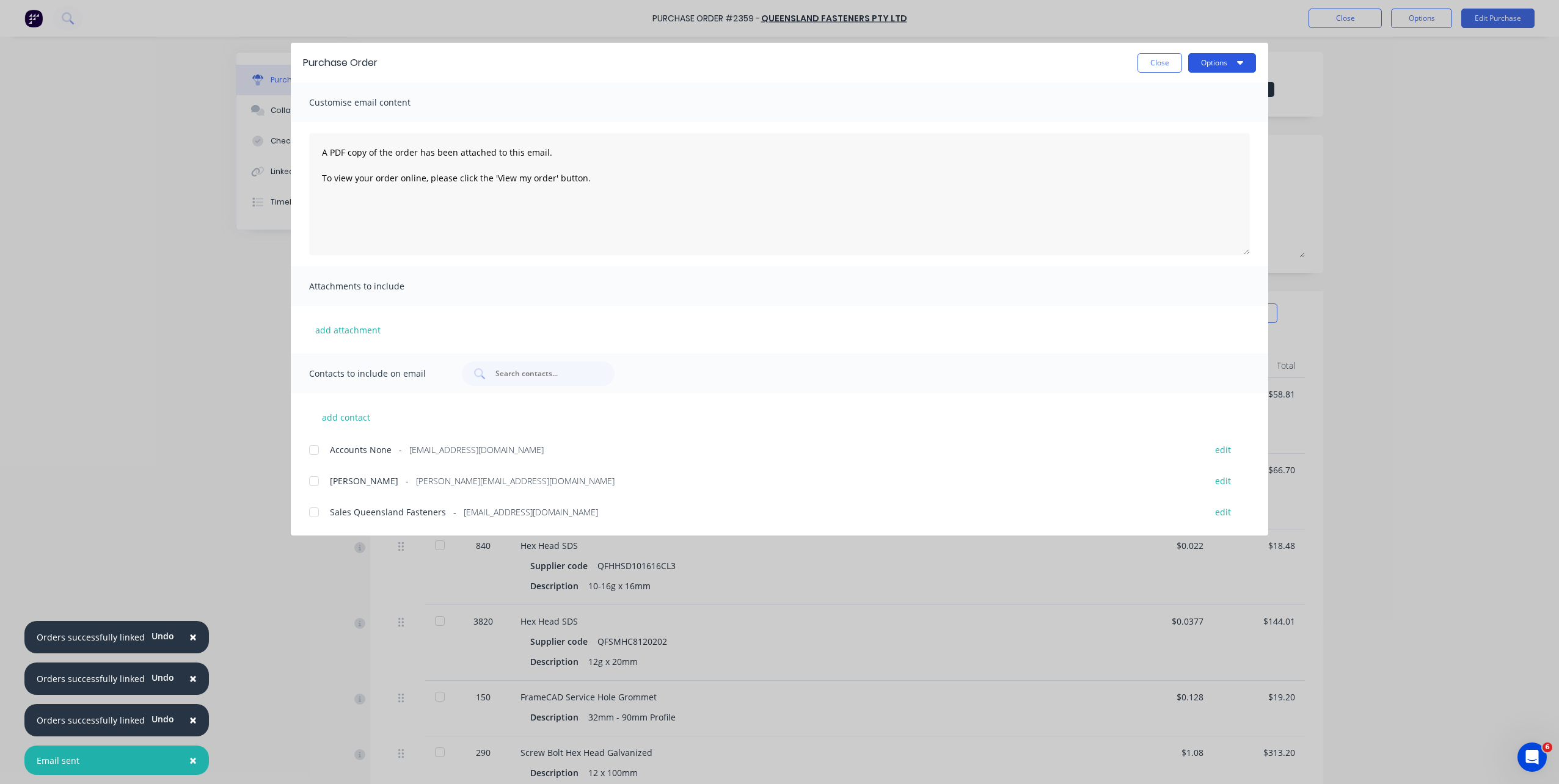
click at [1196, 63] on button "Options" at bounding box center [1222, 63] width 68 height 20
click at [1199, 115] on div "Print" at bounding box center [1198, 118] width 94 height 17
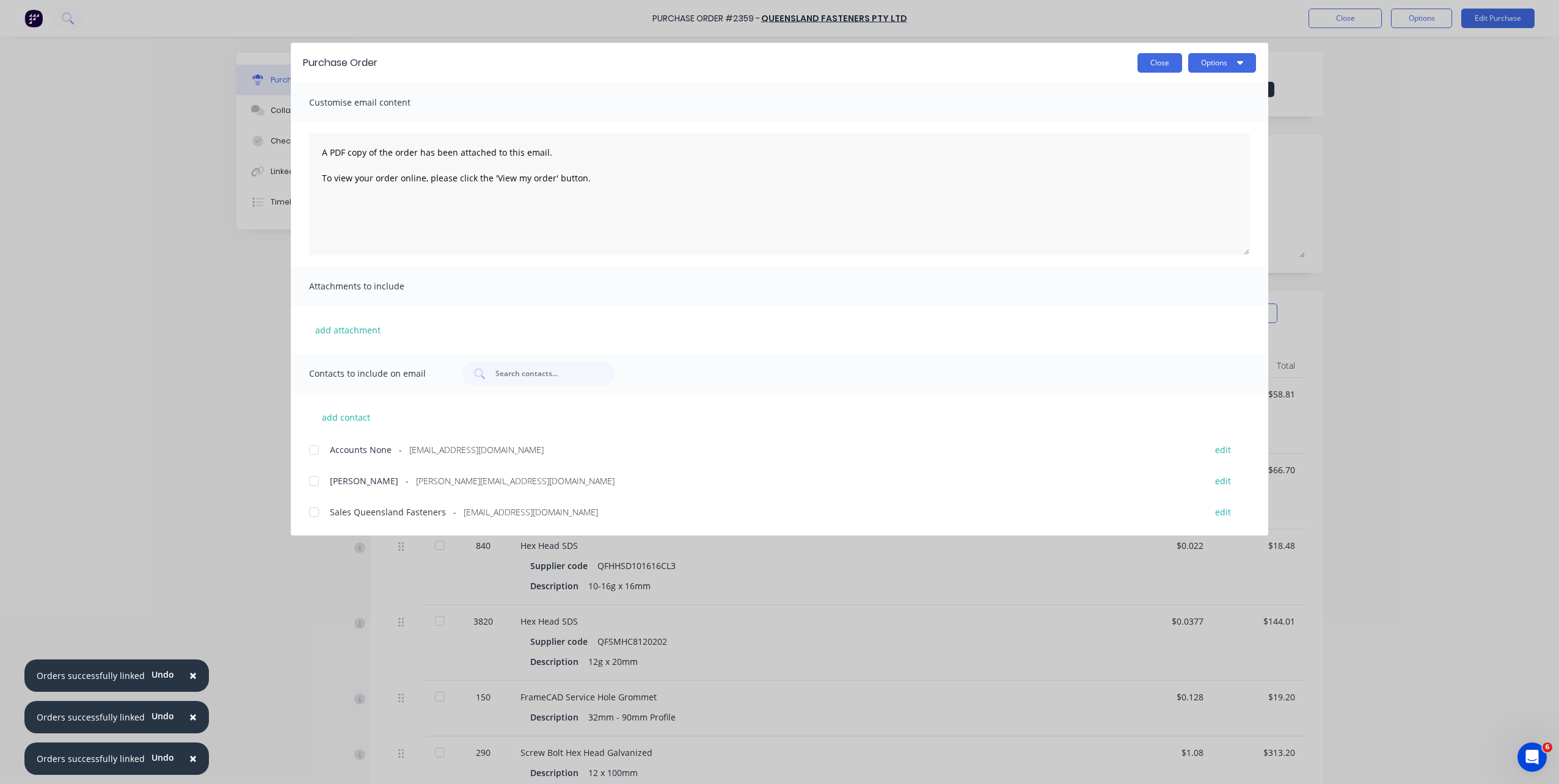
click at [1143, 68] on button "Close" at bounding box center [1159, 63] width 45 height 20
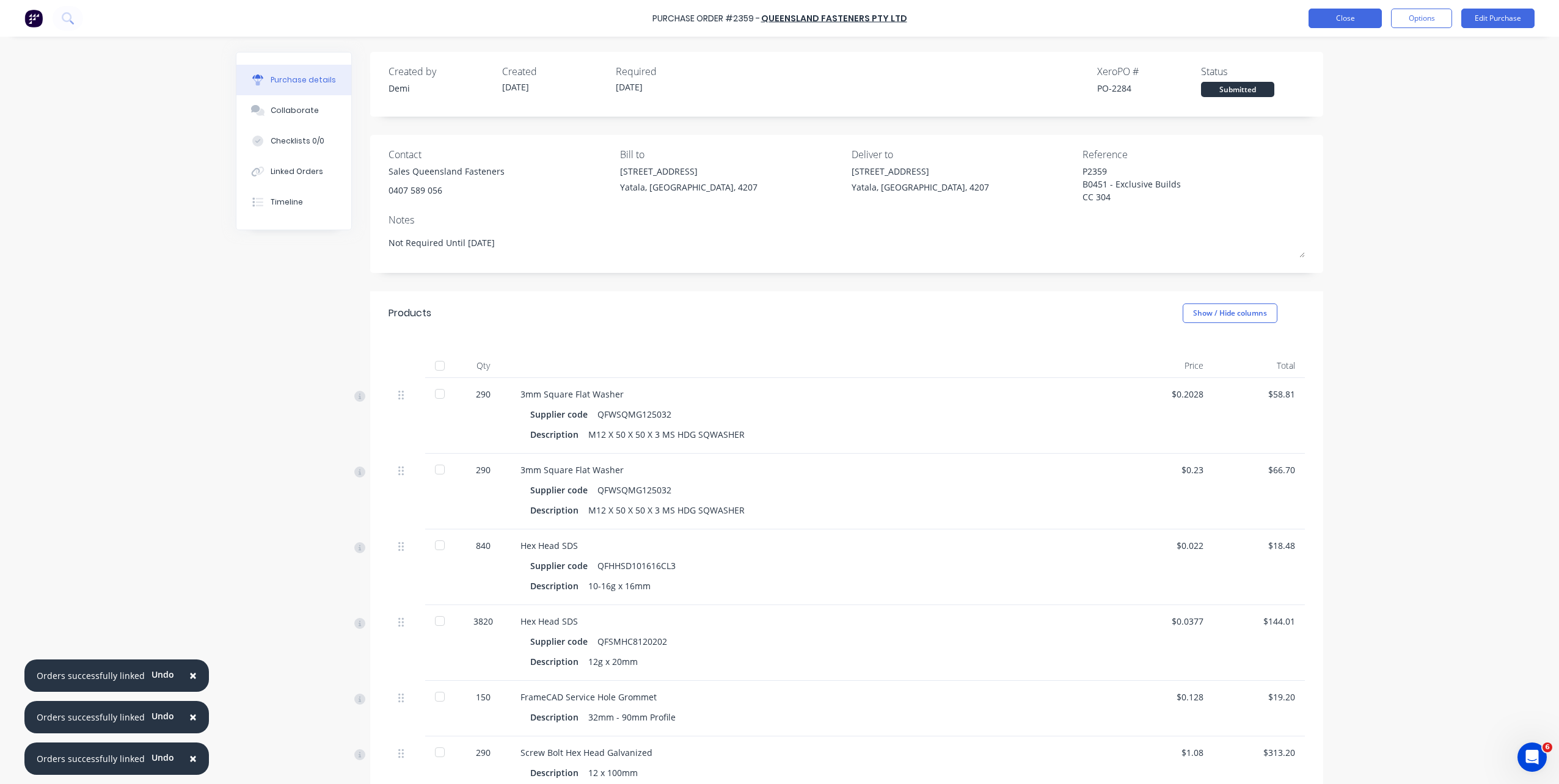
click at [1352, 21] on button "Close" at bounding box center [1345, 18] width 73 height 20
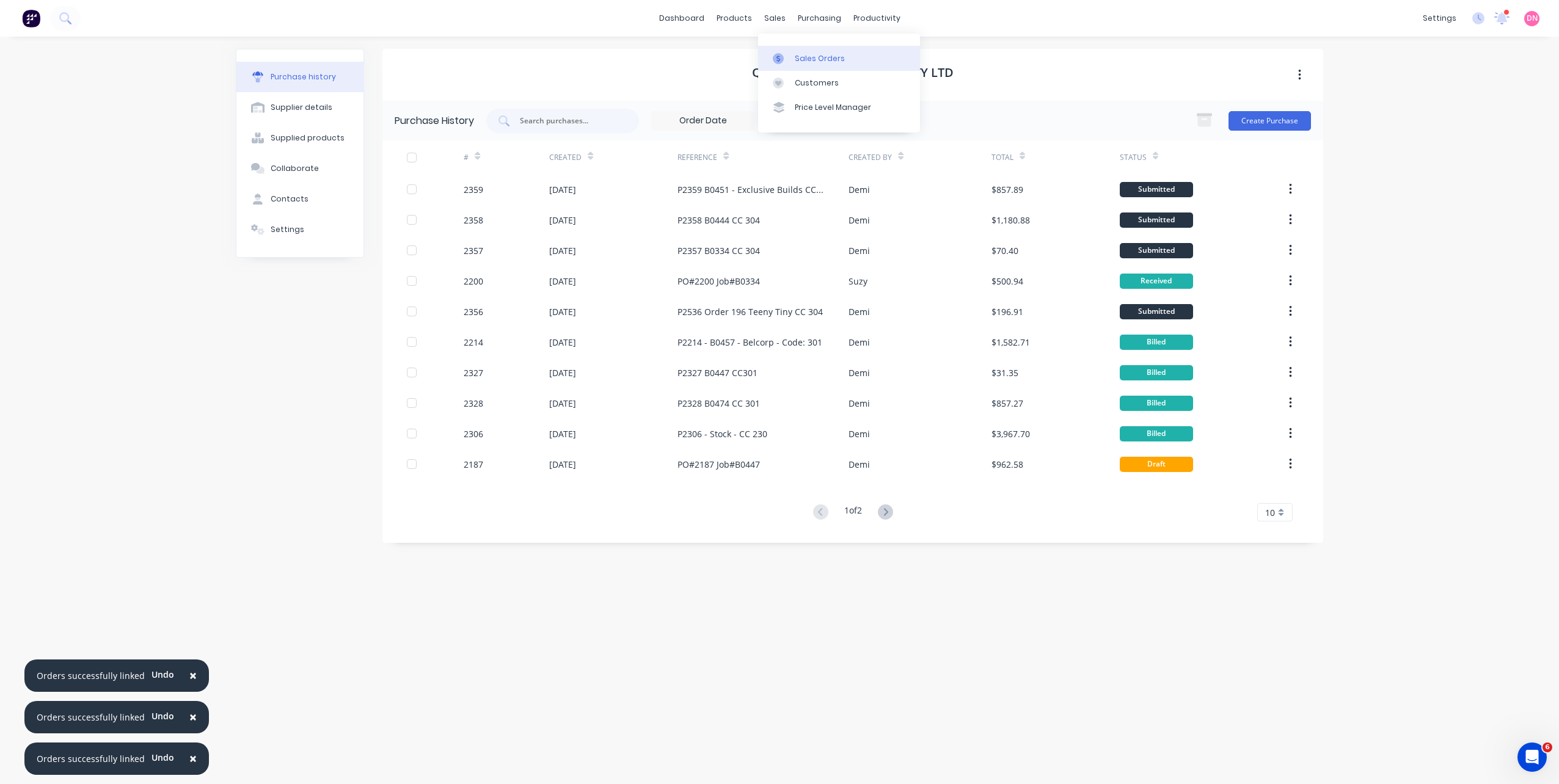
click at [775, 52] on link "Sales Orders" at bounding box center [839, 58] width 162 height 24
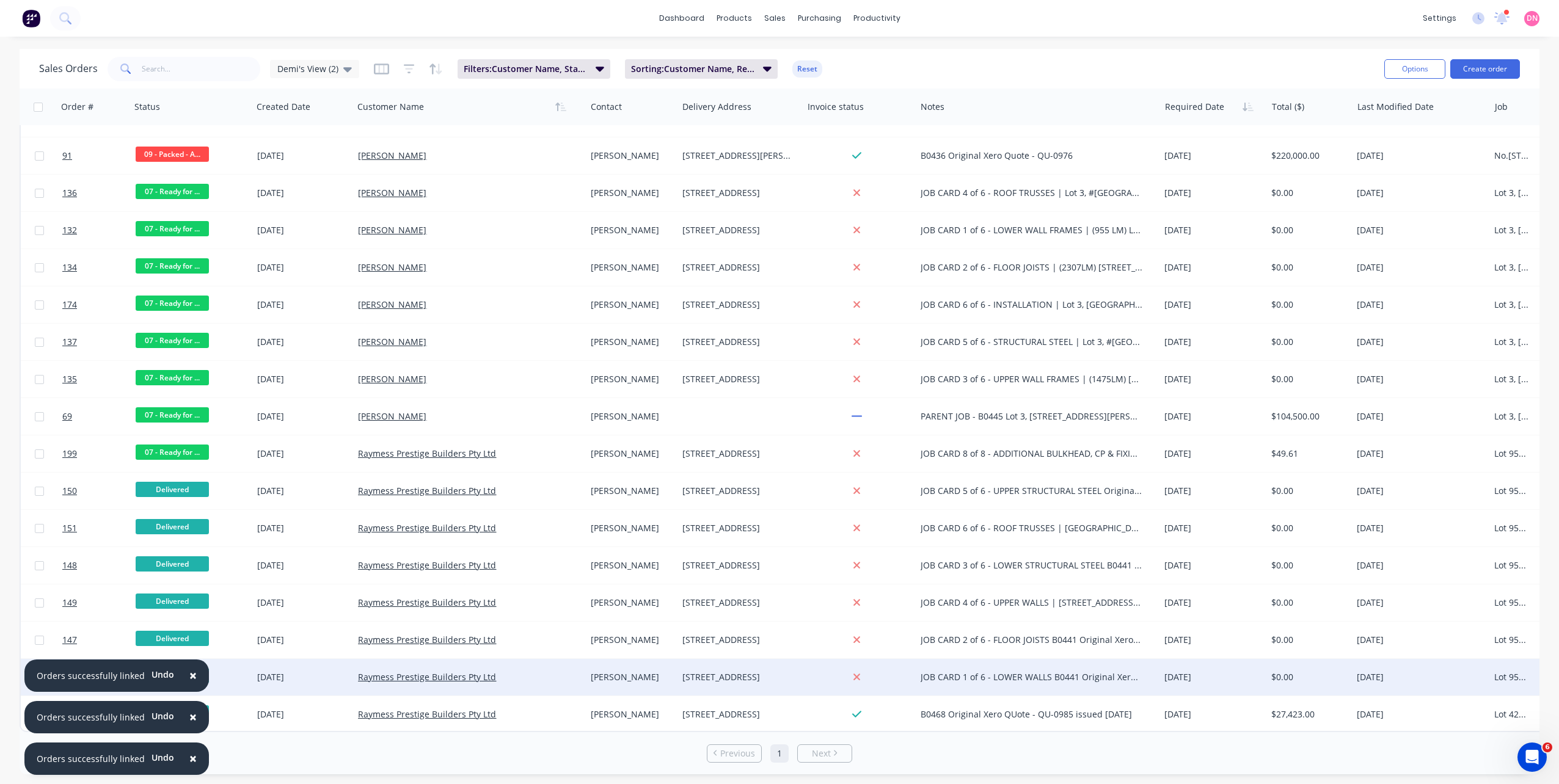
scroll to position [871, 0]
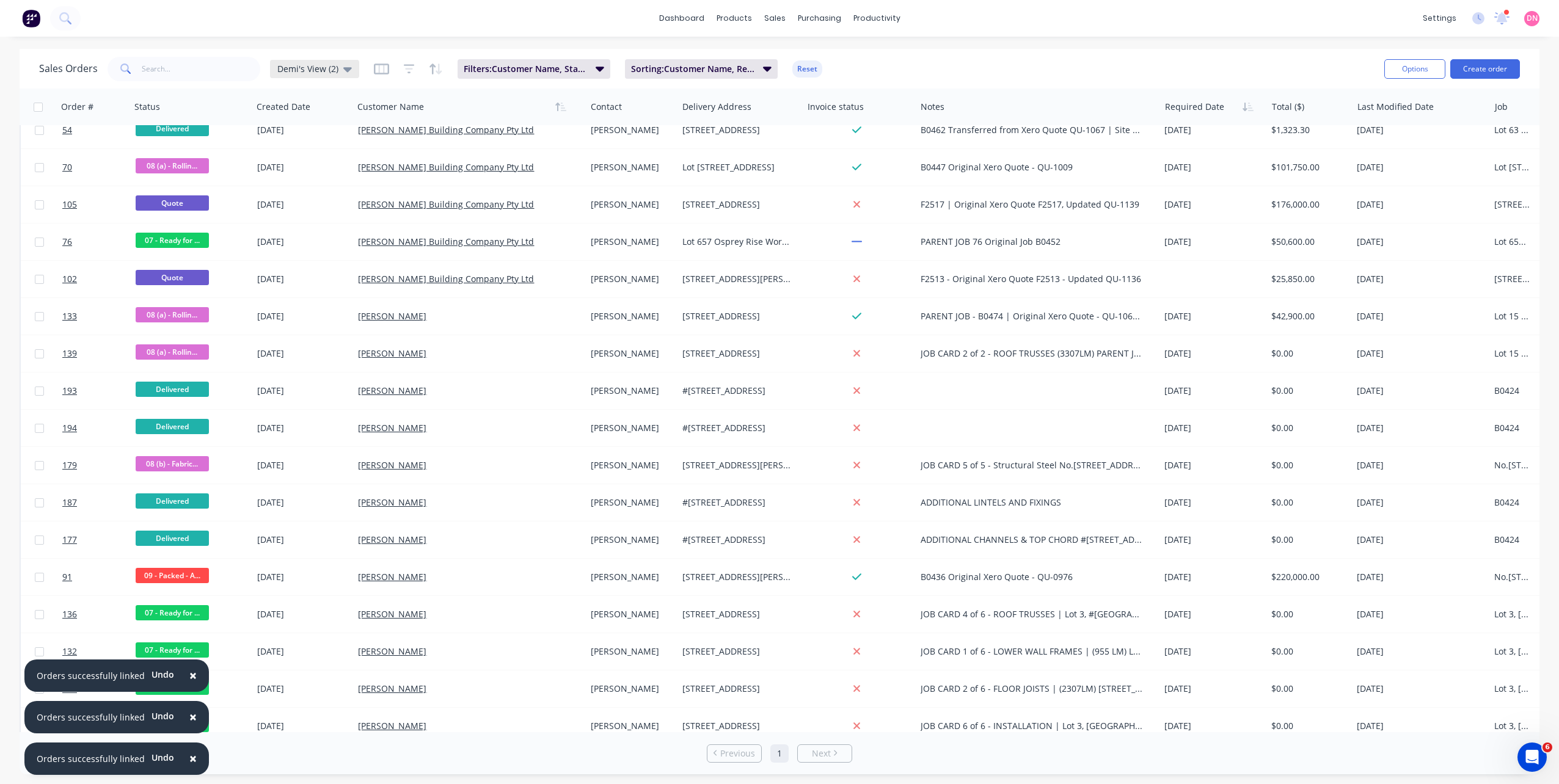
click at [346, 75] on div "Demi's View (2)" at bounding box center [314, 69] width 89 height 18
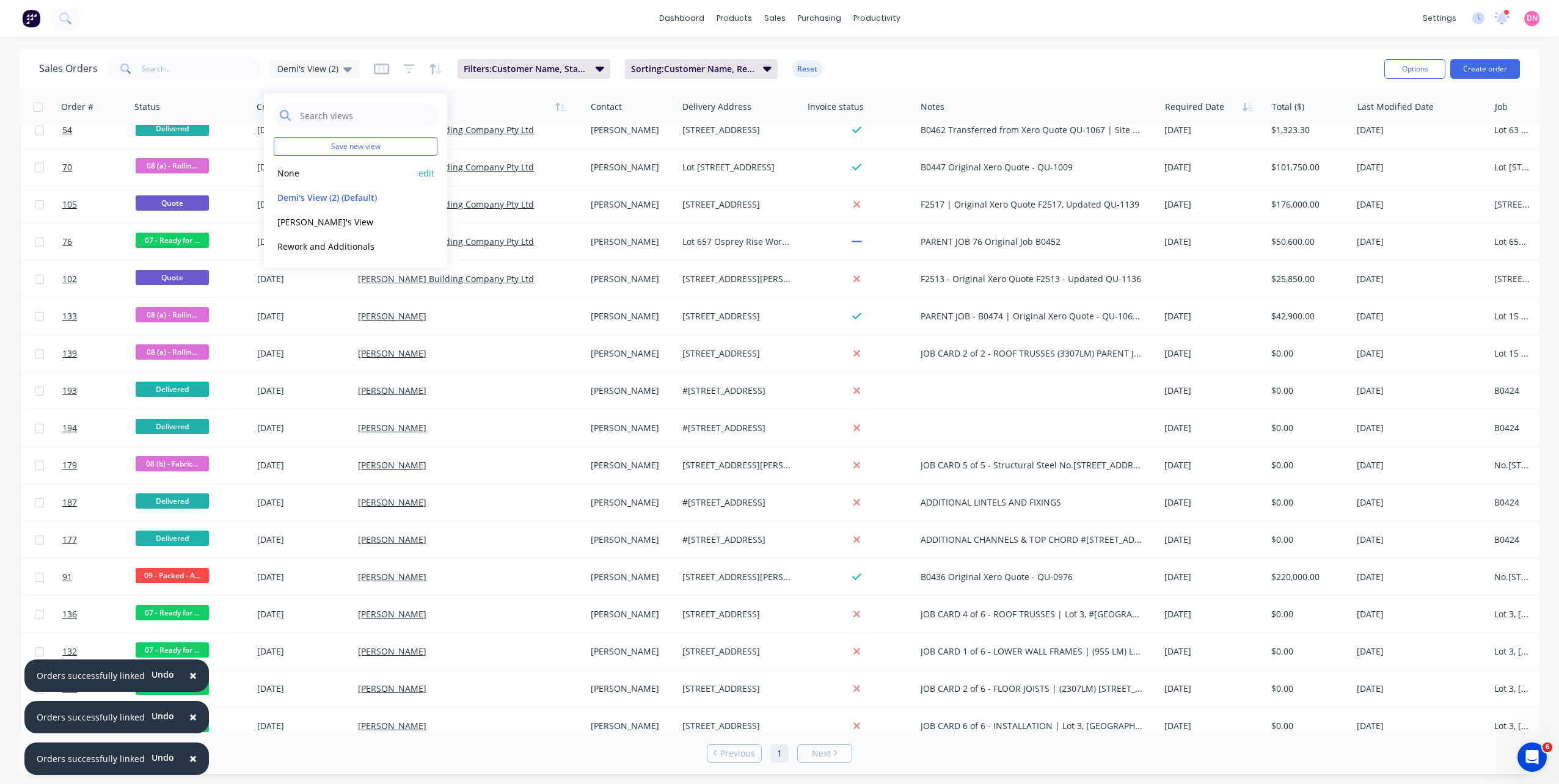
click at [334, 172] on button "None" at bounding box center [343, 173] width 139 height 14
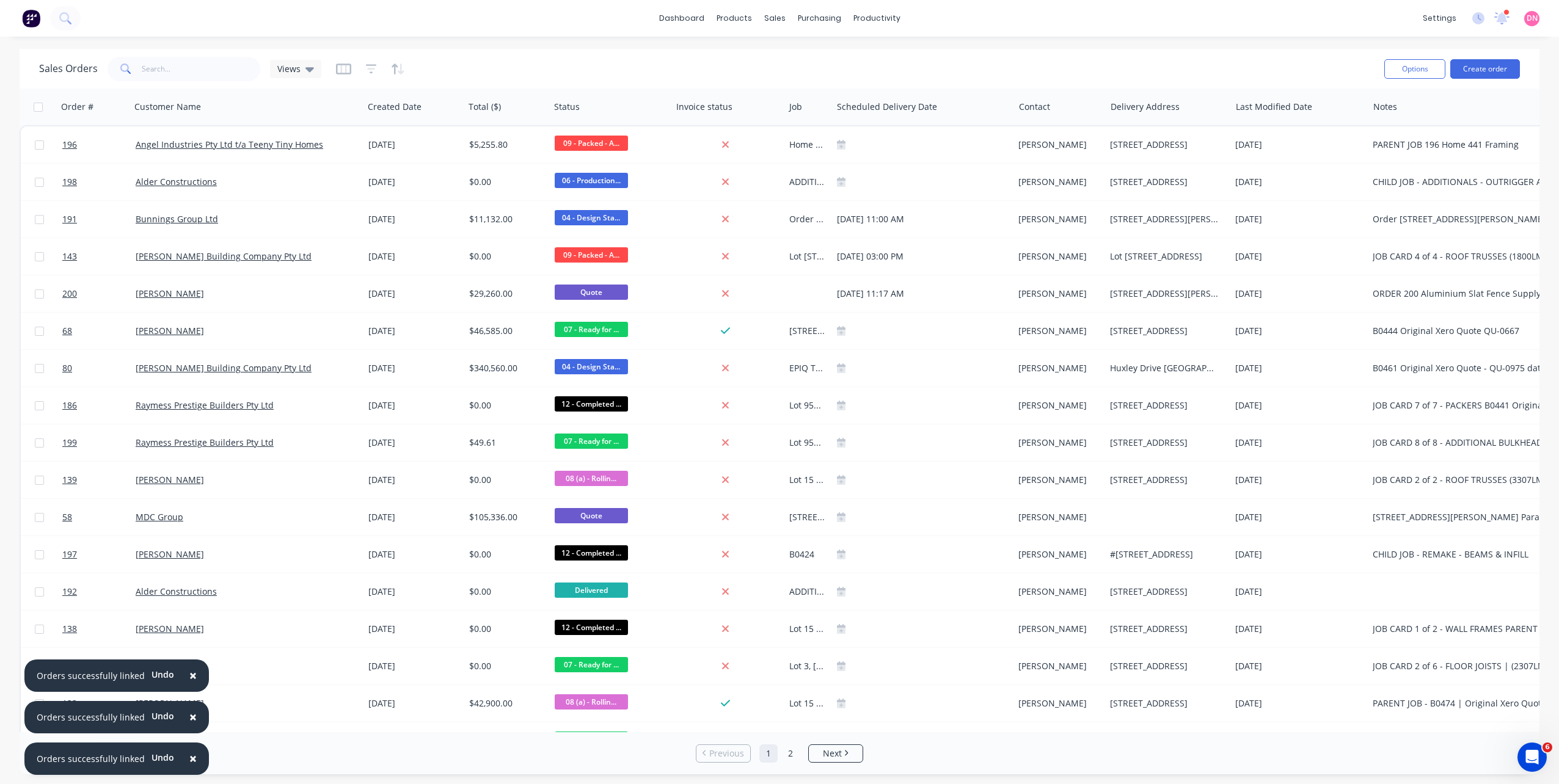
scroll to position [0, 0]
click at [312, 71] on div "Views" at bounding box center [296, 69] width 52 height 18
click at [202, 150] on button "Filter column" at bounding box center [180, 156] width 92 height 24
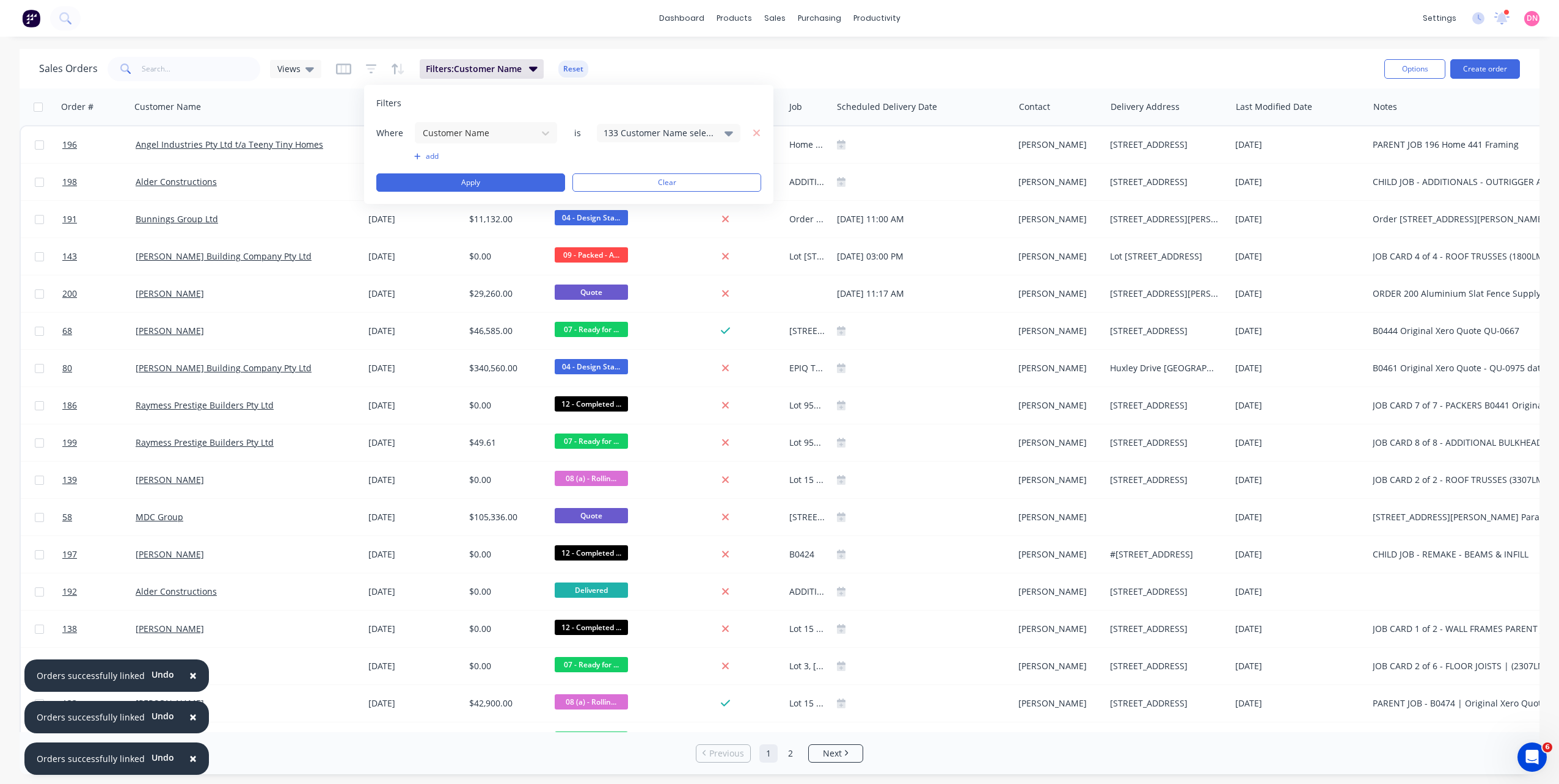
click at [668, 132] on div "133 Customer Name selected" at bounding box center [659, 132] width 111 height 13
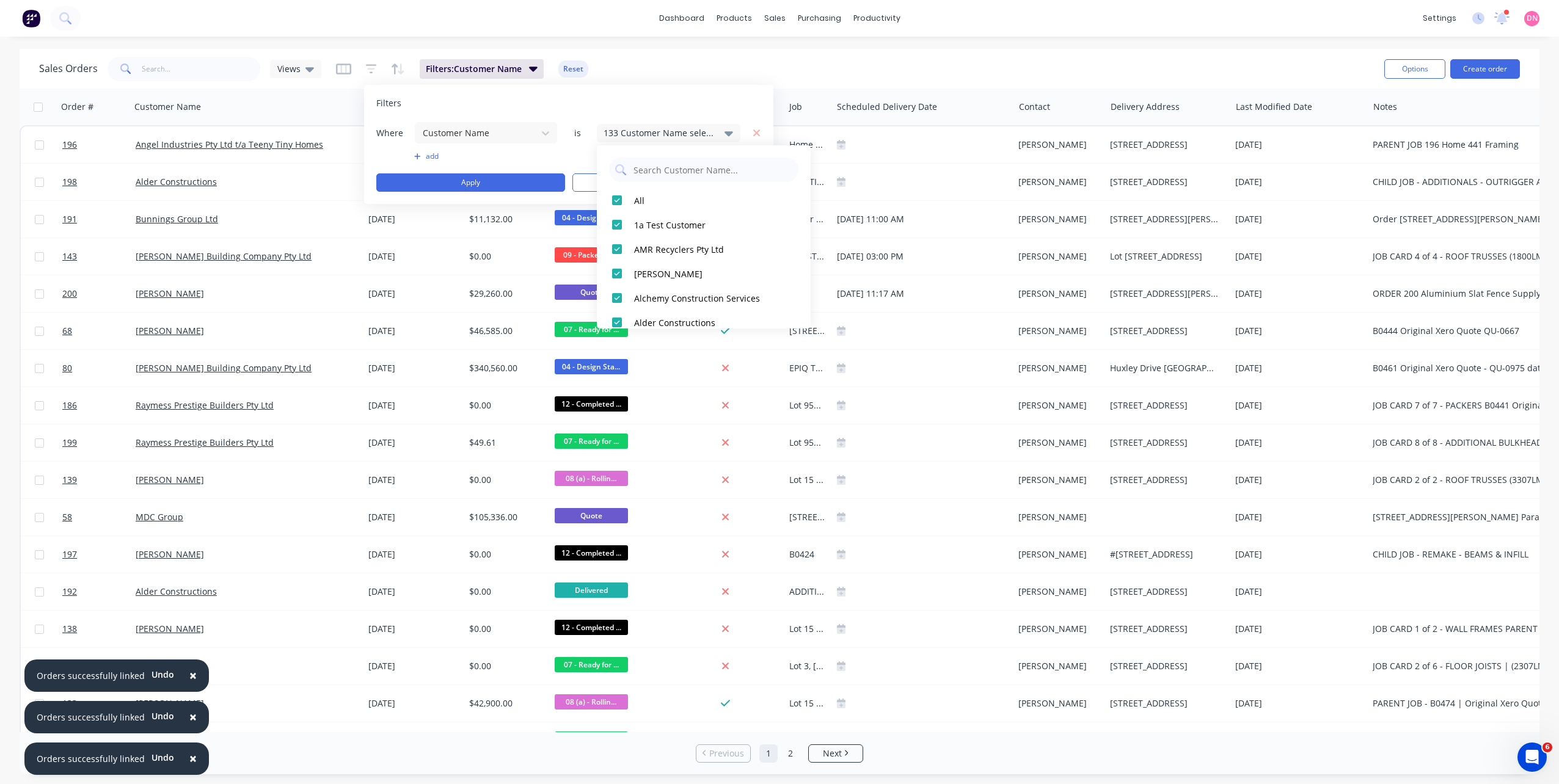
click at [668, 132] on div "133 Customer Name selected" at bounding box center [659, 132] width 111 height 13
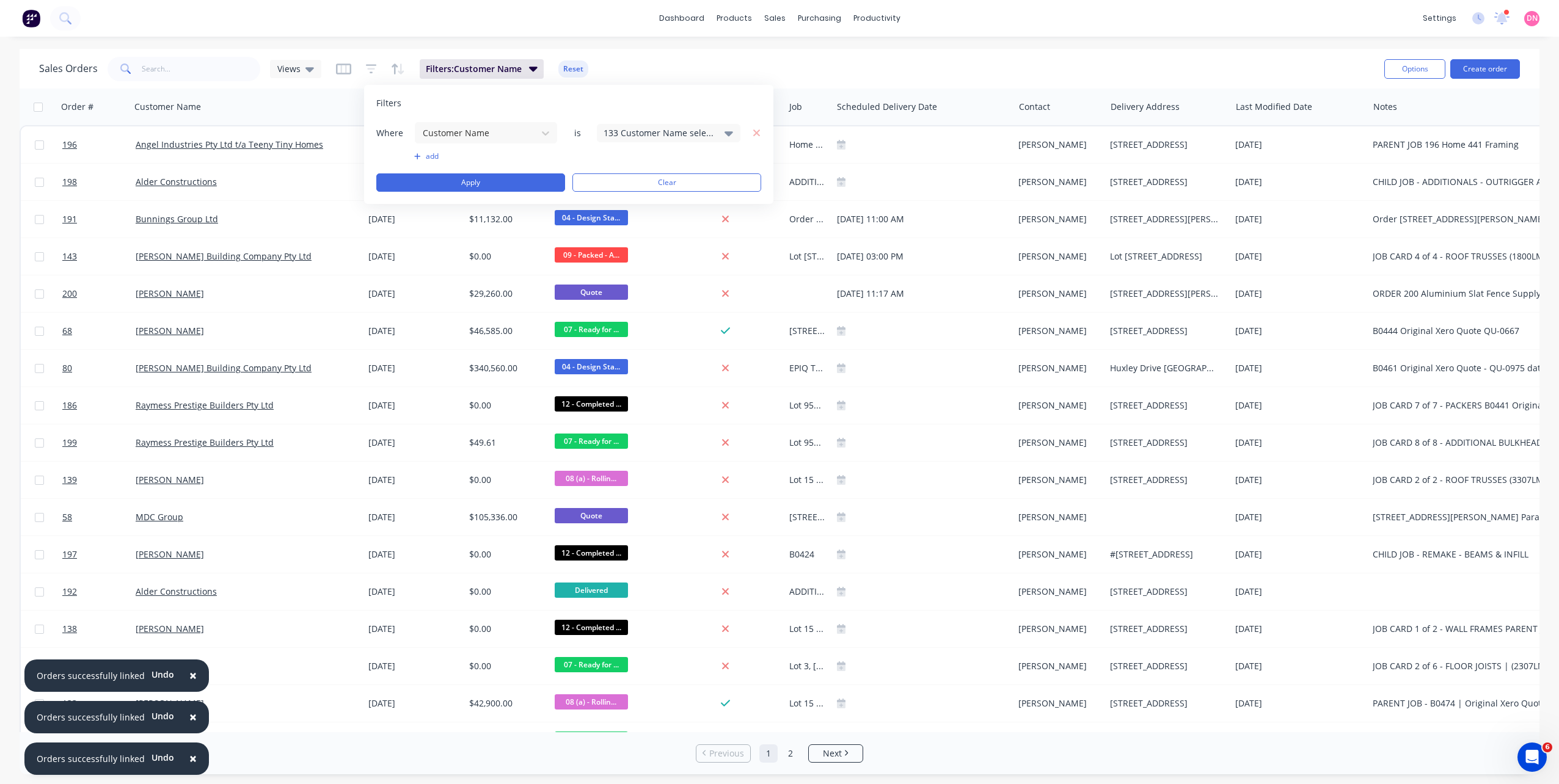
click at [435, 153] on button "add" at bounding box center [485, 156] width 144 height 10
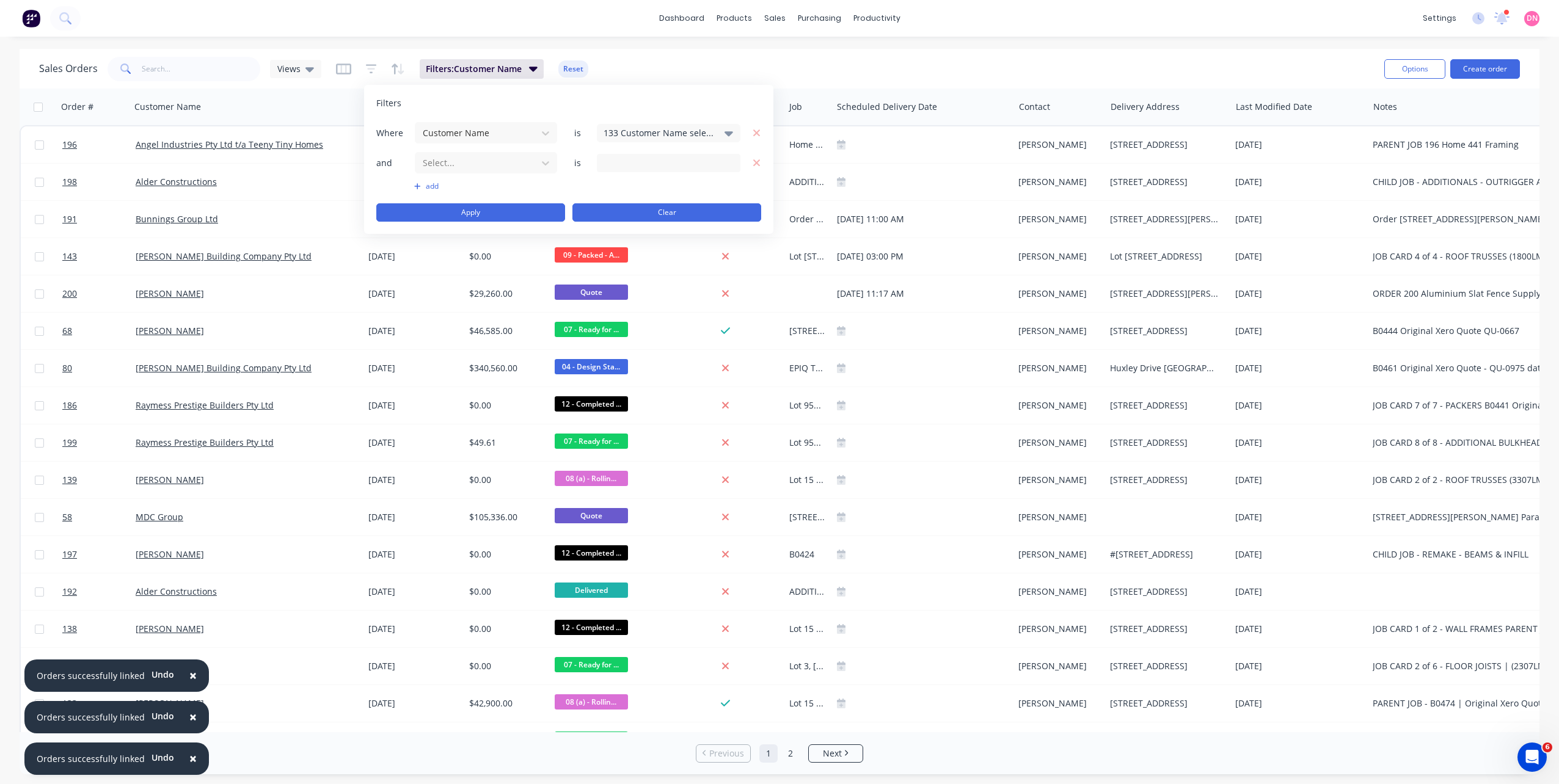
click at [640, 217] on button "Clear" at bounding box center [666, 213] width 188 height 18
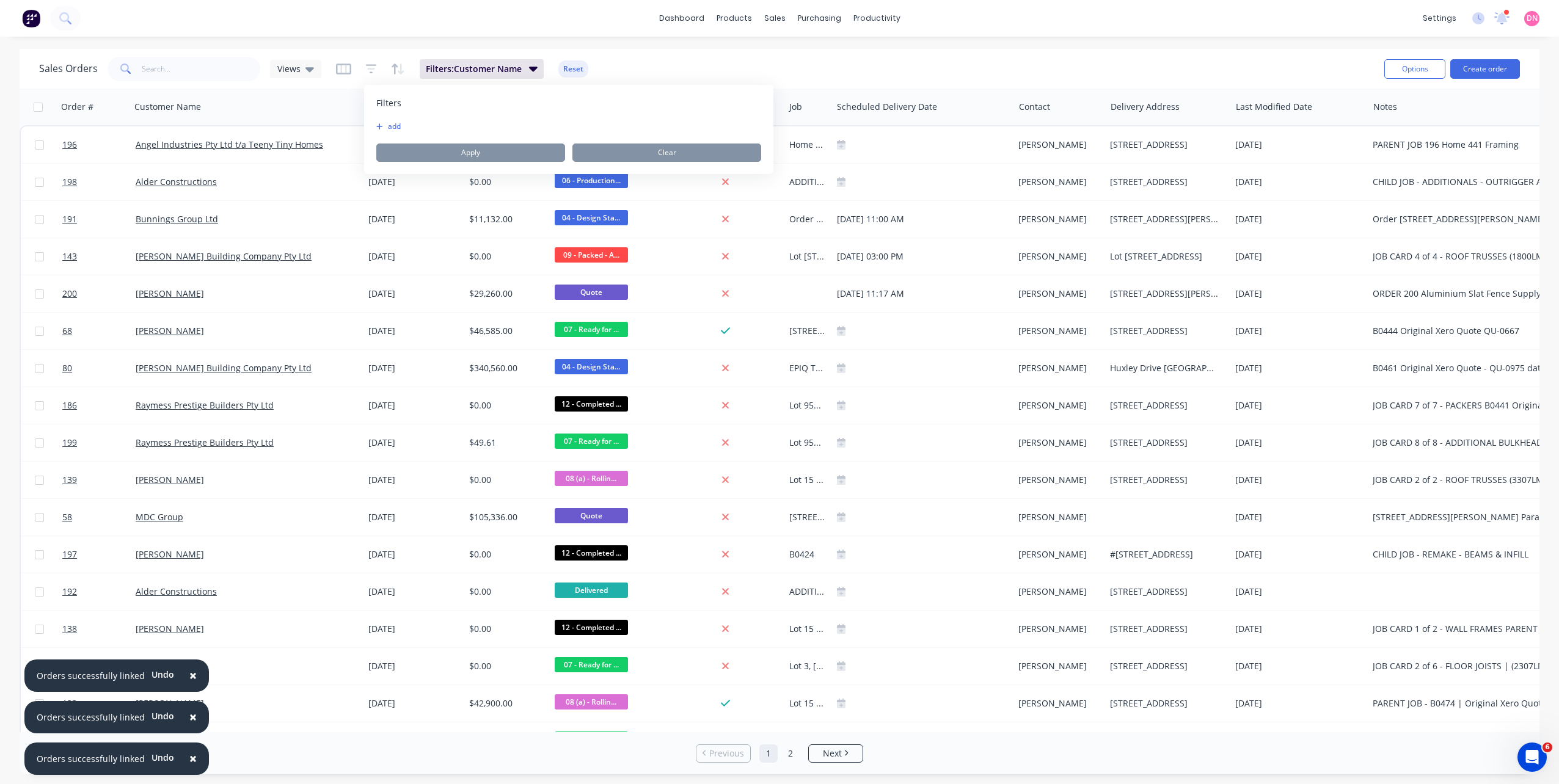
click at [745, 83] on div "Sales Orders Views Filters: Customer Name Reset" at bounding box center [707, 68] width 1336 height 30
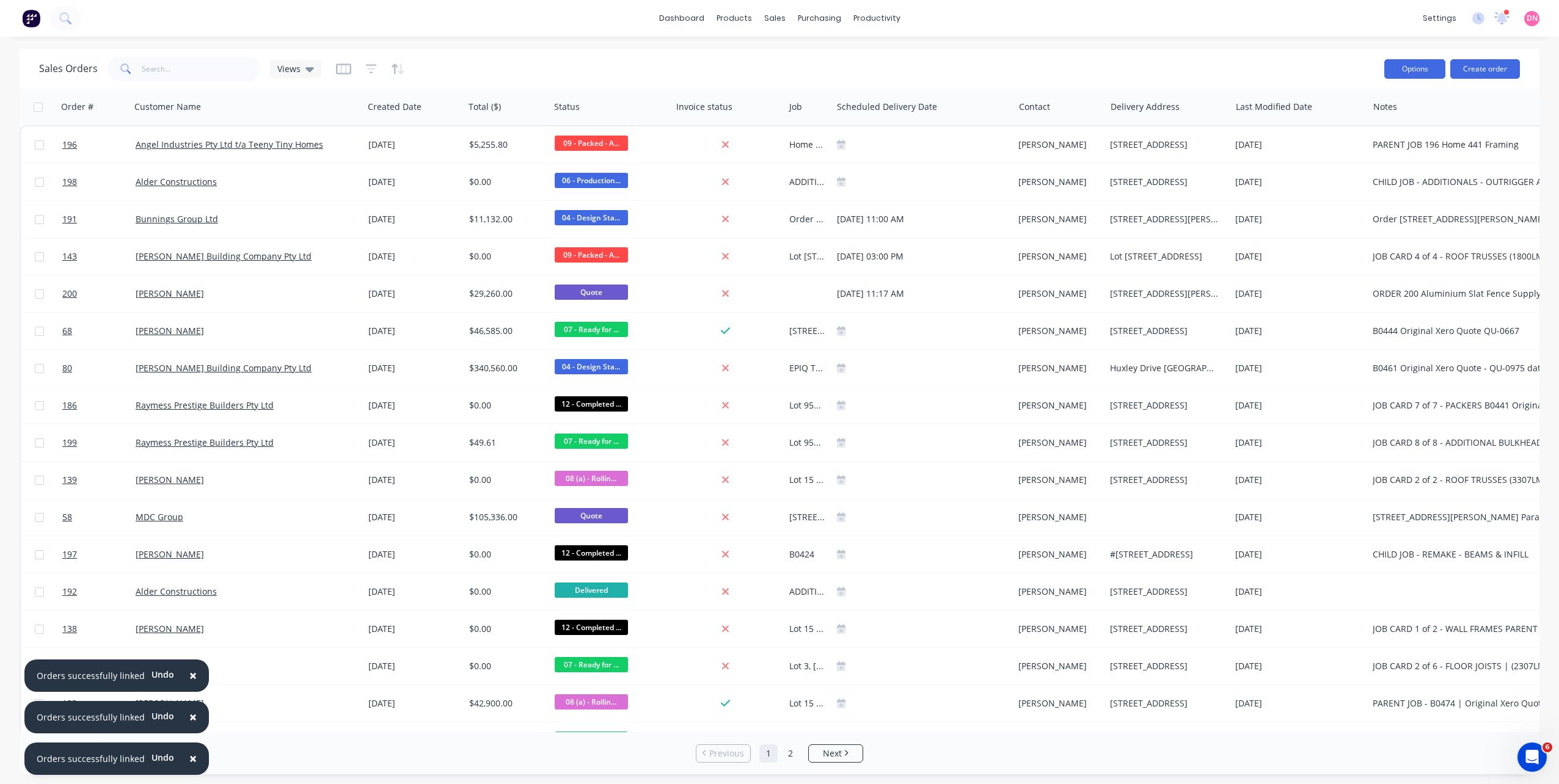
click at [1409, 64] on button "Options" at bounding box center [1415, 69] width 61 height 20
click at [1292, 89] on div "Last Modified Date" at bounding box center [1299, 107] width 138 height 36
click at [1275, 117] on div at bounding box center [1297, 107] width 122 height 24
click at [1289, 111] on div at bounding box center [1297, 107] width 122 height 24
click at [308, 67] on icon at bounding box center [309, 69] width 8 height 14
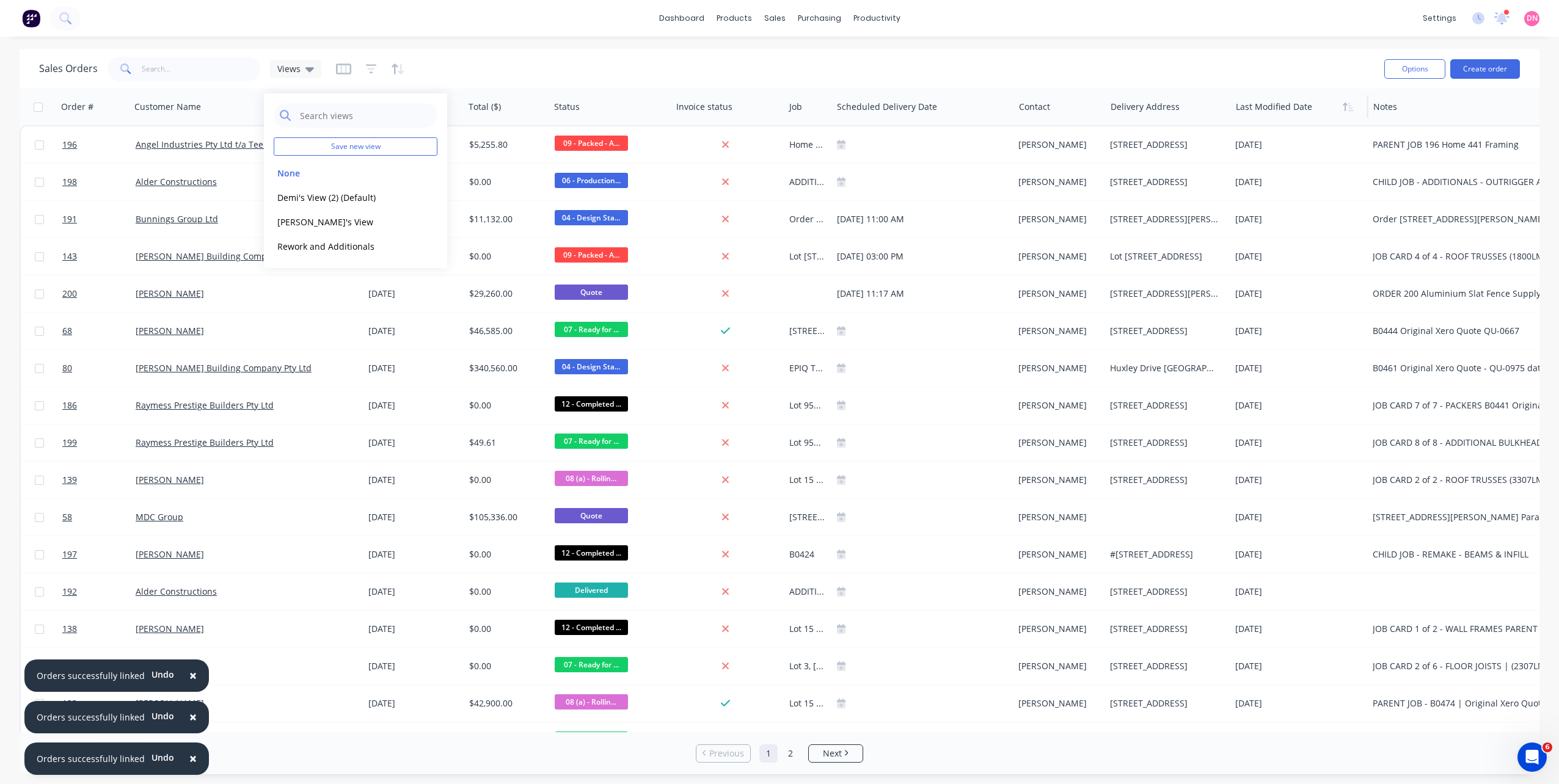
click at [1306, 106] on div at bounding box center [1297, 107] width 122 height 24
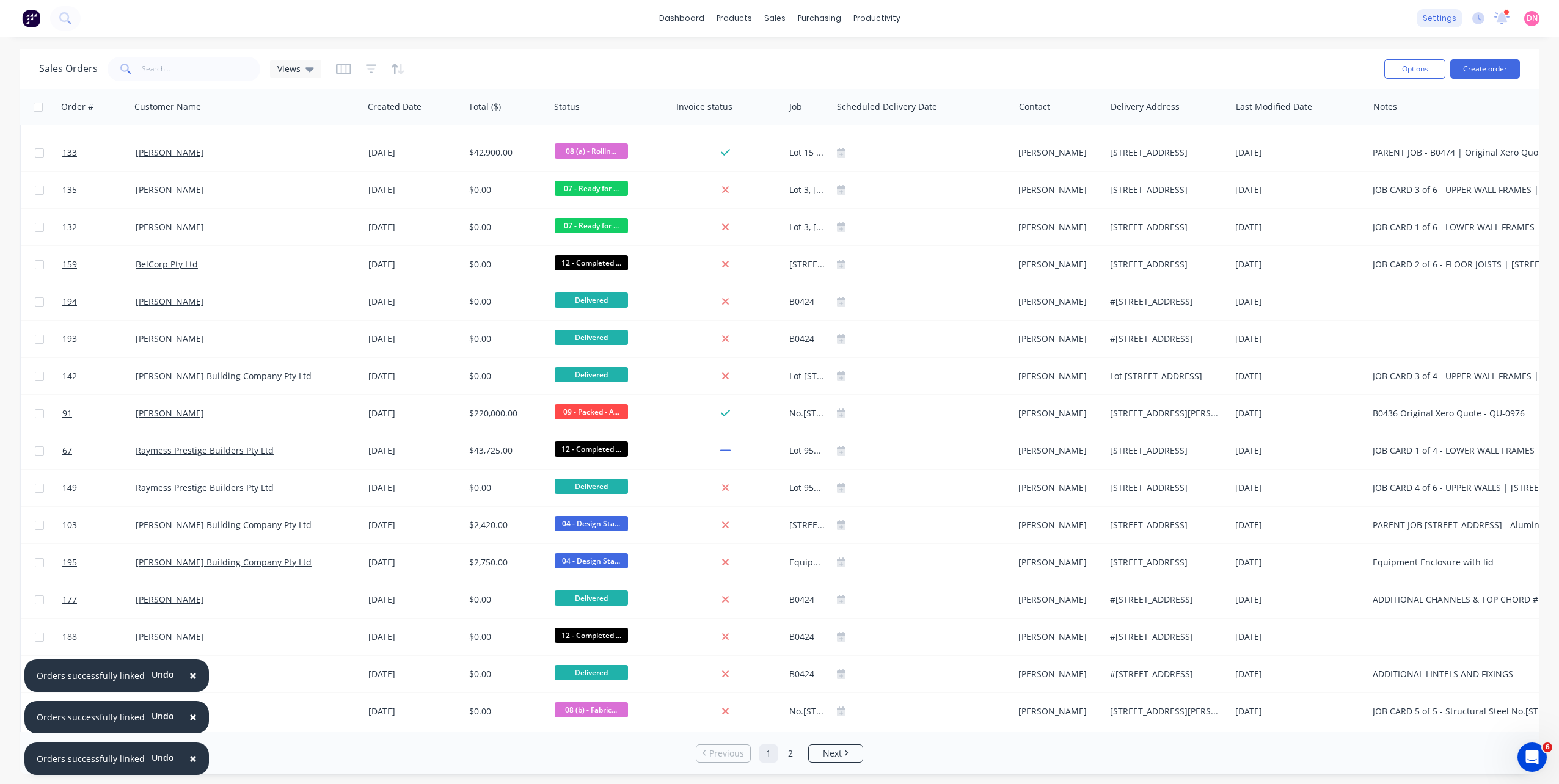
scroll to position [550, 0]
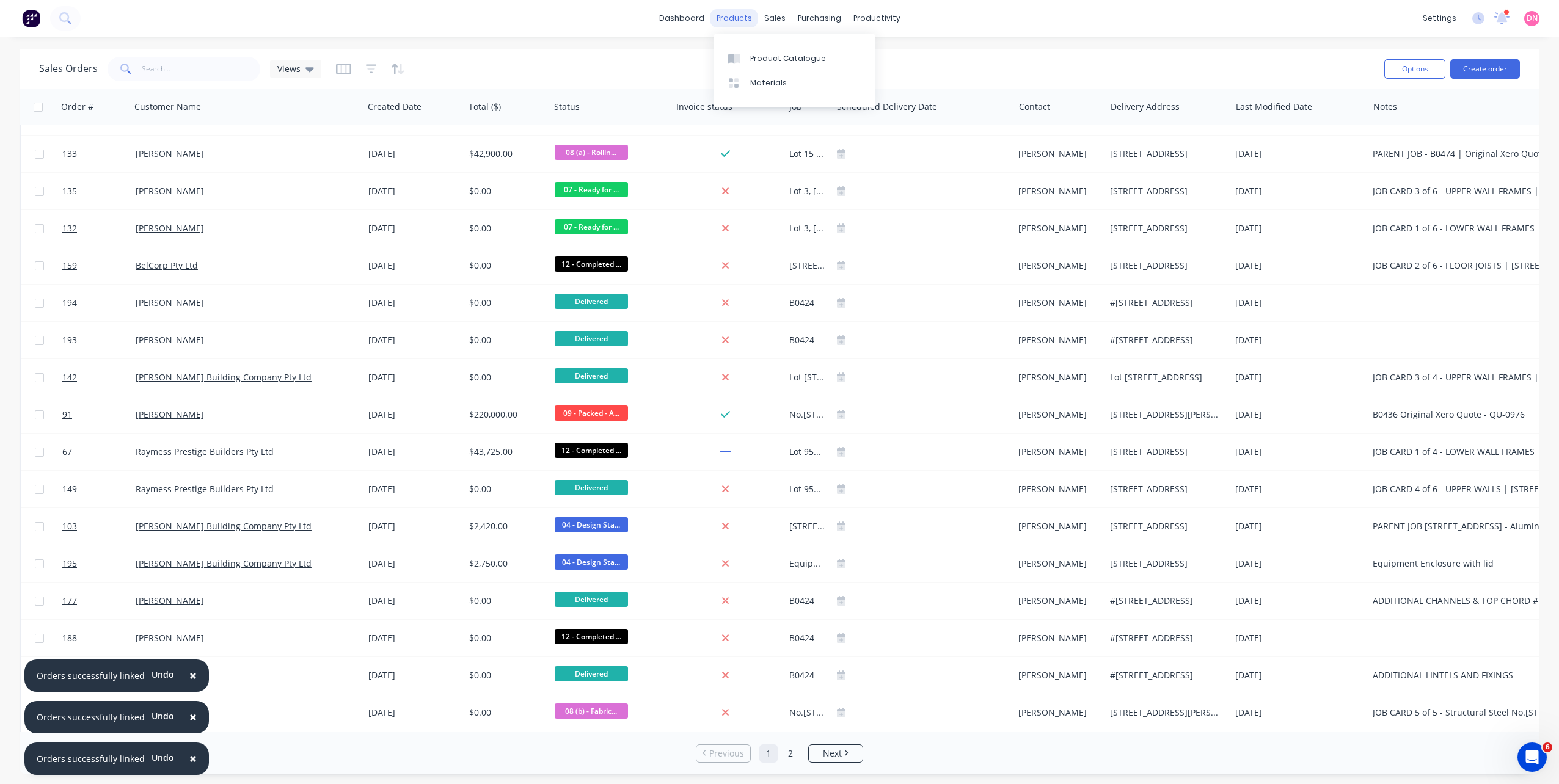
click at [735, 17] on div "products" at bounding box center [734, 18] width 48 height 18
click at [732, 58] on icon at bounding box center [731, 58] width 6 height 10
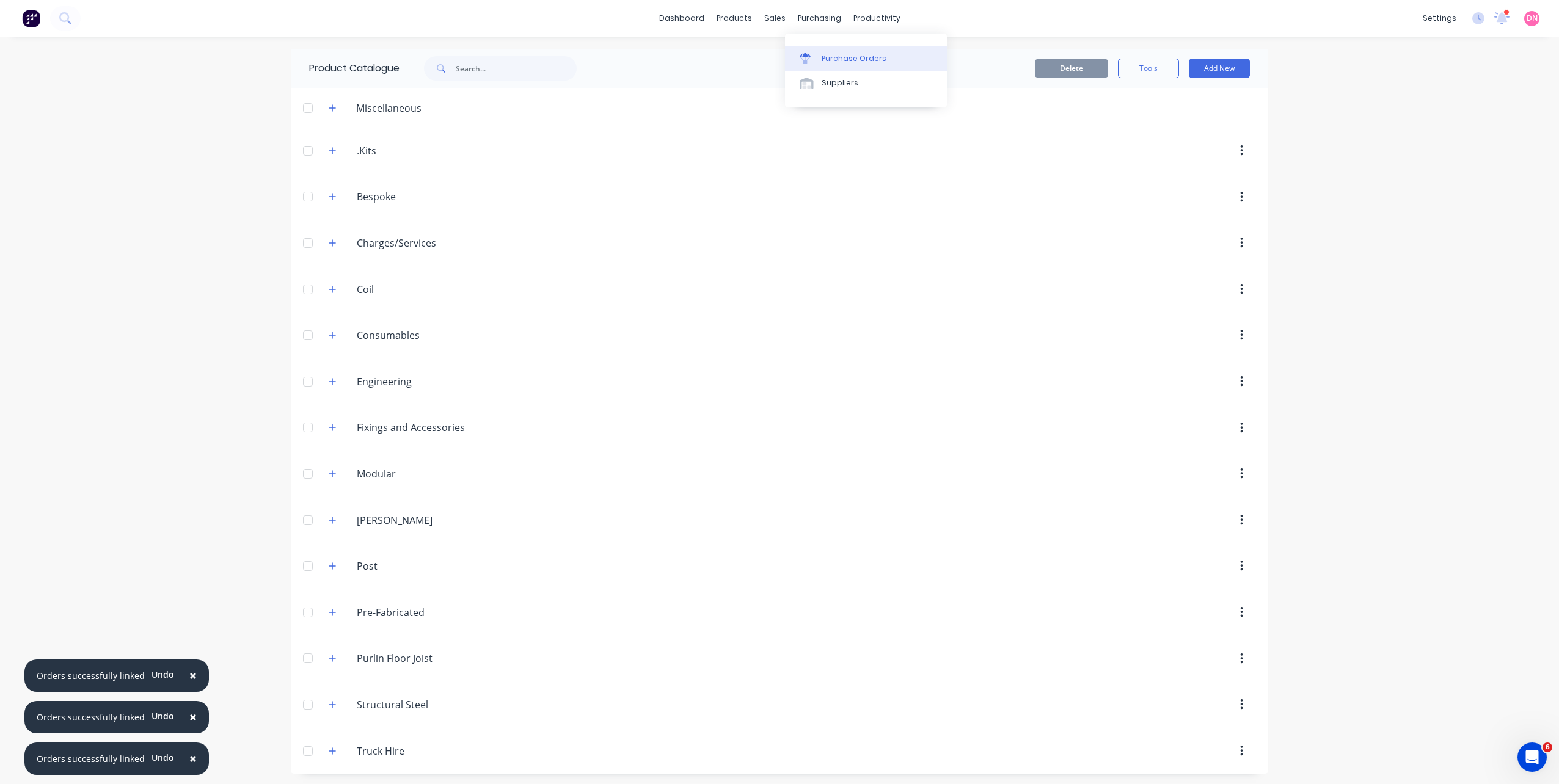
click at [793, 49] on link "Purchase Orders" at bounding box center [865, 58] width 162 height 24
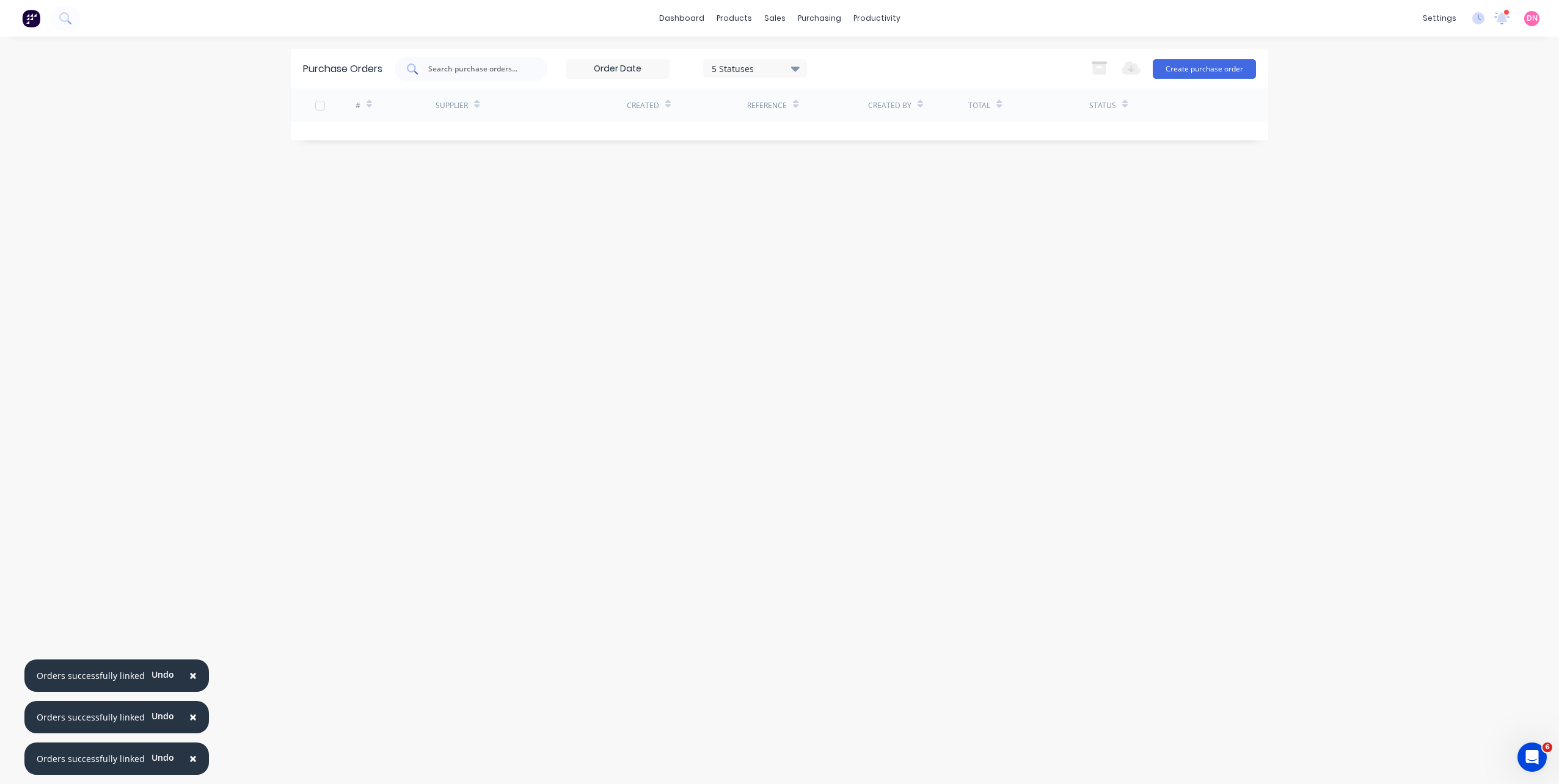
click at [508, 59] on div at bounding box center [470, 69] width 153 height 24
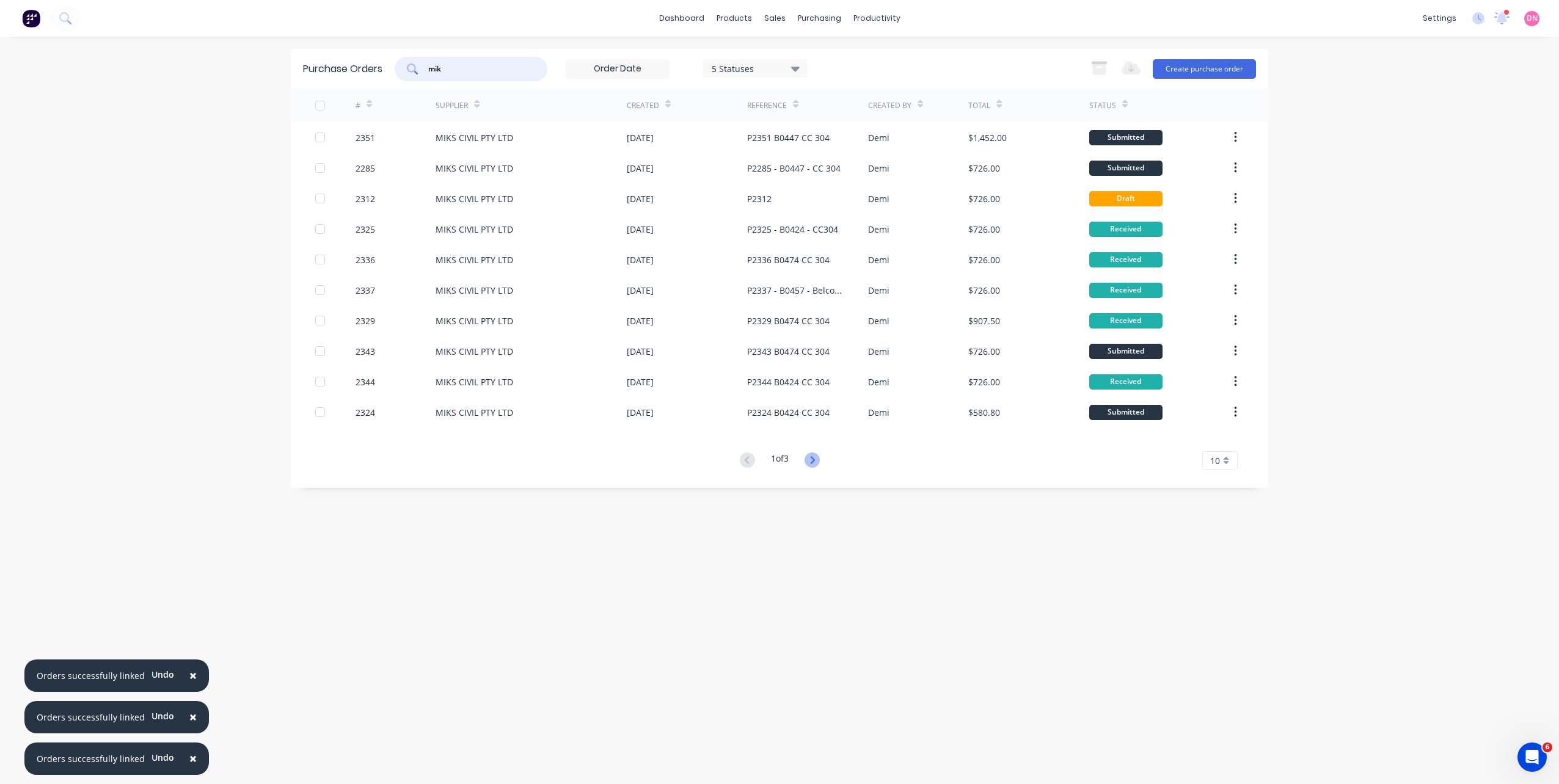
click at [809, 463] on icon at bounding box center [812, 460] width 15 height 15
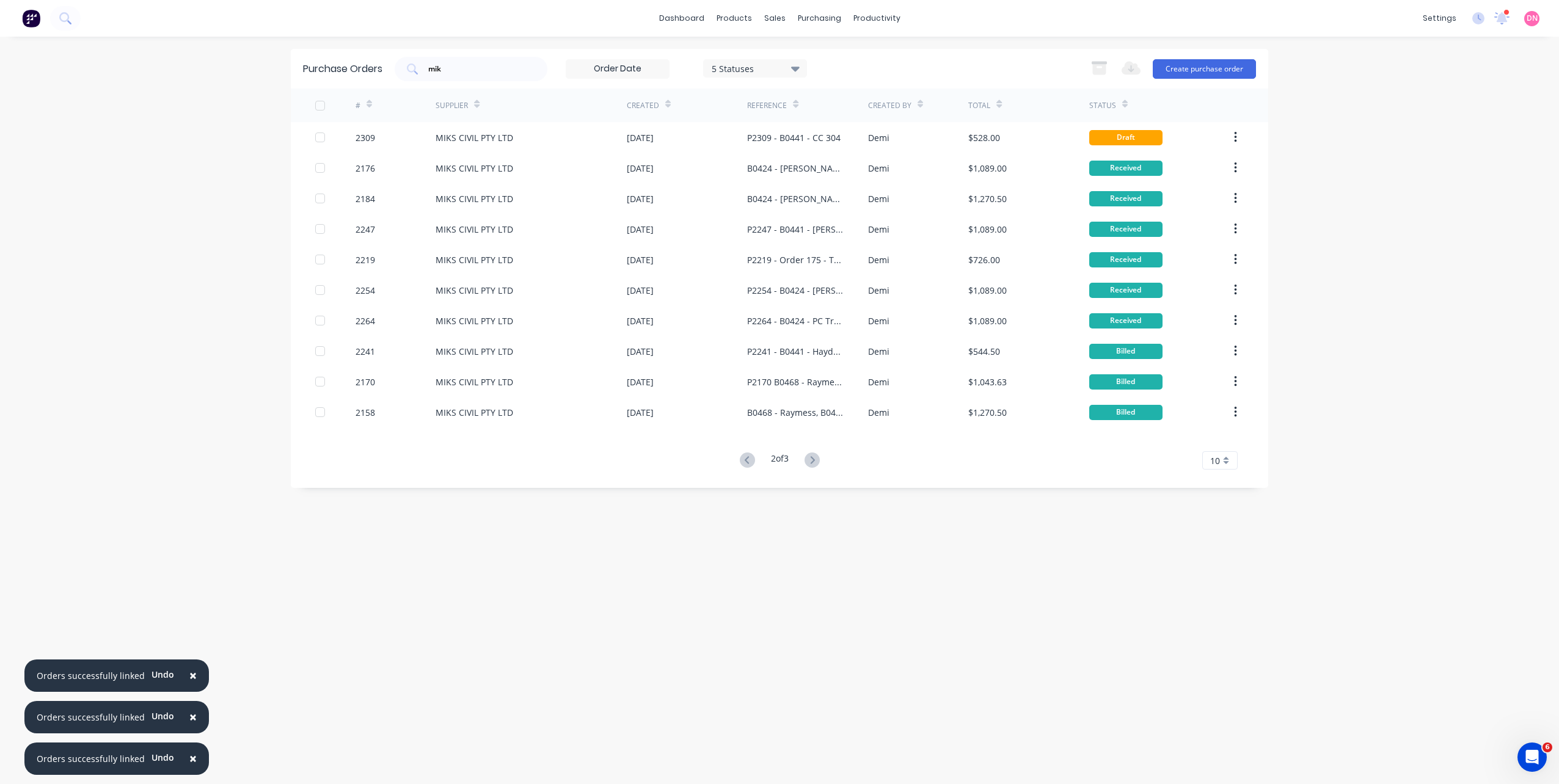
click at [809, 463] on icon at bounding box center [812, 460] width 15 height 15
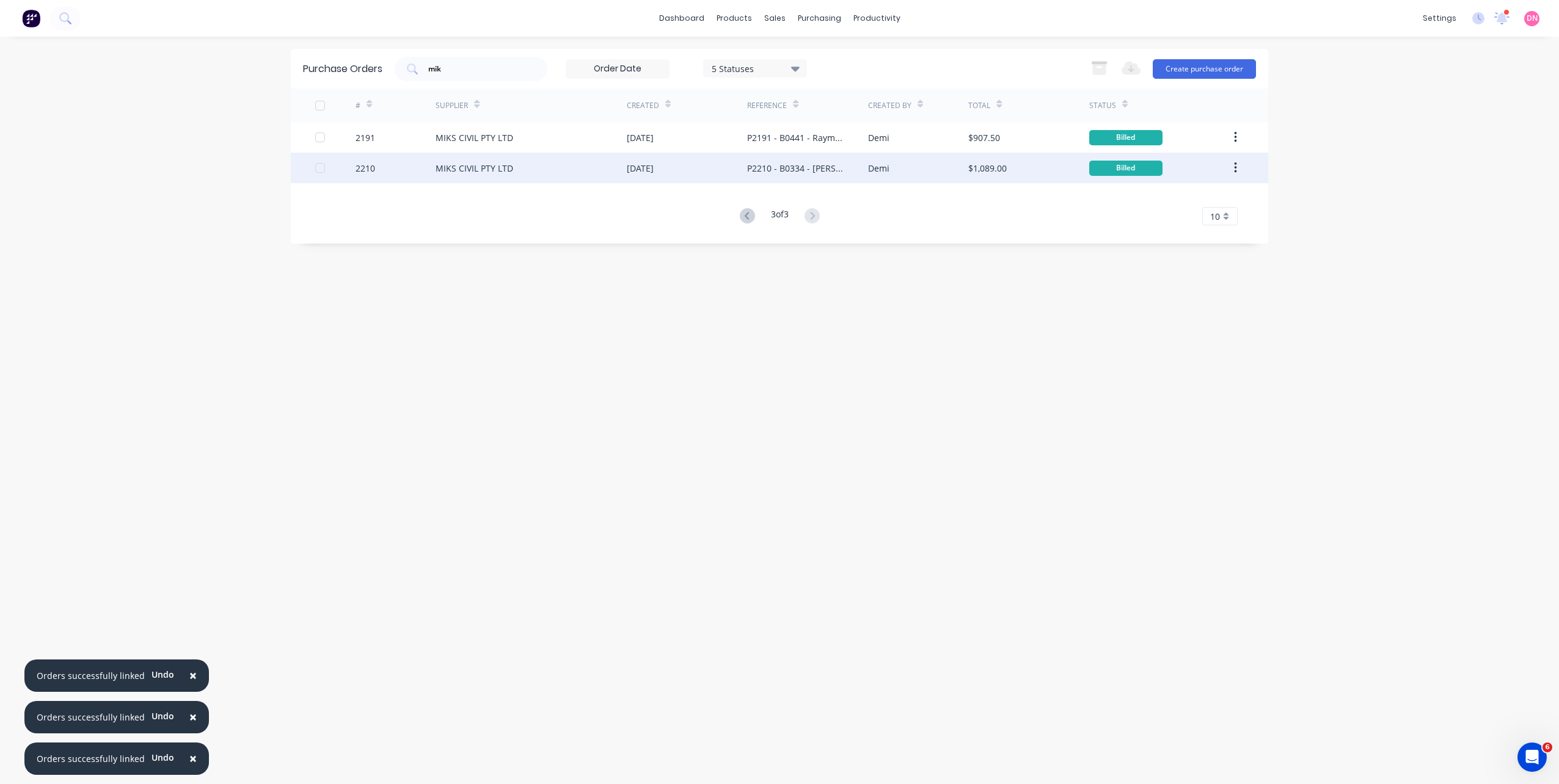
click at [855, 175] on div "P2210 - B0334 - Alders - Truss Reinforcements" at bounding box center [807, 168] width 120 height 30
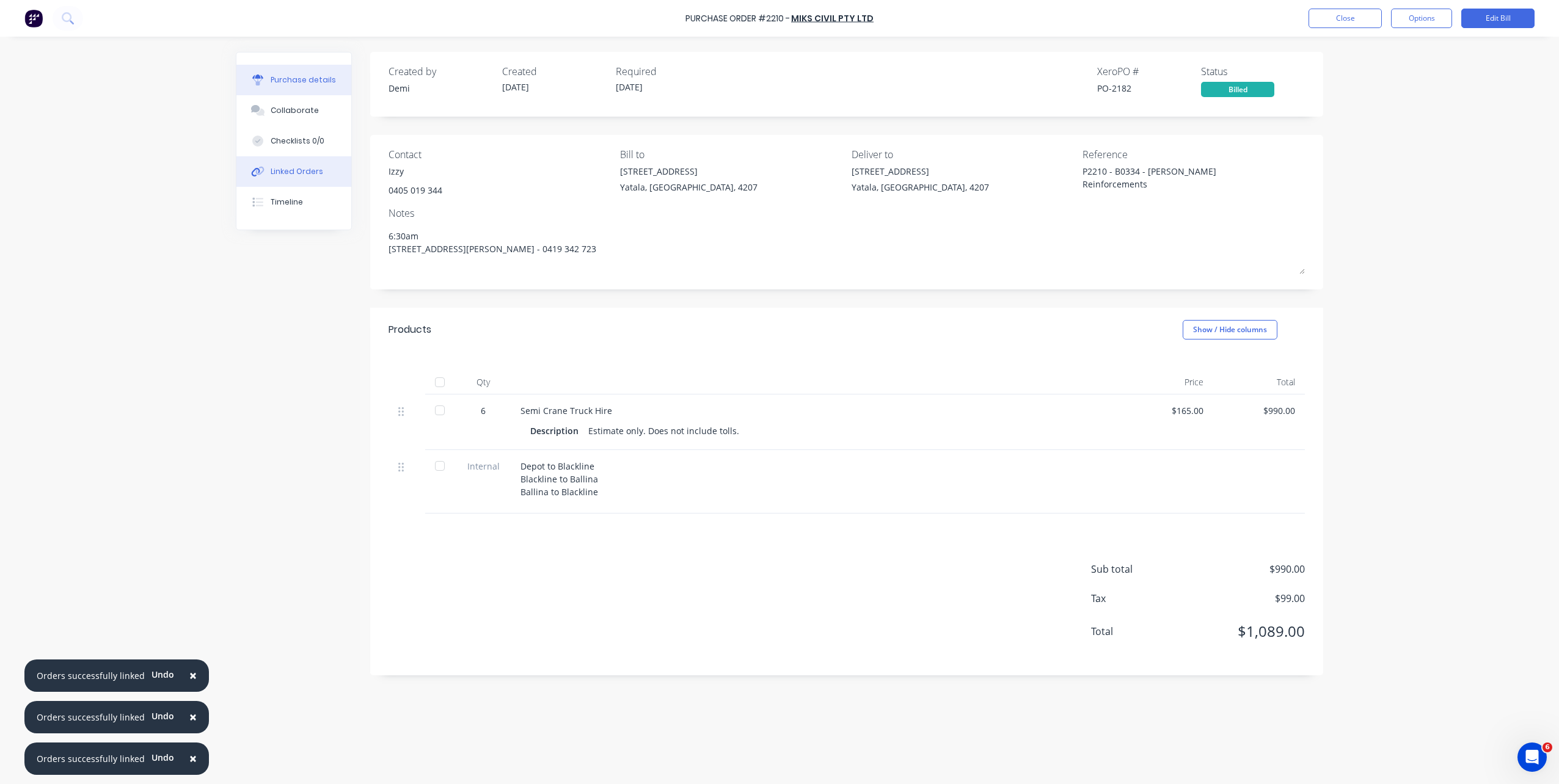
click at [276, 181] on button "Linked Orders" at bounding box center [293, 172] width 115 height 30
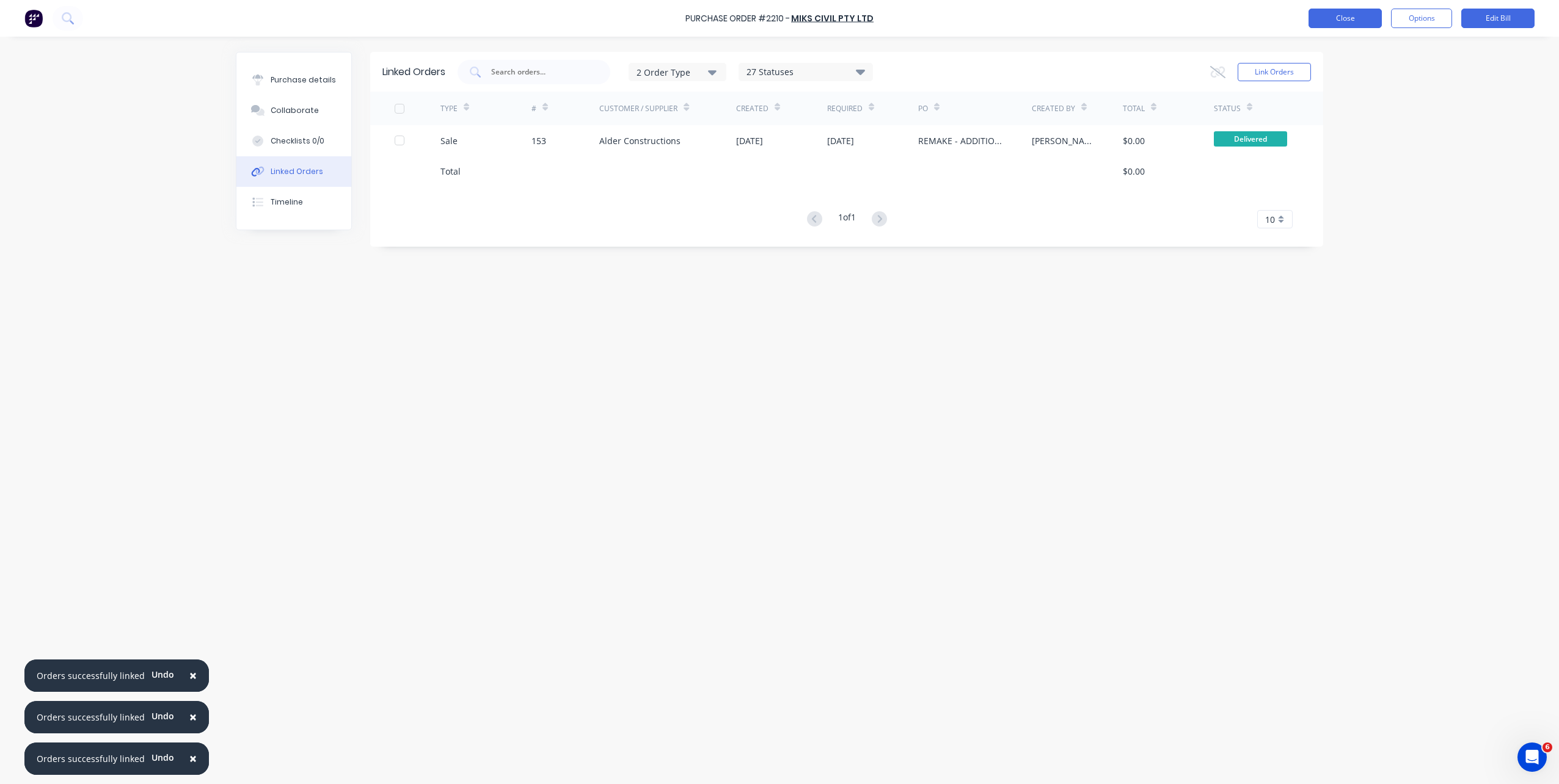
click at [1336, 14] on button "Close" at bounding box center [1345, 18] width 73 height 20
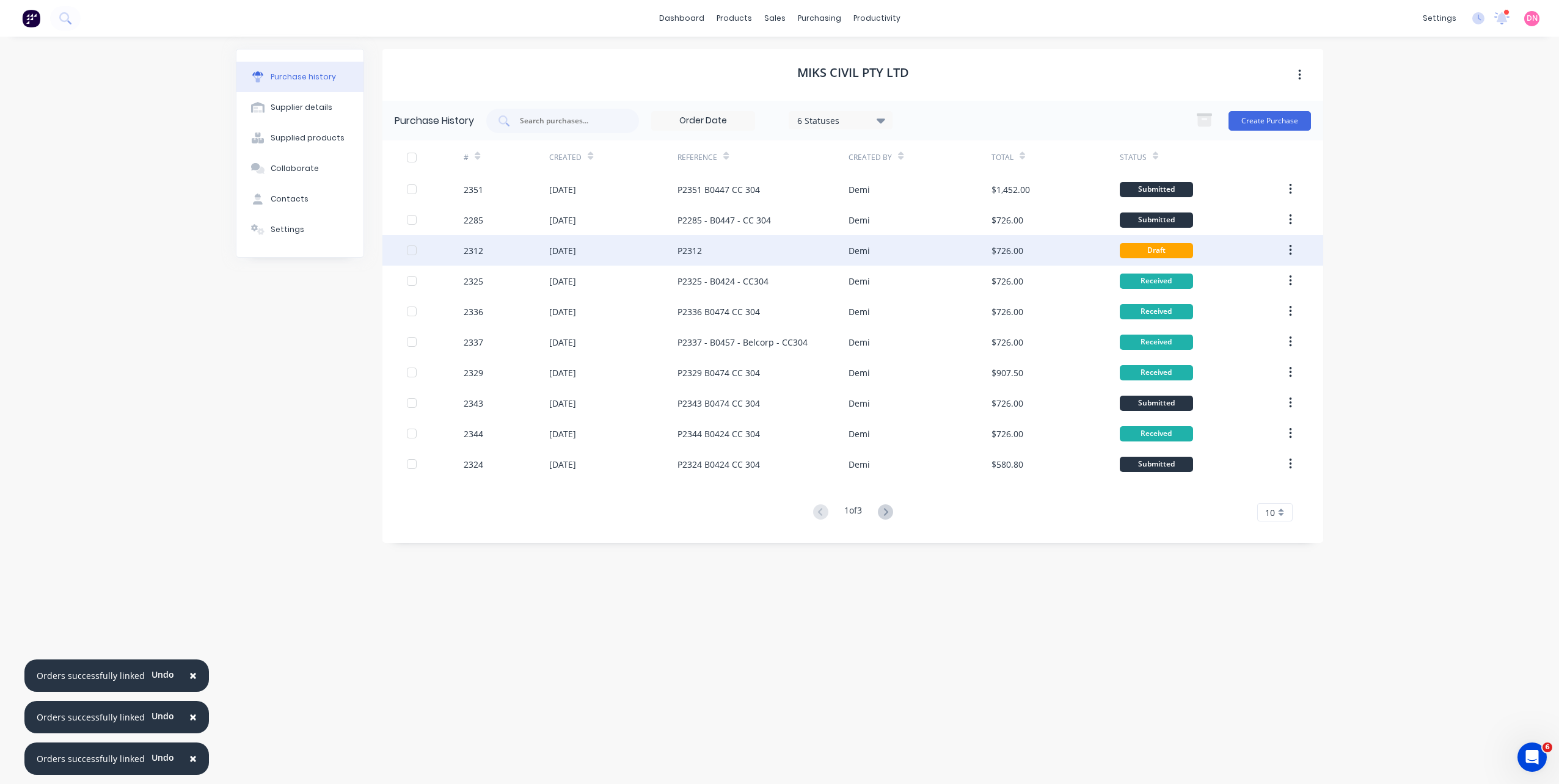
click at [933, 250] on div "Demi" at bounding box center [919, 251] width 142 height 30
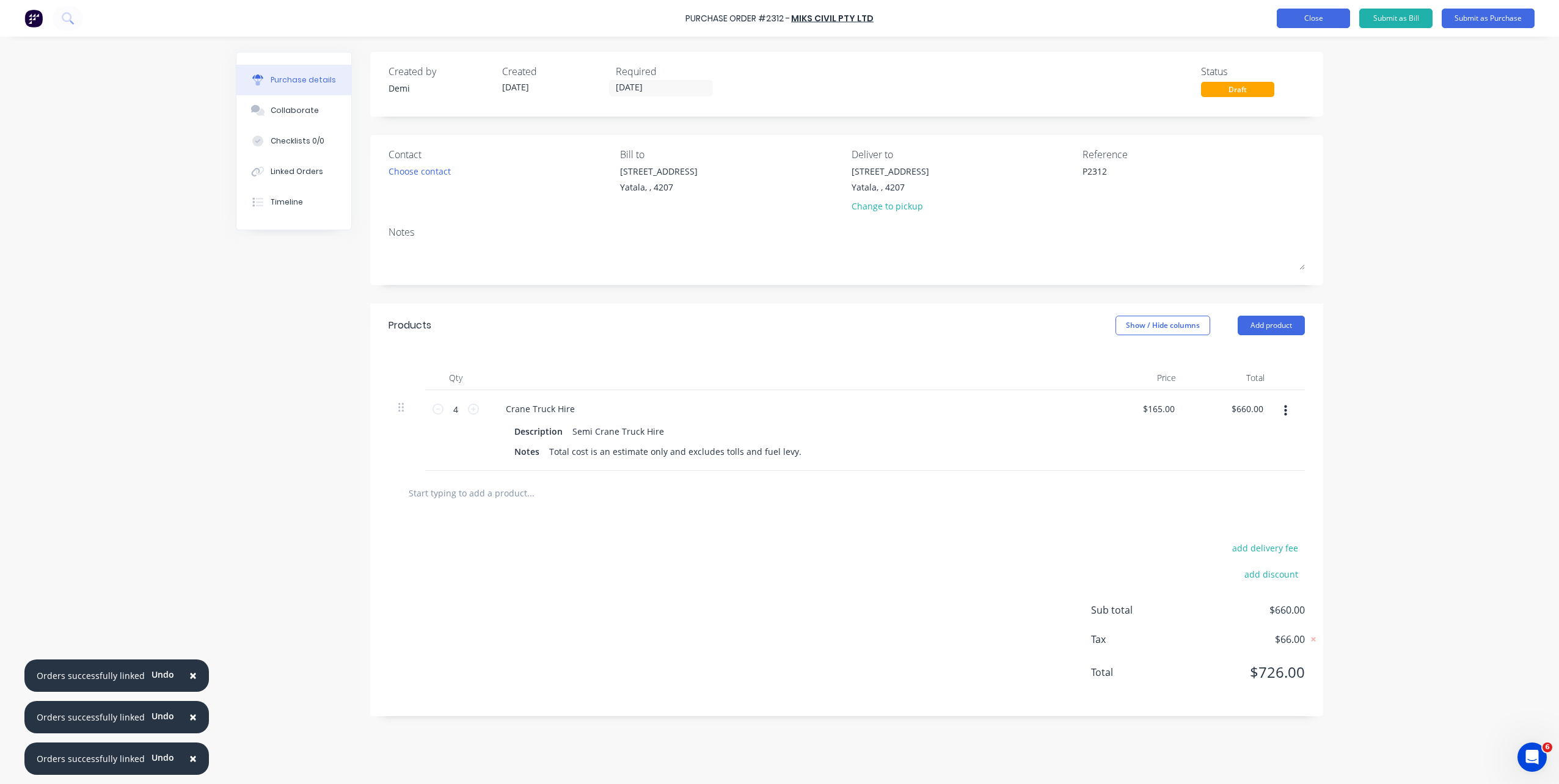
click at [1337, 14] on button "Close" at bounding box center [1313, 18] width 73 height 20
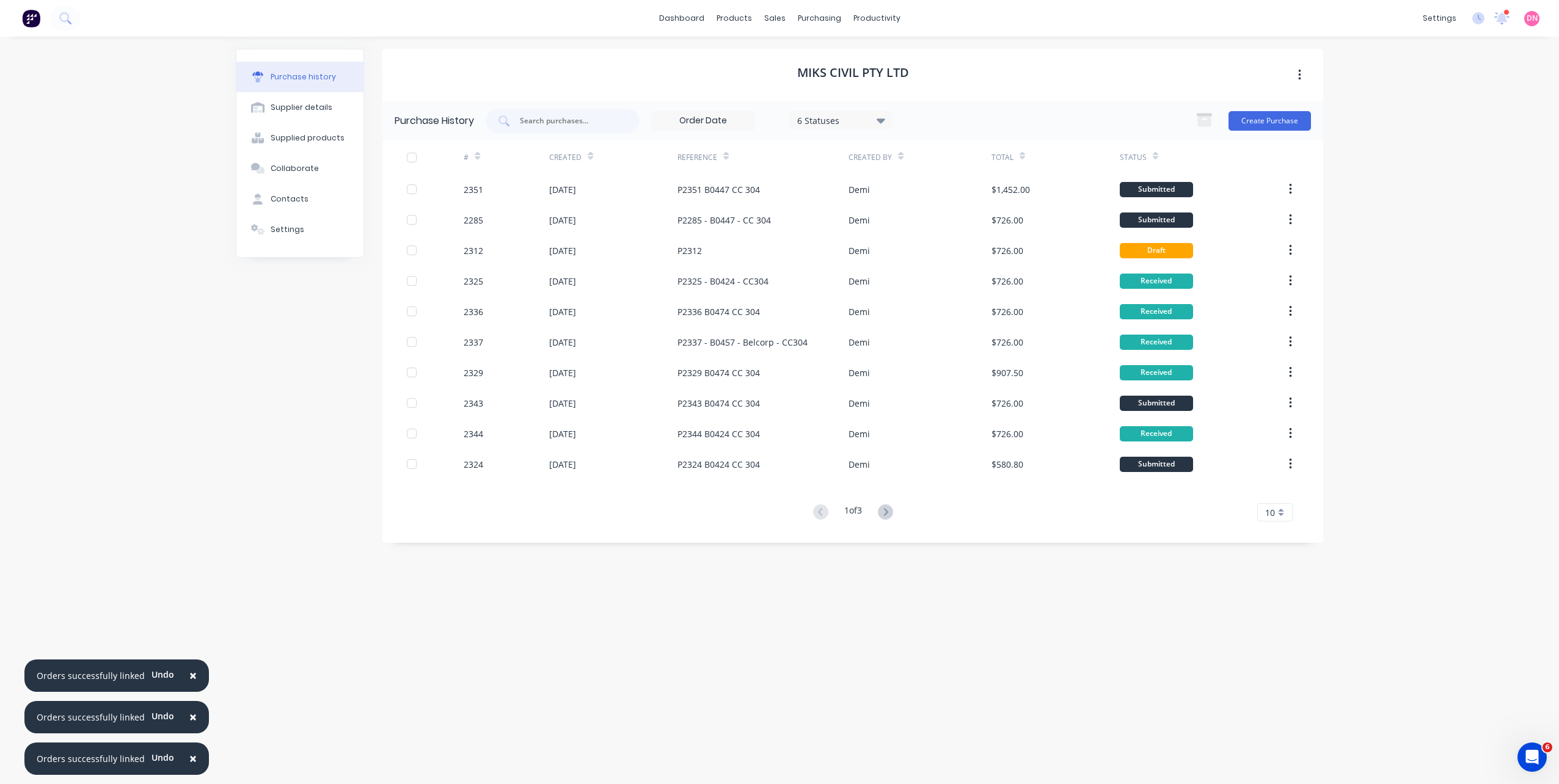
click at [894, 508] on button at bounding box center [886, 512] width 23 height 17
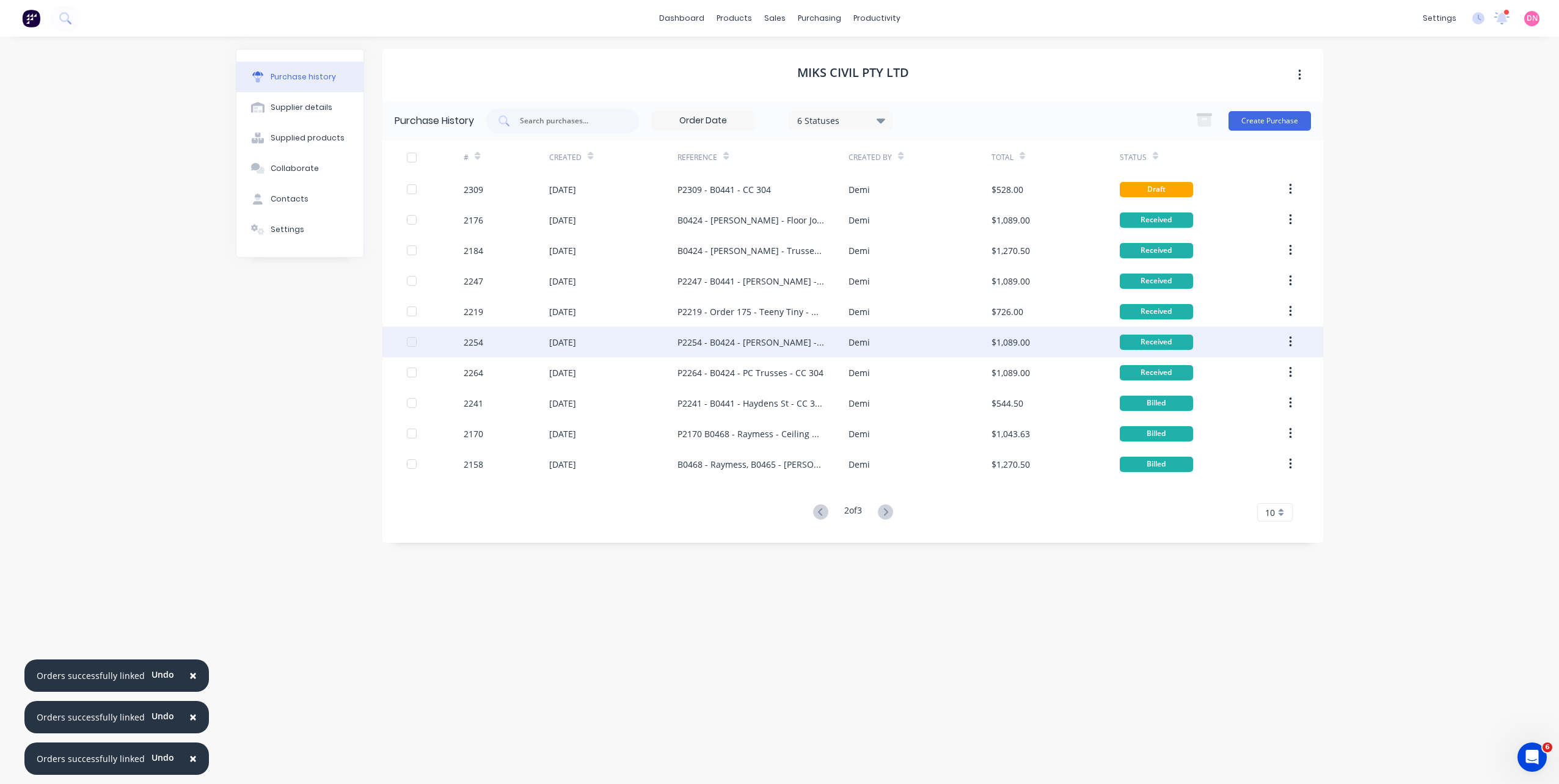
click at [912, 345] on div "Demi" at bounding box center [919, 342] width 142 height 30
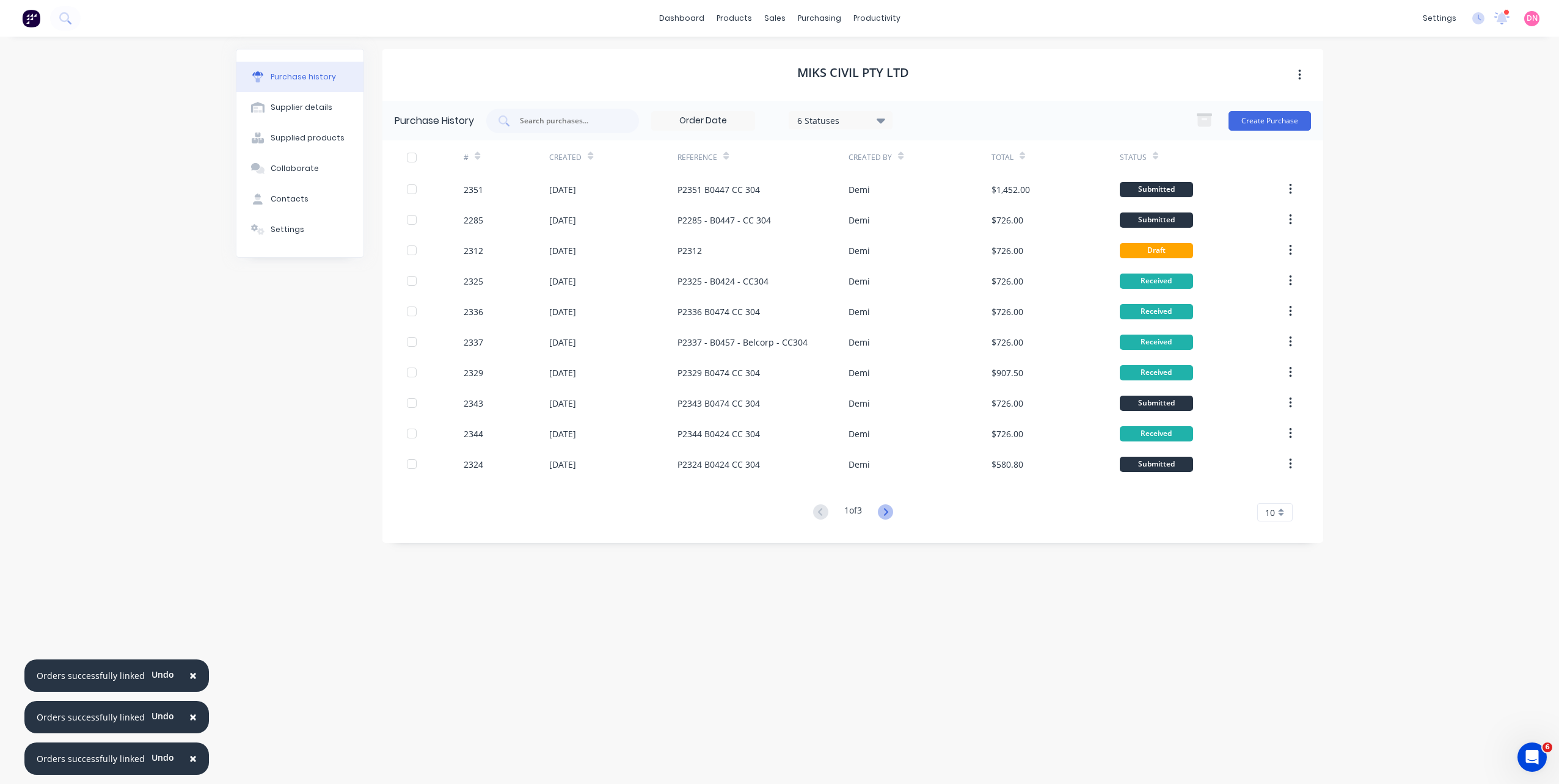
click at [880, 512] on icon at bounding box center [885, 512] width 15 height 15
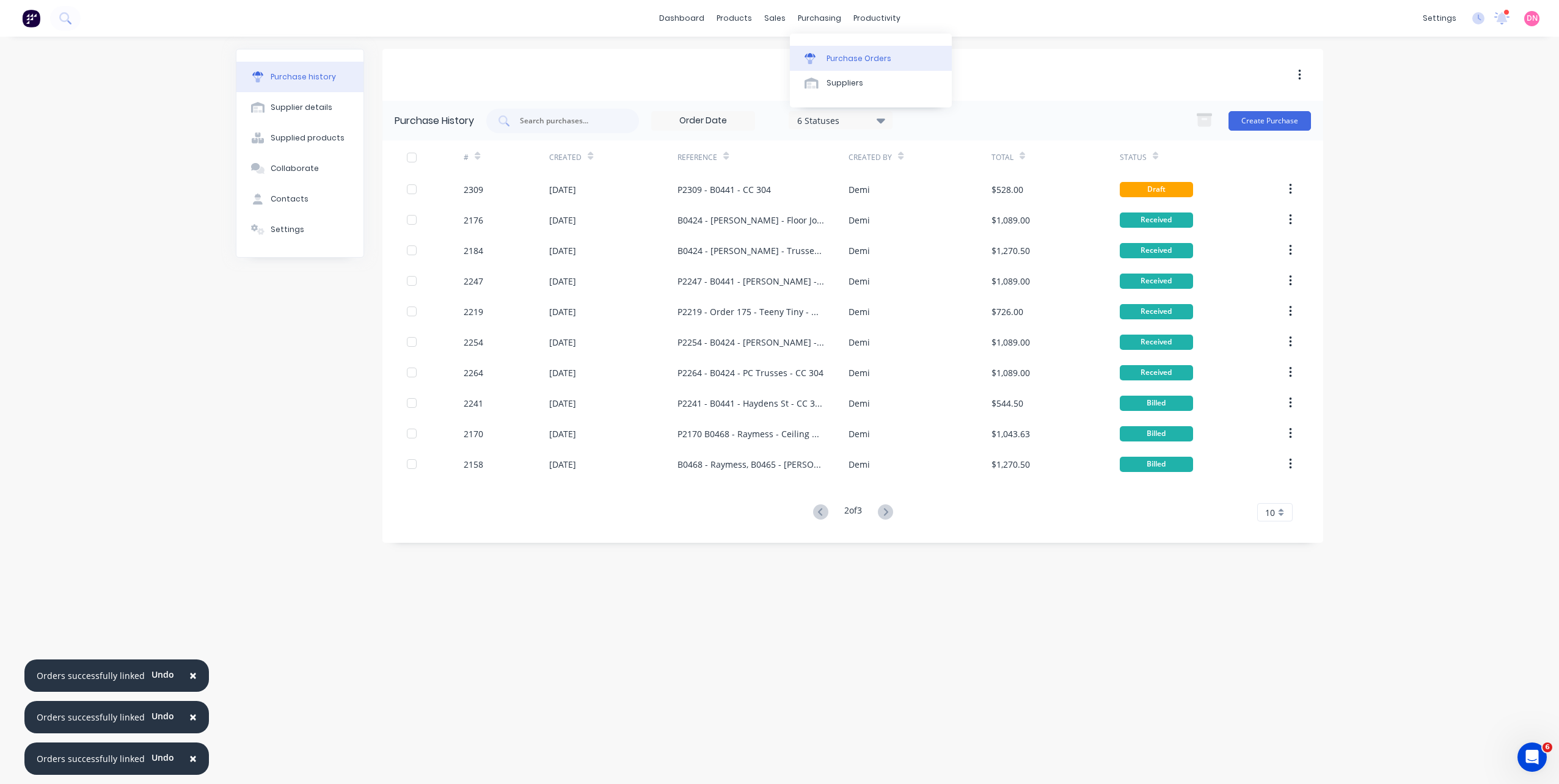
click at [806, 58] on icon at bounding box center [810, 60] width 10 height 7
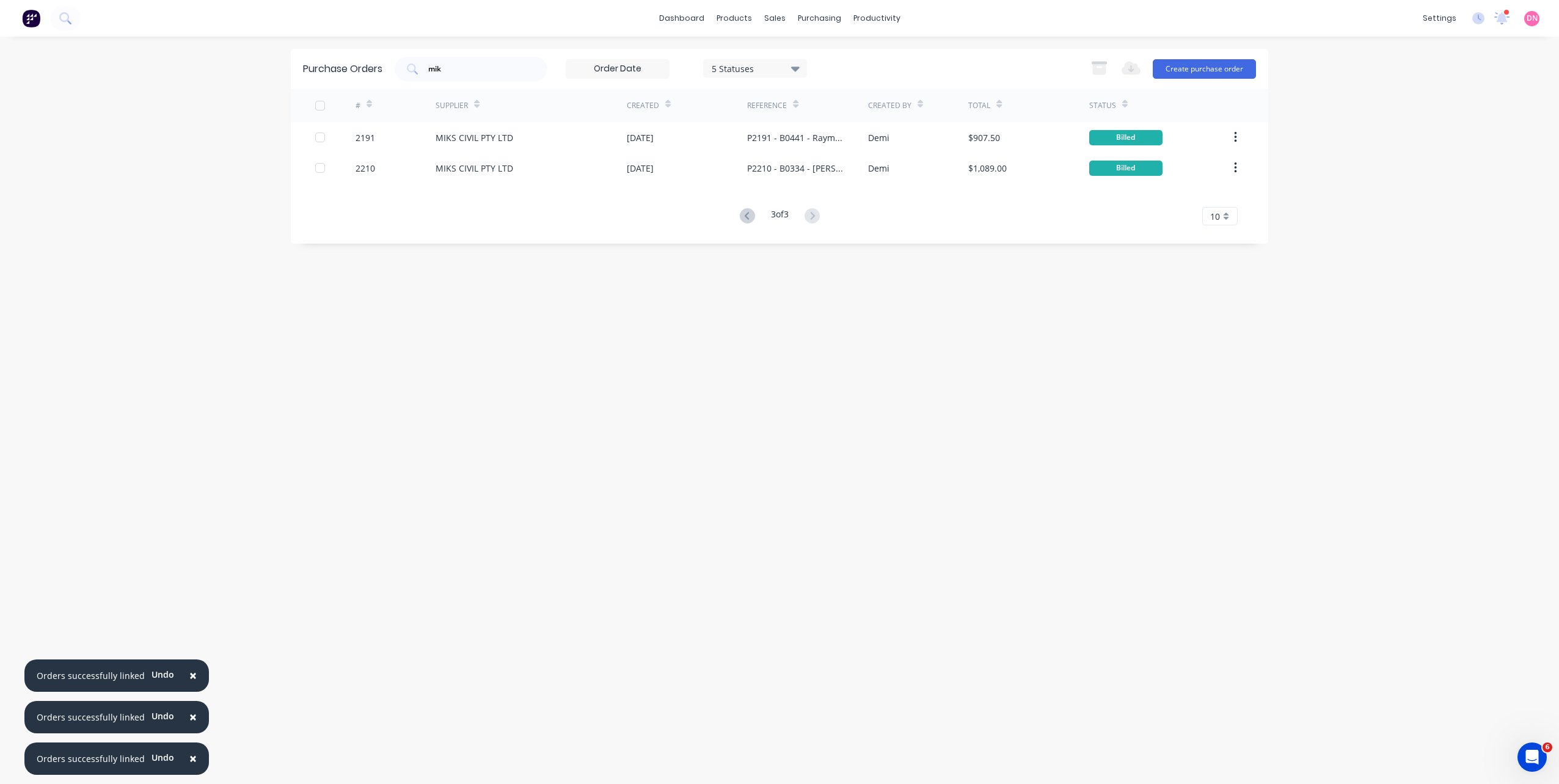
drag, startPoint x: 527, startPoint y: 61, endPoint x: 447, endPoint y: 45, distance: 81.6
click at [447, 45] on div "× Orders successfully linked Undo × Orders successfully linked Undo × Orders su…" at bounding box center [780, 392] width 1559 height 784
click at [447, 71] on input "mik" at bounding box center [477, 69] width 101 height 12
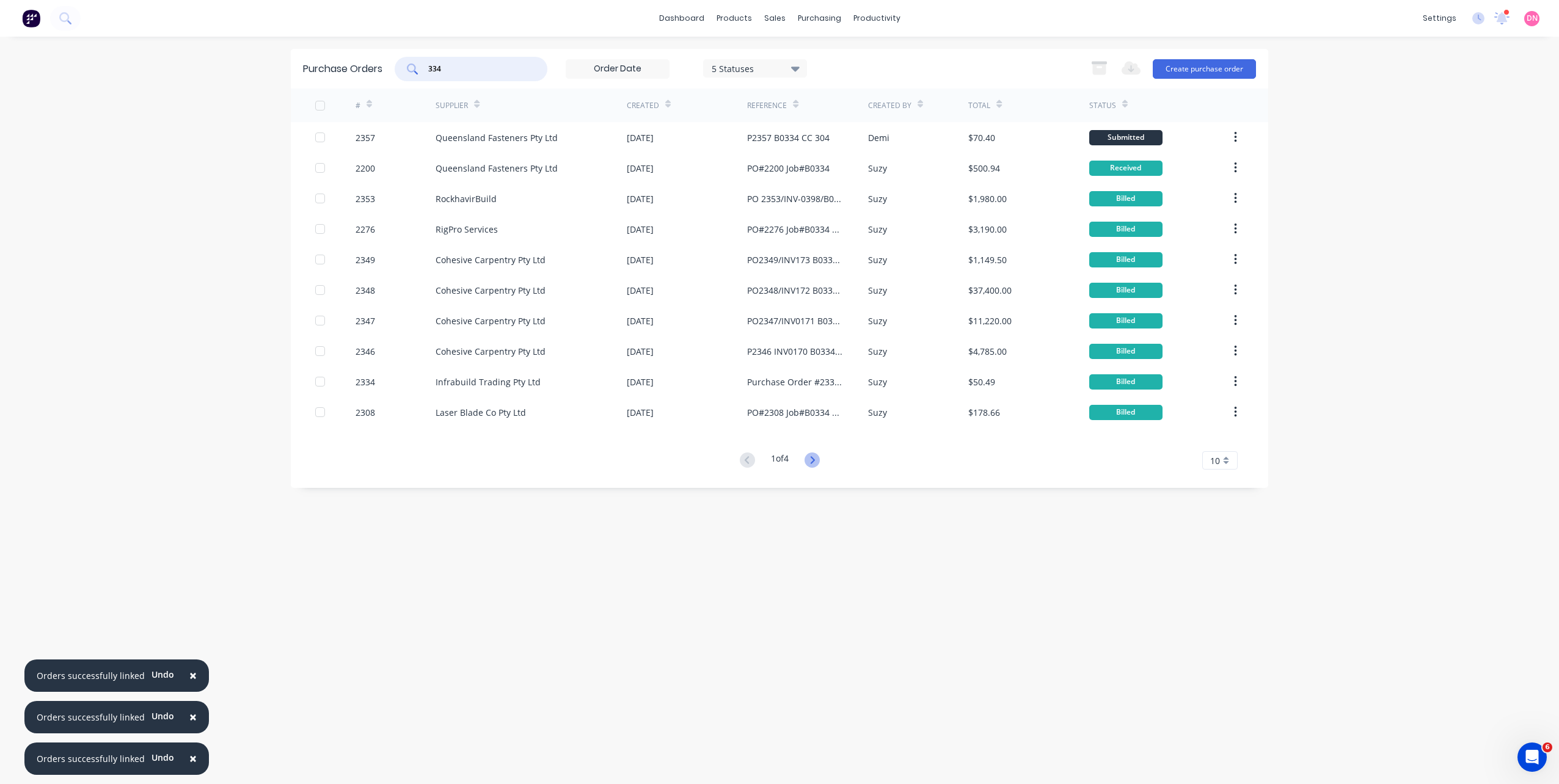
click at [816, 465] on icon at bounding box center [812, 460] width 15 height 15
click at [815, 464] on icon at bounding box center [812, 460] width 15 height 15
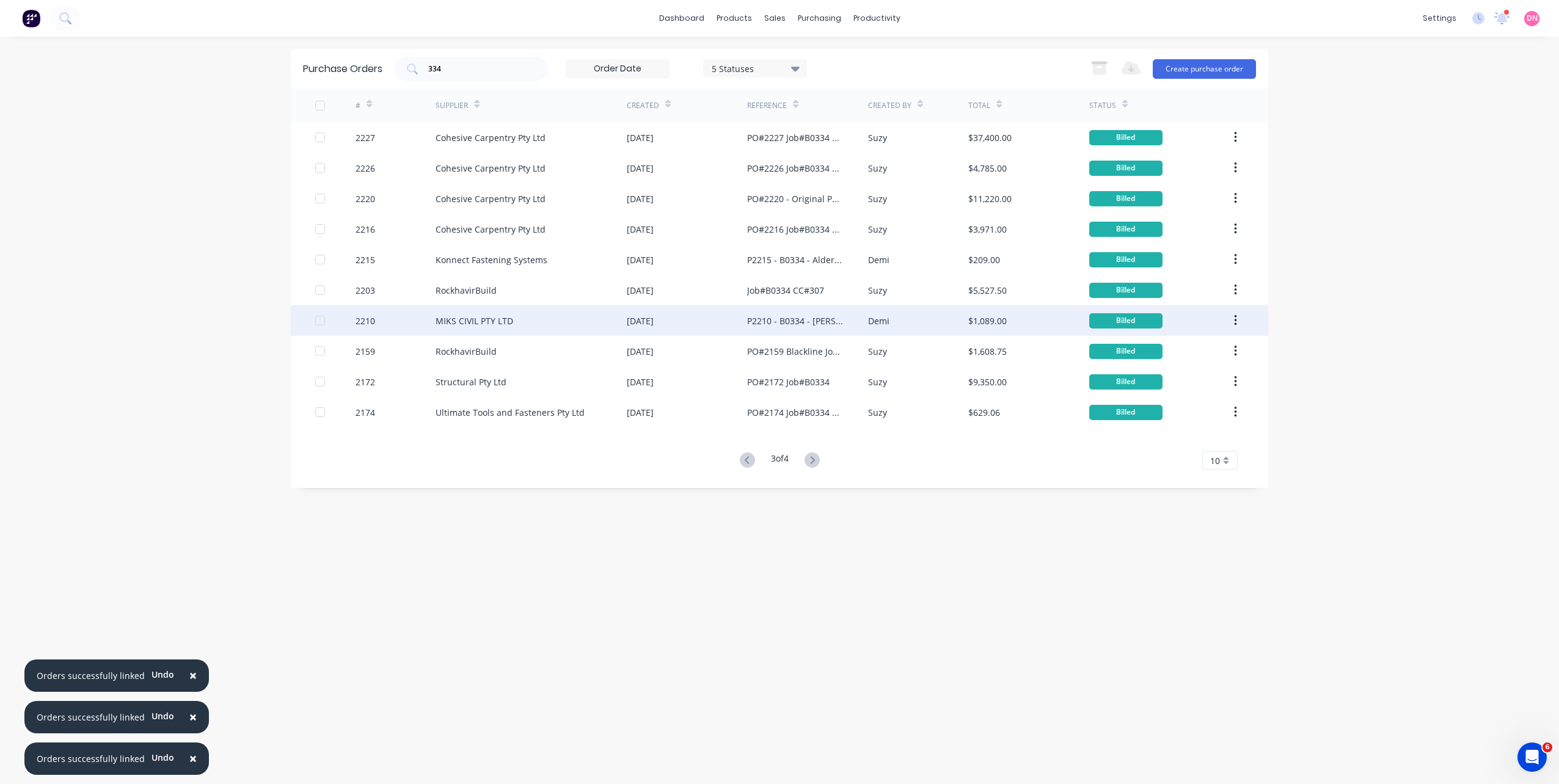
drag, startPoint x: 844, startPoint y: 324, endPoint x: 717, endPoint y: 319, distance: 127.1
click at [717, 319] on div "28 Aug 2025" at bounding box center [687, 321] width 120 height 30
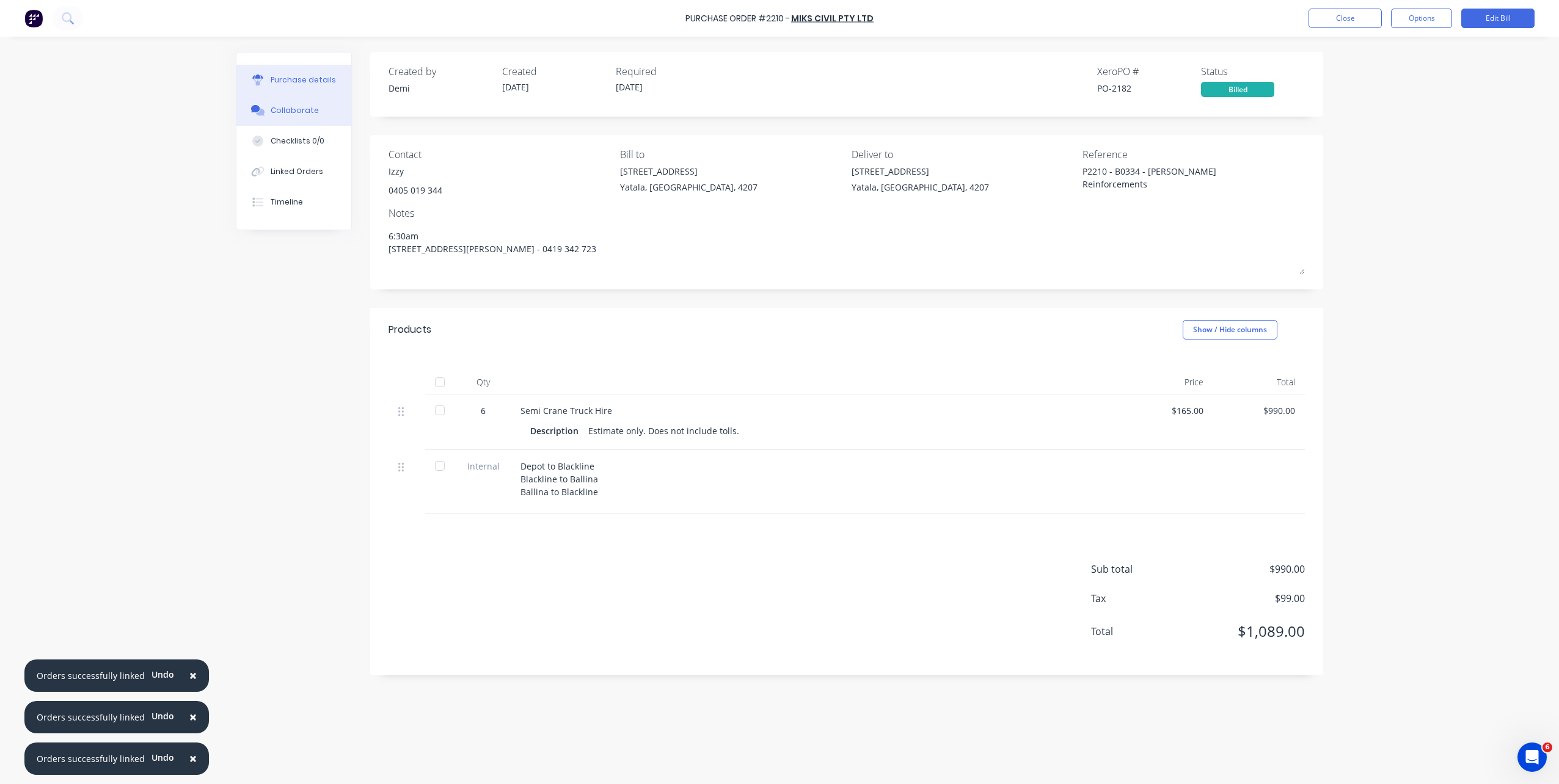
click at [270, 119] on button "Collaborate" at bounding box center [293, 110] width 115 height 30
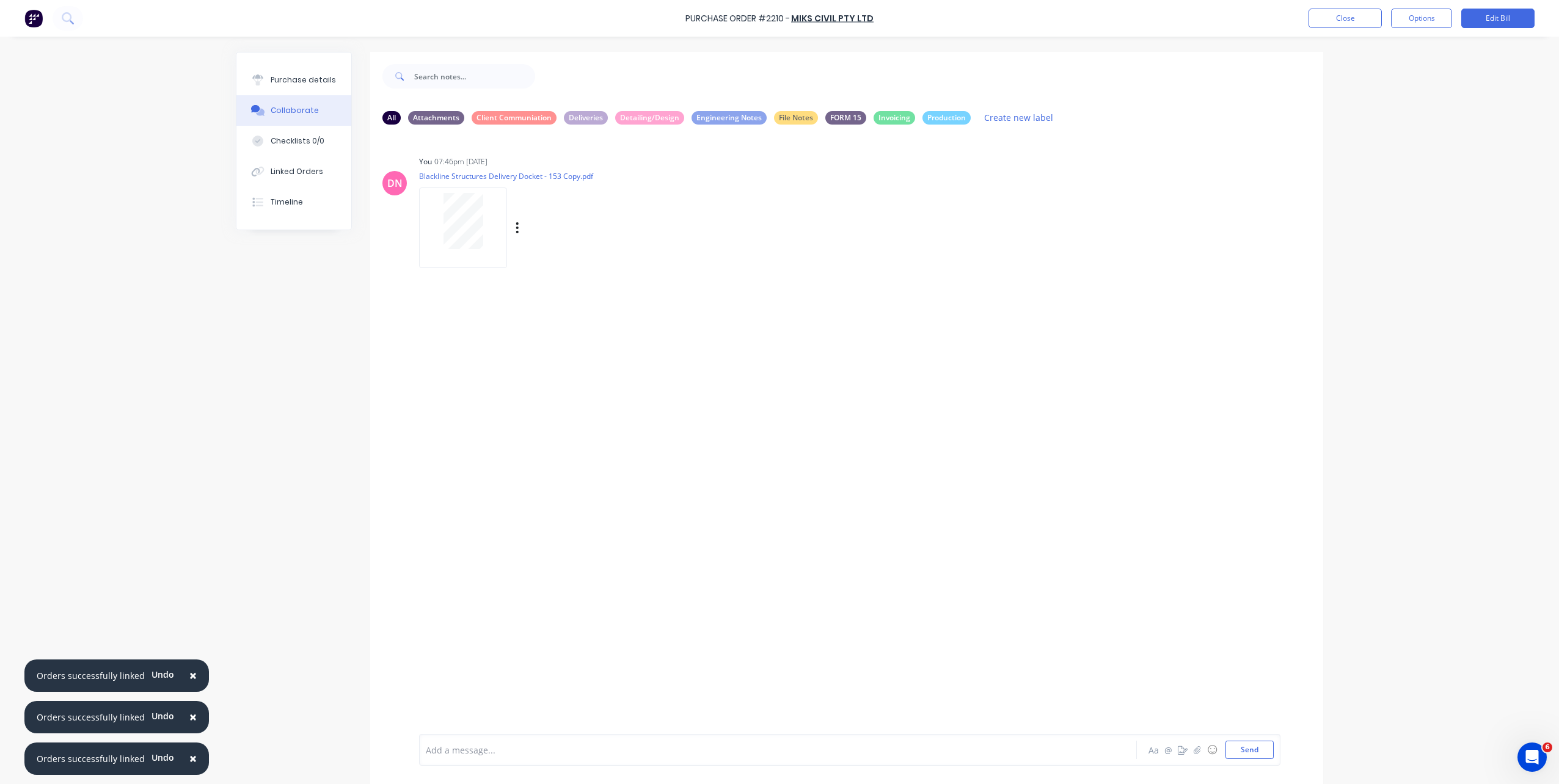
click at [482, 204] on div at bounding box center [463, 221] width 77 height 56
click at [1344, 19] on button "Close" at bounding box center [1345, 18] width 73 height 20
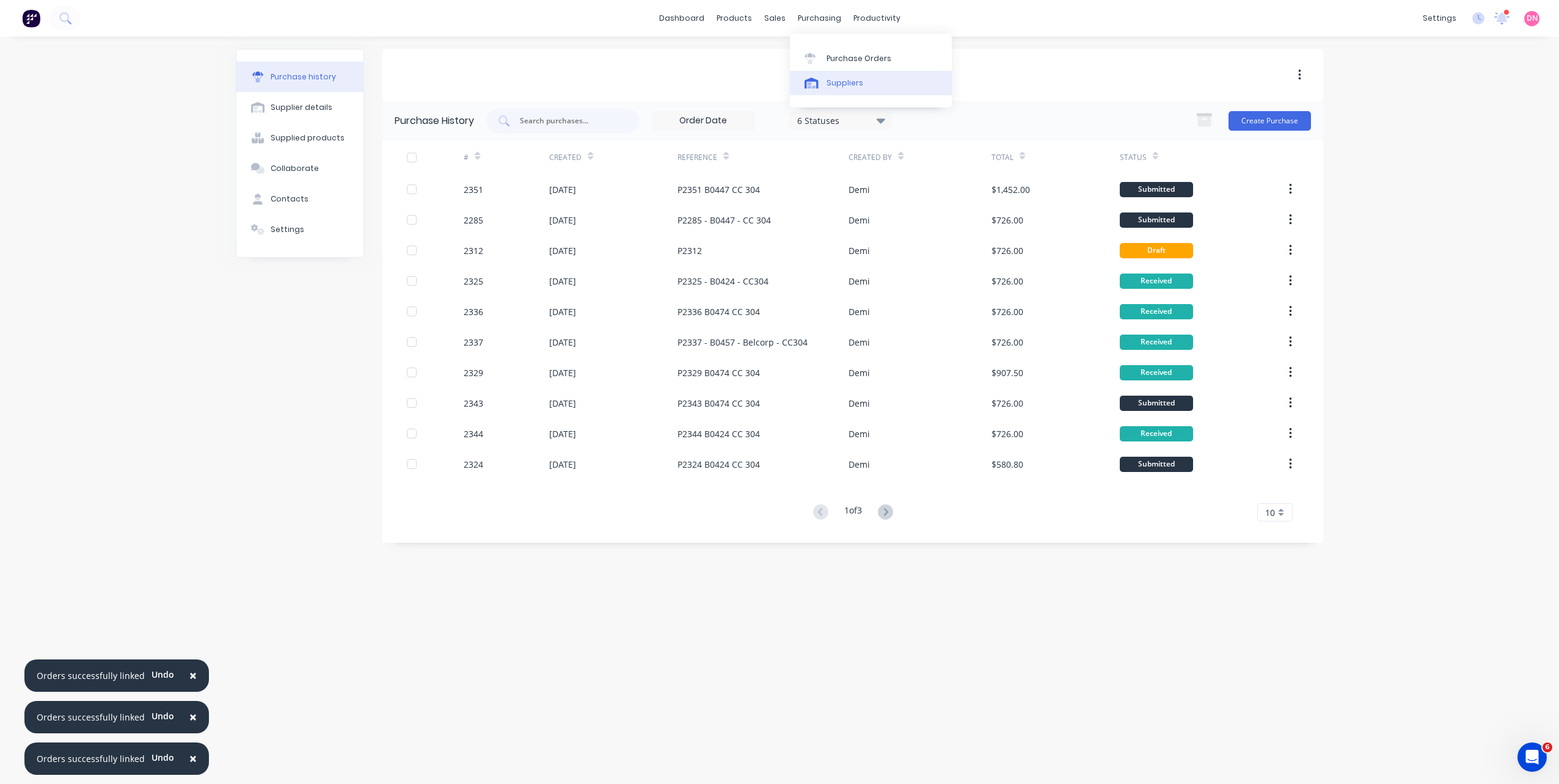
click at [812, 72] on link "Suppliers" at bounding box center [871, 83] width 162 height 24
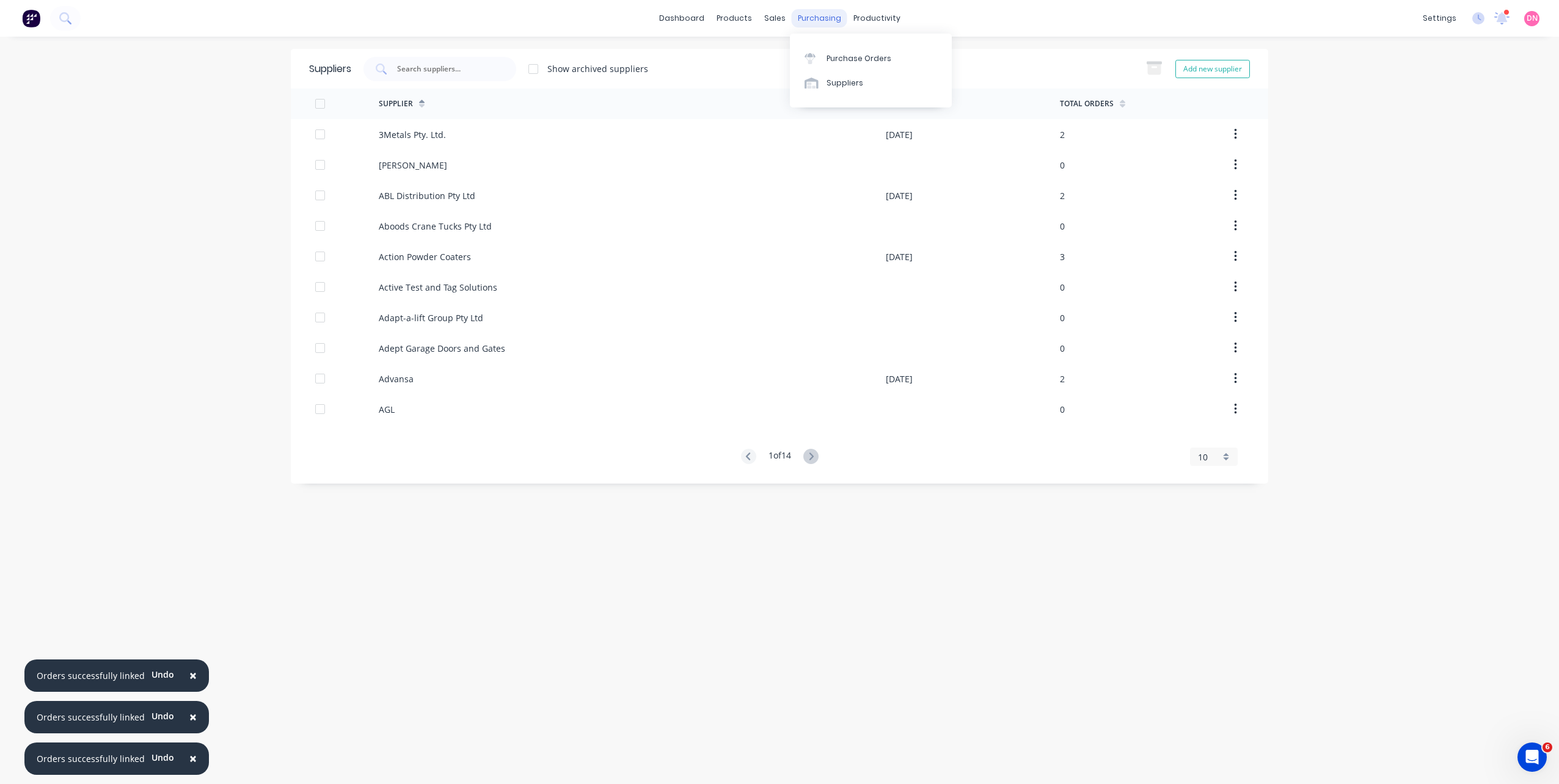
click at [820, 16] on div "purchasing" at bounding box center [819, 18] width 55 height 18
click at [817, 49] on link "Purchase Orders" at bounding box center [871, 58] width 162 height 24
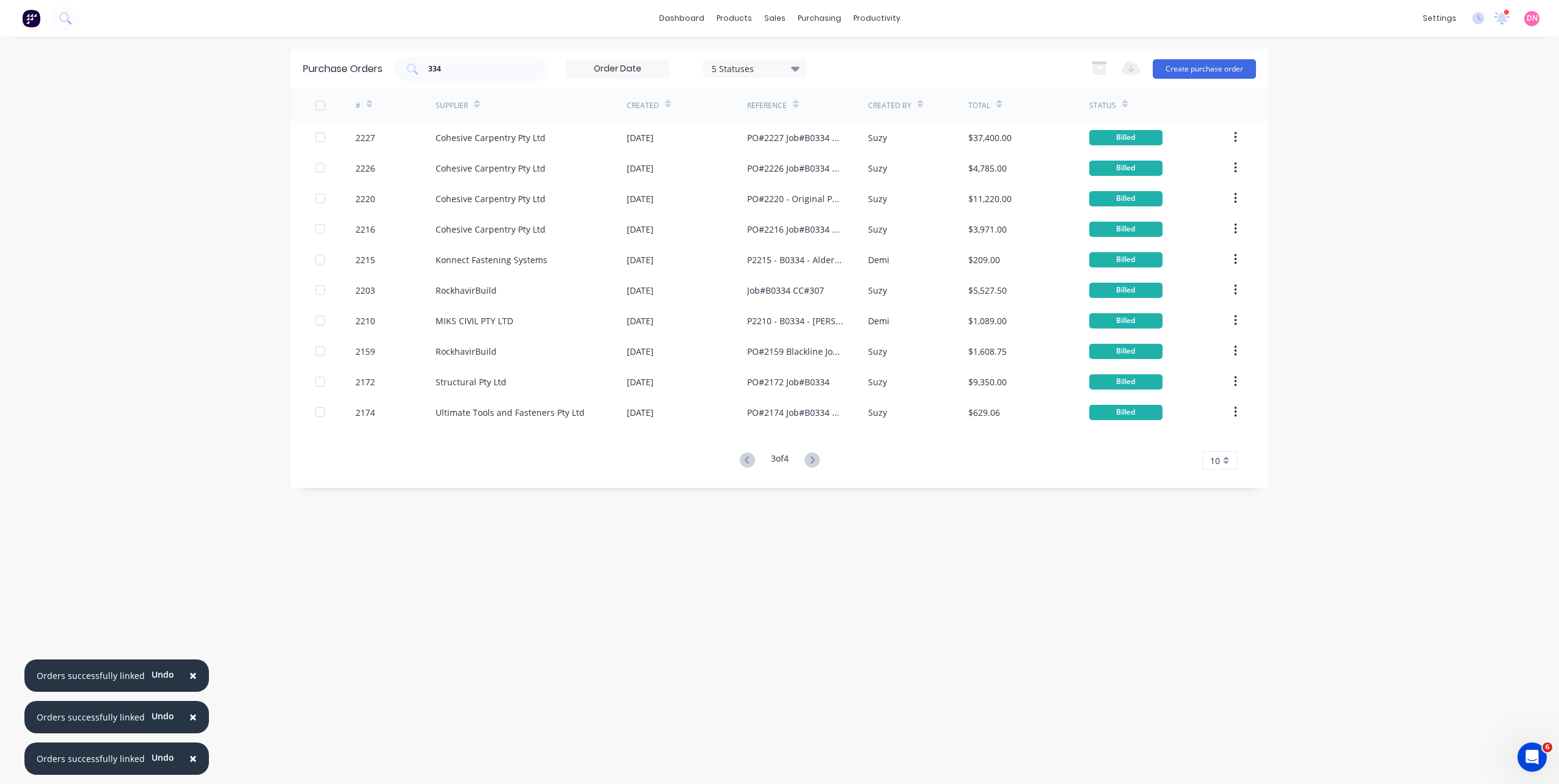
click at [802, 457] on div "3 of 4" at bounding box center [780, 460] width 87 height 17
click at [809, 457] on icon at bounding box center [812, 460] width 15 height 15
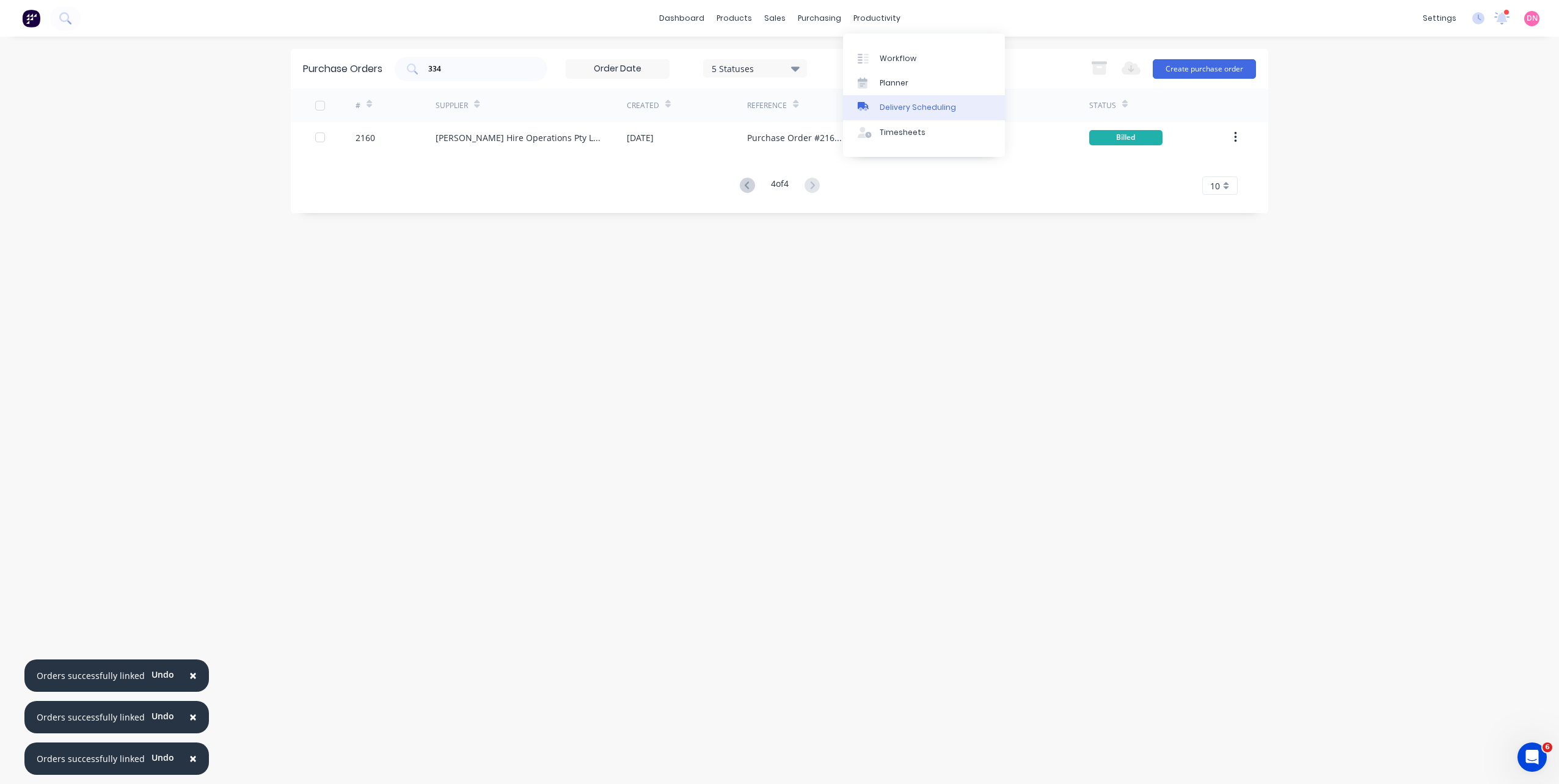
click at [875, 112] on div at bounding box center [867, 107] width 18 height 11
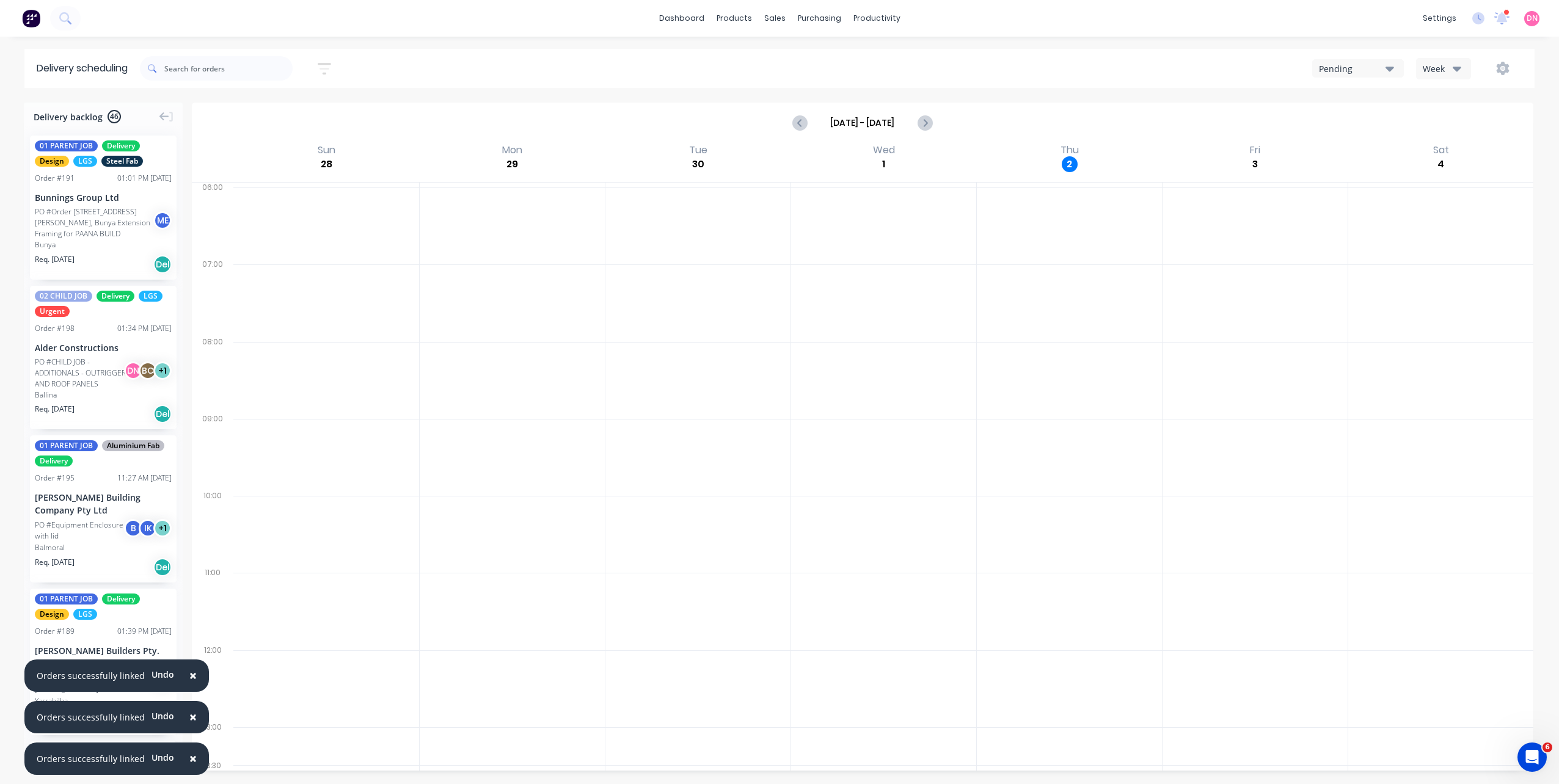
click at [787, 122] on div "Sep 28 - Oct 4" at bounding box center [862, 123] width 1339 height 38
click at [1367, 79] on div "Pending Week" at bounding box center [1174, 68] width 697 height 22
click at [1370, 71] on div "Pending" at bounding box center [1352, 68] width 67 height 13
click at [1464, 61] on button "Week" at bounding box center [1444, 68] width 55 height 21
click at [1436, 122] on div "Vehicle" at bounding box center [1477, 125] width 121 height 24
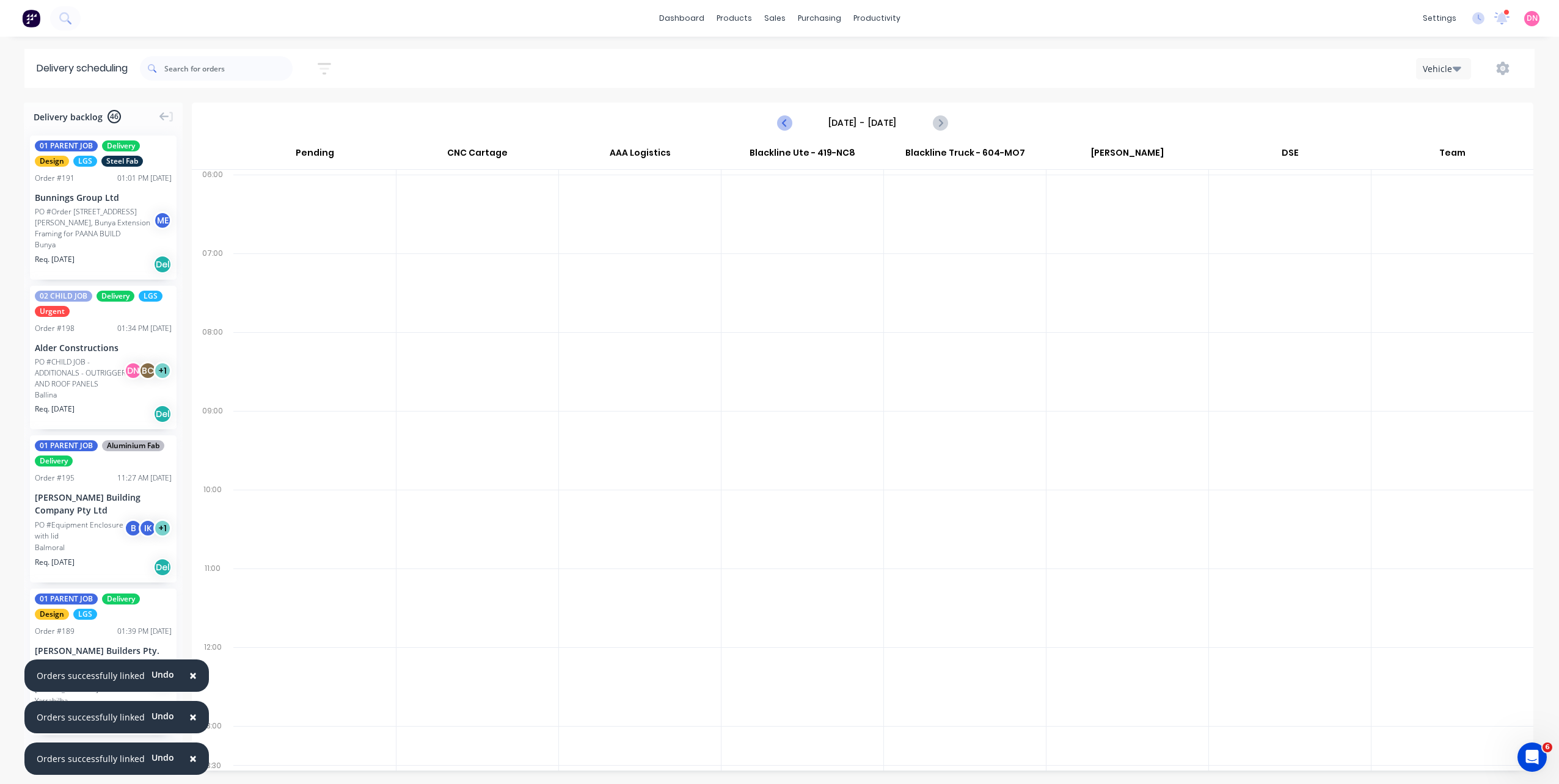
click at [786, 115] on button "Previous page" at bounding box center [785, 123] width 24 height 24
click at [786, 125] on icon "Previous page" at bounding box center [785, 122] width 14 height 14
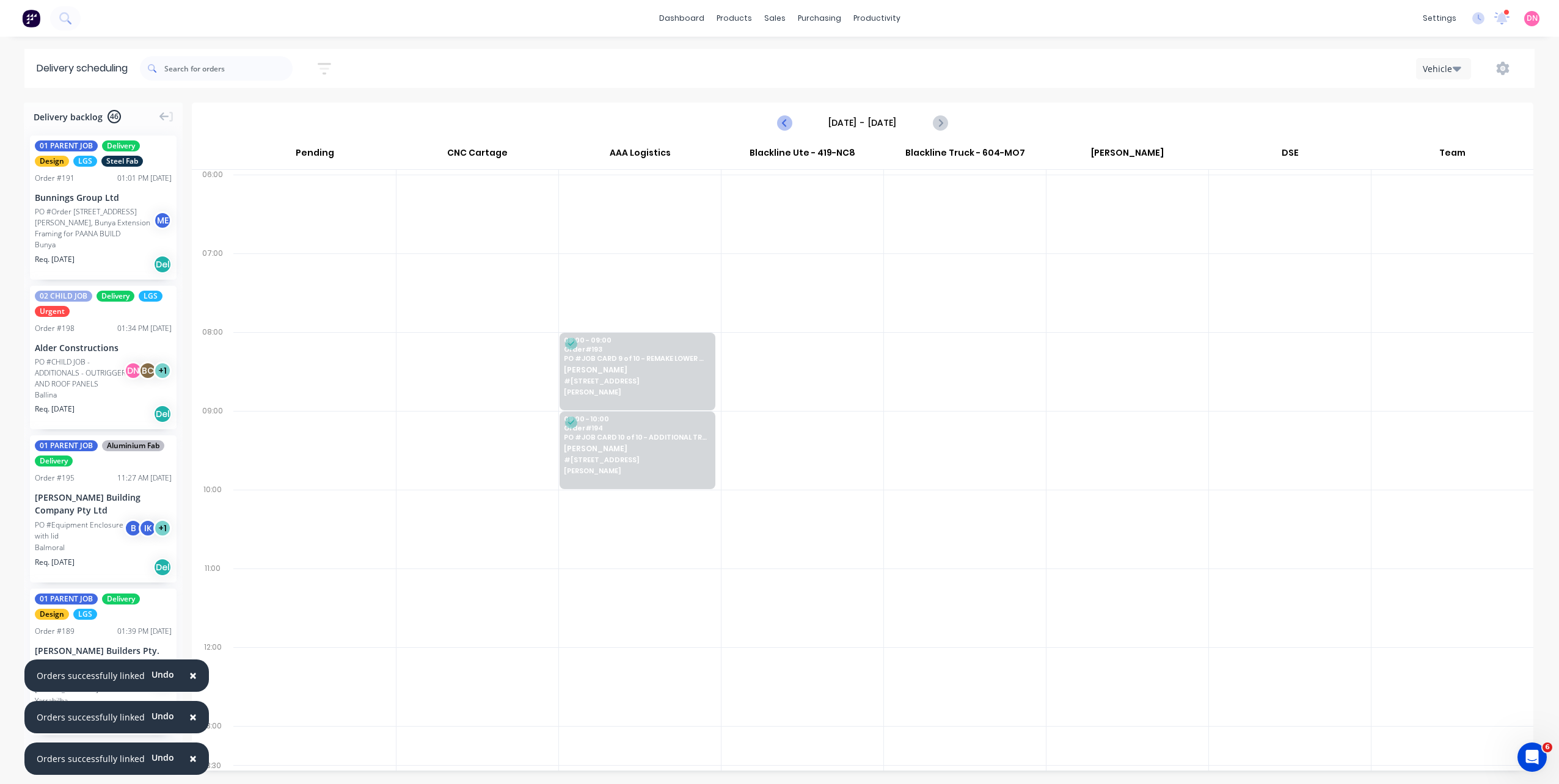
click at [786, 125] on icon "Previous page" at bounding box center [785, 122] width 5 height 10
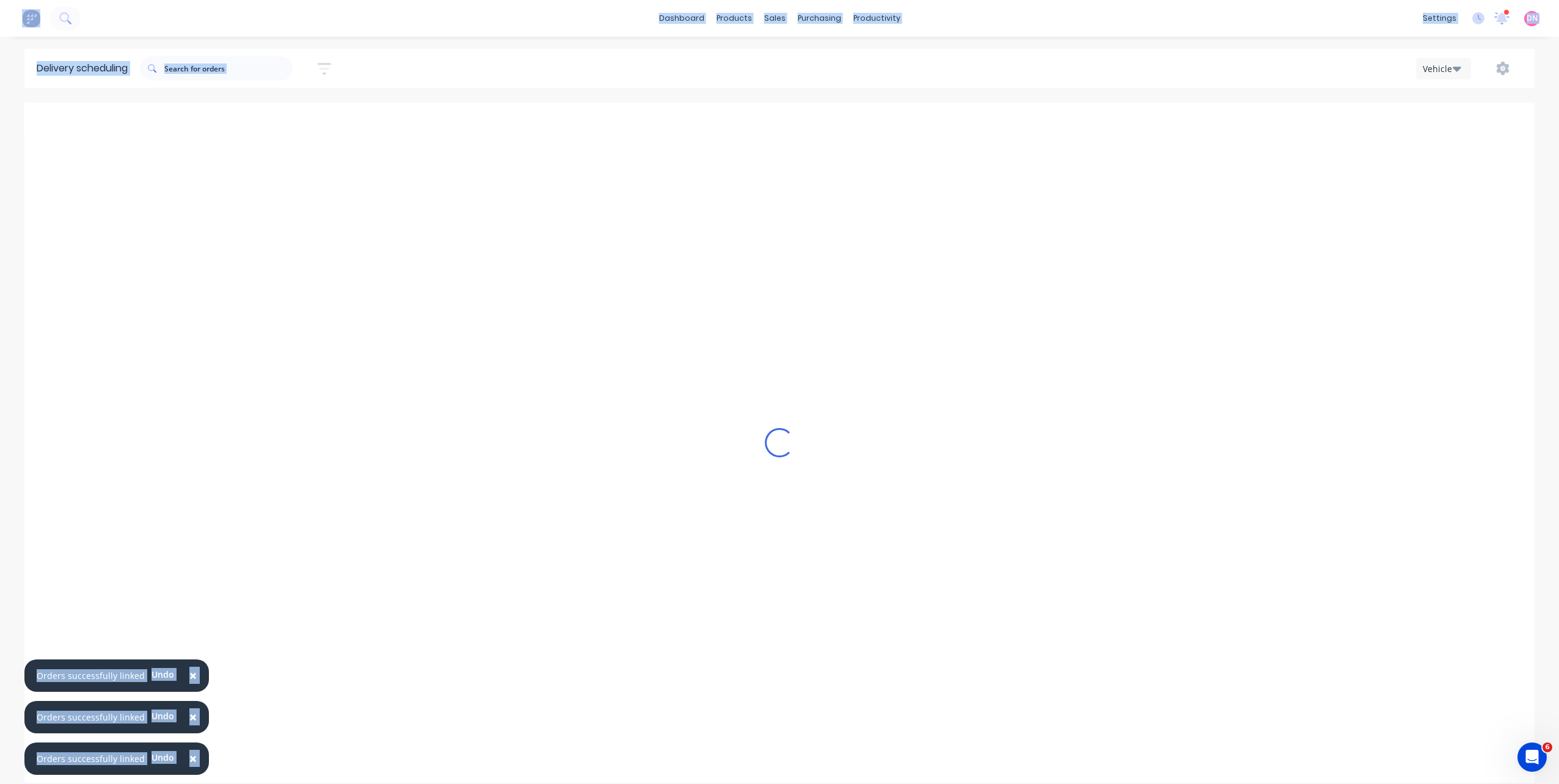
click at [786, 125] on icon "Previous page" at bounding box center [785, 122] width 5 height 10
click at [786, 125] on icon "Previous page" at bounding box center [785, 122] width 5 height 10
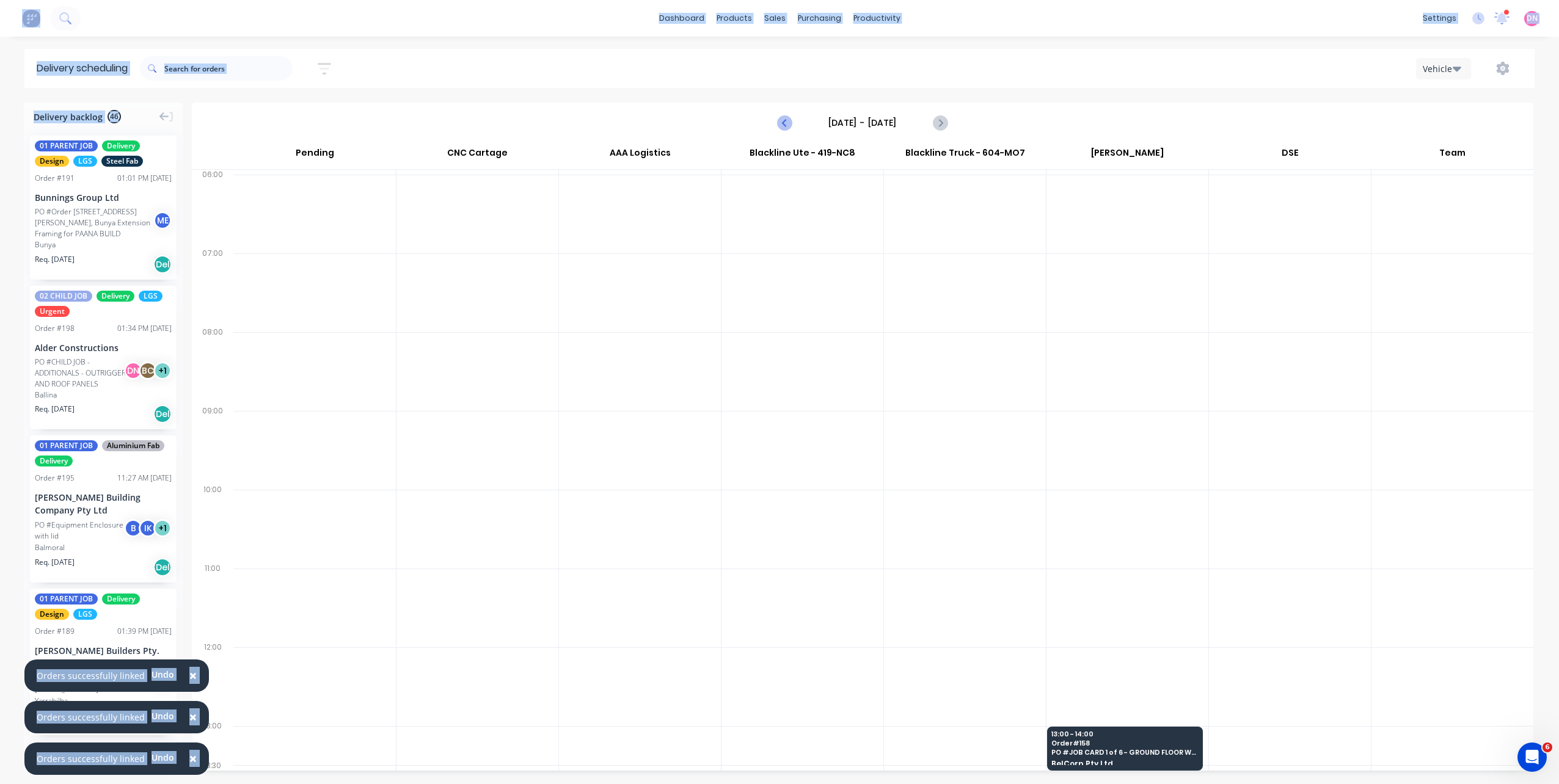
click at [786, 125] on icon "Previous page" at bounding box center [785, 122] width 5 height 10
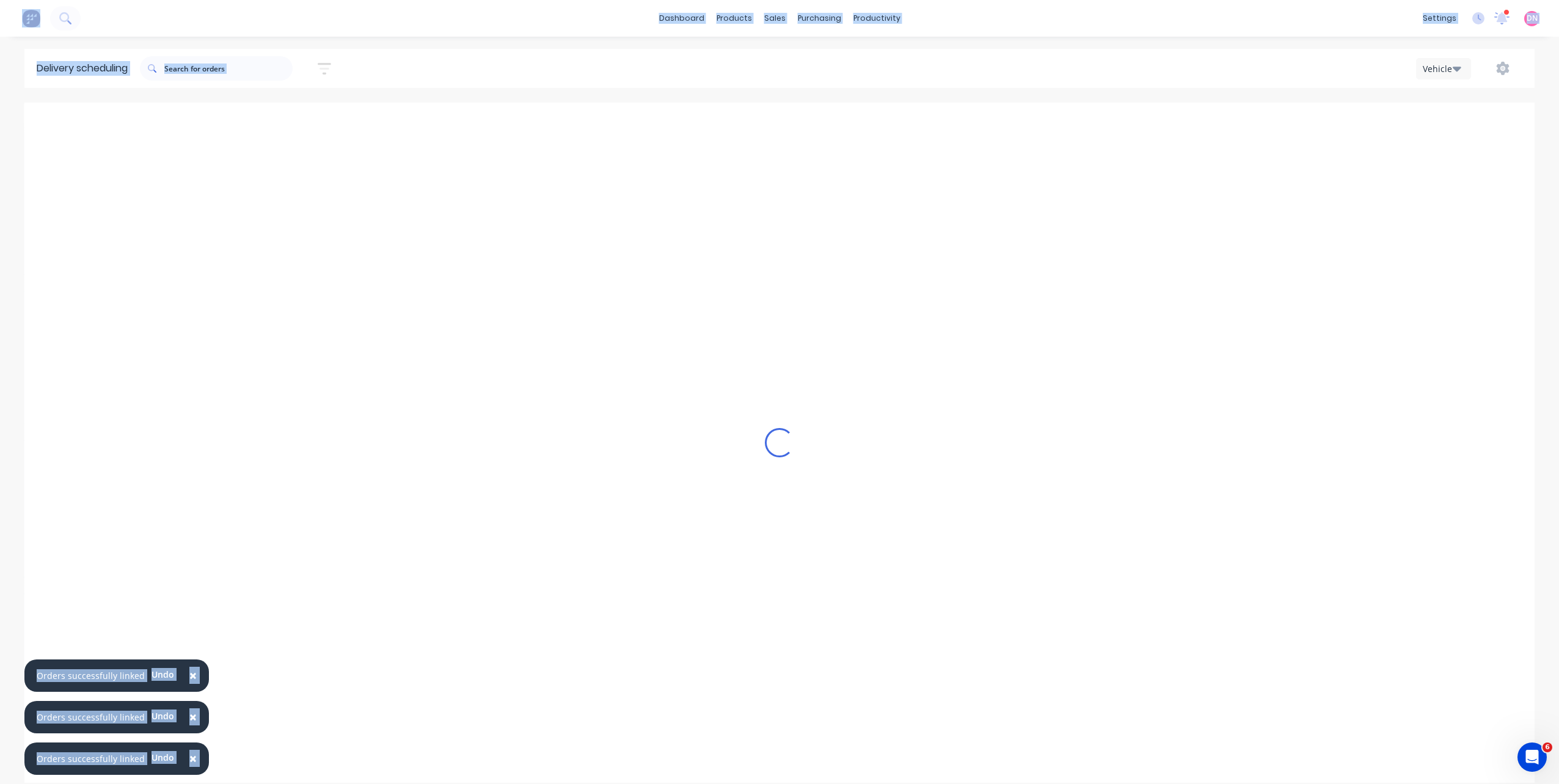
click at [786, 125] on icon "Previous page" at bounding box center [785, 122] width 5 height 10
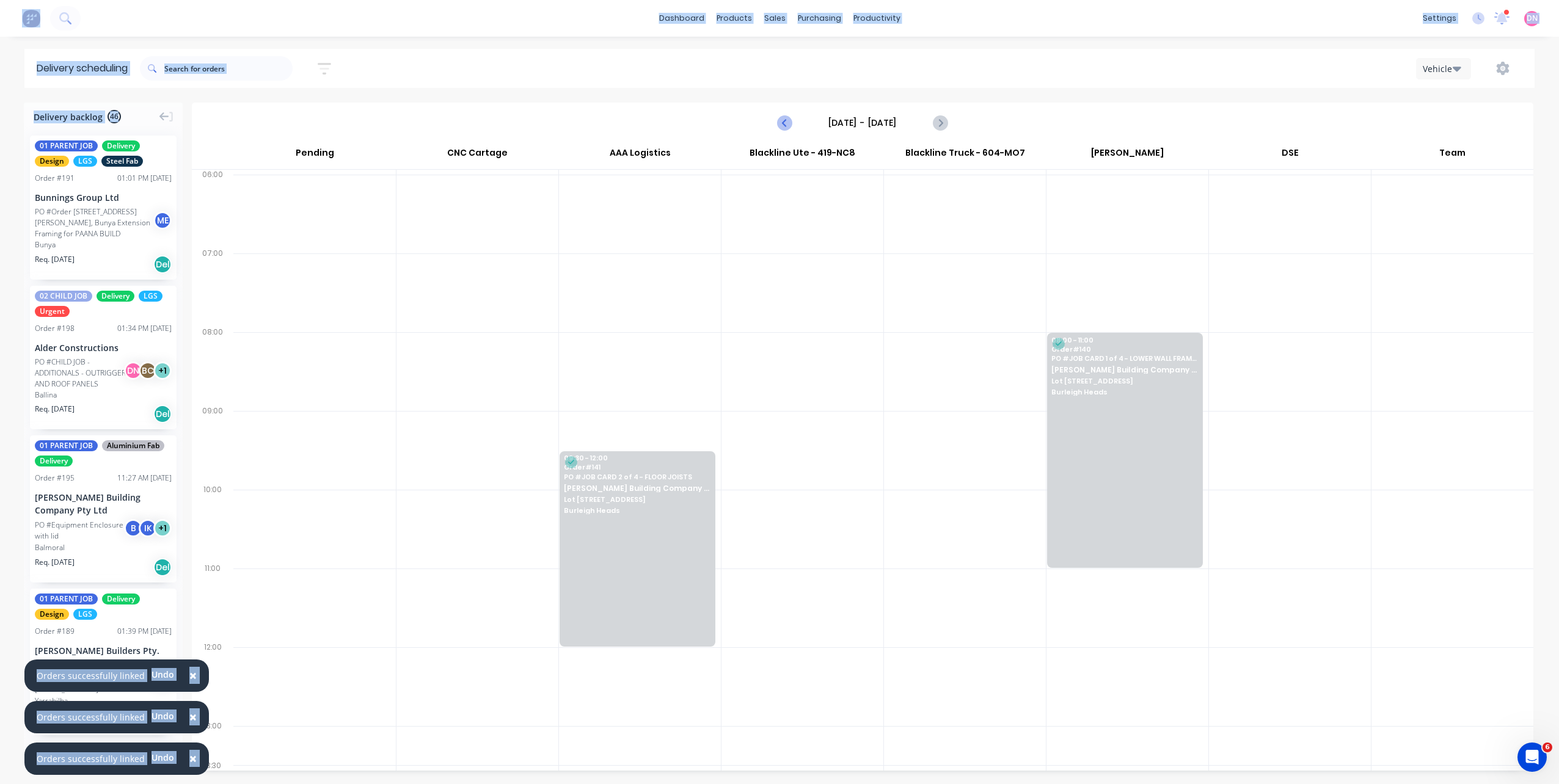
click at [786, 125] on icon "Previous page" at bounding box center [785, 122] width 5 height 10
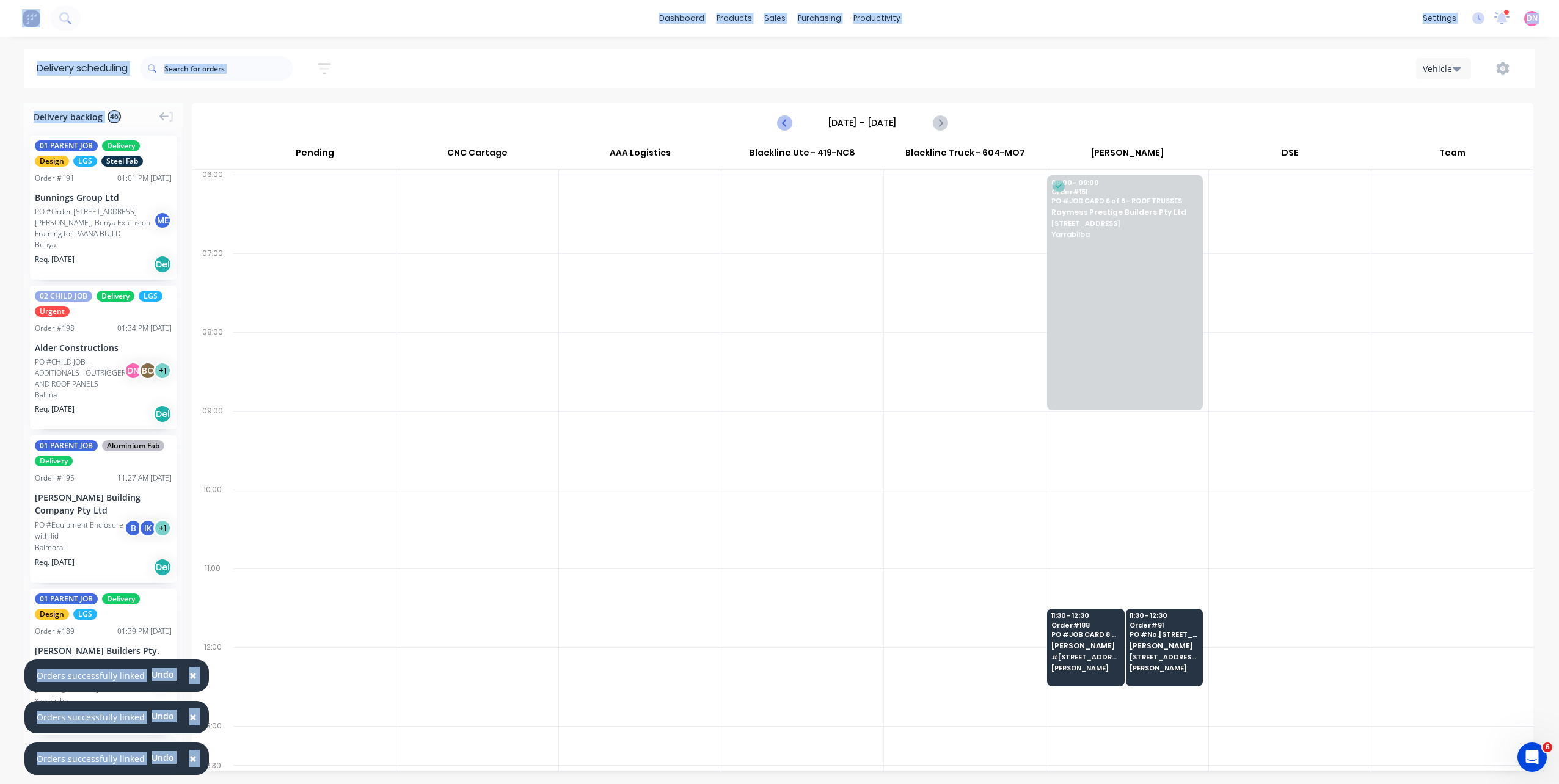
click at [786, 125] on icon "Previous page" at bounding box center [785, 122] width 5 height 10
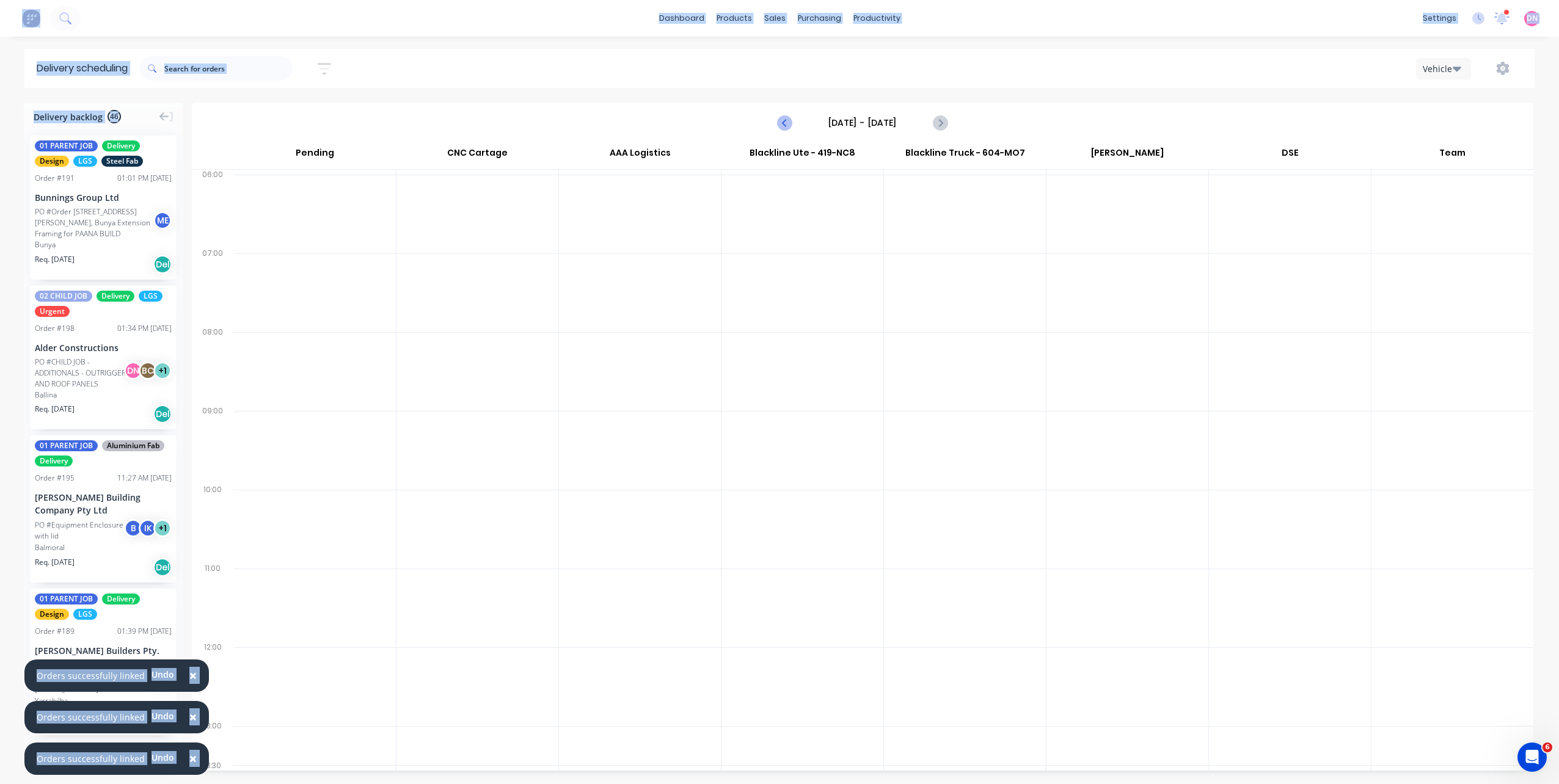
click at [786, 125] on icon "Previous page" at bounding box center [785, 122] width 5 height 10
click at [786, 125] on icon "Previous page" at bounding box center [785, 122] width 5 height 10
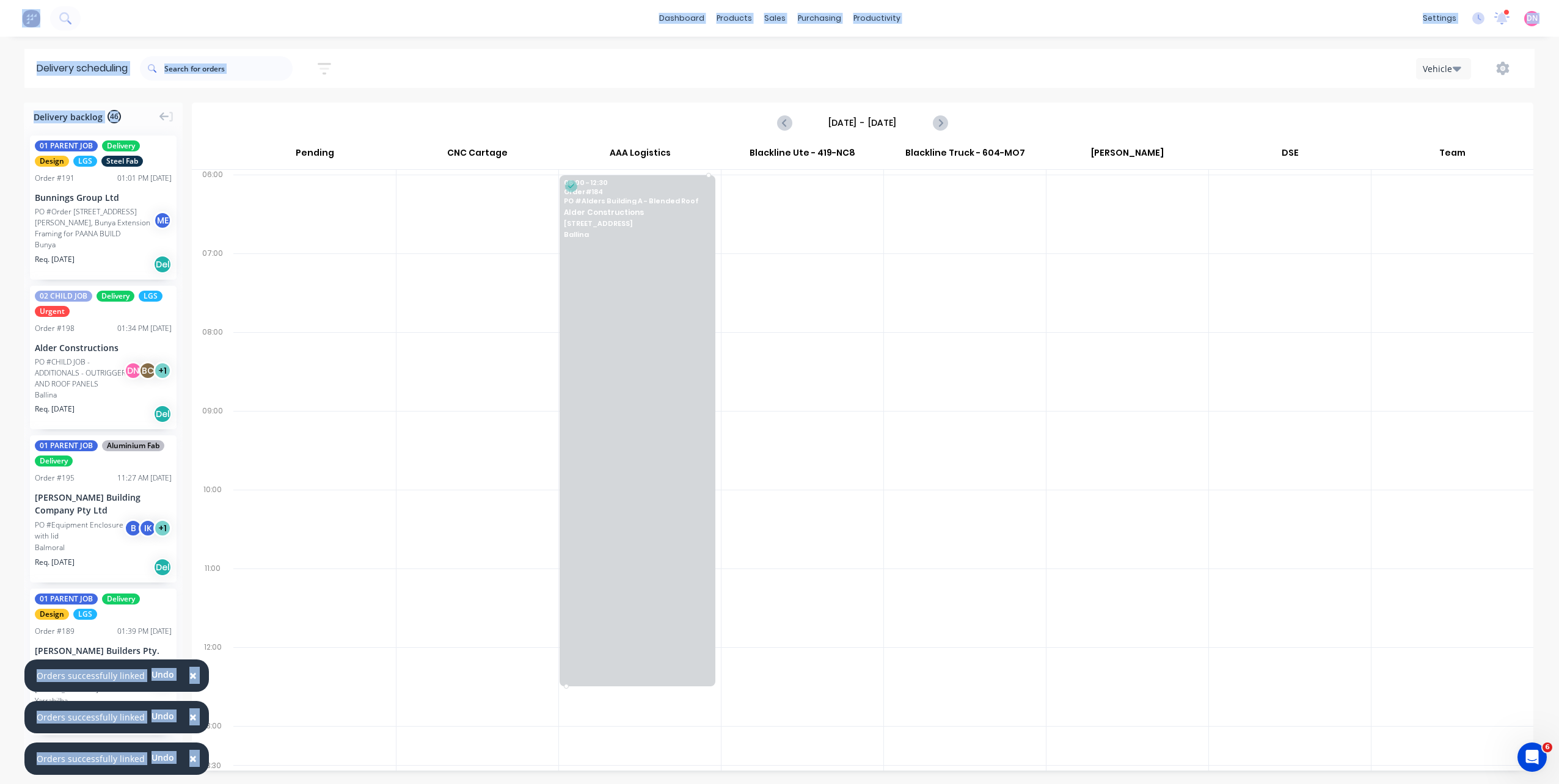
click at [618, 247] on div at bounding box center [637, 431] width 156 height 511
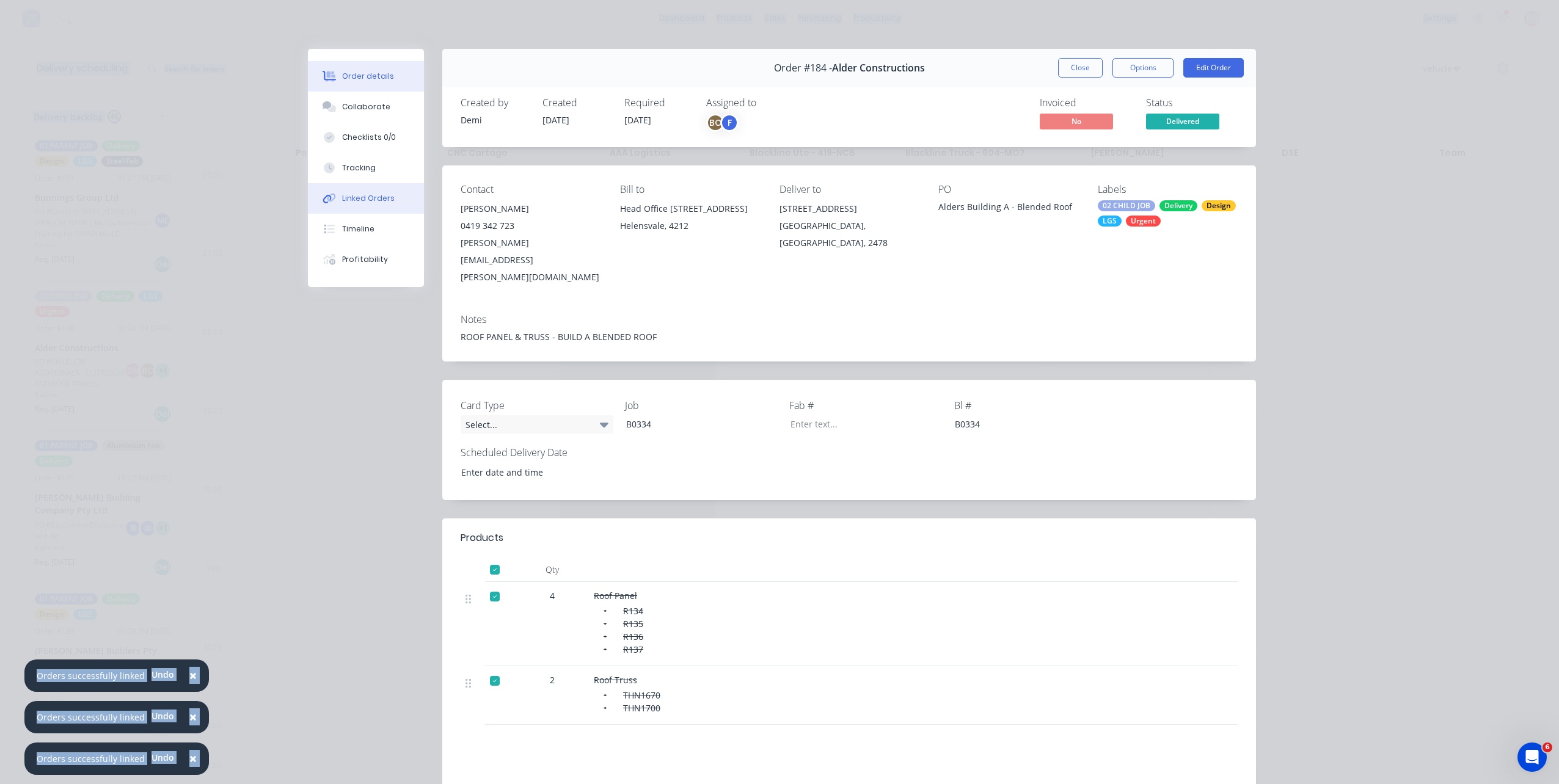
click at [398, 203] on button "Linked Orders" at bounding box center [365, 198] width 116 height 30
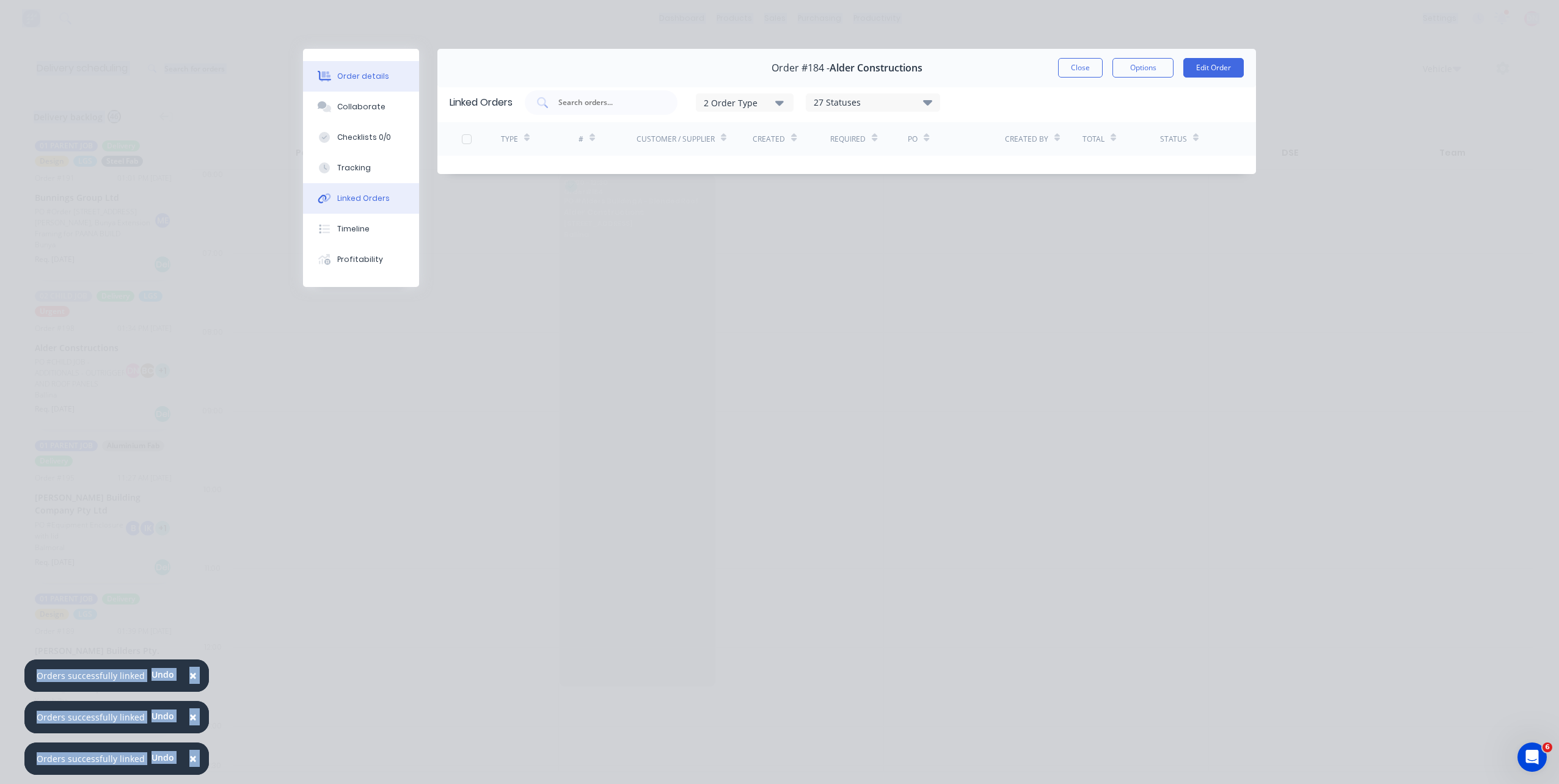
click at [394, 83] on button "Order details" at bounding box center [361, 76] width 116 height 30
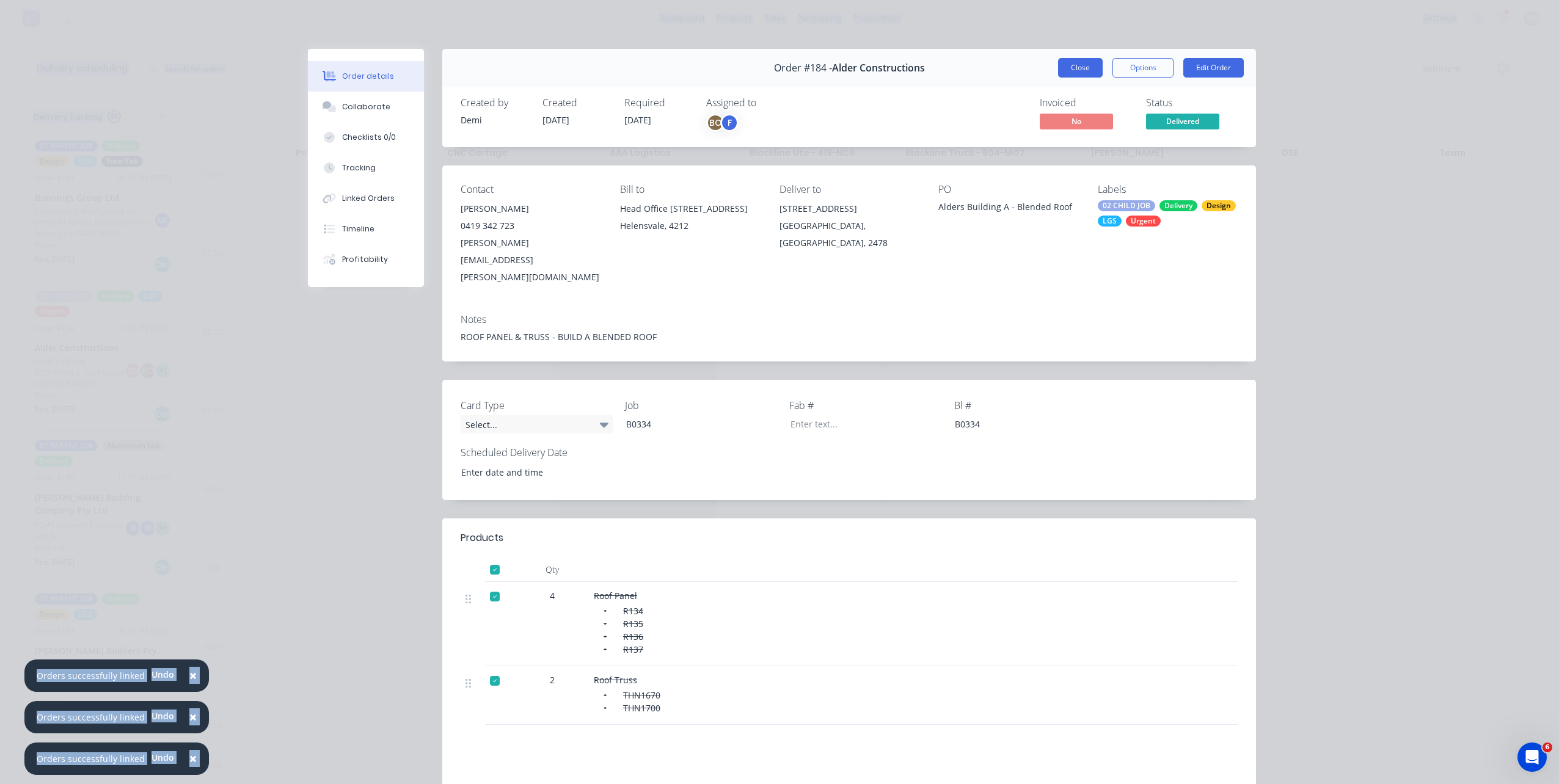
click at [1064, 75] on button "Close" at bounding box center [1080, 68] width 45 height 20
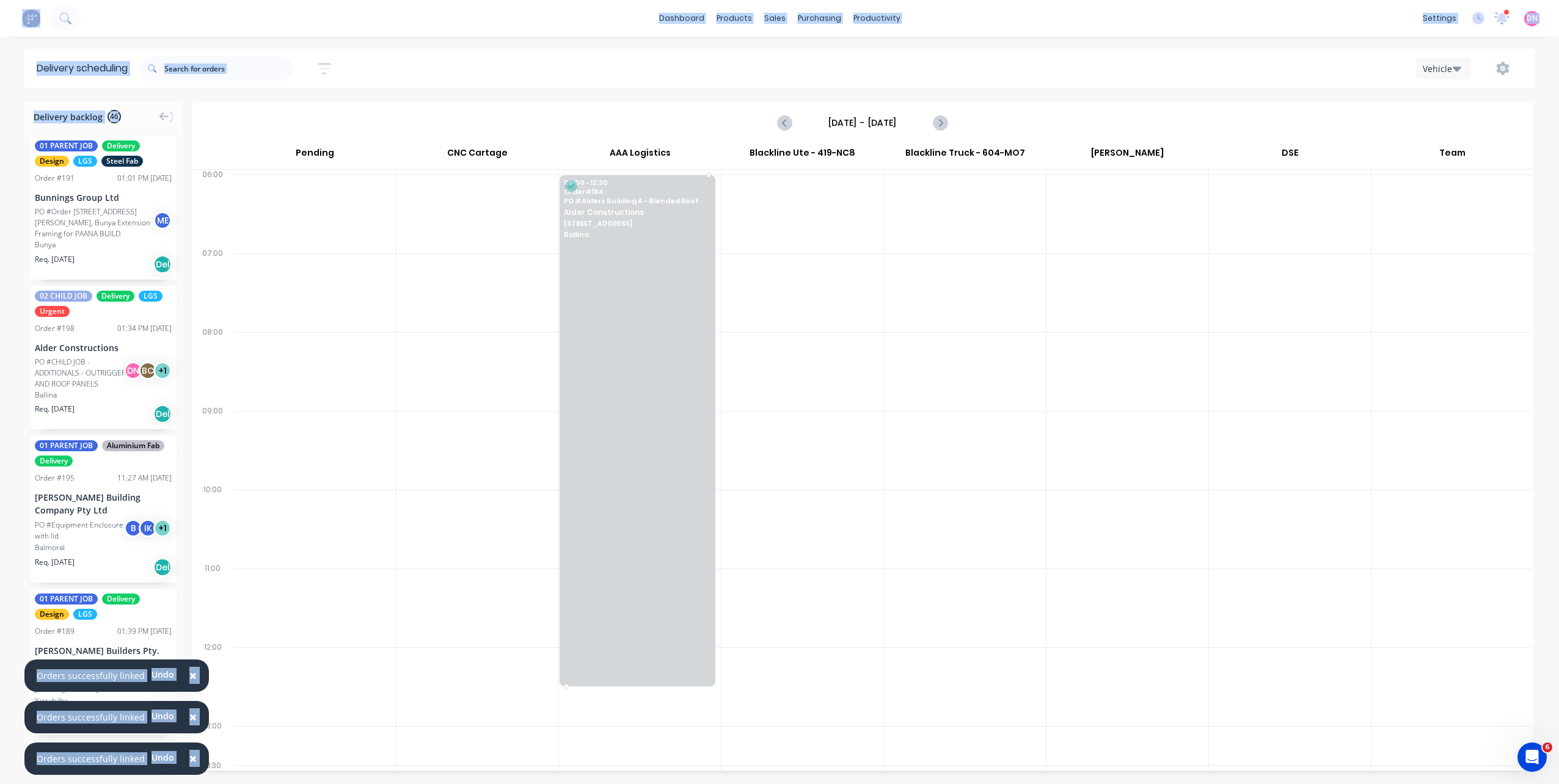
click at [678, 254] on div at bounding box center [637, 431] width 156 height 511
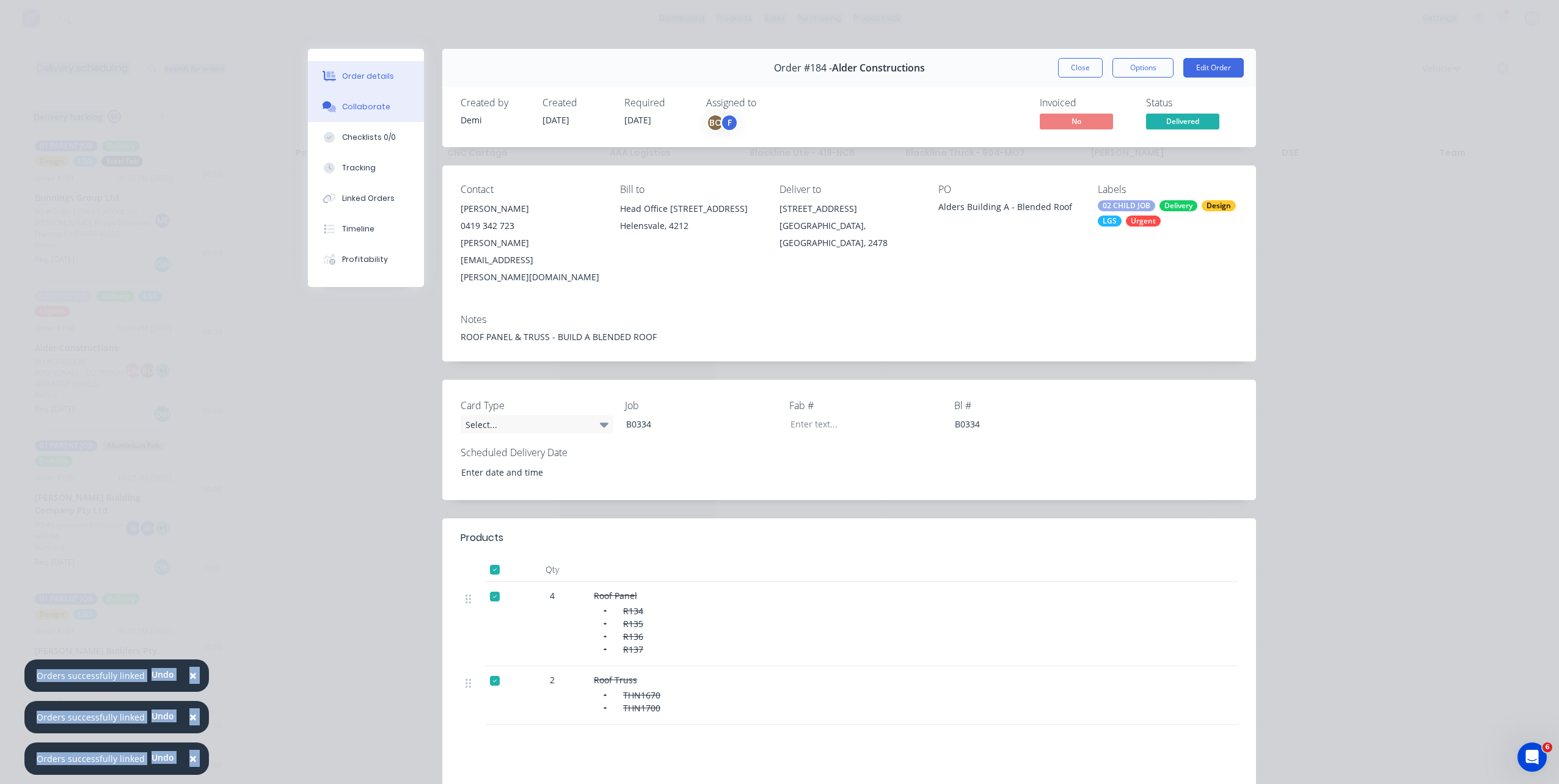
click at [391, 115] on button "Collaborate" at bounding box center [365, 107] width 116 height 30
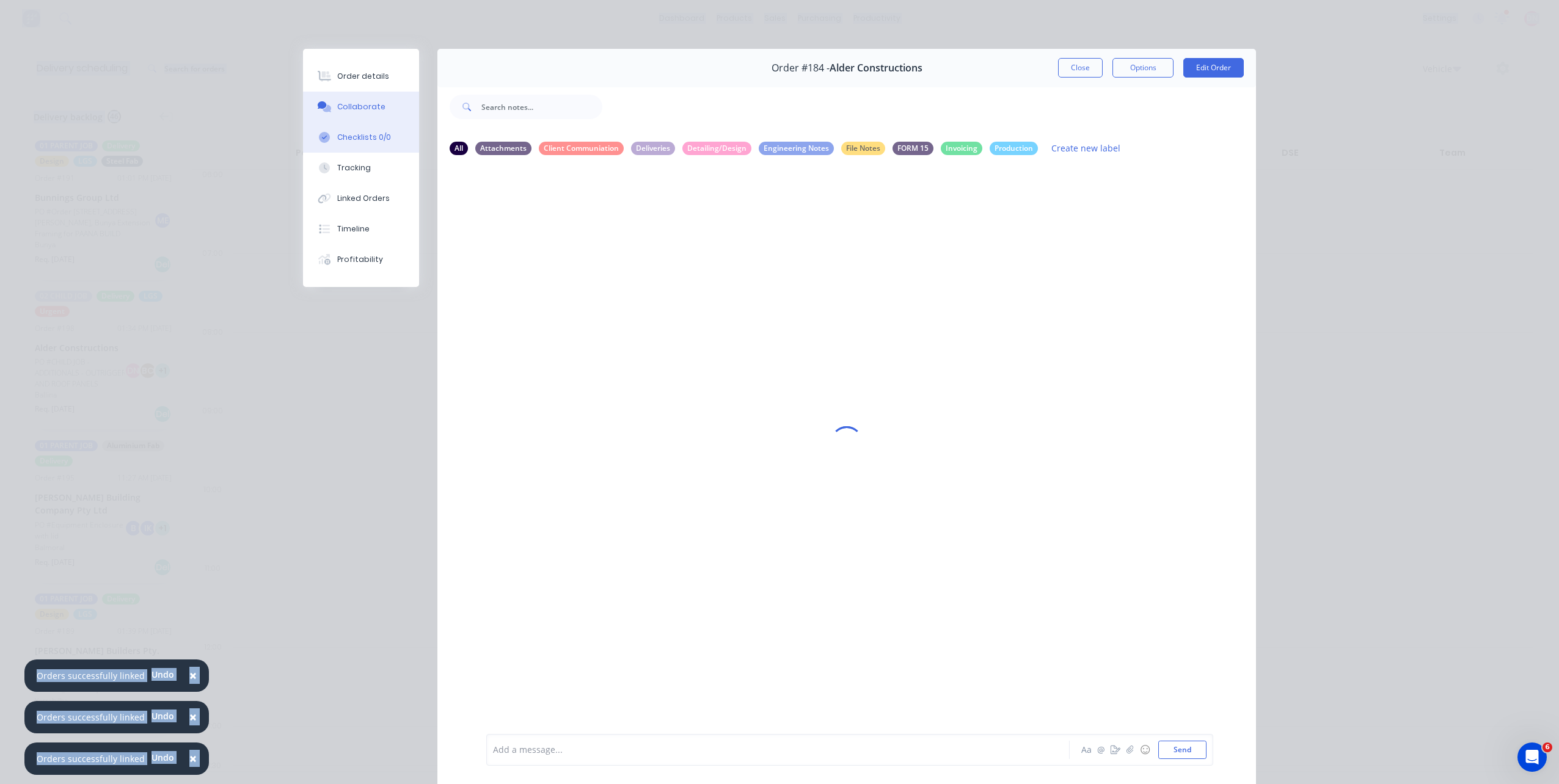
click at [388, 134] on button "Checklists 0/0" at bounding box center [361, 138] width 116 height 30
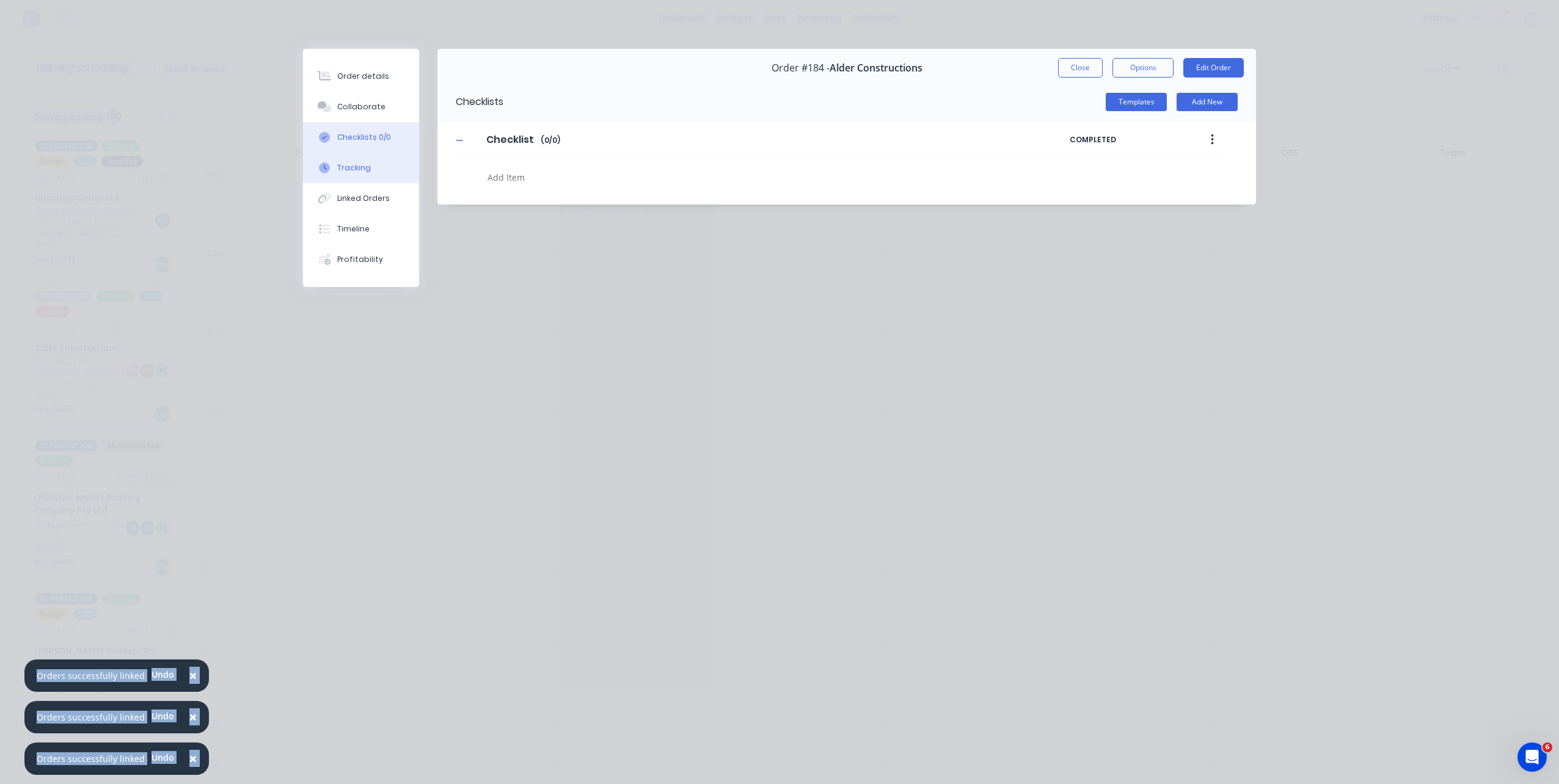
click at [379, 160] on button "Tracking" at bounding box center [361, 168] width 116 height 30
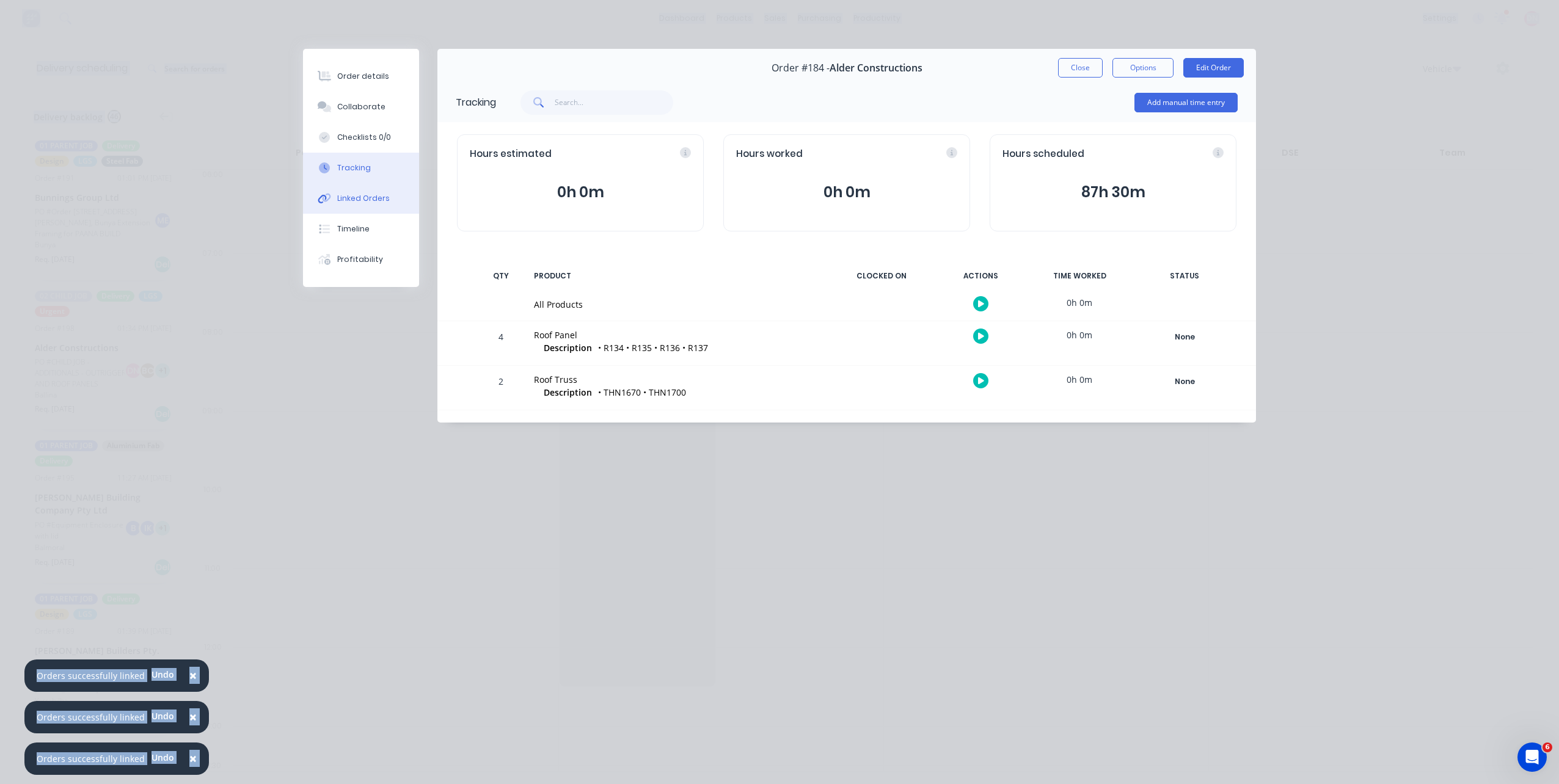
click at [373, 210] on button "Linked Orders" at bounding box center [361, 198] width 116 height 30
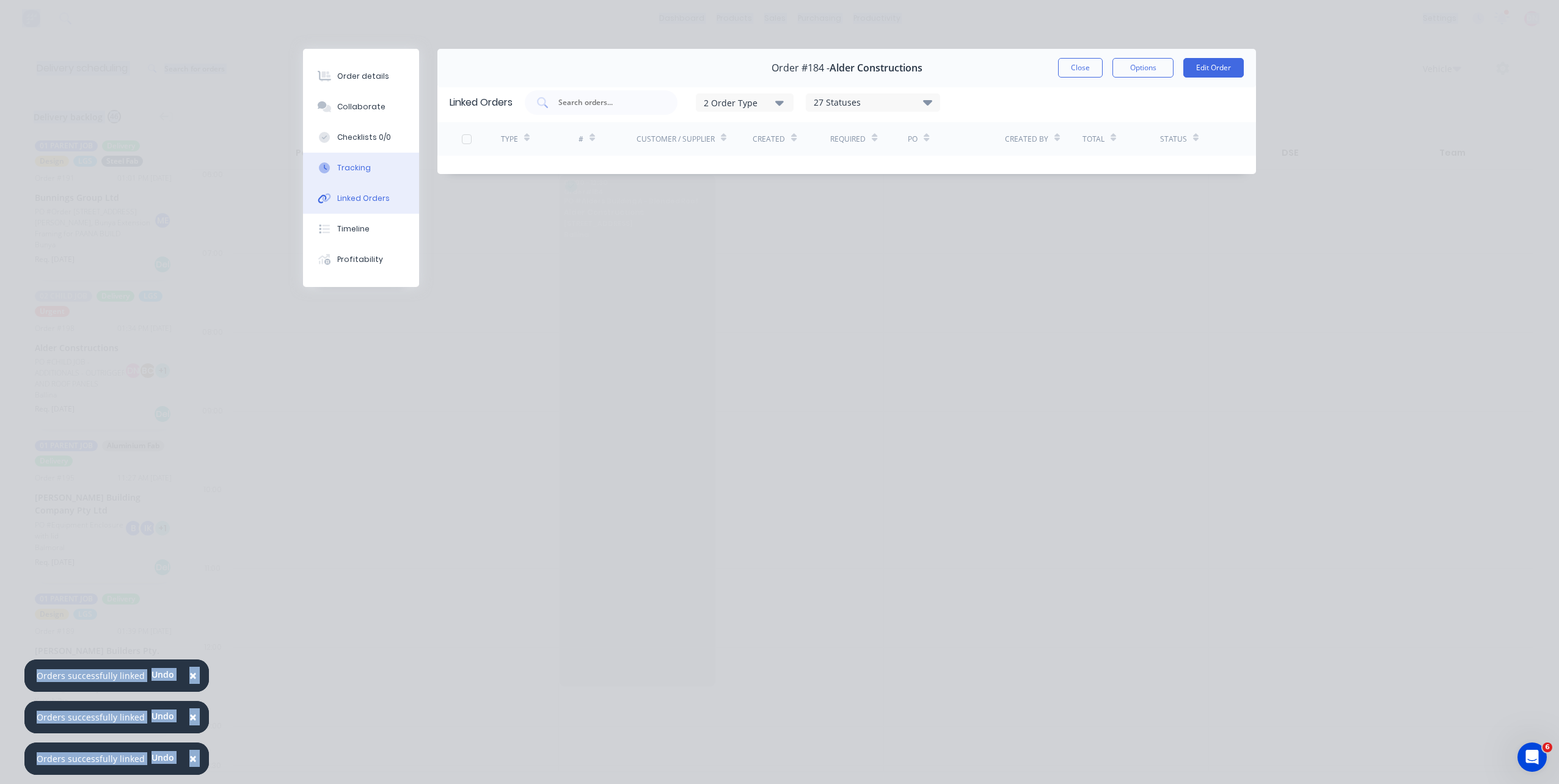
click at [391, 161] on button "Tracking" at bounding box center [361, 168] width 116 height 30
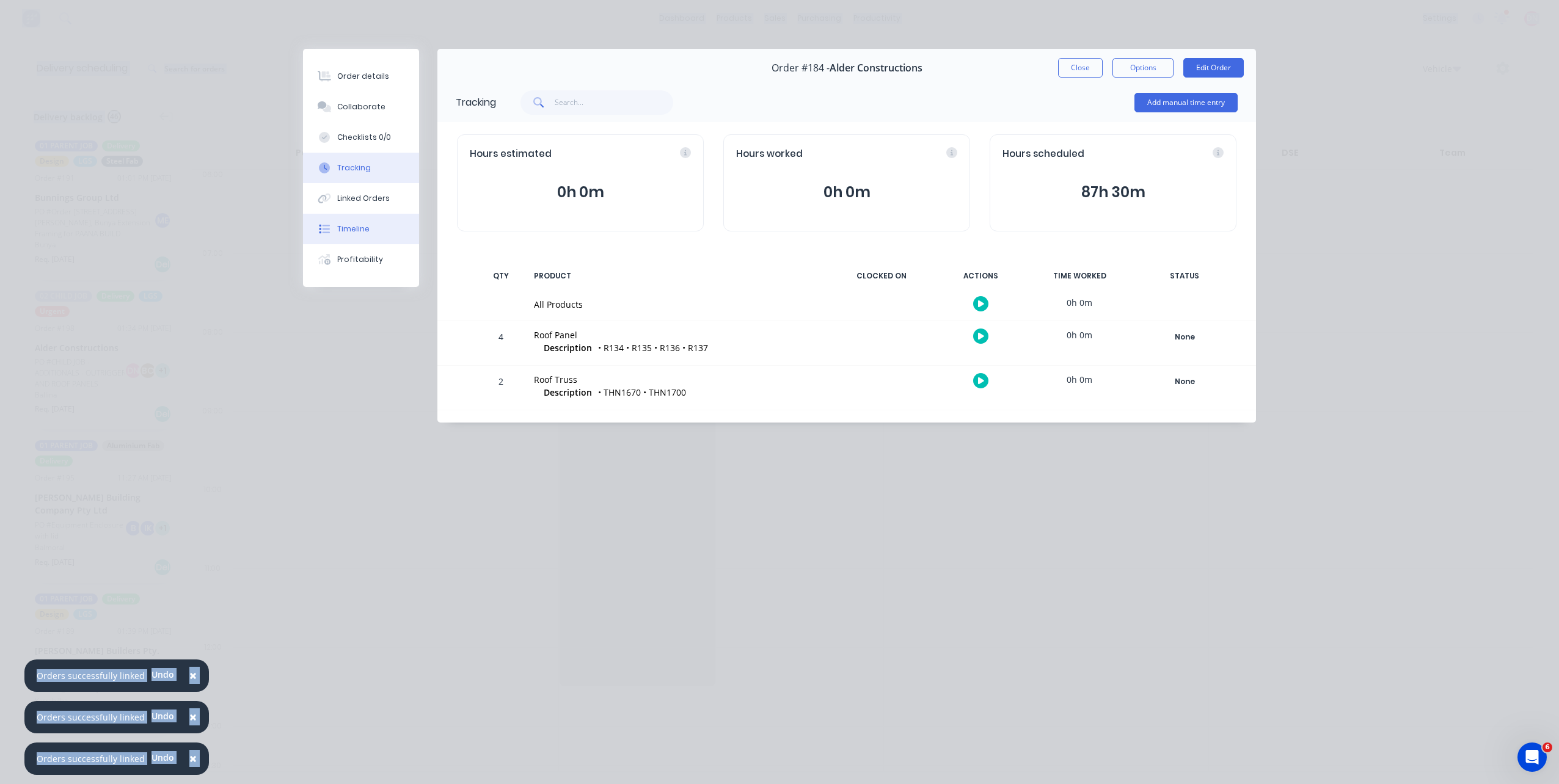
click at [360, 225] on div "Timeline" at bounding box center [353, 229] width 33 height 11
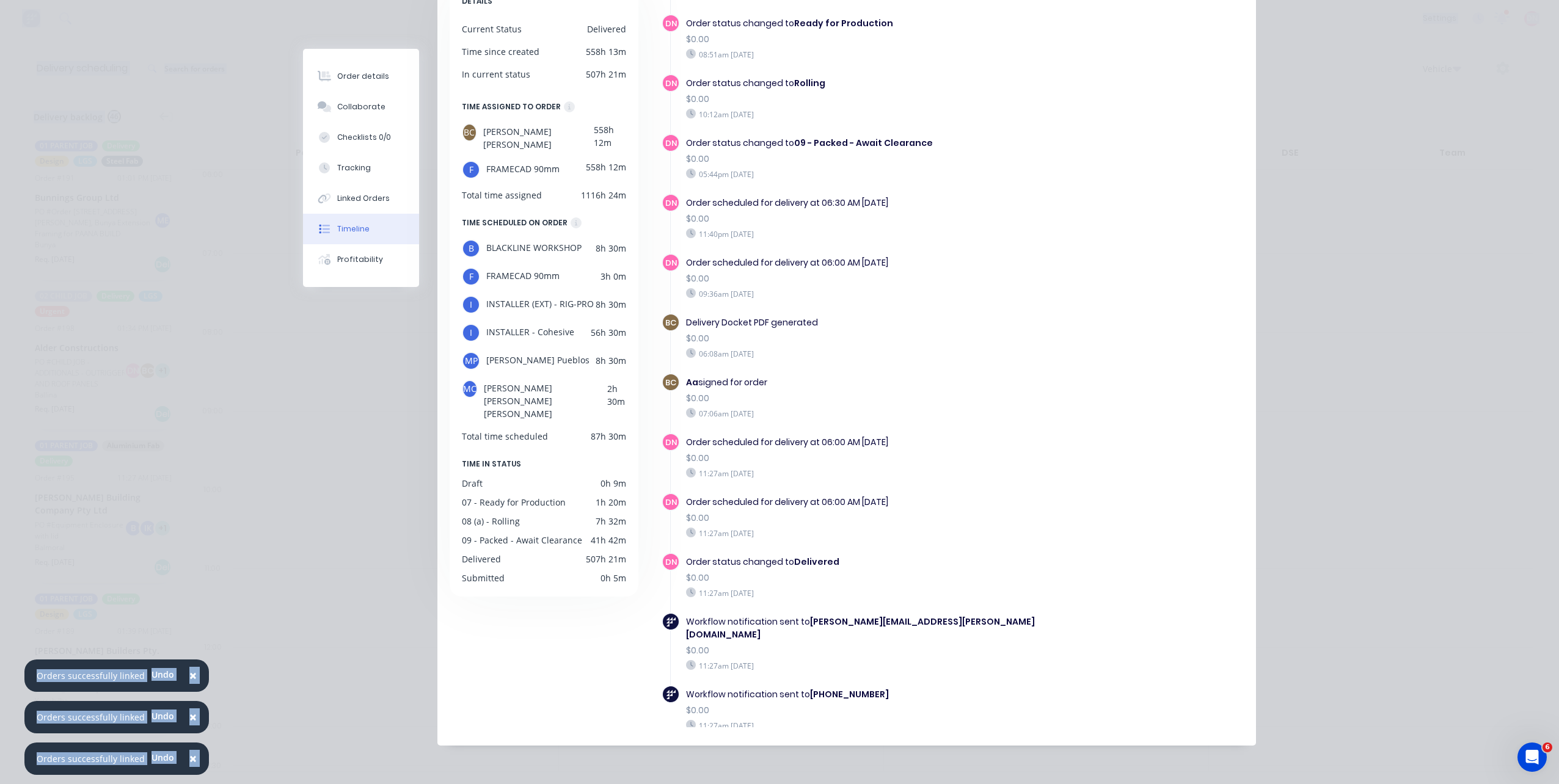
scroll to position [418, 0]
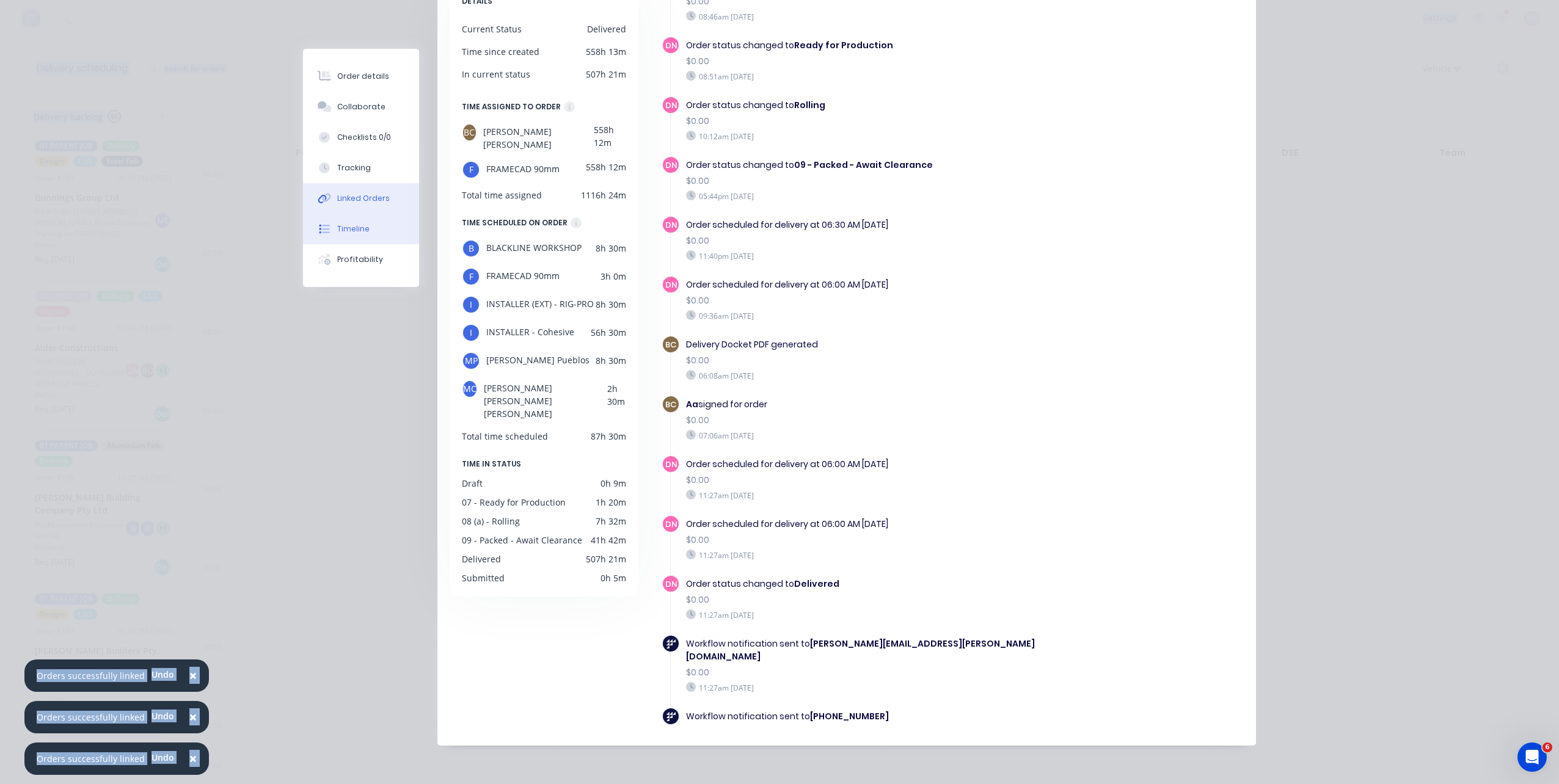
click at [383, 192] on button "Linked Orders" at bounding box center [361, 198] width 116 height 30
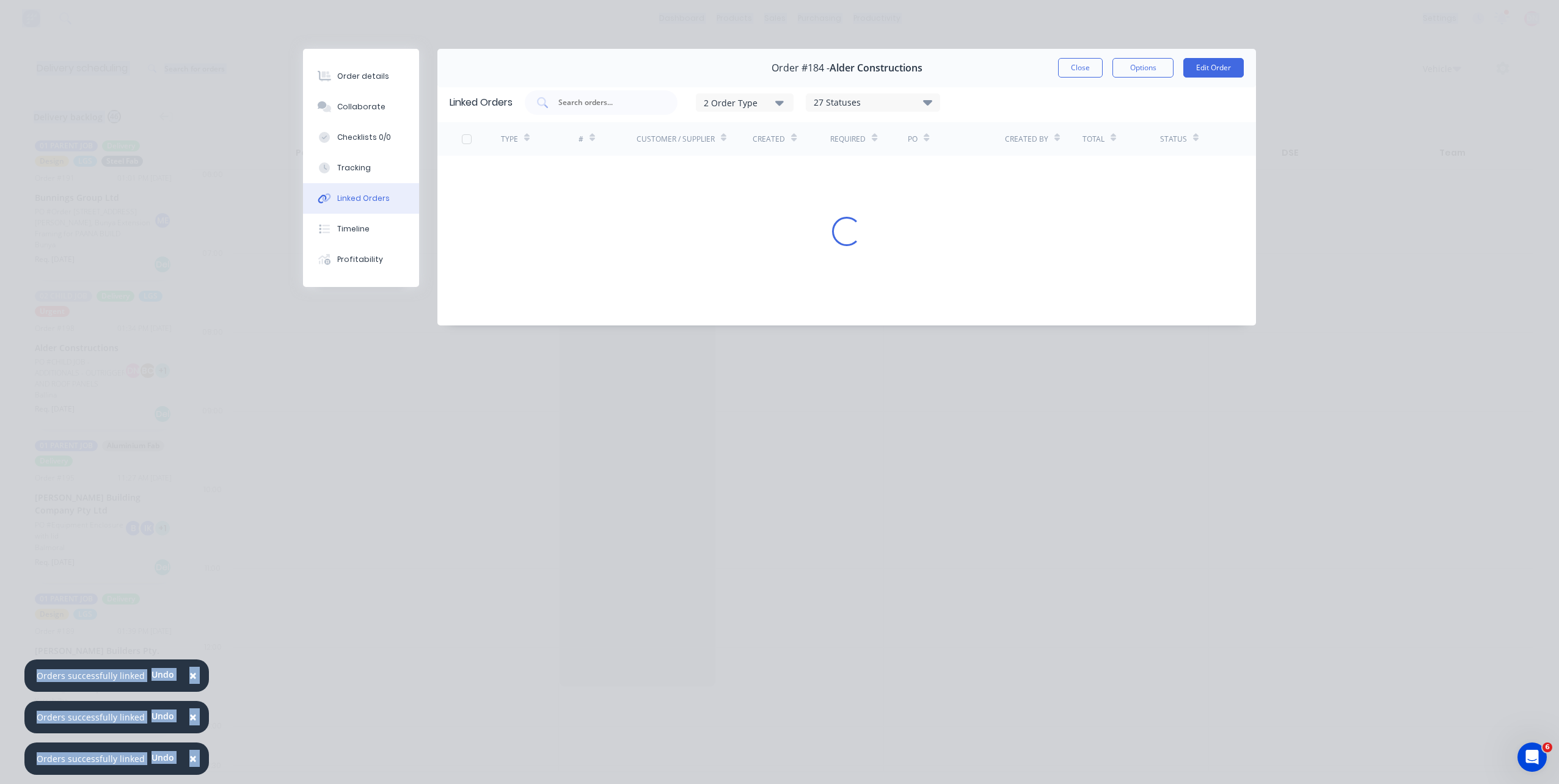
scroll to position [0, 0]
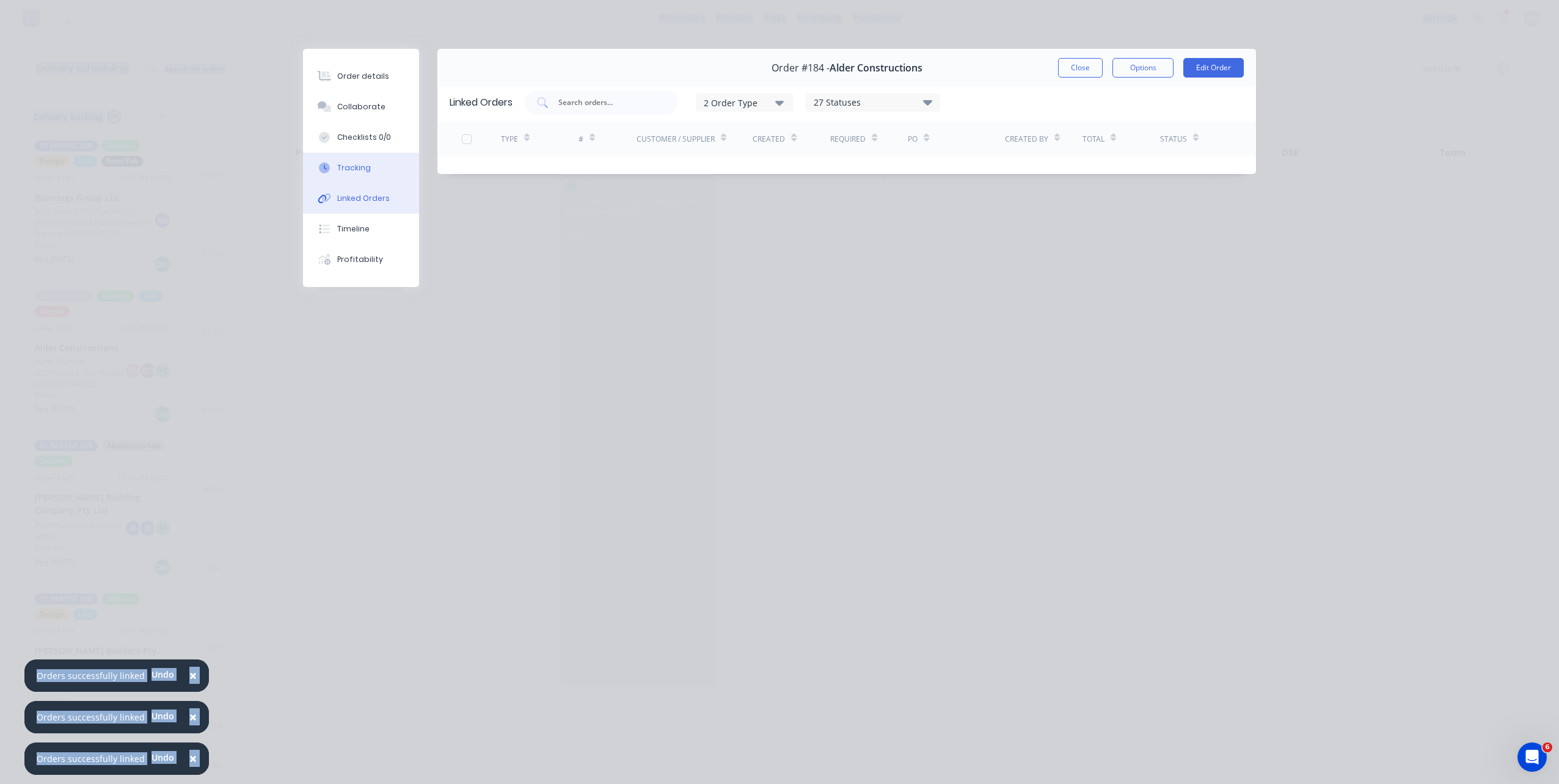
click at [383, 168] on button "Tracking" at bounding box center [361, 168] width 116 height 30
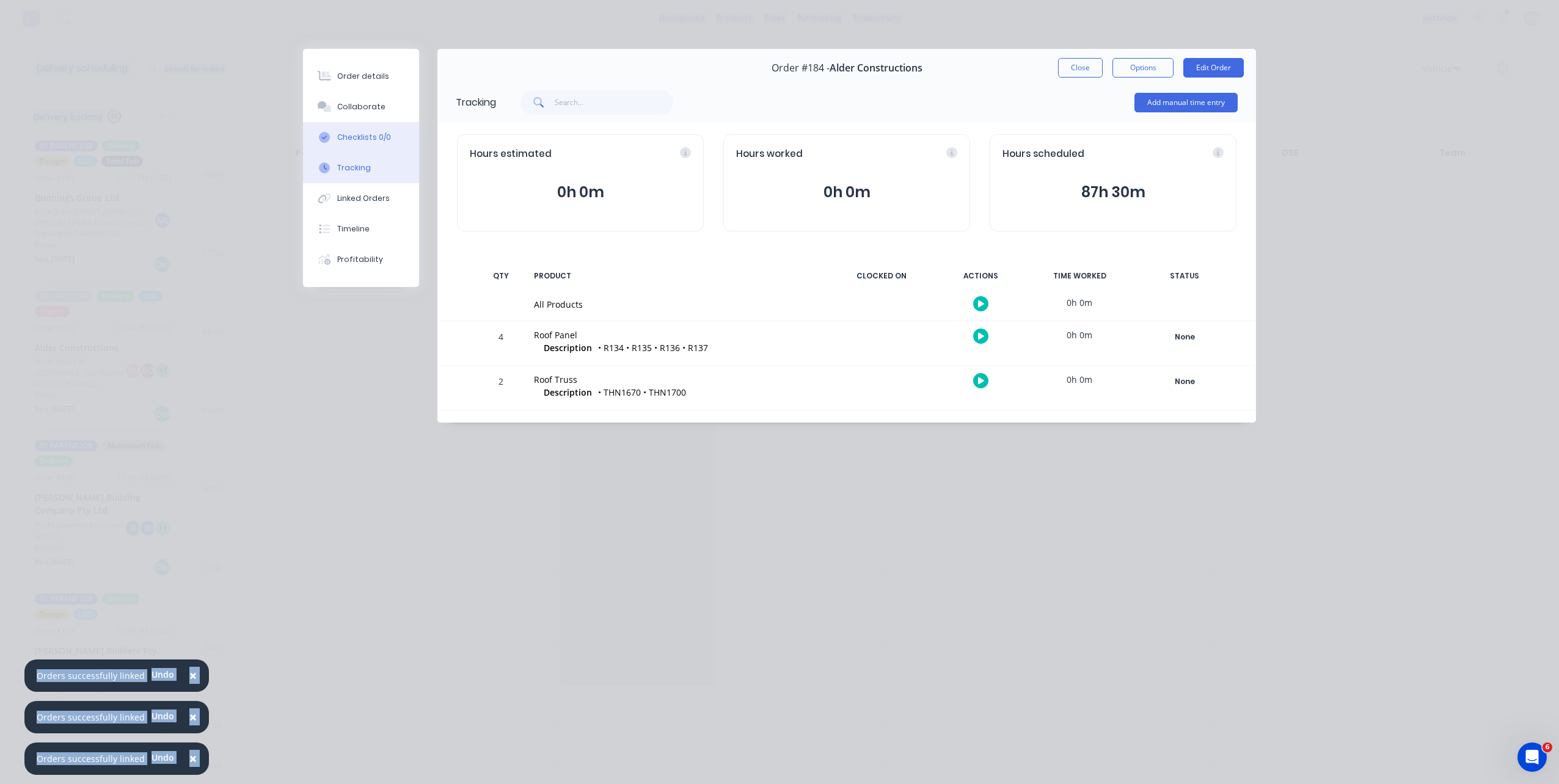
click at [387, 139] on div "Checklists 0/0" at bounding box center [364, 138] width 54 height 11
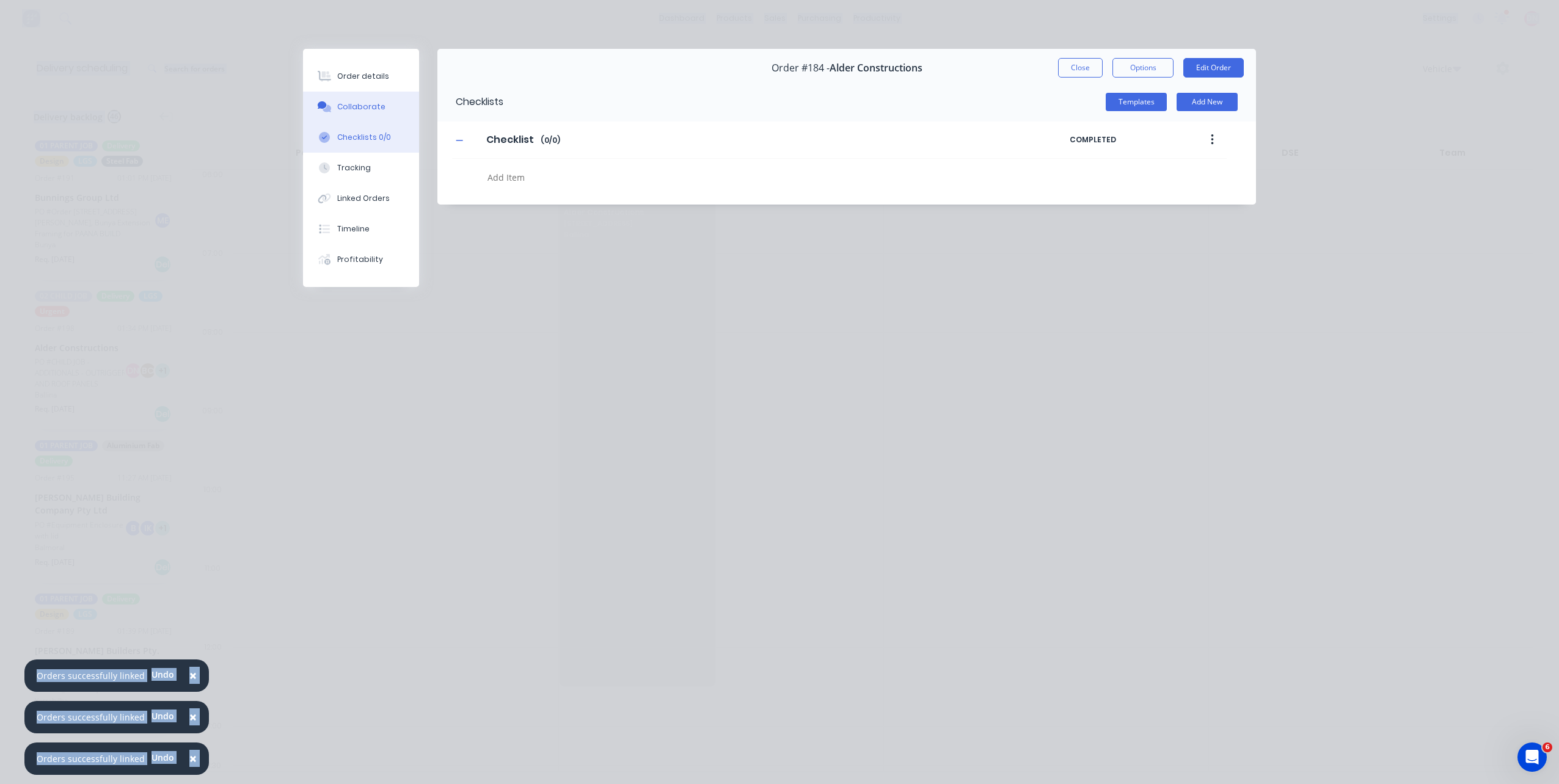
click at [392, 103] on button "Collaborate" at bounding box center [361, 107] width 116 height 30
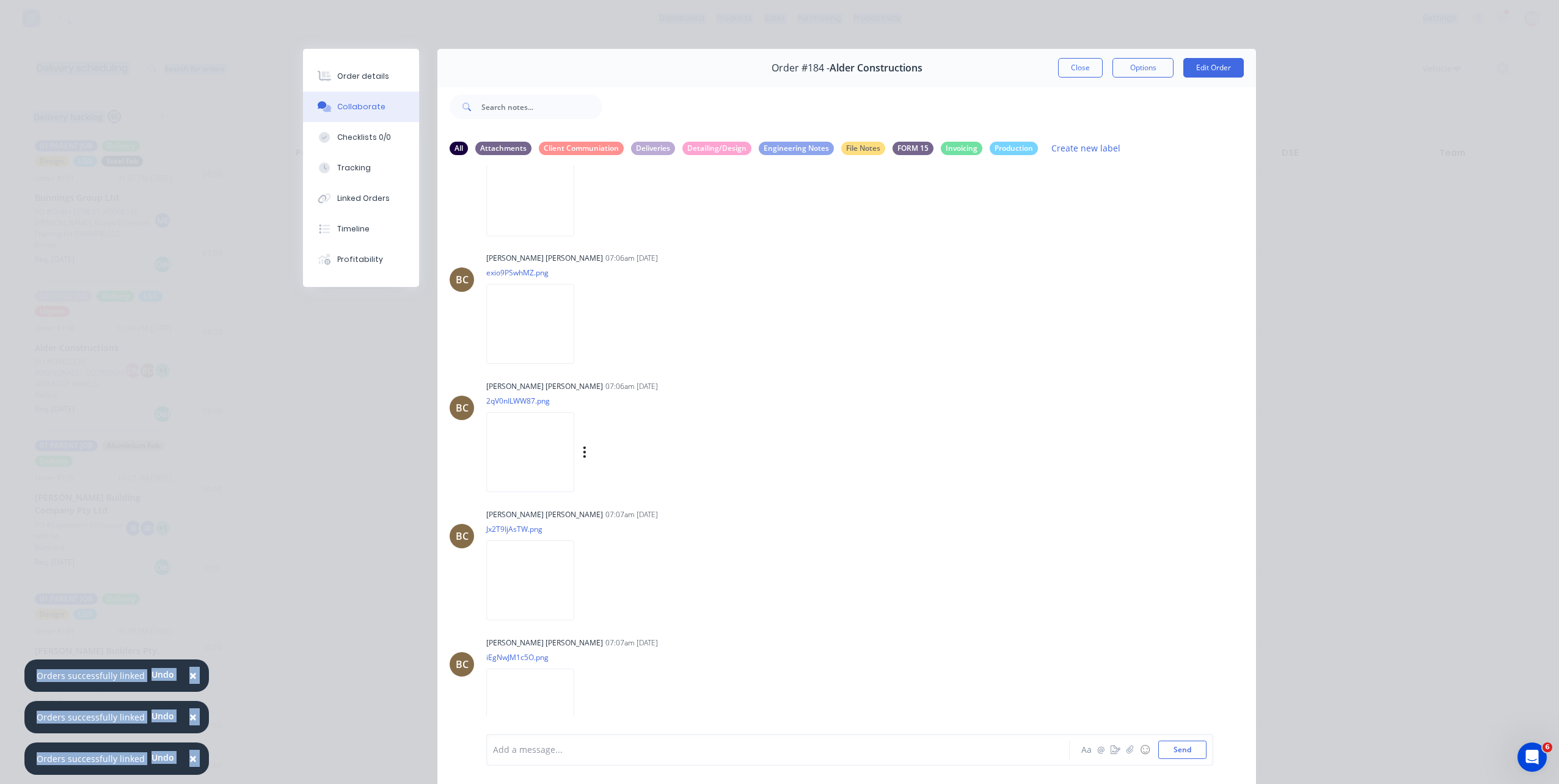
scroll to position [305, 0]
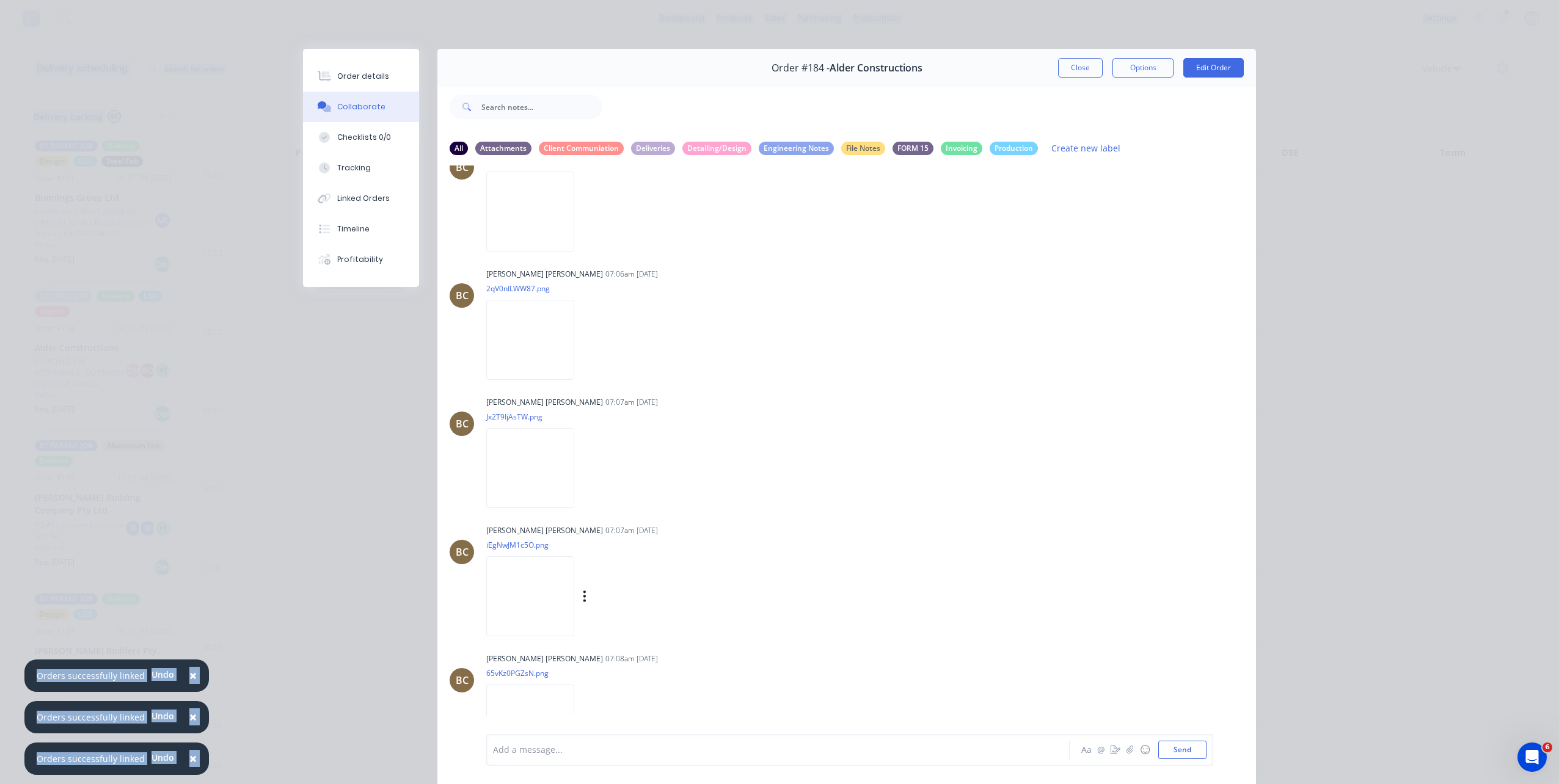
click at [514, 596] on img at bounding box center [530, 596] width 88 height 80
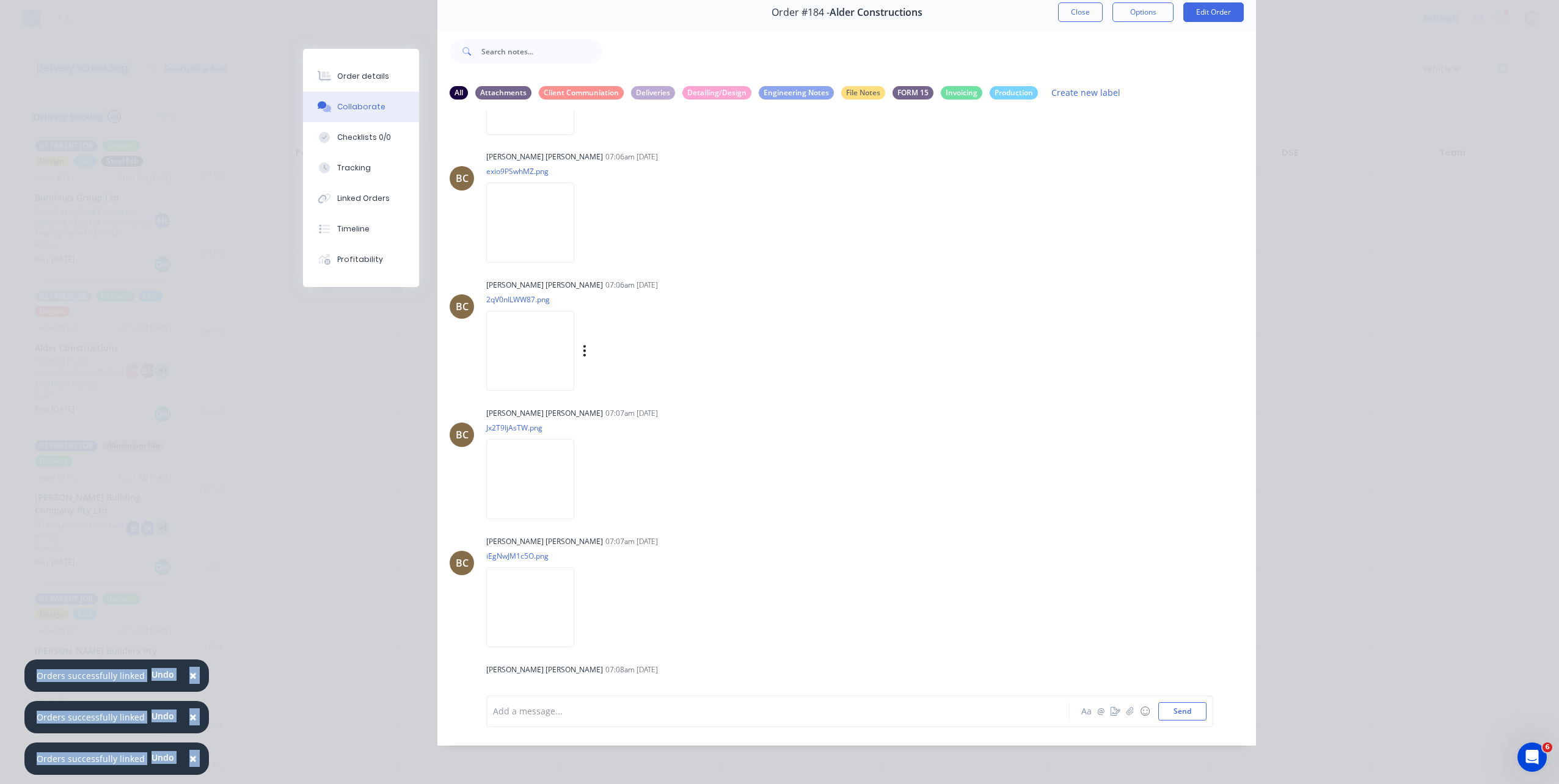
scroll to position [245, 0]
click at [534, 472] on img at bounding box center [530, 473] width 88 height 80
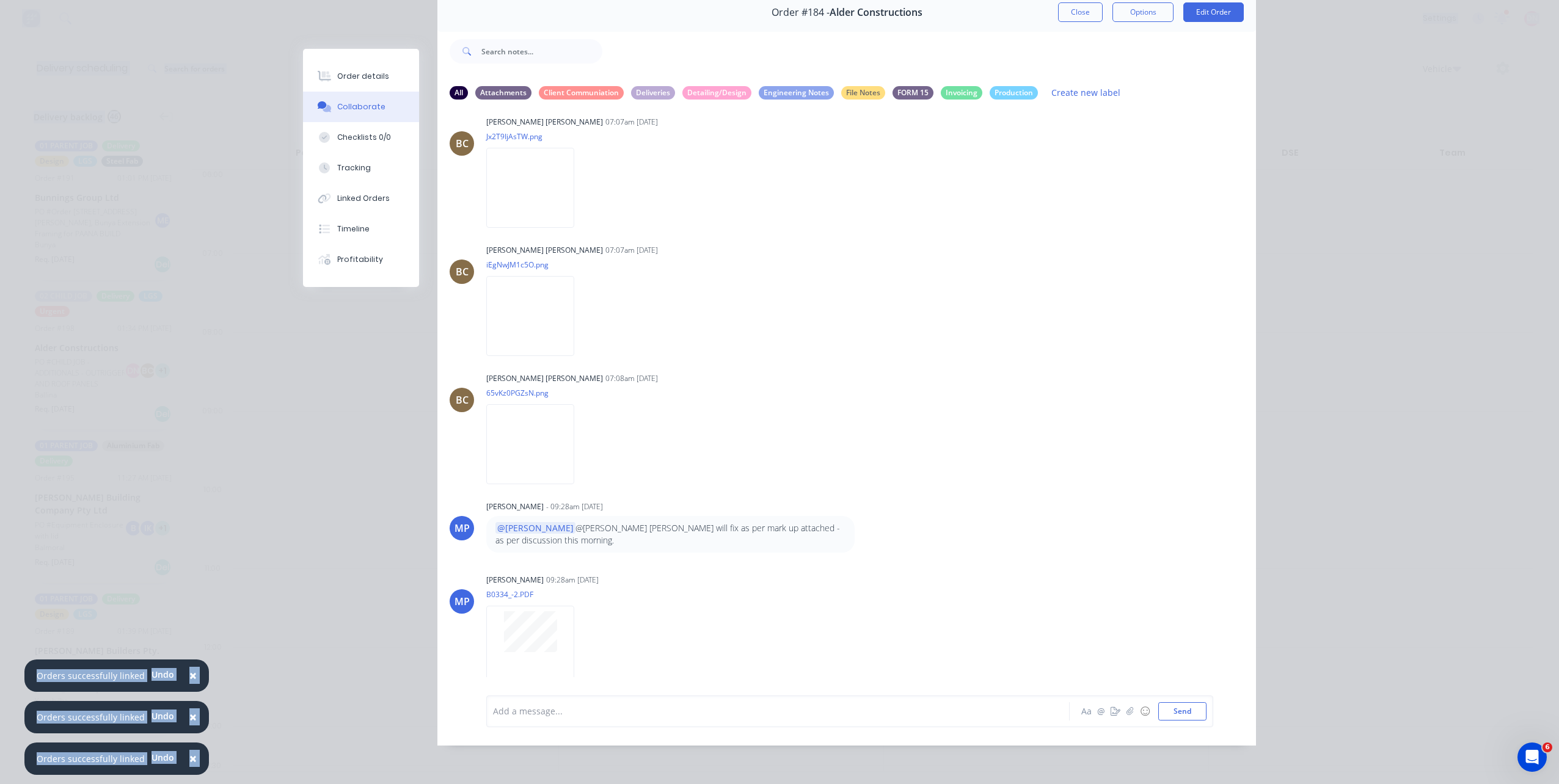
scroll to position [545, 0]
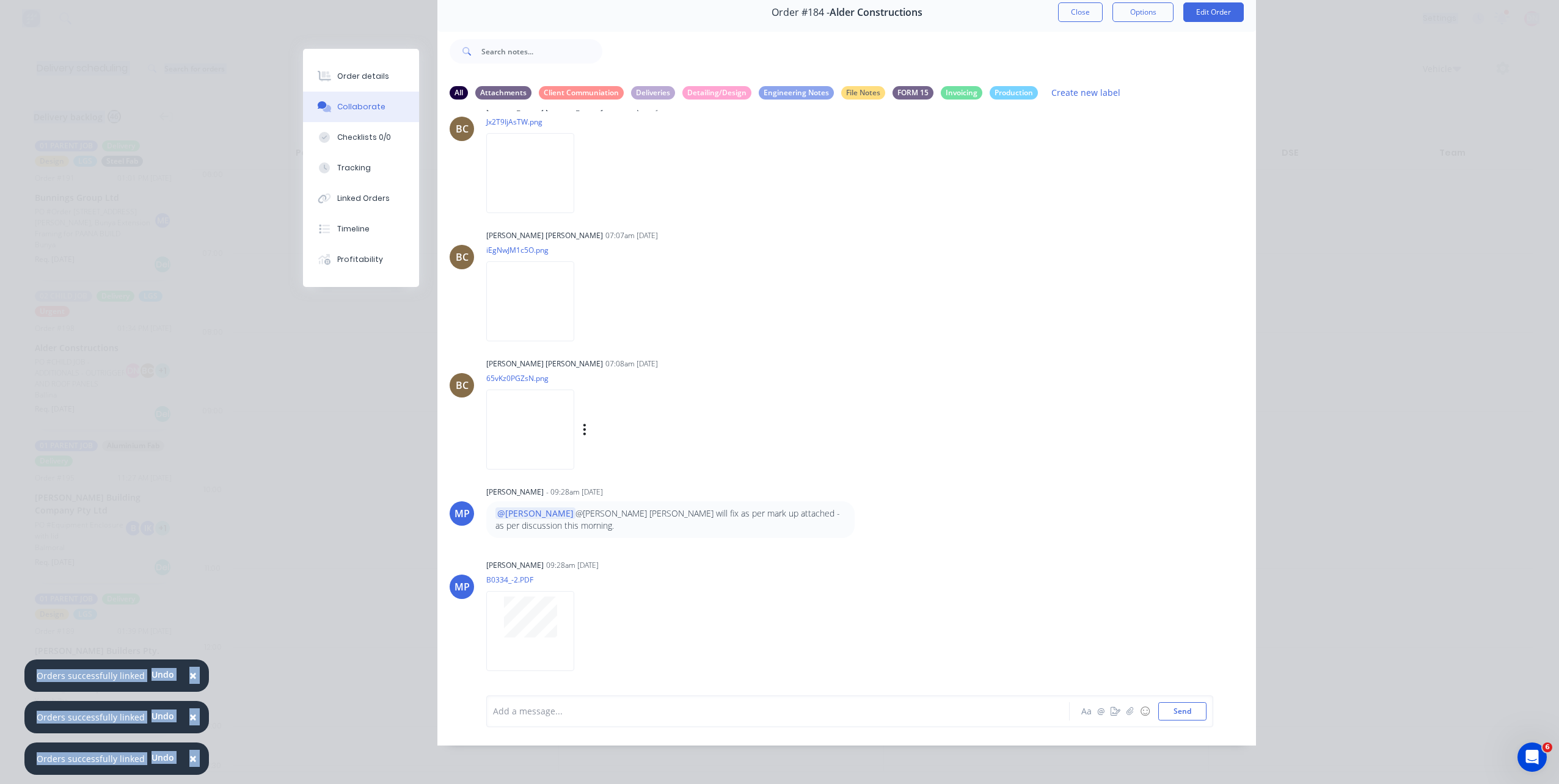
click at [525, 425] on img at bounding box center [530, 429] width 88 height 80
click at [1067, 7] on button "Close" at bounding box center [1080, 12] width 45 height 20
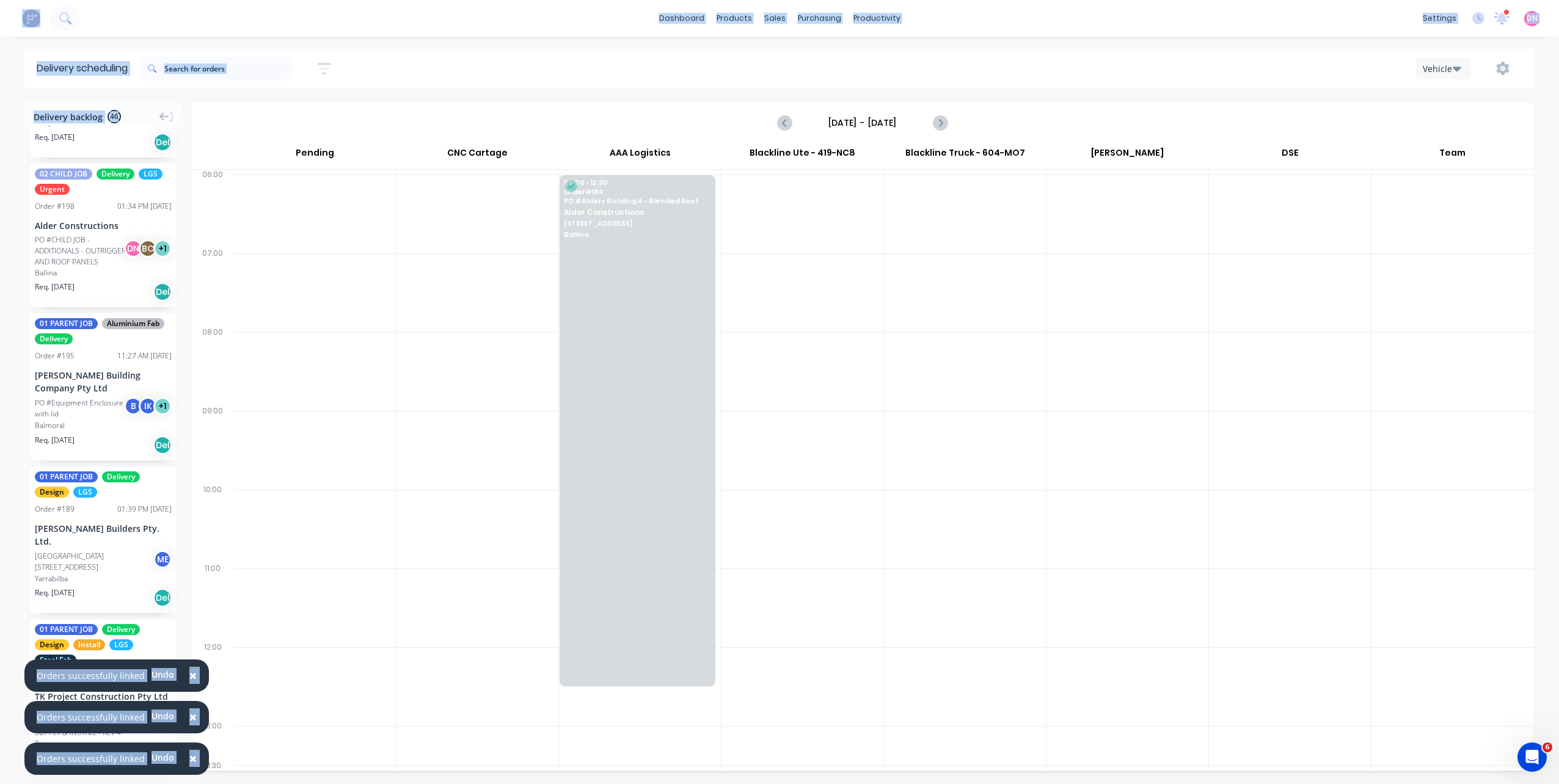
scroll to position [305, 0]
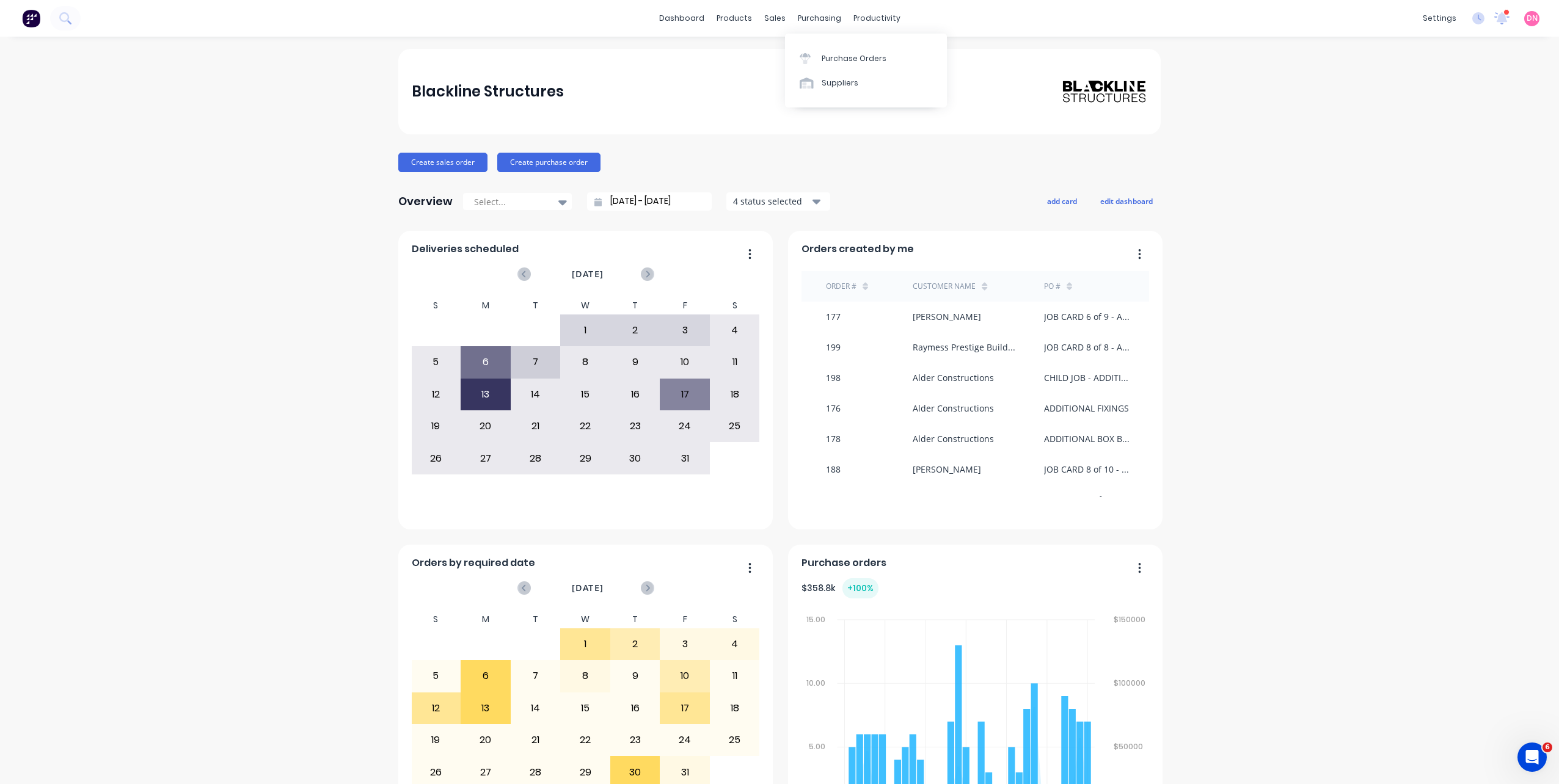
click at [809, 40] on div "Purchase Orders Suppliers" at bounding box center [865, 70] width 162 height 74
click at [815, 68] on link "Purchase Orders" at bounding box center [865, 58] width 162 height 24
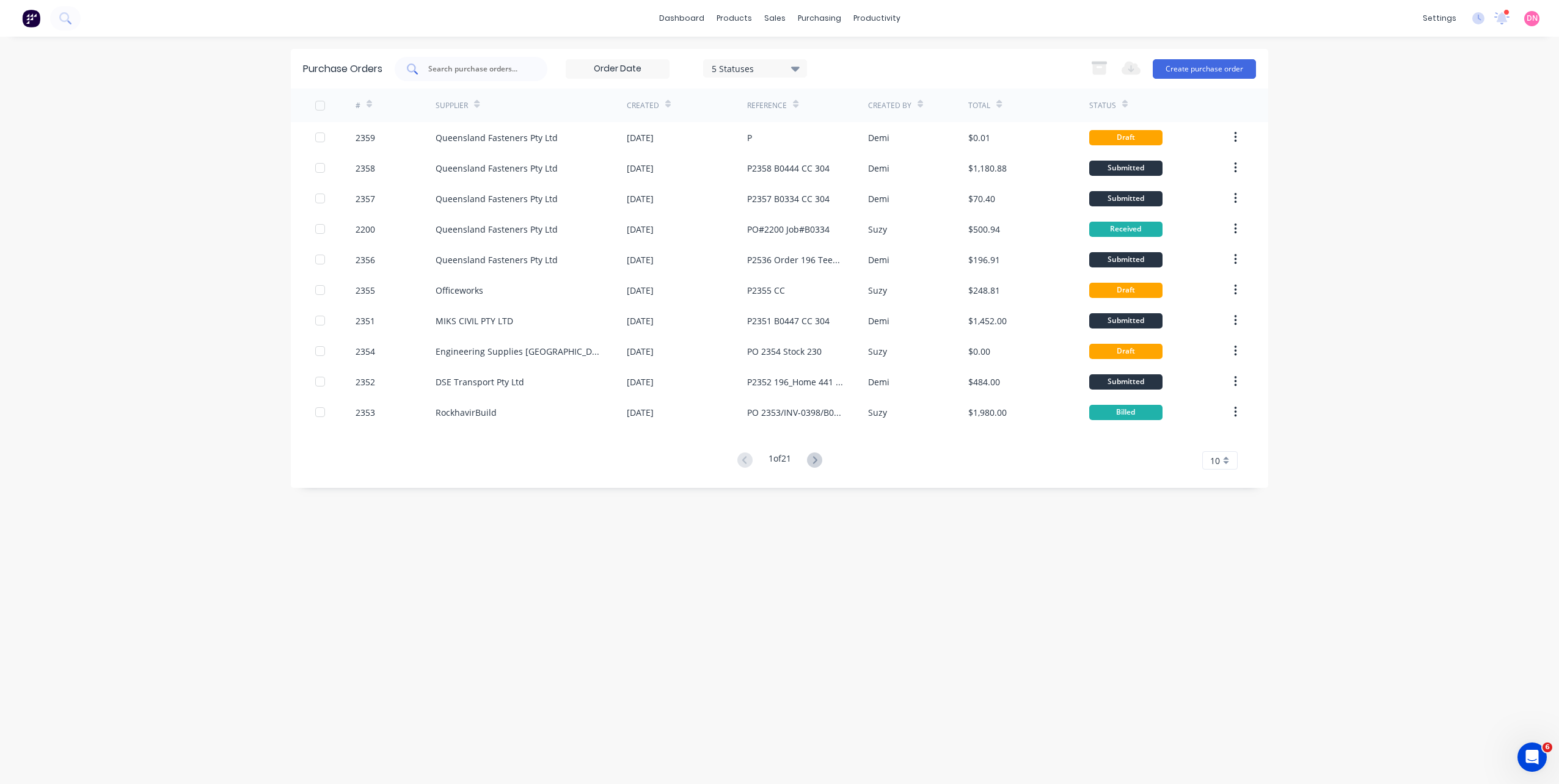
click at [538, 65] on div at bounding box center [470, 69] width 153 height 24
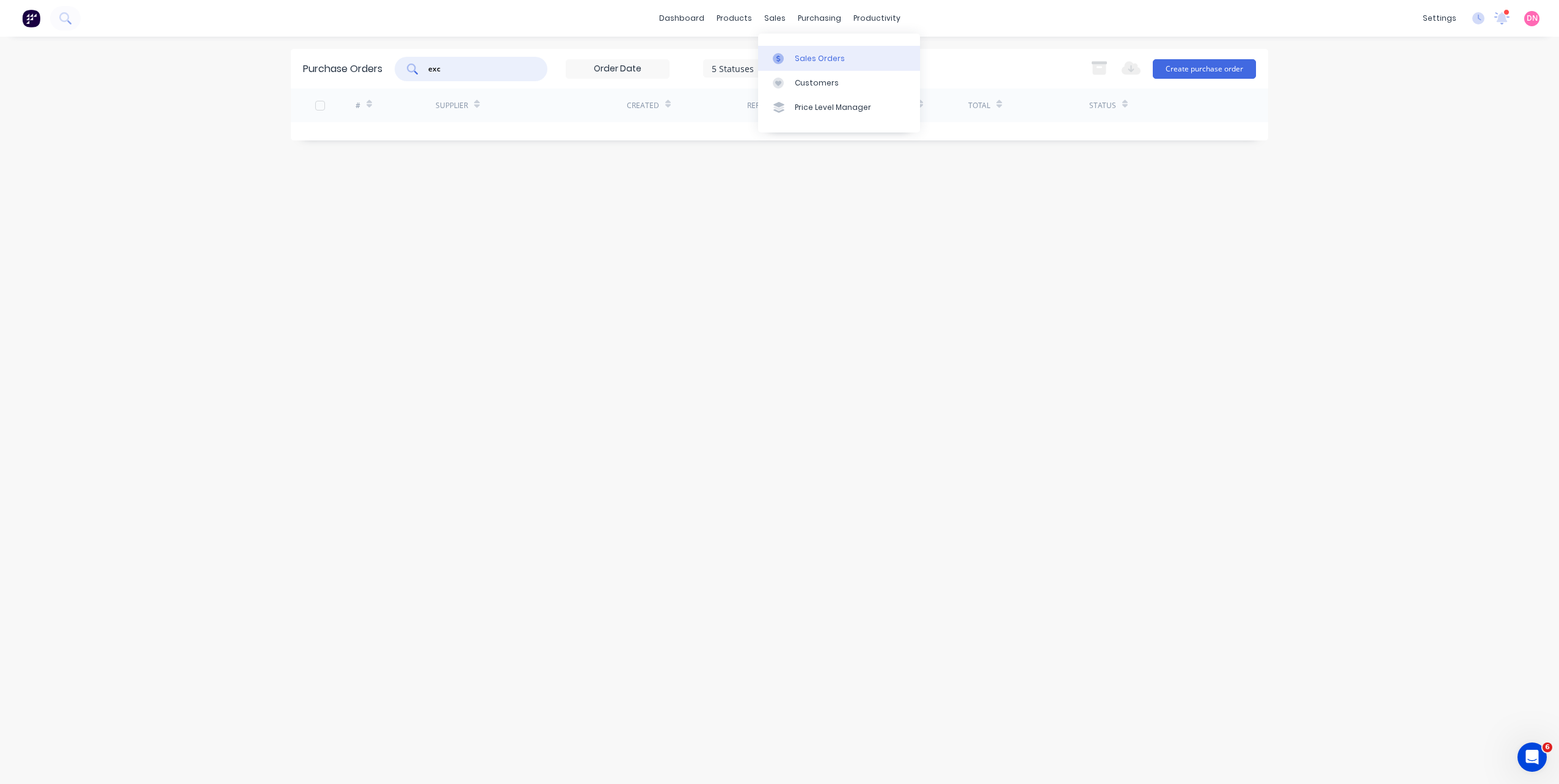
type input "exc"
click at [784, 51] on link "Sales Orders" at bounding box center [839, 58] width 162 height 24
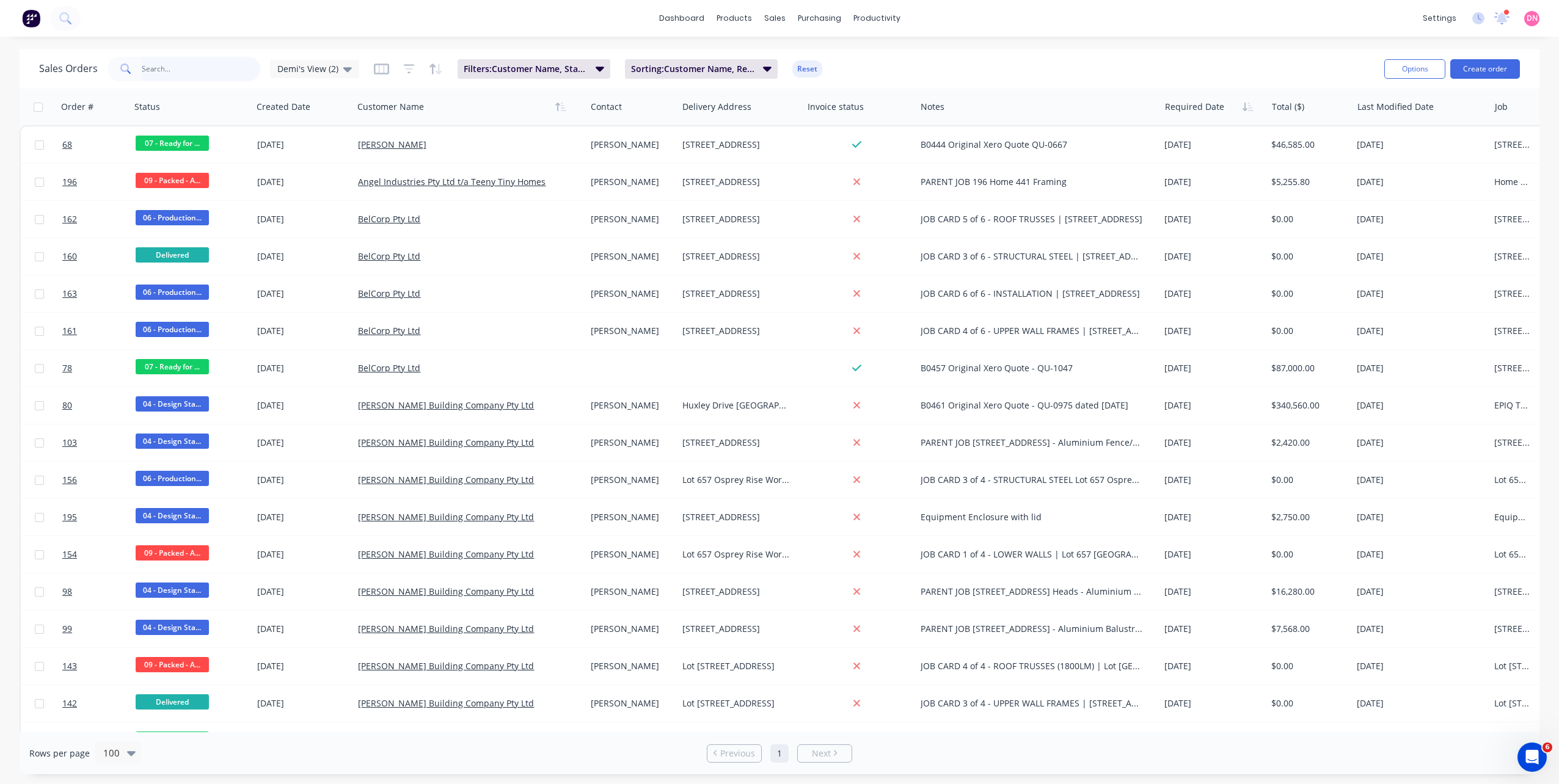
click at [216, 63] on input "text" at bounding box center [201, 69] width 119 height 24
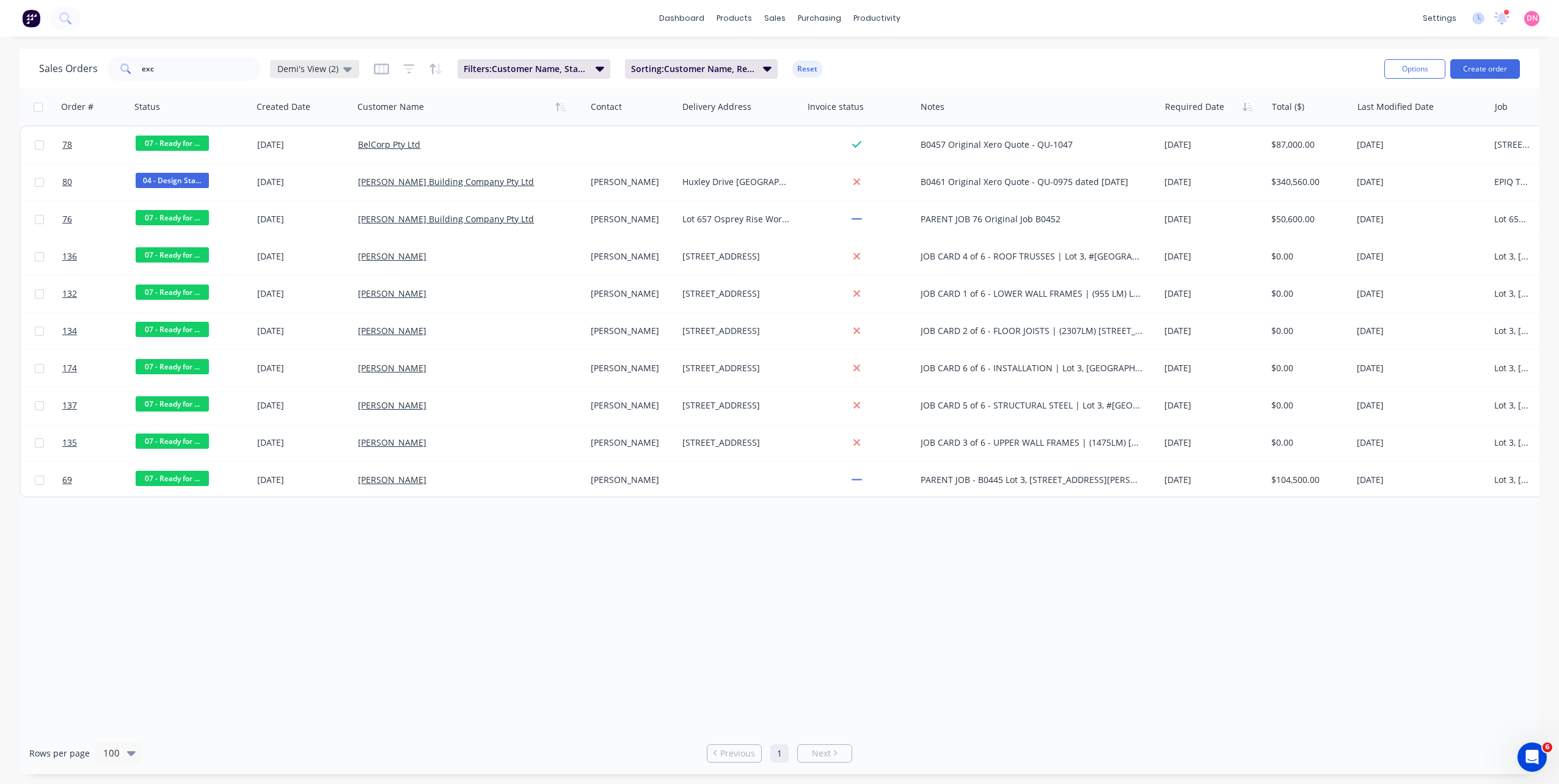
click at [335, 61] on div "Demi's View (2)" at bounding box center [314, 69] width 89 height 18
click at [363, 189] on div "Demi's View (2) (Default) edit" at bounding box center [355, 198] width 163 height 24
click at [349, 175] on button "None" at bounding box center [343, 173] width 139 height 14
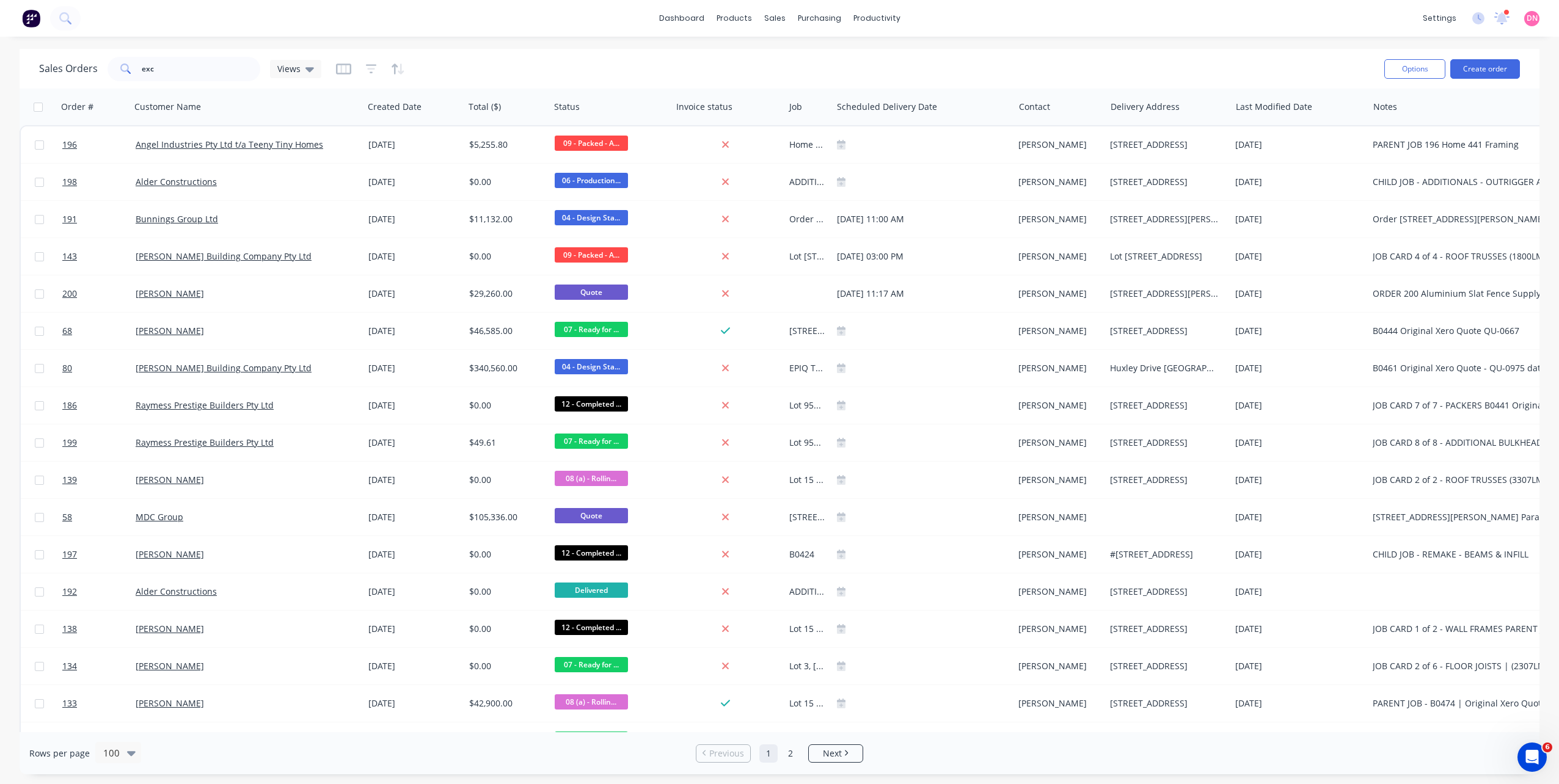
click at [224, 84] on div "Sales Orders exc Views Options Create order" at bounding box center [780, 68] width 1519 height 40
click at [221, 70] on input "exc" at bounding box center [201, 69] width 119 height 24
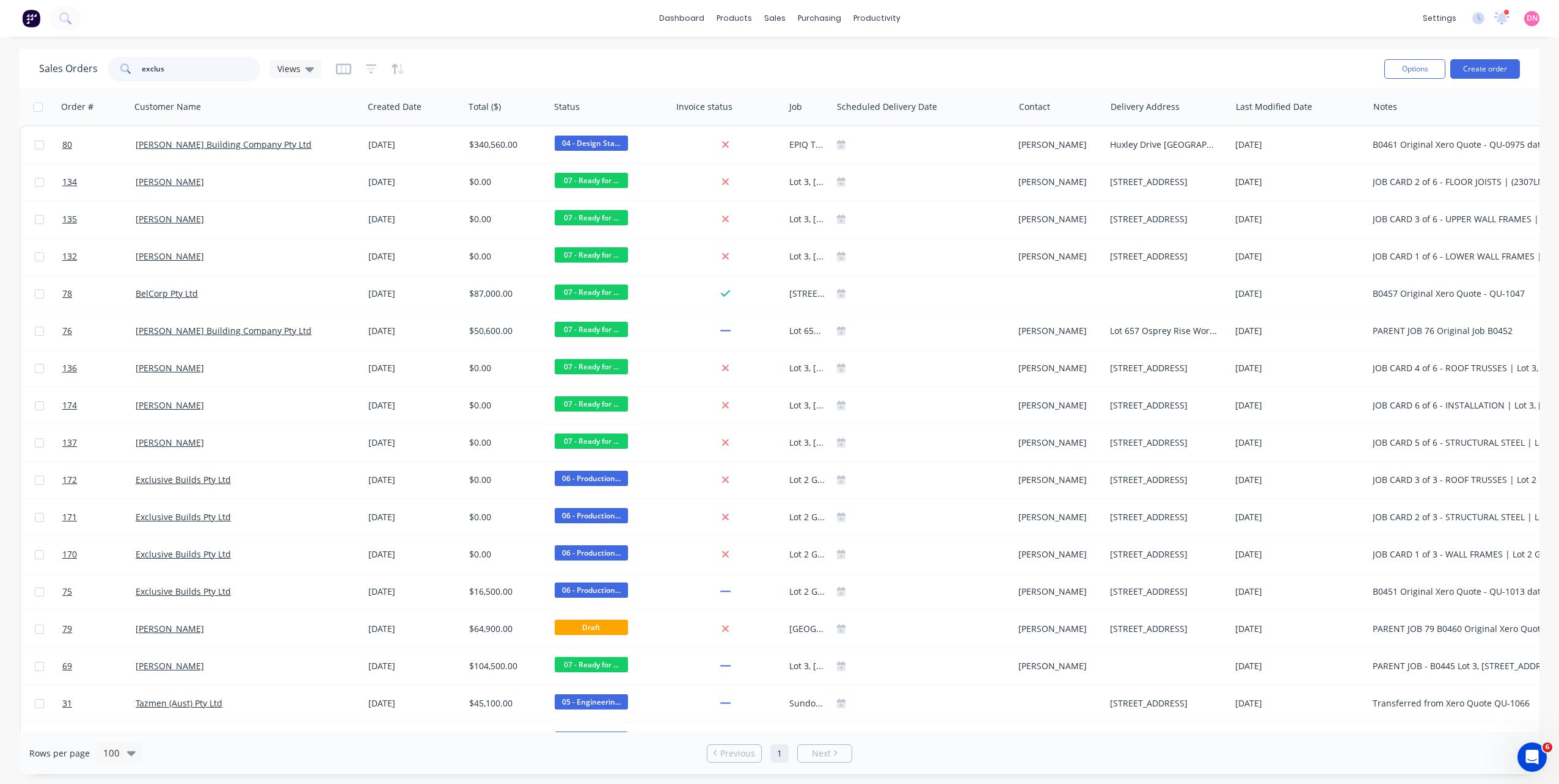
type input "exclus"
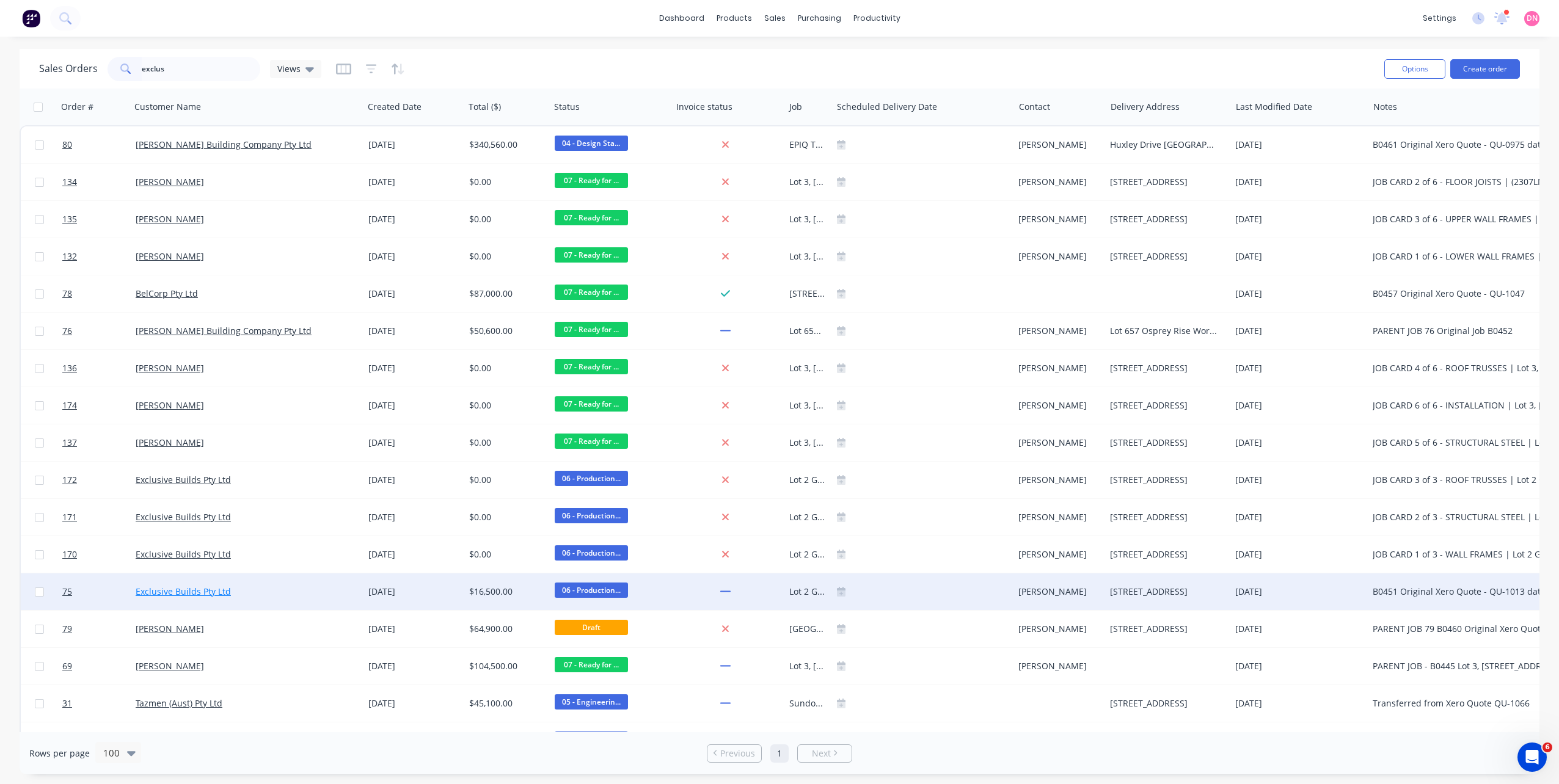
click at [172, 592] on link "Exclusive Builds Pty Ltd" at bounding box center [182, 591] width 95 height 11
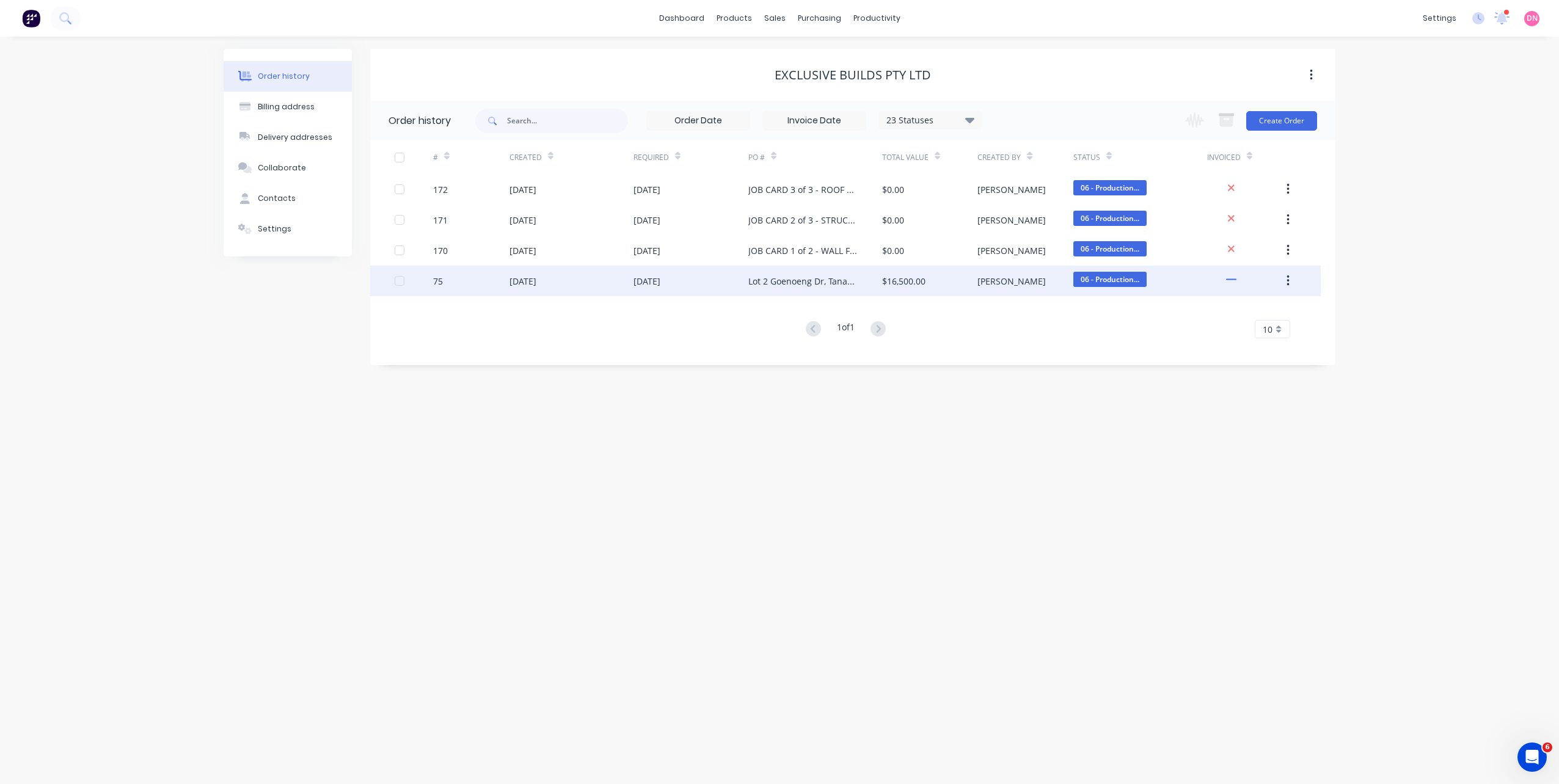
click at [639, 273] on div "05 Aug 2025" at bounding box center [691, 281] width 115 height 30
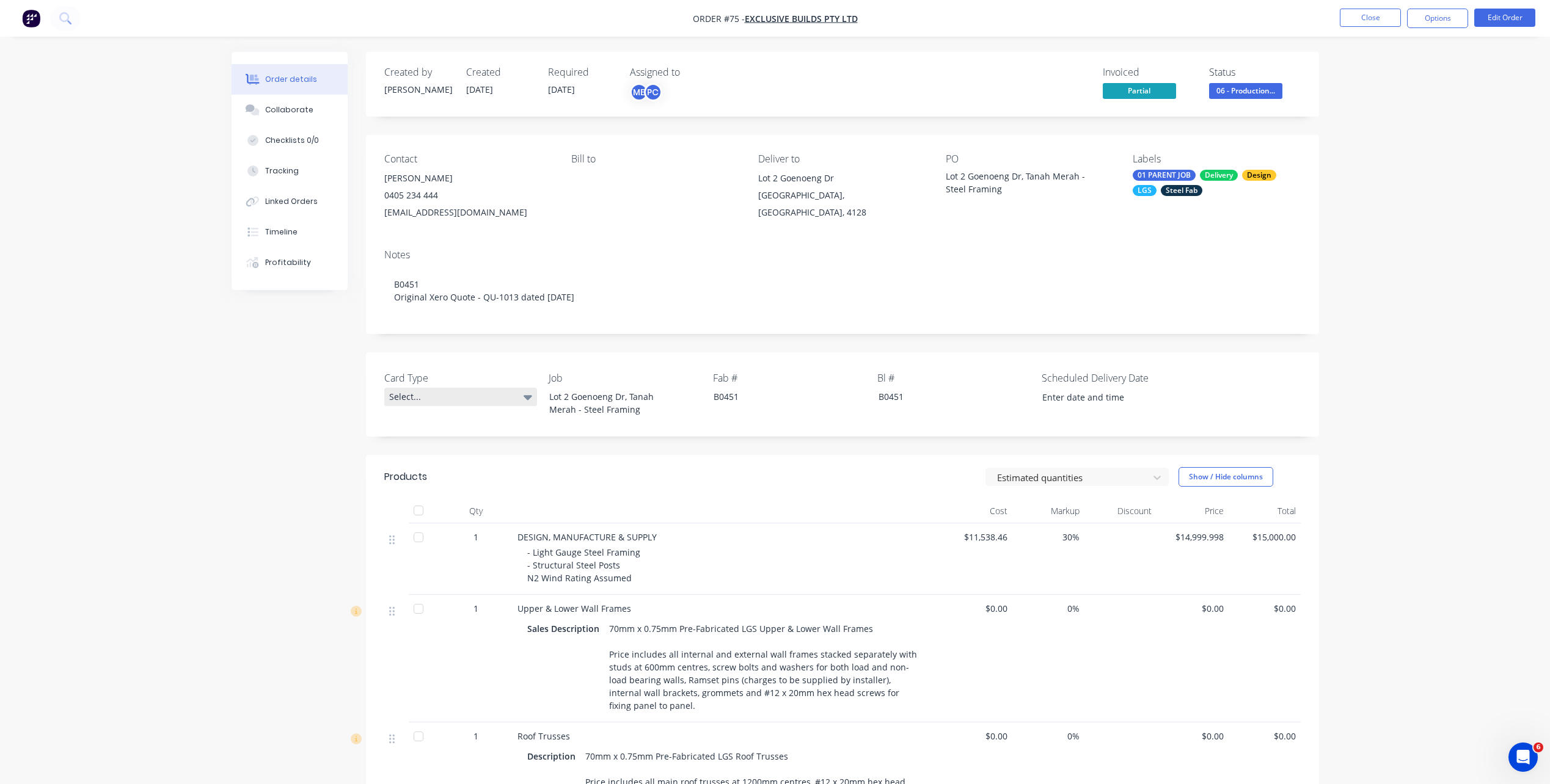
click at [502, 402] on div "Select..." at bounding box center [460, 397] width 153 height 18
click at [477, 459] on button "Parent" at bounding box center [476, 447] width 183 height 24
click at [710, 492] on header "Products Estimated quantities Show / Hide columns" at bounding box center [843, 477] width 953 height 44
click at [305, 120] on button "Collaborate" at bounding box center [289, 110] width 116 height 30
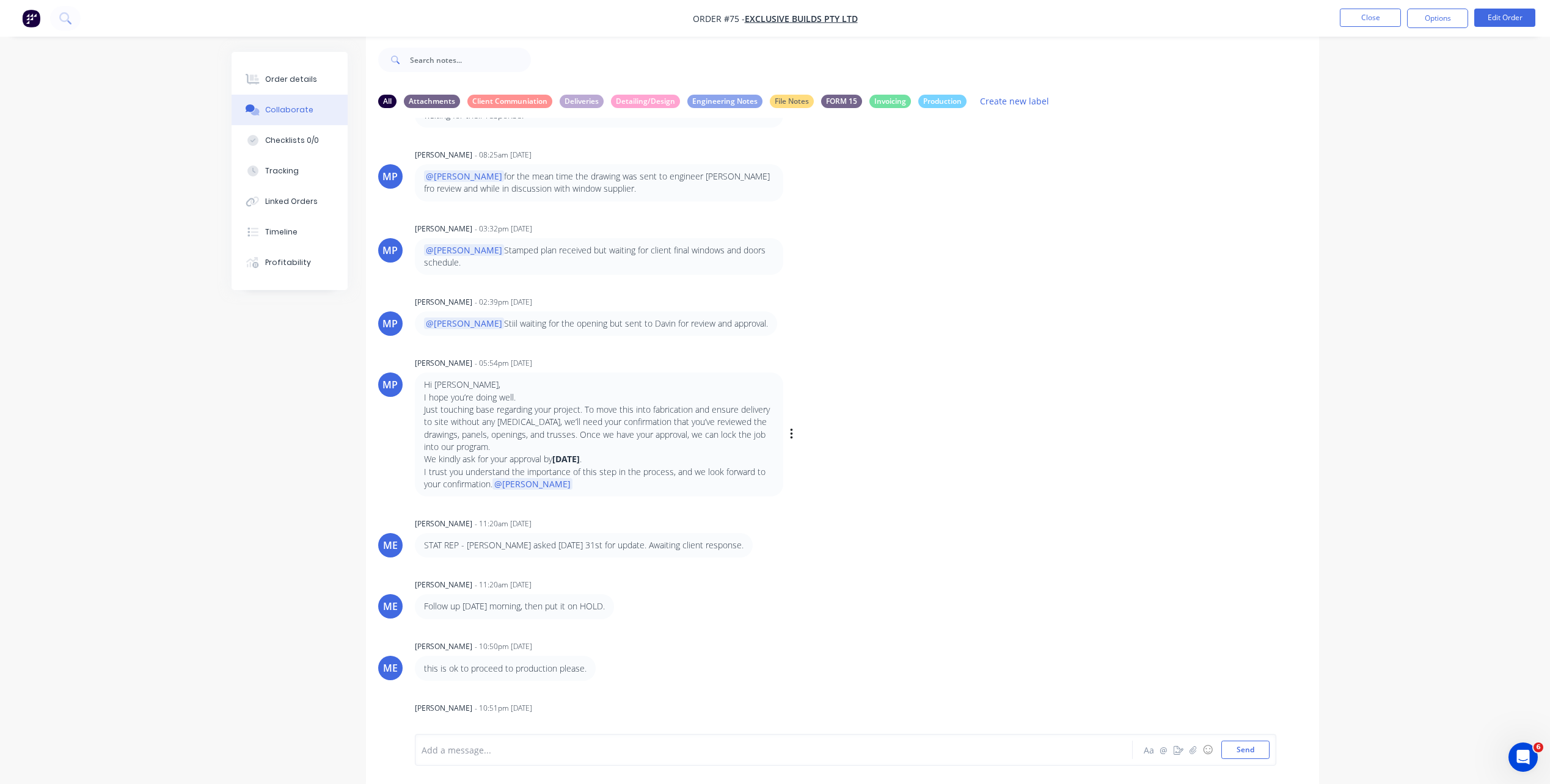
scroll to position [18, 0]
click at [309, 86] on button "Order details" at bounding box center [289, 79] width 116 height 30
click at [306, 81] on div "Order details" at bounding box center [291, 79] width 52 height 11
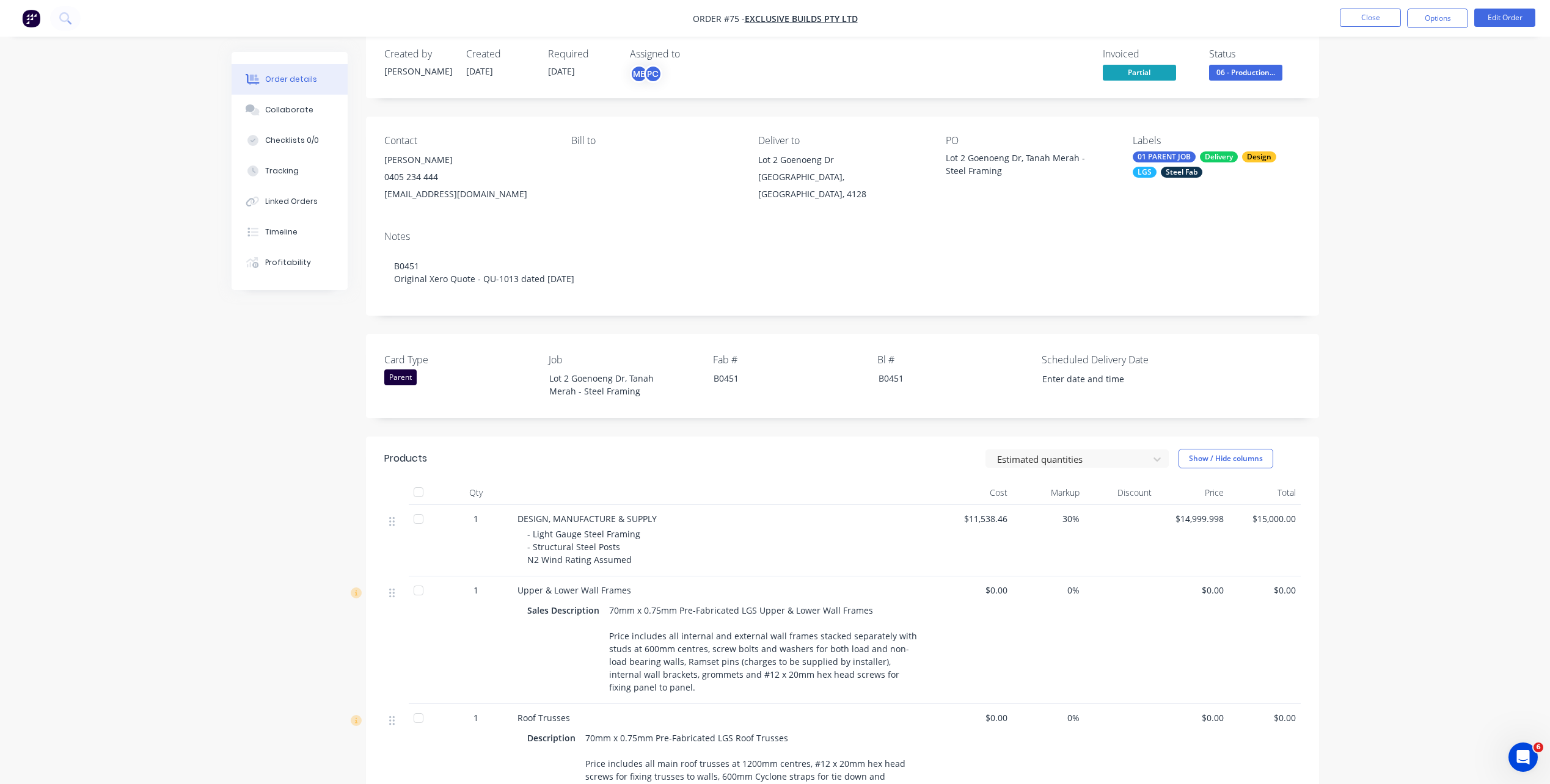
click at [575, 73] on span "[DATE]" at bounding box center [561, 71] width 27 height 11
click at [1080, 374] on input at bounding box center [1109, 379] width 152 height 18
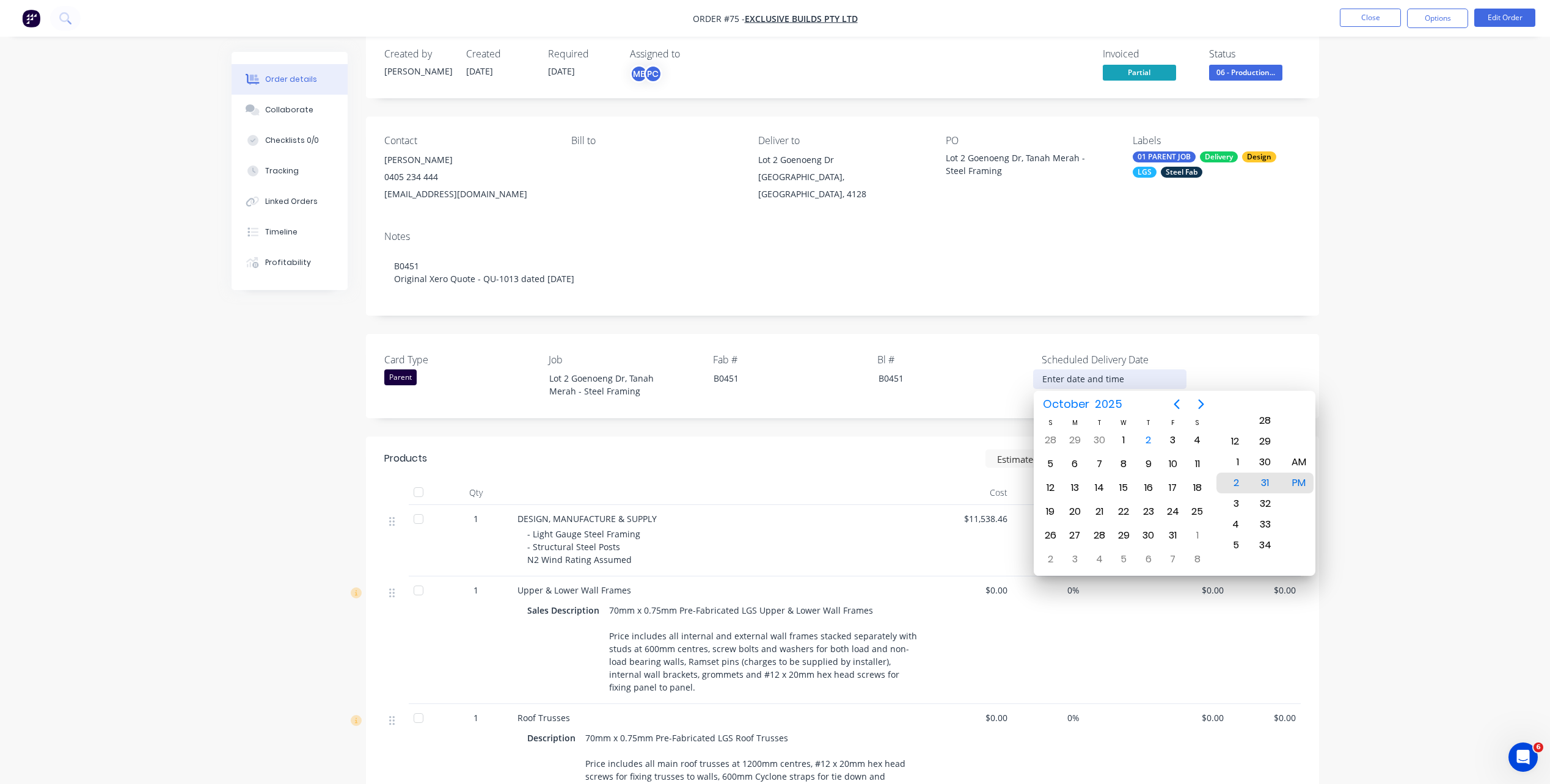
click at [1081, 375] on input at bounding box center [1109, 379] width 152 height 18
click at [1162, 381] on input at bounding box center [1109, 379] width 152 height 18
click at [1171, 530] on div "31" at bounding box center [1173, 536] width 18 height 18
click at [1240, 457] on div "1" at bounding box center [1231, 462] width 30 height 21
click at [1294, 463] on div "AM" at bounding box center [1298, 462] width 30 height 21
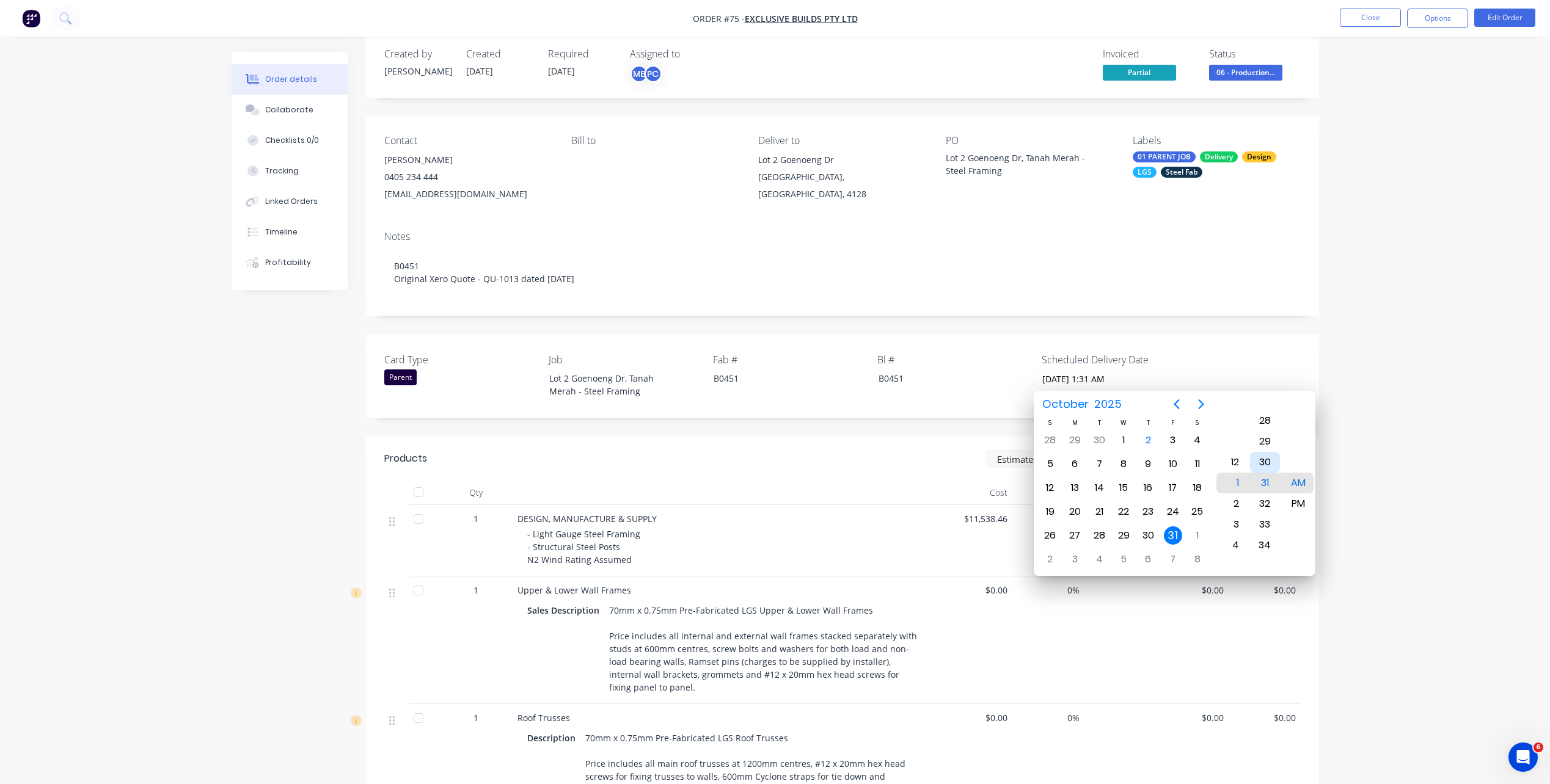
click at [1265, 454] on div "30" at bounding box center [1264, 462] width 30 height 21
type input "31/10/2025 8:30 AM"
click at [1239, 485] on div "8" at bounding box center [1231, 482] width 30 height 21
click at [1364, 457] on div "Order details Collaborate Checklists 0/0 Tracking Linked Orders Timeline Profit…" at bounding box center [775, 653] width 1550 height 1342
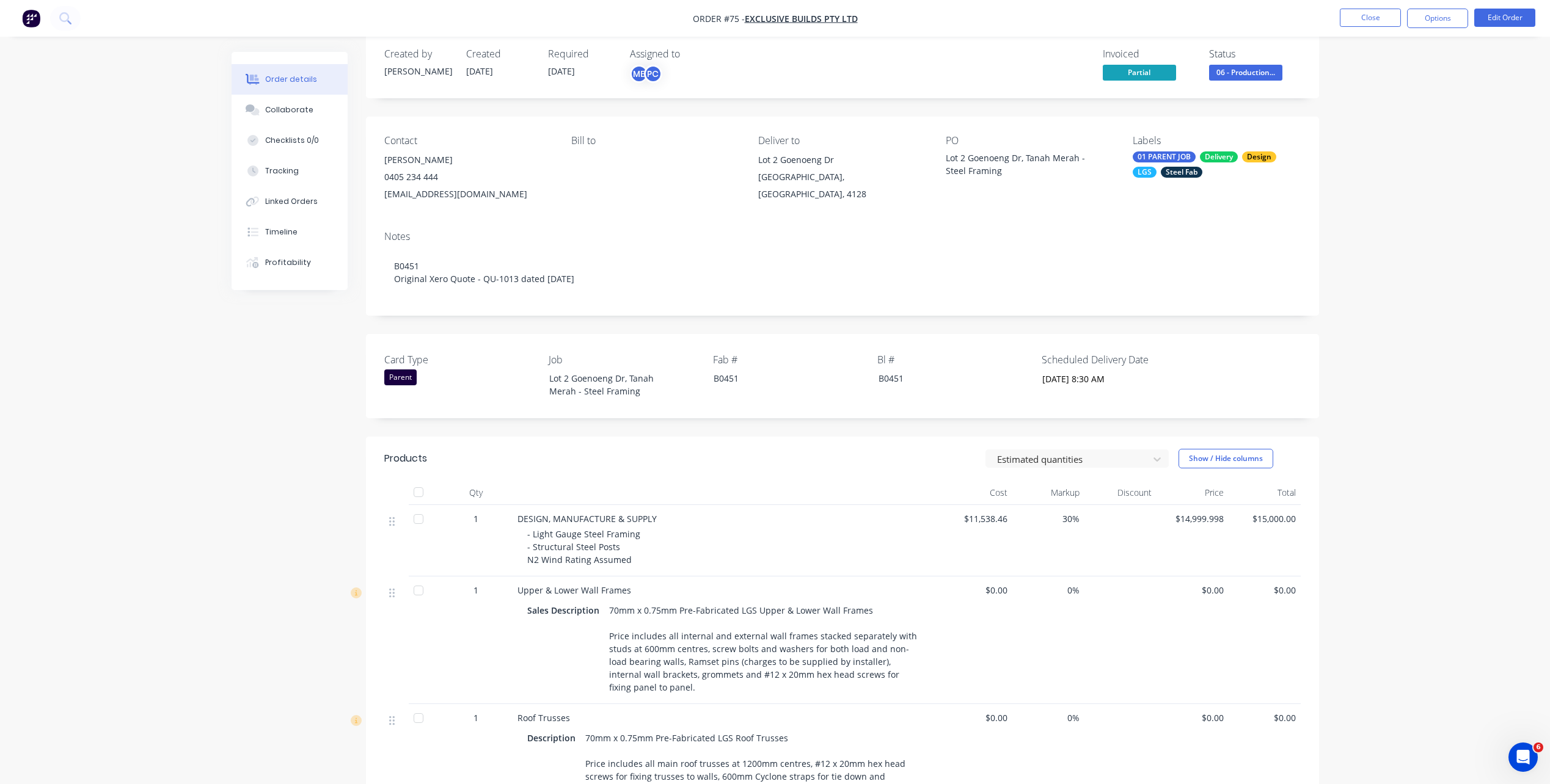
click at [1291, 337] on div "Card Type Parent Job Lot 2 Goenoeng Dr, Tanah Merah - Steel Framing Fab # B0451…" at bounding box center [843, 376] width 953 height 84
